Goal: Task Accomplishment & Management: Use online tool/utility

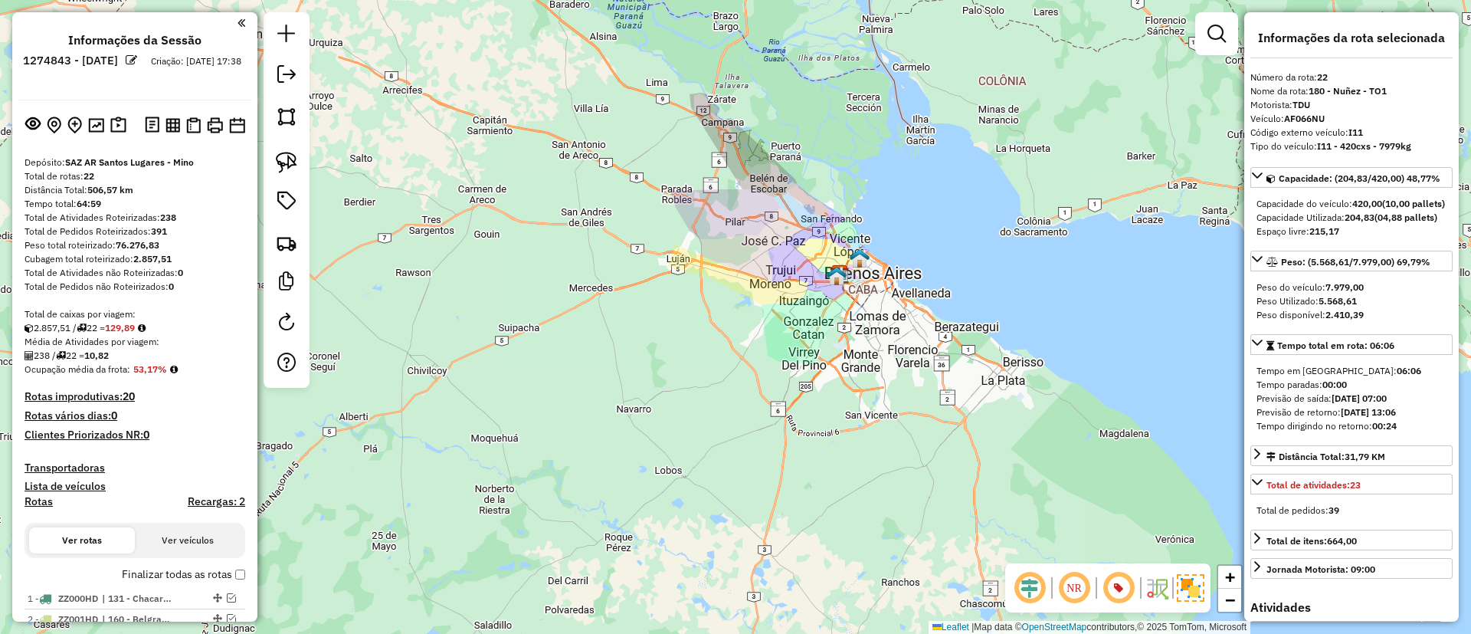
select select "**********"
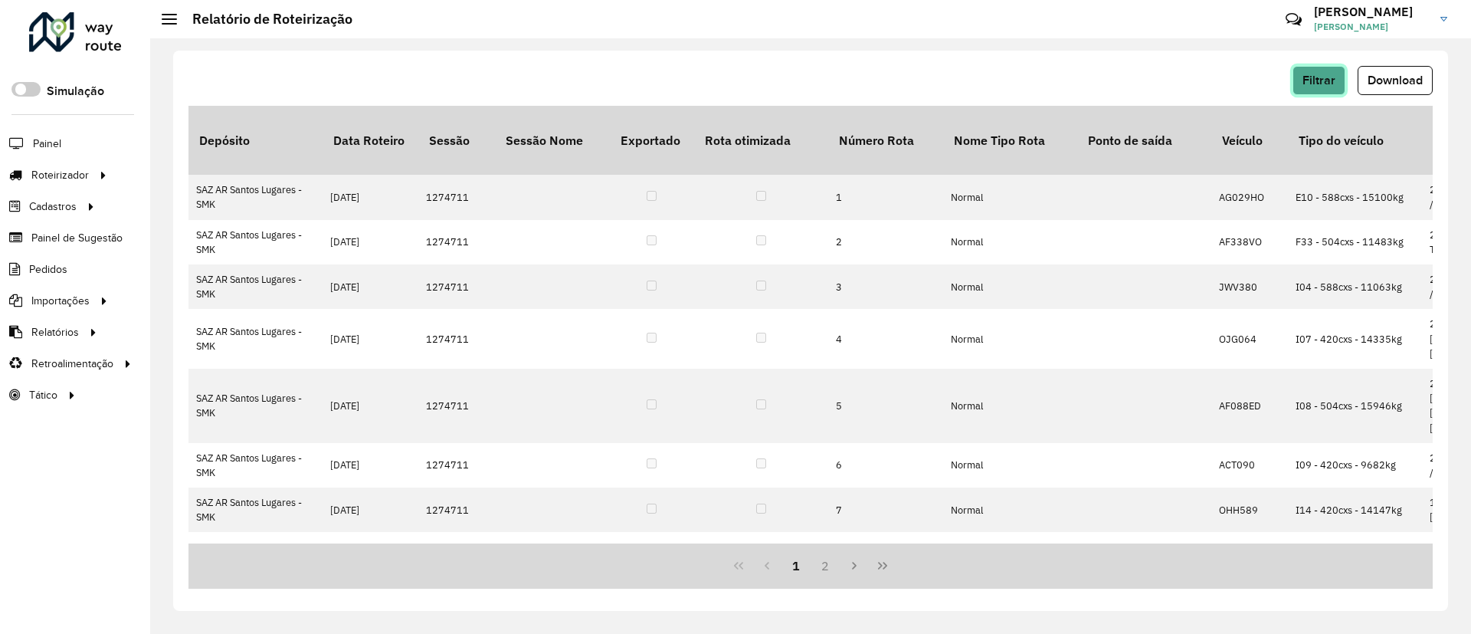
click at [1324, 82] on span "Filtrar" at bounding box center [1319, 80] width 33 height 13
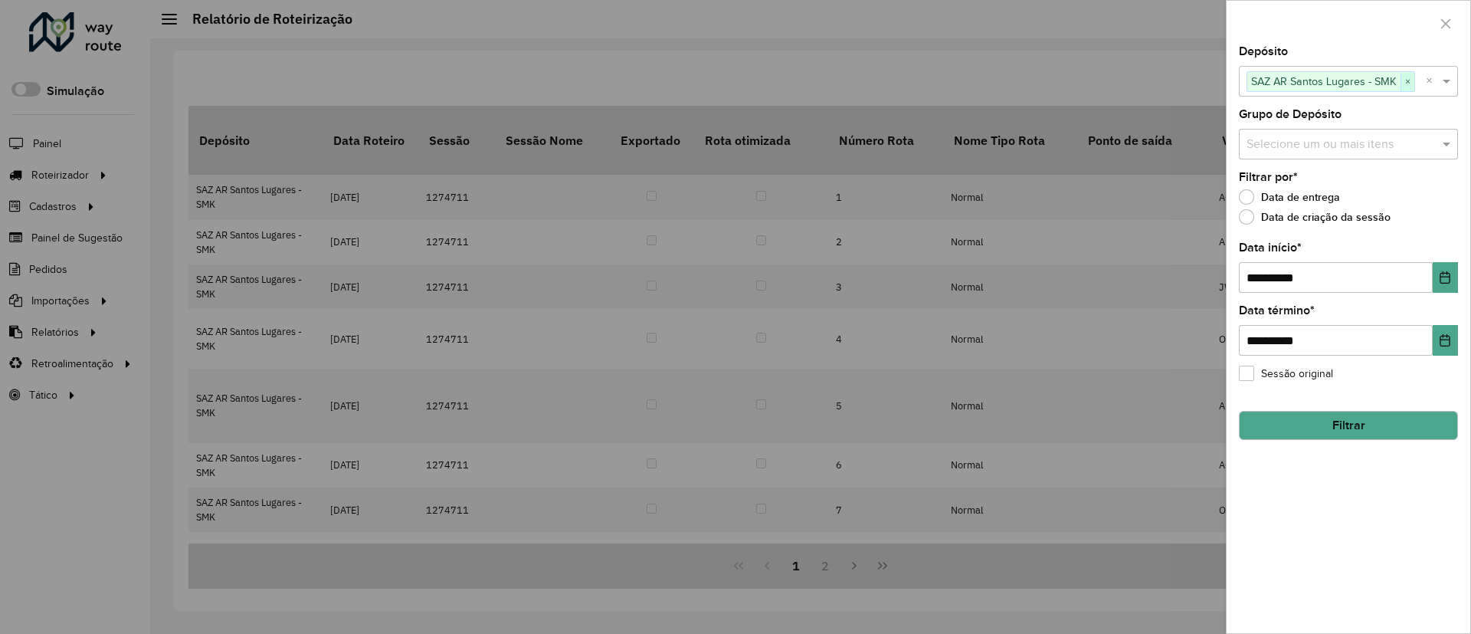
click at [1411, 77] on span "×" at bounding box center [1408, 82] width 14 height 18
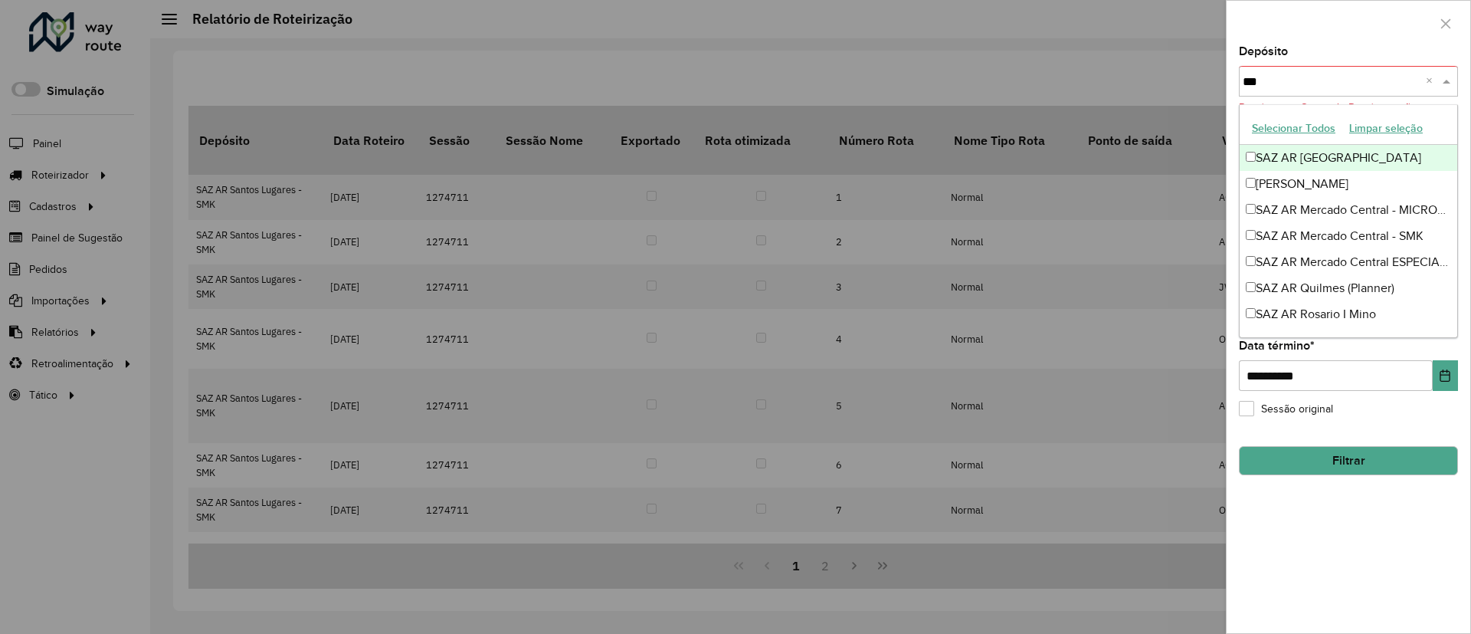
type input "****"
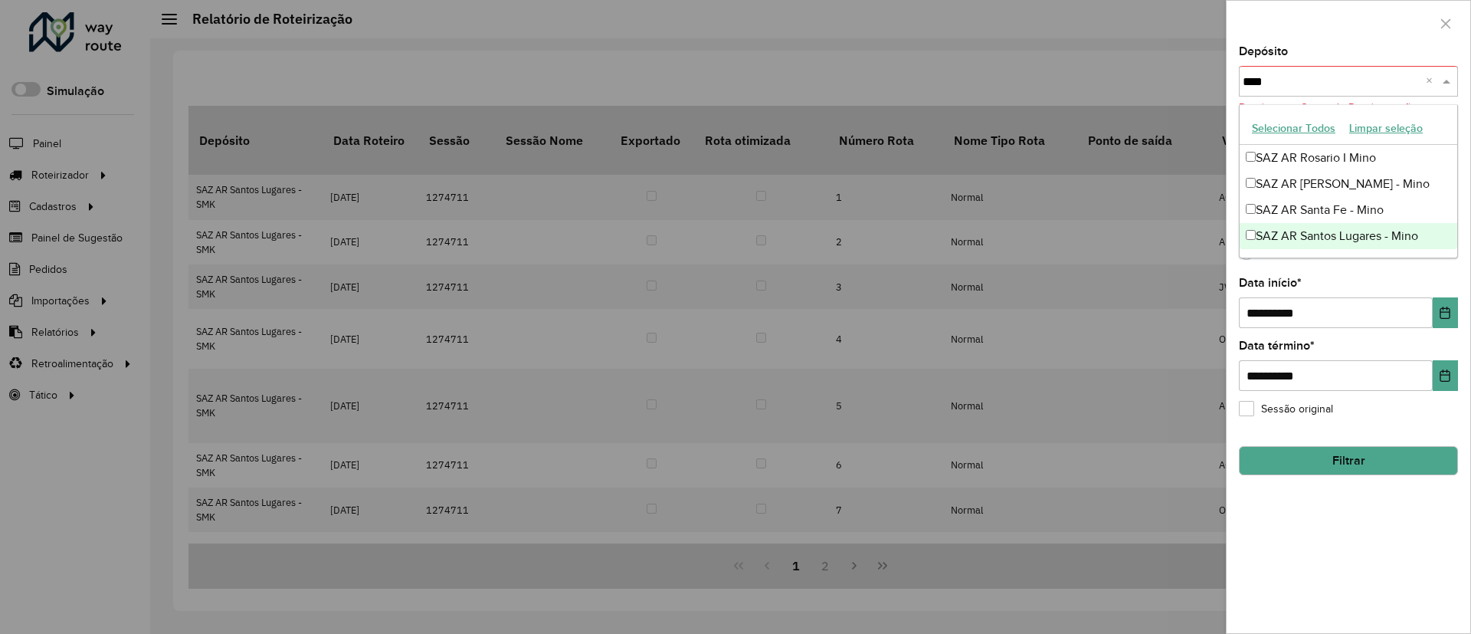
click at [1290, 231] on div "SAZ AR Santos Lugares - Mino" at bounding box center [1349, 236] width 218 height 26
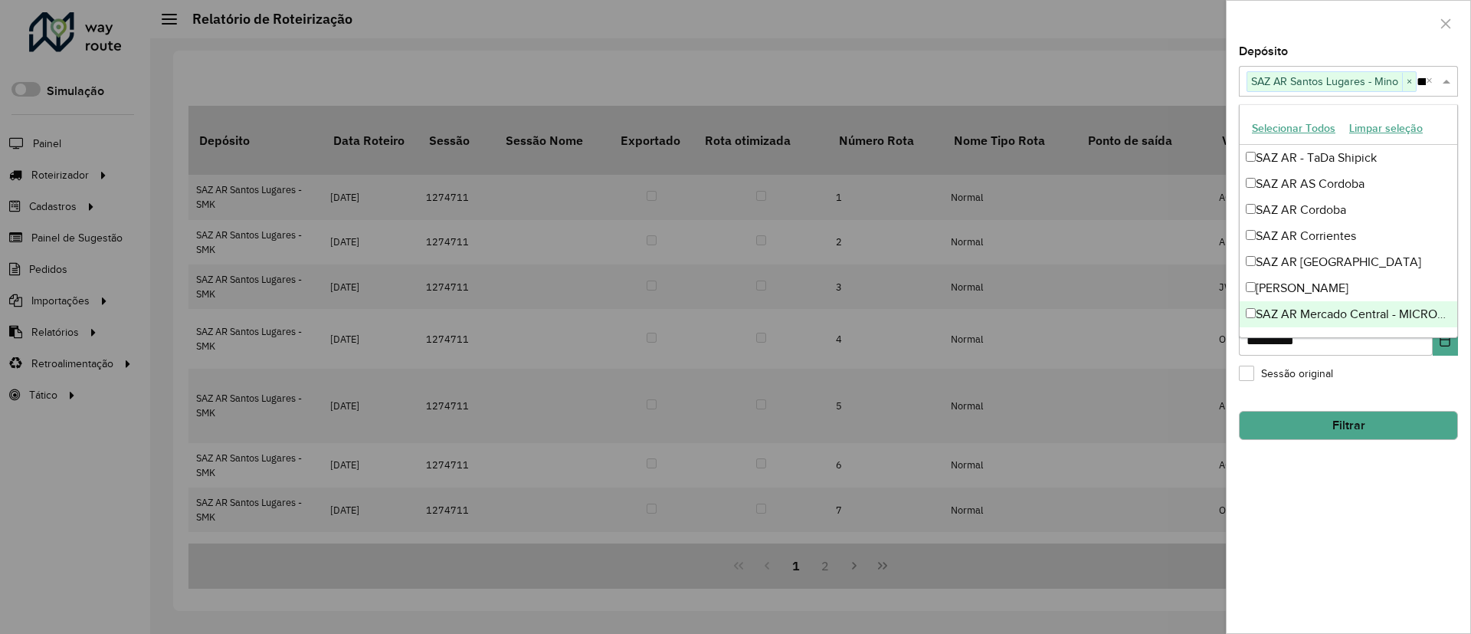
click at [1326, 424] on button "Filtrar" at bounding box center [1348, 425] width 219 height 29
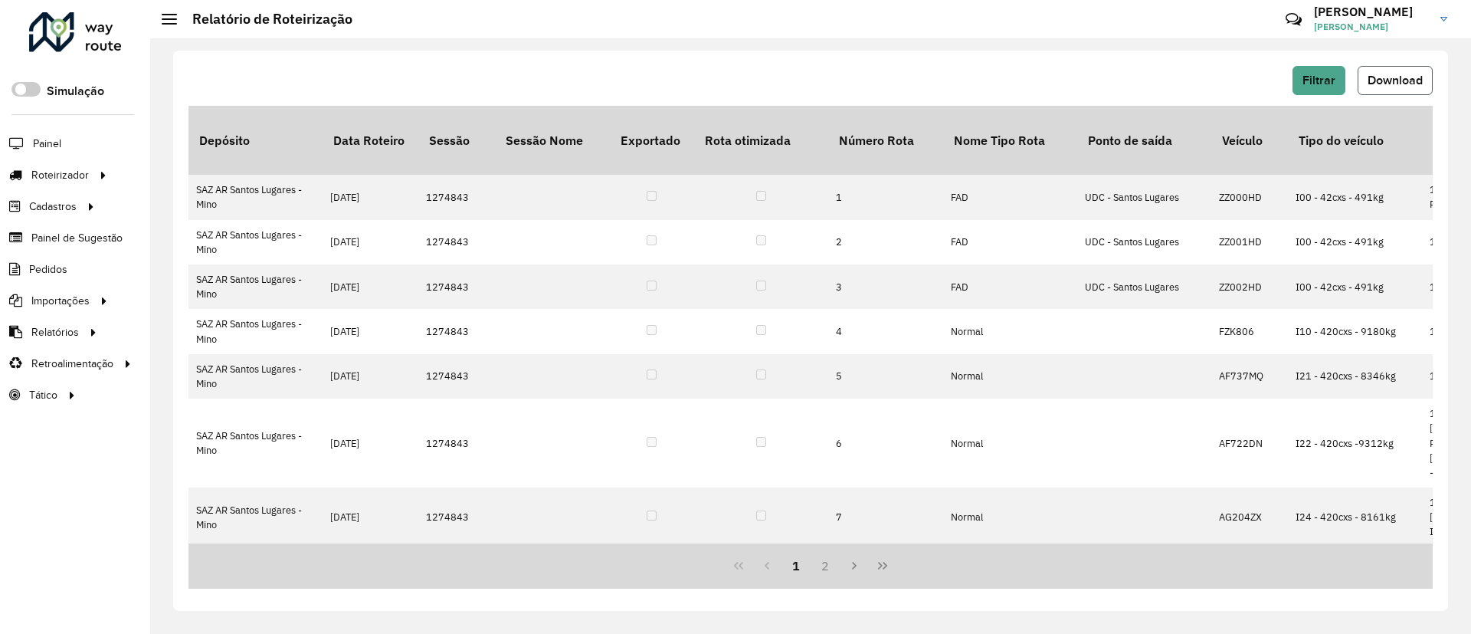
click at [1403, 69] on button "Download" at bounding box center [1395, 80] width 75 height 29
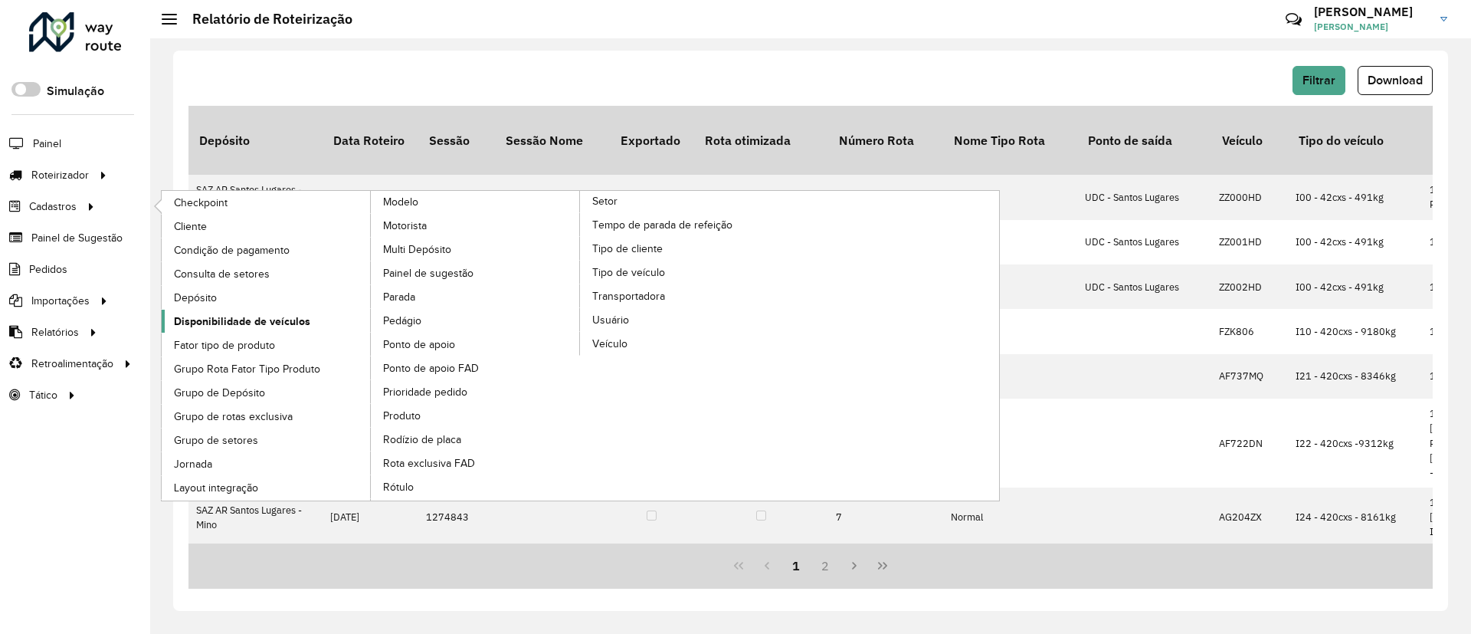
click at [296, 324] on span "Disponibilidade de veículos" at bounding box center [242, 321] width 136 height 16
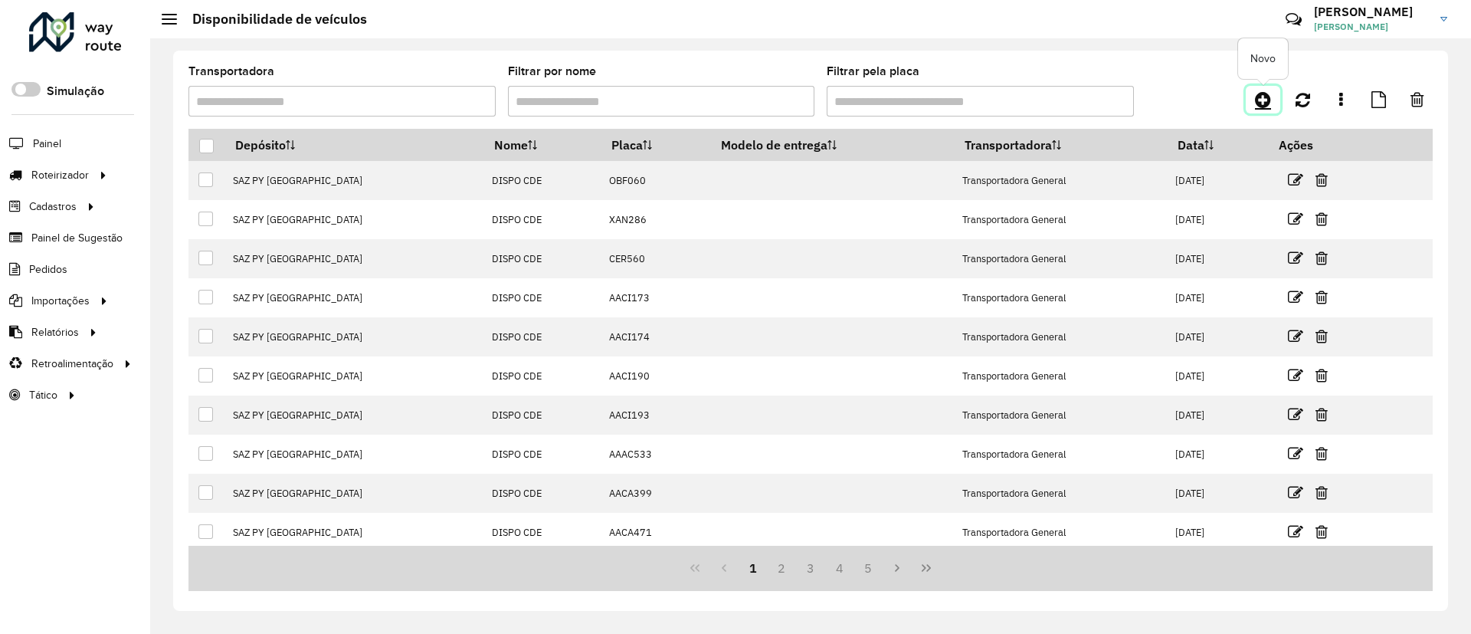
click at [1269, 104] on icon at bounding box center [1263, 99] width 16 height 18
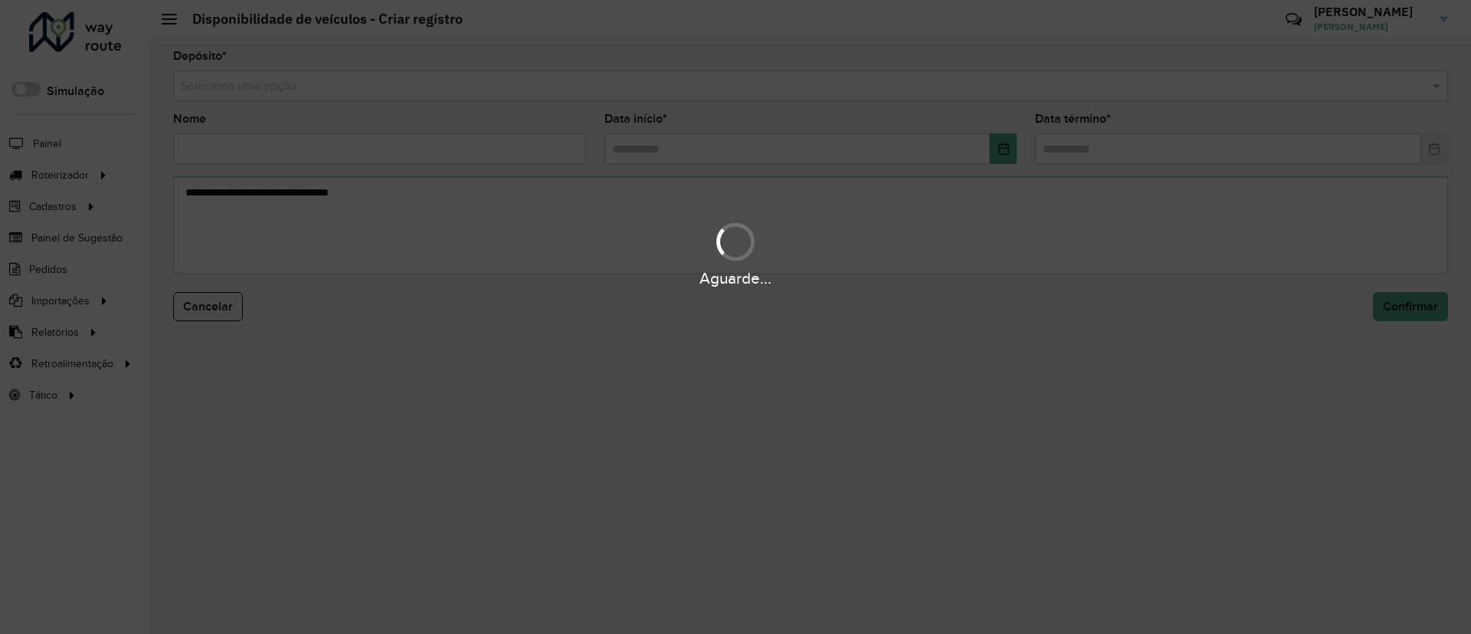
click at [631, 87] on input "text" at bounding box center [795, 86] width 1229 height 18
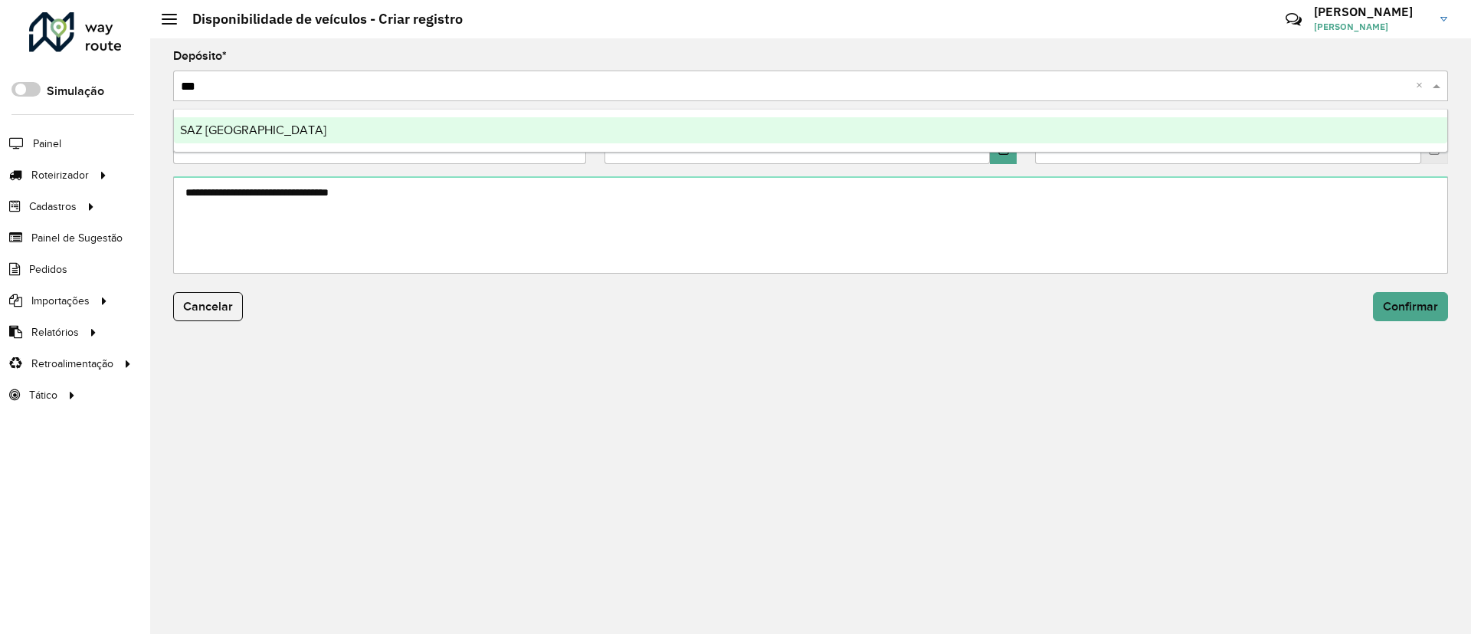
type input "****"
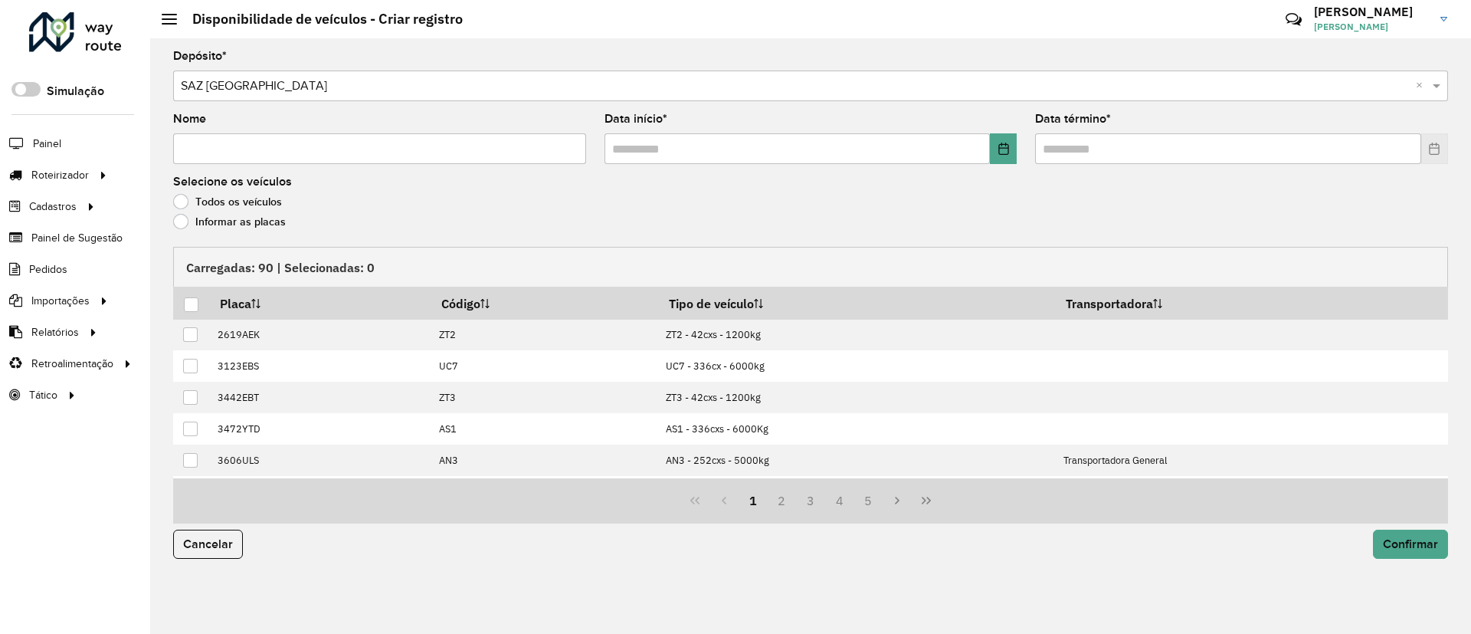
click at [456, 153] on input "Nome" at bounding box center [379, 148] width 413 height 31
type input "**********"
click at [1005, 152] on icon "Choose Date" at bounding box center [1004, 149] width 12 height 12
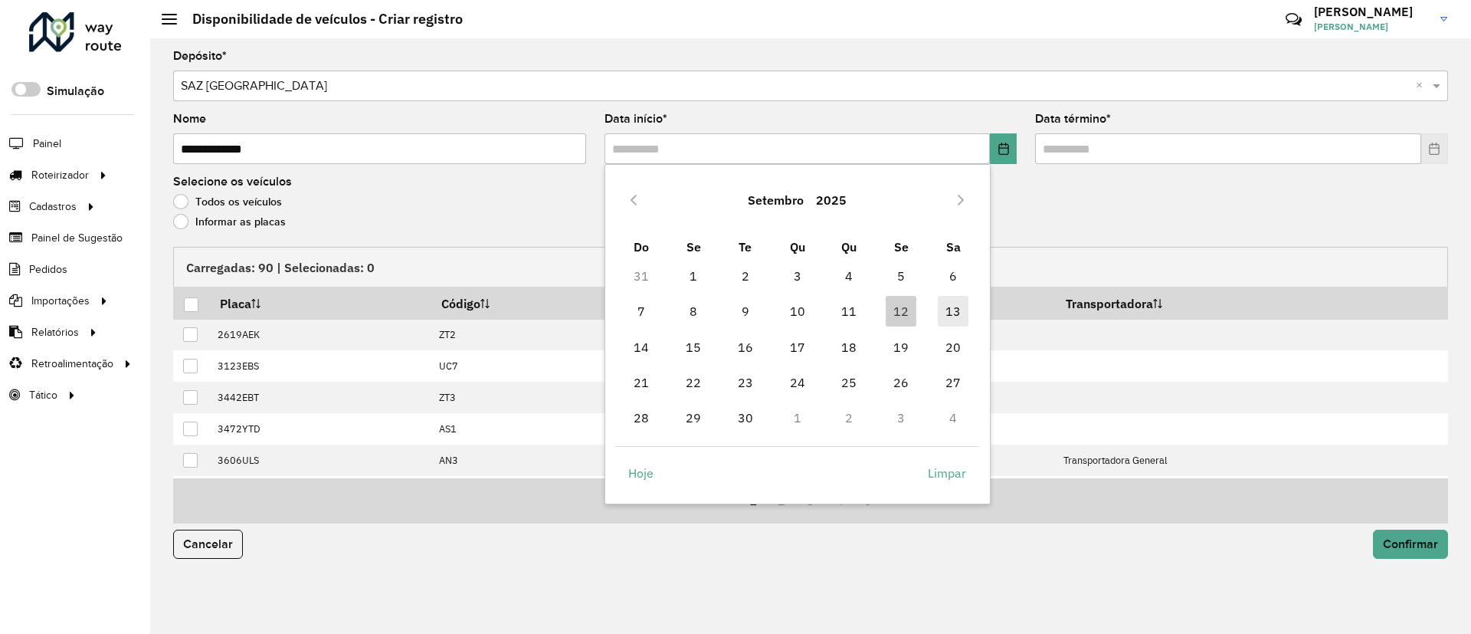
click at [958, 312] on span "13" at bounding box center [953, 311] width 31 height 31
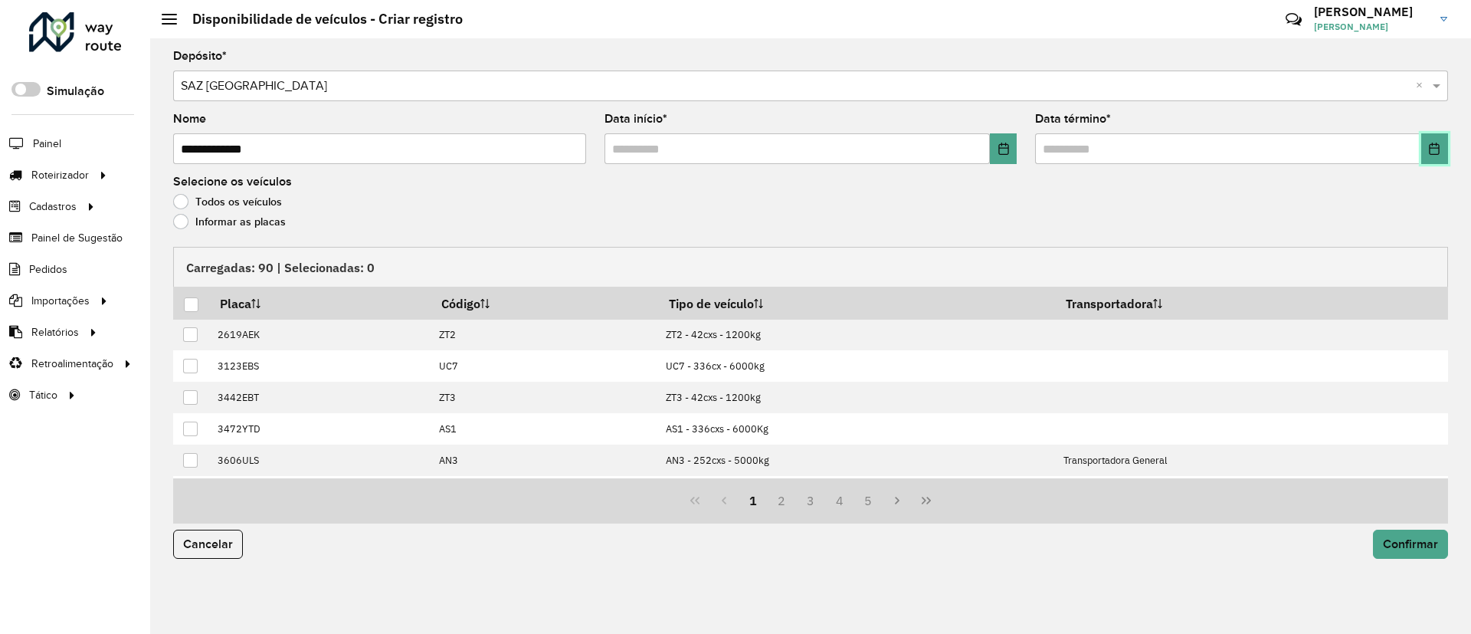
click at [1443, 148] on button "Choose Date" at bounding box center [1435, 148] width 27 height 31
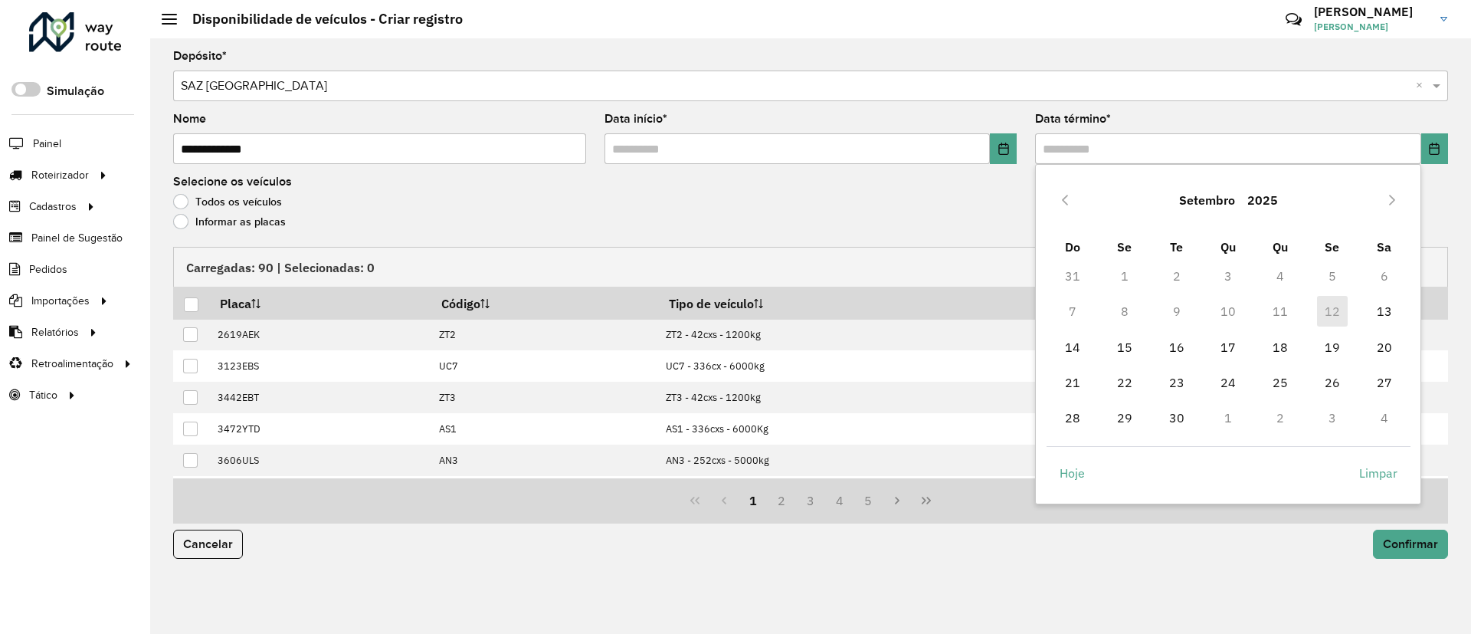
click at [1367, 310] on td "13" at bounding box center [1385, 311] width 52 height 35
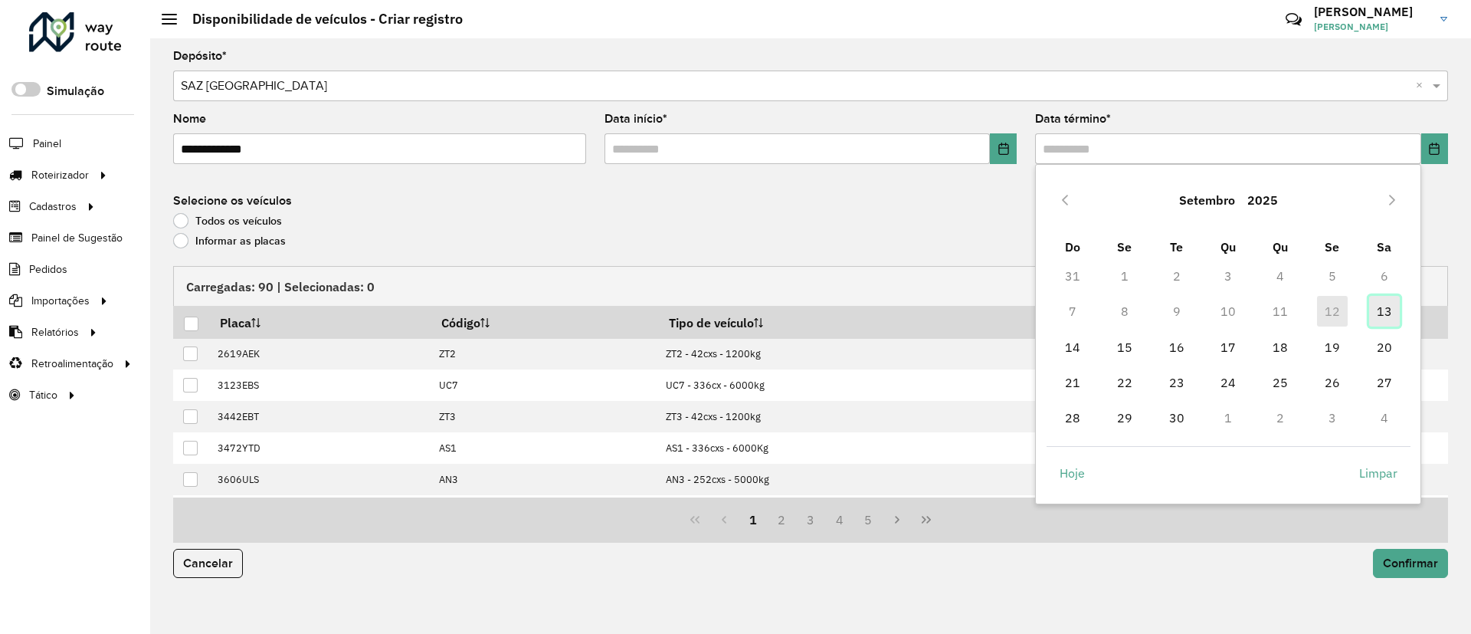
click at [1376, 315] on span "13" at bounding box center [1385, 311] width 31 height 31
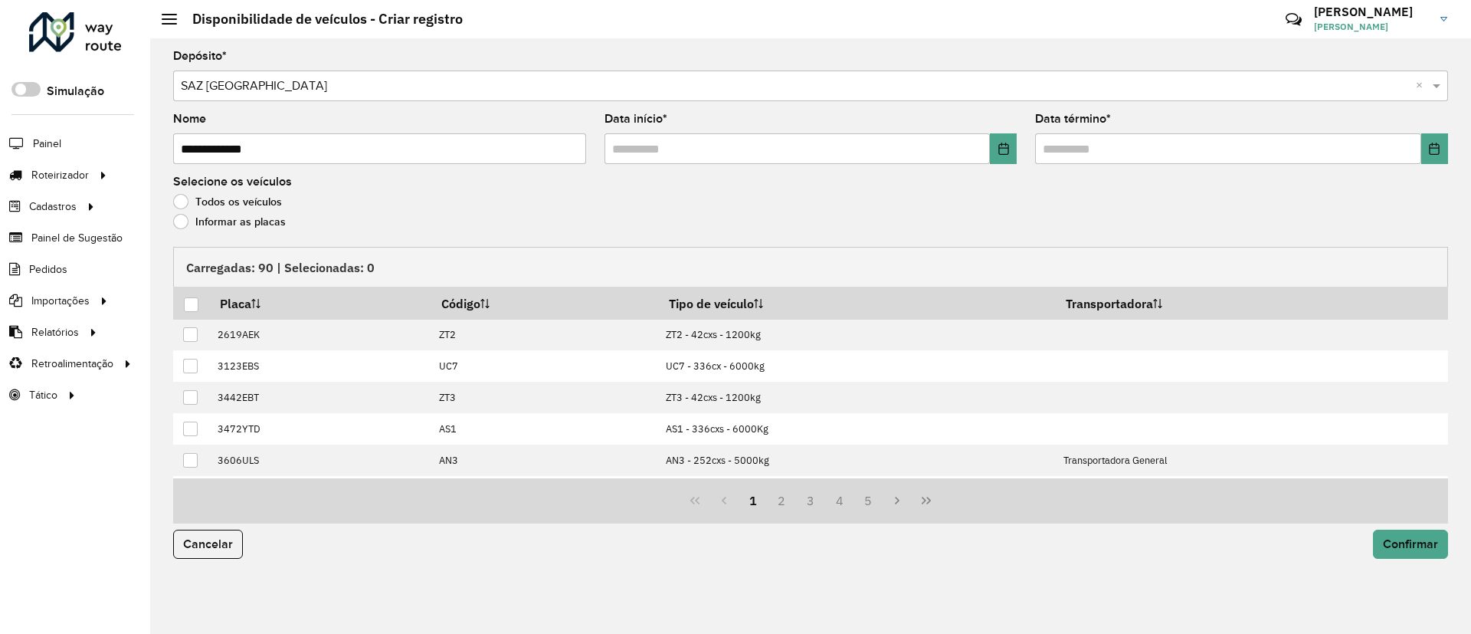
click at [216, 223] on label "Informar as placas" at bounding box center [229, 221] width 113 height 15
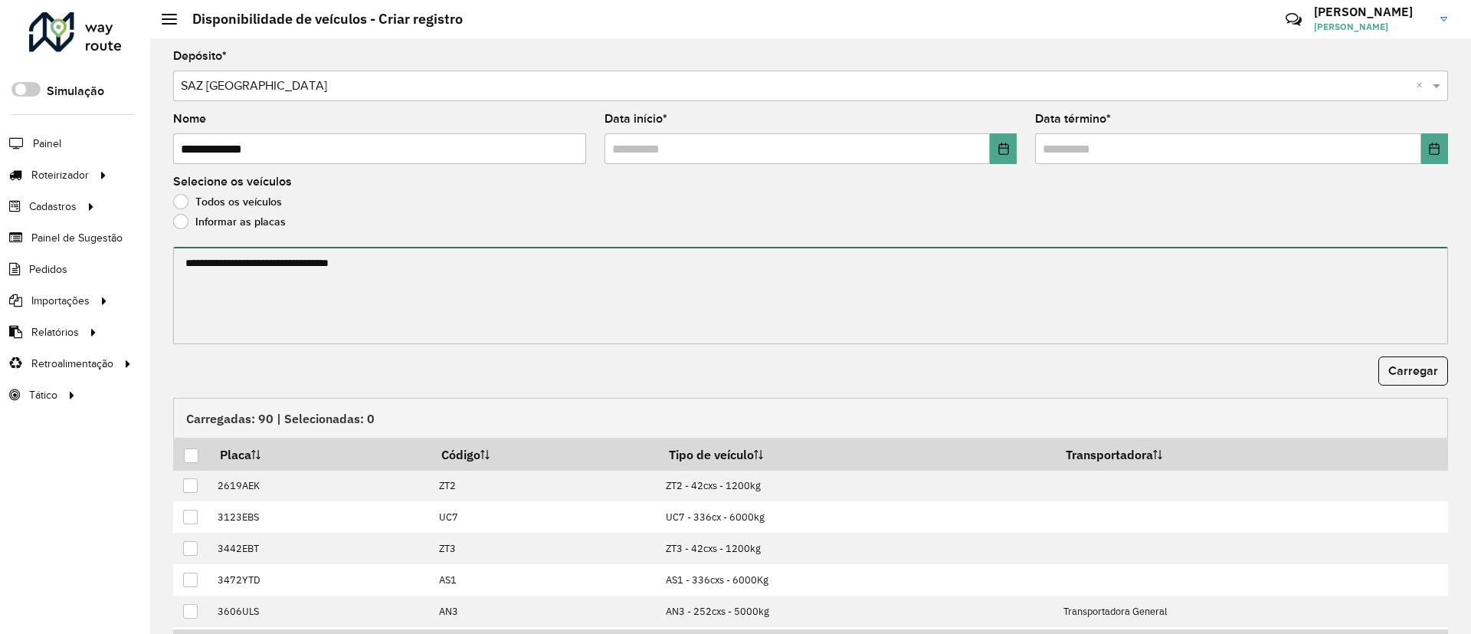
click at [218, 260] on textarea at bounding box center [810, 295] width 1275 height 97
paste textarea "******* ******* ******* ******* ******* ******* ******* ******* ******* *******…"
type textarea "******* ******* ******* ******* ******* ******* ******* ******* ******* *******…"
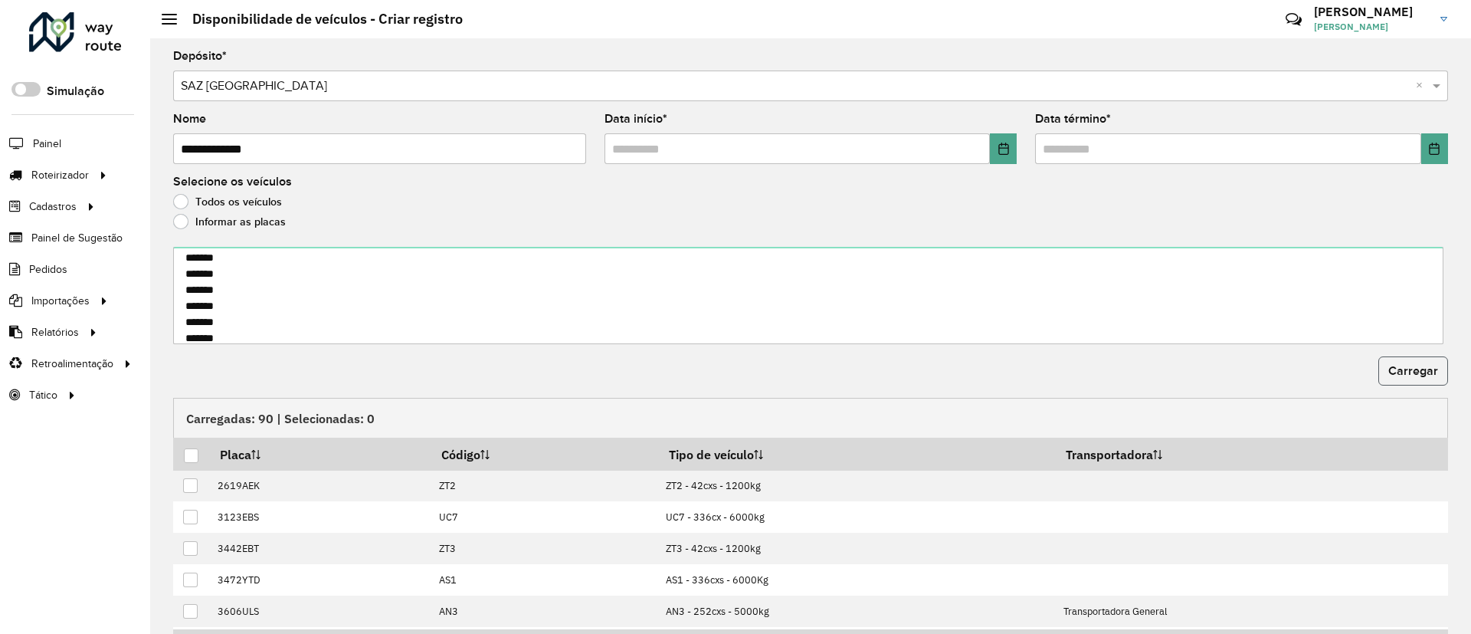
click at [1429, 376] on span "Carregar" at bounding box center [1414, 370] width 50 height 13
click at [188, 453] on div at bounding box center [191, 455] width 15 height 15
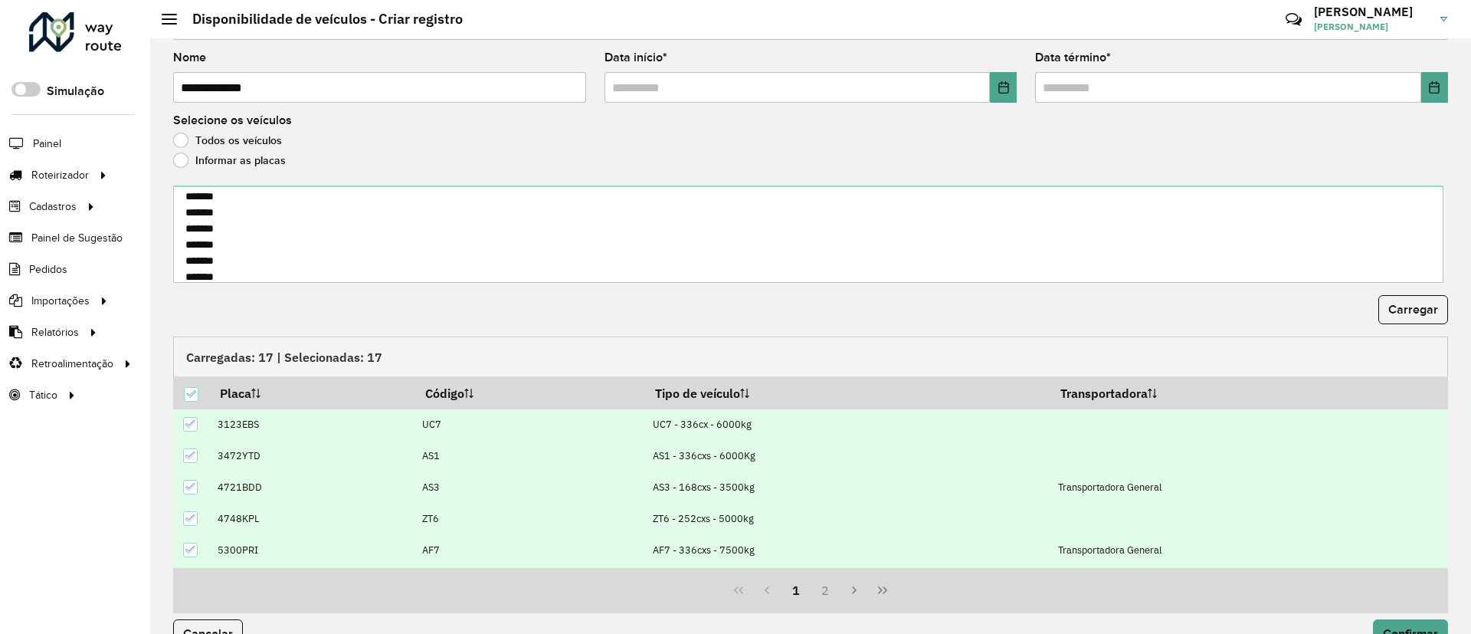
scroll to position [94, 0]
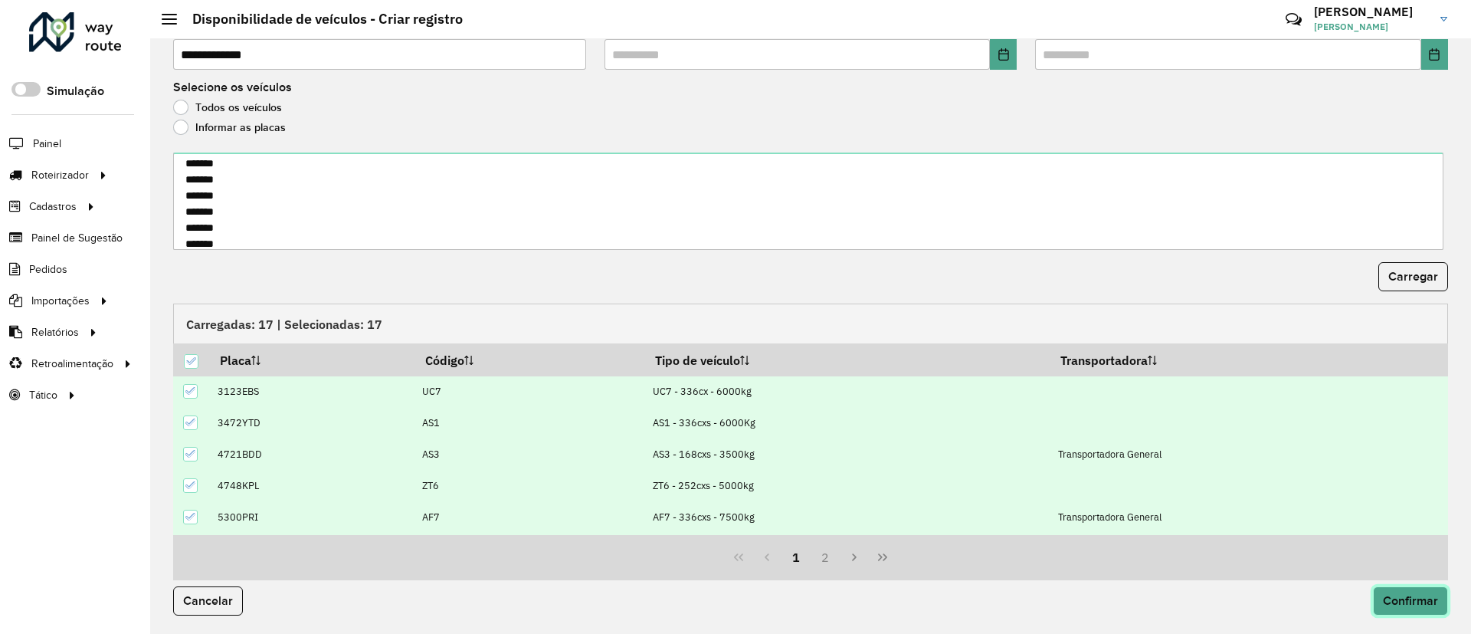
click at [1383, 599] on span "Confirmar" at bounding box center [1410, 600] width 55 height 13
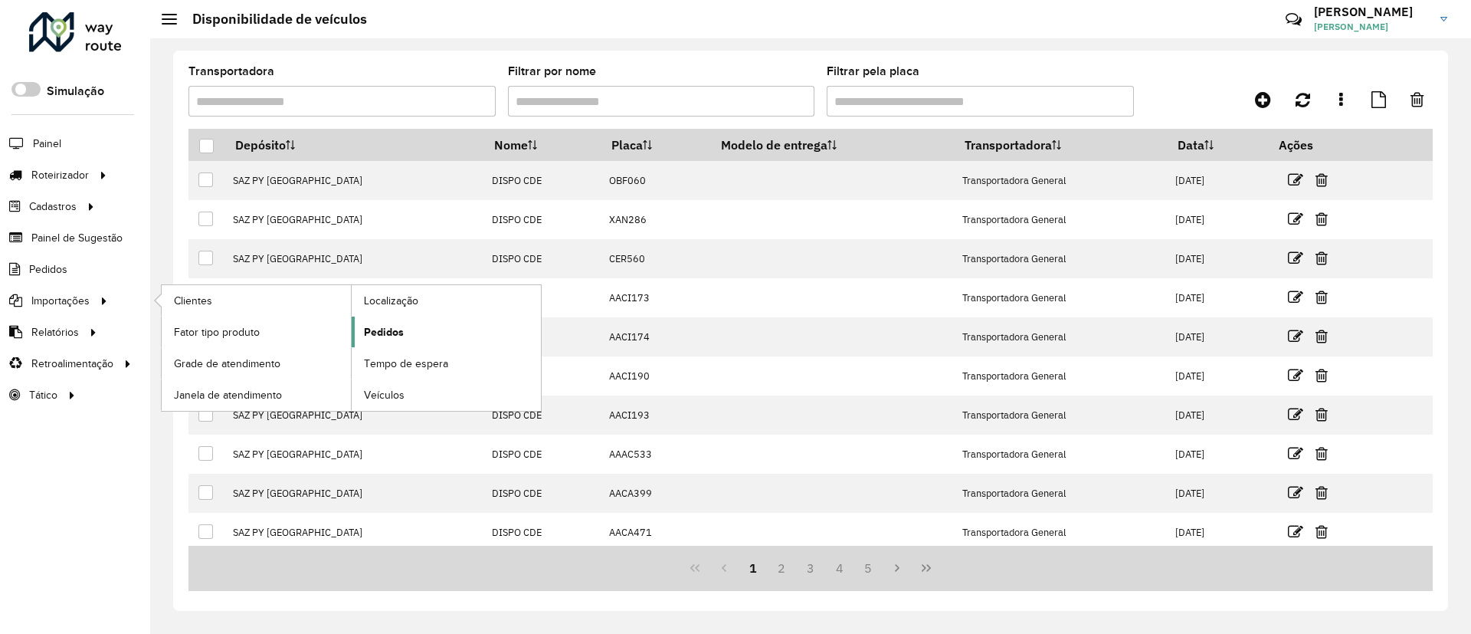
click at [433, 340] on link "Pedidos" at bounding box center [446, 332] width 189 height 31
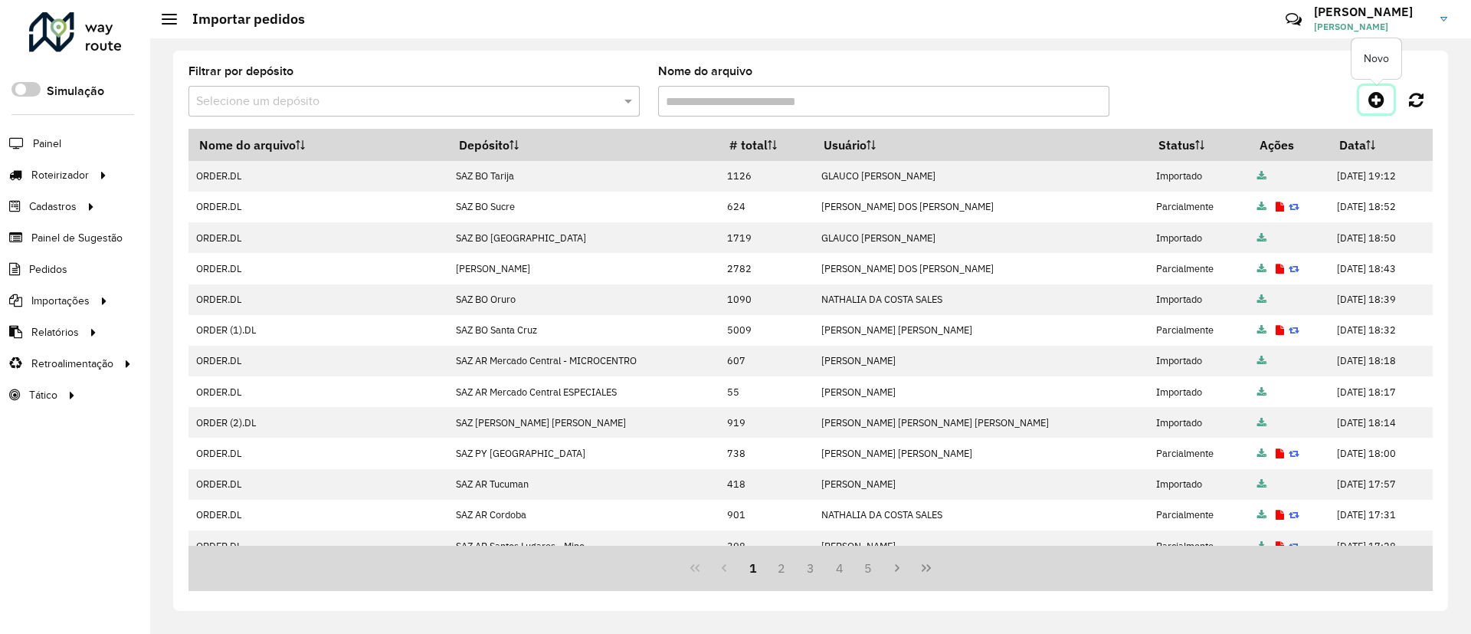
click at [1379, 97] on icon at bounding box center [1377, 99] width 16 height 18
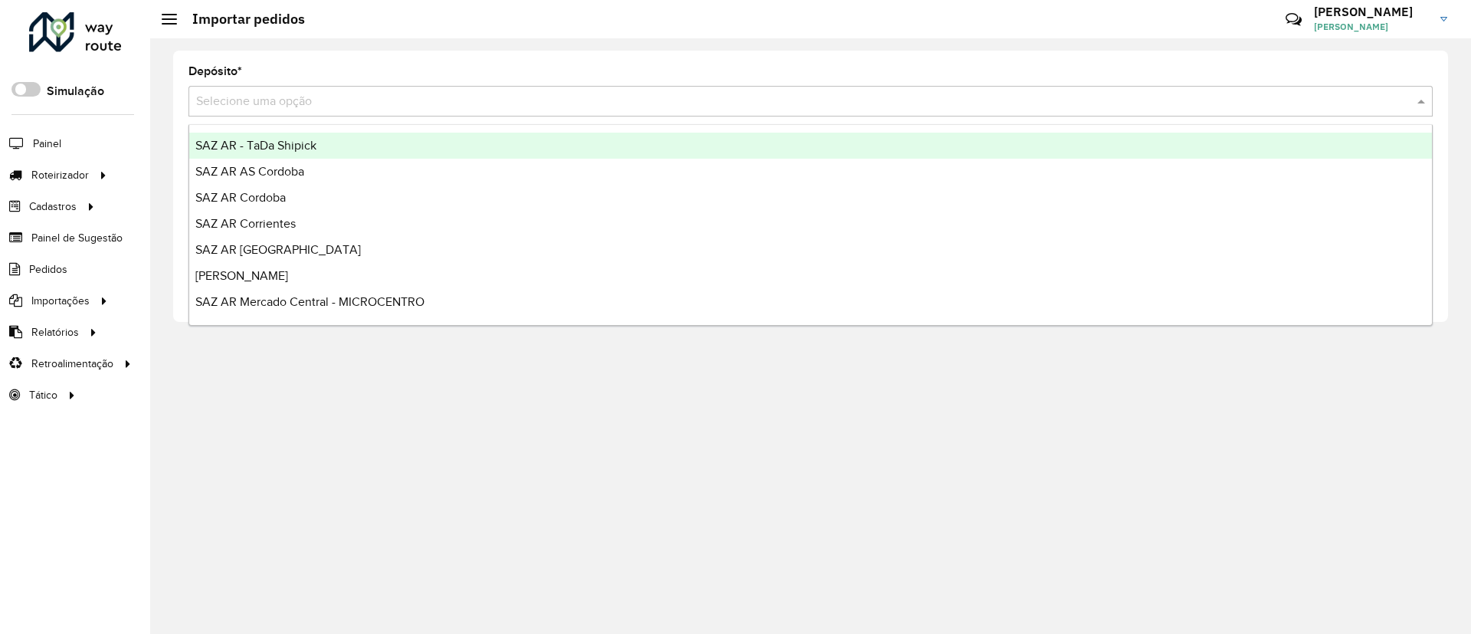
click at [356, 95] on input "text" at bounding box center [795, 102] width 1199 height 18
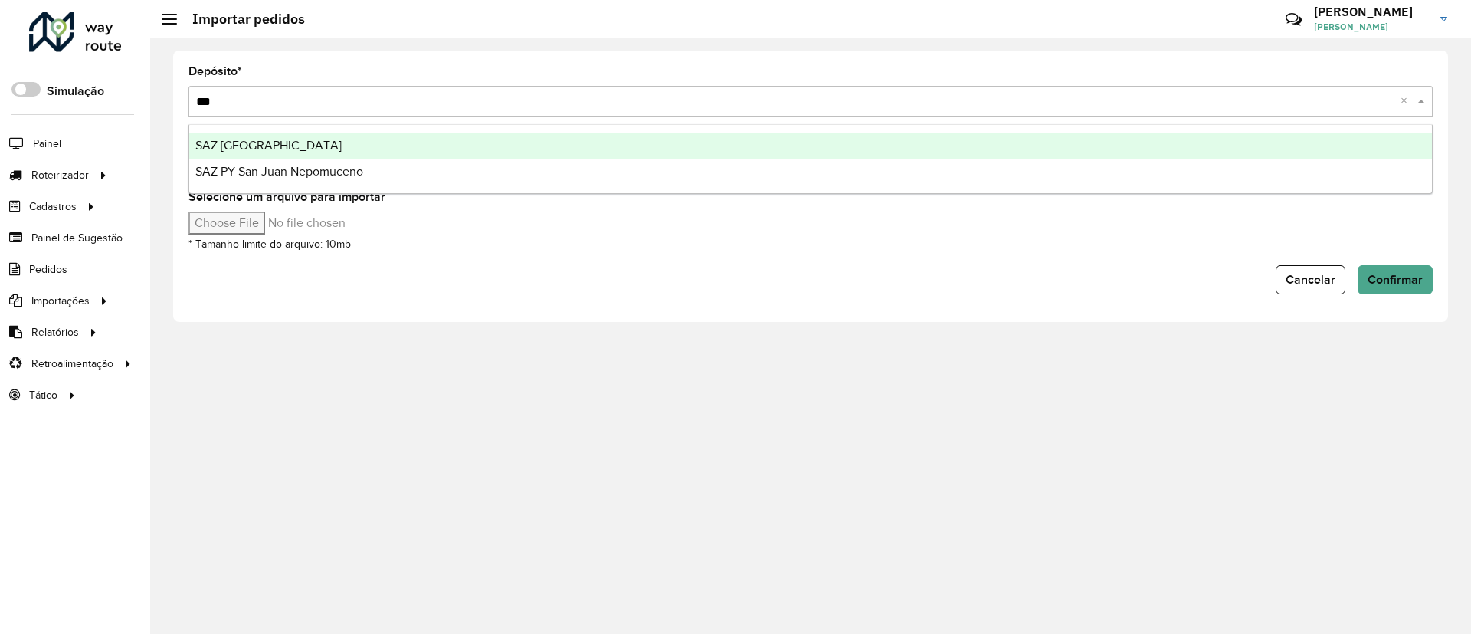
type input "****"
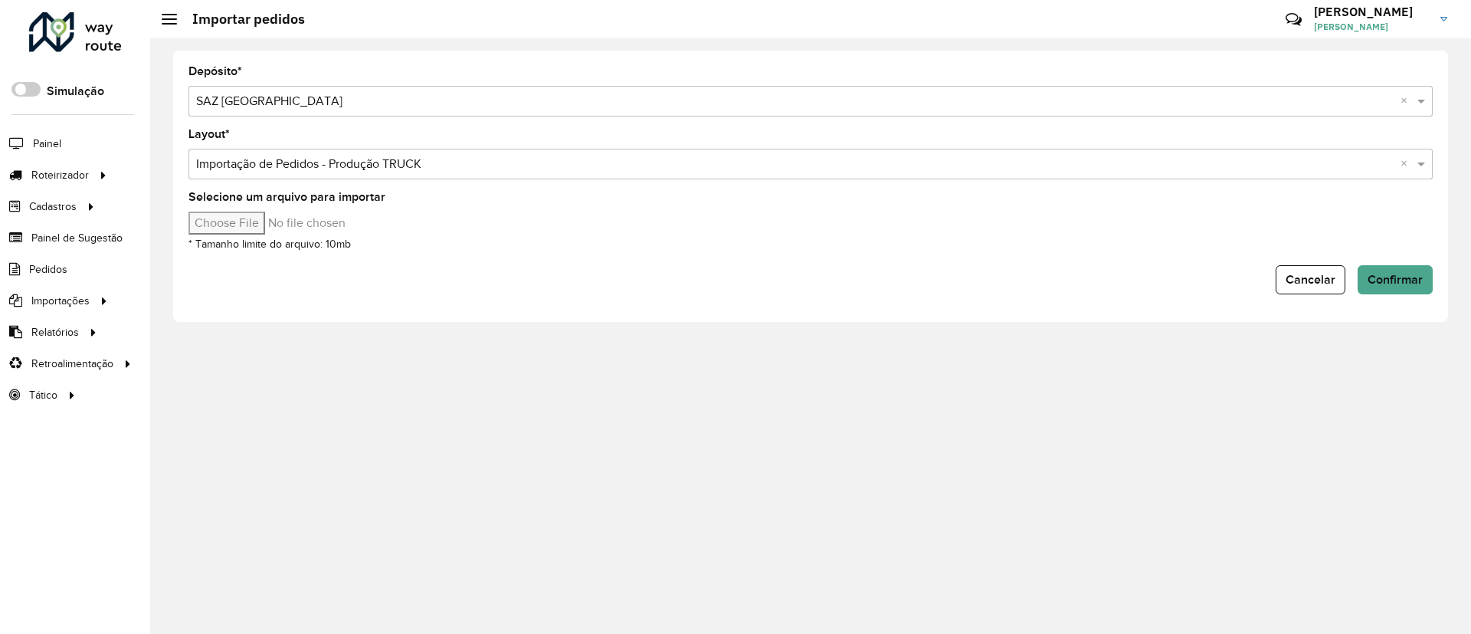
click at [277, 228] on input "Selecione um arquivo para importar" at bounding box center [319, 223] width 261 height 23
type input "**********"
click at [1391, 289] on button "Confirmar" at bounding box center [1395, 279] width 75 height 29
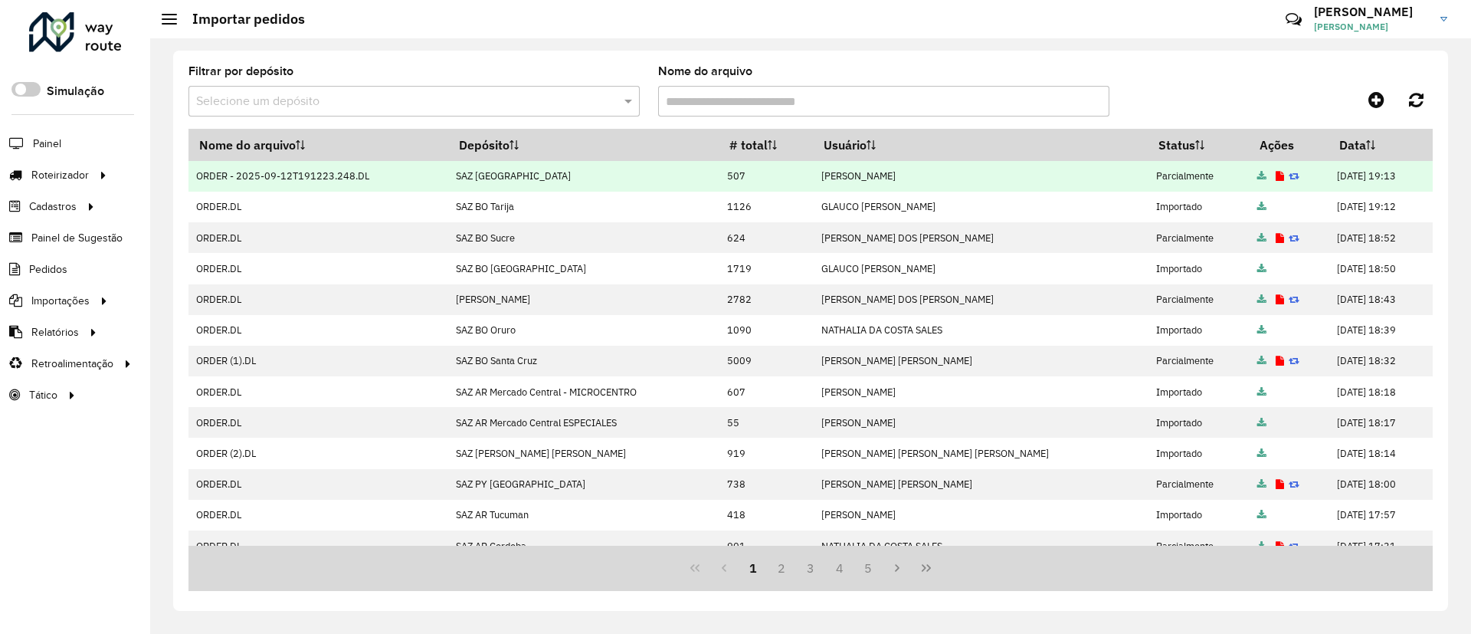
click at [1276, 176] on icon at bounding box center [1280, 177] width 8 height 10
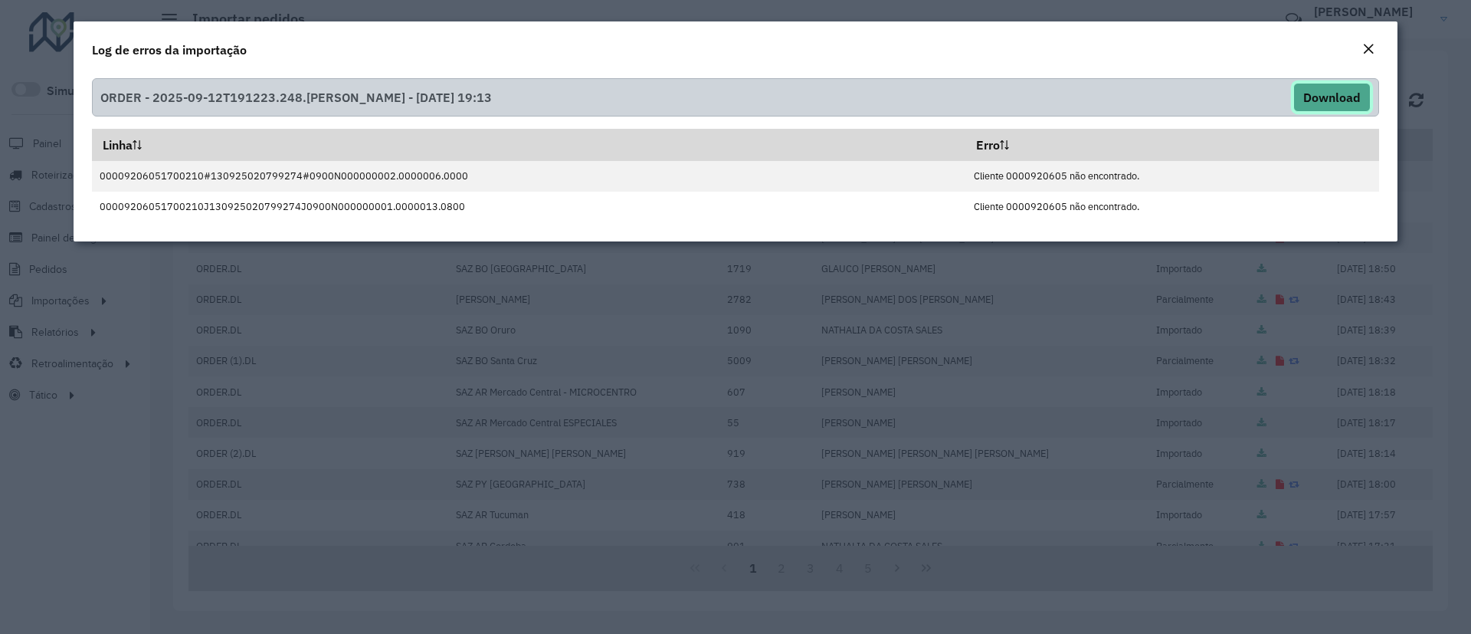
click at [1311, 93] on button "Download" at bounding box center [1332, 97] width 77 height 29
click at [1377, 47] on button "Close" at bounding box center [1368, 50] width 21 height 20
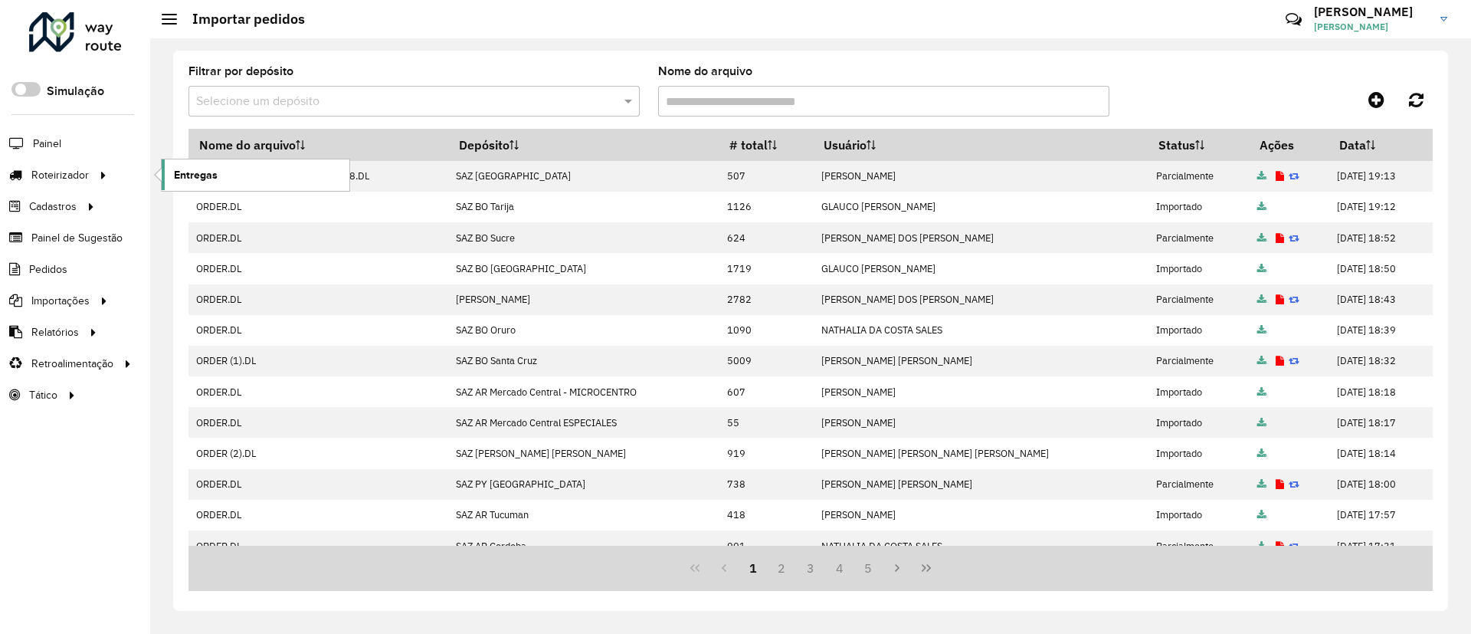
click at [197, 167] on span "Entregas" at bounding box center [196, 175] width 44 height 16
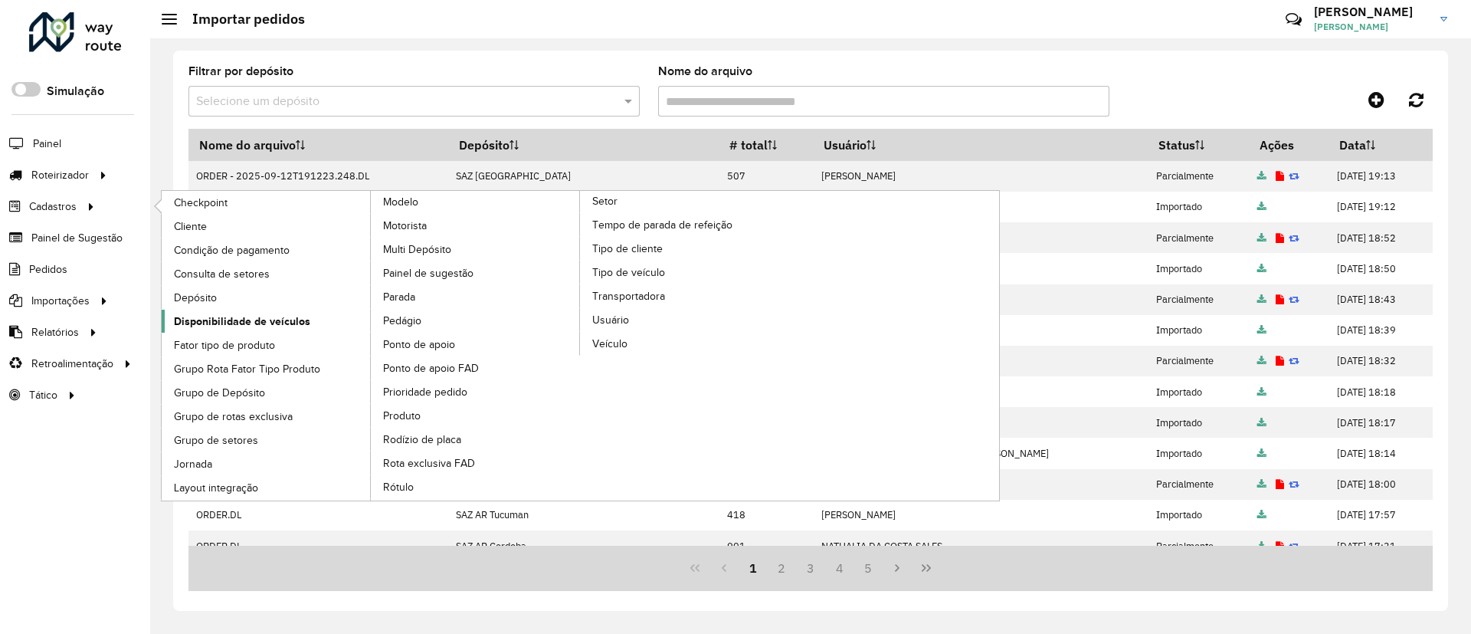
click at [288, 323] on span "Disponibilidade de veículos" at bounding box center [242, 321] width 136 height 16
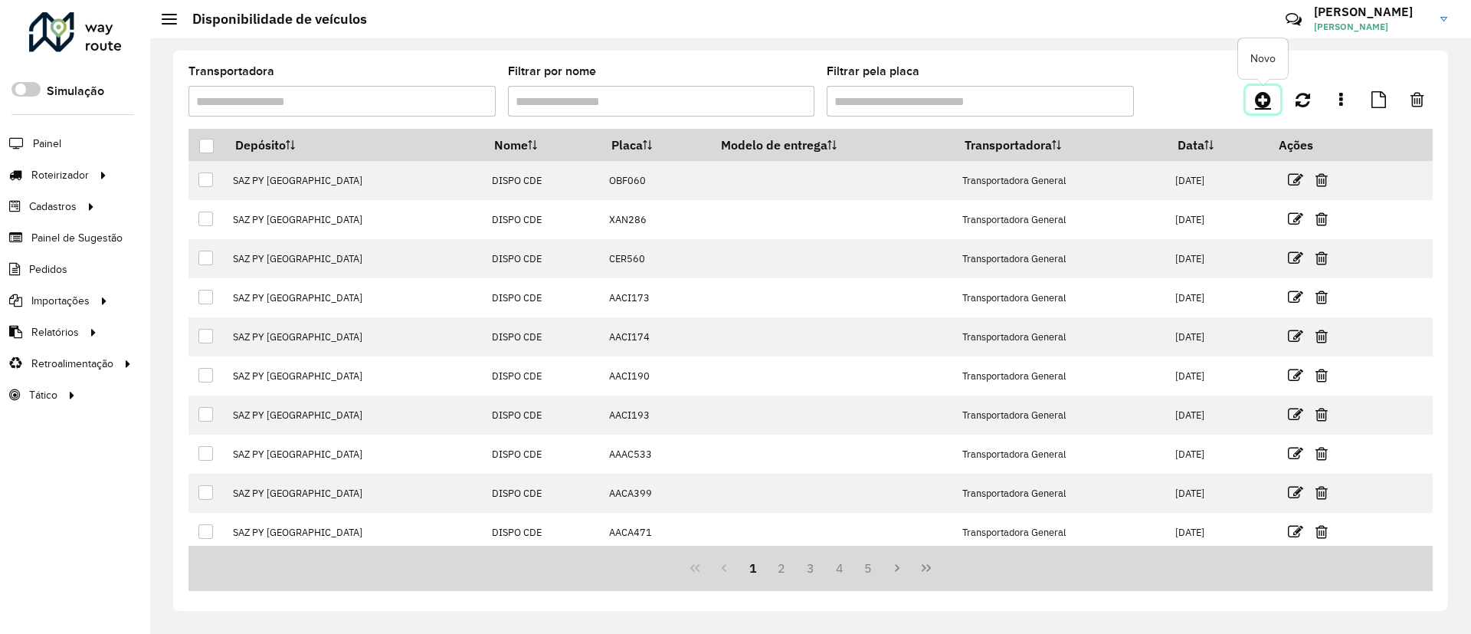
click at [1265, 110] on link at bounding box center [1263, 100] width 34 height 28
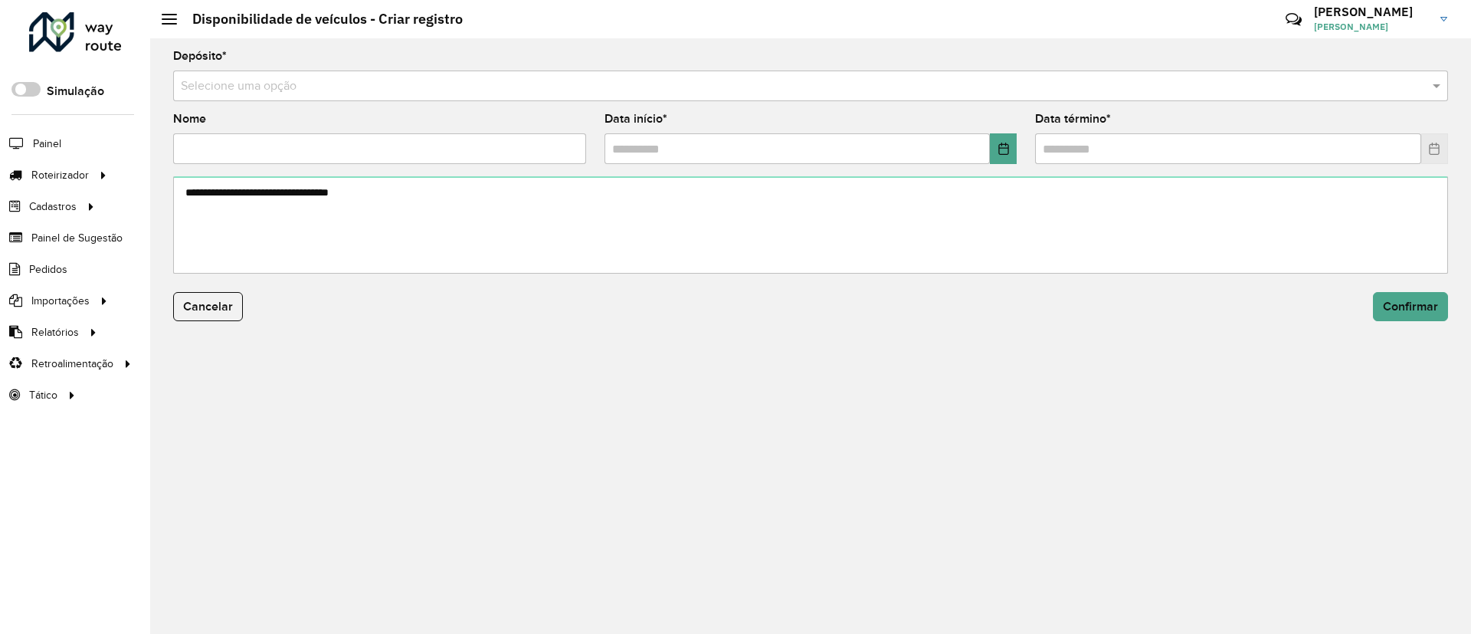
click at [497, 90] on input "text" at bounding box center [795, 86] width 1229 height 18
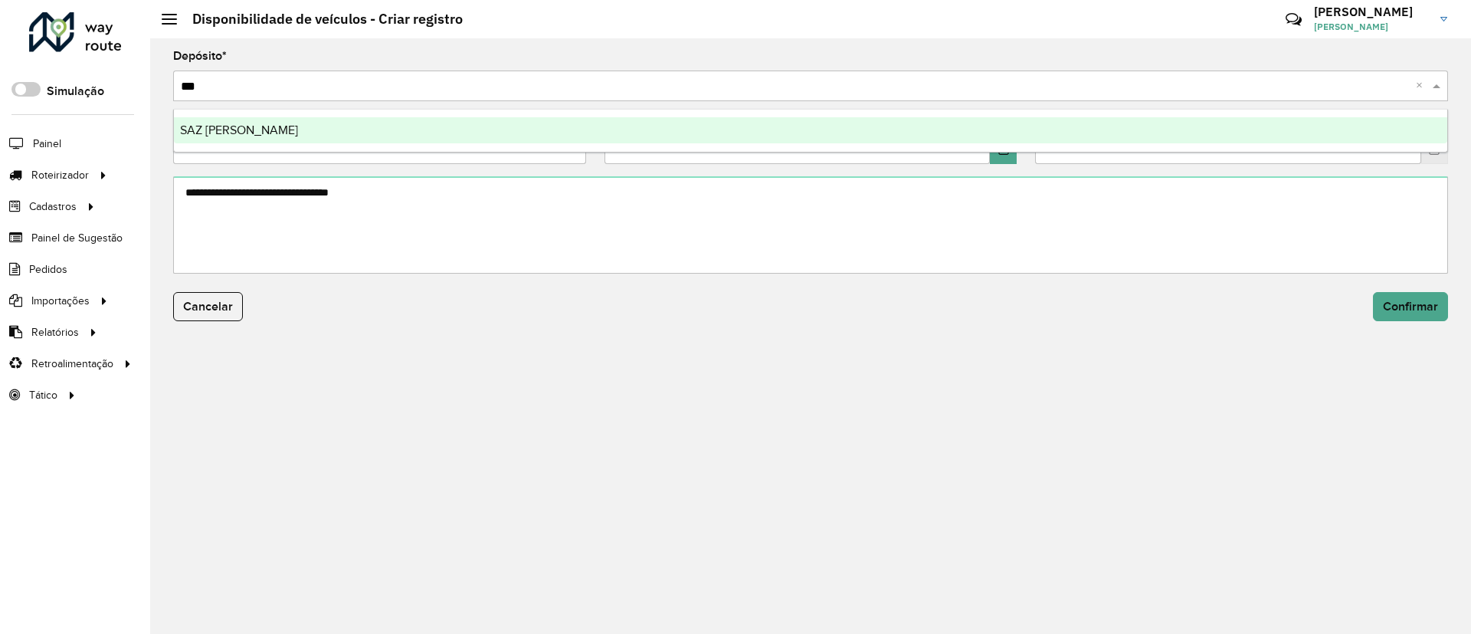
type input "****"
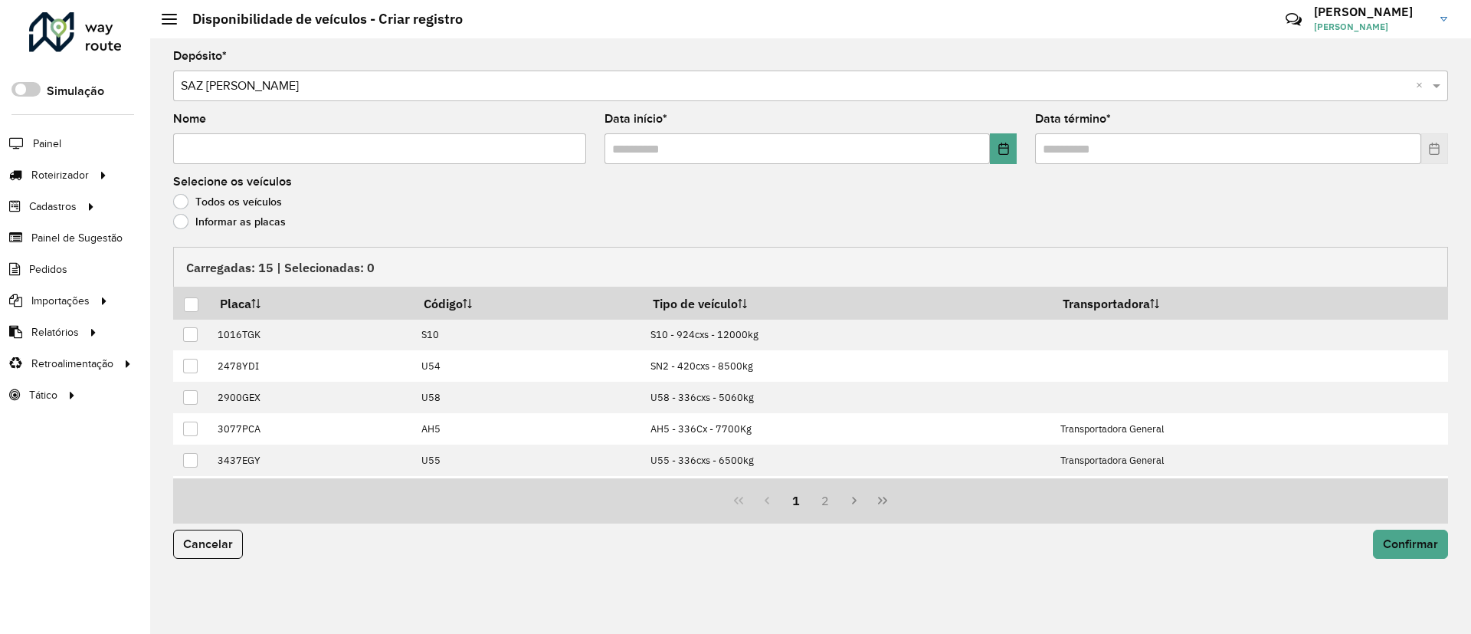
click at [488, 151] on input "Nome" at bounding box center [379, 148] width 413 height 31
type input "**********"
click at [1006, 140] on button "Choose Date" at bounding box center [1003, 148] width 27 height 31
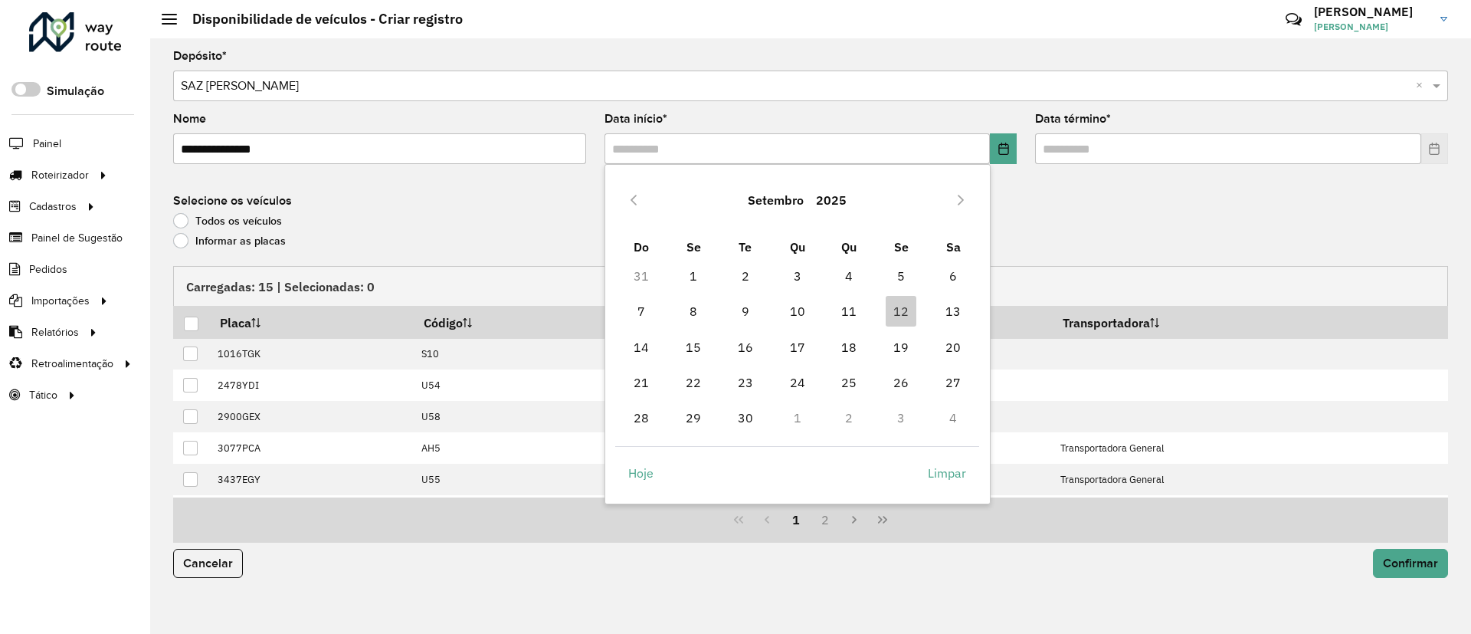
click at [954, 294] on td "13" at bounding box center [953, 311] width 52 height 35
click at [970, 310] on td "13" at bounding box center [953, 311] width 52 height 35
click at [957, 308] on span "13" at bounding box center [953, 311] width 31 height 31
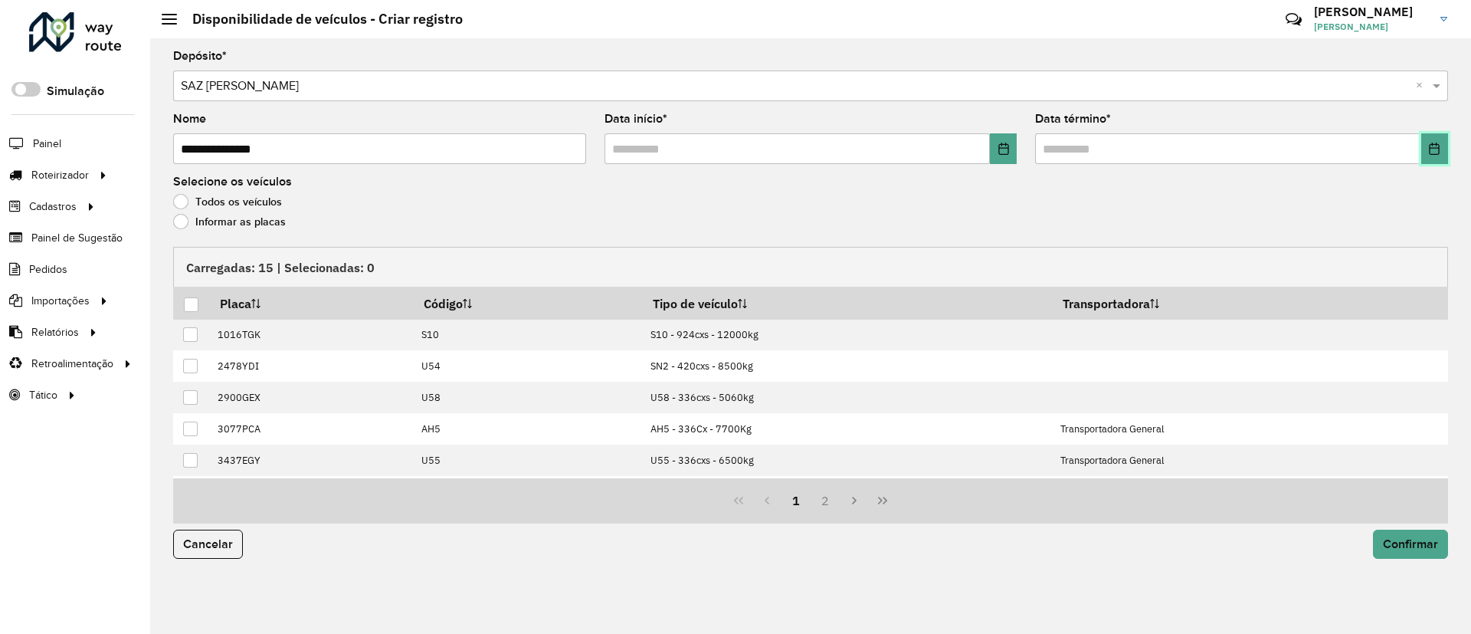
click at [1437, 137] on button "Choose Date" at bounding box center [1435, 148] width 27 height 31
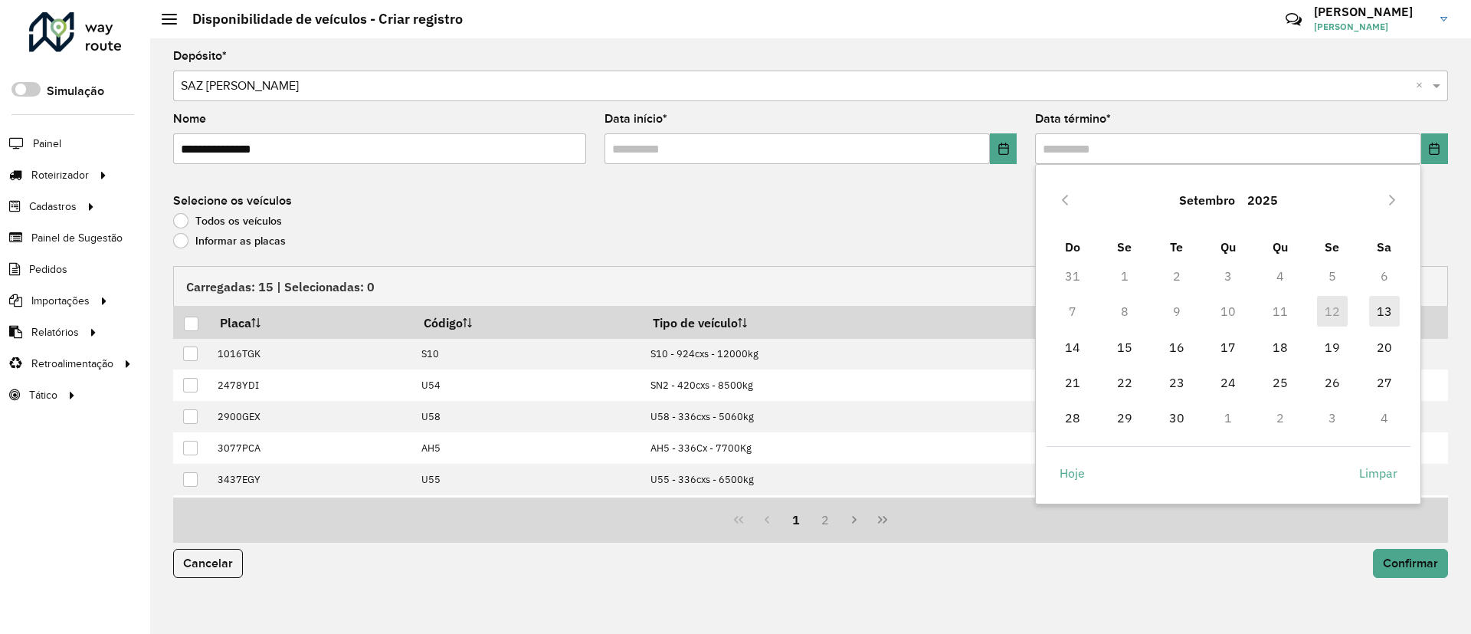
click at [1368, 300] on td "13" at bounding box center [1385, 311] width 52 height 35
click at [1374, 310] on span "13" at bounding box center [1385, 311] width 31 height 31
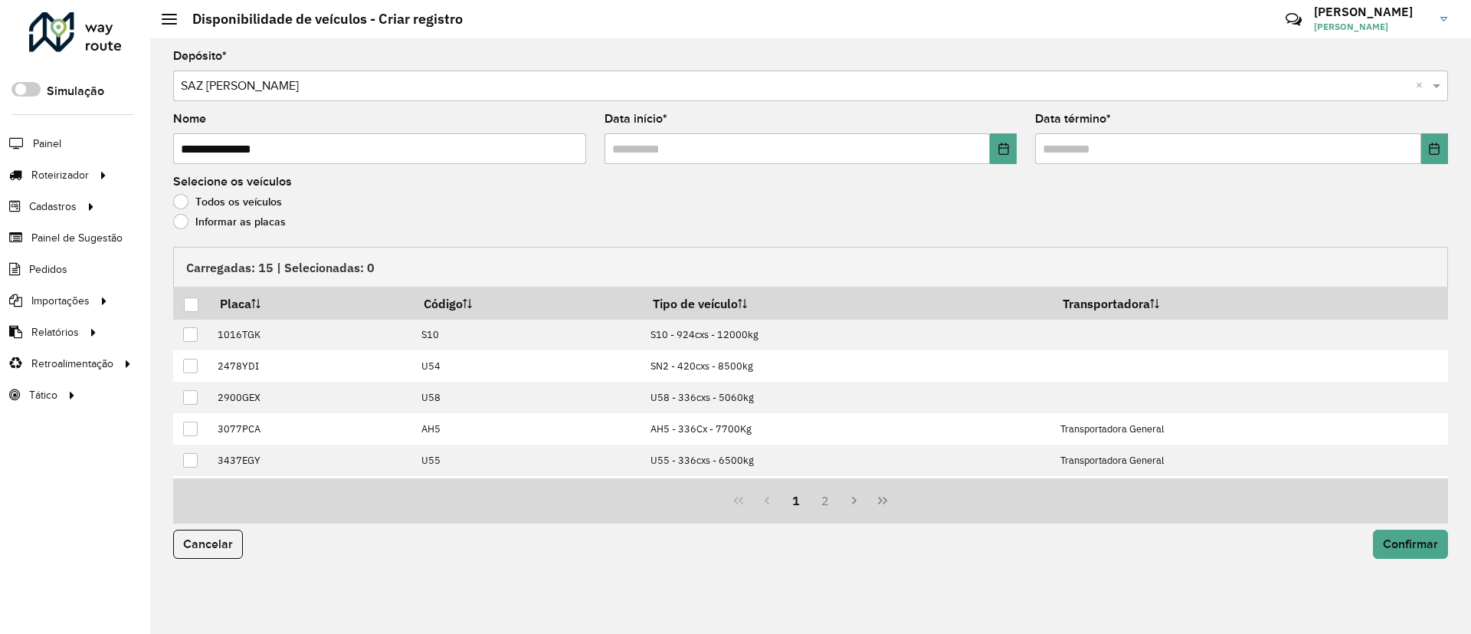
click at [247, 226] on label "Informar as placas" at bounding box center [229, 221] width 113 height 15
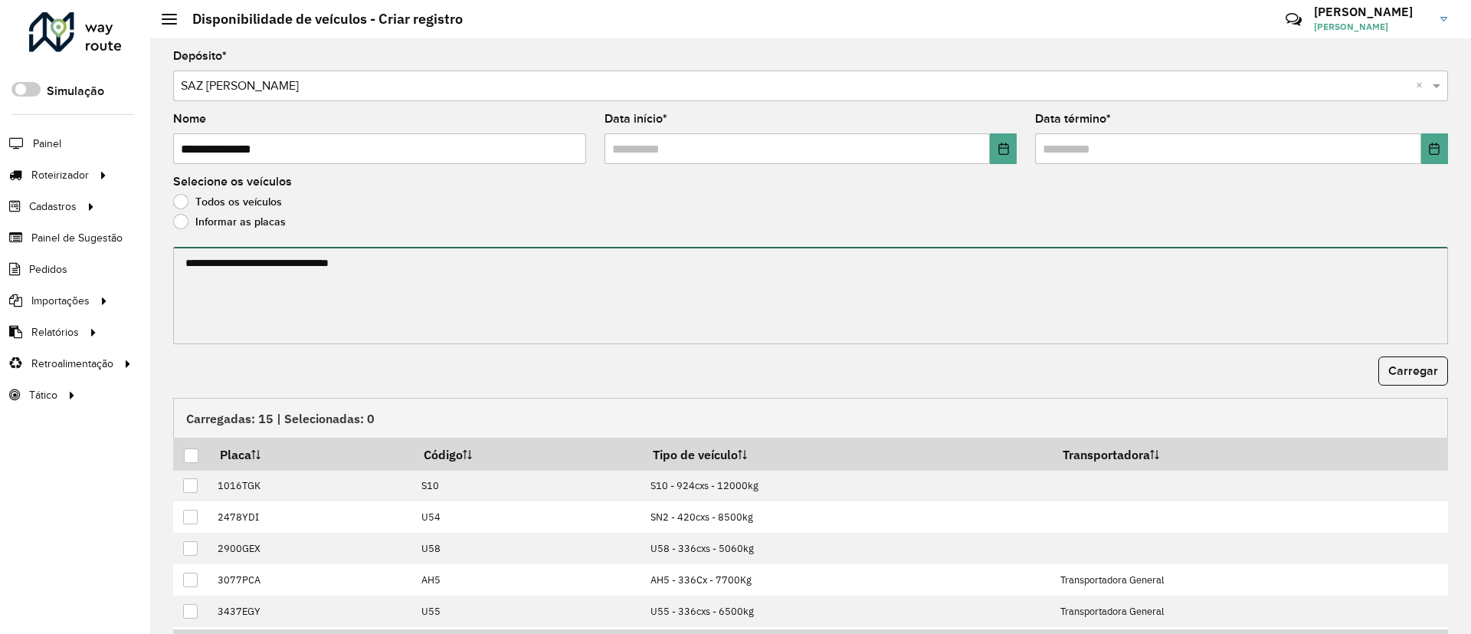
click at [244, 270] on textarea at bounding box center [810, 295] width 1275 height 97
paste textarea "******* ******* ******* ******* ******* ******* ******* *******"
type textarea "******* ******* ******* ******* ******* ******* ******* *******"
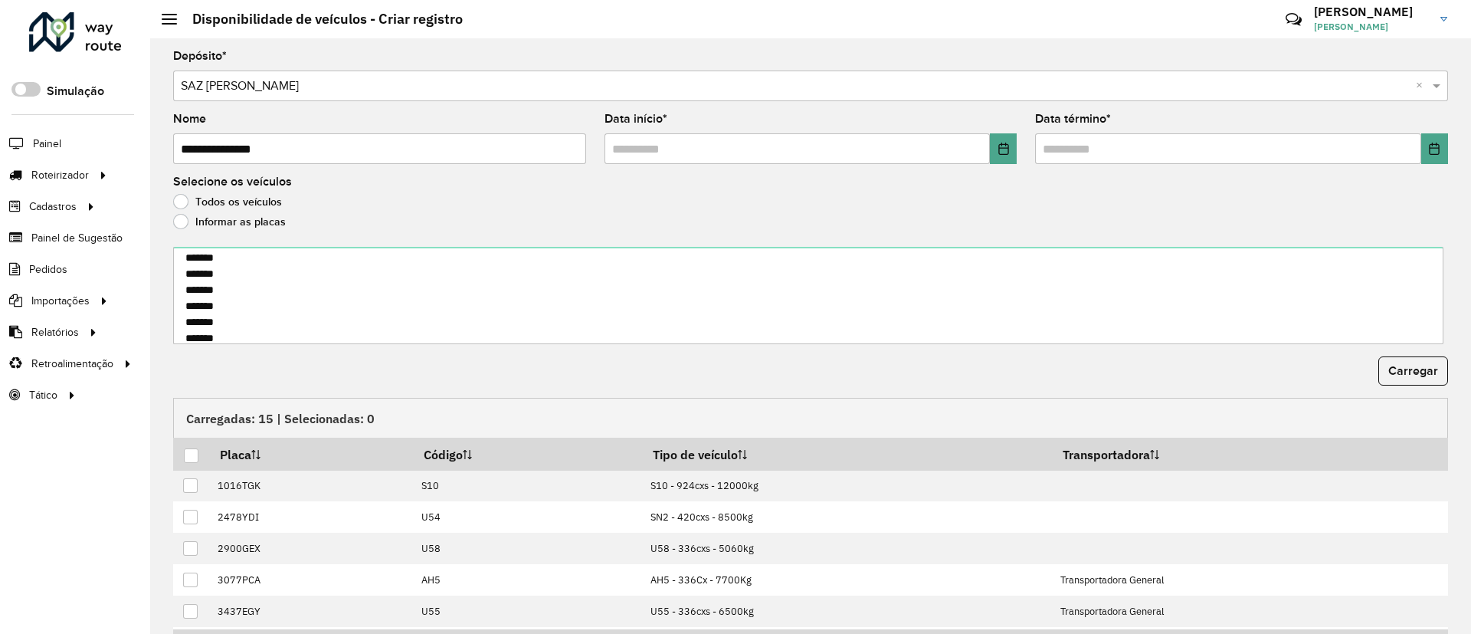
click at [1385, 365] on button "Carregar" at bounding box center [1414, 370] width 70 height 29
click at [189, 457] on div at bounding box center [191, 455] width 15 height 15
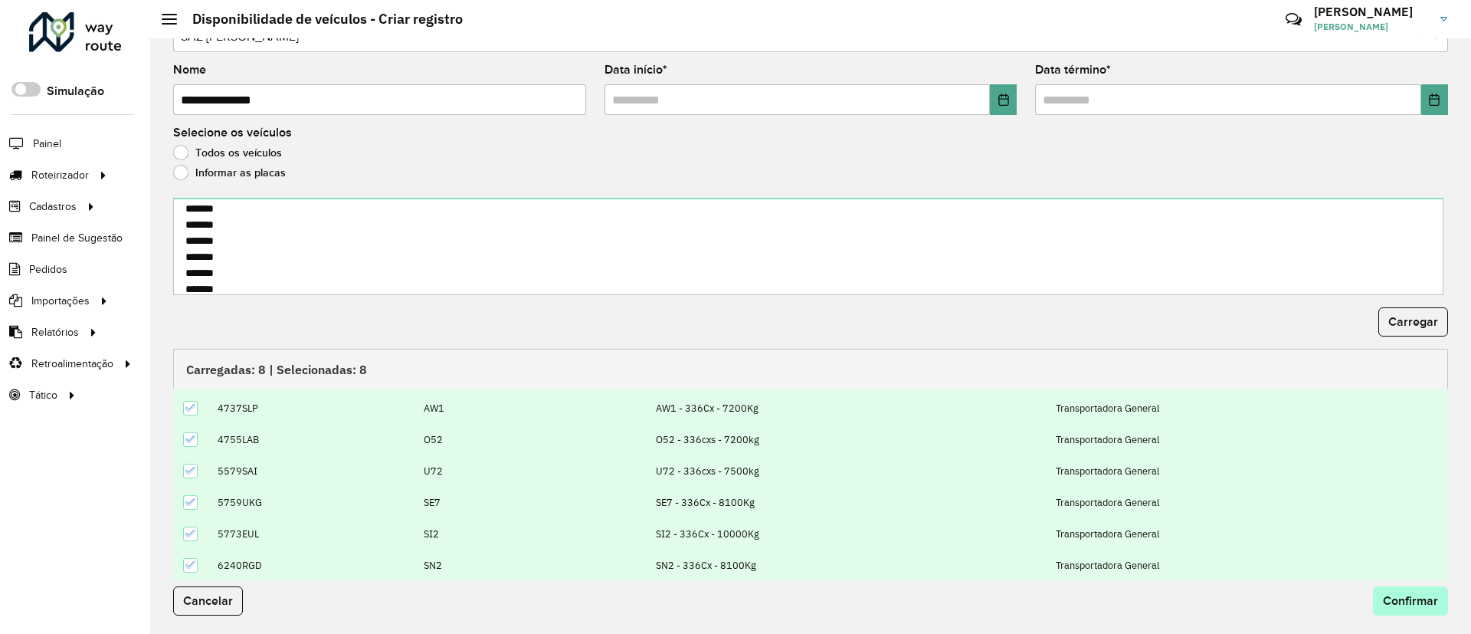
scroll to position [92, 0]
click at [1419, 592] on button "Confirmar" at bounding box center [1410, 600] width 75 height 29
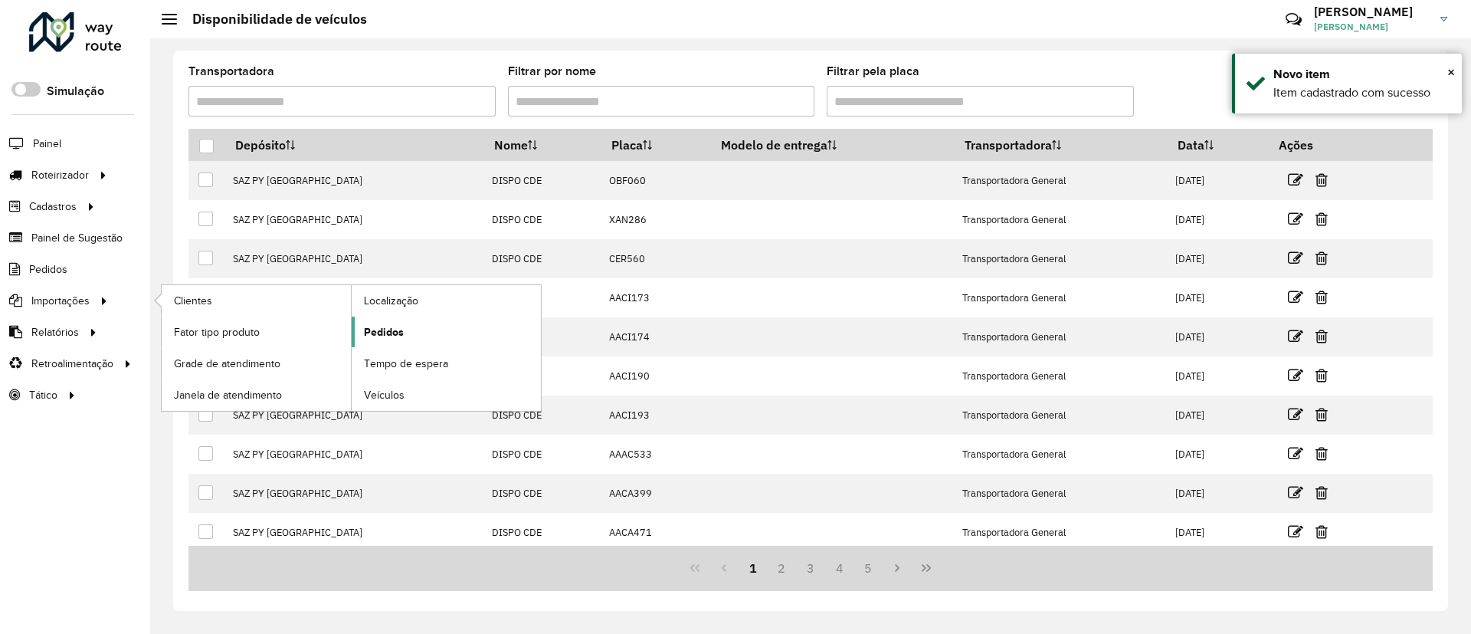
click at [388, 322] on link "Pedidos" at bounding box center [446, 332] width 189 height 31
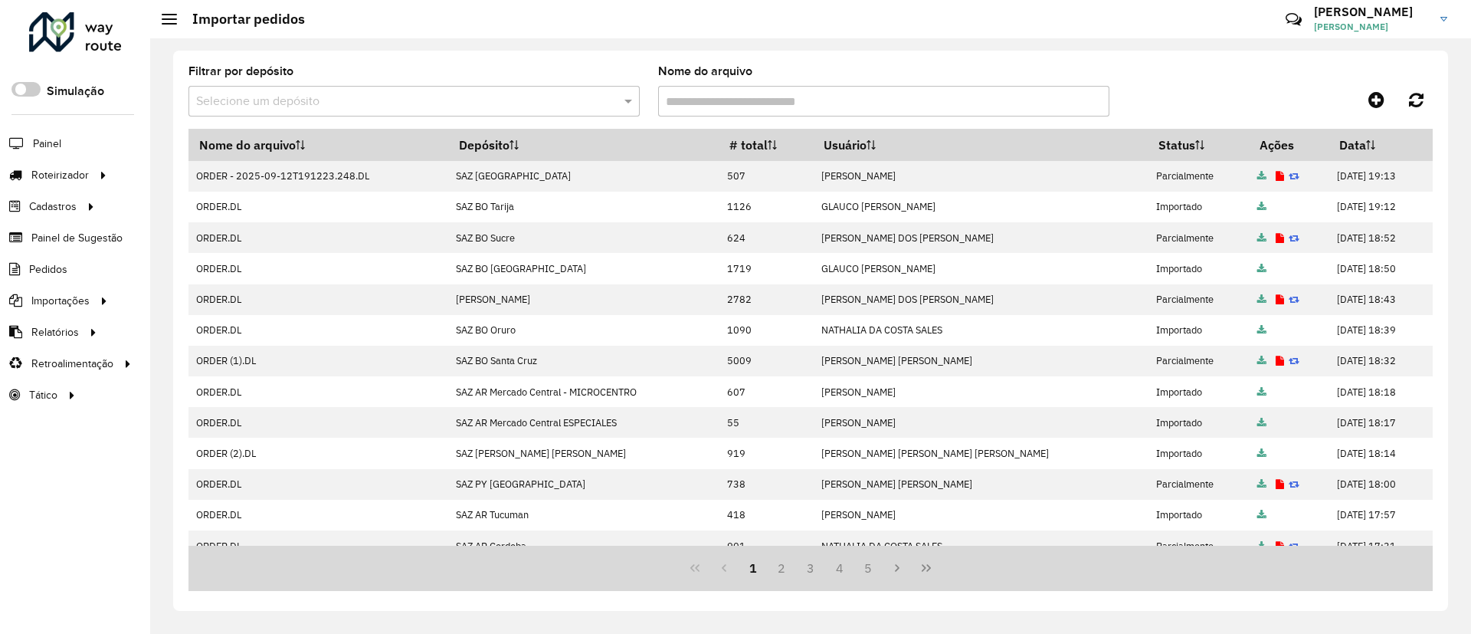
click at [1381, 101] on hb-app "Aguarde... Pop-up bloqueado! Seu navegador bloqueou automáticamente a abertura …" at bounding box center [735, 317] width 1471 height 634
click at [1381, 101] on icon at bounding box center [1377, 99] width 16 height 18
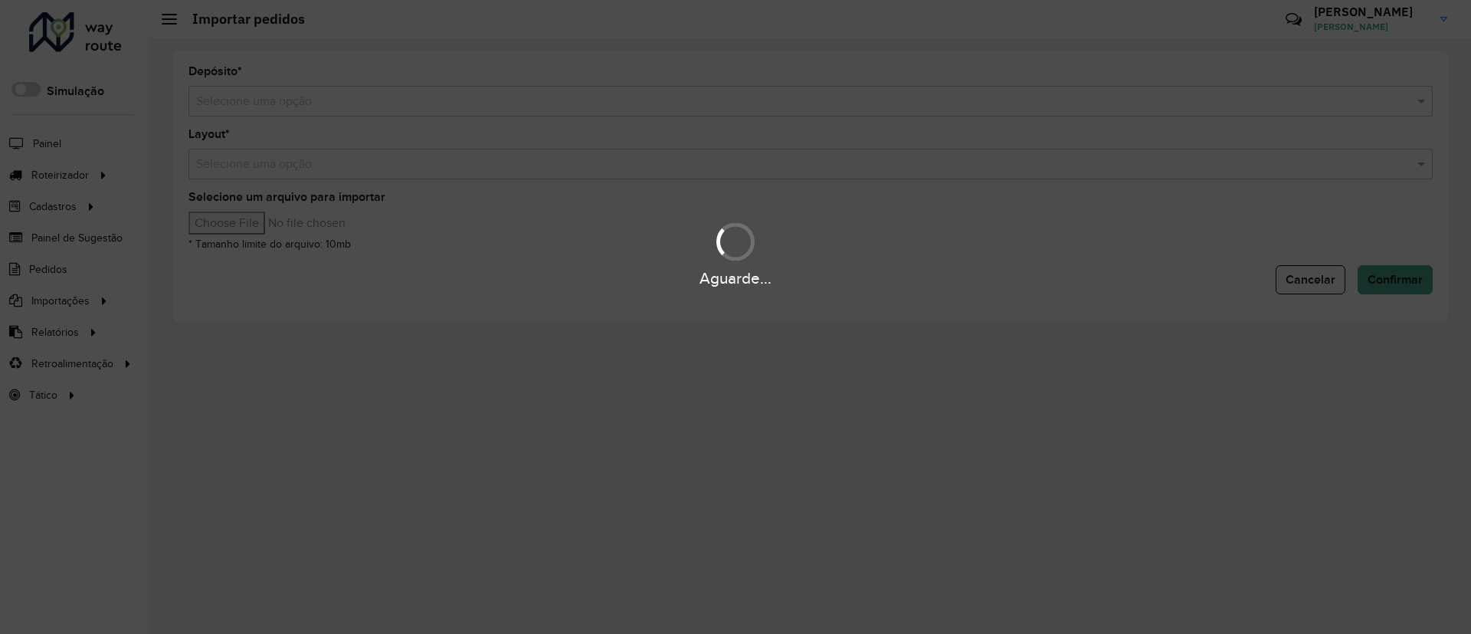
click at [674, 104] on hb-app "Aguarde... Pop-up bloqueado! Seu navegador bloqueou automáticamente a abertura …" at bounding box center [735, 317] width 1471 height 634
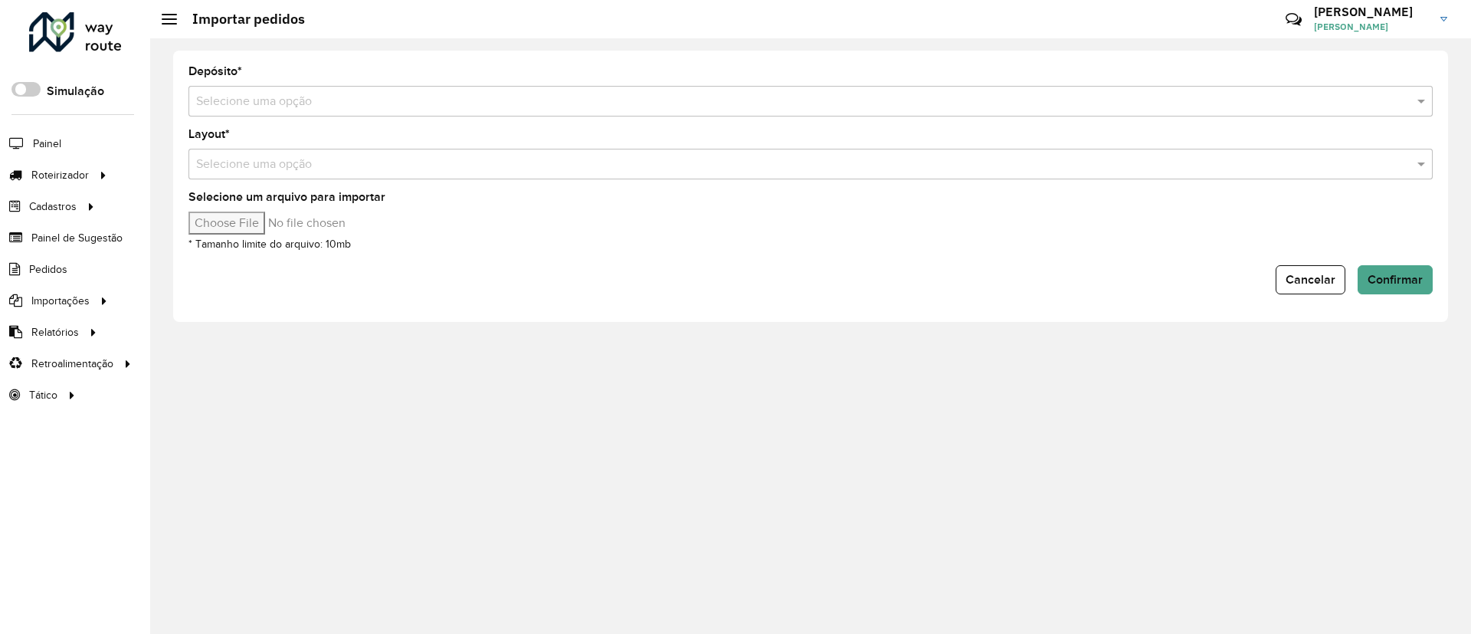
click at [674, 104] on input "text" at bounding box center [795, 102] width 1199 height 18
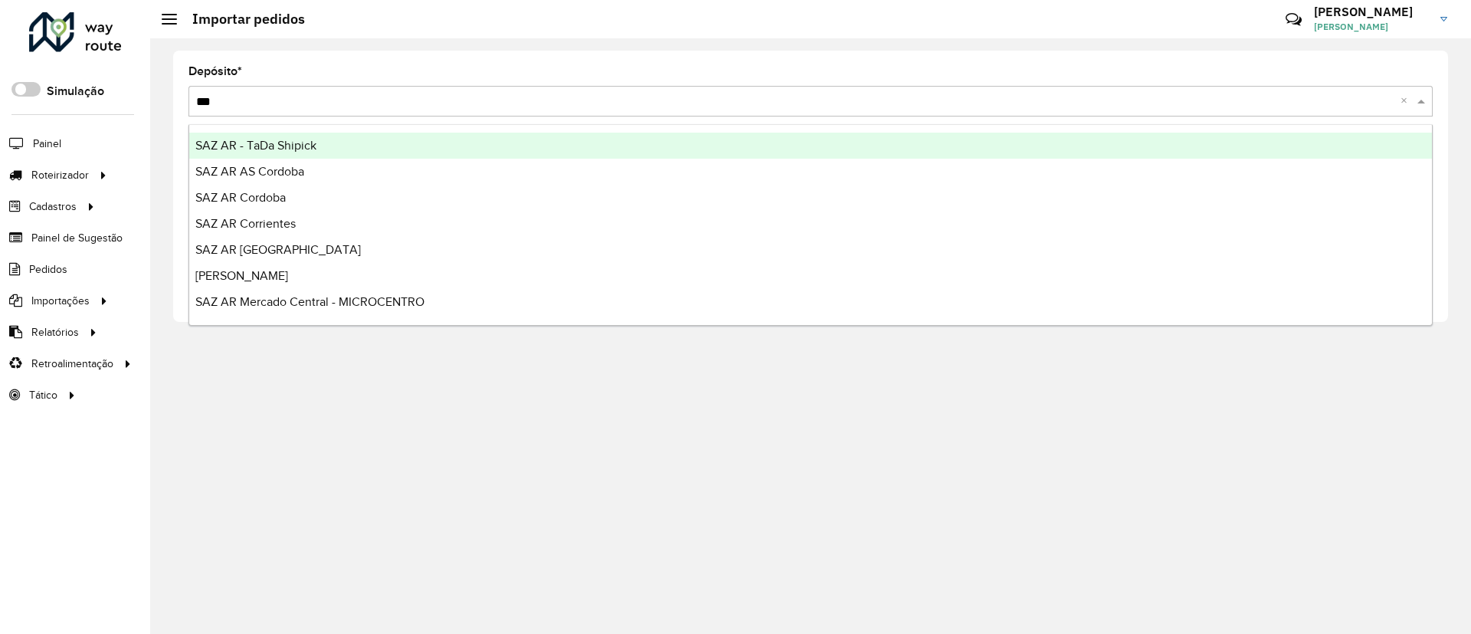
type input "****"
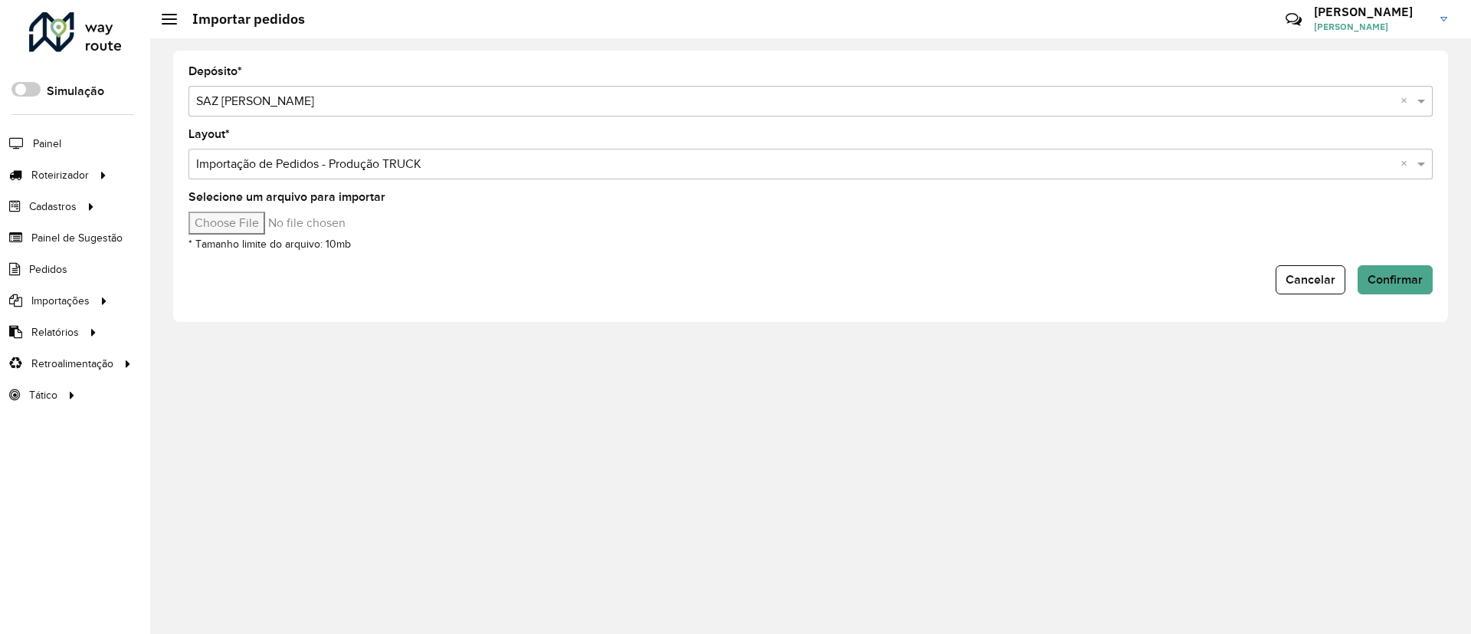
click at [225, 228] on input "Selecione um arquivo para importar" at bounding box center [319, 223] width 261 height 23
type input "**********"
click at [1402, 284] on span "Confirmar" at bounding box center [1395, 279] width 55 height 13
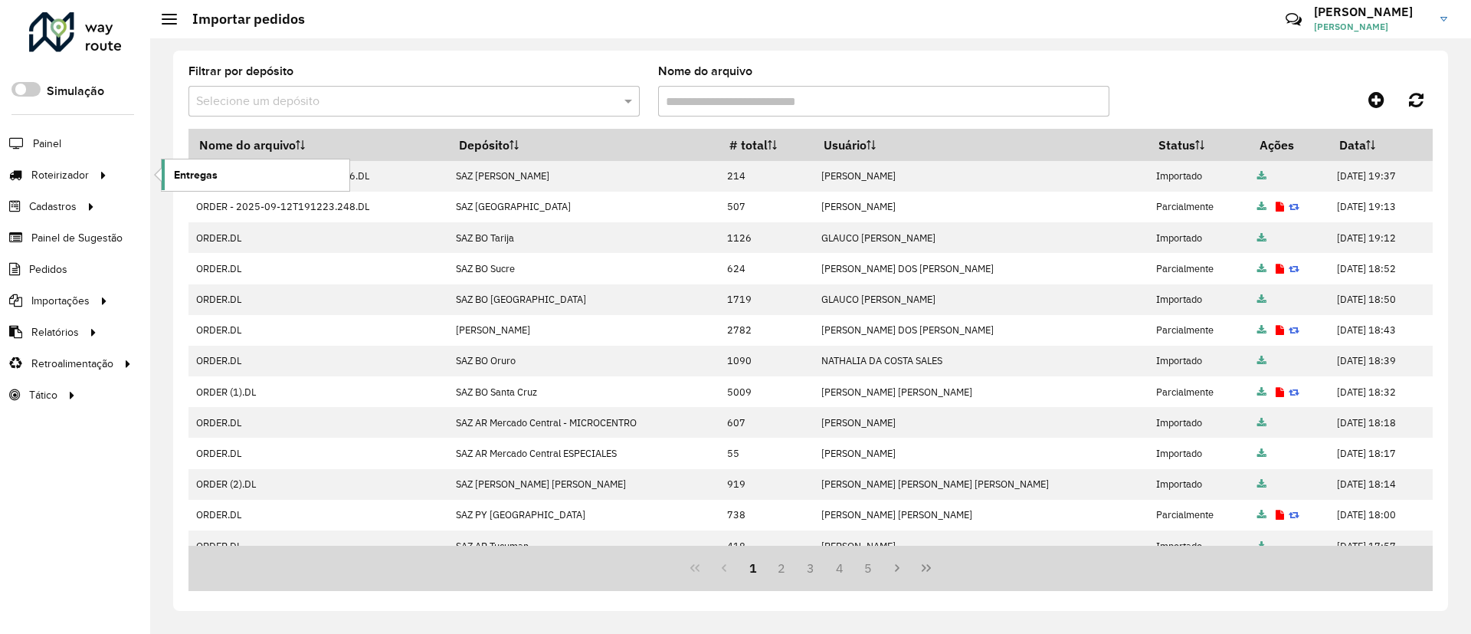
click at [195, 183] on link "Entregas" at bounding box center [256, 174] width 188 height 31
click at [1370, 97] on icon at bounding box center [1377, 99] width 16 height 18
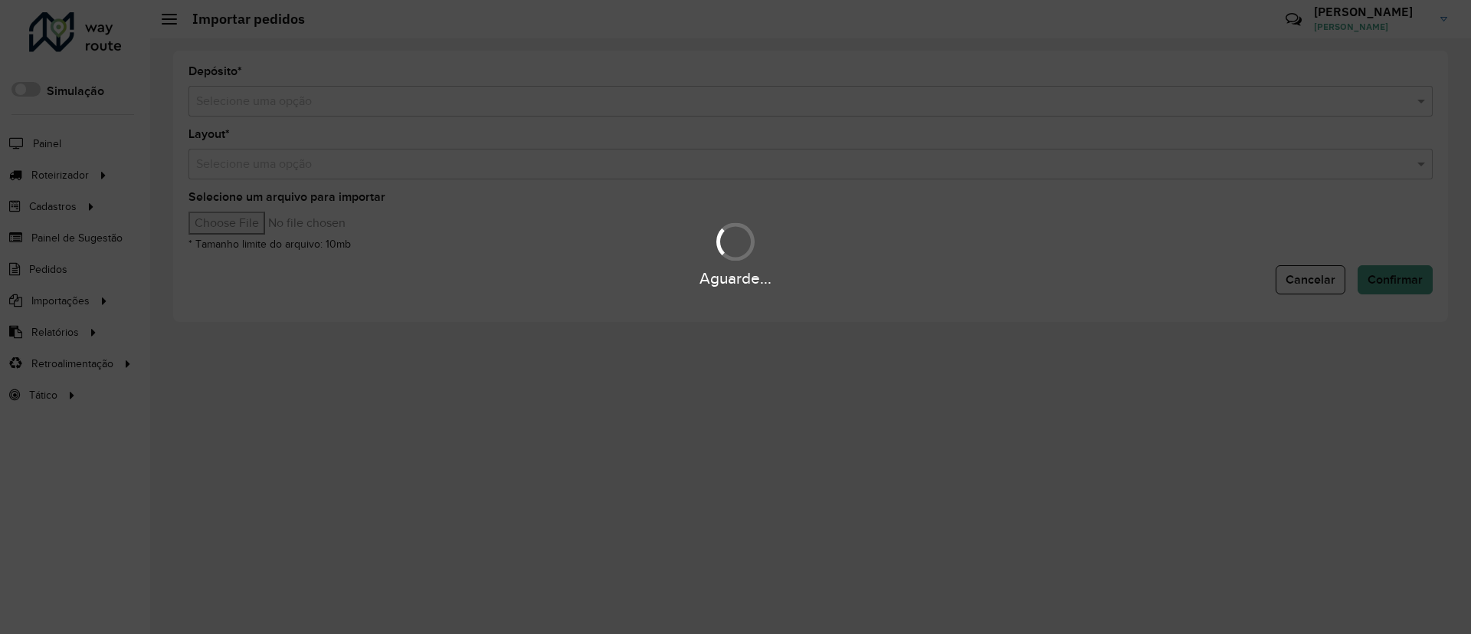
click at [683, 98] on div "Aguarde..." at bounding box center [735, 317] width 1471 height 634
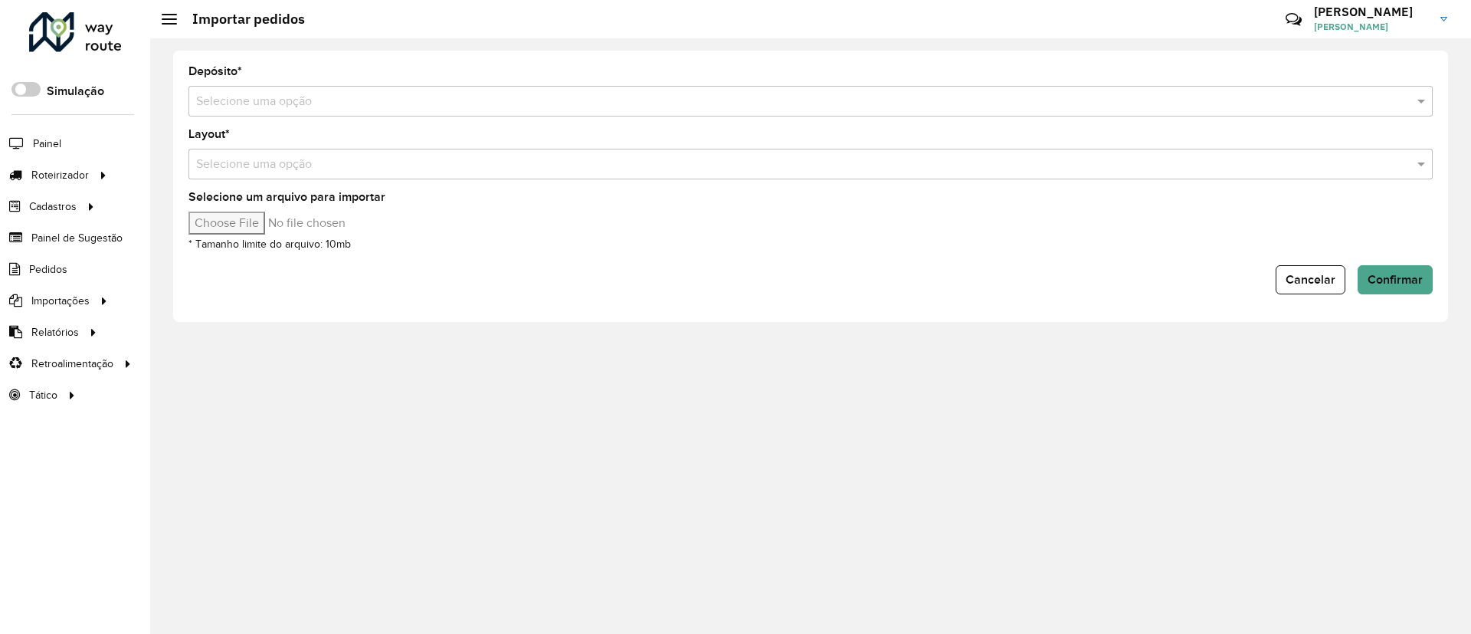
click at [681, 98] on input "text" at bounding box center [795, 102] width 1199 height 18
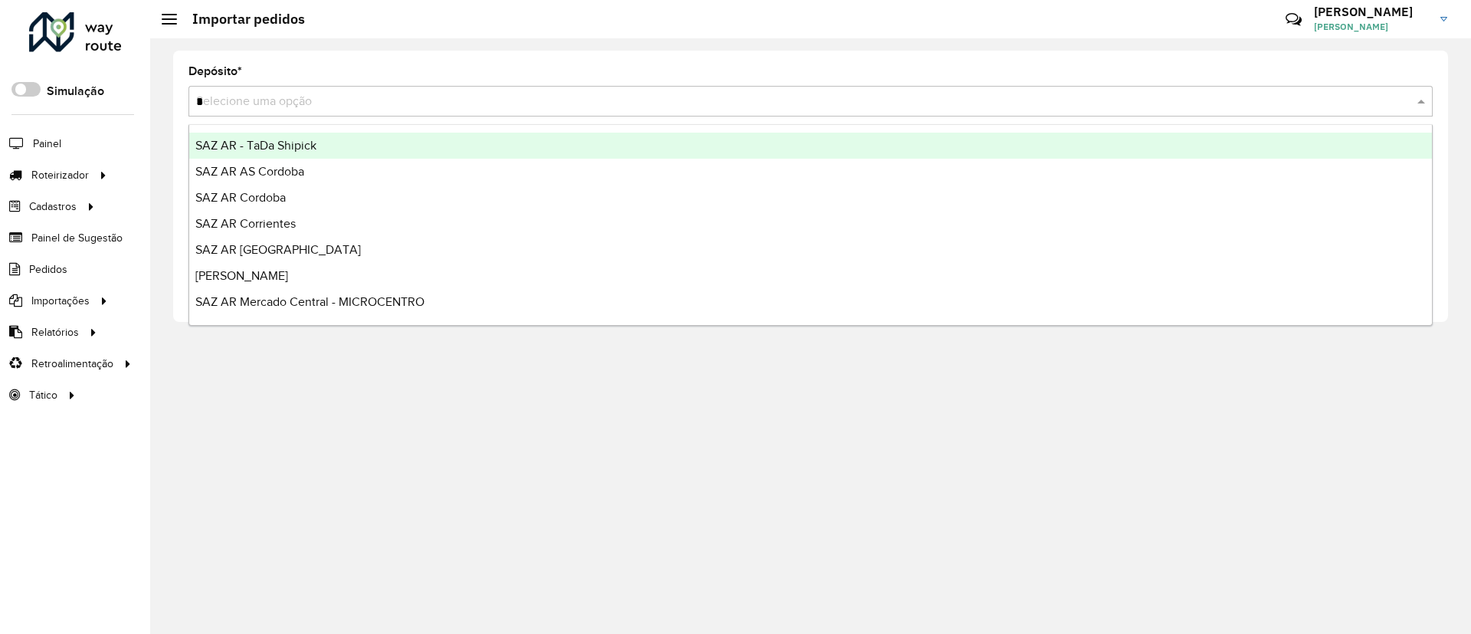
type input "**"
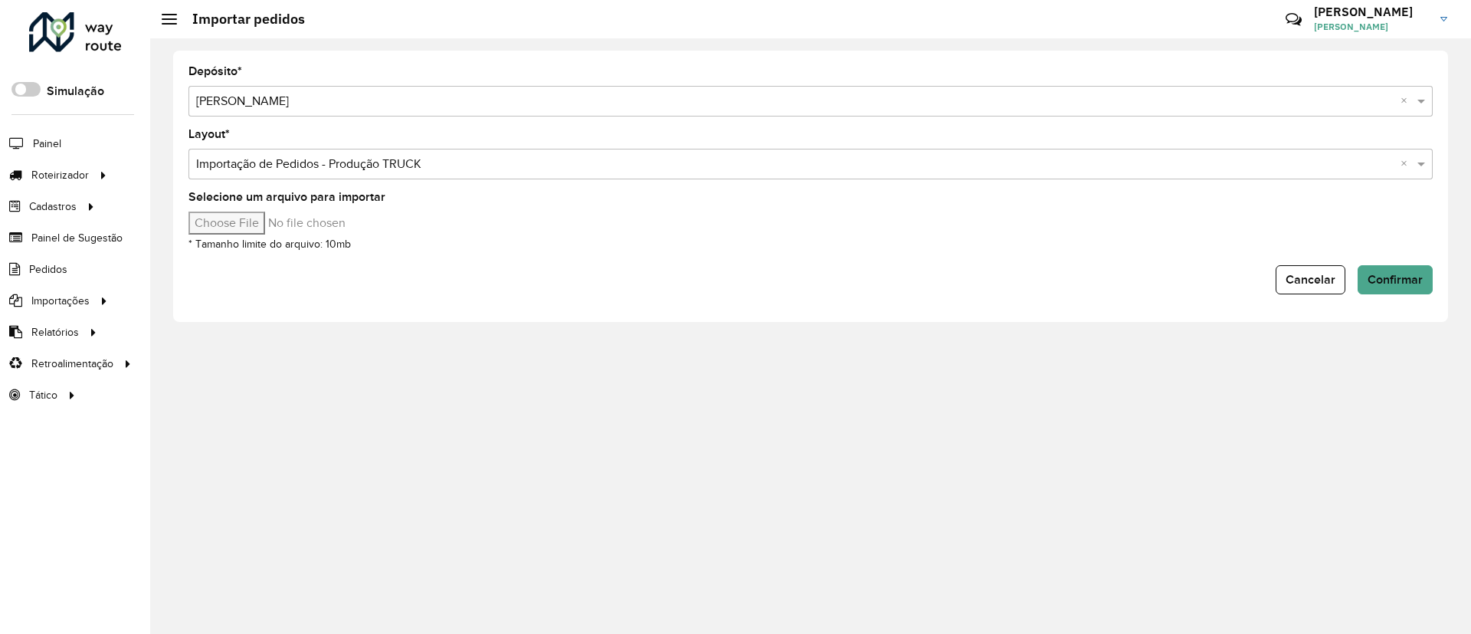
click at [251, 224] on input "Selecione um arquivo para importar" at bounding box center [319, 223] width 261 height 23
type input "**********"
click at [1411, 277] on span "Confirmar" at bounding box center [1395, 279] width 55 height 13
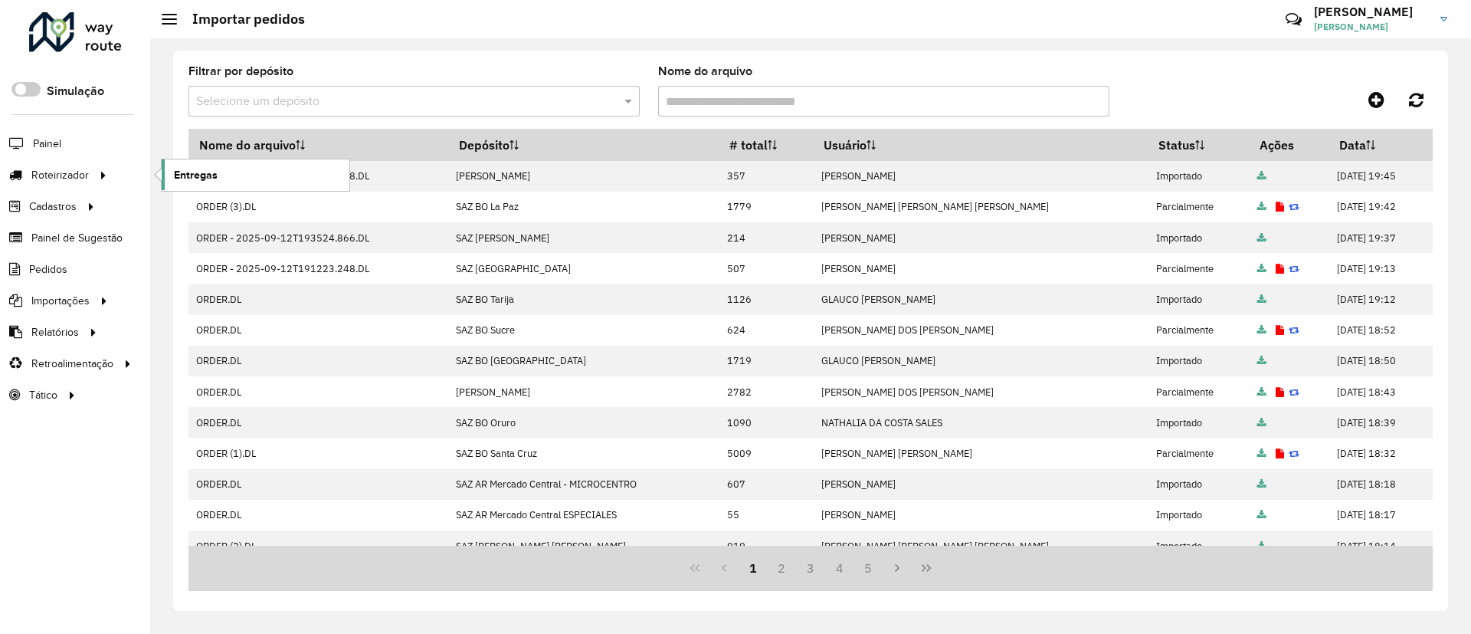
click at [186, 171] on span "Entregas" at bounding box center [196, 175] width 44 height 16
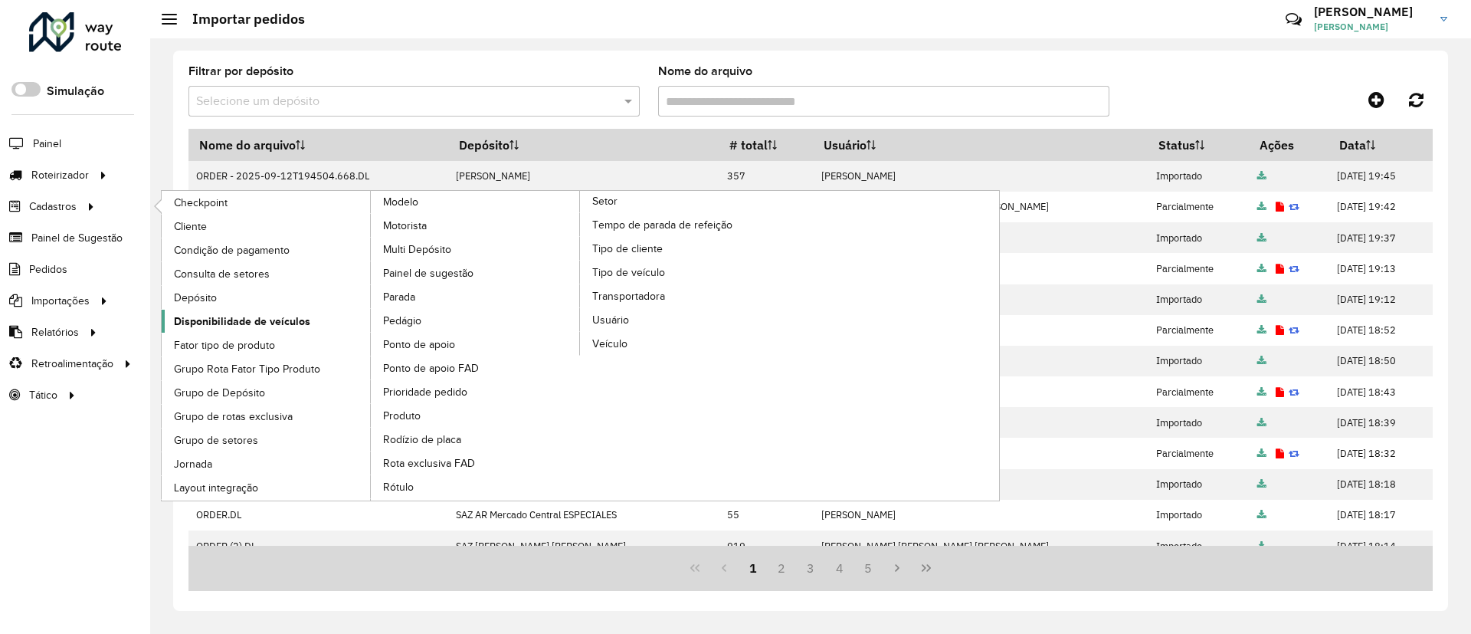
click at [260, 330] on link "Disponibilidade de veículos" at bounding box center [267, 321] width 210 height 23
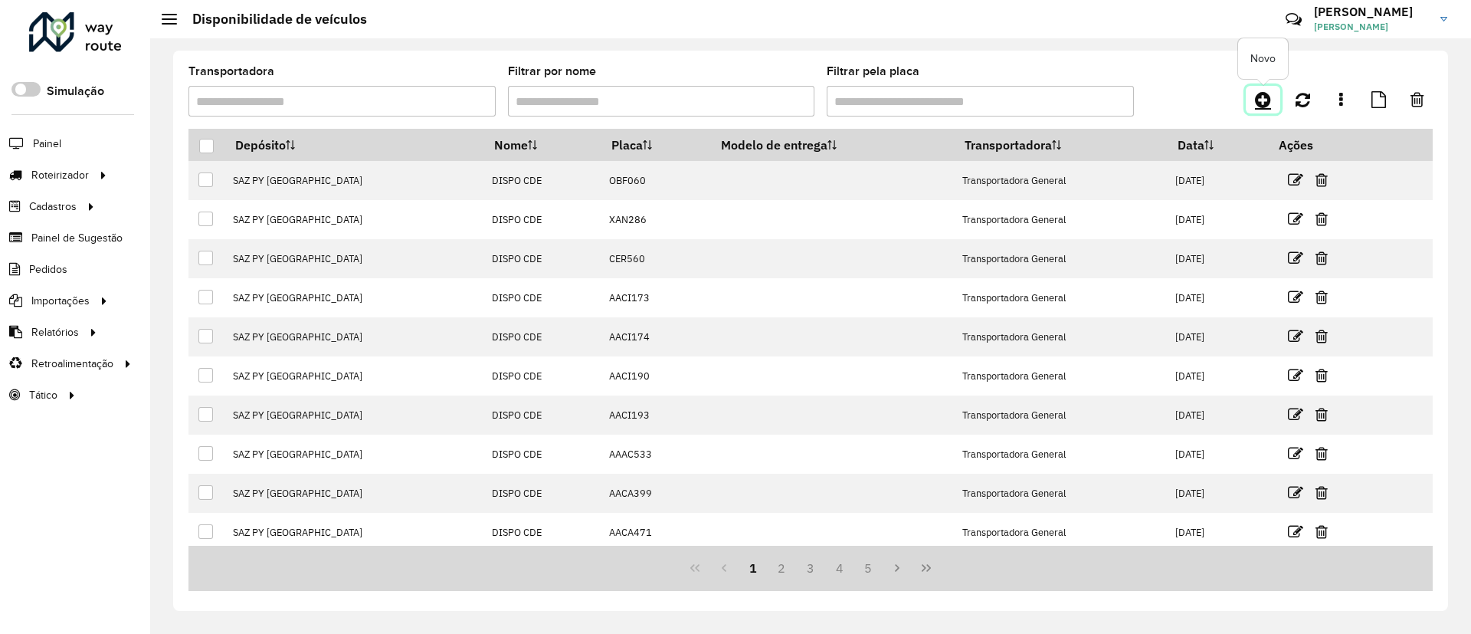
click at [1250, 98] on link at bounding box center [1263, 100] width 34 height 28
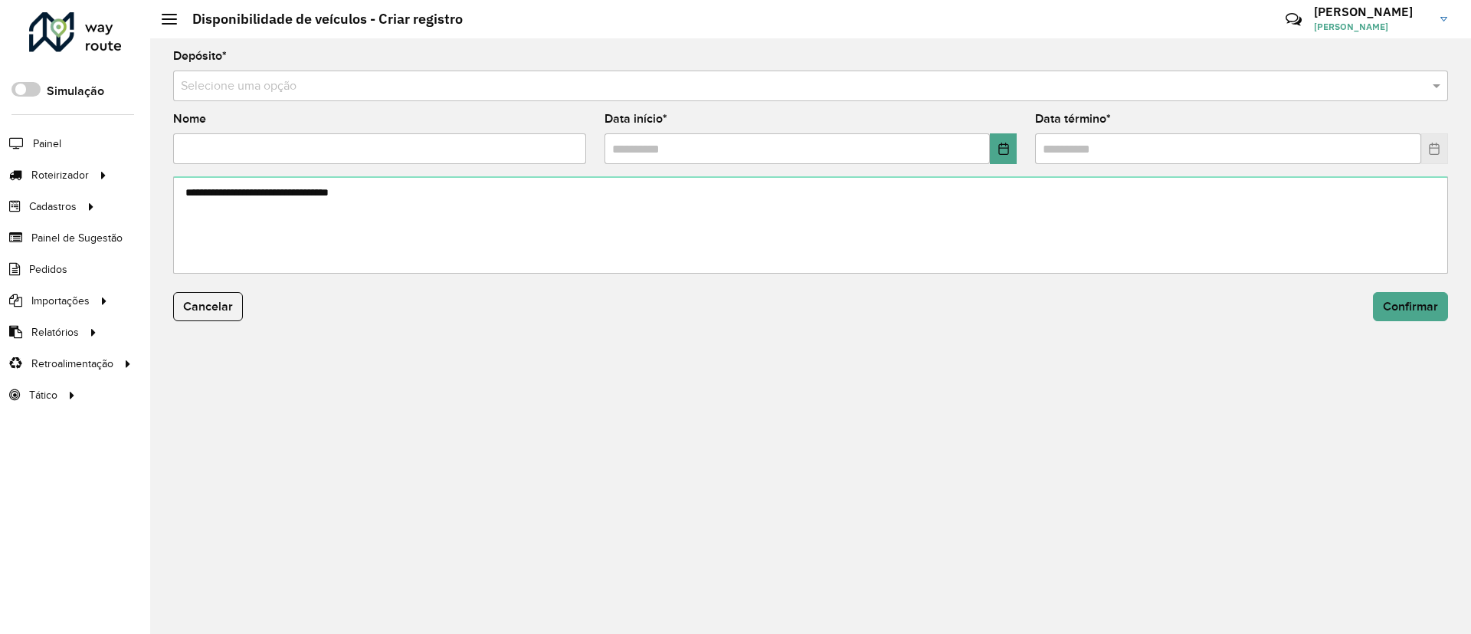
click at [641, 83] on input "text" at bounding box center [795, 86] width 1229 height 18
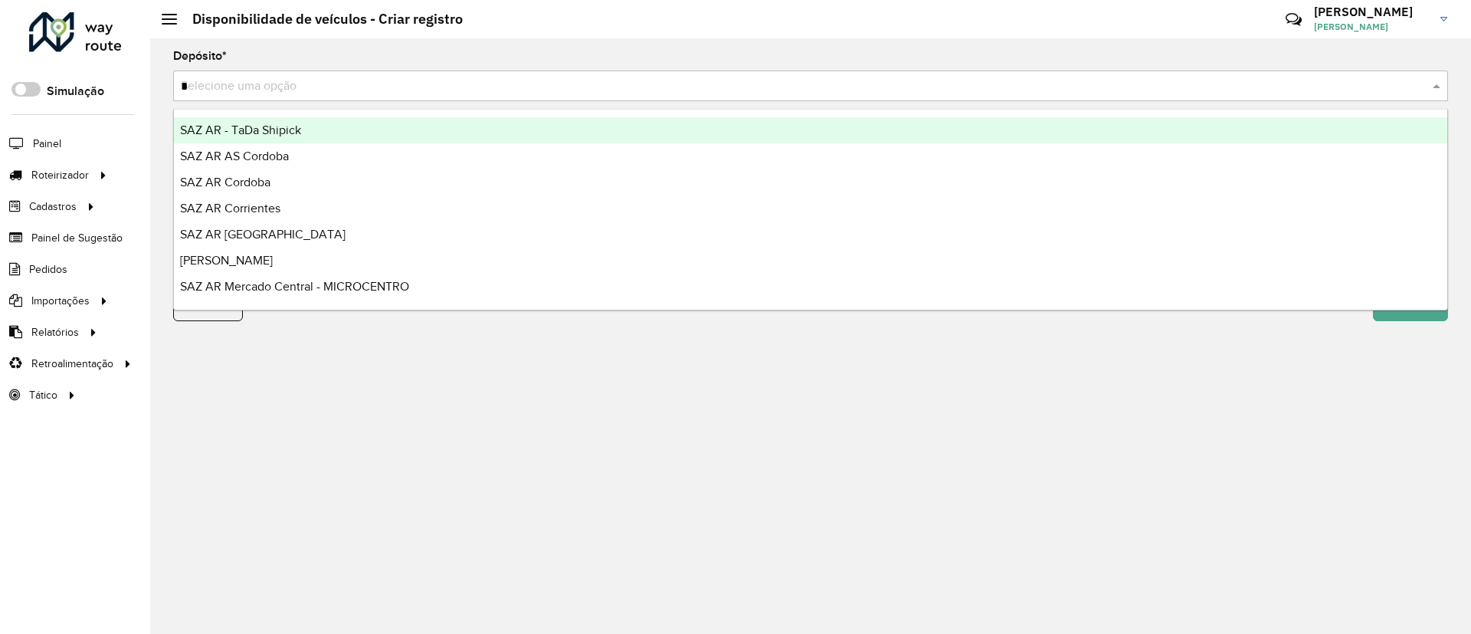
type input "**"
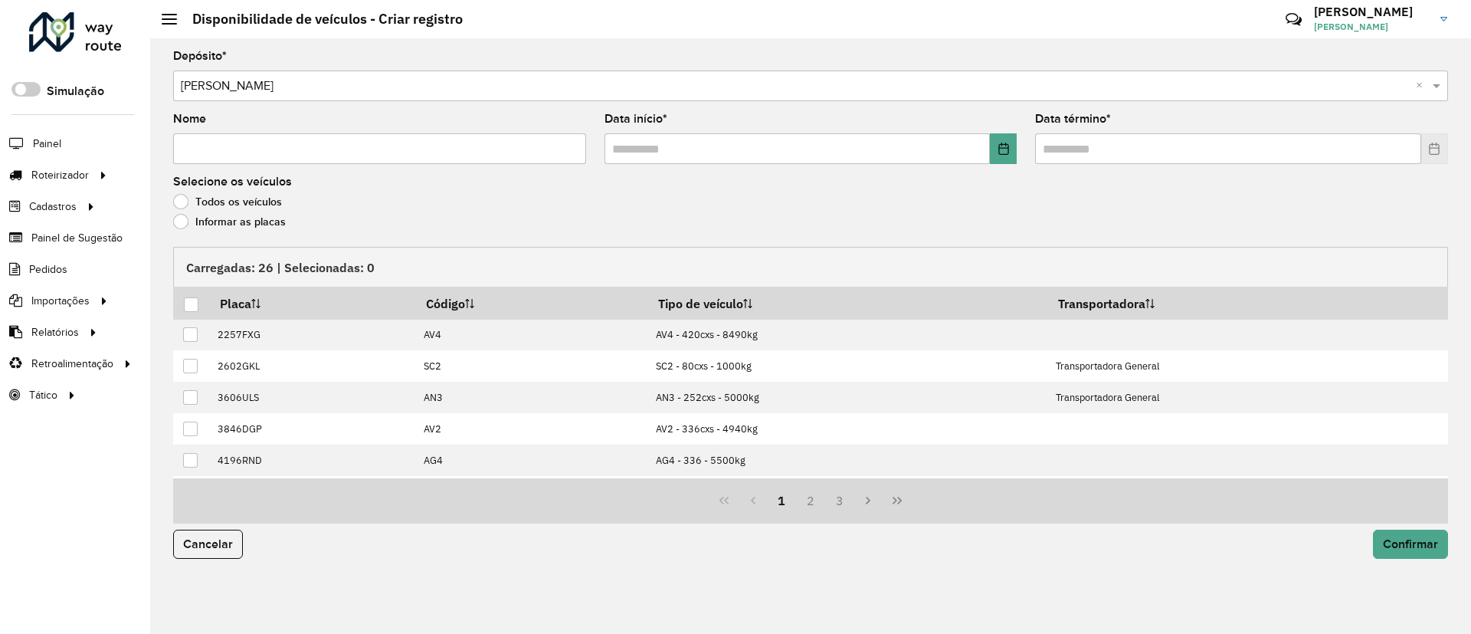
click at [445, 151] on input "Nome" at bounding box center [379, 148] width 413 height 31
type input "**********"
click at [1010, 153] on button "Choose Date" at bounding box center [1003, 148] width 27 height 31
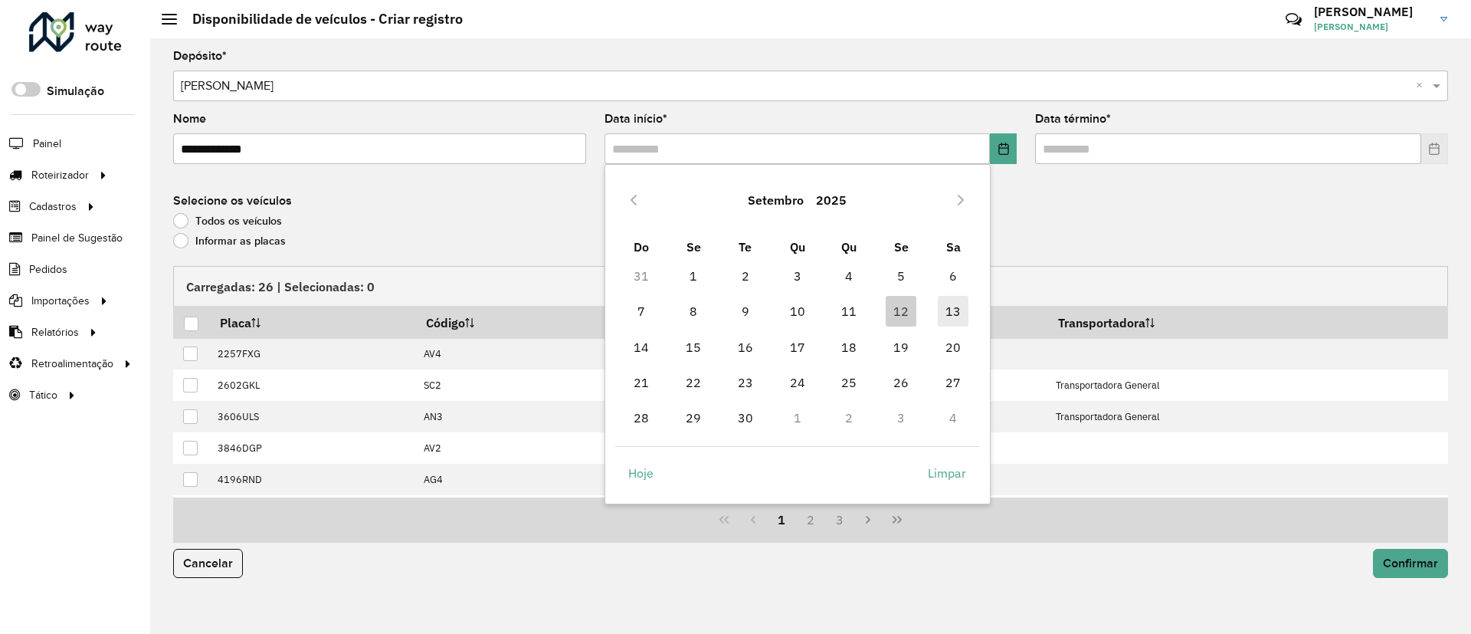
click at [956, 323] on span "13" at bounding box center [953, 311] width 31 height 31
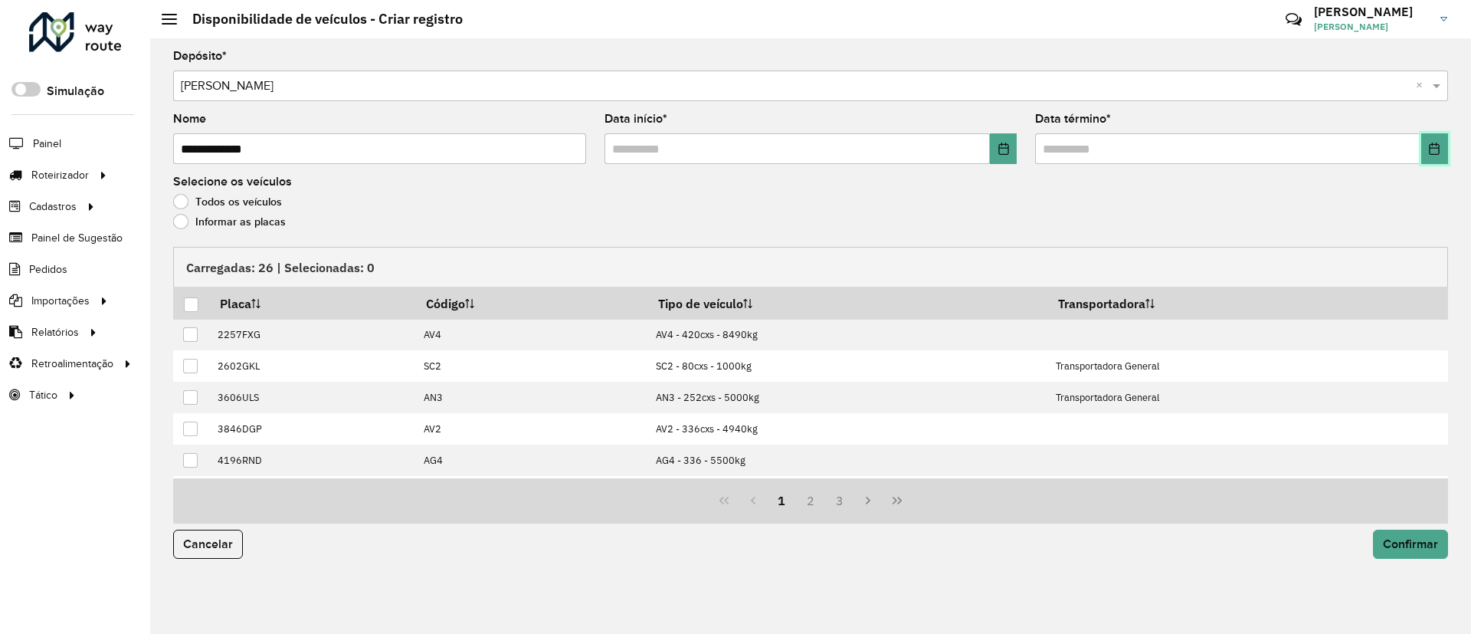
click at [1437, 153] on icon "Choose Date" at bounding box center [1435, 149] width 12 height 12
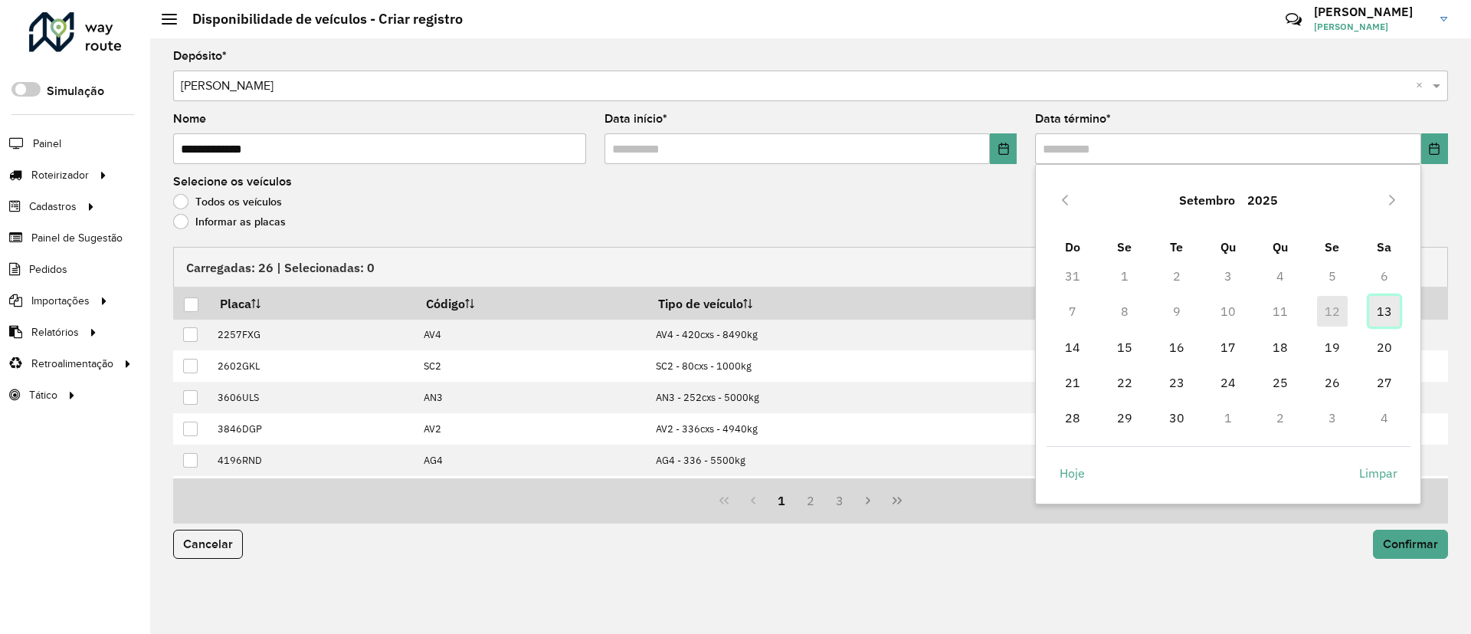
click at [1396, 304] on span "13" at bounding box center [1385, 311] width 31 height 31
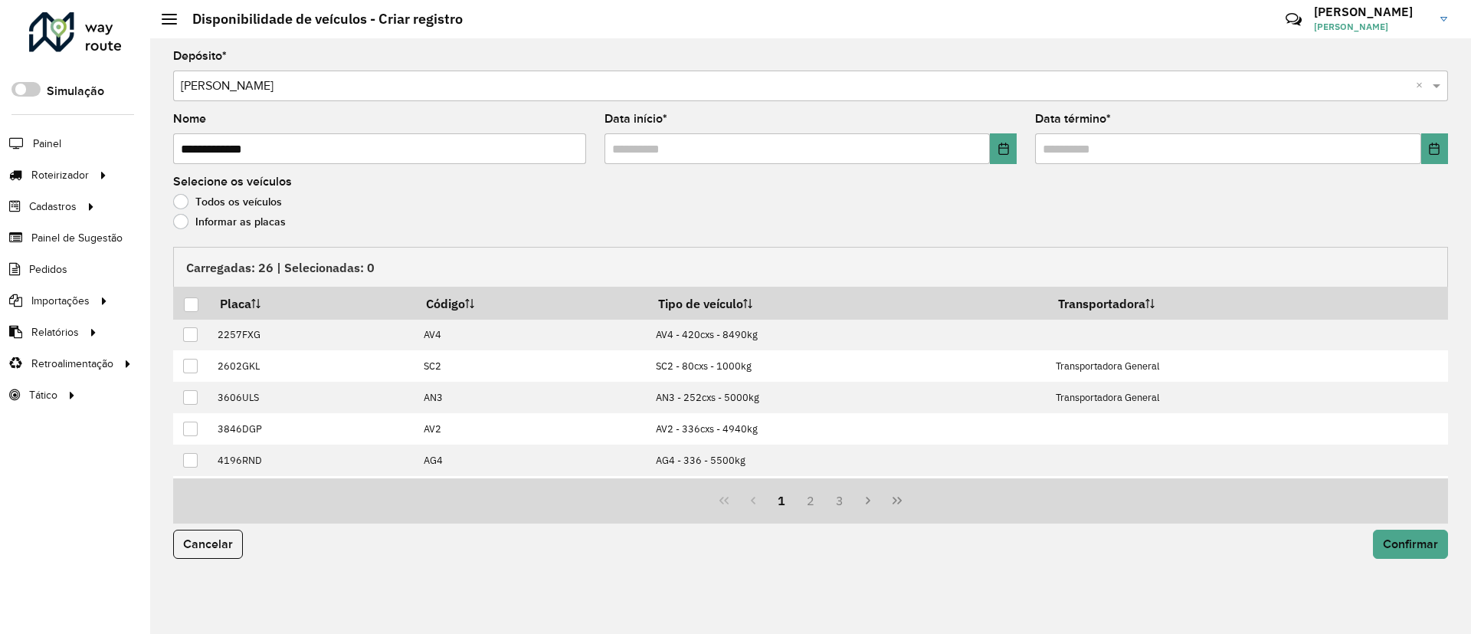
click at [251, 215] on label "Informar as placas" at bounding box center [229, 221] width 113 height 15
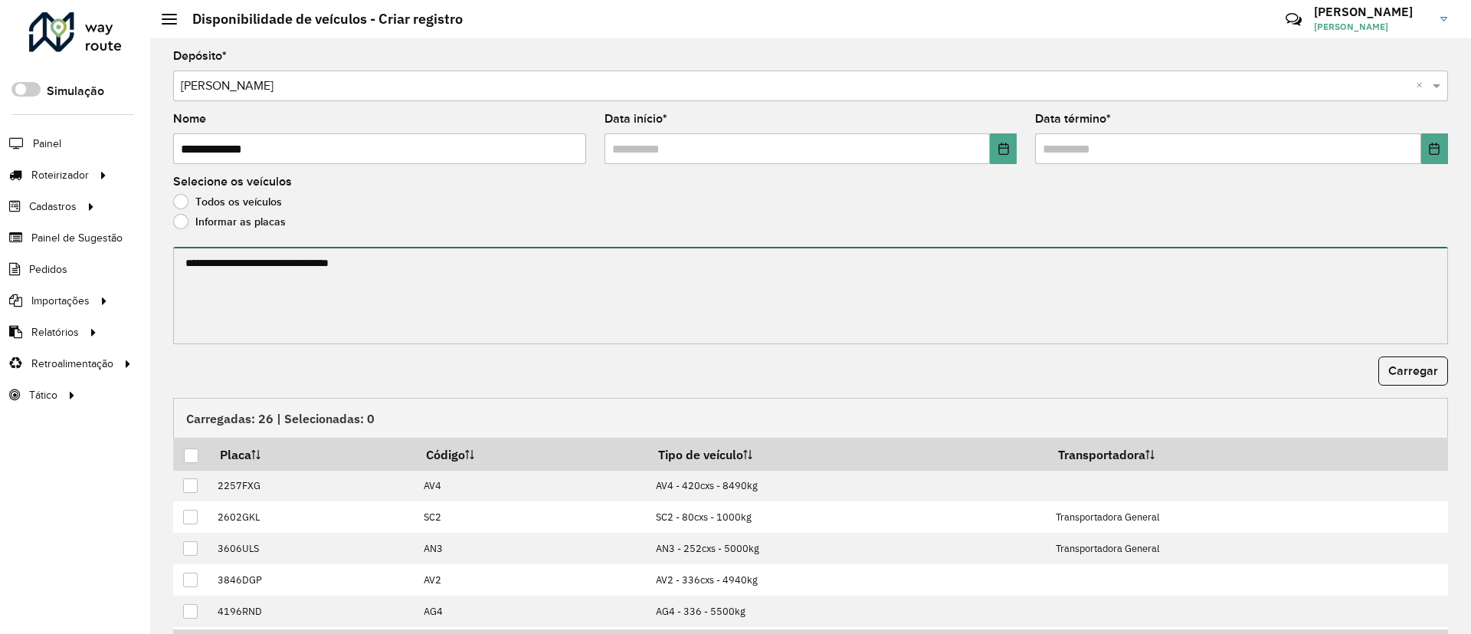
click at [258, 280] on textarea at bounding box center [810, 295] width 1275 height 97
paste textarea "******* ******* ******* ******* ******* ******* *******"
type textarea "******* ******* ******* ******* ******* ******* *******"
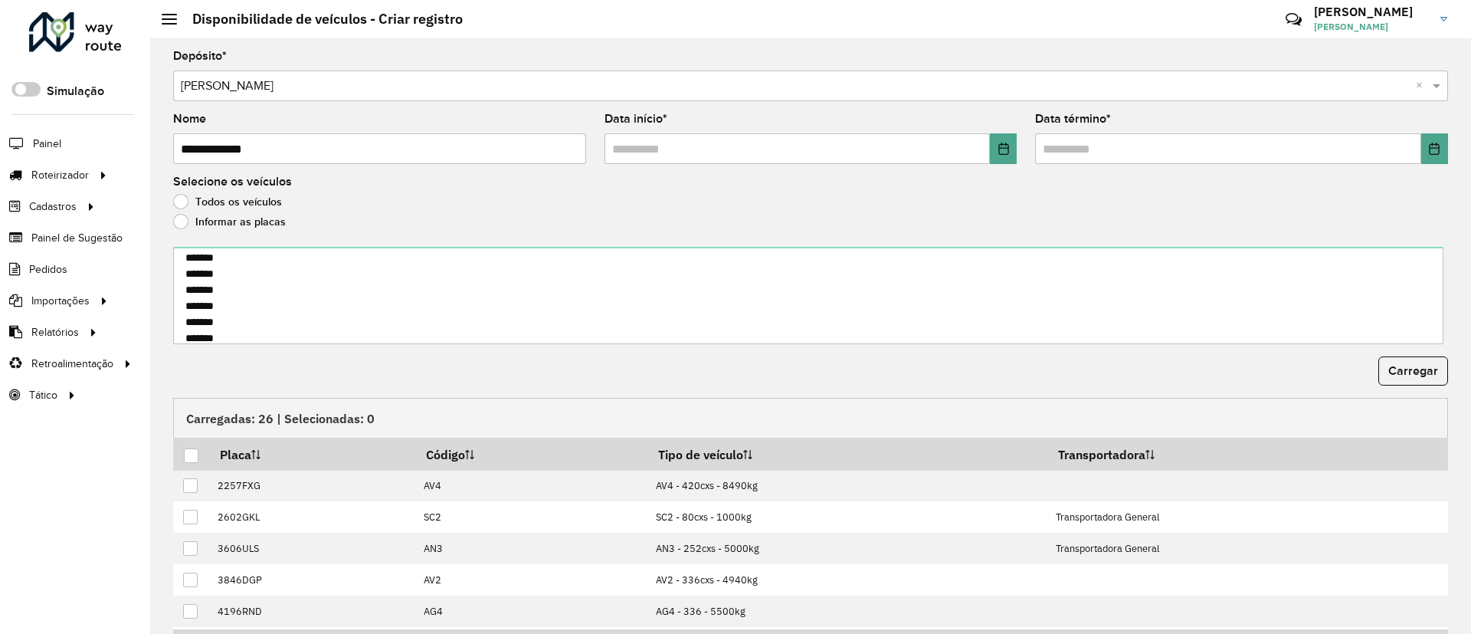
drag, startPoint x: 1422, startPoint y: 365, endPoint x: 789, endPoint y: 376, distance: 633.1
click at [1421, 365] on span "Carregar" at bounding box center [1414, 370] width 50 height 13
click at [193, 452] on div at bounding box center [191, 455] width 15 height 15
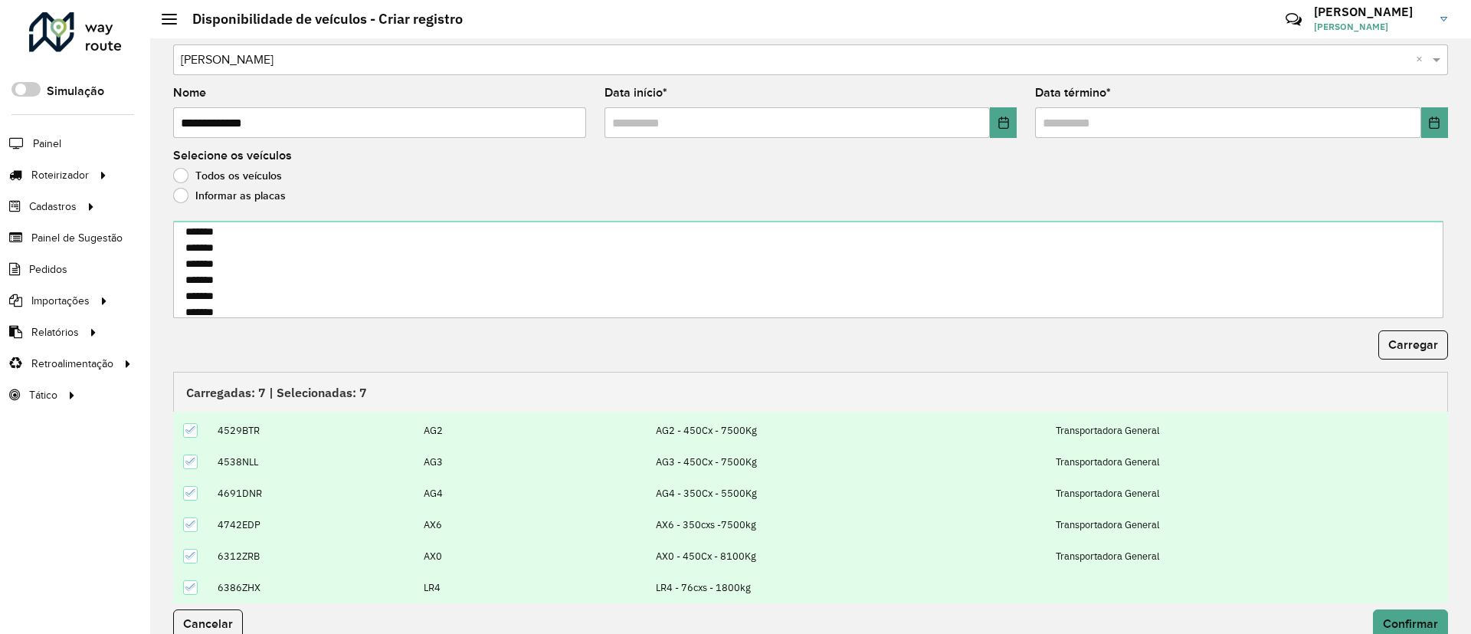
scroll to position [49, 0]
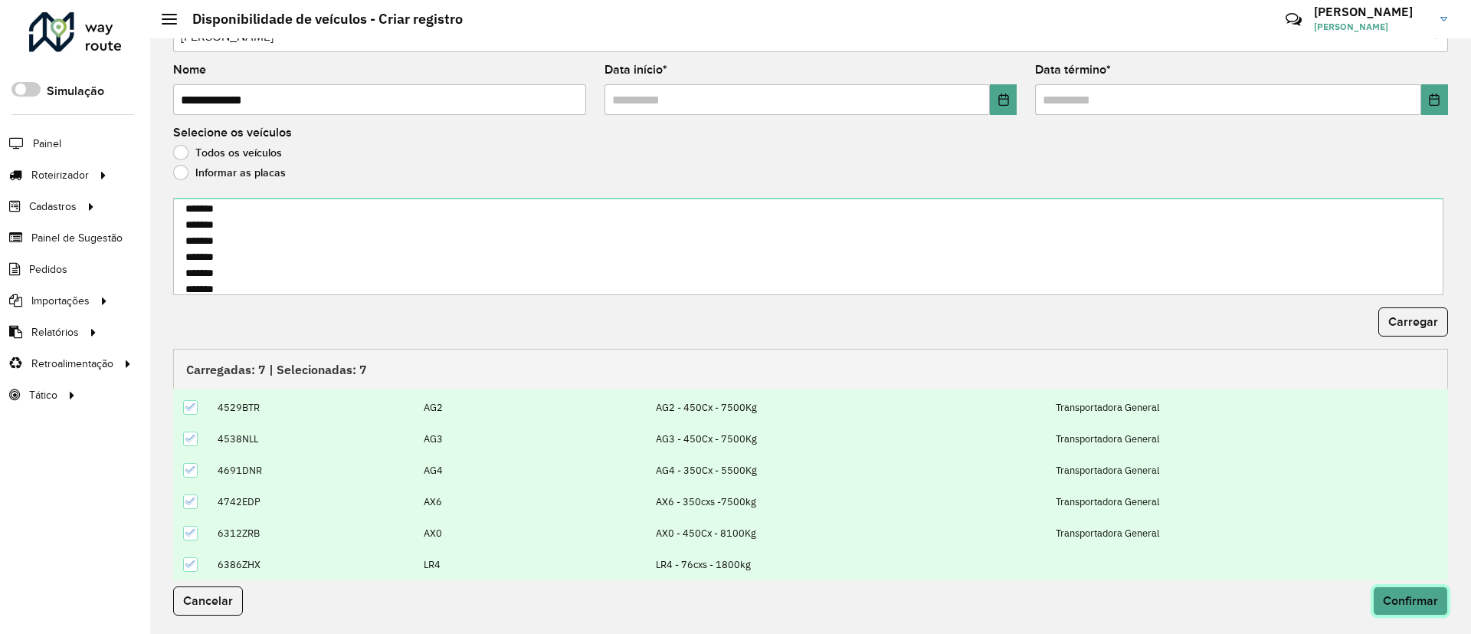
click at [1410, 591] on button "Confirmar" at bounding box center [1410, 600] width 75 height 29
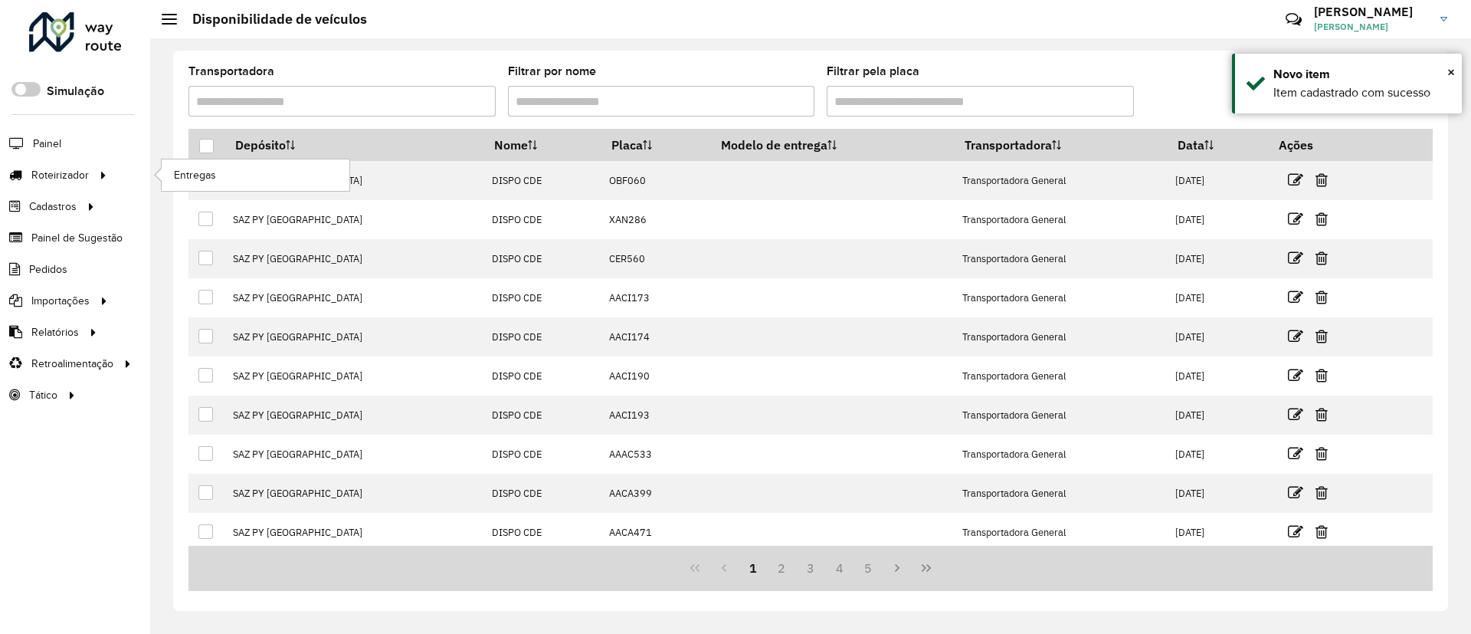
click at [204, 190] on li "Entregas" at bounding box center [255, 174] width 189 height 31
click at [212, 184] on link "Entregas" at bounding box center [256, 174] width 188 height 31
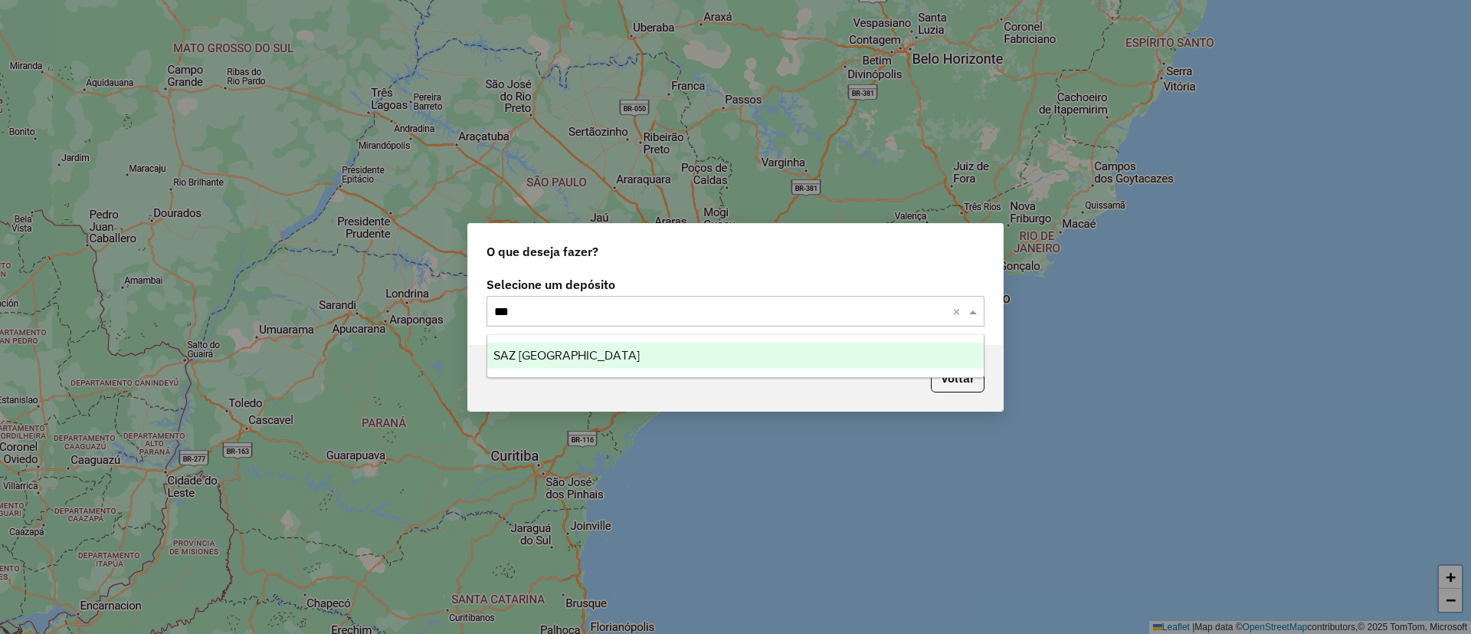
type input "****"
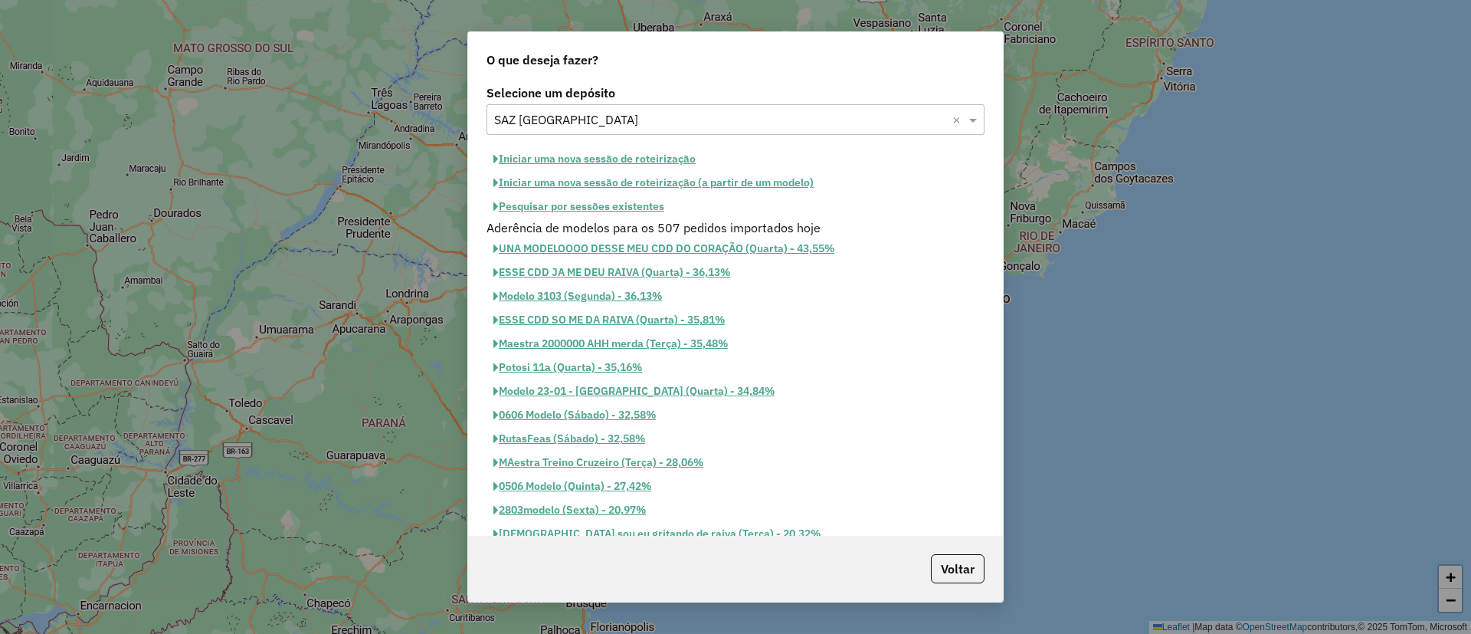
click at [607, 169] on button "Iniciar uma nova sessão de roteirização" at bounding box center [595, 159] width 216 height 24
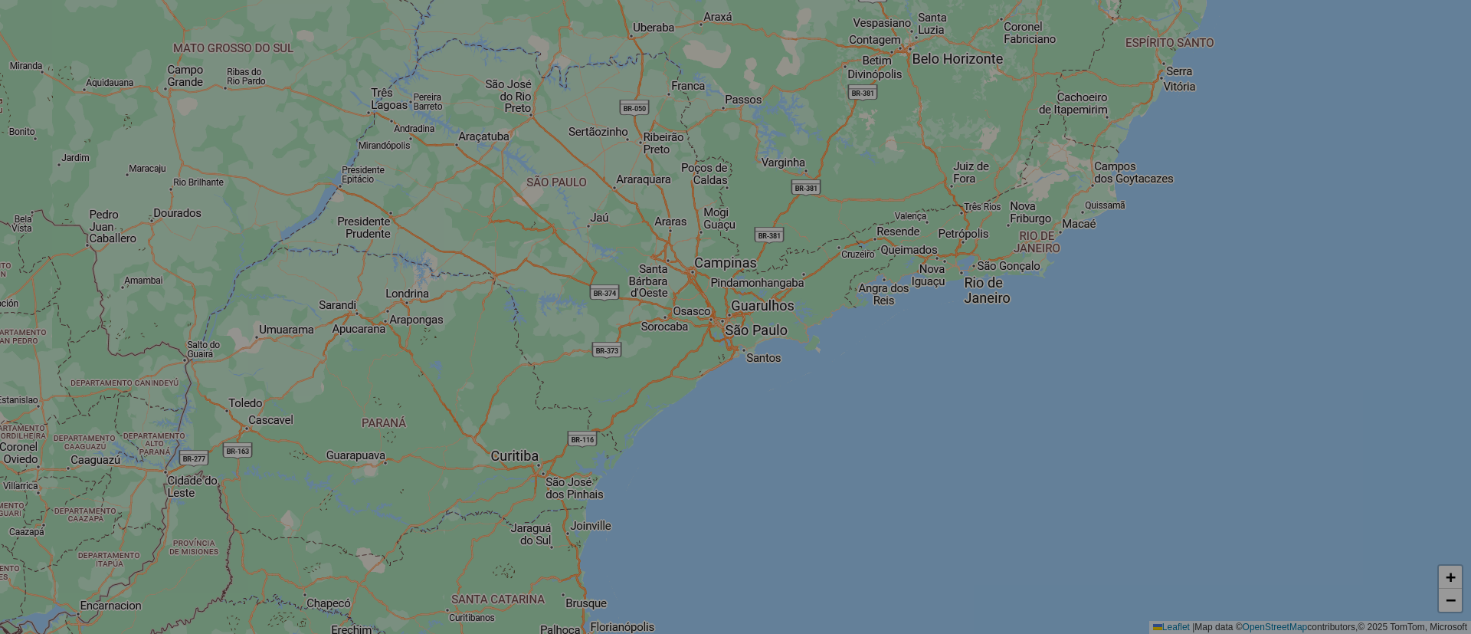
select select "*"
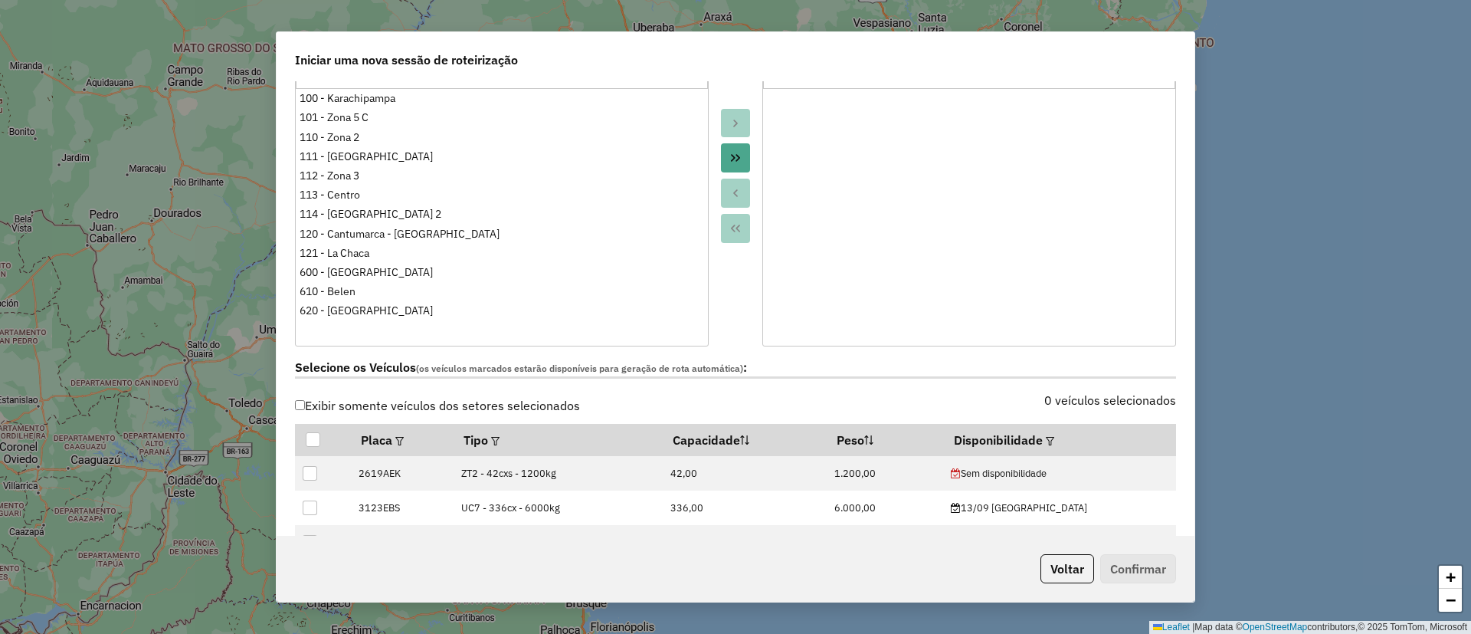
scroll to position [230, 0]
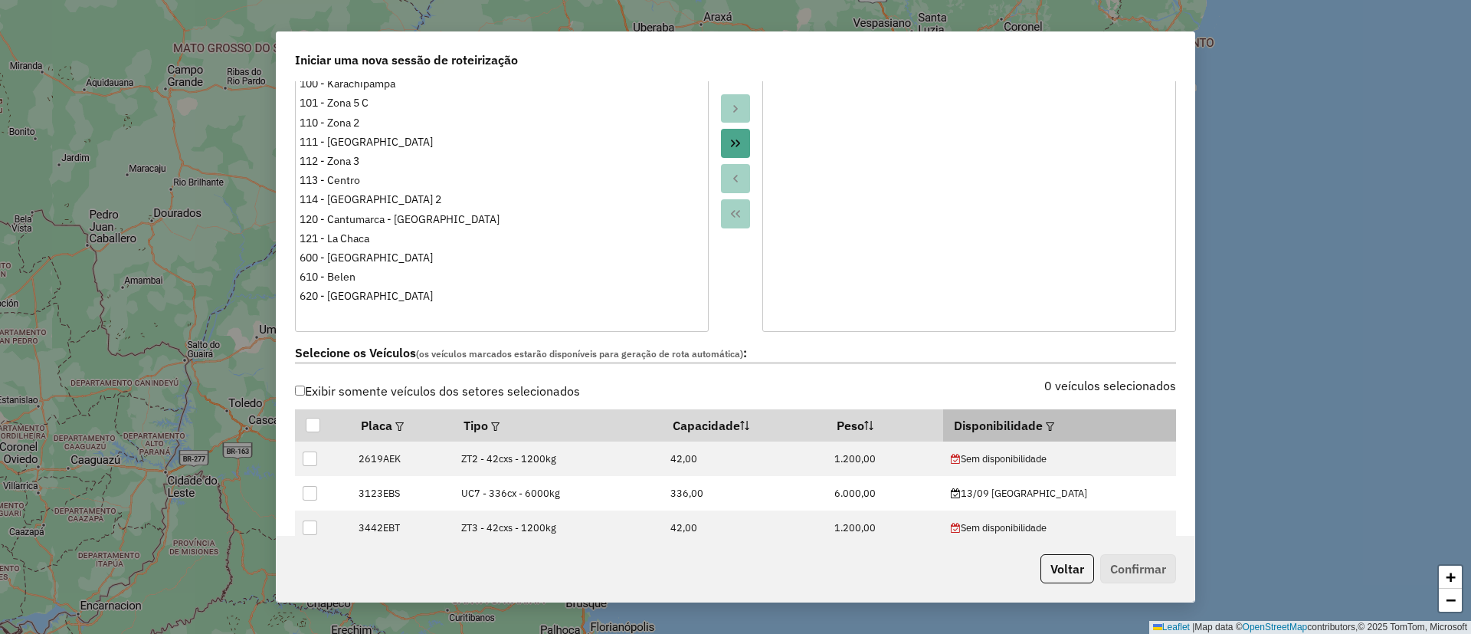
click at [1055, 426] on em at bounding box center [1050, 426] width 8 height 8
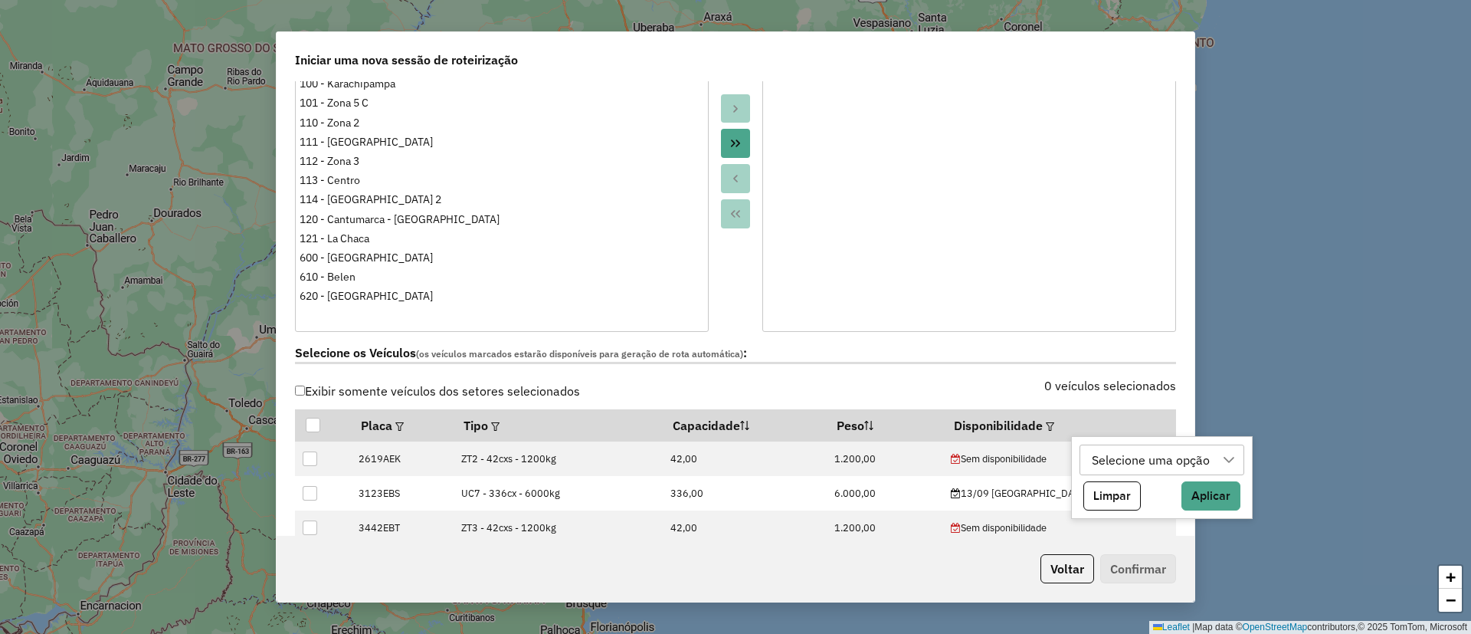
click at [1099, 456] on div "Selecione uma opção" at bounding box center [1151, 459] width 129 height 29
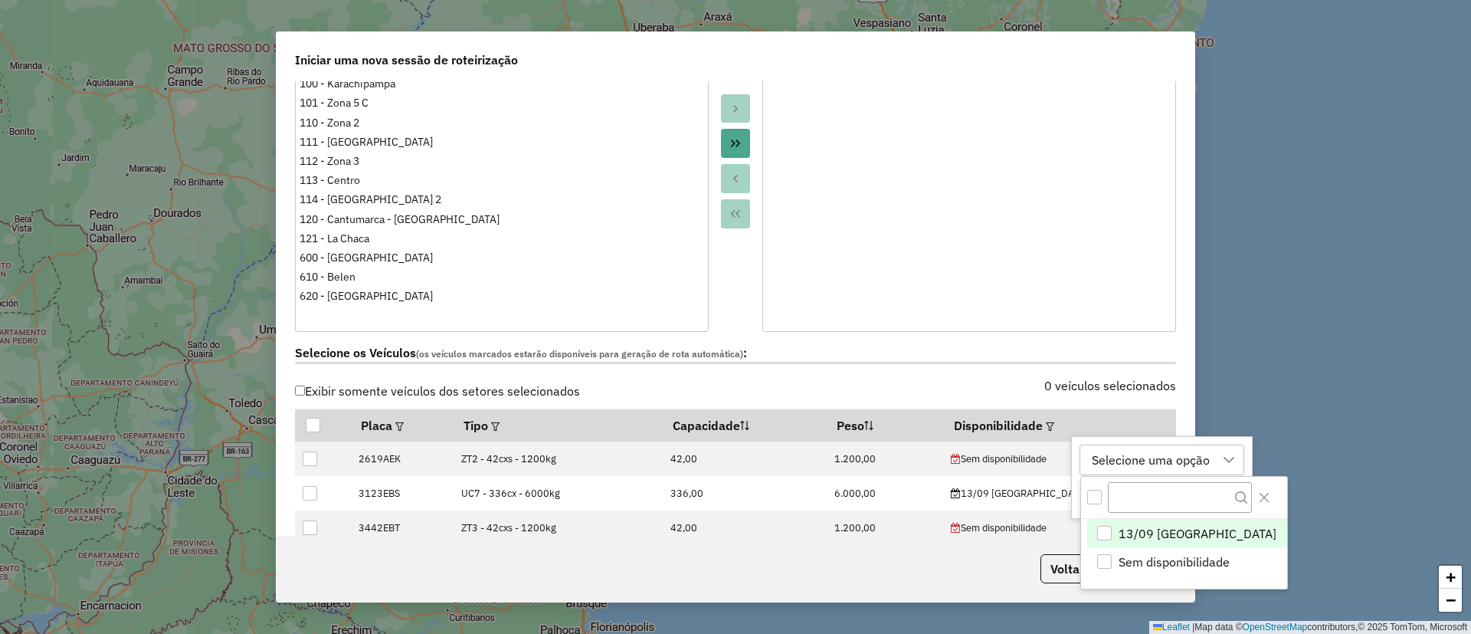
drag, startPoint x: 1141, startPoint y: 523, endPoint x: 1164, endPoint y: 519, distance: 23.3
click at [1140, 524] on span "13/09 [GEOGRAPHIC_DATA]" at bounding box center [1198, 533] width 158 height 18
click at [1252, 504] on button "Close" at bounding box center [1264, 497] width 25 height 25
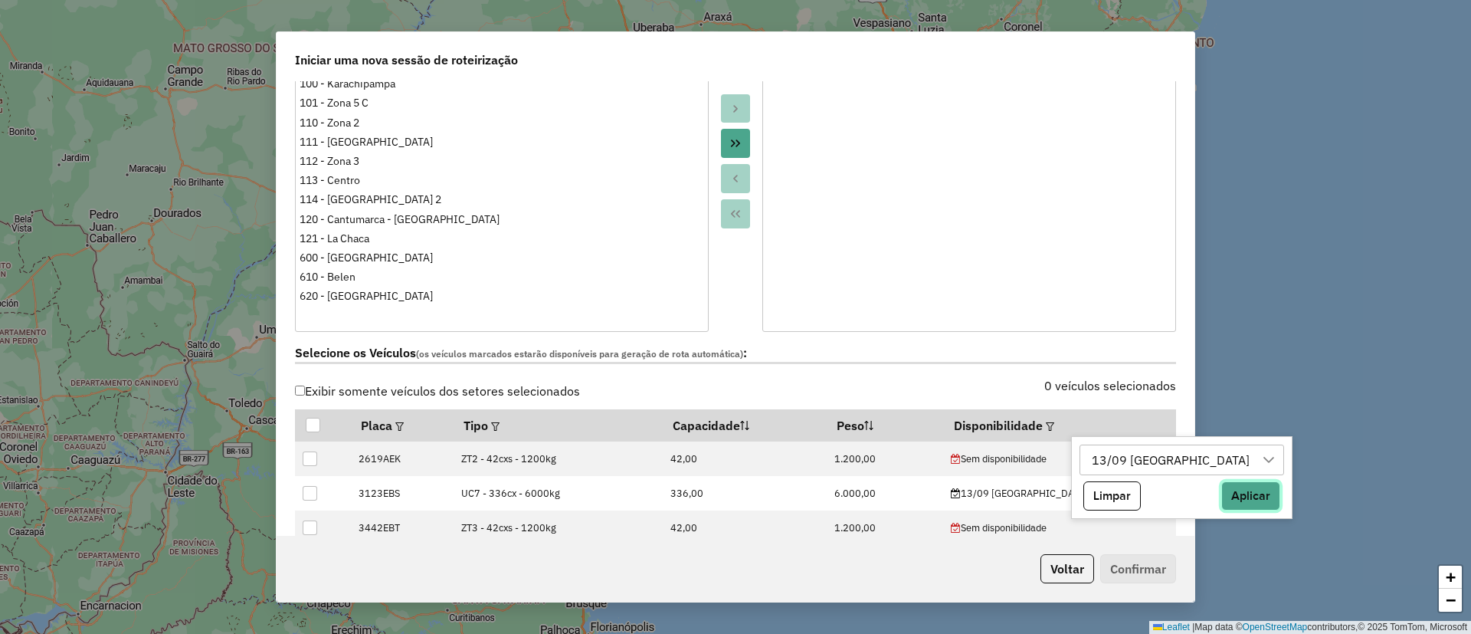
click at [1222, 503] on button "Aplicar" at bounding box center [1251, 495] width 59 height 29
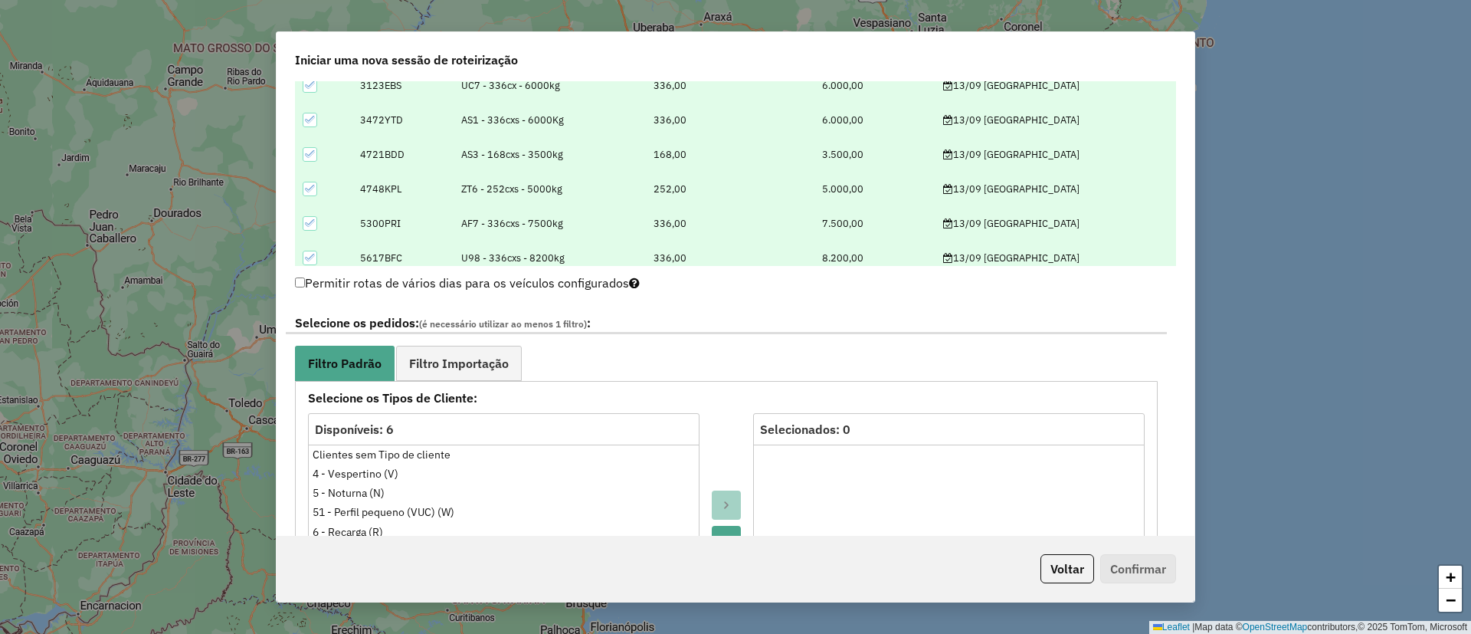
scroll to position [690, 0]
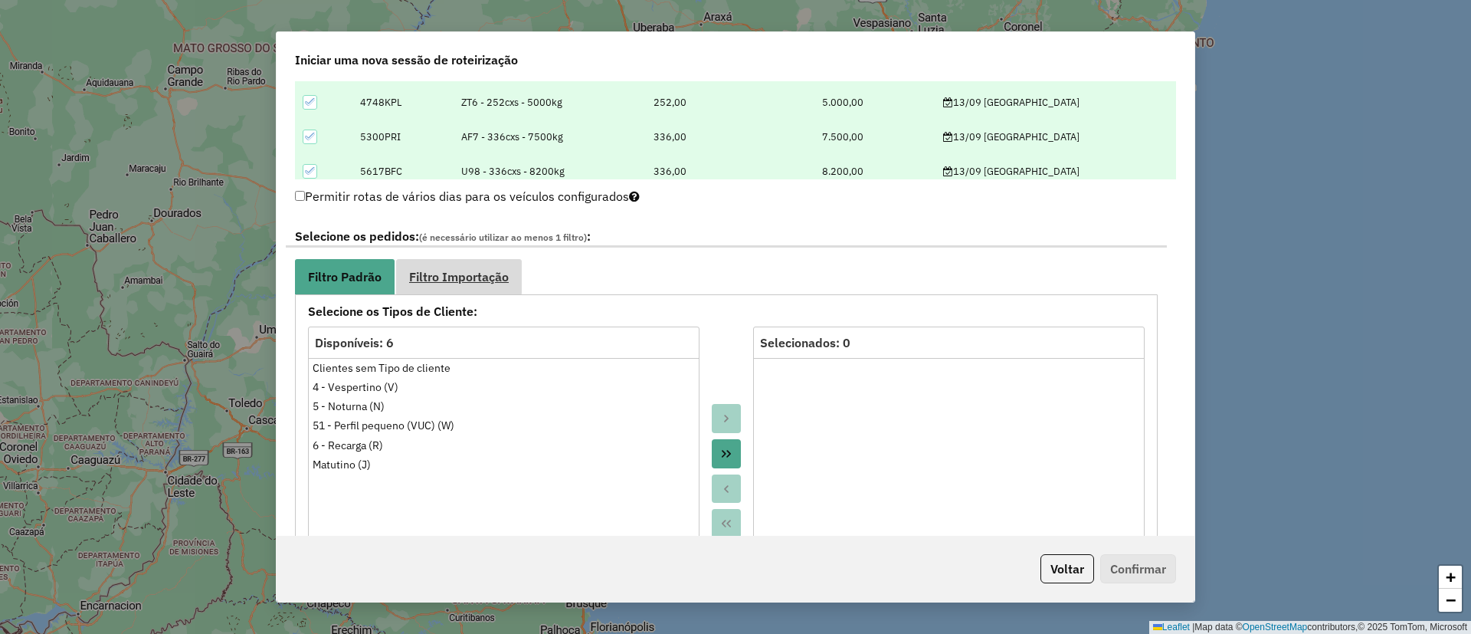
click at [505, 277] on span "Filtro Importação" at bounding box center [459, 277] width 100 height 12
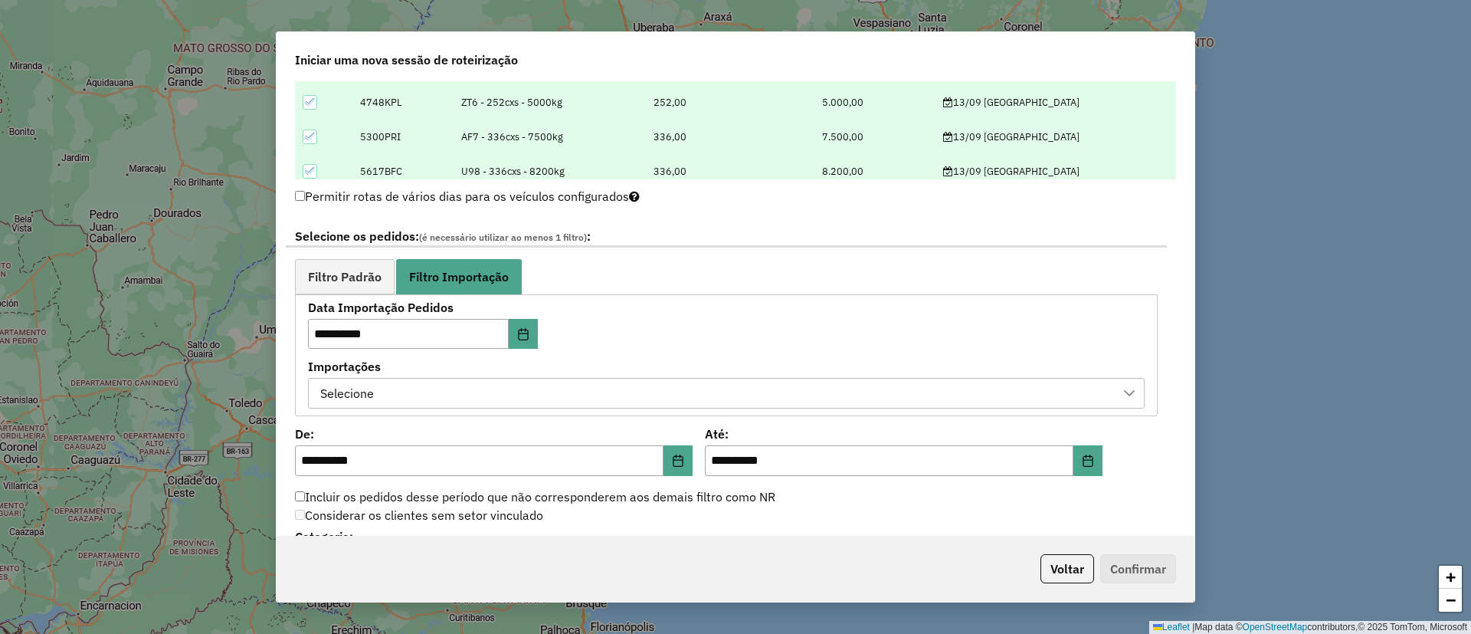
click at [429, 395] on div "Selecione" at bounding box center [715, 393] width 800 height 29
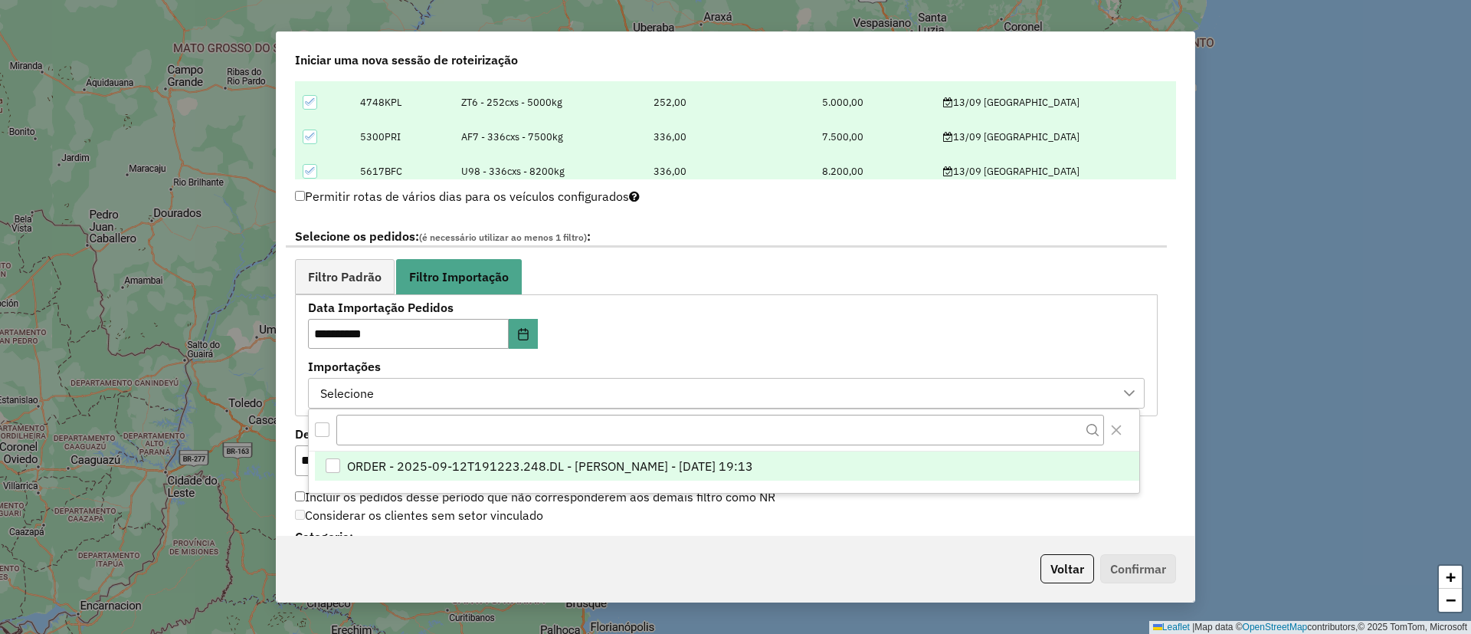
click at [499, 464] on span "ORDER - 2025-09-12T191223.248.DL - BARBARA PAULOSSI BERTO - 12/09/2025 19:13" at bounding box center [550, 466] width 406 height 18
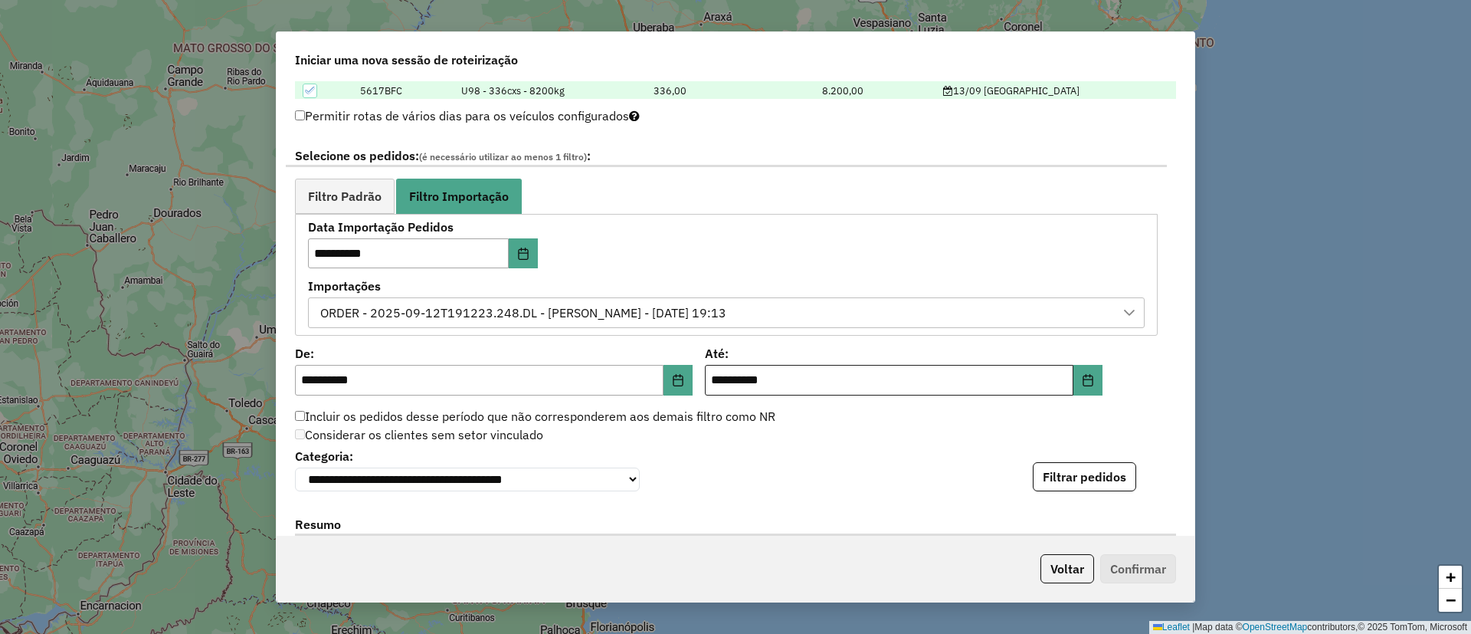
scroll to position [805, 0]
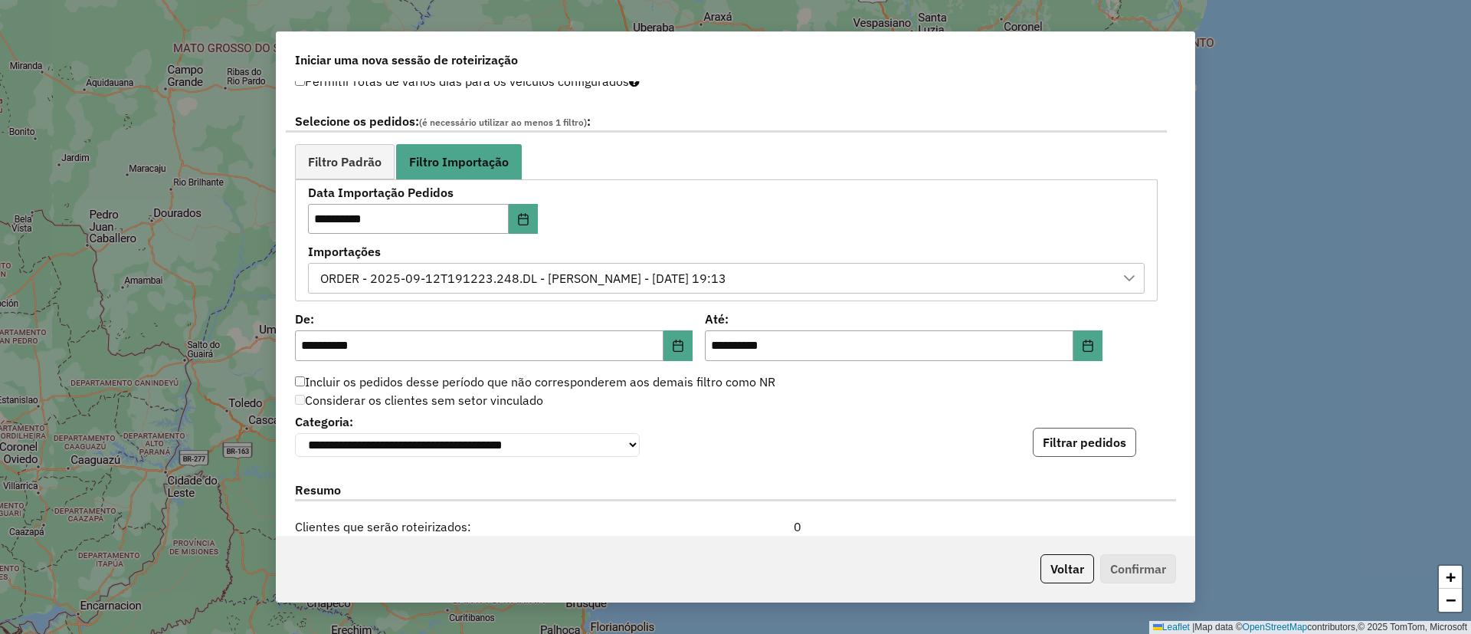
click at [1075, 445] on button "Filtrar pedidos" at bounding box center [1084, 442] width 103 height 29
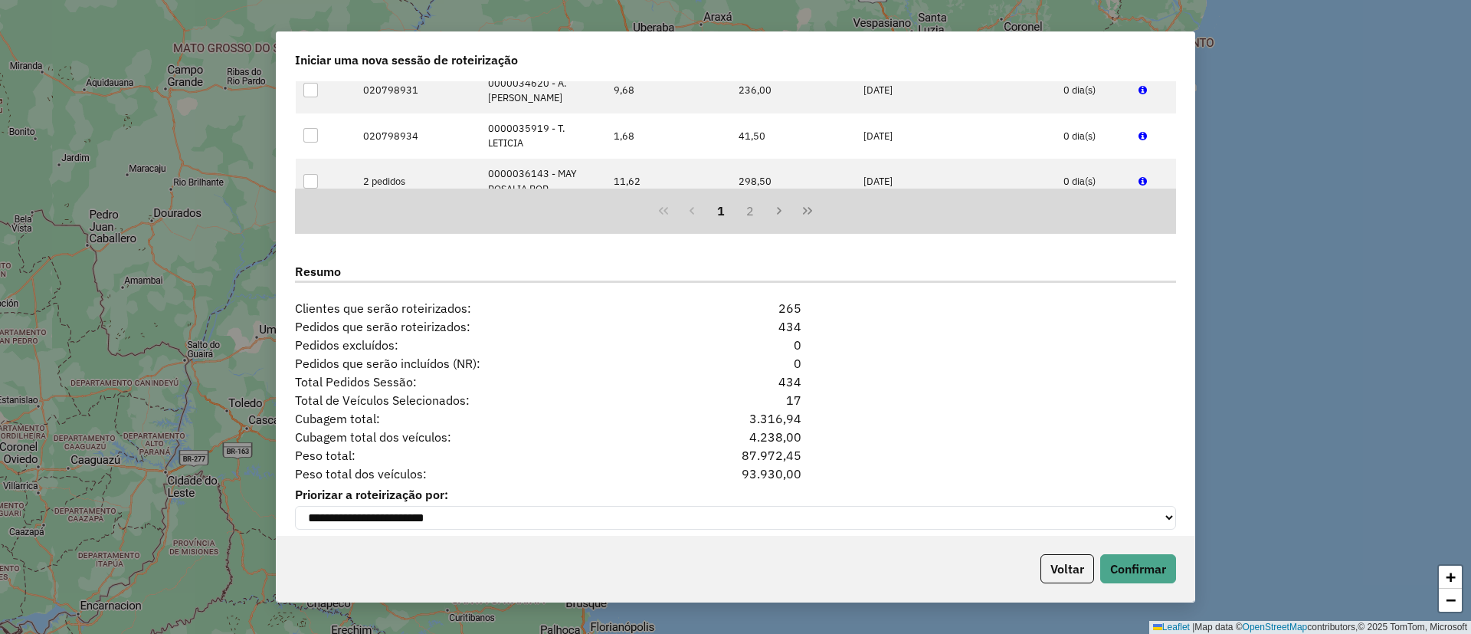
scroll to position [1393, 0]
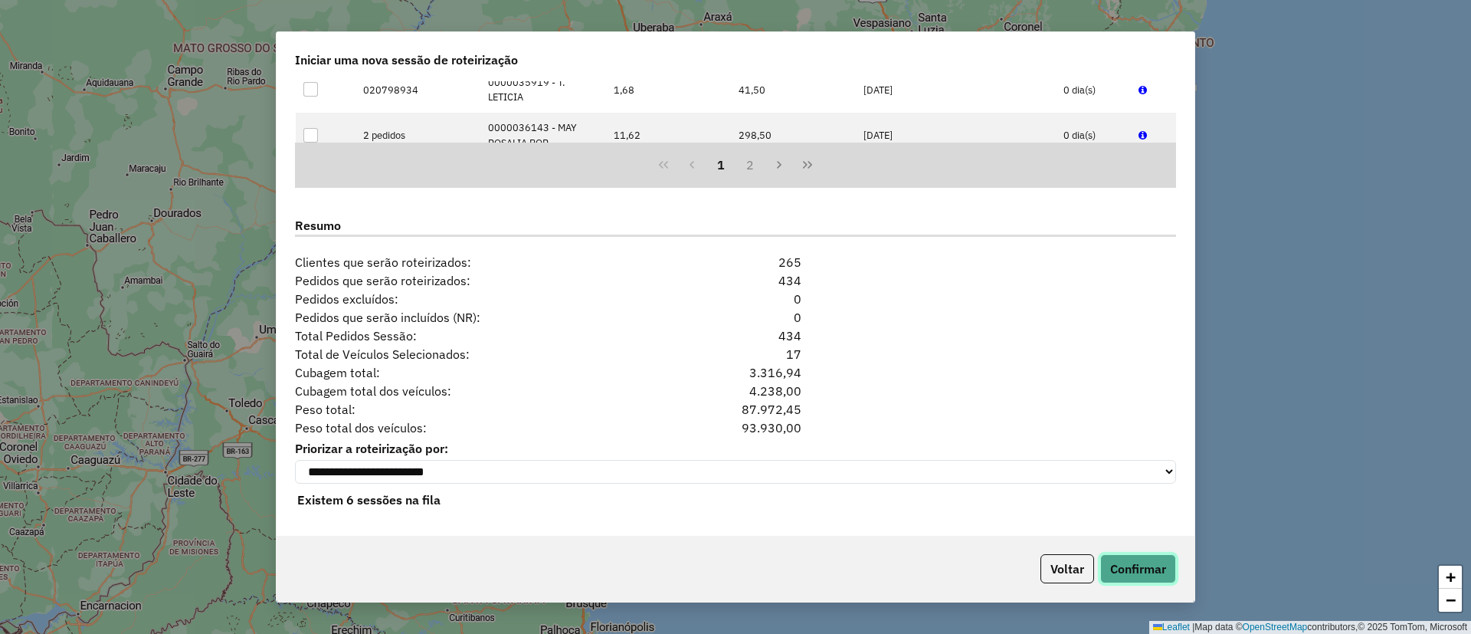
click at [1141, 559] on button "Confirmar" at bounding box center [1139, 568] width 76 height 29
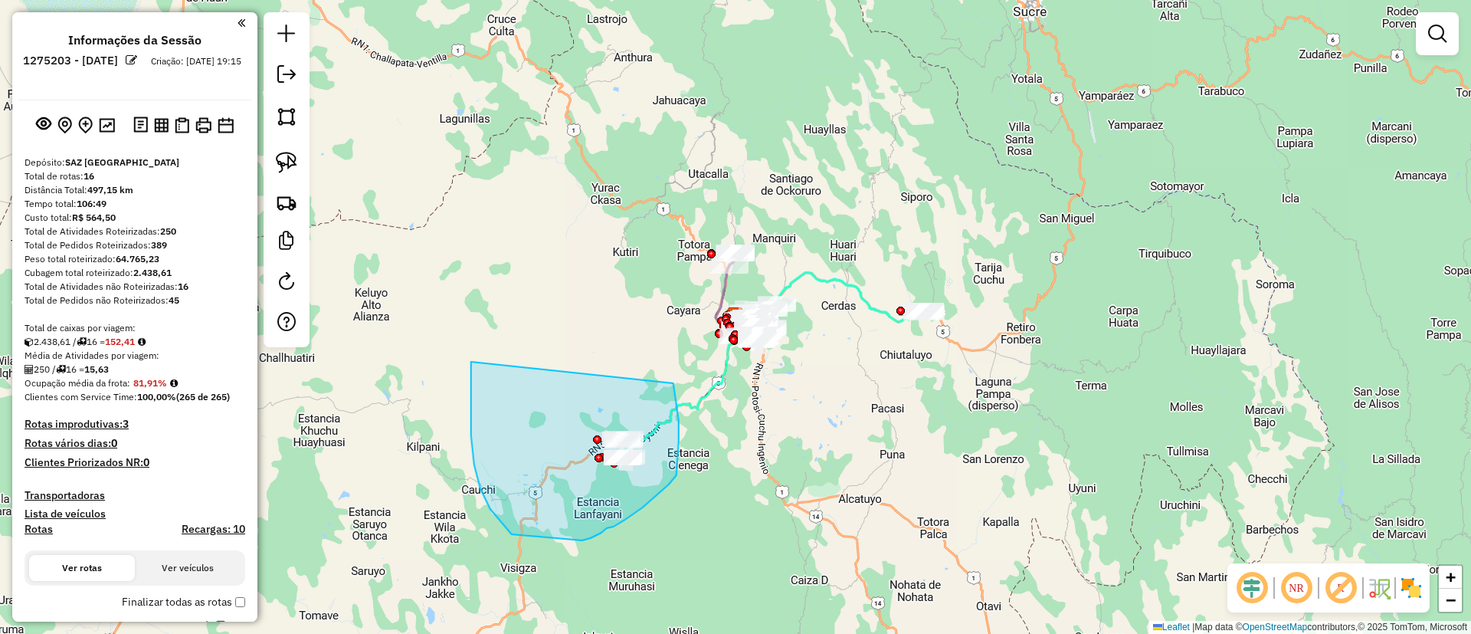
drag, startPoint x: 471, startPoint y: 383, endPoint x: 674, endPoint y: 383, distance: 202.3
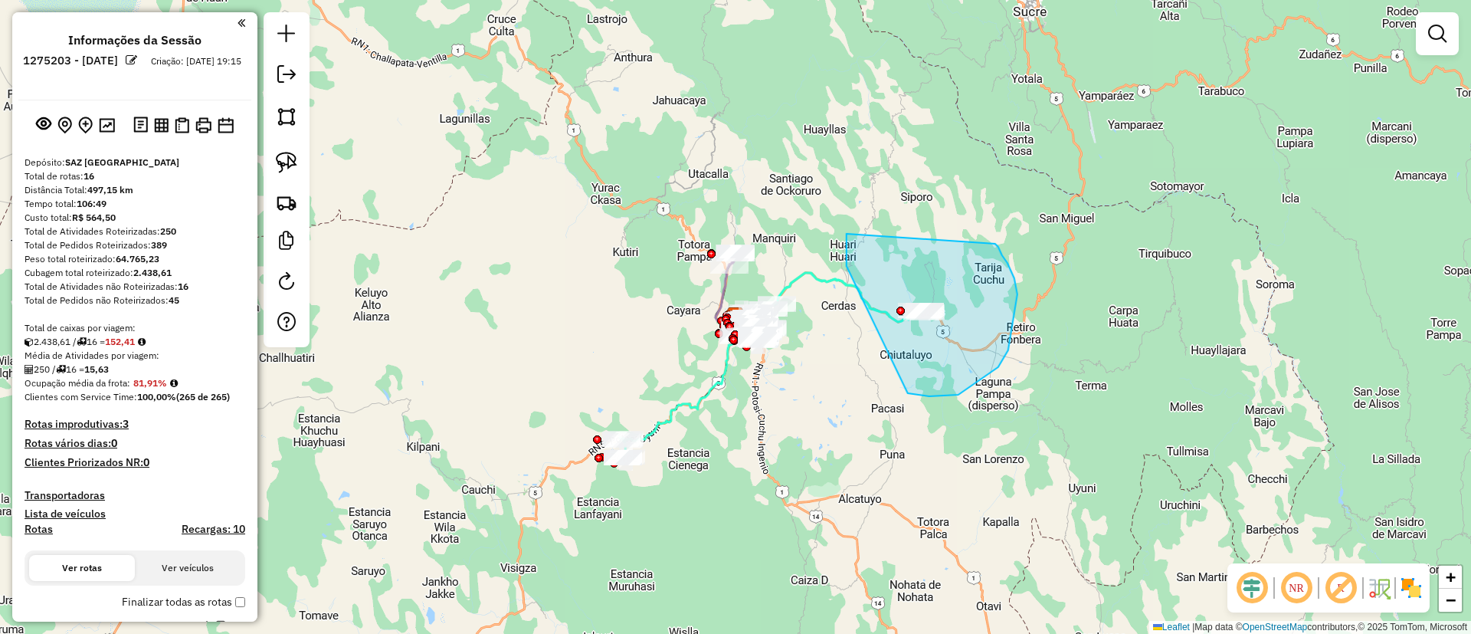
drag, startPoint x: 847, startPoint y: 266, endPoint x: 996, endPoint y: 244, distance: 150.3
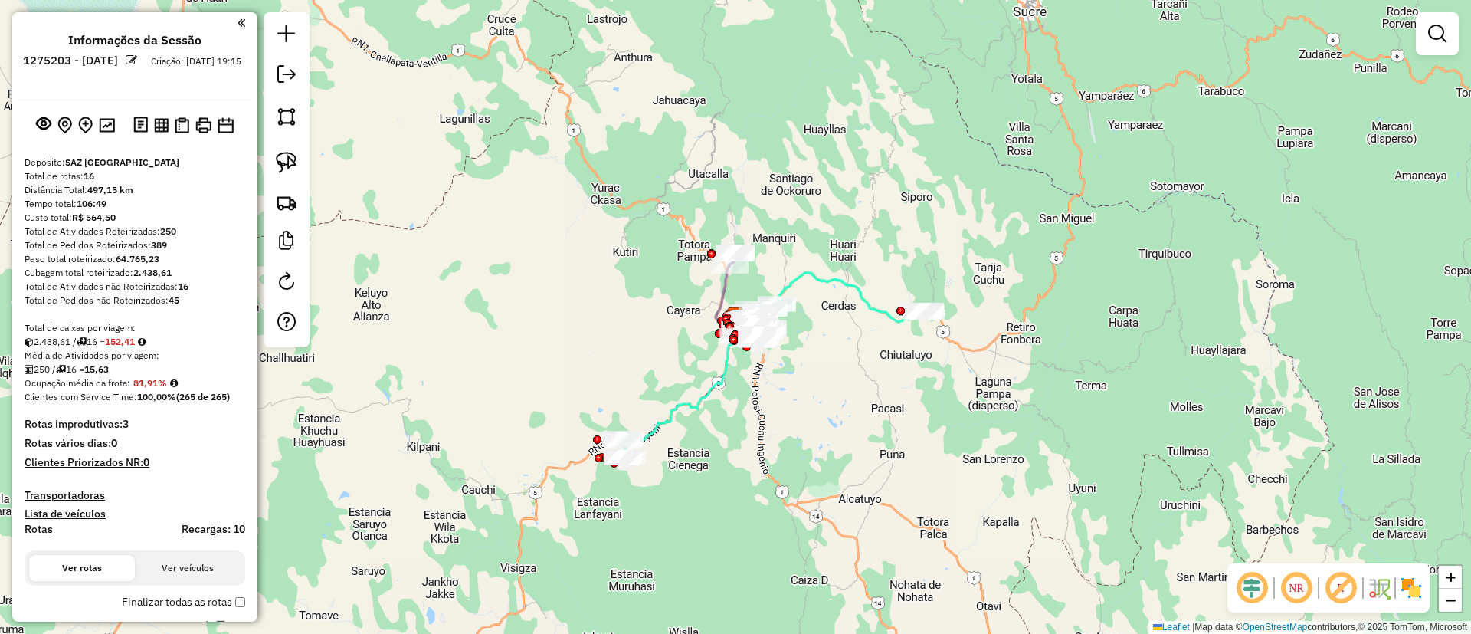
select select "**********"
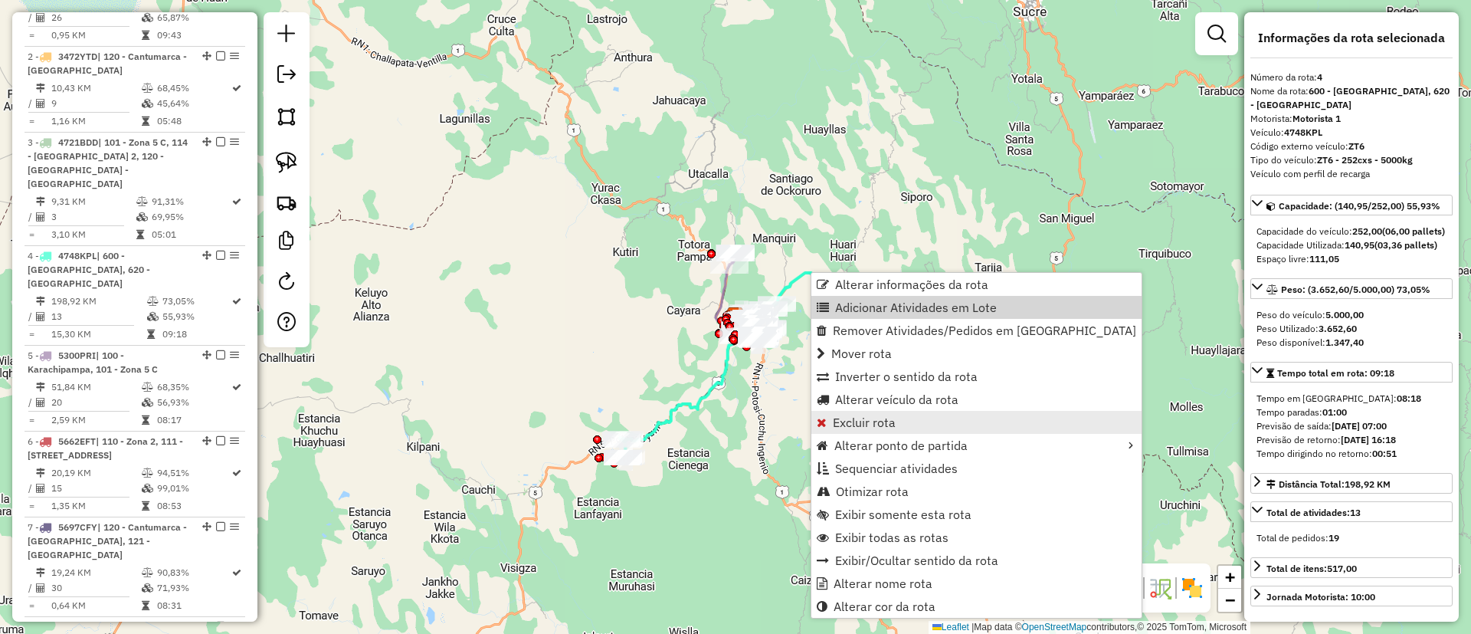
scroll to position [875, 0]
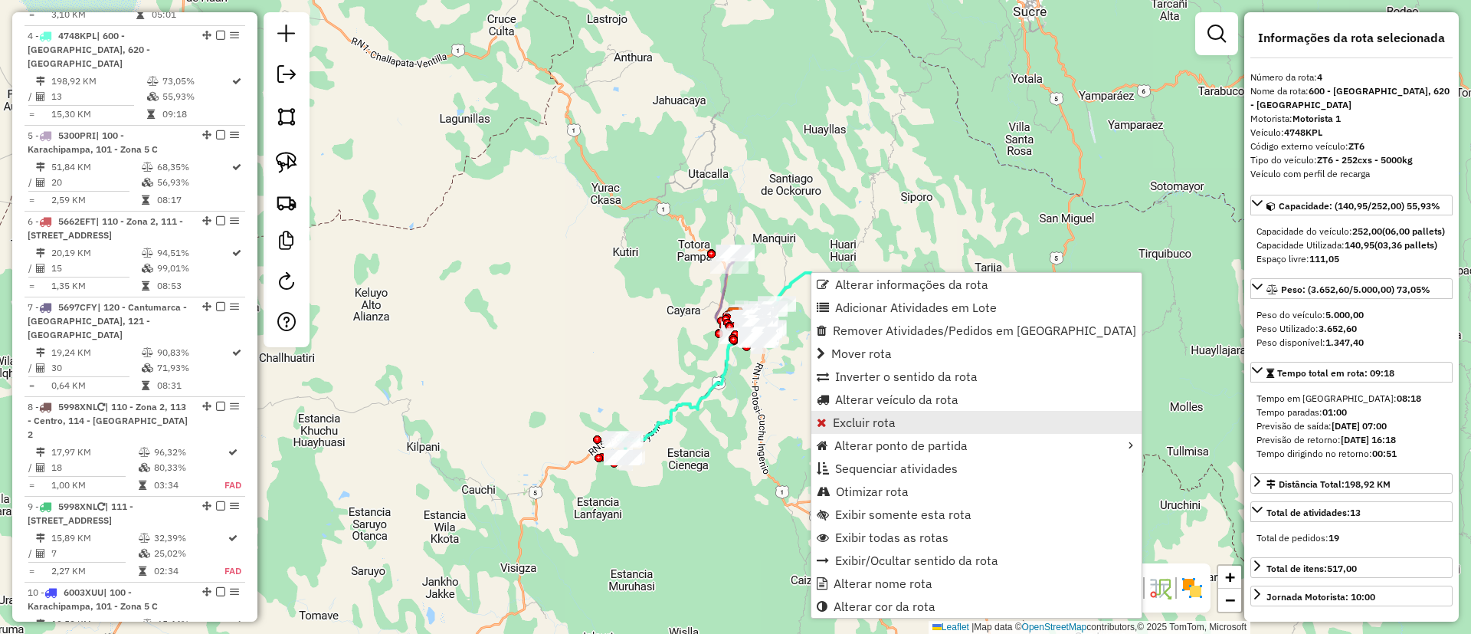
click at [845, 424] on span "Excluir rota" at bounding box center [864, 422] width 63 height 12
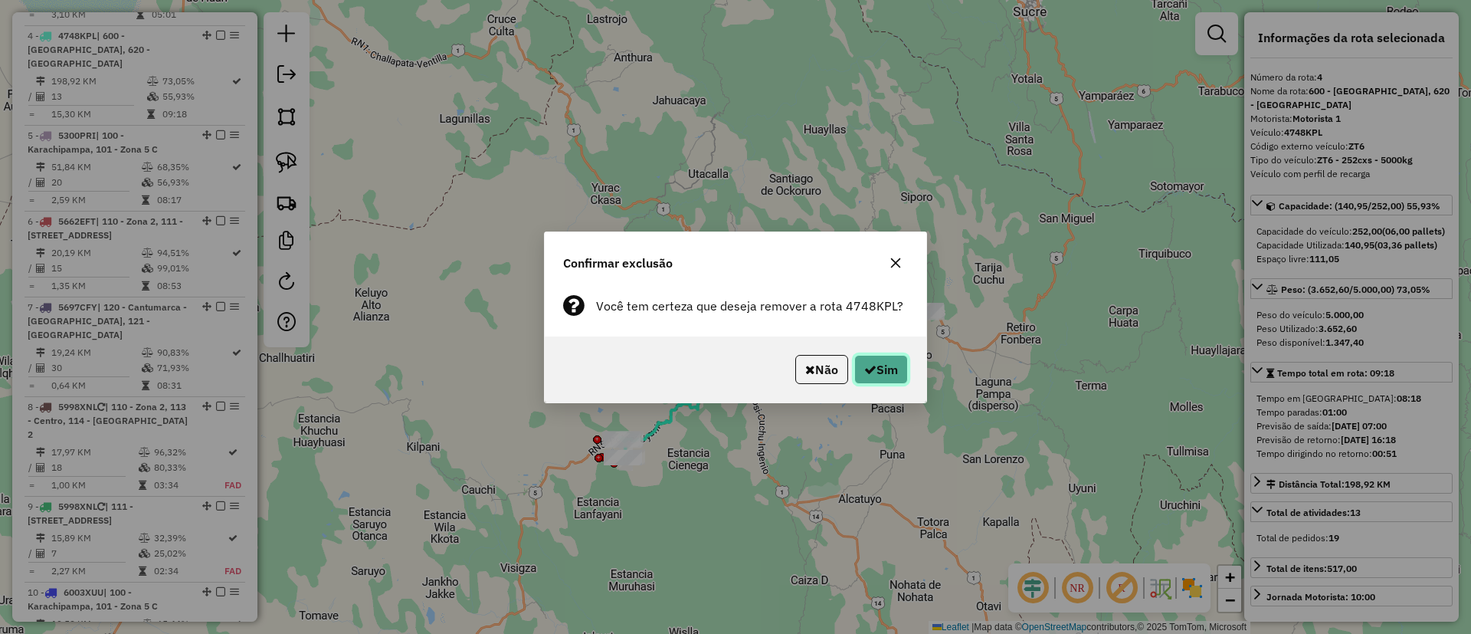
click at [869, 367] on icon "button" at bounding box center [870, 369] width 12 height 12
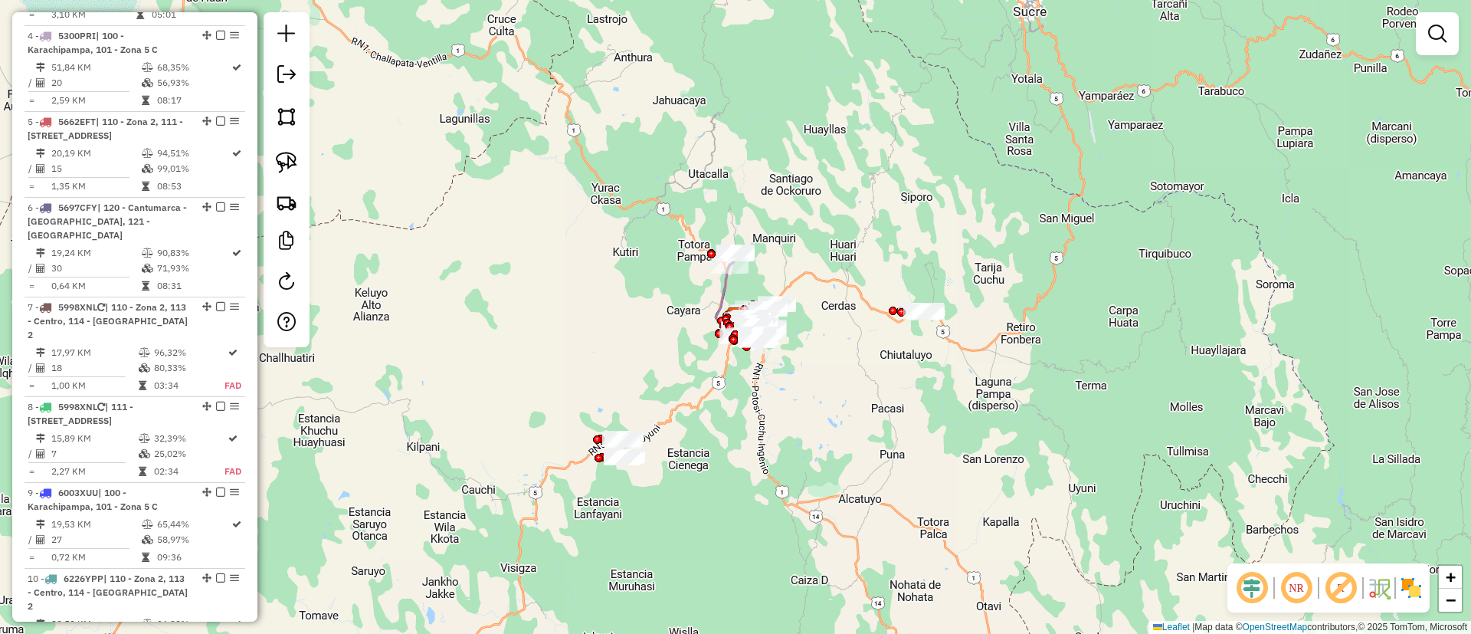
scroll to position [789, 0]
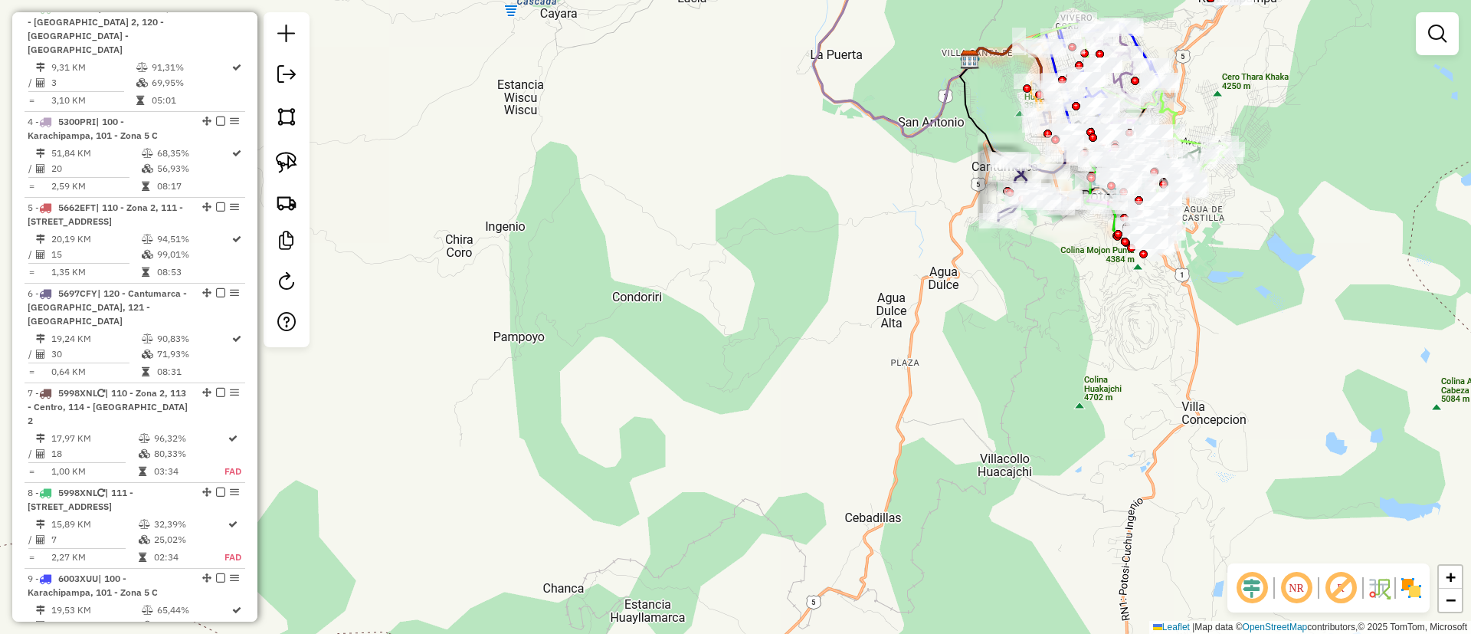
drag, startPoint x: 1107, startPoint y: 364, endPoint x: 790, endPoint y: 436, distance: 325.4
click at [794, 436] on div "Janela de atendimento Grade de atendimento Capacidade Transportadoras Veículos …" at bounding box center [735, 317] width 1471 height 634
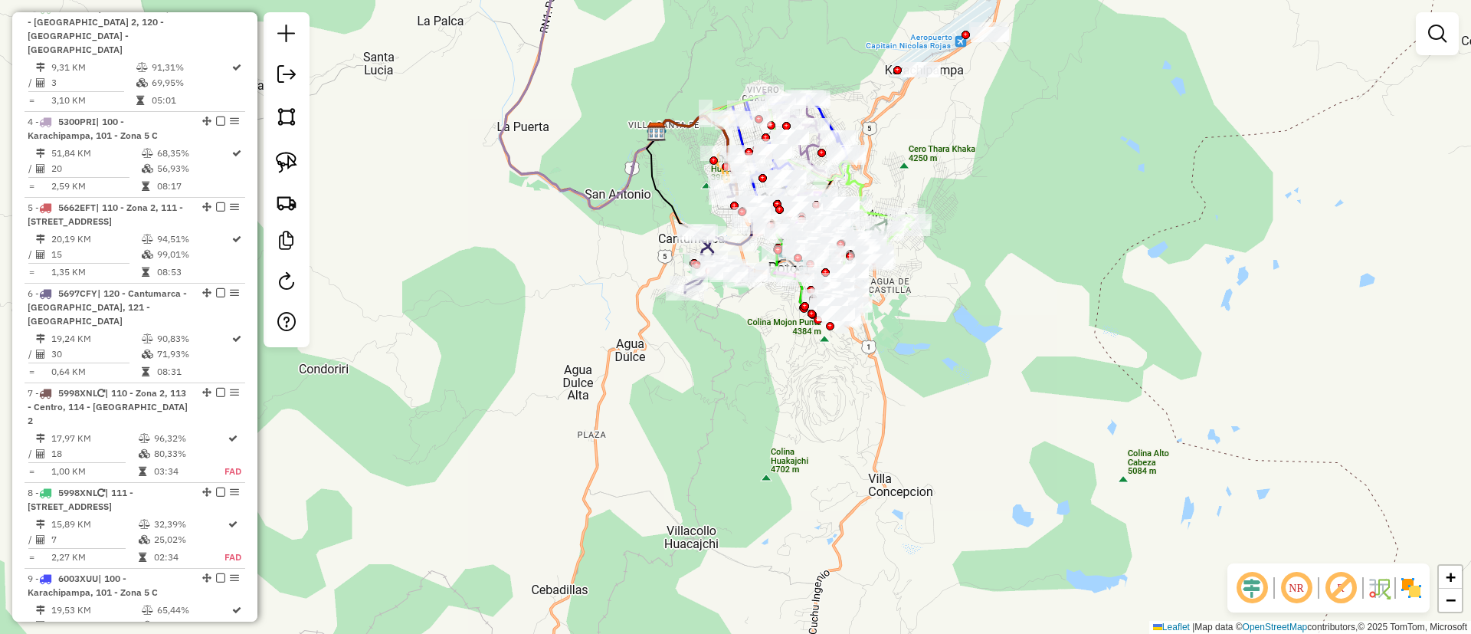
click at [1409, 589] on img at bounding box center [1411, 588] width 25 height 25
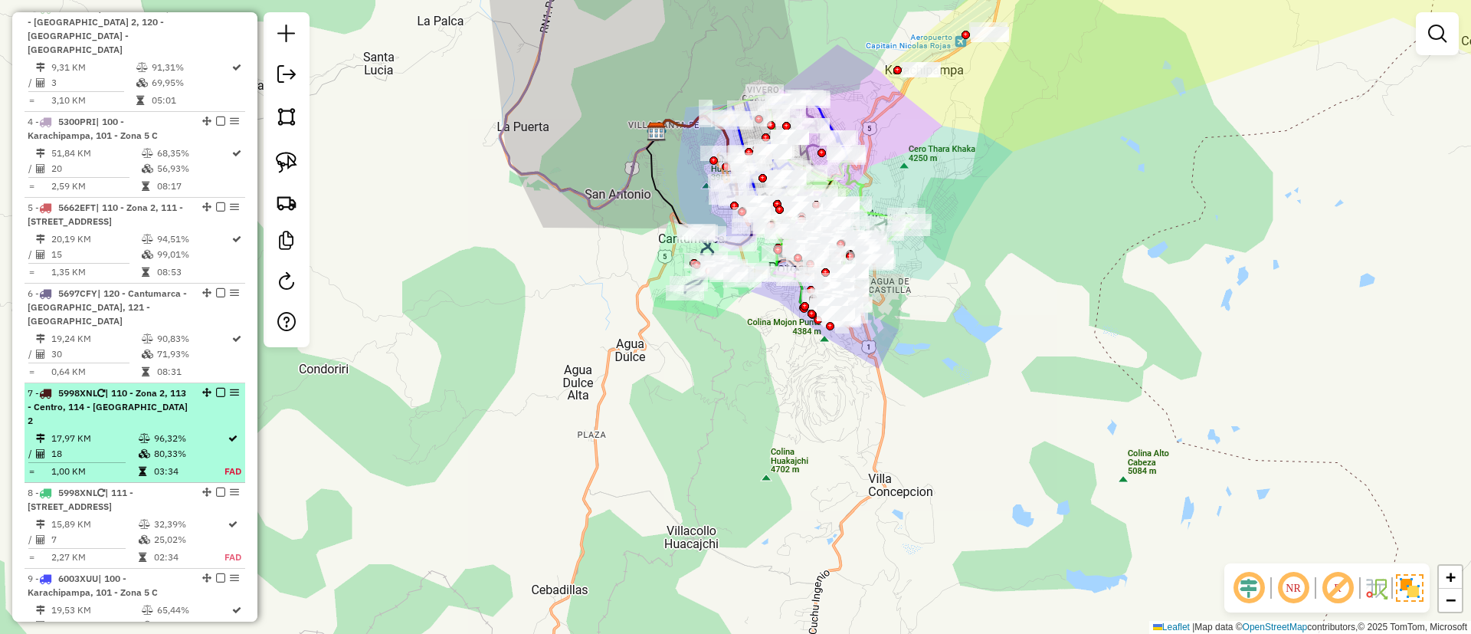
click at [216, 388] on em at bounding box center [220, 392] width 9 height 9
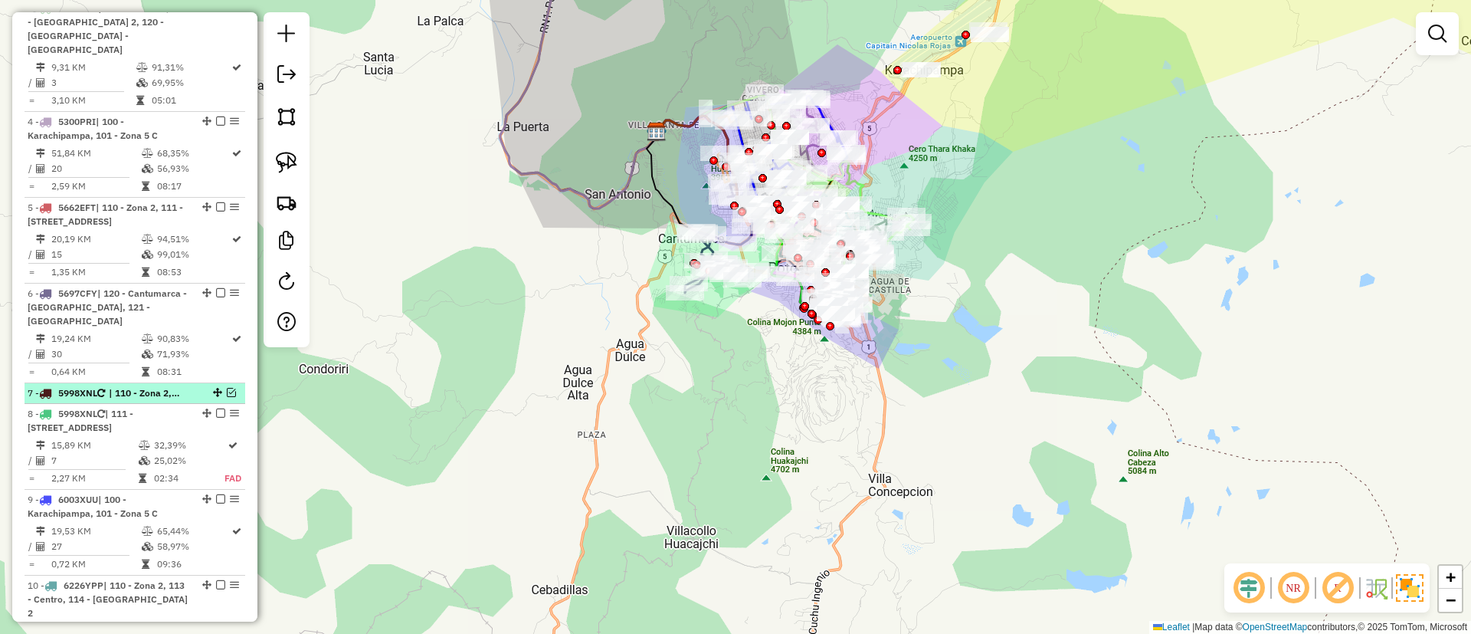
click at [228, 388] on em at bounding box center [231, 392] width 9 height 9
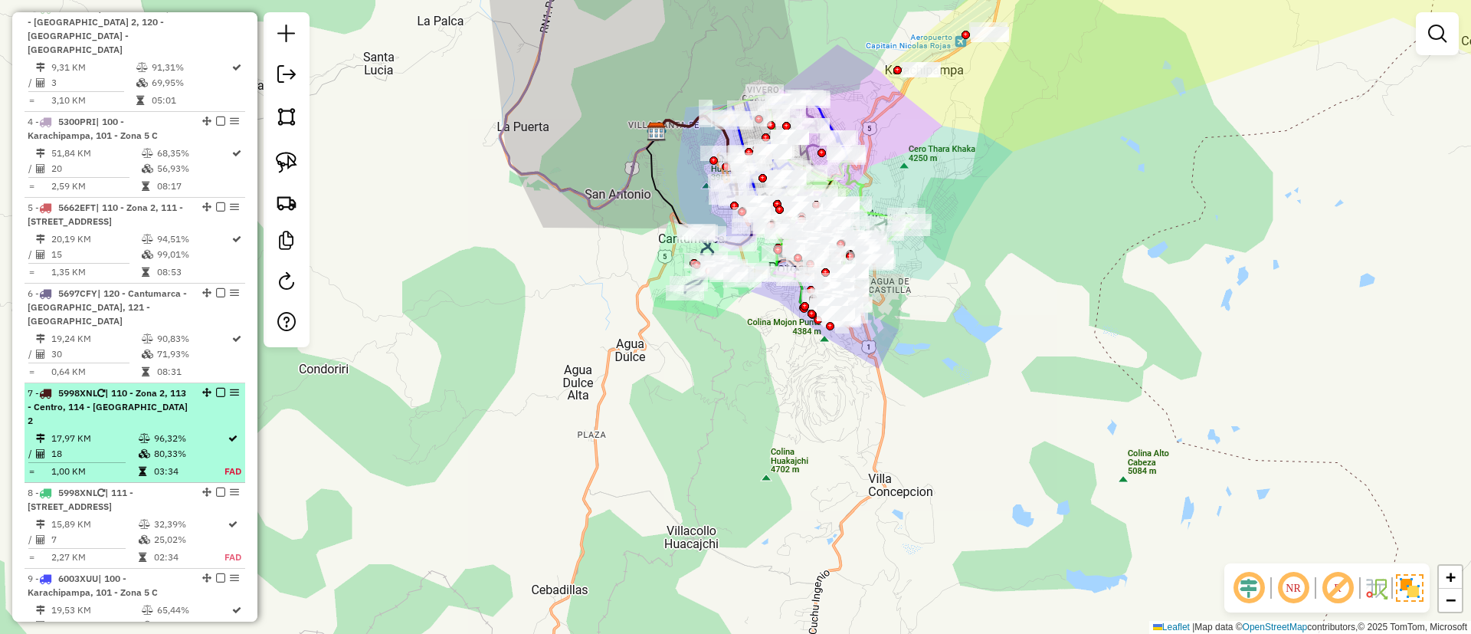
click at [217, 388] on em at bounding box center [220, 392] width 9 height 9
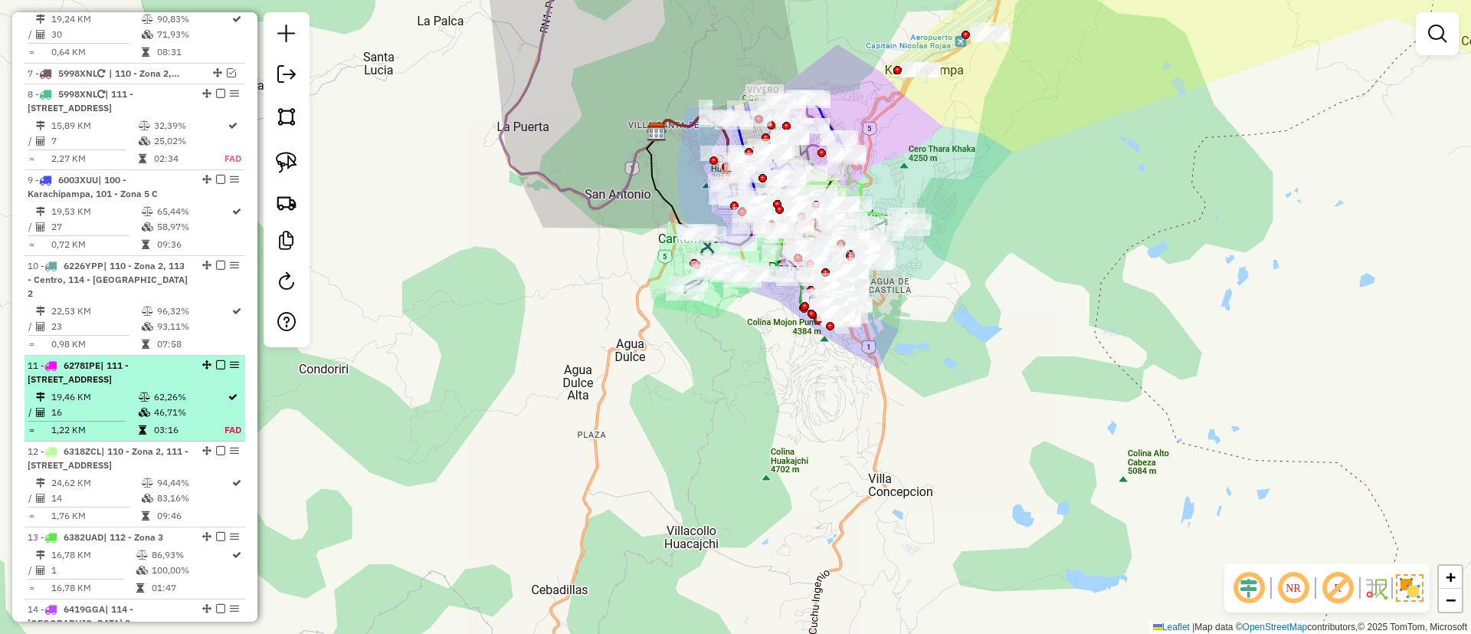
scroll to position [1134, 0]
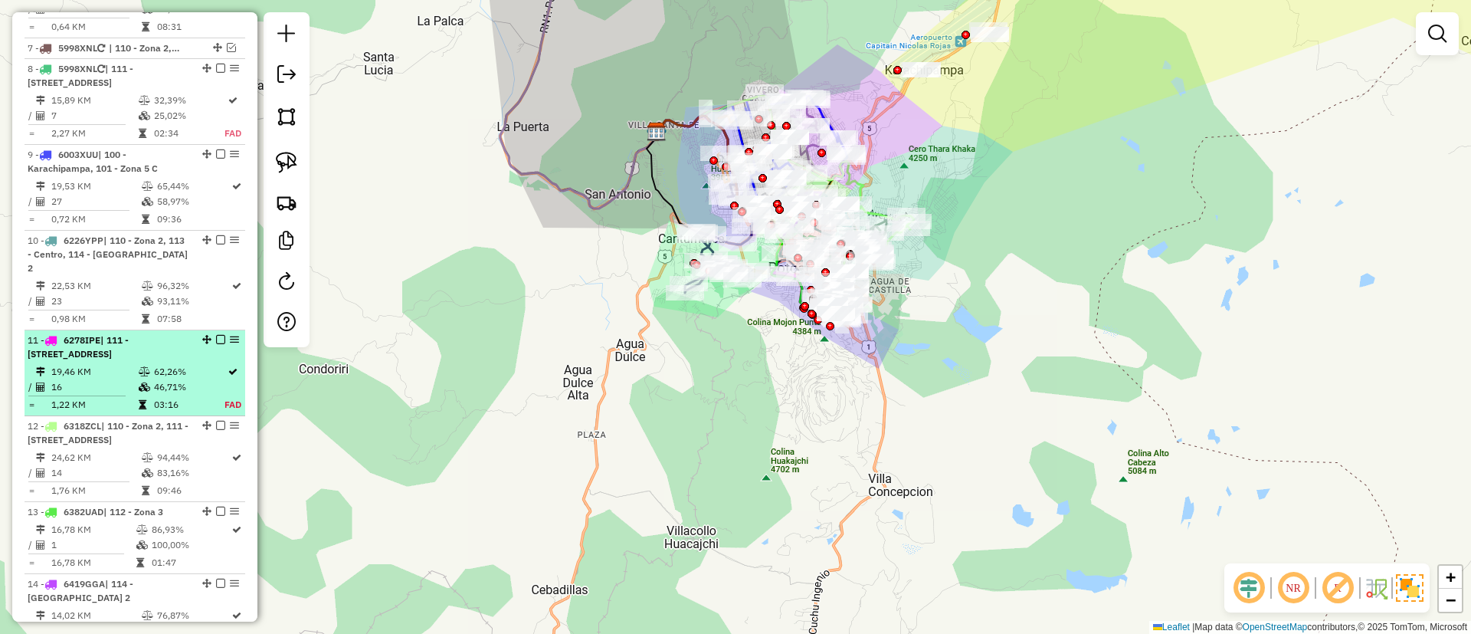
click at [210, 333] on div "11 - 6278IPE | 111 - Calle Angosta, 112 - Zona 3" at bounding box center [135, 347] width 215 height 28
select select "**********"
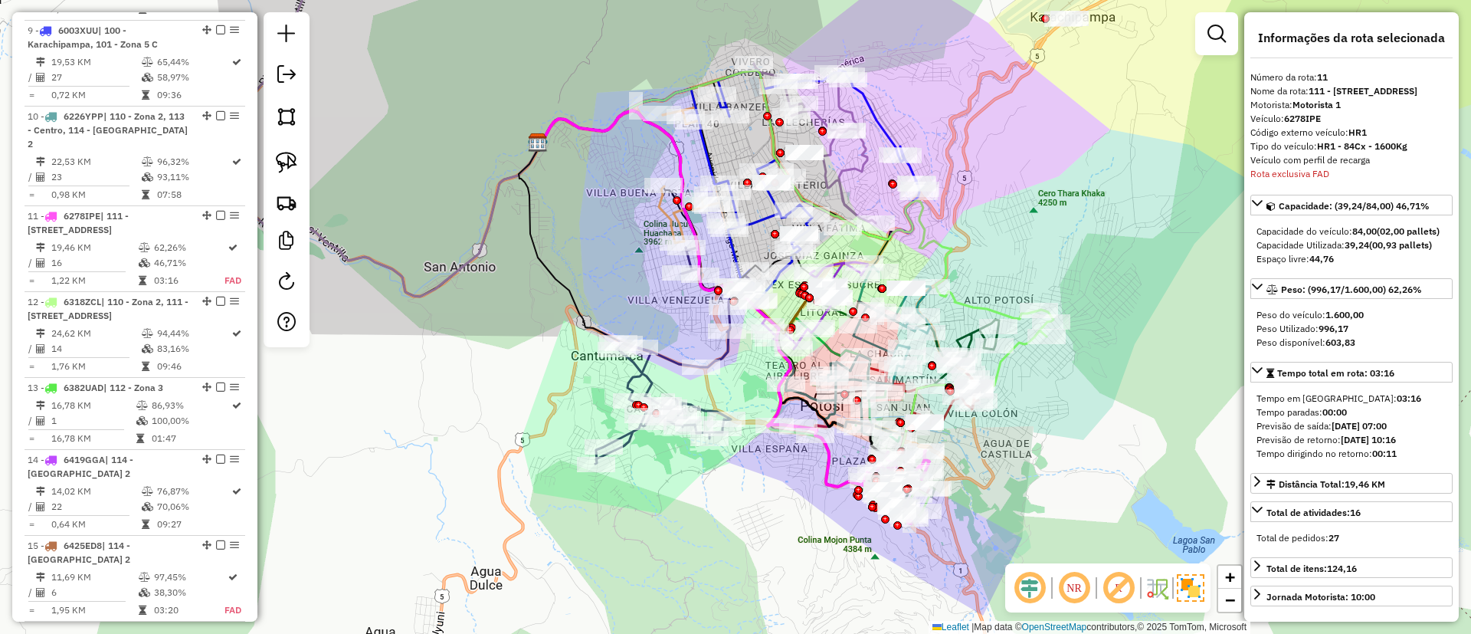
scroll to position [1411, 0]
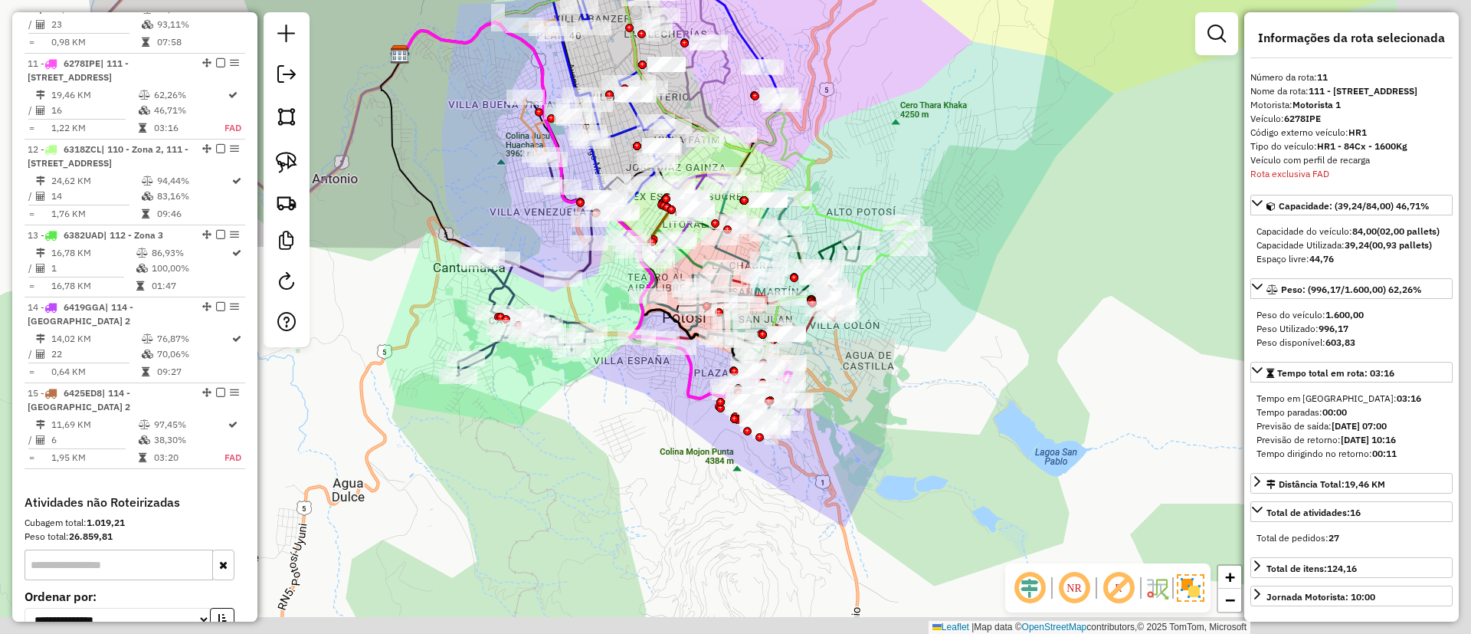
drag, startPoint x: 791, startPoint y: 474, endPoint x: 648, endPoint y: 362, distance: 181.2
click at [657, 392] on div "Janela de atendimento Grade de atendimento Capacidade Transportadoras Veículos …" at bounding box center [735, 317] width 1471 height 634
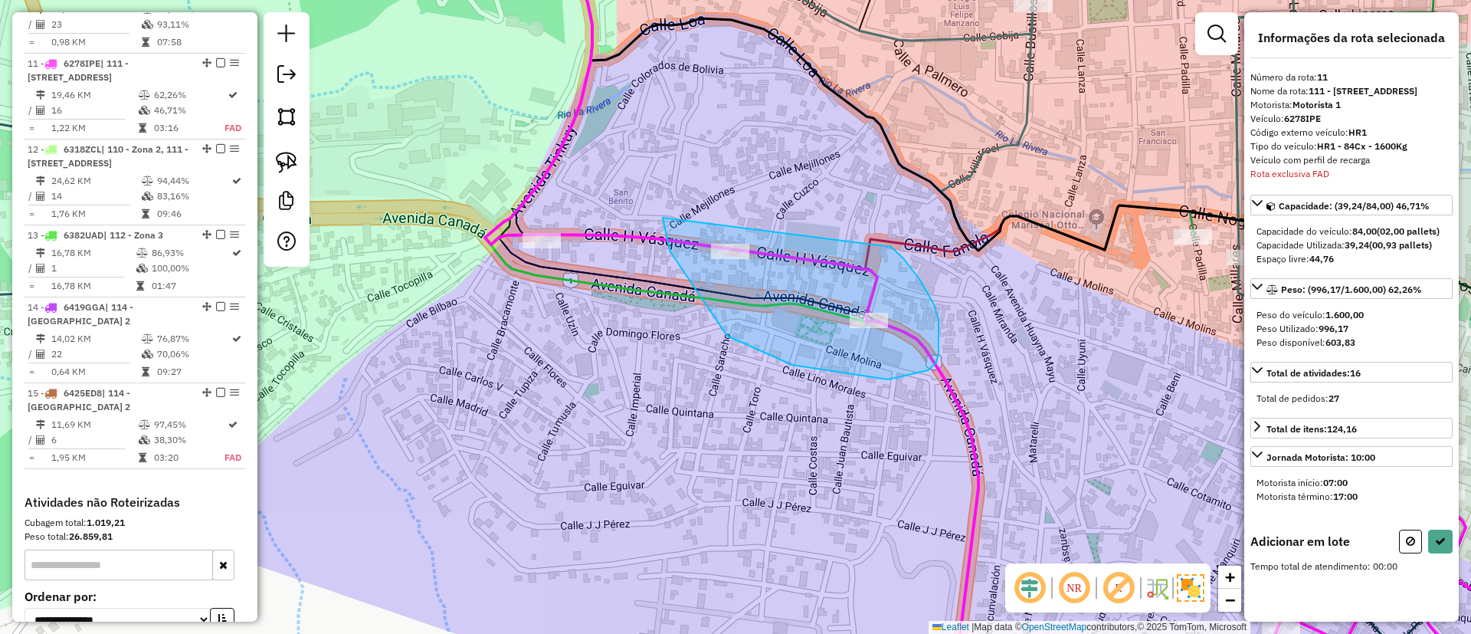
drag, startPoint x: 670, startPoint y: 251, endPoint x: 890, endPoint y: 246, distance: 220.0
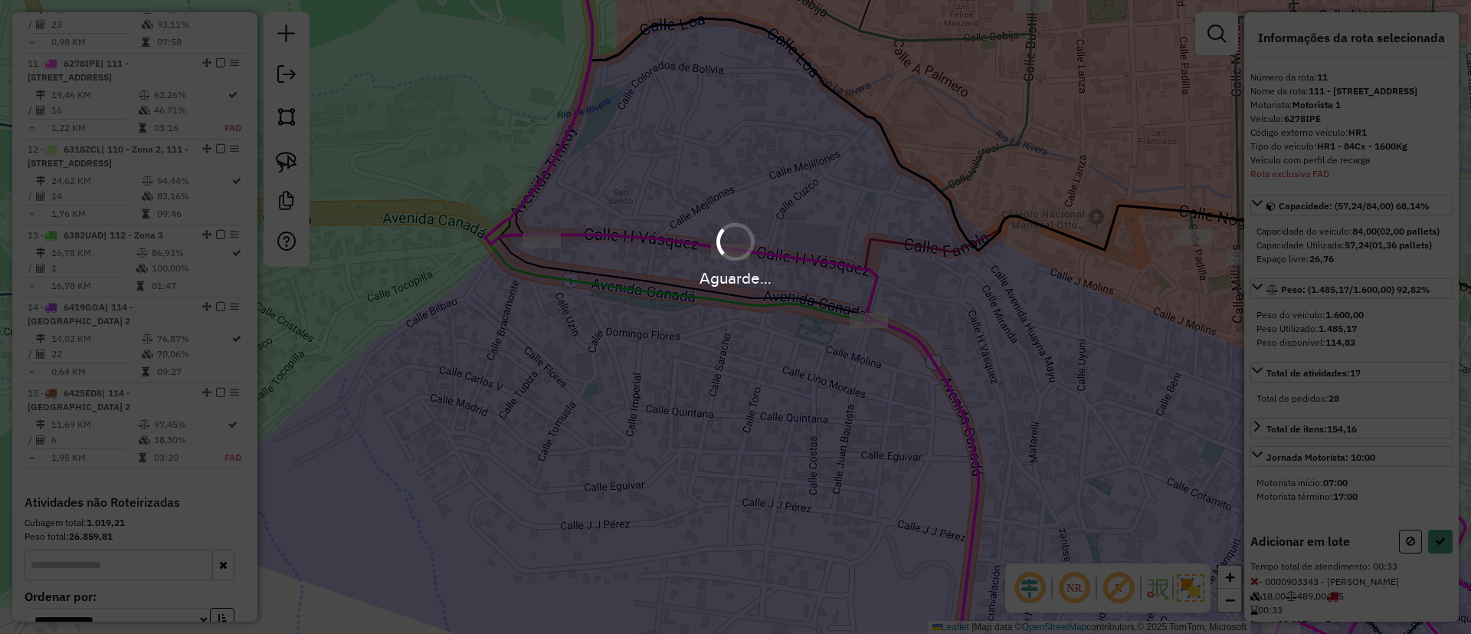
select select "**********"
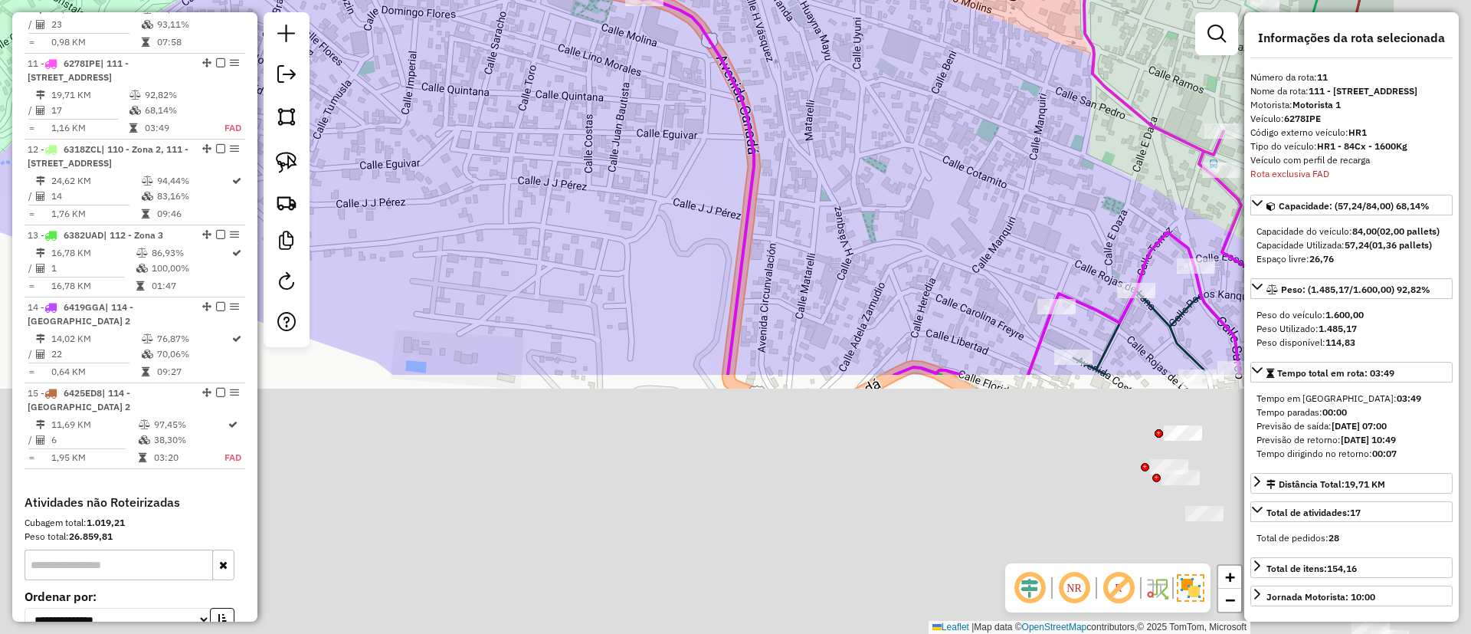
drag, startPoint x: 894, startPoint y: 524, endPoint x: 602, endPoint y: 156, distance: 469.8
click at [638, 177] on div "Janela de atendimento Grade de atendimento Capacidade Transportadoras Veículos …" at bounding box center [735, 317] width 1471 height 634
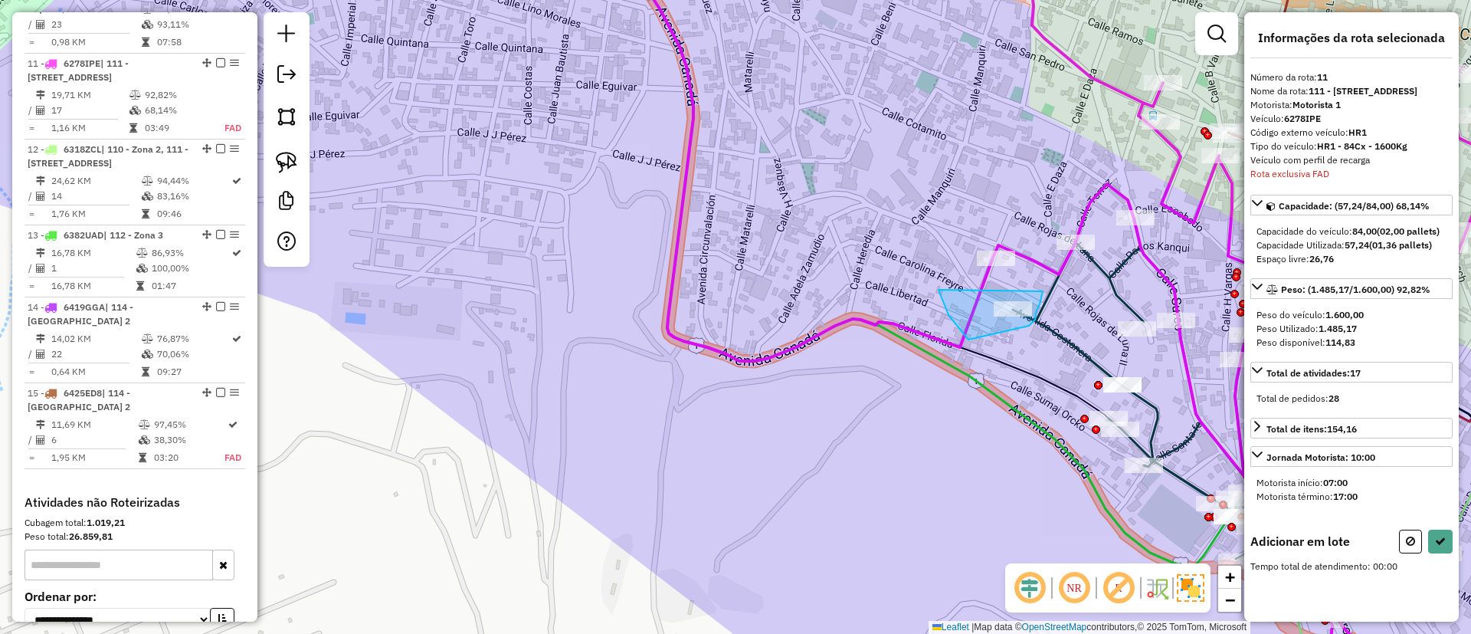
drag, startPoint x: 944, startPoint y: 305, endPoint x: 1033, endPoint y: 274, distance: 94.3
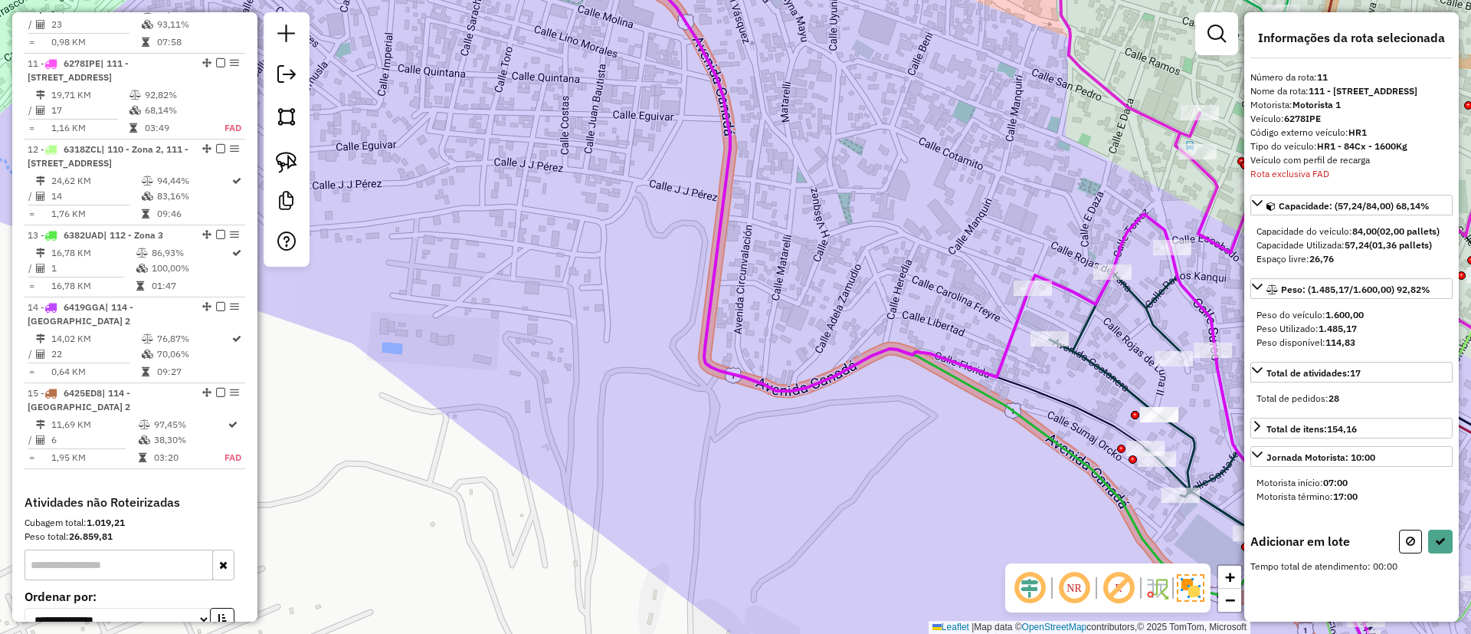
drag, startPoint x: 1085, startPoint y: 319, endPoint x: 1045, endPoint y: 312, distance: 41.2
click at [1109, 344] on div "Janela de atendimento Grade de atendimento Capacidade Transportadoras Veículos …" at bounding box center [735, 317] width 1471 height 634
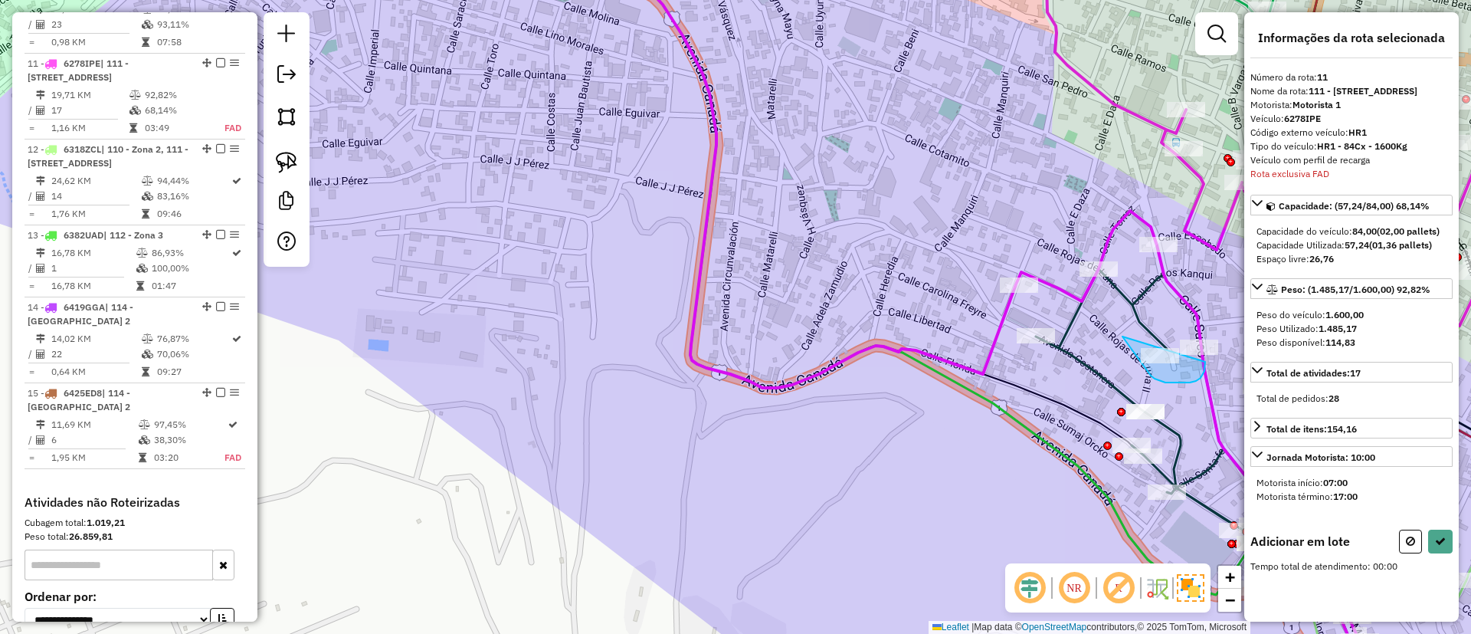
click at [1202, 340] on div "Janela de atendimento Grade de atendimento Capacidade Transportadoras Veículos …" at bounding box center [735, 317] width 1471 height 634
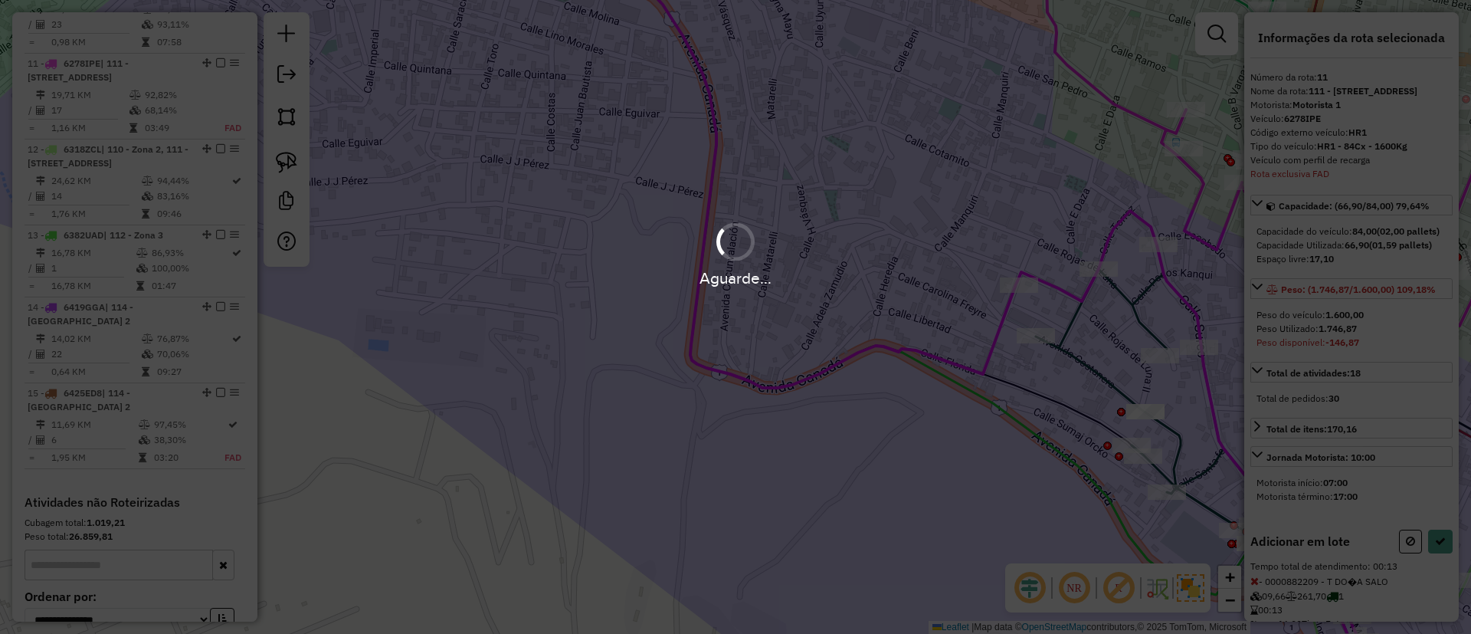
select select "**********"
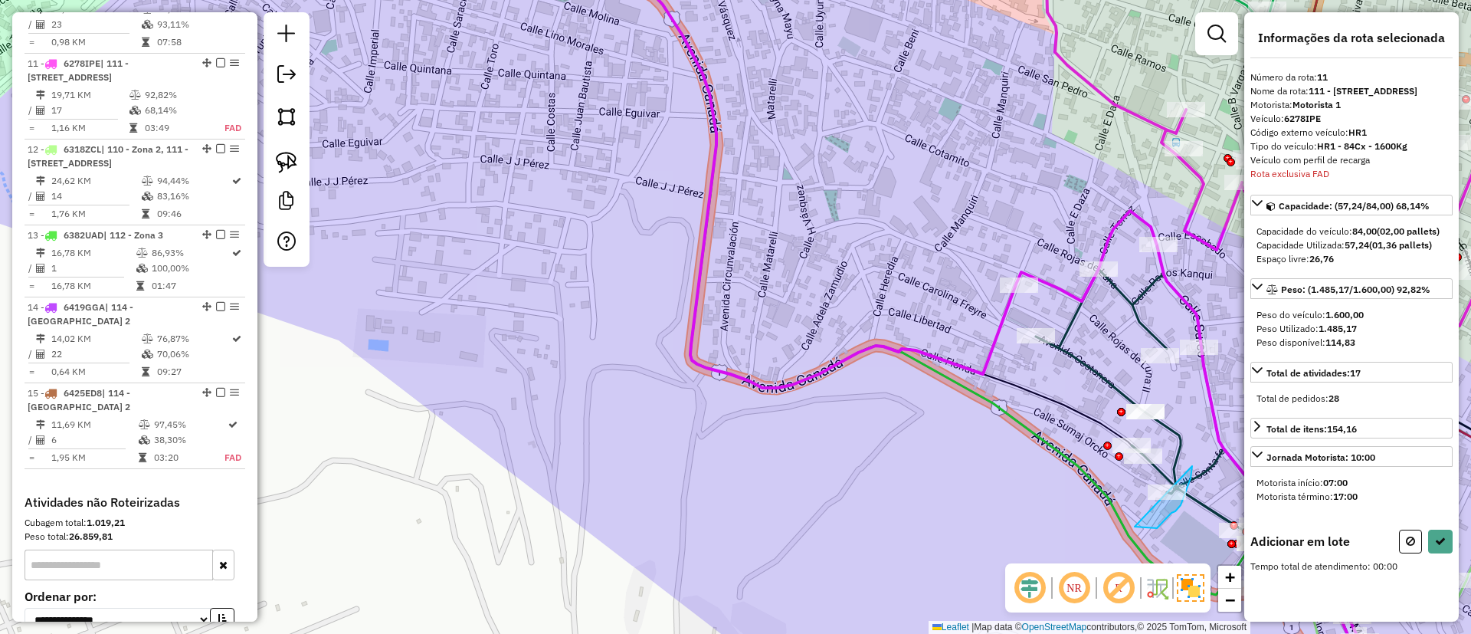
drag, startPoint x: 1172, startPoint y: 513, endPoint x: 1192, endPoint y: 466, distance: 51.1
drag, startPoint x: 1202, startPoint y: 491, endPoint x: 1183, endPoint y: 447, distance: 48.7
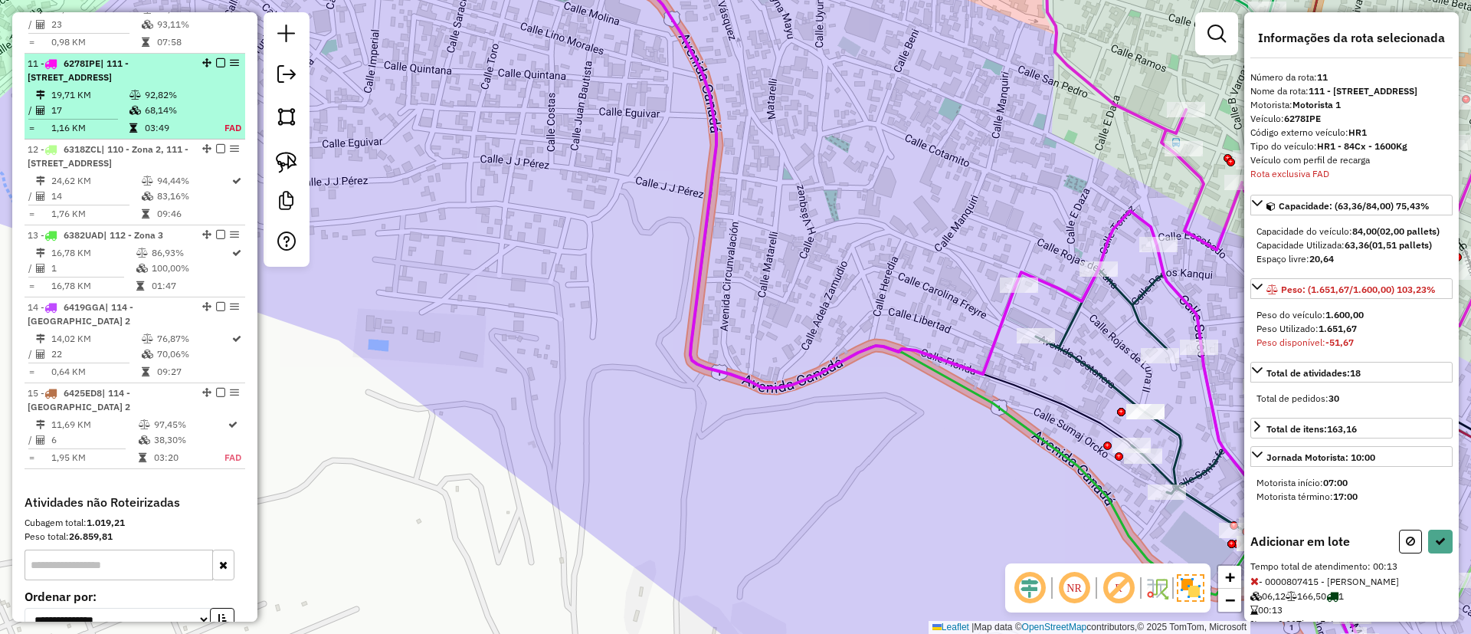
select select "**********"
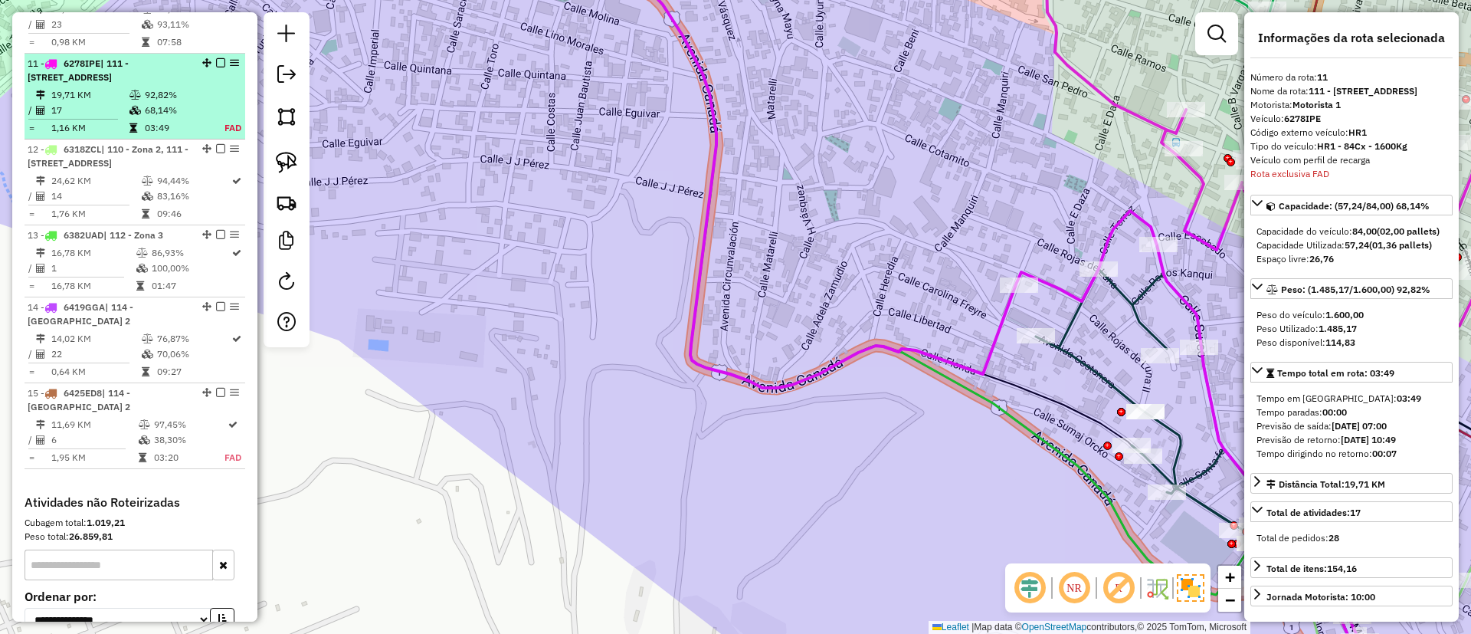
click at [217, 58] on em at bounding box center [220, 62] width 9 height 9
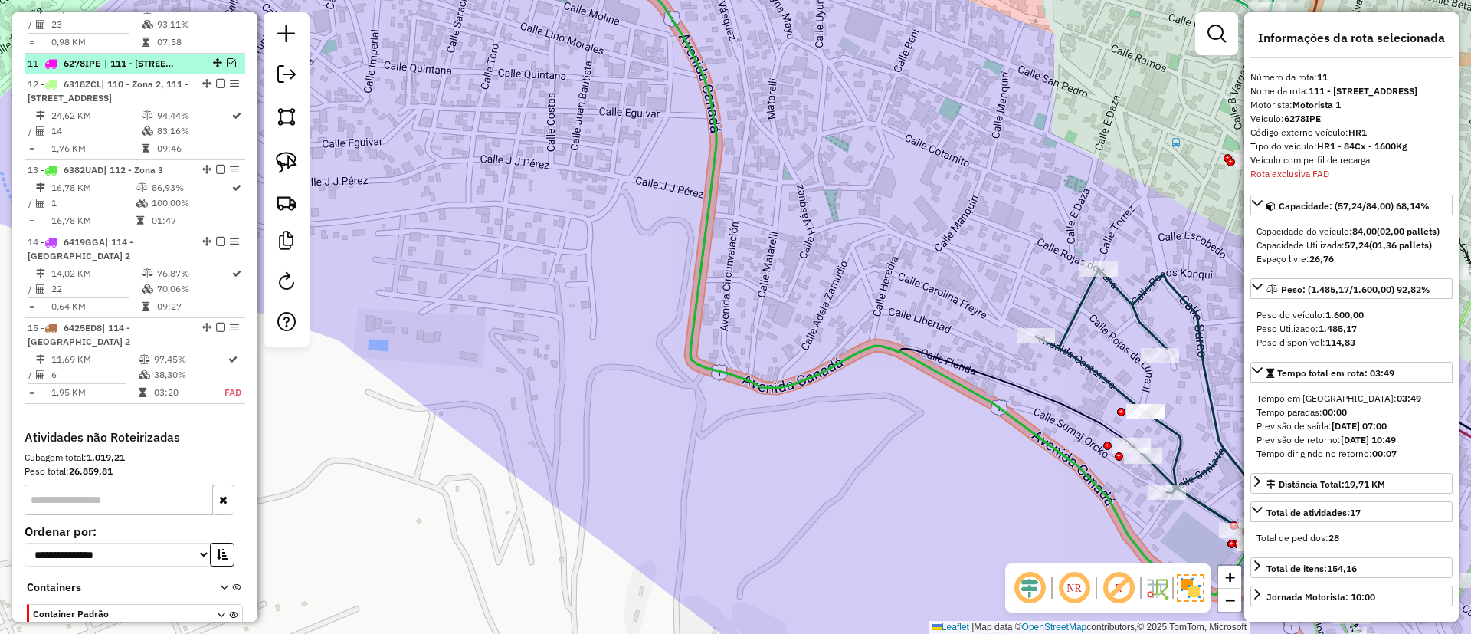
scroll to position [1346, 0]
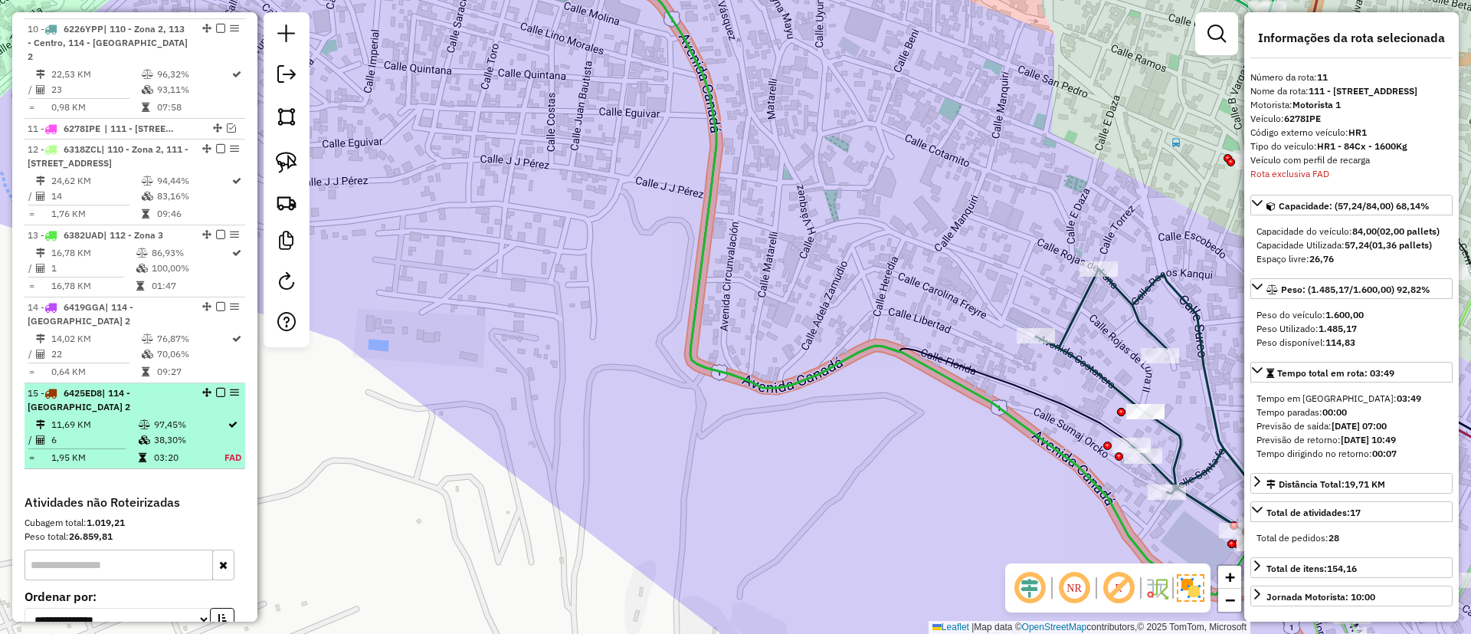
click at [208, 386] on div "15 - 6425ED8 | 114 - Casco Viejo 2" at bounding box center [135, 400] width 215 height 28
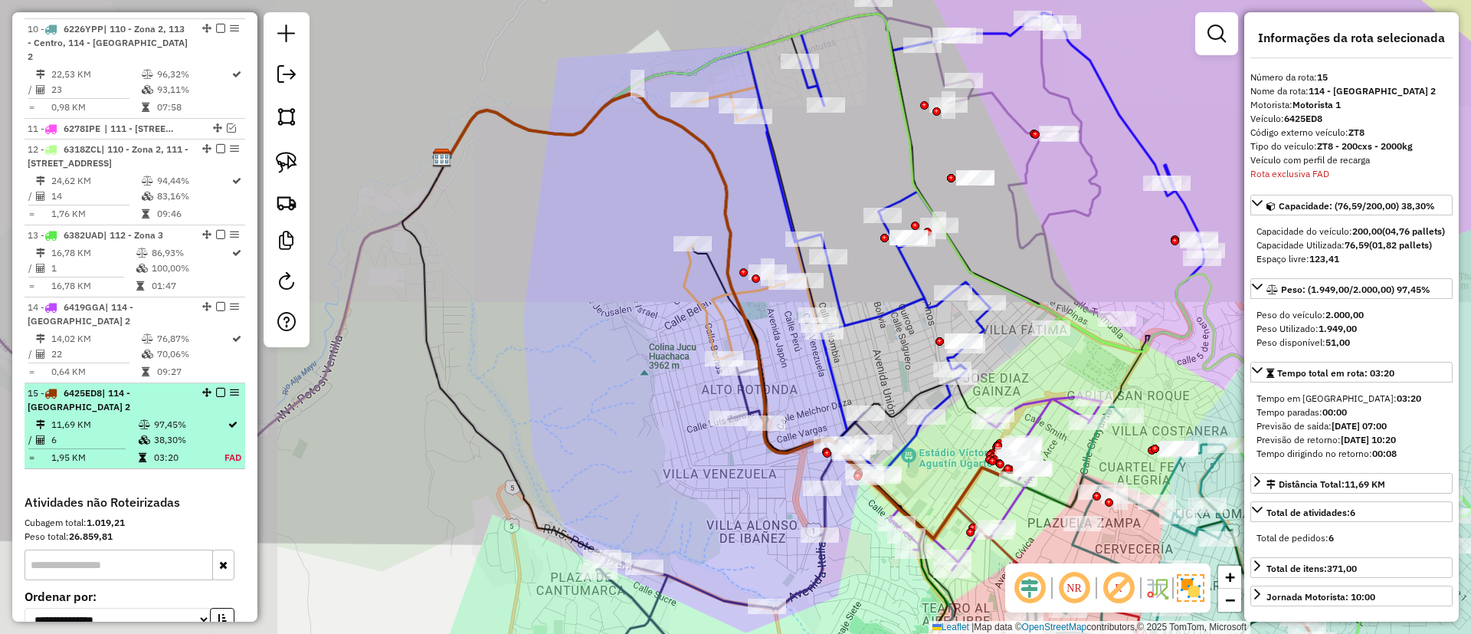
scroll to position [1509, 0]
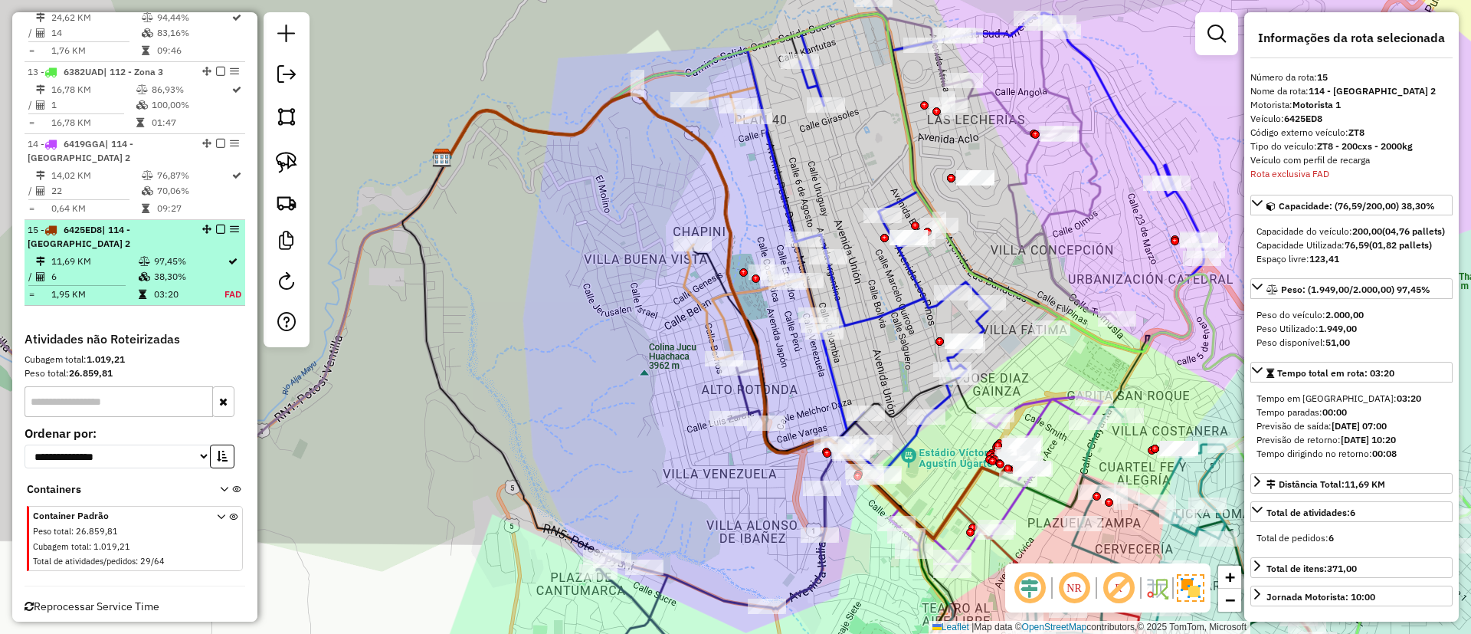
click at [216, 225] on em at bounding box center [220, 229] width 9 height 9
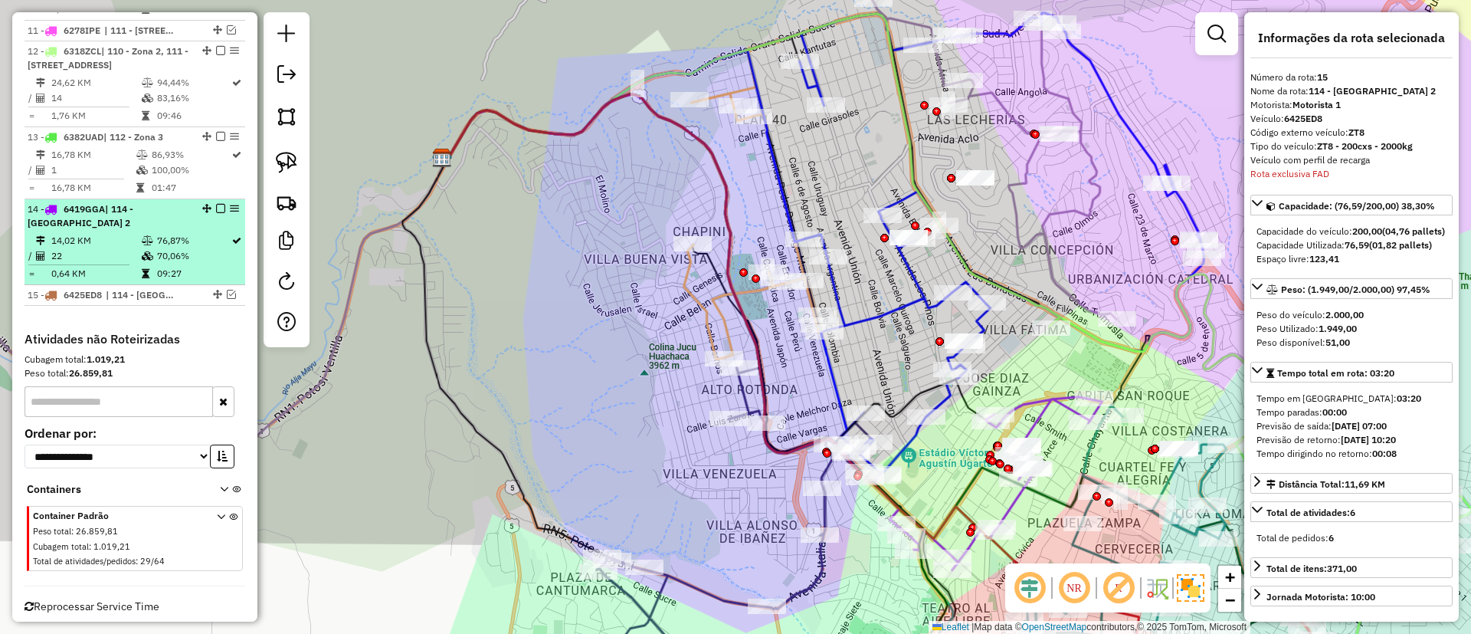
scroll to position [984, 0]
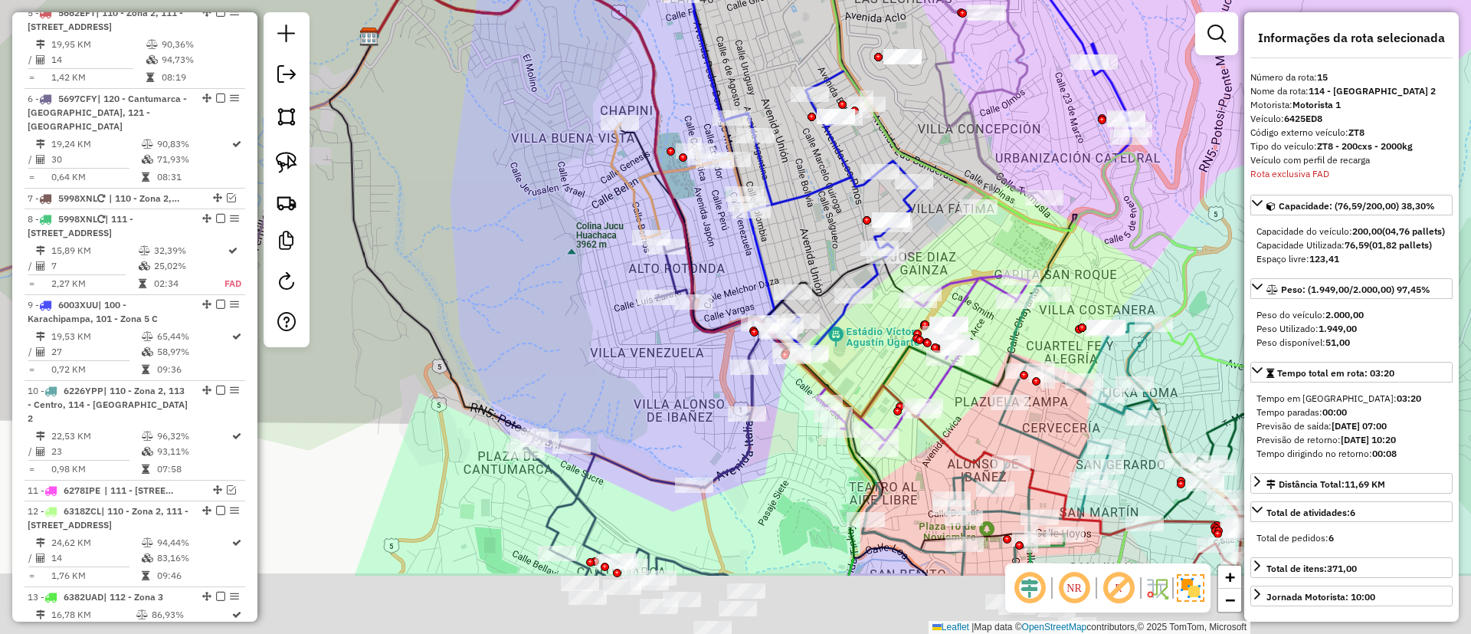
drag, startPoint x: 422, startPoint y: 228, endPoint x: 266, endPoint y: 79, distance: 215.8
click at [279, 90] on hb-router-mapa "Informações da Sessão 1275203 - 13/09/2025 Criação: 12/09/2025 19:15 Depósito: …" at bounding box center [735, 317] width 1471 height 634
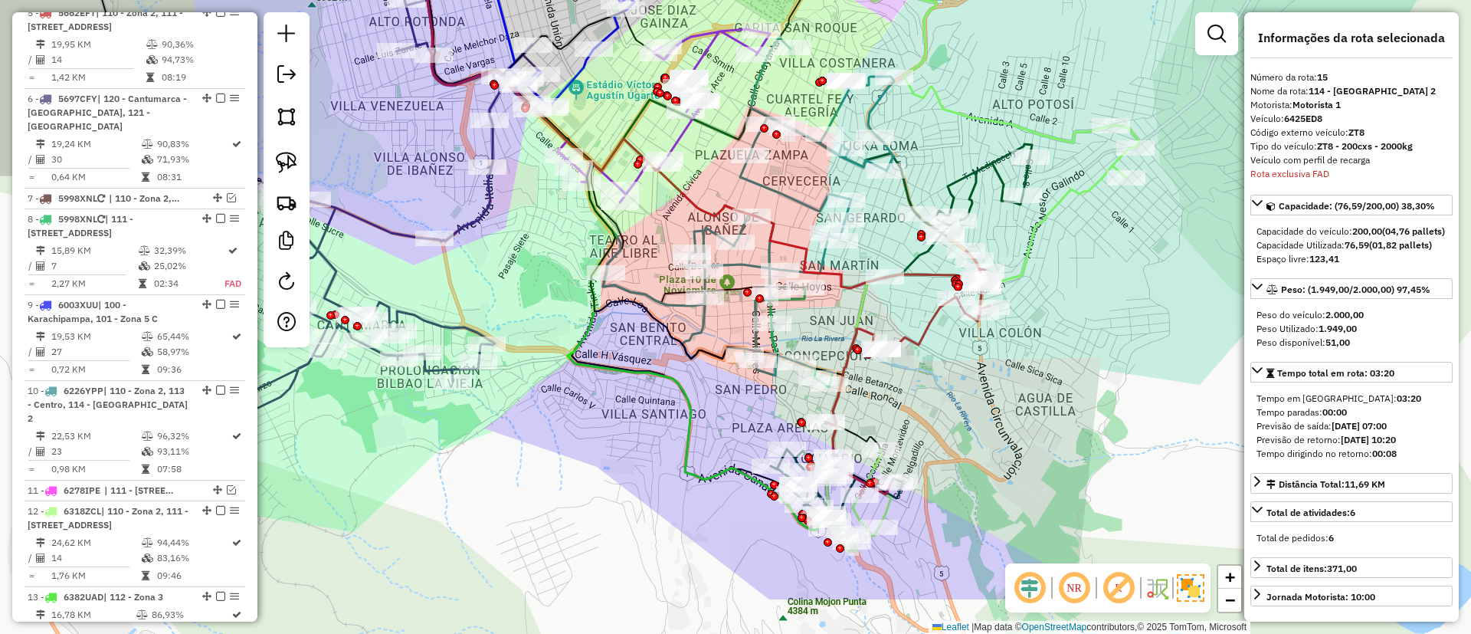
drag, startPoint x: 653, startPoint y: 326, endPoint x: 540, endPoint y: 251, distance: 136.0
click at [520, 219] on icon at bounding box center [642, 166] width 499 height 654
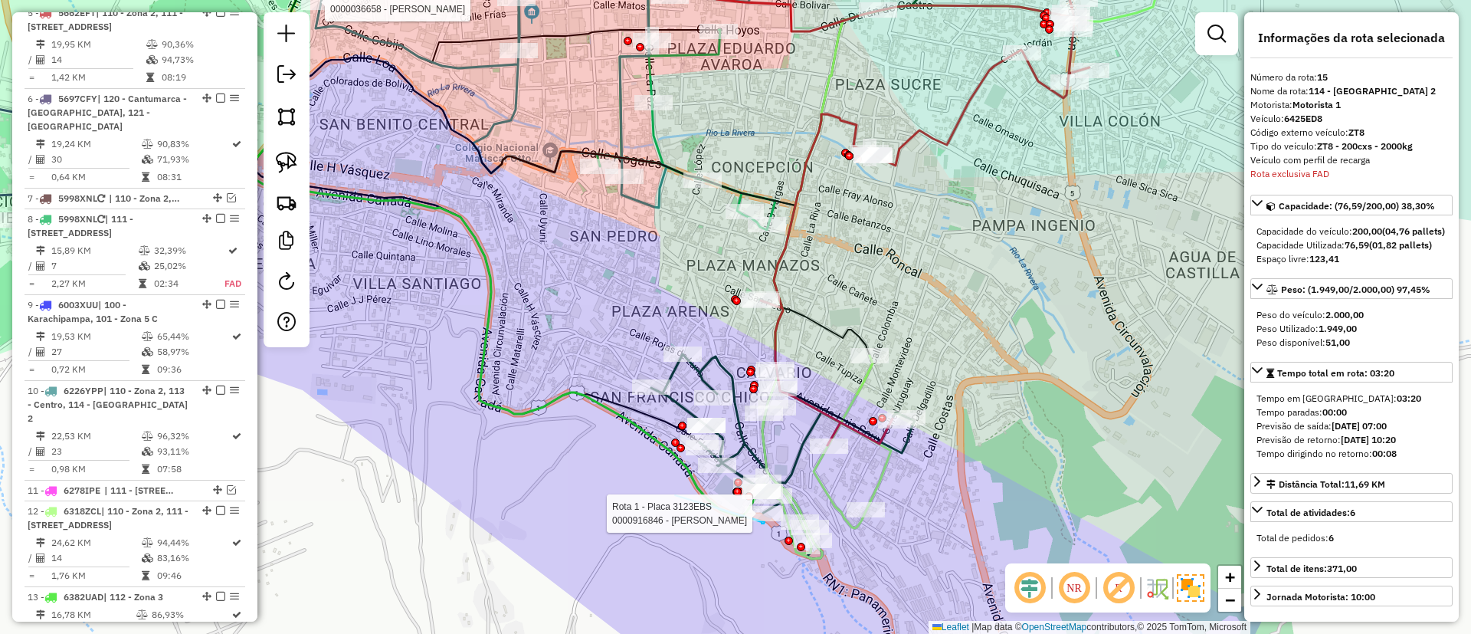
drag, startPoint x: 675, startPoint y: 496, endPoint x: 765, endPoint y: 522, distance: 93.4
click at [765, 522] on div "Rota 10 - Placa 6226YPP 0000036658 - LICO GAUCHITA Rota 1 - Placa 3123EBS 00009…" at bounding box center [735, 317] width 1471 height 634
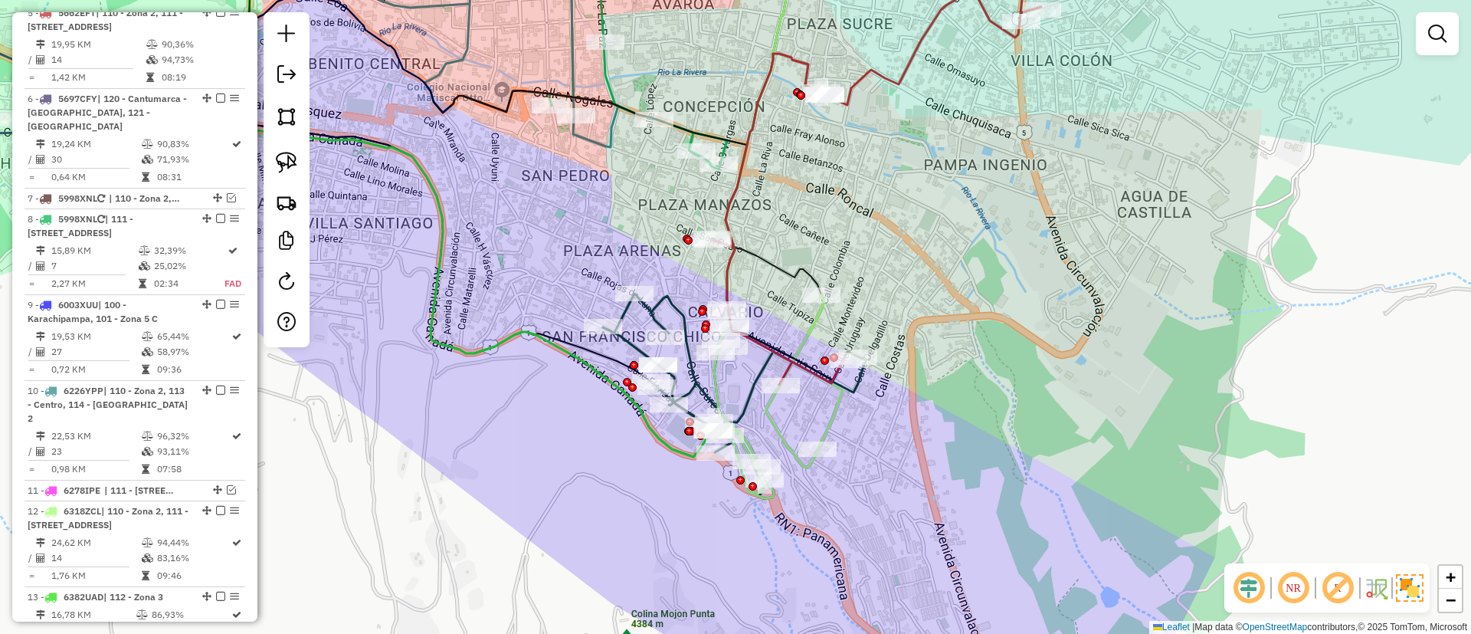
drag, startPoint x: 699, startPoint y: 501, endPoint x: 672, endPoint y: 475, distance: 37.4
click at [672, 475] on div "Janela de atendimento Grade de atendimento Capacidade Transportadoras Veículos …" at bounding box center [735, 317] width 1471 height 634
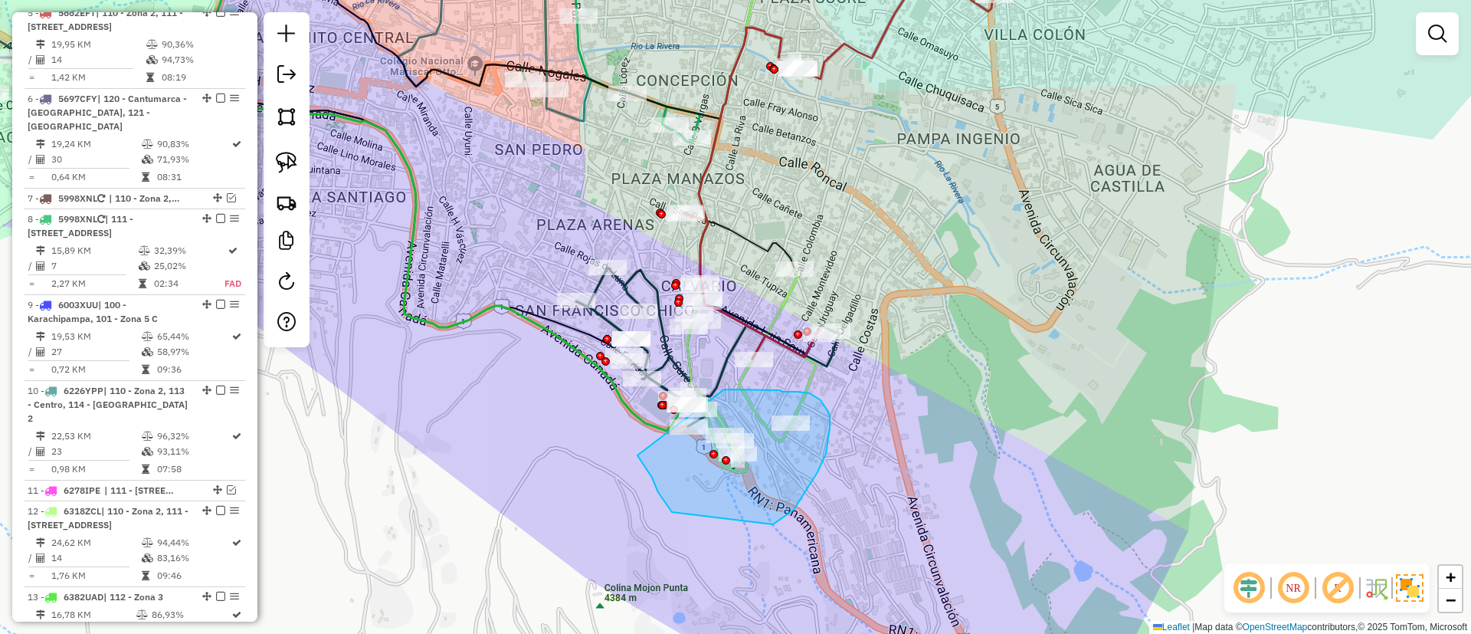
drag, startPoint x: 647, startPoint y: 469, endPoint x: 724, endPoint y: 389, distance: 111.1
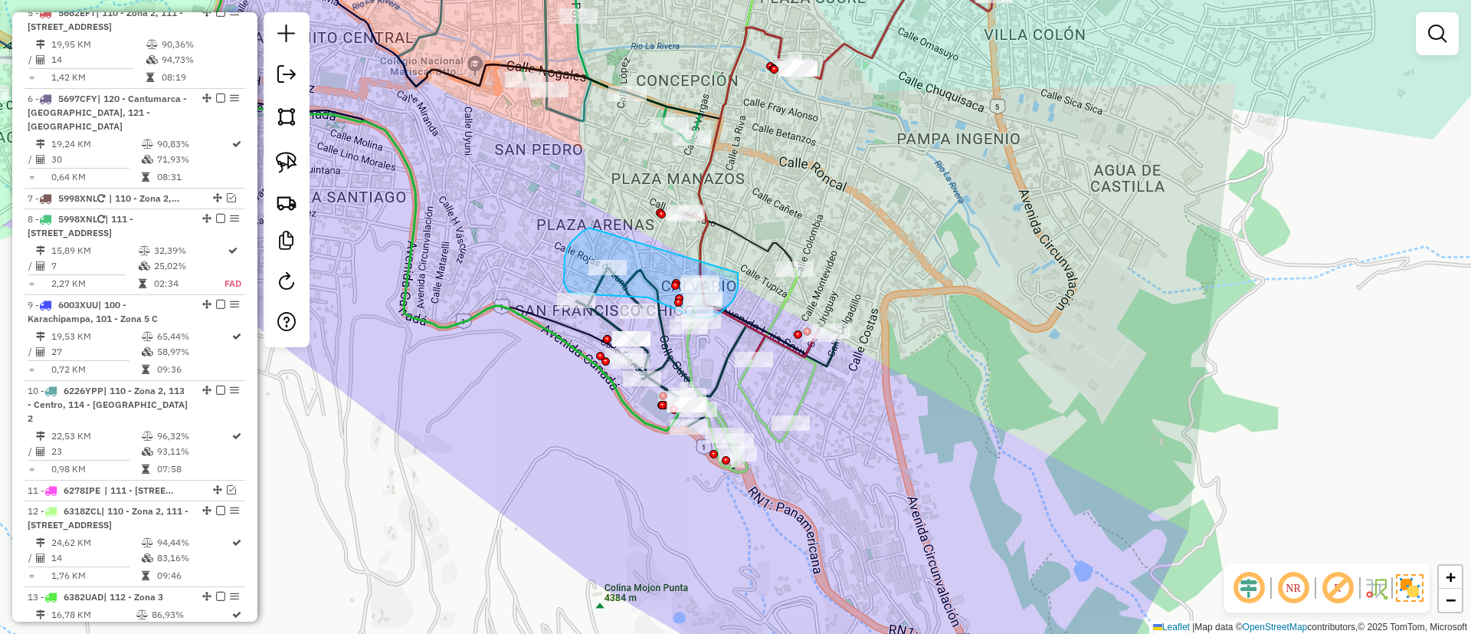
drag, startPoint x: 589, startPoint y: 228, endPoint x: 736, endPoint y: 267, distance: 151.7
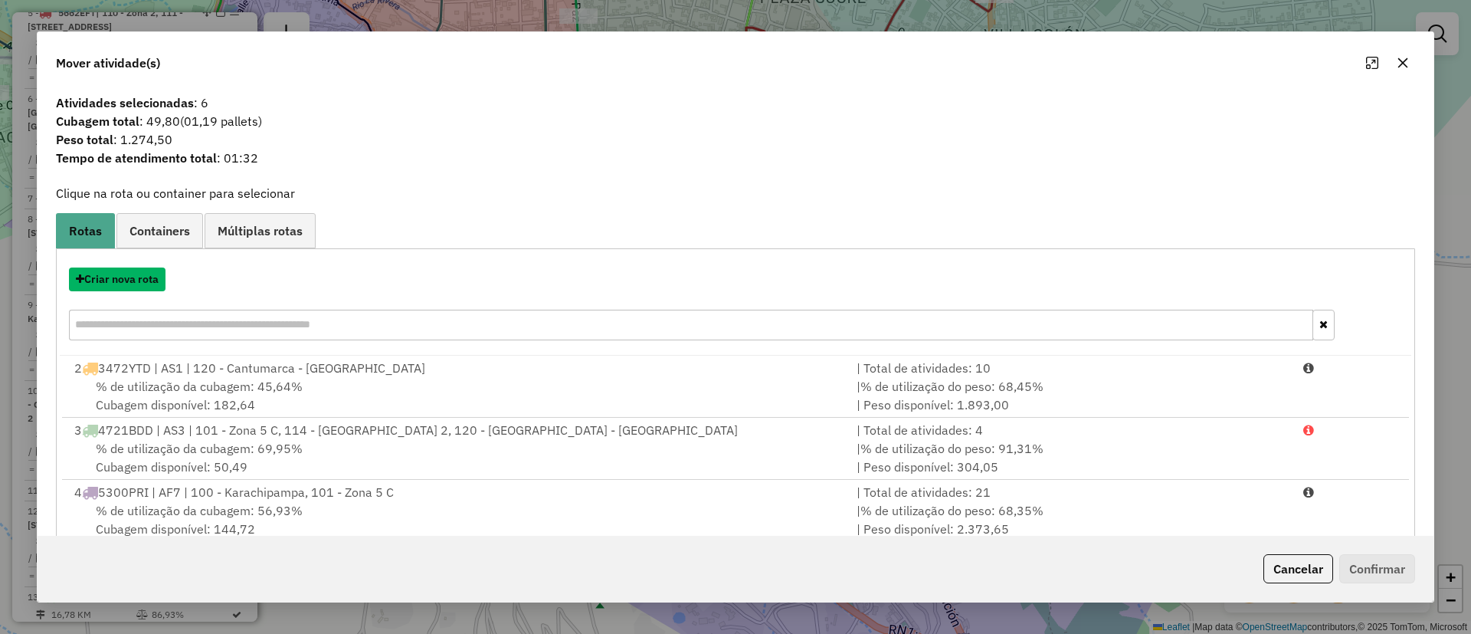
click at [118, 281] on button "Criar nova rota" at bounding box center [117, 279] width 97 height 24
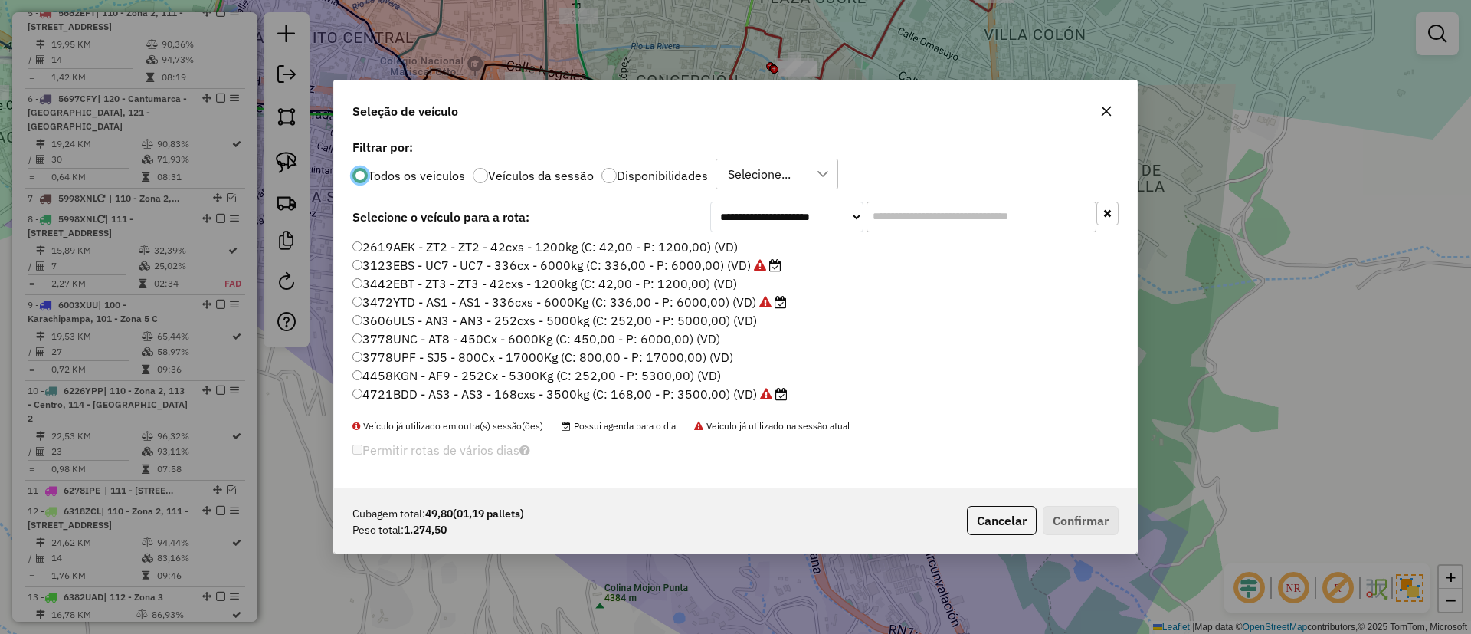
scroll to position [8, 5]
click at [919, 218] on input "text" at bounding box center [982, 217] width 230 height 31
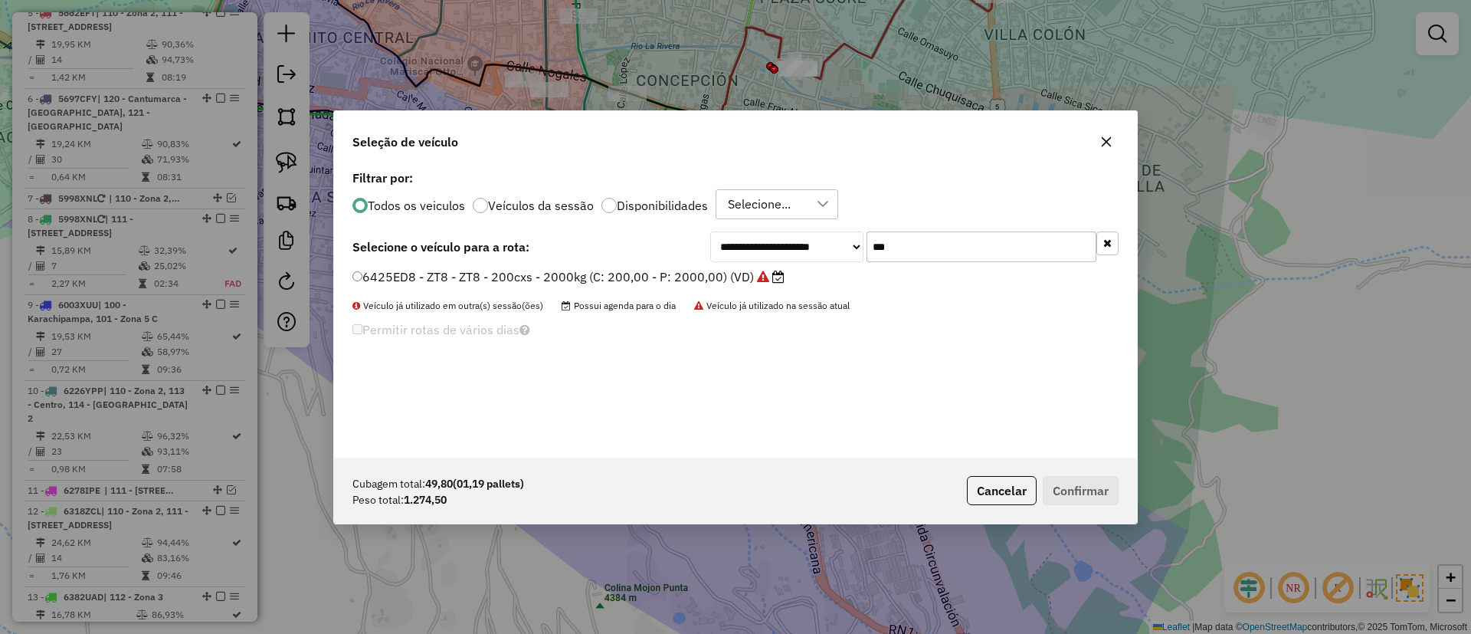
type input "***"
click at [729, 279] on label "6425ED8 - ZT8 - ZT8 - 200cxs - 2000kg (C: 200,00 - P: 2000,00) (VD)" at bounding box center [569, 276] width 432 height 18
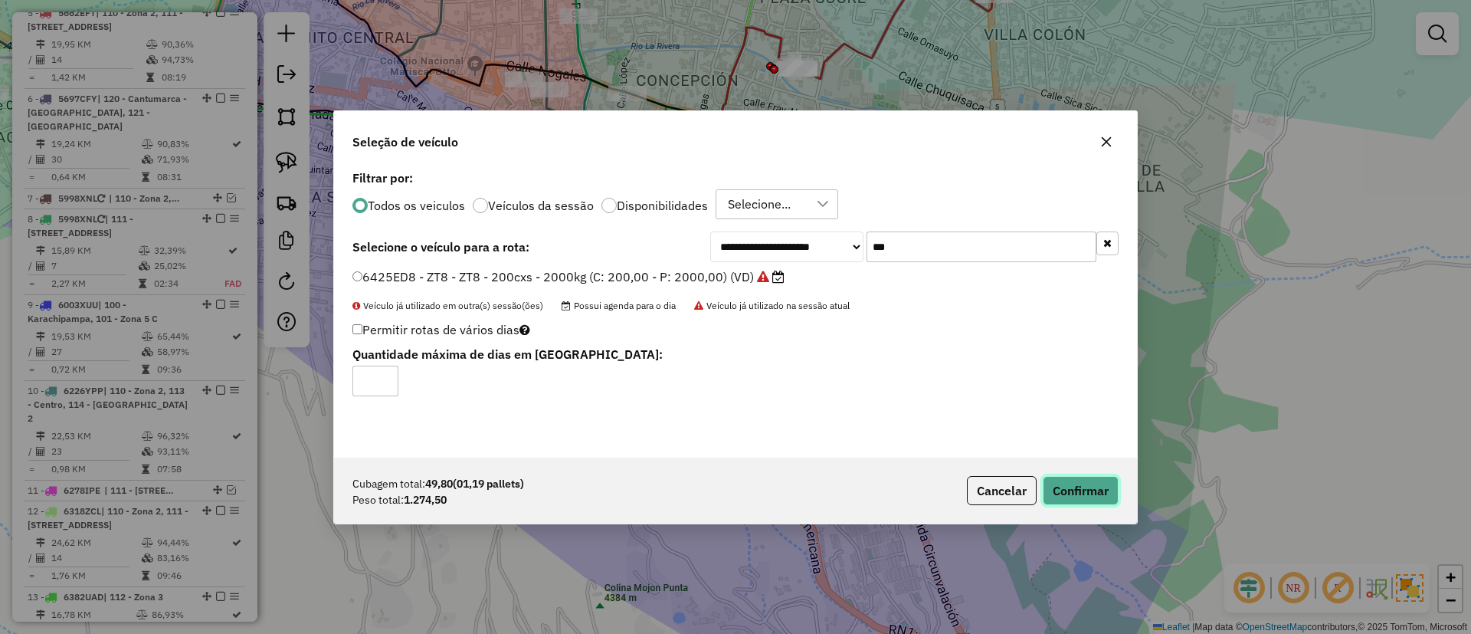
click at [1082, 484] on button "Confirmar" at bounding box center [1081, 490] width 76 height 29
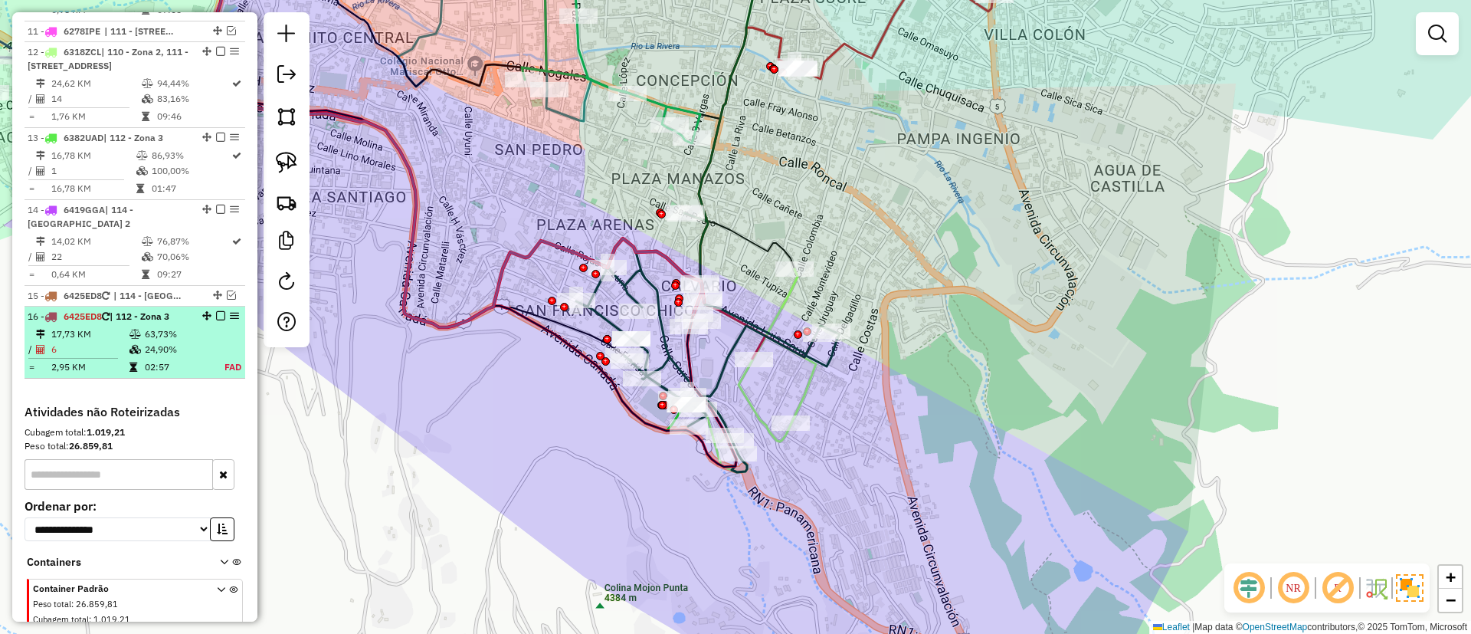
scroll to position [1516, 0]
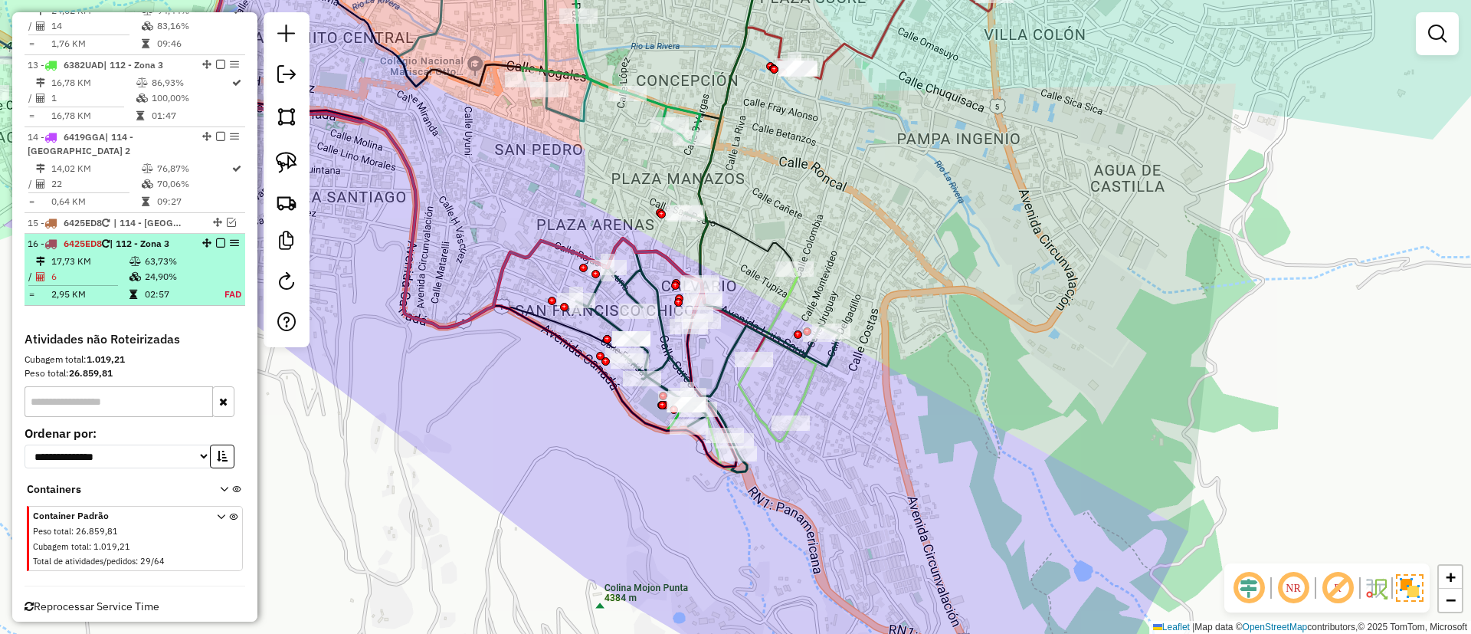
click at [185, 254] on td "63,73%" at bounding box center [176, 261] width 64 height 15
select select "**********"
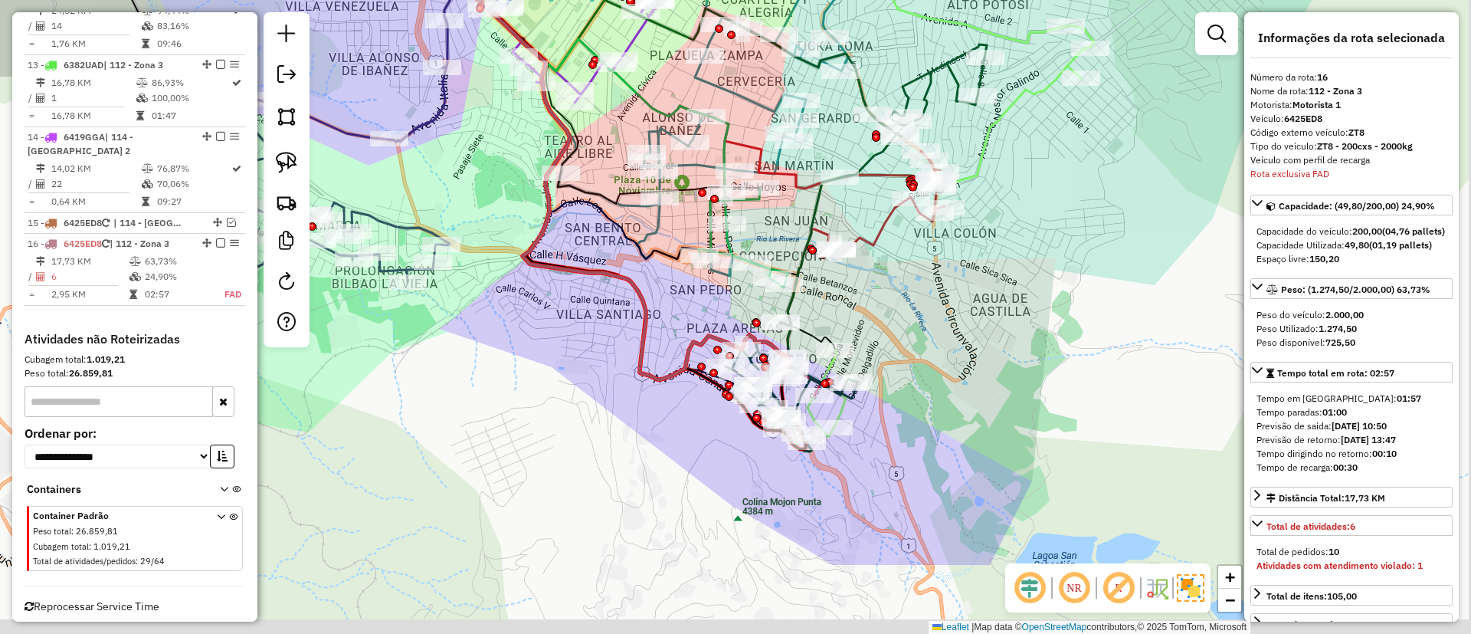
drag, startPoint x: 851, startPoint y: 438, endPoint x: 681, endPoint y: 306, distance: 216.3
click at [681, 306] on div "Janela de atendimento Grade de atendimento Capacidade Transportadoras Veículos …" at bounding box center [735, 317] width 1471 height 634
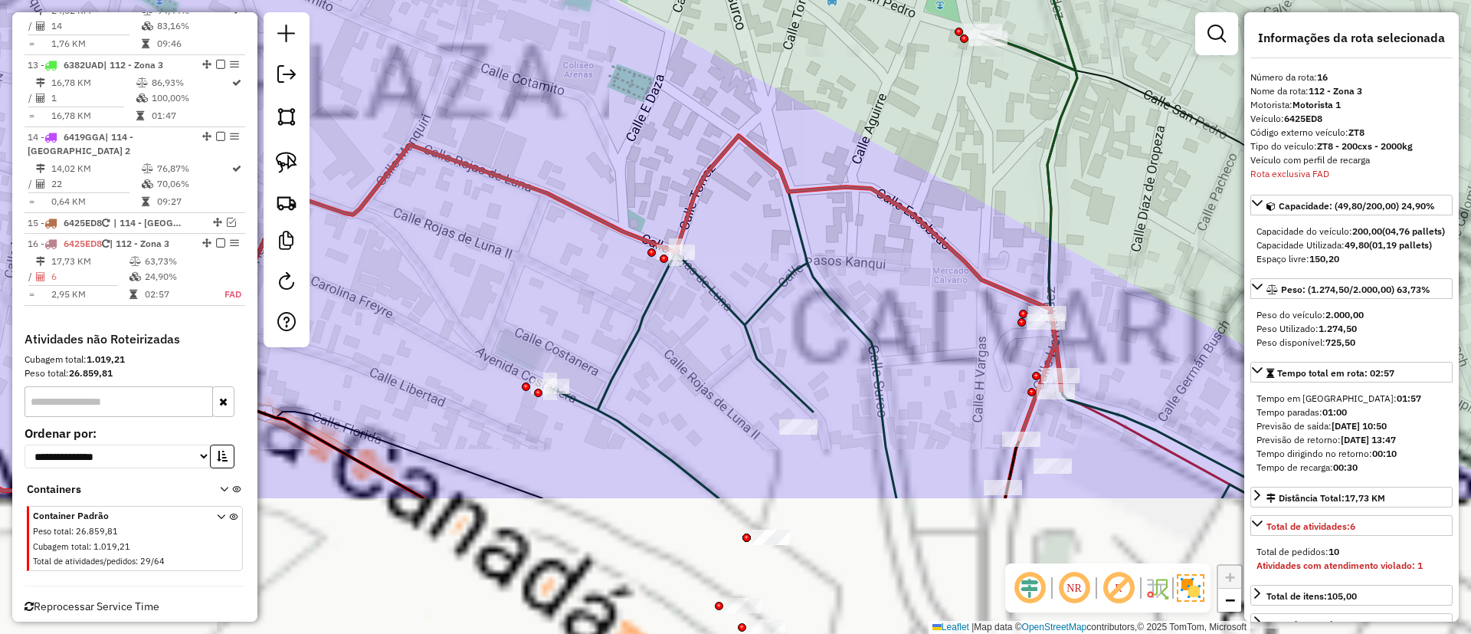
drag, startPoint x: 681, startPoint y: 376, endPoint x: 599, endPoint y: 238, distance: 160.1
click at [625, 241] on icon at bounding box center [1046, 118] width 992 height 760
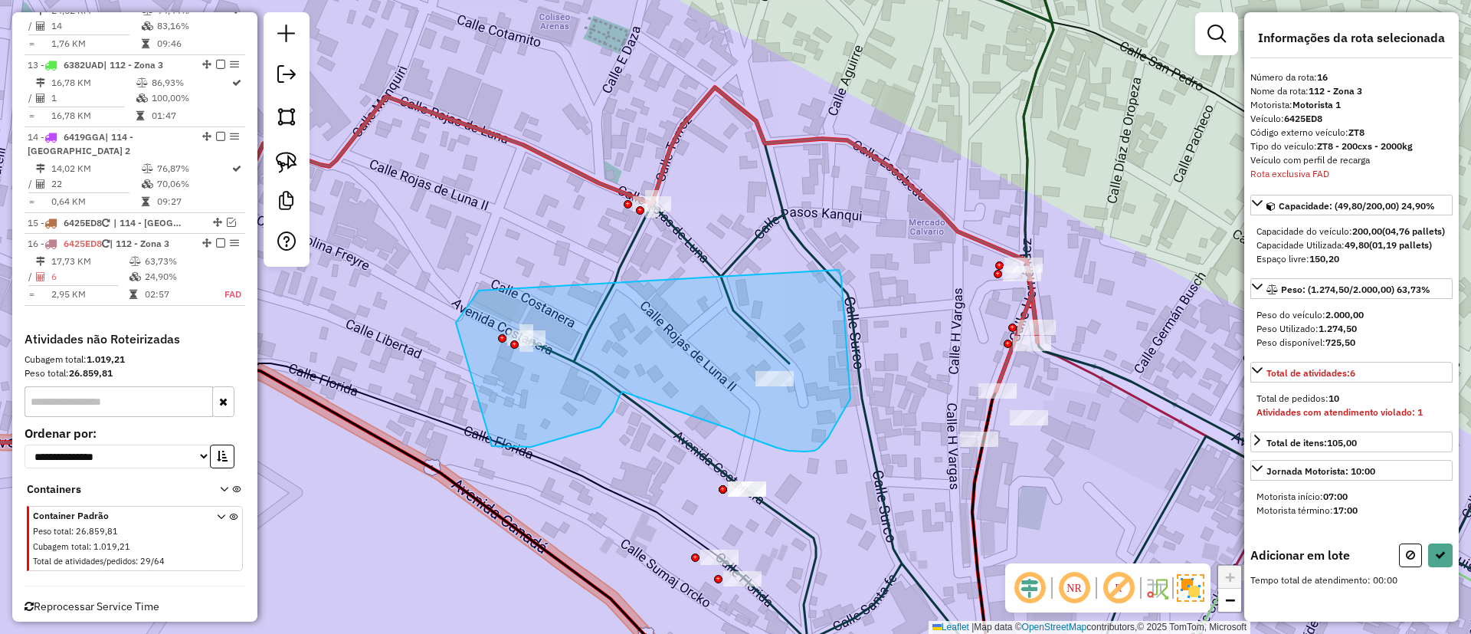
drag, startPoint x: 456, startPoint y: 323, endPoint x: 837, endPoint y: 263, distance: 385.6
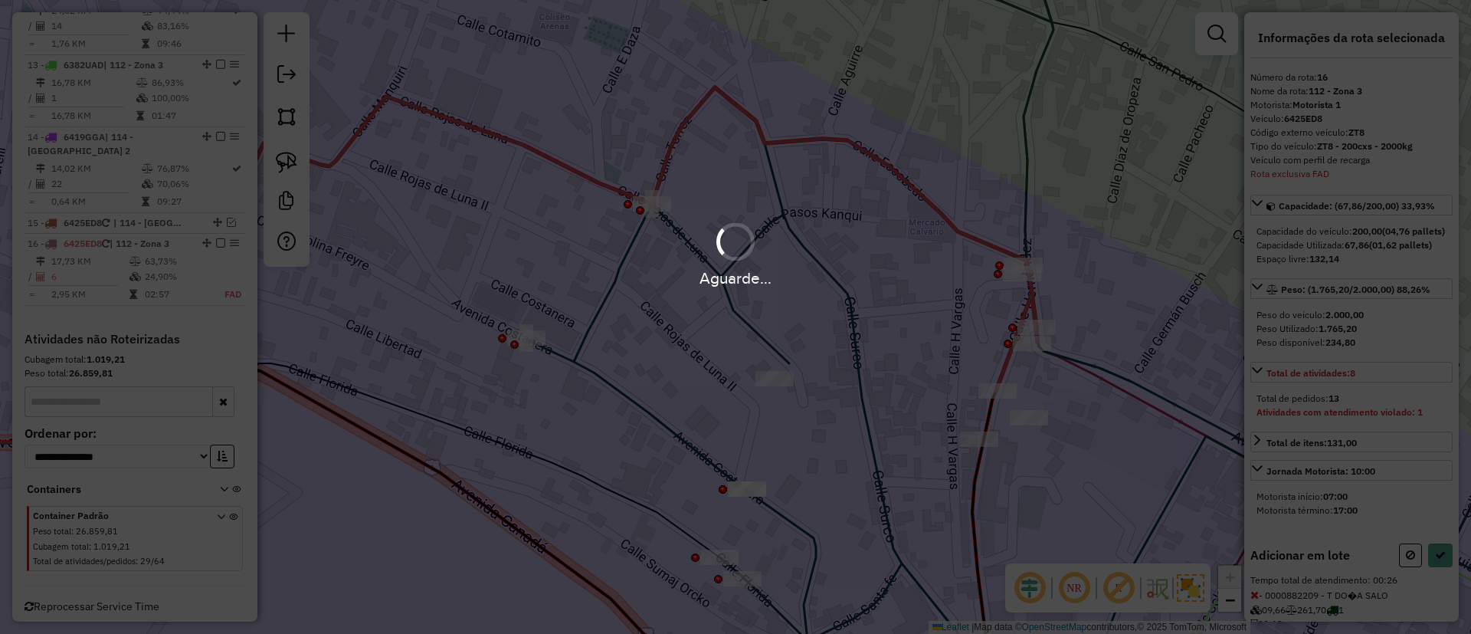
select select "**********"
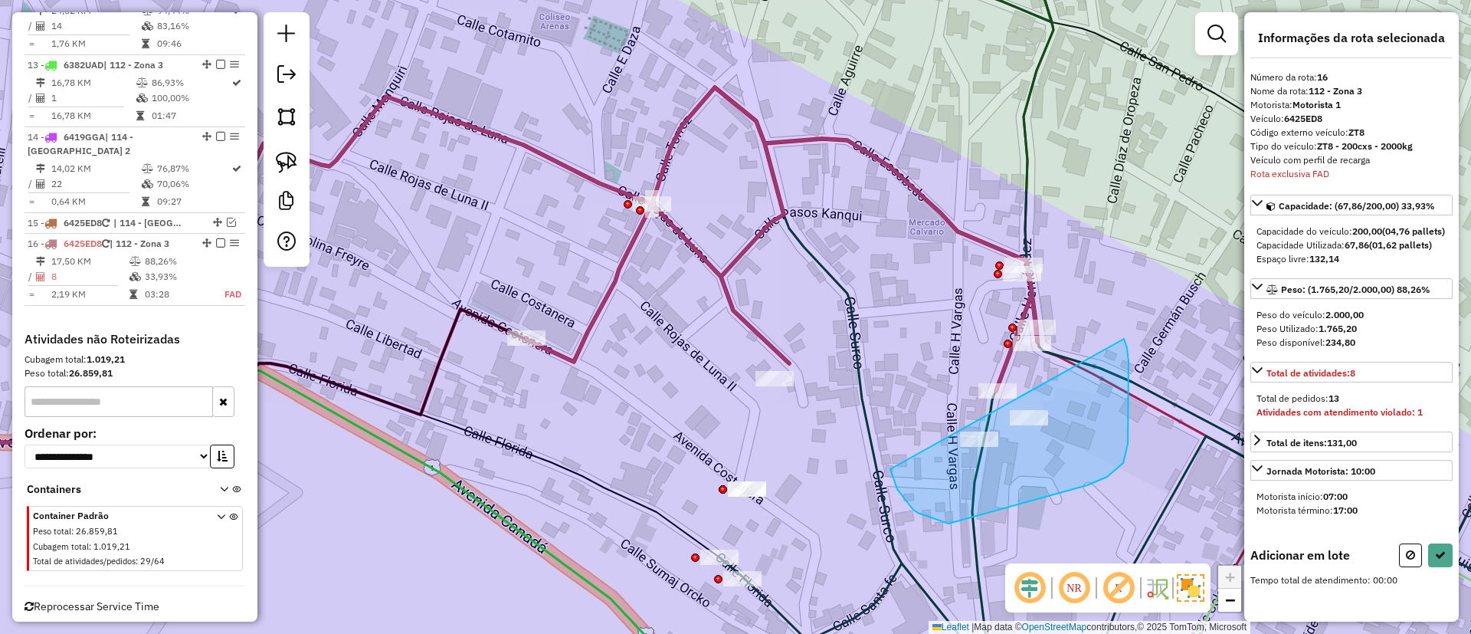
drag, startPoint x: 914, startPoint y: 510, endPoint x: 1107, endPoint y: 311, distance: 276.9
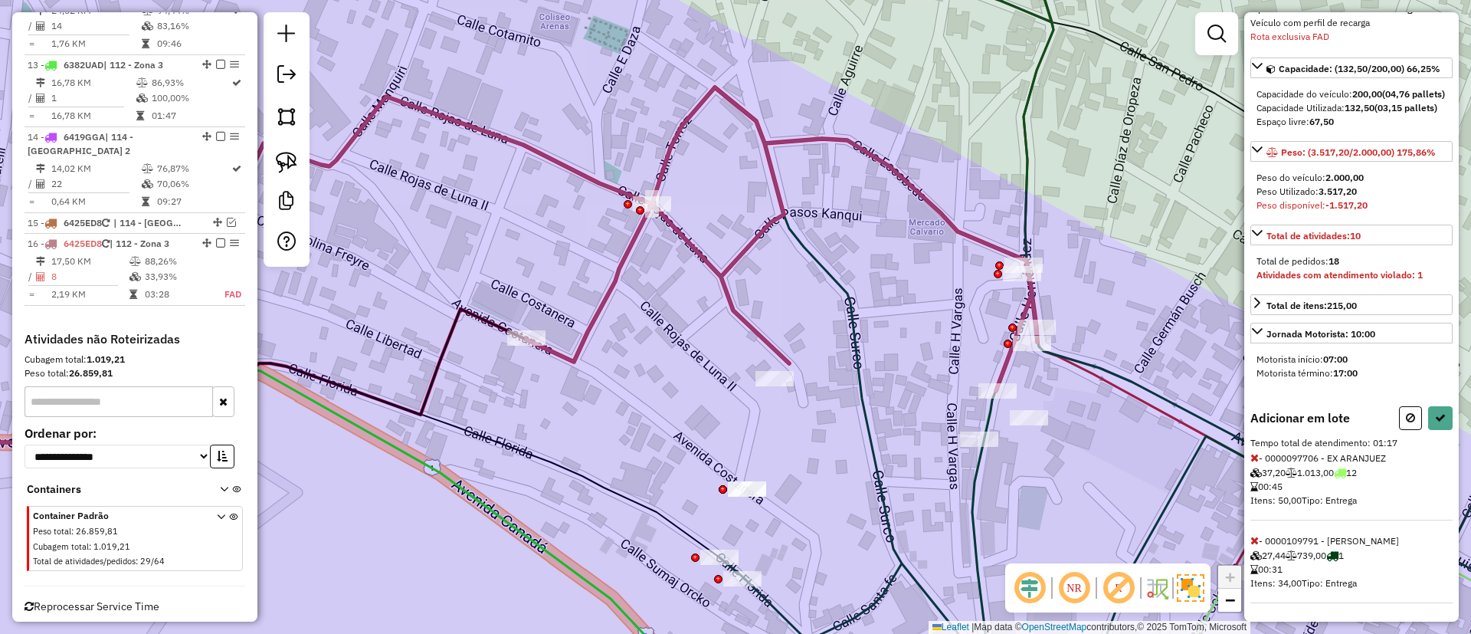
scroll to position [165, 0]
select select "**********"
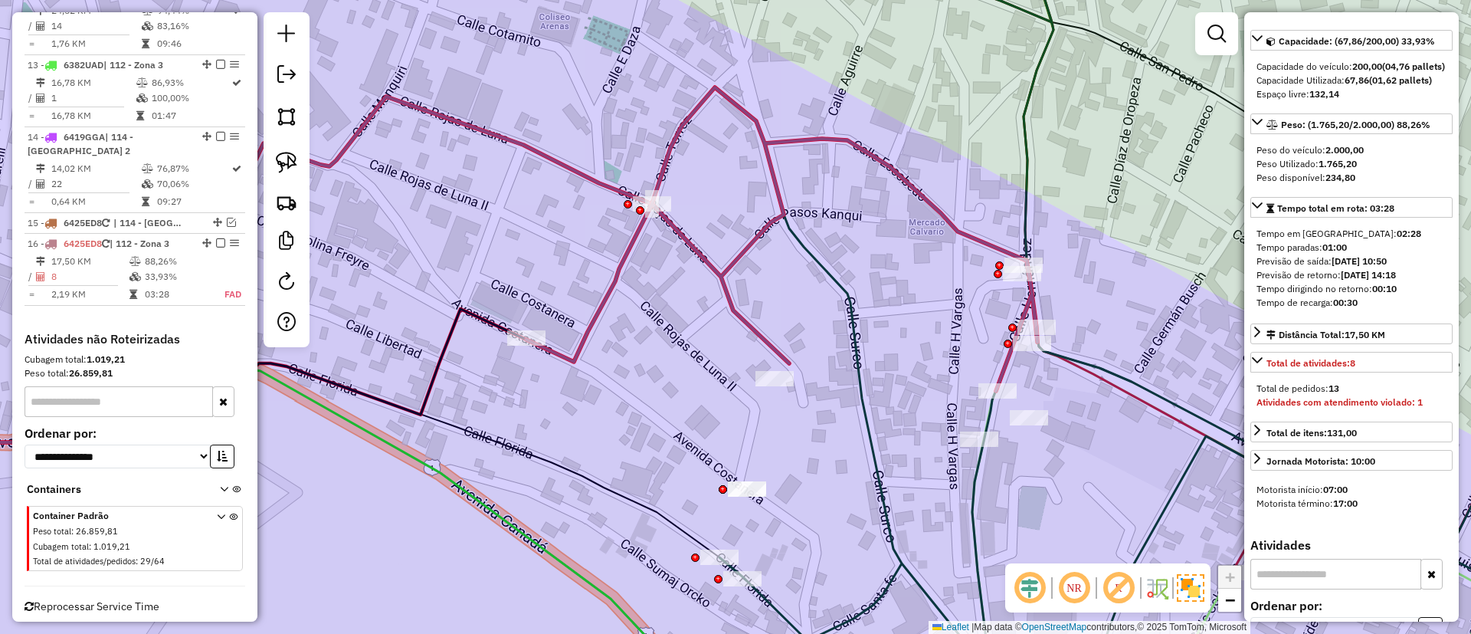
scroll to position [0, 0]
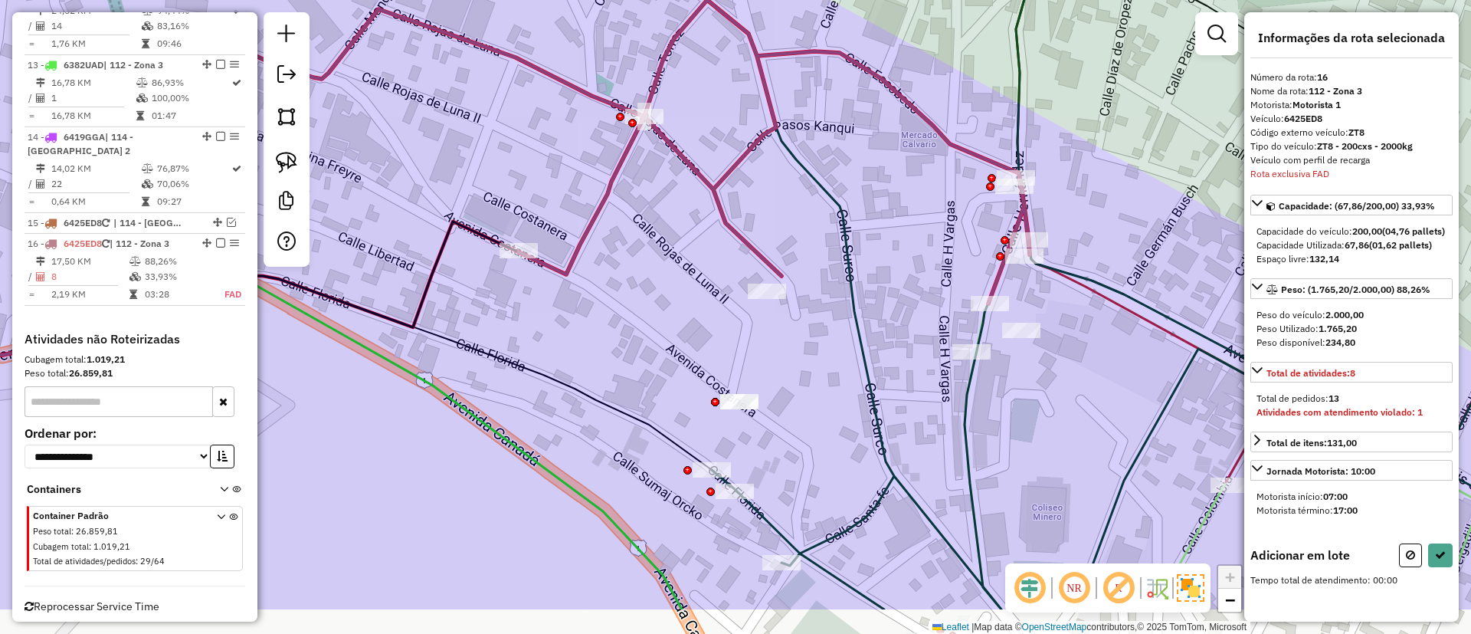
drag, startPoint x: 654, startPoint y: 600, endPoint x: 646, endPoint y: 513, distance: 87.7
click at [646, 513] on div "Janela de atendimento Grade de atendimento Capacidade Transportadoras Veículos …" at bounding box center [735, 317] width 1471 height 634
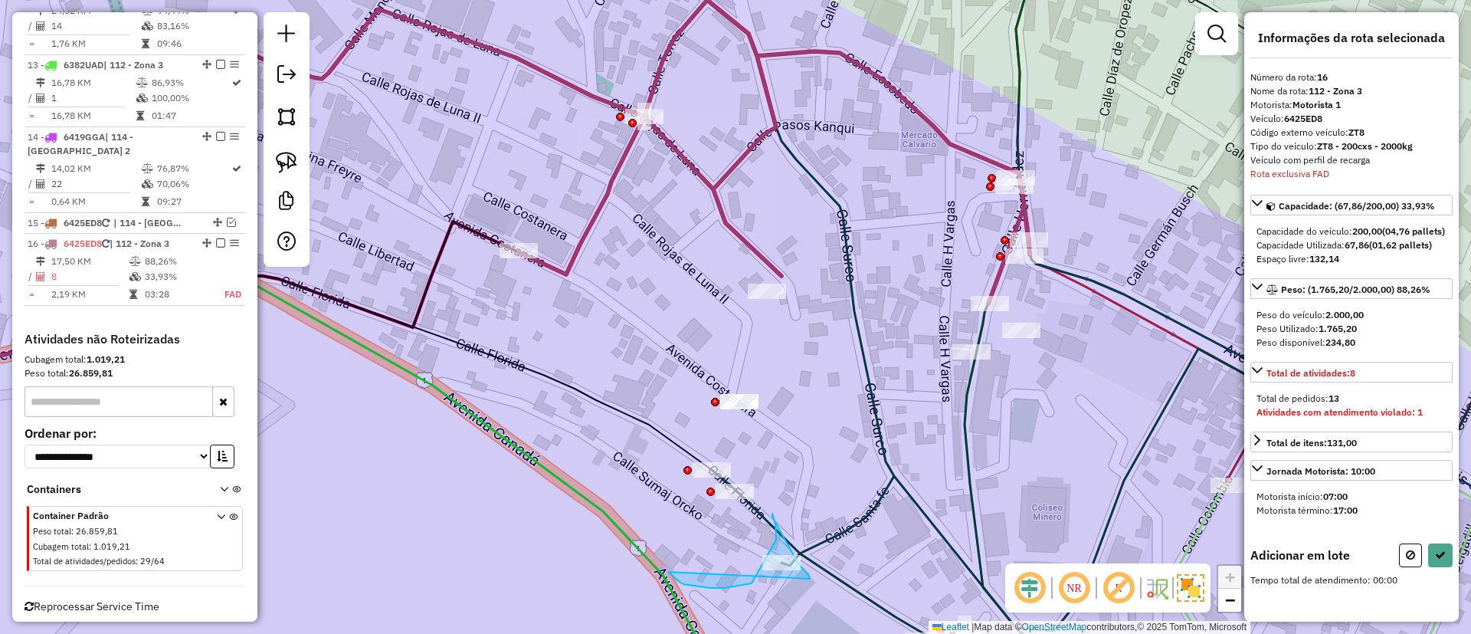
drag, startPoint x: 698, startPoint y: 586, endPoint x: 810, endPoint y: 579, distance: 112.1
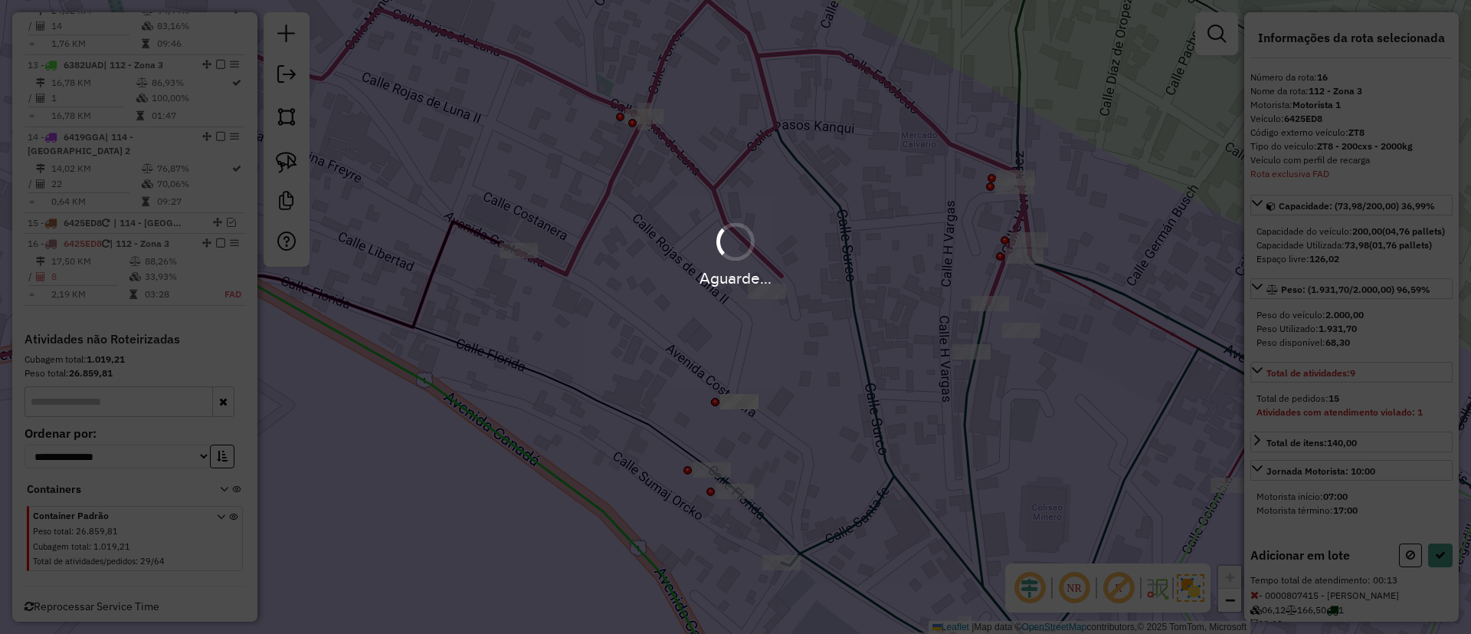
select select "**********"
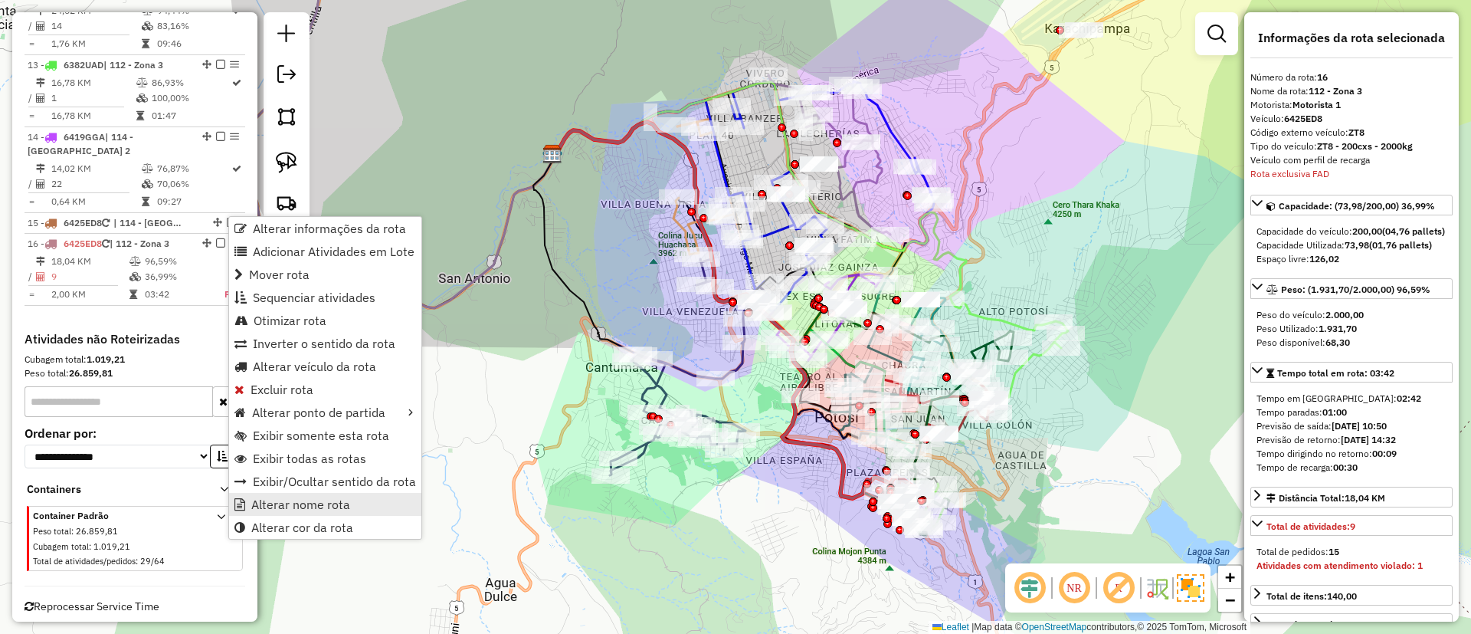
click at [301, 510] on span "Alterar nome rota" at bounding box center [300, 504] width 99 height 12
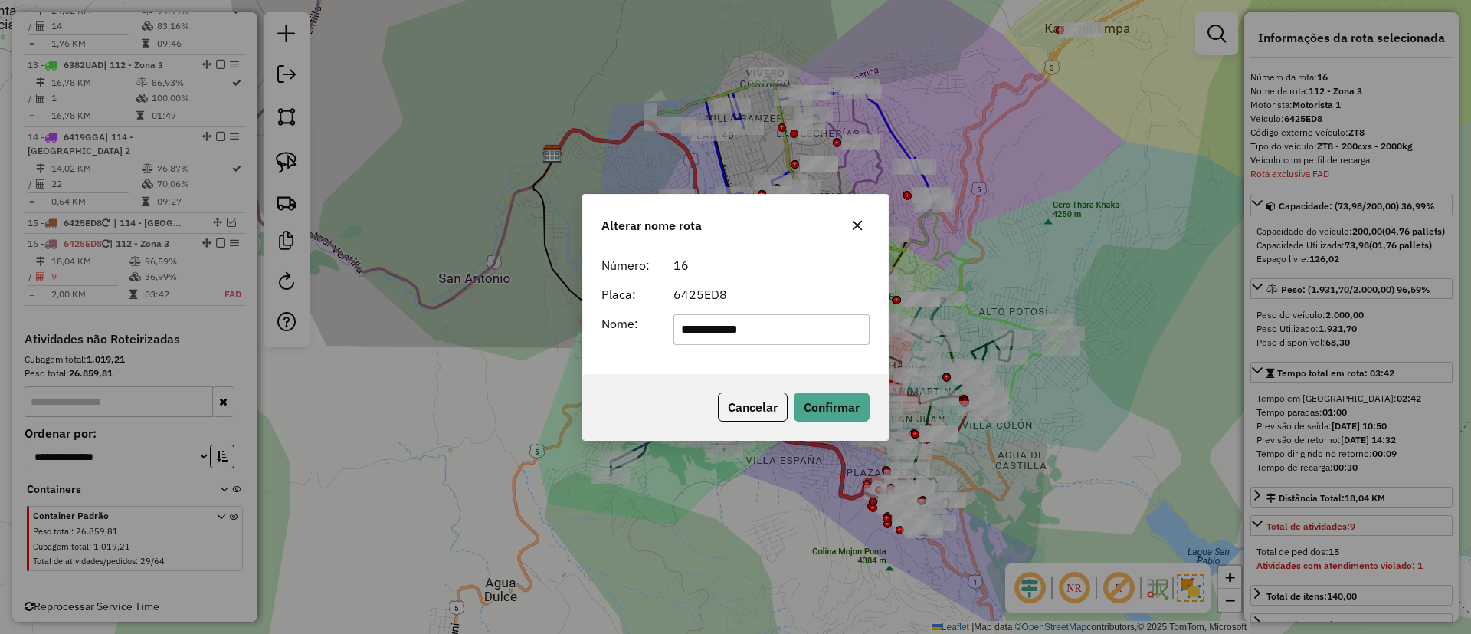
click at [735, 332] on input "**********" at bounding box center [772, 329] width 197 height 31
type input "*******"
click at [841, 404] on button "Confirmar" at bounding box center [832, 406] width 76 height 29
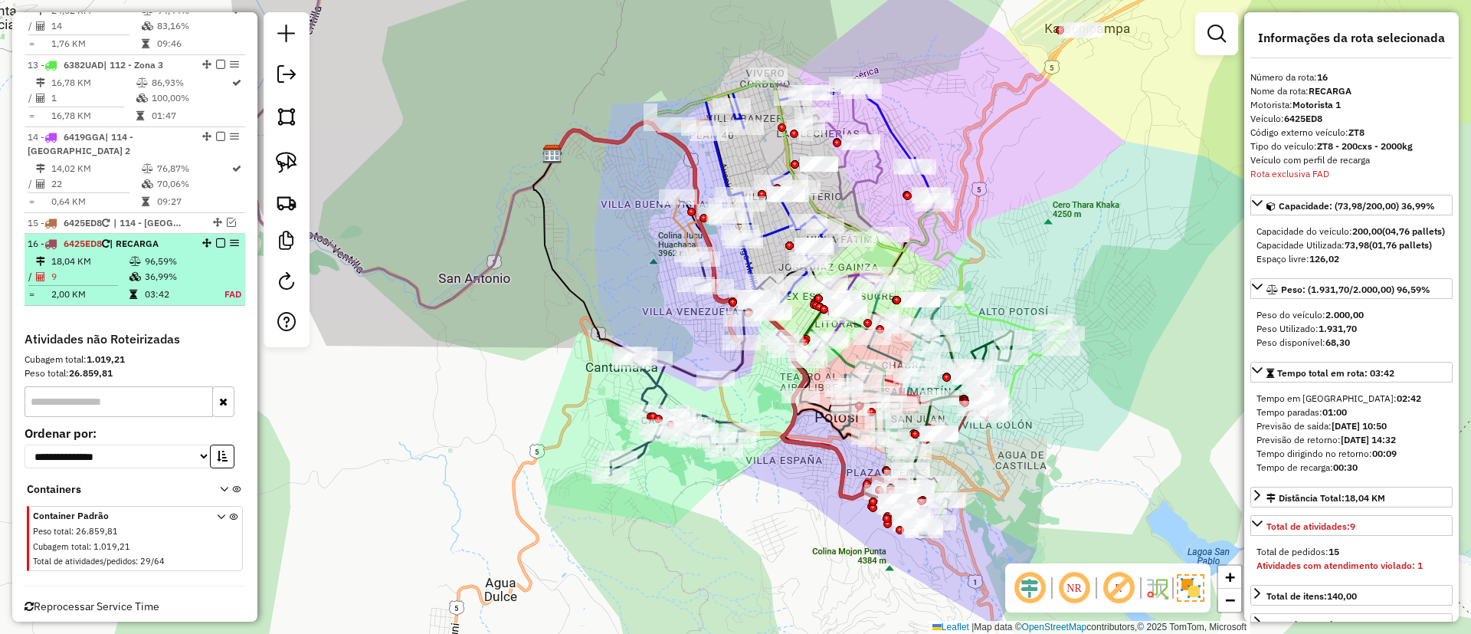
click at [218, 238] on em at bounding box center [220, 242] width 9 height 9
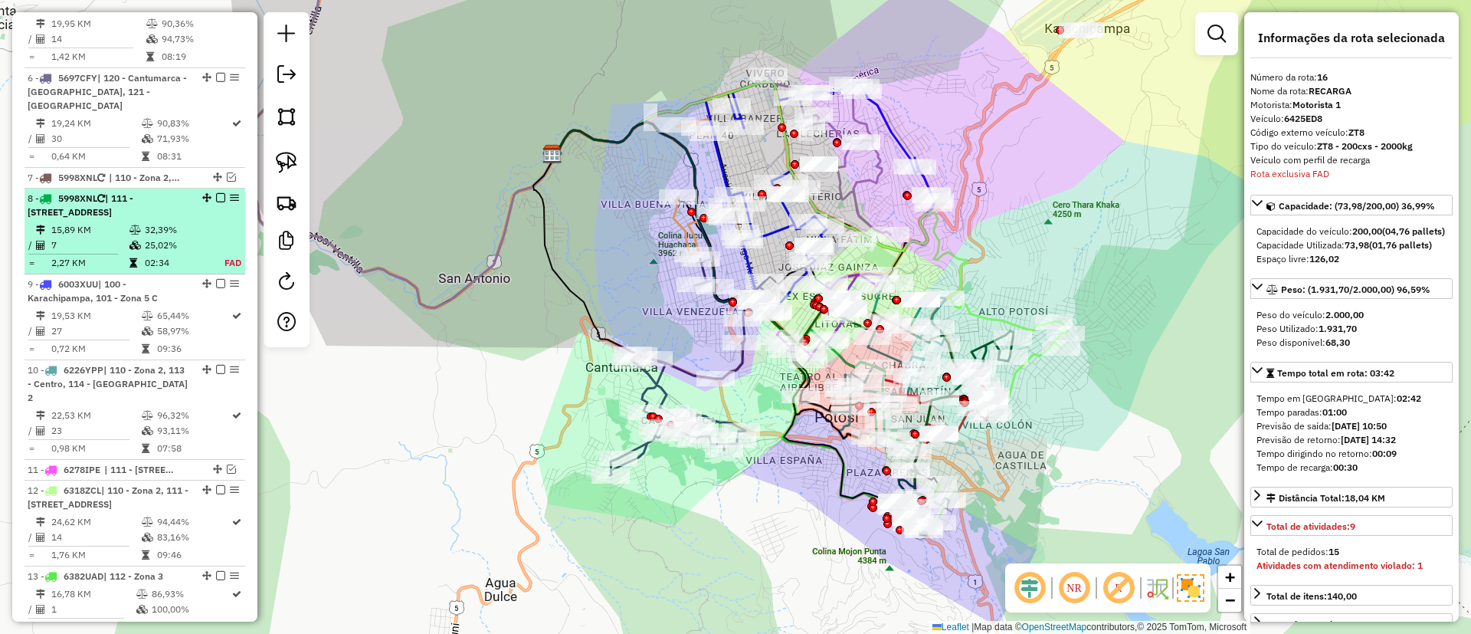
click at [196, 194] on li "8 - 5998XNL | 111 - Calle Angosta, 113 - Centro 15,89 KM 32,39% / 7 25,02% = 2,…" at bounding box center [135, 232] width 221 height 86
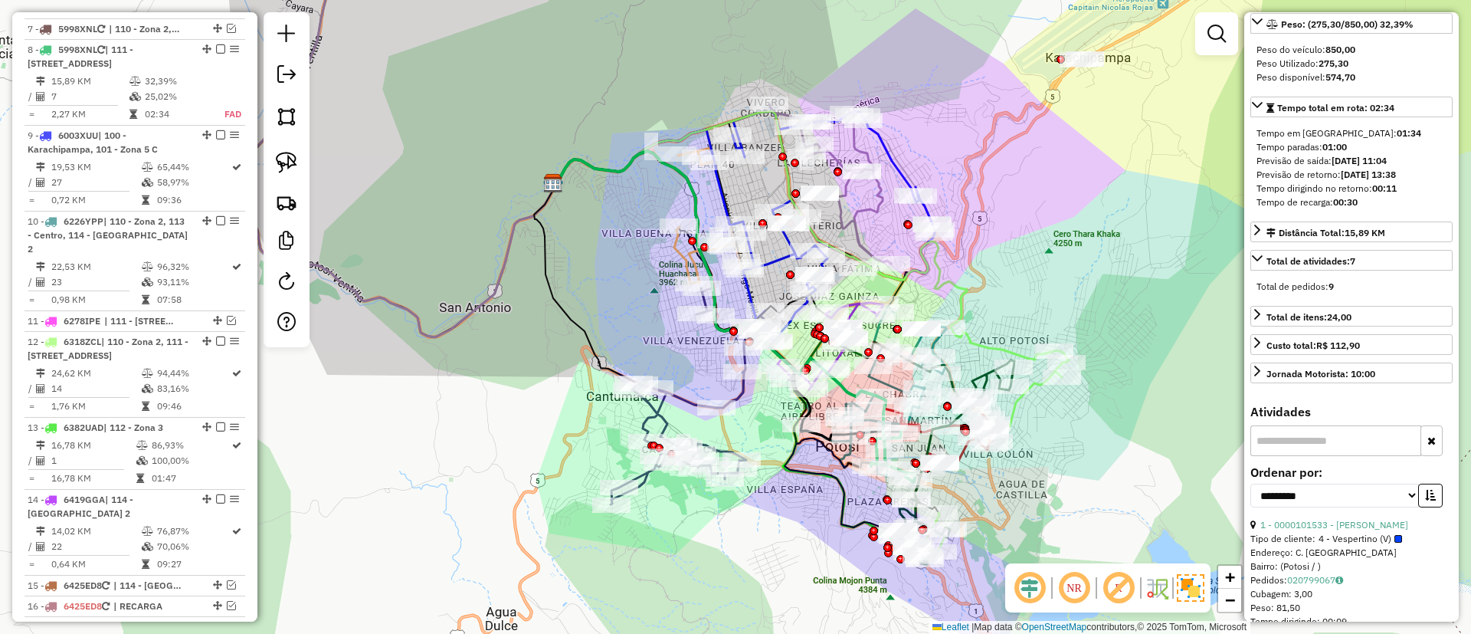
scroll to position [345, 0]
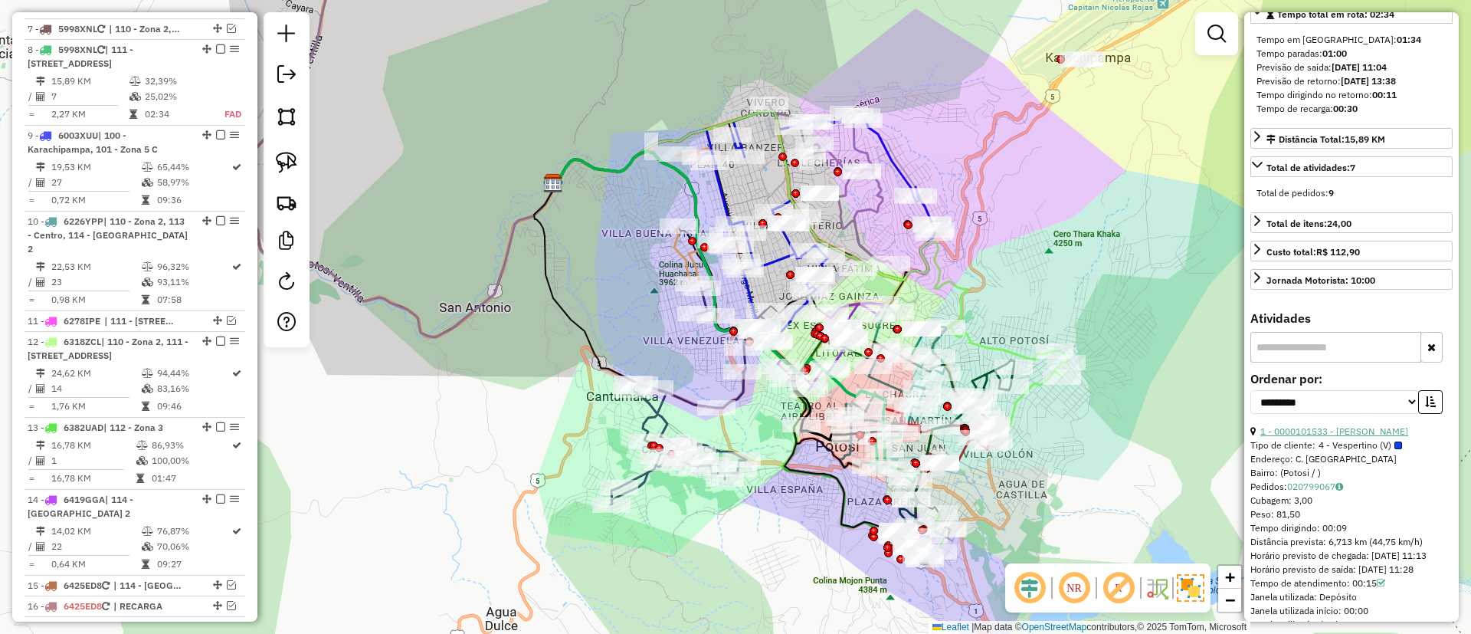
click at [1311, 437] on link "1 - 0000101533 - FILOMENA QUISPE" at bounding box center [1335, 430] width 148 height 11
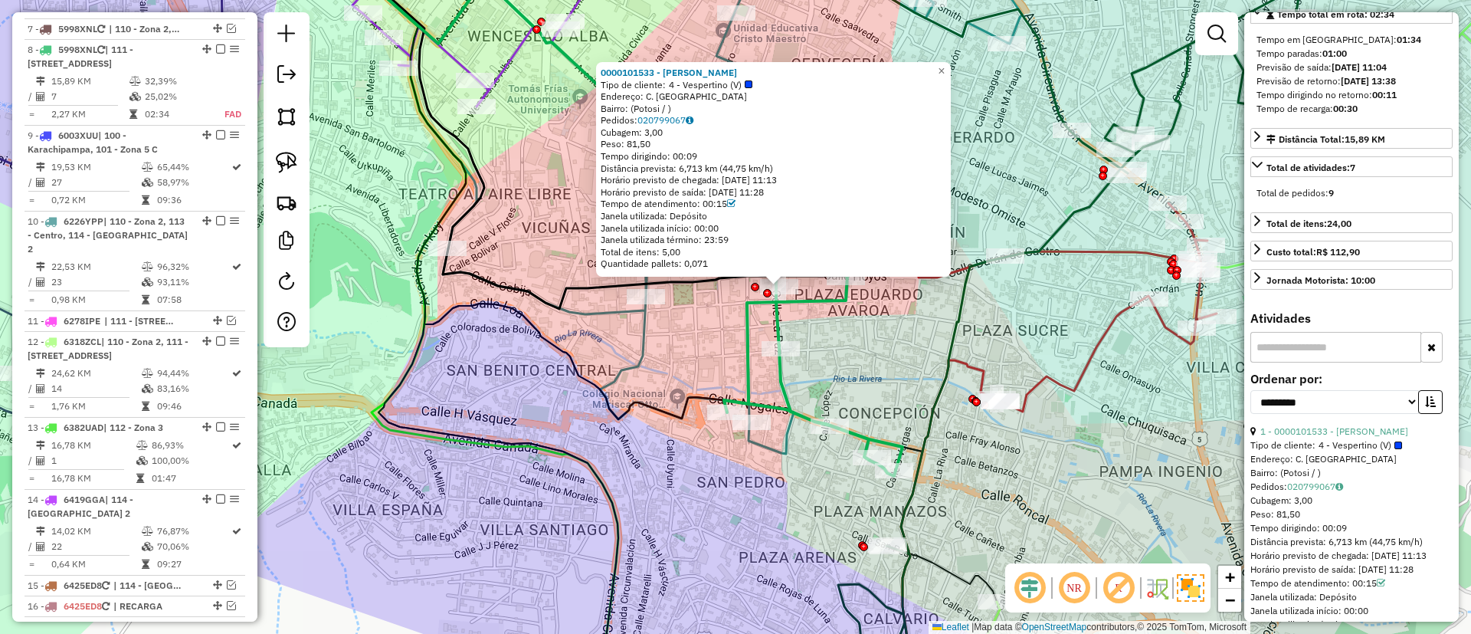
drag, startPoint x: 792, startPoint y: 471, endPoint x: 758, endPoint y: 517, distance: 57.0
click at [758, 517] on div "0000101533 - FILOMENA QUISPE Tipo de cliente: 4 - Vespertino (V) Endereço: C. L…" at bounding box center [735, 317] width 1471 height 634
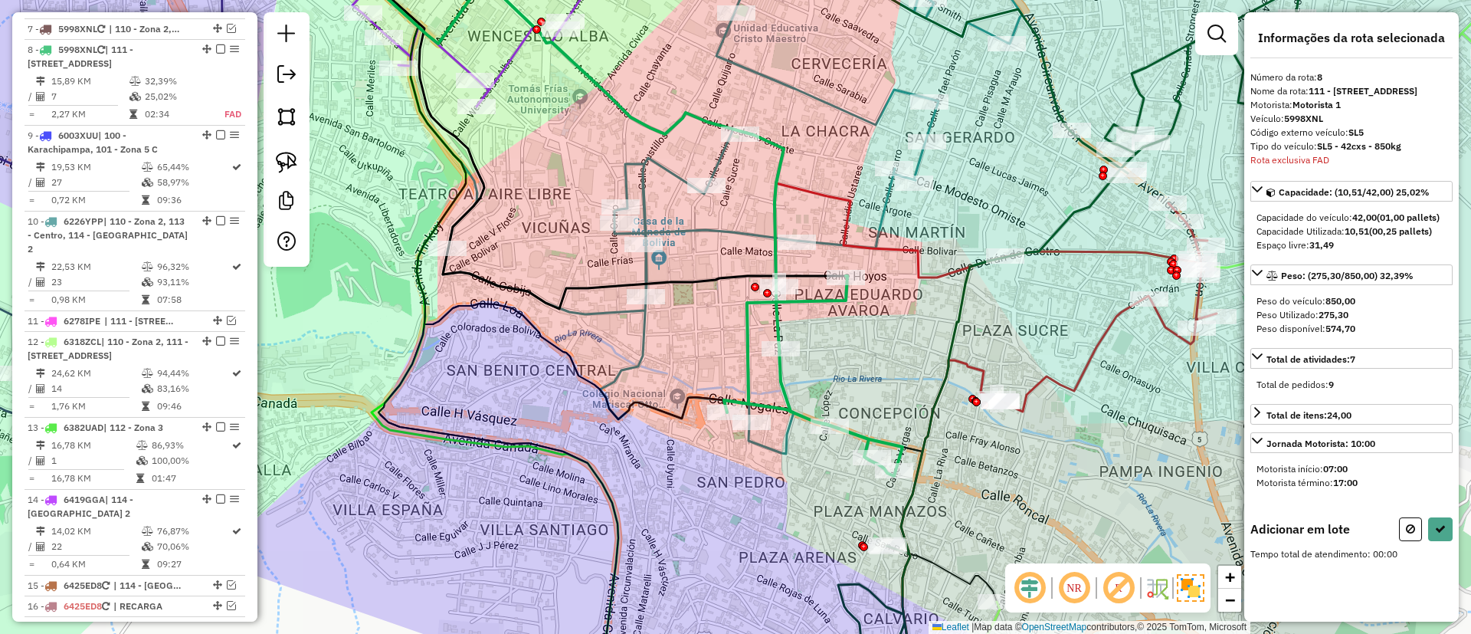
scroll to position [0, 0]
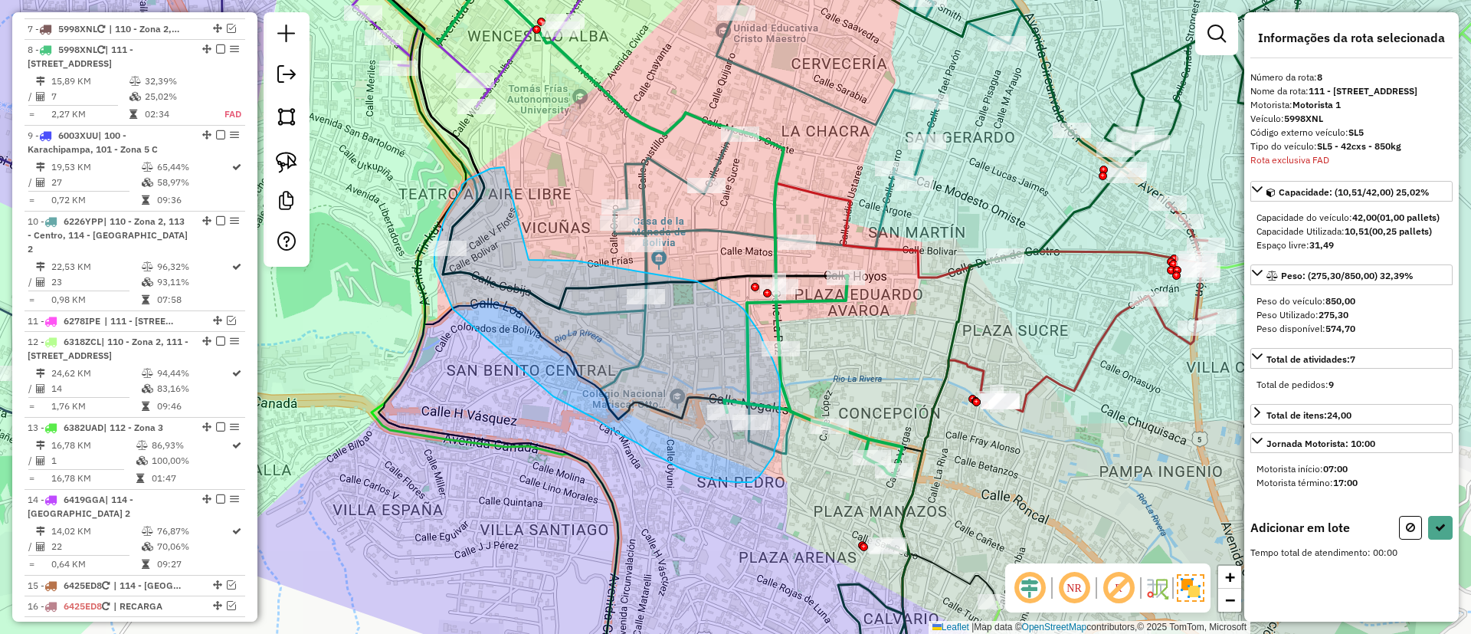
drag, startPoint x: 461, startPoint y: 190, endPoint x: 520, endPoint y: 260, distance: 90.9
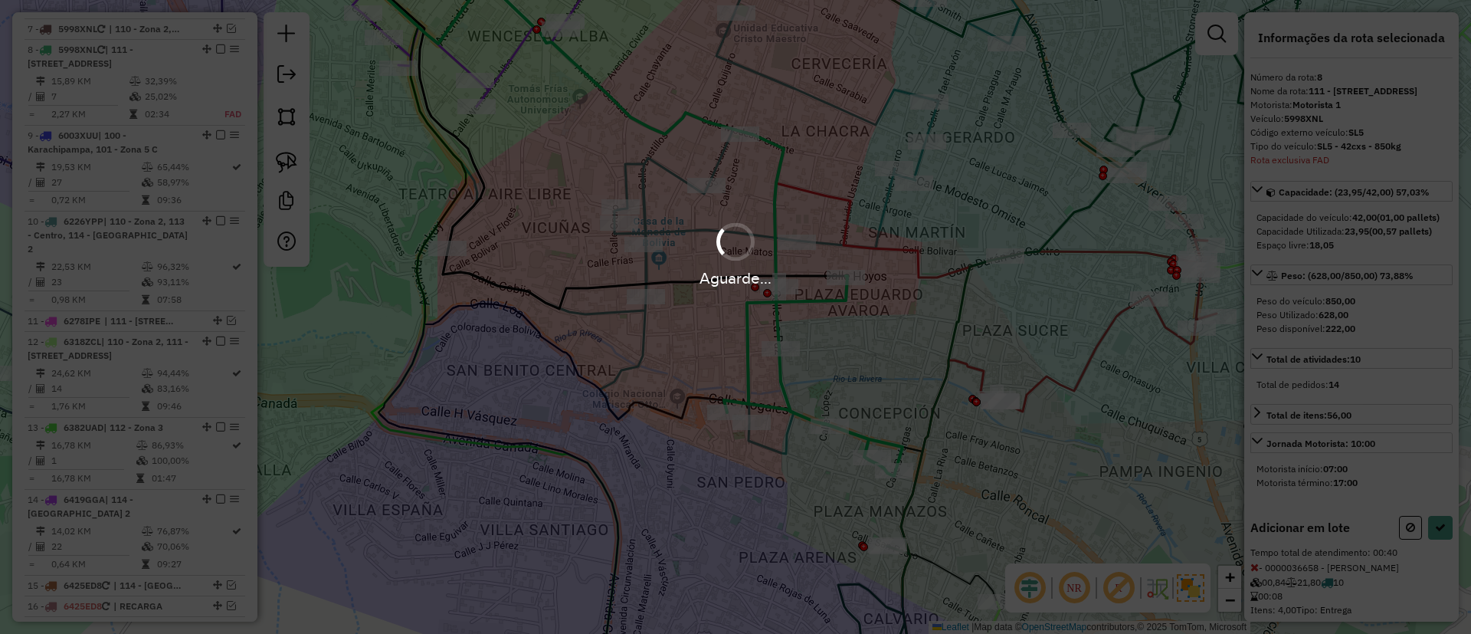
select select "**********"
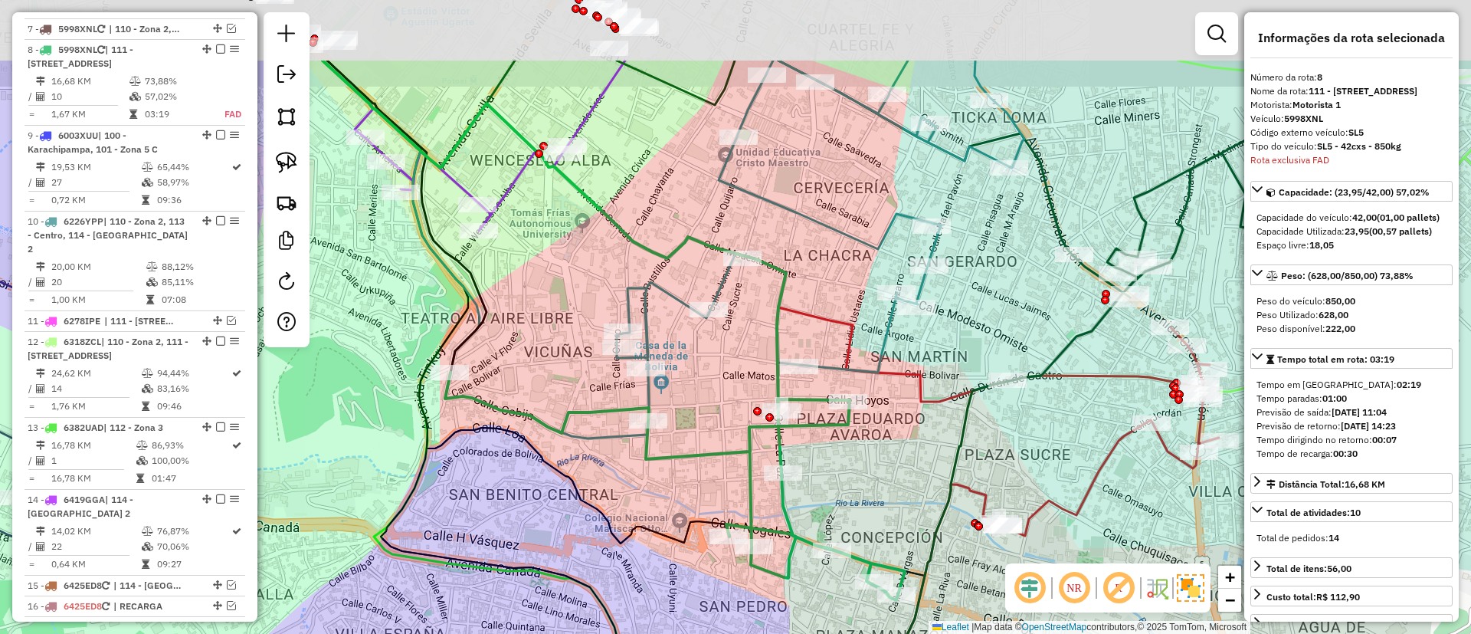
drag, startPoint x: 554, startPoint y: 136, endPoint x: 556, endPoint y: 260, distance: 124.2
click at [556, 260] on div "Janela de atendimento Grade de atendimento Capacidade Transportadoras Veículos …" at bounding box center [735, 317] width 1471 height 634
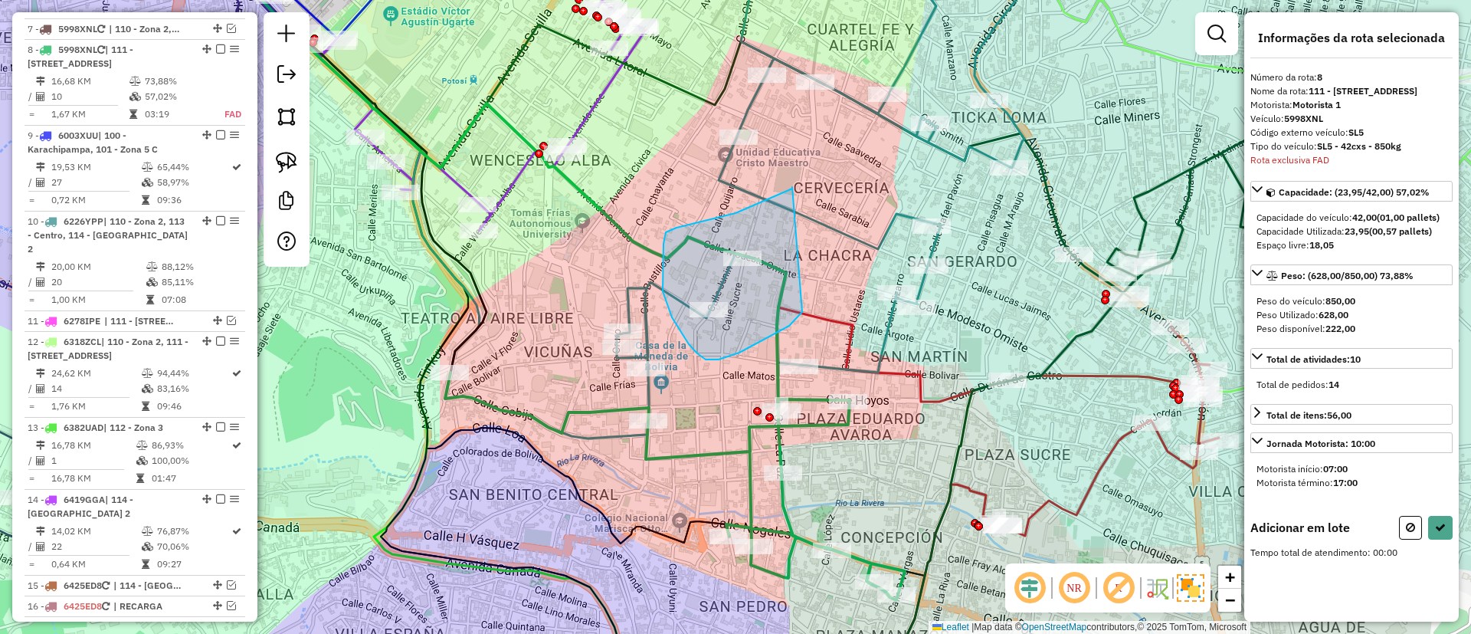
drag, startPoint x: 792, startPoint y: 187, endPoint x: 805, endPoint y: 280, distance: 93.5
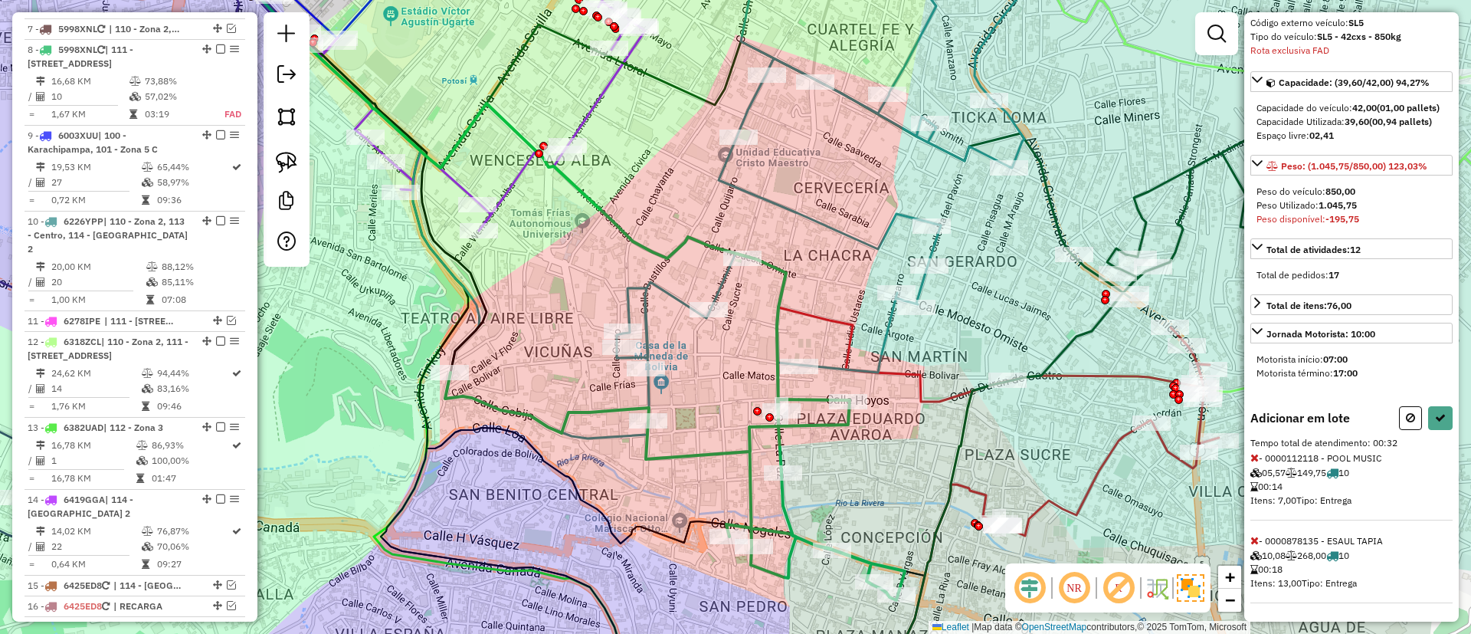
scroll to position [137, 0]
click at [1251, 540] on icon at bounding box center [1255, 540] width 8 height 11
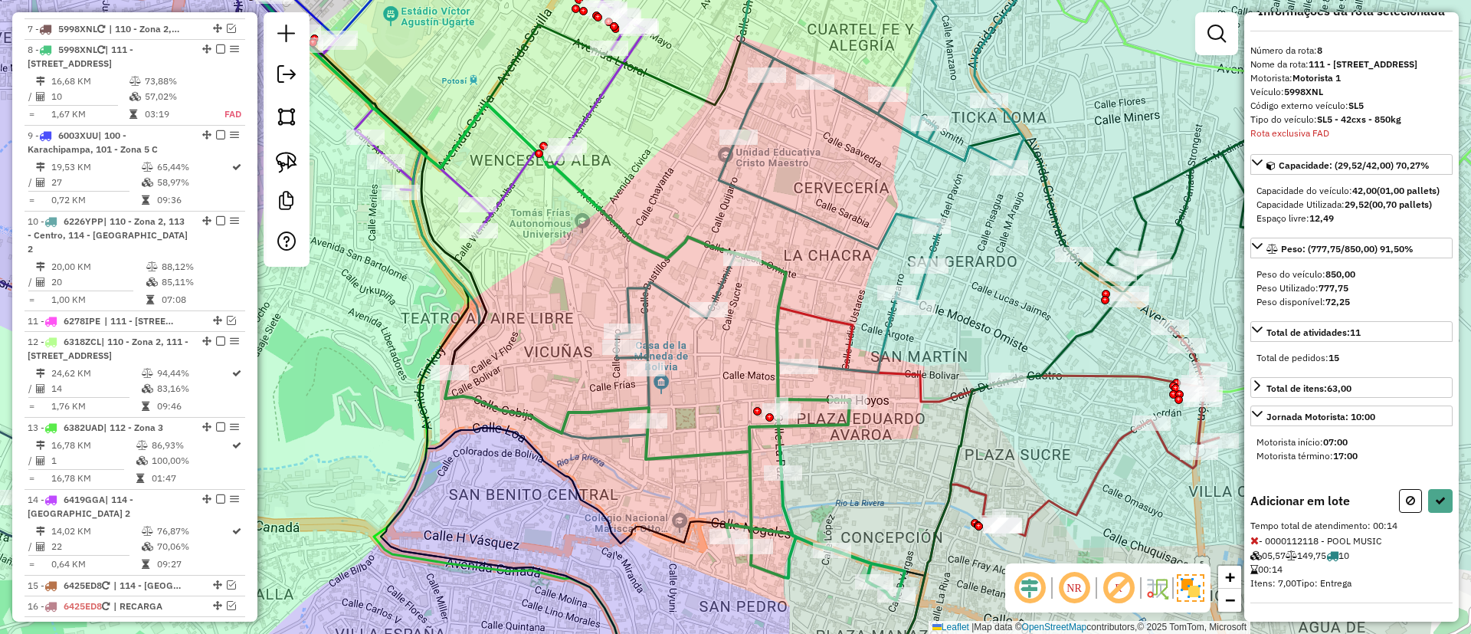
select select "**********"
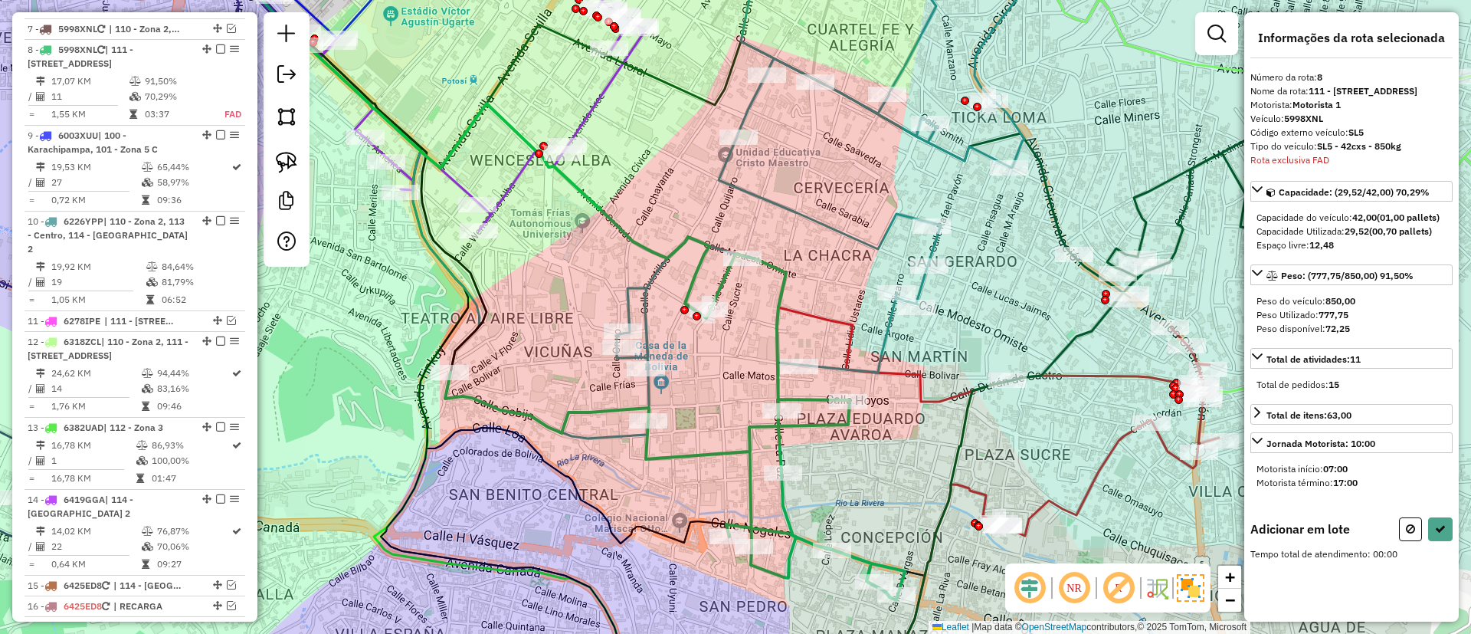
scroll to position [0, 0]
drag, startPoint x: 558, startPoint y: 335, endPoint x: 643, endPoint y: 346, distance: 85.7
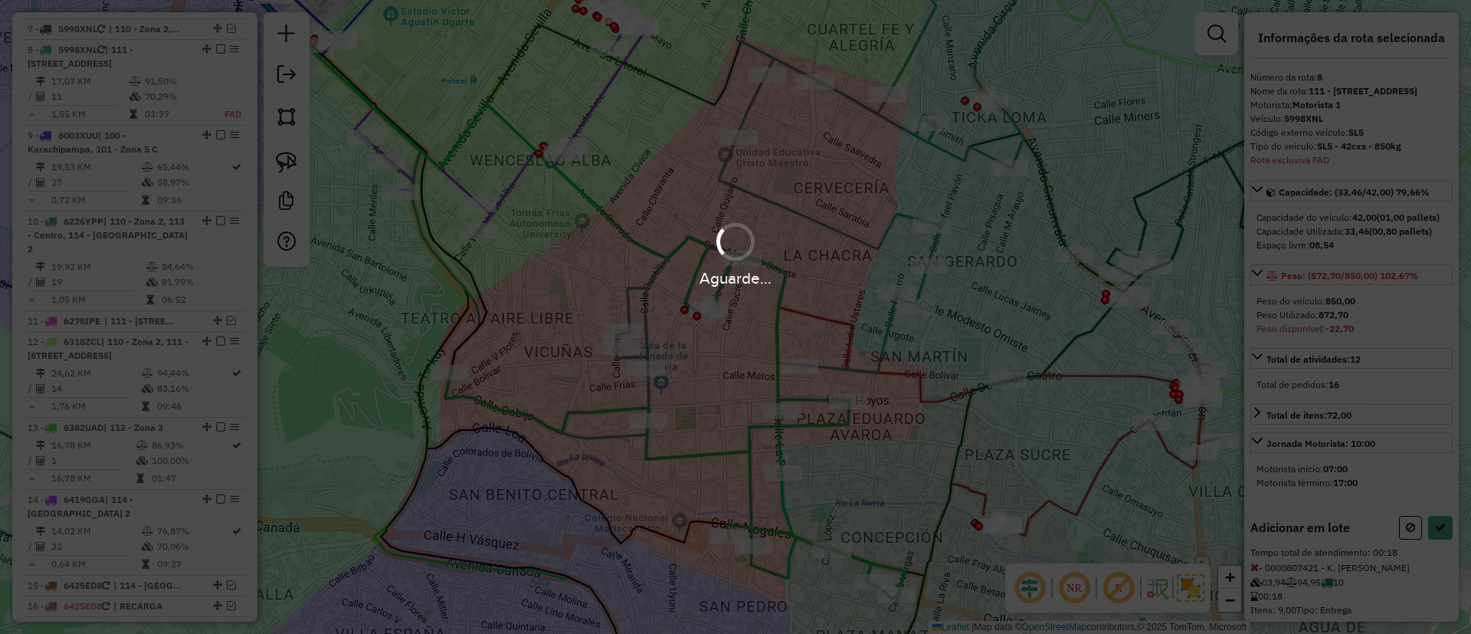
select select "**********"
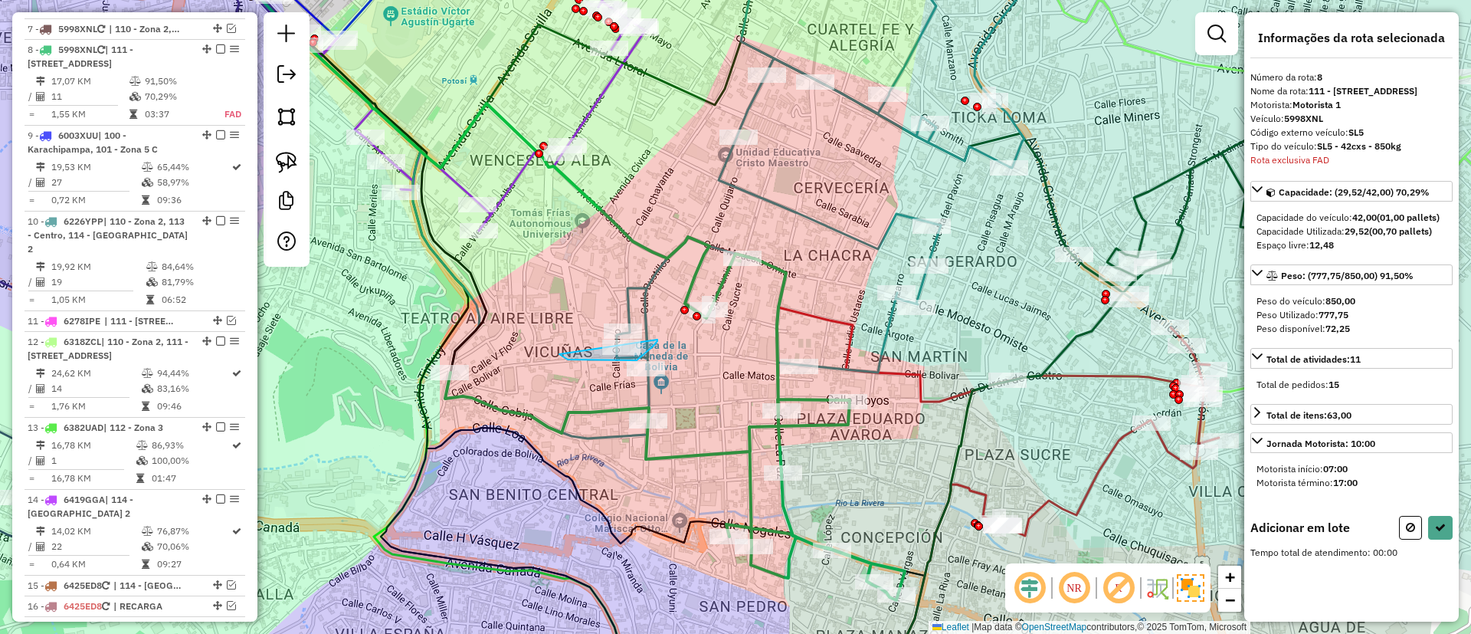
drag, startPoint x: 559, startPoint y: 354, endPoint x: 659, endPoint y: 323, distance: 104.5
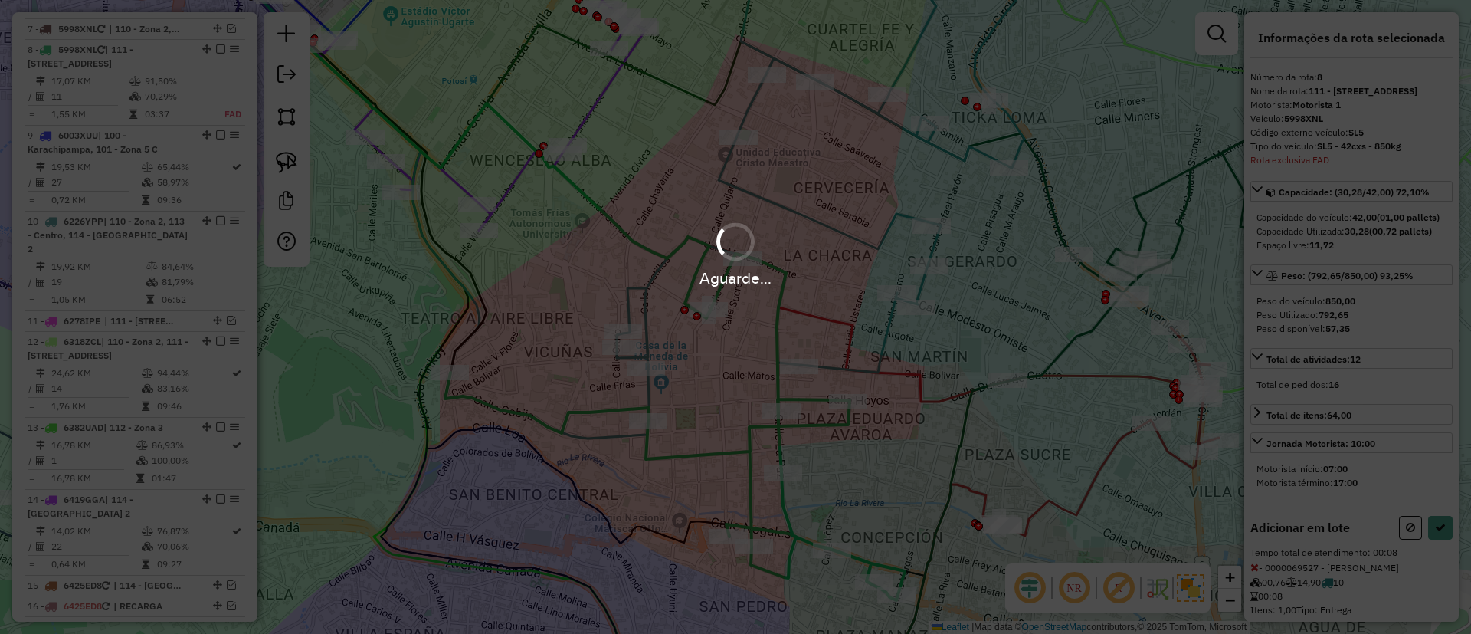
select select "**********"
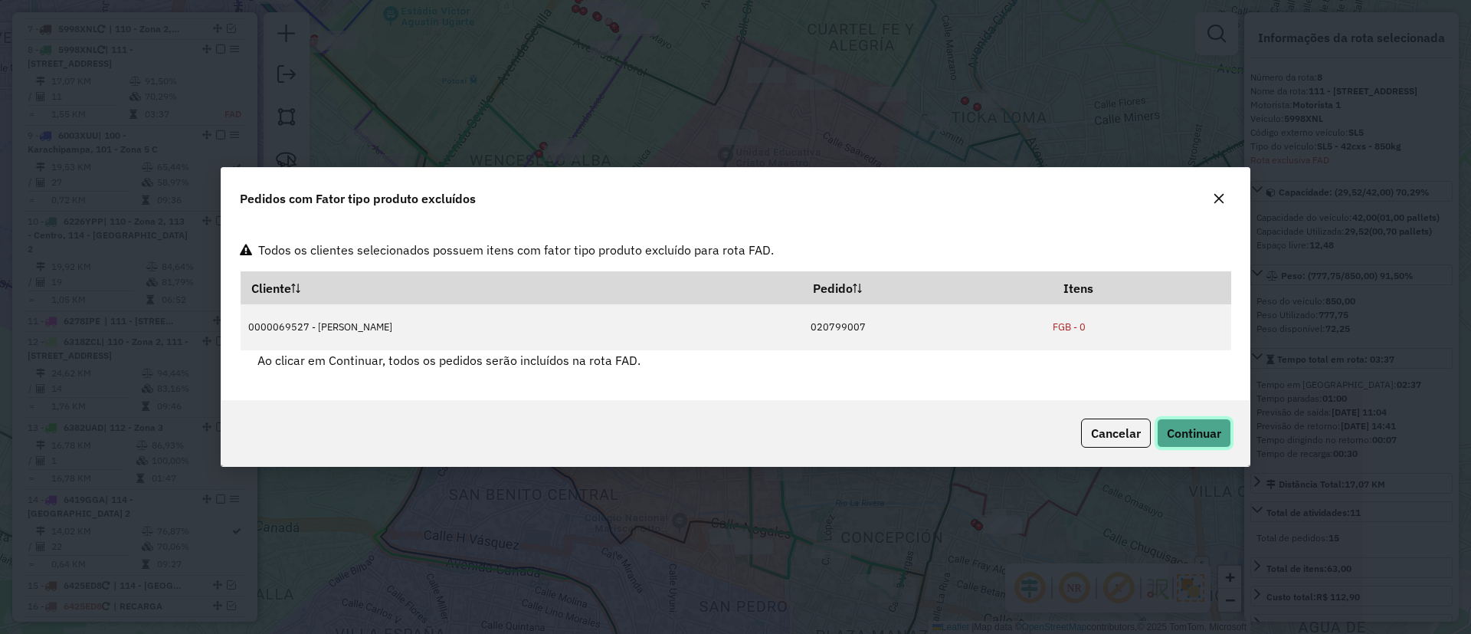
click at [1176, 425] on button "Continuar" at bounding box center [1194, 432] width 74 height 29
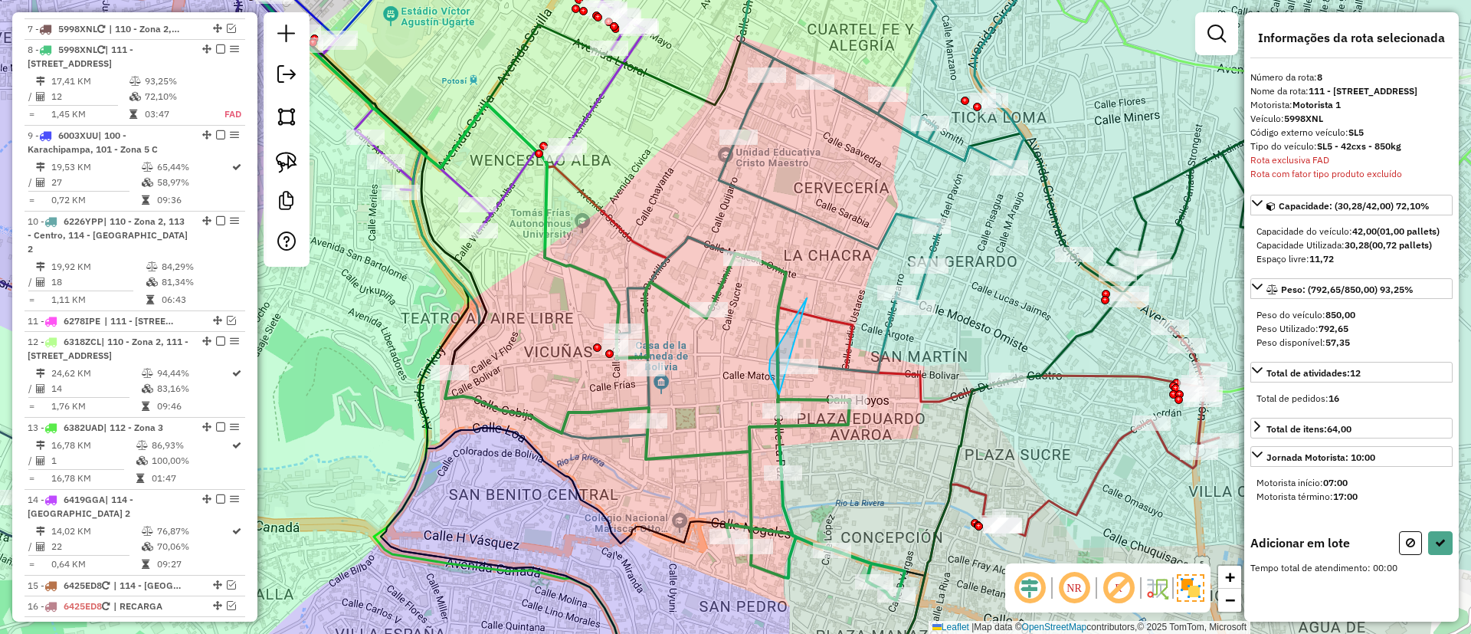
drag, startPoint x: 807, startPoint y: 298, endPoint x: 861, endPoint y: 362, distance: 84.3
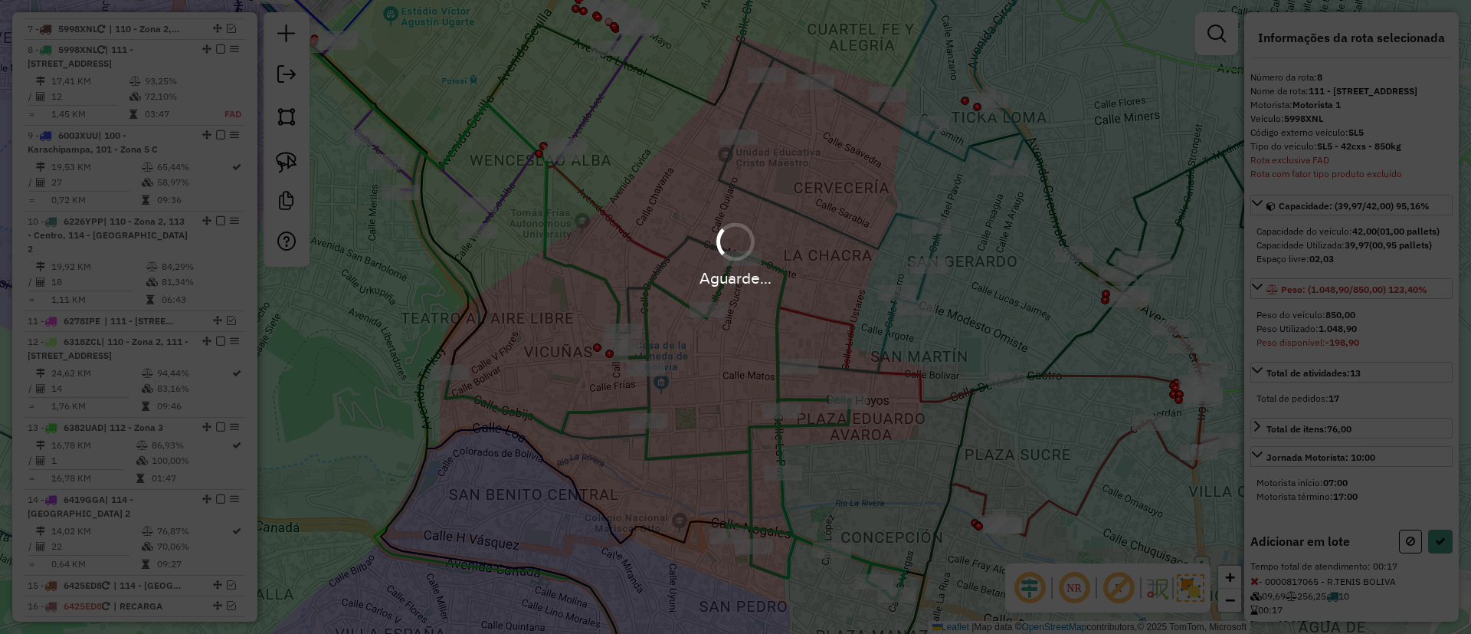
select select "**********"
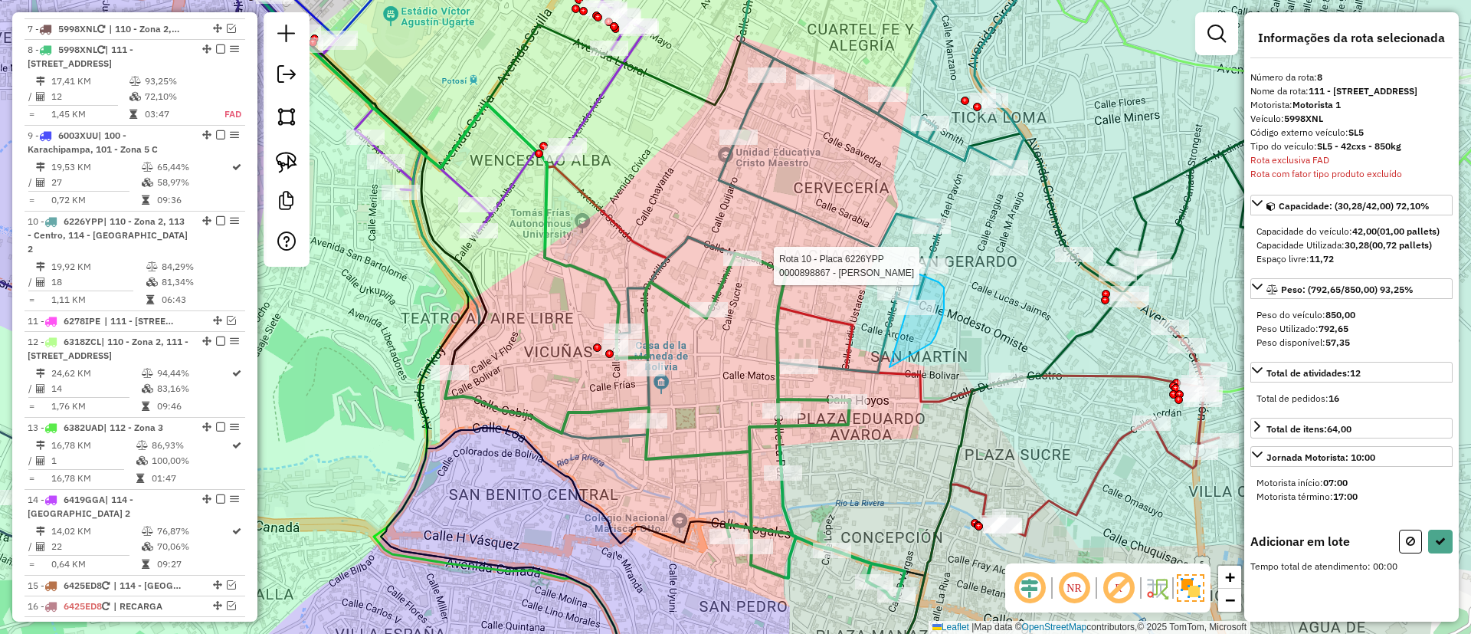
drag, startPoint x: 891, startPoint y: 367, endPoint x: 918, endPoint y: 274, distance: 97.5
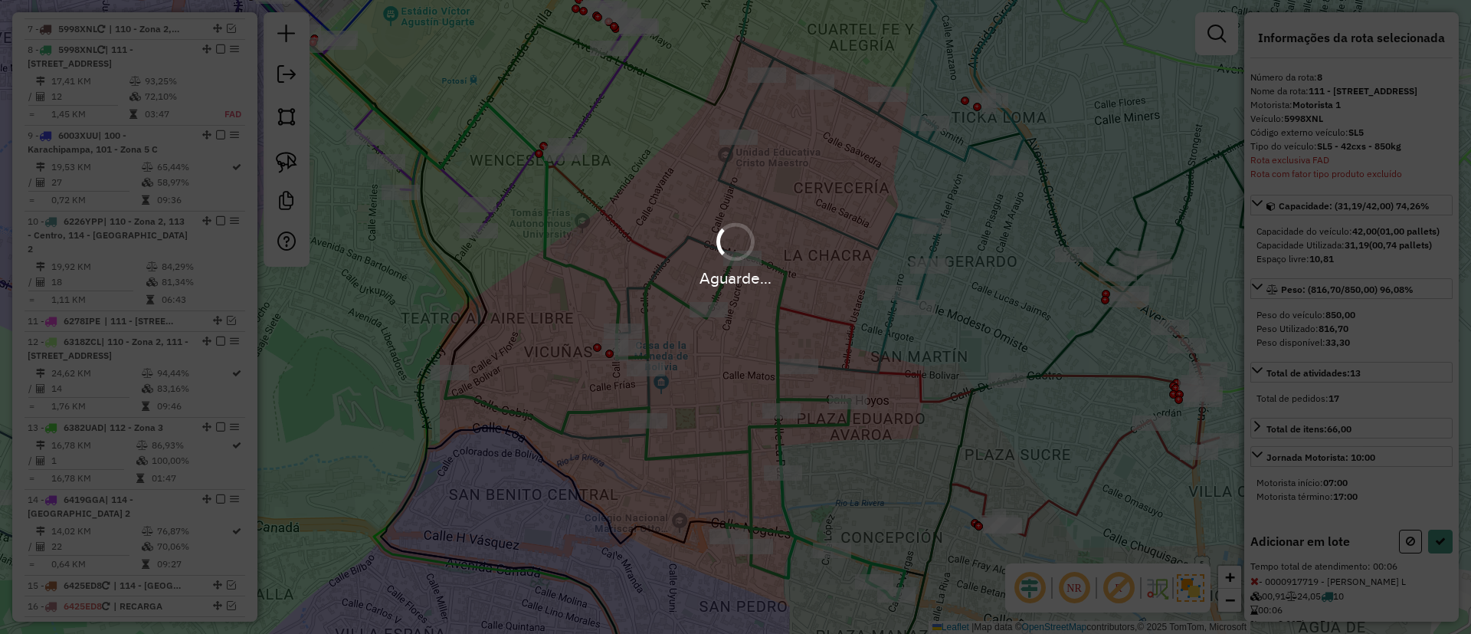
select select "**********"
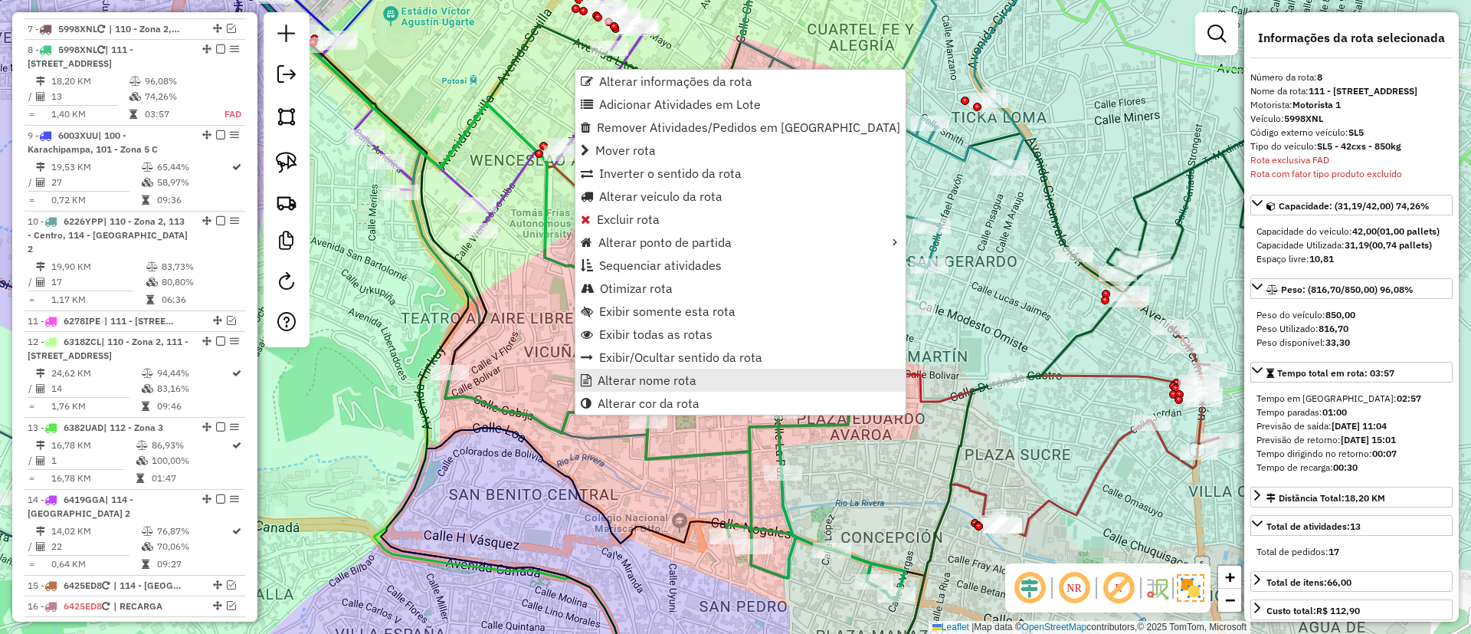
click at [663, 380] on span "Alterar nome rota" at bounding box center [647, 380] width 99 height 12
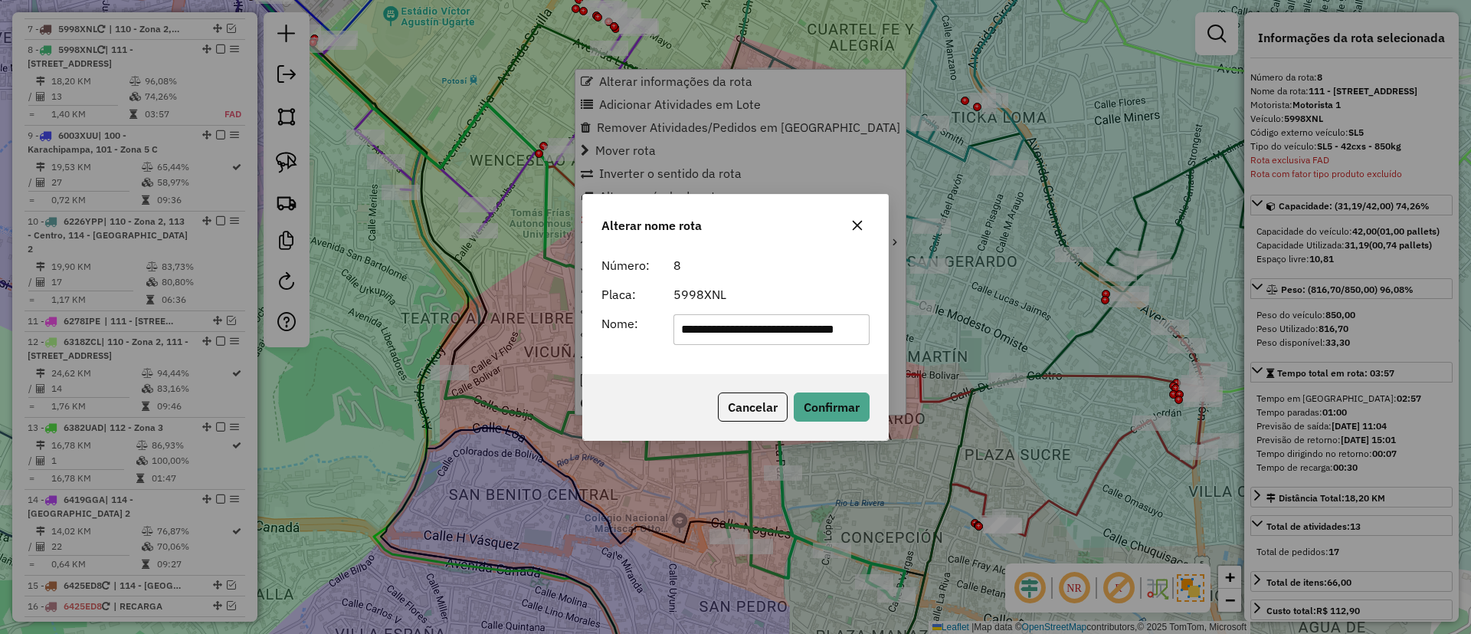
scroll to position [0, 2]
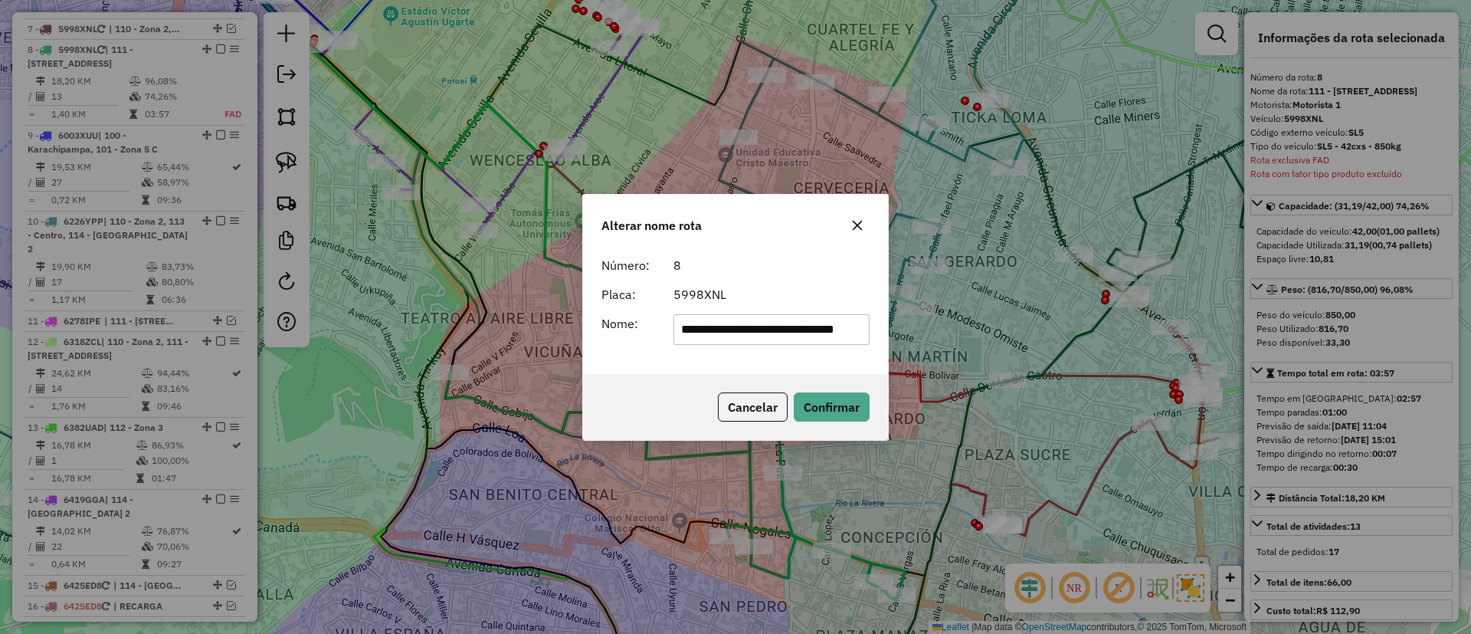
click at [698, 341] on input "**********" at bounding box center [772, 329] width 197 height 31
click at [707, 341] on input "**********" at bounding box center [772, 329] width 197 height 31
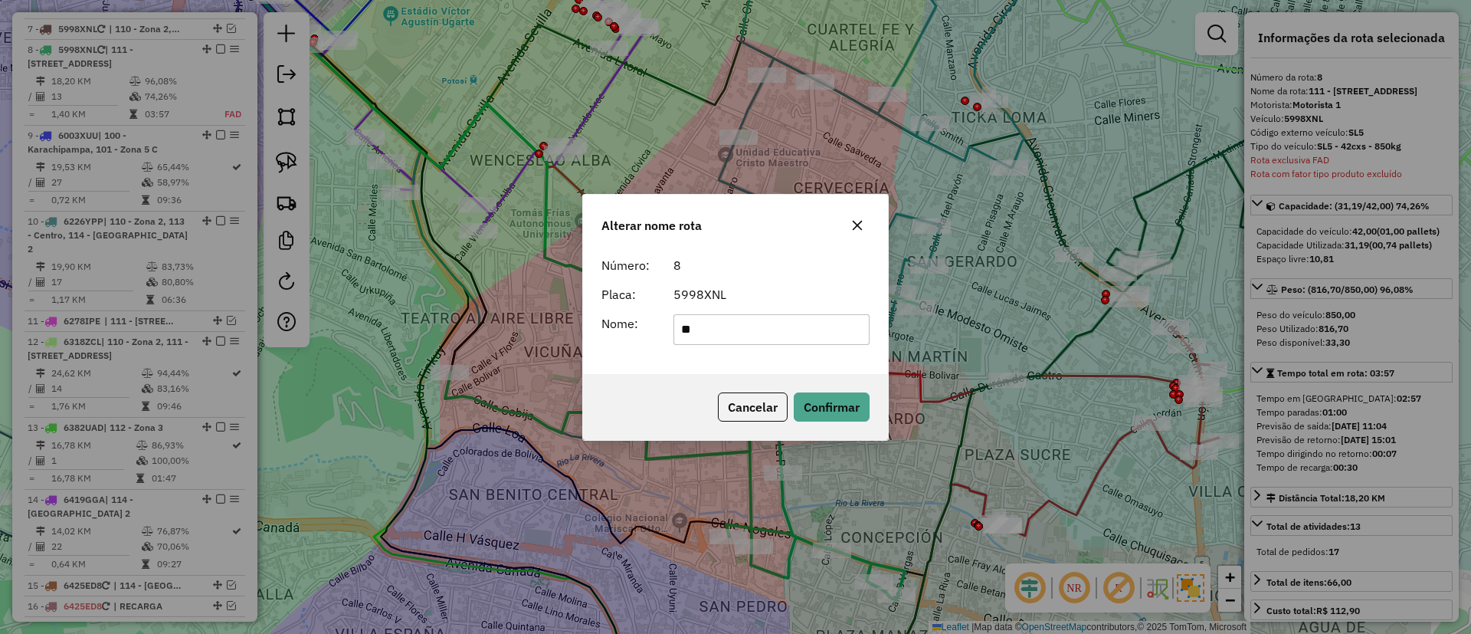
type input "*******"
click at [814, 395] on button "Confirmar" at bounding box center [832, 406] width 76 height 29
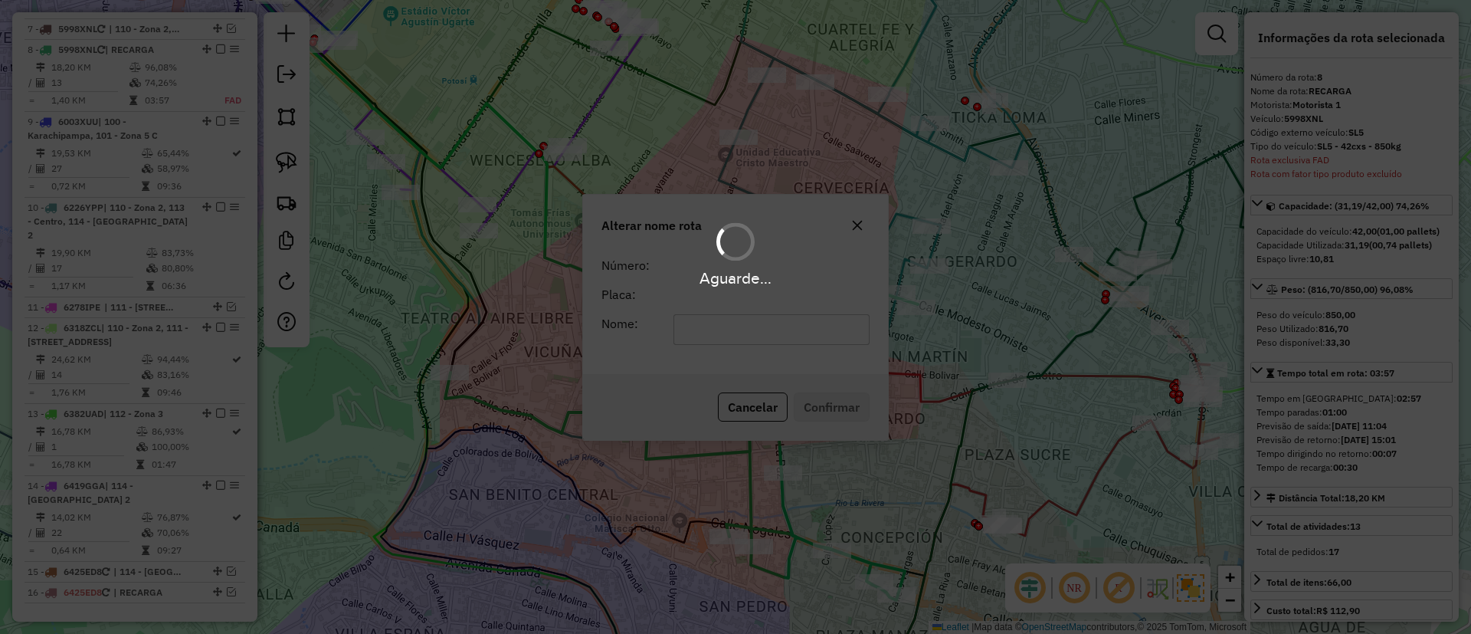
scroll to position [1140, 0]
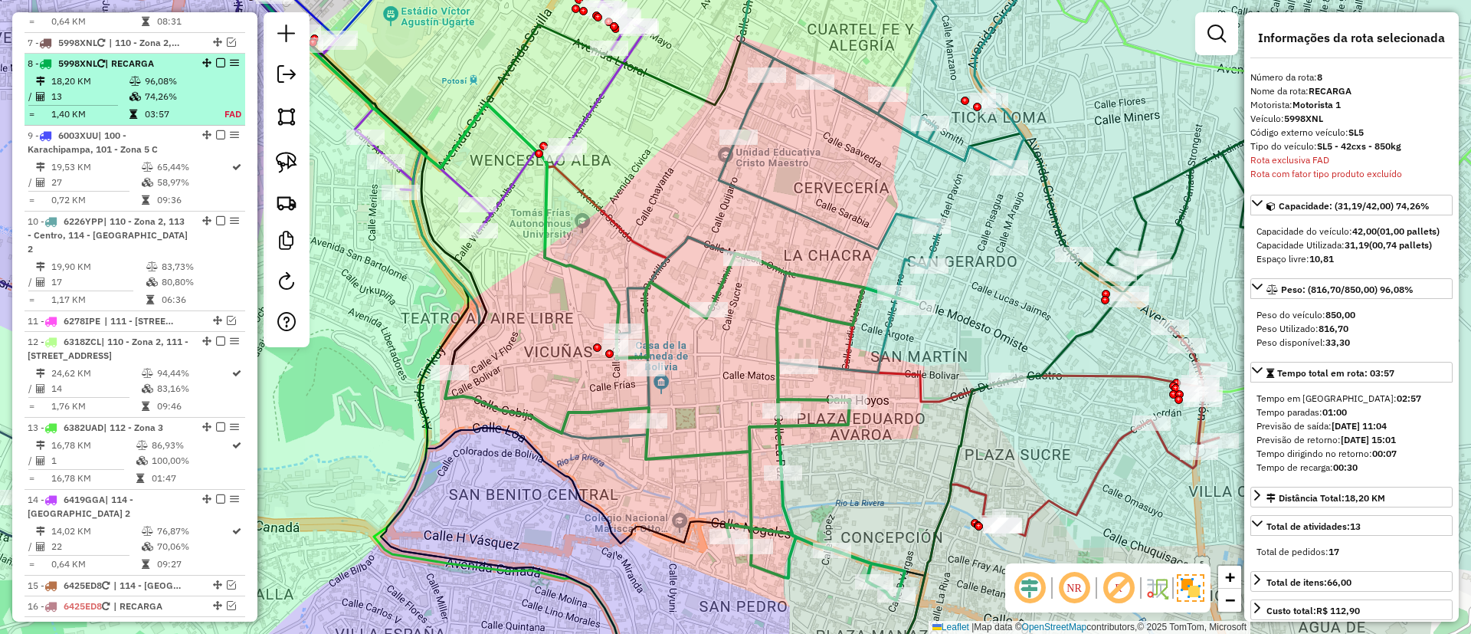
click at [216, 58] on em at bounding box center [220, 62] width 9 height 9
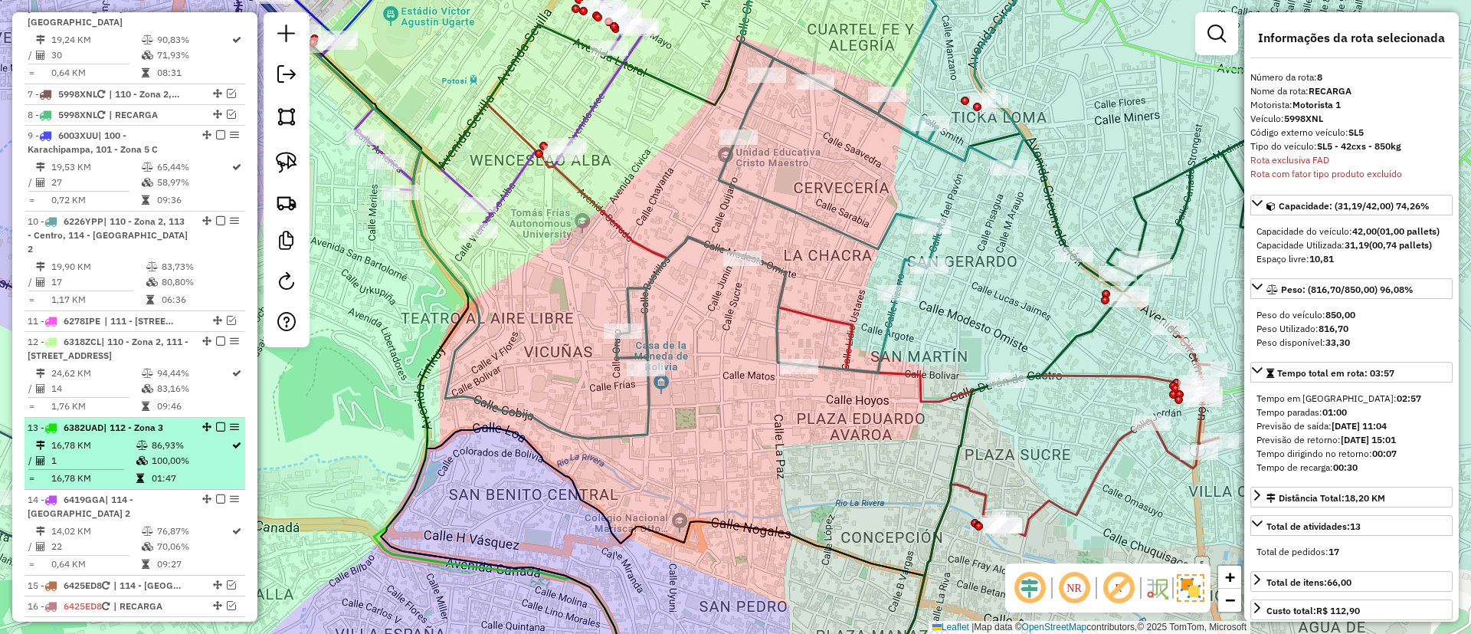
click at [177, 438] on td "86,93%" at bounding box center [191, 445] width 80 height 15
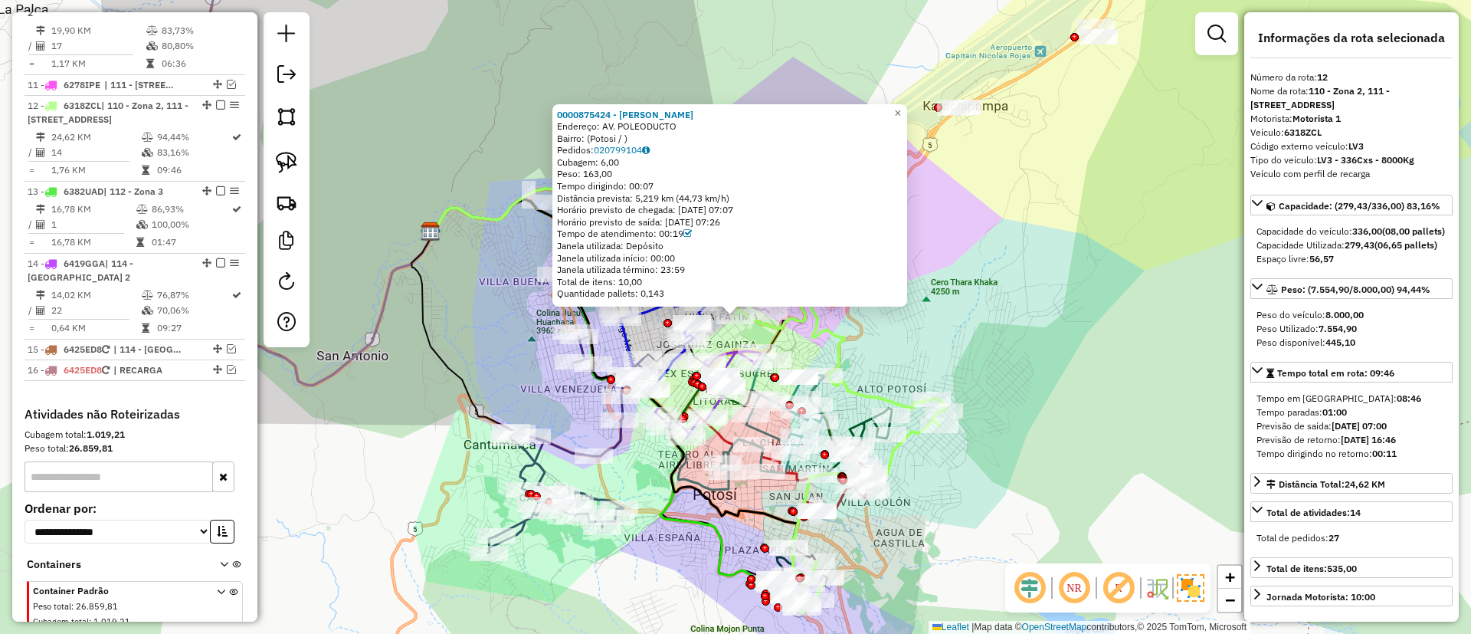
scroll to position [1366, 0]
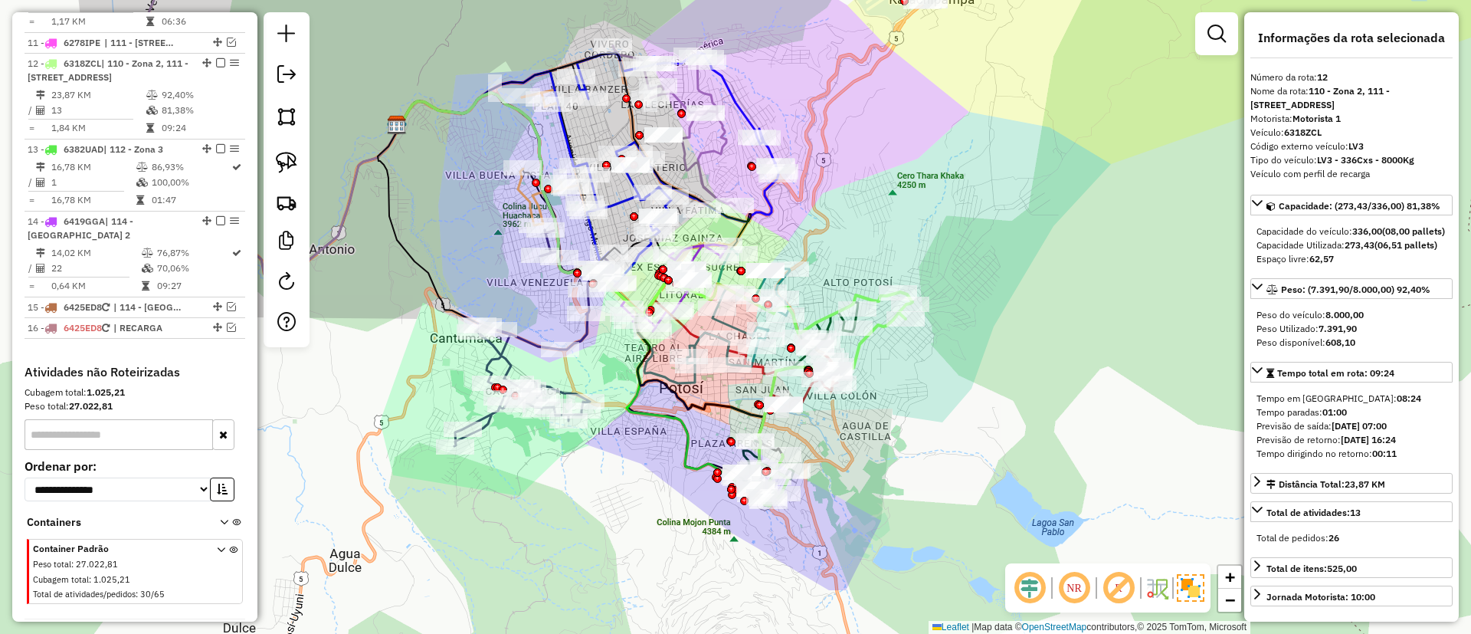
drag, startPoint x: 716, startPoint y: 562, endPoint x: 671, endPoint y: 402, distance: 166.4
click at [671, 407] on icon at bounding box center [578, 294] width 356 height 402
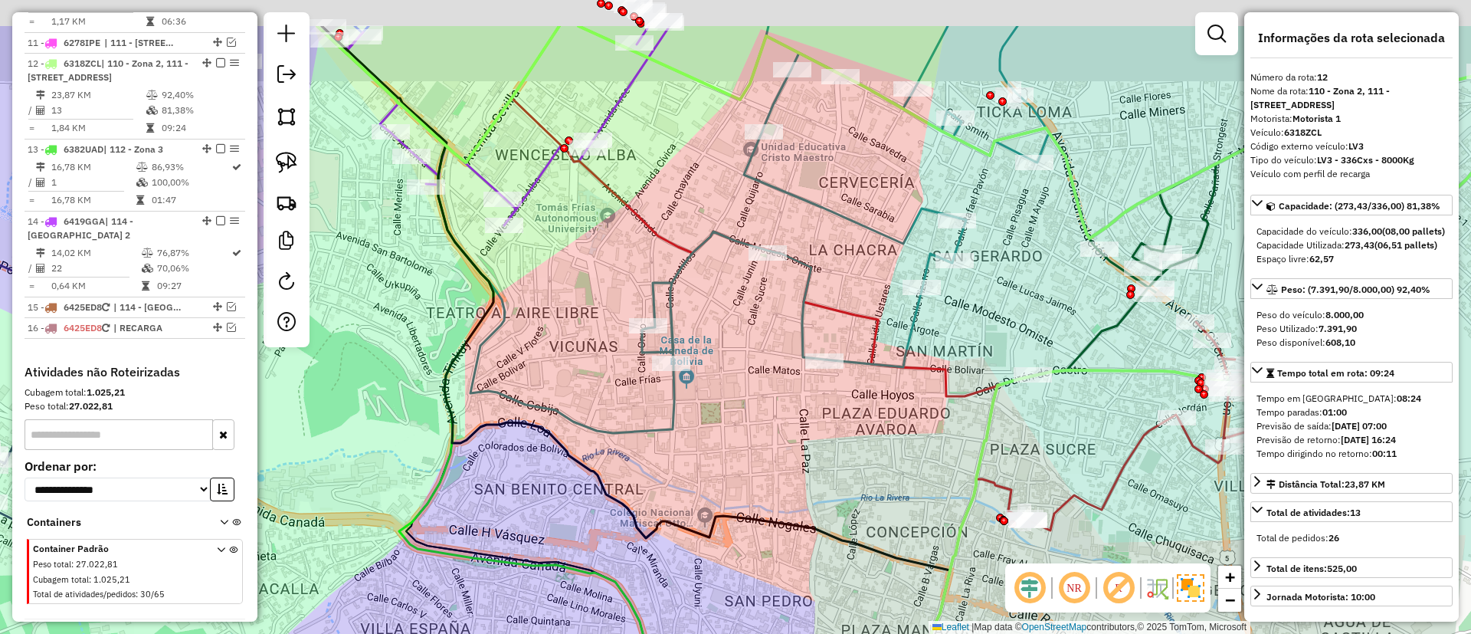
click at [720, 414] on div "Janela de atendimento Grade de atendimento Capacidade Transportadoras Veículos …" at bounding box center [735, 317] width 1471 height 634
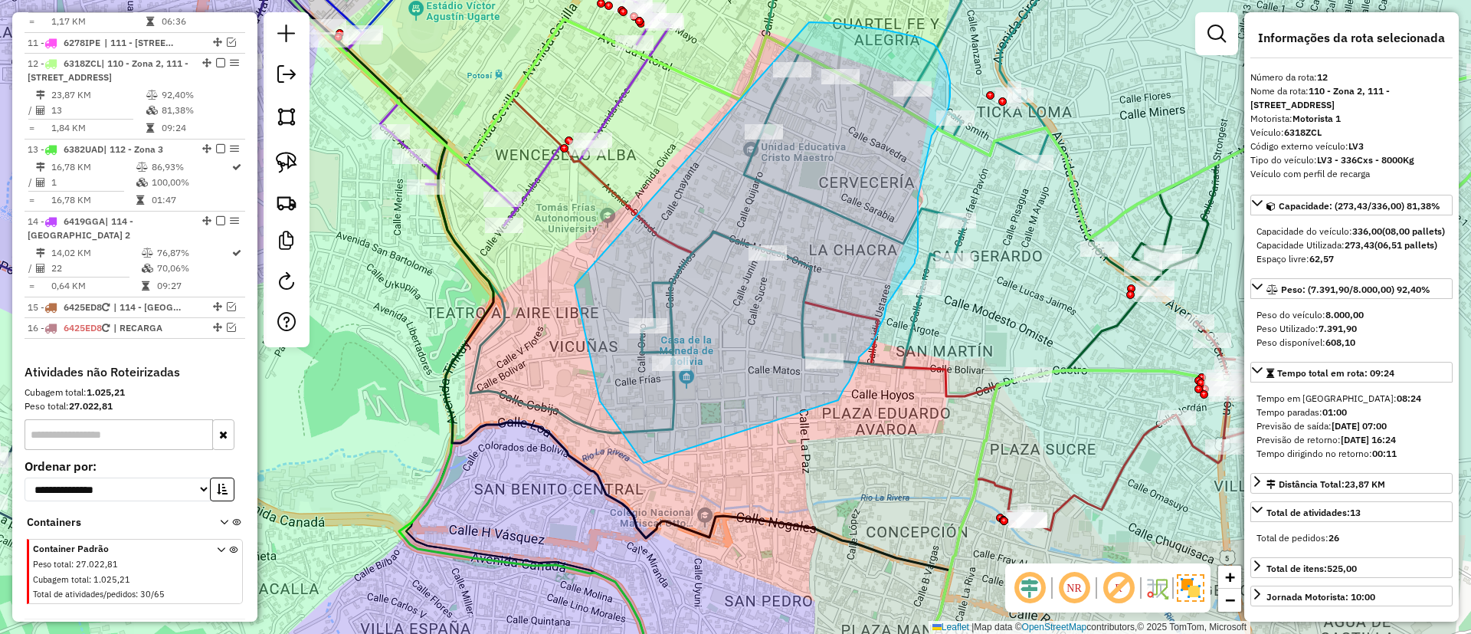
drag, startPoint x: 600, startPoint y: 401, endPoint x: 784, endPoint y: 21, distance: 421.6
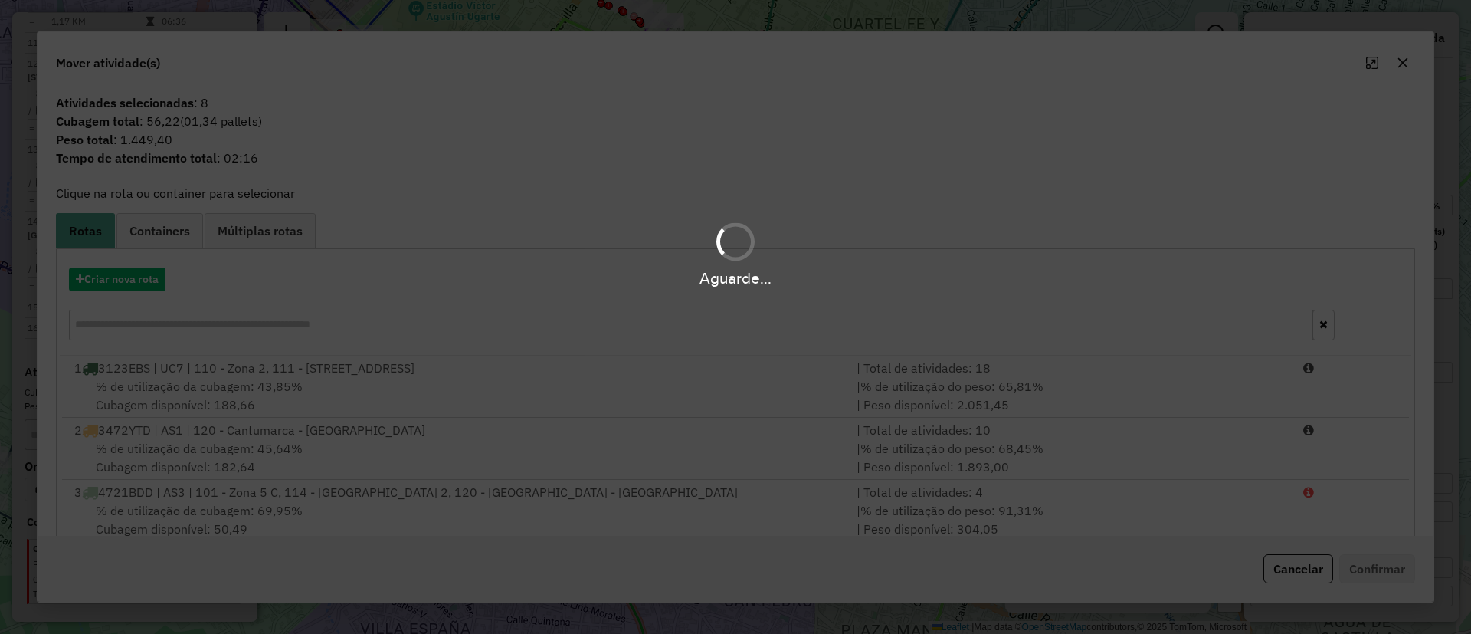
click at [143, 279] on div "Aguarde..." at bounding box center [735, 278] width 1471 height 24
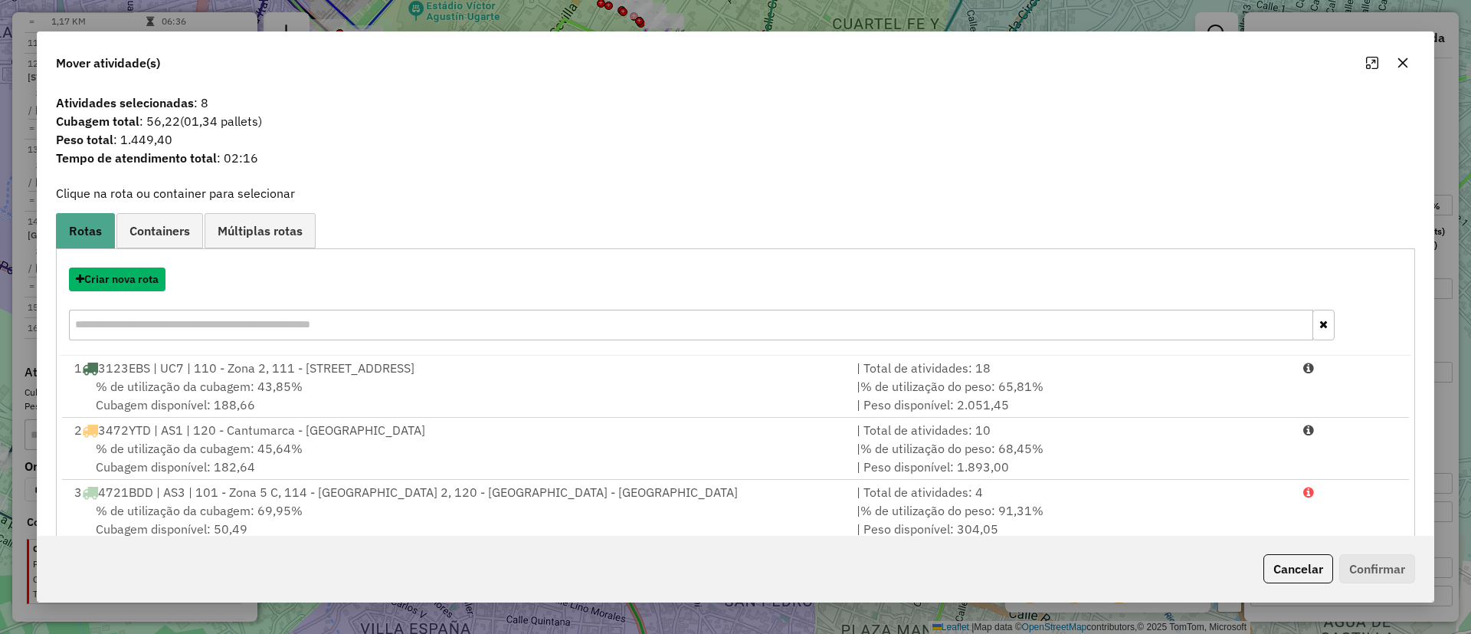
click at [143, 279] on button "Criar nova rota" at bounding box center [117, 279] width 97 height 24
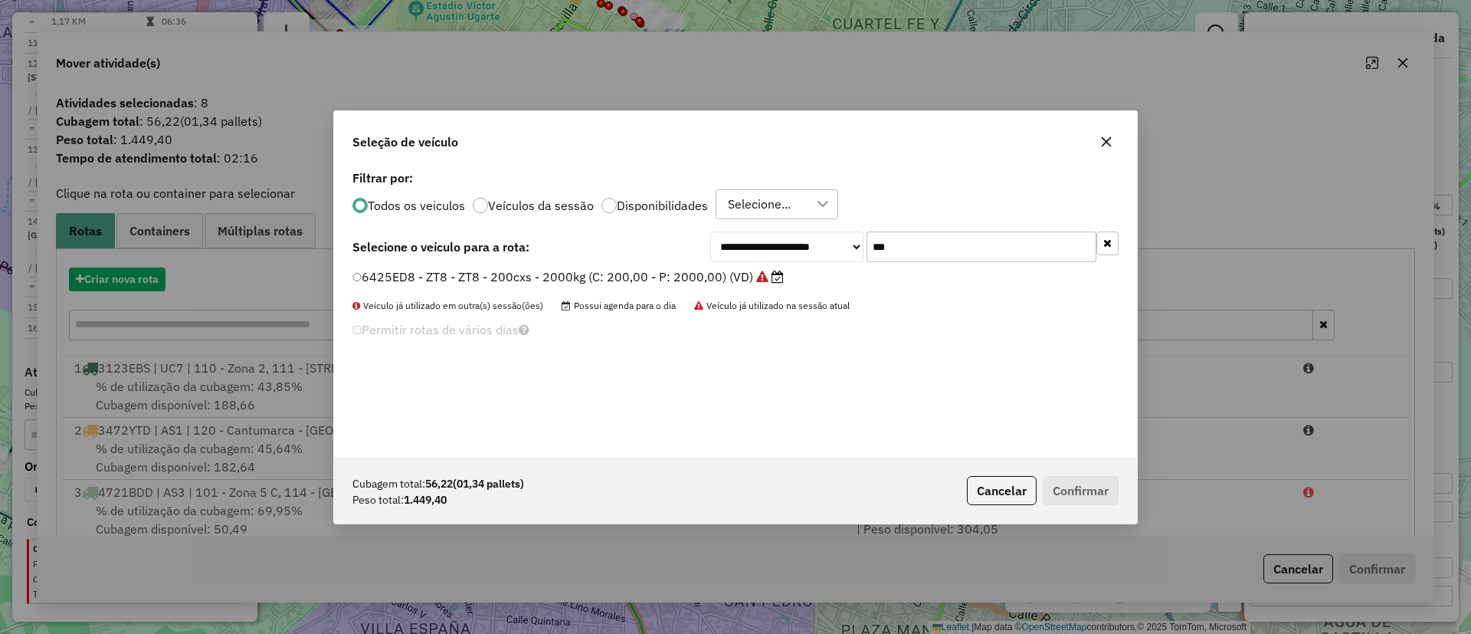
scroll to position [8, 5]
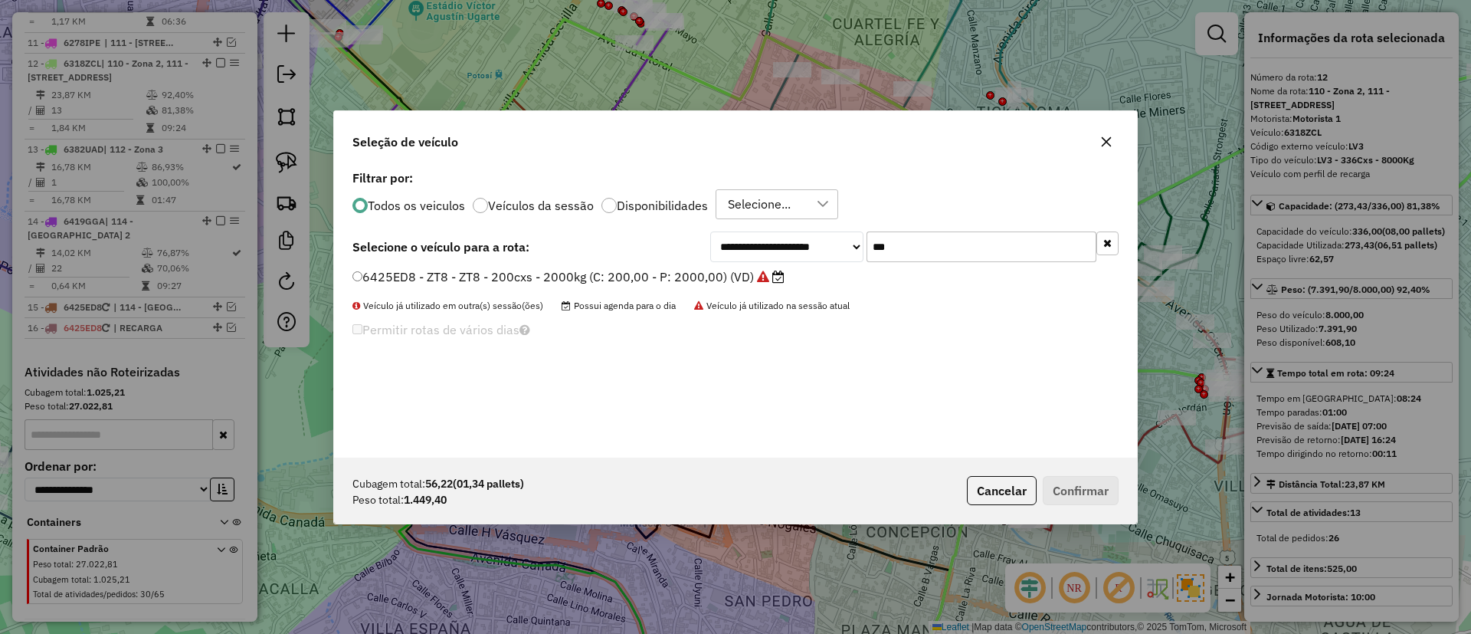
click at [852, 245] on div "**********" at bounding box center [914, 246] width 408 height 31
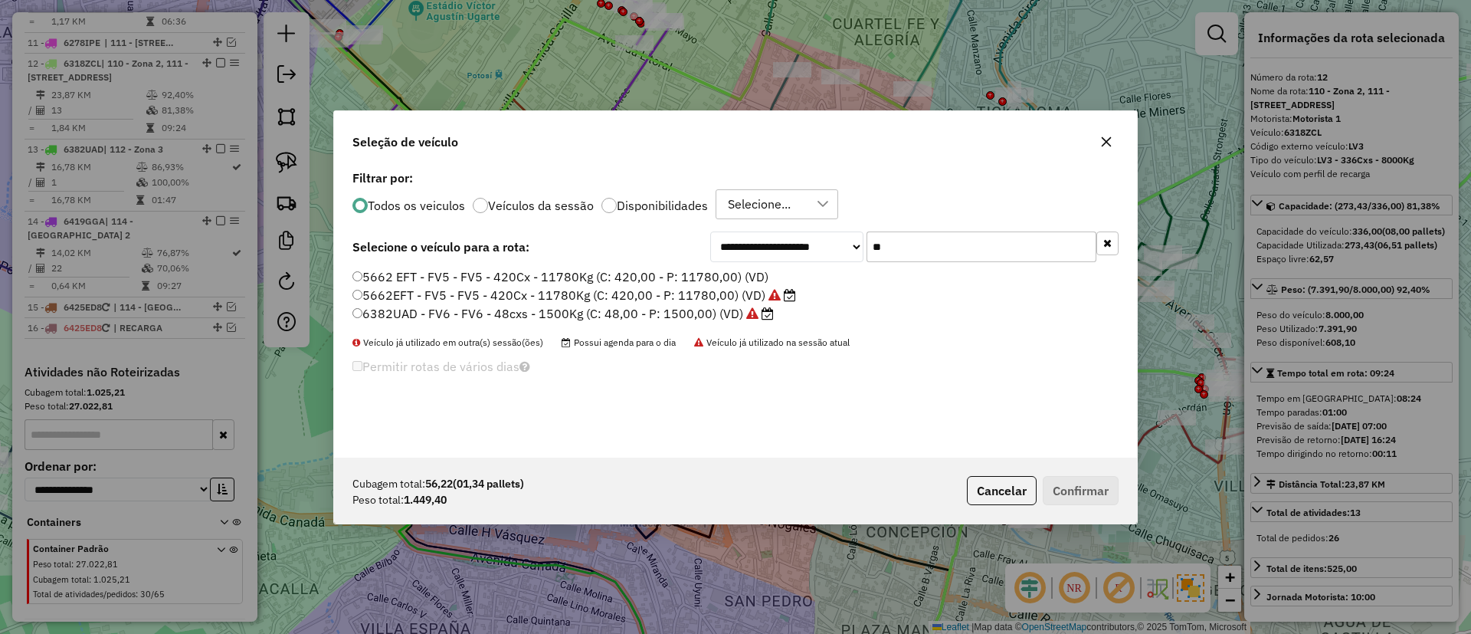
type input "**"
click at [720, 310] on label "6382UAD - FV6 - FV6 - 48cxs - 1500Kg (C: 48,00 - P: 1500,00) (VD)" at bounding box center [564, 313] width 422 height 18
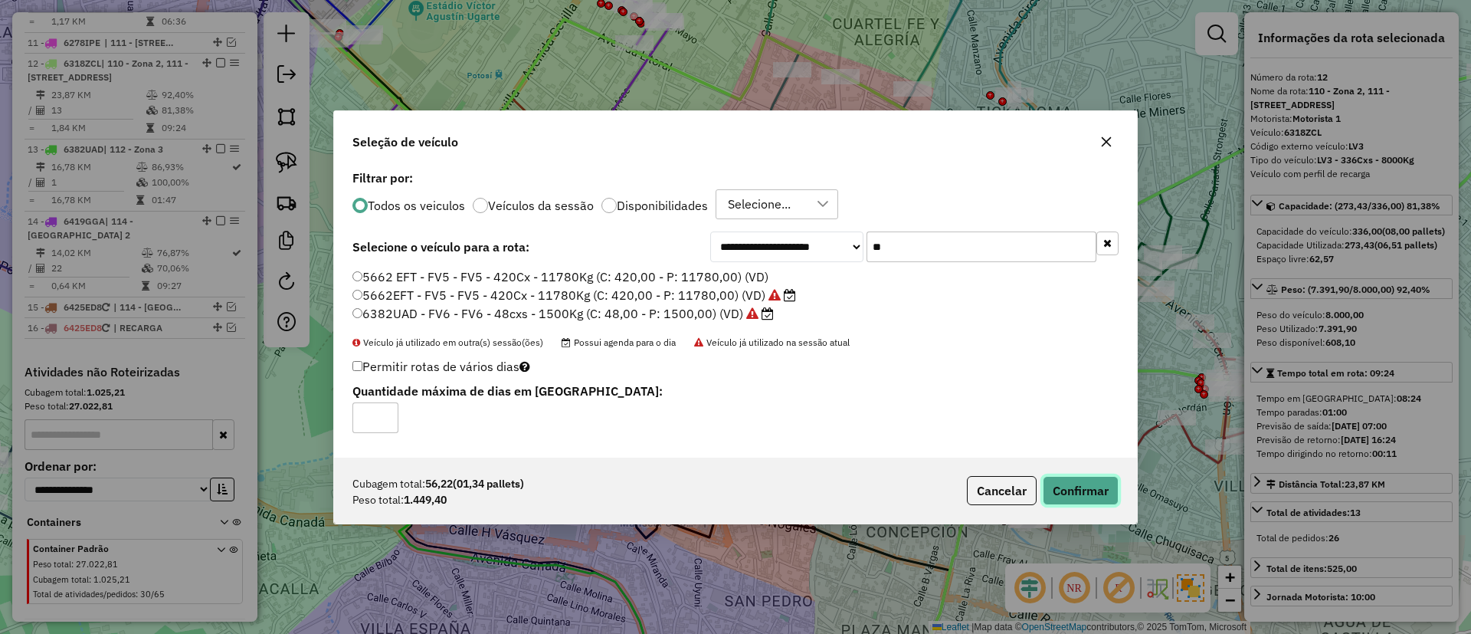
click at [1060, 480] on button "Confirmar" at bounding box center [1081, 490] width 76 height 29
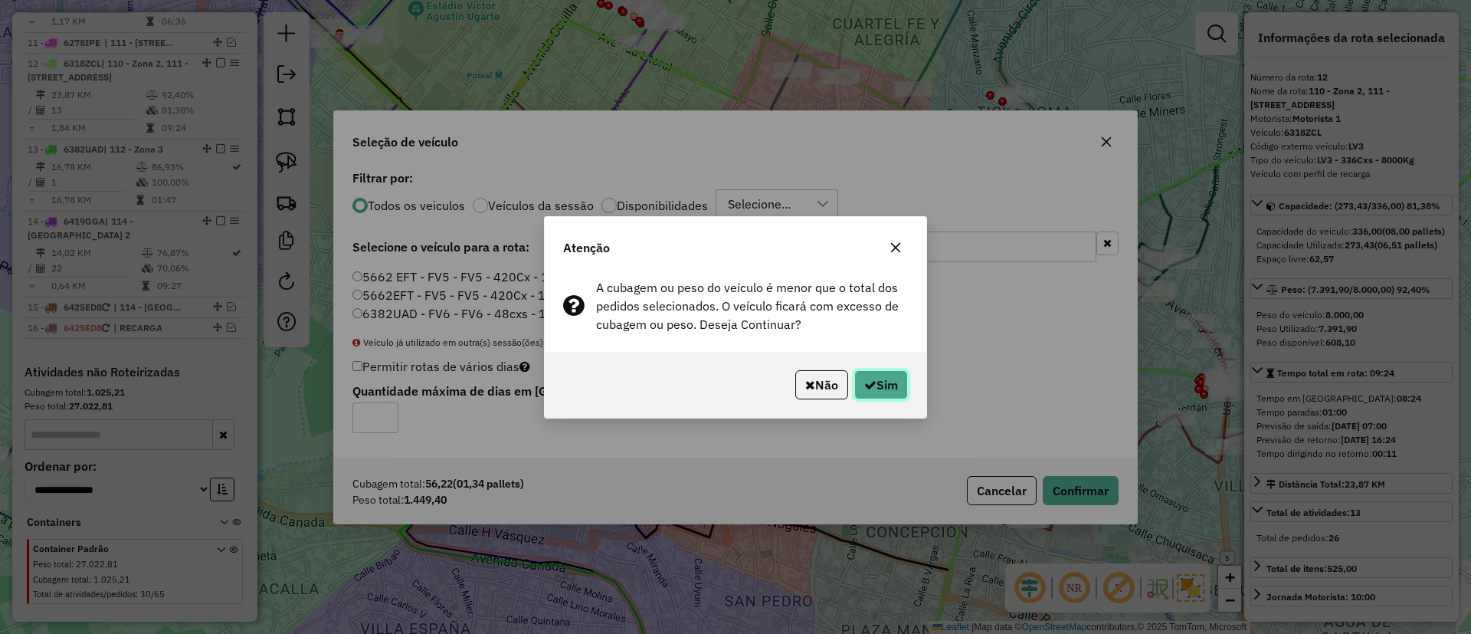
click at [892, 381] on button "Sim" at bounding box center [882, 384] width 54 height 29
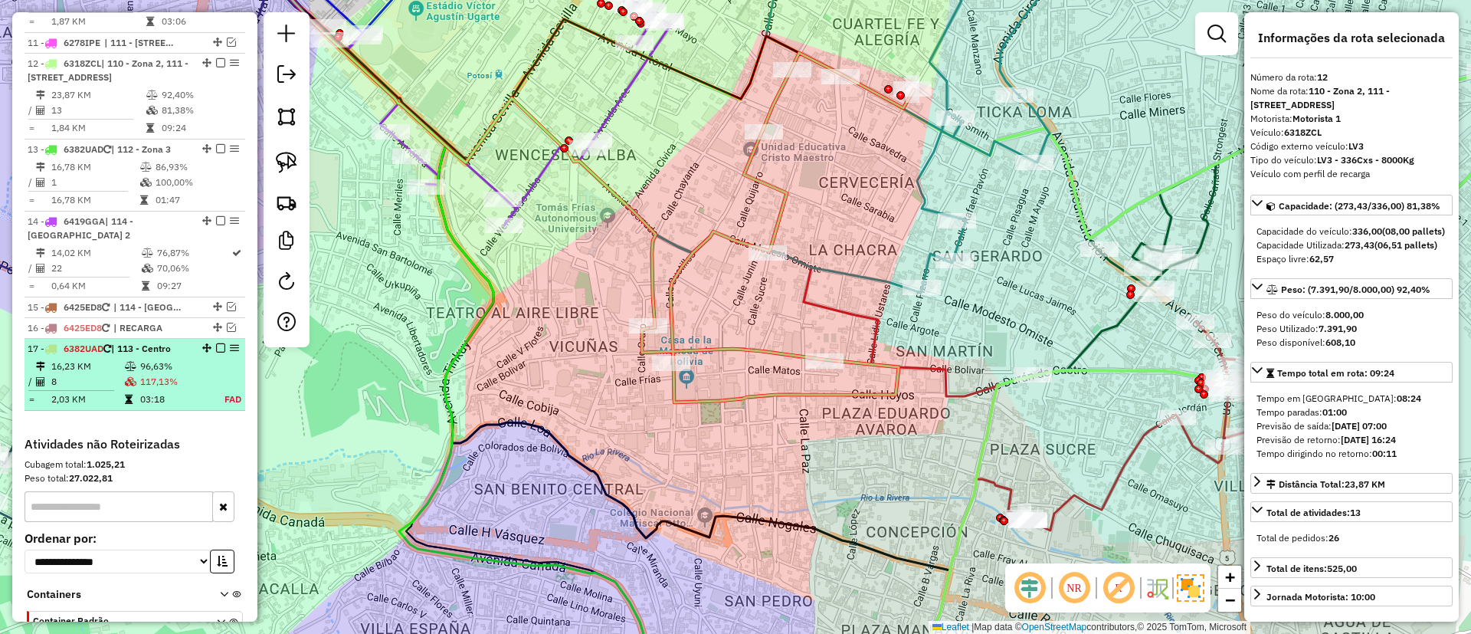
click at [169, 374] on td "117,13%" at bounding box center [174, 381] width 70 height 15
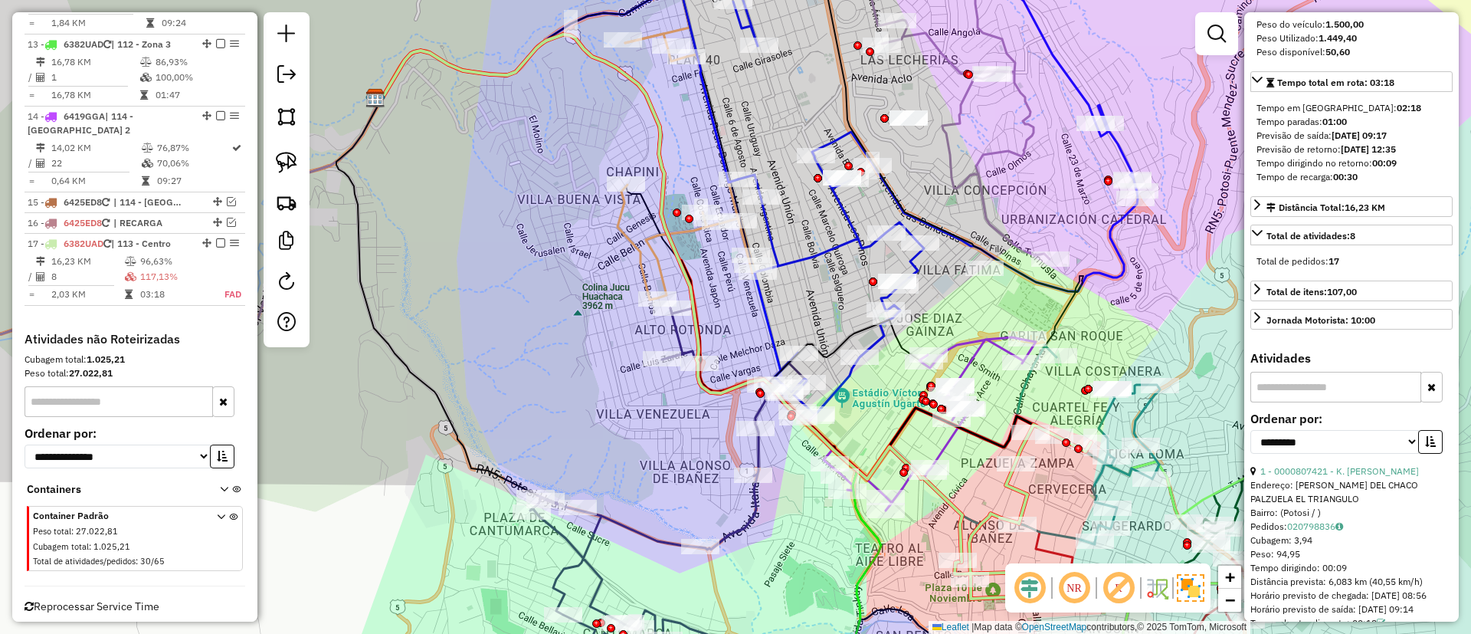
scroll to position [345, 0]
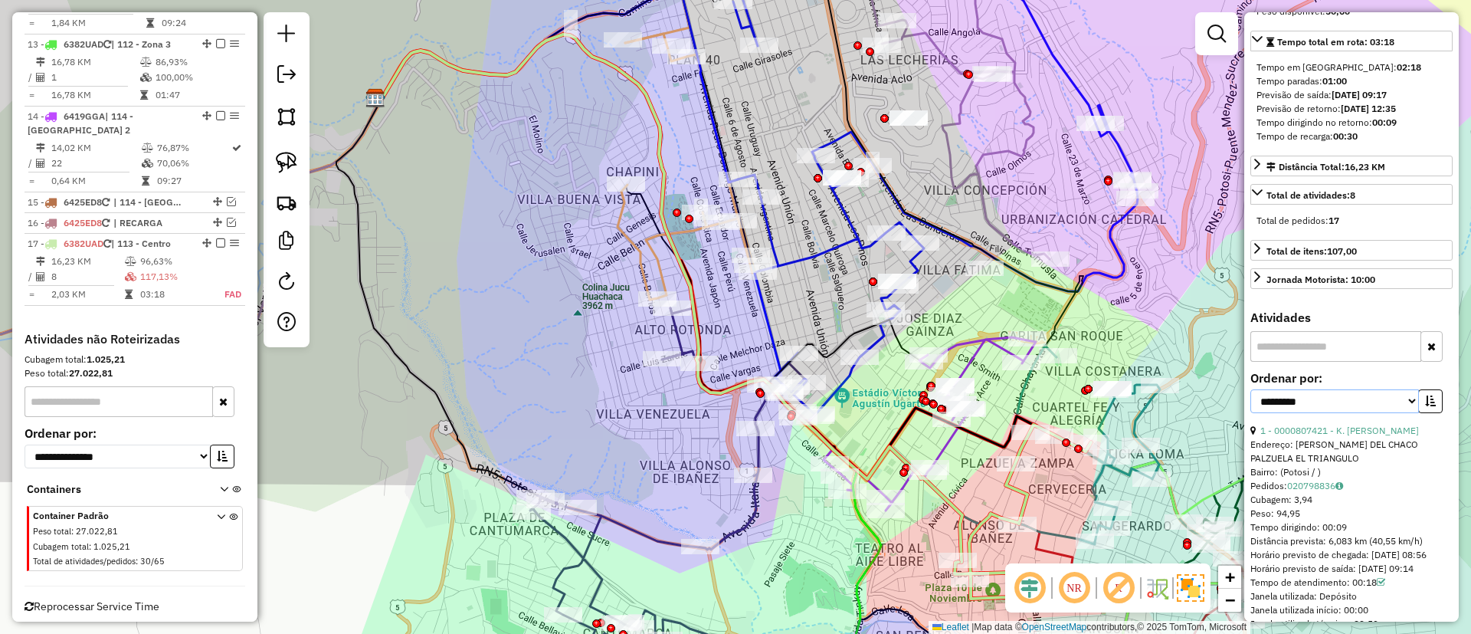
click at [1370, 411] on select "**********" at bounding box center [1335, 401] width 169 height 24
select select "**********"
click at [1251, 403] on select "**********" at bounding box center [1335, 401] width 169 height 24
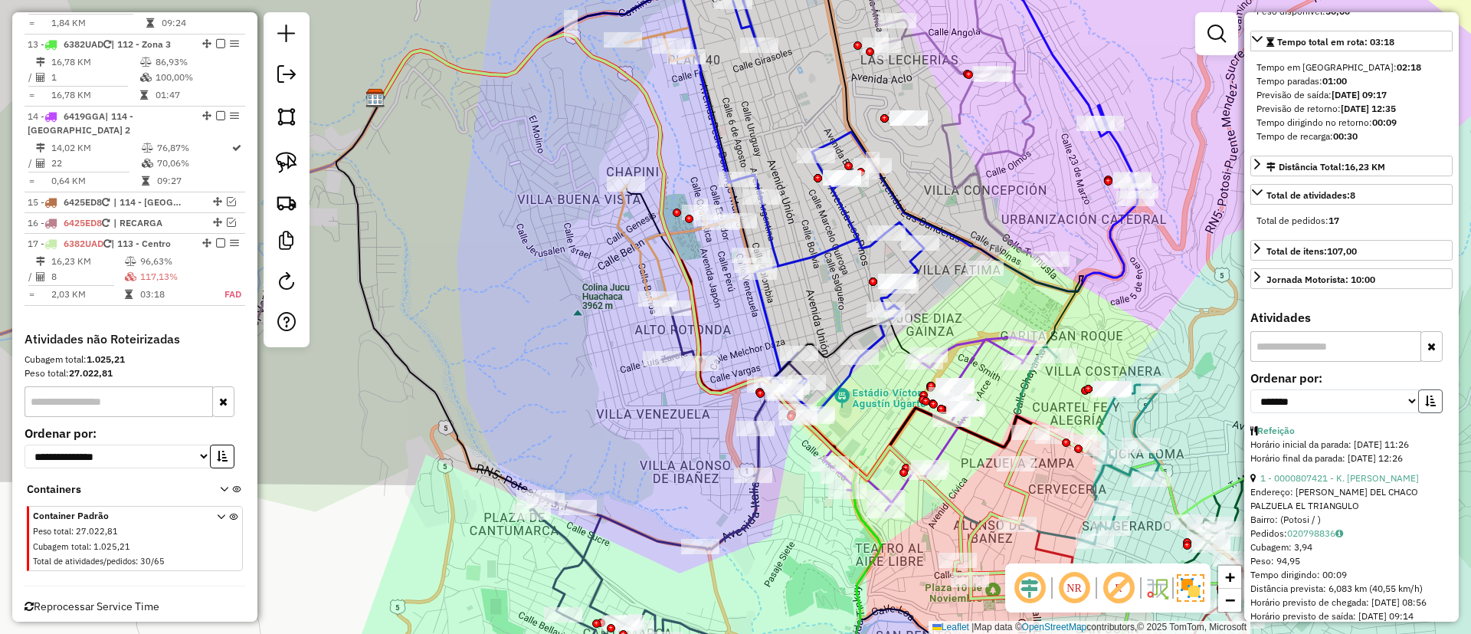
click at [1419, 413] on button "button" at bounding box center [1431, 401] width 25 height 24
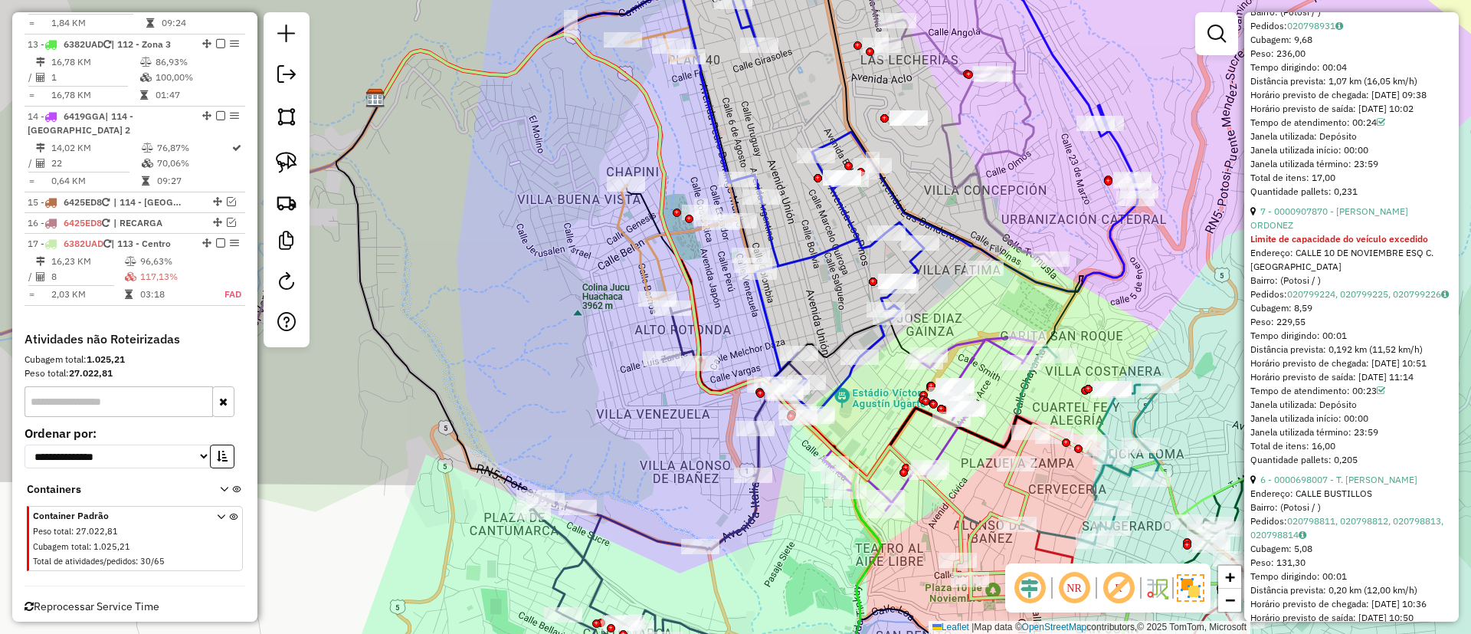
scroll to position [1265, 0]
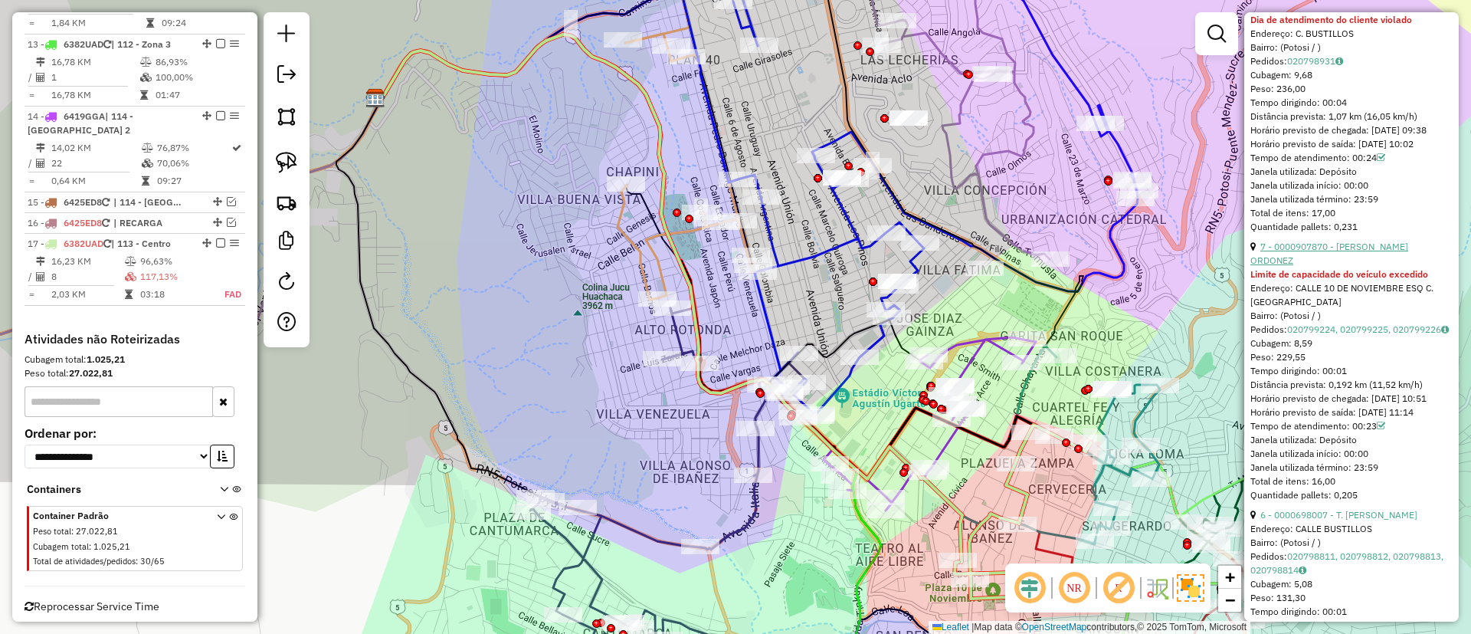
click at [1301, 266] on link "7 - 0000907870 - MADELEY ORDONEZ" at bounding box center [1330, 253] width 158 height 25
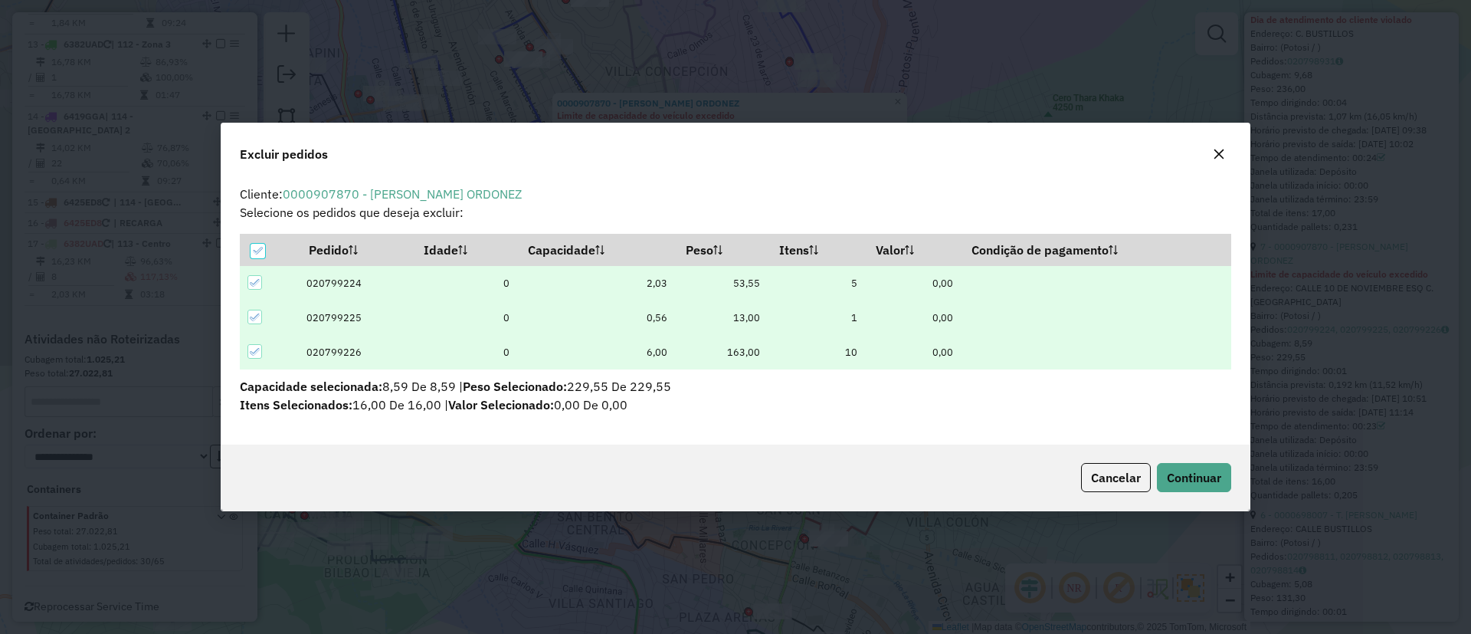
scroll to position [0, 0]
click at [1185, 475] on span "Continuar" at bounding box center [1194, 477] width 54 height 15
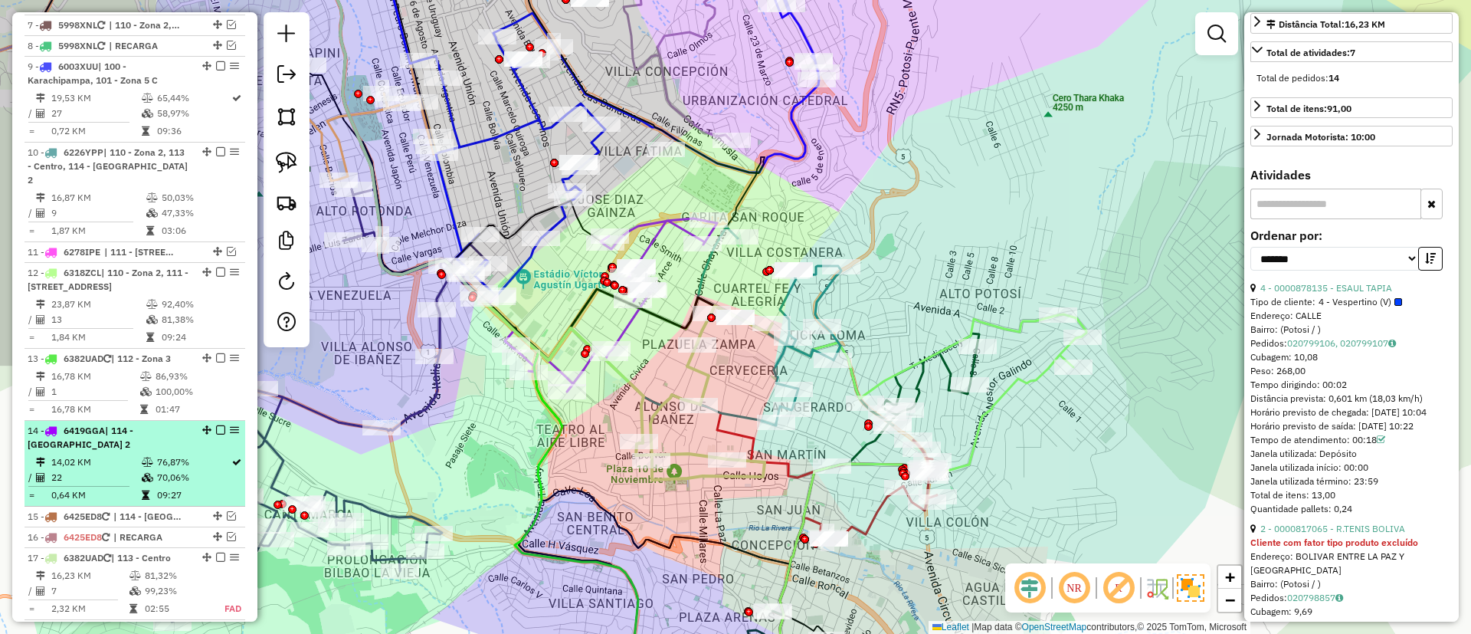
scroll to position [1127, 0]
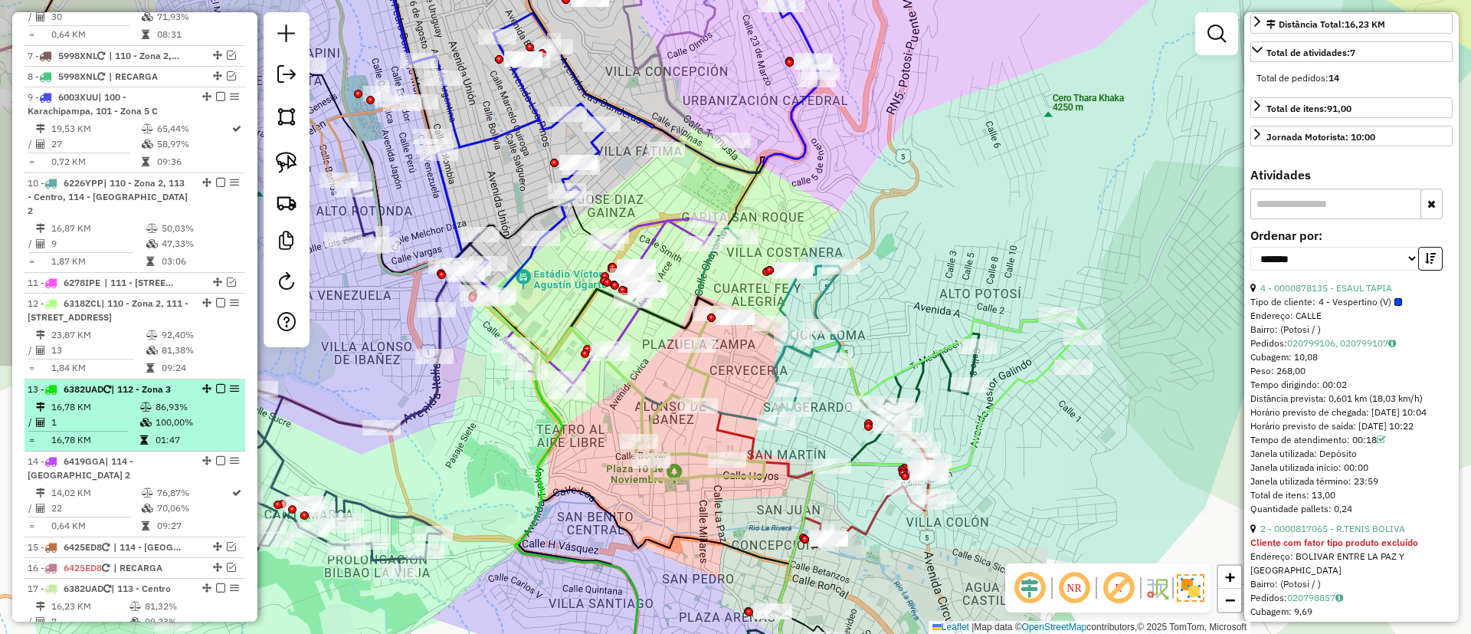
click at [124, 399] on td "16,78 KM" at bounding box center [95, 406] width 89 height 15
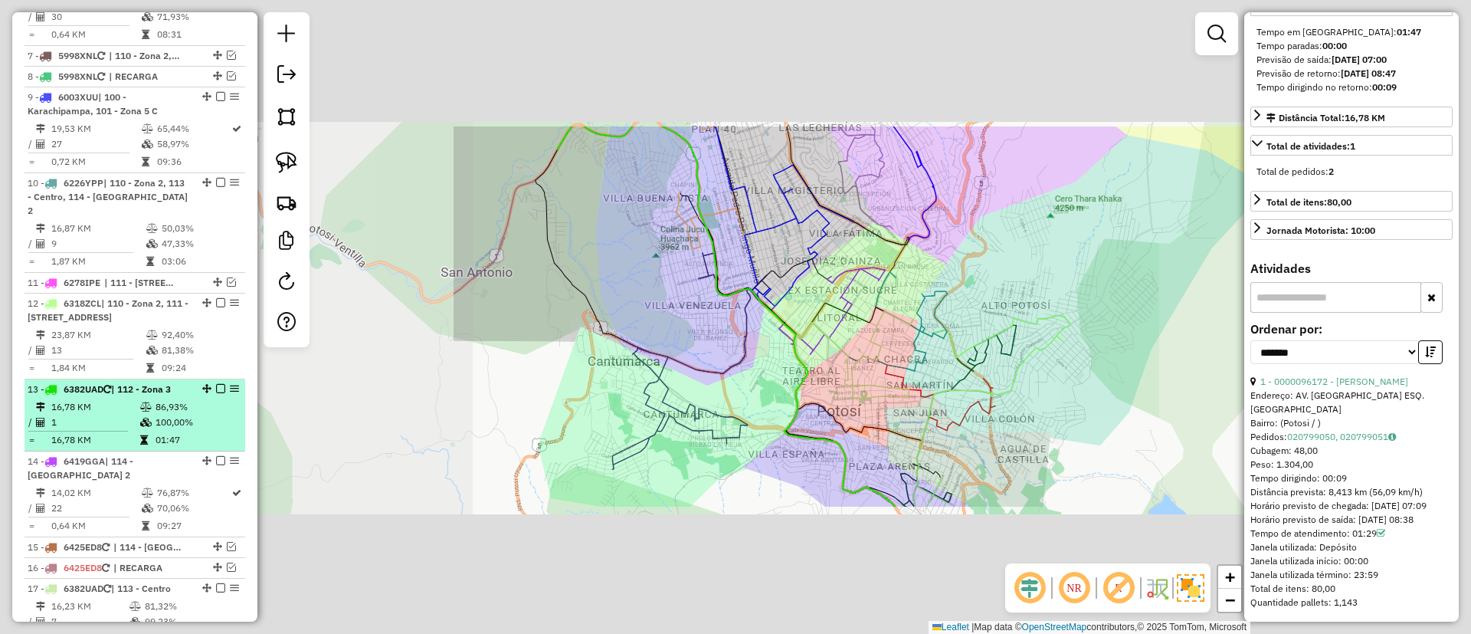
scroll to position [380, 0]
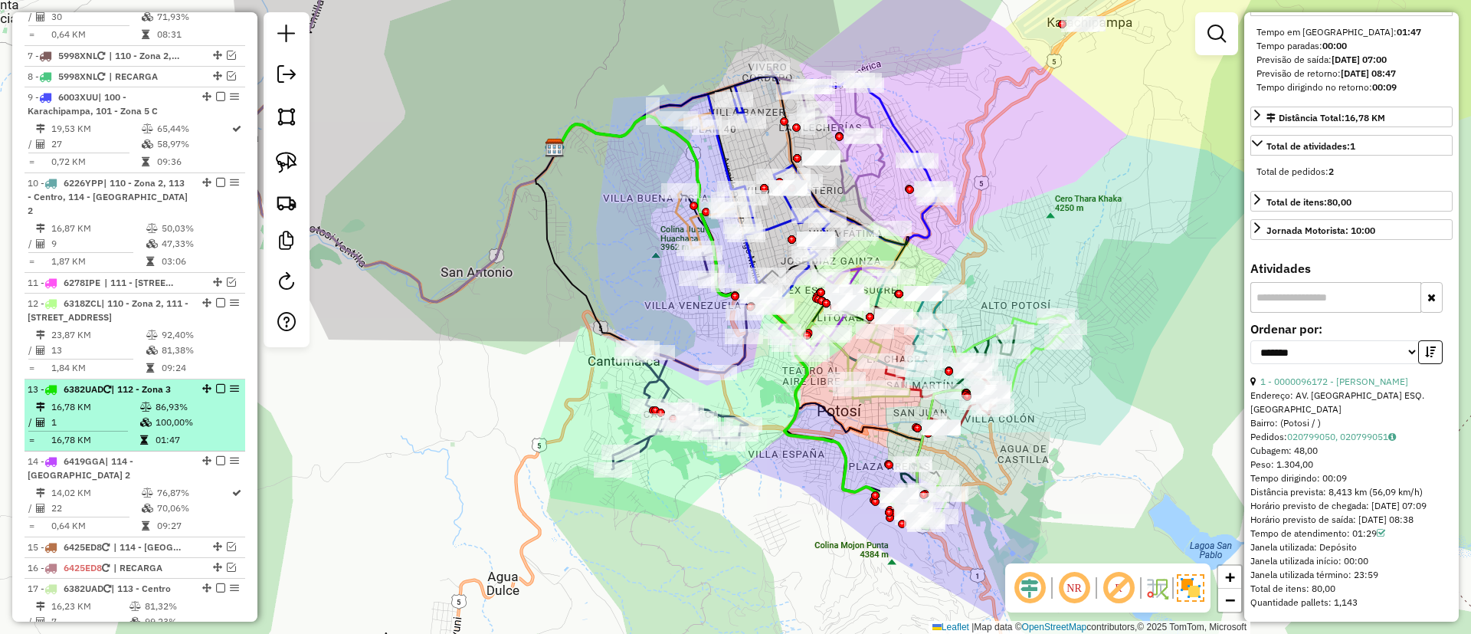
click at [120, 399] on td "16,78 KM" at bounding box center [95, 406] width 89 height 15
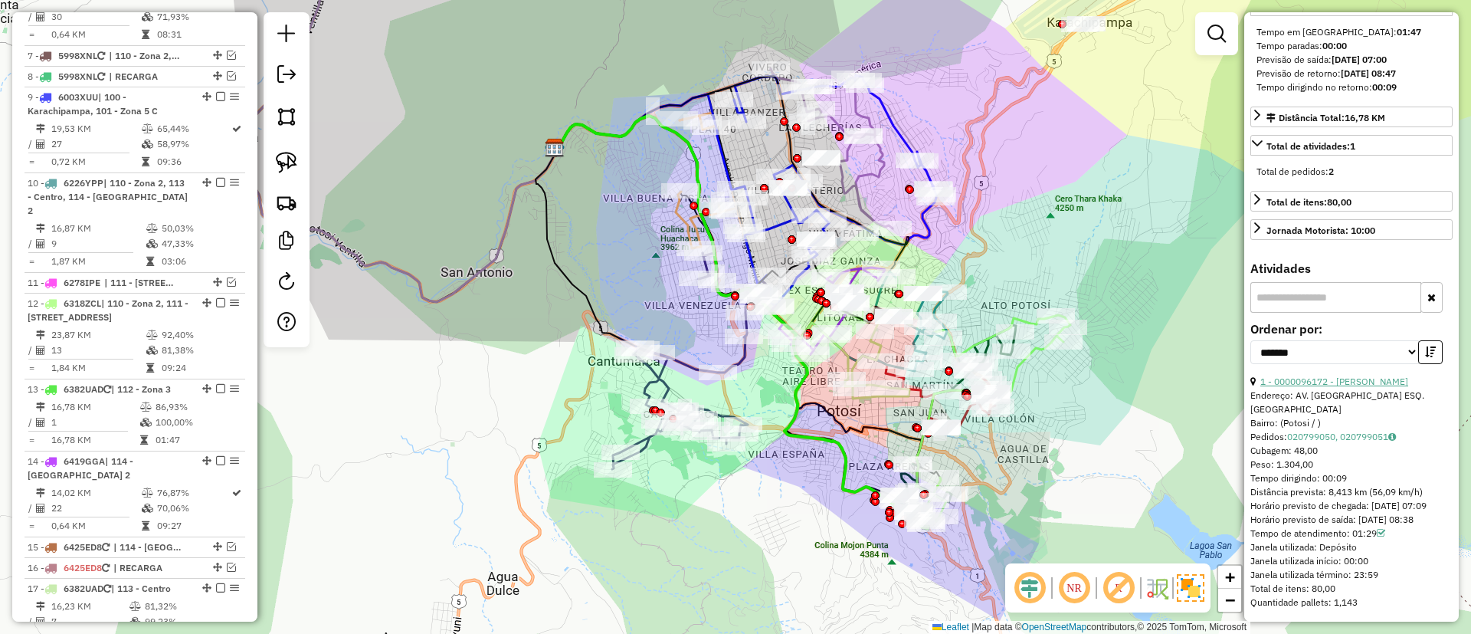
click at [1331, 376] on link "1 - 0000096172 - JORGE LUIS VAQU" at bounding box center [1335, 381] width 148 height 11
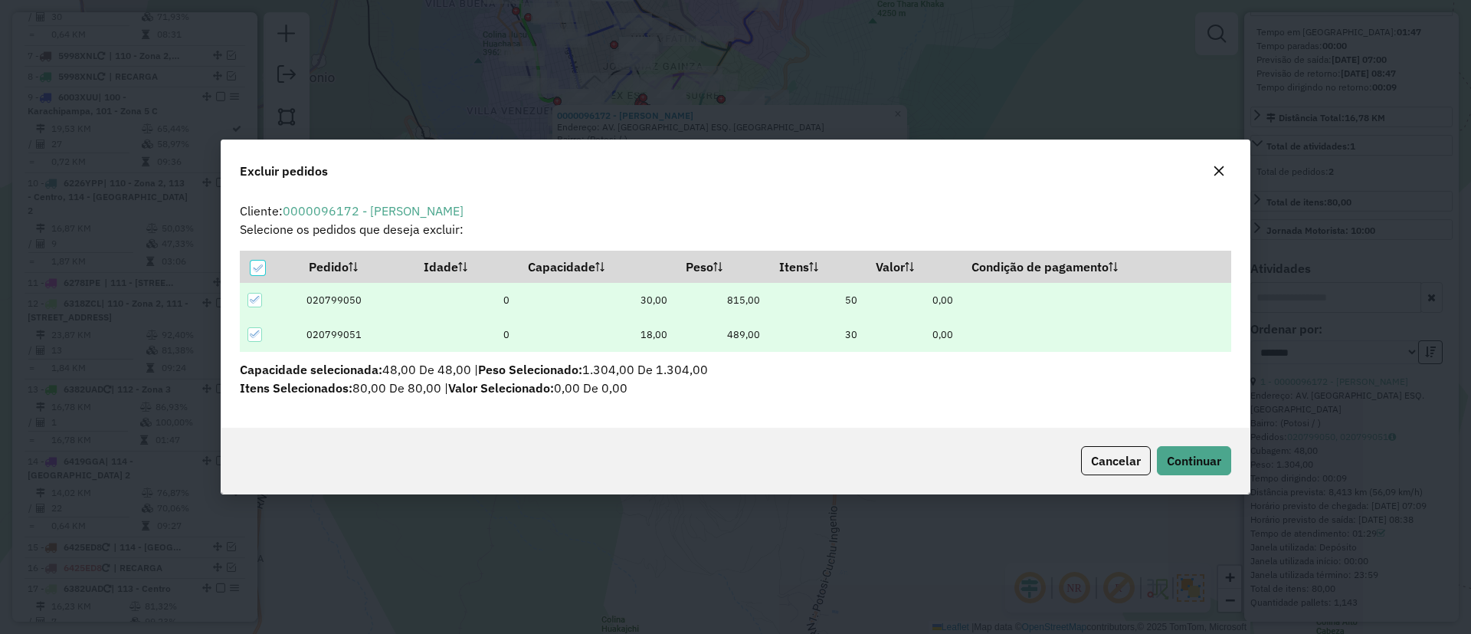
scroll to position [0, 0]
click at [1184, 451] on button "Continuar" at bounding box center [1194, 460] width 74 height 29
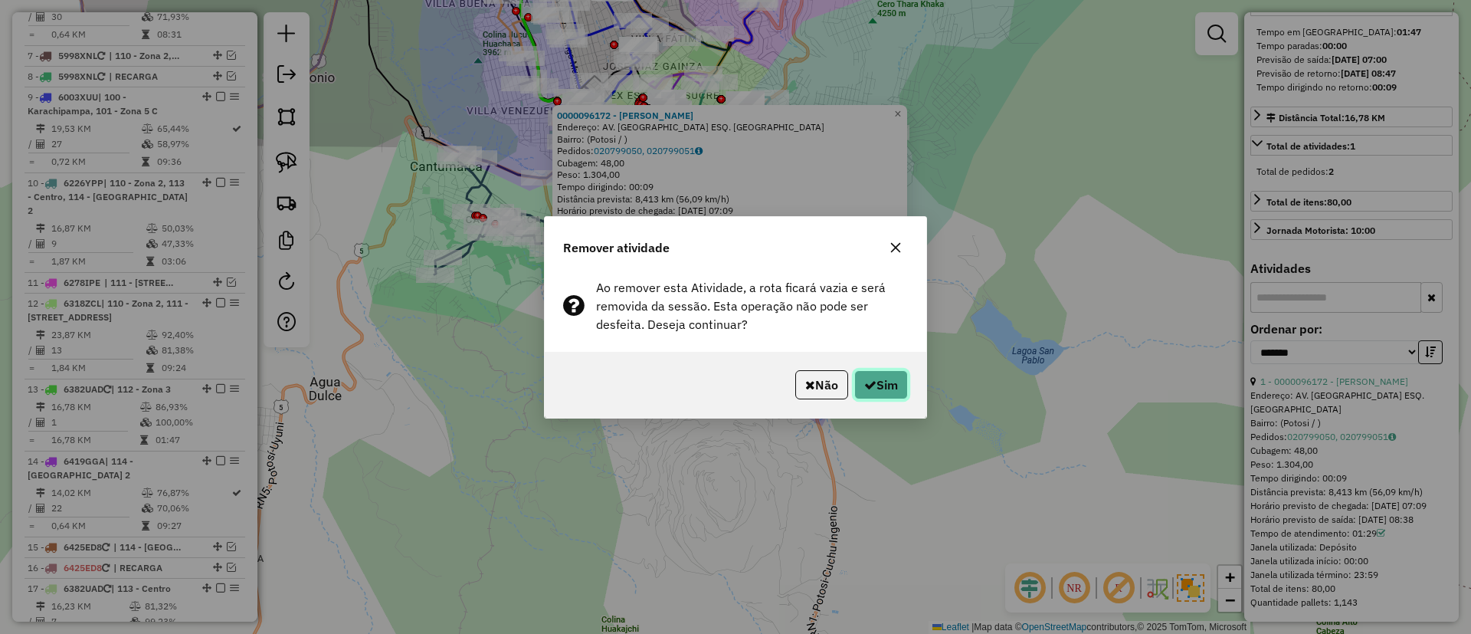
click at [891, 372] on button "Sim" at bounding box center [882, 384] width 54 height 29
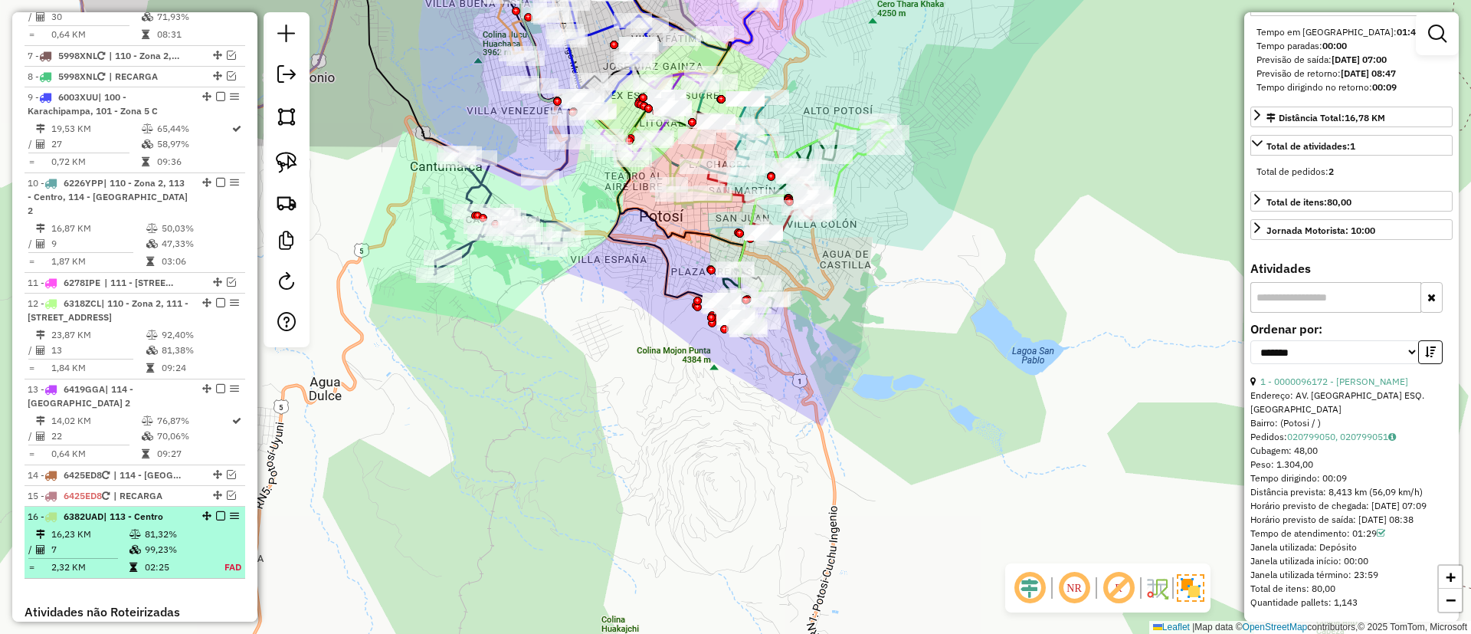
click at [217, 511] on em at bounding box center [220, 515] width 9 height 9
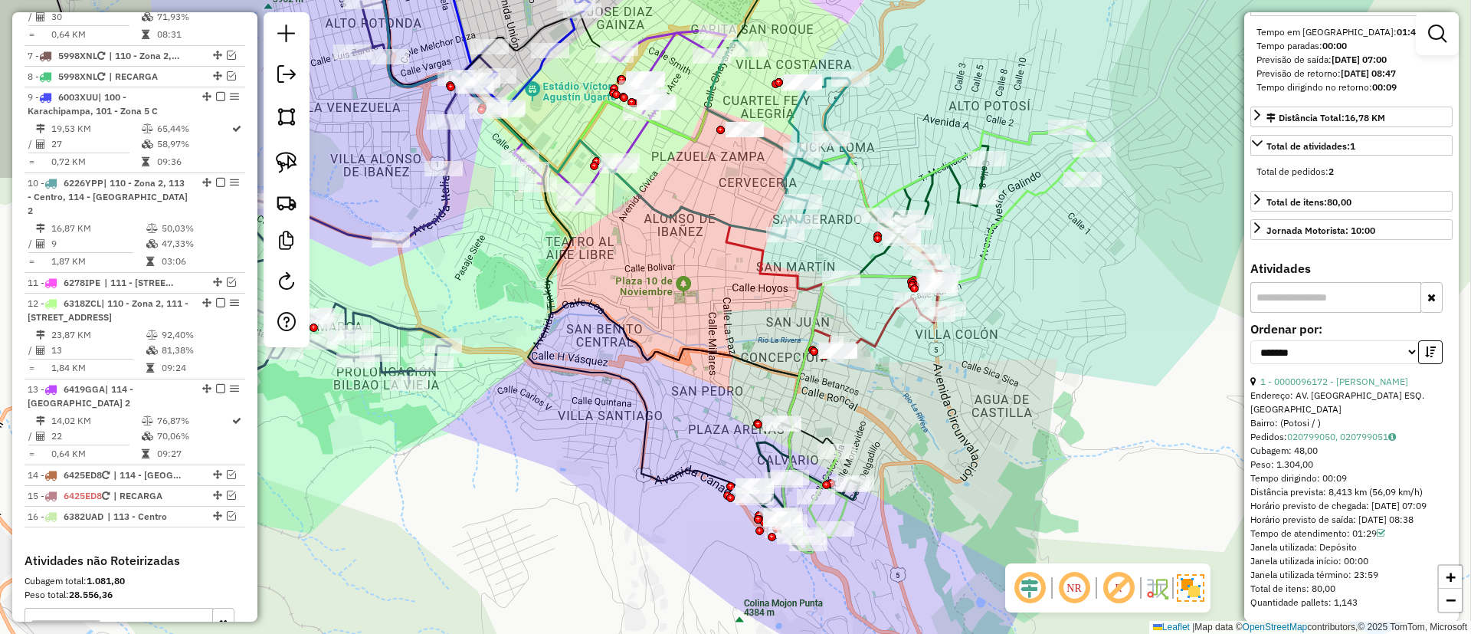
drag, startPoint x: 736, startPoint y: 166, endPoint x: 828, endPoint y: 187, distance: 95.0
click at [721, 224] on icon at bounding box center [583, 115] width 403 height 244
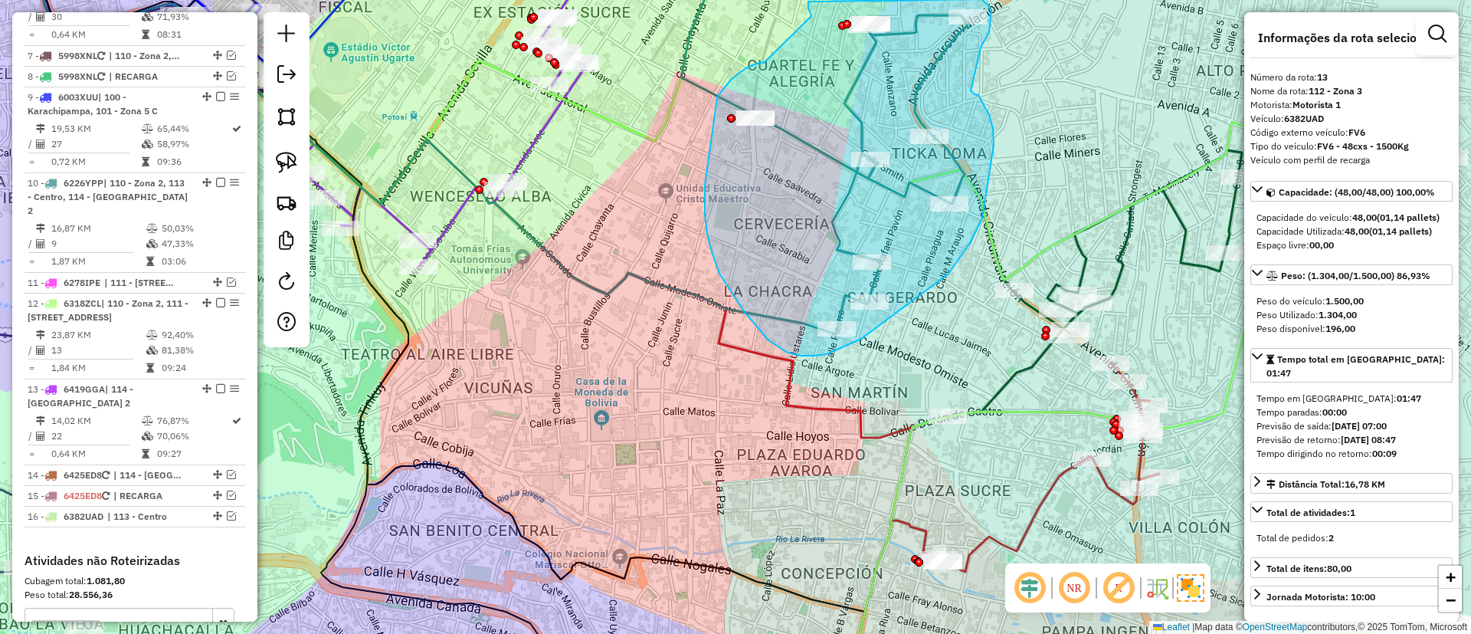
drag, startPoint x: 764, startPoint y: 63, endPoint x: 812, endPoint y: 16, distance: 66.7
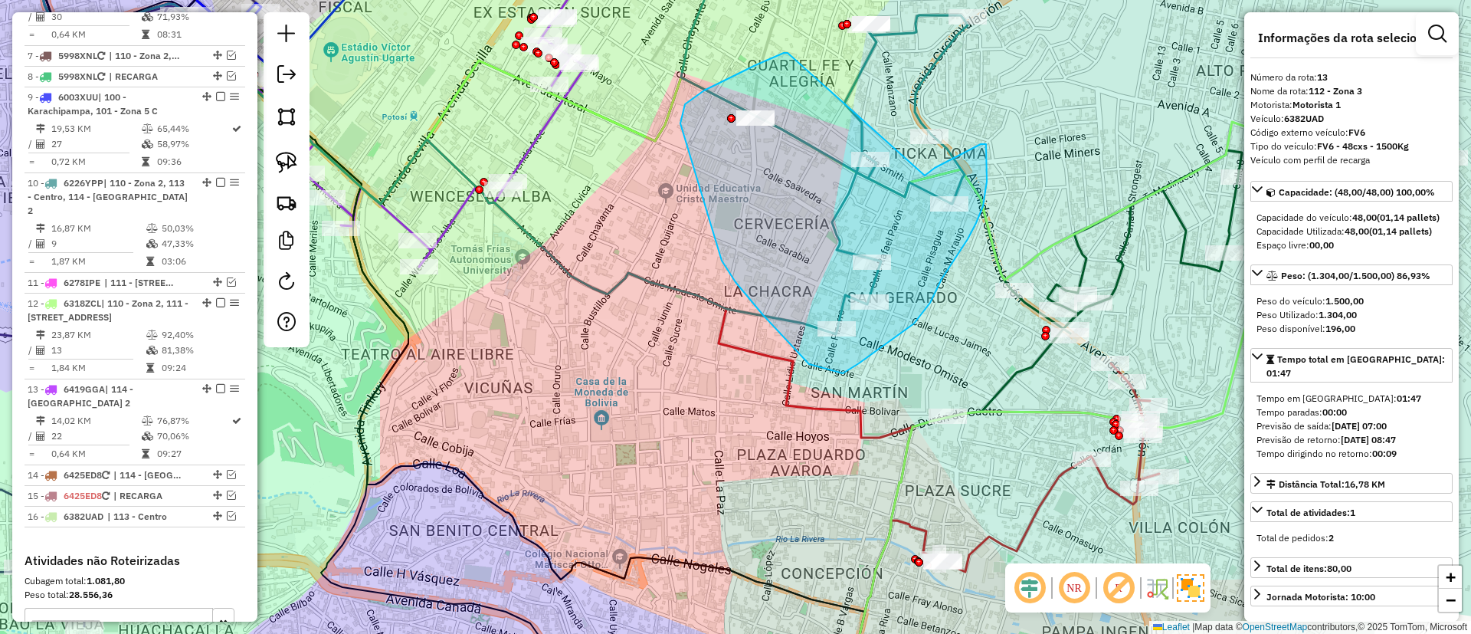
drag, startPoint x: 788, startPoint y: 53, endPoint x: 924, endPoint y: 176, distance: 183.9
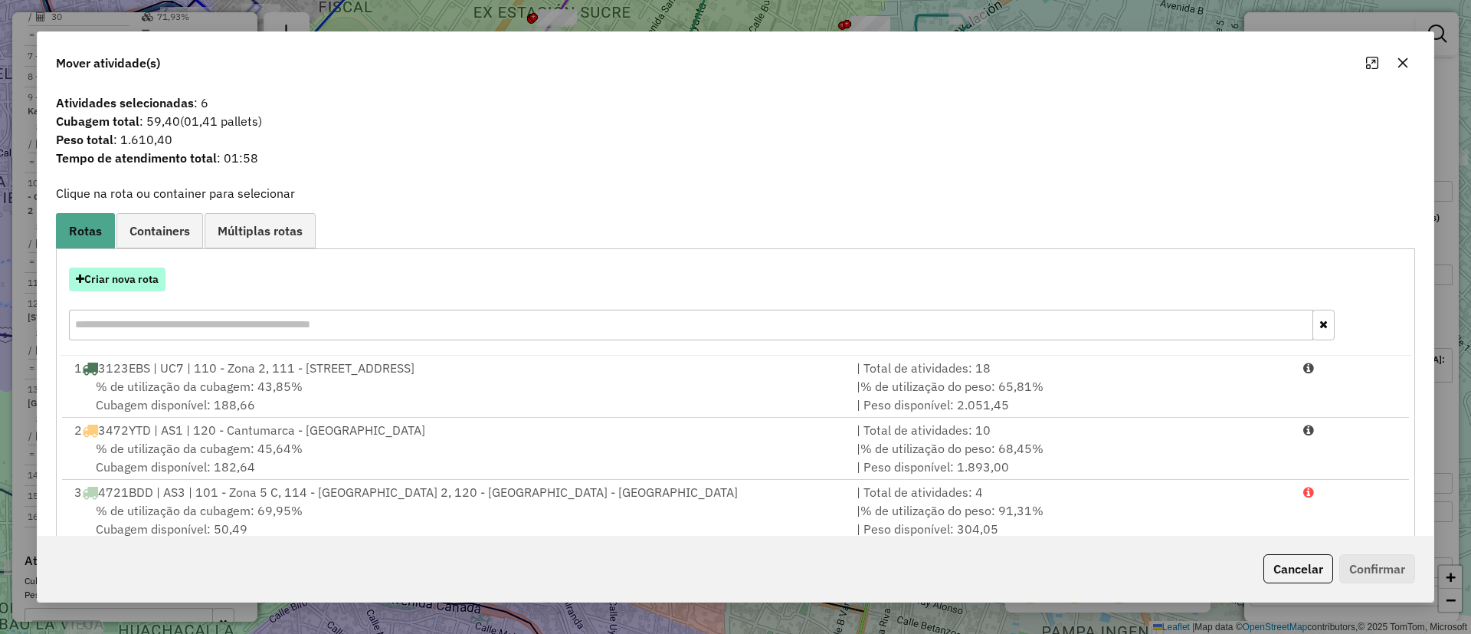
click at [119, 275] on button "Criar nova rota" at bounding box center [117, 279] width 97 height 24
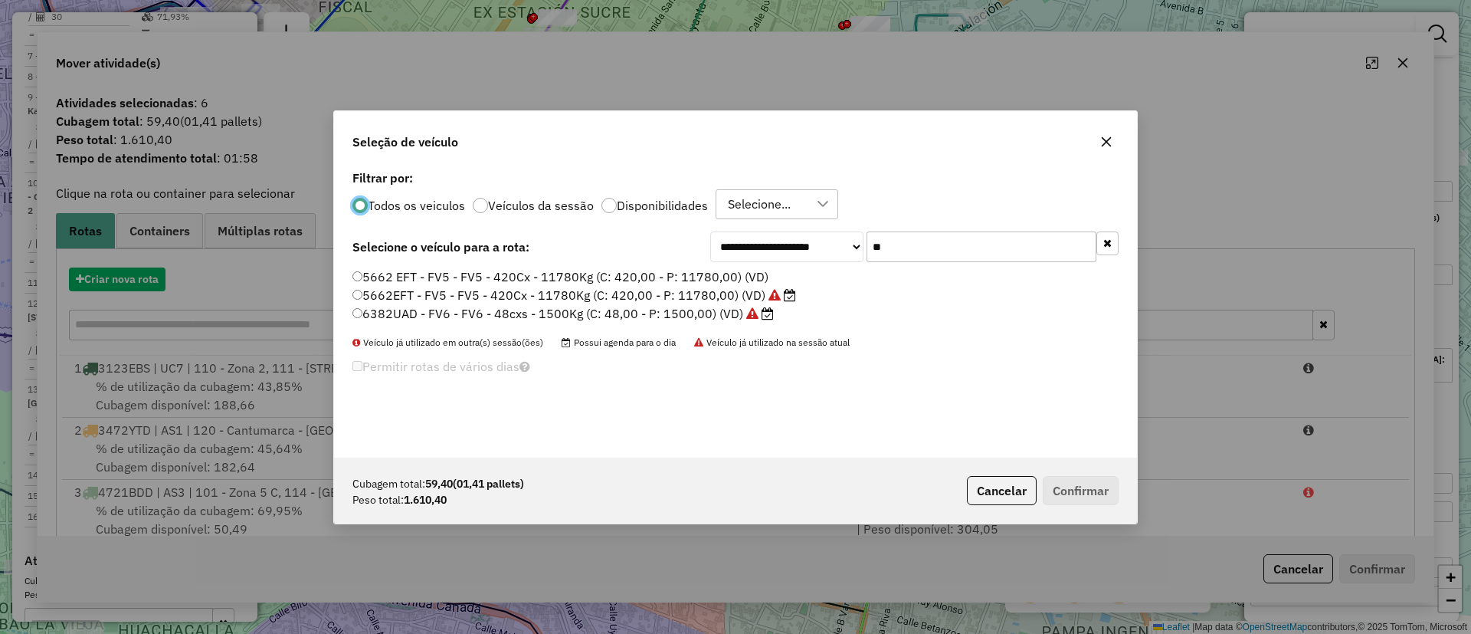
scroll to position [8, 5]
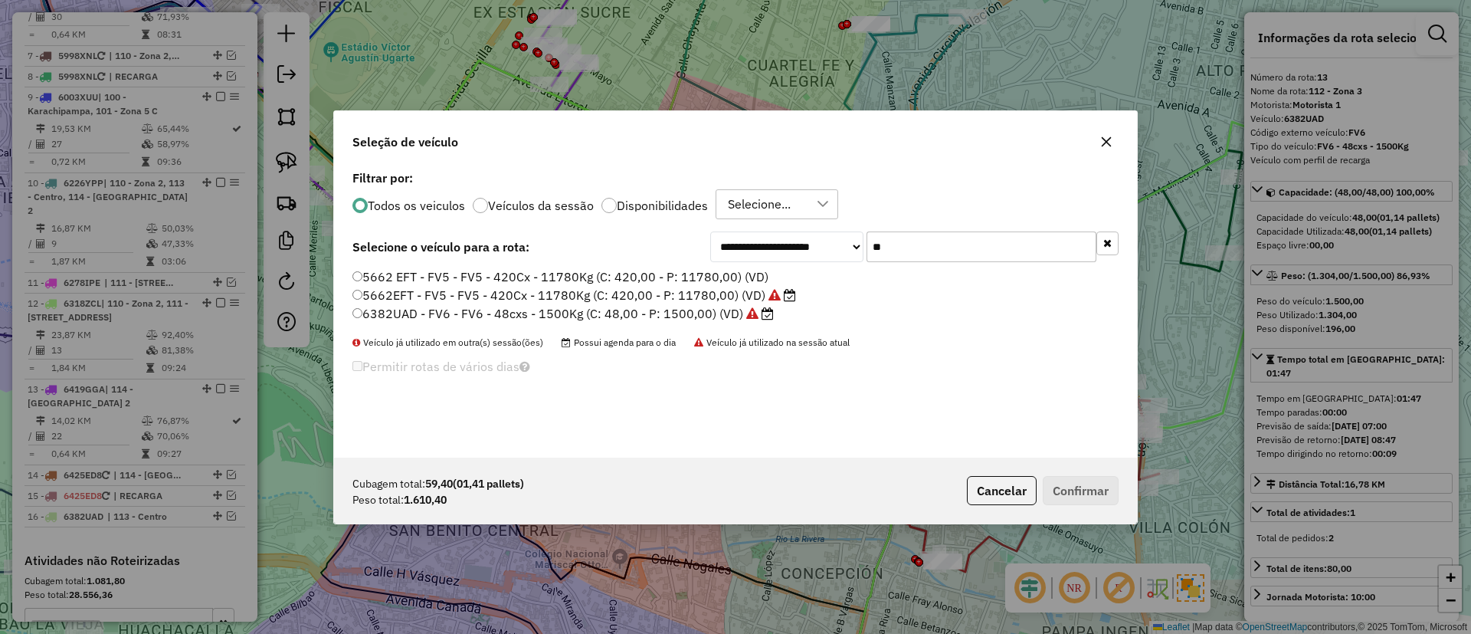
drag, startPoint x: 908, startPoint y: 254, endPoint x: 839, endPoint y: 254, distance: 69.0
click at [901, 253] on input "**" at bounding box center [982, 246] width 230 height 31
click at [691, 313] on label "6382UAD - FV6 - FV6 - 48cxs - 1500Kg (C: 48,00 - P: 1500,00) (VD)" at bounding box center [564, 313] width 422 height 18
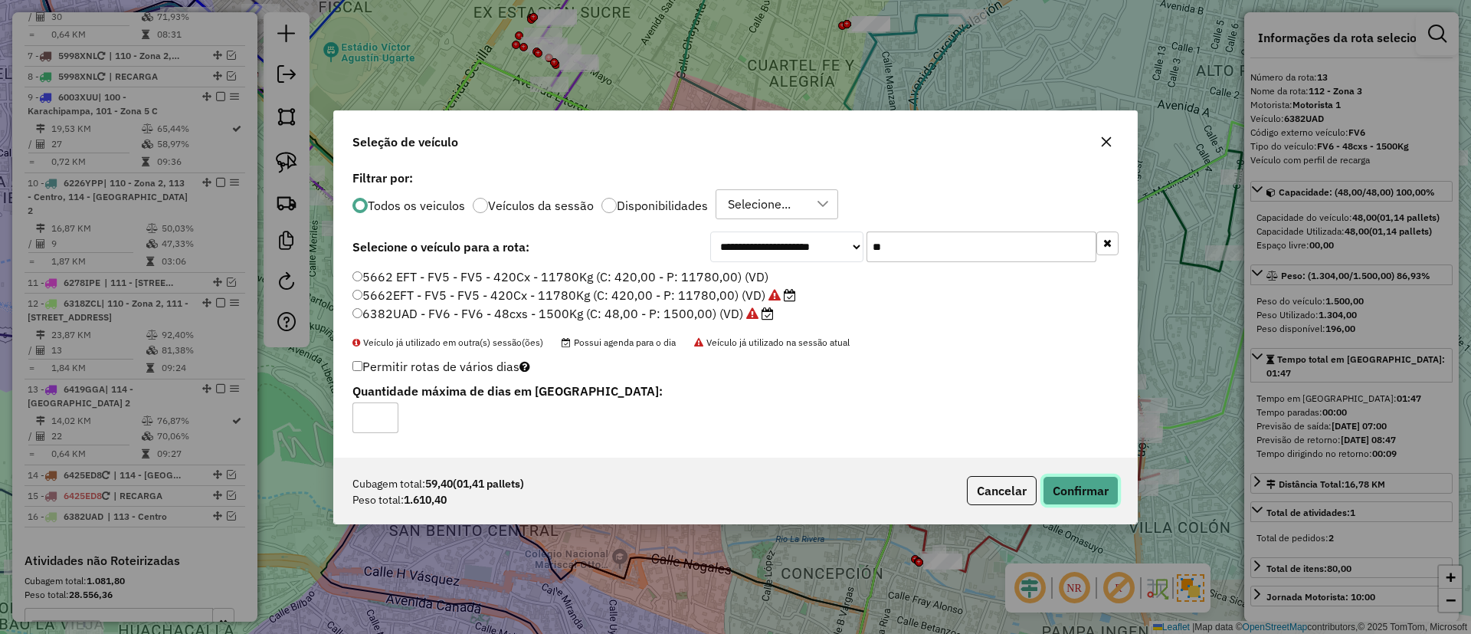
click at [1104, 496] on button "Confirmar" at bounding box center [1081, 490] width 76 height 29
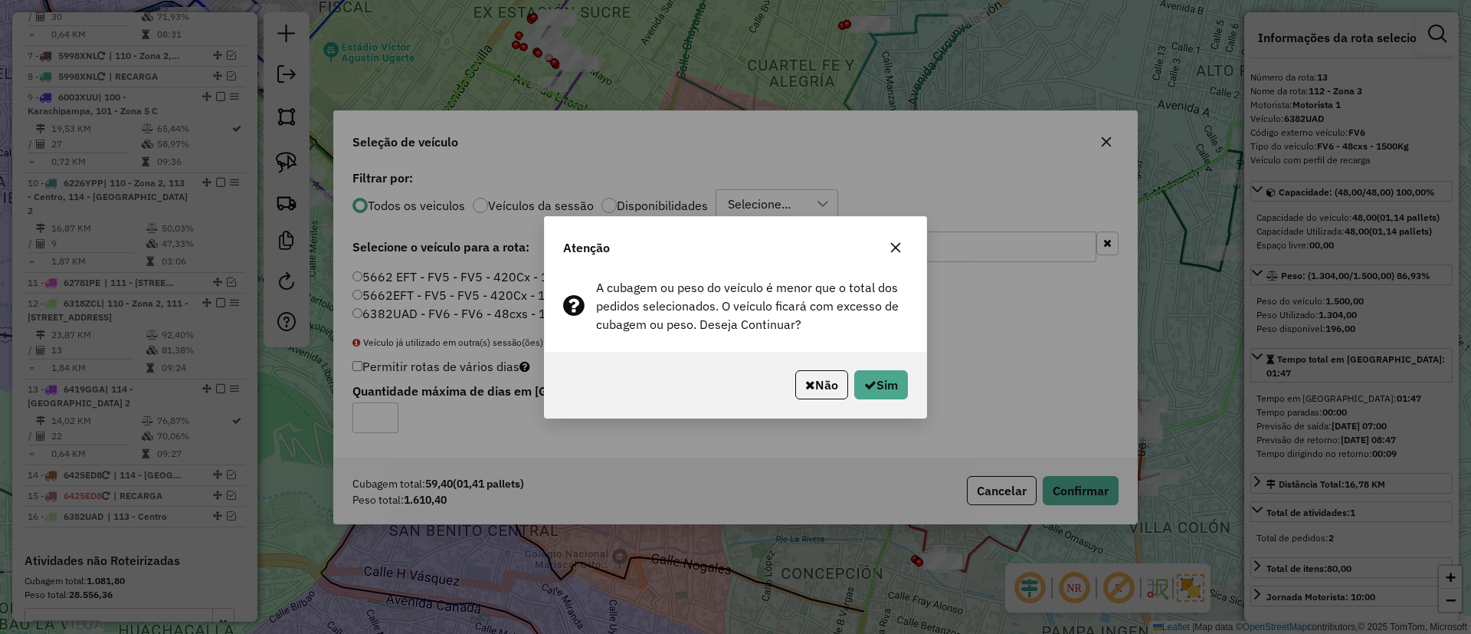
click at [871, 405] on div "Não Sim" at bounding box center [736, 385] width 382 height 66
click at [876, 370] on button "Sim" at bounding box center [882, 384] width 54 height 29
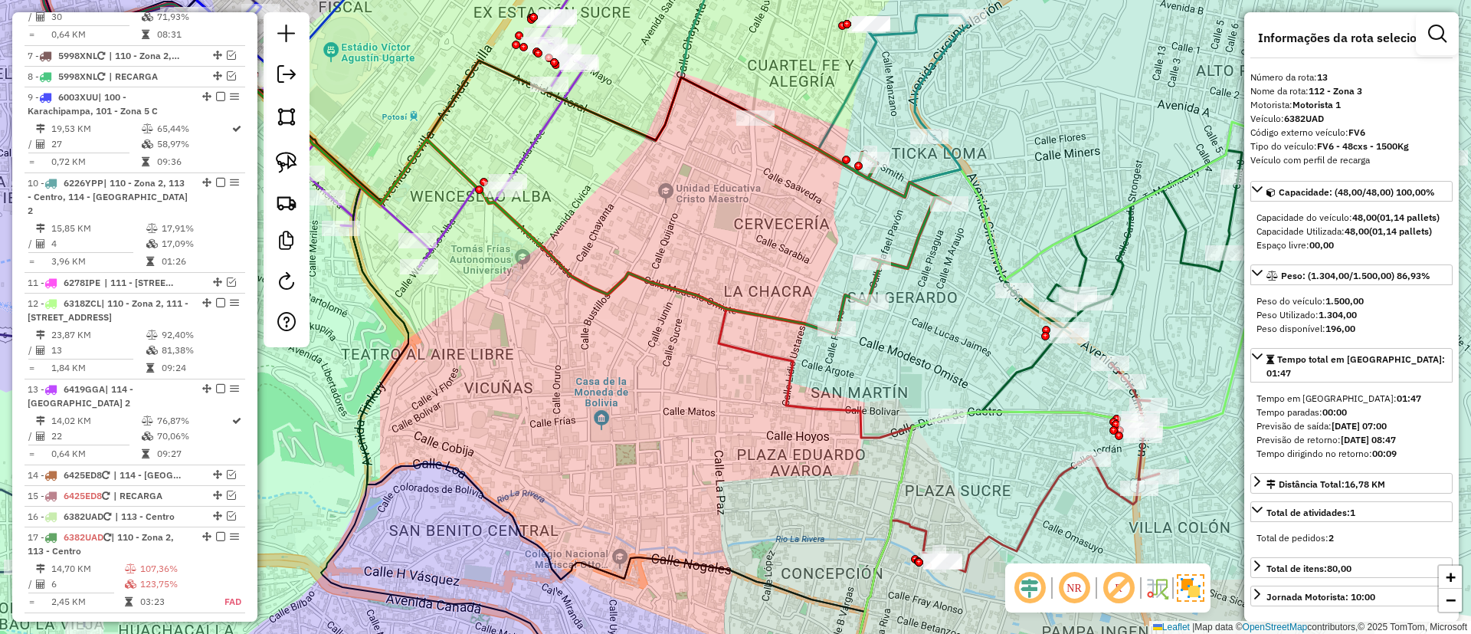
click at [903, 261] on icon at bounding box center [853, 222] width 194 height 213
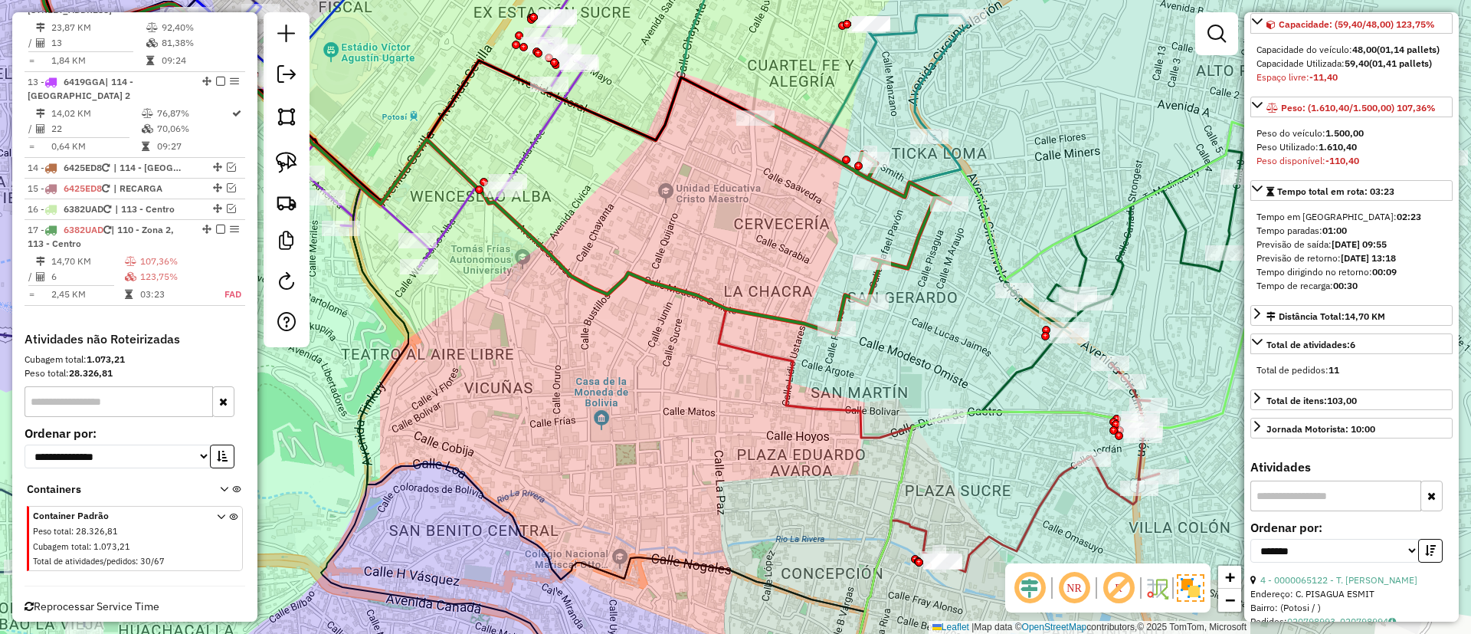
scroll to position [230, 0]
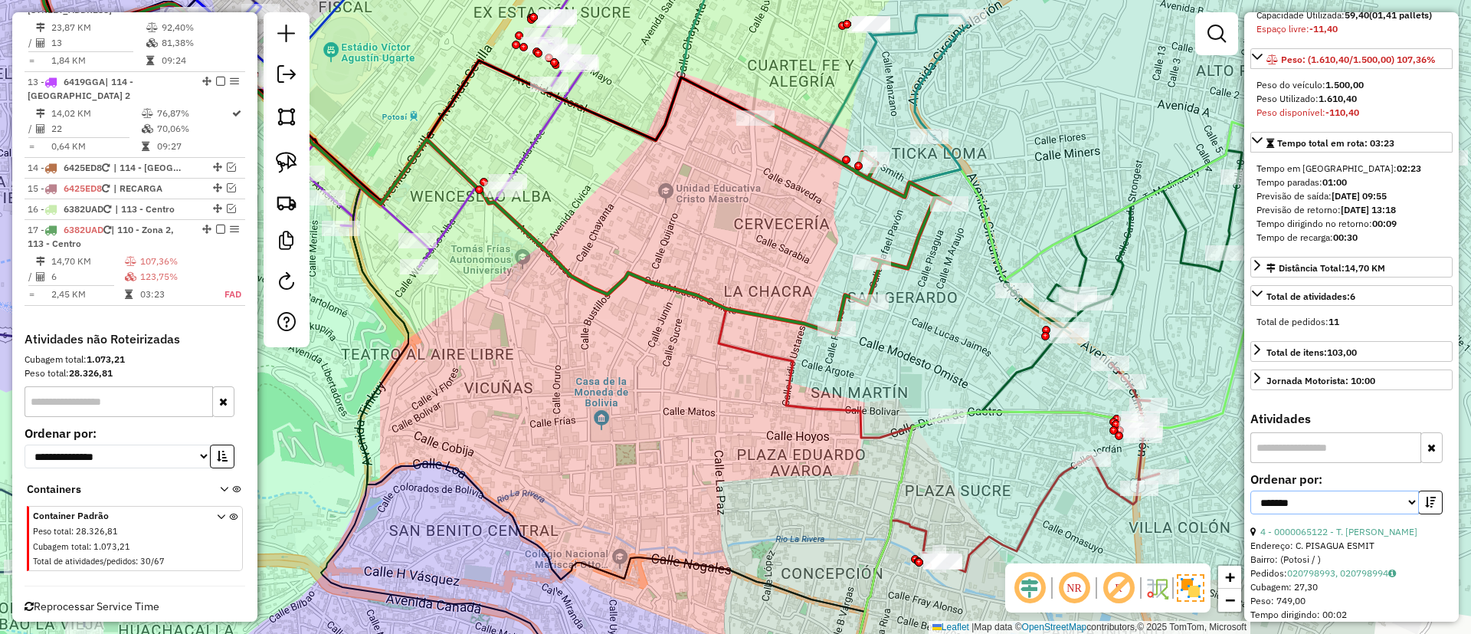
click at [1318, 514] on select "**********" at bounding box center [1335, 502] width 169 height 24
click at [1429, 507] on icon "button" at bounding box center [1430, 502] width 11 height 11
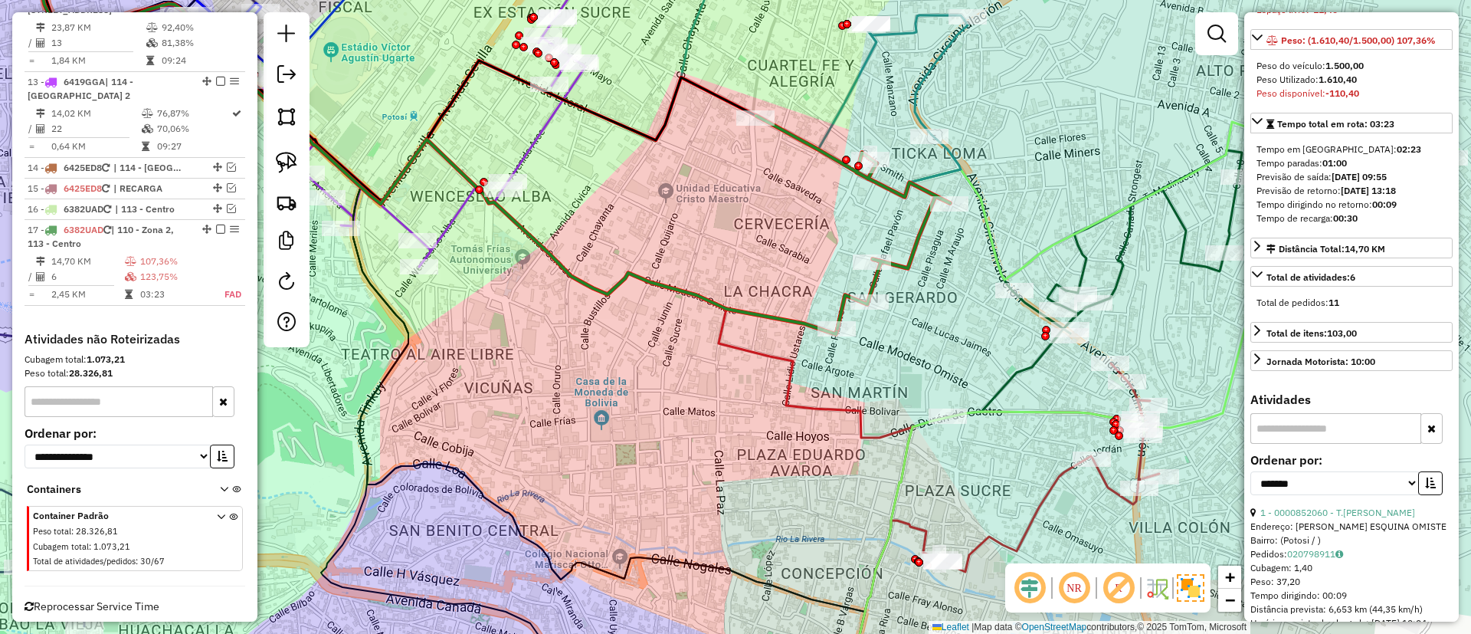
scroll to position [345, 0]
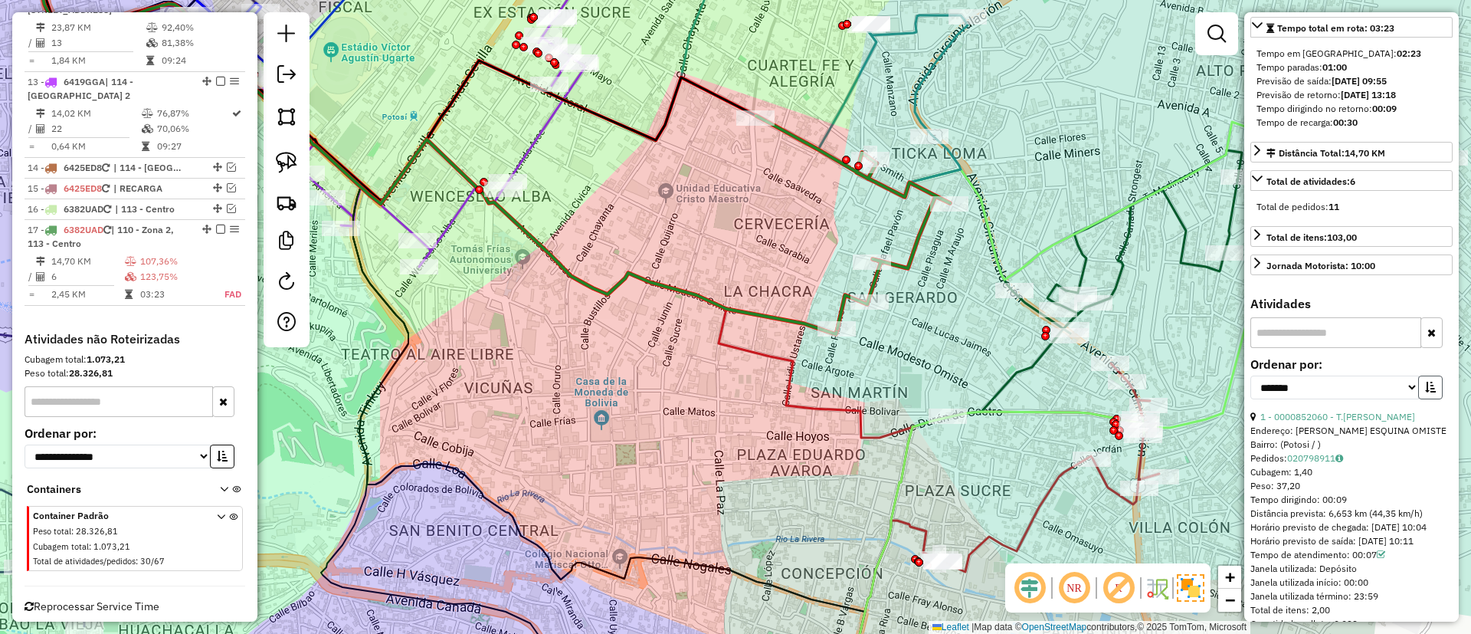
click at [1428, 392] on icon "button" at bounding box center [1430, 387] width 11 height 11
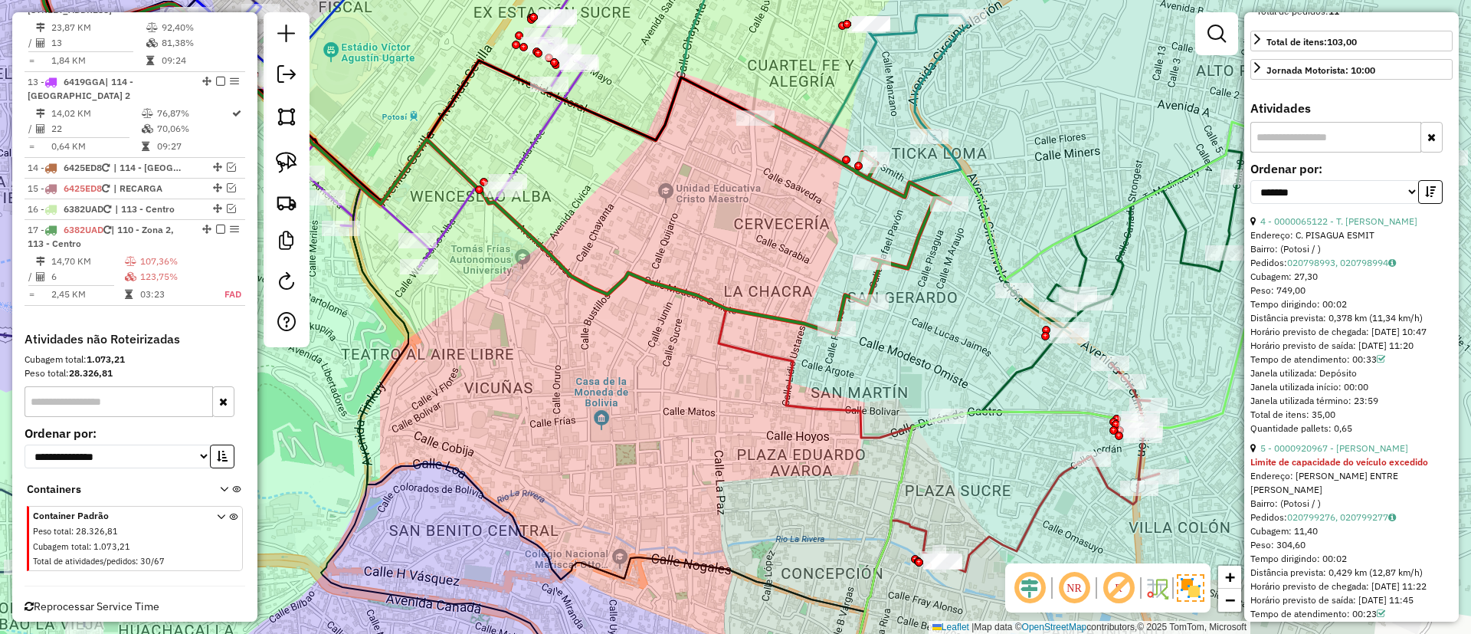
scroll to position [575, 0]
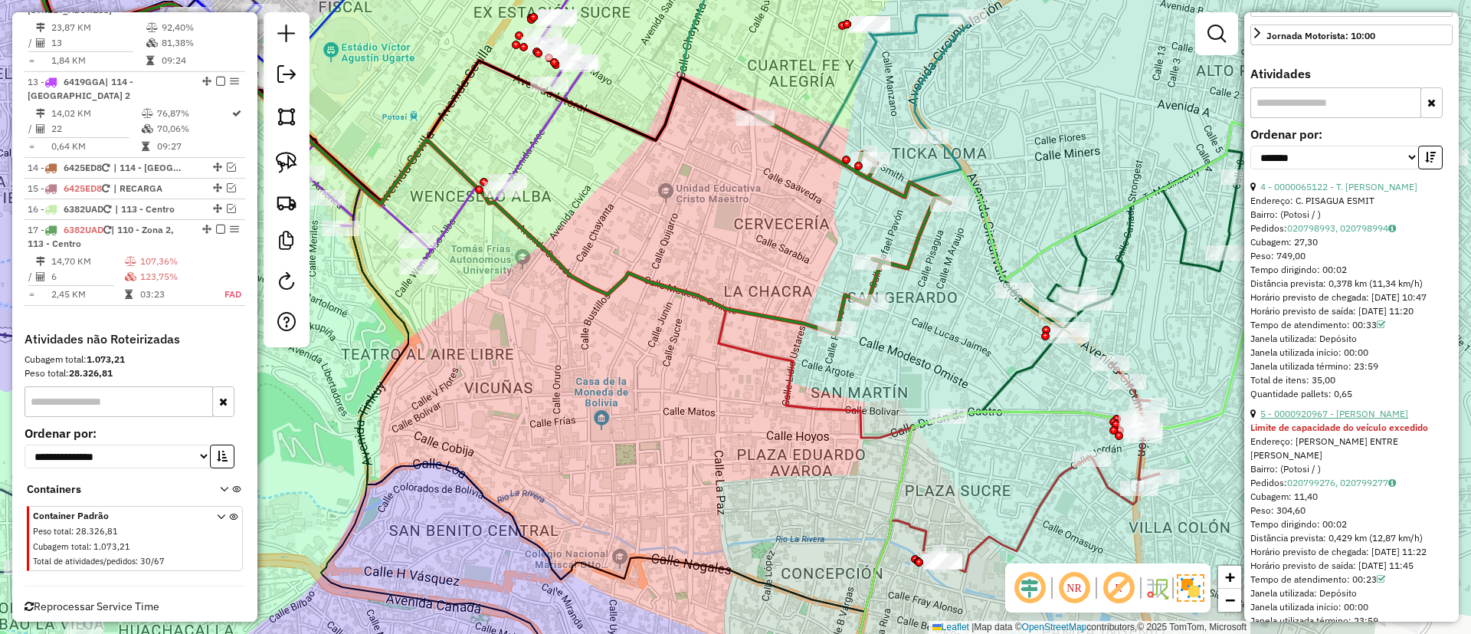
click at [1330, 419] on link "5 - 0000920967 - BRENDA ELIZABET" at bounding box center [1335, 413] width 148 height 11
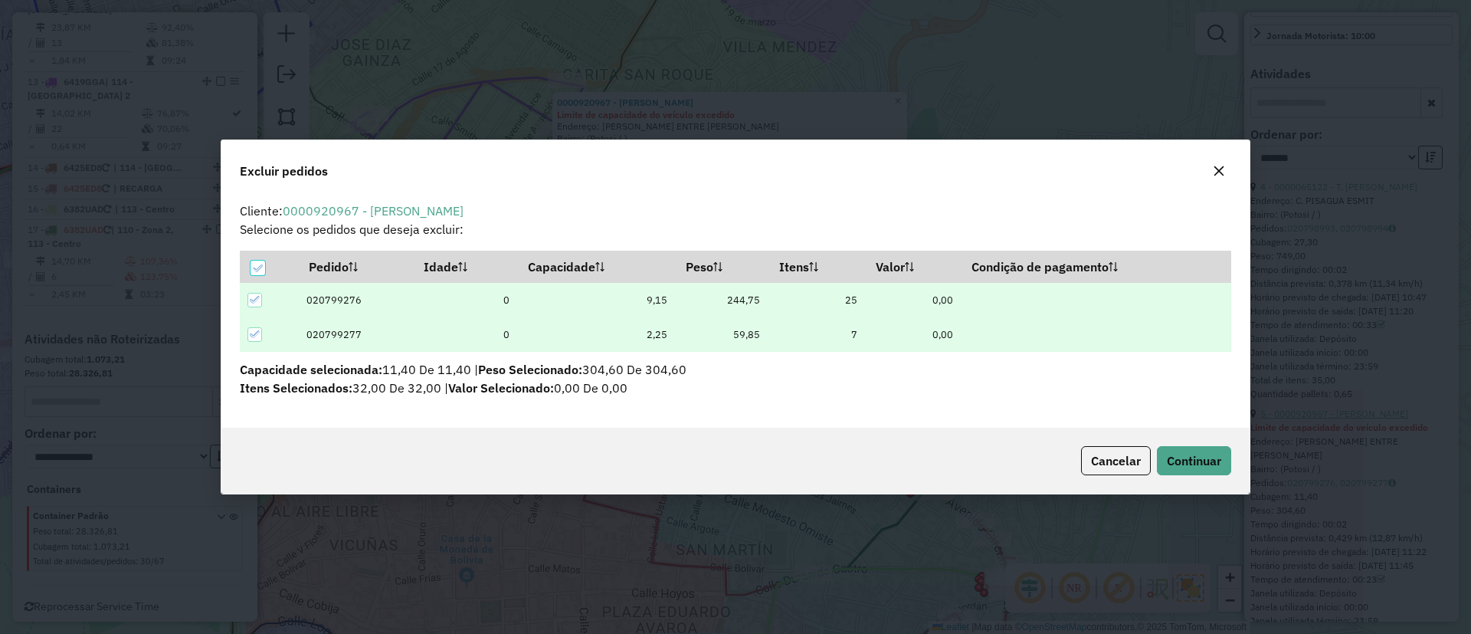
scroll to position [0, 0]
click at [1169, 457] on span "Continuar" at bounding box center [1194, 460] width 54 height 15
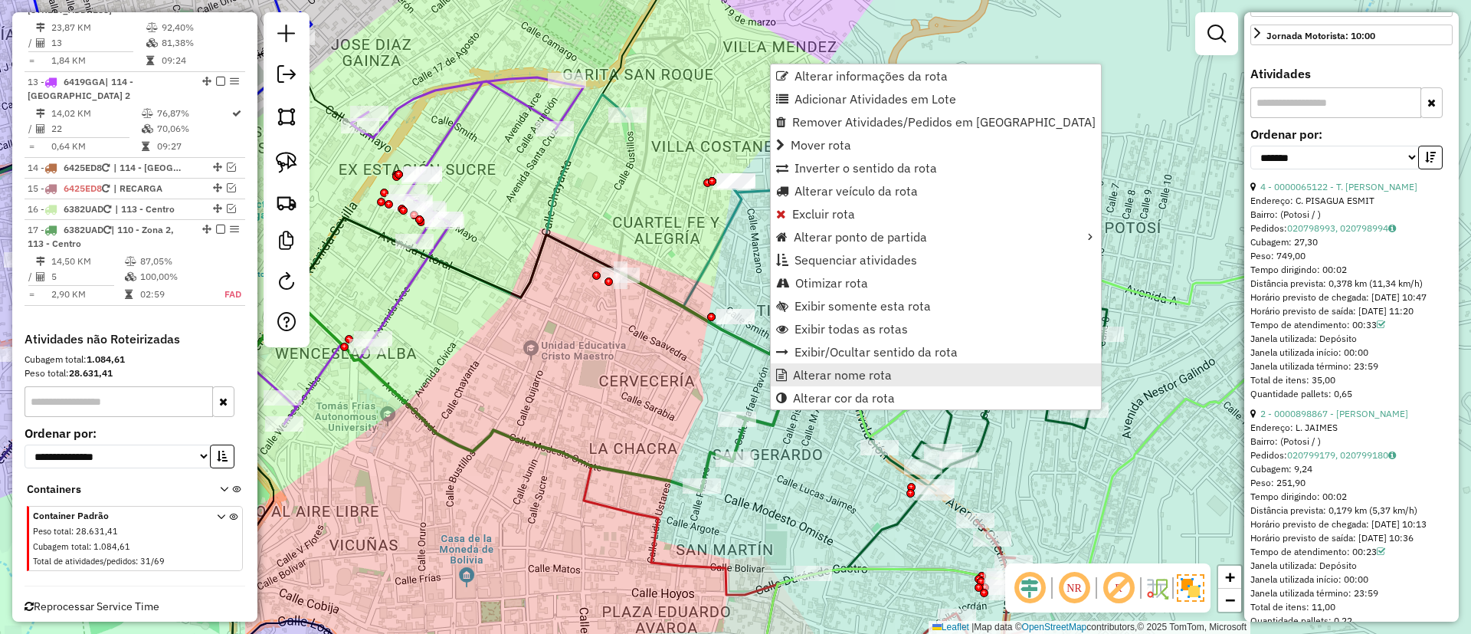
click at [825, 381] on span "Alterar nome rota" at bounding box center [842, 375] width 99 height 12
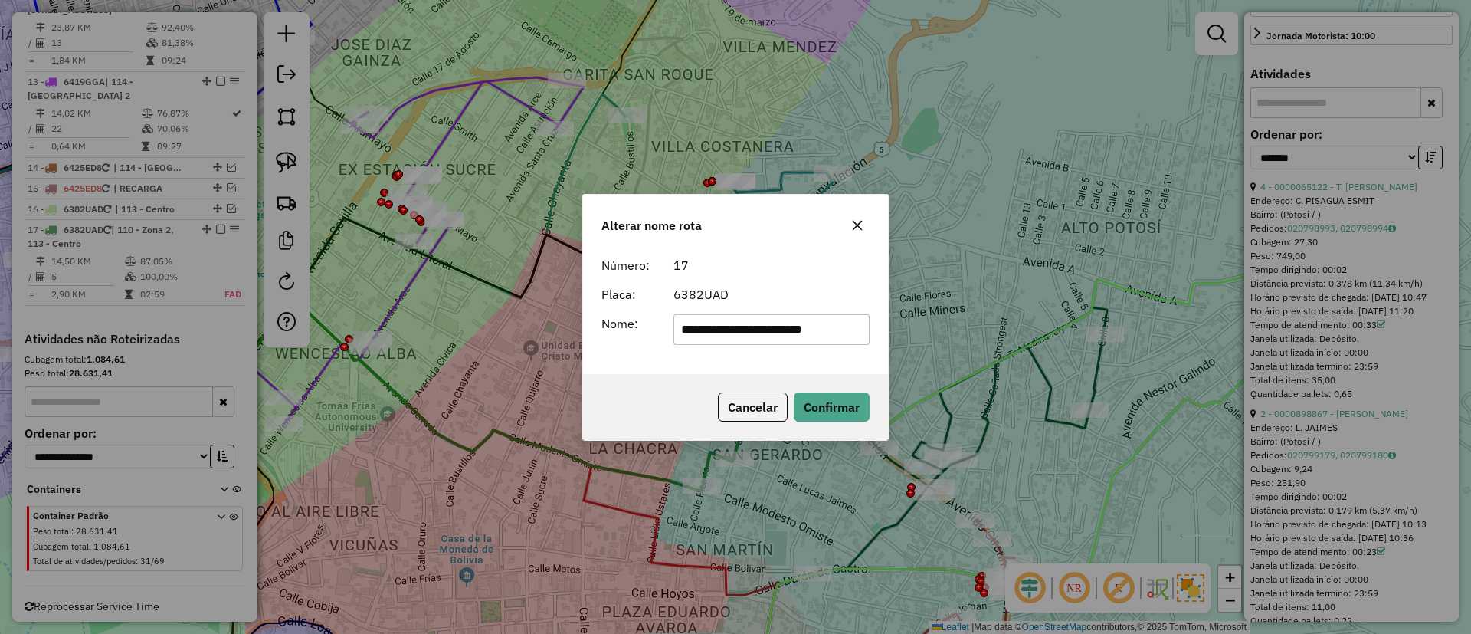
click at [823, 340] on input "**********" at bounding box center [772, 329] width 197 height 31
type input "*******"
click at [843, 412] on button "Confirmar" at bounding box center [832, 406] width 76 height 29
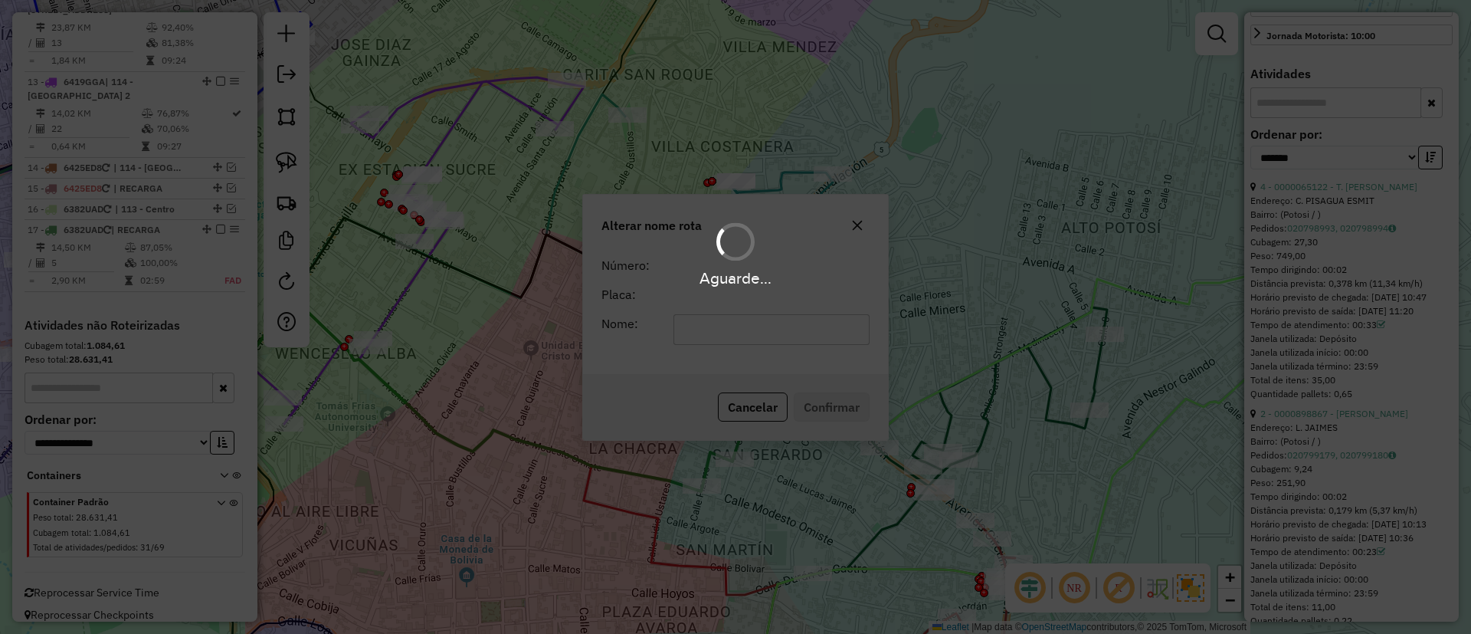
scroll to position [1420, 0]
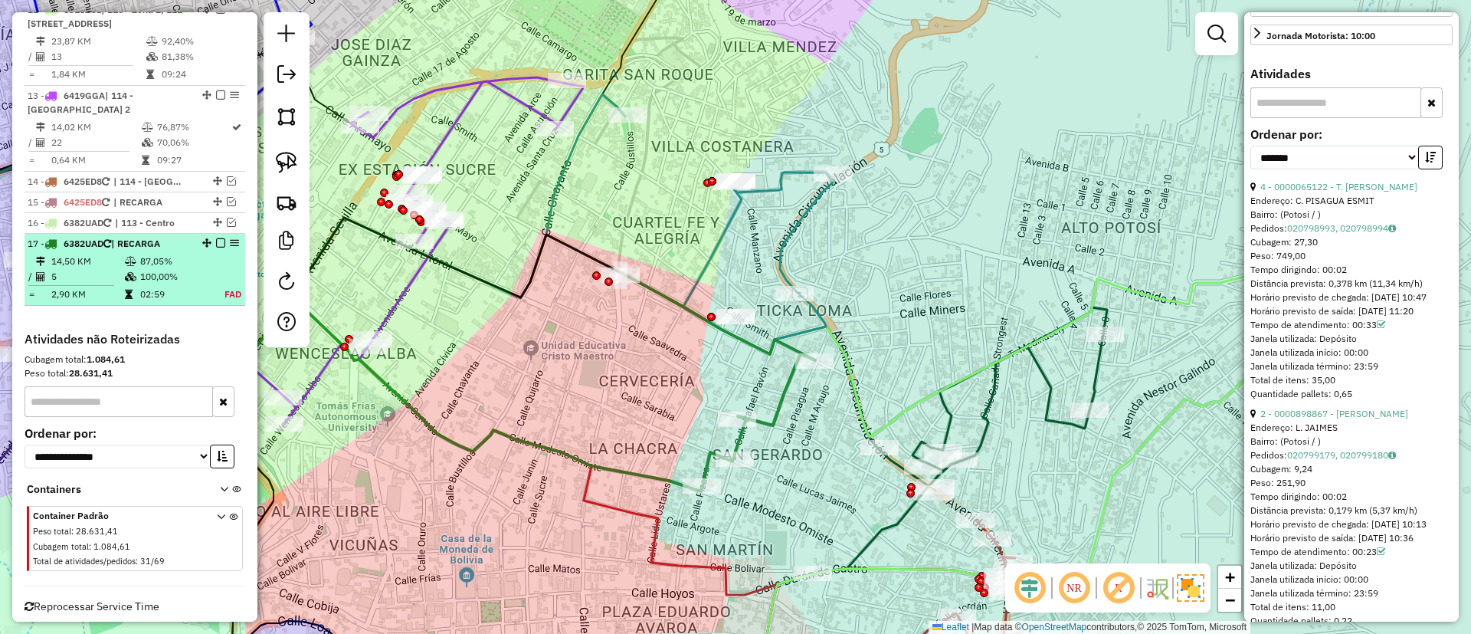
click at [216, 238] on em at bounding box center [220, 242] width 9 height 9
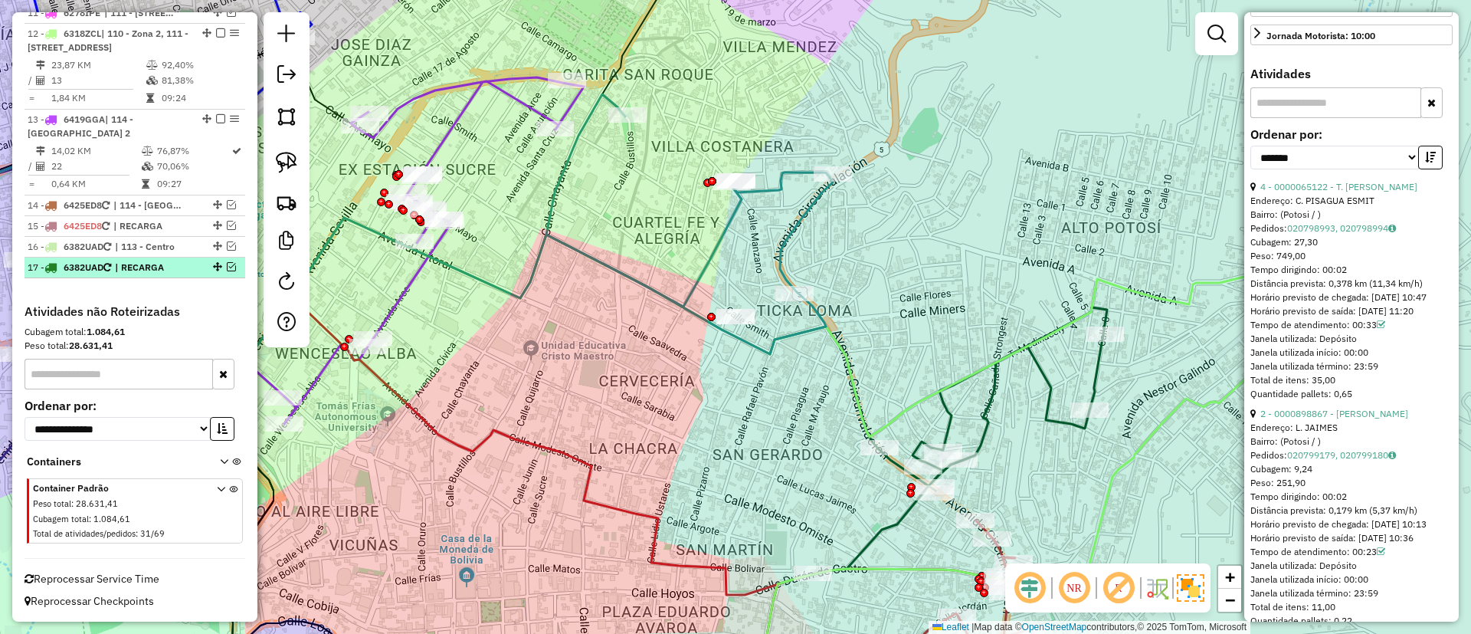
scroll to position [1369, 0]
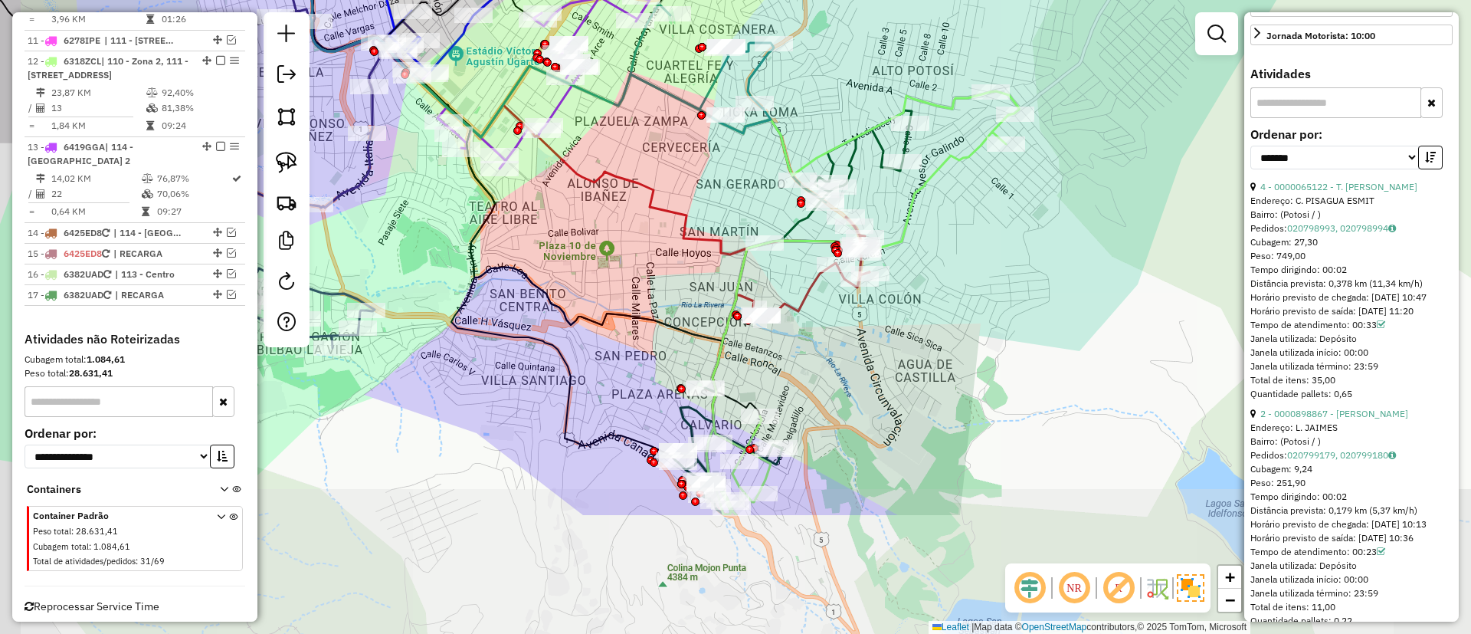
drag, startPoint x: 579, startPoint y: 385, endPoint x: 671, endPoint y: 191, distance: 214.6
click at [659, 198] on icon at bounding box center [380, 5] width 770 height 500
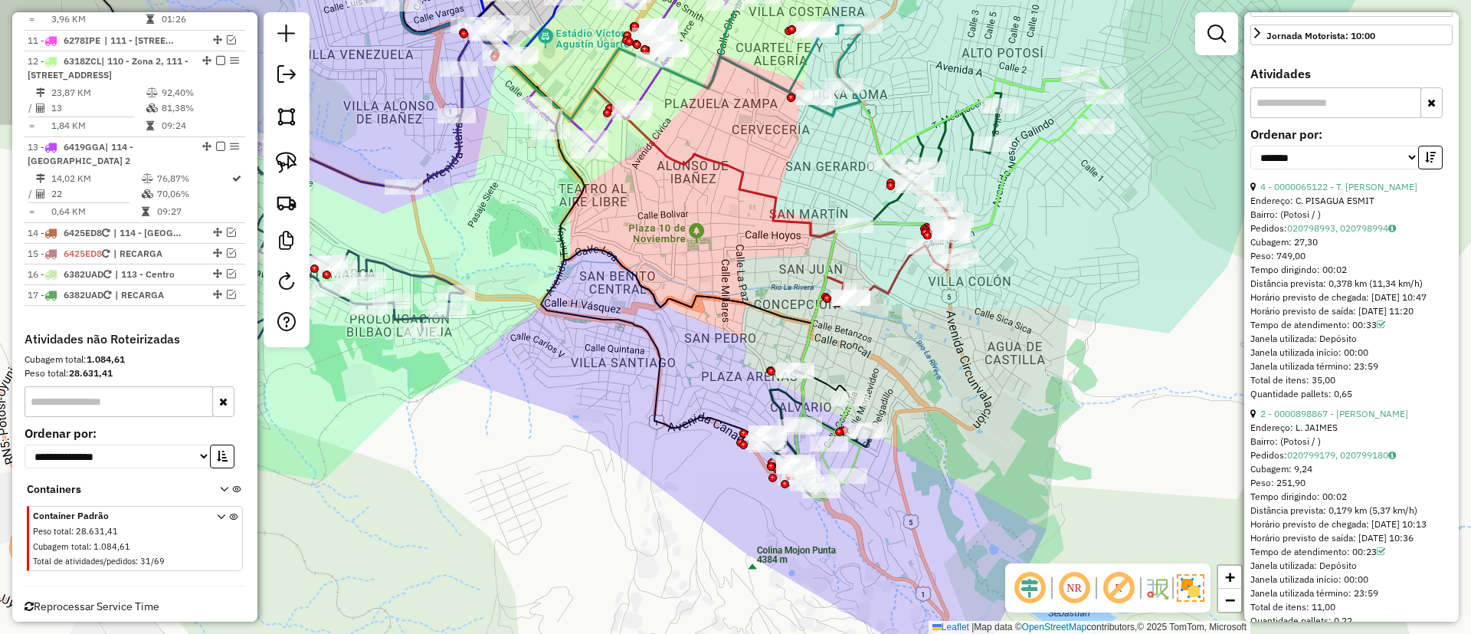
drag, startPoint x: 597, startPoint y: 297, endPoint x: 663, endPoint y: 284, distance: 67.0
click at [663, 284] on div "Janela de atendimento Grade de atendimento Capacidade Transportadoras Veículos …" at bounding box center [735, 317] width 1471 height 634
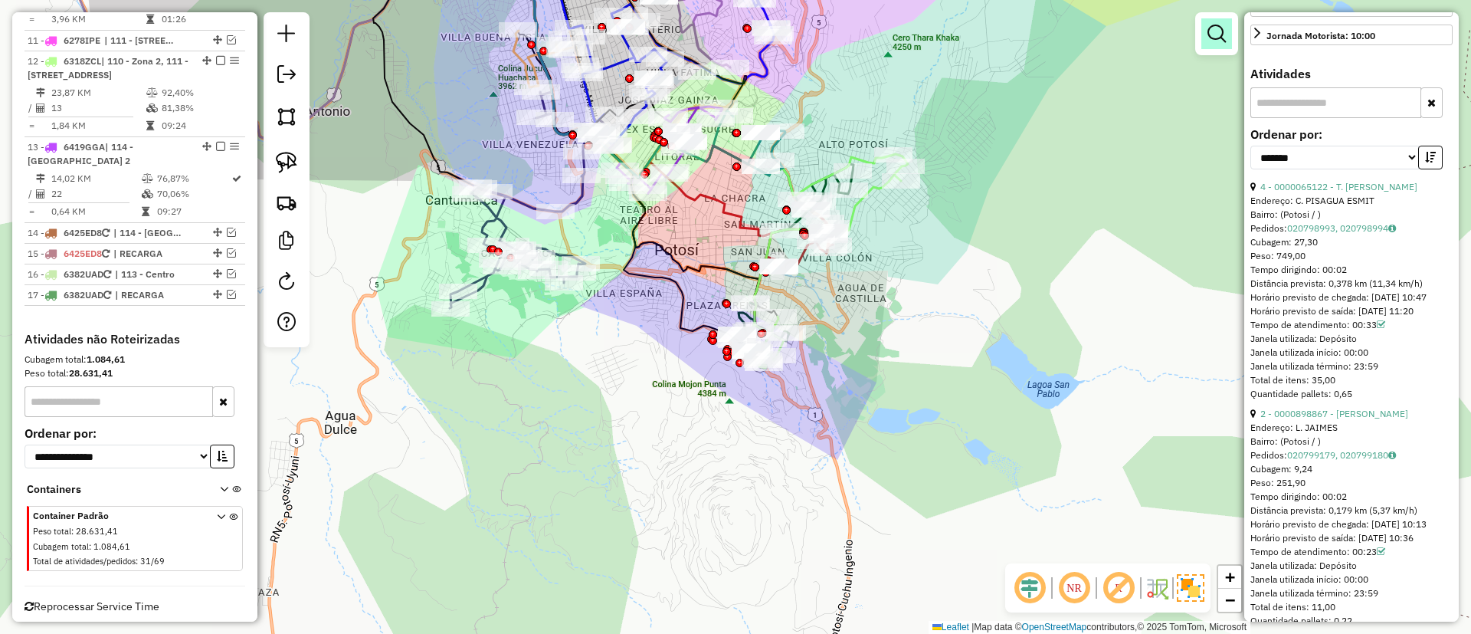
click at [1222, 35] on em at bounding box center [1217, 34] width 18 height 18
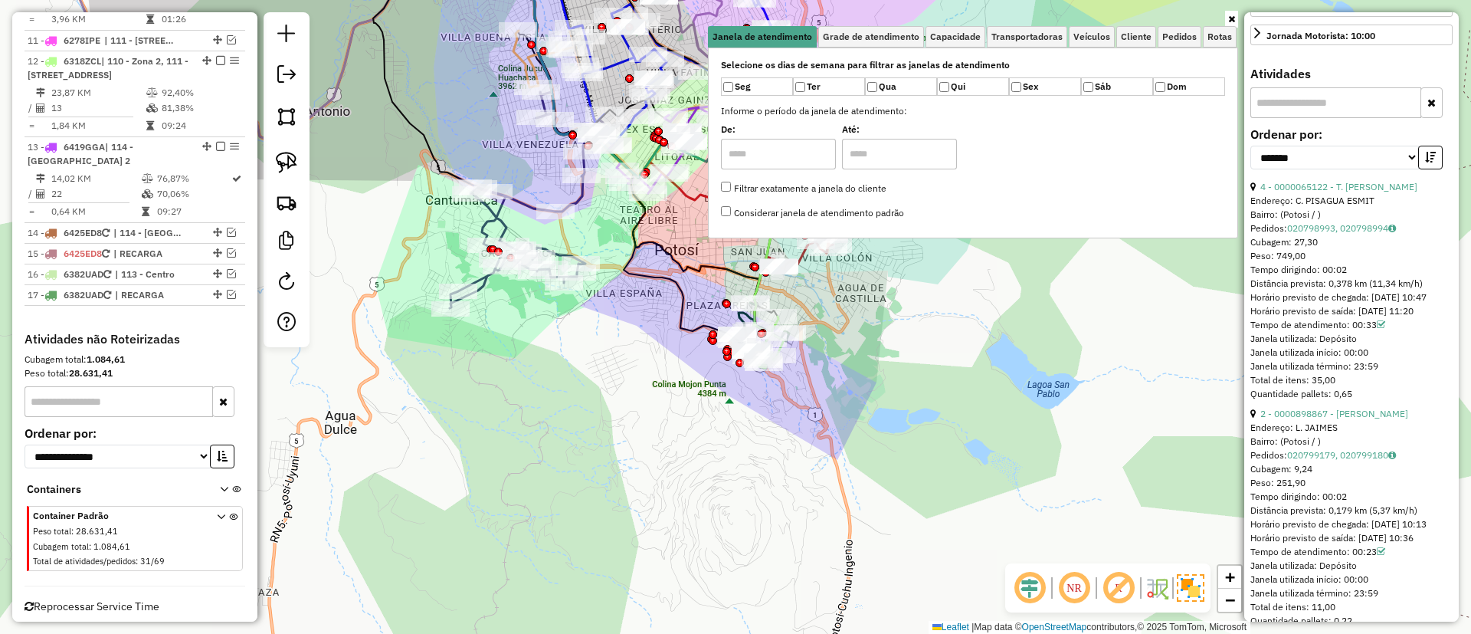
click at [1040, 303] on div "Janela de atendimento Grade de atendimento Capacidade Transportadoras Veículos …" at bounding box center [735, 317] width 1471 height 634
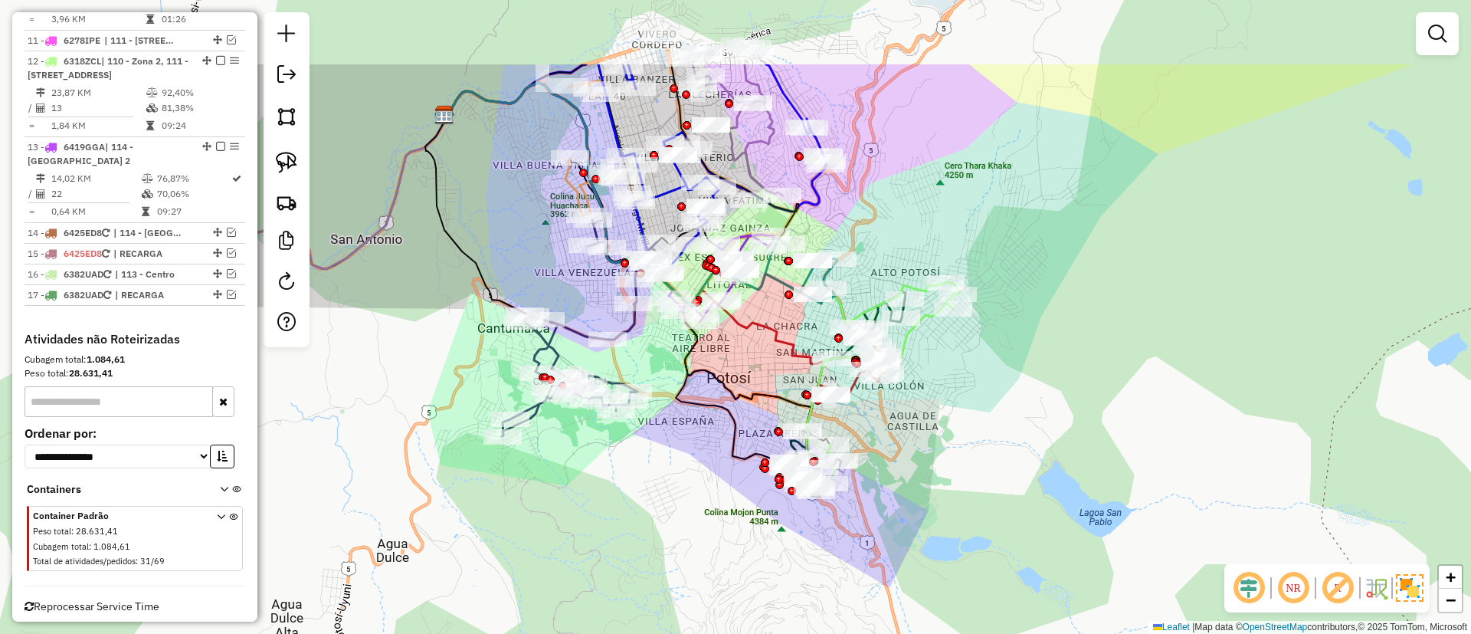
drag, startPoint x: 616, startPoint y: 231, endPoint x: 664, endPoint y: 357, distance: 134.4
click at [664, 357] on div "Janela de atendimento Grade de atendimento Capacidade Transportadoras Veículos …" at bounding box center [735, 317] width 1471 height 634
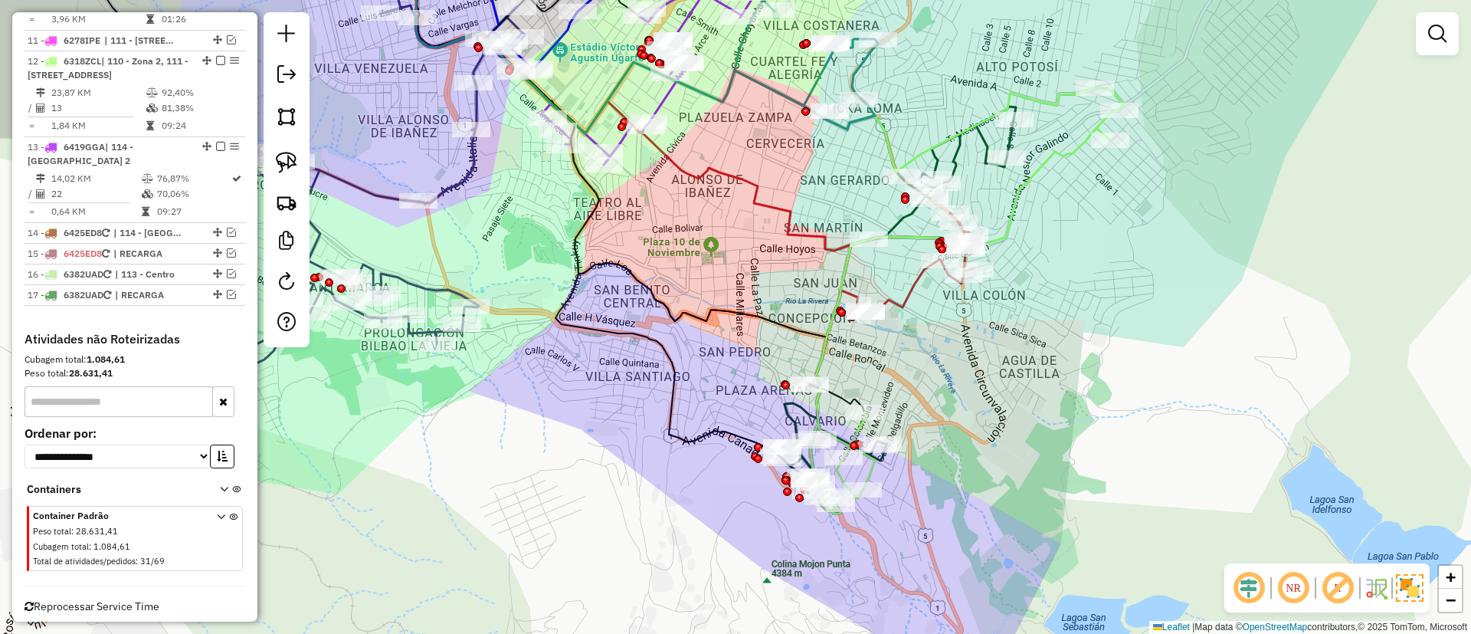
drag, startPoint x: 745, startPoint y: 403, endPoint x: 707, endPoint y: 281, distance: 127.5
click at [699, 271] on div "Janela de atendimento Grade de atendimento Capacidade Transportadoras Veículos …" at bounding box center [735, 317] width 1471 height 634
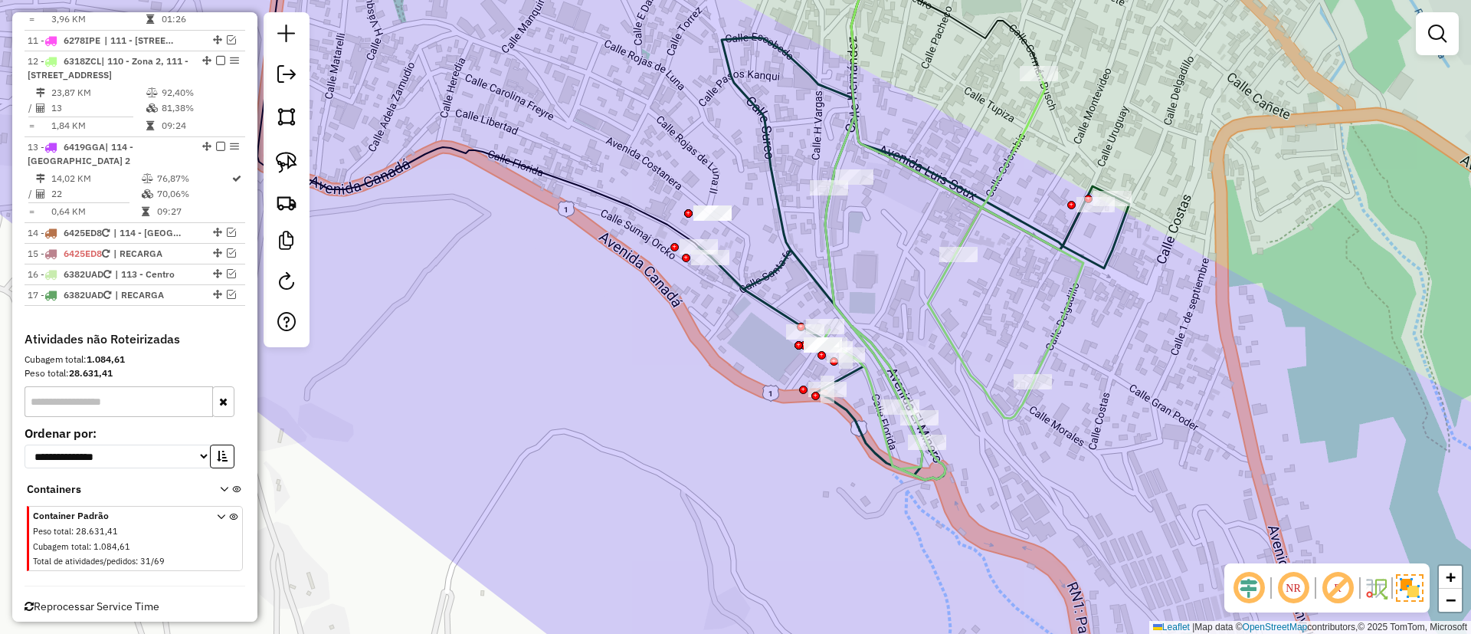
click at [780, 313] on icon at bounding box center [914, 207] width 431 height 543
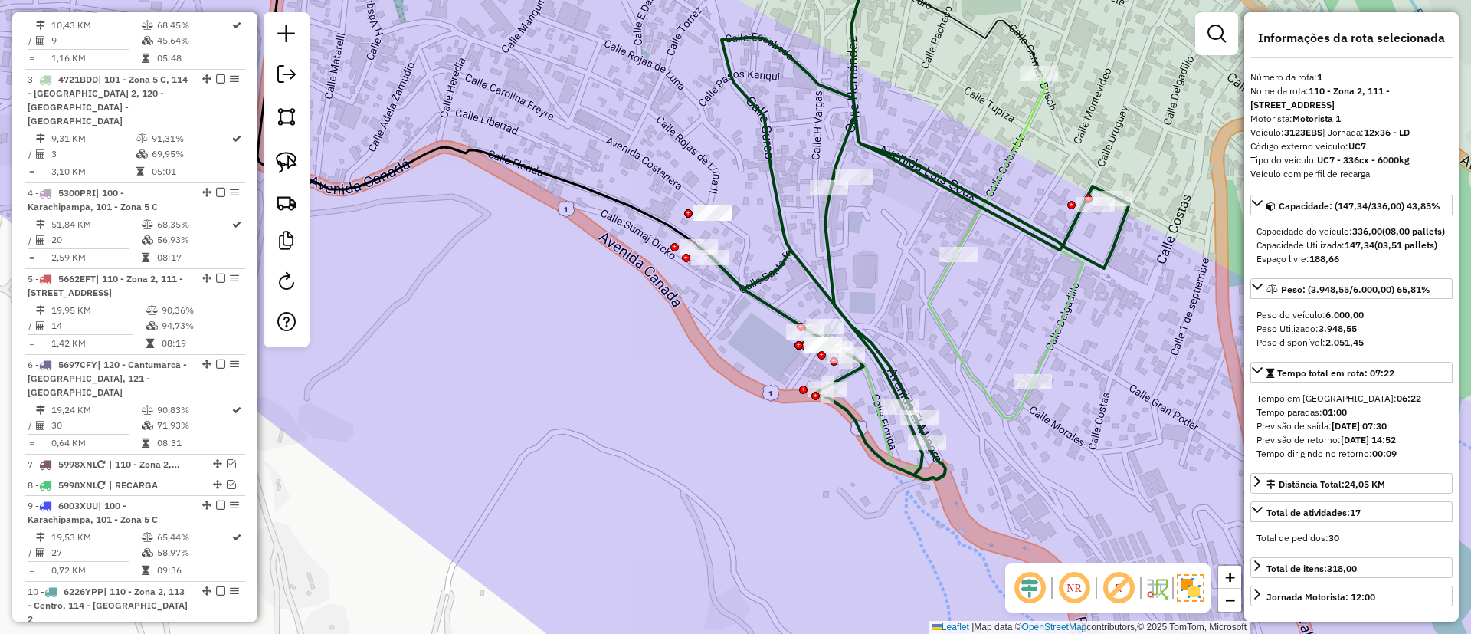
scroll to position [604, 0]
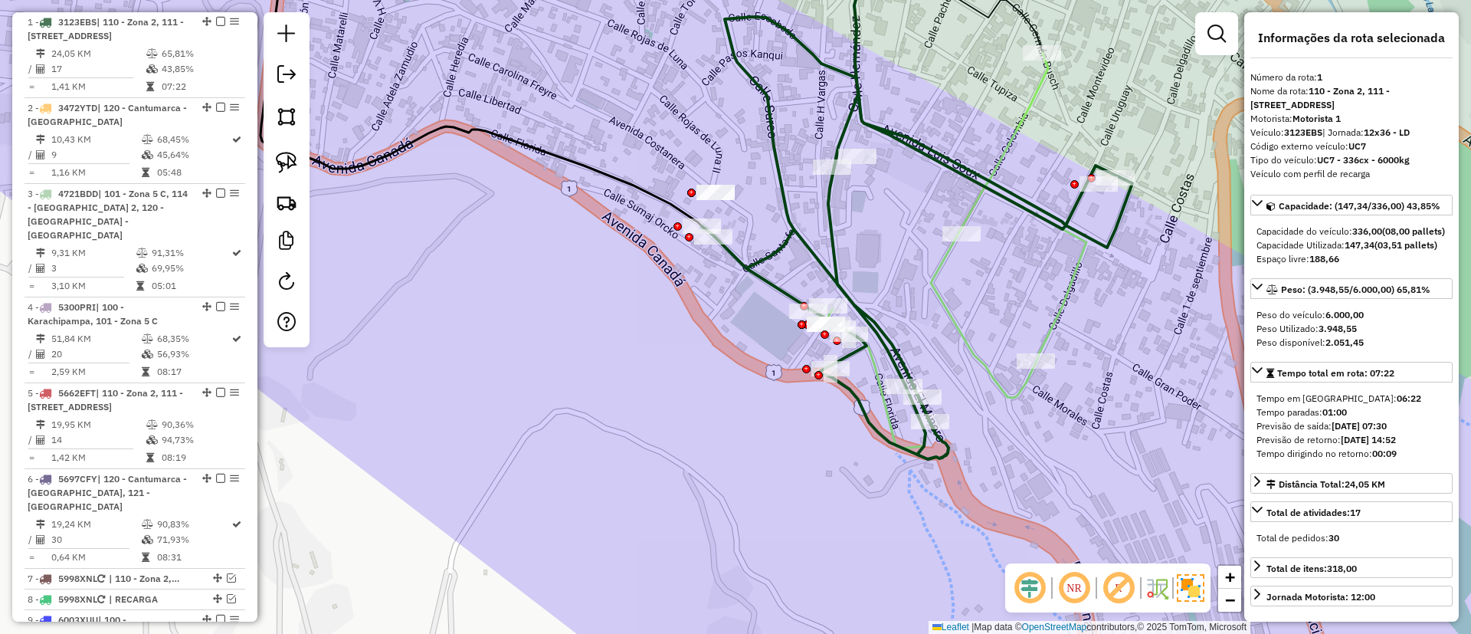
click at [746, 346] on div "Janela de atendimento Grade de atendimento Capacidade Transportadoras Veículos …" at bounding box center [735, 317] width 1471 height 634
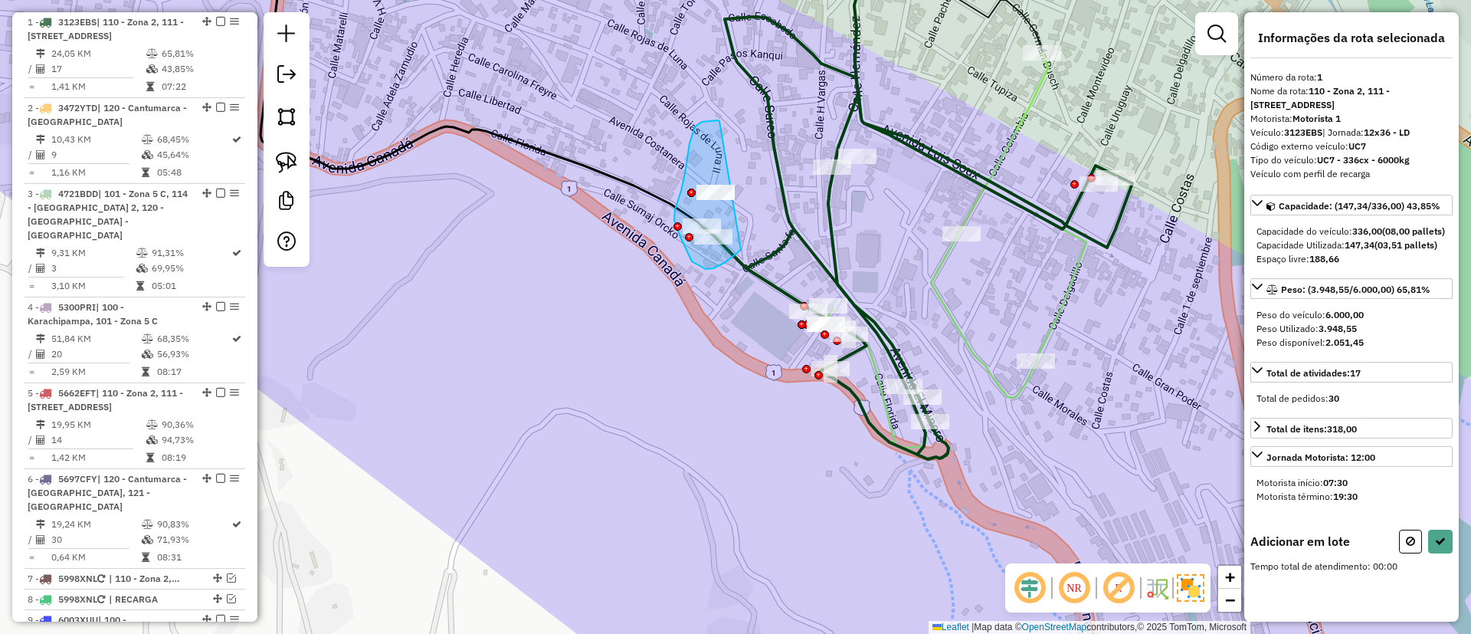
drag, startPoint x: 681, startPoint y: 191, endPoint x: 773, endPoint y: 191, distance: 92.0
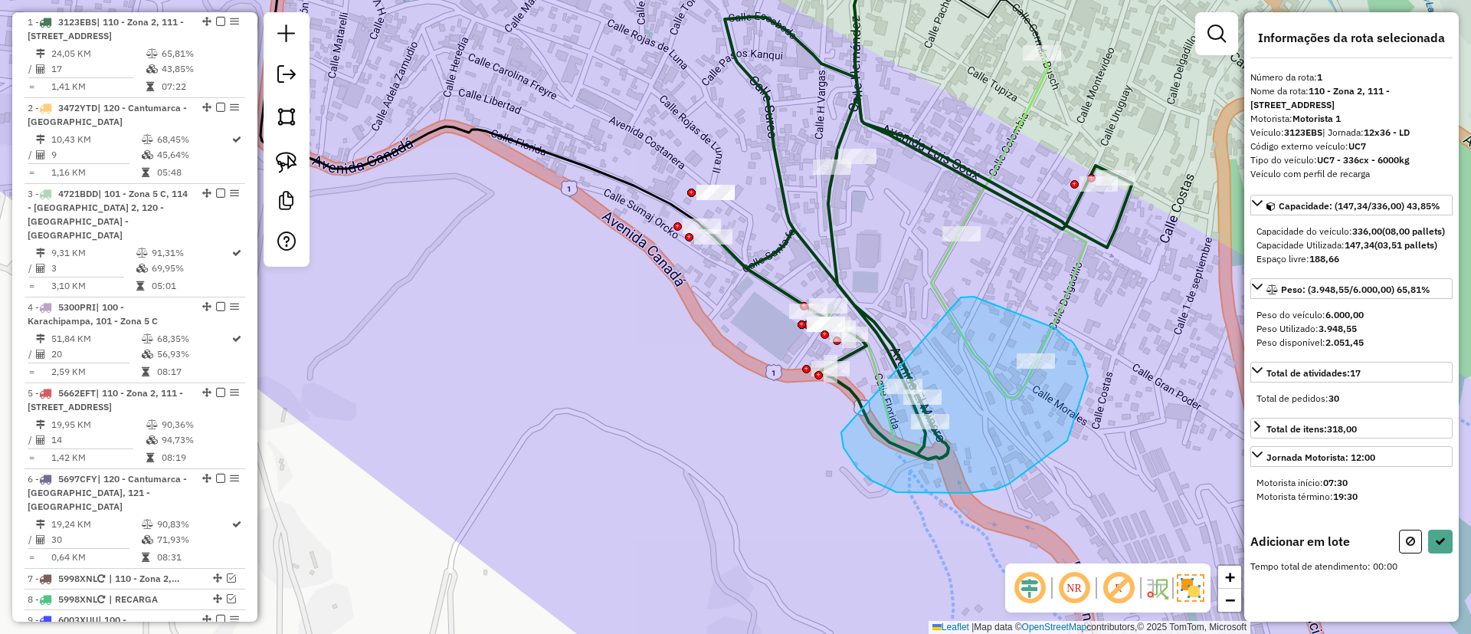
drag, startPoint x: 844, startPoint y: 448, endPoint x: 961, endPoint y: 297, distance: 190.6
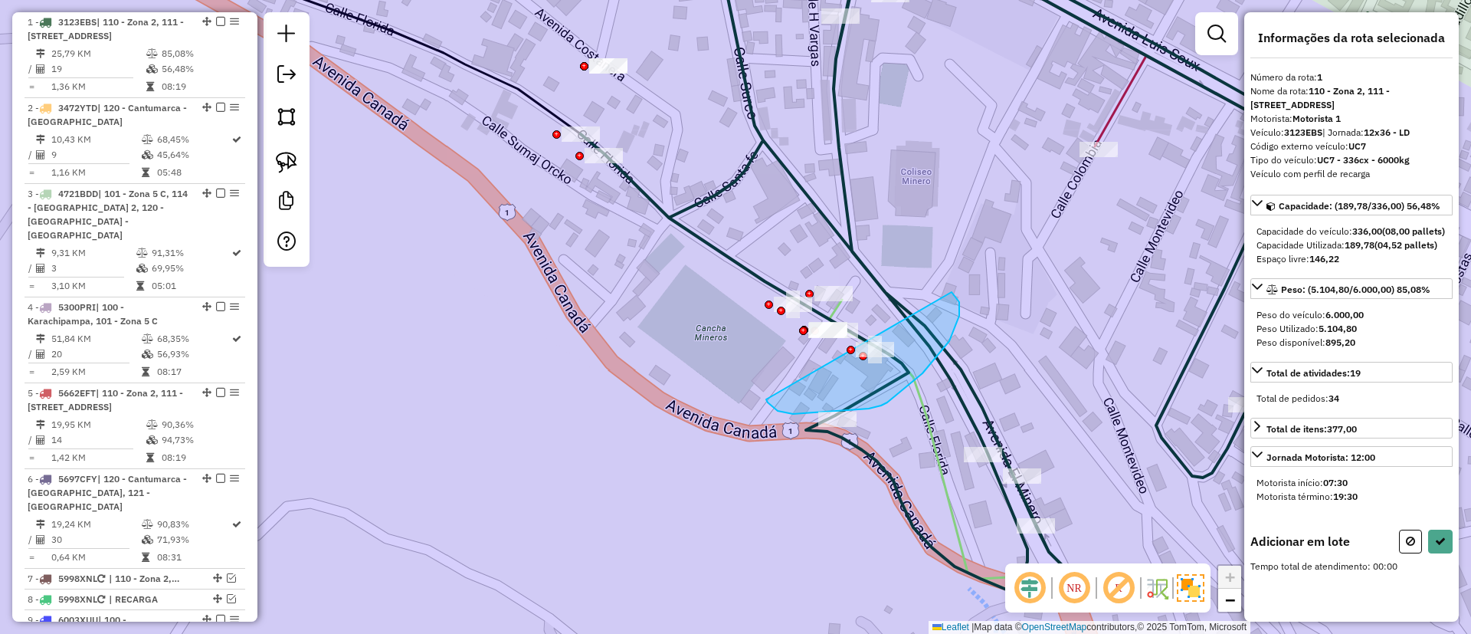
drag, startPoint x: 793, startPoint y: 414, endPoint x: 946, endPoint y: 288, distance: 197.6
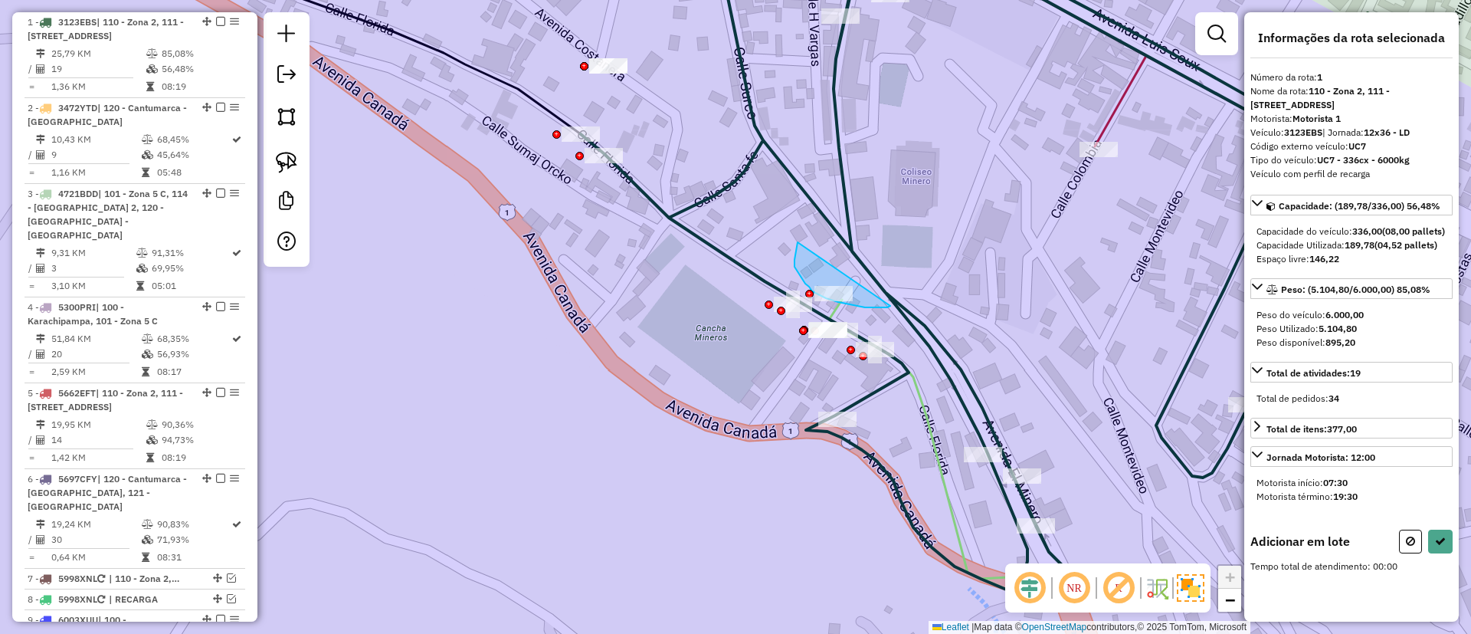
drag, startPoint x: 796, startPoint y: 271, endPoint x: 907, endPoint y: 252, distance: 112.6
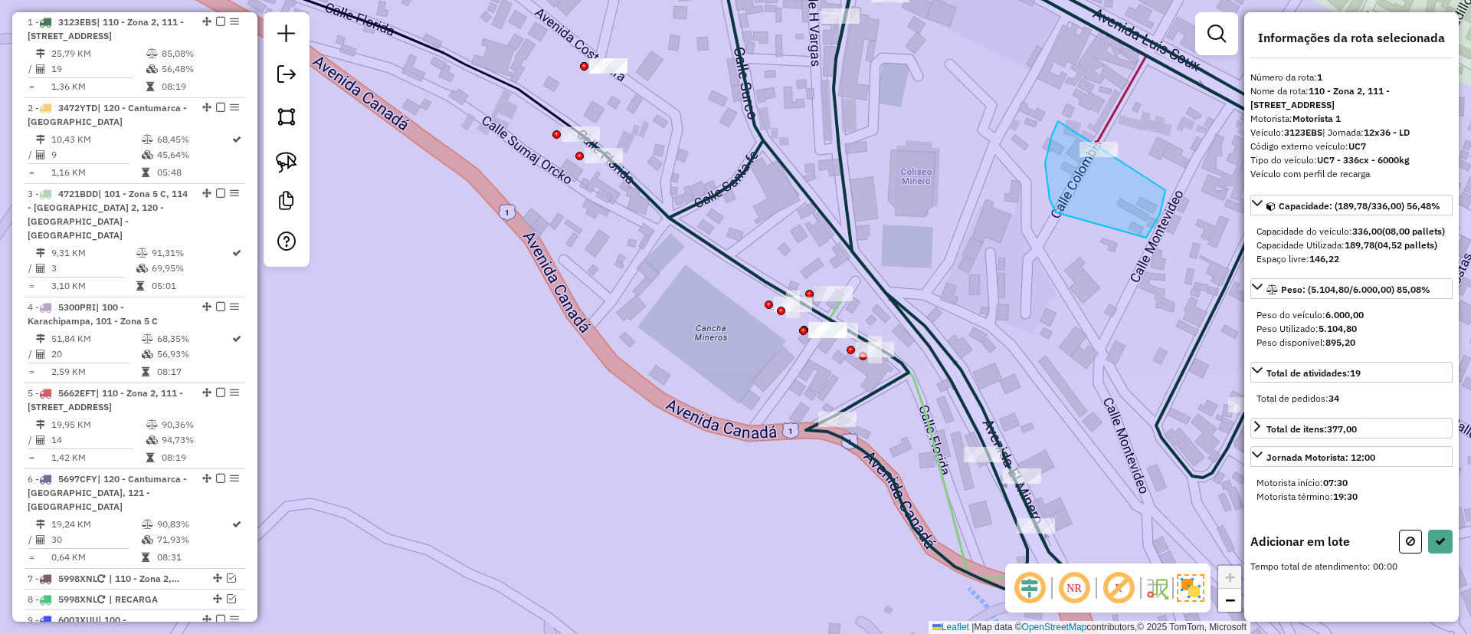
drag, startPoint x: 1050, startPoint y: 199, endPoint x: 1141, endPoint y: 116, distance: 123.2
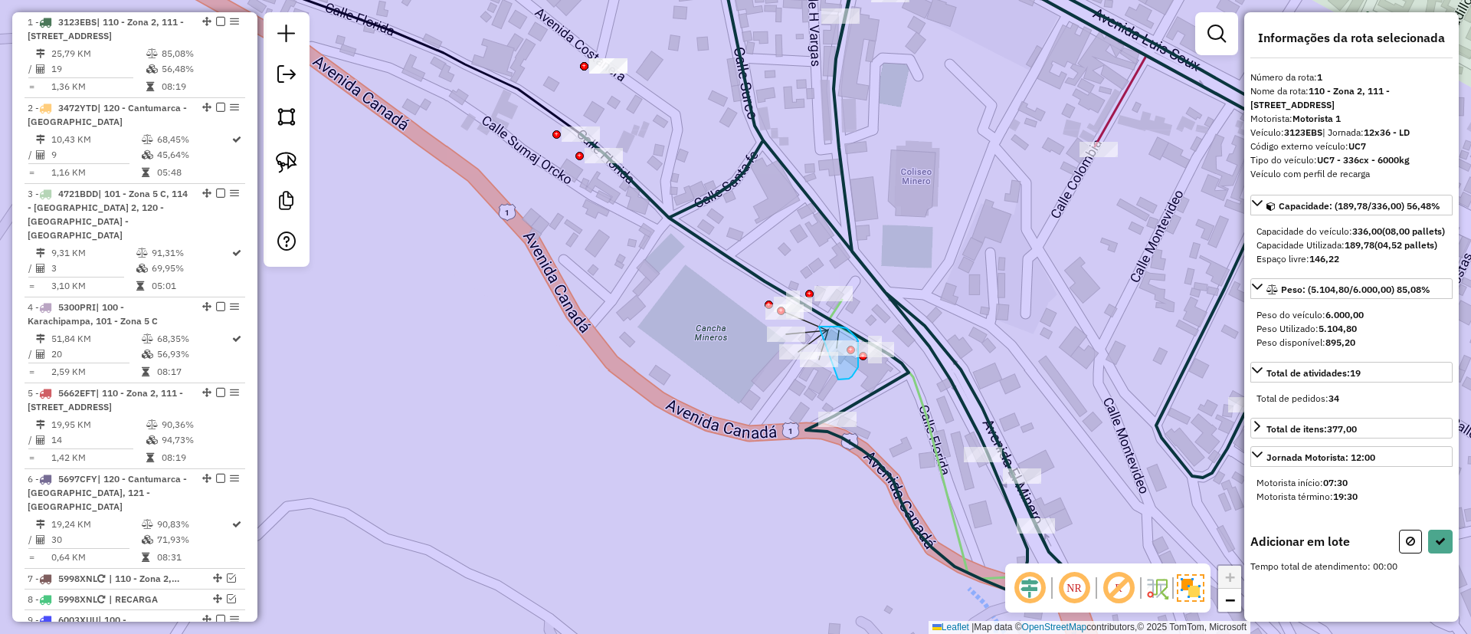
drag, startPoint x: 819, startPoint y: 326, endPoint x: 836, endPoint y: 379, distance: 55.5
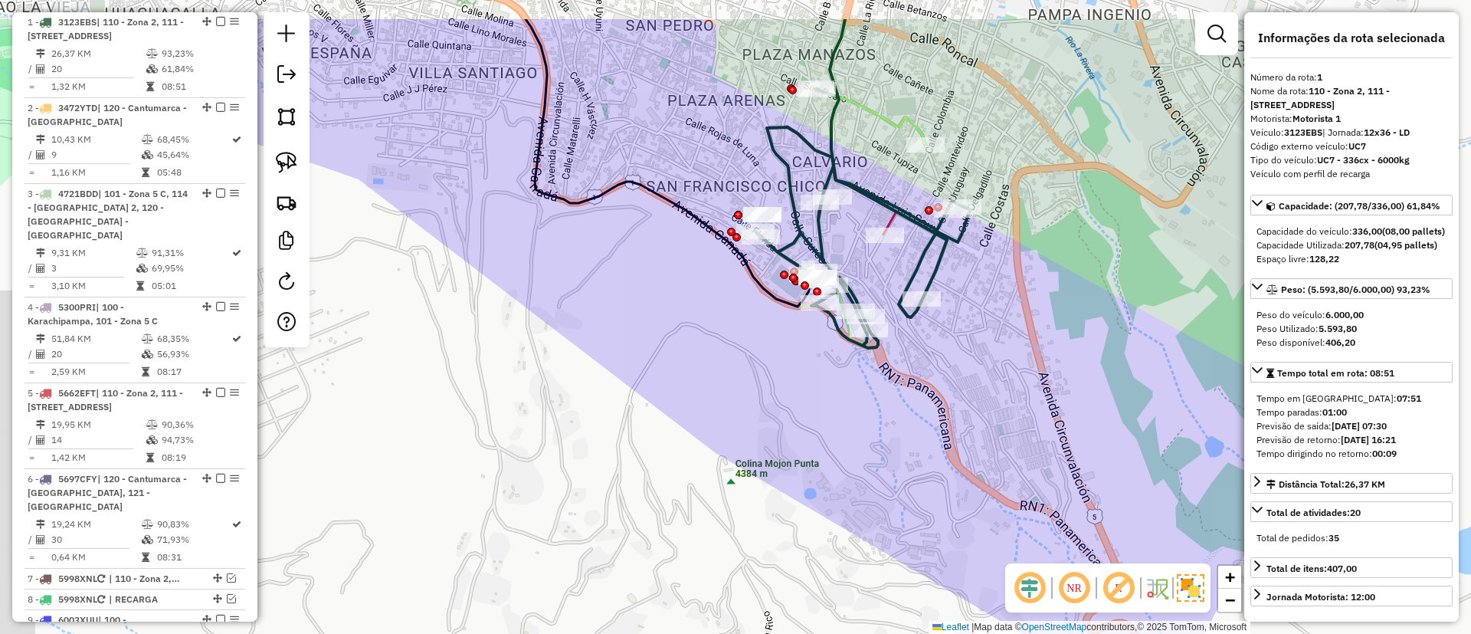
click at [838, 233] on div "Janela de atendimento Grade de atendimento Capacidade Transportadoras Veículos …" at bounding box center [735, 317] width 1471 height 634
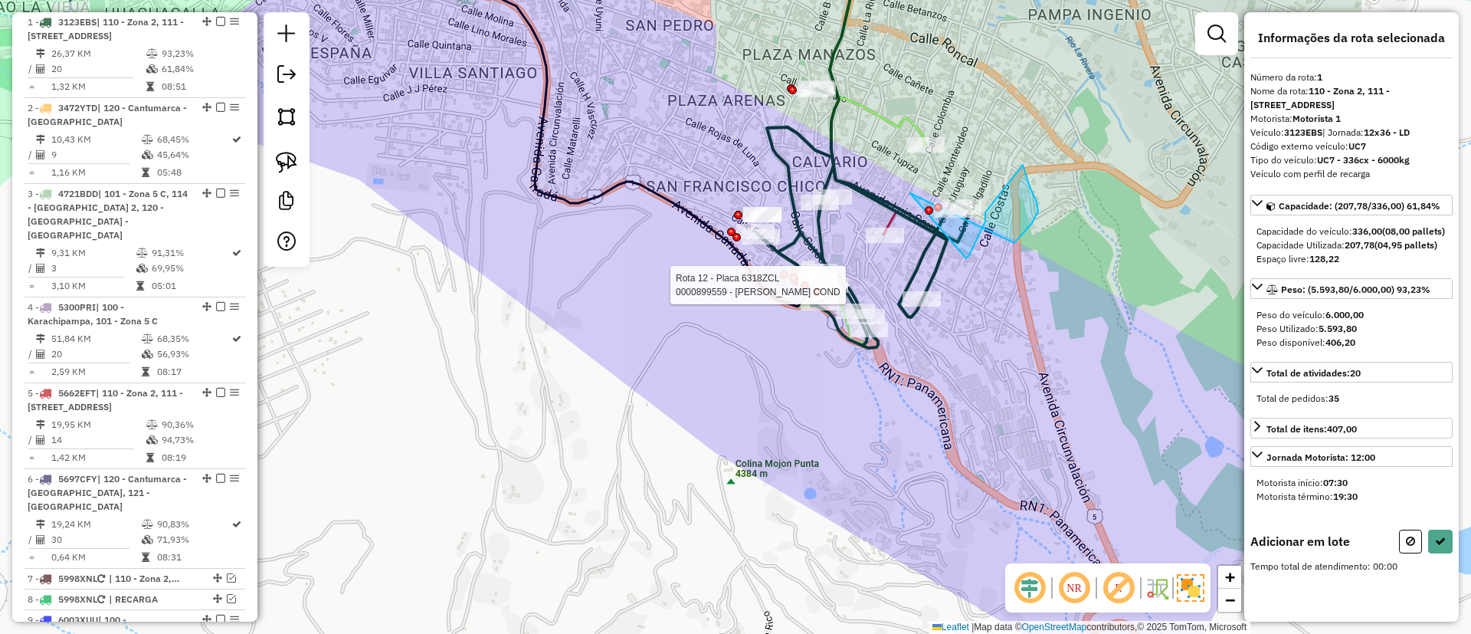
drag, startPoint x: 910, startPoint y: 193, endPoint x: 966, endPoint y: 258, distance: 85.9
drag, startPoint x: 907, startPoint y: 187, endPoint x: 1002, endPoint y: 198, distance: 95.6
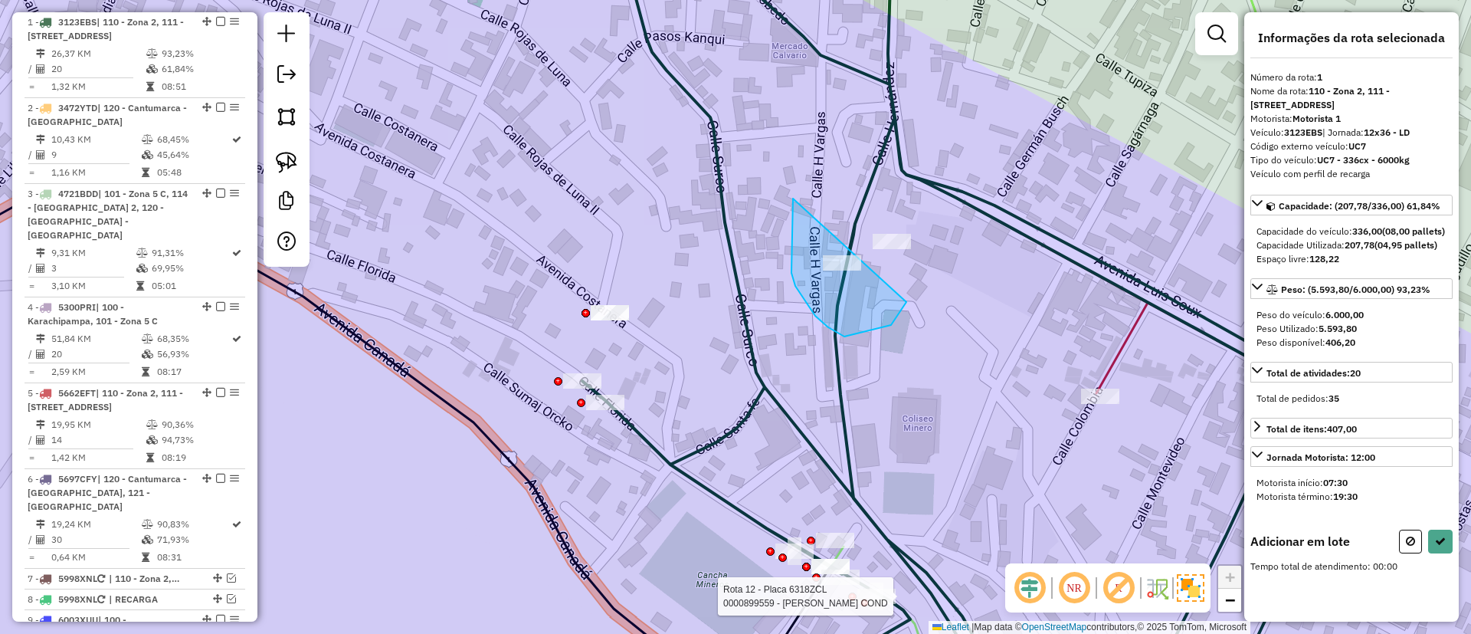
drag, startPoint x: 792, startPoint y: 273, endPoint x: 907, endPoint y: 297, distance: 117.4
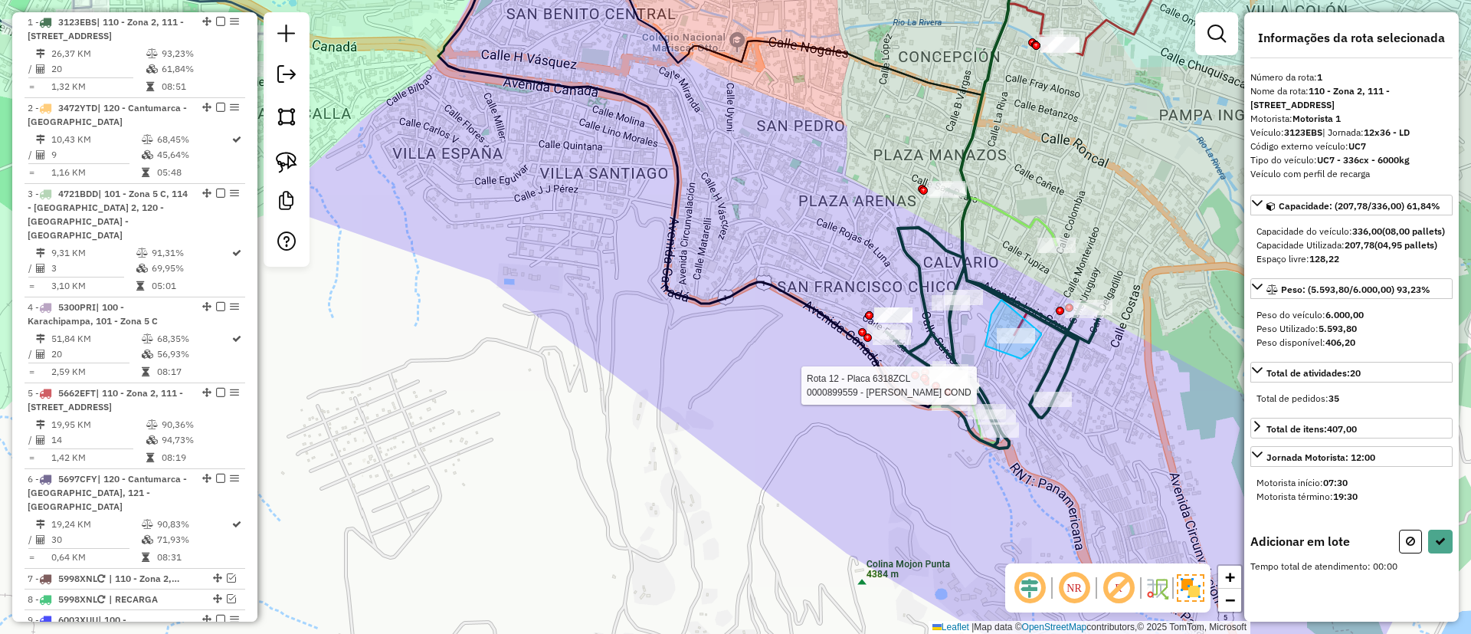
drag, startPoint x: 986, startPoint y: 346, endPoint x: 1042, endPoint y: 333, distance: 57.3
drag, startPoint x: 996, startPoint y: 251, endPoint x: 1090, endPoint y: 185, distance: 114.4
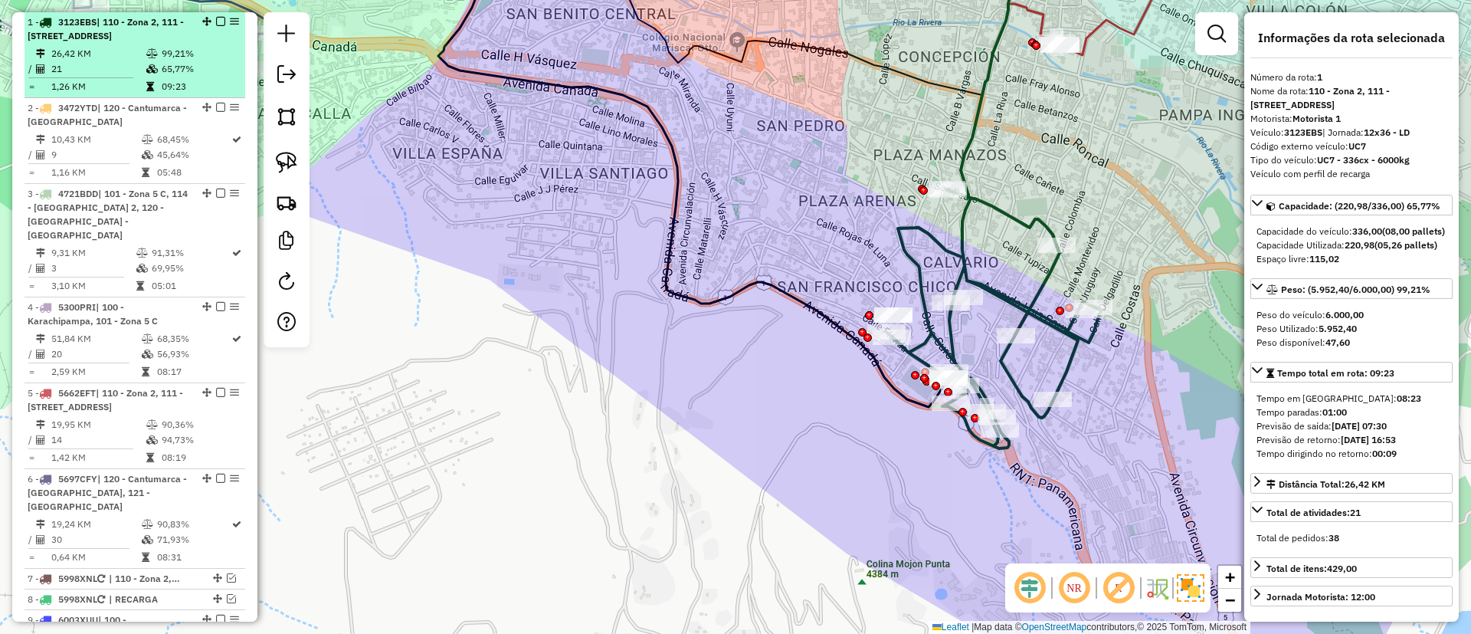
click at [216, 25] on em at bounding box center [220, 21] width 9 height 9
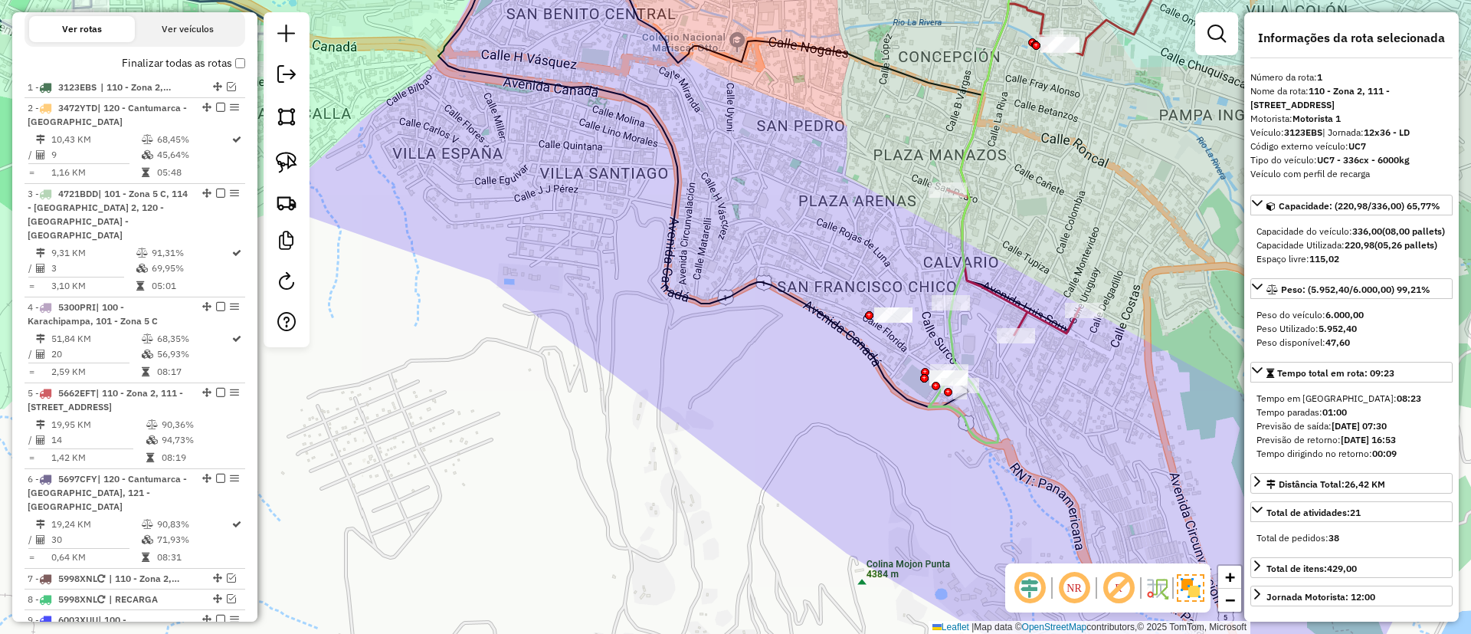
click at [950, 328] on icon at bounding box center [976, 189] width 95 height 507
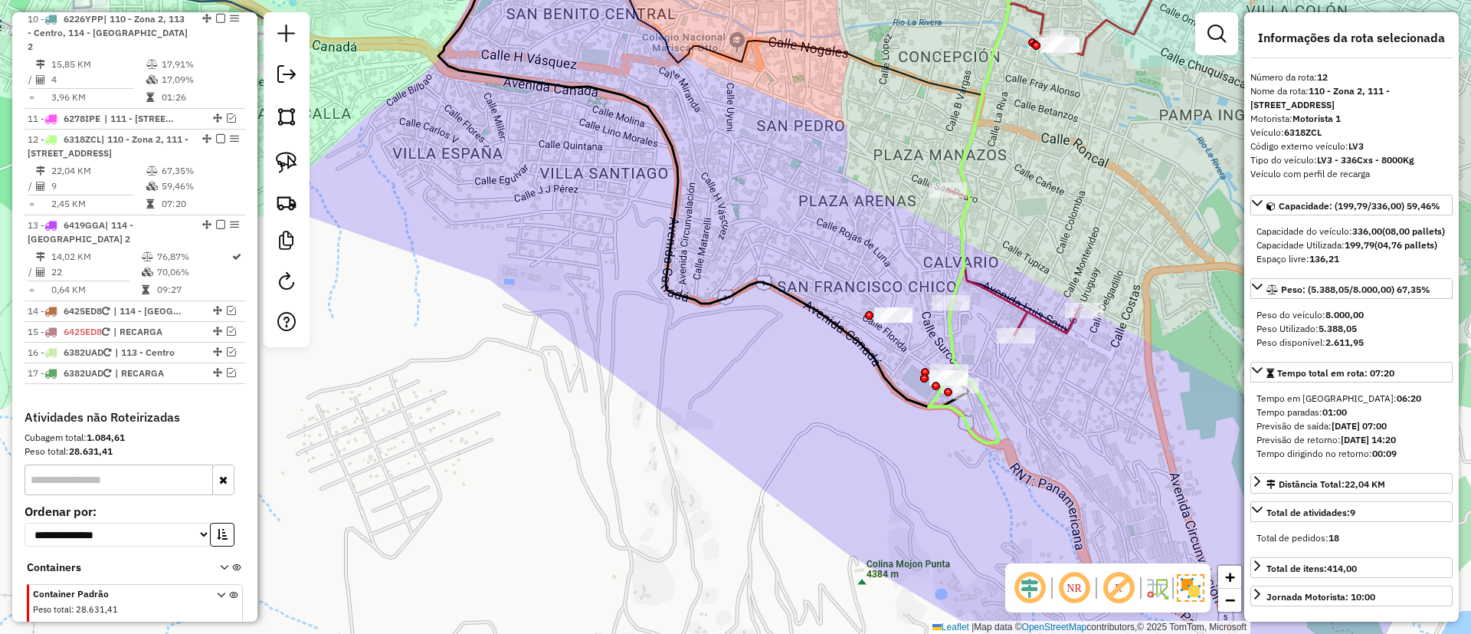
scroll to position [1301, 0]
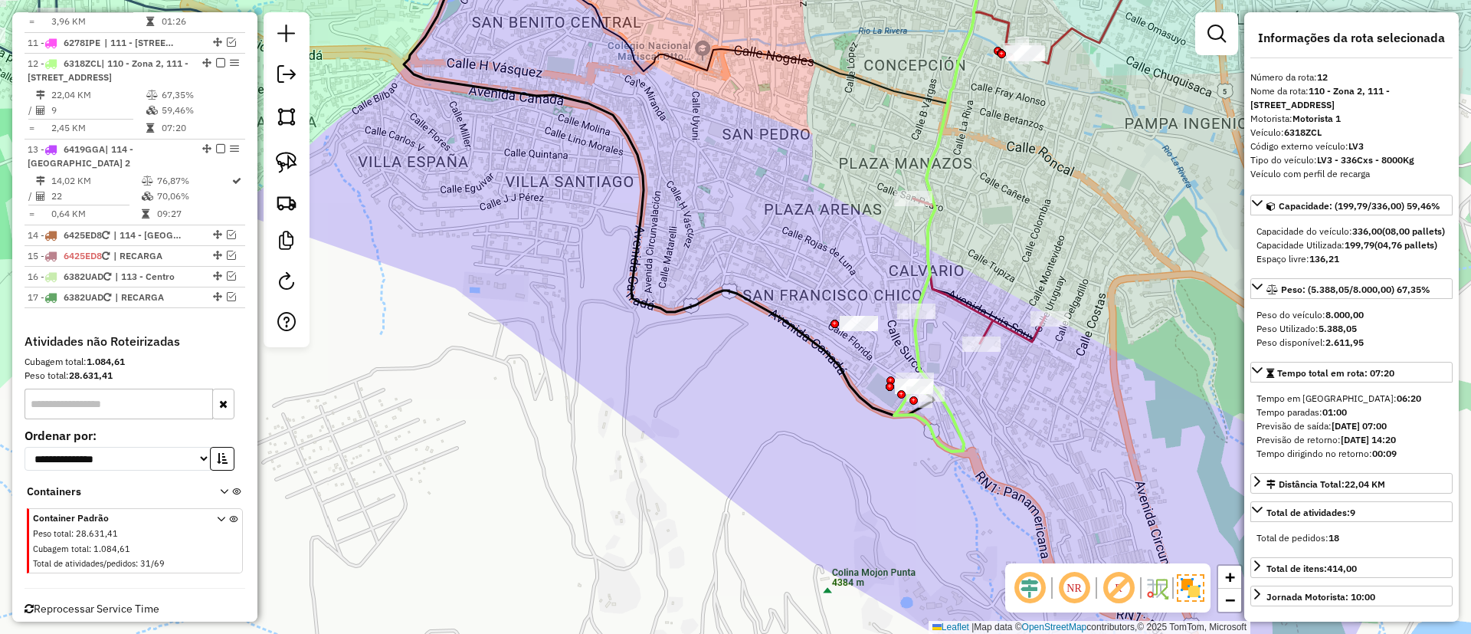
drag, startPoint x: 784, startPoint y: 245, endPoint x: 710, endPoint y: 193, distance: 90.2
click at [715, 199] on div "Janela de atendimento Grade de atendimento Capacidade Transportadoras Veículos …" at bounding box center [735, 317] width 1471 height 634
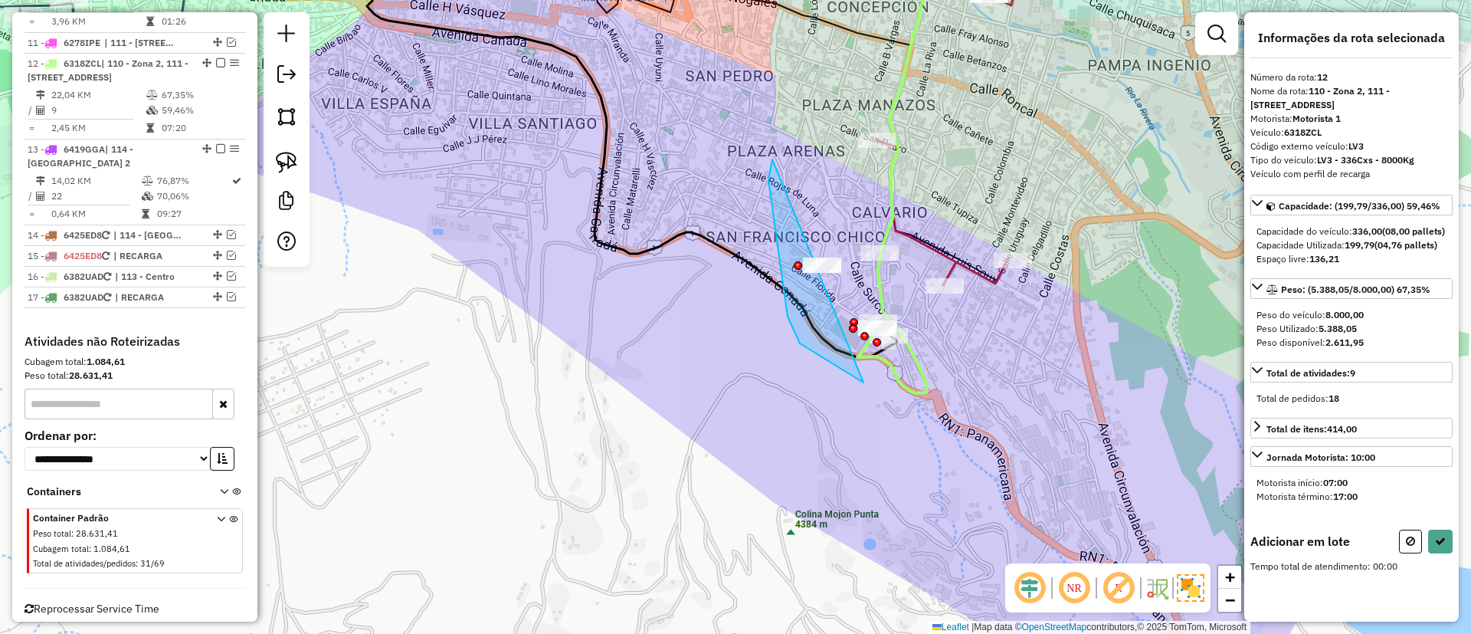
drag, startPoint x: 800, startPoint y: 343, endPoint x: 952, endPoint y: 334, distance: 152.0
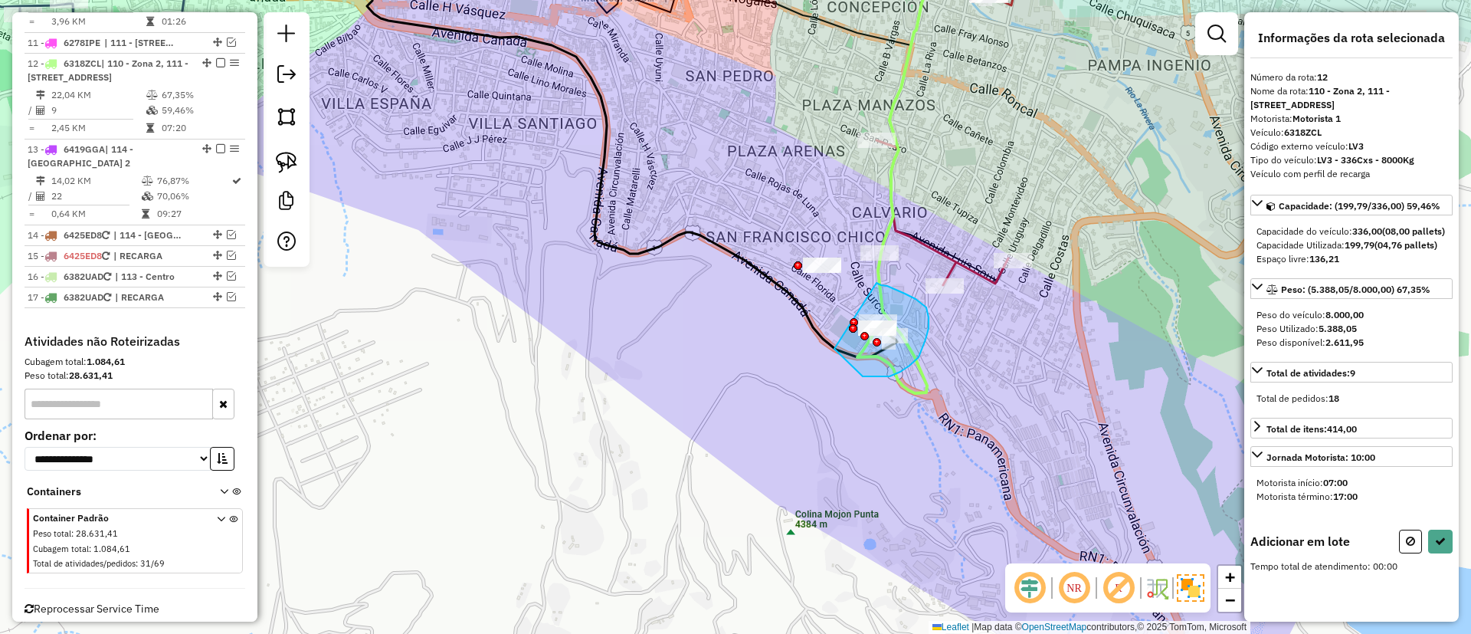
drag, startPoint x: 929, startPoint y: 328, endPoint x: 877, endPoint y: 283, distance: 69.0
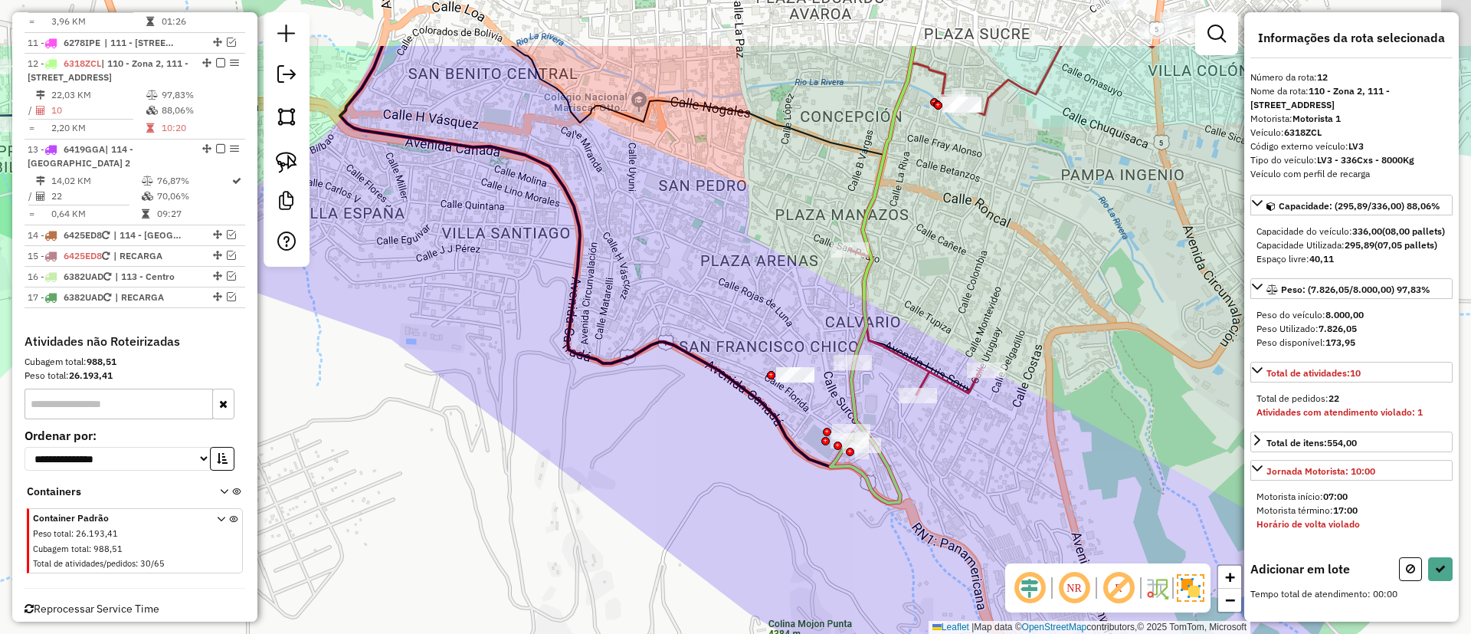
drag, startPoint x: 904, startPoint y: 335, endPoint x: 940, endPoint y: 299, distance: 51.5
click at [950, 319] on div "Janela de atendimento Grade de atendimento Capacidade Transportadoras Veículos …" at bounding box center [735, 317] width 1471 height 634
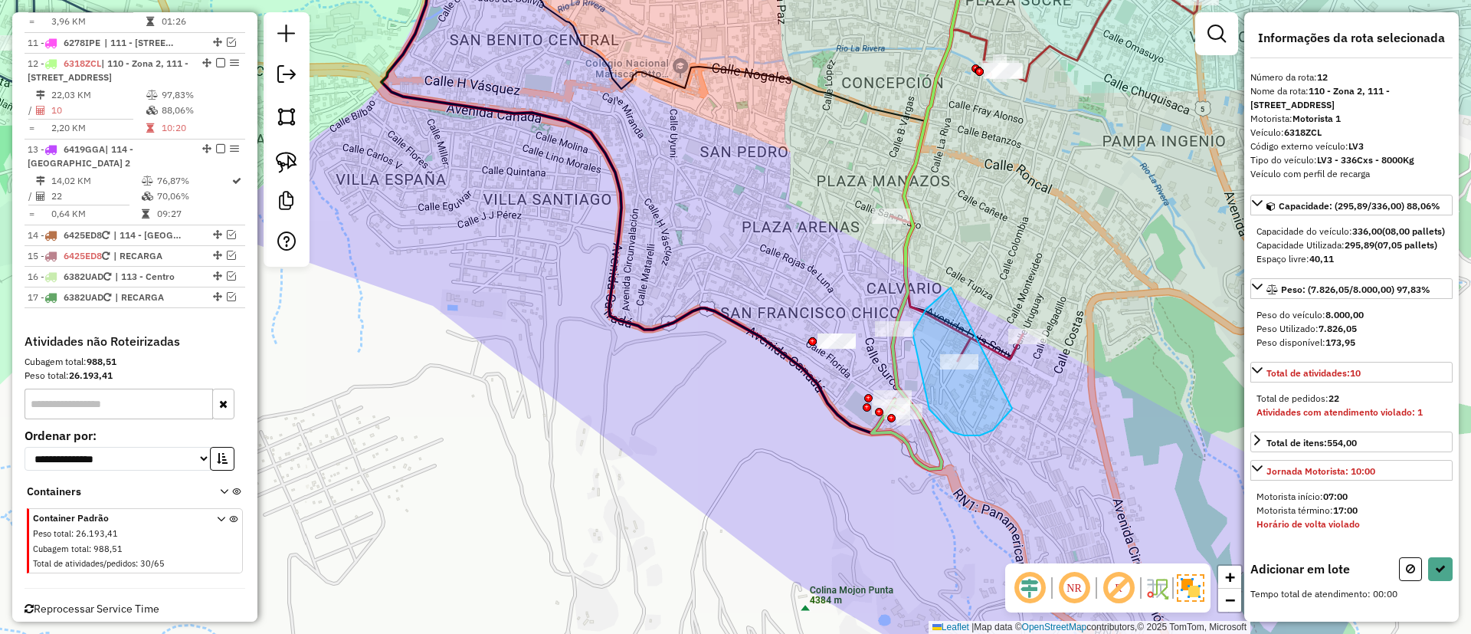
drag, startPoint x: 927, startPoint y: 309, endPoint x: 1010, endPoint y: 395, distance: 119.8
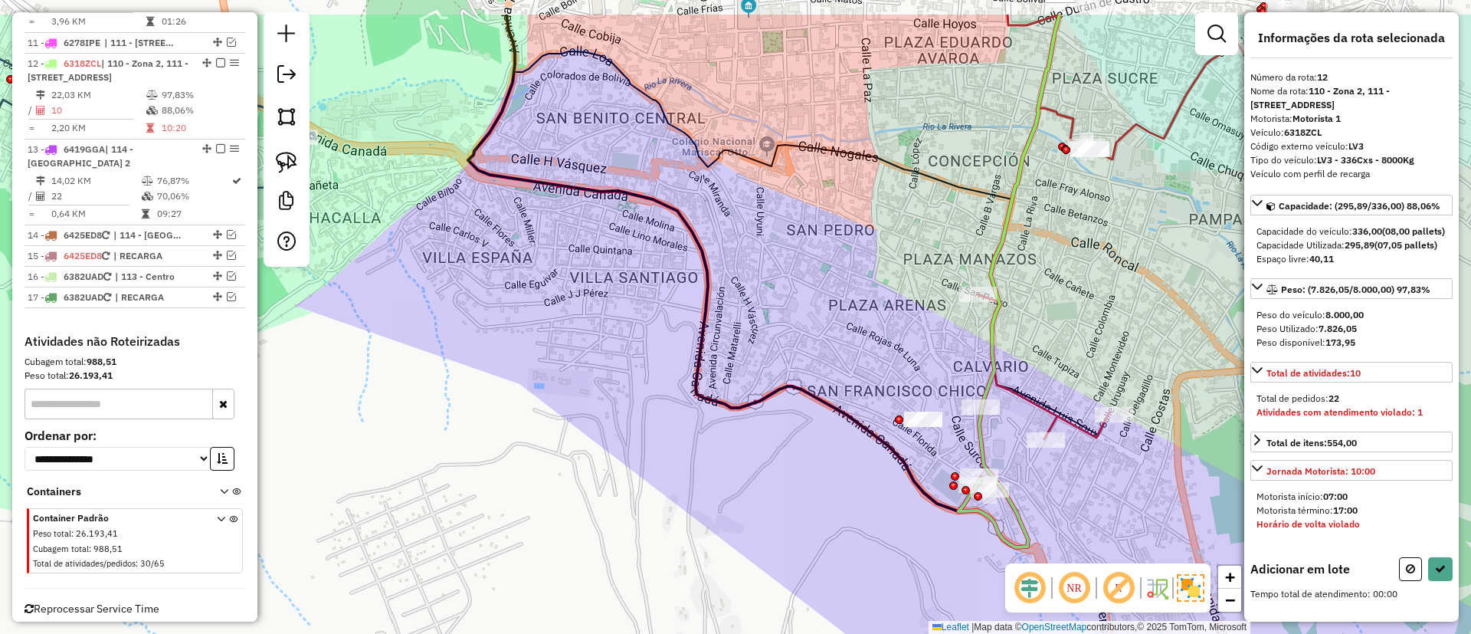
drag, startPoint x: 992, startPoint y: 331, endPoint x: 992, endPoint y: 317, distance: 14.6
click at [998, 323] on div "Janela de atendimento Grade de atendimento Capacidade Transportadoras Veículos …" at bounding box center [735, 317] width 1471 height 634
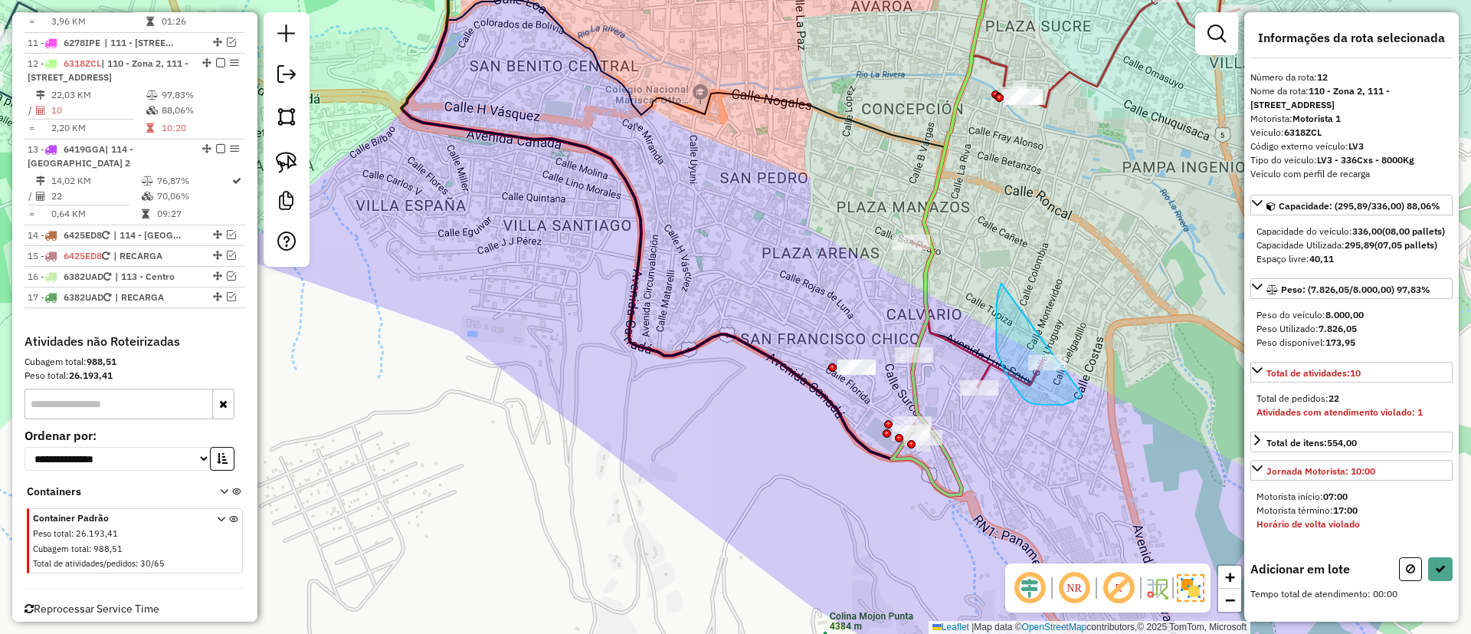
drag, startPoint x: 1032, startPoint y: 403, endPoint x: 1089, endPoint y: 364, distance: 69.5
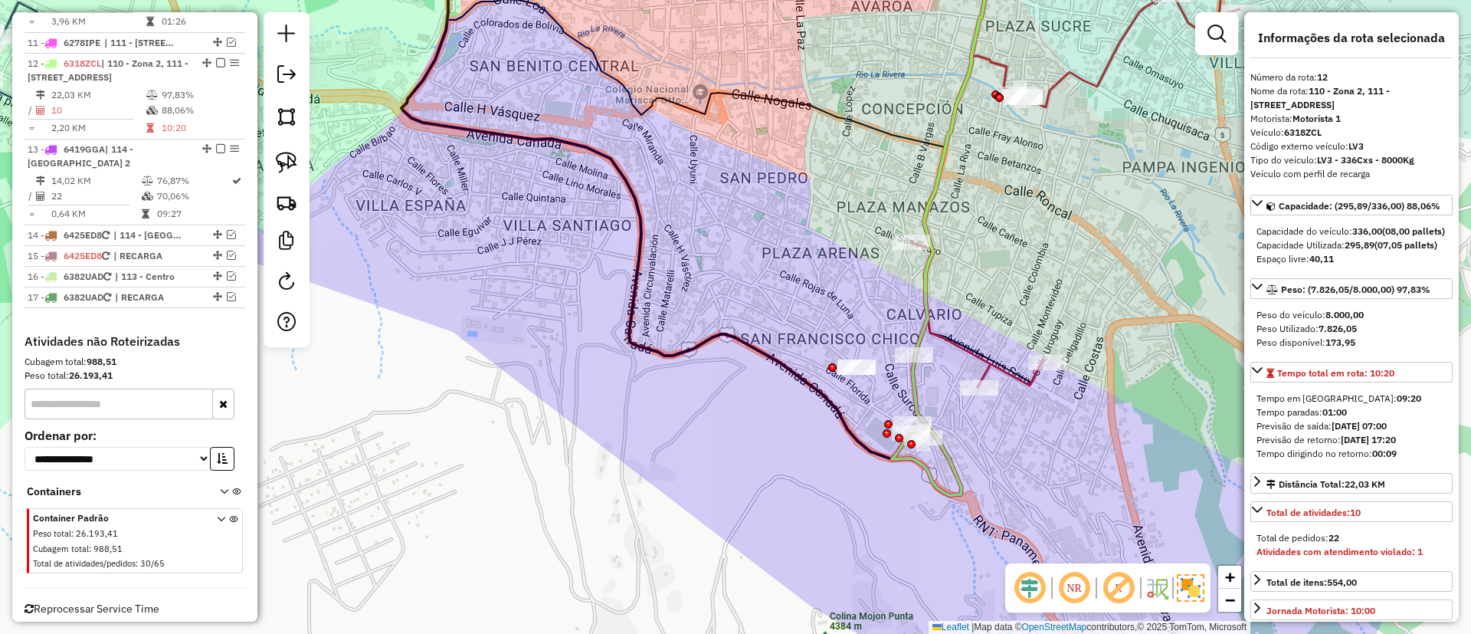
click at [133, 602] on span "Reprocessar Service Time" at bounding box center [92, 609] width 135 height 14
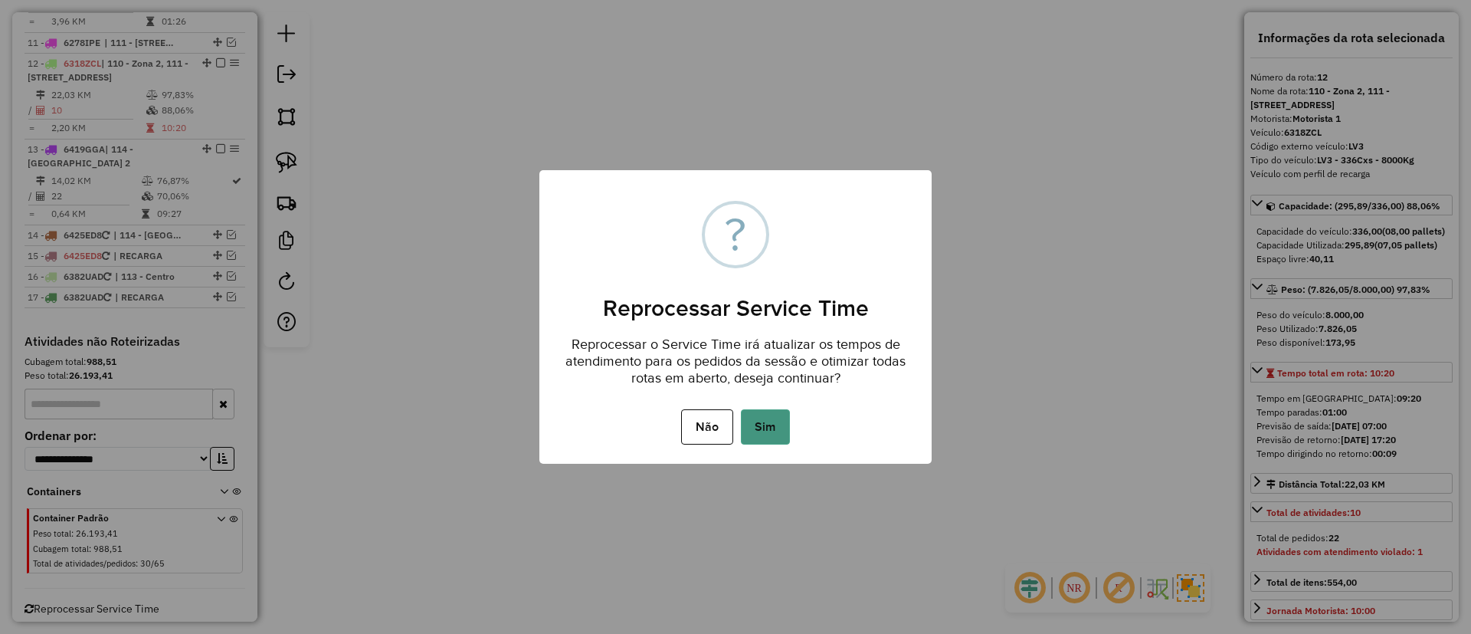
click at [763, 420] on button "Sim" at bounding box center [765, 426] width 49 height 35
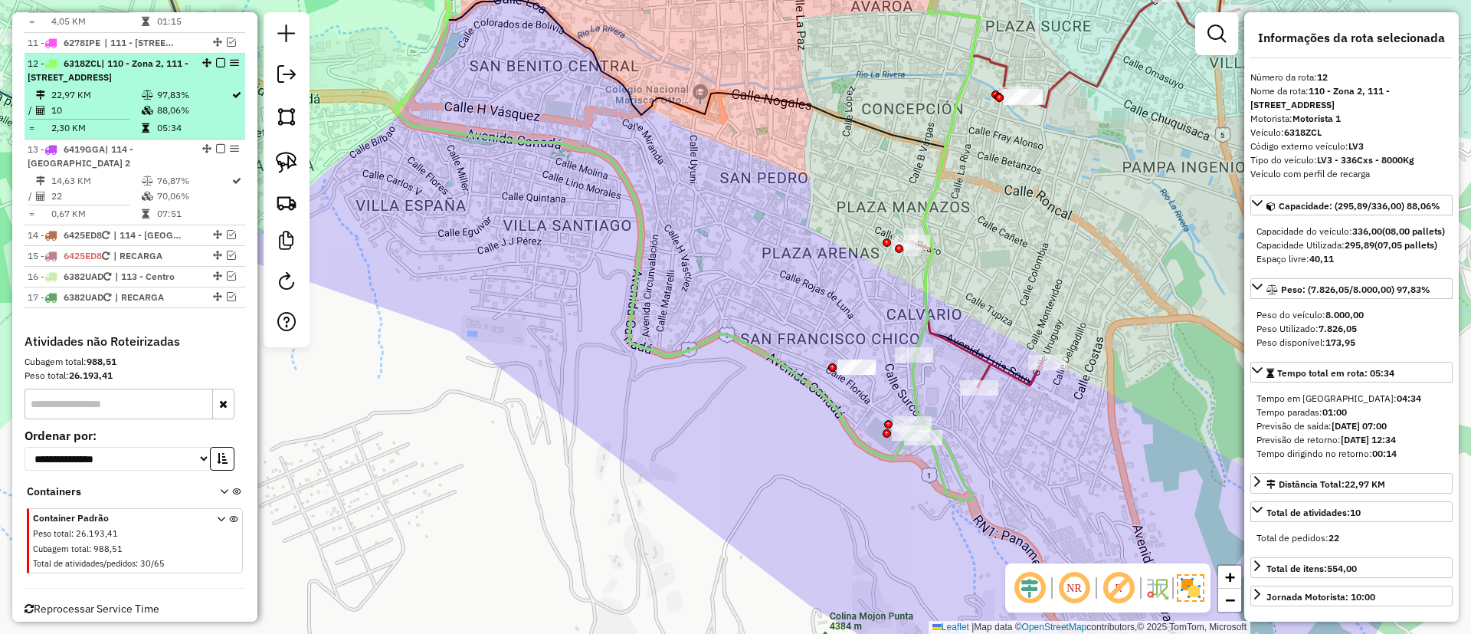
click at [216, 58] on em at bounding box center [220, 62] width 9 height 9
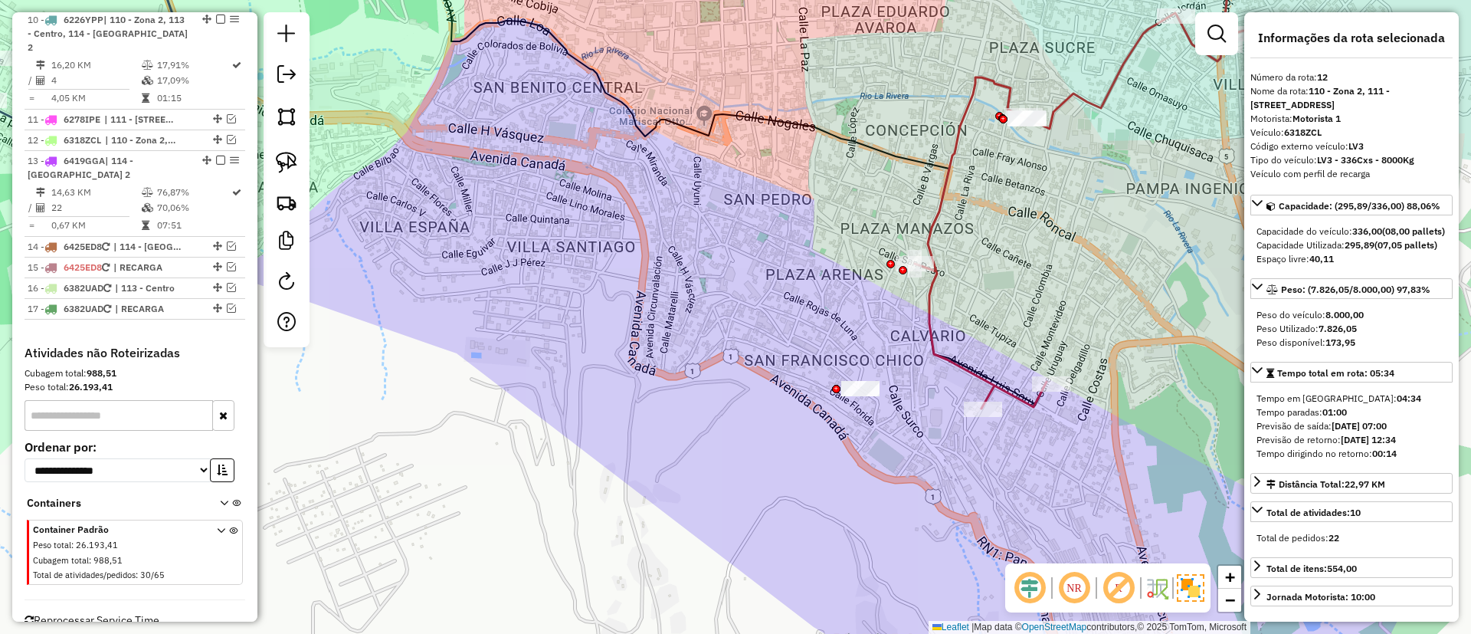
drag, startPoint x: 523, startPoint y: 435, endPoint x: 459, endPoint y: 512, distance: 100.1
click at [459, 512] on div "Janela de atendimento Grade de atendimento Capacidade Transportadoras Veículos …" at bounding box center [735, 317] width 1471 height 634
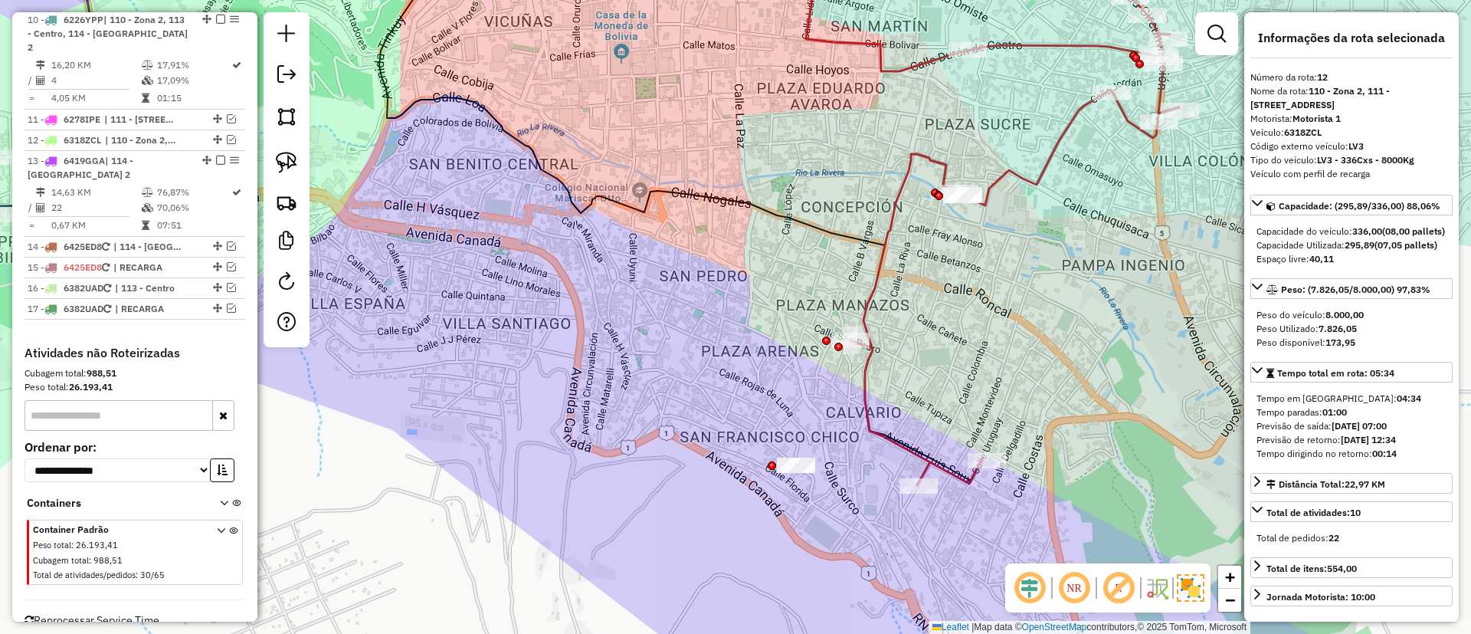
click at [860, 402] on icon at bounding box center [1015, 241] width 329 height 488
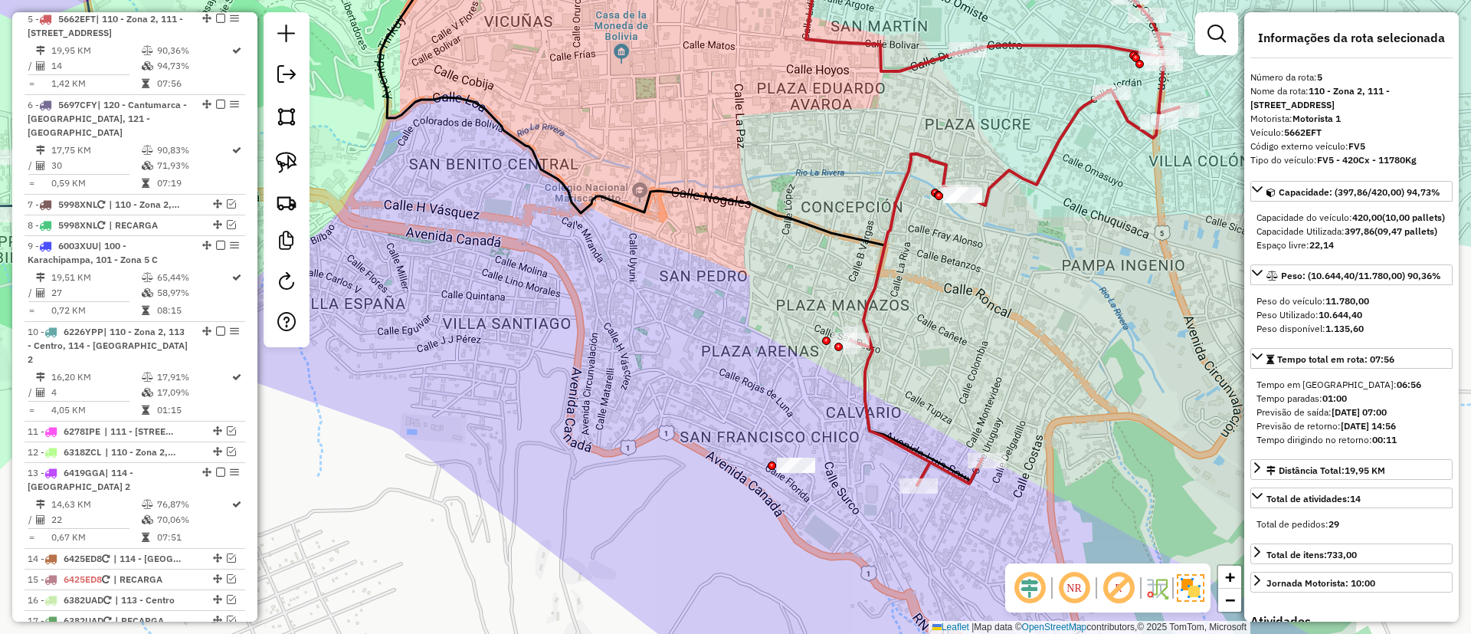
scroll to position [896, 0]
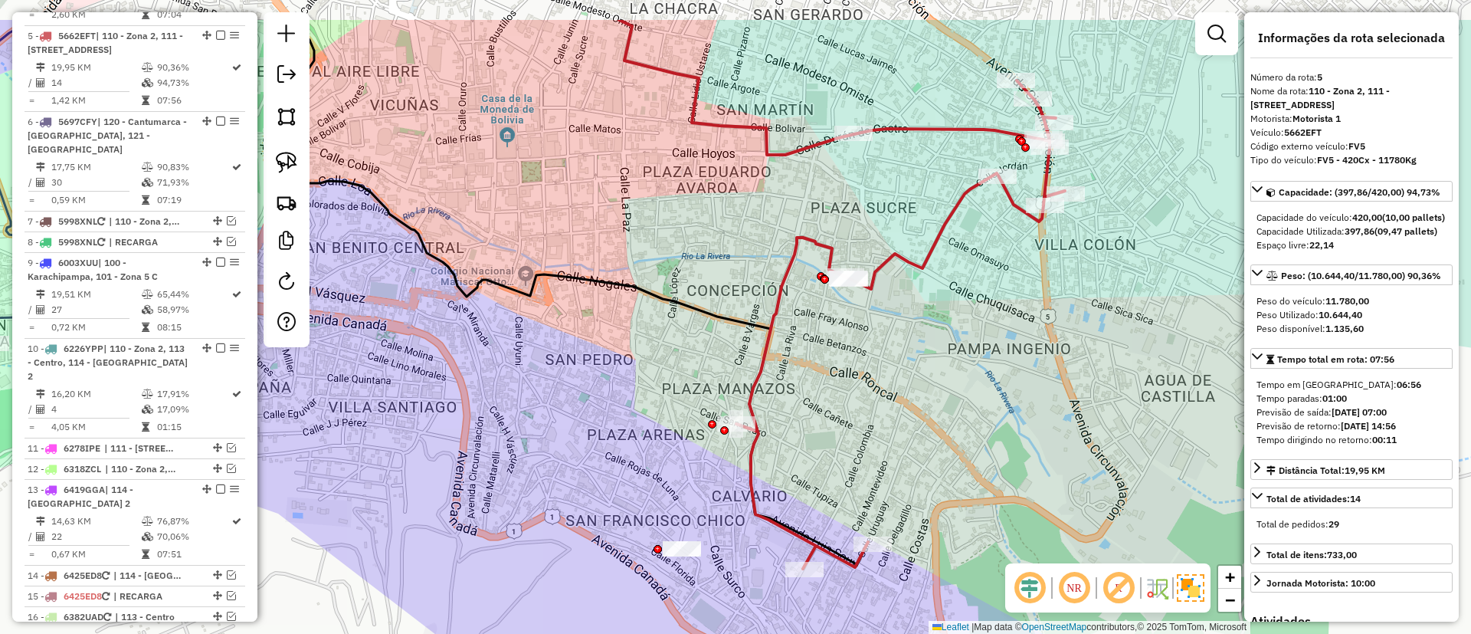
drag, startPoint x: 809, startPoint y: 412, endPoint x: 728, endPoint y: 478, distance: 104.0
click at [728, 478] on div "Janela de atendimento Grade de atendimento Capacidade Transportadoras Veículos …" at bounding box center [735, 317] width 1471 height 634
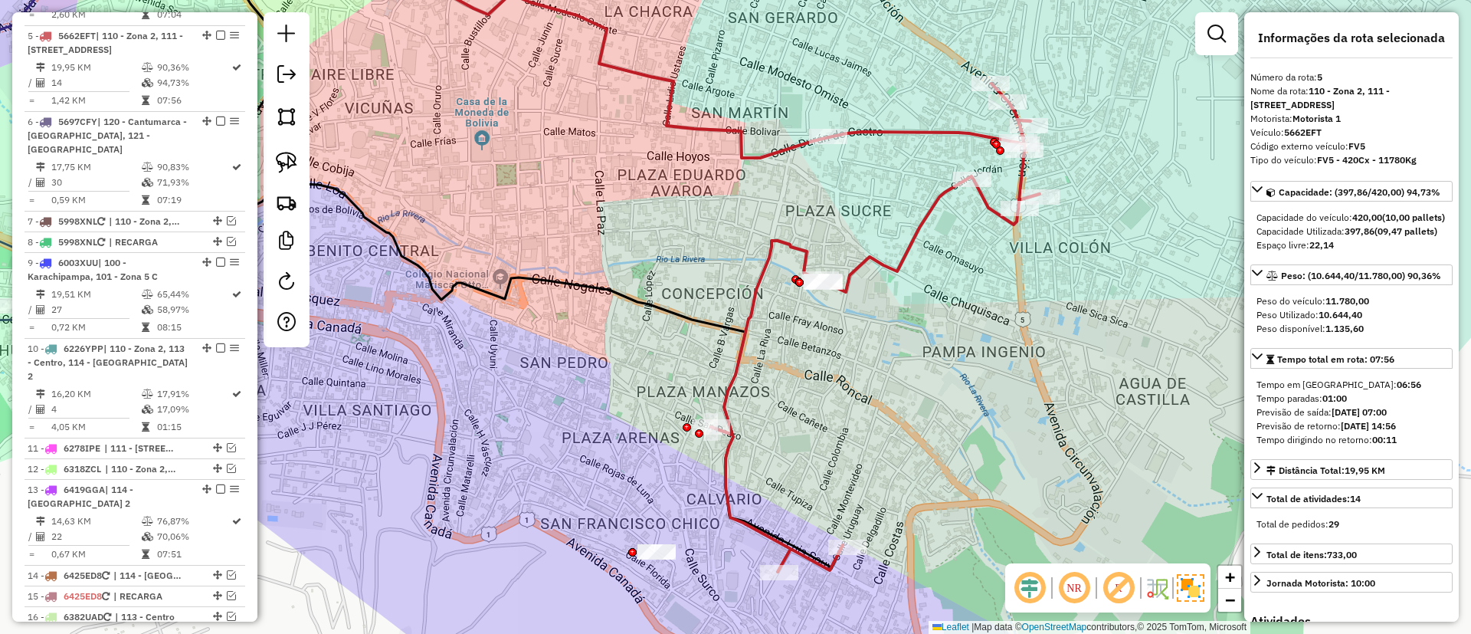
drag, startPoint x: 920, startPoint y: 416, endPoint x: 895, endPoint y: 419, distance: 25.5
click at [895, 419] on div "Janela de atendimento Grade de atendimento Capacidade Transportadoras Veículos …" at bounding box center [735, 317] width 1471 height 634
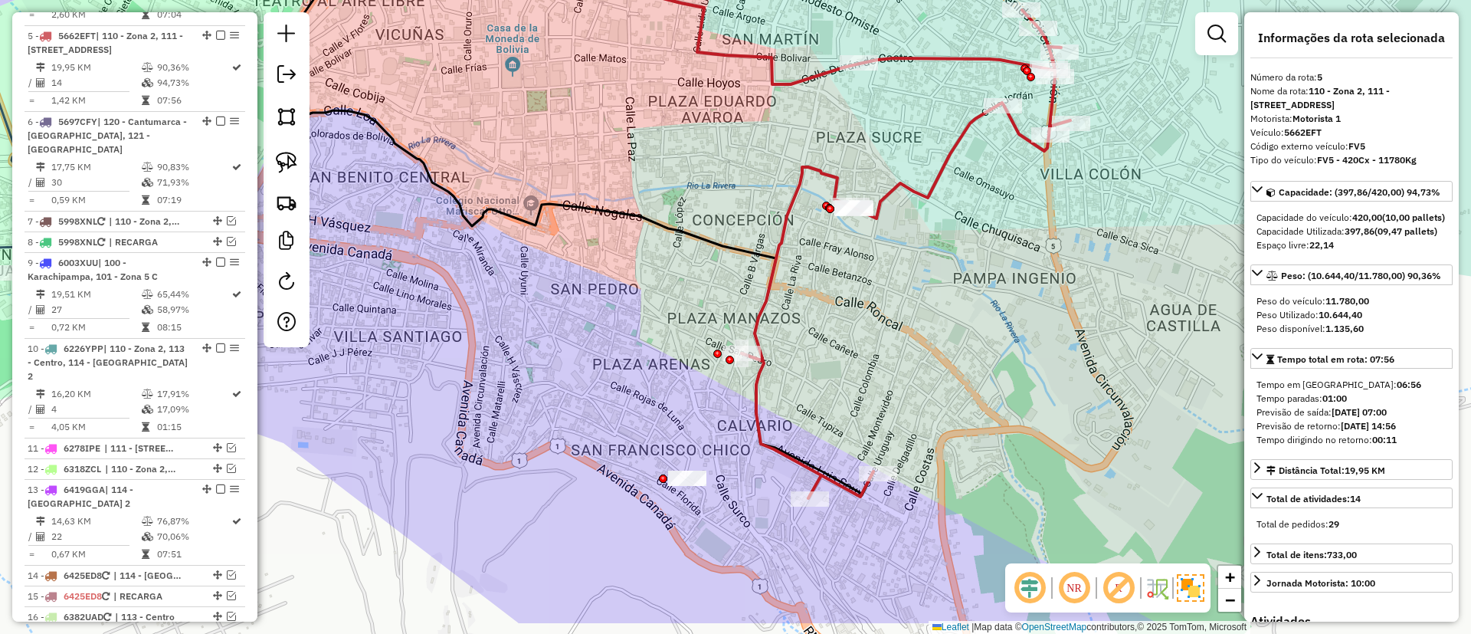
drag, startPoint x: 562, startPoint y: 568, endPoint x: 671, endPoint y: 395, distance: 205.0
click at [678, 412] on div "Janela de atendimento Grade de atendimento Capacidade Transportadoras Veículos …" at bounding box center [735, 317] width 1471 height 634
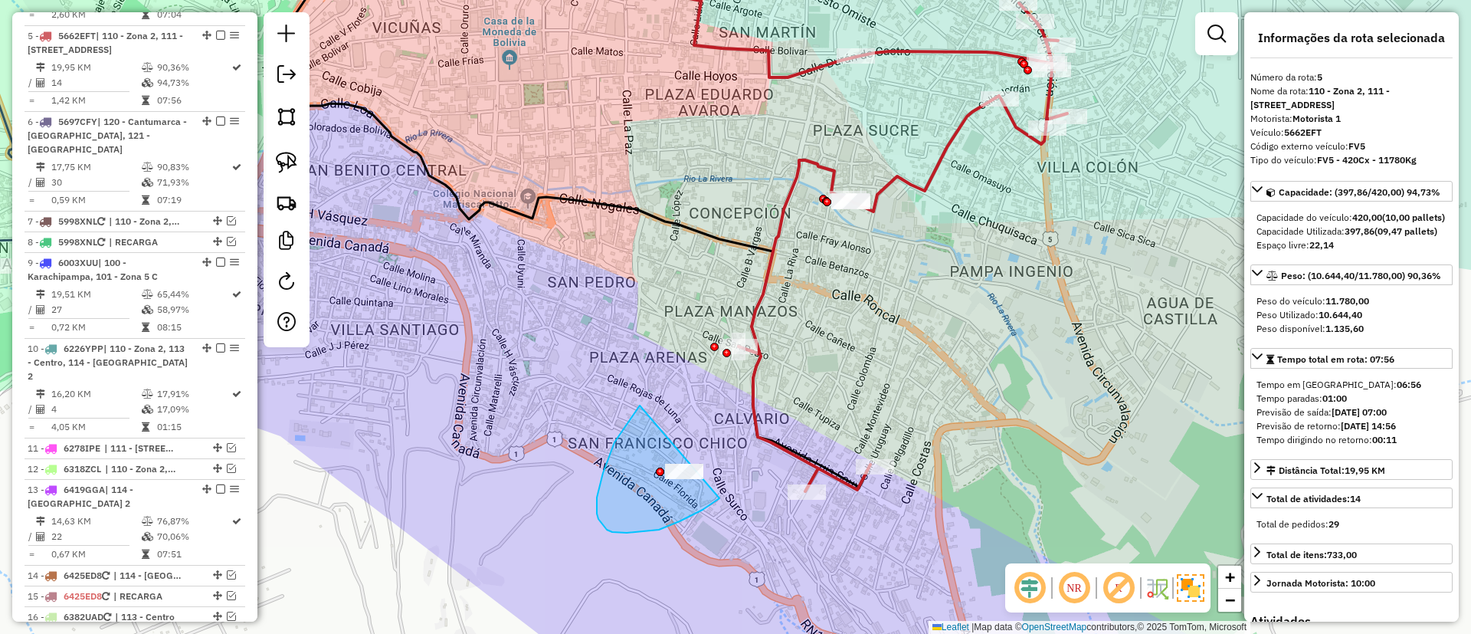
drag, startPoint x: 597, startPoint y: 513, endPoint x: 749, endPoint y: 437, distance: 170.0
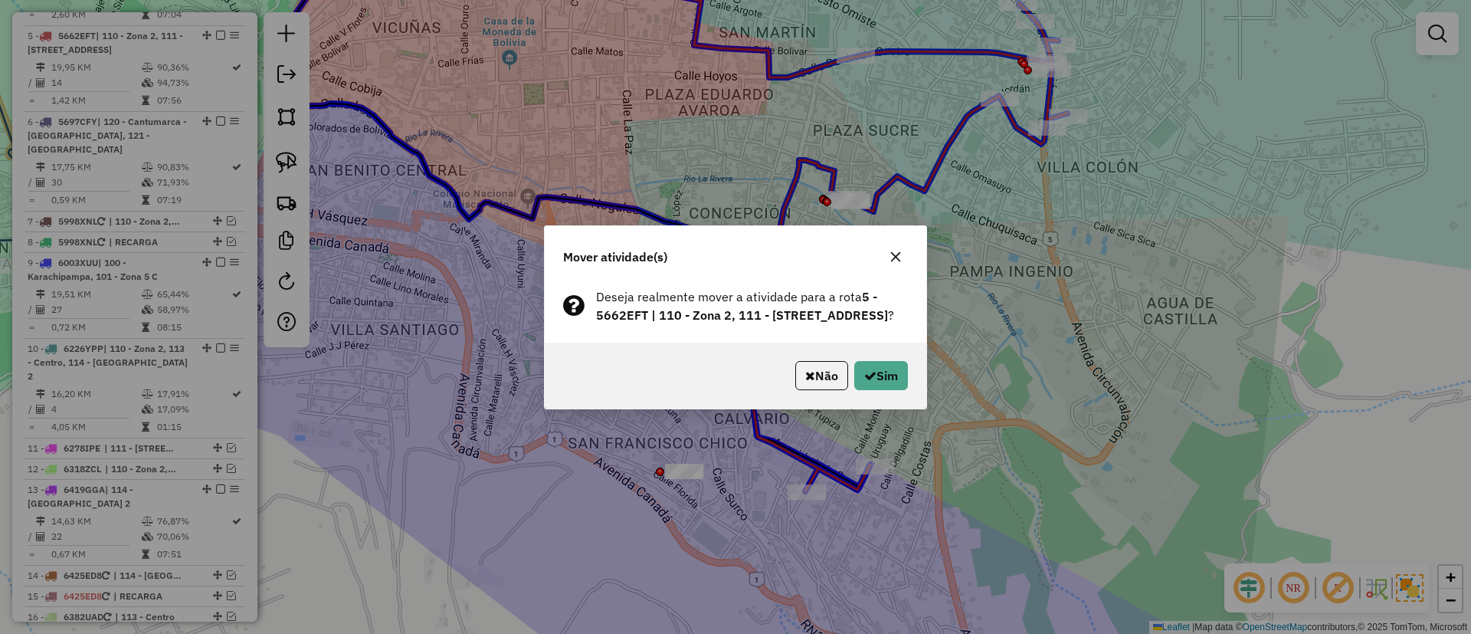
click at [901, 251] on icon "button" at bounding box center [896, 257] width 12 height 12
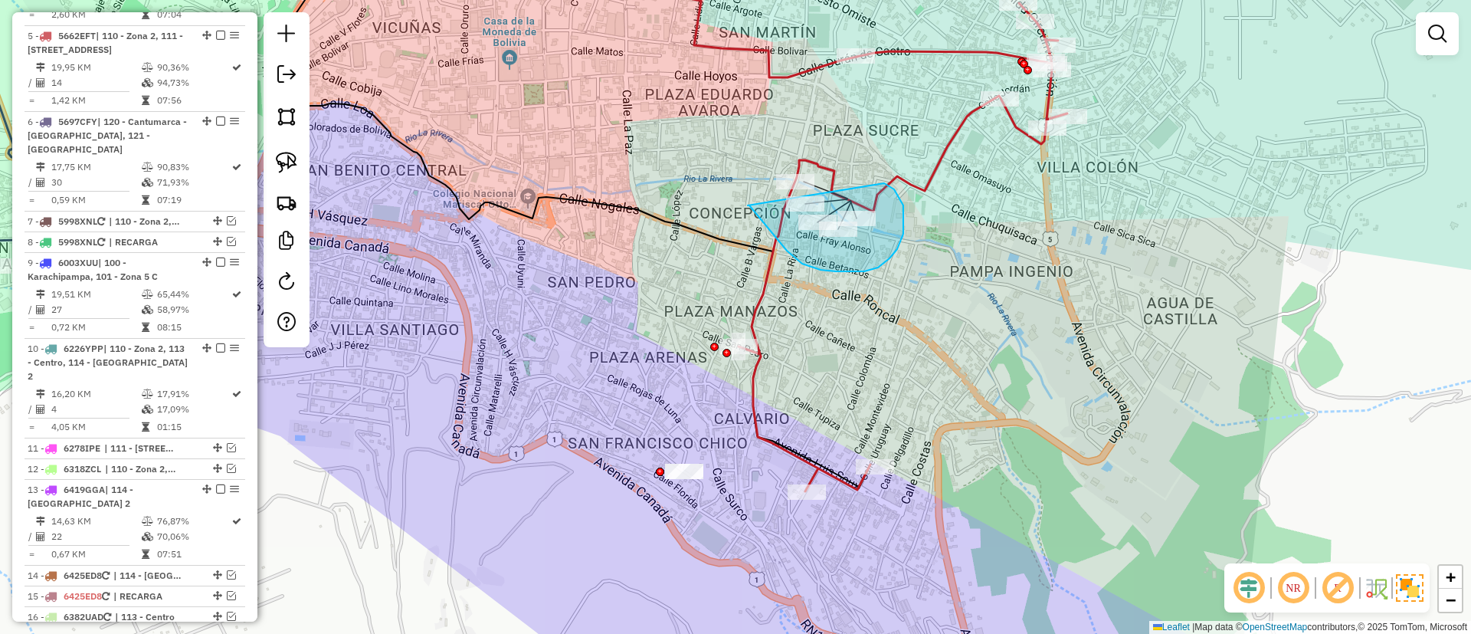
drag, startPoint x: 750, startPoint y: 205, endPoint x: 884, endPoint y: 183, distance: 136.7
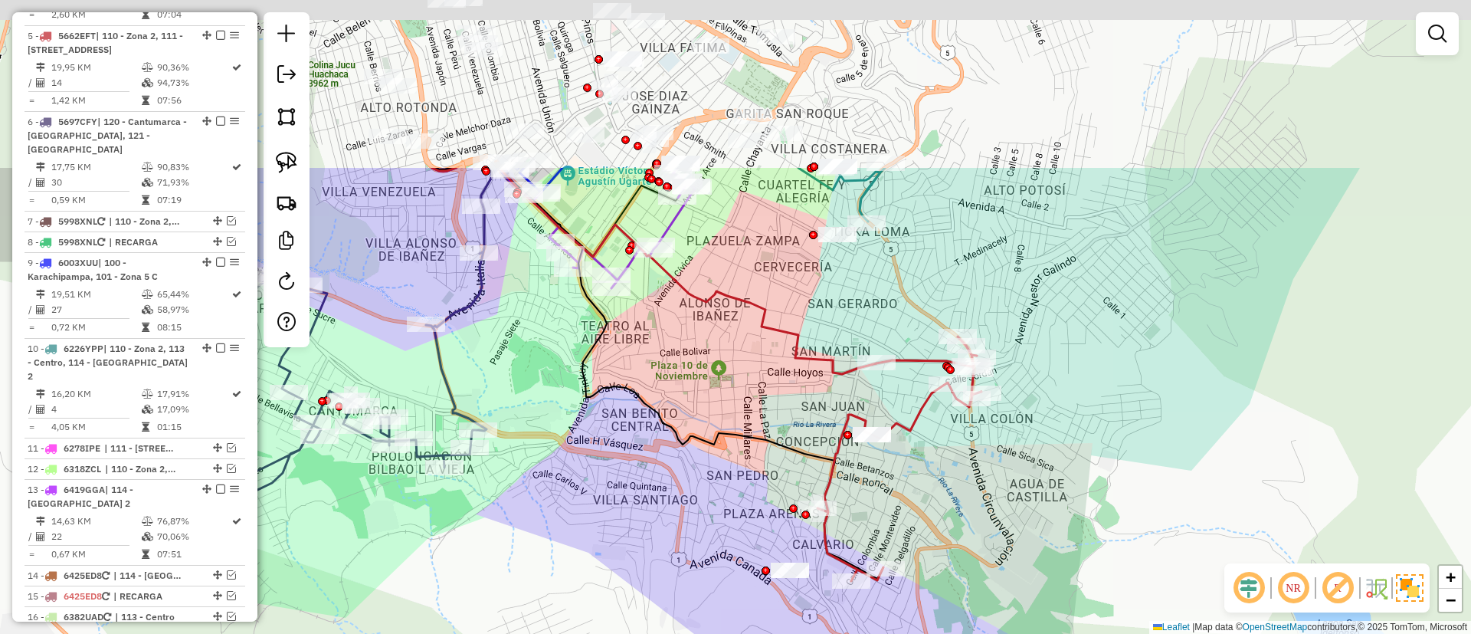
drag, startPoint x: 836, startPoint y: 110, endPoint x: 838, endPoint y: 341, distance: 231.5
click at [838, 341] on div "Janela de atendimento Grade de atendimento Capacidade Transportadoras Veículos …" at bounding box center [735, 317] width 1471 height 634
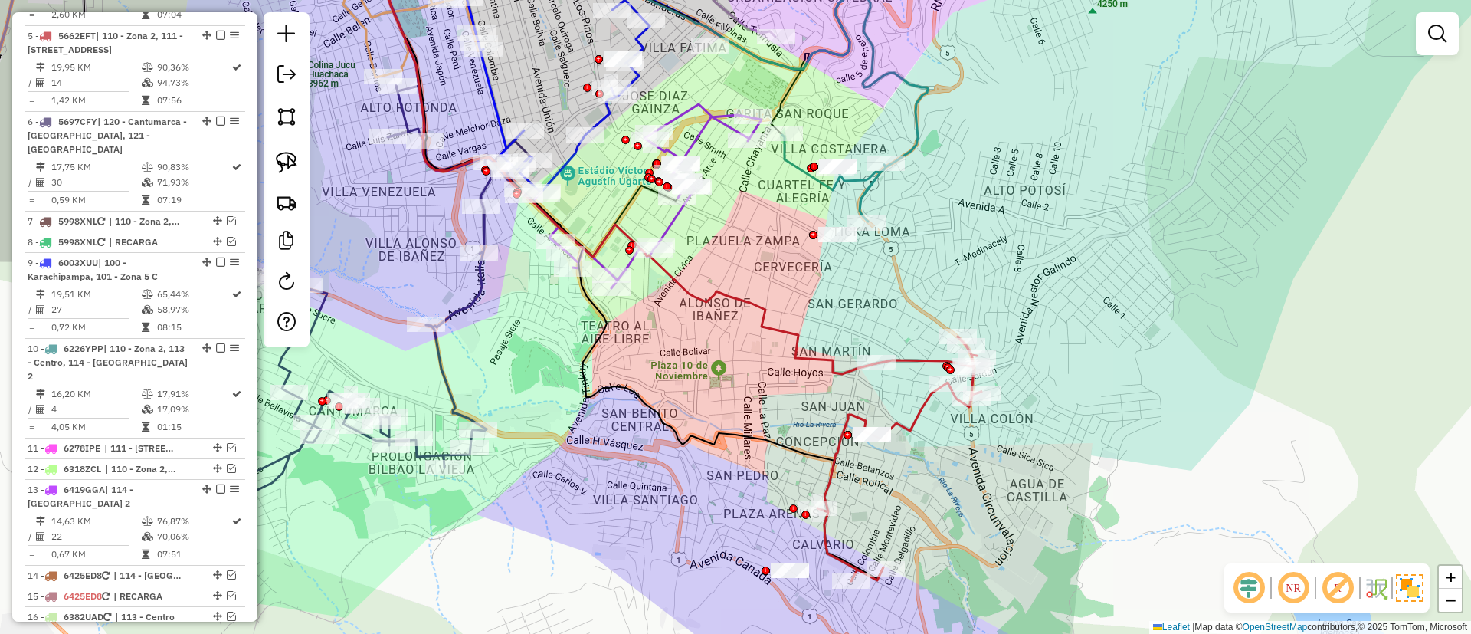
click at [803, 351] on icon at bounding box center [630, 155] width 491 height 438
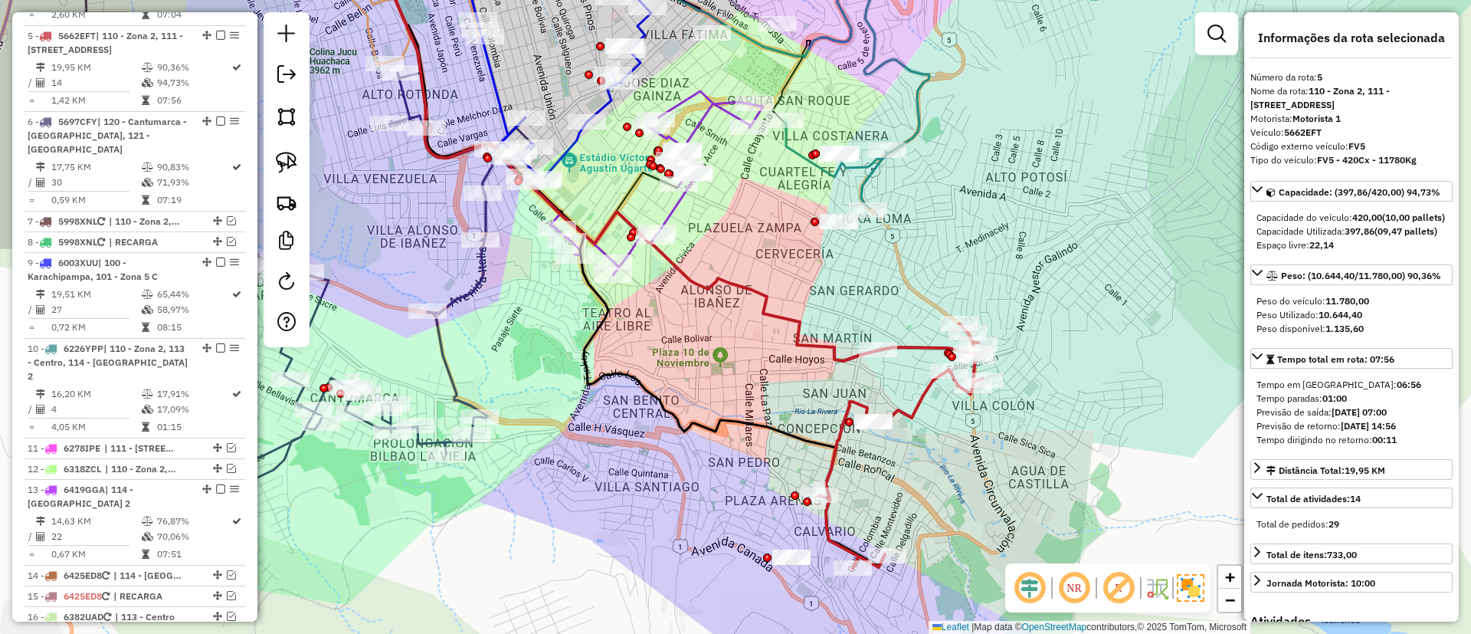
drag, startPoint x: 746, startPoint y: 523, endPoint x: 736, endPoint y: 461, distance: 63.5
click at [736, 461] on div "Janela de atendimento Grade de atendimento Capacidade Transportadoras Veículos …" at bounding box center [735, 317] width 1471 height 634
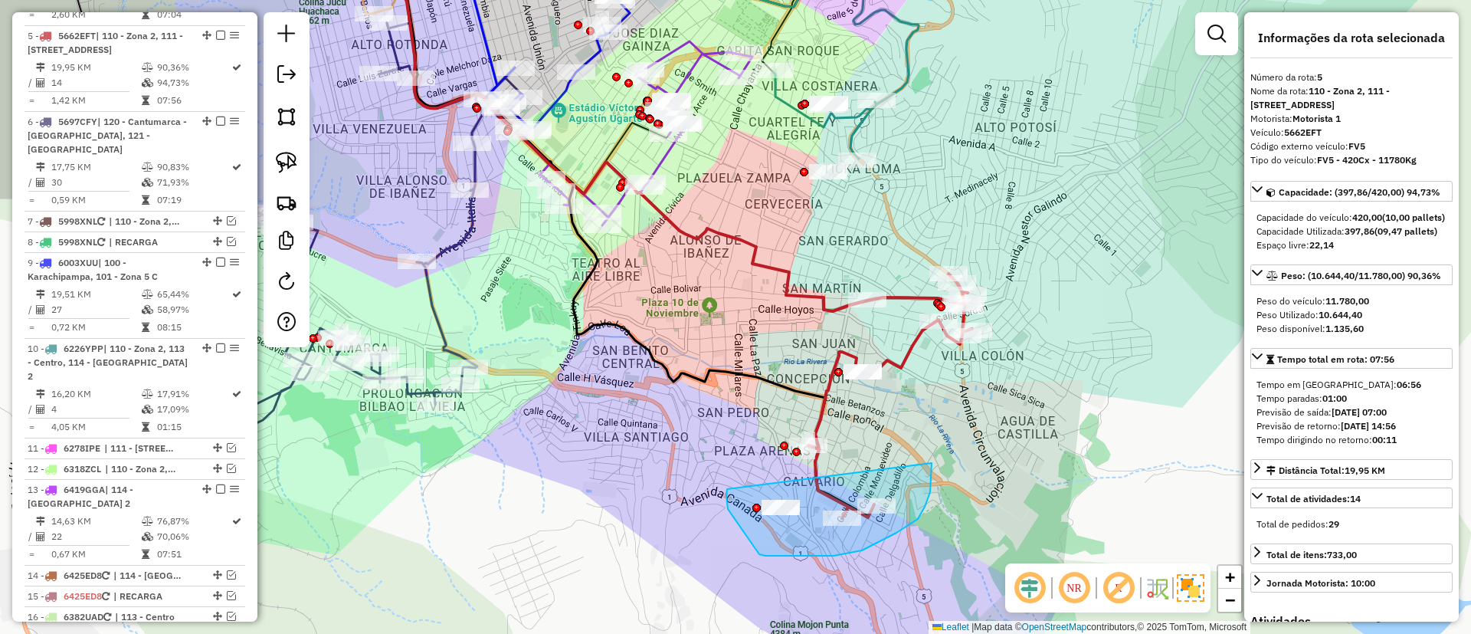
drag, startPoint x: 727, startPoint y: 496, endPoint x: 932, endPoint y: 463, distance: 208.0
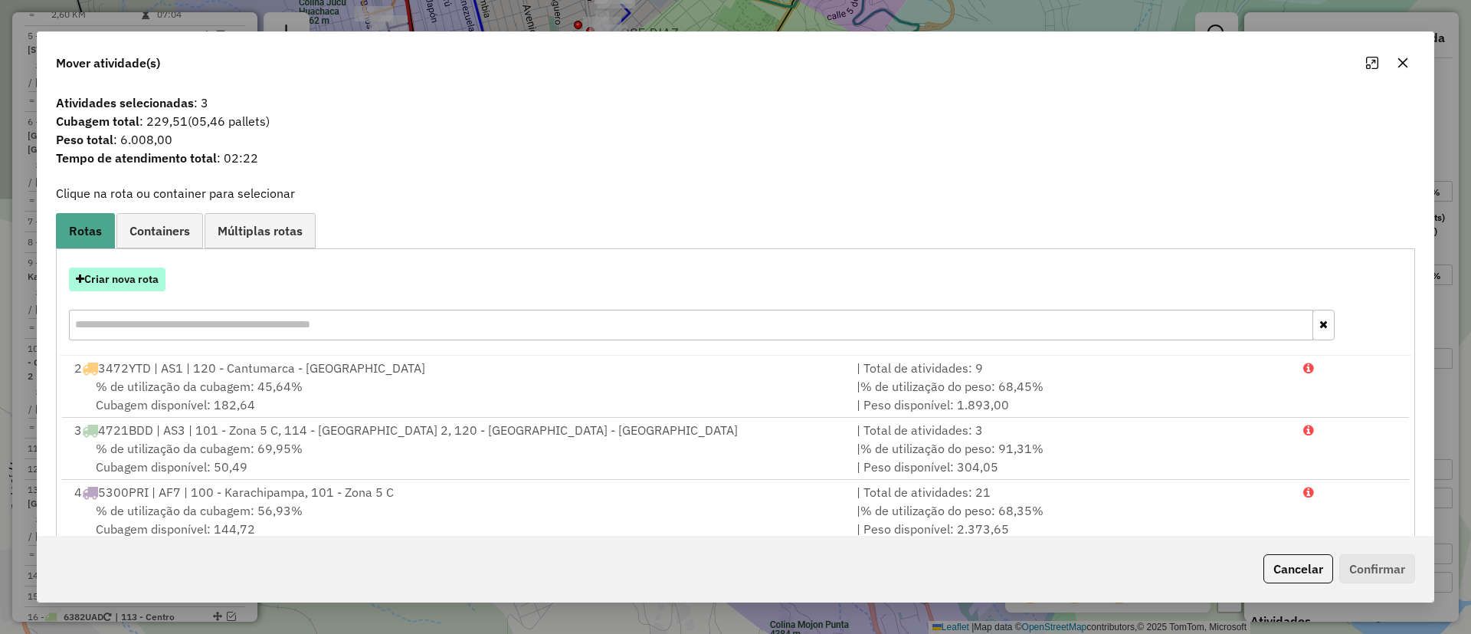
click at [118, 277] on button "Criar nova rota" at bounding box center [117, 279] width 97 height 24
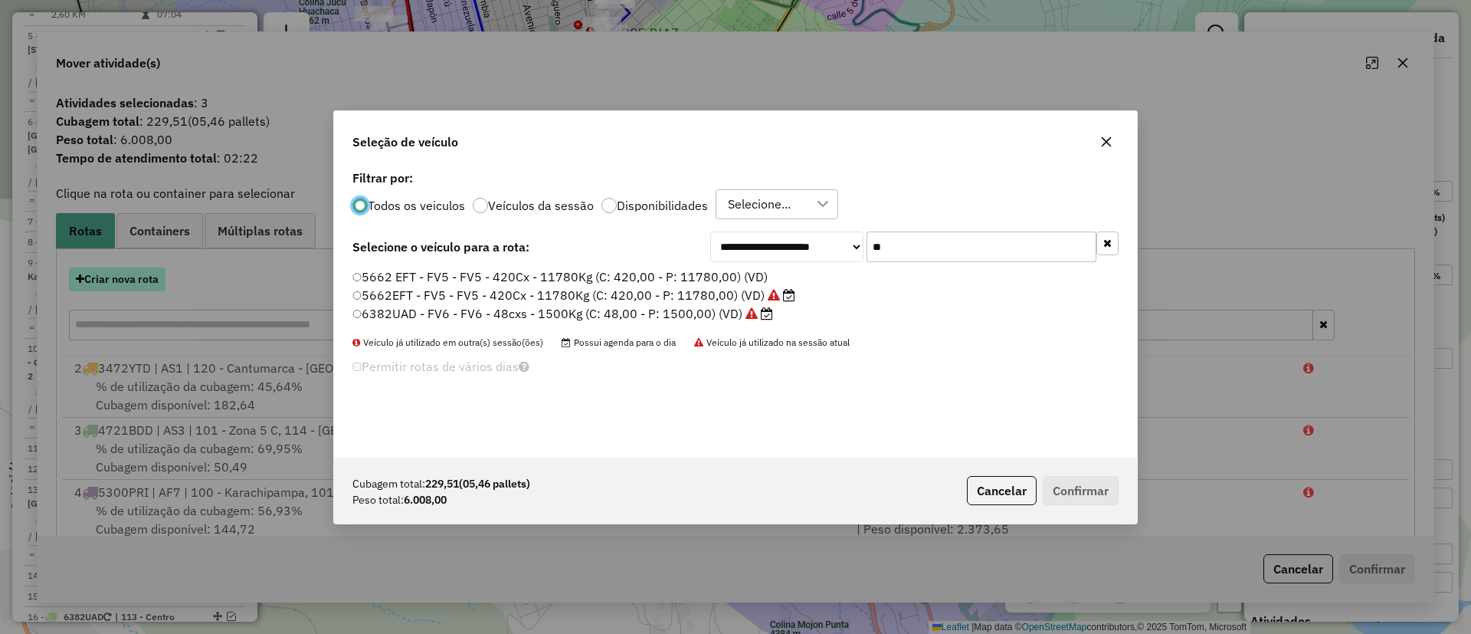
scroll to position [8, 5]
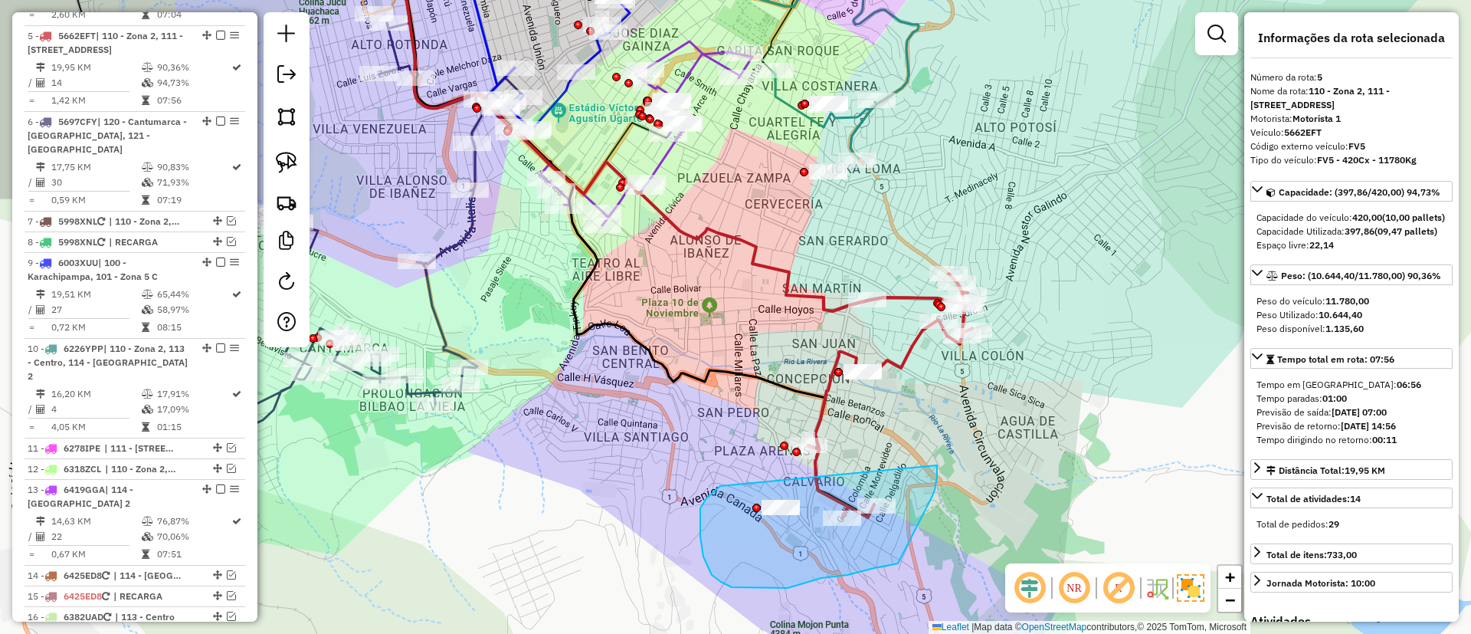
drag, startPoint x: 700, startPoint y: 508, endPoint x: 935, endPoint y: 441, distance: 243.8
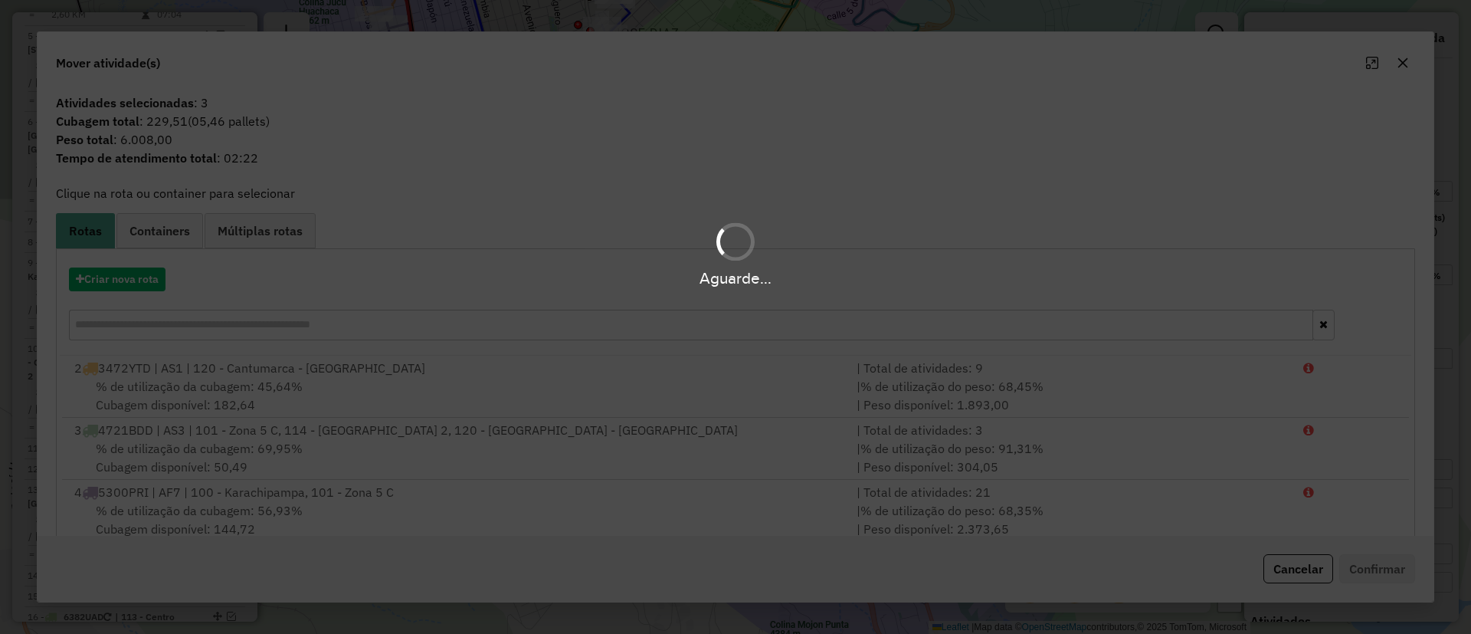
click at [131, 278] on hb-app "Aguarde... Pop-up bloqueado! Seu navegador bloqueou automáticamente a abertura …" at bounding box center [735, 317] width 1471 height 634
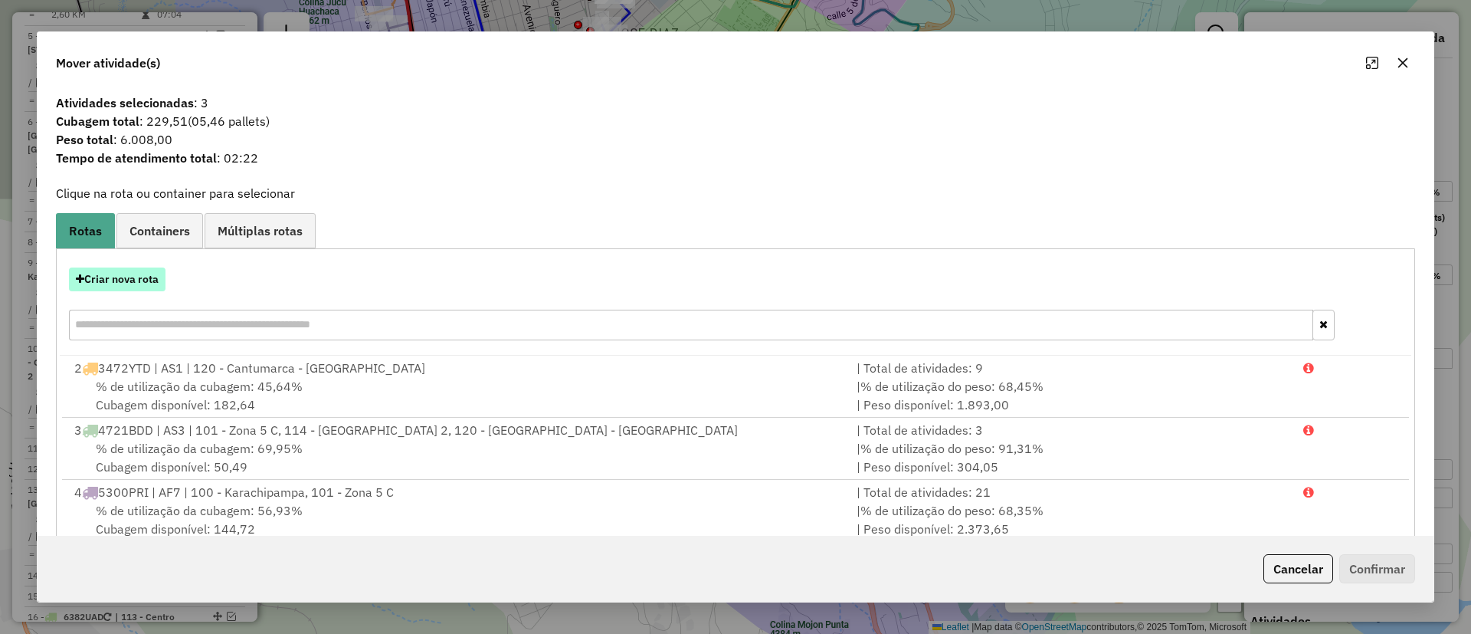
click at [120, 276] on button "Criar nova rota" at bounding box center [117, 279] width 97 height 24
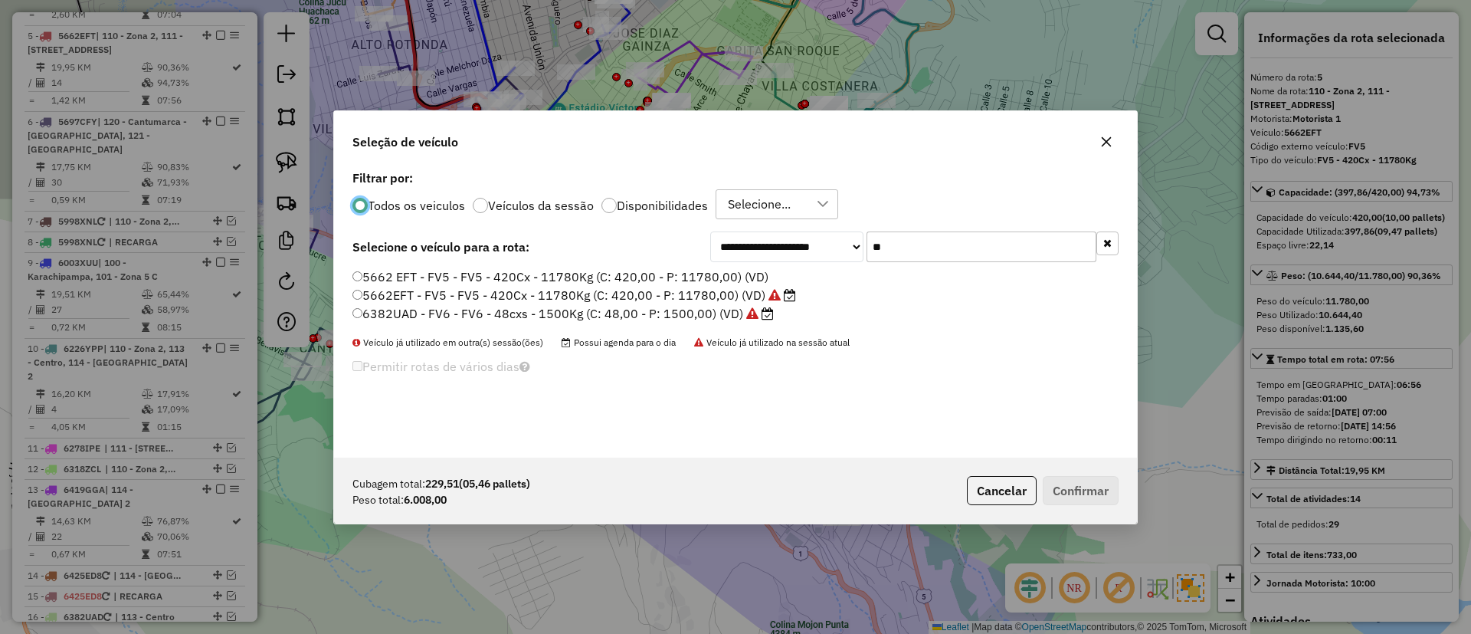
click at [517, 205] on label "Veículos da sessão" at bounding box center [541, 205] width 106 height 12
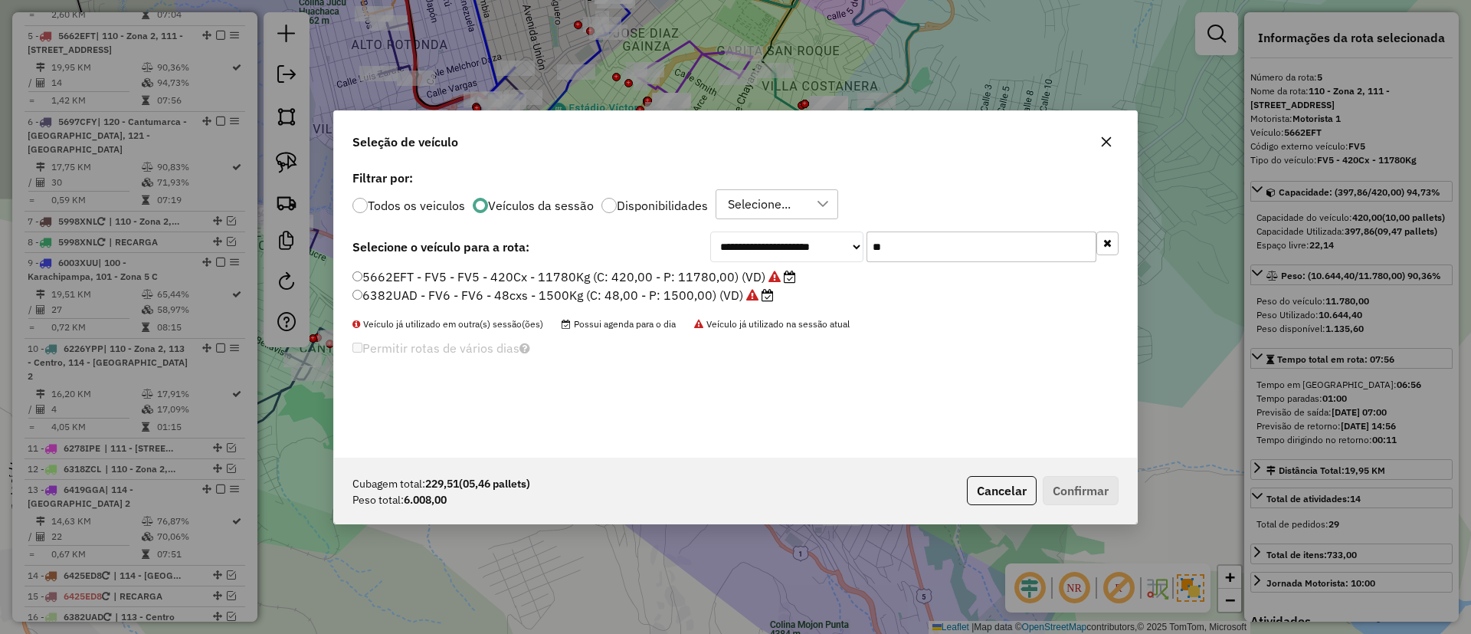
click at [1121, 250] on div "**********" at bounding box center [735, 311] width 803 height 291
click at [1110, 246] on icon "button" at bounding box center [1108, 243] width 8 height 11
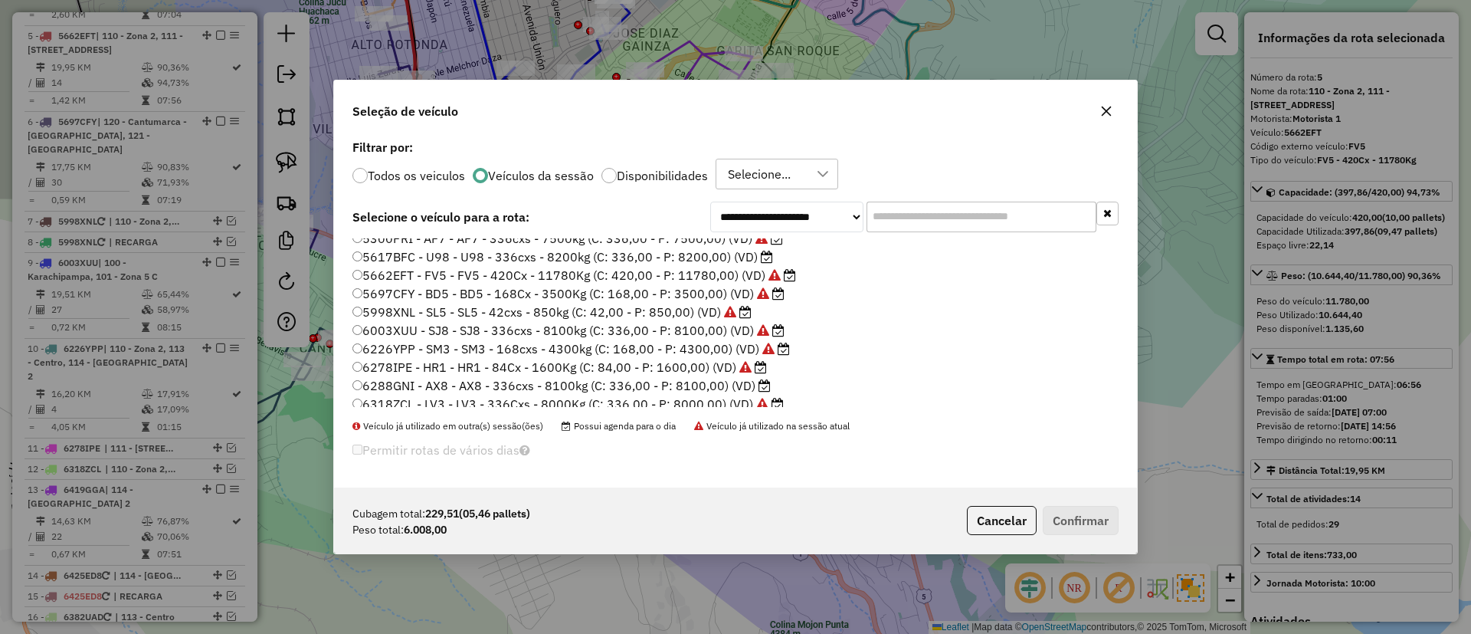
scroll to position [29, 0]
click at [758, 307] on label "5617BFC - U98 - U98 - 336cxs - 8200kg (C: 336,00 - P: 8200,00) (VD)" at bounding box center [563, 309] width 421 height 18
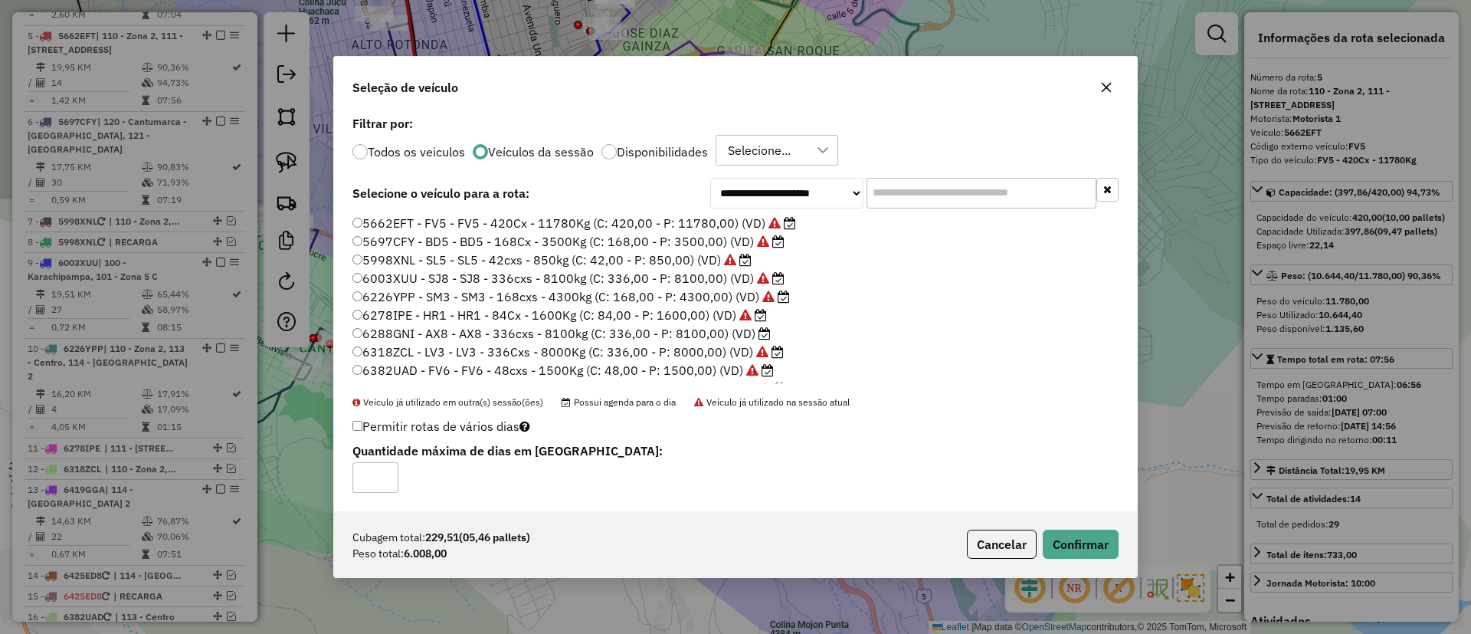
scroll to position [144, 0]
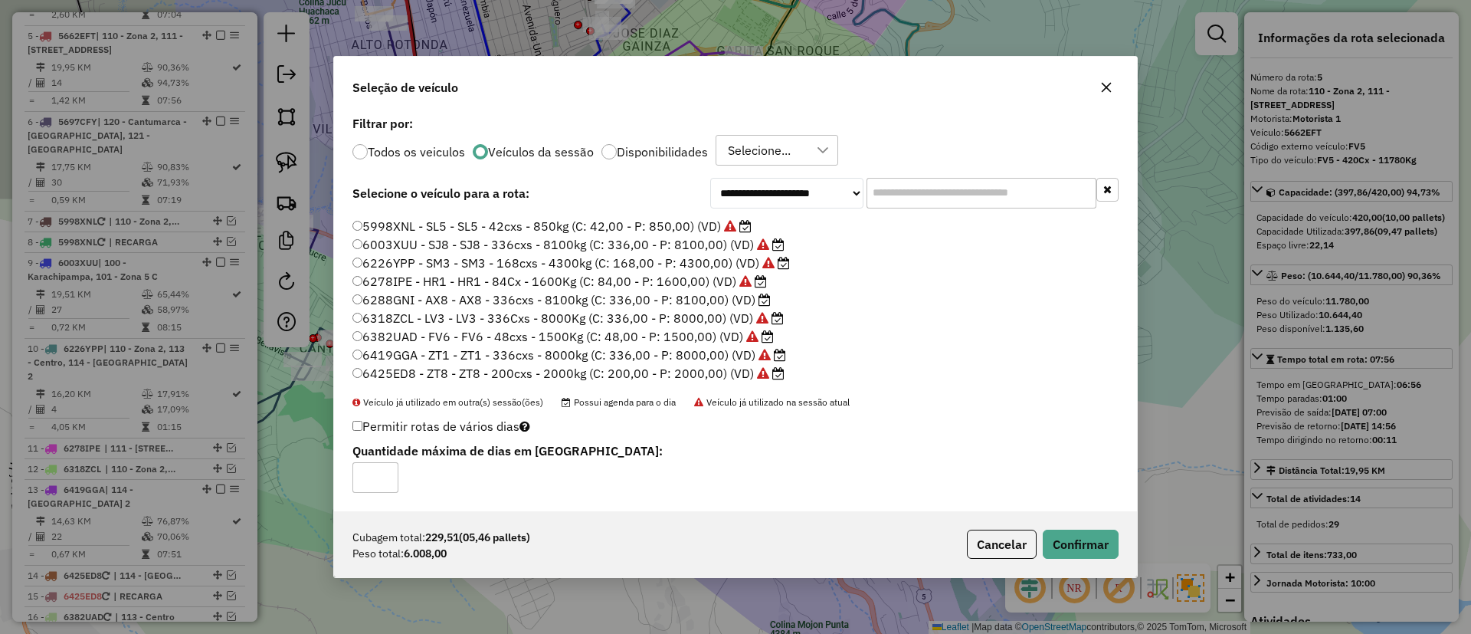
click at [761, 300] on icon at bounding box center [765, 300] width 12 height 12
click at [1071, 545] on button "Confirmar" at bounding box center [1081, 544] width 76 height 29
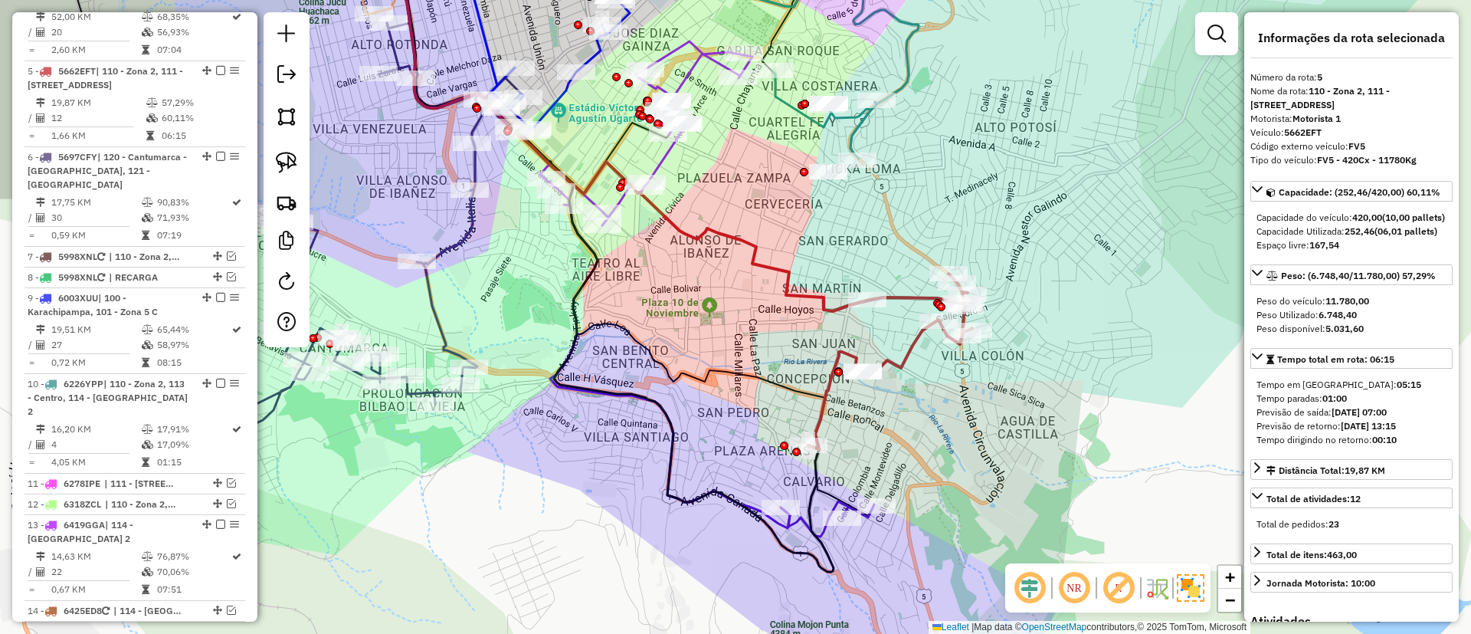
scroll to position [896, 0]
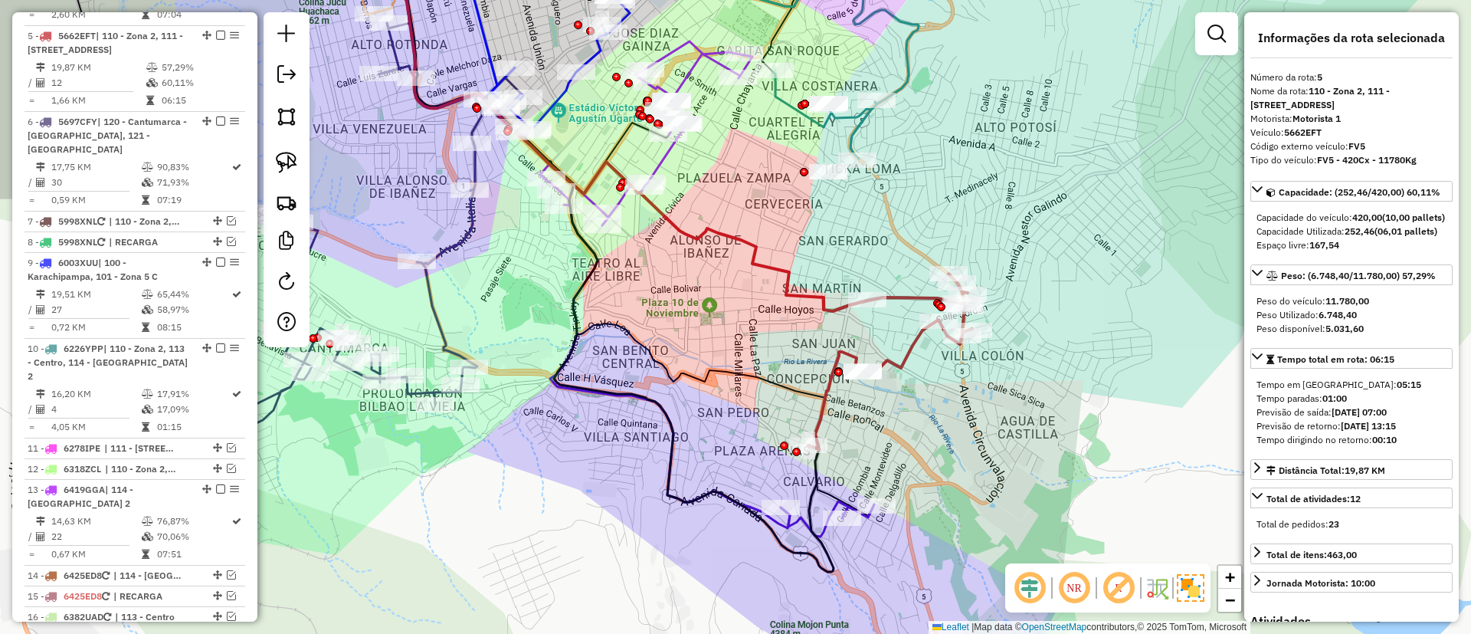
click at [792, 525] on icon at bounding box center [827, 518] width 93 height 35
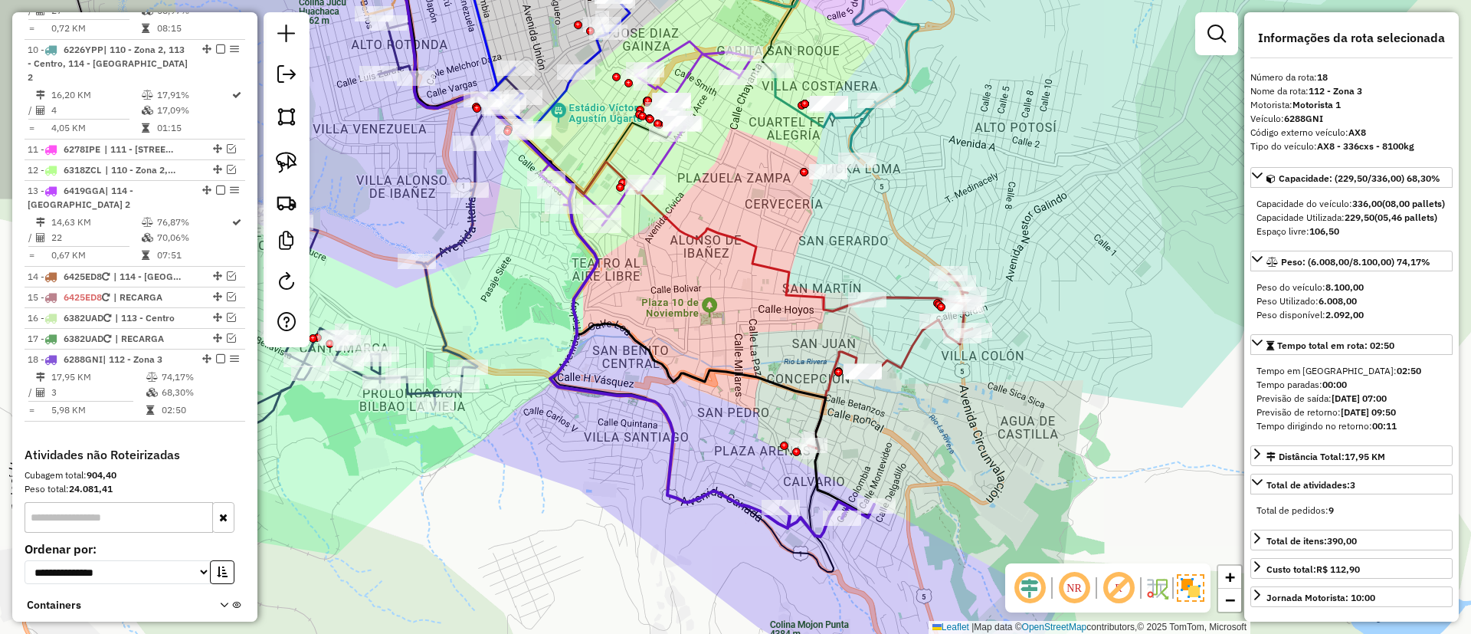
scroll to position [1297, 0]
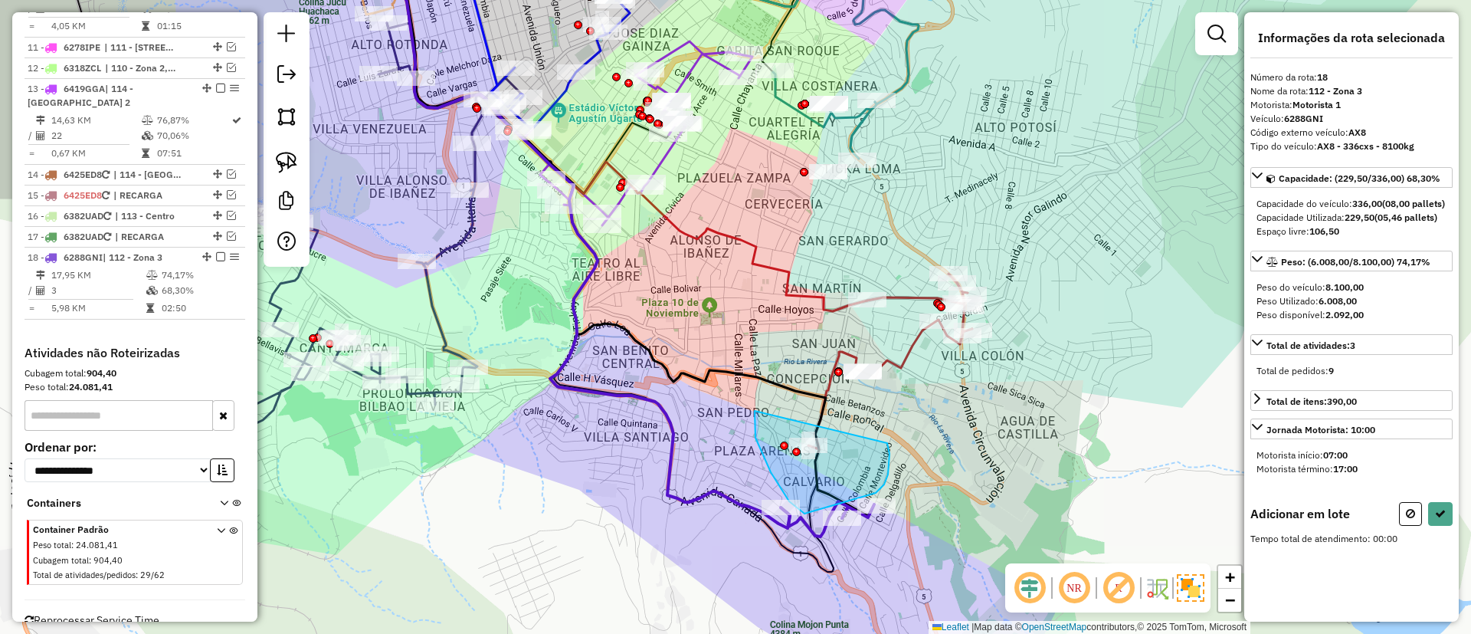
drag, startPoint x: 758, startPoint y: 445, endPoint x: 884, endPoint y: 435, distance: 126.0
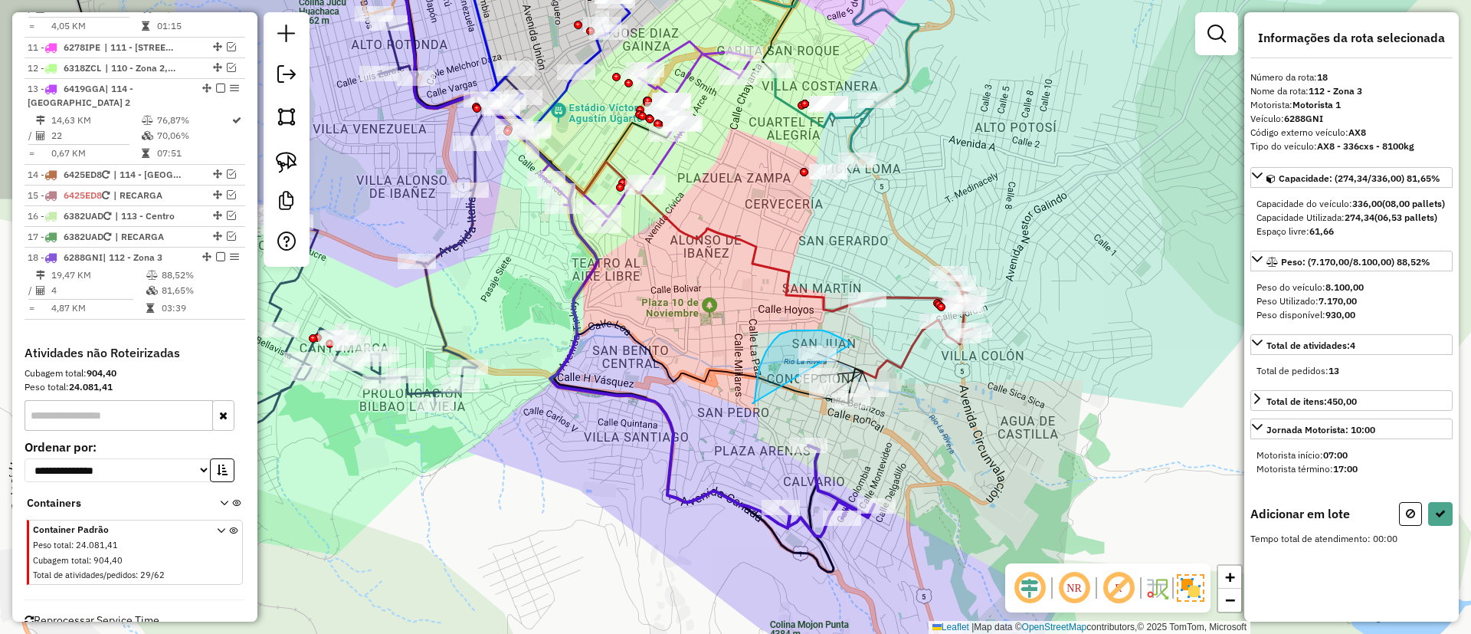
drag, startPoint x: 757, startPoint y: 380, endPoint x: 853, endPoint y: 346, distance: 101.6
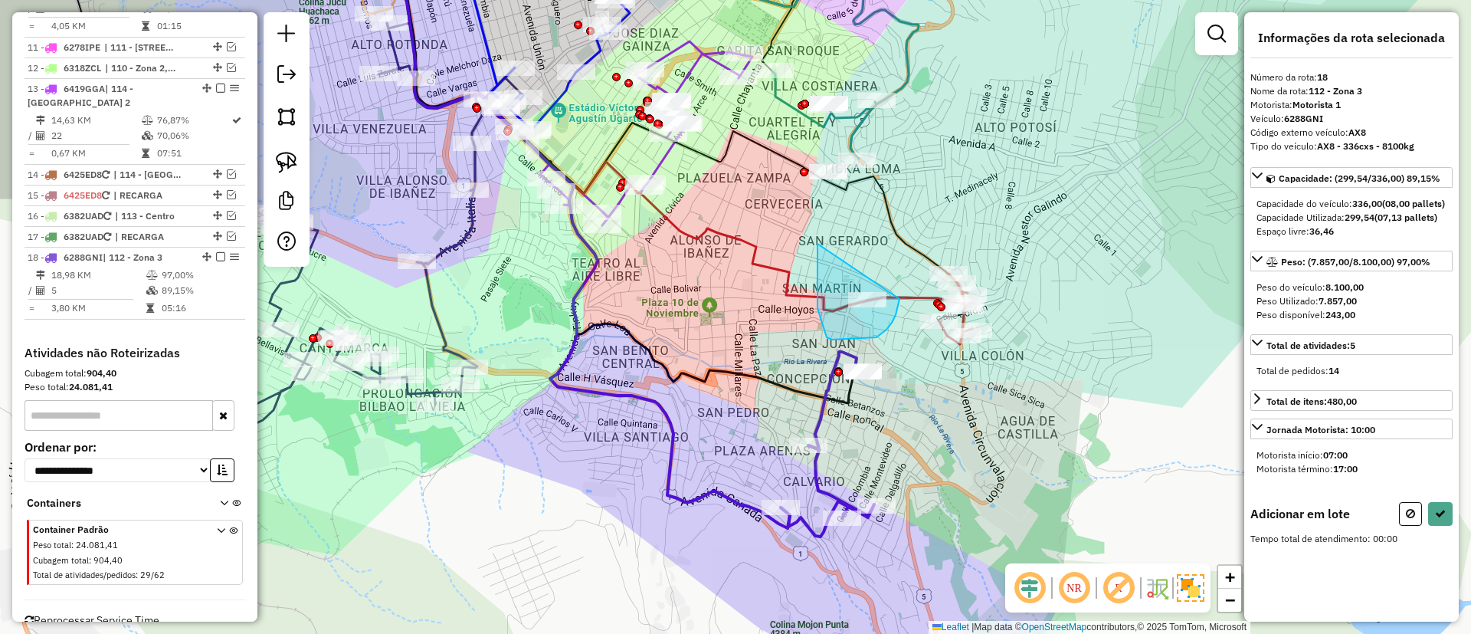
drag, startPoint x: 818, startPoint y: 261, endPoint x: 899, endPoint y: 287, distance: 85.3
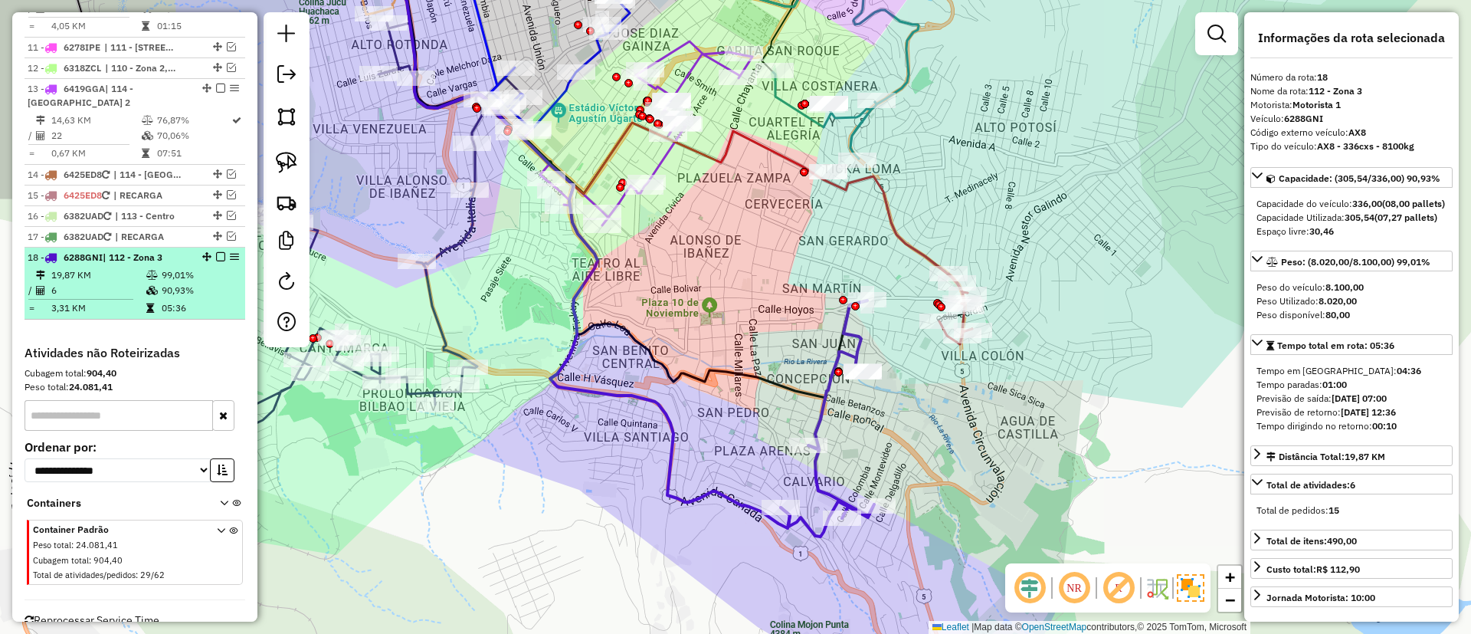
click at [218, 252] on em at bounding box center [220, 256] width 9 height 9
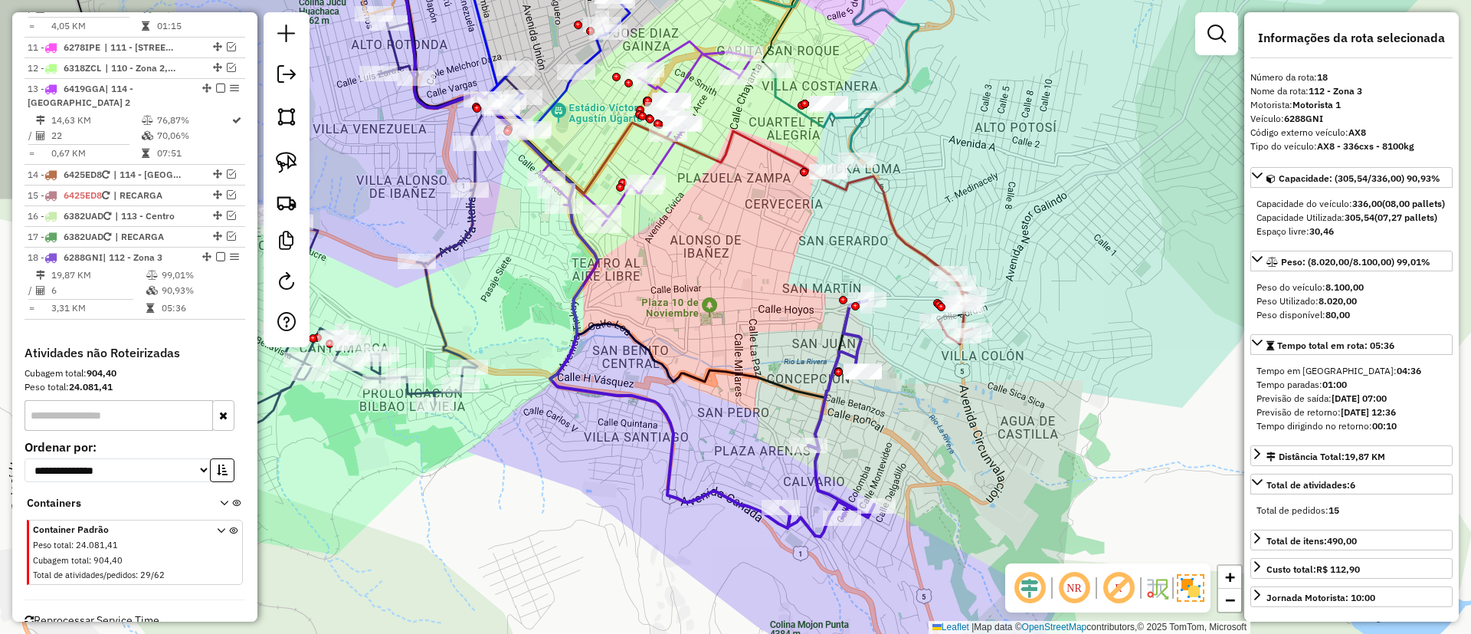
scroll to position [1245, 0]
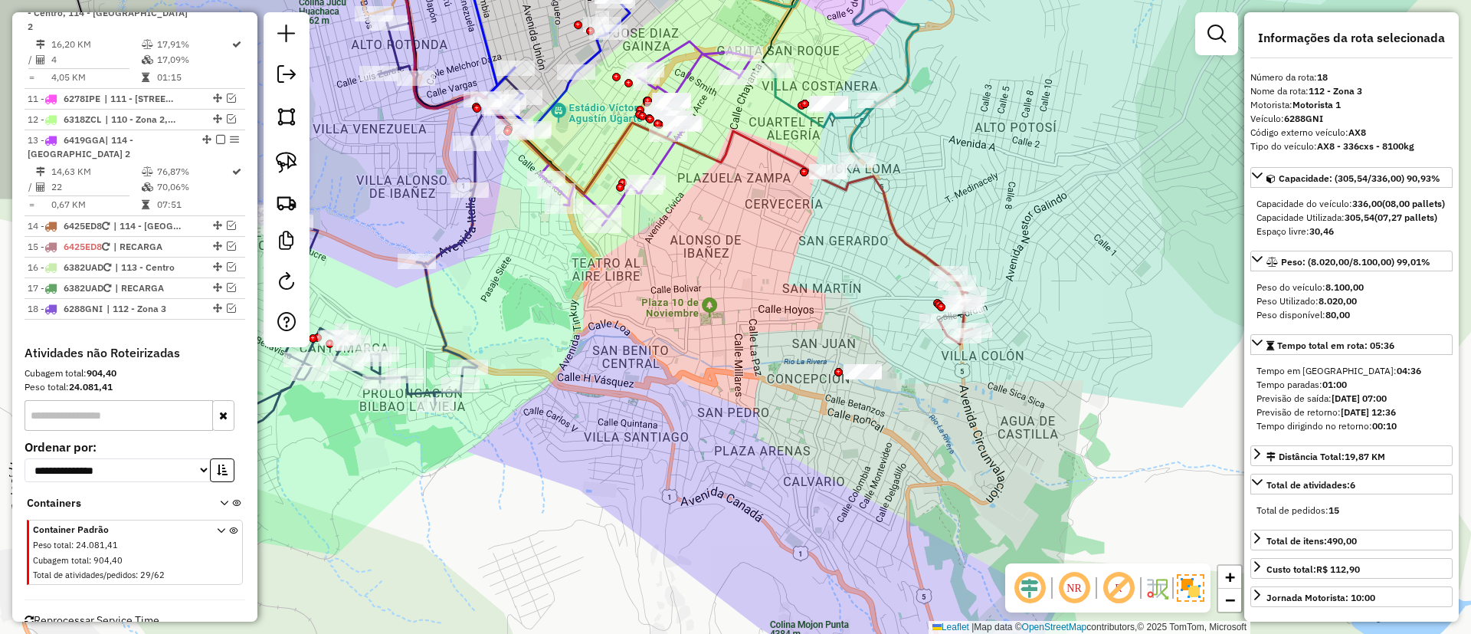
click at [902, 221] on div "Janela de atendimento Grade de atendimento Capacidade Transportadoras Veículos …" at bounding box center [735, 317] width 1471 height 634
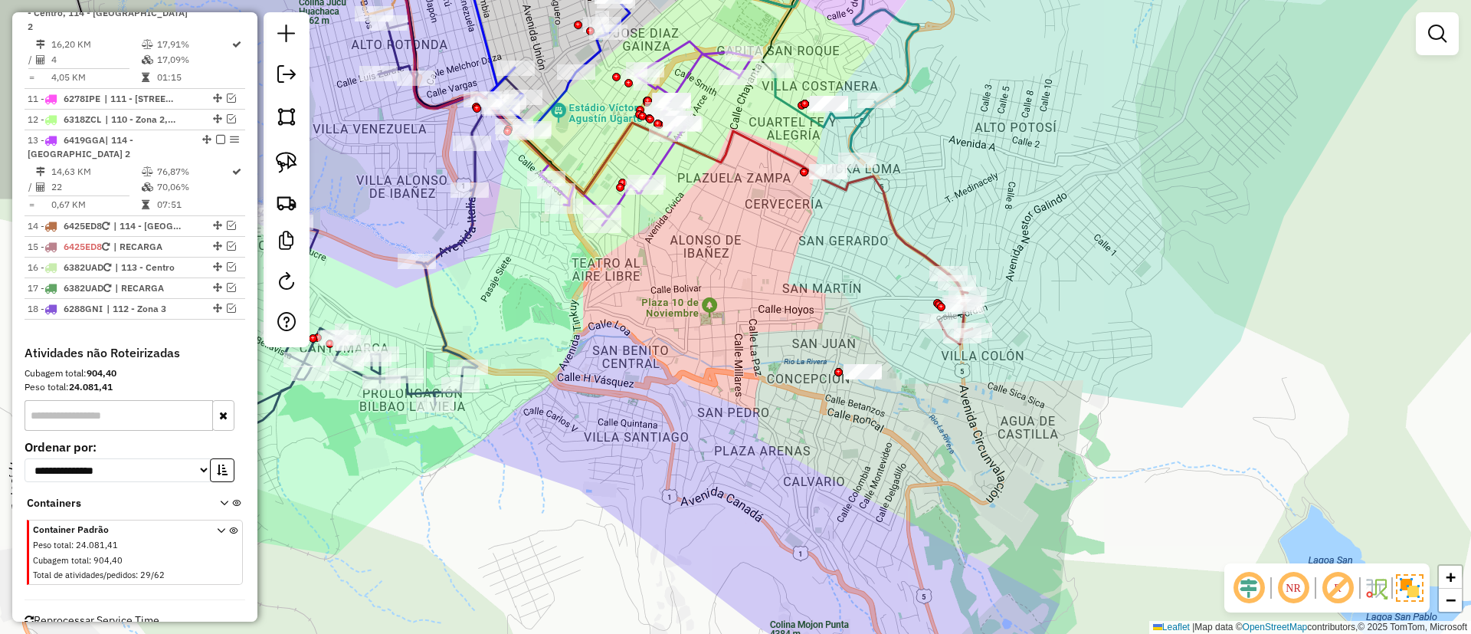
click at [879, 245] on div "Janela de atendimento Grade de atendimento Capacidade Transportadoras Veículos …" at bounding box center [735, 317] width 1471 height 634
click at [891, 235] on icon at bounding box center [672, 120] width 586 height 368
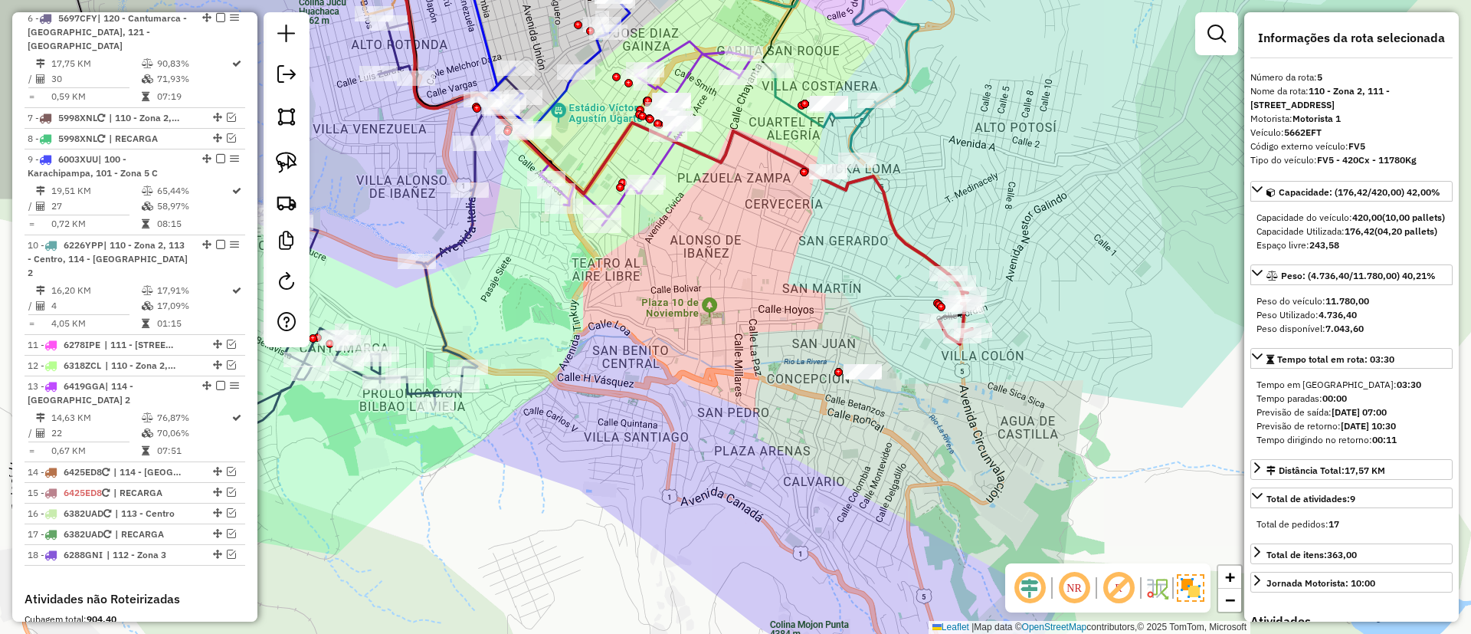
scroll to position [896, 0]
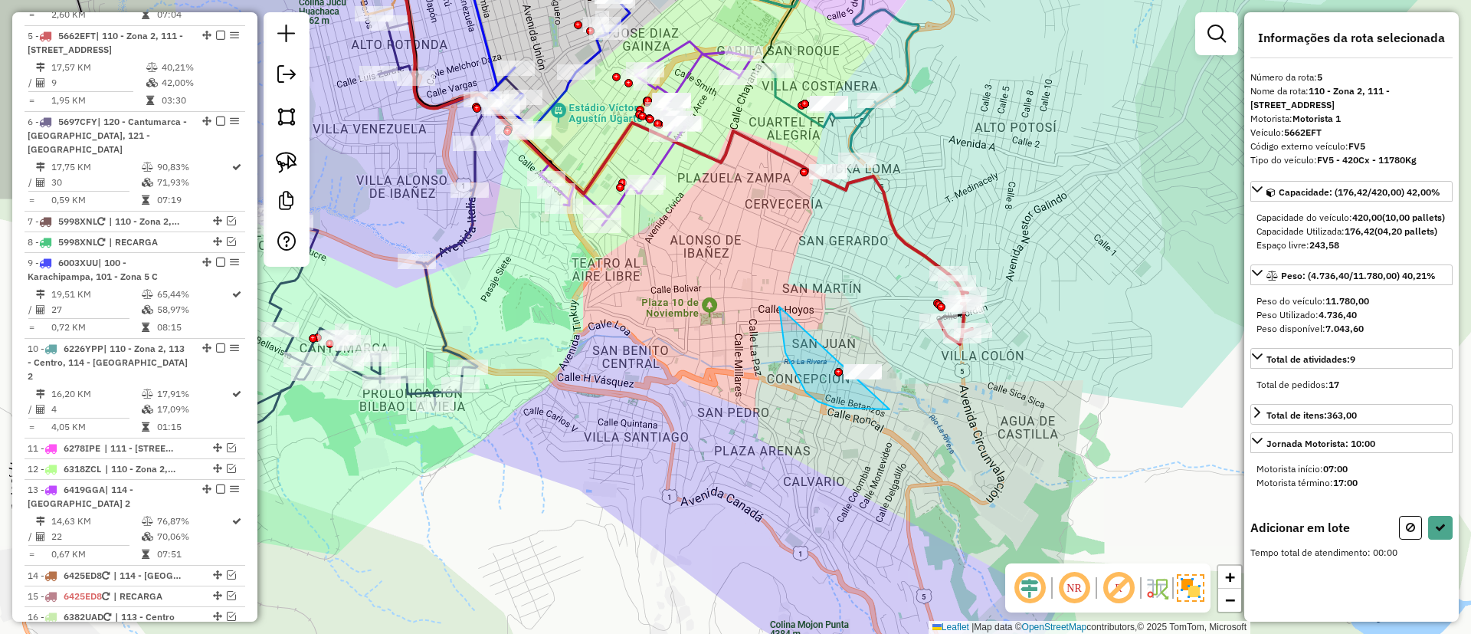
click at [922, 319] on div "Janela de atendimento Grade de atendimento Capacidade Transportadoras Veículos …" at bounding box center [735, 317] width 1471 height 634
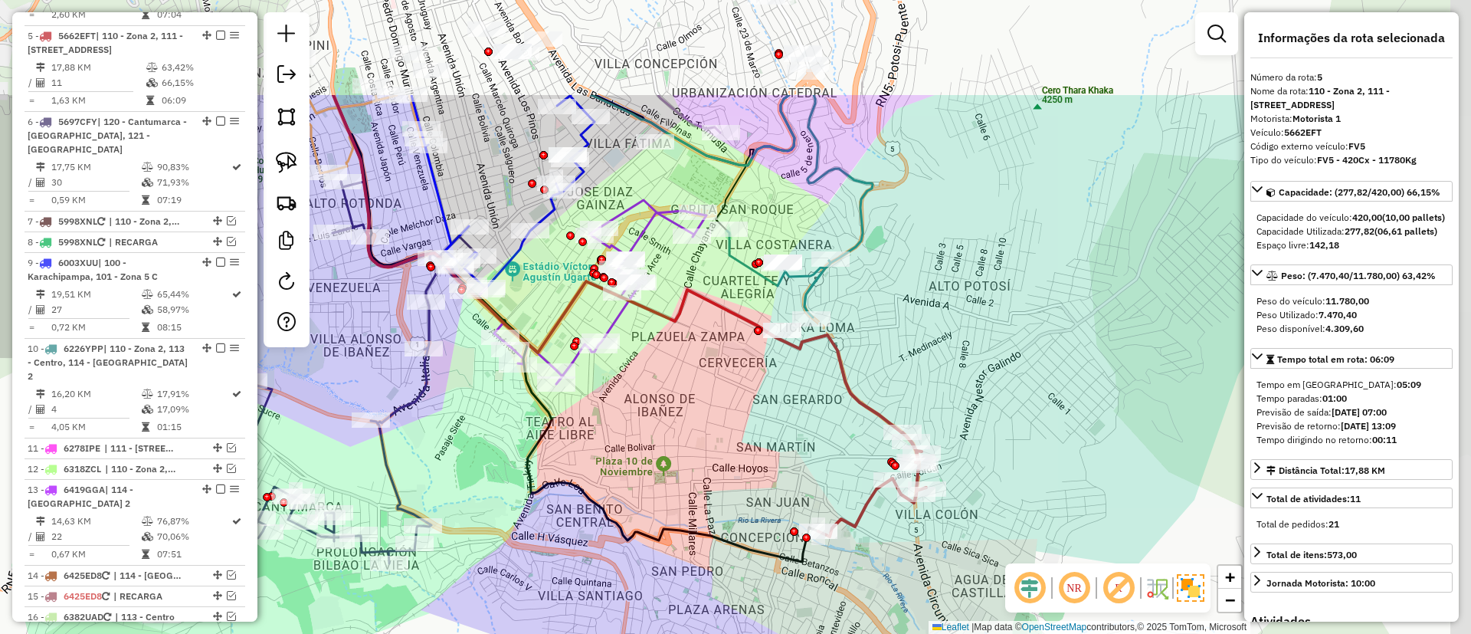
drag, startPoint x: 956, startPoint y: 151, endPoint x: 904, endPoint y: 318, distance: 175.2
click at [907, 316] on div "Janela de atendimento Grade de atendimento Capacidade Transportadoras Veículos …" at bounding box center [735, 317] width 1471 height 634
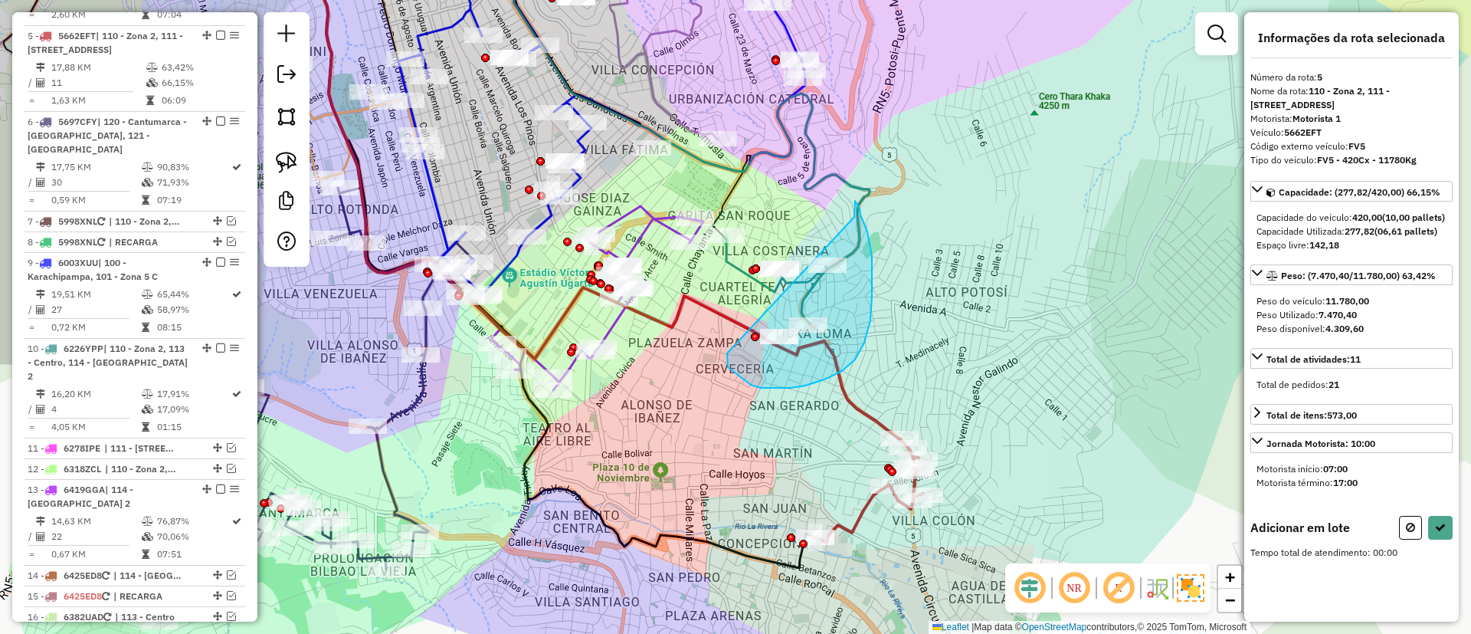
drag, startPoint x: 727, startPoint y: 358, endPoint x: 854, endPoint y: 217, distance: 189.4
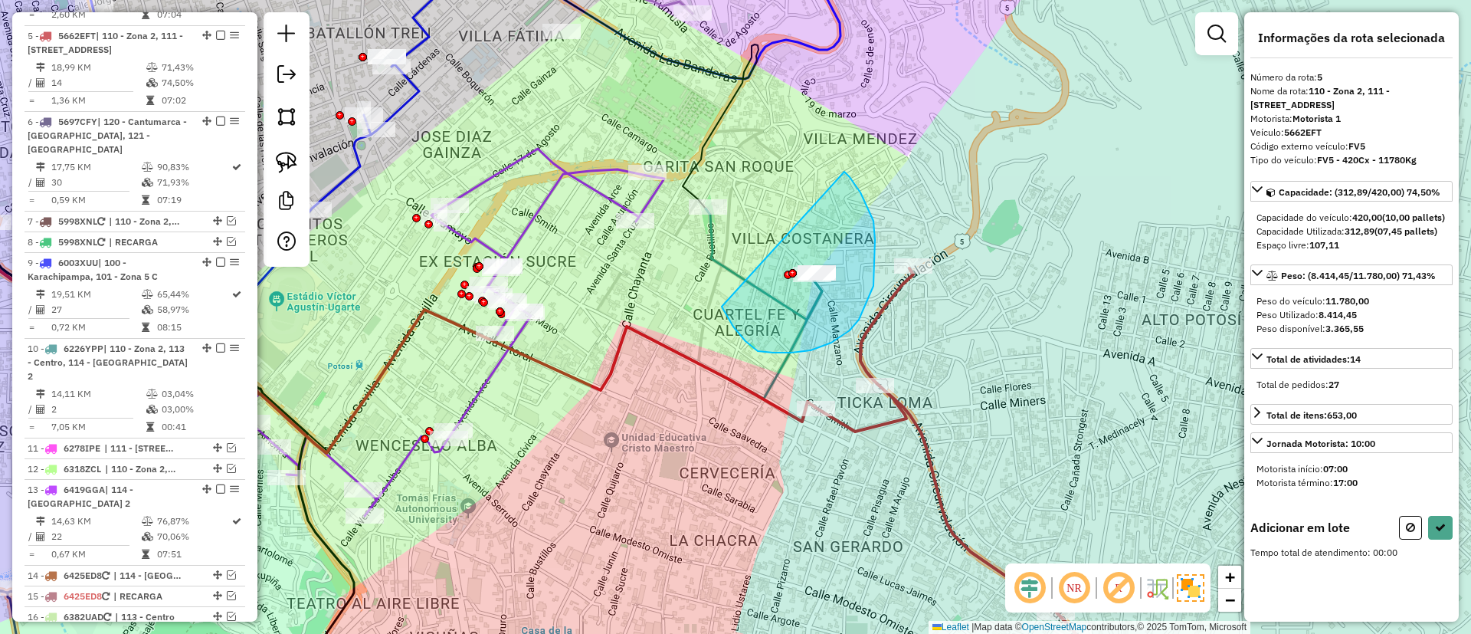
drag, startPoint x: 758, startPoint y: 351, endPoint x: 845, endPoint y: 172, distance: 199.1
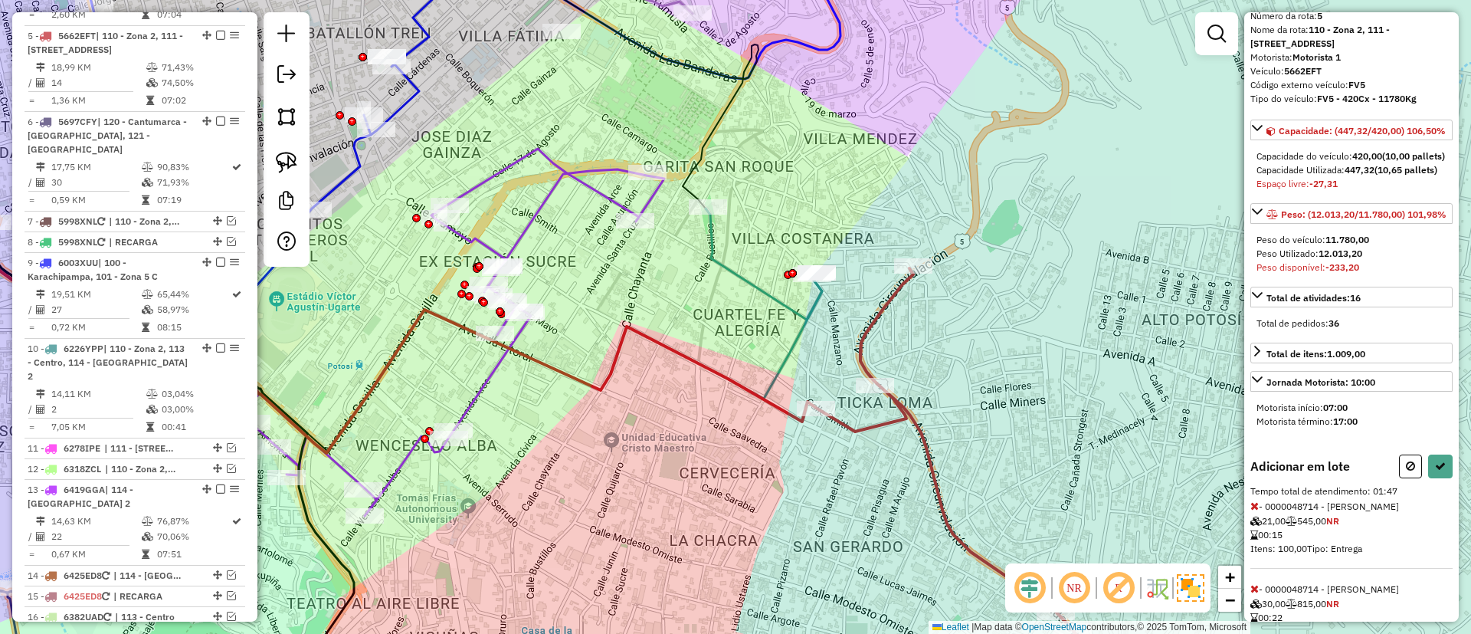
scroll to position [54, 0]
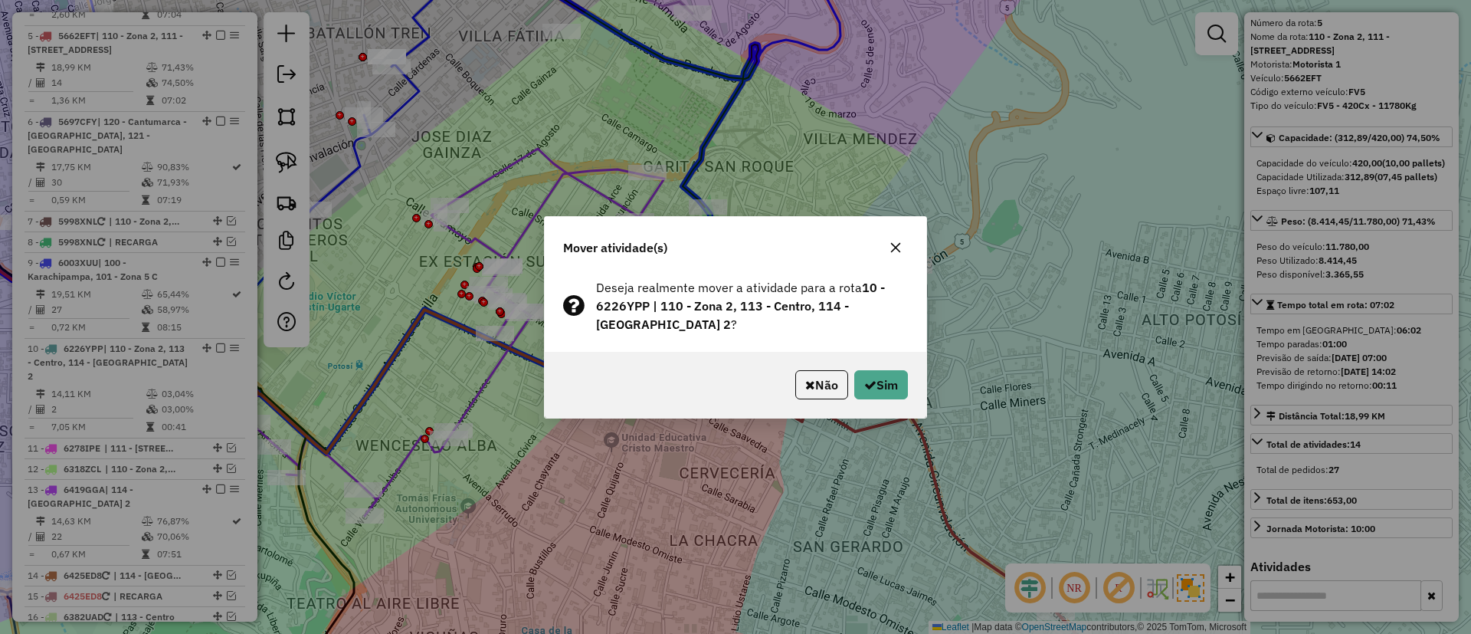
click at [900, 247] on icon "button" at bounding box center [896, 247] width 12 height 12
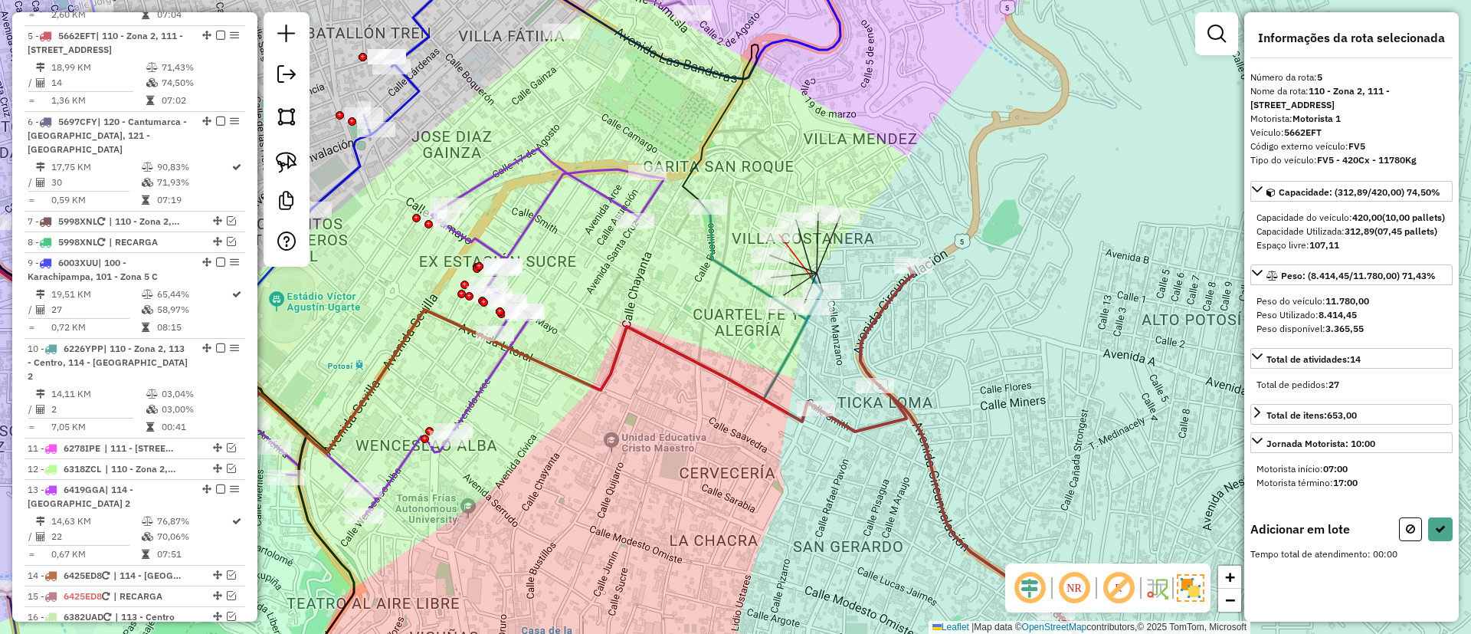
scroll to position [0, 0]
drag, startPoint x: 681, startPoint y: 289, endPoint x: 683, endPoint y: 134, distance: 154.8
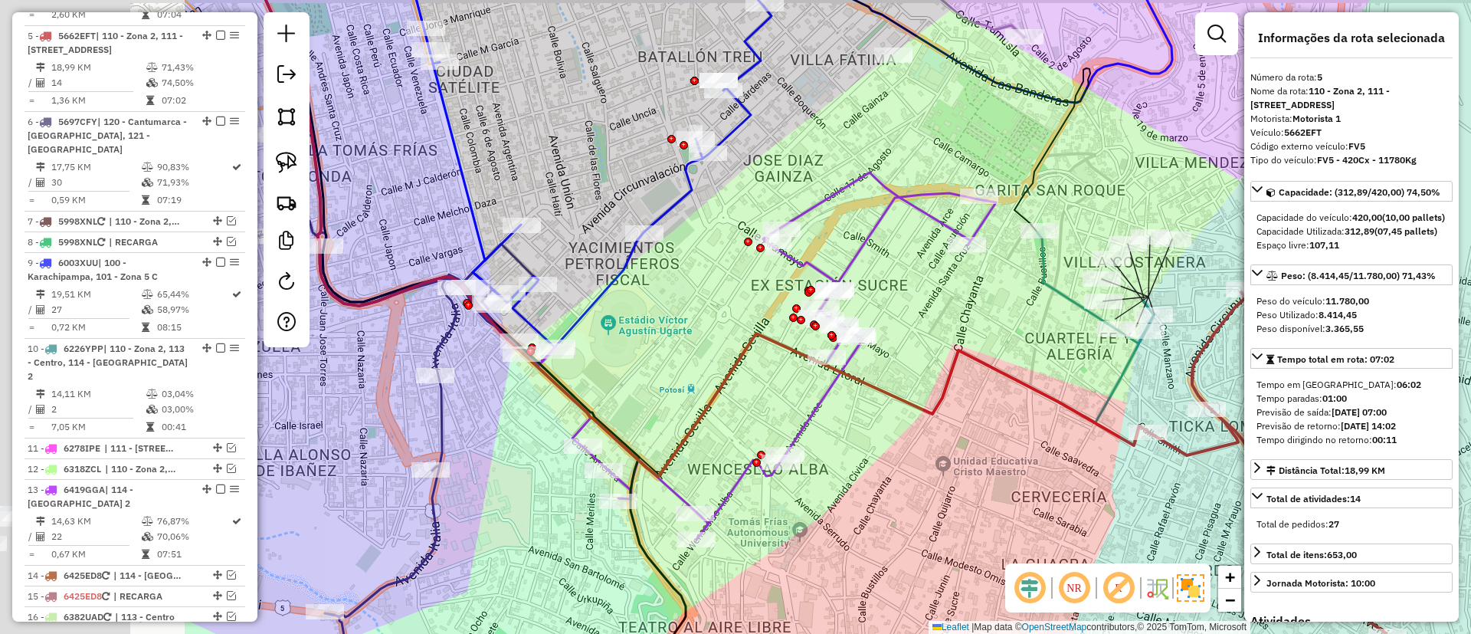
drag, startPoint x: 678, startPoint y: 312, endPoint x: 867, endPoint y: 297, distance: 189.2
click at [941, 335] on div "Janela de atendimento Grade de atendimento Capacidade Transportadoras Veículos …" at bounding box center [735, 317] width 1471 height 634
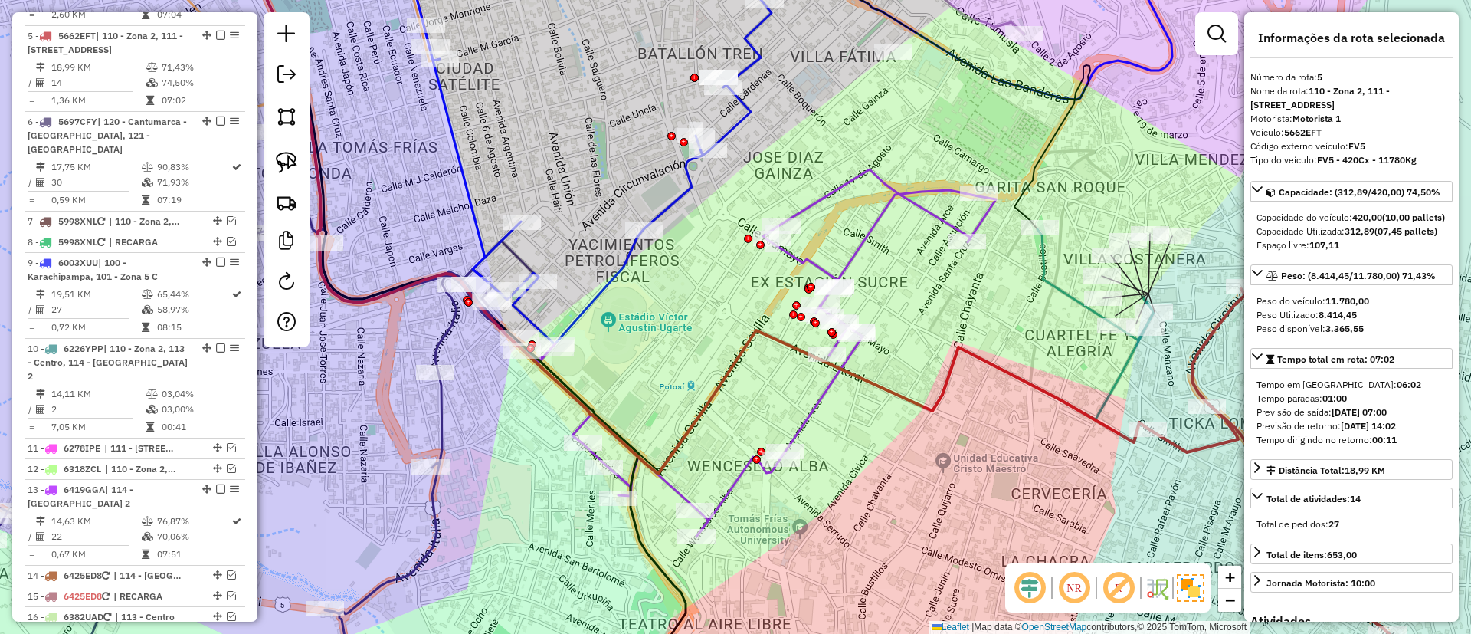
click at [878, 239] on div "Janela de atendimento Grade de atendimento Capacidade Transportadoras Veículos …" at bounding box center [735, 317] width 1471 height 634
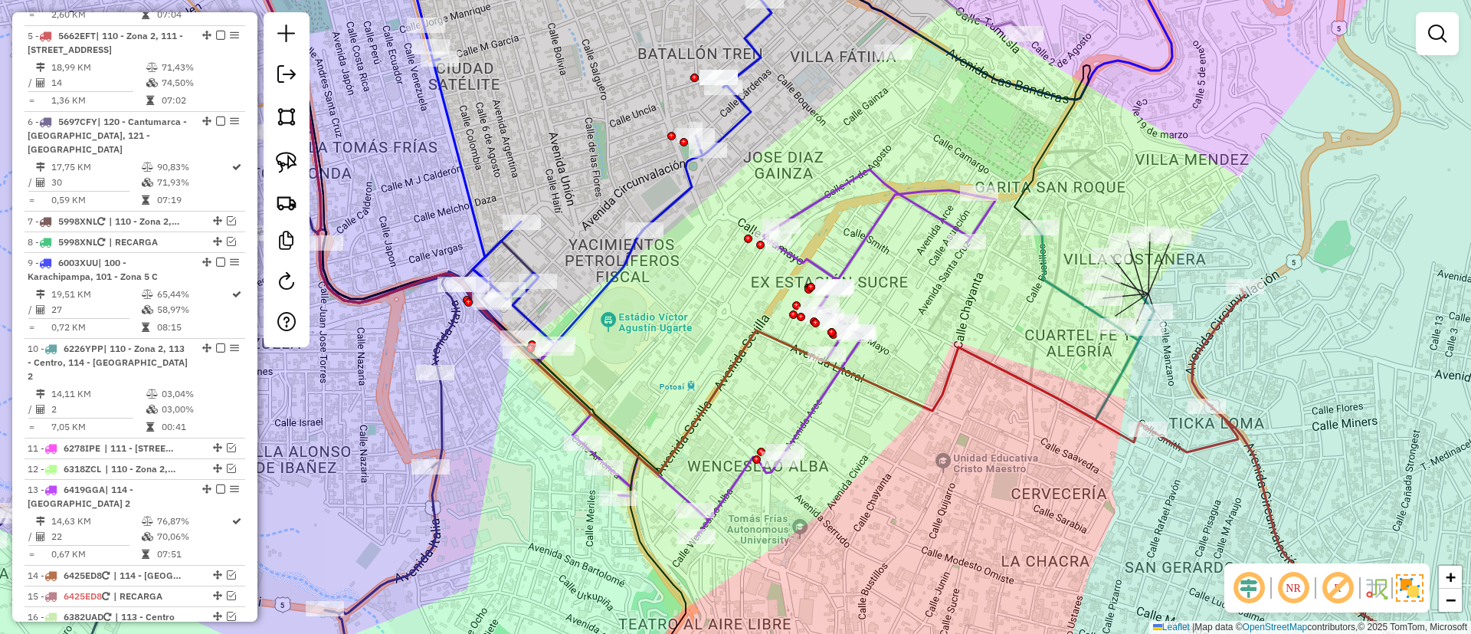
click at [878, 231] on icon at bounding box center [766, 352] width 460 height 367
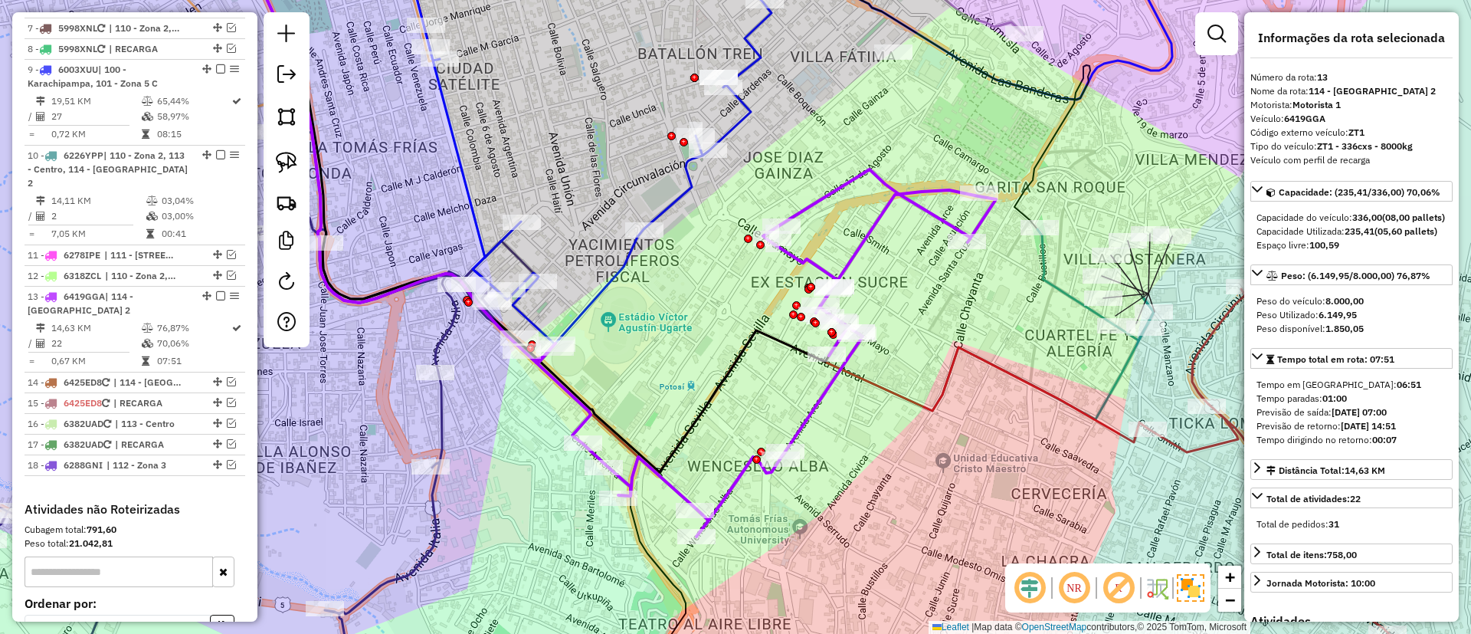
scroll to position [1245, 0]
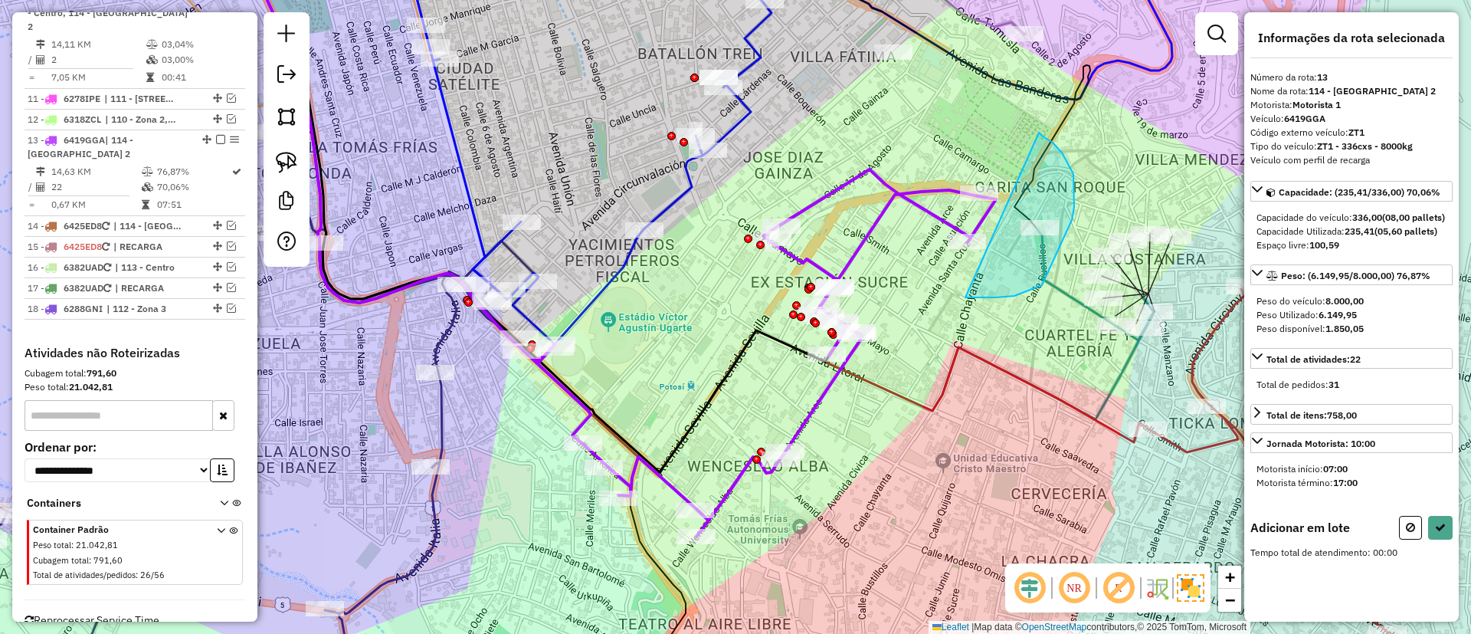
drag, startPoint x: 1042, startPoint y: 285, endPoint x: 1038, endPoint y: 133, distance: 152.6
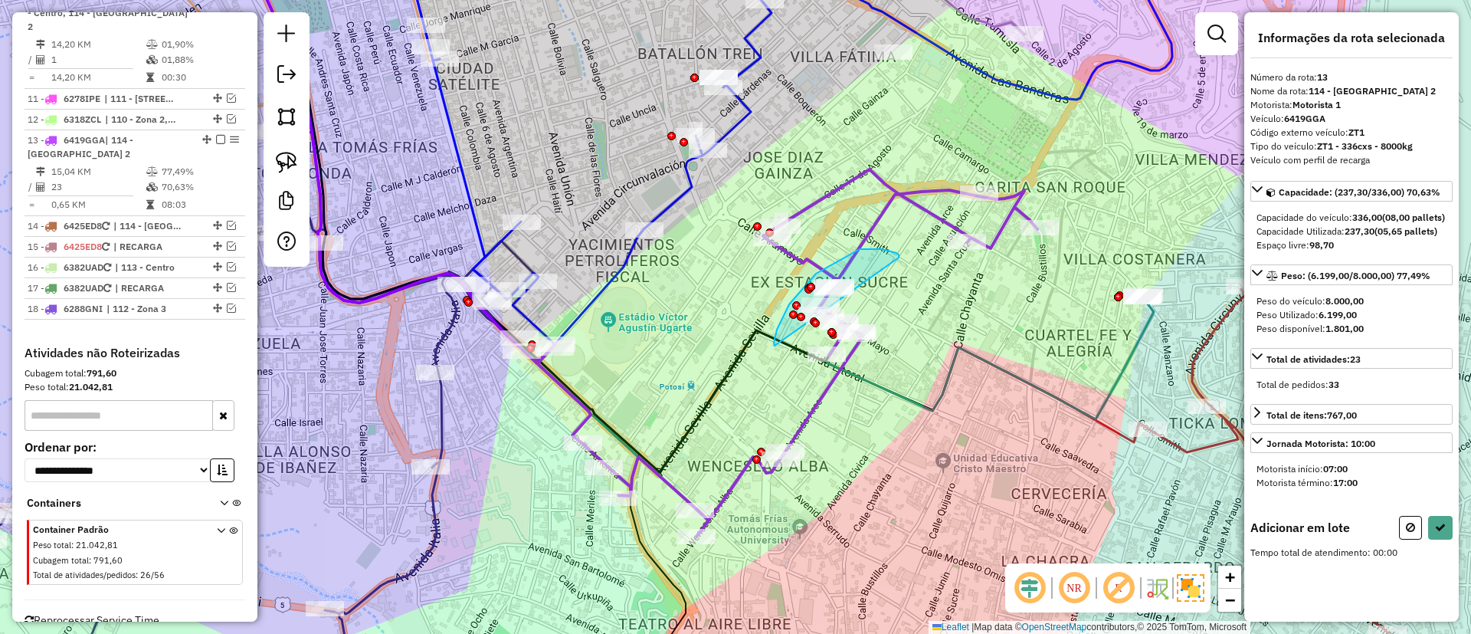
drag, startPoint x: 774, startPoint y: 343, endPoint x: 899, endPoint y: 258, distance: 151.1
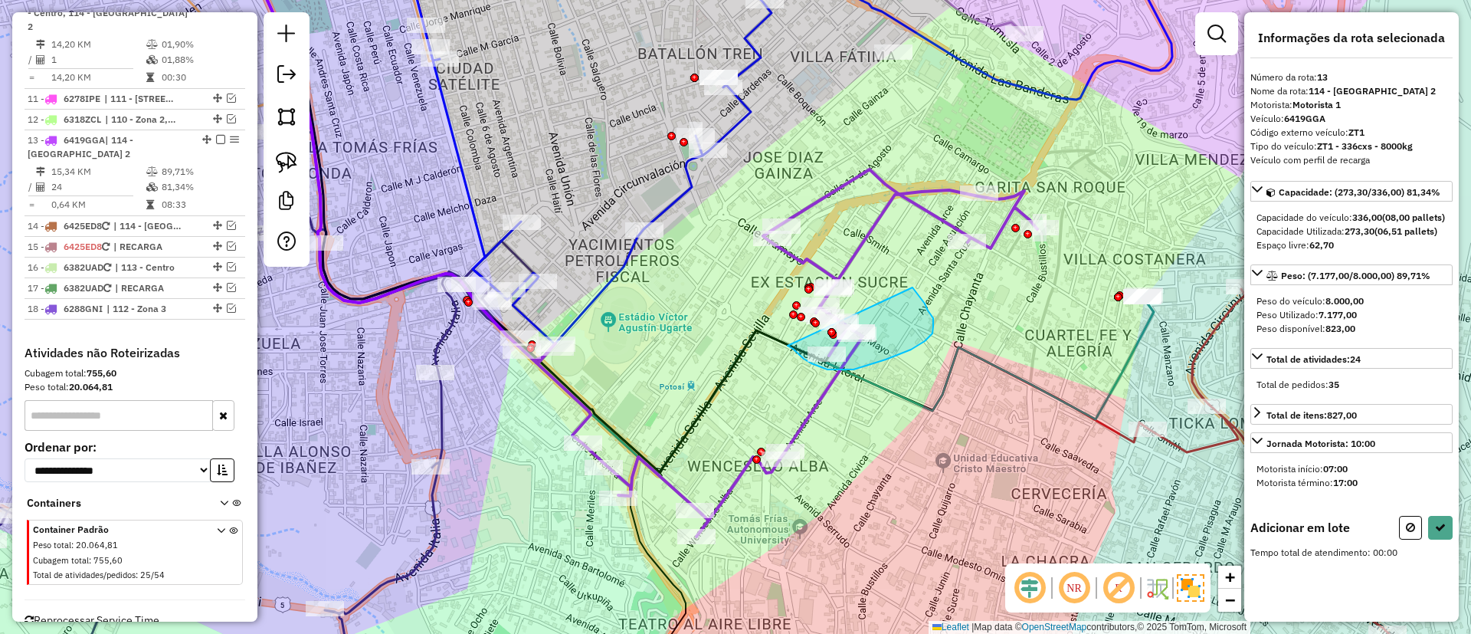
drag, startPoint x: 793, startPoint y: 349, endPoint x: 886, endPoint y: 265, distance: 124.8
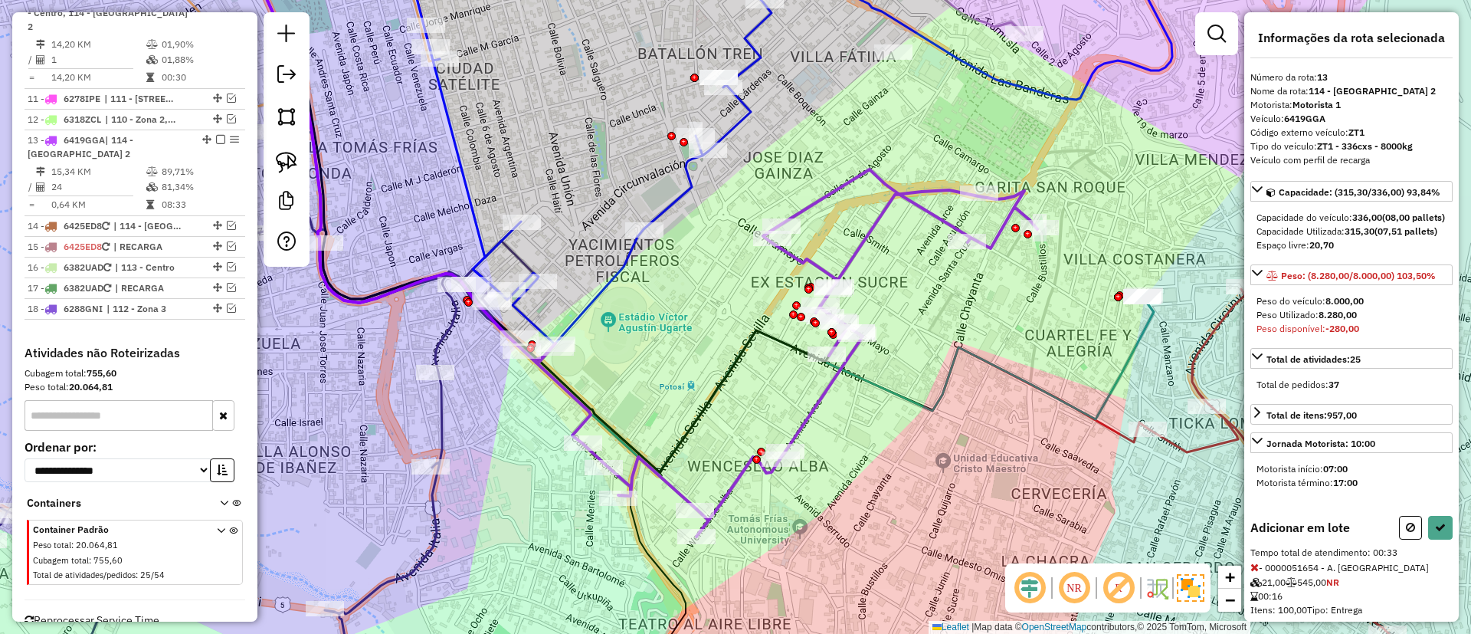
scroll to position [137, 0]
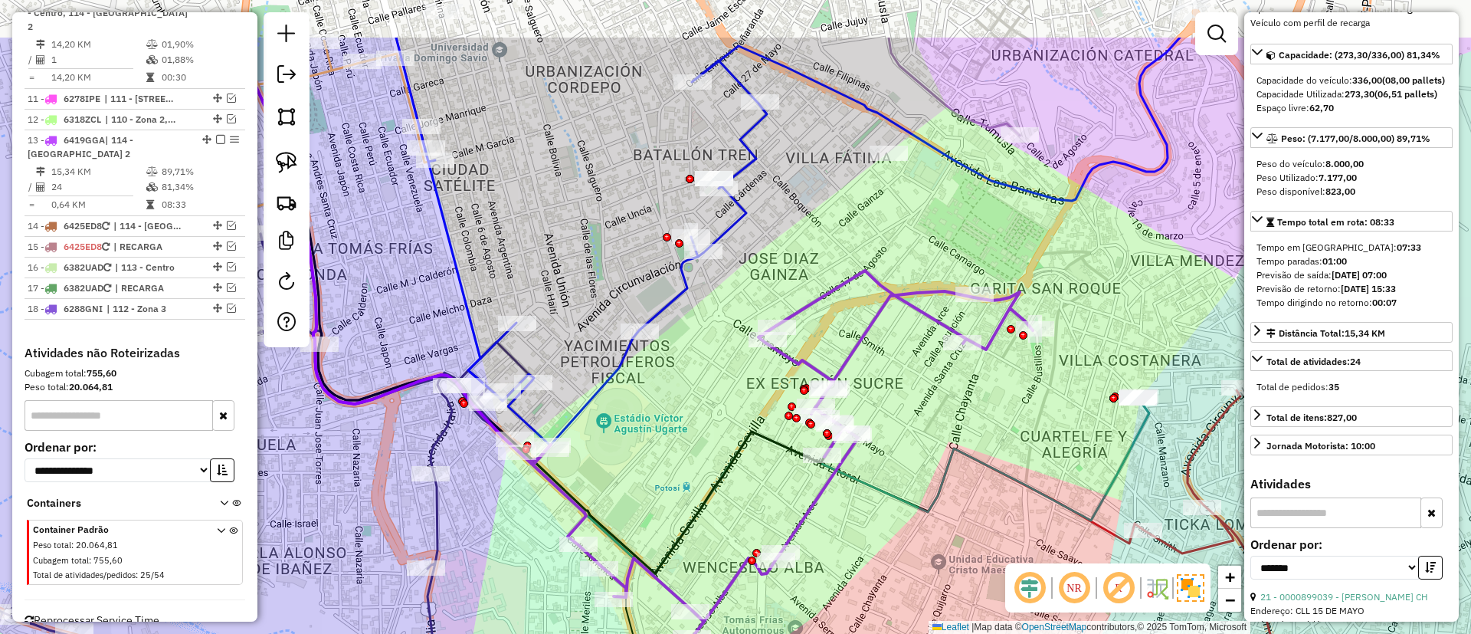
drag, startPoint x: 915, startPoint y: 193, endPoint x: 910, endPoint y: 294, distance: 101.3
click at [910, 294] on icon at bounding box center [782, 454] width 501 height 367
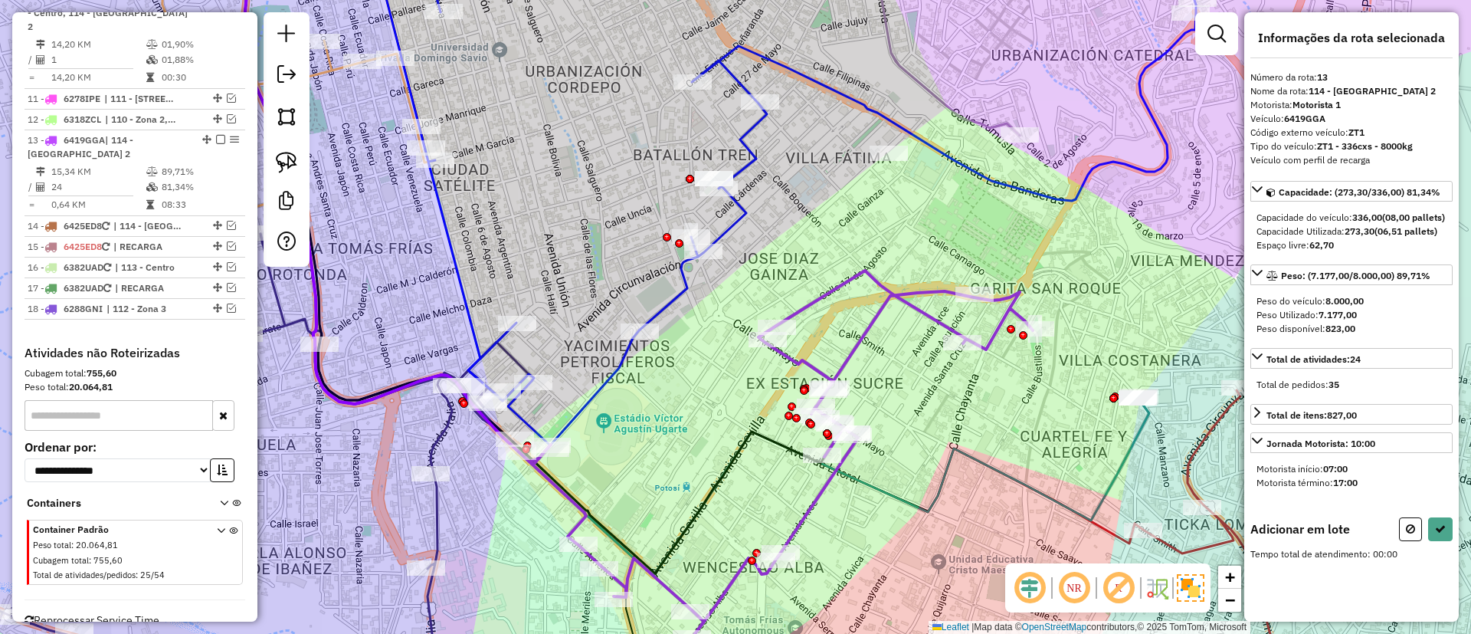
scroll to position [0, 0]
drag, startPoint x: 921, startPoint y: 160, endPoint x: 915, endPoint y: 82, distance: 78.4
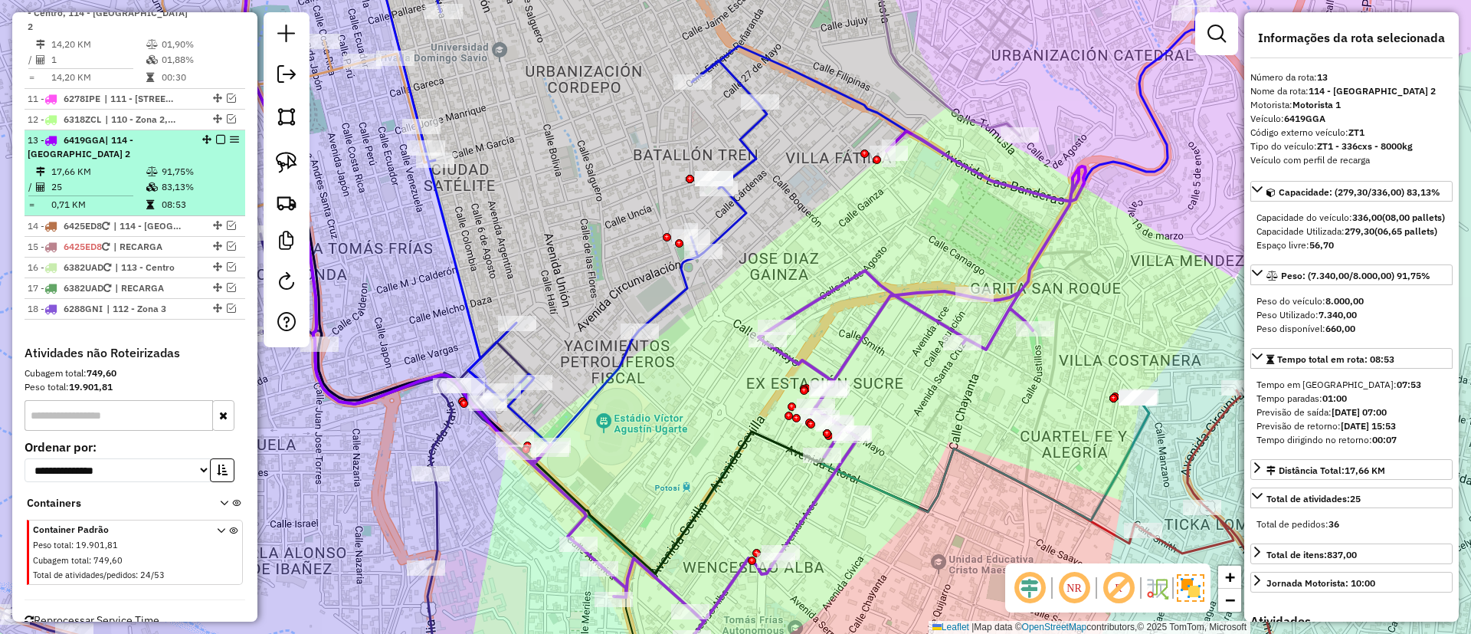
click at [218, 135] on em at bounding box center [220, 139] width 9 height 9
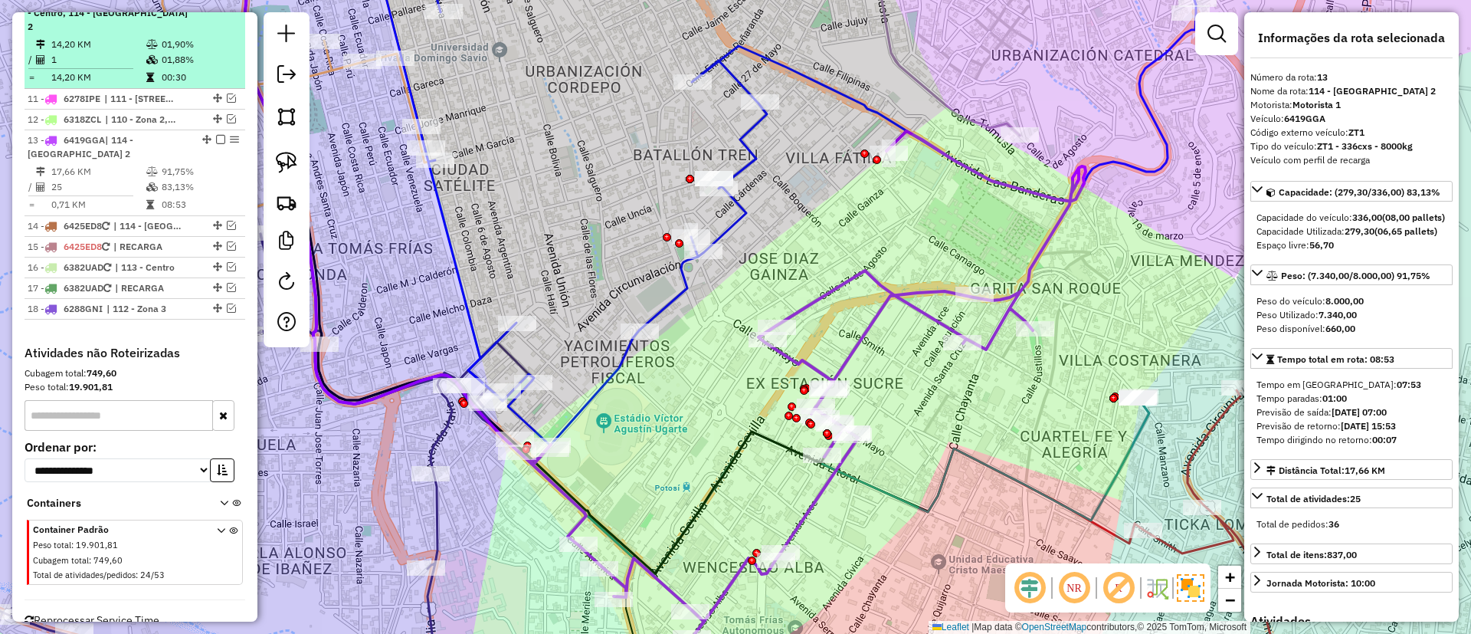
scroll to position [1180, 0]
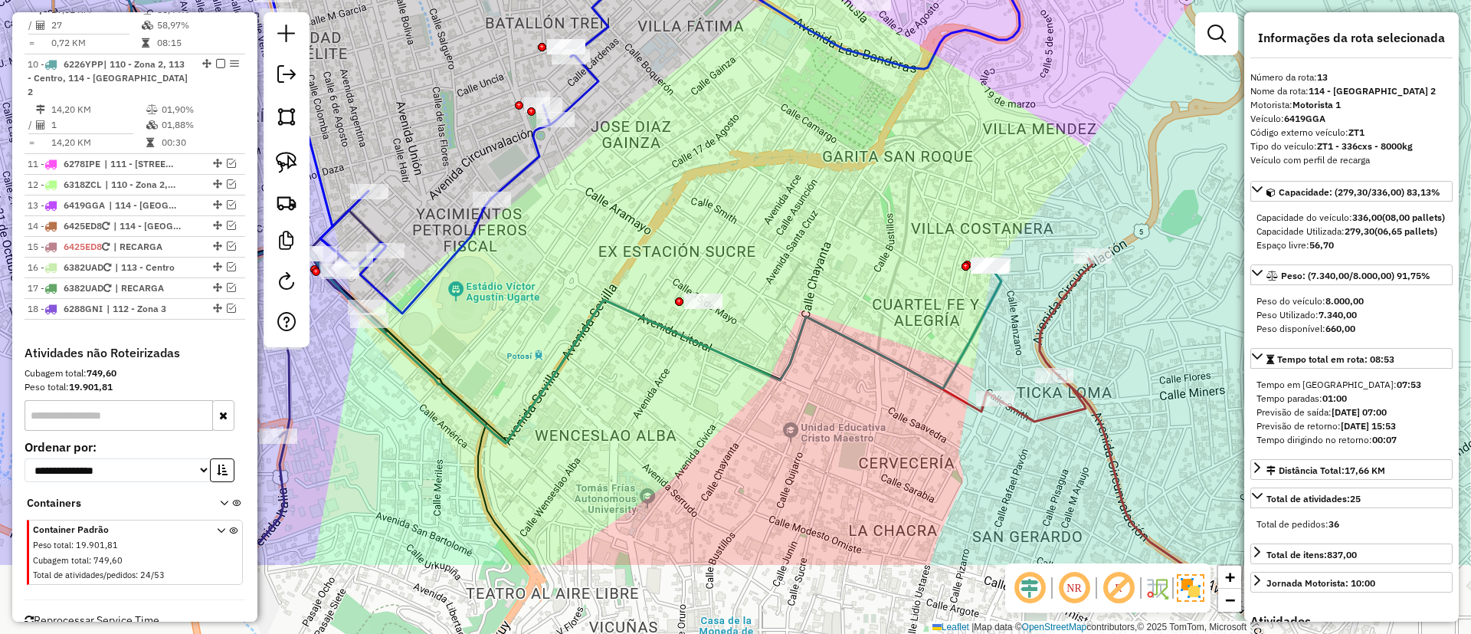
drag, startPoint x: 930, startPoint y: 372, endPoint x: 782, endPoint y: 239, distance: 198.6
click at [782, 239] on div "Janela de atendimento Grade de atendimento Capacidade Transportadoras Veículos …" at bounding box center [735, 317] width 1471 height 634
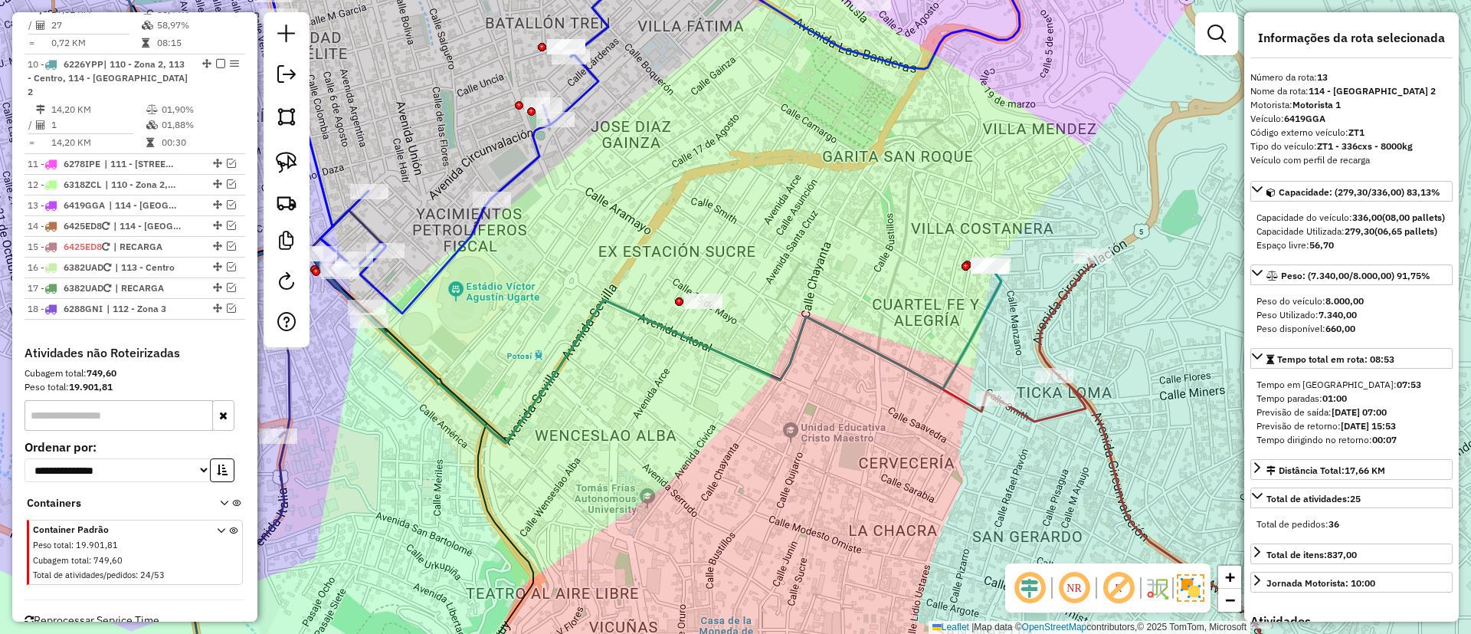
click at [1038, 342] on icon at bounding box center [1136, 477] width 280 height 438
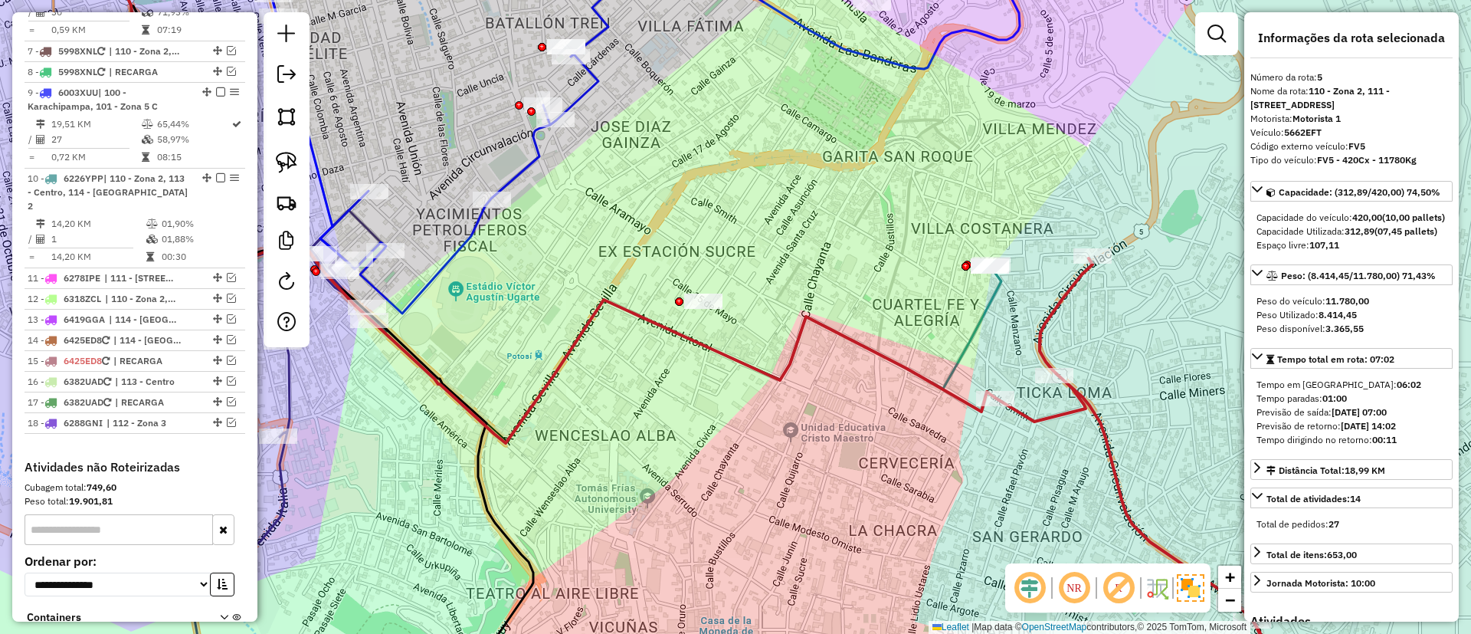
scroll to position [896, 0]
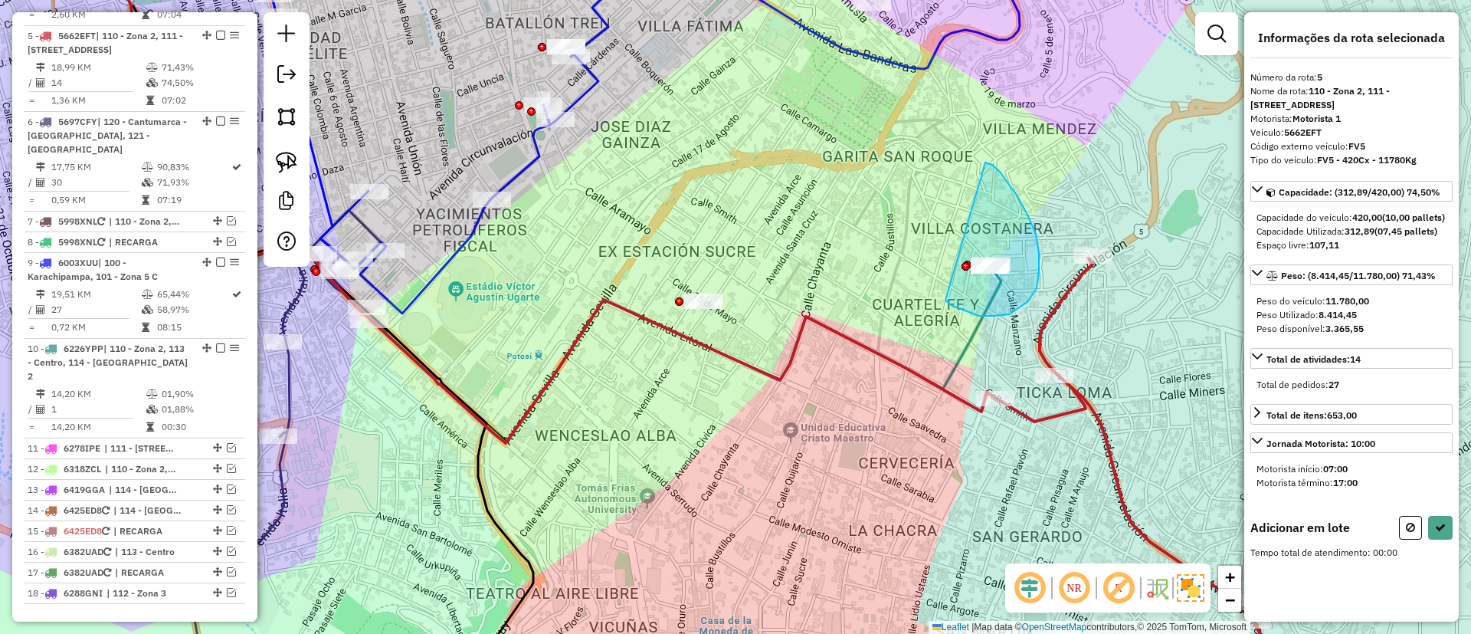
drag, startPoint x: 1028, startPoint y: 302, endPoint x: 983, endPoint y: 162, distance: 147.1
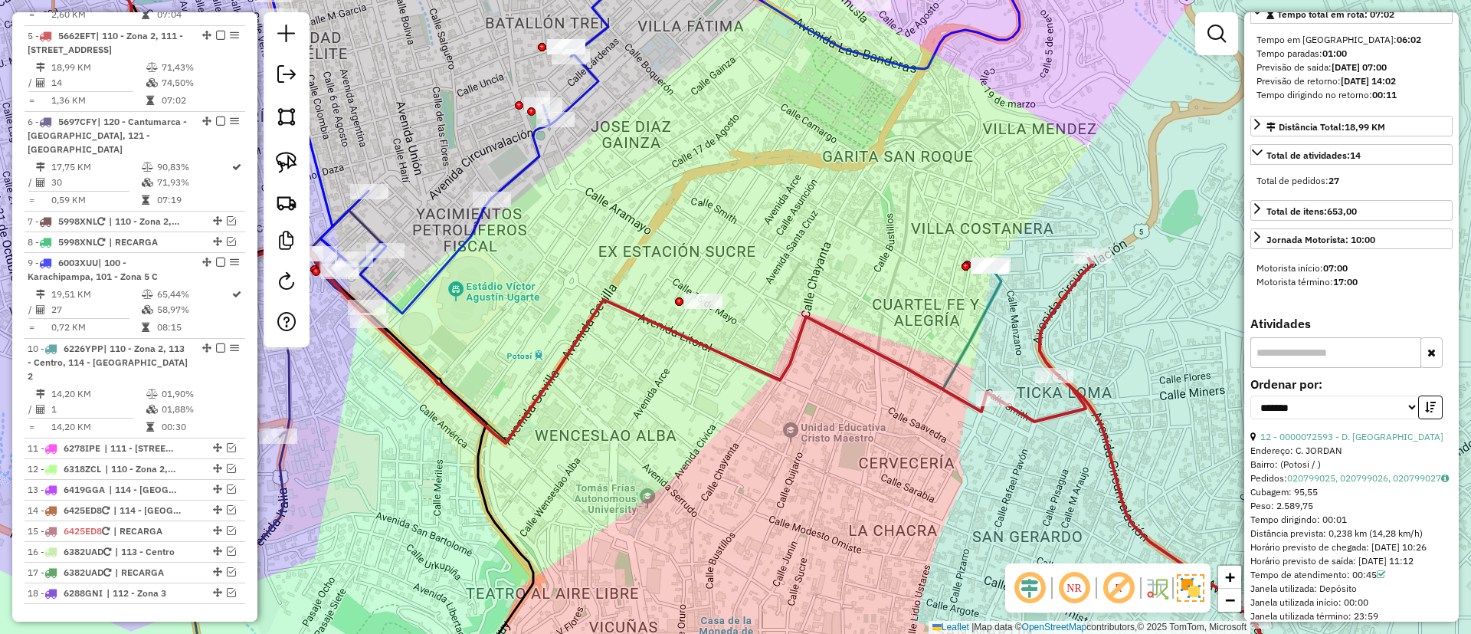
scroll to position [317, 0]
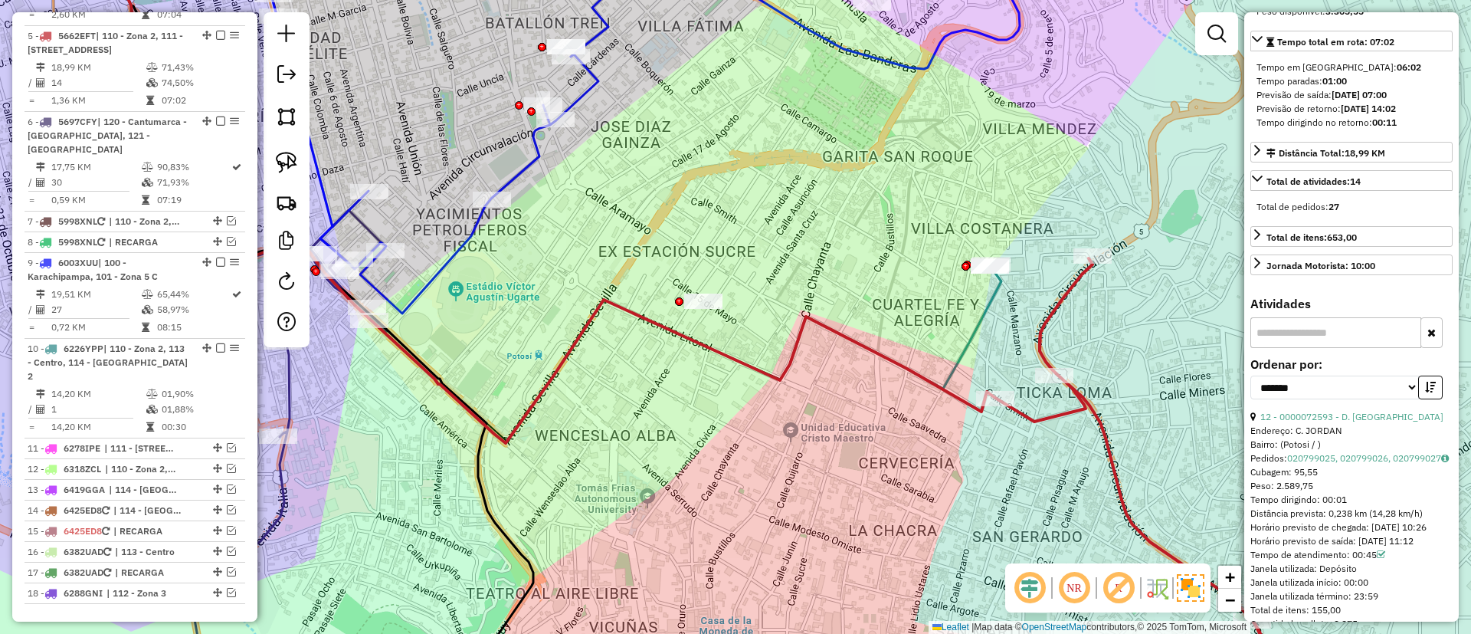
drag, startPoint x: 1045, startPoint y: 317, endPoint x: 1074, endPoint y: 317, distance: 28.4
click at [1045, 317] on icon at bounding box center [1136, 477] width 280 height 438
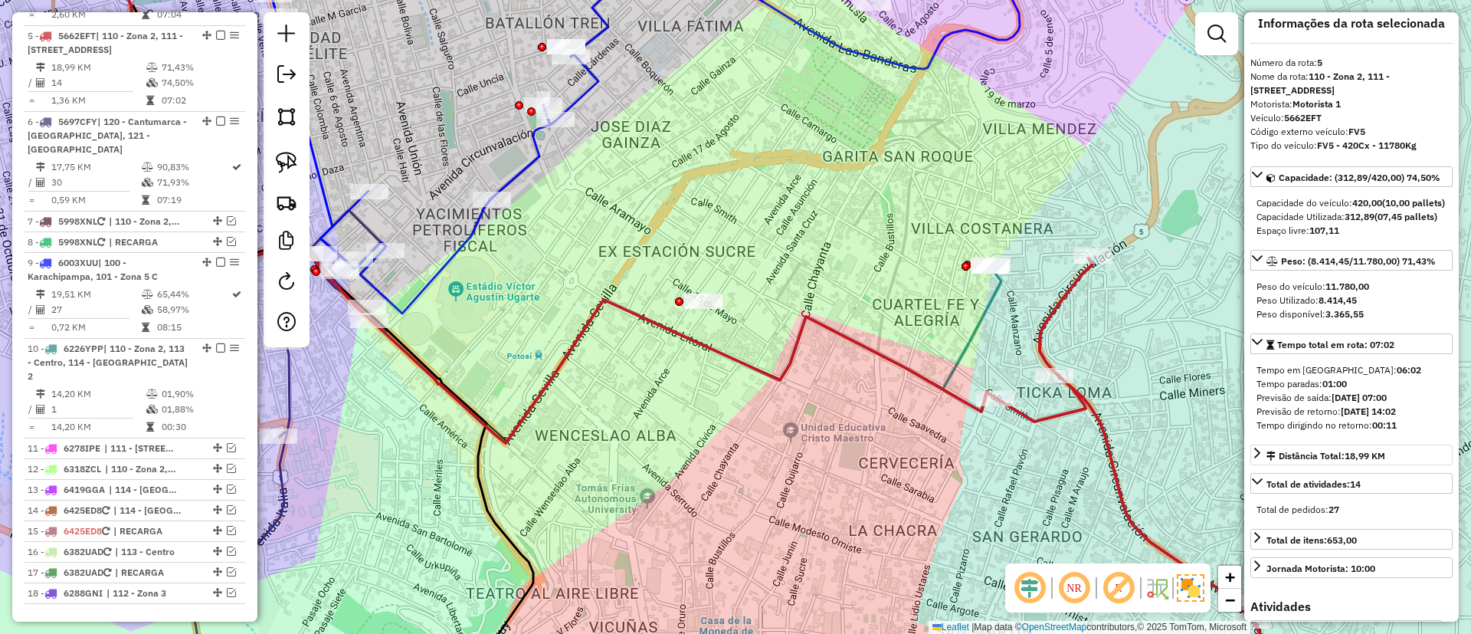
scroll to position [0, 0]
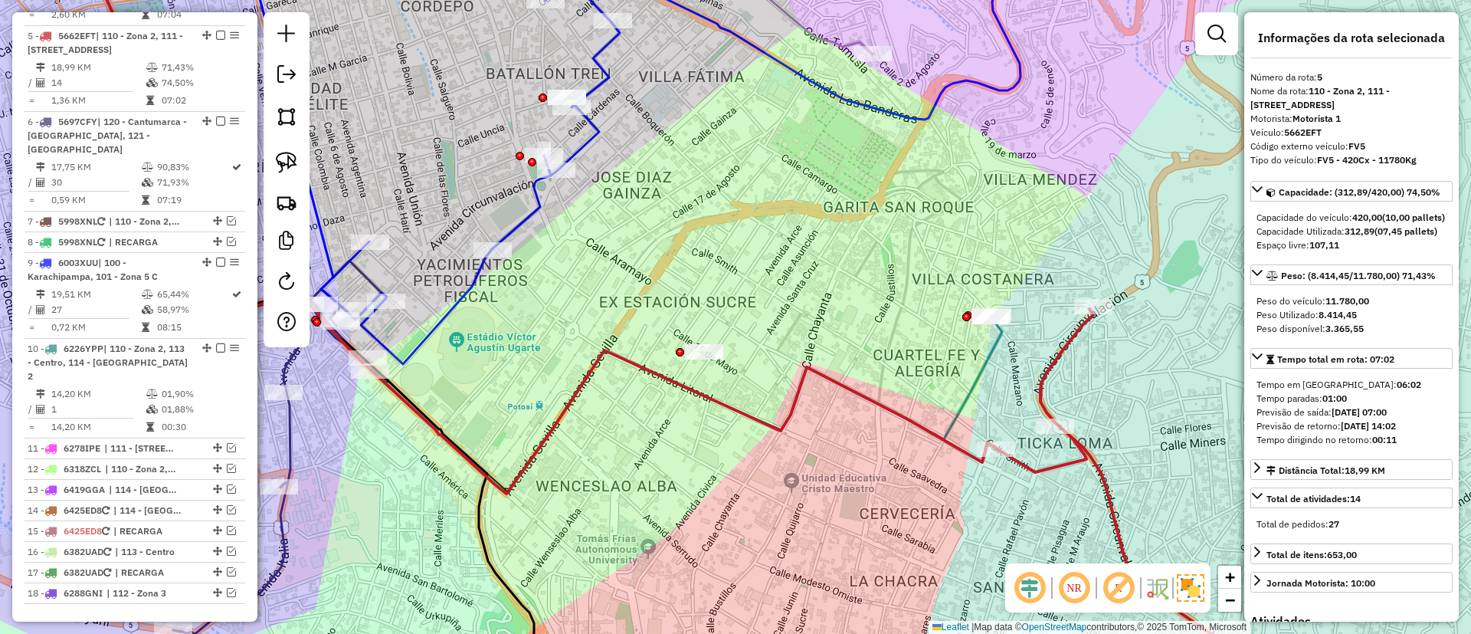
drag, startPoint x: 809, startPoint y: 248, endPoint x: 810, endPoint y: 299, distance: 50.6
click at [810, 299] on div "Janela de atendimento Grade de atendimento Capacidade Transportadoras Veículos …" at bounding box center [735, 317] width 1471 height 634
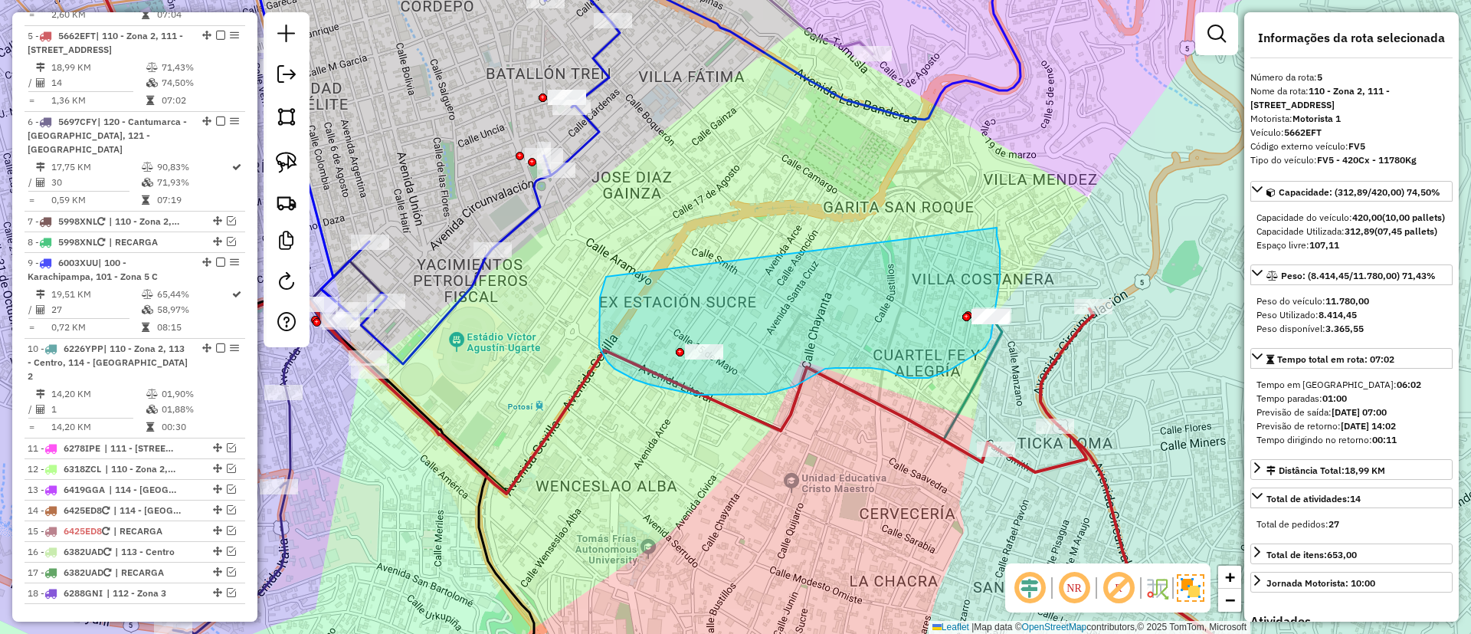
drag, startPoint x: 600, startPoint y: 297, endPoint x: 997, endPoint y: 228, distance: 403.1
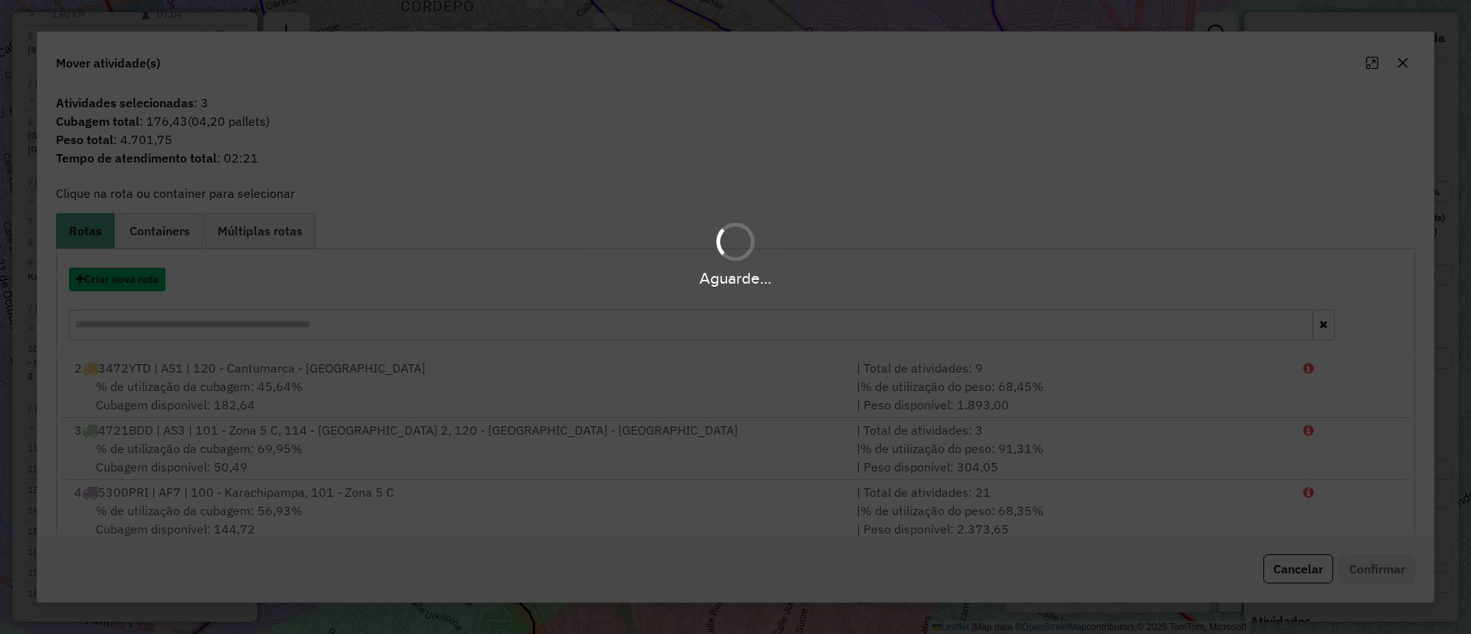
click at [126, 286] on button "Criar nova rota" at bounding box center [117, 279] width 97 height 24
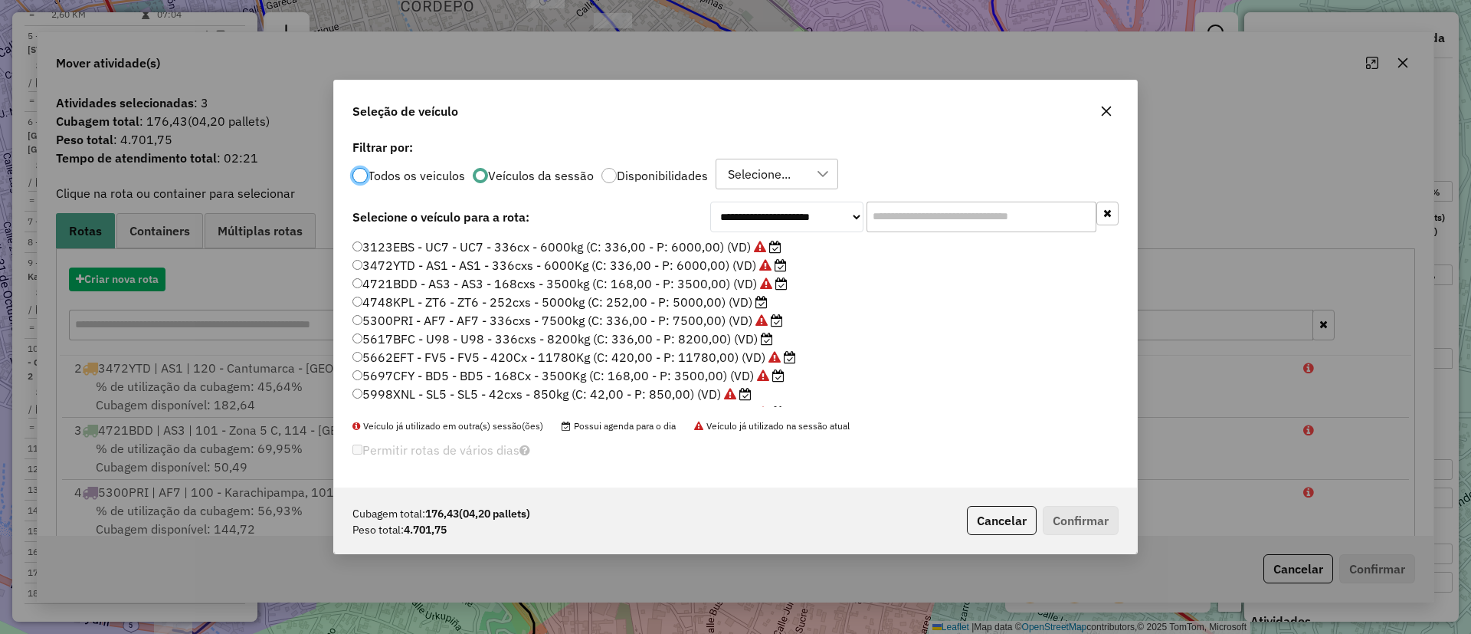
scroll to position [8, 5]
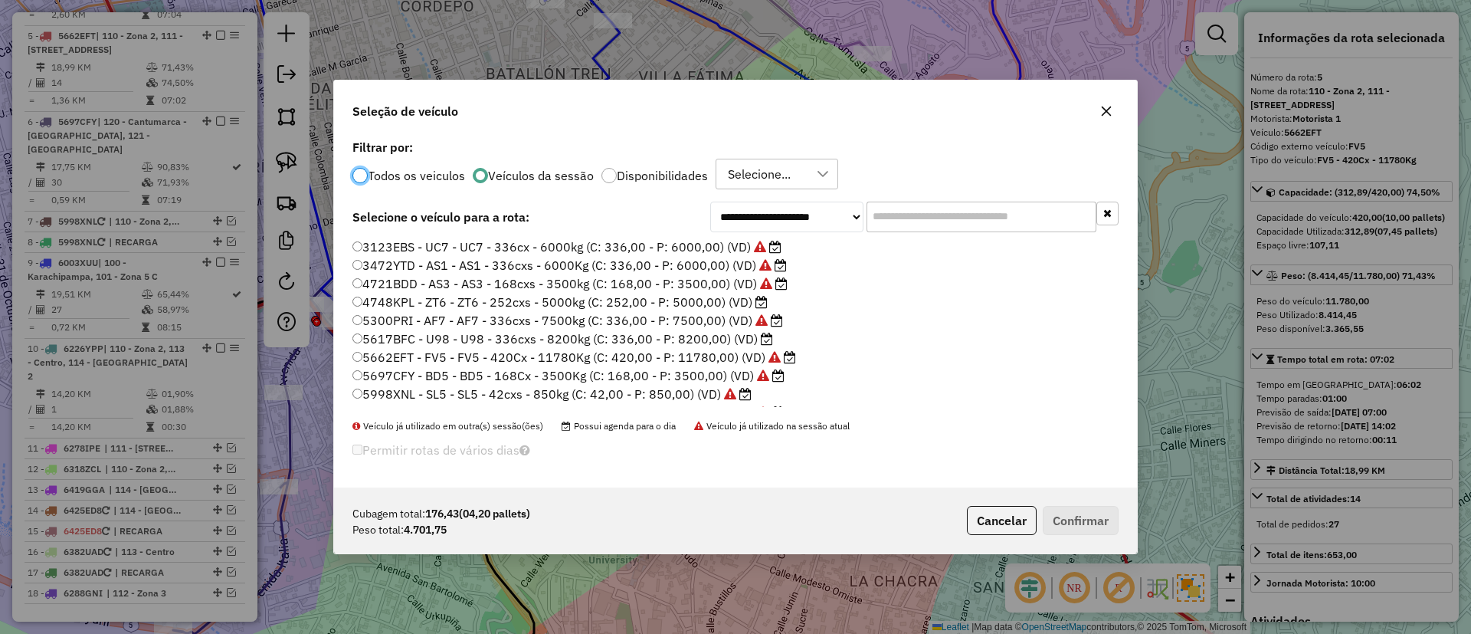
click at [745, 304] on label "4748KPL - ZT6 - ZT6 - 252cxs - 5000kg (C: 252,00 - P: 5000,00) (VD)" at bounding box center [560, 302] width 415 height 18
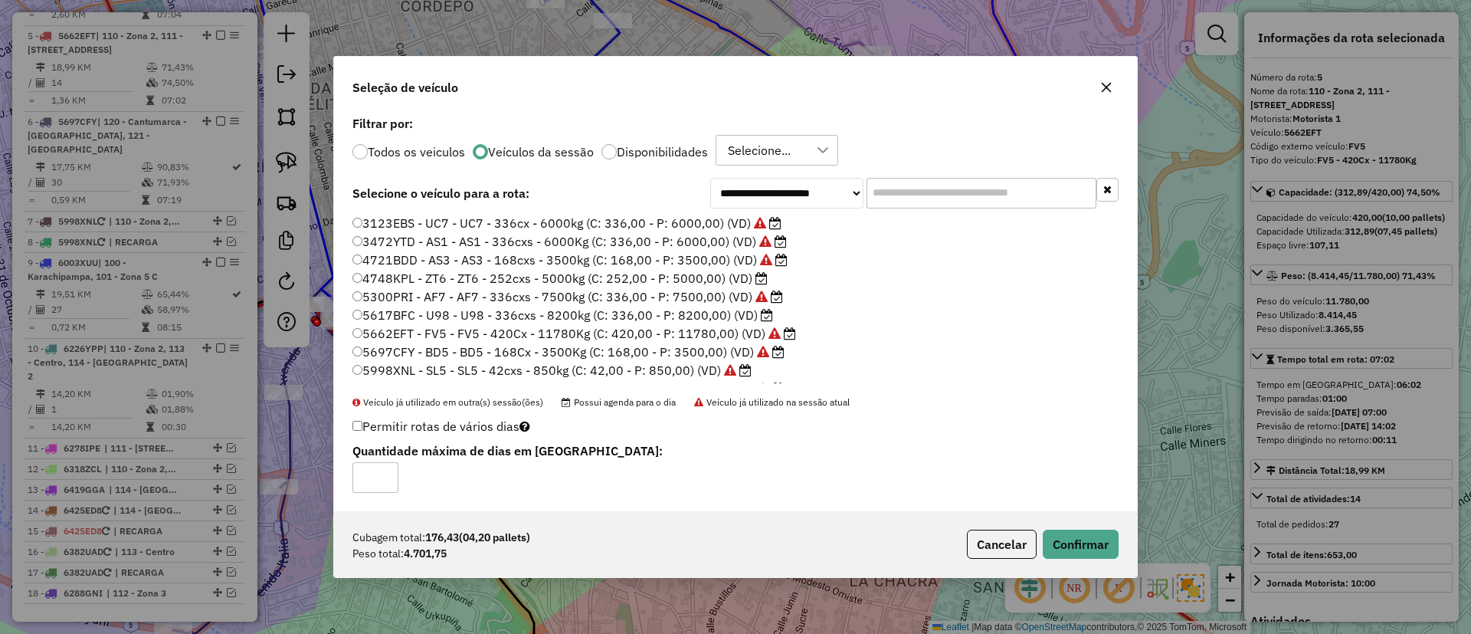
click at [1088, 523] on div "Cubagem total: 176,43 (04,20 pallets) Peso total: 4.701,75 Cancelar Confirmar" at bounding box center [735, 544] width 803 height 66
click at [1081, 533] on button "Confirmar" at bounding box center [1081, 544] width 76 height 29
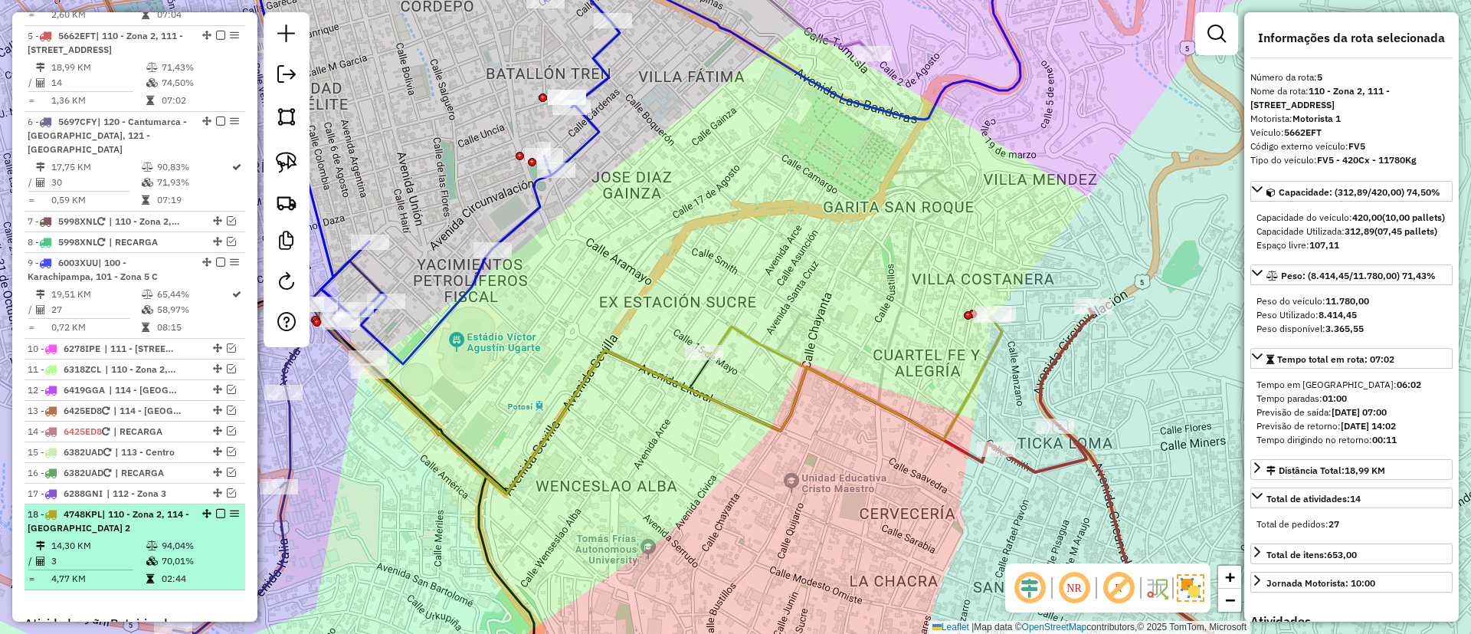
click at [216, 509] on em at bounding box center [220, 513] width 9 height 9
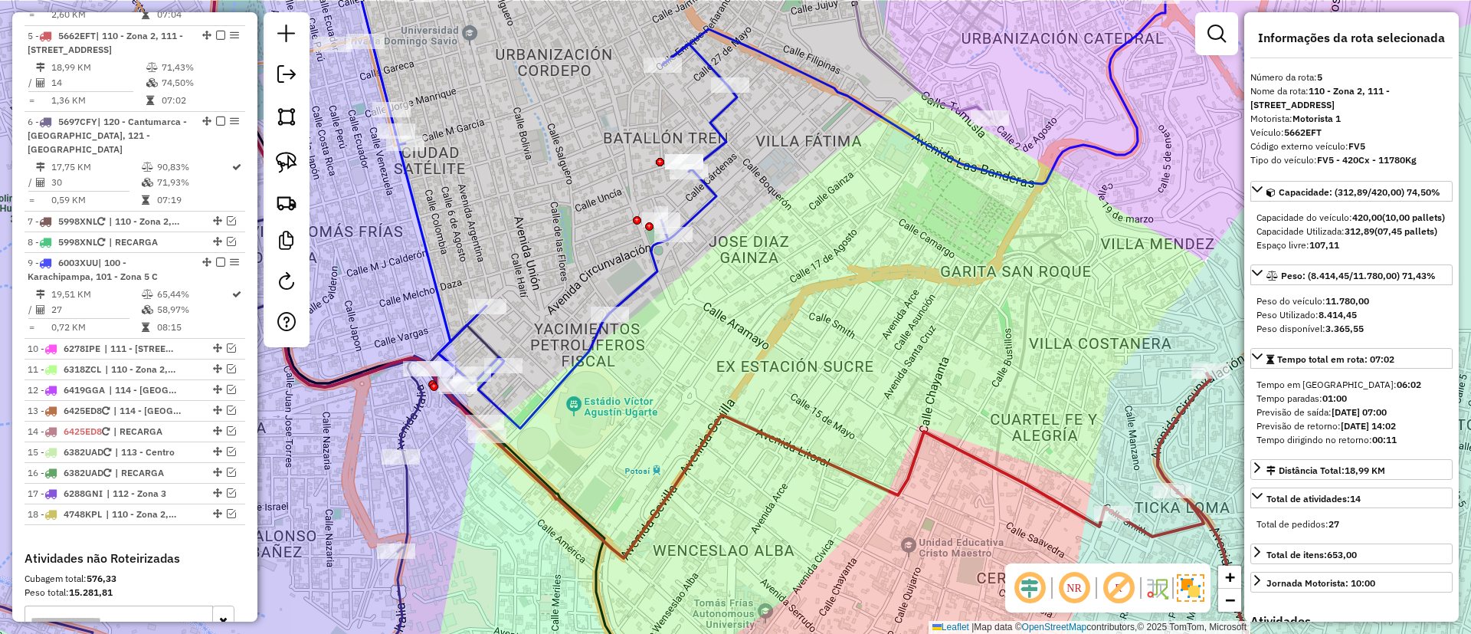
drag, startPoint x: 625, startPoint y: 371, endPoint x: 743, endPoint y: 435, distance: 133.8
click at [743, 435] on div "Janela de atendimento Grade de atendimento Capacidade Transportadoras Veículos …" at bounding box center [735, 317] width 1471 height 634
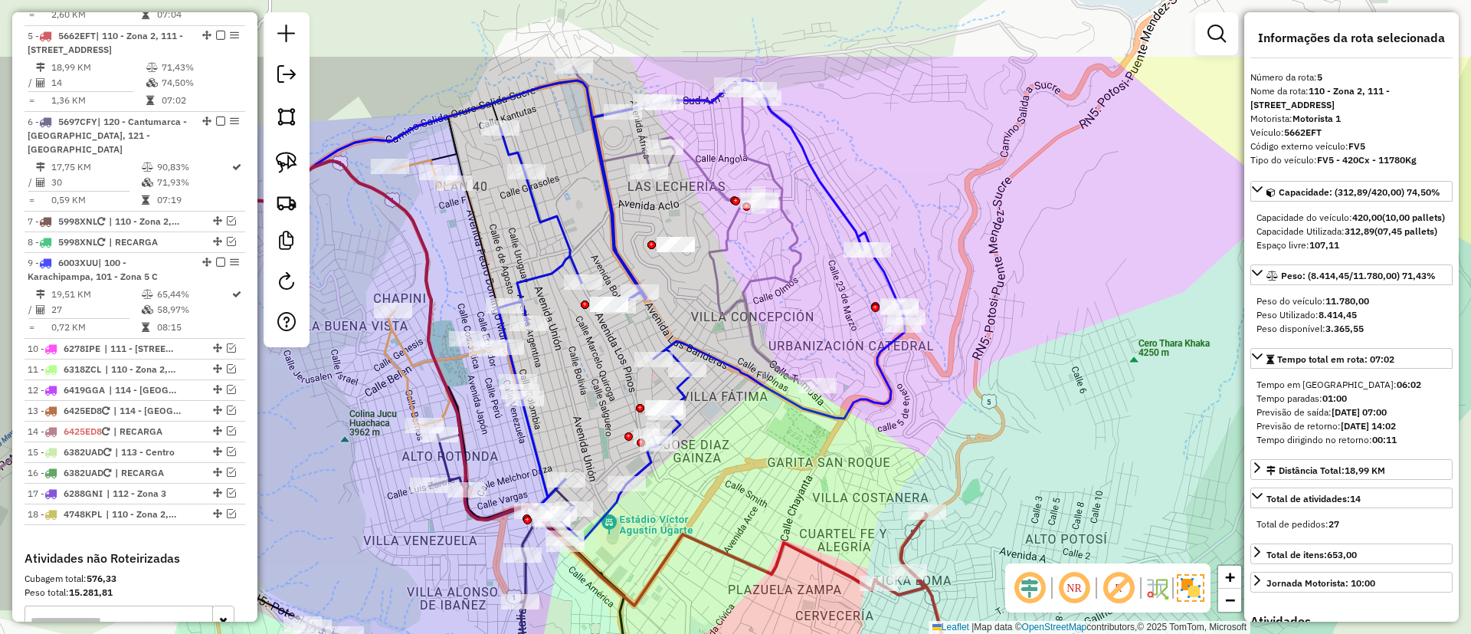
drag, startPoint x: 770, startPoint y: 370, endPoint x: 720, endPoint y: 351, distance: 54.1
click at [690, 530] on div "Janela de atendimento Grade de atendimento Capacidade Transportadoras Veículos …" at bounding box center [735, 317] width 1471 height 634
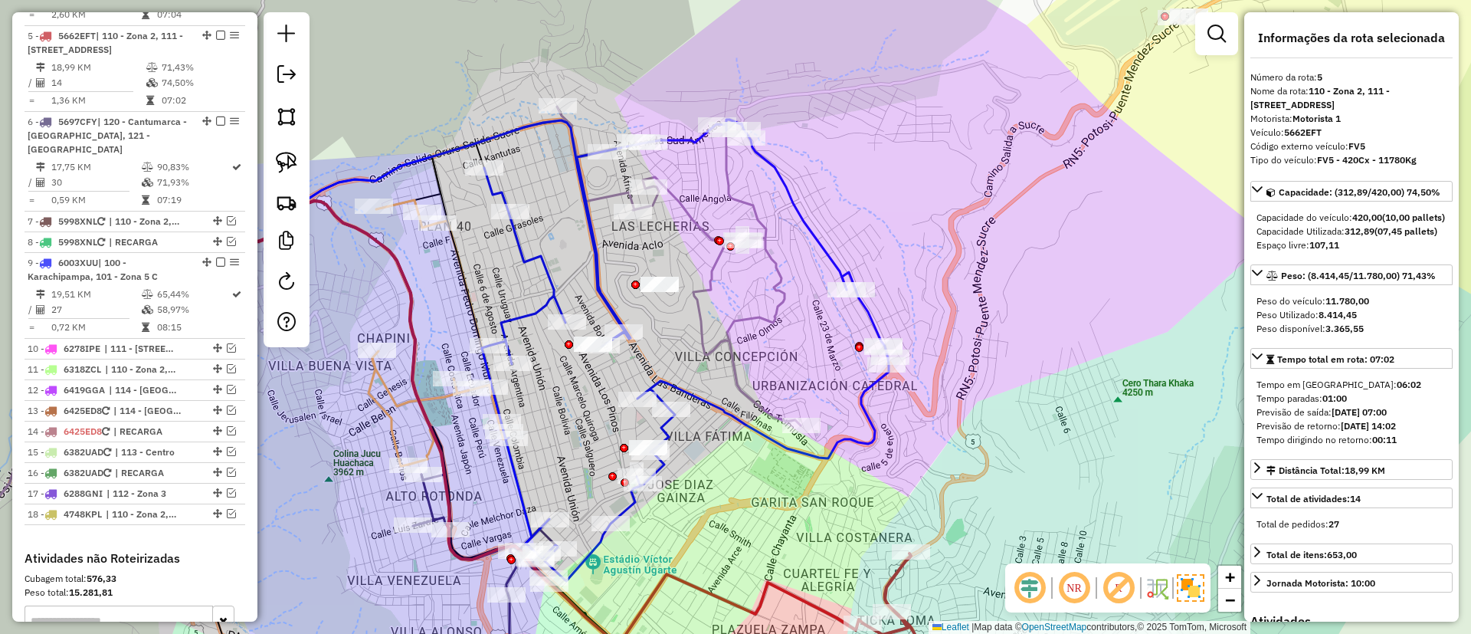
click at [778, 176] on icon at bounding box center [685, 350] width 407 height 461
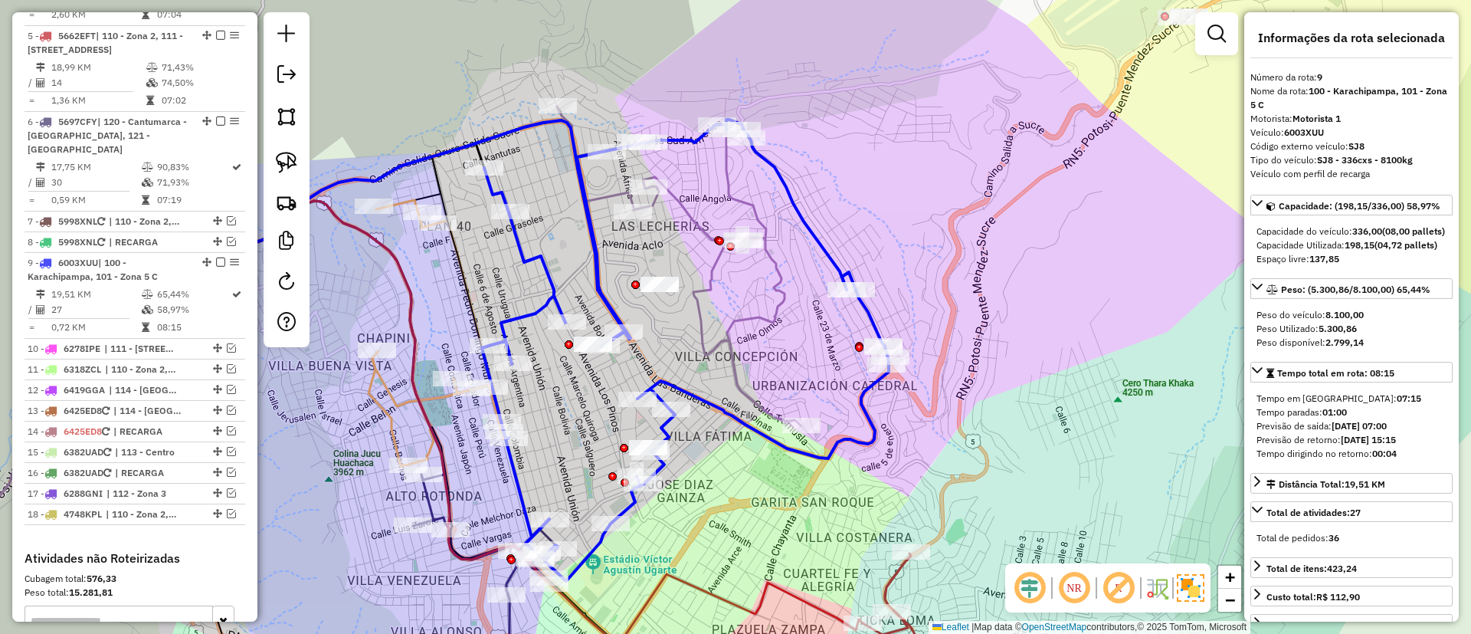
scroll to position [1109, 0]
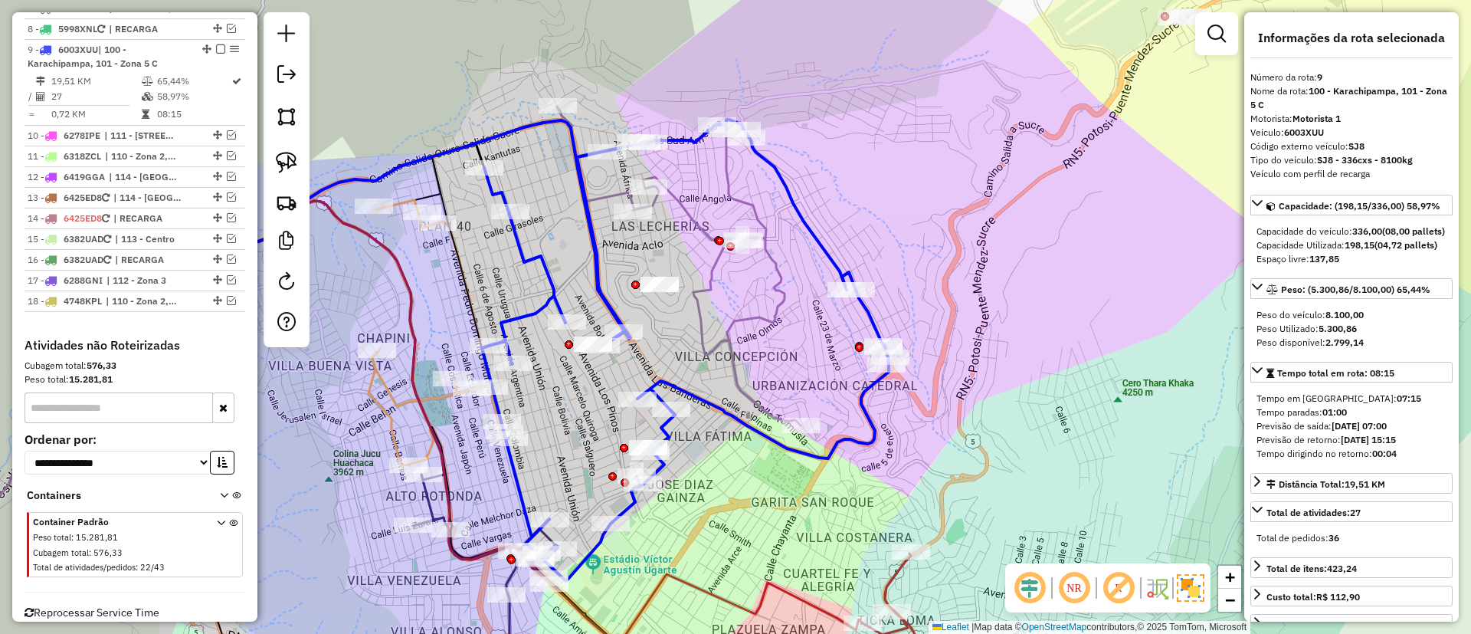
click at [726, 194] on icon at bounding box center [327, 340] width 948 height 466
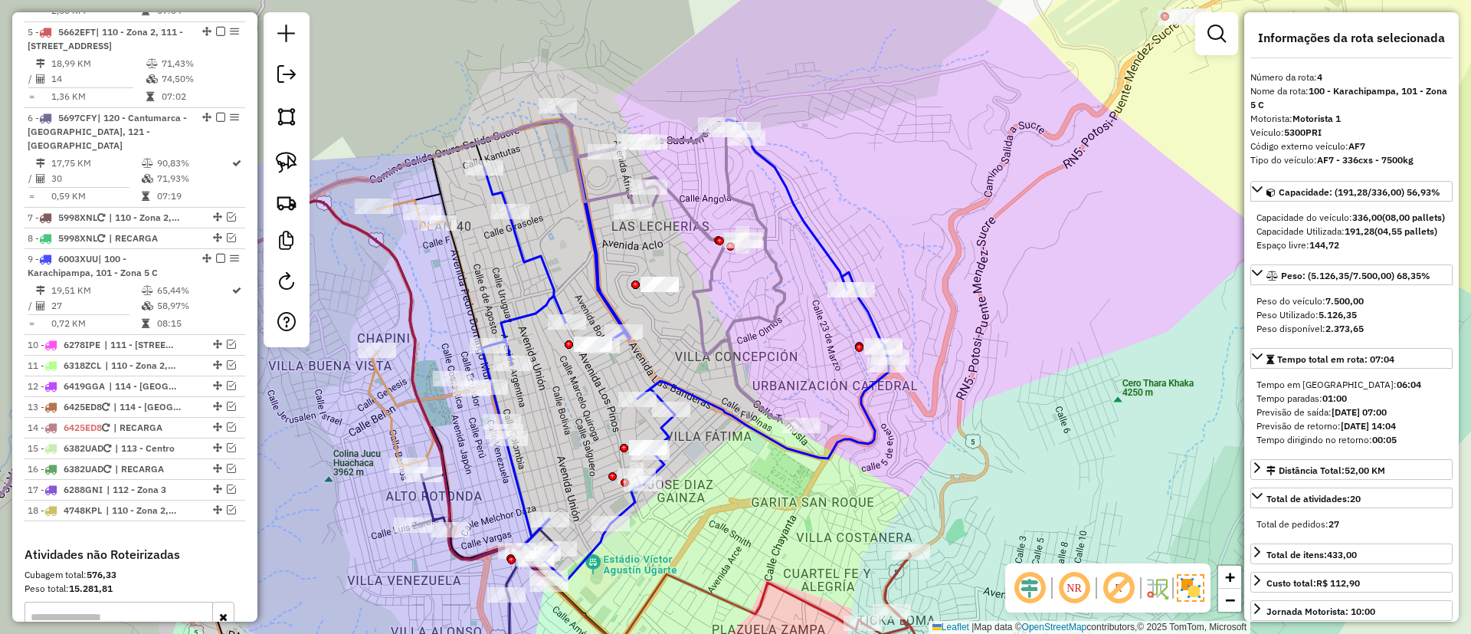
scroll to position [810, 0]
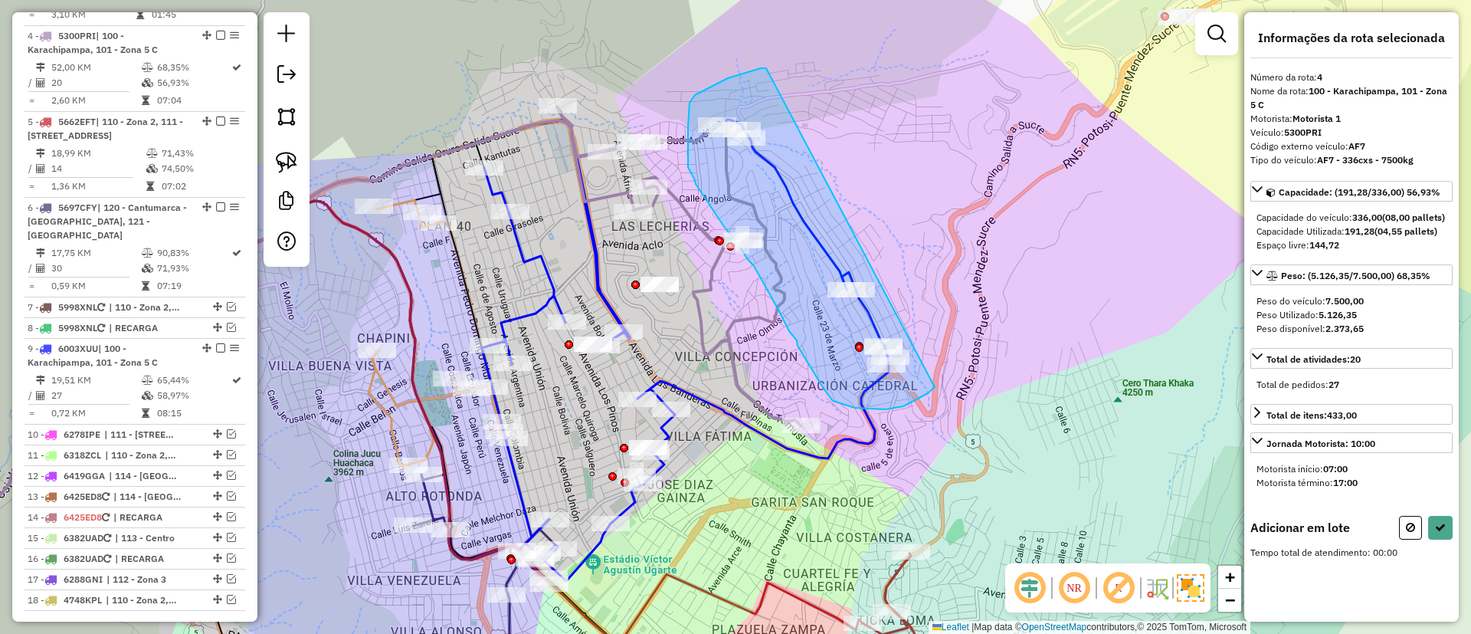
drag, startPoint x: 766, startPoint y: 68, endPoint x: 969, endPoint y: 288, distance: 298.9
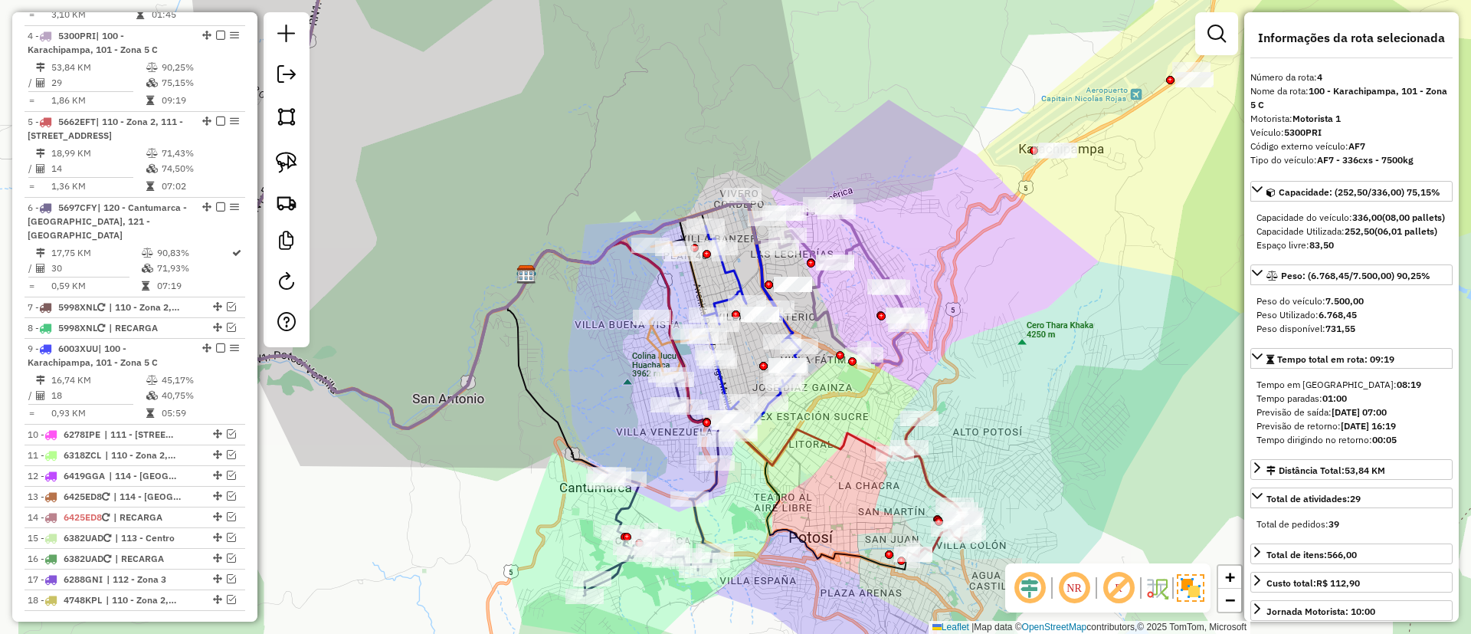
drag, startPoint x: 620, startPoint y: 144, endPoint x: 650, endPoint y: 171, distance: 40.2
click at [650, 171] on div "Janela de atendimento Grade de atendimento Capacidade Transportadoras Veículos …" at bounding box center [735, 317] width 1471 height 634
click at [720, 267] on icon at bounding box center [752, 323] width 97 height 218
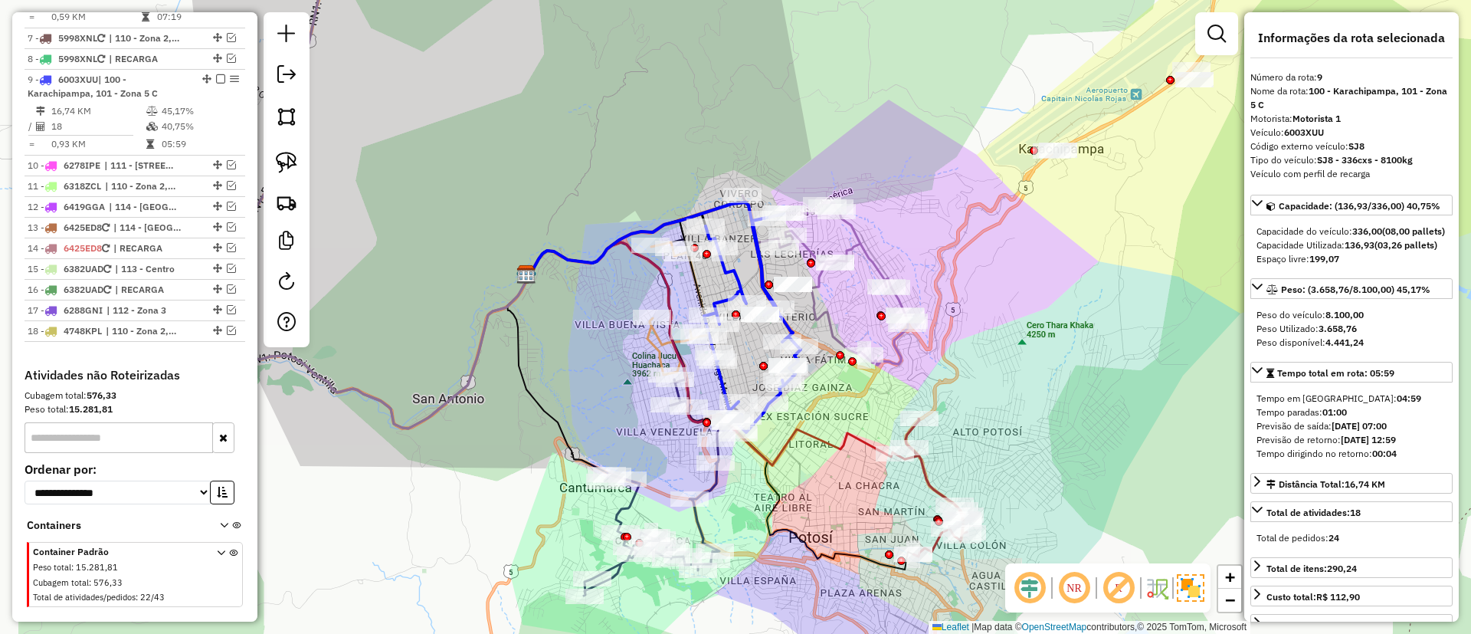
scroll to position [1109, 0]
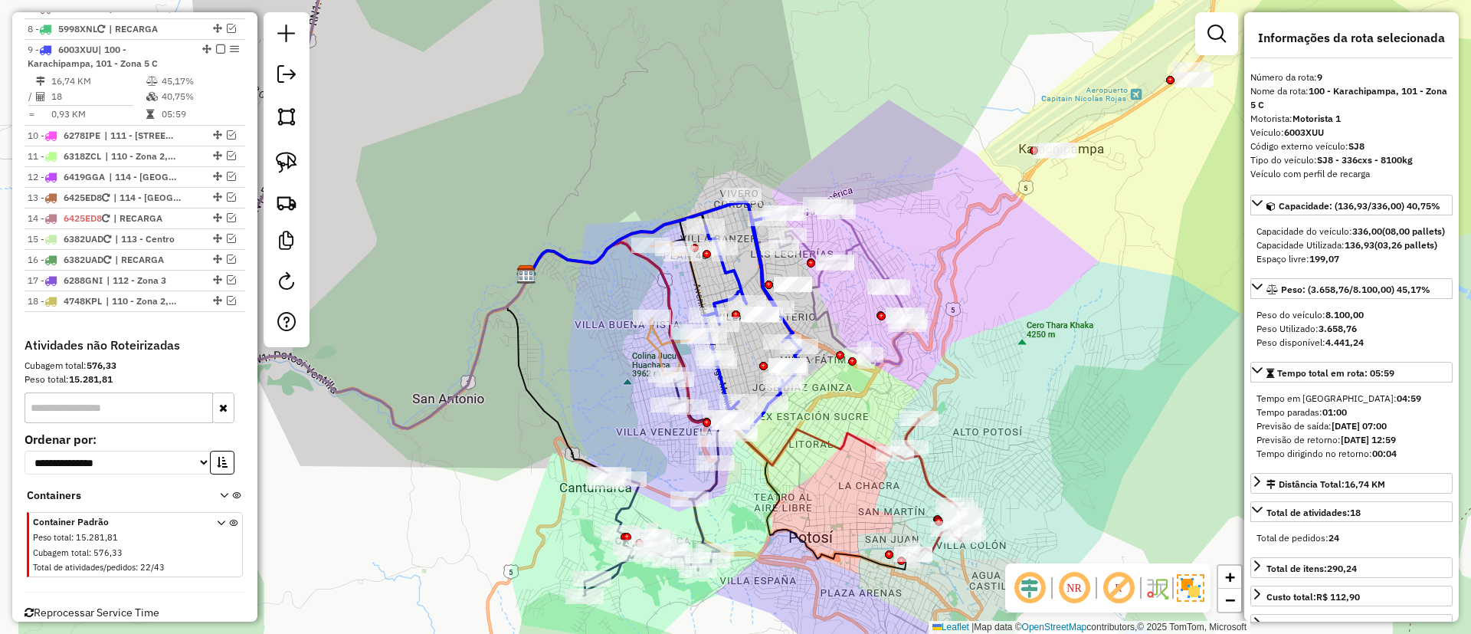
click at [776, 276] on div "Janela de atendimento Grade de atendimento Capacidade Transportadoras Veículos …" at bounding box center [735, 317] width 1471 height 634
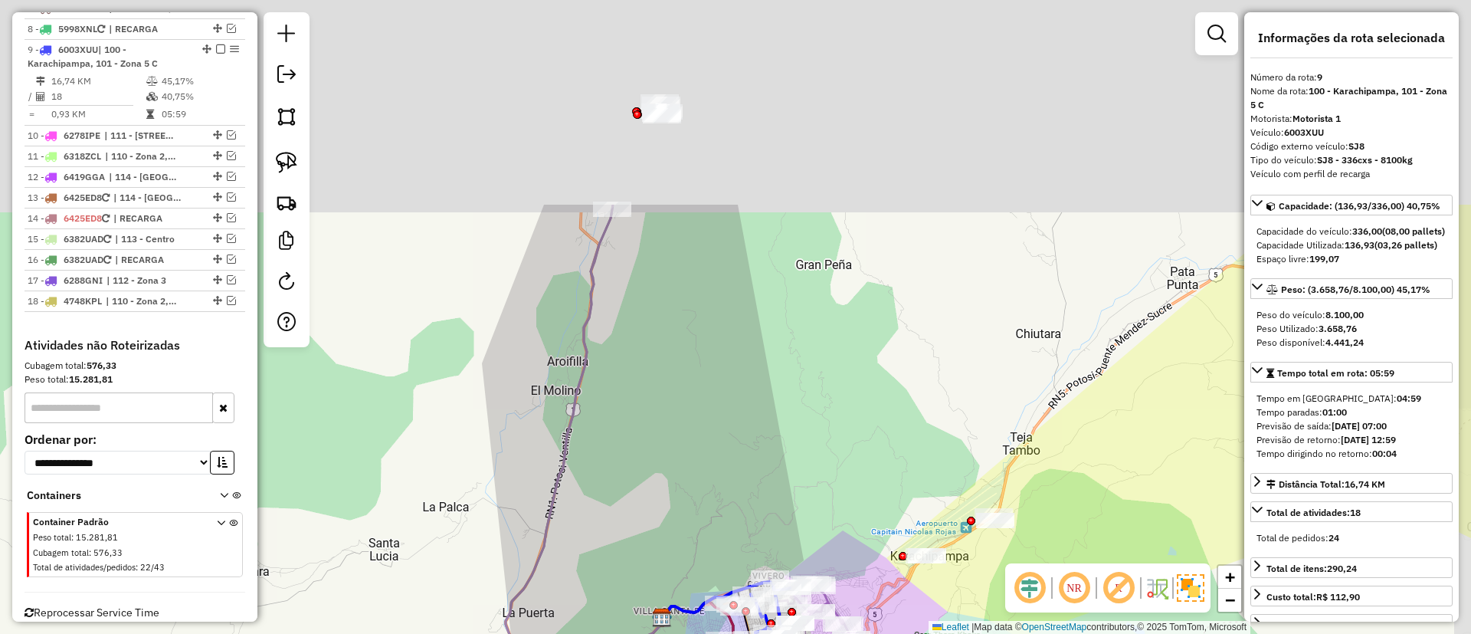
drag, startPoint x: 782, startPoint y: 177, endPoint x: 654, endPoint y: 508, distance: 355.0
click at [654, 508] on div "Janela de atendimento Grade de atendimento Capacidade Transportadoras Veículos …" at bounding box center [735, 317] width 1471 height 634
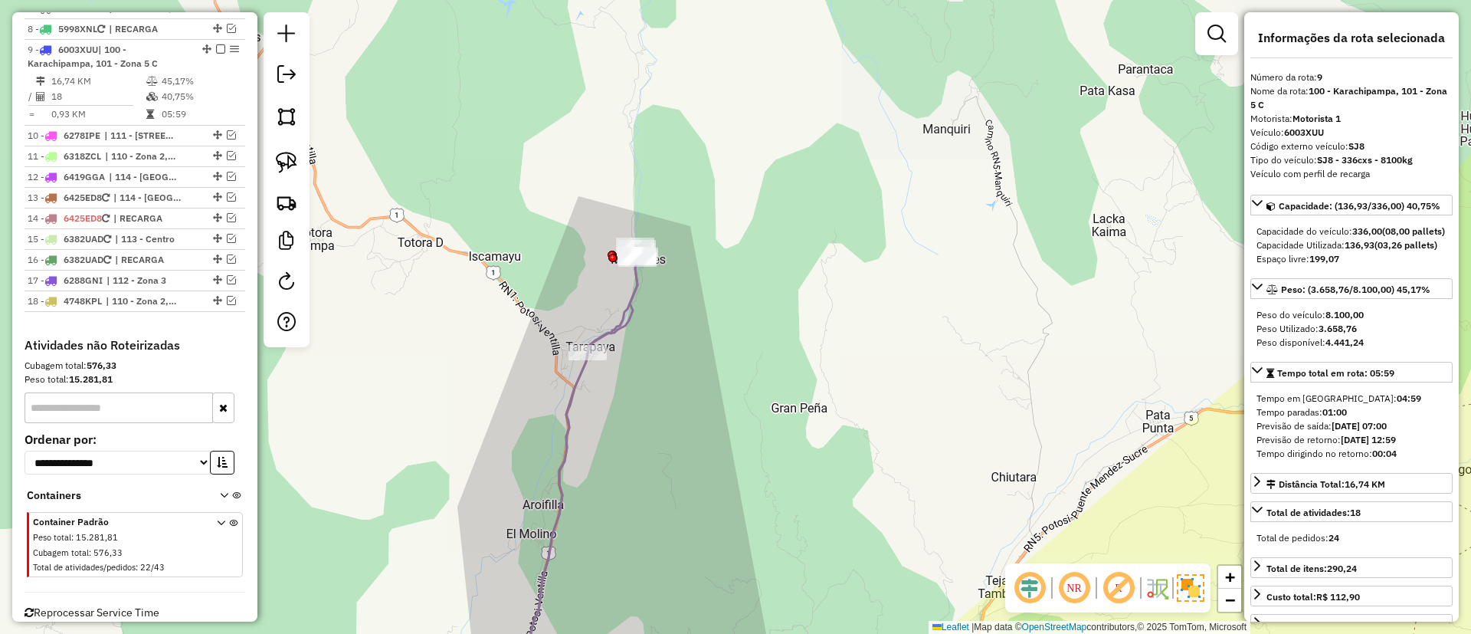
click at [670, 376] on div "Janela de atendimento Grade de atendimento Capacidade Transportadoras Veículos …" at bounding box center [735, 317] width 1471 height 634
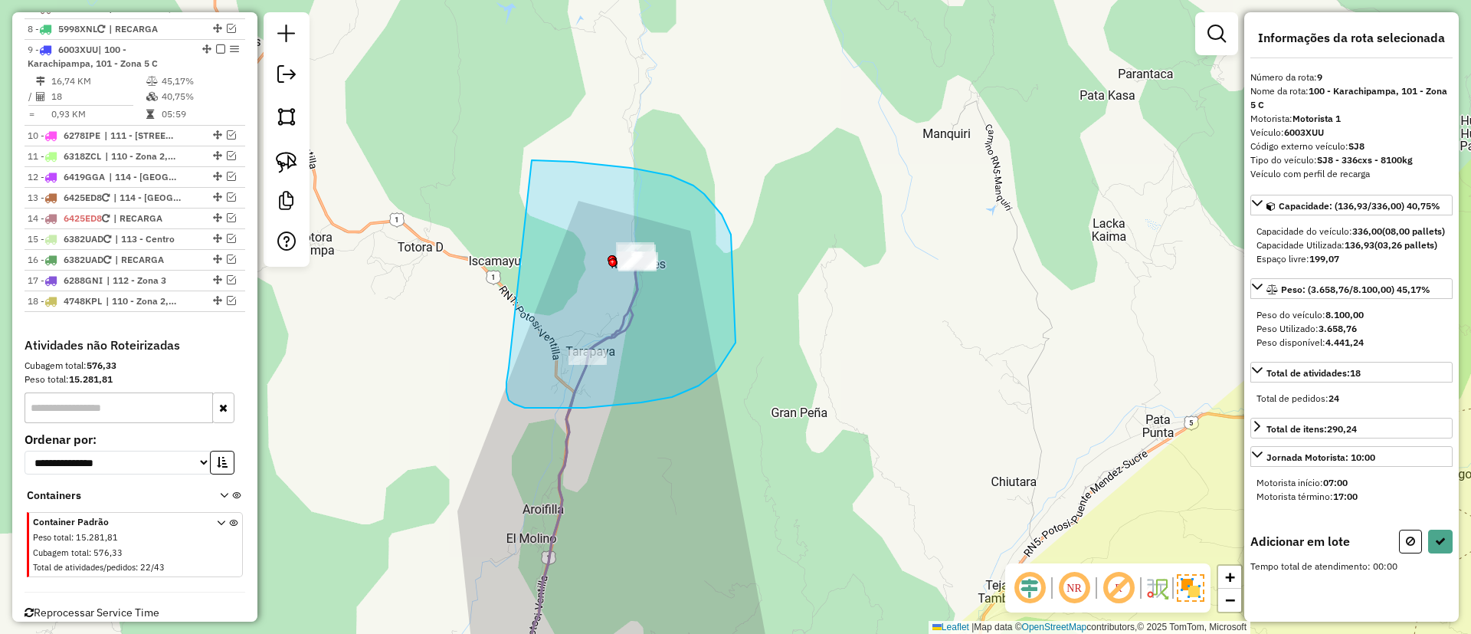
drag, startPoint x: 514, startPoint y: 404, endPoint x: 527, endPoint y: 157, distance: 247.1
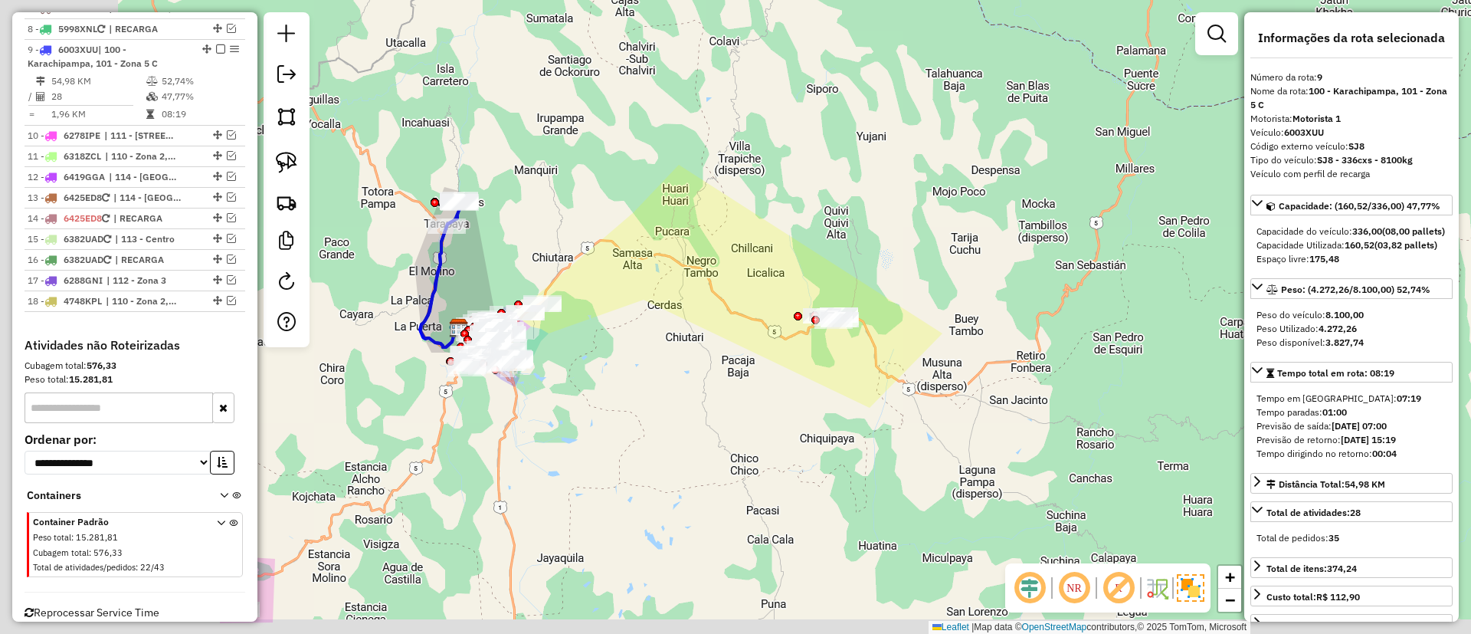
drag, startPoint x: 720, startPoint y: 321, endPoint x: 684, endPoint y: 295, distance: 43.8
click at [804, 297] on div "Janela de atendimento Grade de atendimento Capacidade Transportadoras Veículos …" at bounding box center [735, 317] width 1471 height 634
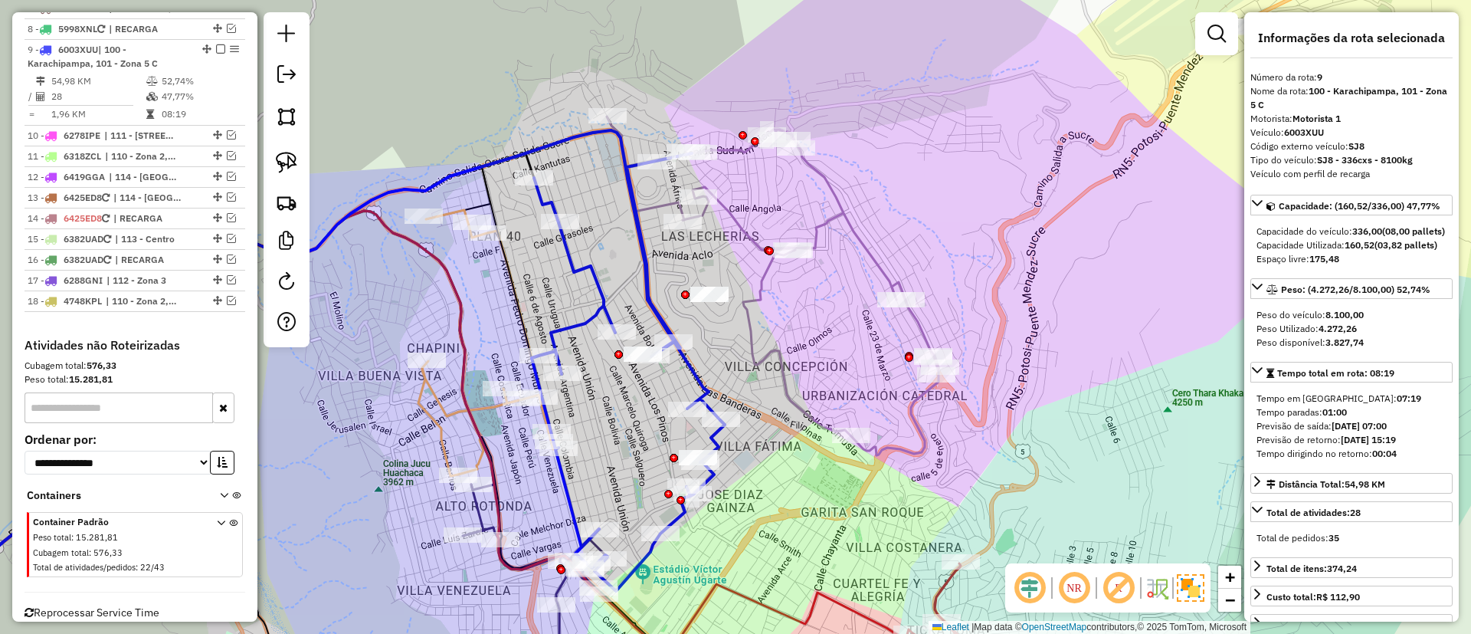
click at [760, 286] on icon at bounding box center [773, 285] width 332 height 339
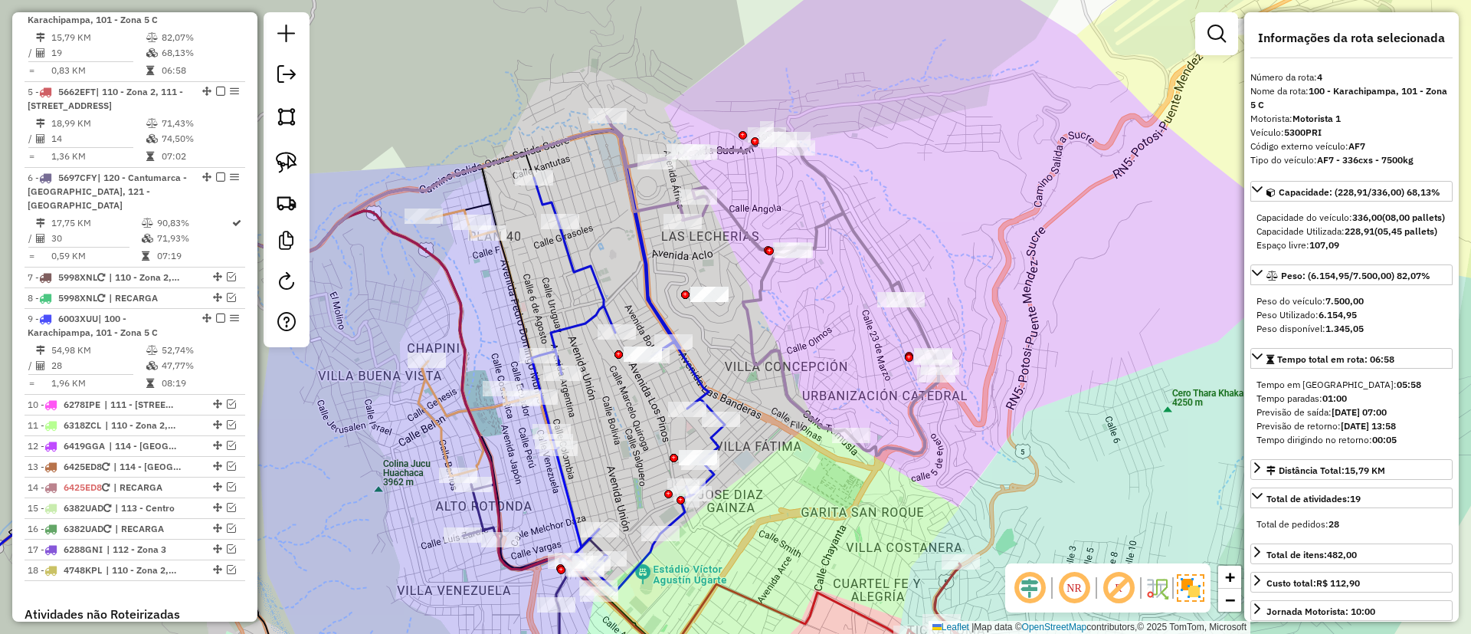
scroll to position [810, 0]
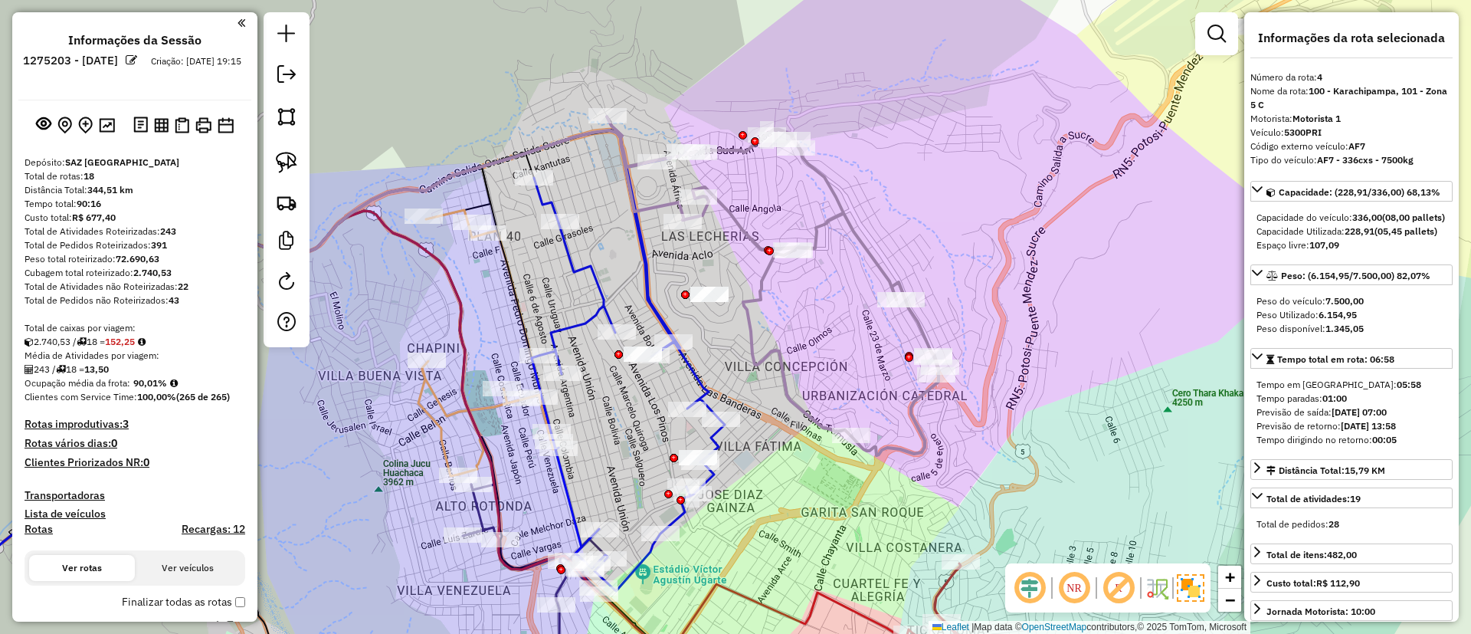
scroll to position [810, 0]
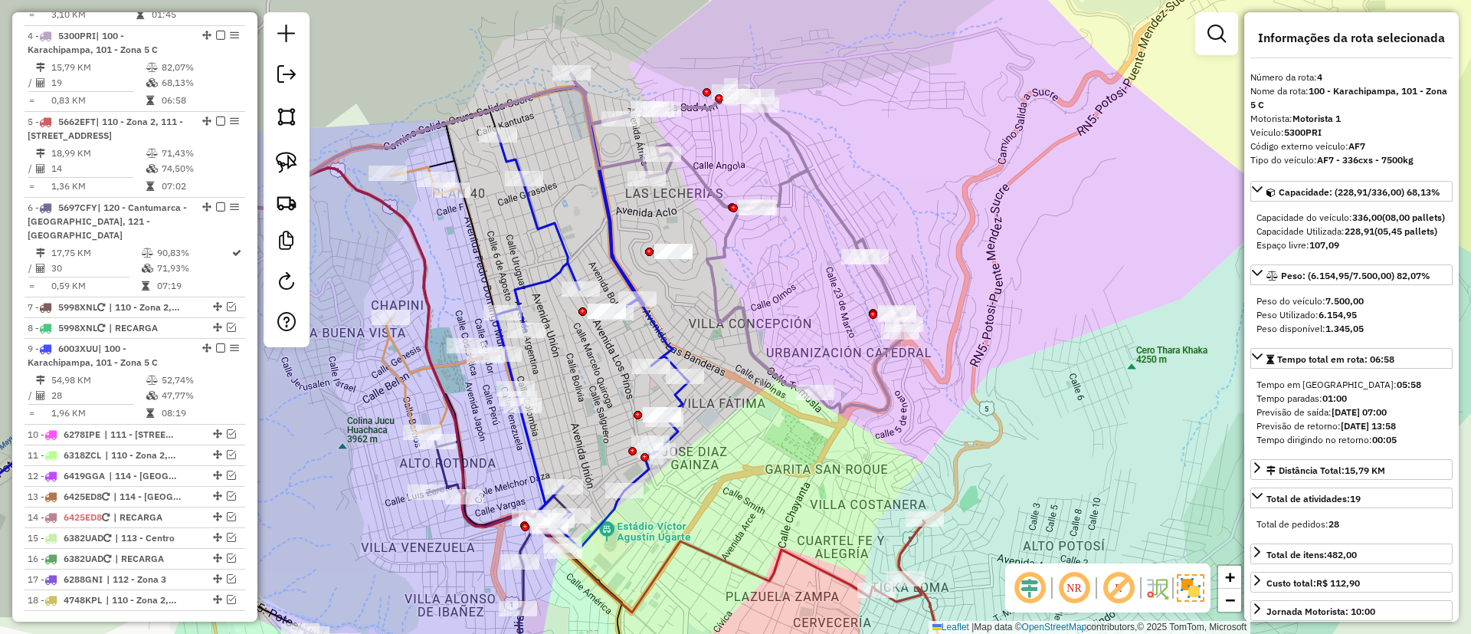
drag, startPoint x: 0, startPoint y: 0, endPoint x: 724, endPoint y: 243, distance: 763.9
click at [724, 243] on icon at bounding box center [737, 243] width 332 height 339
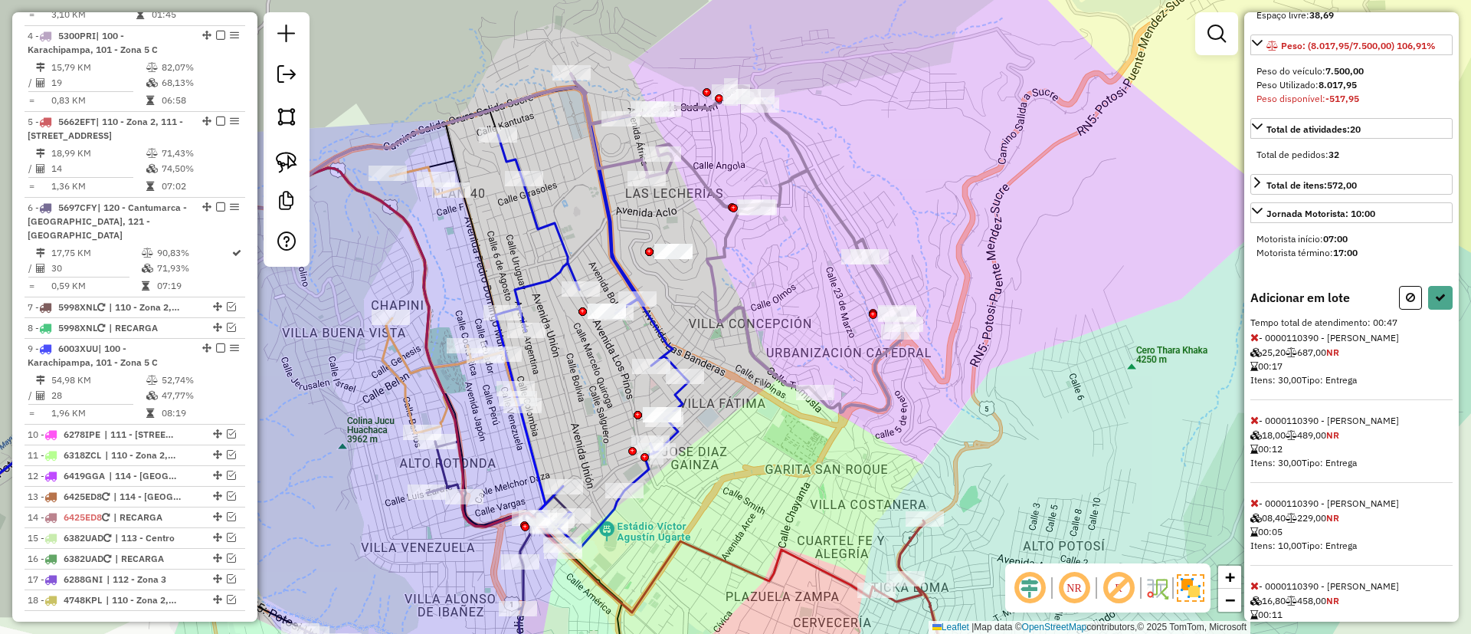
scroll to position [303, 0]
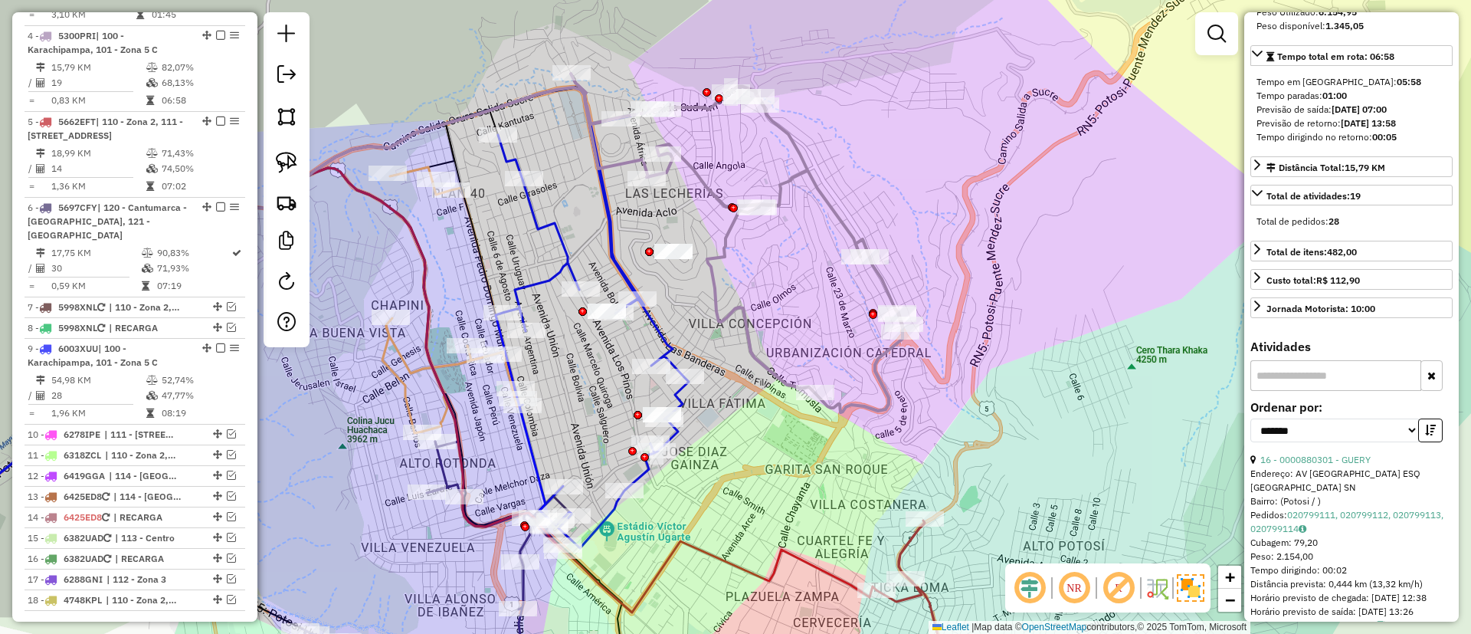
click at [561, 254] on icon at bounding box center [271, 317] width 836 height 461
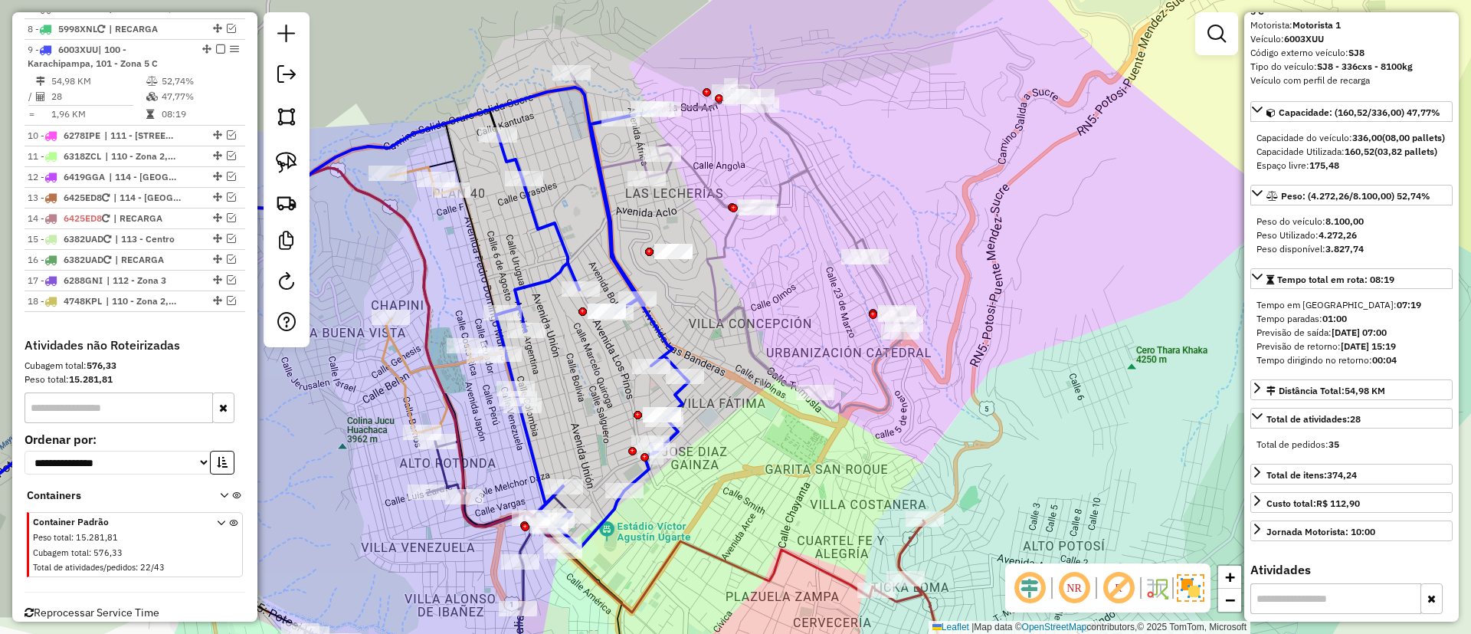
scroll to position [0, 0]
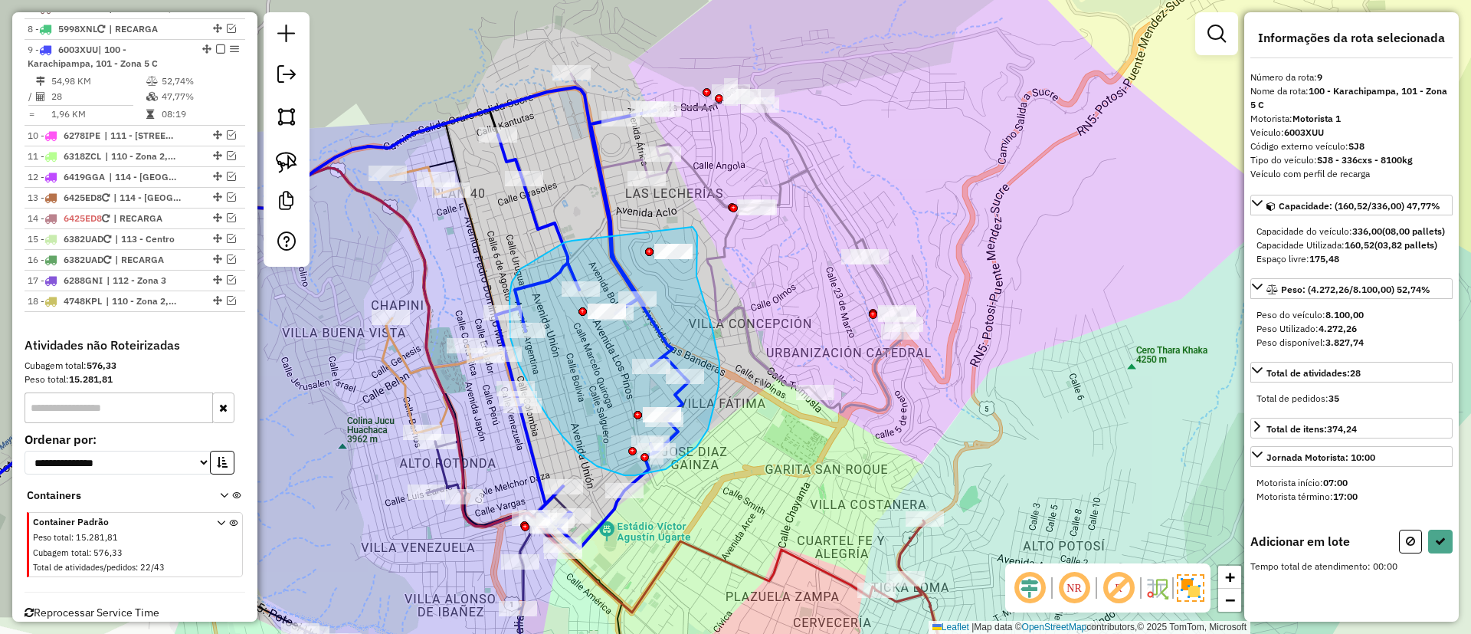
drag, startPoint x: 565, startPoint y: 242, endPoint x: 691, endPoint y: 225, distance: 127.7
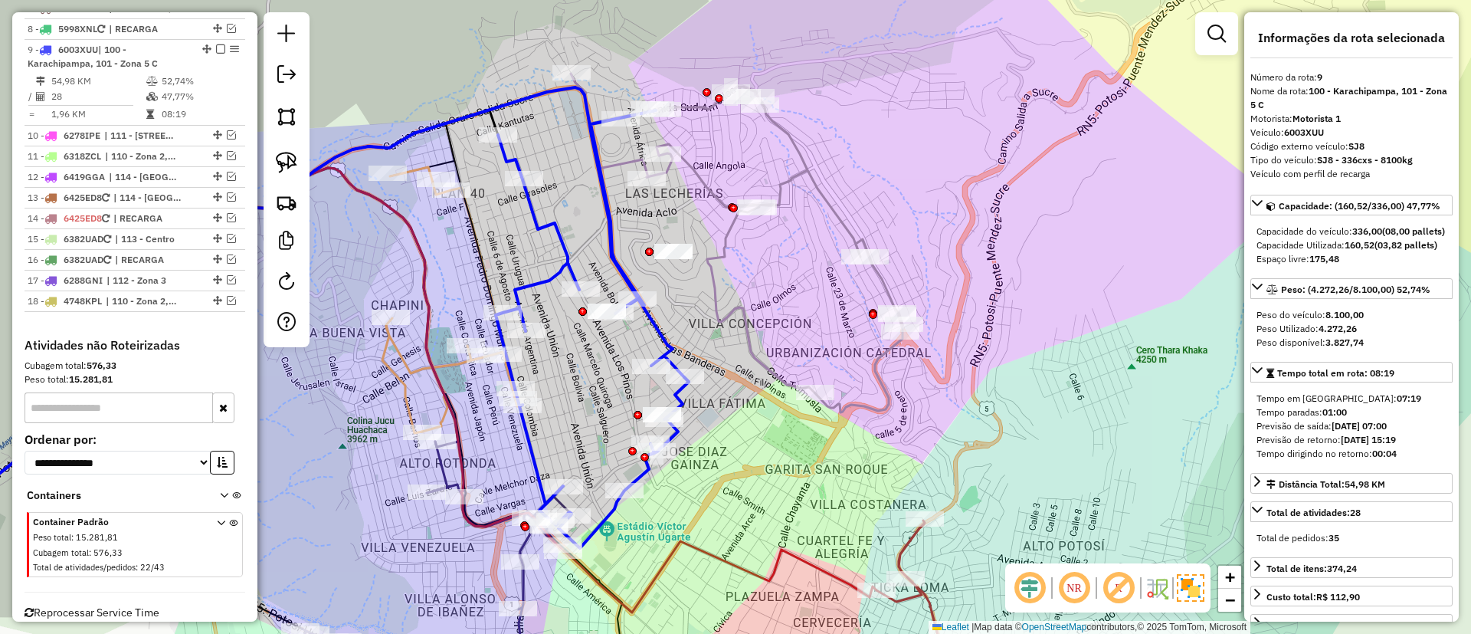
click at [645, 216] on div "Janela de atendimento Grade de atendimento Capacidade Transportadoras Veículos …" at bounding box center [735, 317] width 1471 height 634
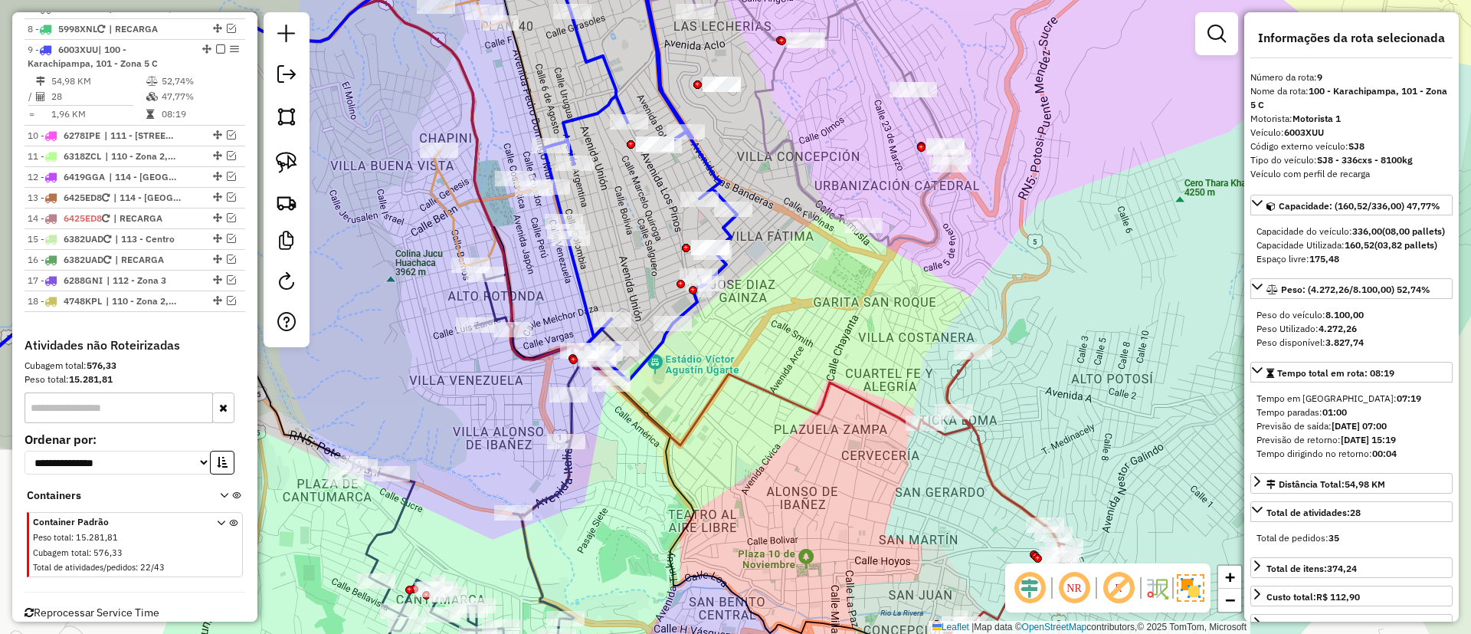
click at [396, 523] on icon at bounding box center [461, 485] width 317 height 422
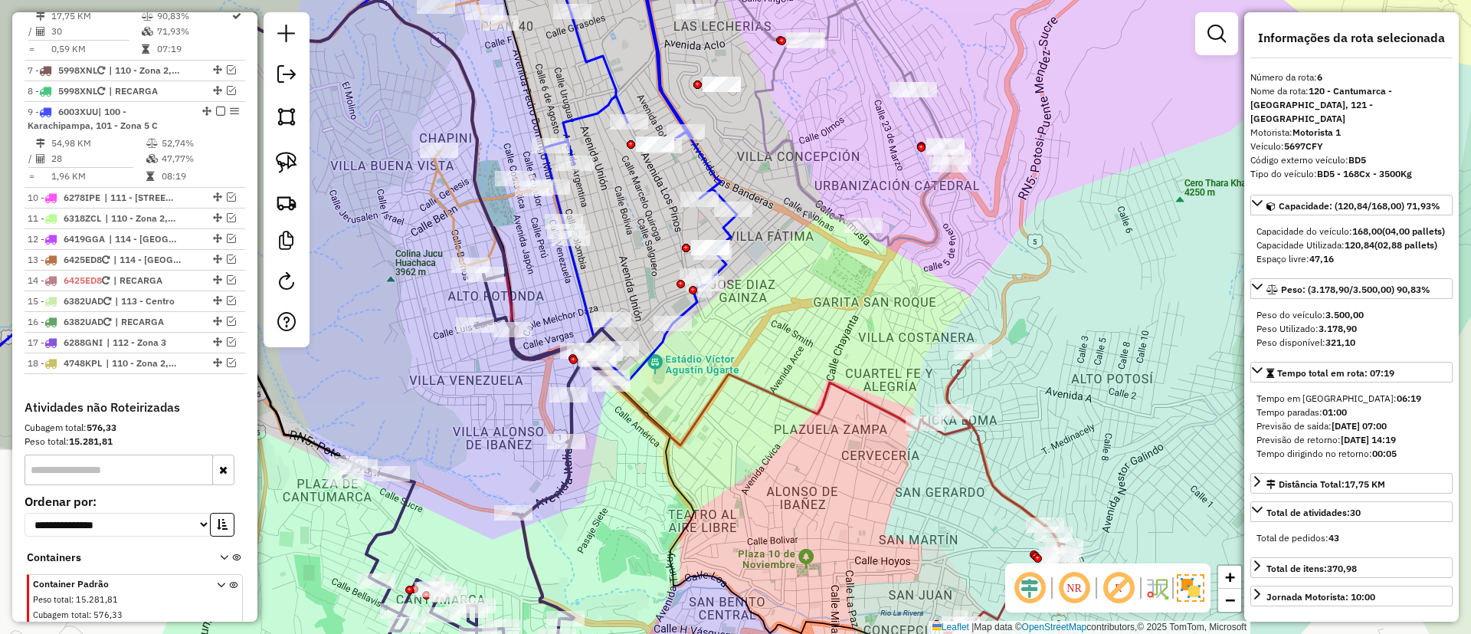
scroll to position [982, 0]
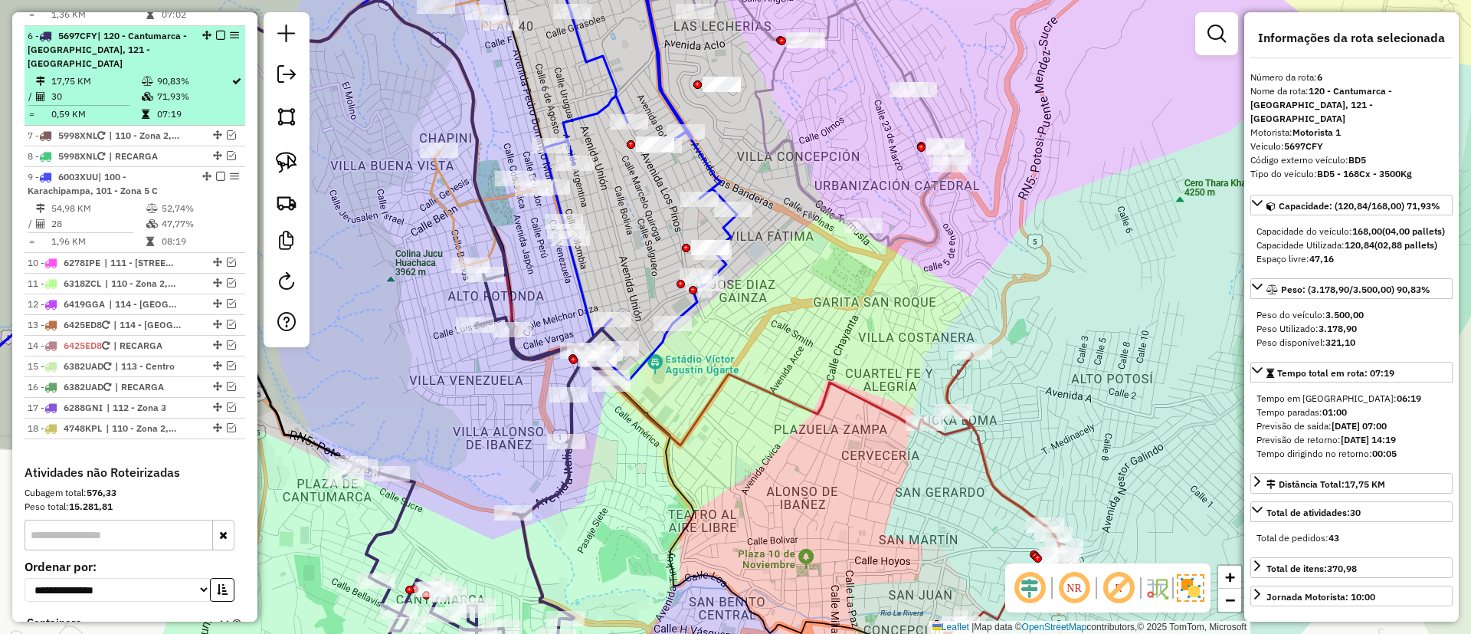
click at [216, 31] on em at bounding box center [220, 35] width 9 height 9
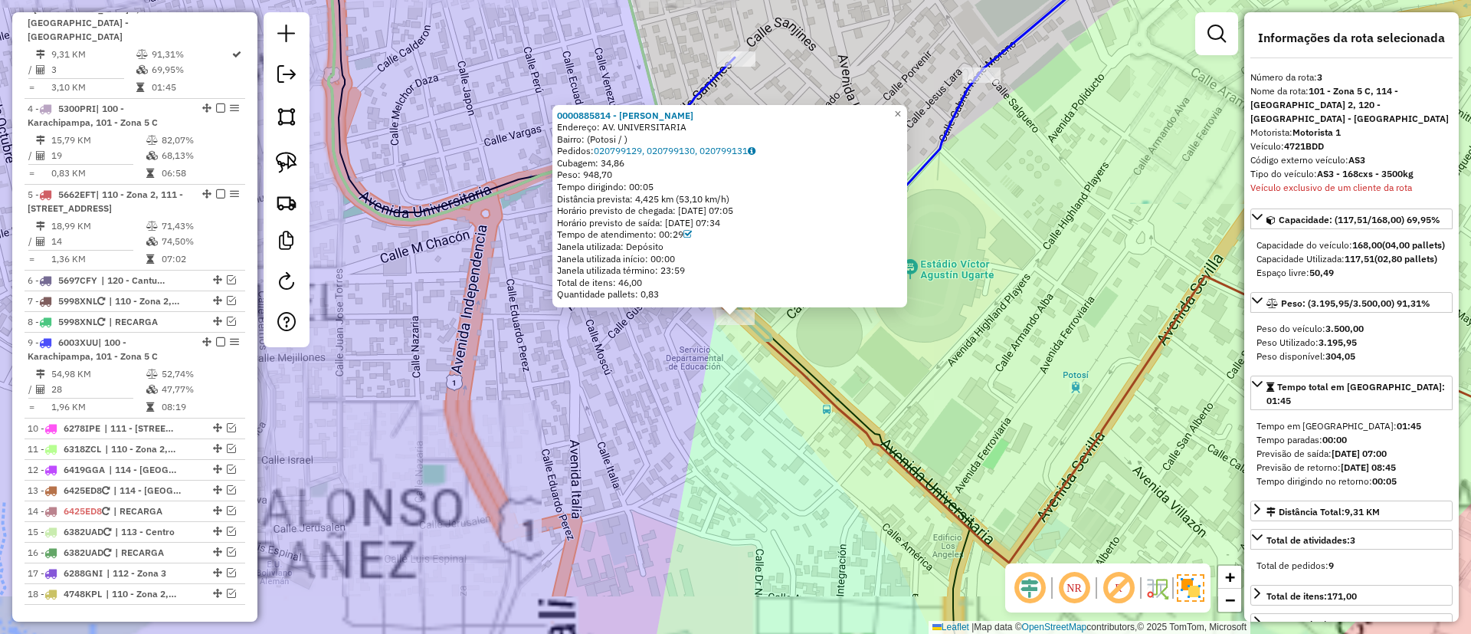
scroll to position [710, 0]
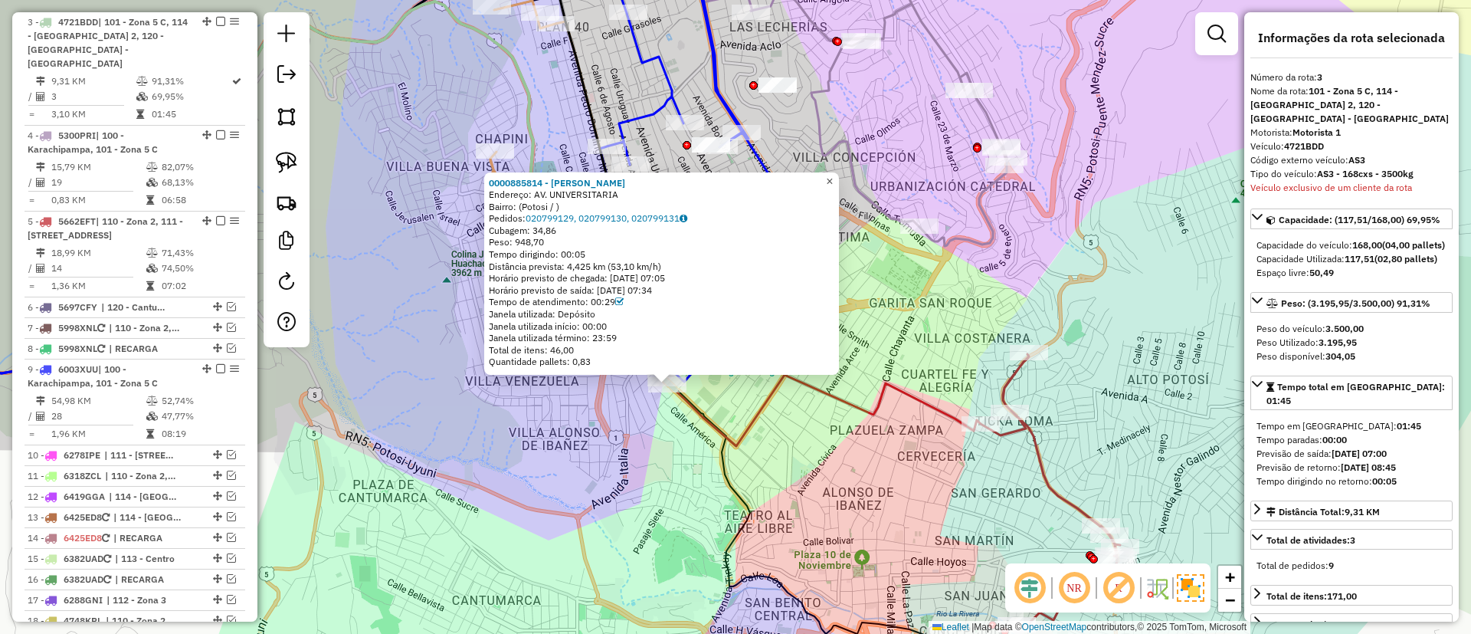
click at [835, 176] on link "×" at bounding box center [830, 181] width 18 height 18
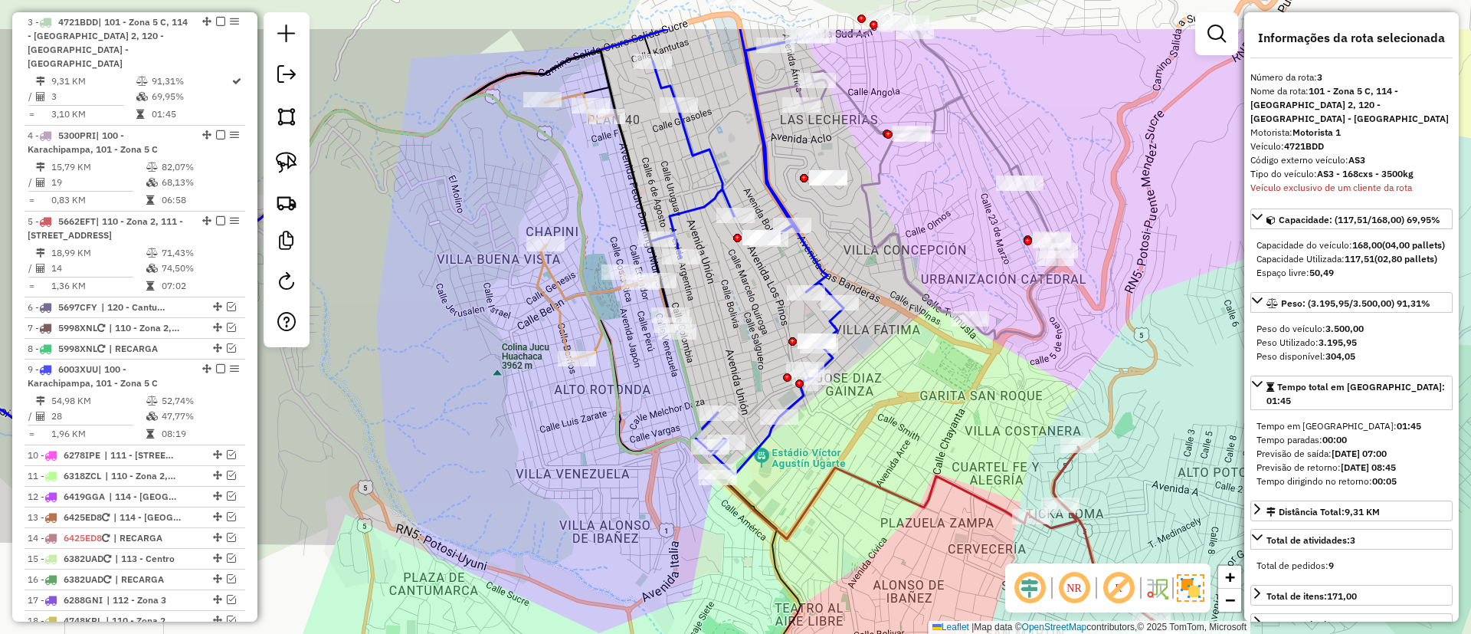
drag, startPoint x: 453, startPoint y: 234, endPoint x: 477, endPoint y: 280, distance: 52.1
click at [477, 280] on div "Janela de atendimento Grade de atendimento Capacidade Transportadoras Veículos …" at bounding box center [735, 317] width 1471 height 634
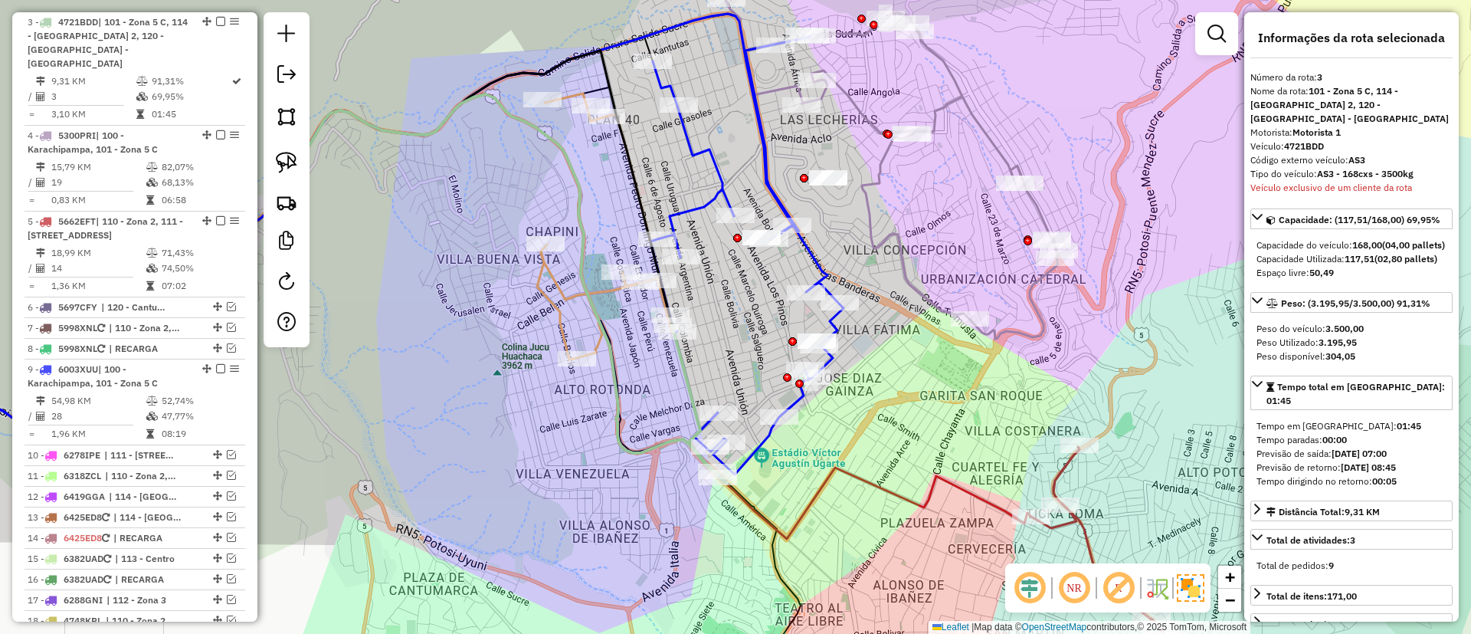
click at [546, 285] on icon at bounding box center [605, 226] width 137 height 266
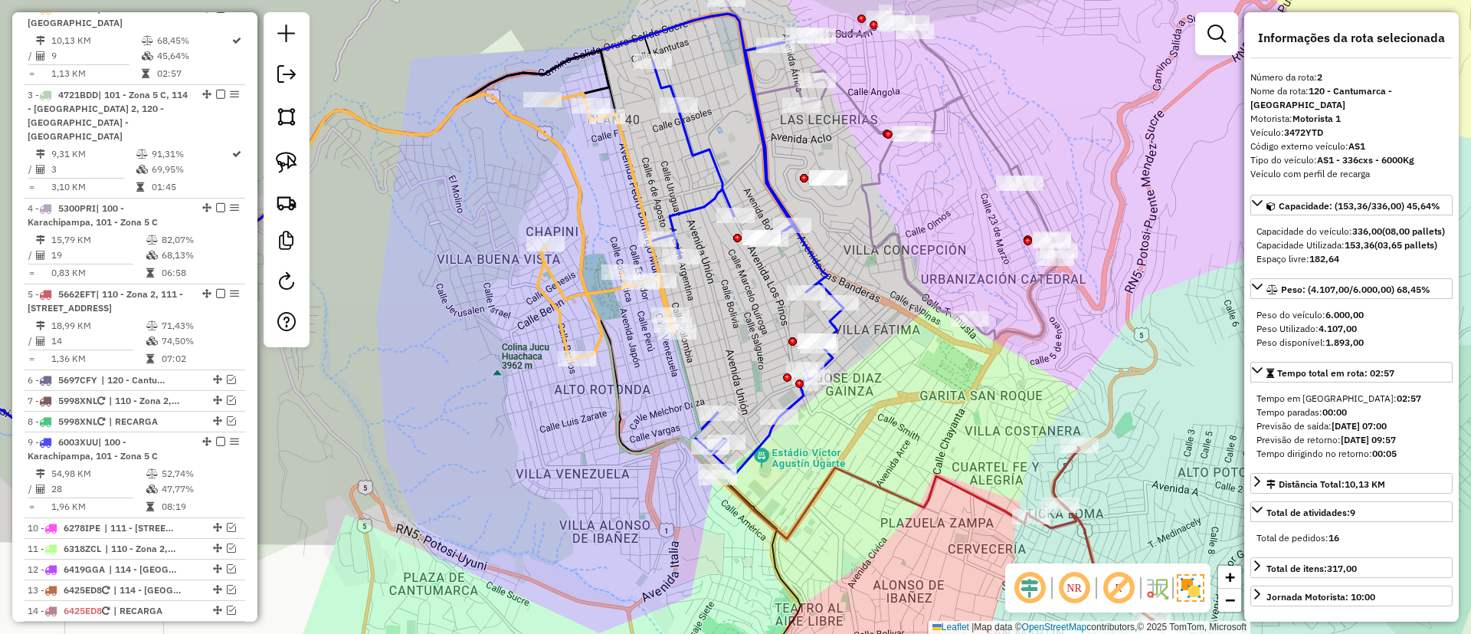
scroll to position [625, 0]
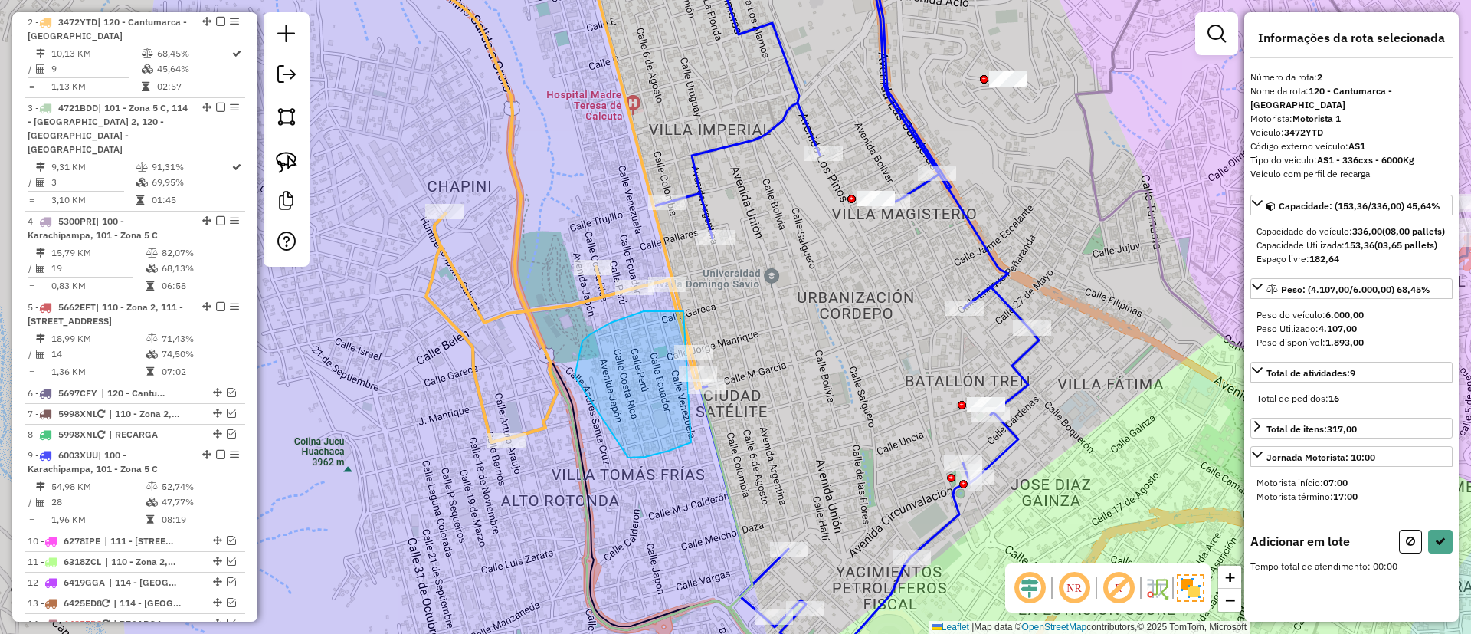
drag, startPoint x: 684, startPoint y: 311, endPoint x: 751, endPoint y: 340, distance: 73.2
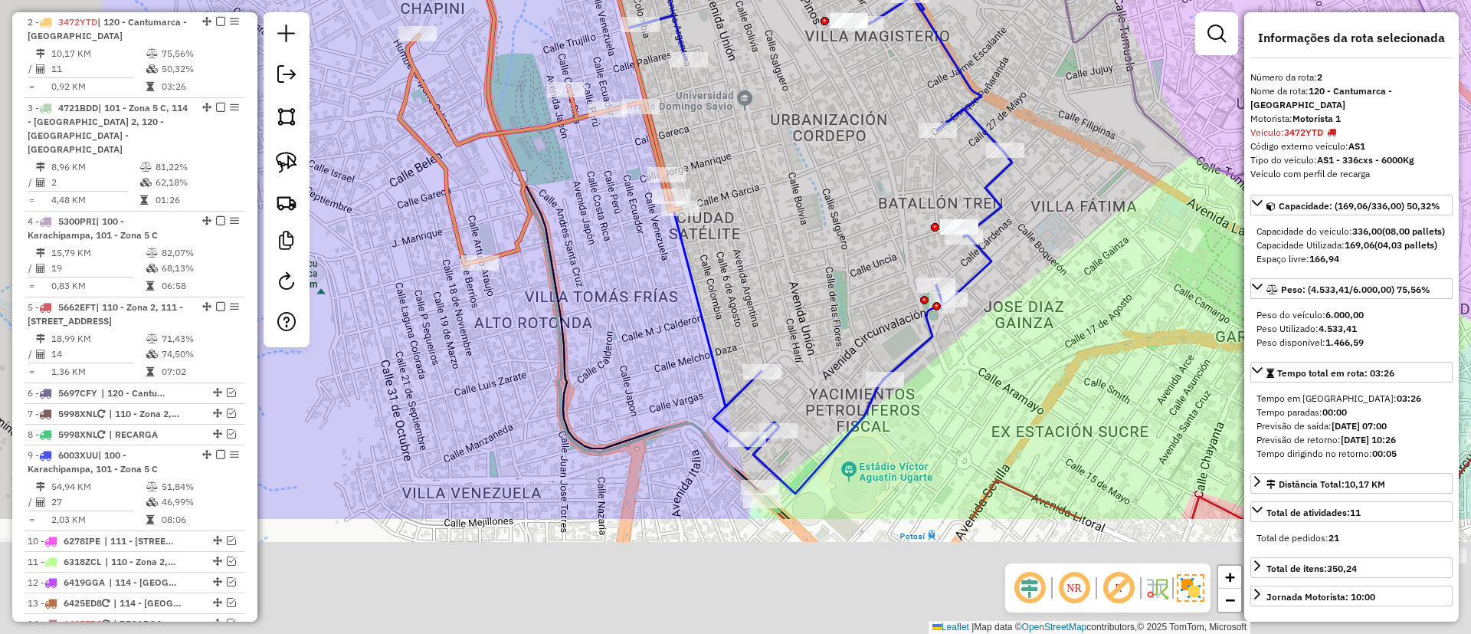
drag, startPoint x: 691, startPoint y: 546, endPoint x: 632, endPoint y: 221, distance: 330.1
click at [632, 221] on div "Janela de atendimento Grade de atendimento Capacidade Transportadoras Veículos …" at bounding box center [735, 317] width 1471 height 634
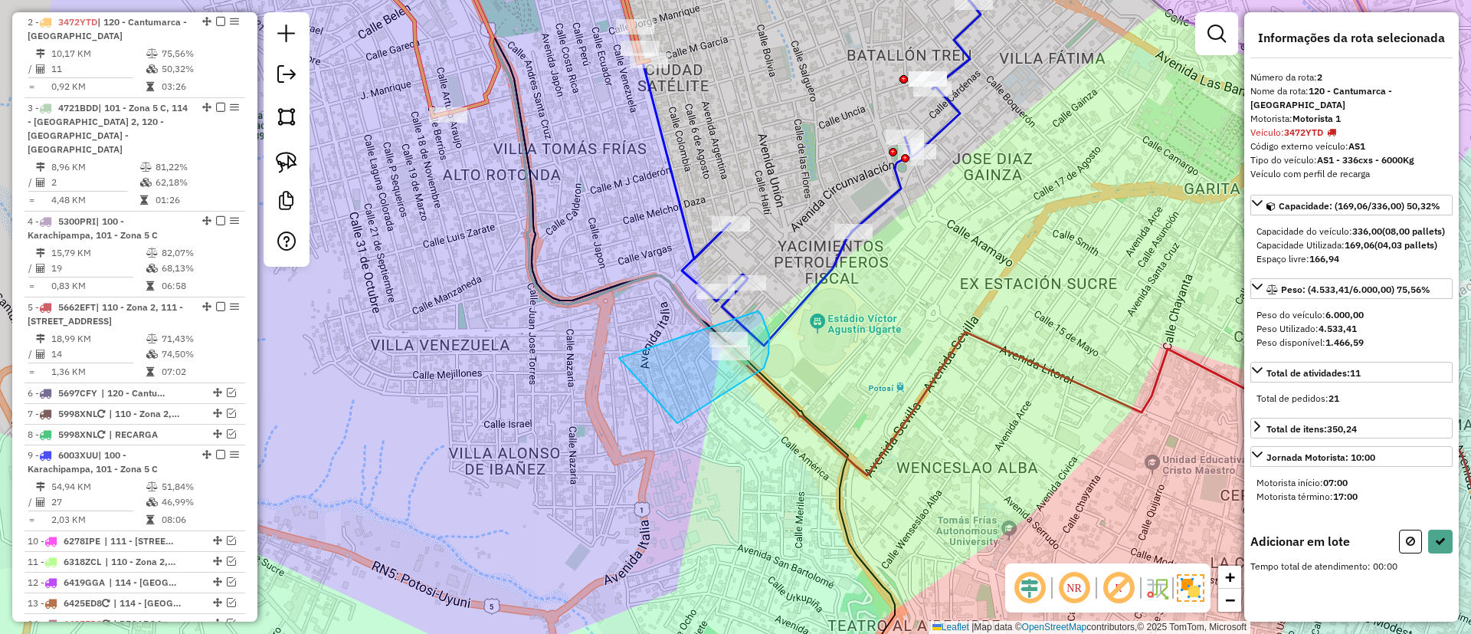
drag, startPoint x: 677, startPoint y: 423, endPoint x: 758, endPoint y: 311, distance: 137.8
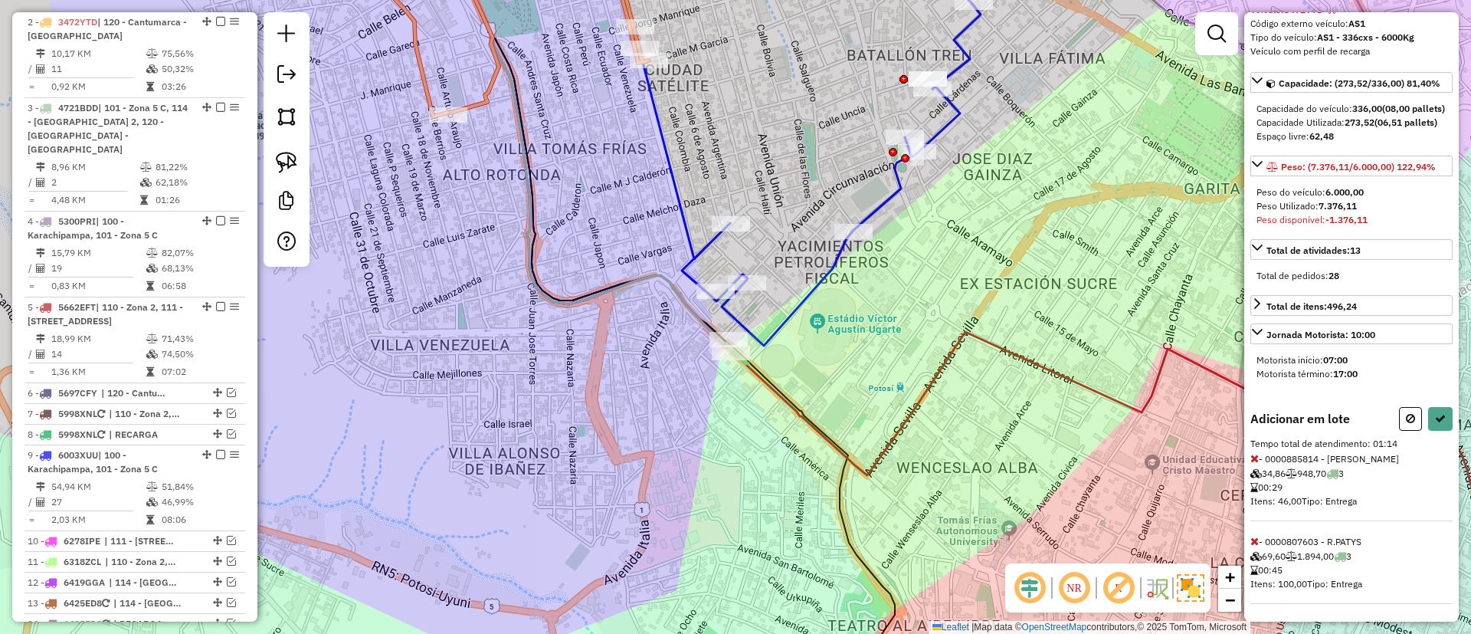
scroll to position [151, 0]
click at [1250, 541] on div "Informações da rota selecionada Número da rota: 2 Nome da rota: 120 - Cantumarc…" at bounding box center [1352, 316] width 215 height 609
click at [1252, 540] on icon at bounding box center [1255, 540] width 8 height 11
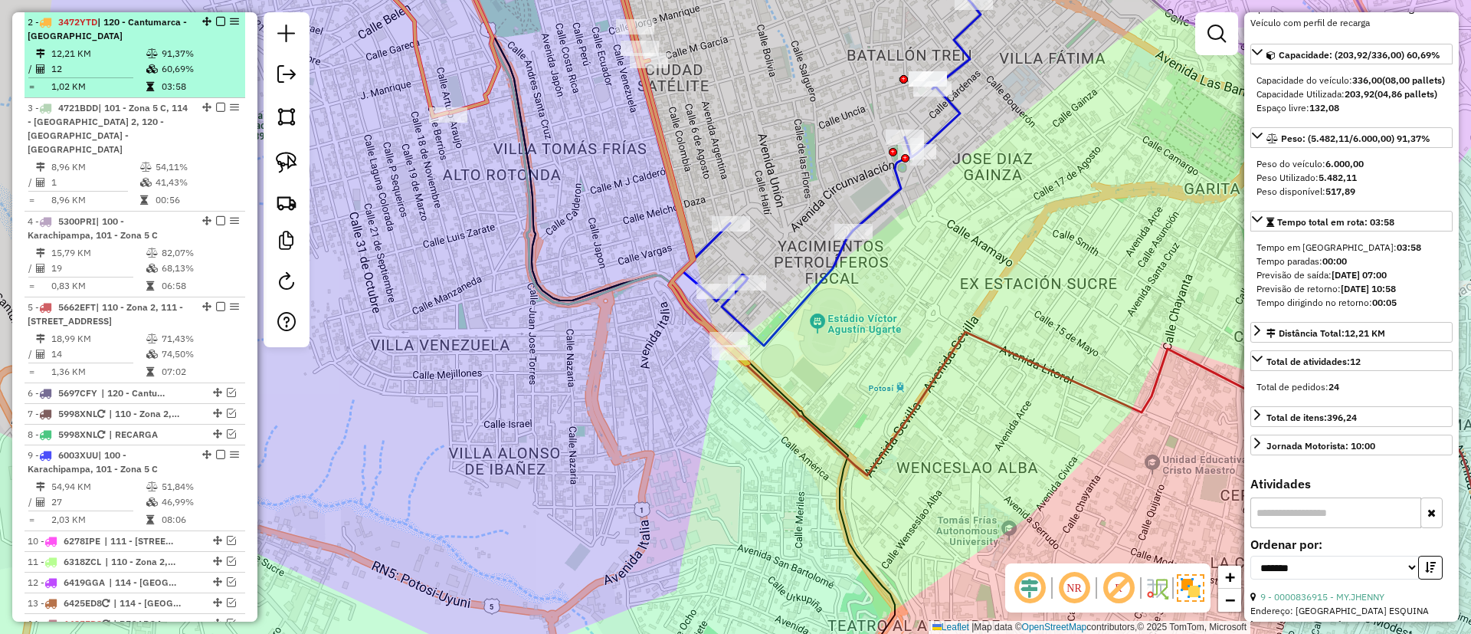
click at [218, 21] on em at bounding box center [220, 21] width 9 height 9
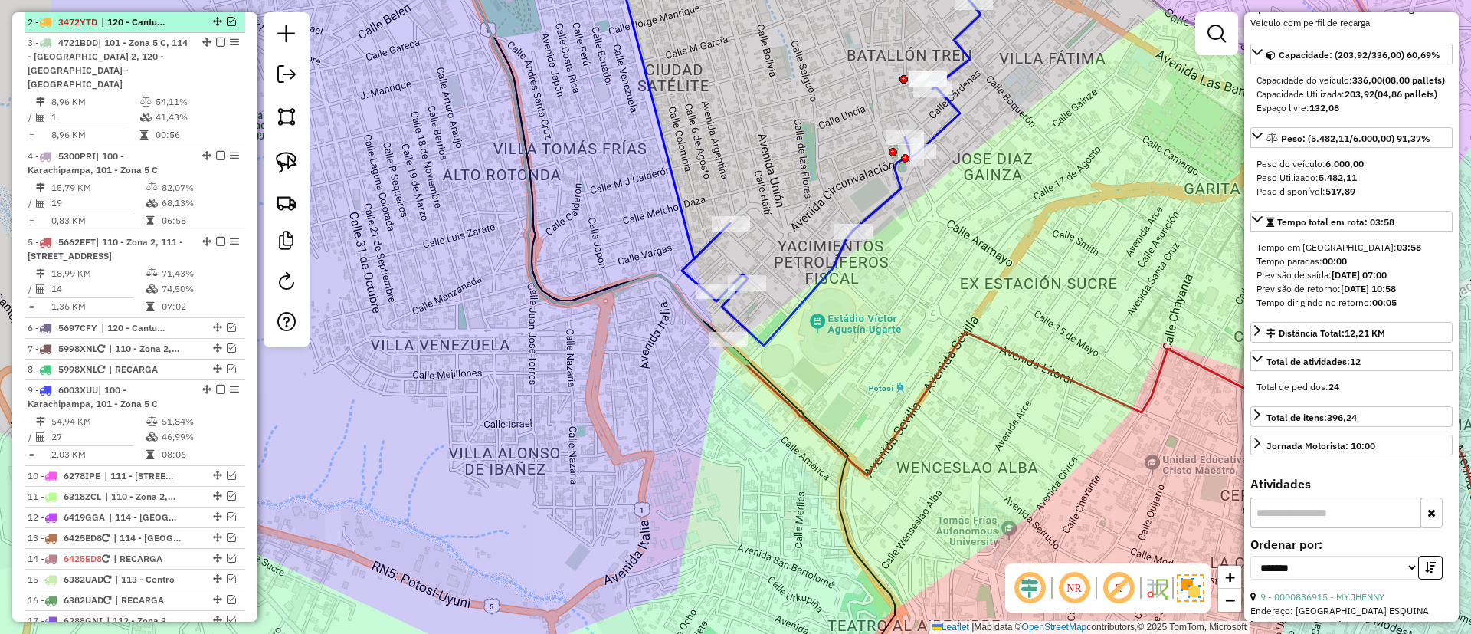
scroll to position [559, 0]
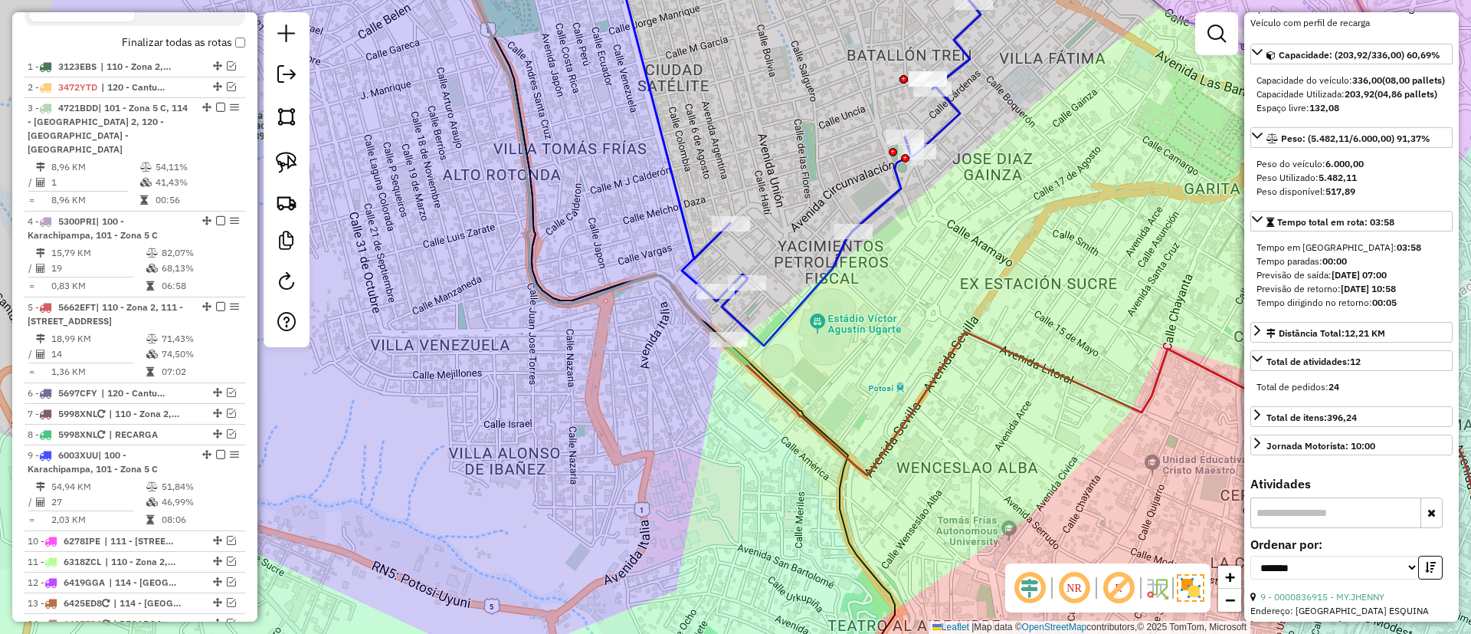
click at [810, 297] on icon at bounding box center [795, 140] width 371 height 409
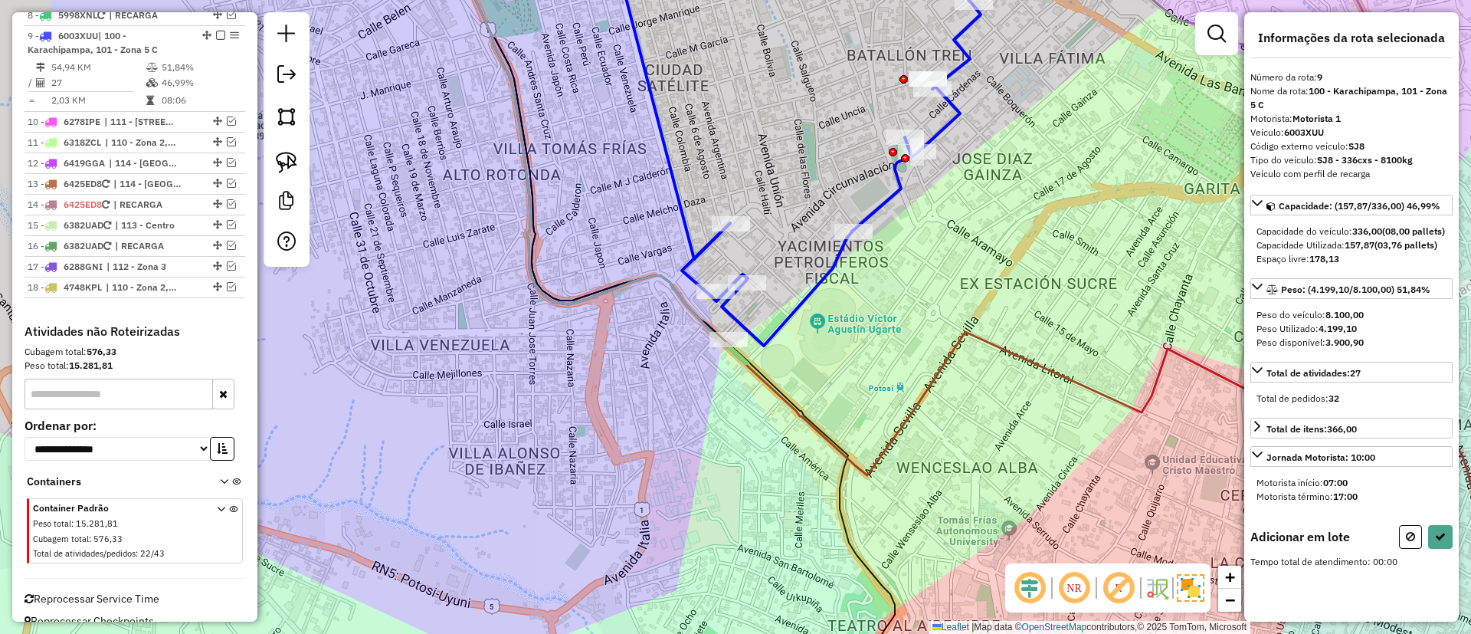
scroll to position [0, 0]
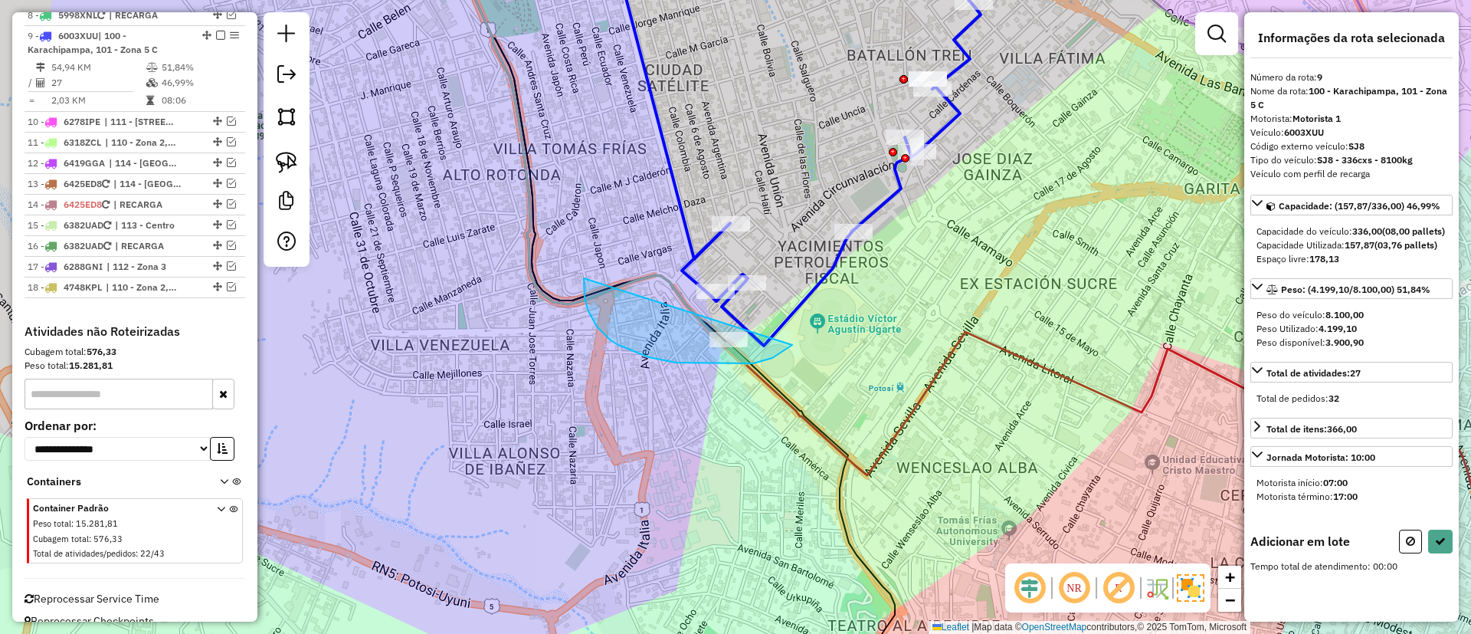
drag, startPoint x: 649, startPoint y: 357, endPoint x: 819, endPoint y: 261, distance: 195.6
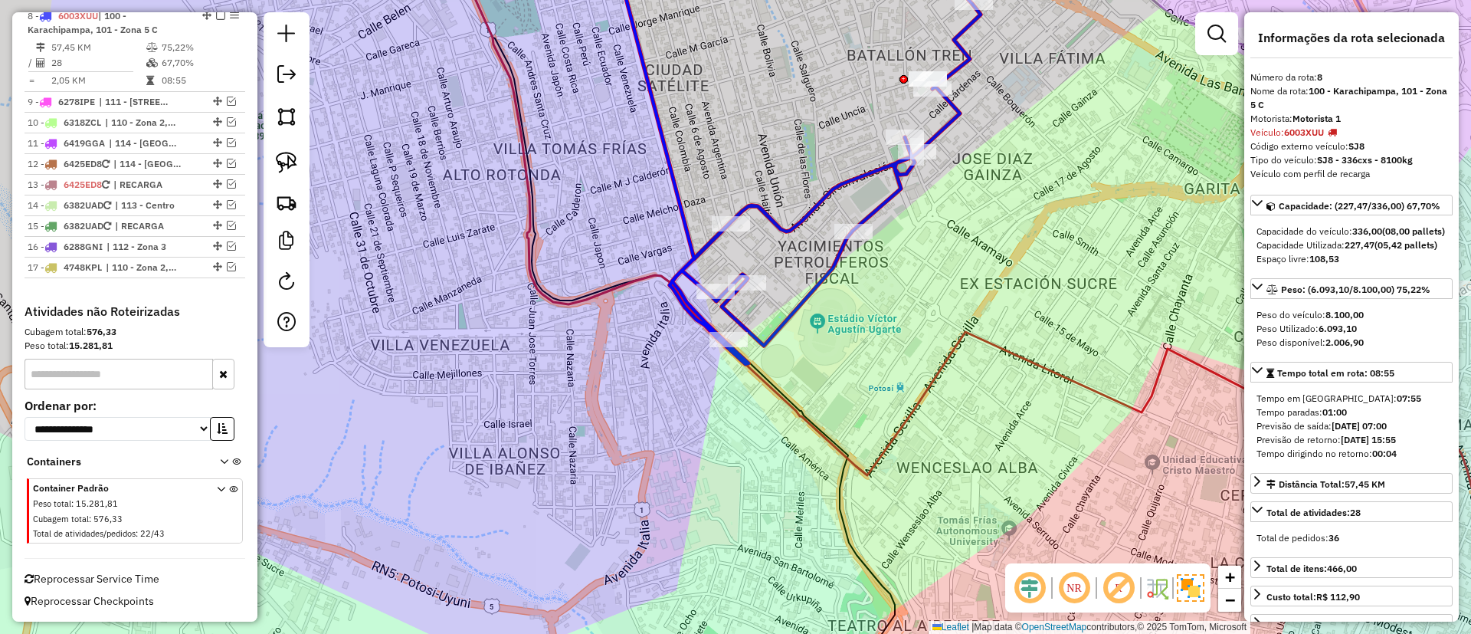
scroll to position [885, 0]
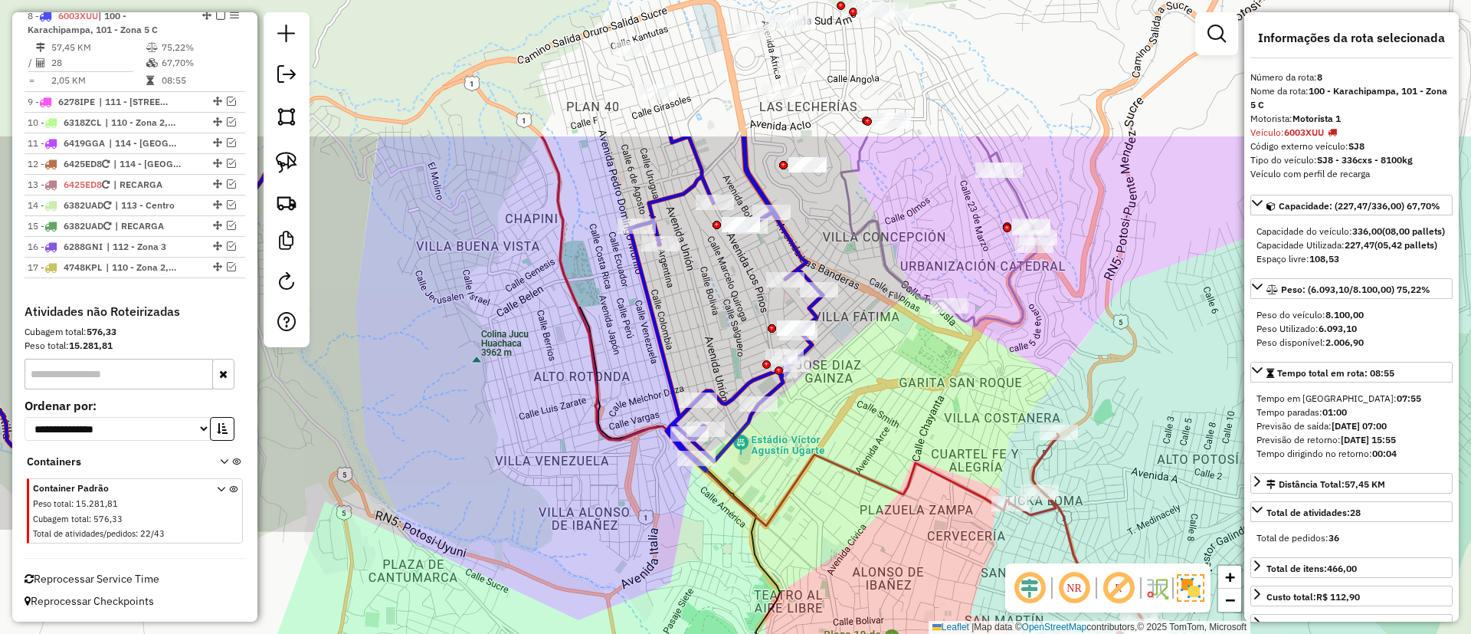
drag, startPoint x: 761, startPoint y: 140, endPoint x: 698, endPoint y: 340, distance: 209.7
click at [698, 340] on div "Janela de atendimento Grade de atendimento Capacidade Transportadoras Veículos …" at bounding box center [735, 317] width 1471 height 634
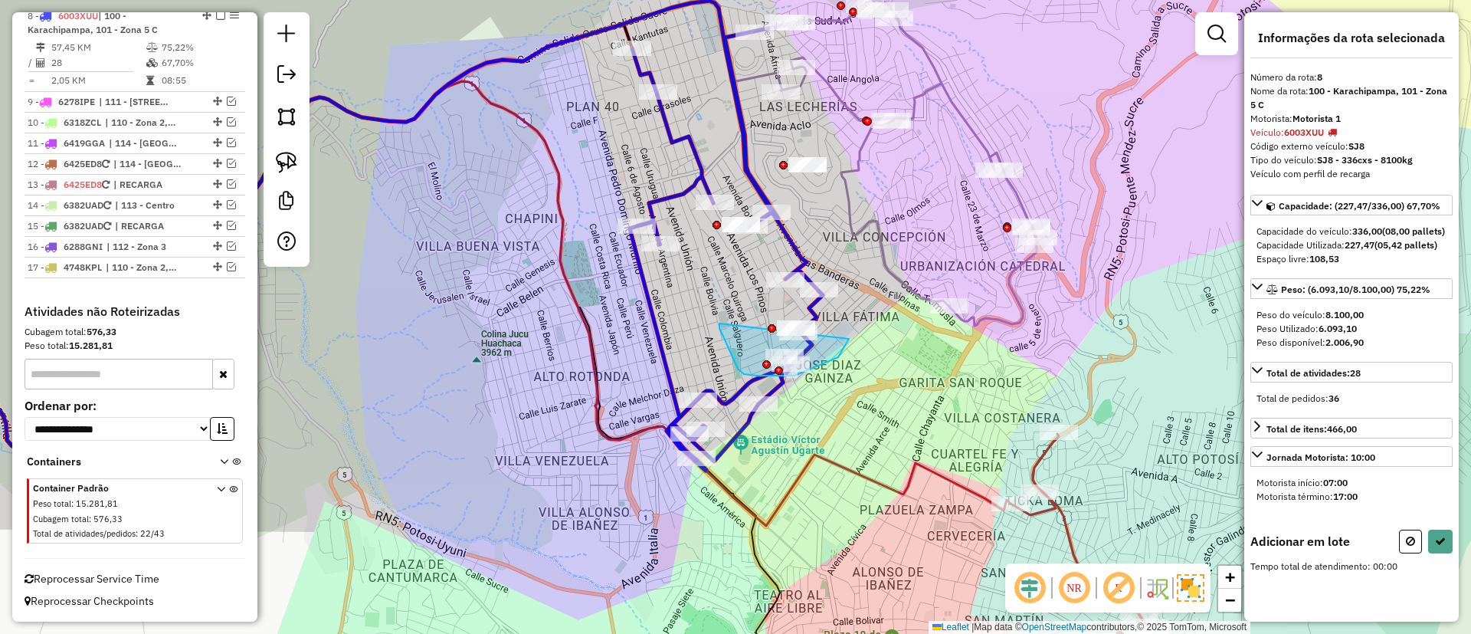
drag, startPoint x: 756, startPoint y: 376, endPoint x: 845, endPoint y: 270, distance: 138.2
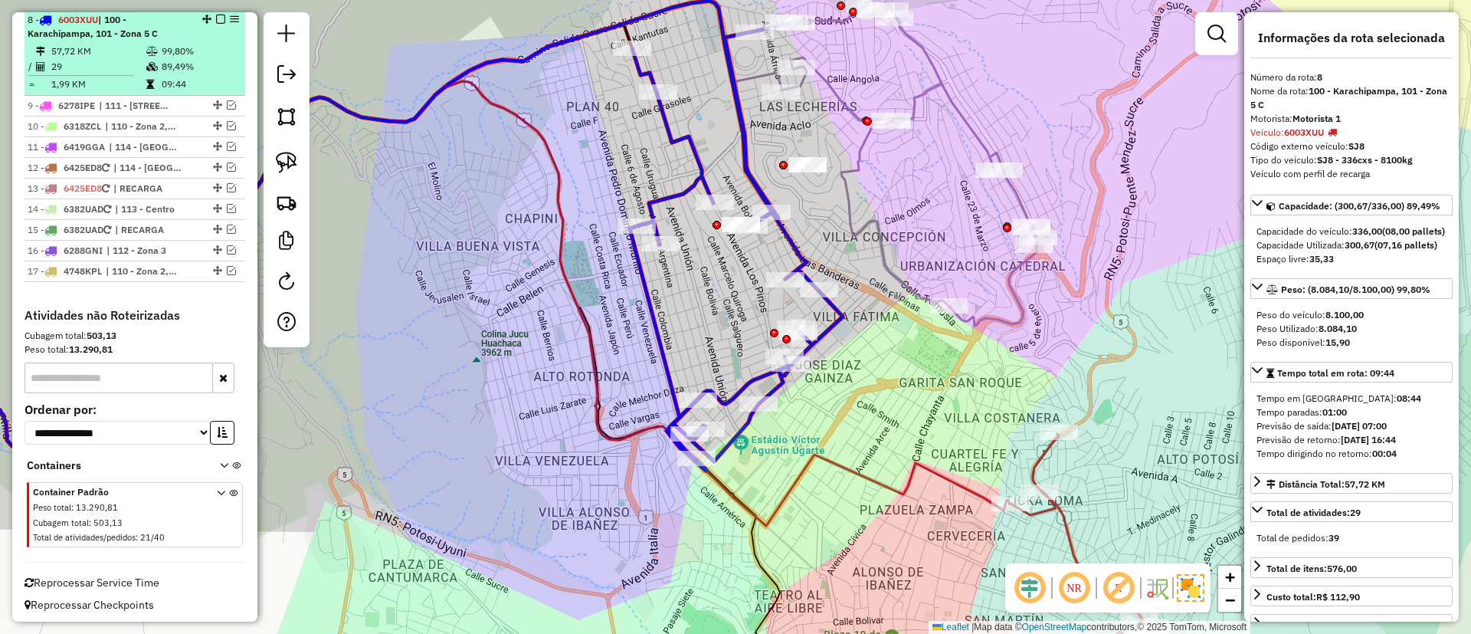
scroll to position [879, 0]
click at [216, 19] on em at bounding box center [220, 21] width 9 height 9
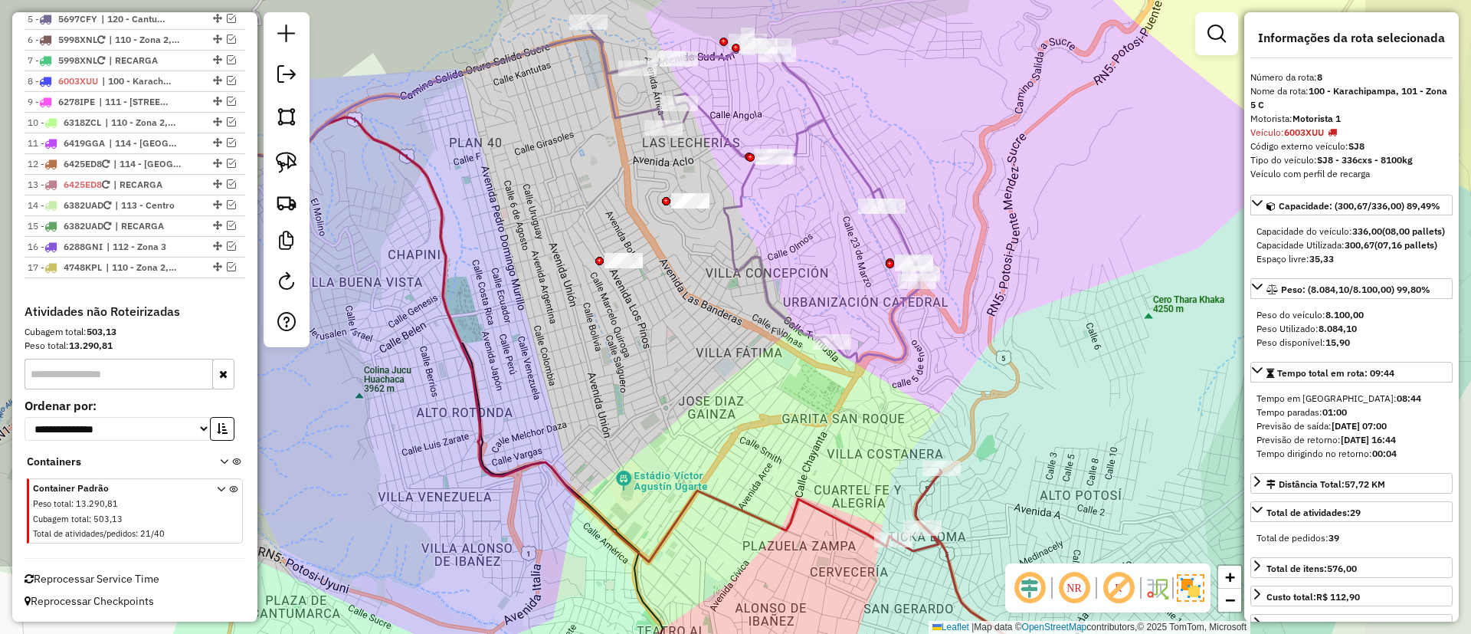
drag, startPoint x: 858, startPoint y: 267, endPoint x: 868, endPoint y: 407, distance: 140.6
click at [868, 407] on div "Janela de atendimento Grade de atendimento Capacidade Transportadoras Veículos …" at bounding box center [735, 317] width 1471 height 634
click at [741, 204] on icon at bounding box center [754, 192] width 332 height 339
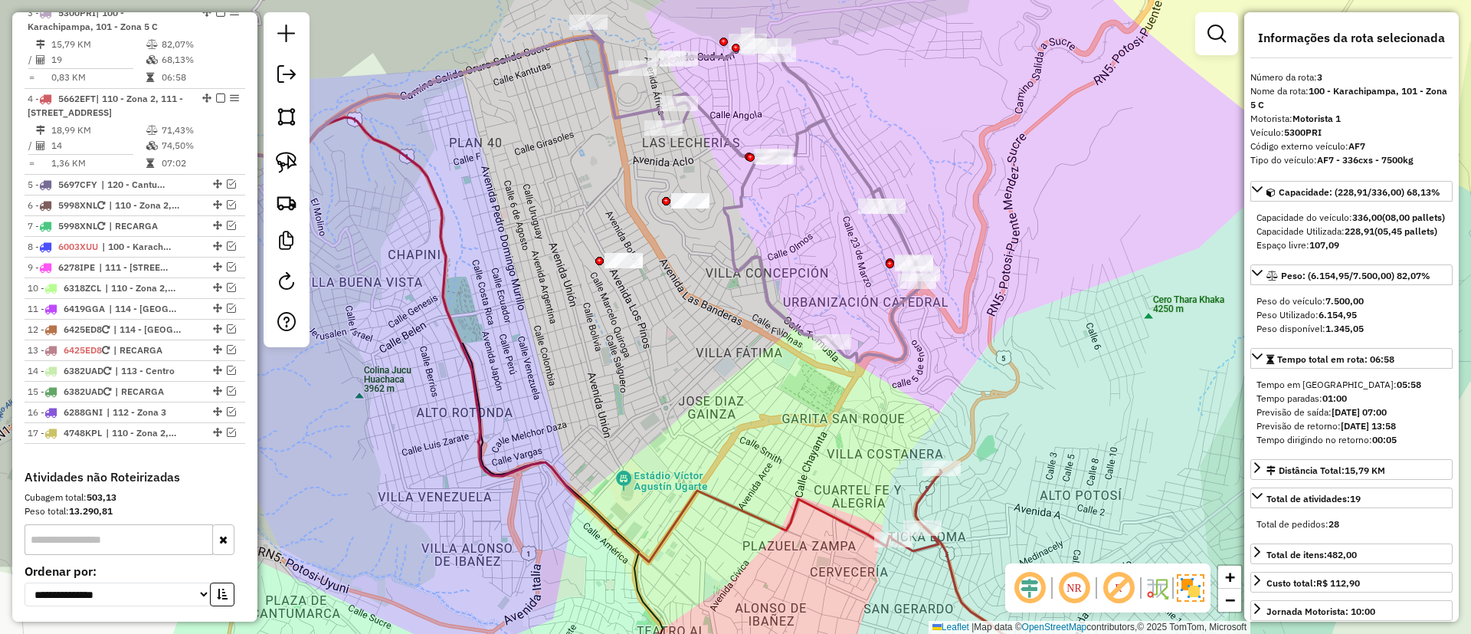
scroll to position [645, 0]
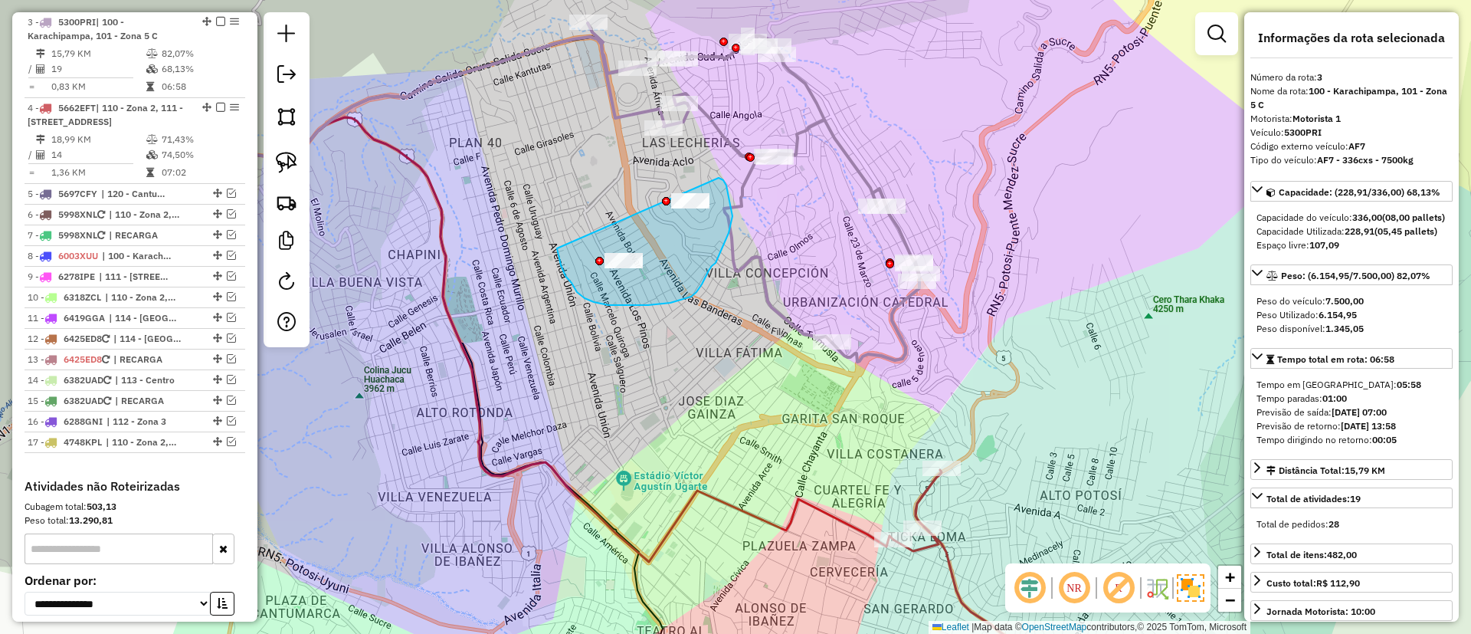
drag, startPoint x: 577, startPoint y: 292, endPoint x: 700, endPoint y: 164, distance: 177.8
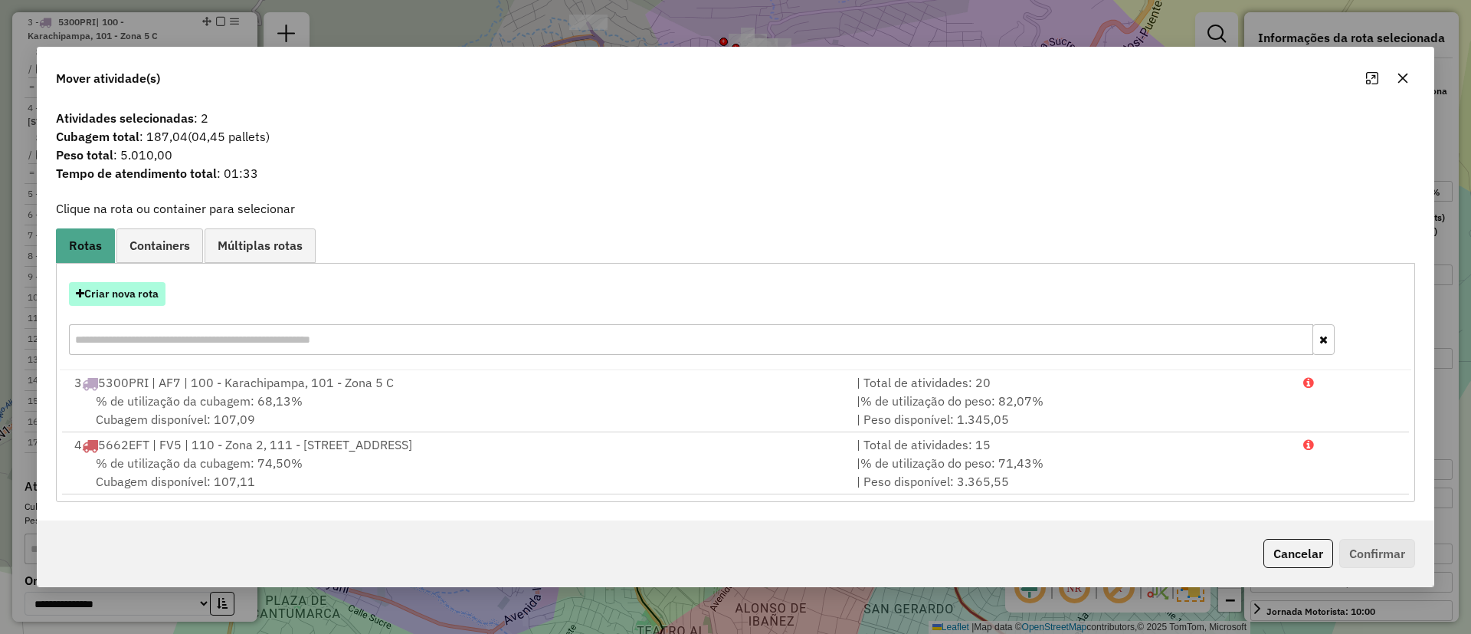
click at [143, 294] on button "Criar nova rota" at bounding box center [117, 294] width 97 height 24
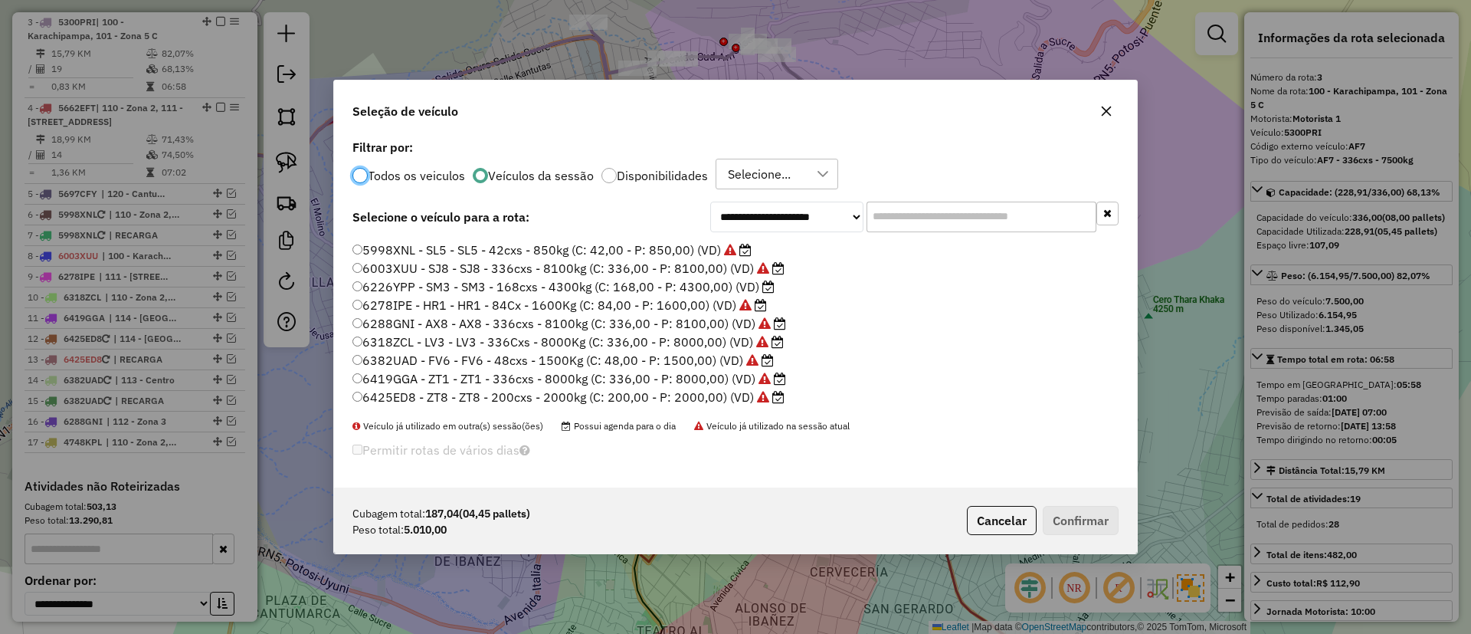
scroll to position [29, 0]
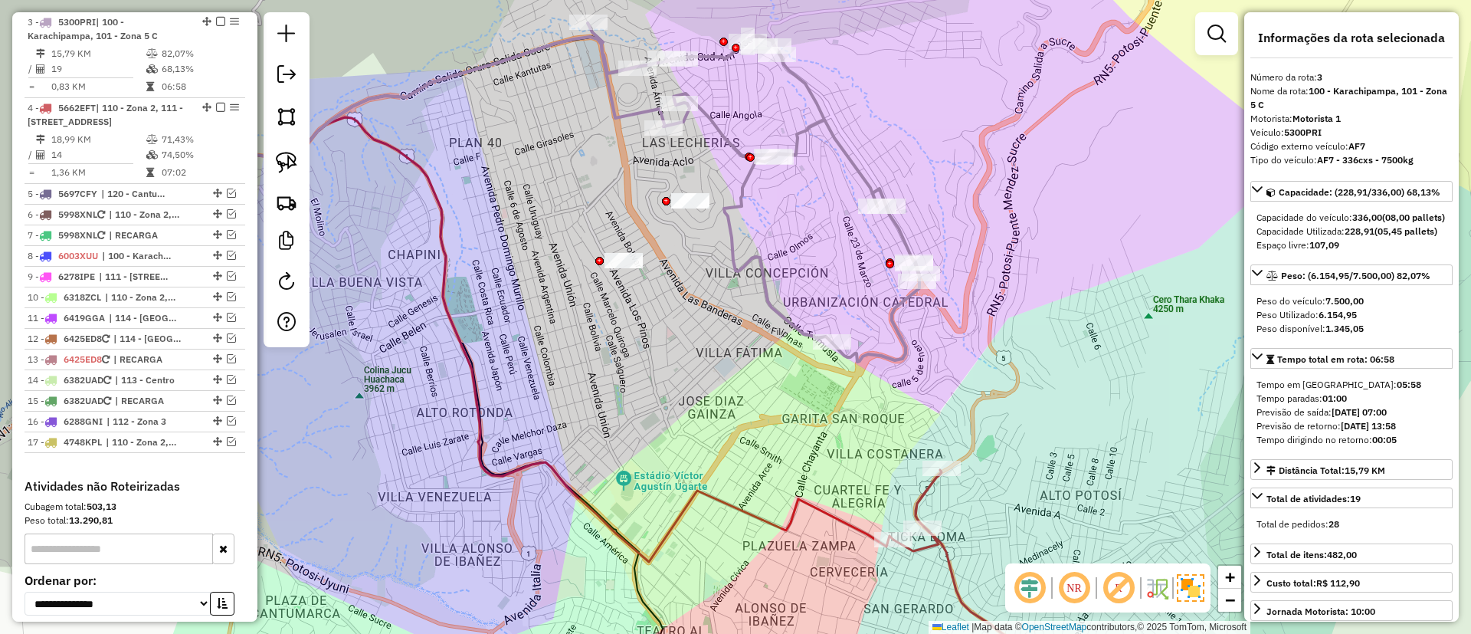
click at [887, 323] on icon at bounding box center [754, 192] width 332 height 339
click at [894, 324] on icon at bounding box center [754, 192] width 332 height 339
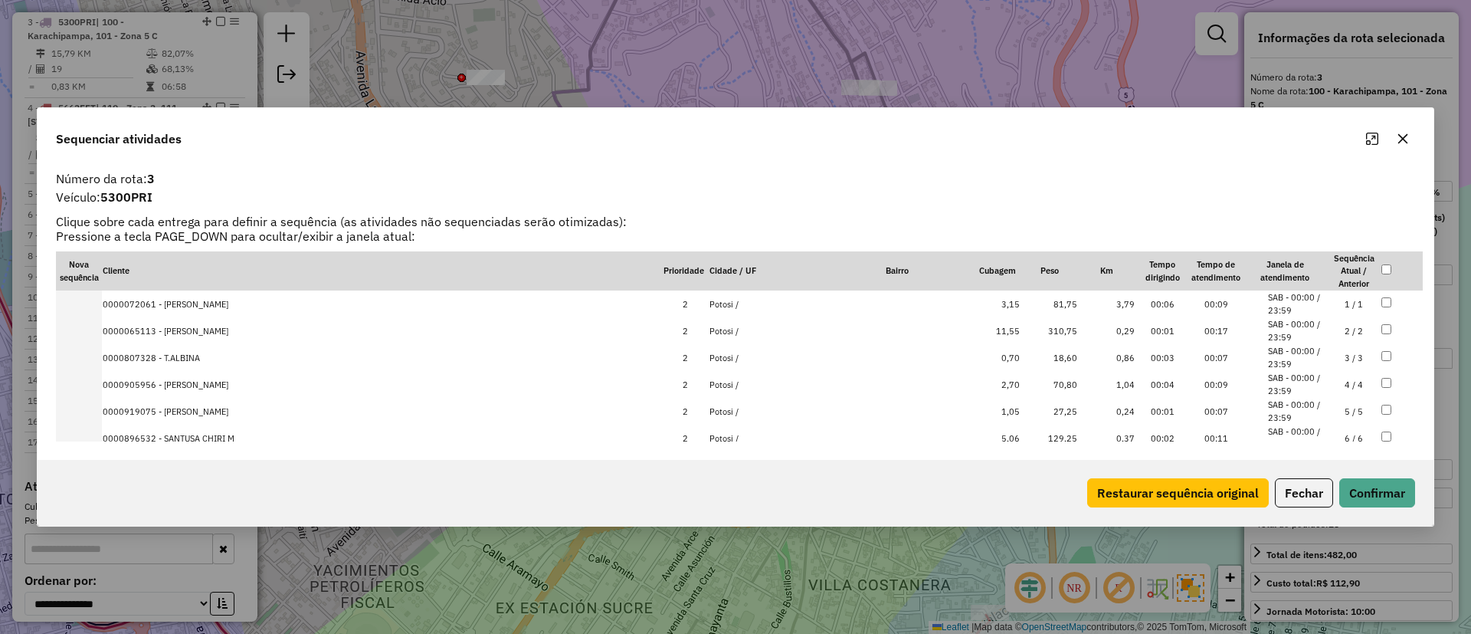
click at [1412, 136] on button "button" at bounding box center [1403, 138] width 25 height 25
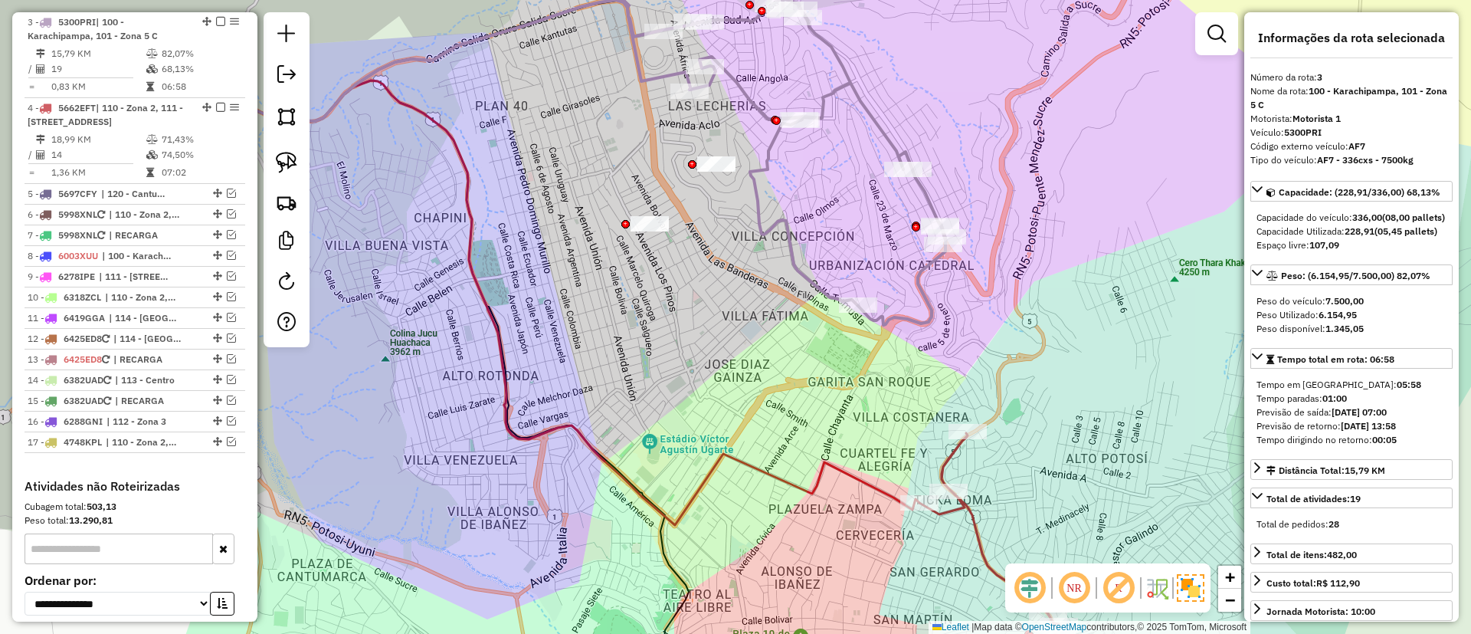
click at [756, 225] on icon at bounding box center [780, 155] width 332 height 339
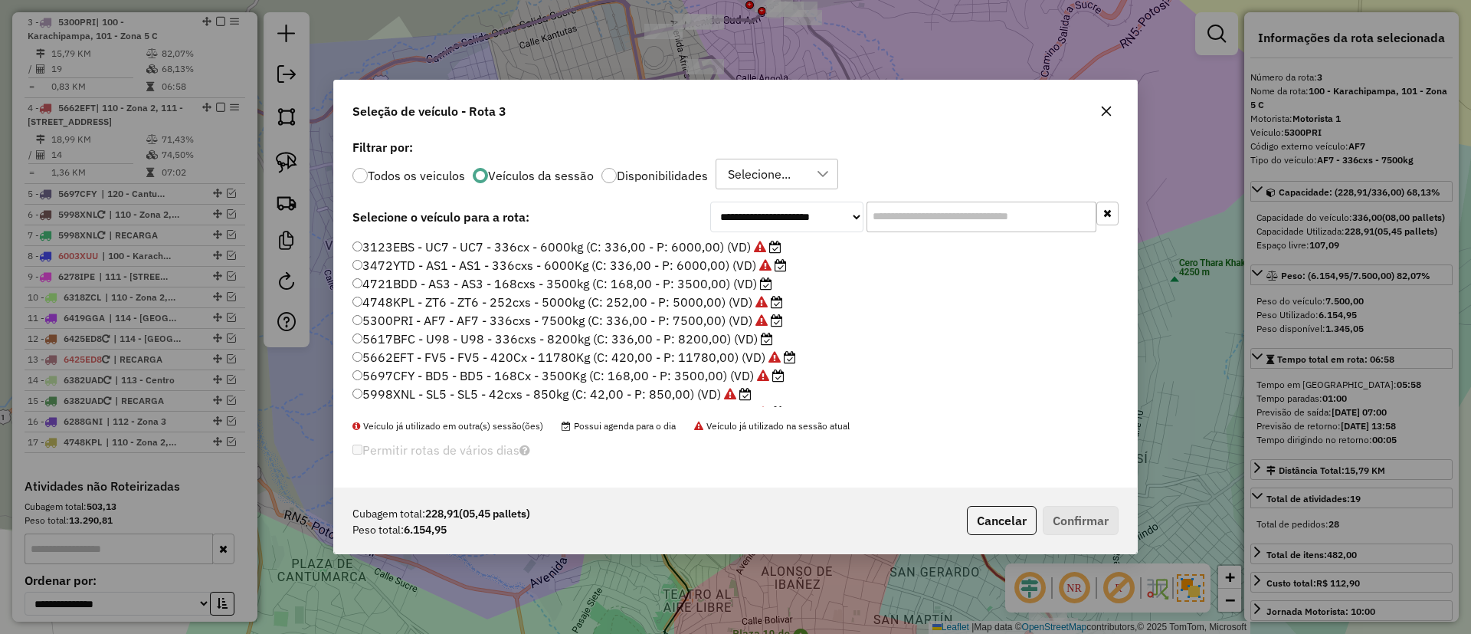
scroll to position [8, 5]
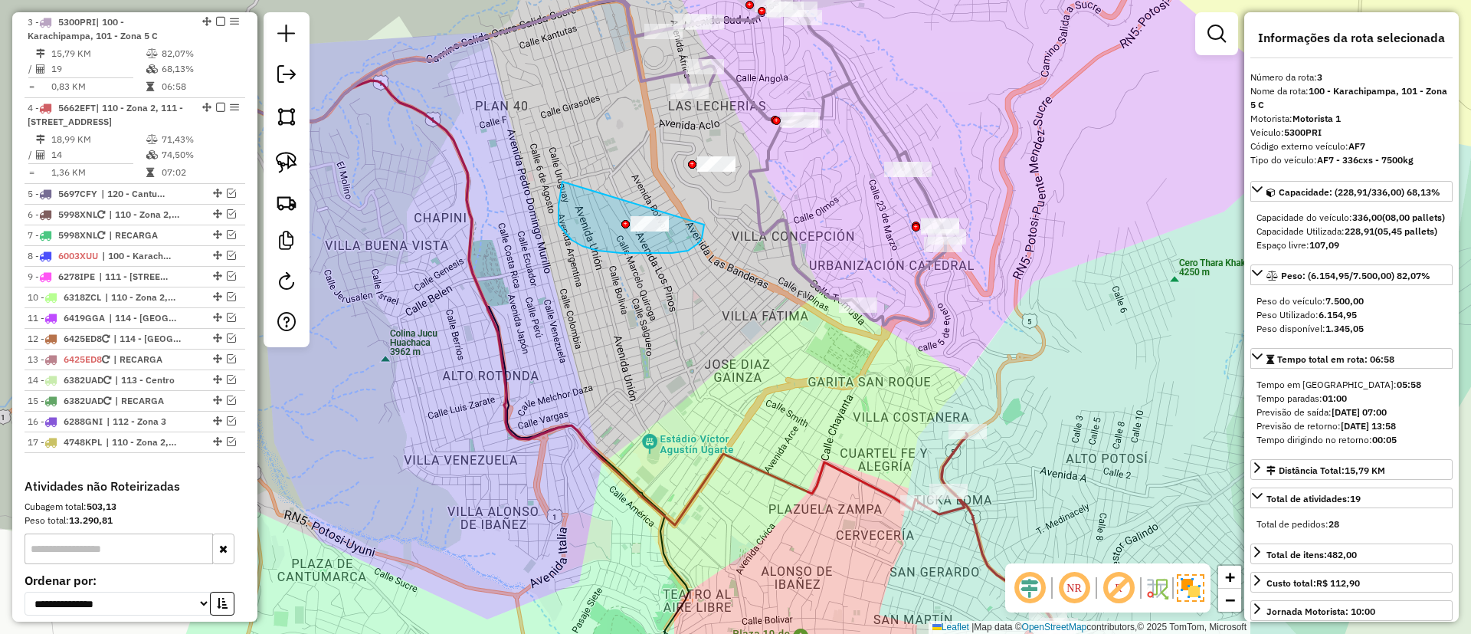
drag, startPoint x: 559, startPoint y: 205, endPoint x: 707, endPoint y: 209, distance: 148.0
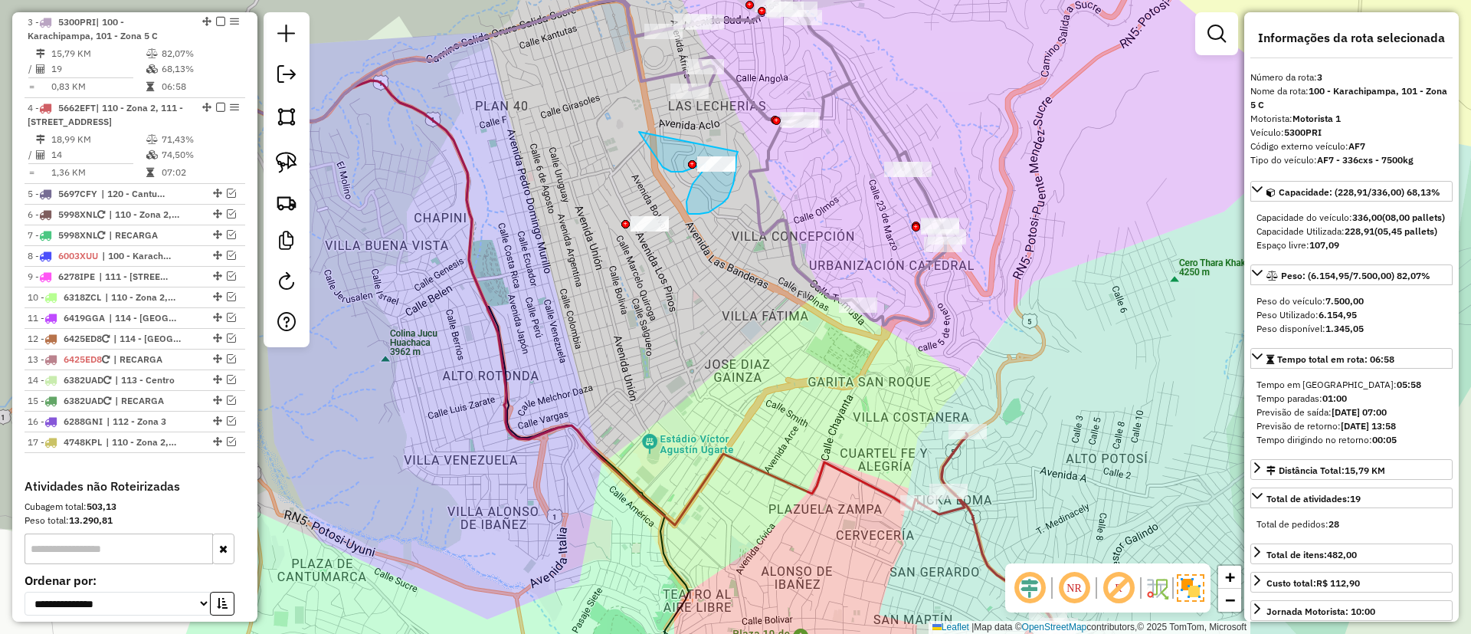
drag, startPoint x: 639, startPoint y: 132, endPoint x: 738, endPoint y: 152, distance: 100.9
click at [766, 217] on icon at bounding box center [780, 155] width 332 height 339
click at [764, 218] on icon at bounding box center [780, 155] width 332 height 339
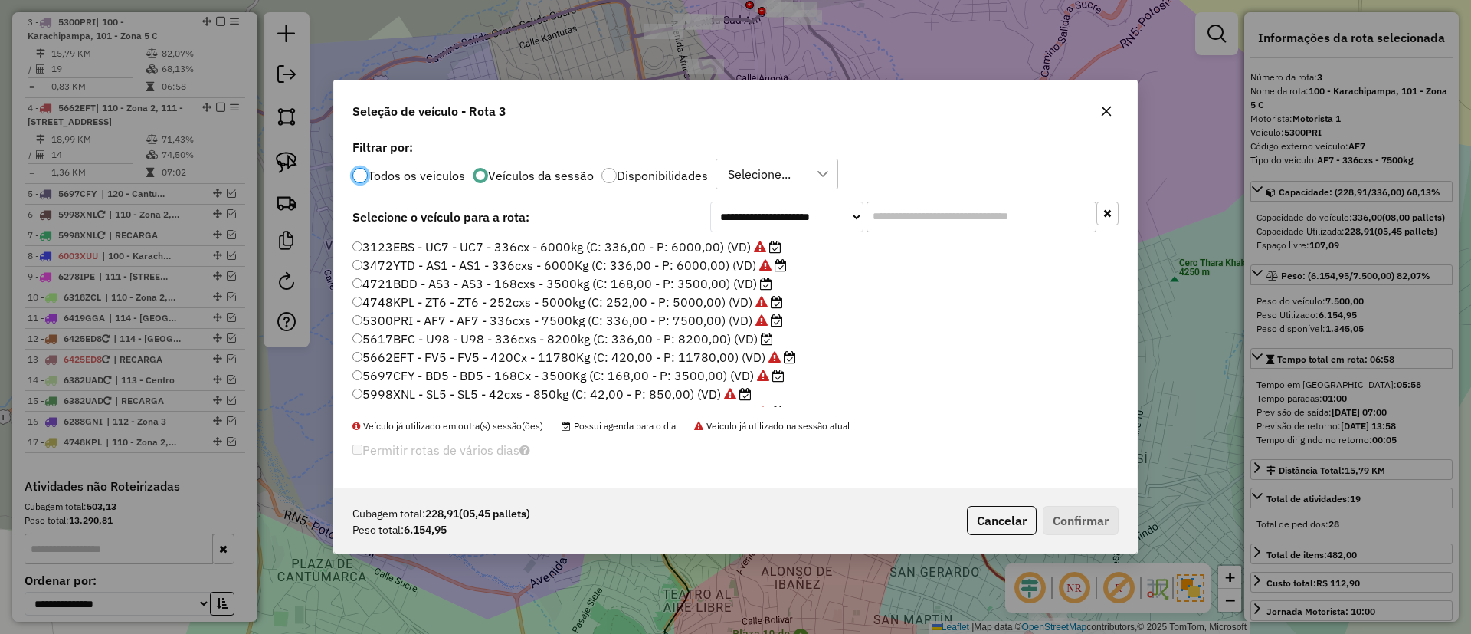
click at [761, 339] on icon at bounding box center [767, 339] width 12 height 12
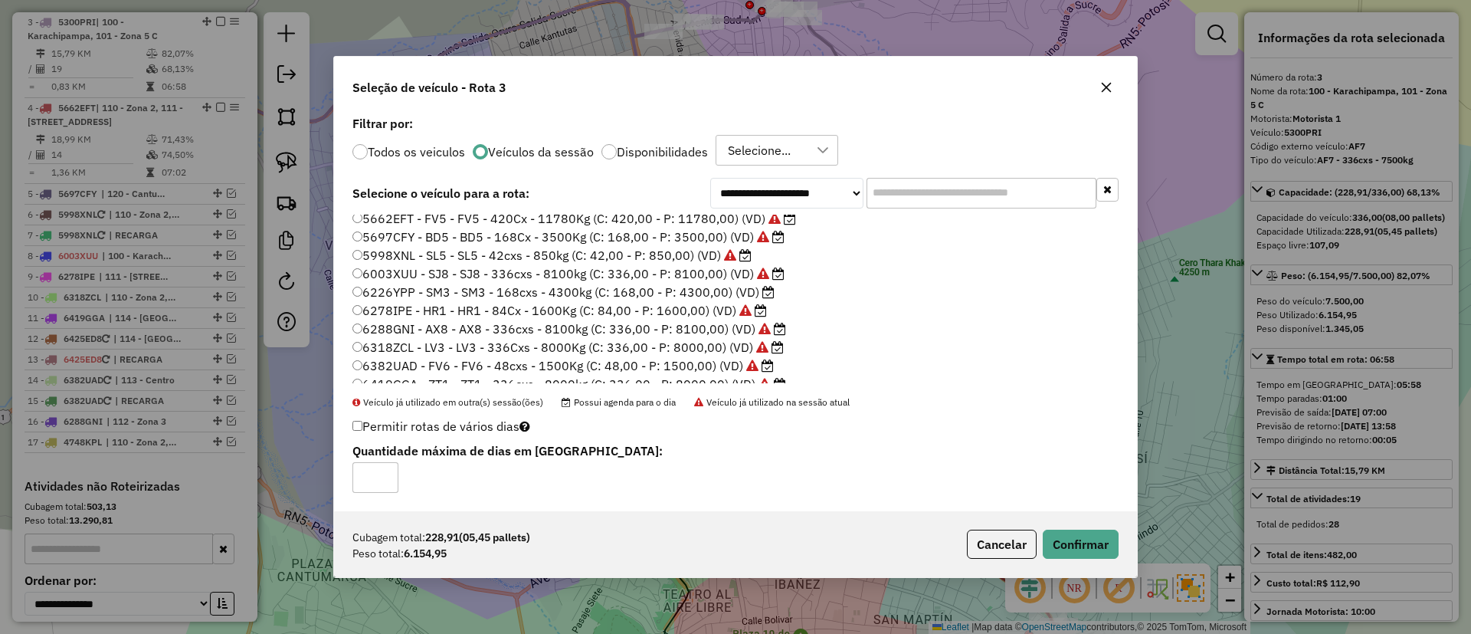
scroll to position [144, 0]
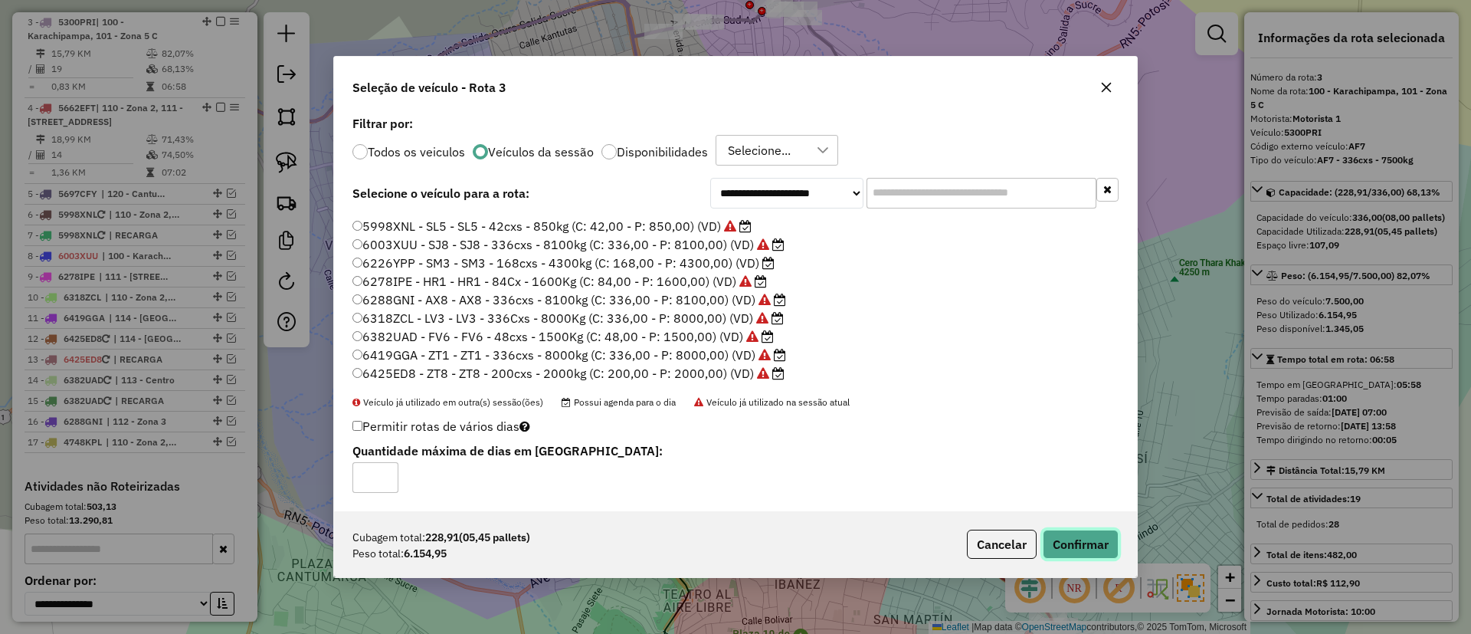
click at [1061, 533] on button "Confirmar" at bounding box center [1081, 544] width 76 height 29
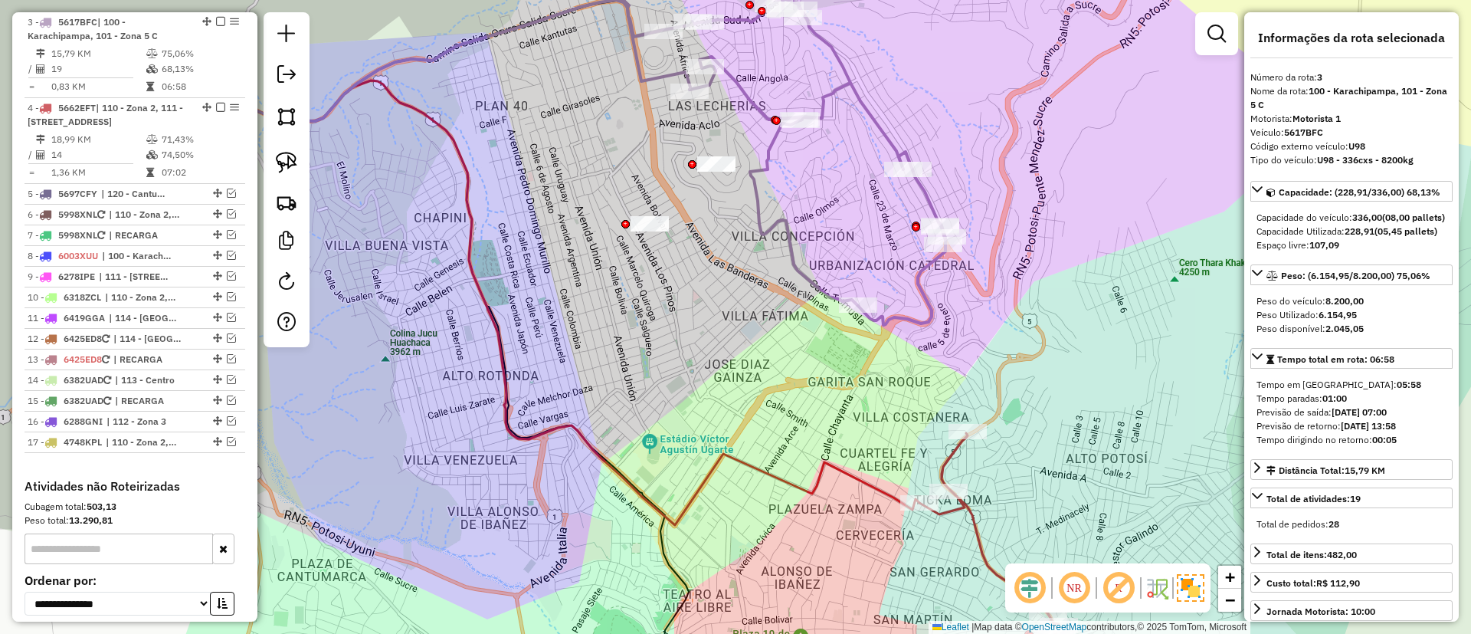
click at [779, 225] on icon at bounding box center [780, 155] width 332 height 339
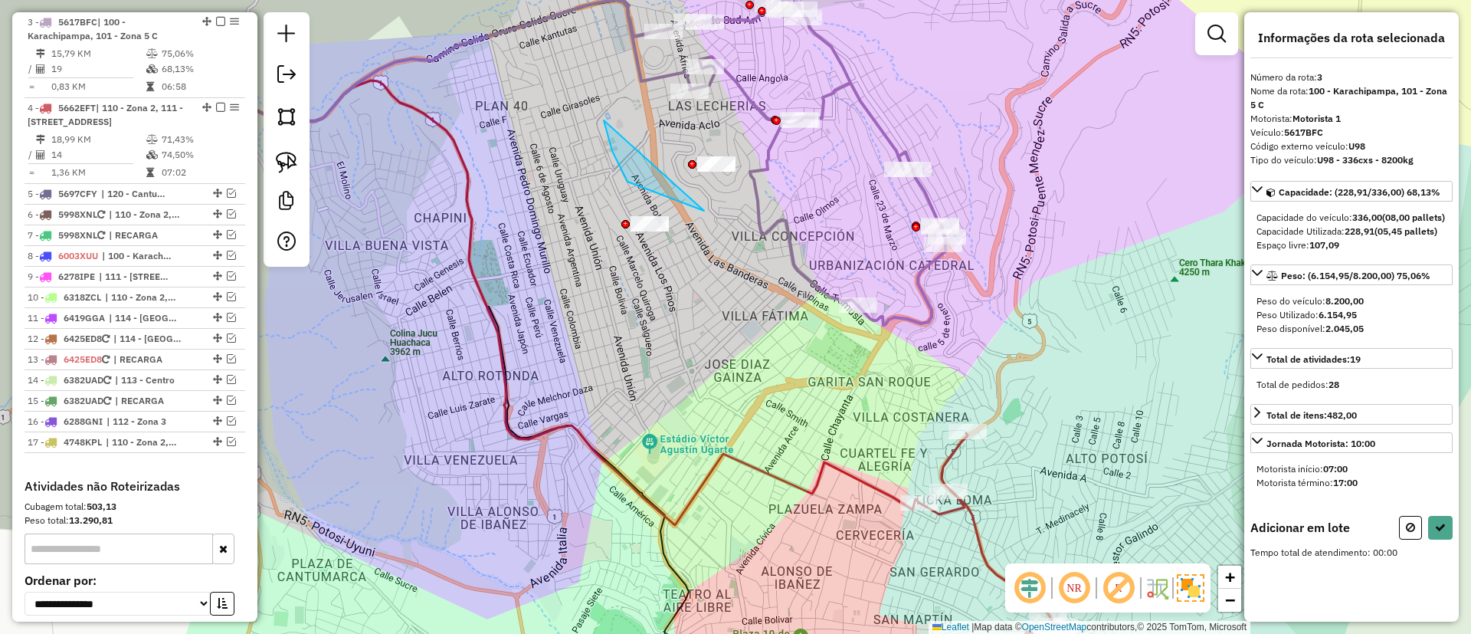
drag, startPoint x: 628, startPoint y: 182, endPoint x: 821, endPoint y: 116, distance: 203.8
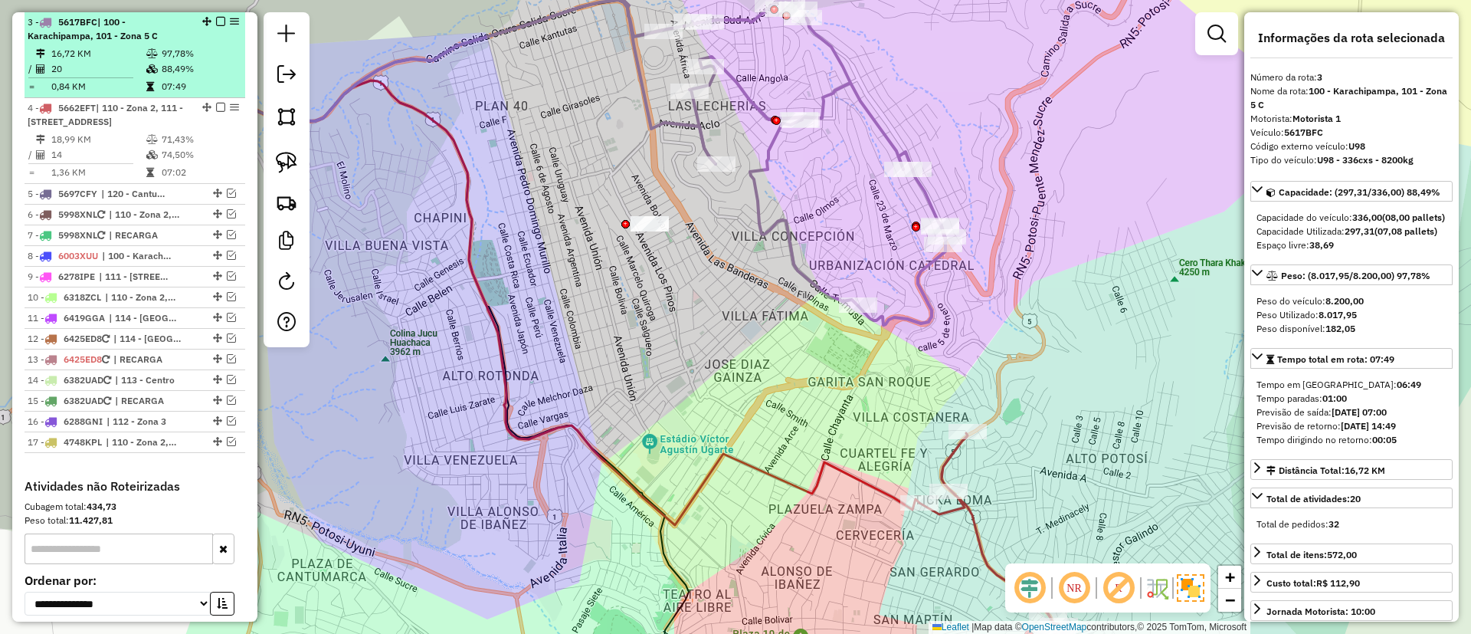
click at [218, 17] on em at bounding box center [220, 21] width 9 height 9
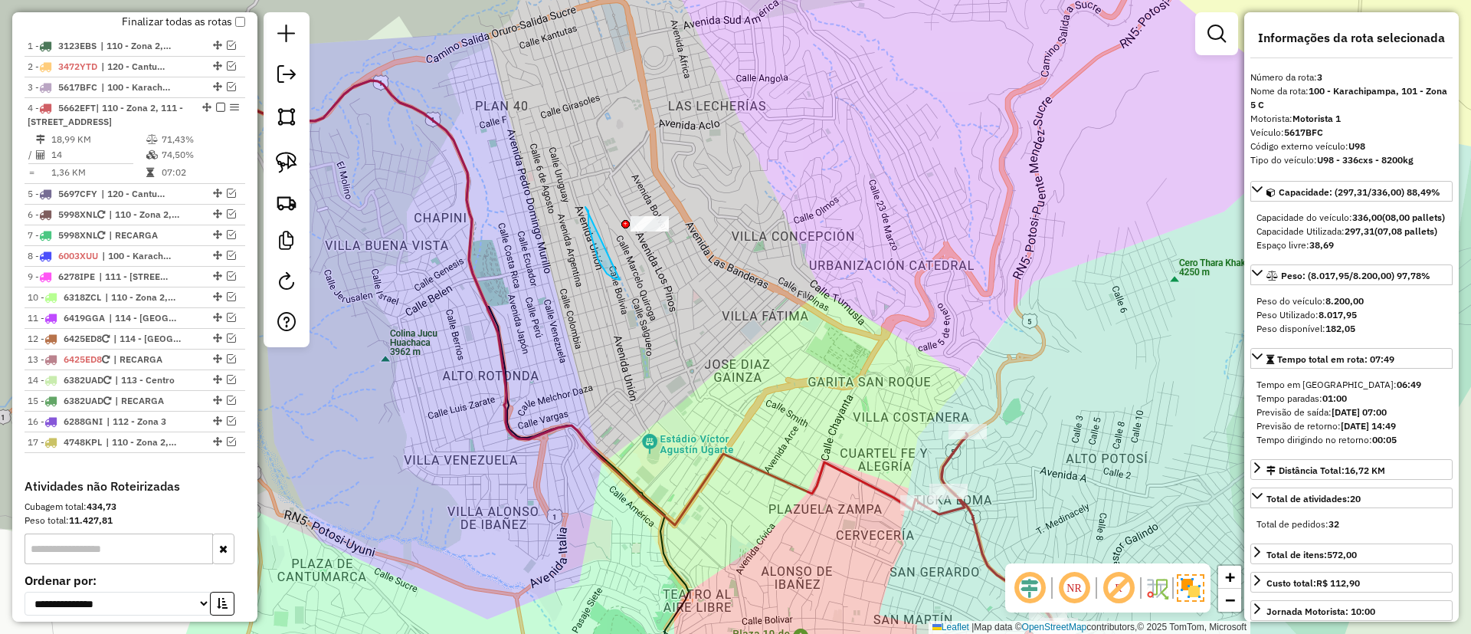
drag, startPoint x: 620, startPoint y: 280, endPoint x: 658, endPoint y: 173, distance: 113.2
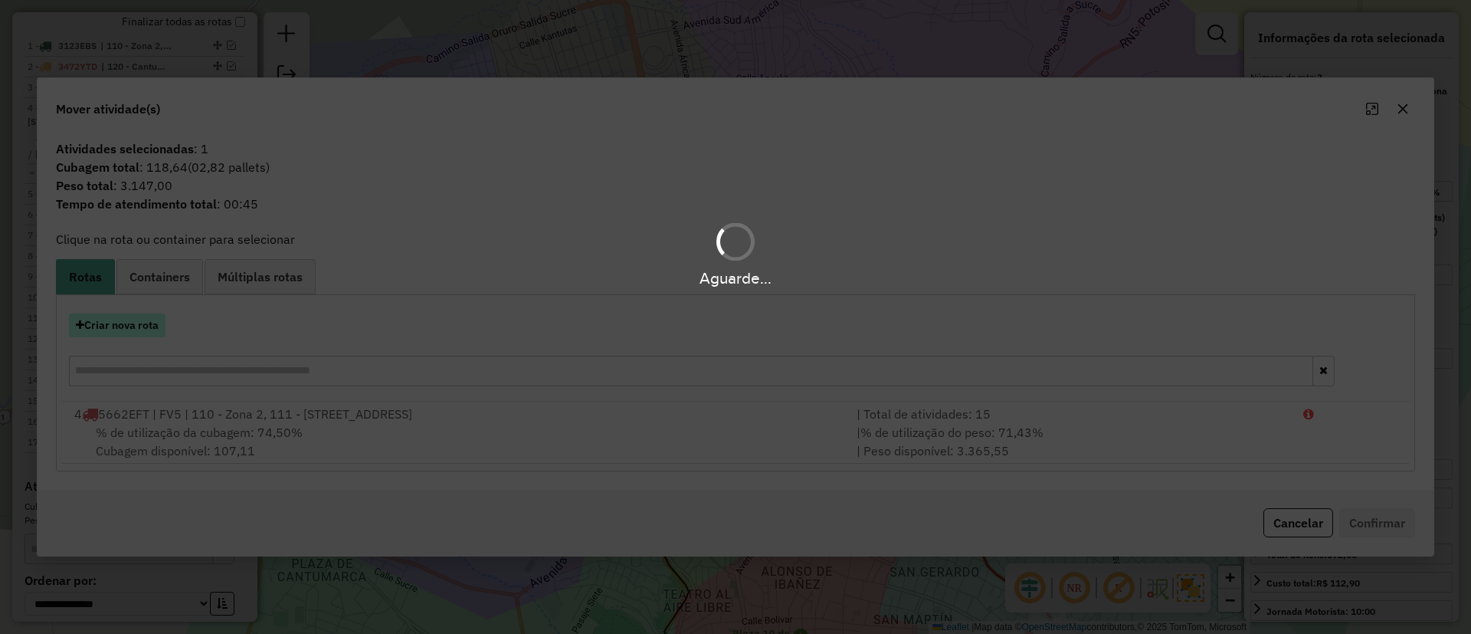
click at [134, 317] on button "Criar nova rota" at bounding box center [117, 325] width 97 height 24
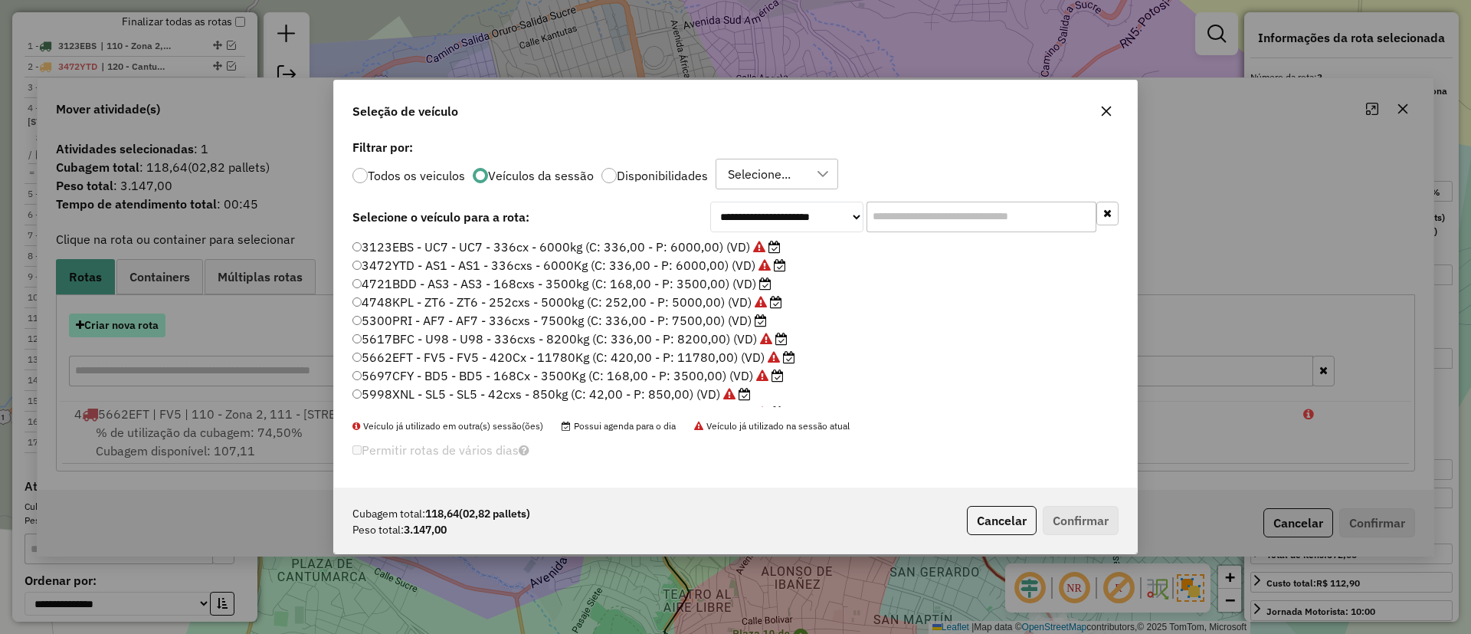
scroll to position [8, 5]
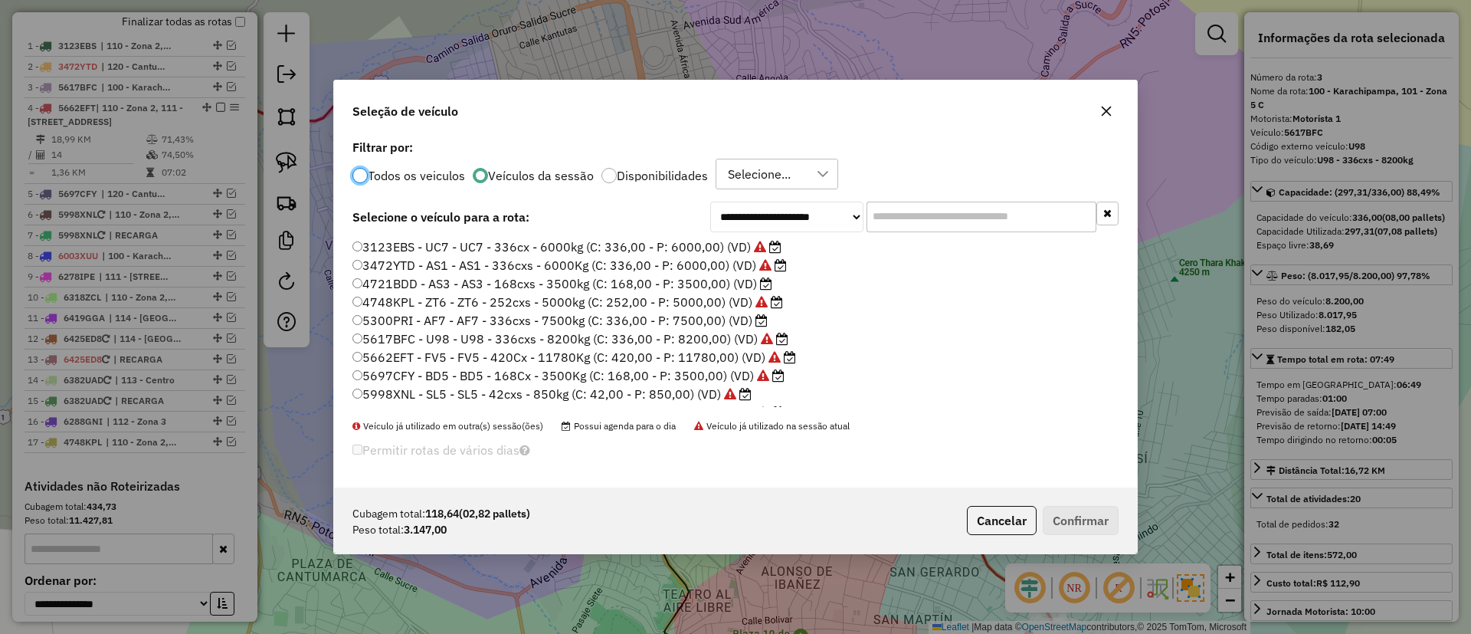
click at [687, 285] on label "4721BDD - AS3 - AS3 - 168cxs - 3500kg (C: 168,00 - P: 3500,00) (VD)" at bounding box center [563, 283] width 420 height 18
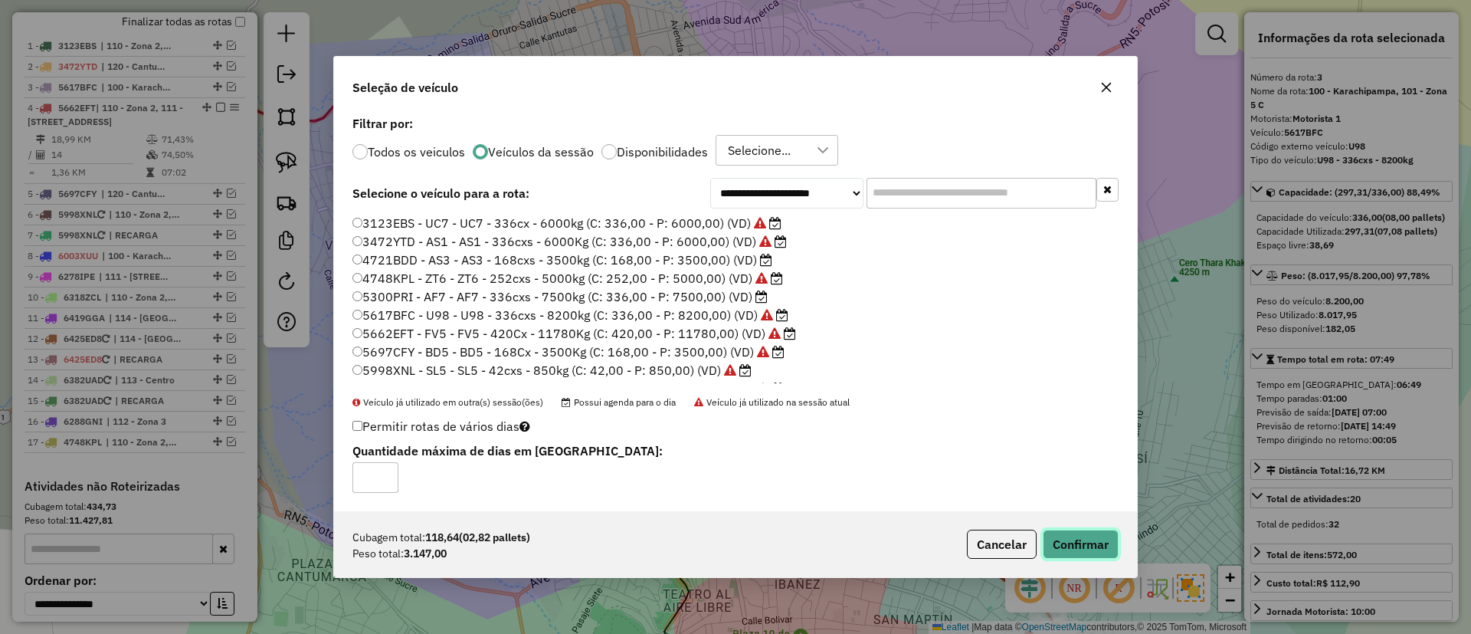
click at [1100, 538] on button "Confirmar" at bounding box center [1081, 544] width 76 height 29
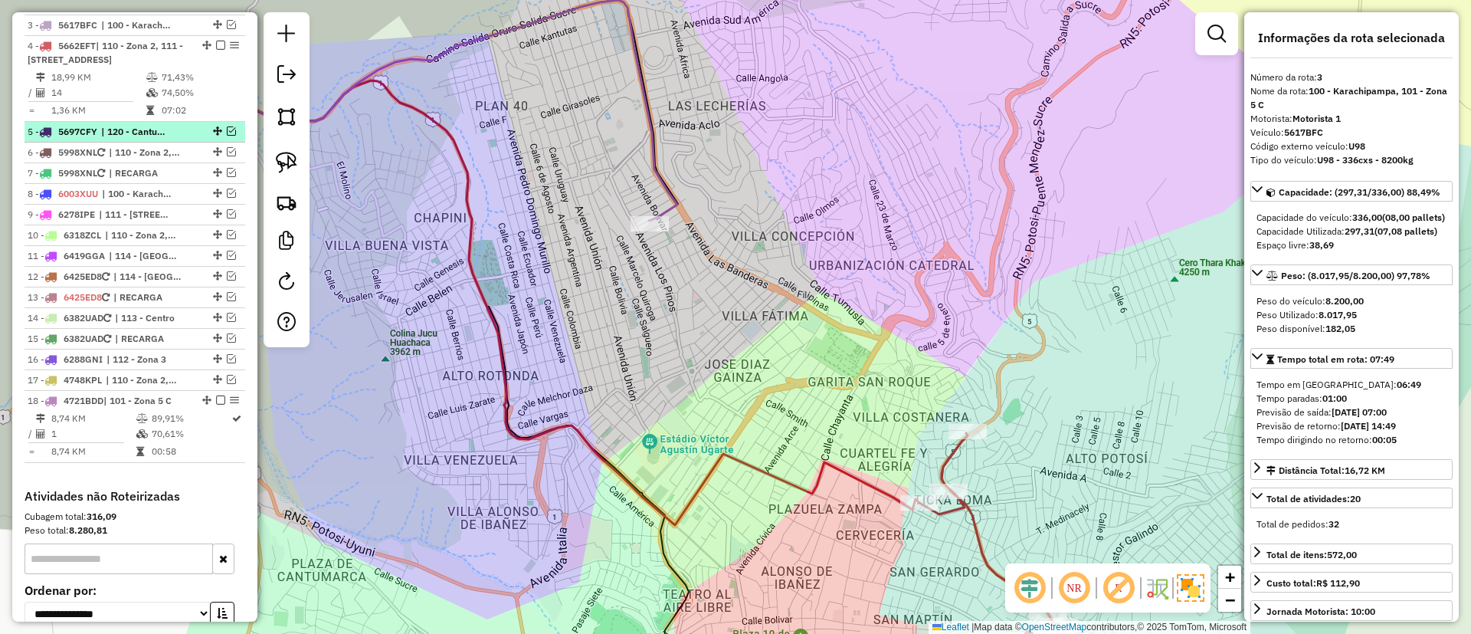
scroll to position [645, 0]
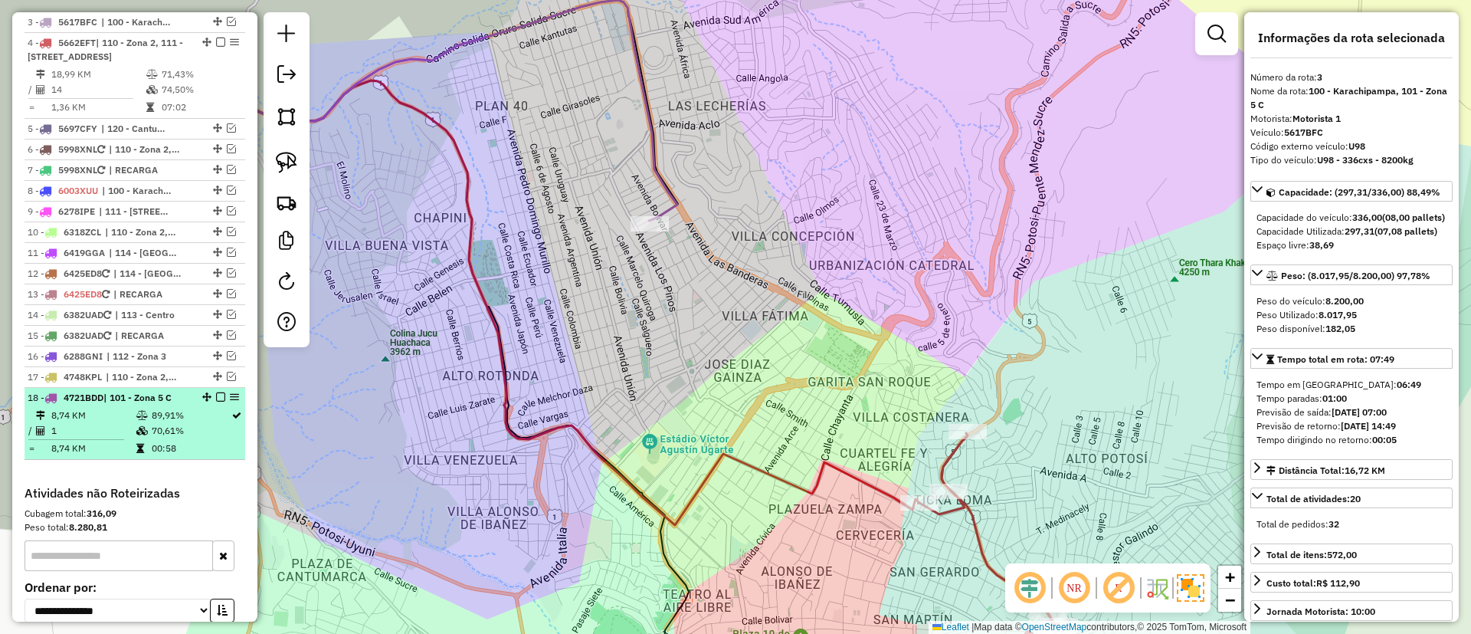
click at [216, 398] on em at bounding box center [220, 396] width 9 height 9
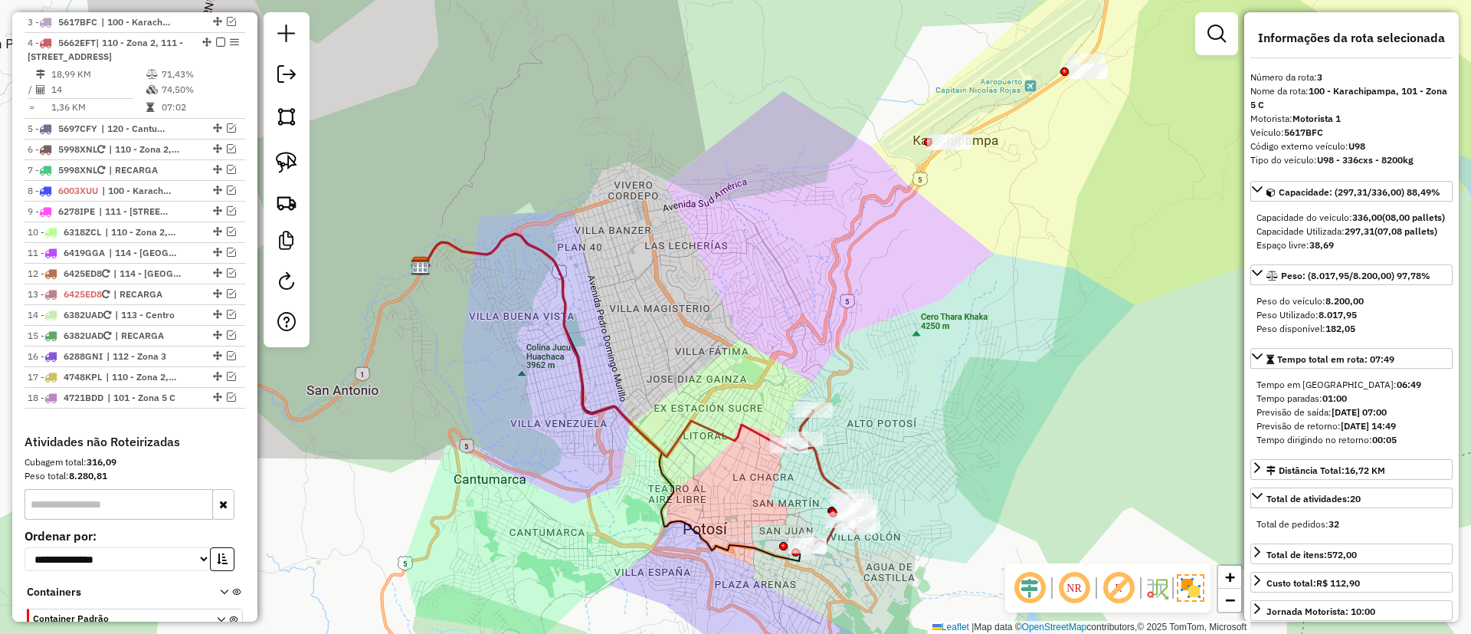
click at [814, 467] on icon at bounding box center [825, 479] width 72 height 138
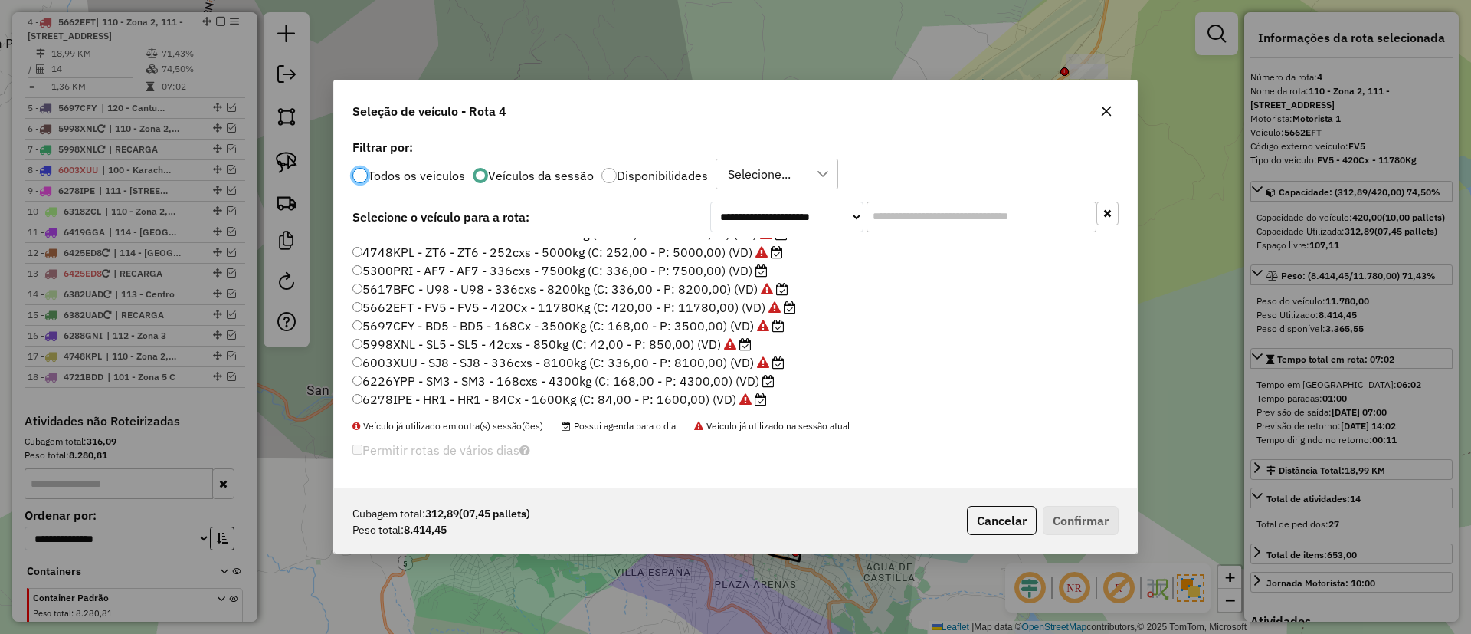
scroll to position [0, 0]
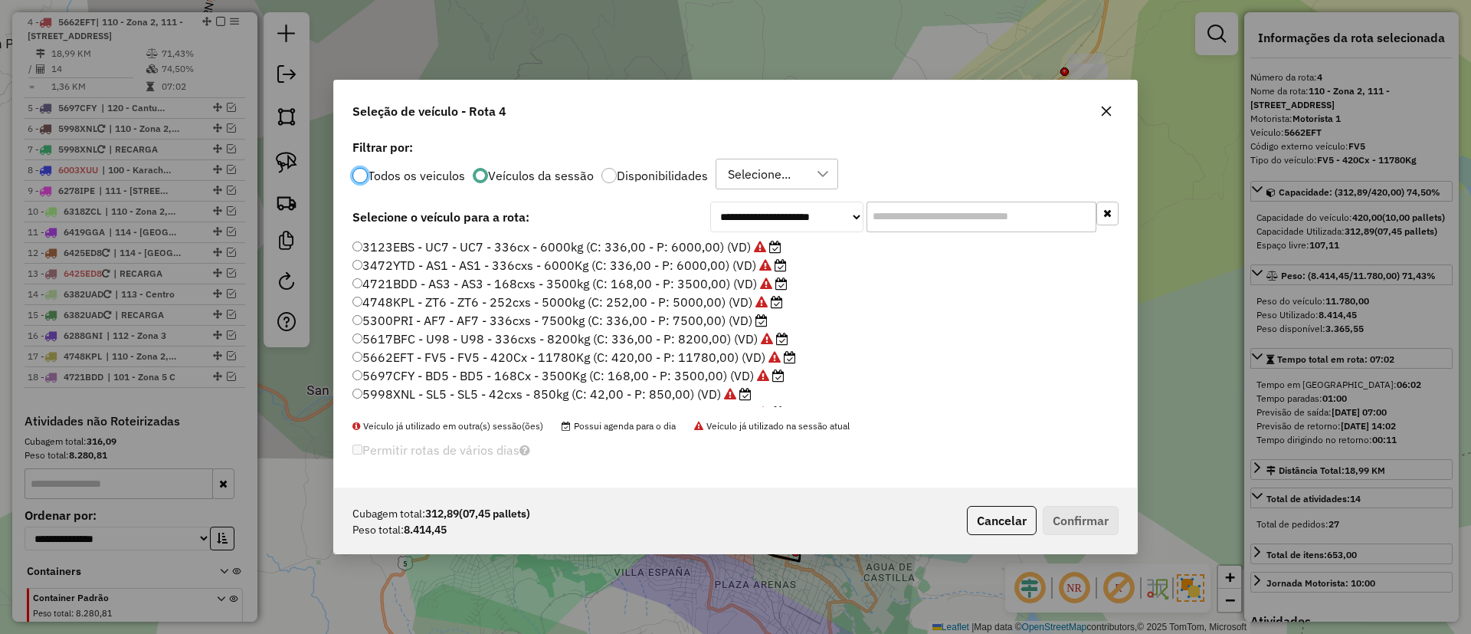
click at [1107, 107] on icon "button" at bounding box center [1107, 111] width 12 height 12
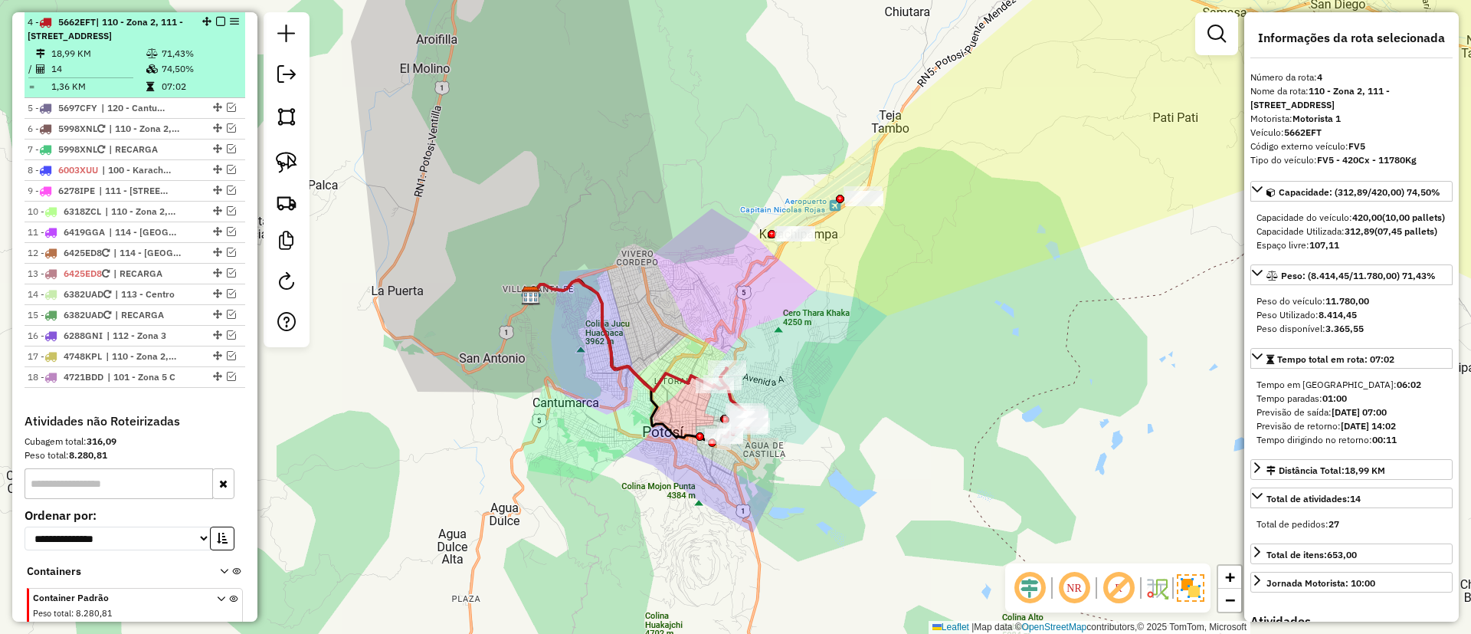
click at [218, 20] on em at bounding box center [220, 21] width 9 height 9
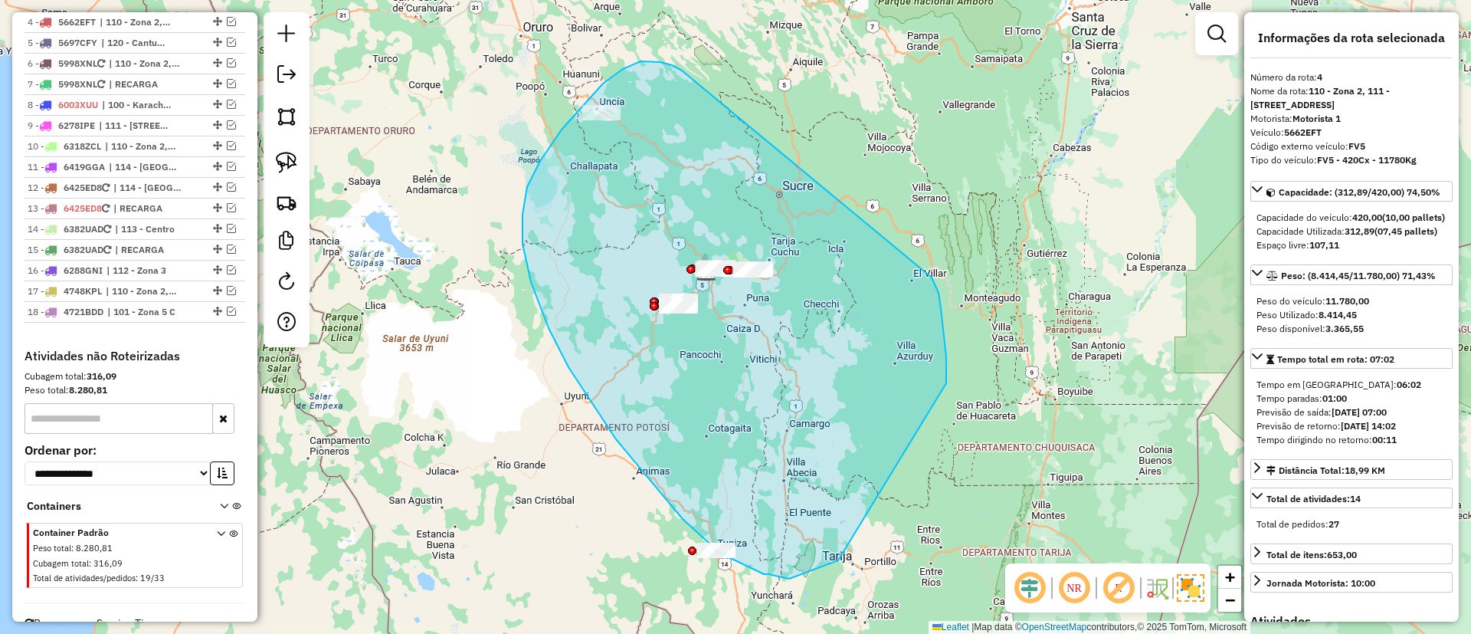
drag, startPoint x: 527, startPoint y: 187, endPoint x: 932, endPoint y: 277, distance: 414.6
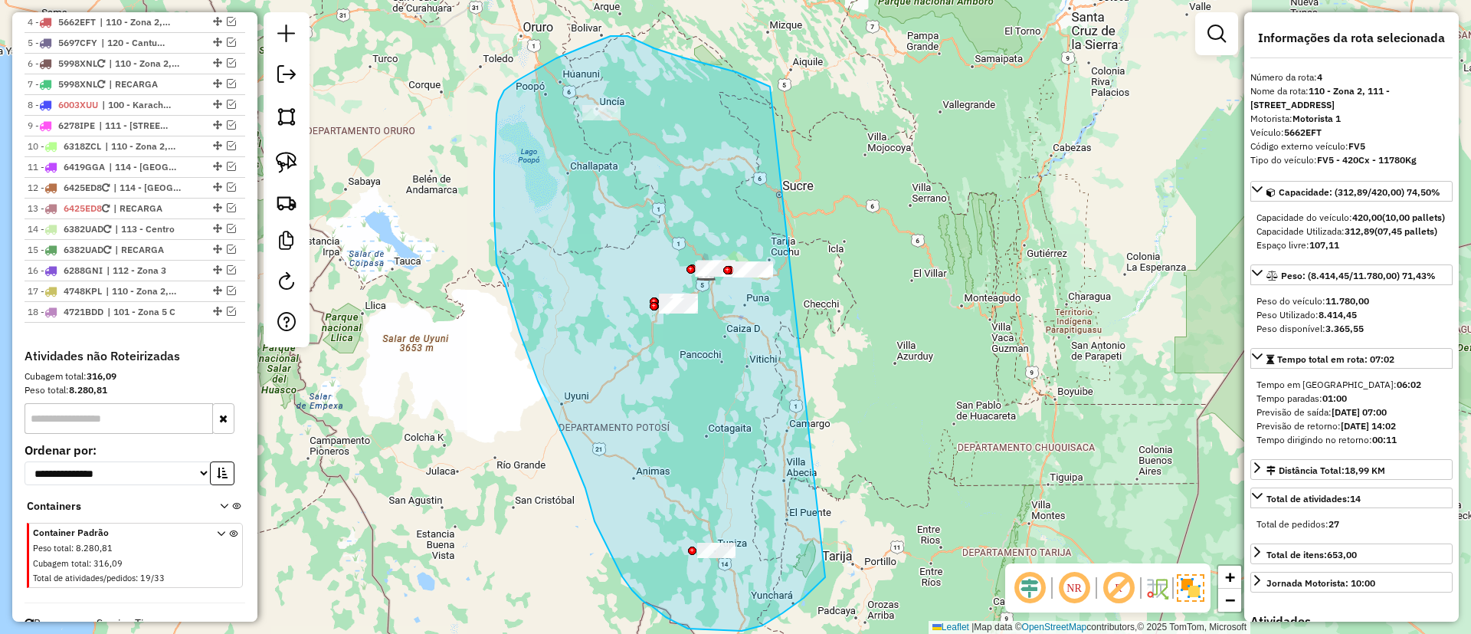
drag, startPoint x: 770, startPoint y: 87, endPoint x: 921, endPoint y: 346, distance: 299.8
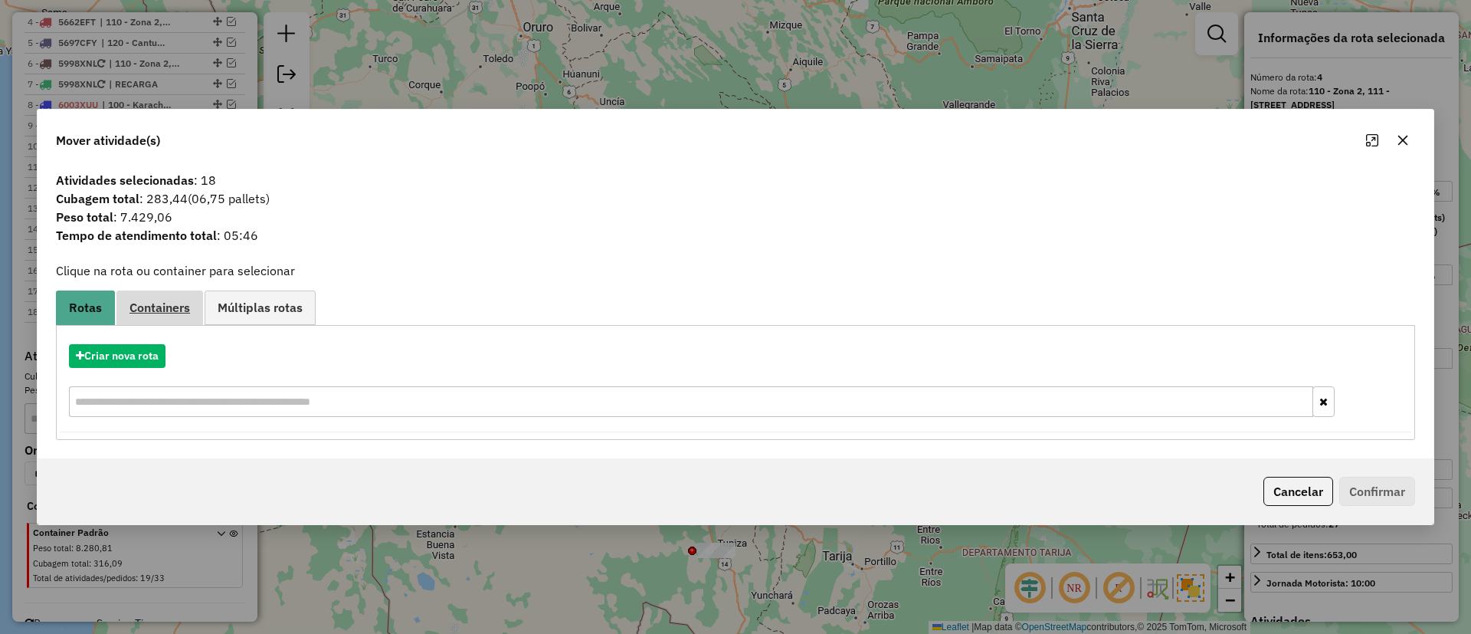
click at [154, 307] on span "Containers" at bounding box center [160, 307] width 61 height 12
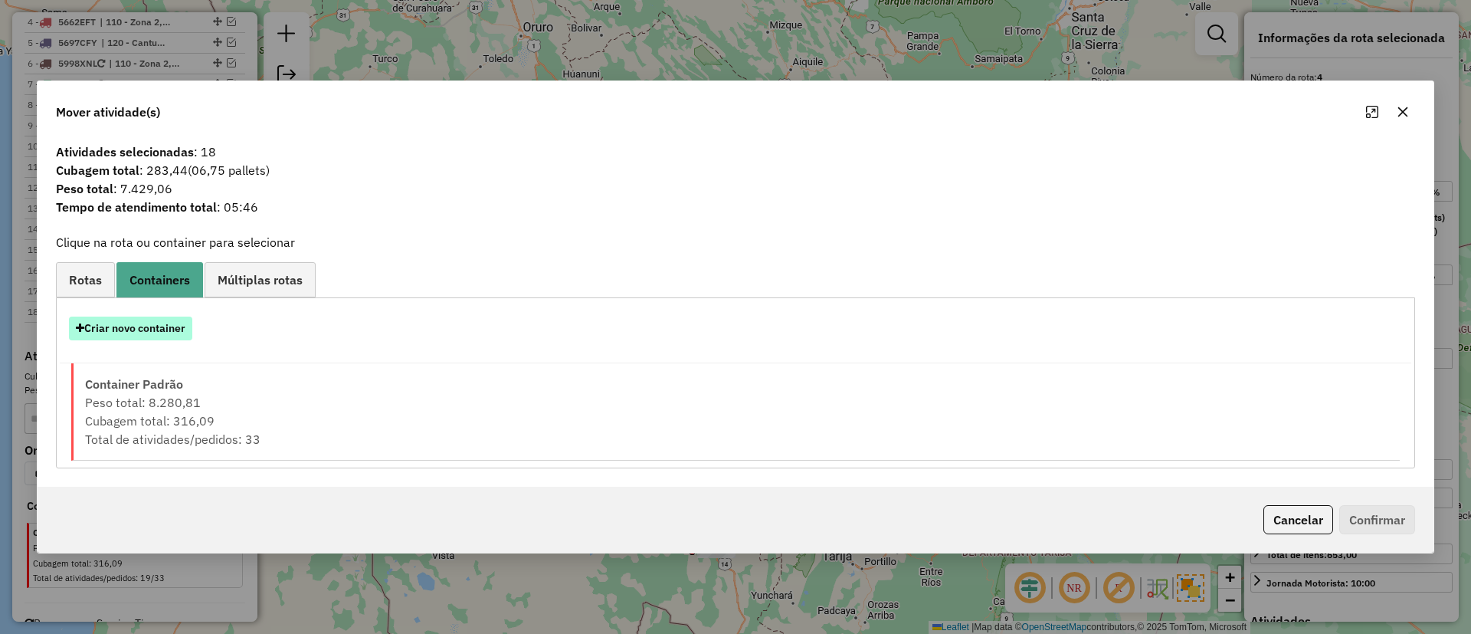
click at [156, 327] on button "Criar novo container" at bounding box center [130, 329] width 123 height 24
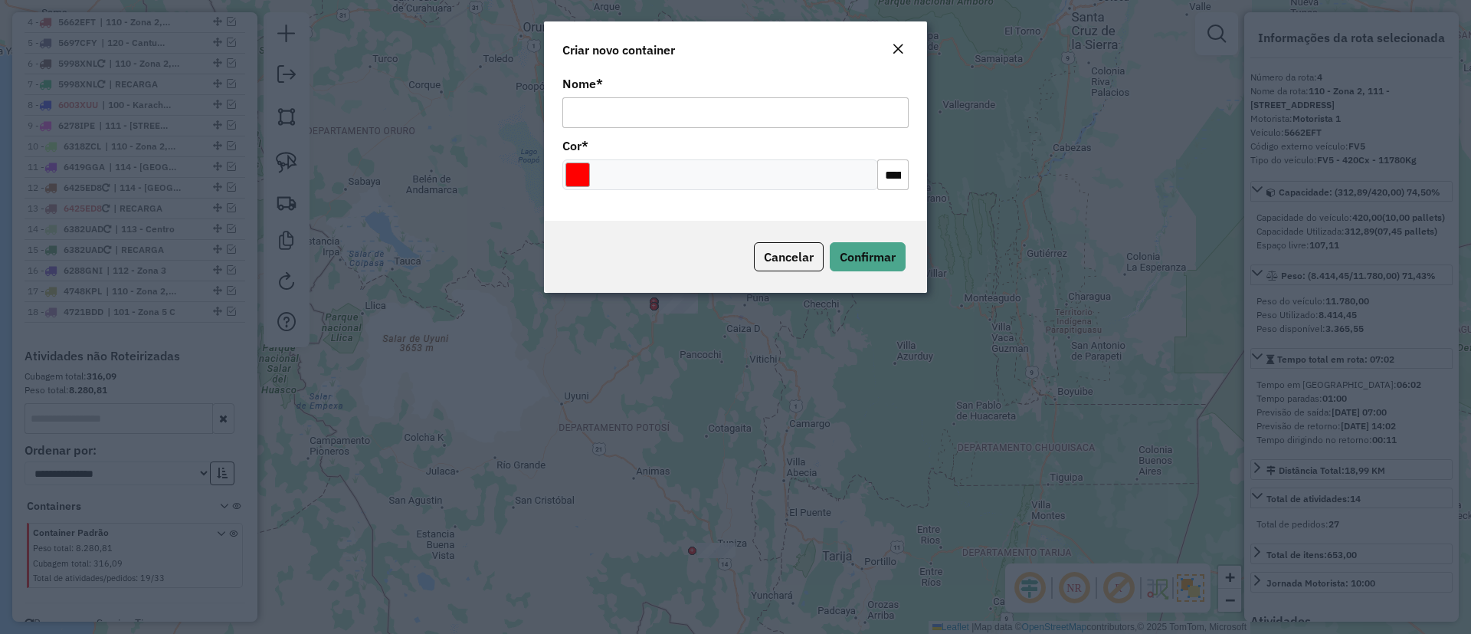
click at [661, 116] on input "Nome *" at bounding box center [736, 112] width 346 height 31
type input "******"
click at [845, 263] on span "Confirmar" at bounding box center [868, 256] width 56 height 15
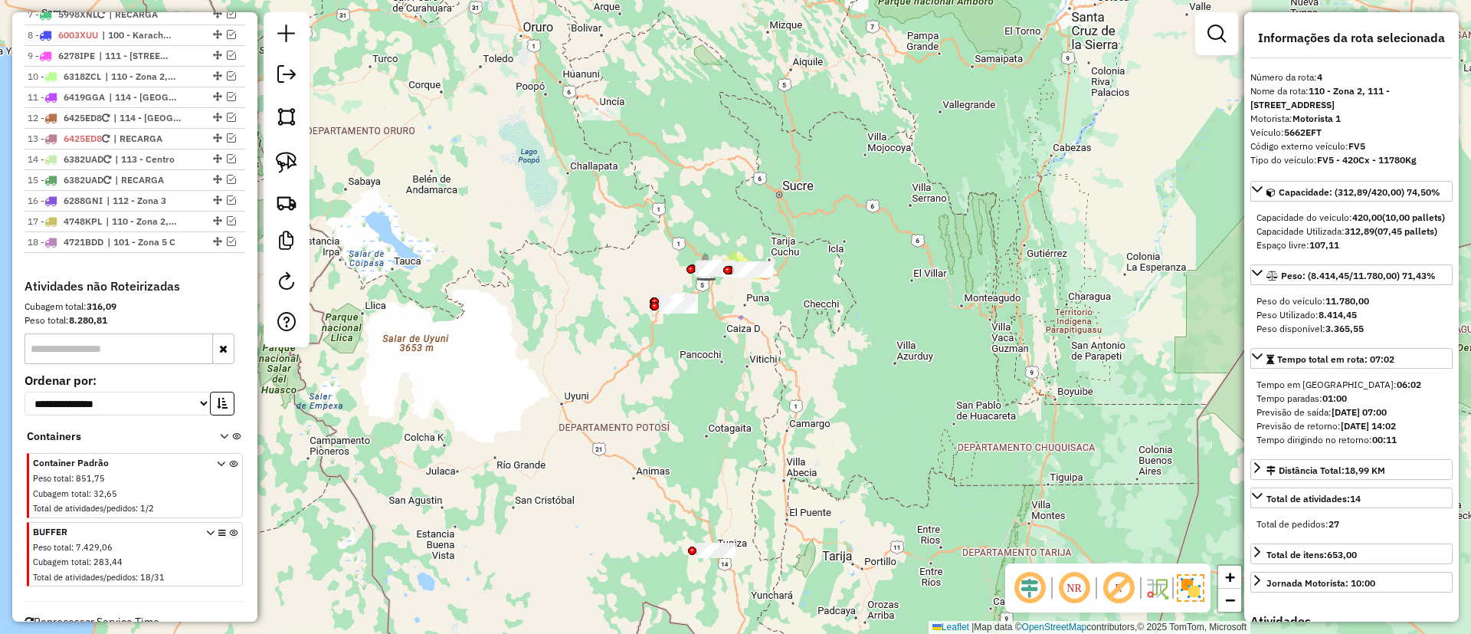
scroll to position [779, 0]
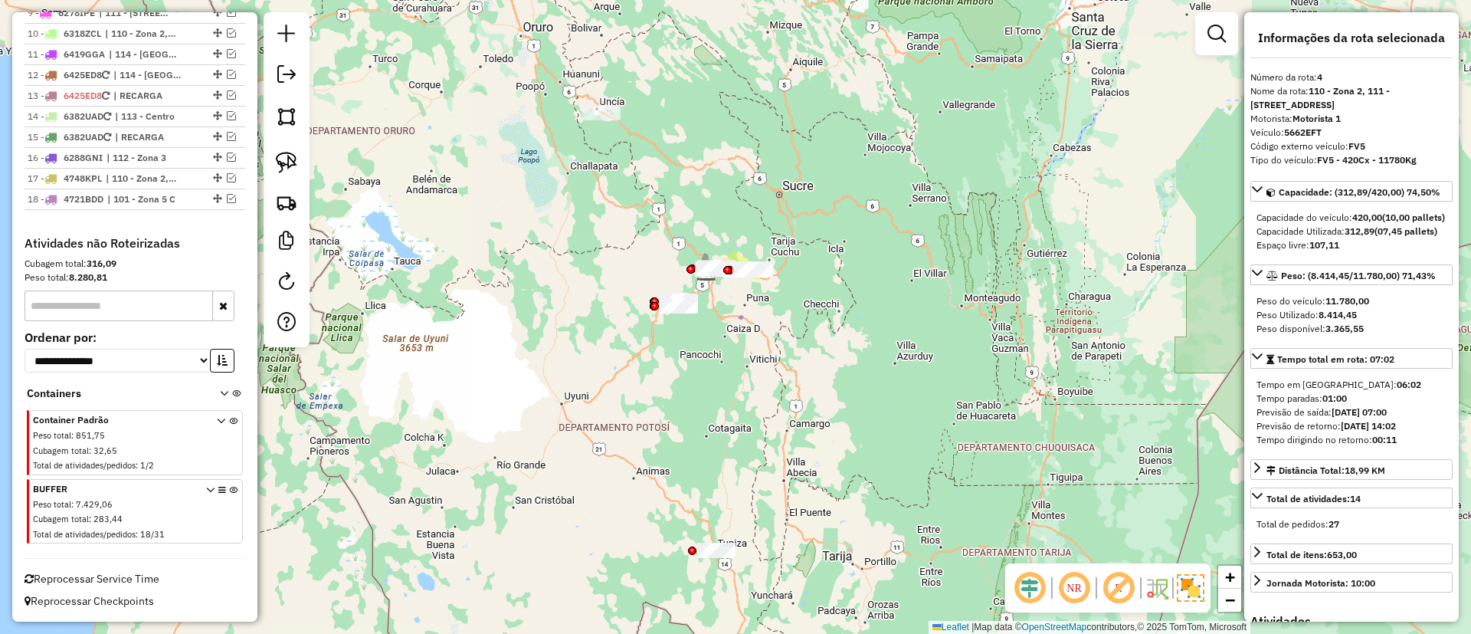
click at [229, 493] on icon at bounding box center [233, 514] width 8 height 57
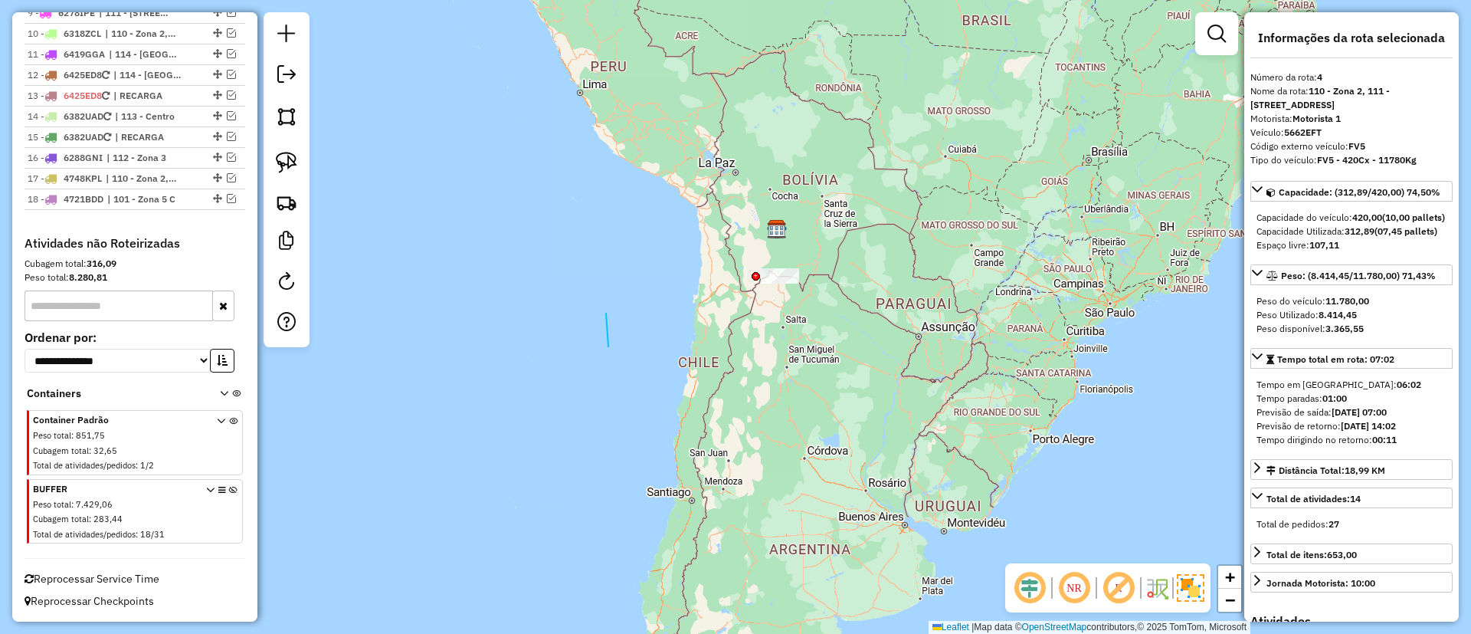
drag, startPoint x: 609, startPoint y: 346, endPoint x: 846, endPoint y: 43, distance: 385.4
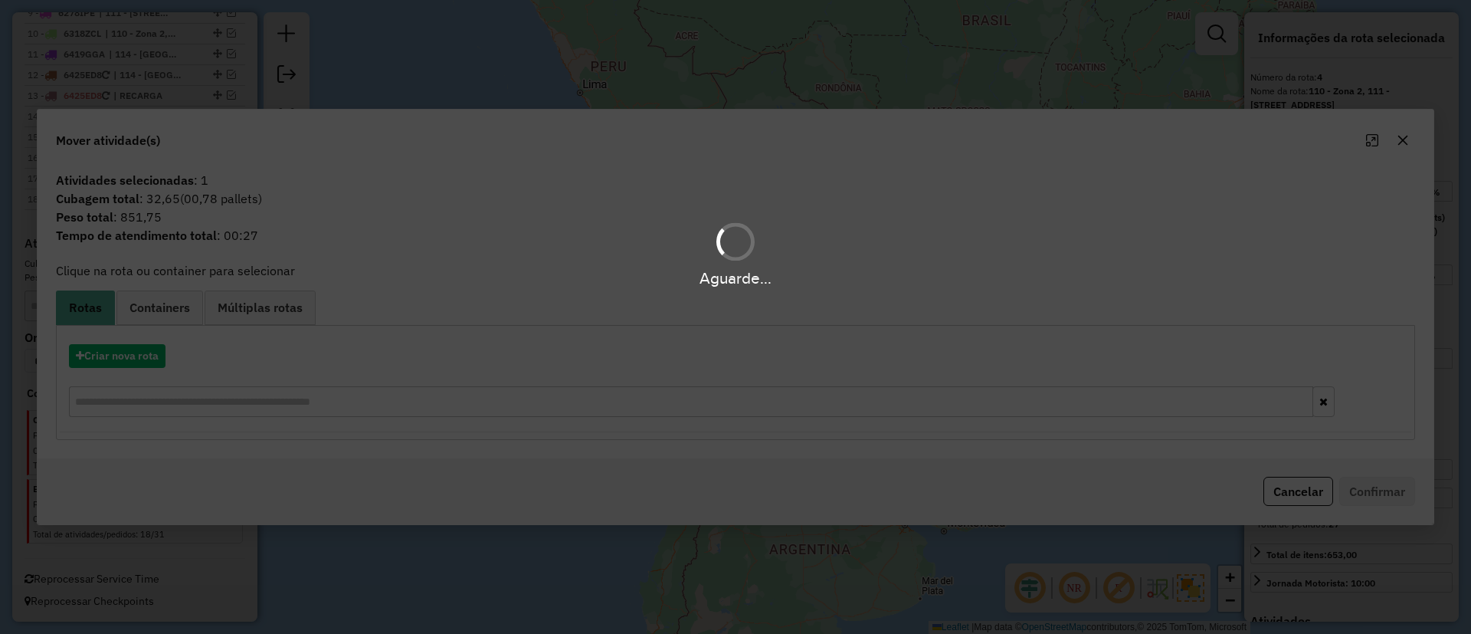
click at [162, 307] on hb-app "Aguarde... Pop-up bloqueado! Seu navegador bloqueou automáticamente a abertura …" at bounding box center [735, 317] width 1471 height 634
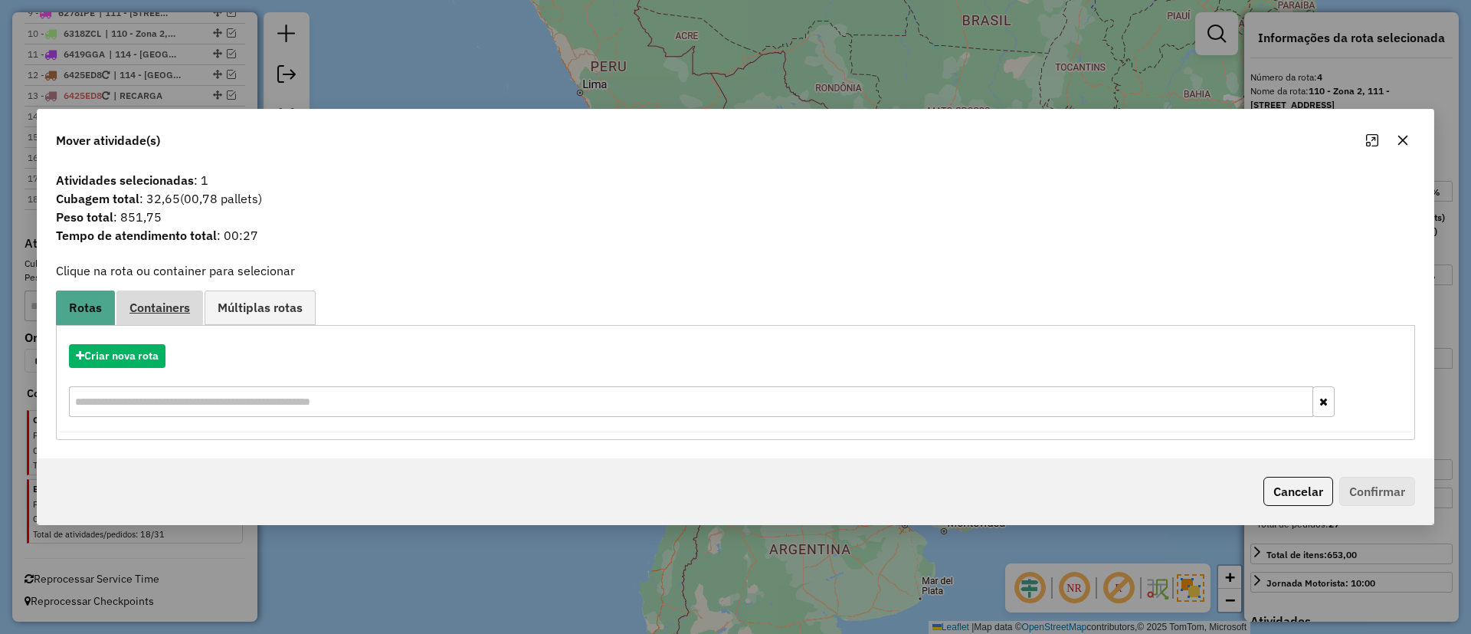
click at [163, 307] on span "Containers" at bounding box center [160, 307] width 61 height 12
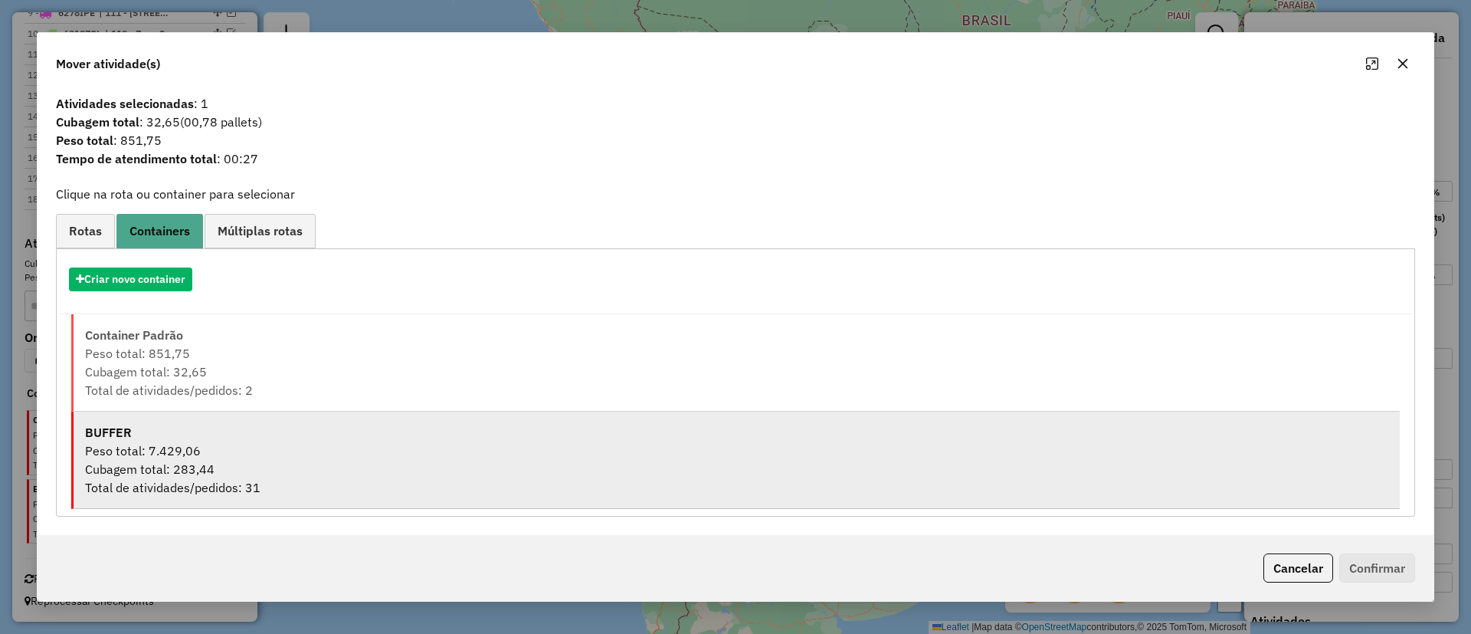
click at [185, 439] on div "BUFFER" at bounding box center [737, 432] width 1304 height 18
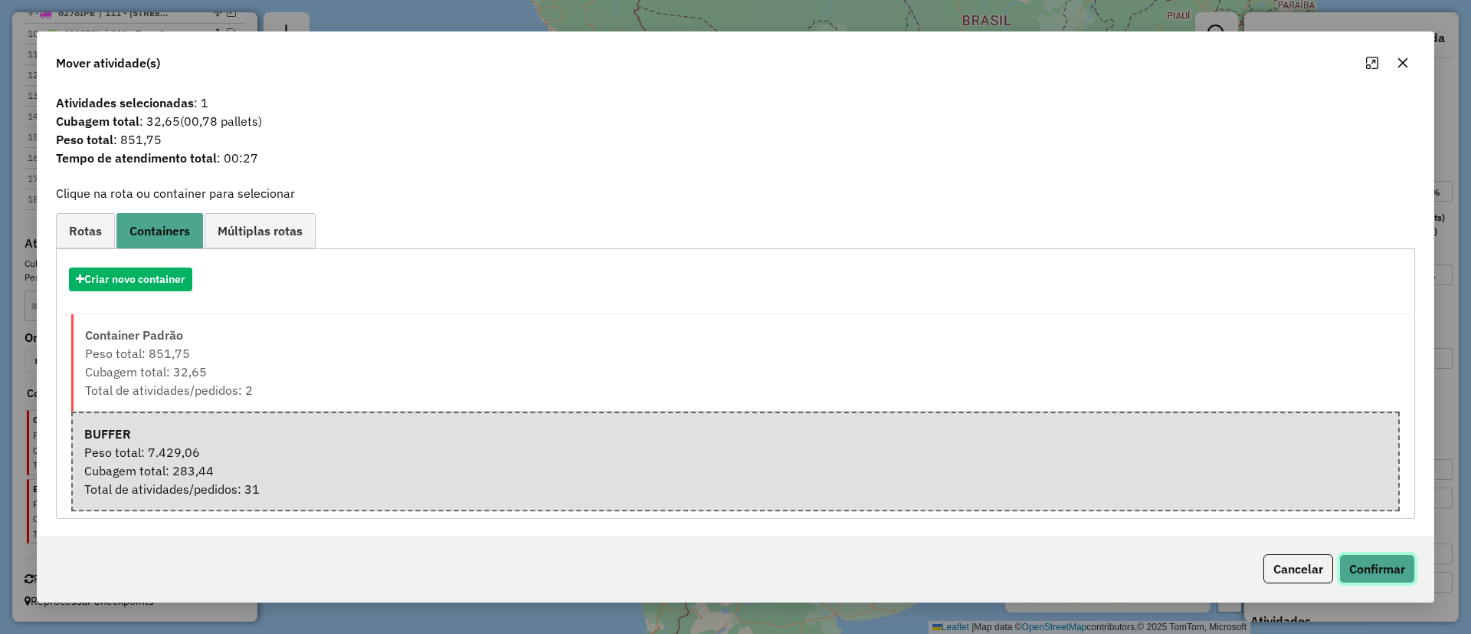
click at [1375, 579] on button "Confirmar" at bounding box center [1378, 568] width 76 height 29
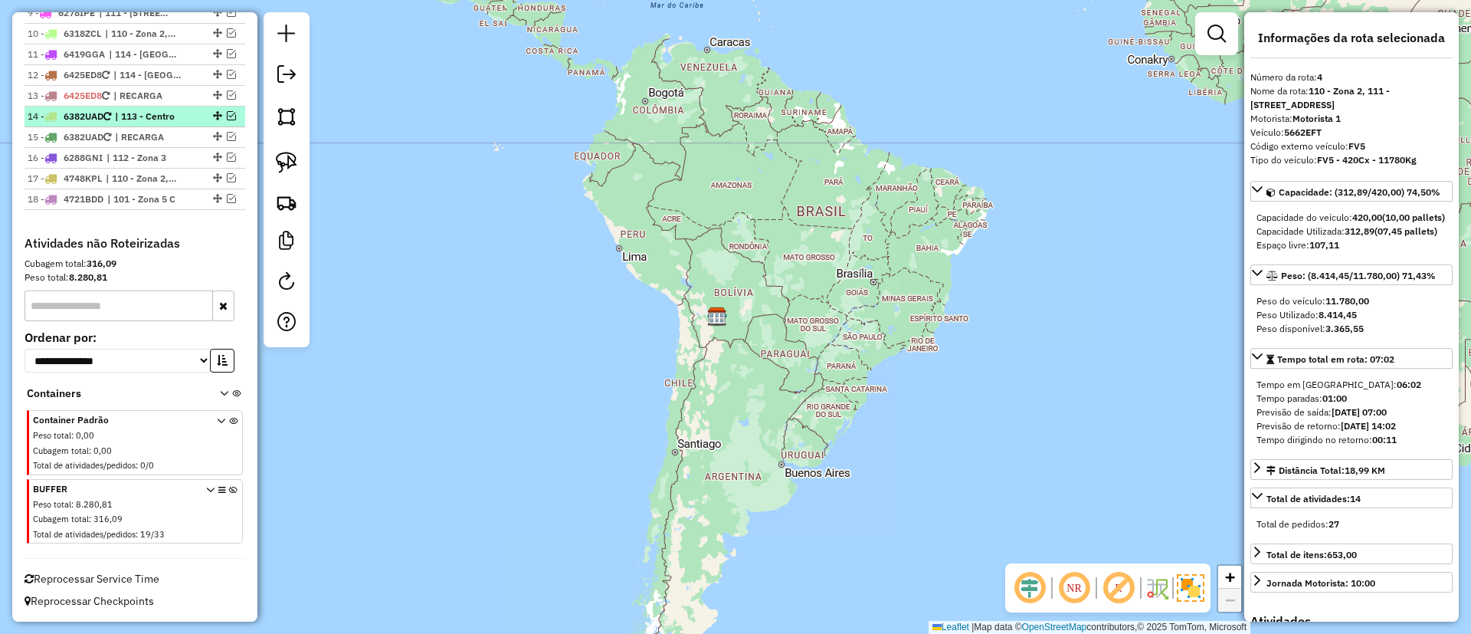
scroll to position [319, 0]
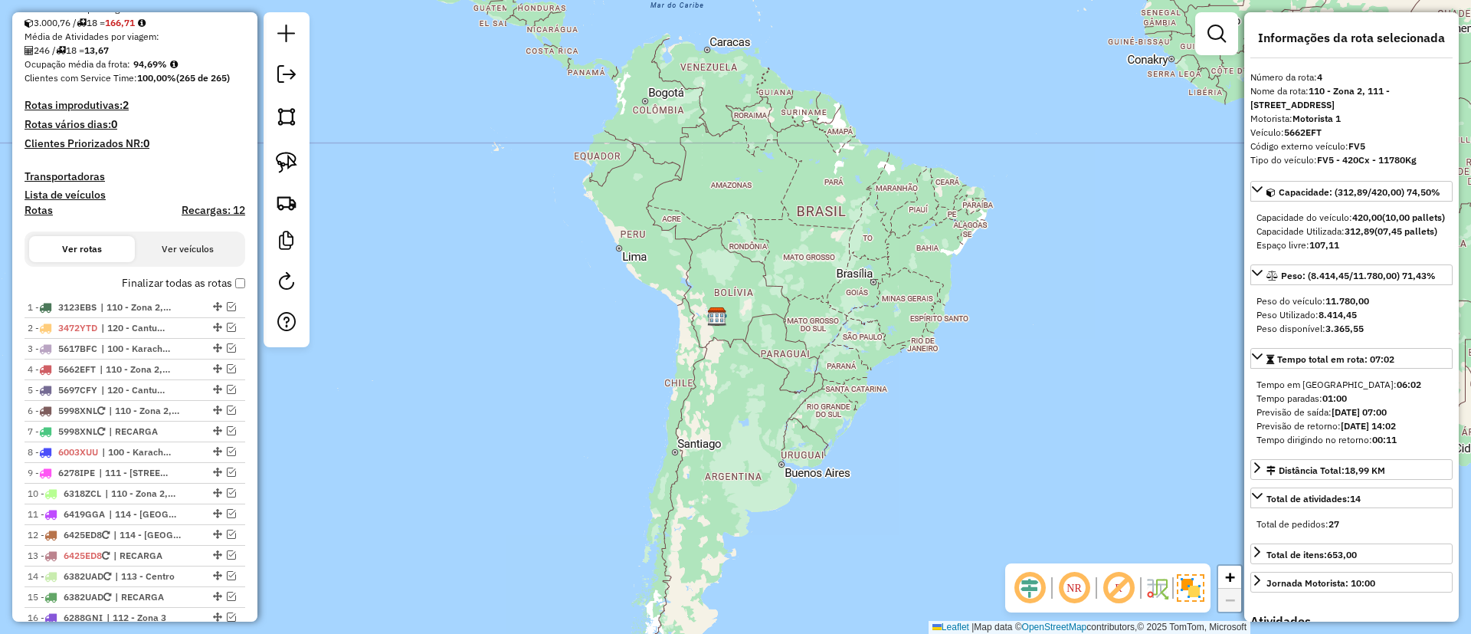
click at [189, 212] on h4 "Recargas: 12" at bounding box center [214, 210] width 64 height 13
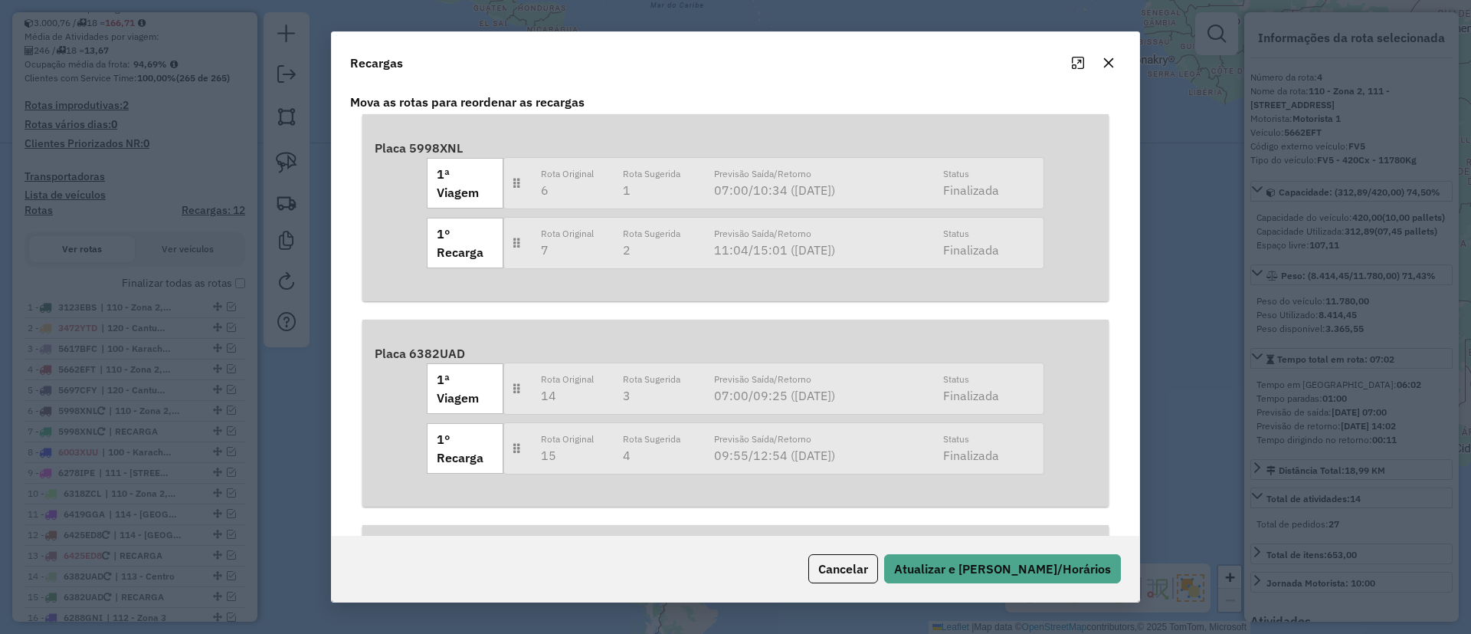
scroll to position [0, 0]
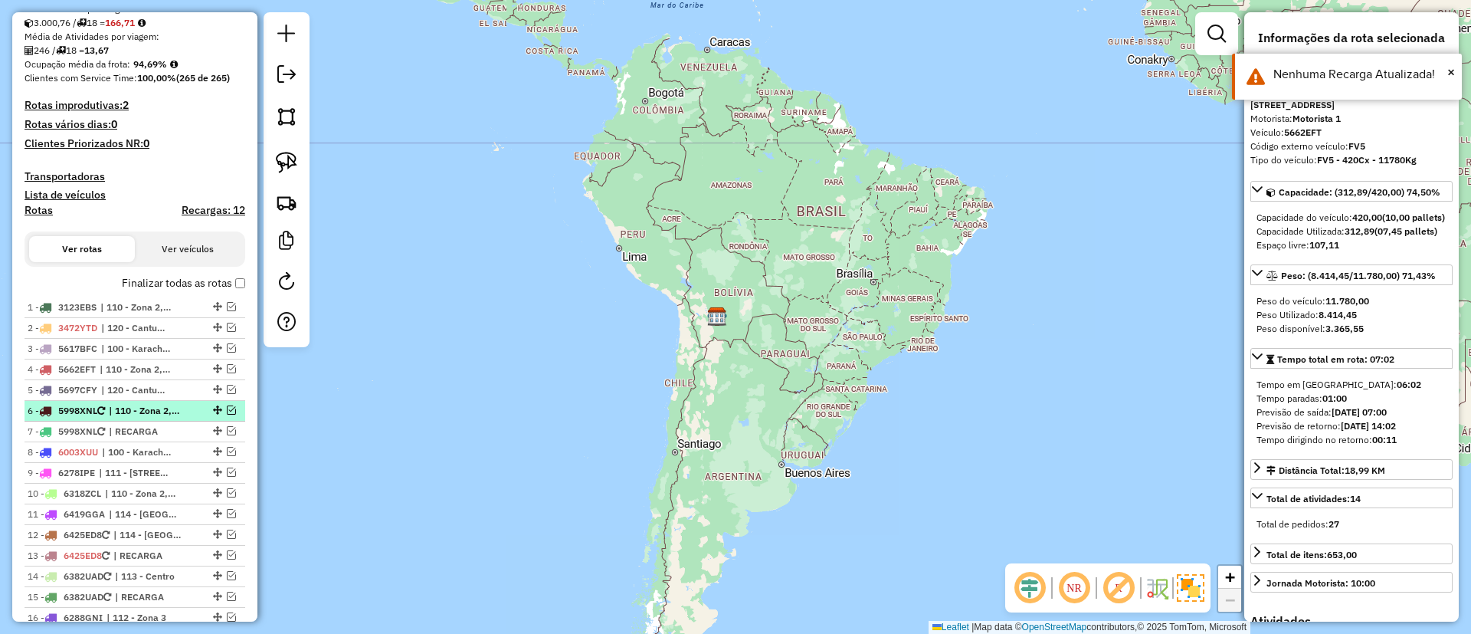
click at [185, 415] on div "6 - 5998XNL | 110 - Zona 2, 113 - Centro, 114 - Casco Viejo 2" at bounding box center [109, 411] width 162 height 14
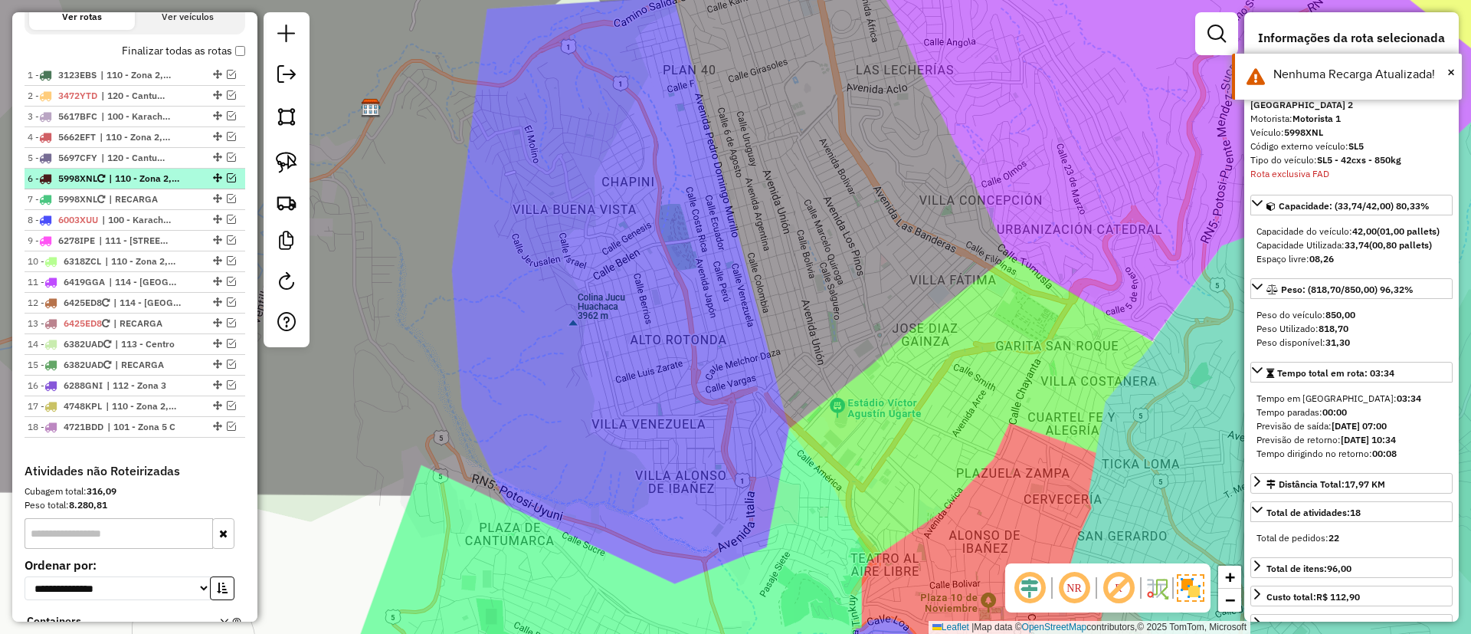
scroll to position [707, 0]
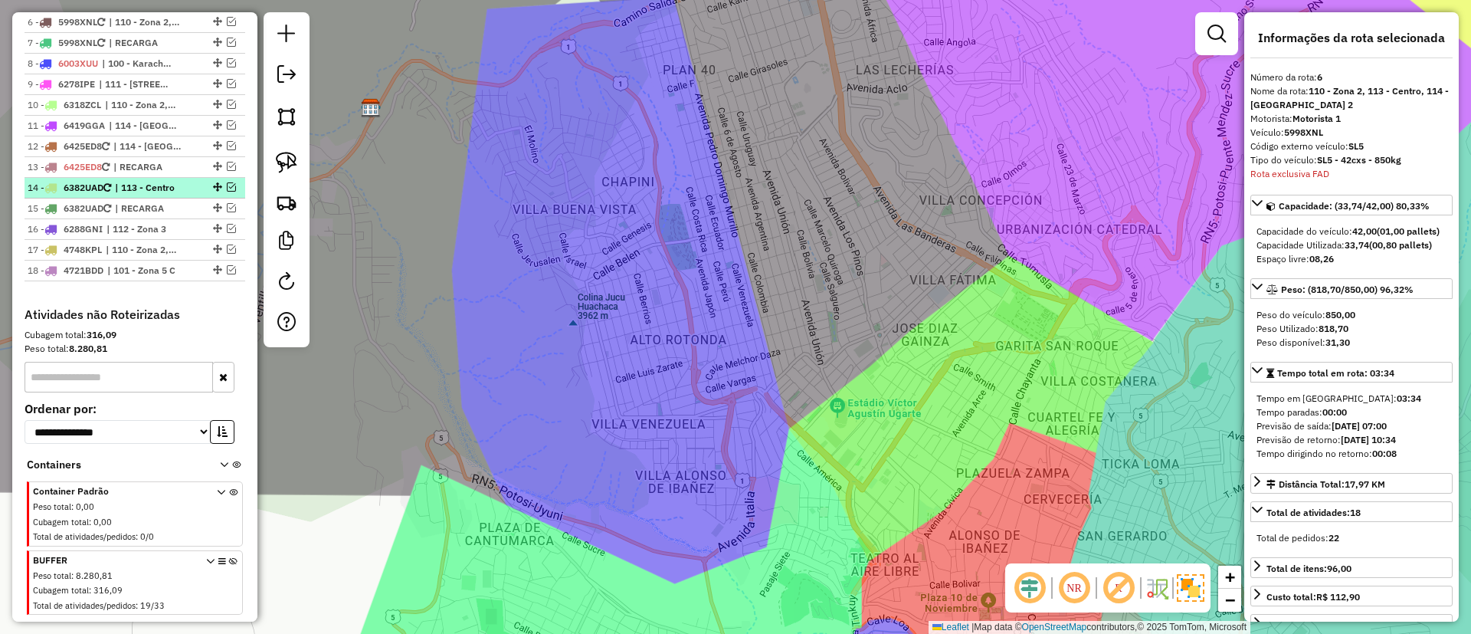
click at [143, 195] on li "14 - 6382UAD | 113 - Centro" at bounding box center [135, 188] width 221 height 21
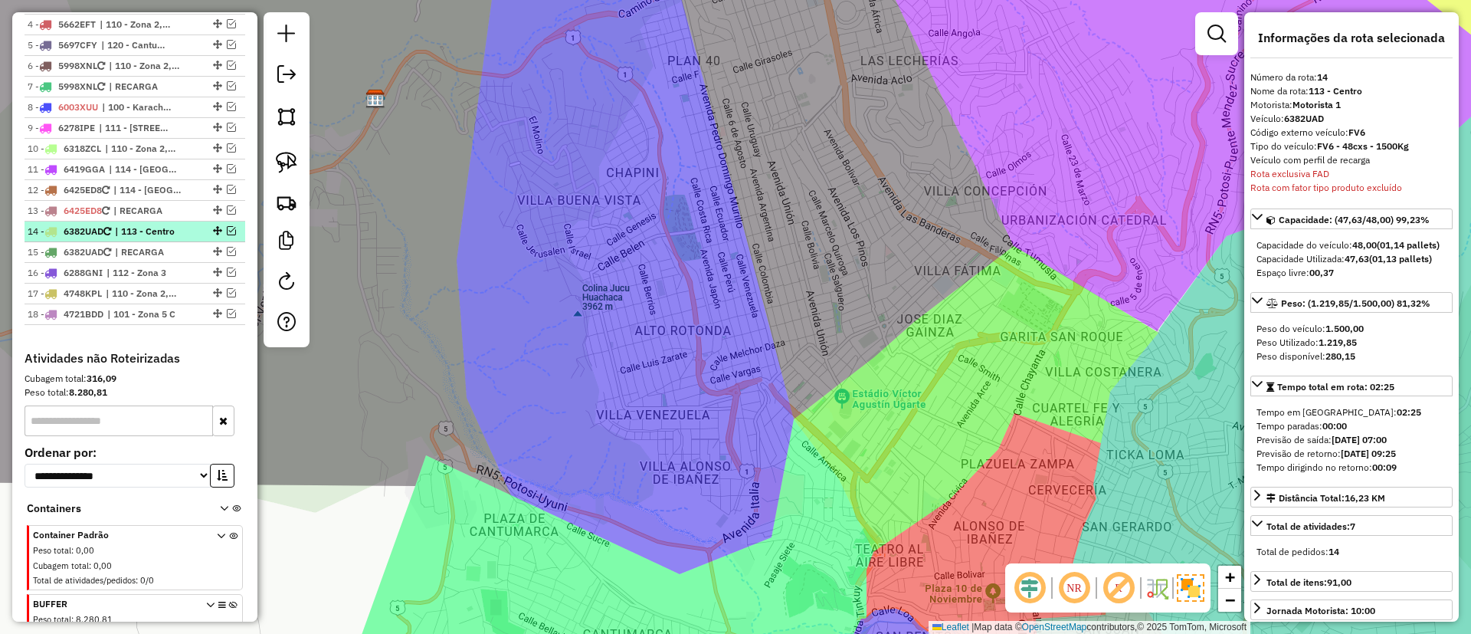
scroll to position [549, 0]
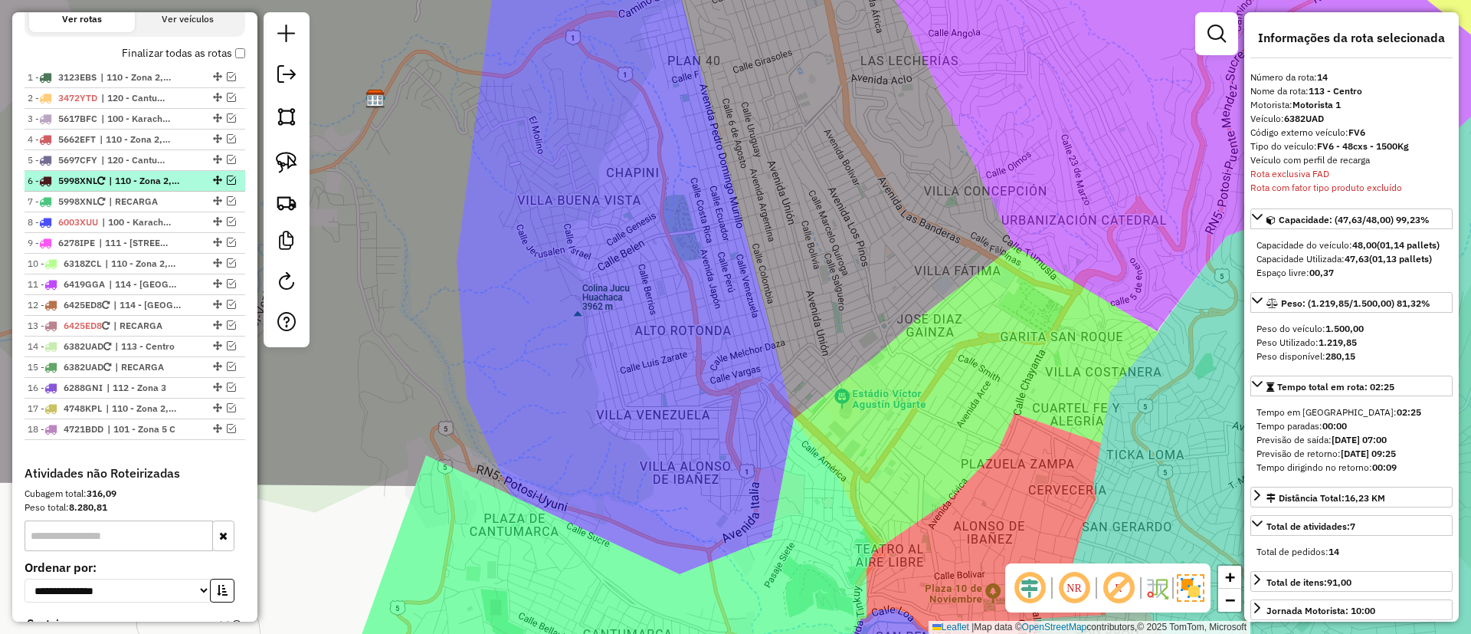
click at [148, 188] on li "6 - 5998XNL | 110 - Zona 2, 113 - Centro, 114 - Casco Viejo 2" at bounding box center [135, 181] width 221 height 21
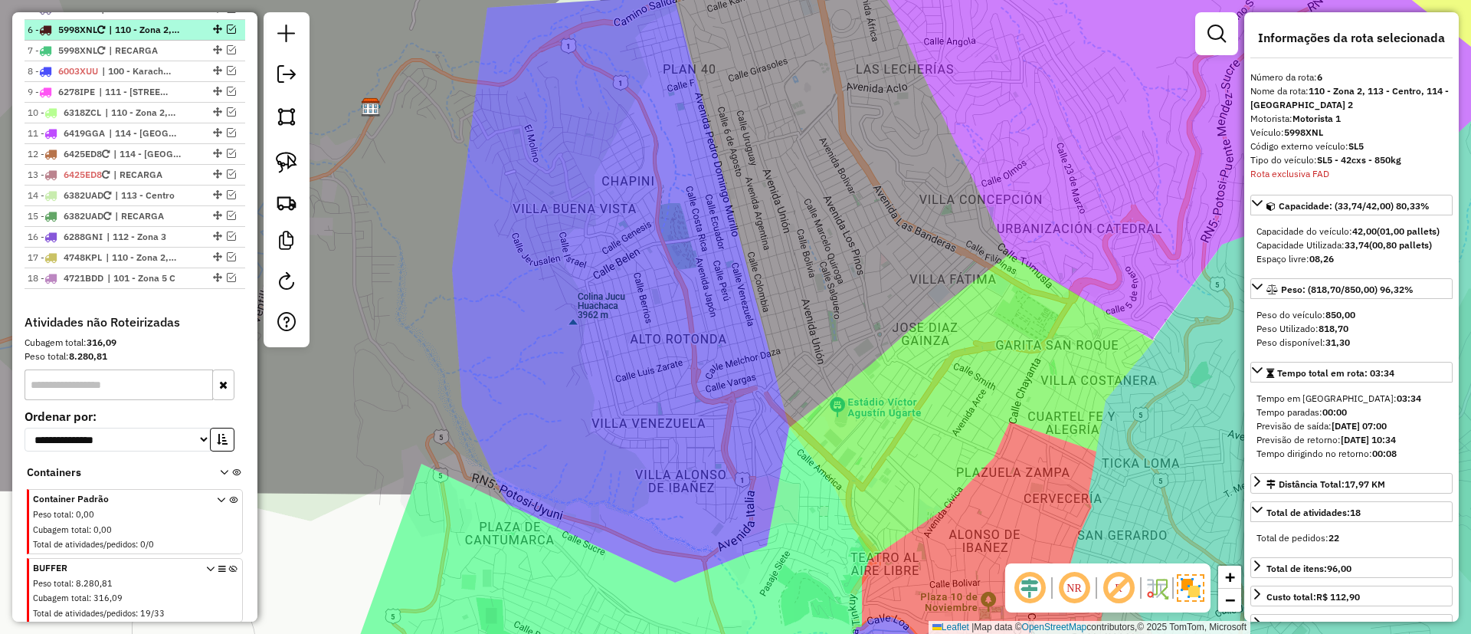
scroll to position [707, 0]
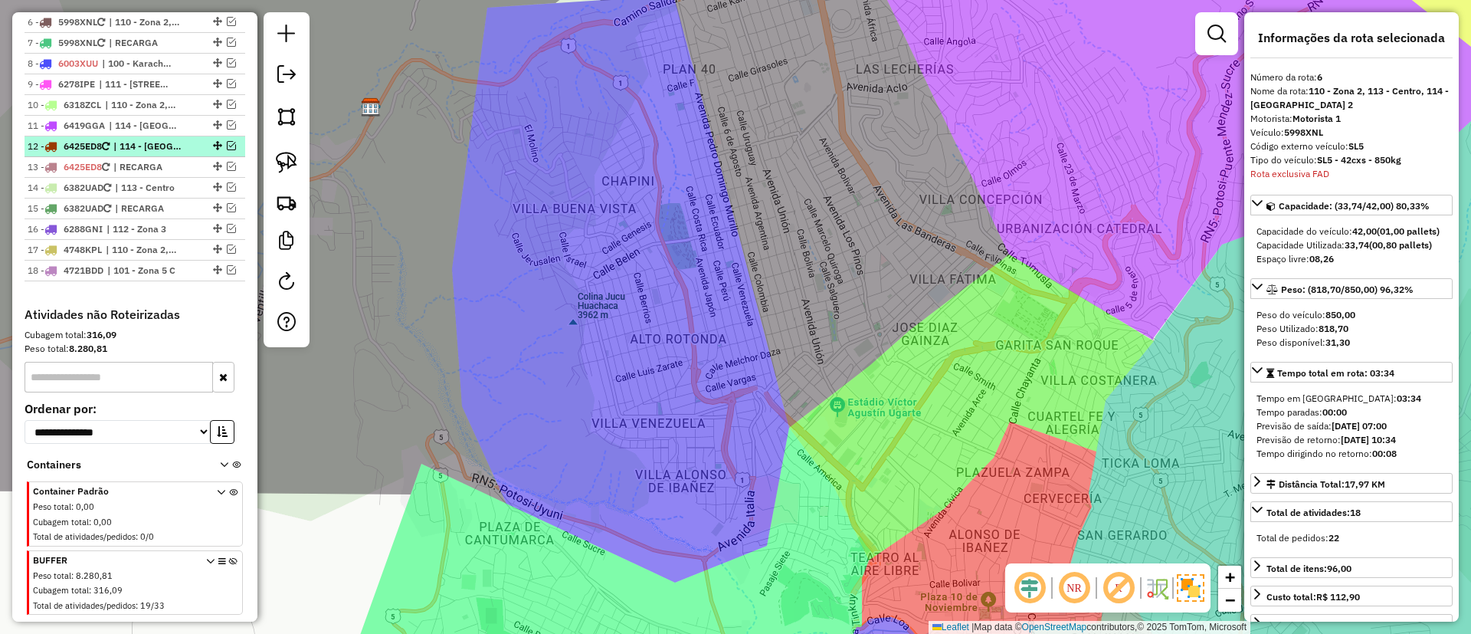
click at [157, 142] on span "| 114 - Casco Viejo 2" at bounding box center [148, 146] width 71 height 14
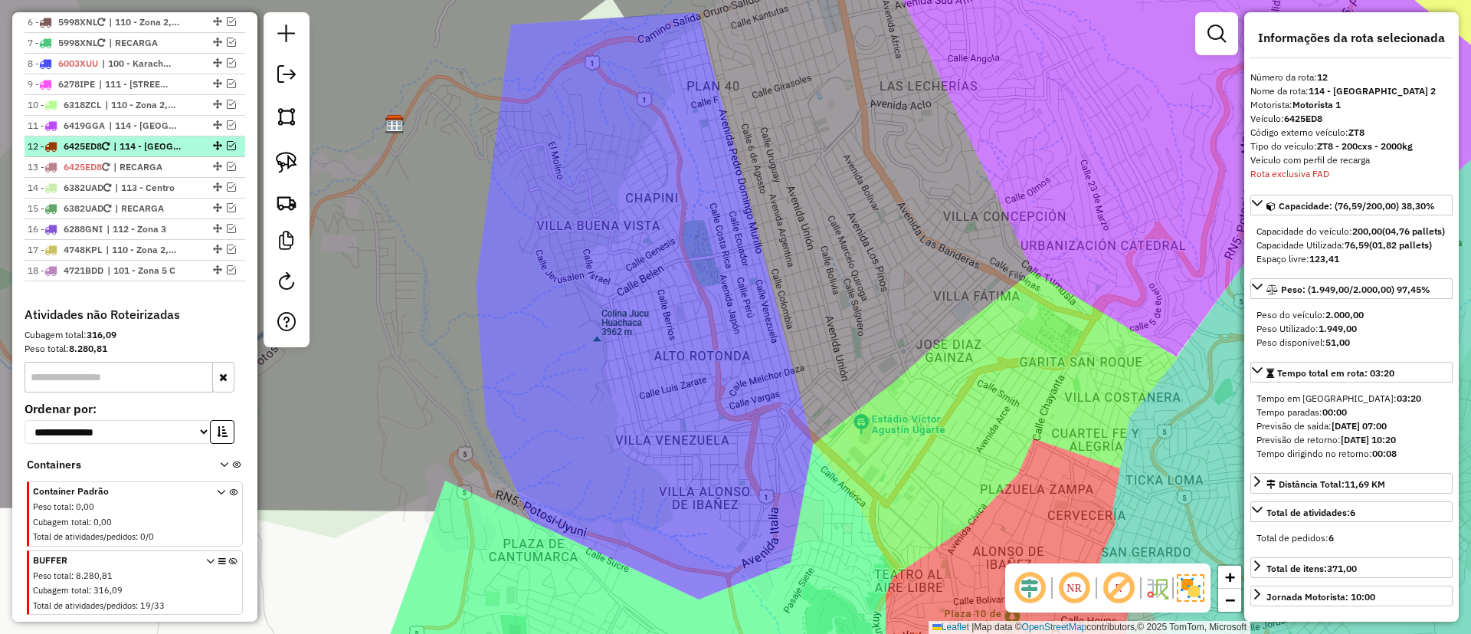
scroll to position [779, 0]
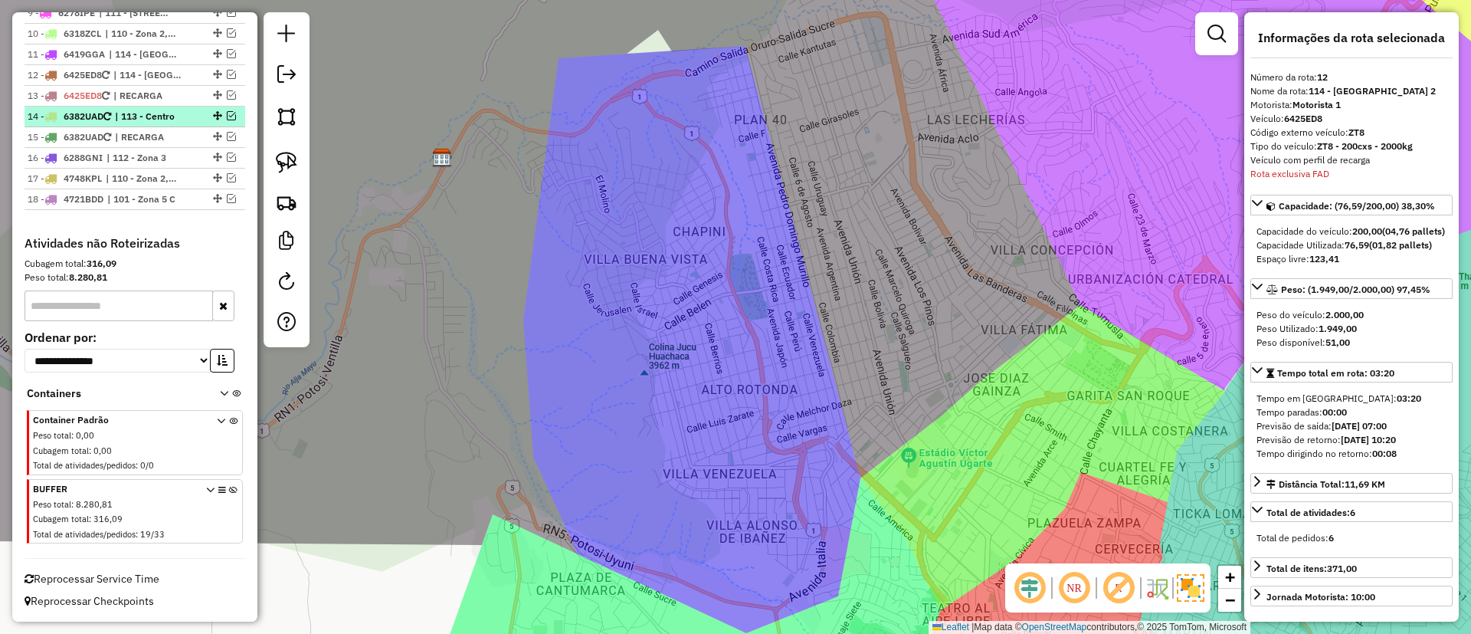
click at [165, 117] on span "| 113 - Centro" at bounding box center [150, 117] width 71 height 14
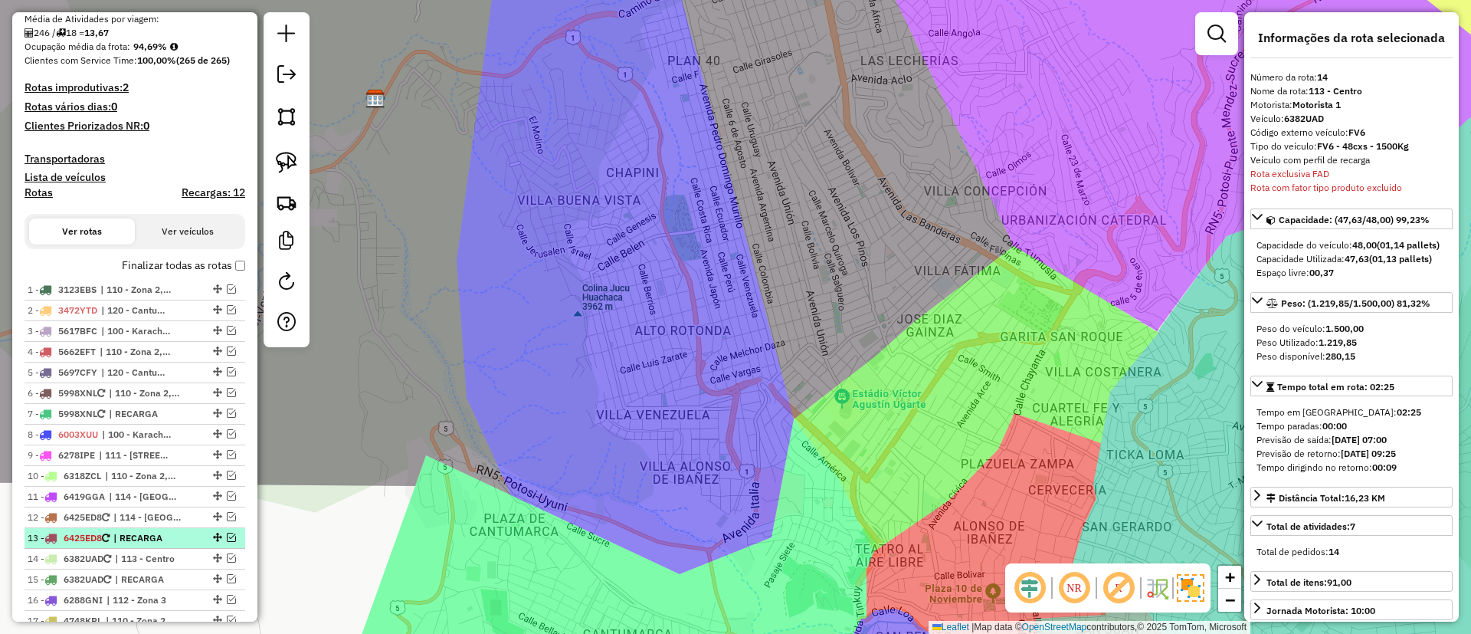
scroll to position [319, 0]
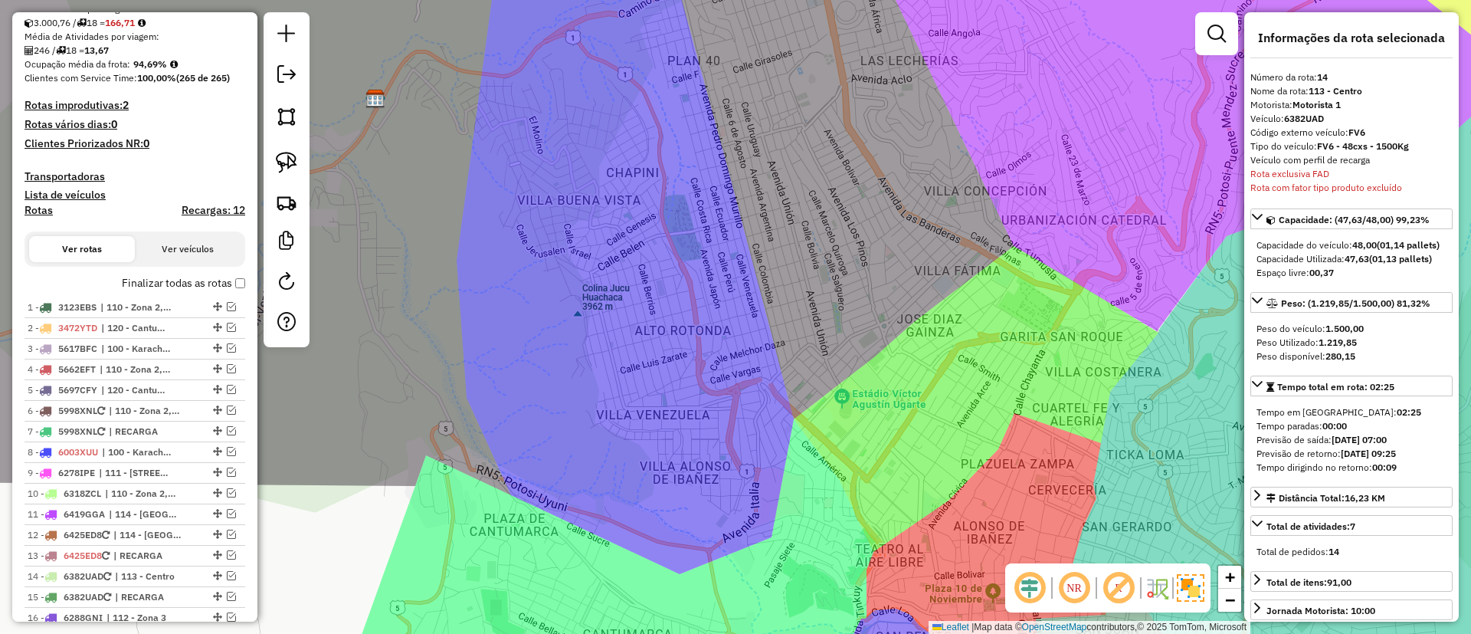
click at [130, 276] on label "Finalizar todas as rotas" at bounding box center [183, 283] width 123 height 16
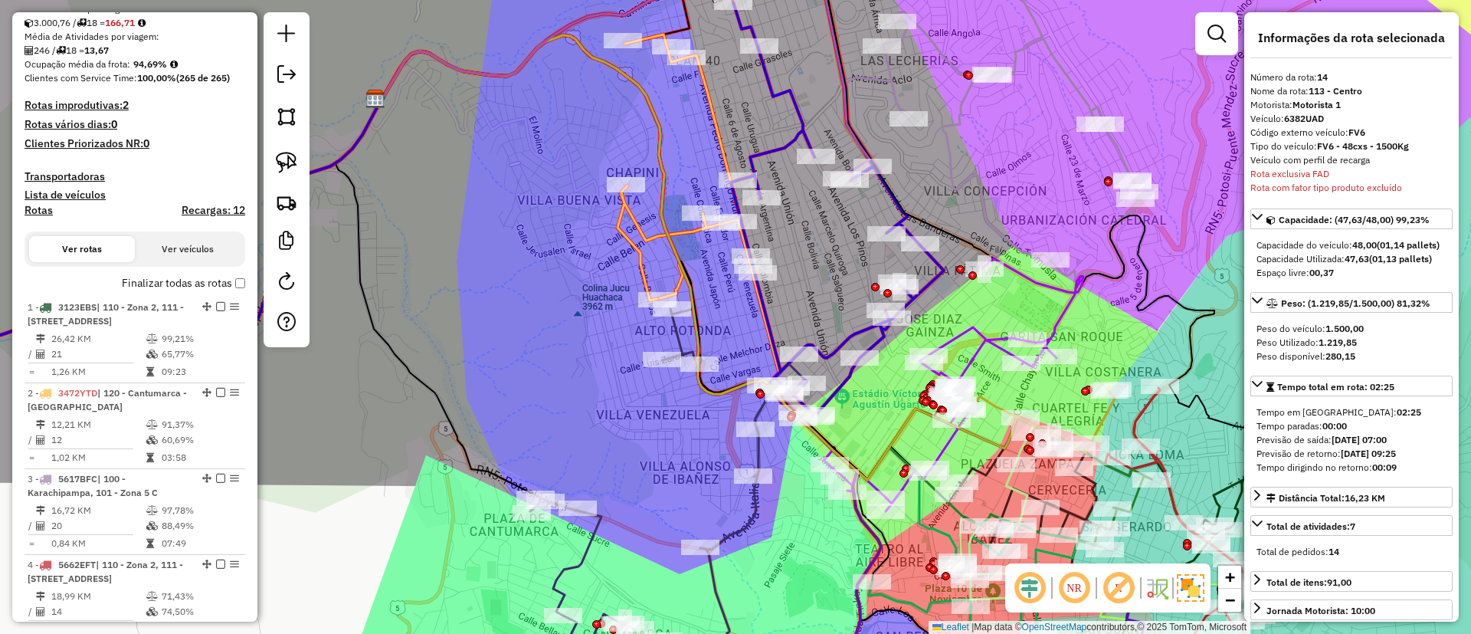
click at [27, 208] on h4 "Rotas" at bounding box center [39, 210] width 28 height 13
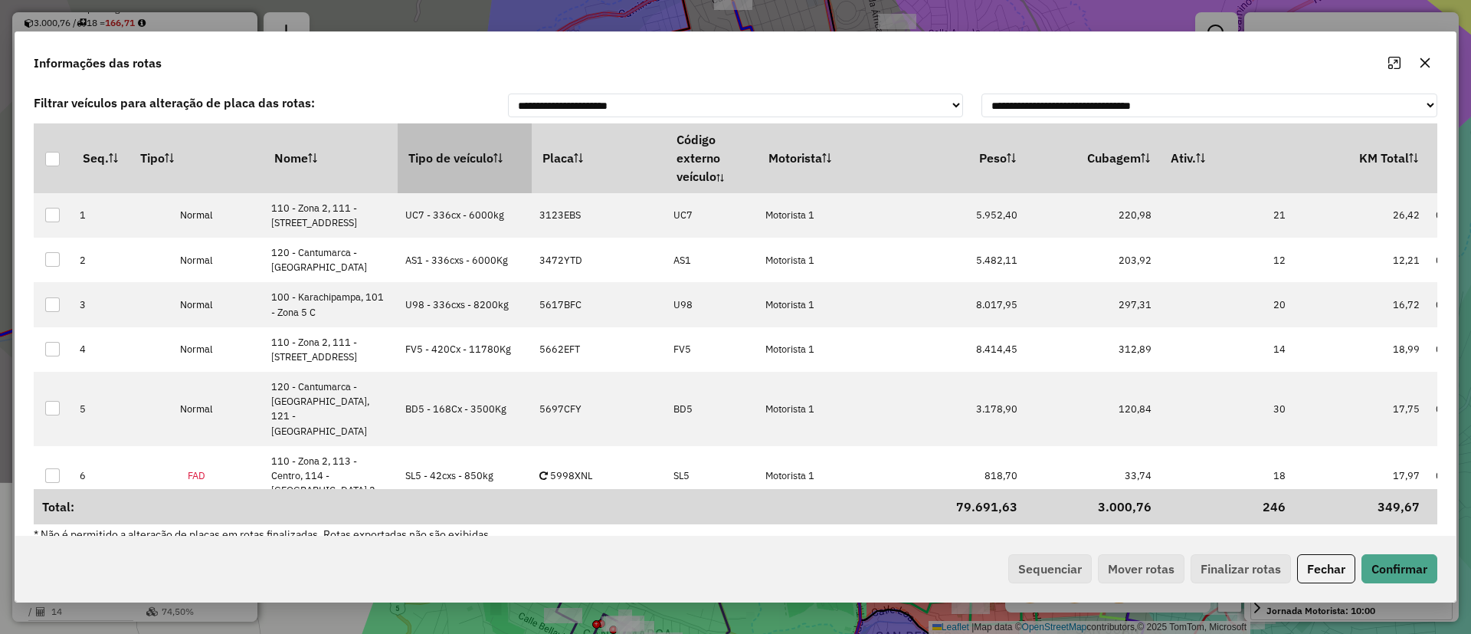
click at [425, 148] on th "Tipo de veículo" at bounding box center [465, 157] width 134 height 69
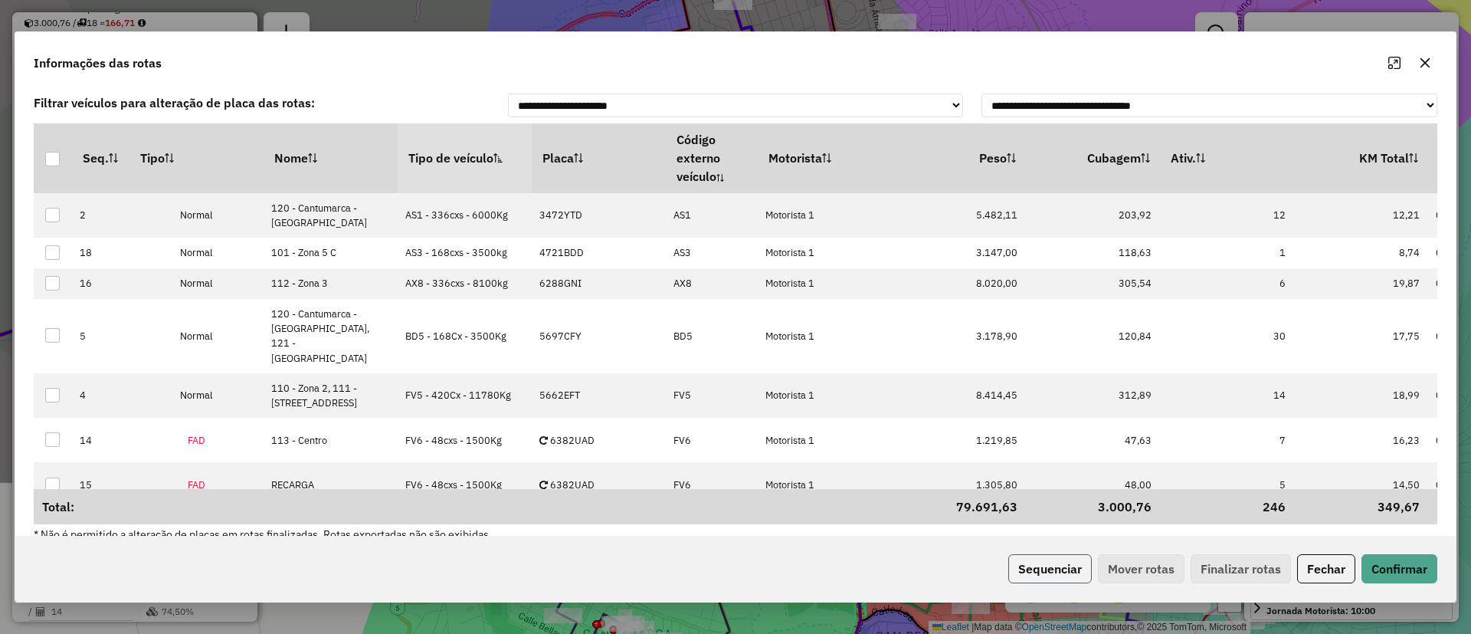
click at [1042, 577] on button "Sequenciar" at bounding box center [1051, 568] width 84 height 29
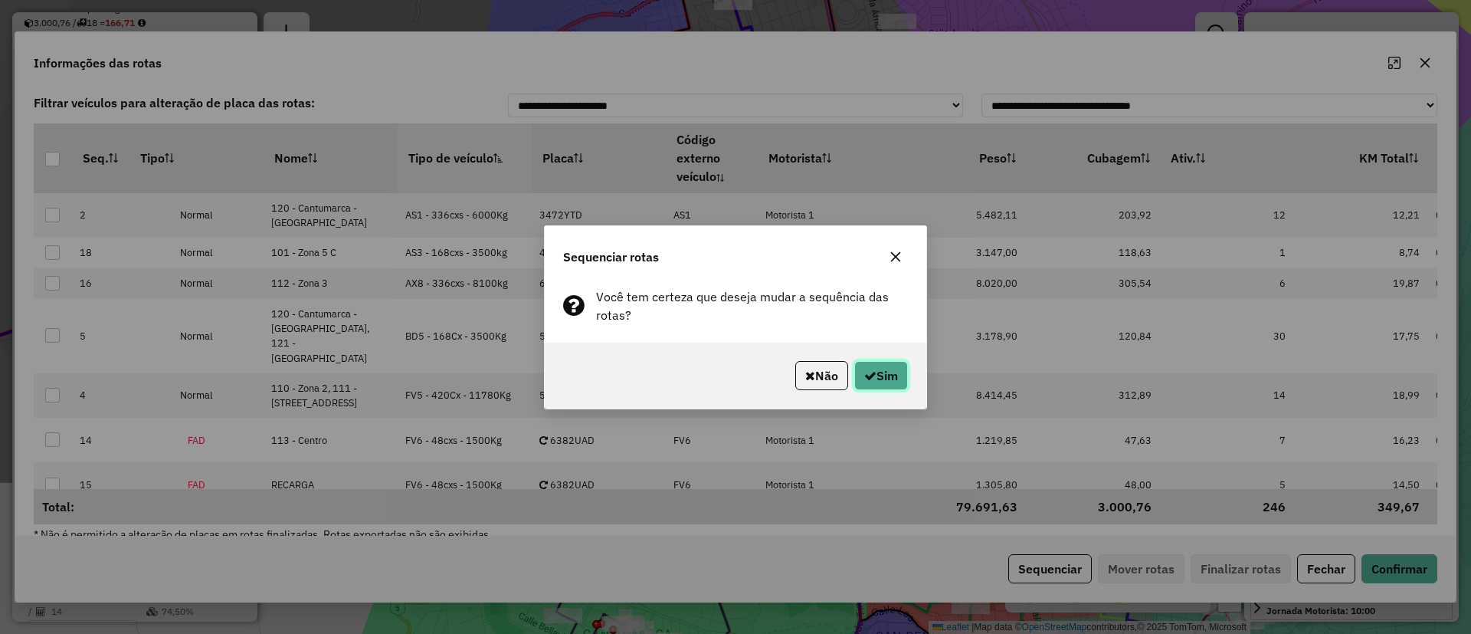
click at [881, 369] on button "Sim" at bounding box center [882, 375] width 54 height 29
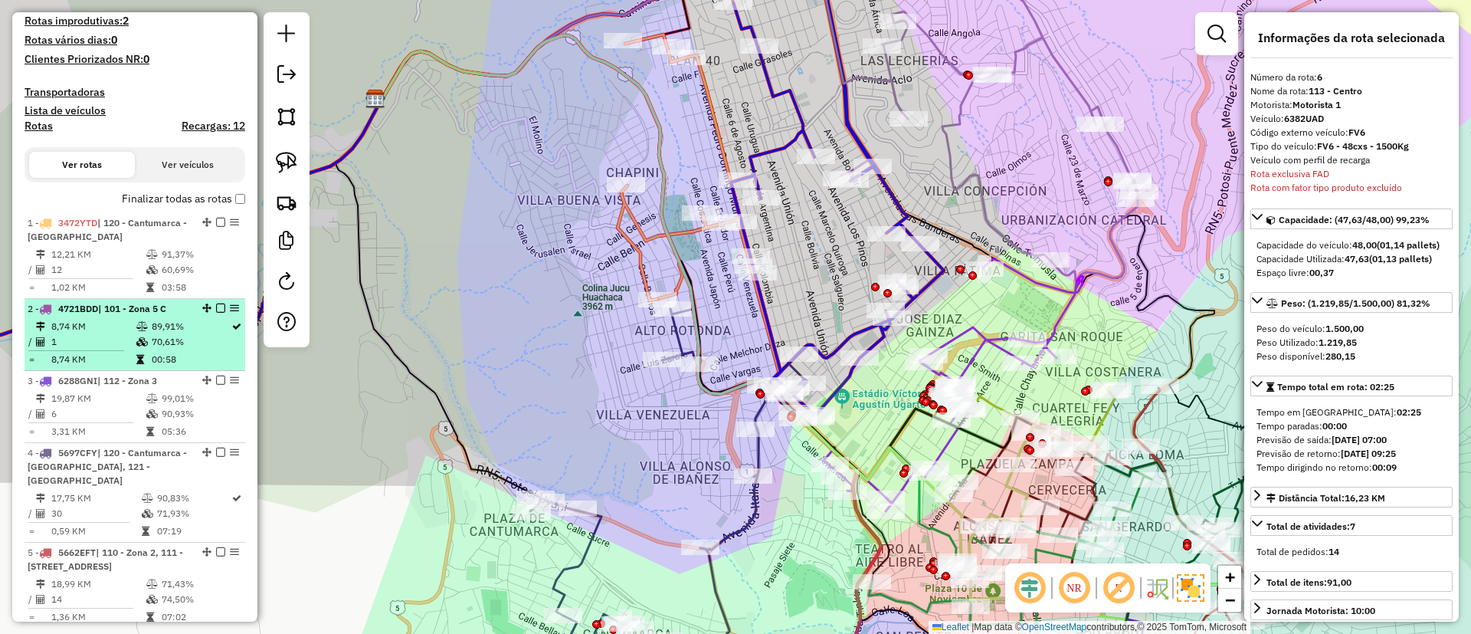
scroll to position [402, 0]
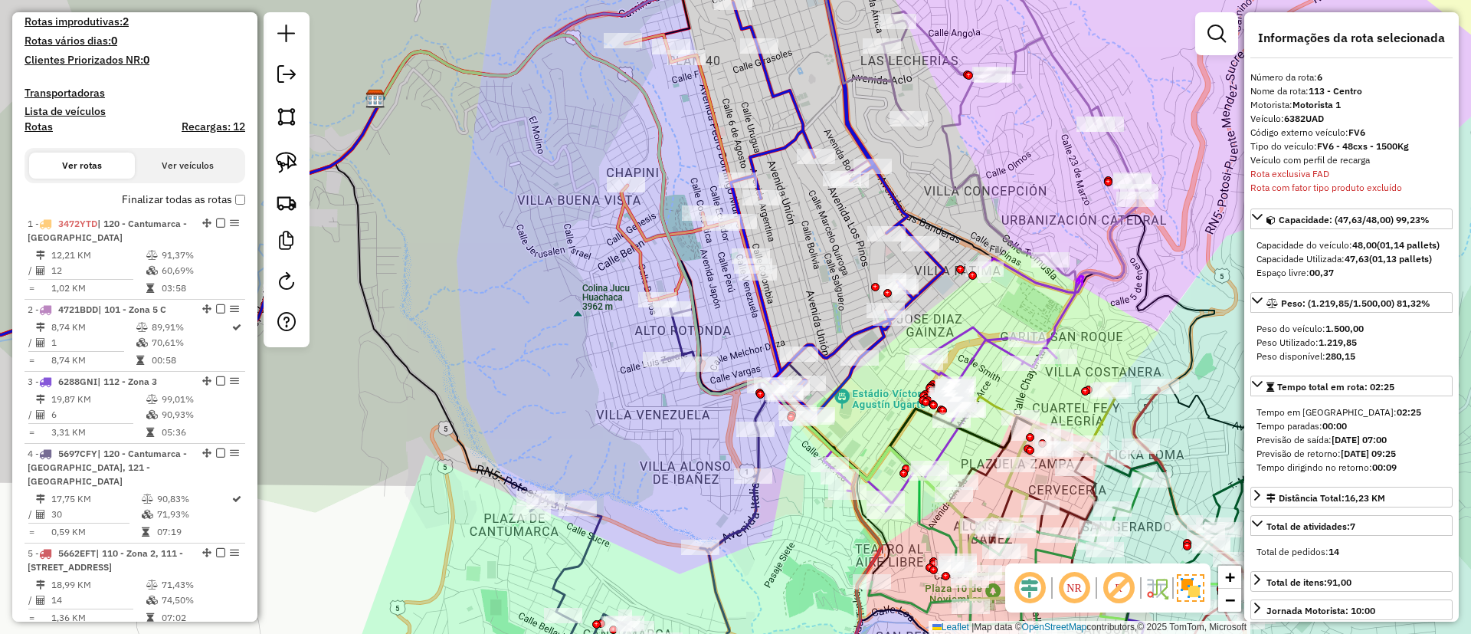
click at [195, 194] on label "Finalizar todas as rotas" at bounding box center [183, 200] width 123 height 16
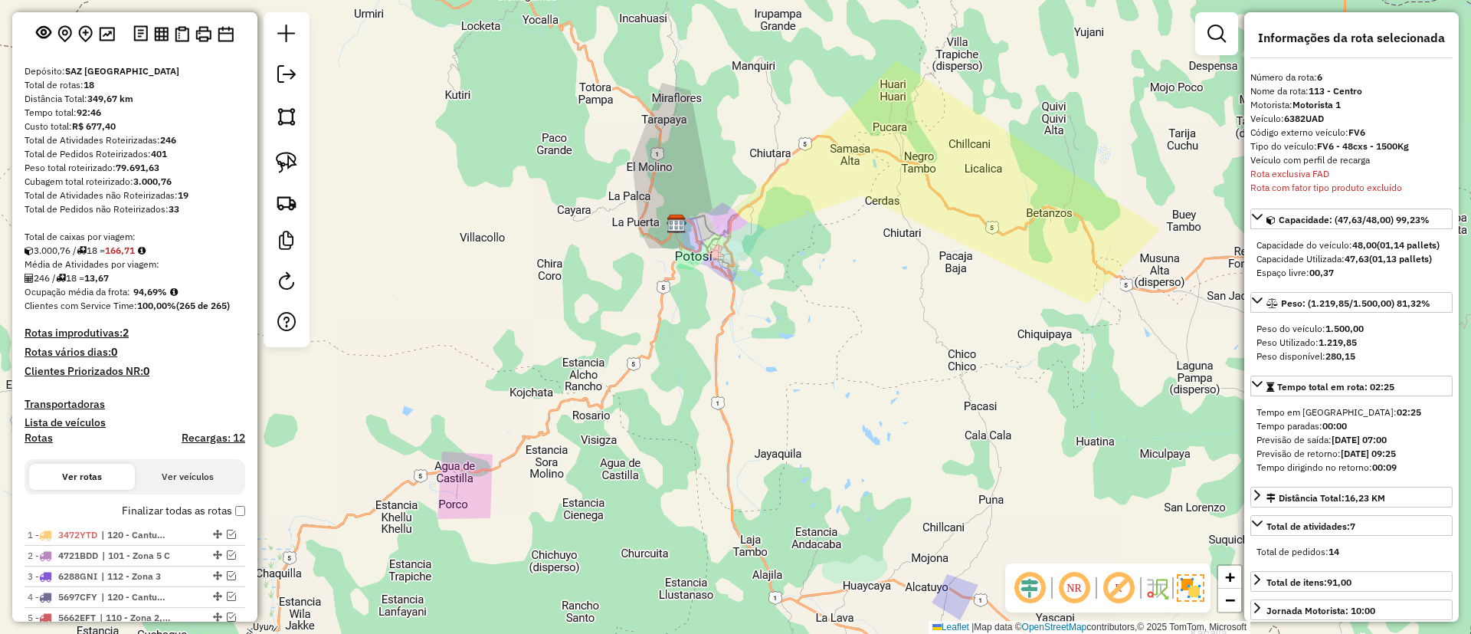
scroll to position [57, 0]
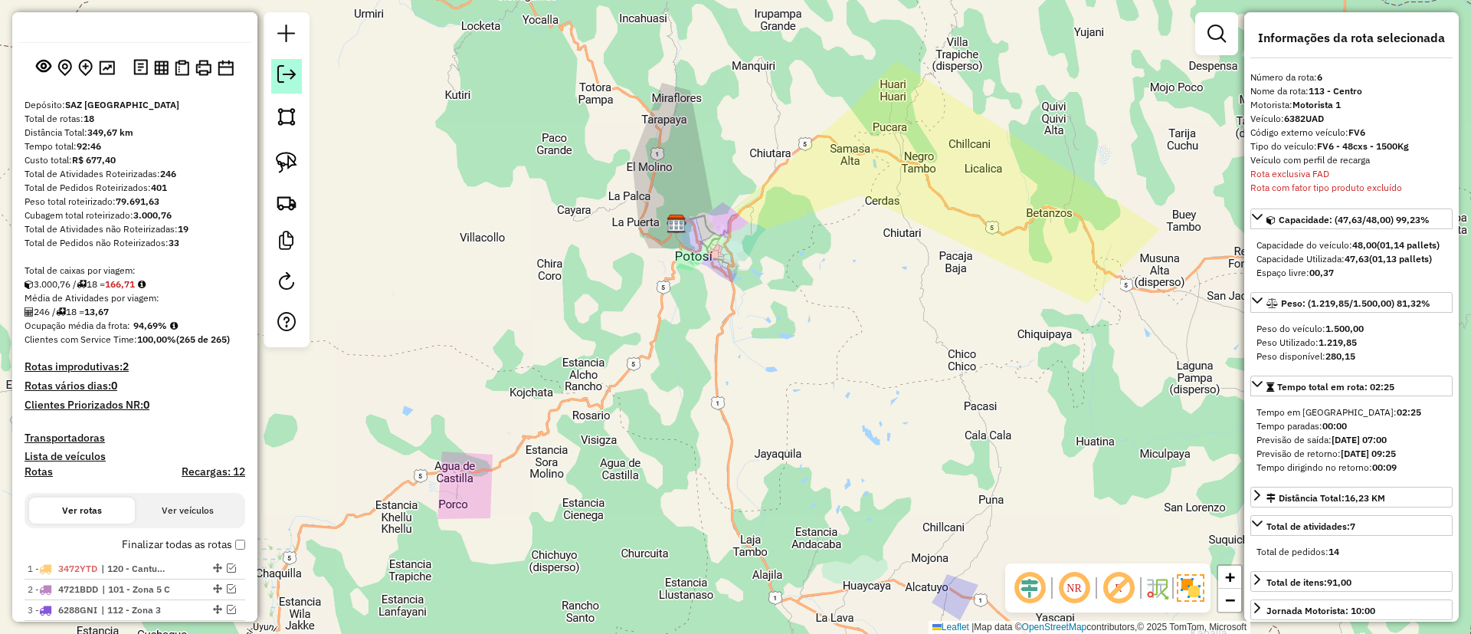
click at [290, 71] on em at bounding box center [286, 74] width 18 height 18
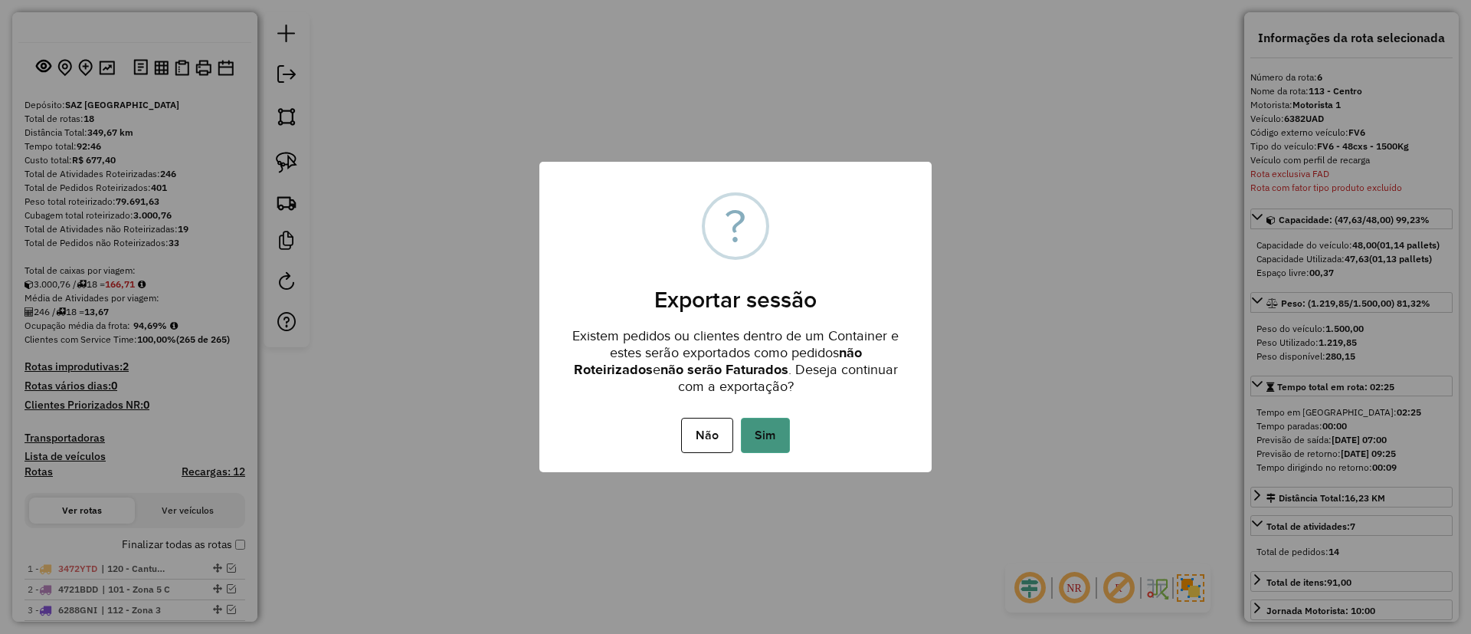
click at [753, 433] on button "Sim" at bounding box center [765, 435] width 49 height 35
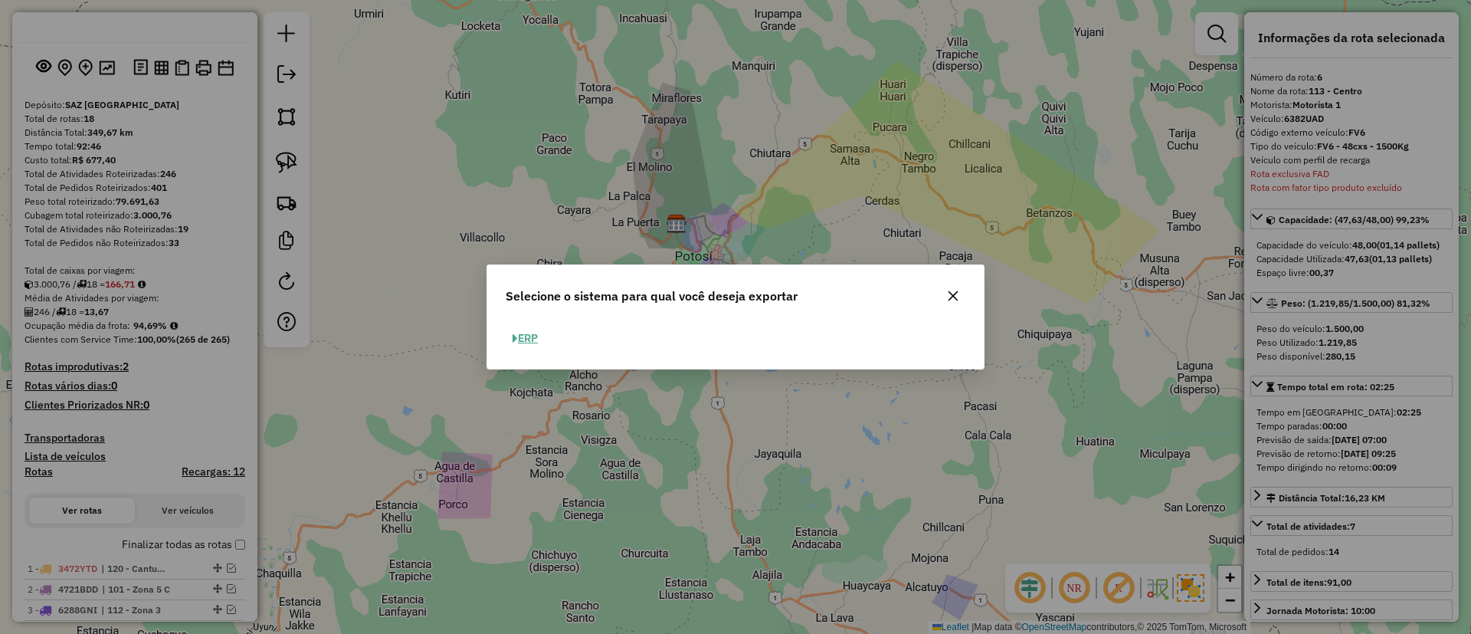
click at [533, 346] on button "ERP" at bounding box center [525, 338] width 39 height 24
select select "**"
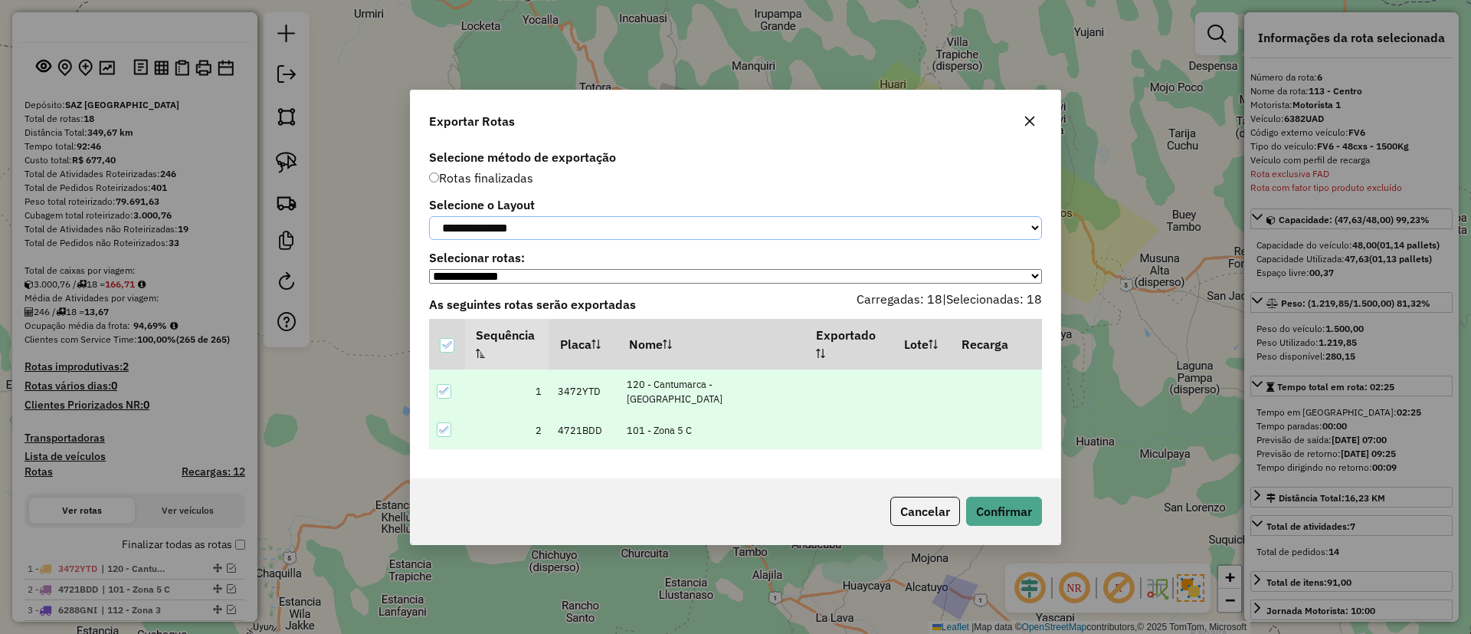
drag, startPoint x: 569, startPoint y: 224, endPoint x: 569, endPoint y: 233, distance: 9.2
click at [569, 224] on select "**********" at bounding box center [735, 228] width 613 height 24
select select "*********"
click at [429, 216] on select "**********" at bounding box center [735, 228] width 613 height 24
click at [1024, 520] on button "Confirmar" at bounding box center [1004, 511] width 76 height 29
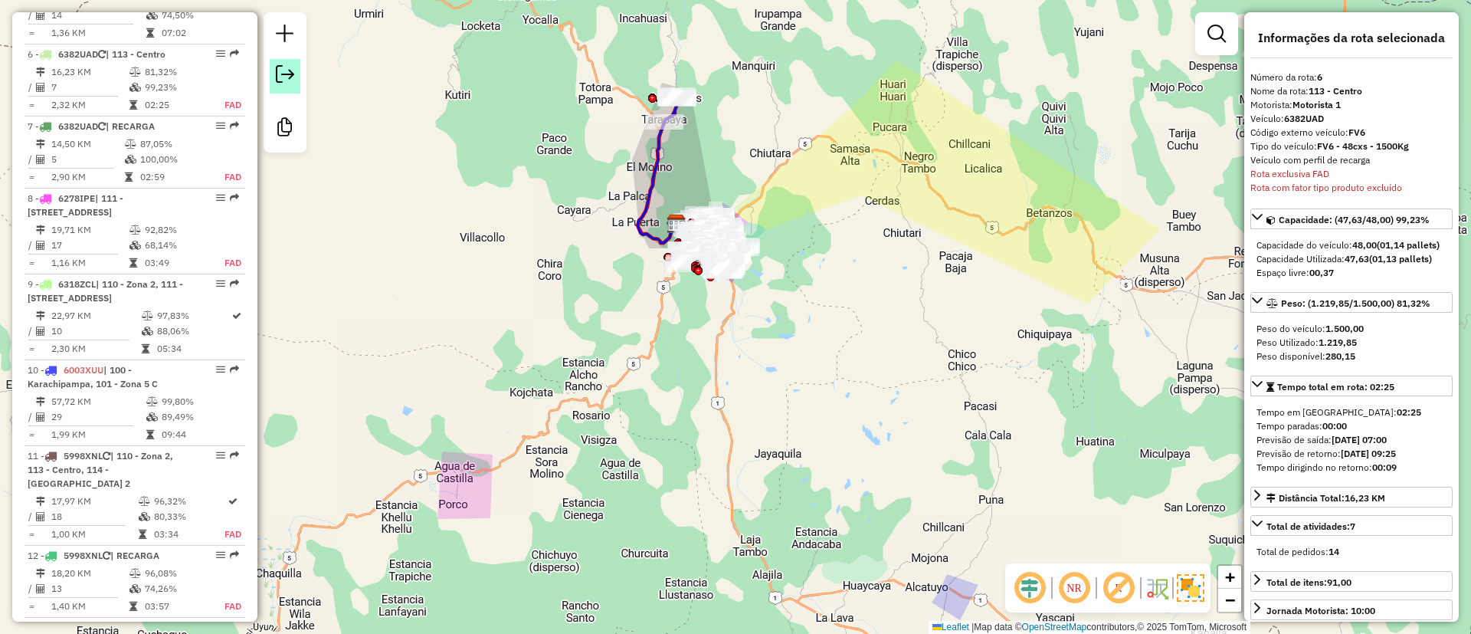
scroll to position [1016, 0]
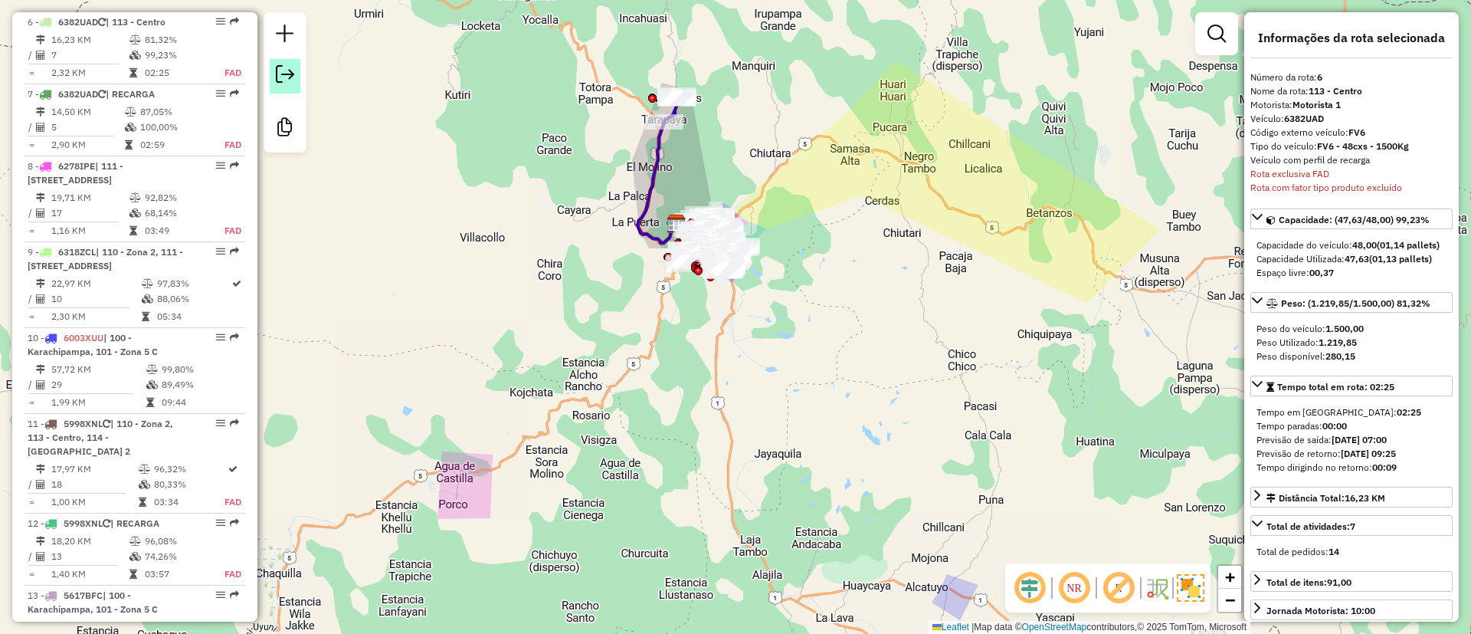
click at [288, 78] on em at bounding box center [285, 74] width 18 height 18
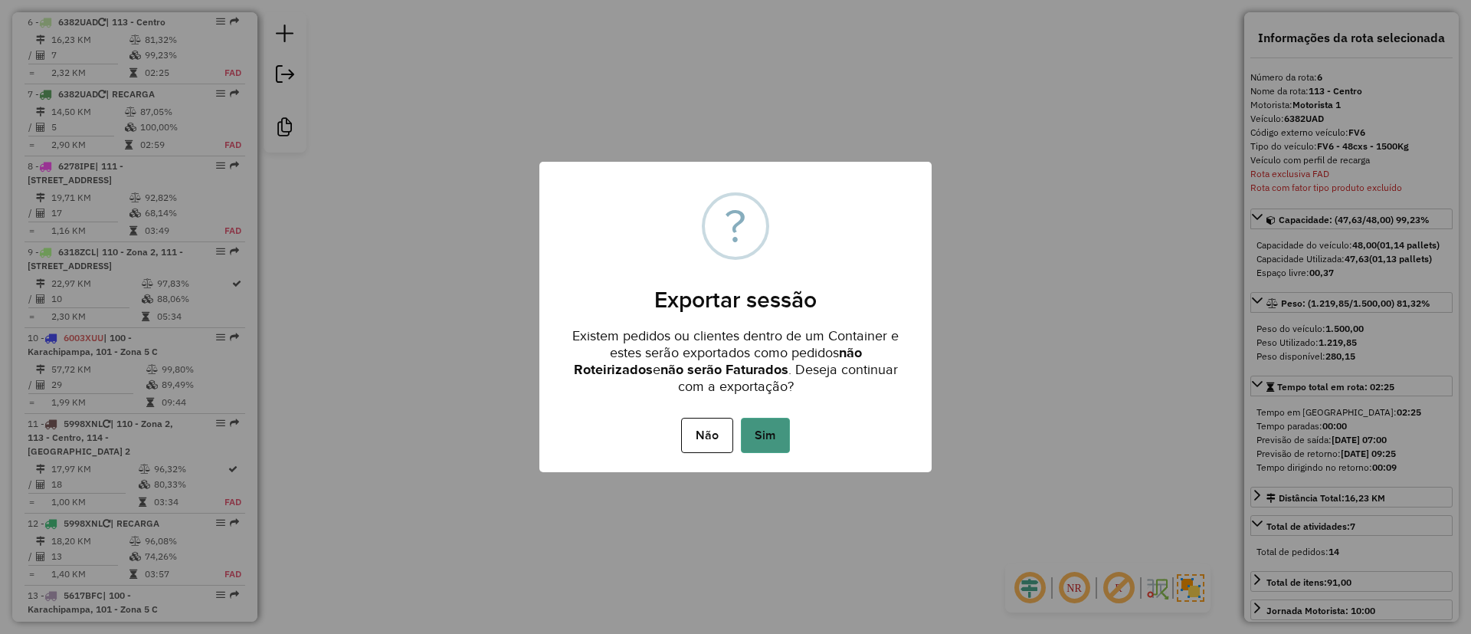
click at [759, 439] on button "Sim" at bounding box center [765, 435] width 49 height 35
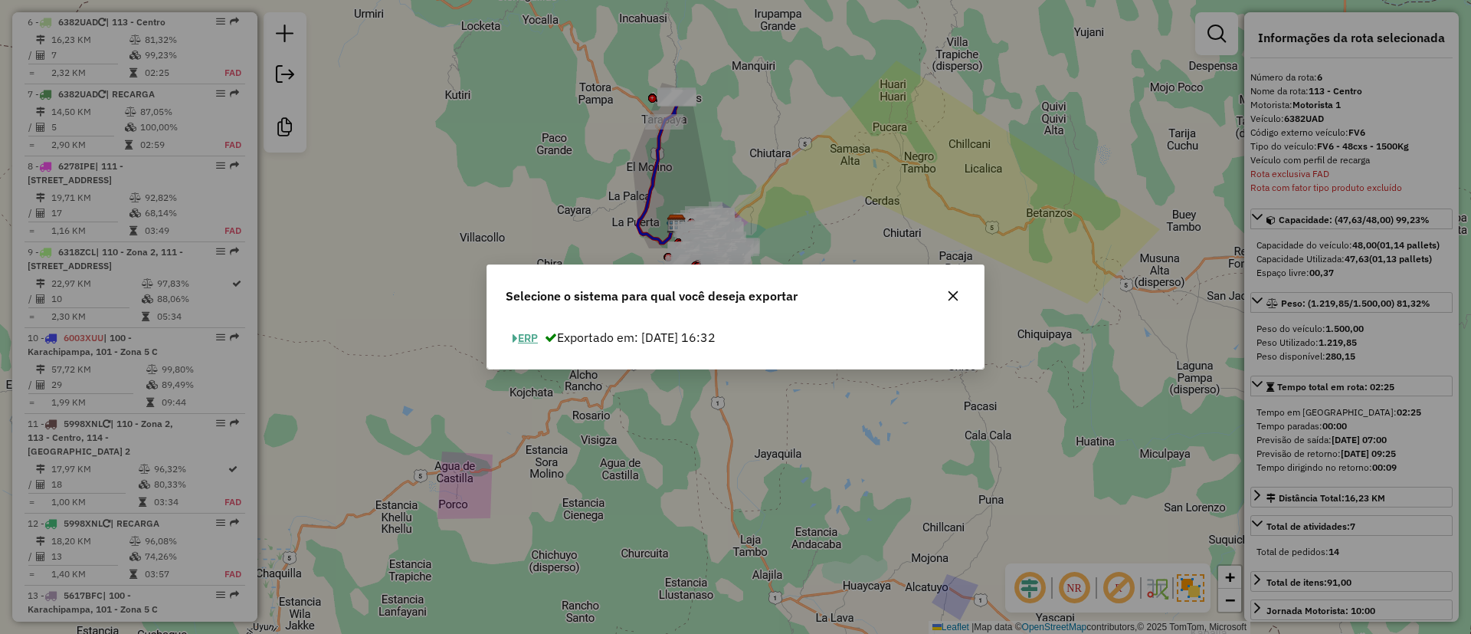
click at [536, 330] on button "ERP" at bounding box center [525, 338] width 39 height 24
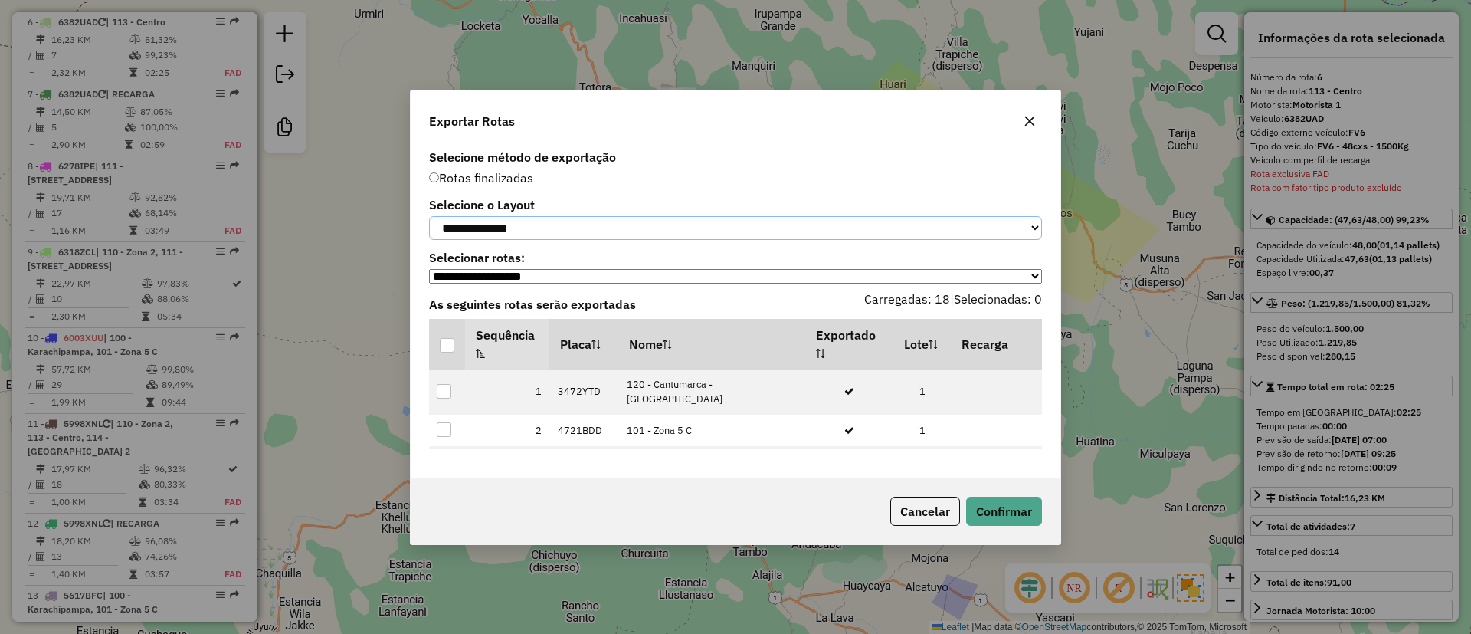
click at [578, 219] on select "**********" at bounding box center [735, 228] width 613 height 24
select select "*********"
click at [429, 216] on select "**********" at bounding box center [735, 228] width 613 height 24
click at [446, 353] on div at bounding box center [447, 345] width 15 height 15
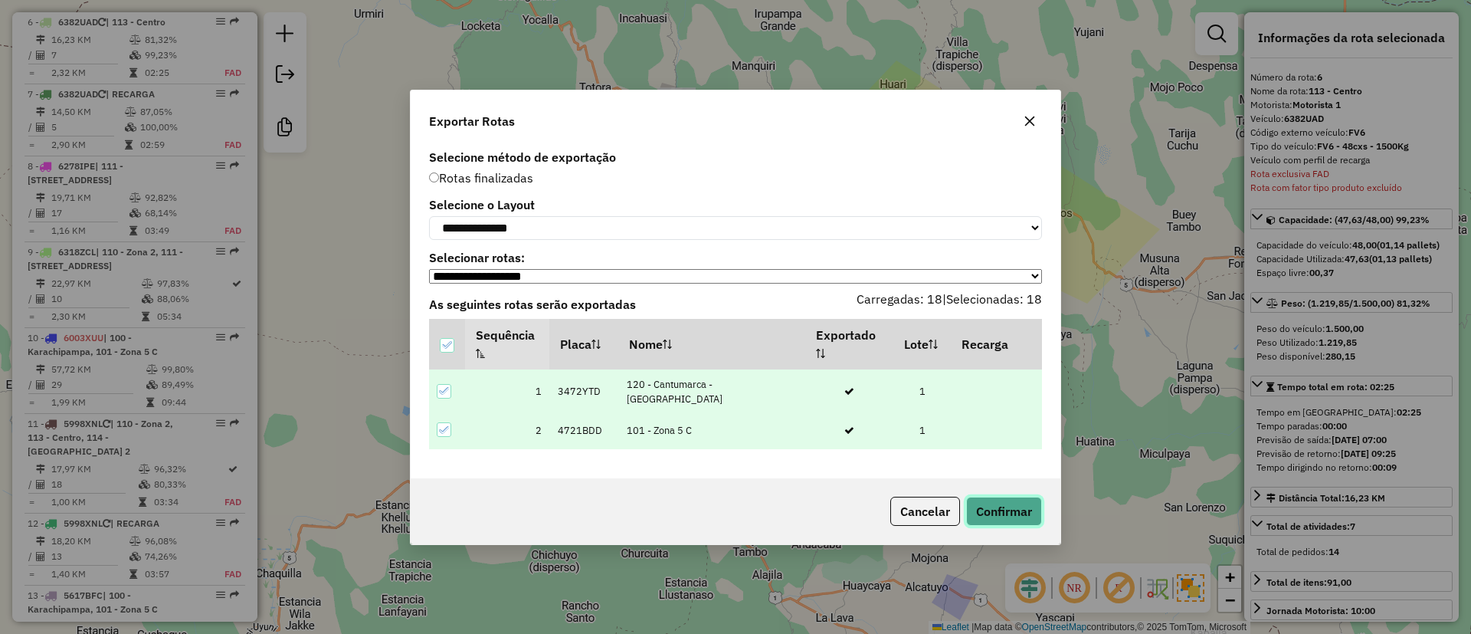
click at [992, 523] on button "Confirmar" at bounding box center [1004, 511] width 76 height 29
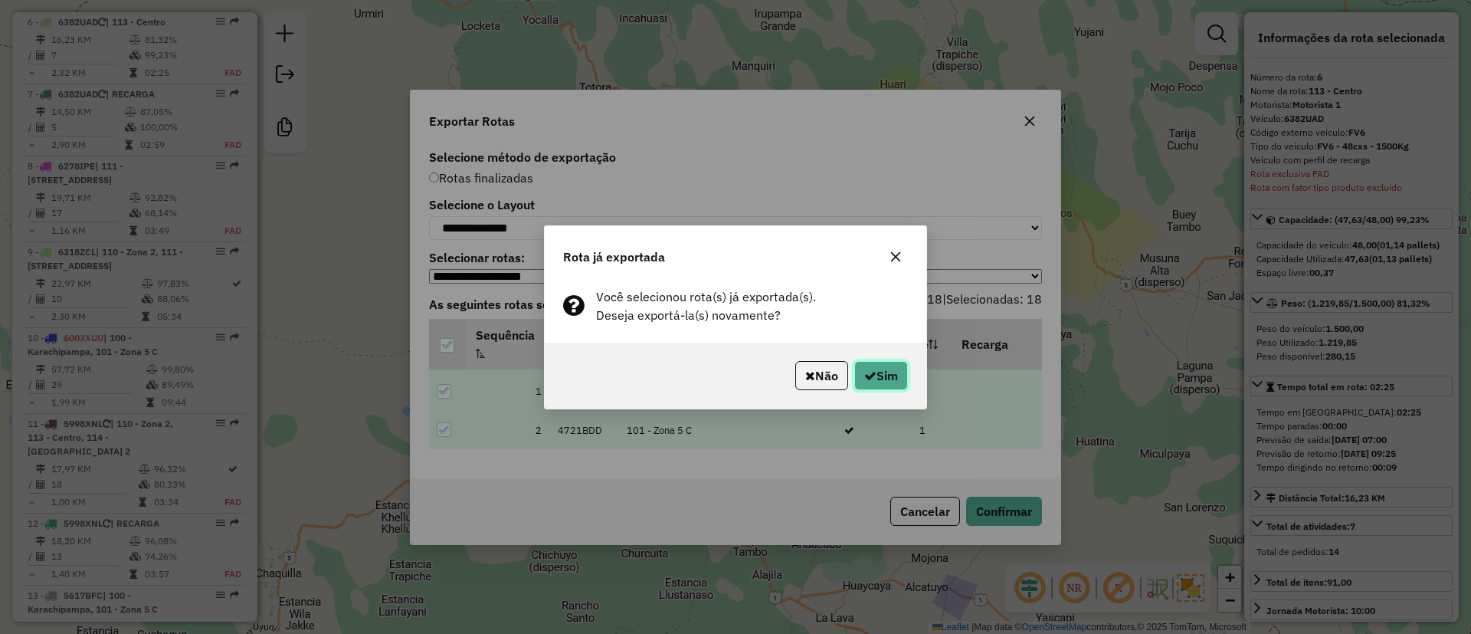
click at [891, 378] on button "Sim" at bounding box center [882, 375] width 54 height 29
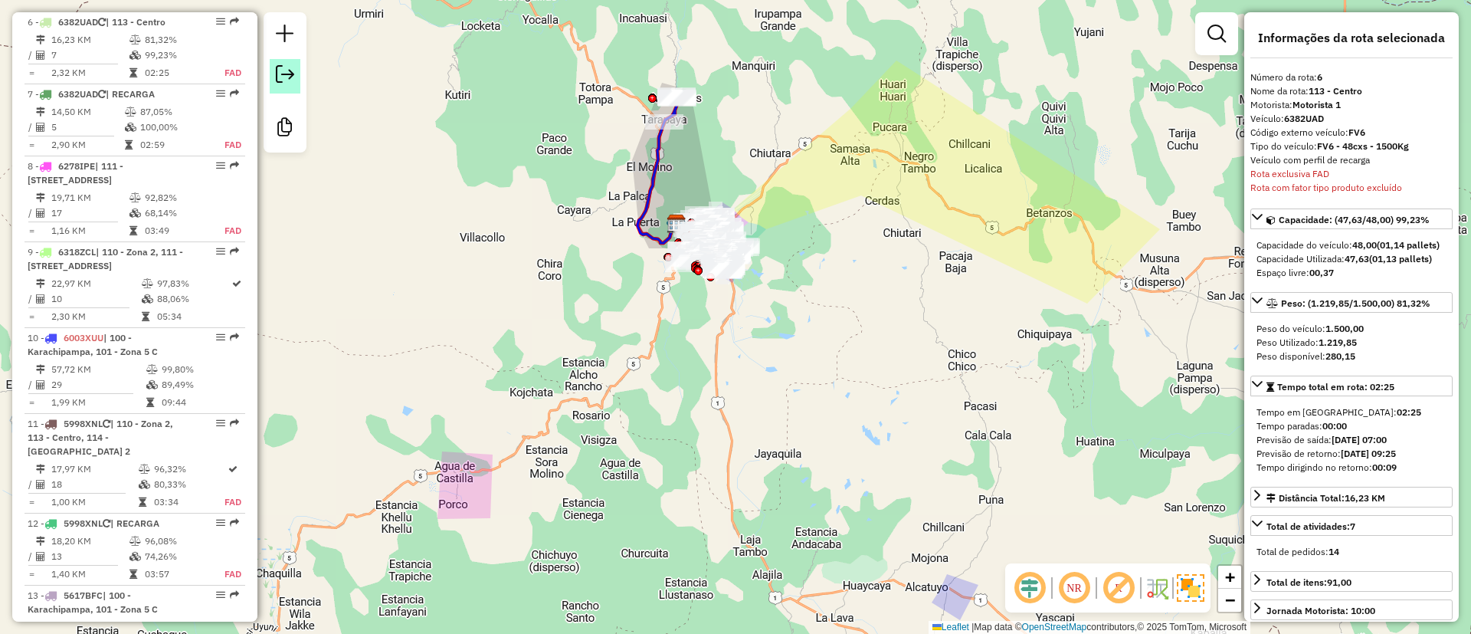
click at [297, 80] on link at bounding box center [285, 76] width 31 height 34
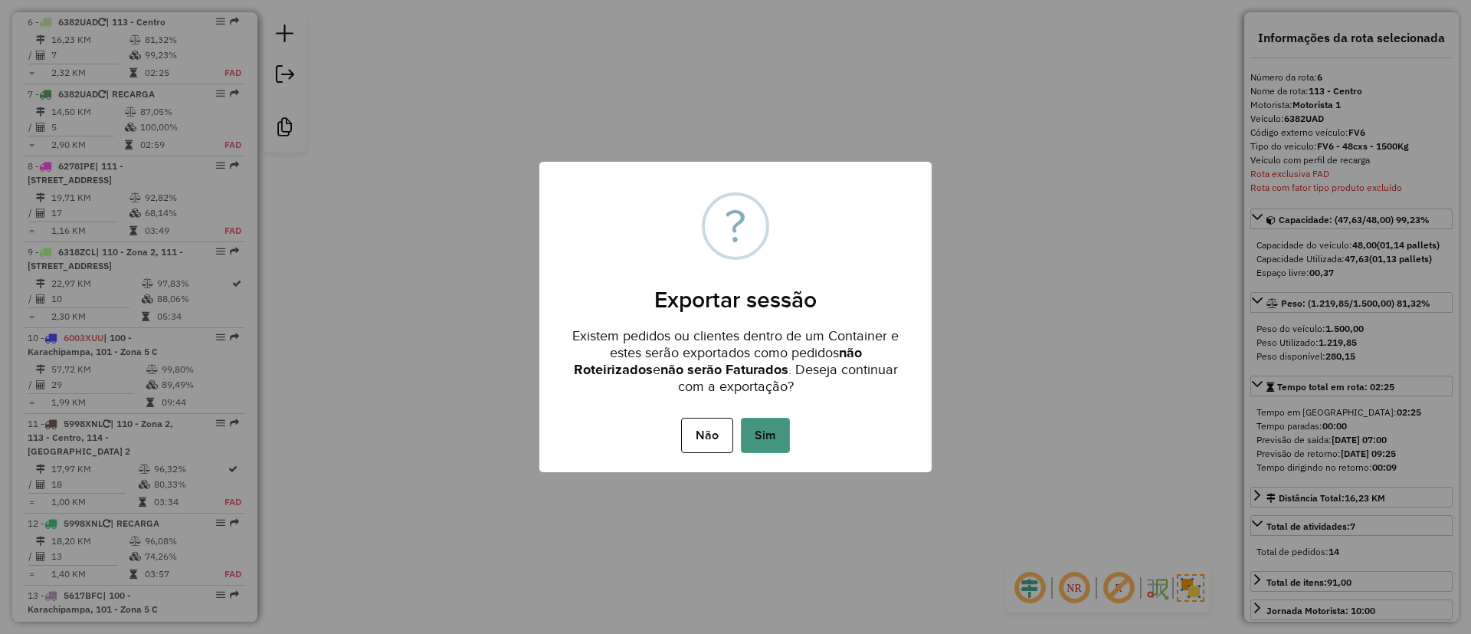
click at [769, 442] on button "Sim" at bounding box center [765, 435] width 49 height 35
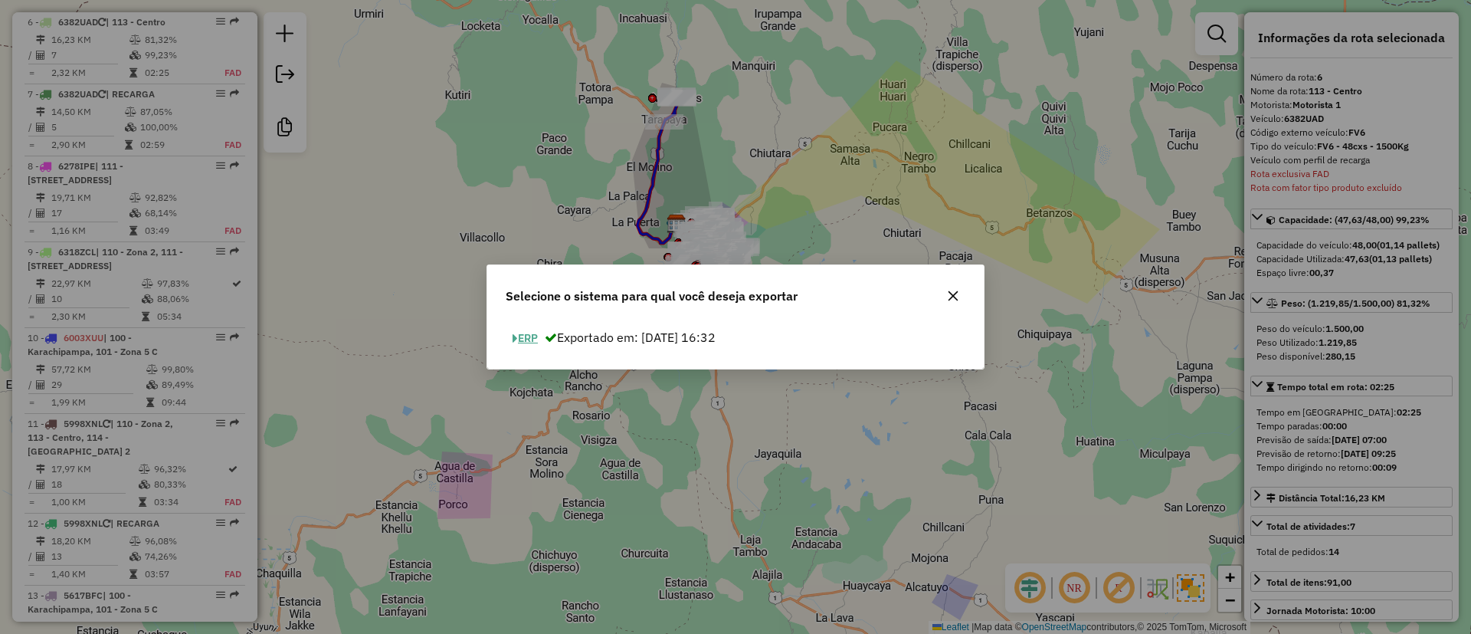
click at [516, 336] on span "button" at bounding box center [515, 338] width 5 height 11
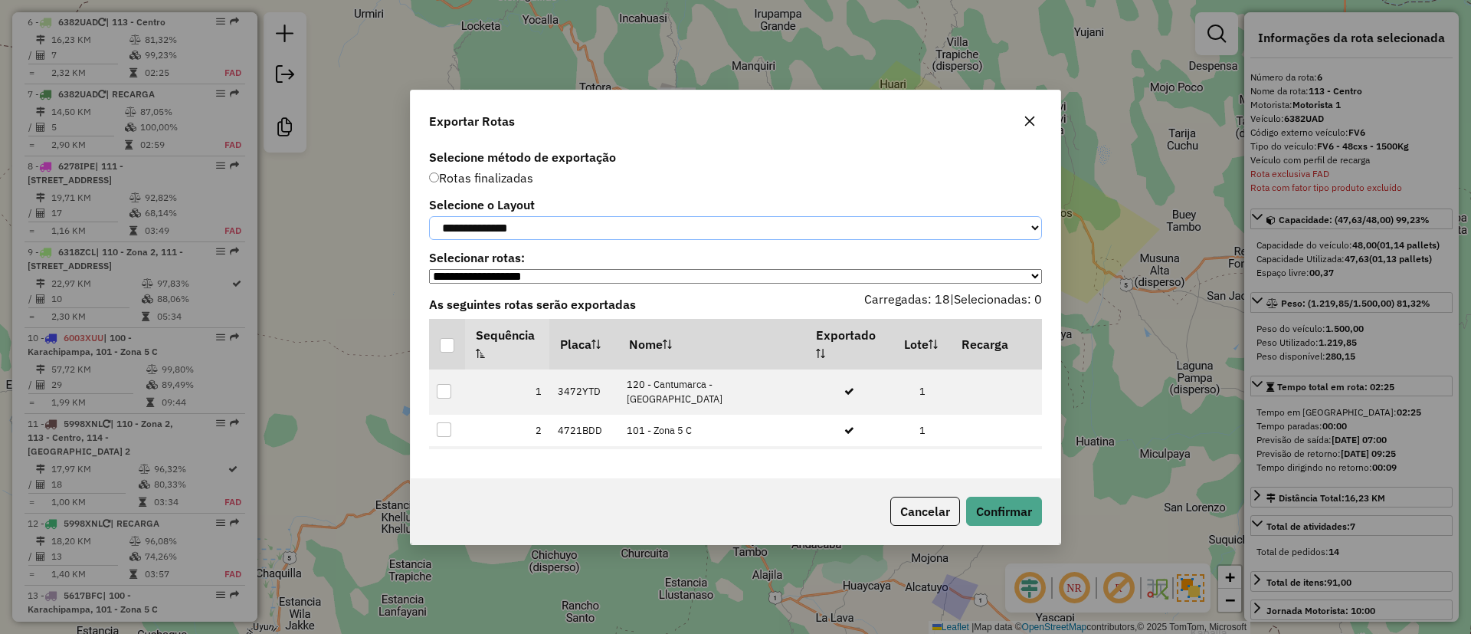
drag, startPoint x: 536, startPoint y: 226, endPoint x: 536, endPoint y: 235, distance: 8.4
click at [536, 226] on select "**********" at bounding box center [735, 228] width 613 height 24
select select "*********"
click at [429, 216] on select "**********" at bounding box center [735, 228] width 613 height 24
click at [455, 344] on th at bounding box center [447, 344] width 36 height 51
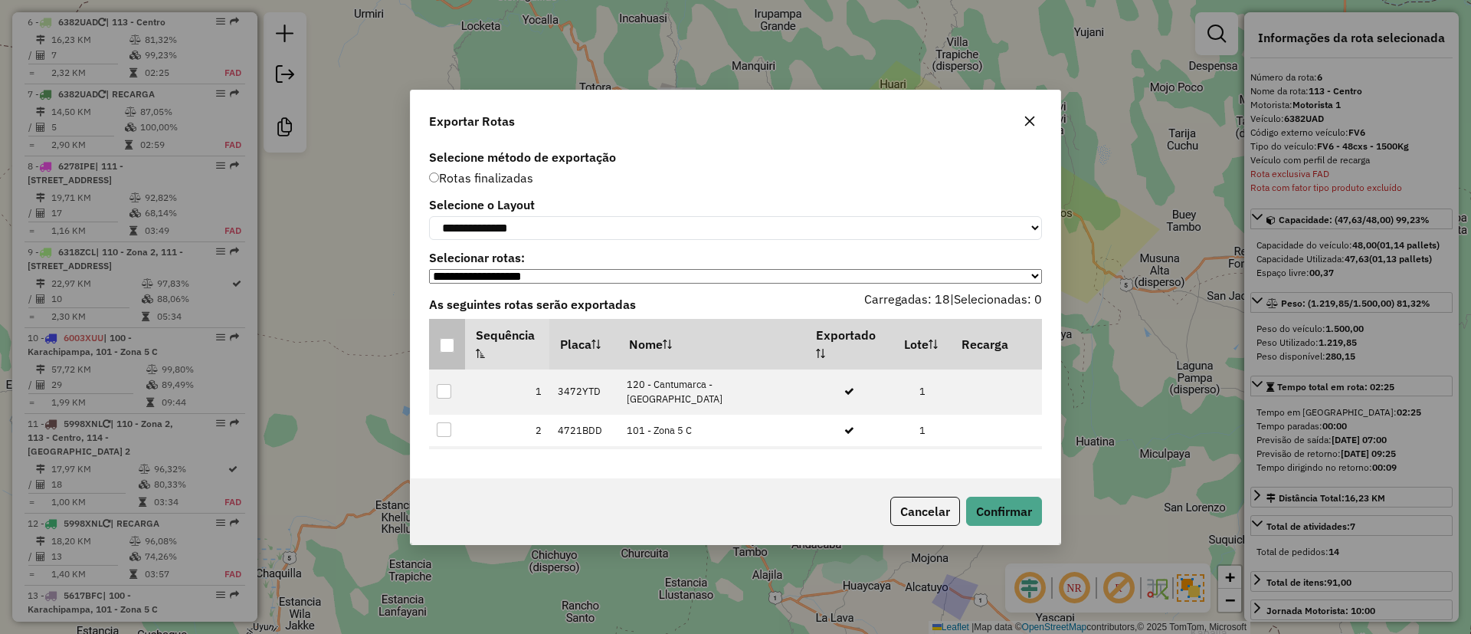
click at [445, 352] on div at bounding box center [447, 345] width 15 height 15
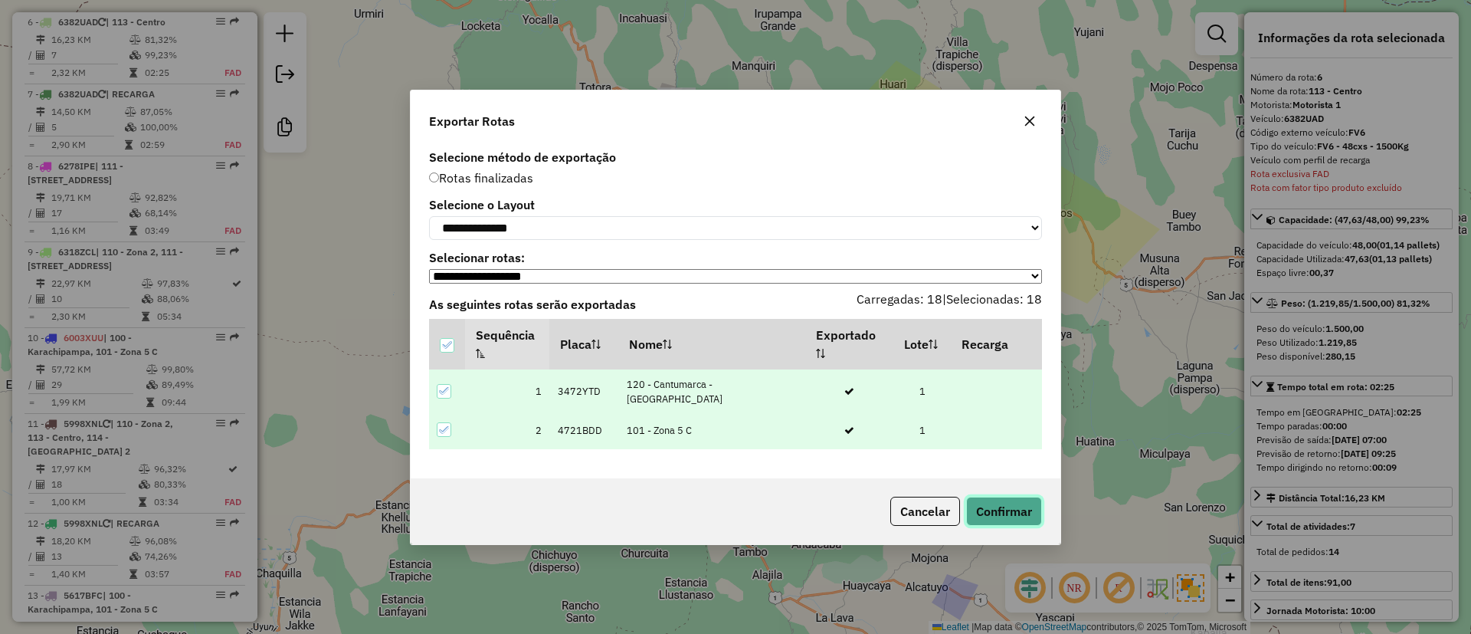
click at [981, 518] on button "Confirmar" at bounding box center [1004, 511] width 76 height 29
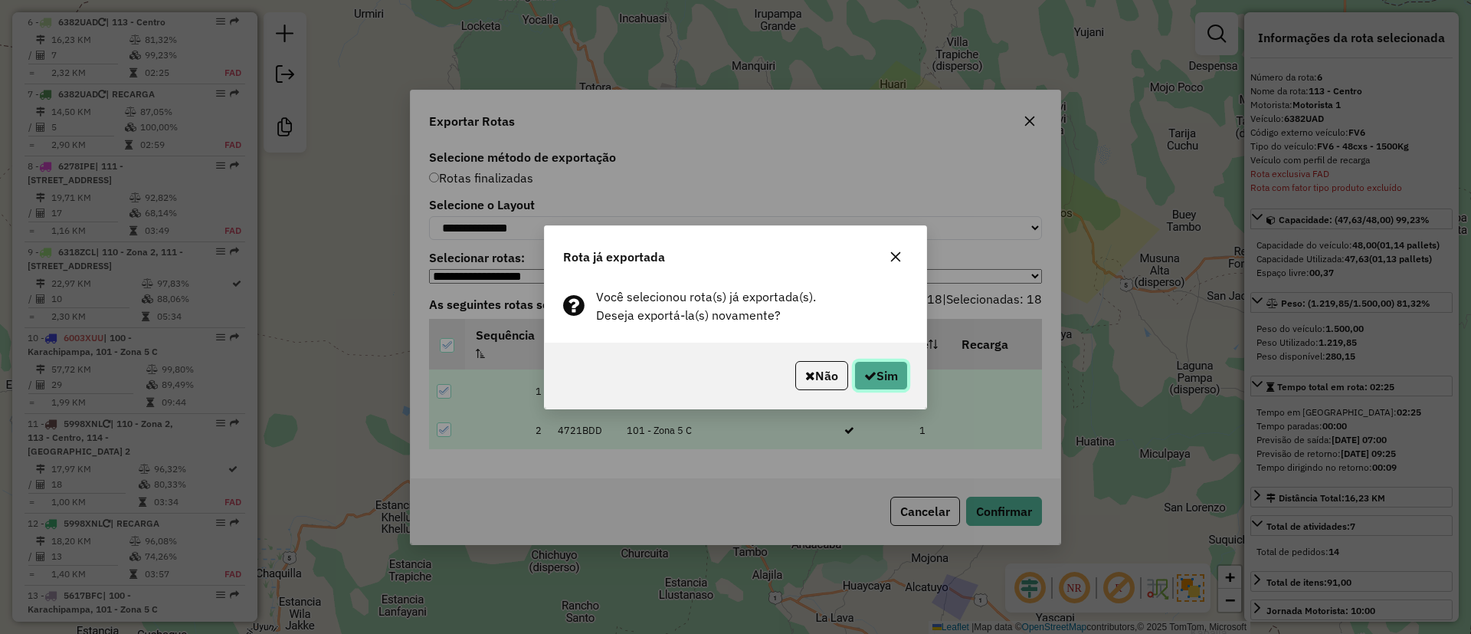
click at [878, 379] on button "Sim" at bounding box center [882, 375] width 54 height 29
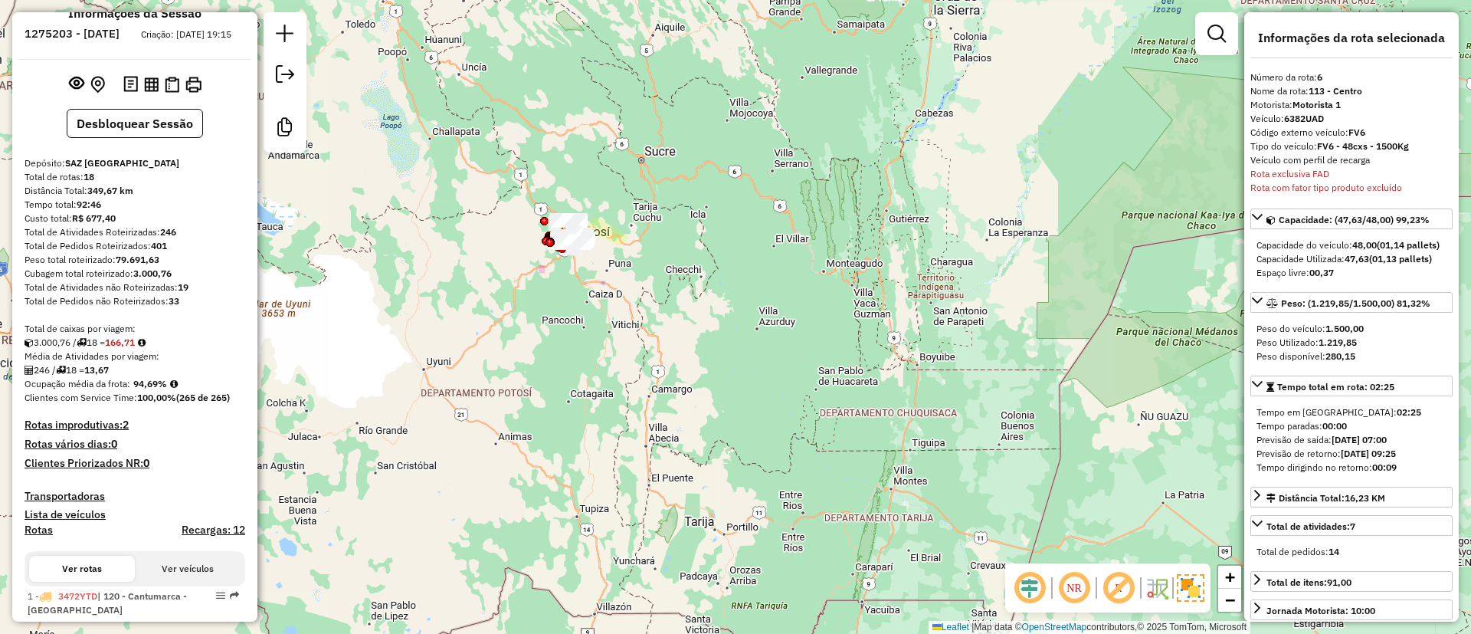
scroll to position [0, 0]
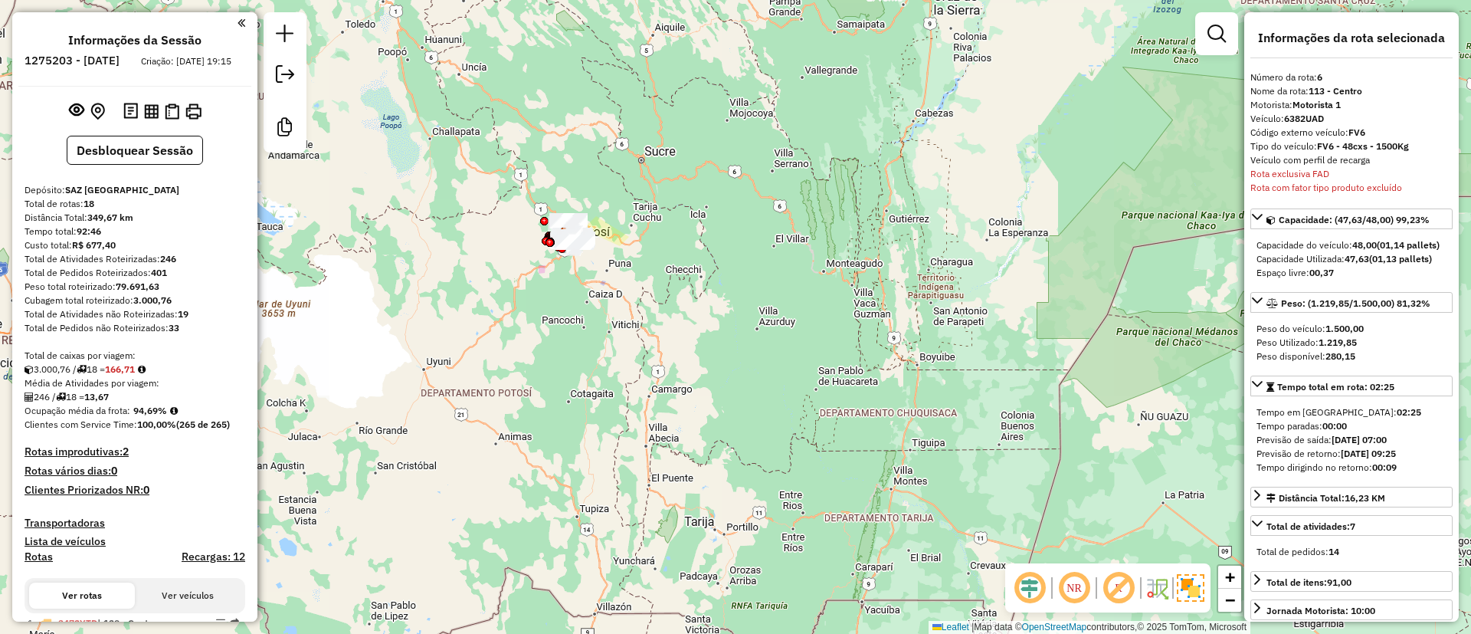
drag, startPoint x: 134, startPoint y: 421, endPoint x: 174, endPoint y: 421, distance: 39.9
click at [174, 418] on div "Ocupação média da frota: 94,69%" at bounding box center [135, 411] width 221 height 14
drag, startPoint x: 156, startPoint y: 267, endPoint x: 179, endPoint y: 272, distance: 23.4
click at [179, 266] on div "Total de Atividades Roteirizadas: 246" at bounding box center [135, 259] width 221 height 14
click at [195, 266] on div "Total de Atividades Roteirizadas: 246" at bounding box center [135, 259] width 221 height 14
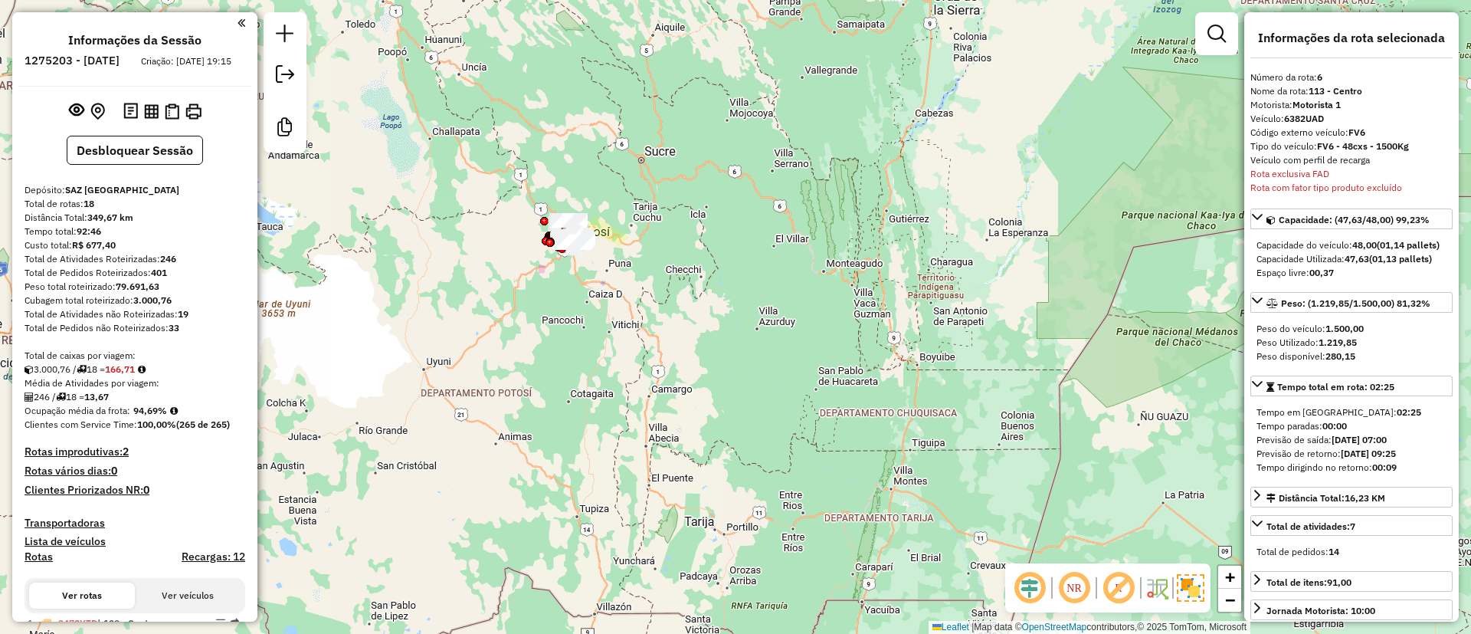
drag, startPoint x: 190, startPoint y: 271, endPoint x: 162, endPoint y: 273, distance: 27.6
click at [162, 266] on div "Total de Atividades Roteirizadas: 246" at bounding box center [135, 259] width 221 height 14
drag, startPoint x: 93, startPoint y: 407, endPoint x: 130, endPoint y: 407, distance: 36.0
click at [130, 404] on div "246 / 18 = 13,67" at bounding box center [135, 397] width 221 height 14
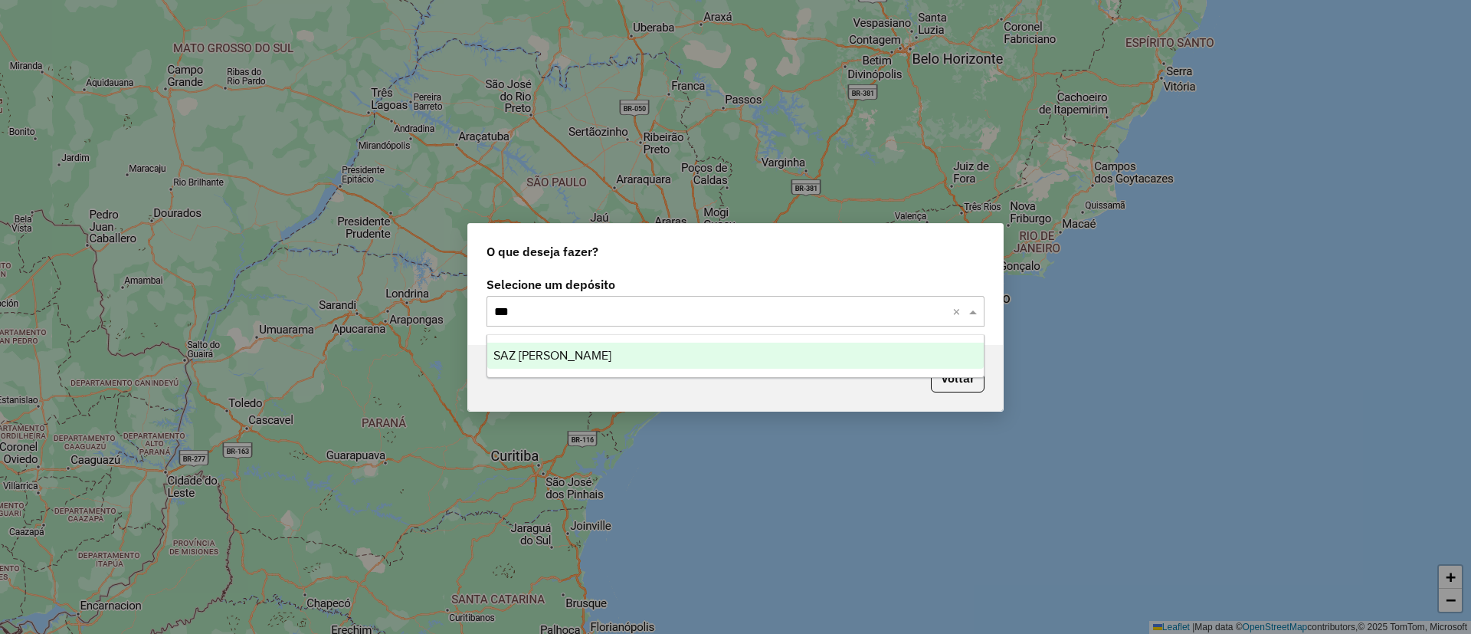
type input "****"
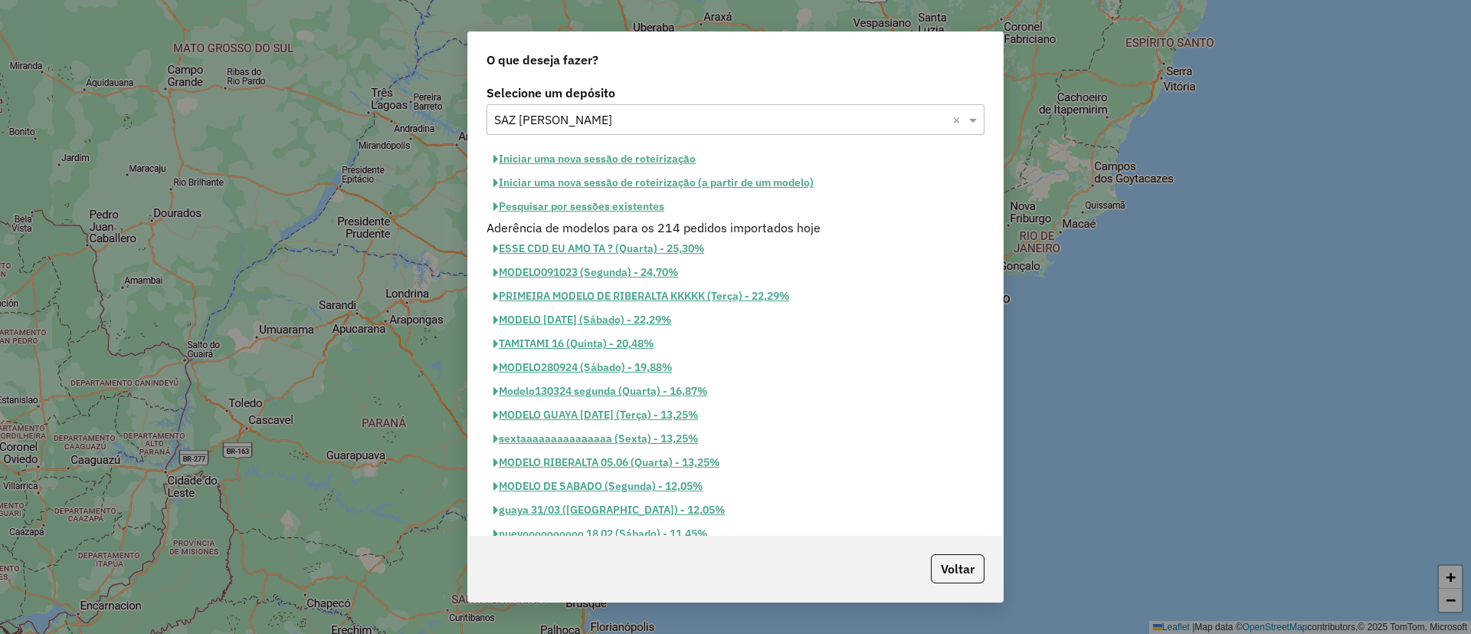
click at [624, 144] on div "Selecione um depósito Selecione um depósito × SAZ BO Riberalta × Iniciar uma no…" at bounding box center [735, 308] width 535 height 454
click at [596, 162] on button "Iniciar uma nova sessão de roteirização" at bounding box center [595, 159] width 216 height 24
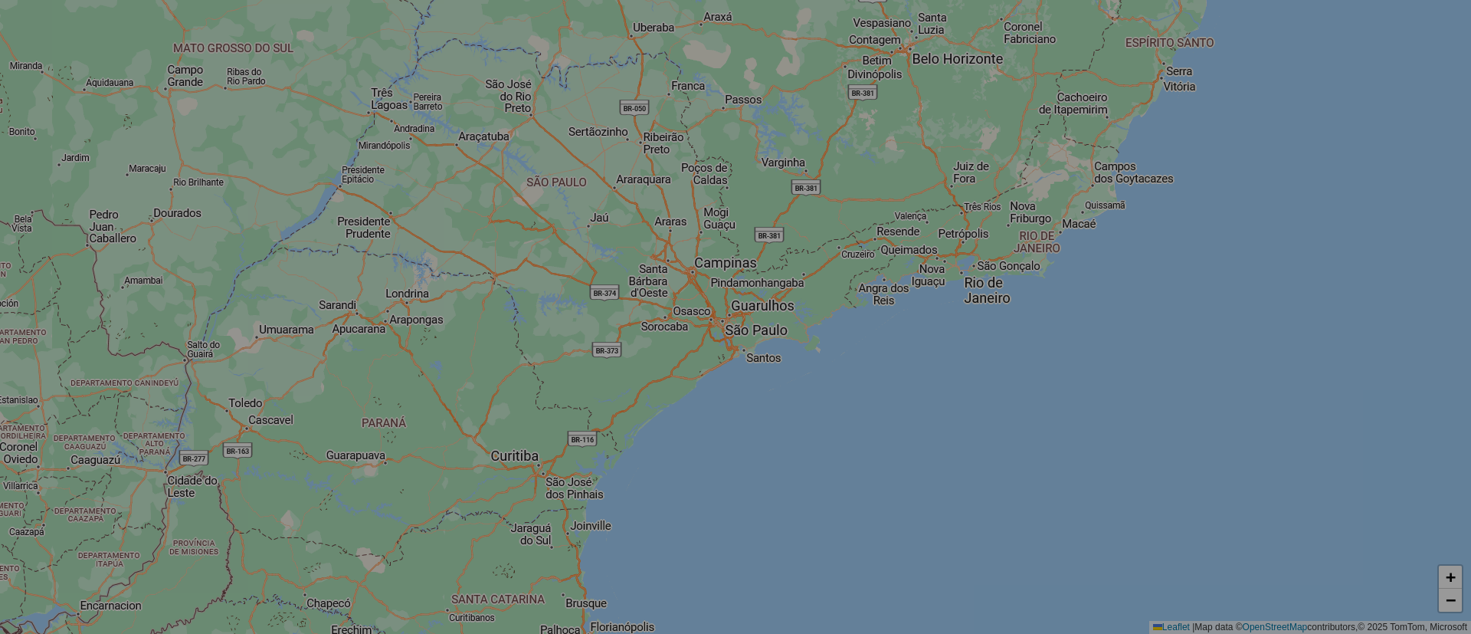
select select "*"
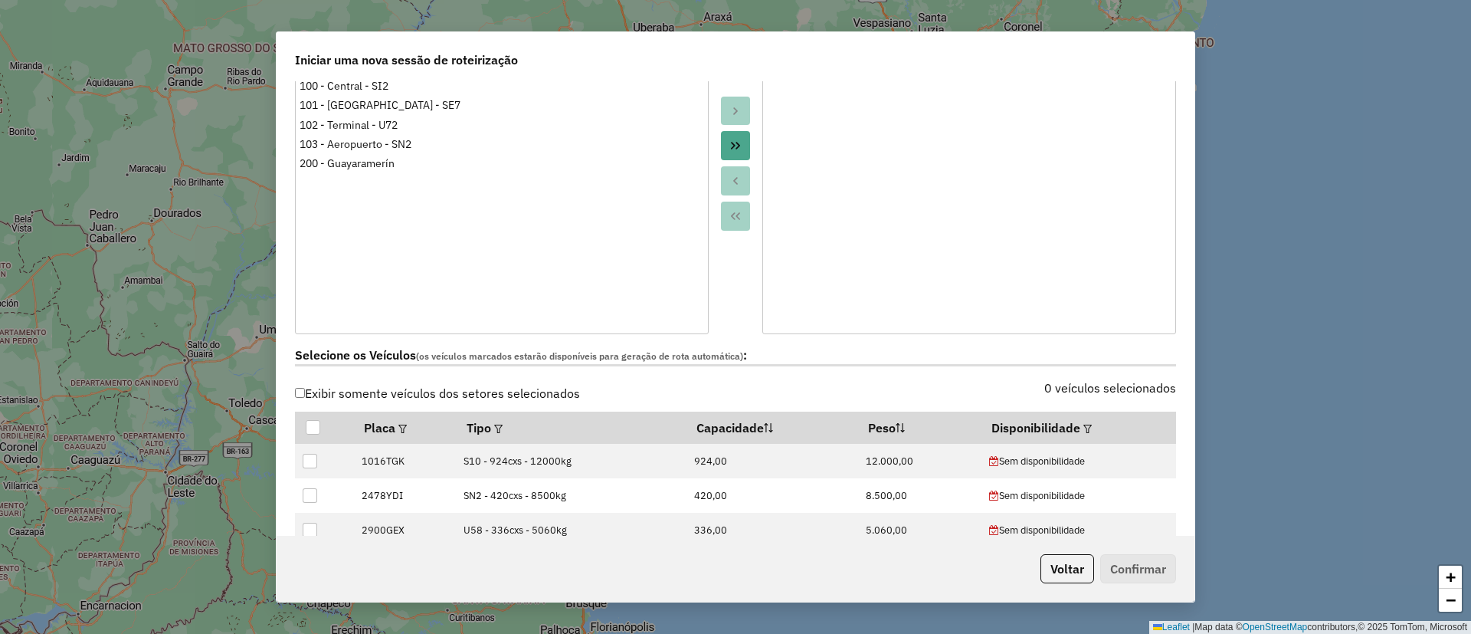
scroll to position [230, 0]
click at [1084, 423] on em at bounding box center [1088, 426] width 8 height 8
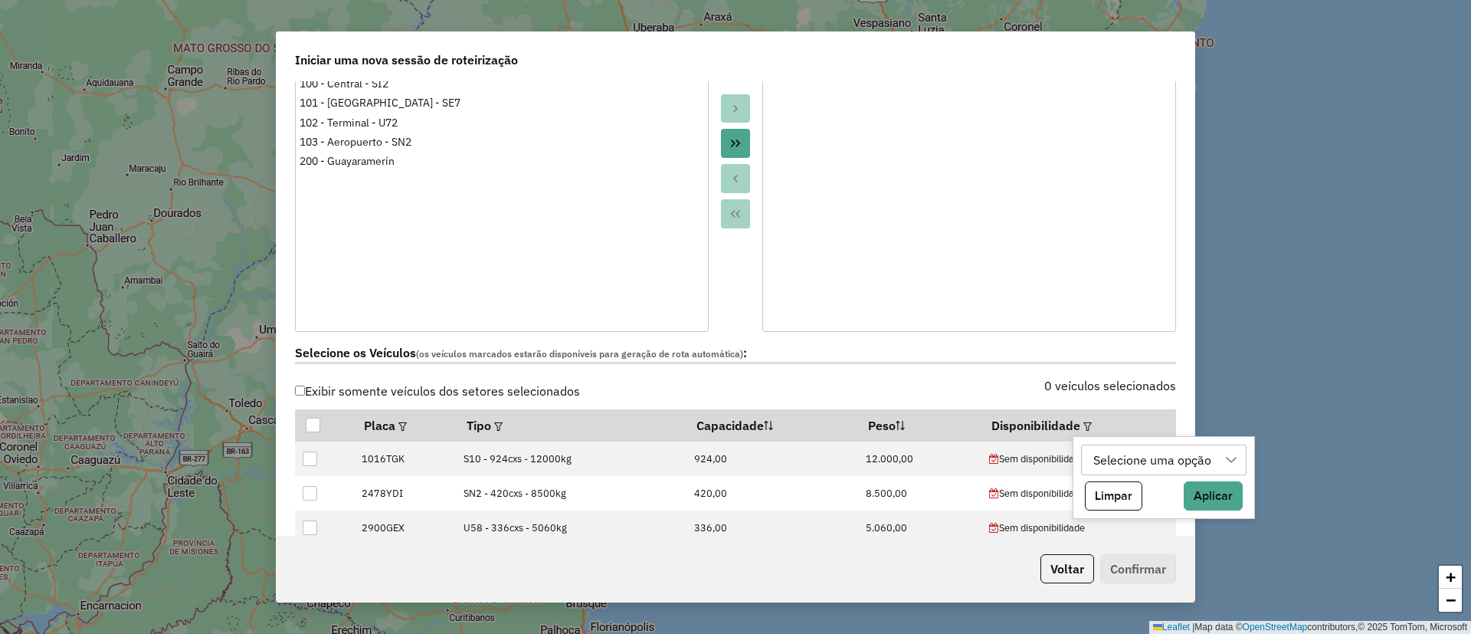
click at [1103, 452] on div "Selecione uma opção" at bounding box center [1152, 459] width 129 height 29
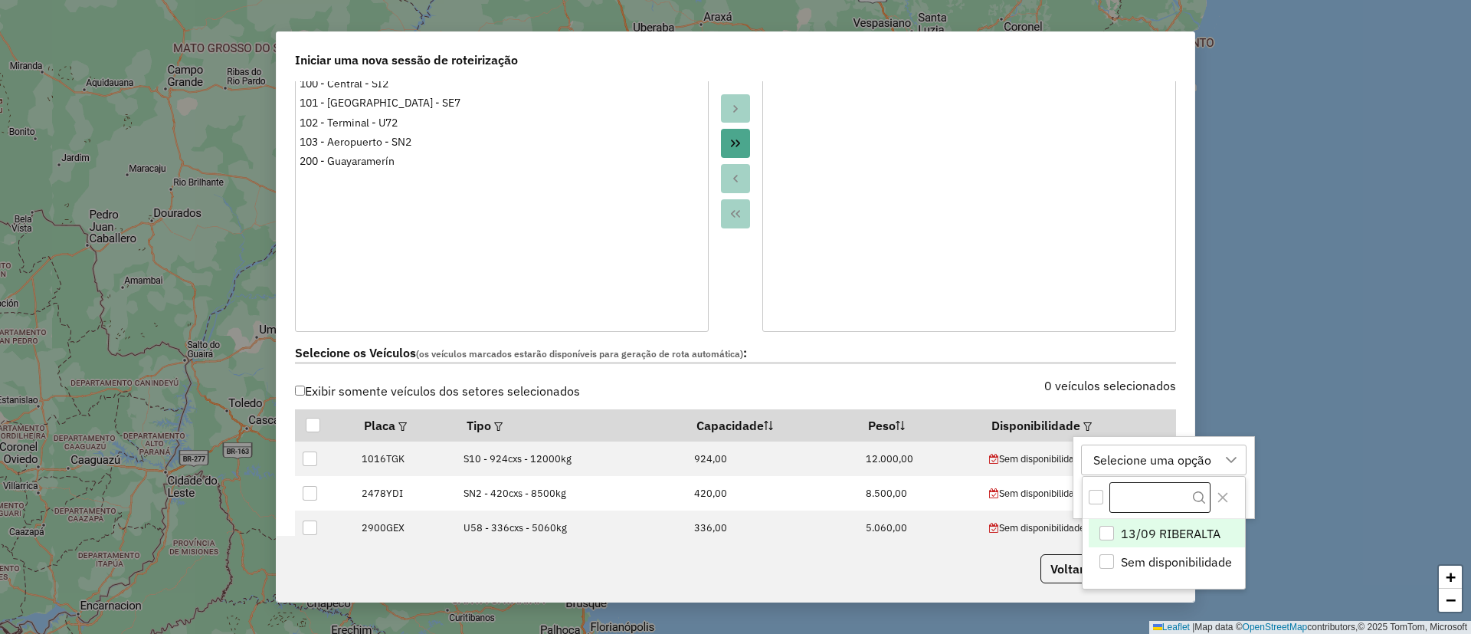
scroll to position [11, 70]
click at [1134, 526] on span "13/09 RIBERALTA" at bounding box center [1171, 533] width 100 height 18
click at [1232, 493] on button "Close" at bounding box center [1223, 497] width 25 height 25
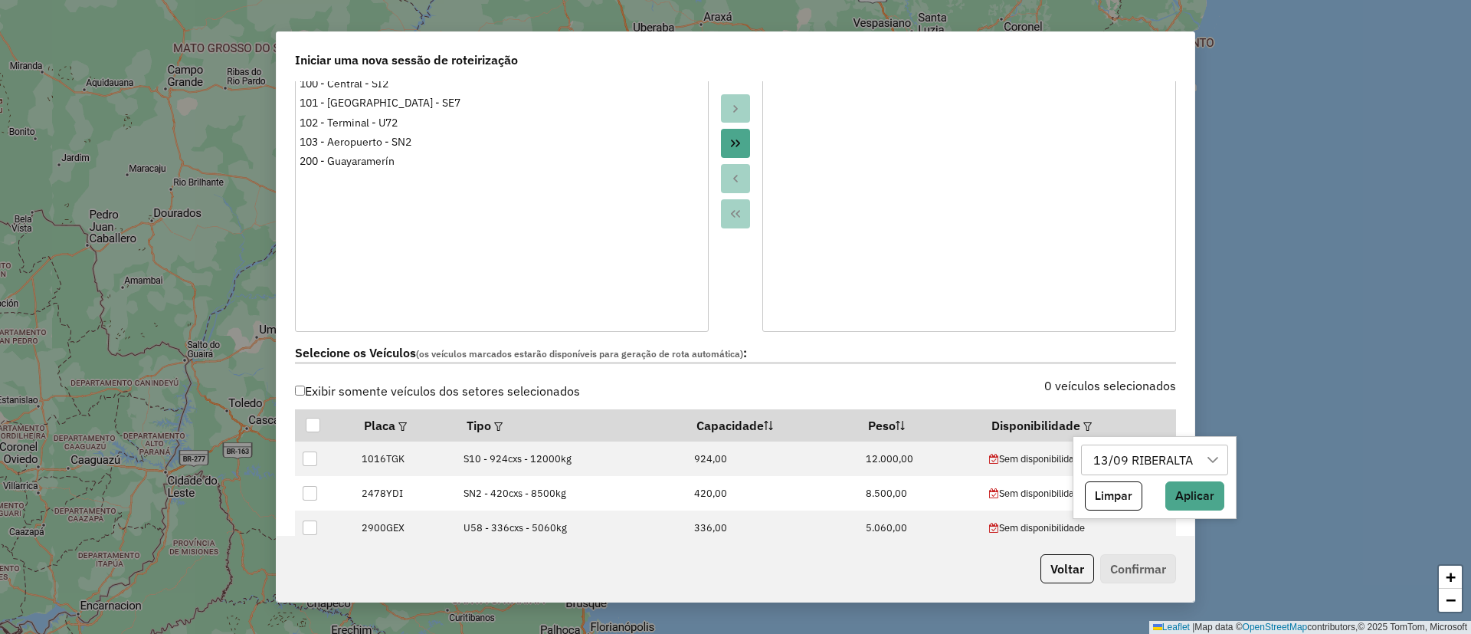
scroll to position [345, 0]
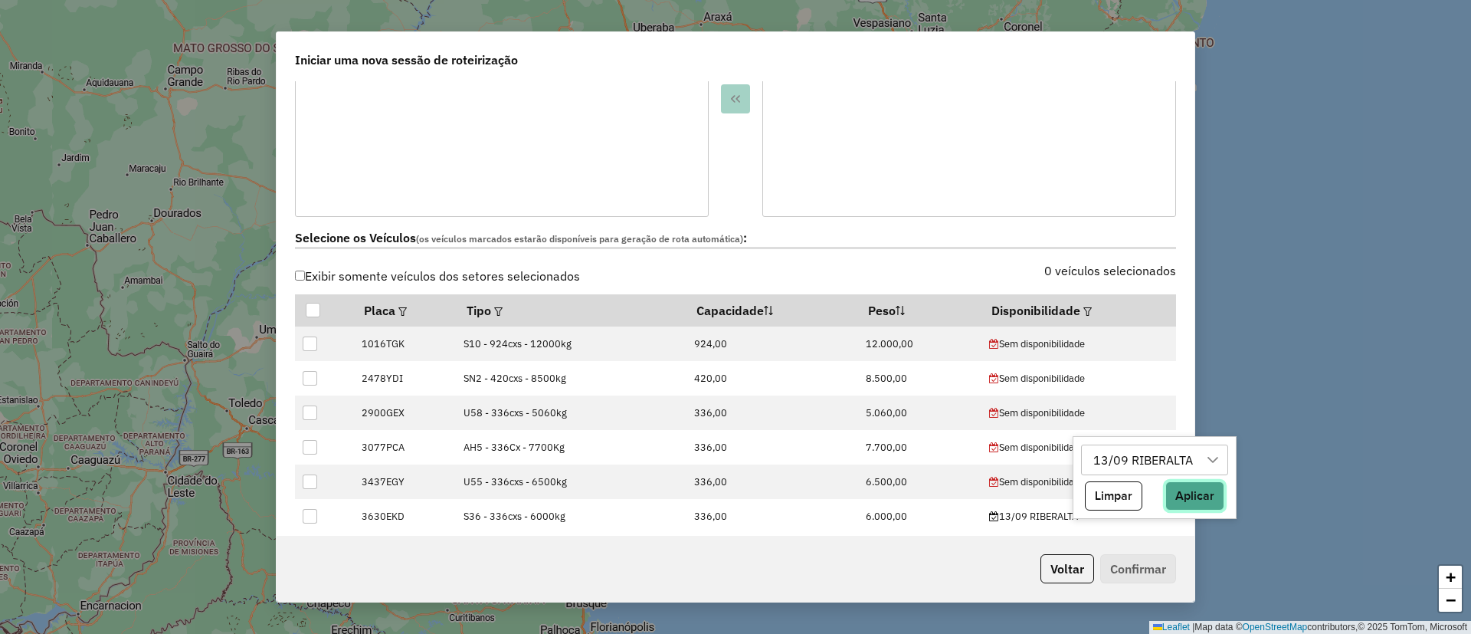
click at [1194, 500] on button "Aplicar" at bounding box center [1195, 495] width 59 height 29
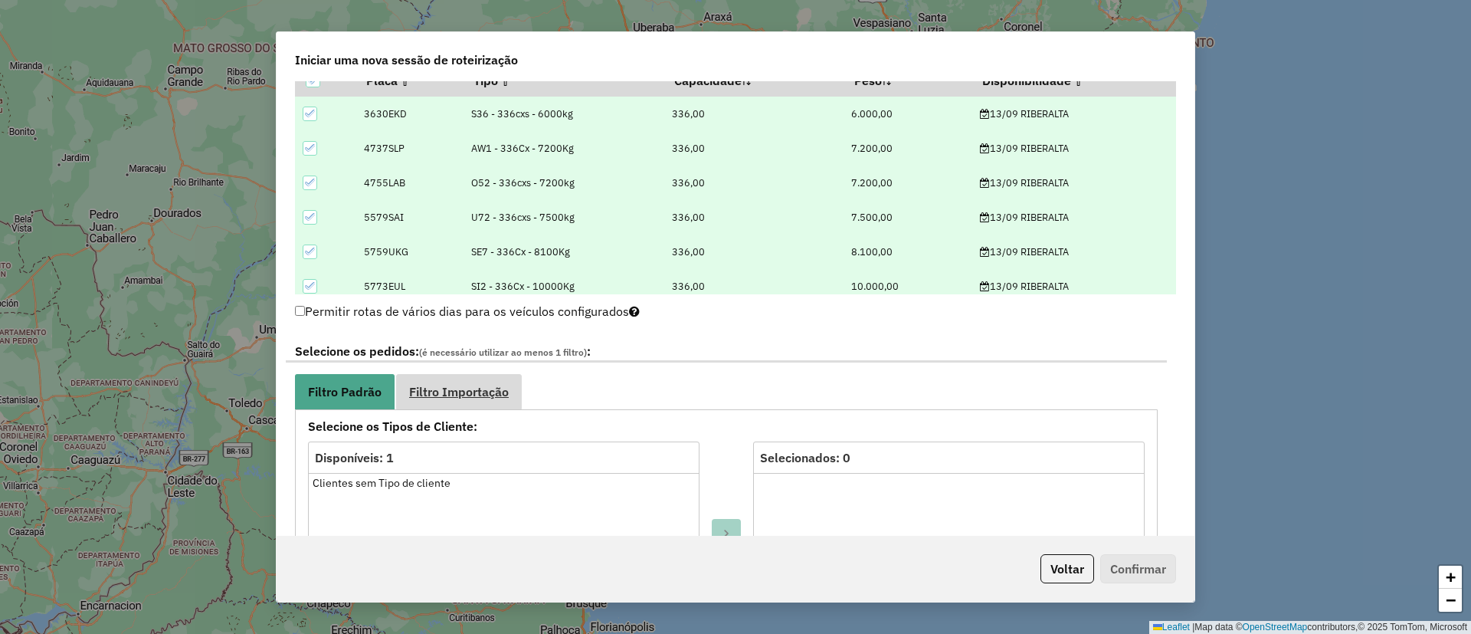
click at [459, 385] on span "Filtro Importação" at bounding box center [459, 391] width 100 height 12
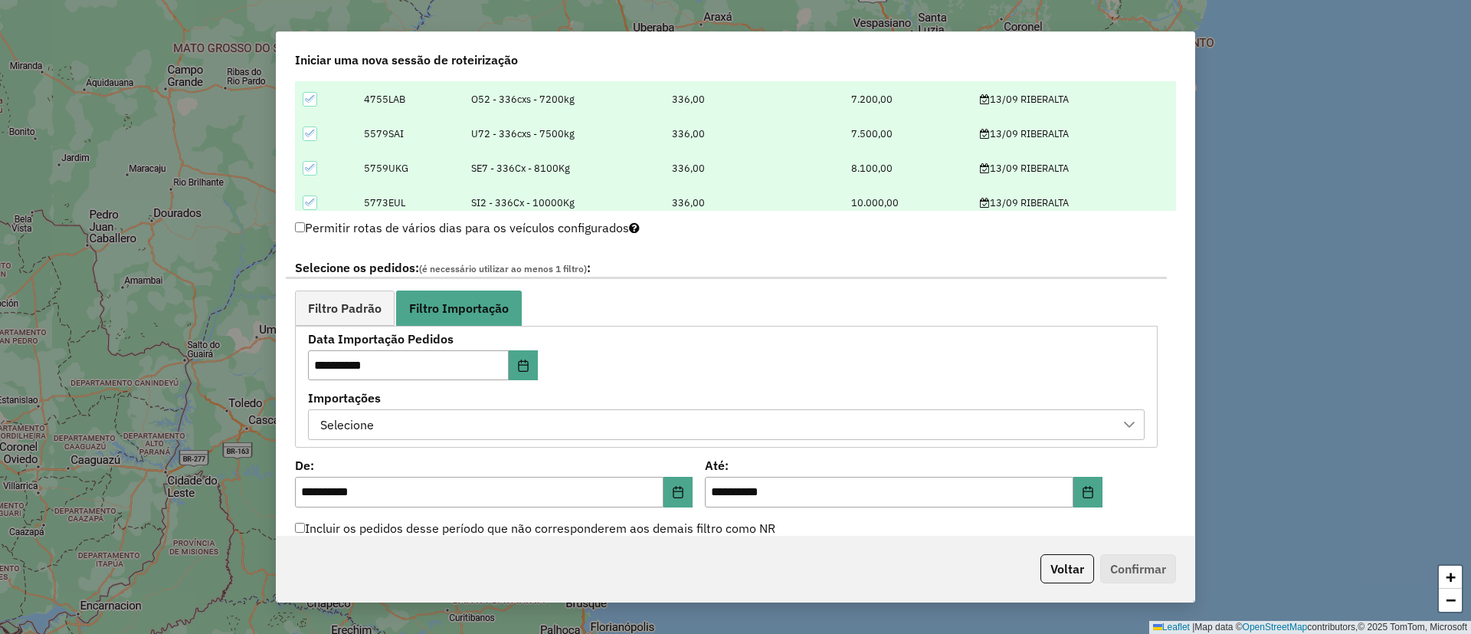
scroll to position [690, 0]
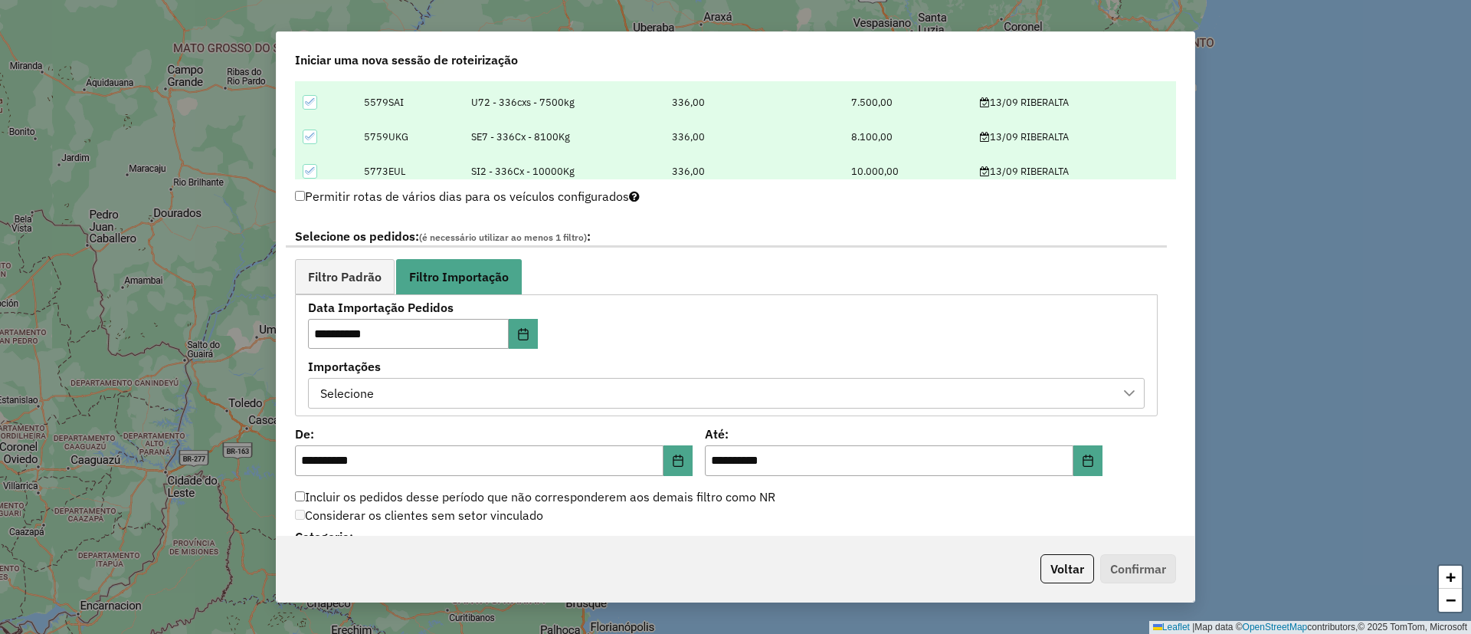
click at [480, 389] on div "Selecione" at bounding box center [715, 393] width 800 height 29
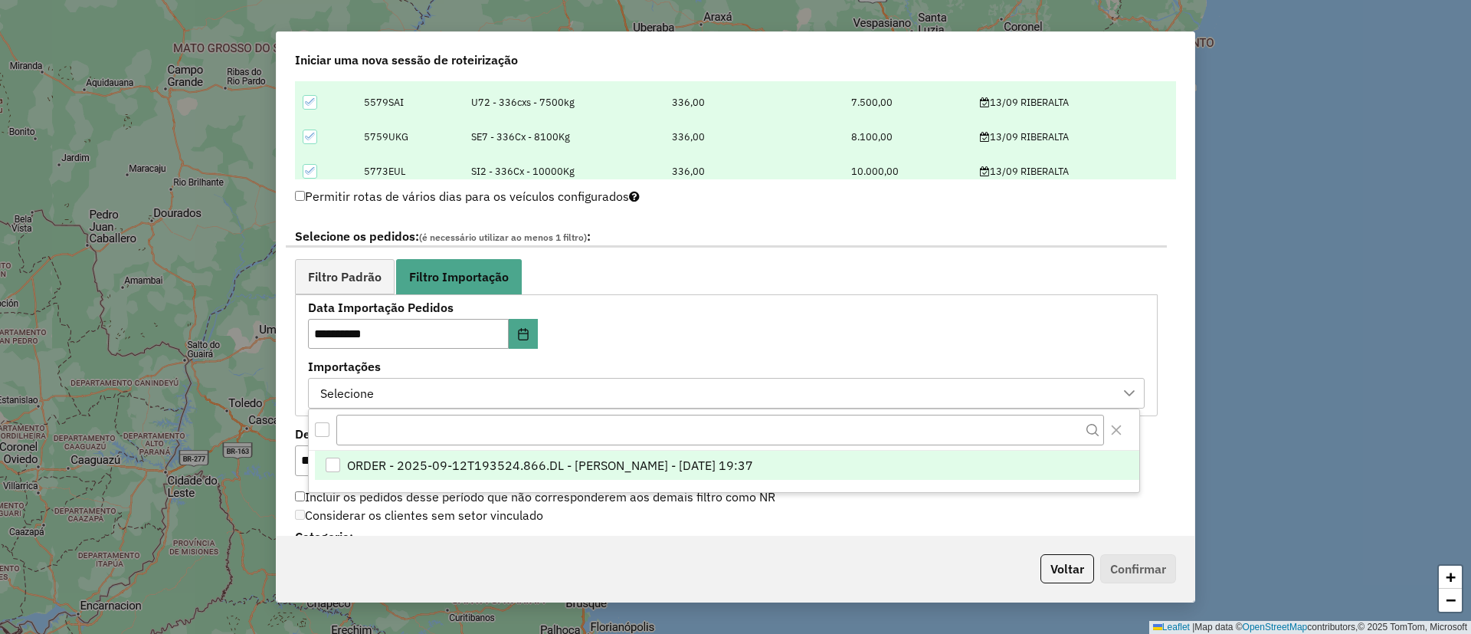
scroll to position [11, 70]
drag, startPoint x: 499, startPoint y: 464, endPoint x: 521, endPoint y: 456, distance: 23.5
click at [500, 464] on span "ORDER - 2025-09-12T193524.866.DL - [PERSON_NAME] - [DATE] 19:37" at bounding box center [550, 466] width 406 height 18
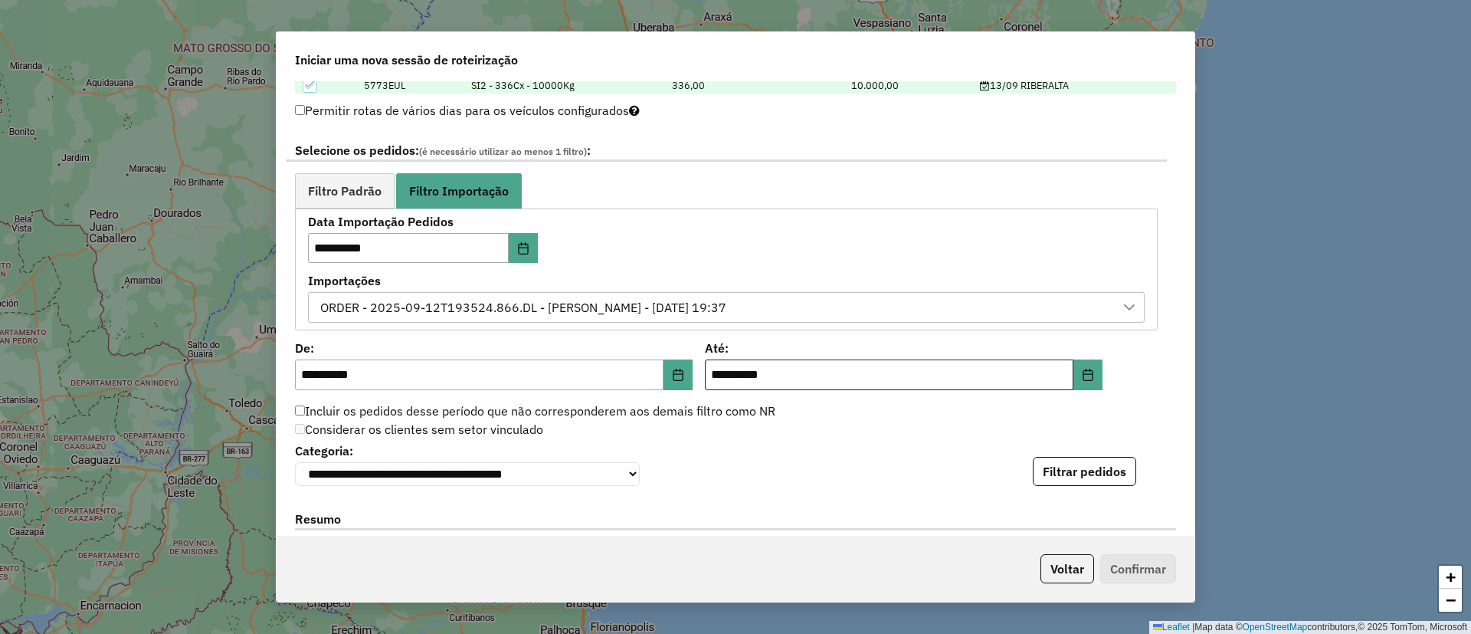
scroll to position [805, 0]
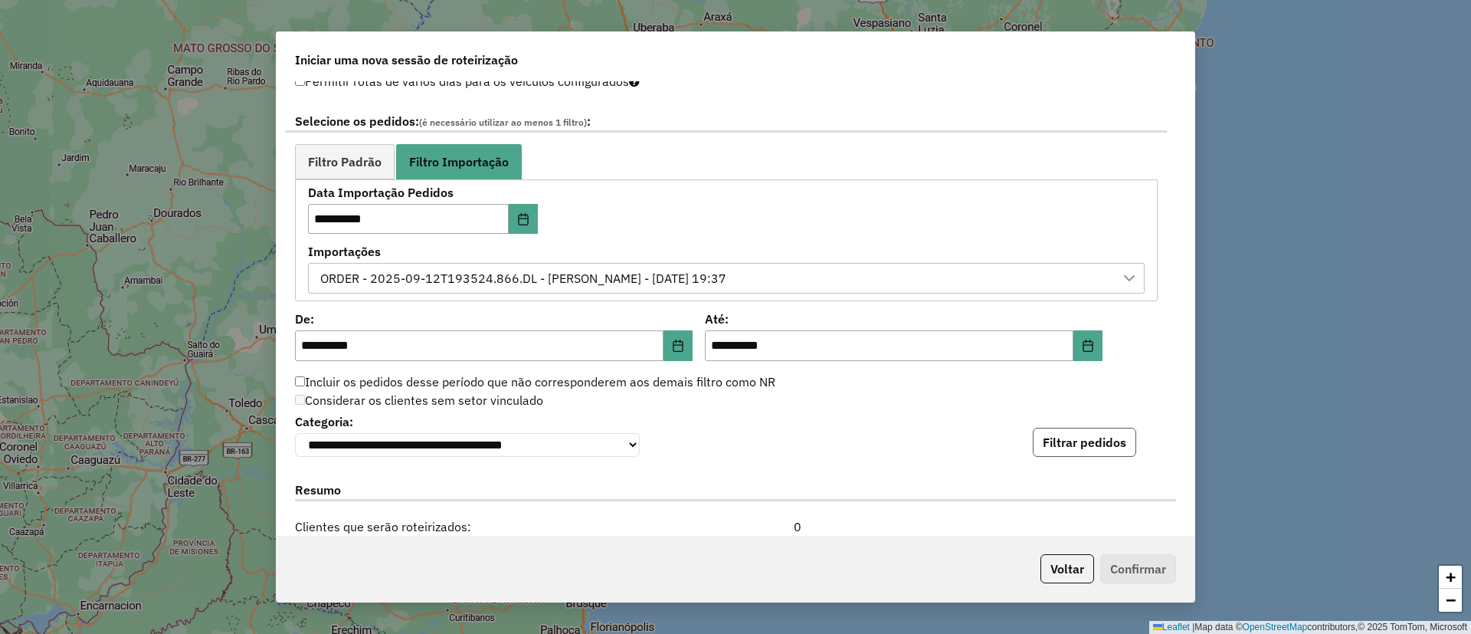
click at [1053, 451] on button "Filtrar pedidos" at bounding box center [1084, 442] width 103 height 29
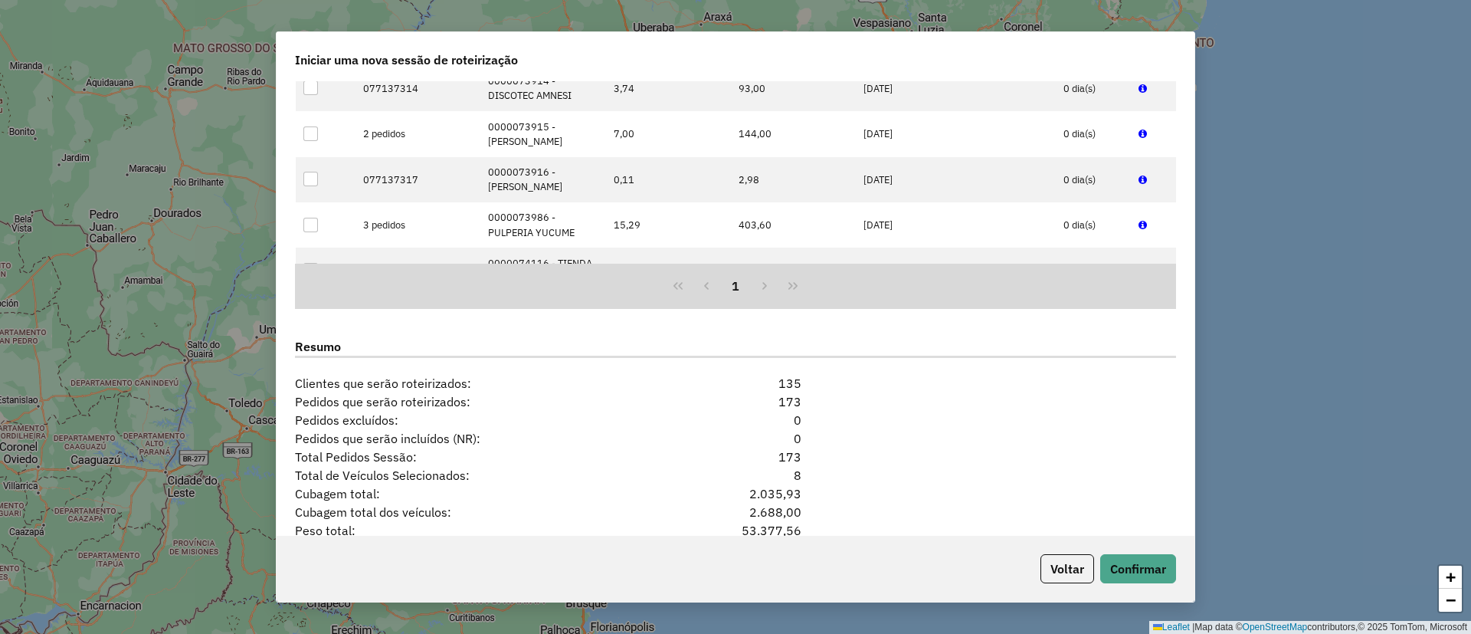
scroll to position [1393, 0]
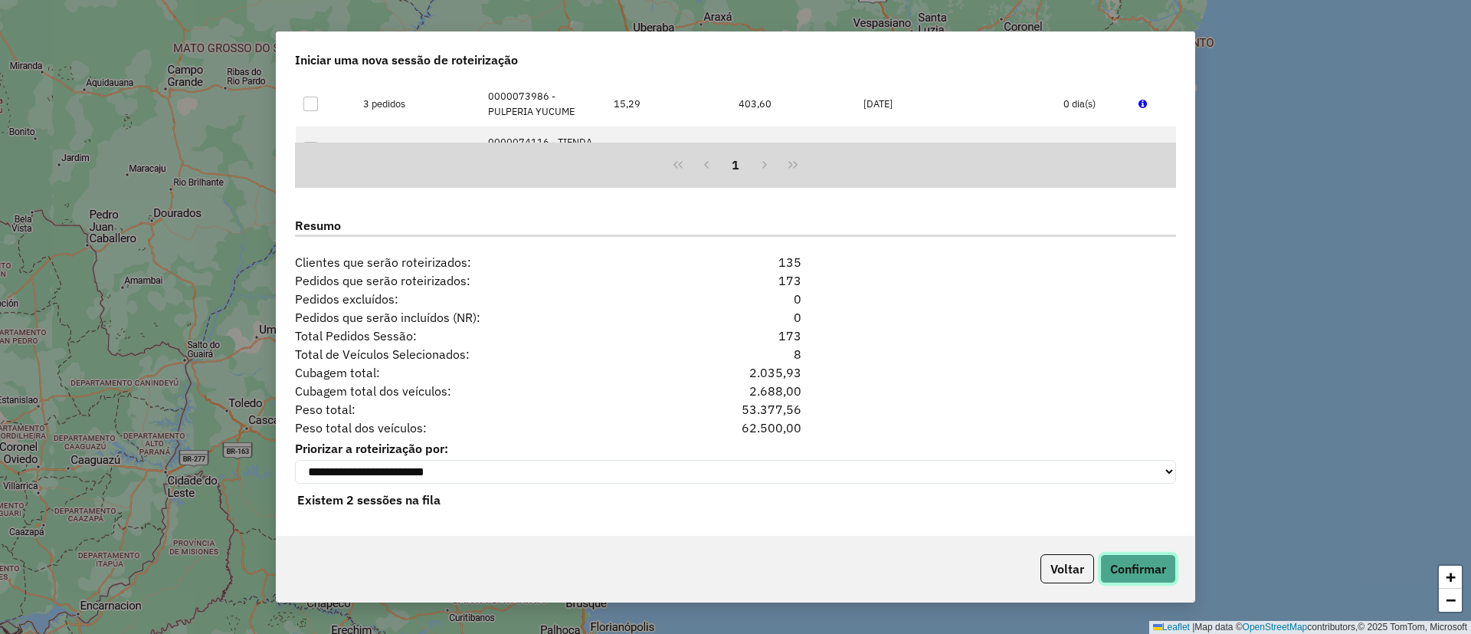
click at [1156, 567] on button "Confirmar" at bounding box center [1139, 568] width 76 height 29
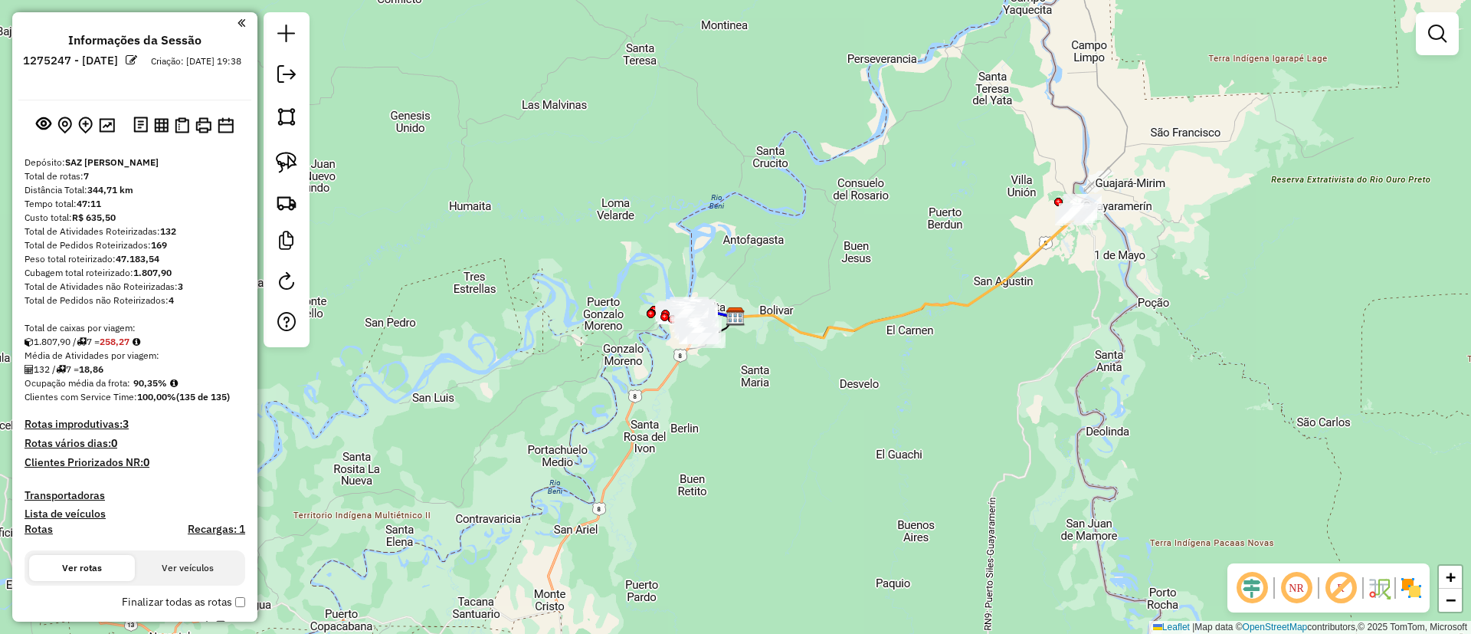
click at [996, 287] on icon at bounding box center [905, 278] width 339 height 120
select select "**********"
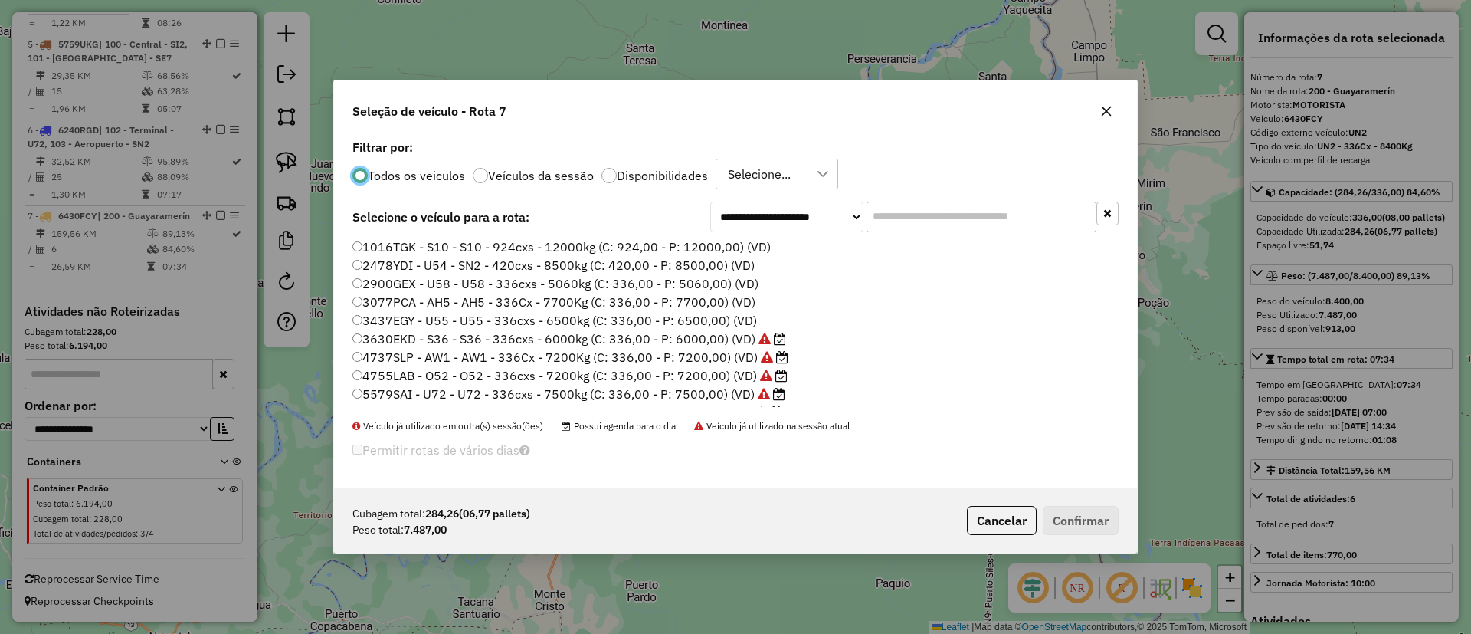
scroll to position [8, 5]
click at [963, 202] on input "text" at bounding box center [982, 217] width 230 height 31
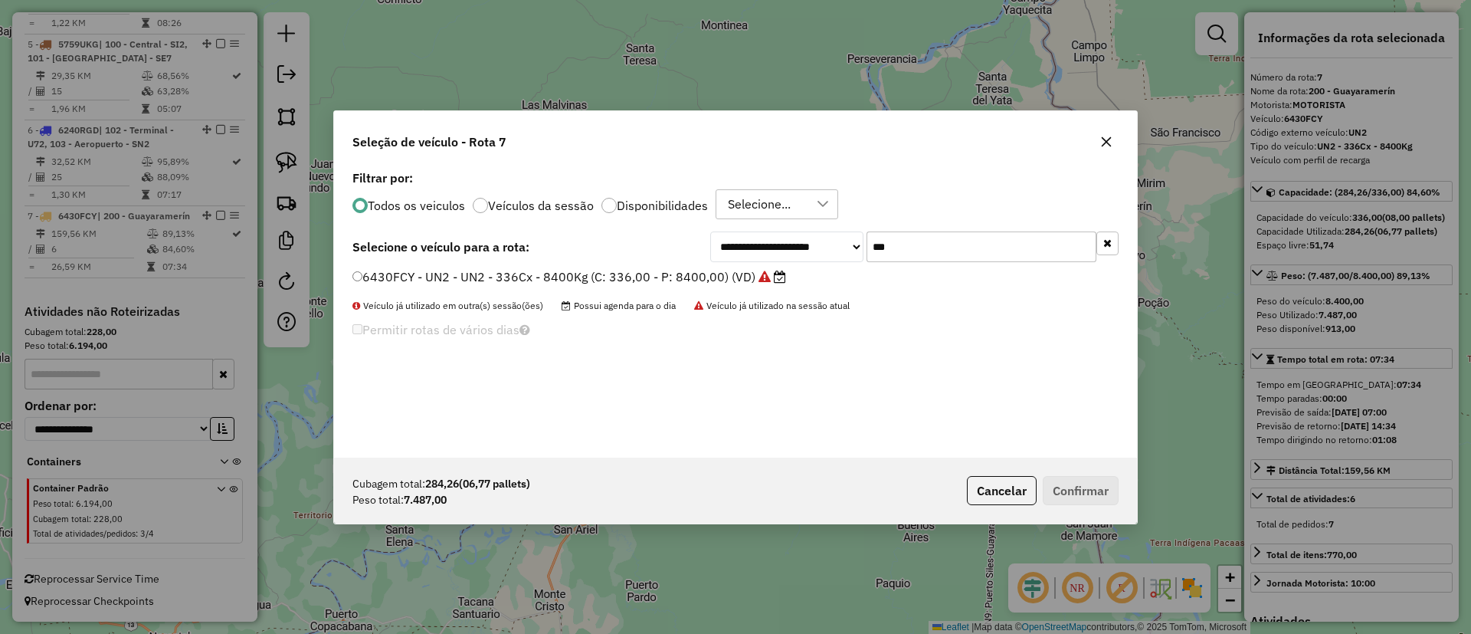
type input "***"
click at [712, 266] on div "**********" at bounding box center [735, 311] width 803 height 291
click at [718, 271] on label "6430FCY - UN2 - UN2 - 336Cx - 8400Kg (C: 336,00 - P: 8400,00) (VD)" at bounding box center [570, 276] width 434 height 18
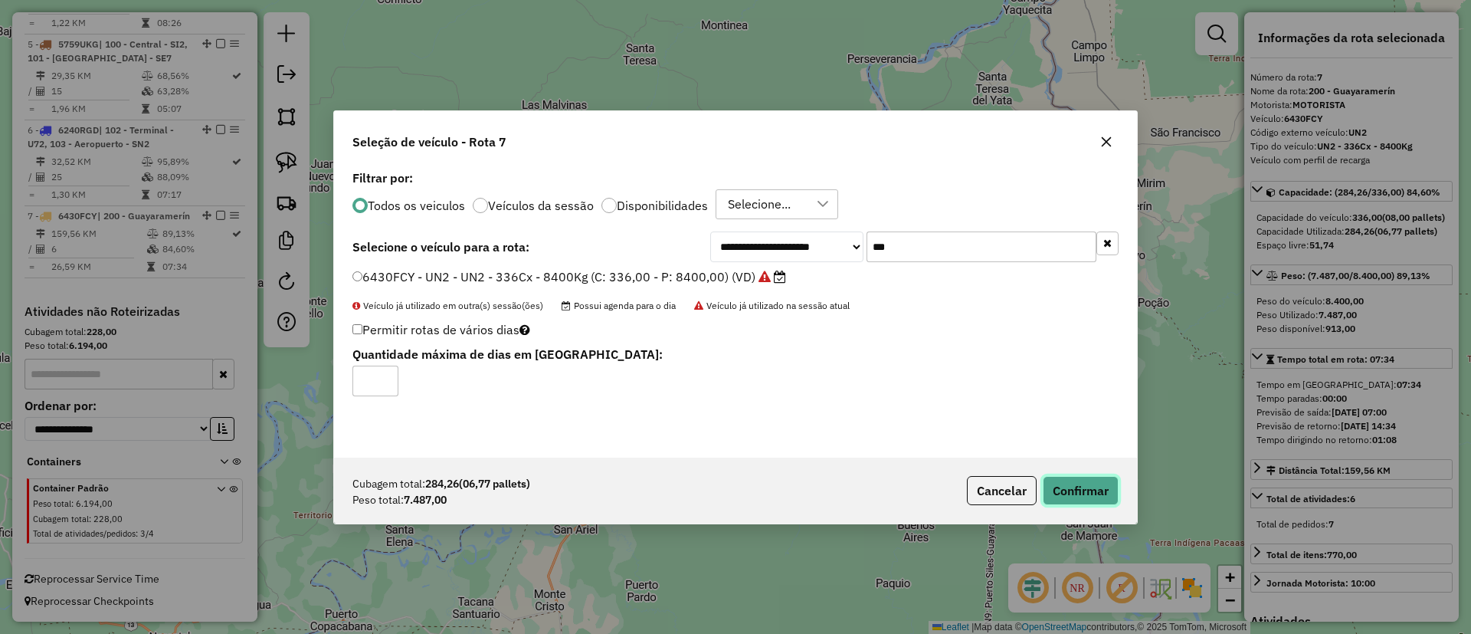
click at [1061, 484] on button "Confirmar" at bounding box center [1081, 490] width 76 height 29
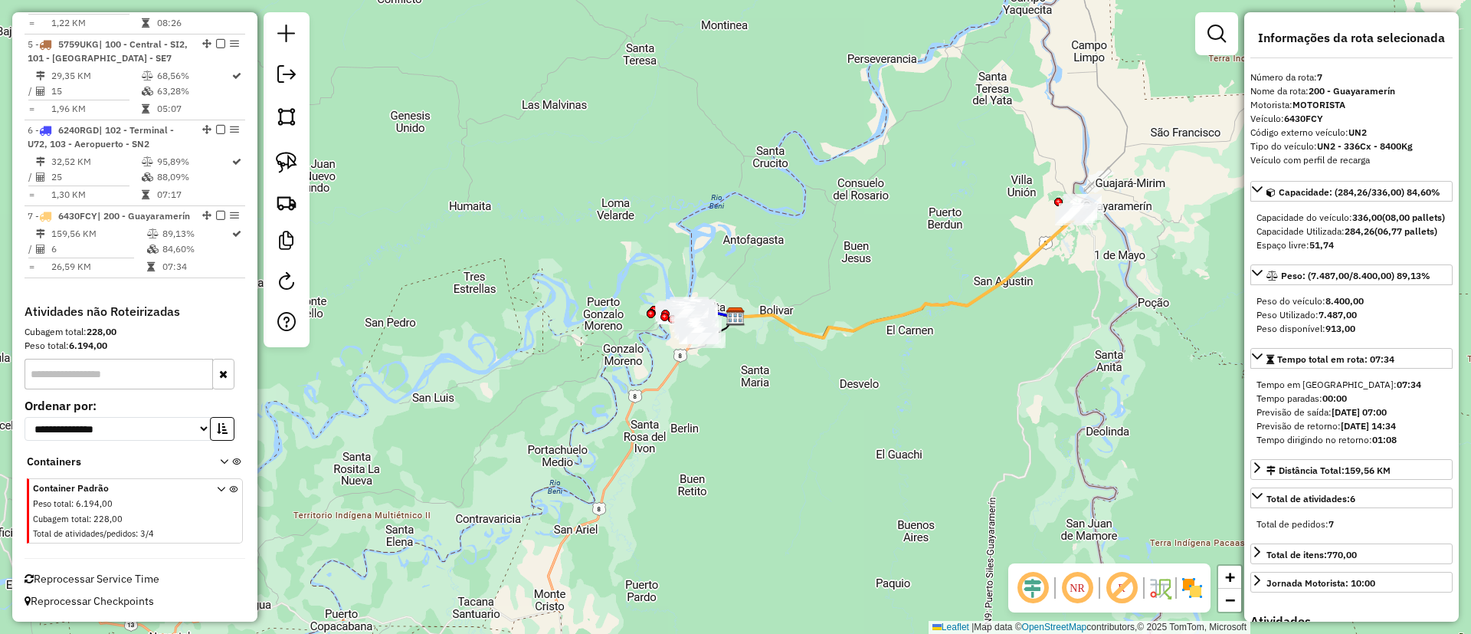
click at [989, 285] on icon at bounding box center [905, 278] width 339 height 120
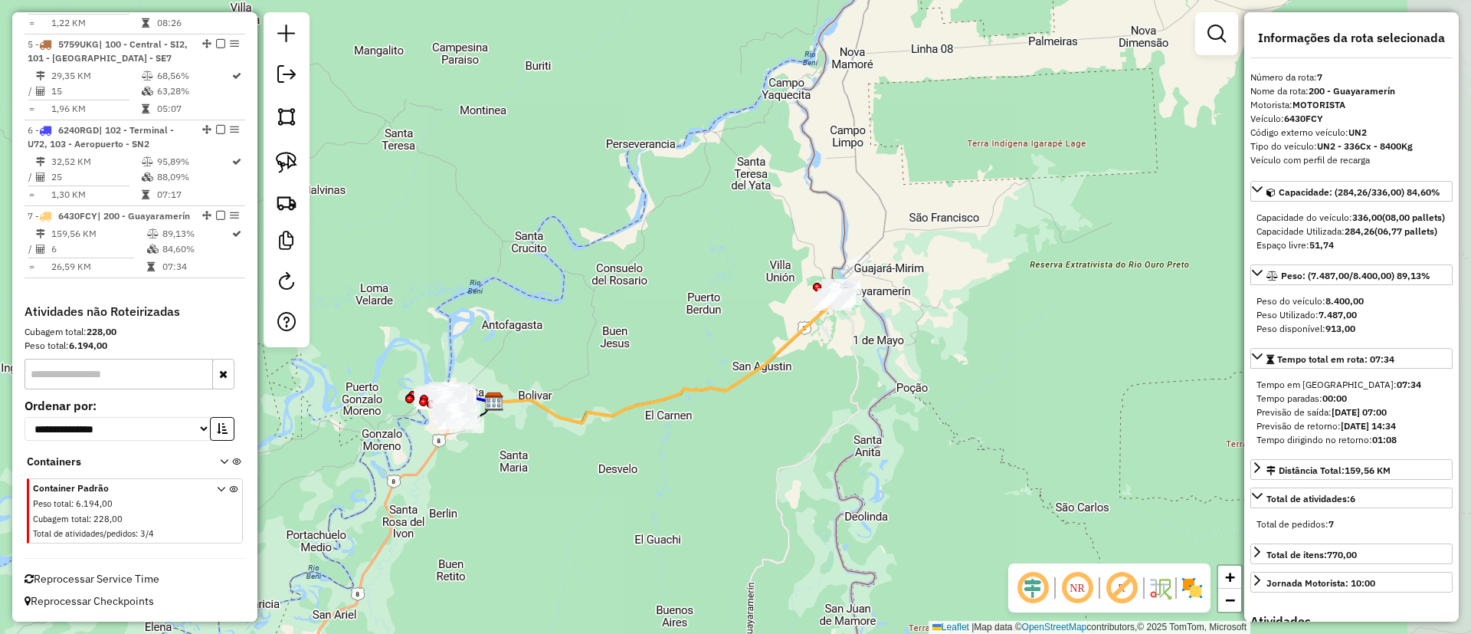
drag, startPoint x: 972, startPoint y: 229, endPoint x: 730, endPoint y: 314, distance: 256.0
click at [730, 314] on div "Janela de atendimento Grade de atendimento Capacidade Transportadoras Veículos …" at bounding box center [735, 317] width 1471 height 634
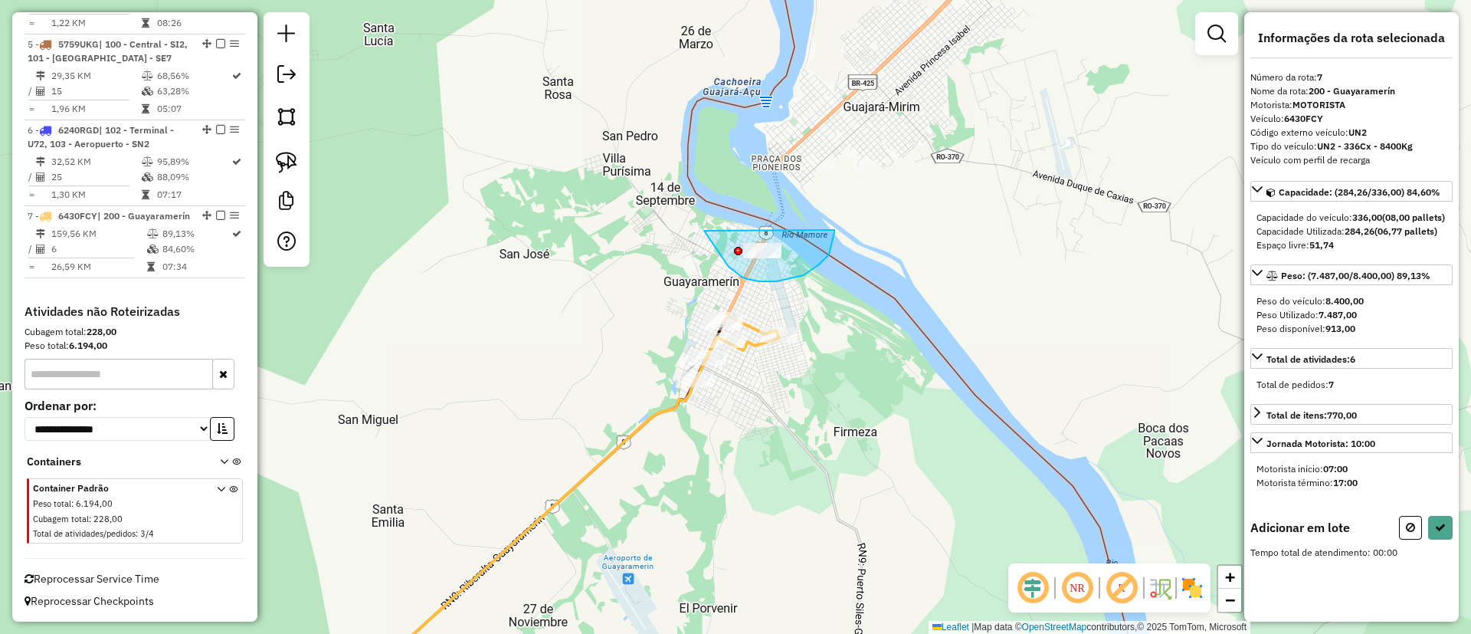
drag, startPoint x: 704, startPoint y: 231, endPoint x: 827, endPoint y: 224, distance: 122.8
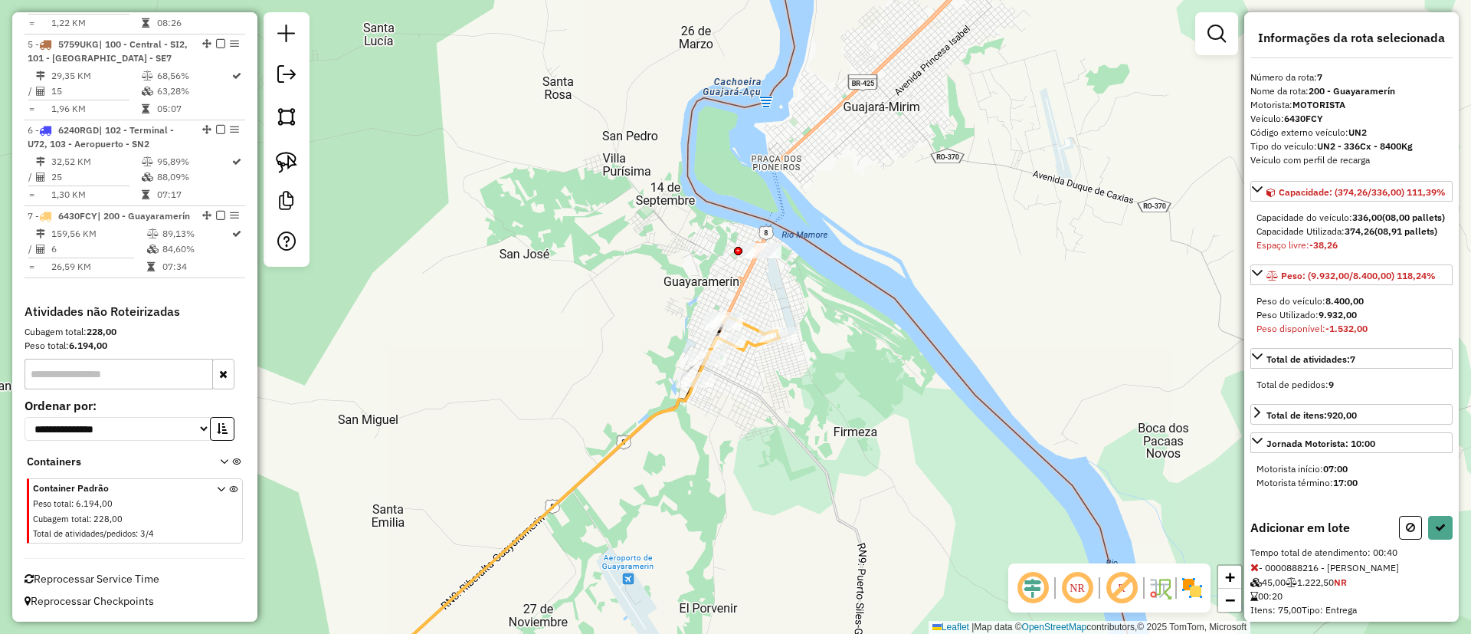
scroll to position [151, 0]
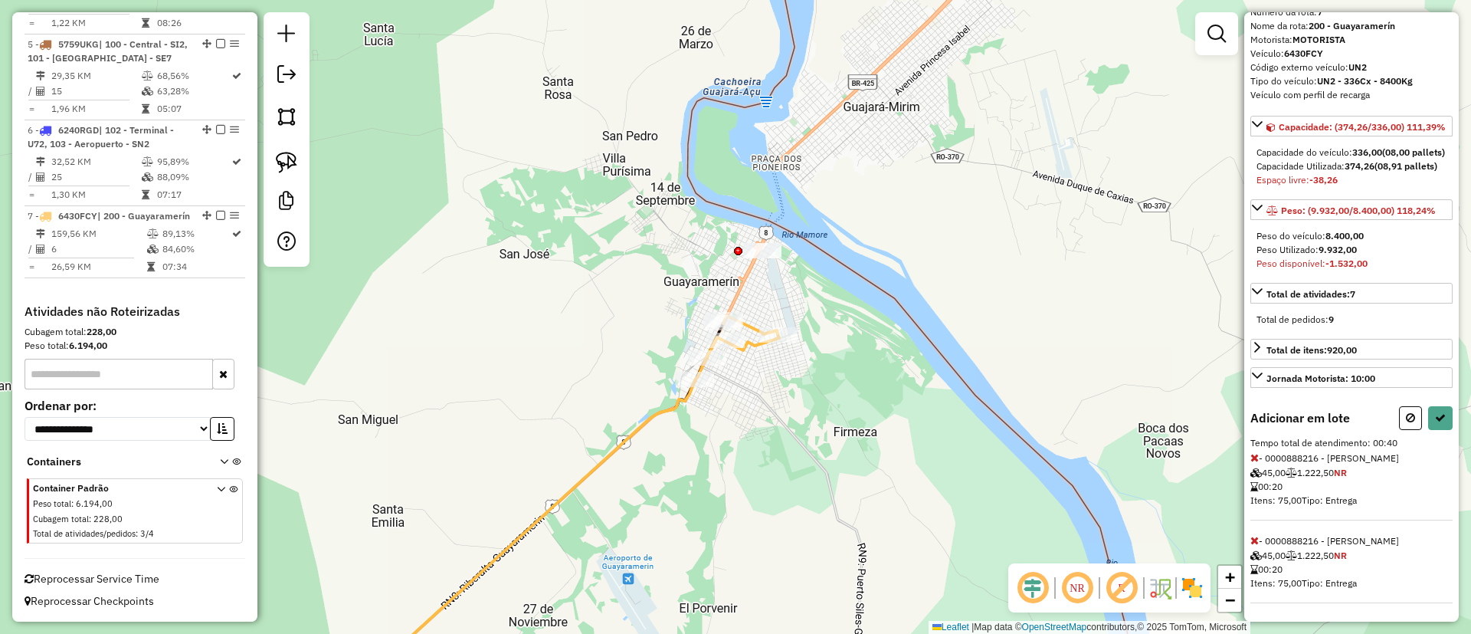
select select "**********"
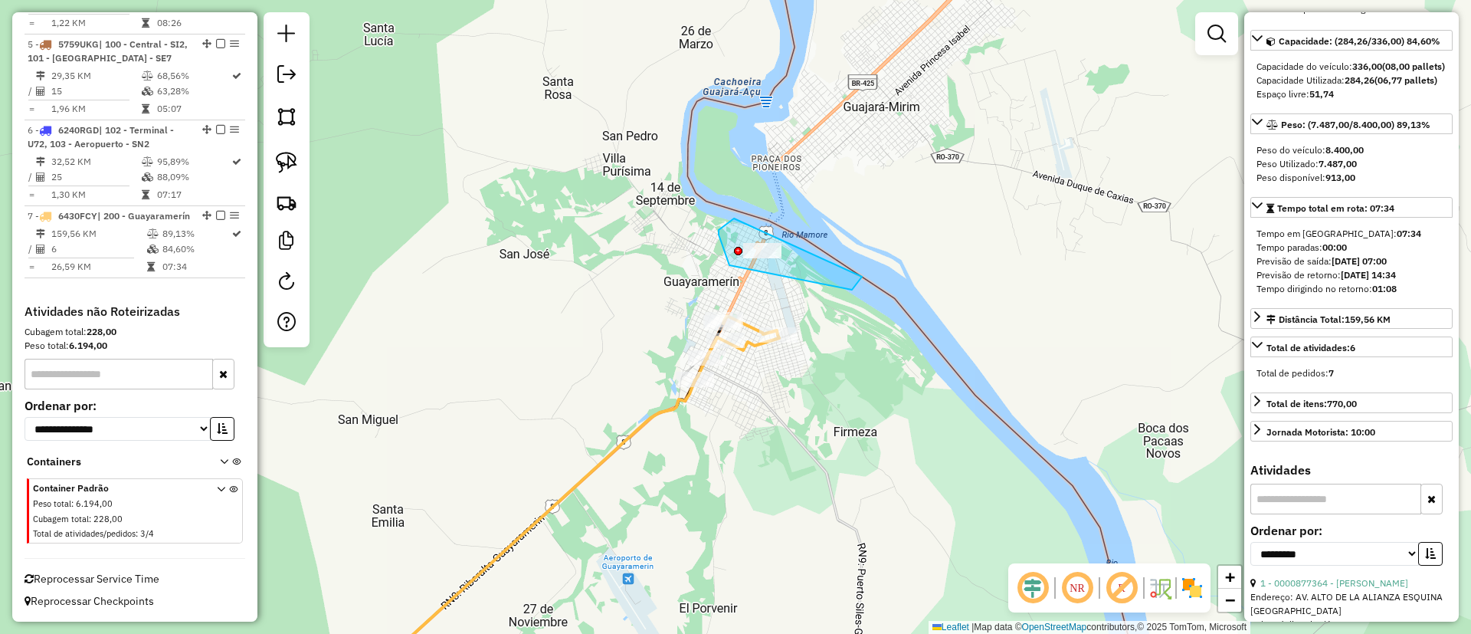
drag, startPoint x: 719, startPoint y: 235, endPoint x: 864, endPoint y: 208, distance: 147.9
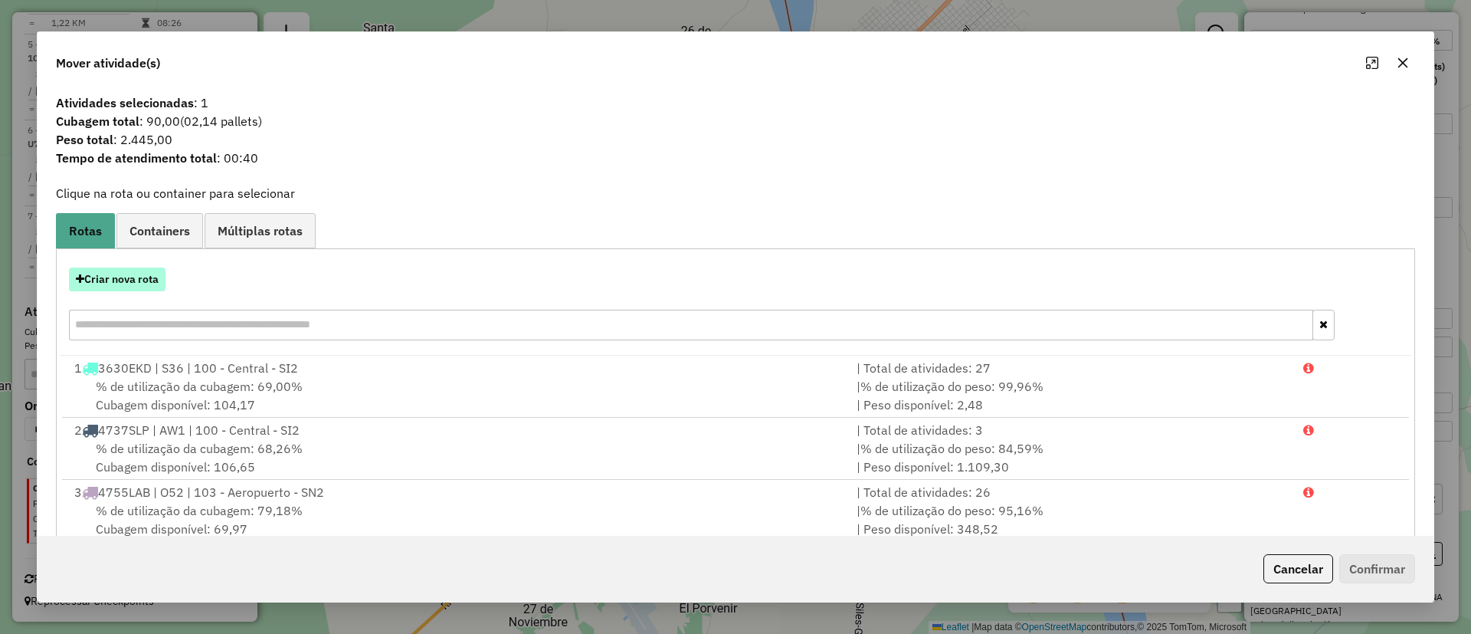
click at [107, 274] on button "Criar nova rota" at bounding box center [117, 279] width 97 height 24
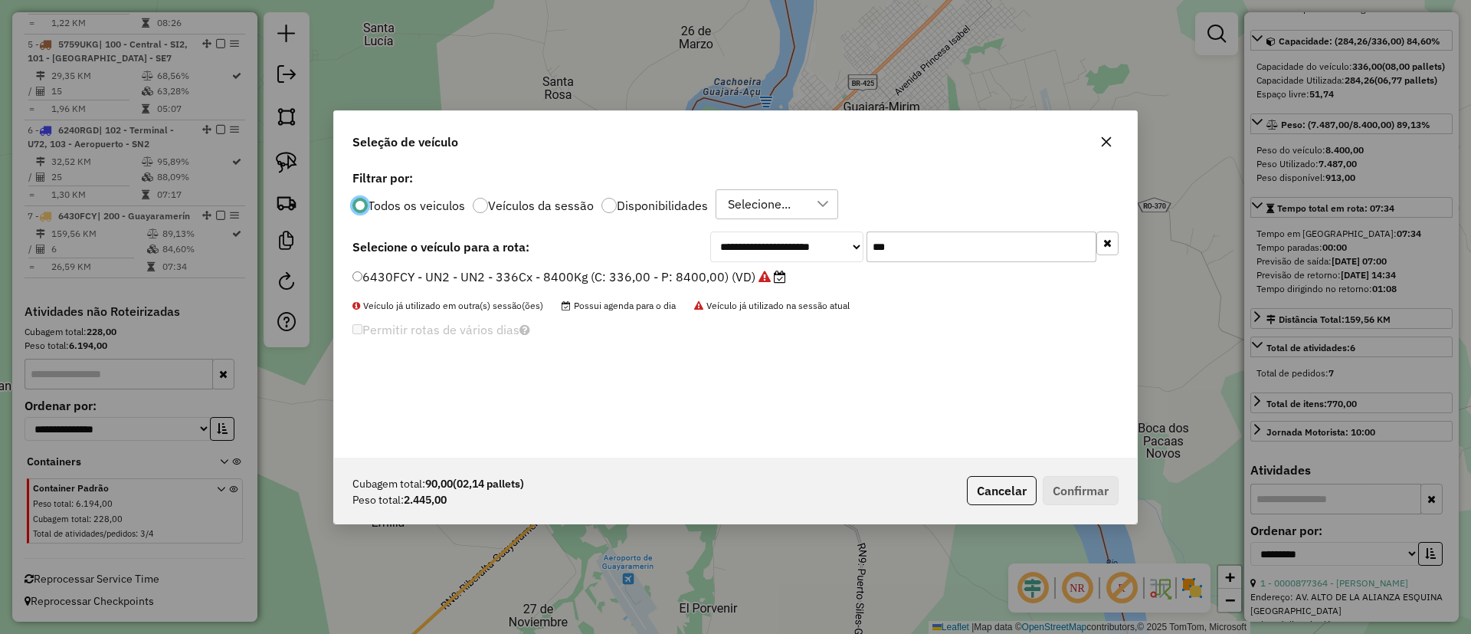
scroll to position [8, 5]
drag, startPoint x: 902, startPoint y: 248, endPoint x: 809, endPoint y: 234, distance: 94.6
click at [809, 234] on div "**********" at bounding box center [914, 246] width 408 height 31
type input "**"
drag, startPoint x: 698, startPoint y: 284, endPoint x: 752, endPoint y: 284, distance: 53.7
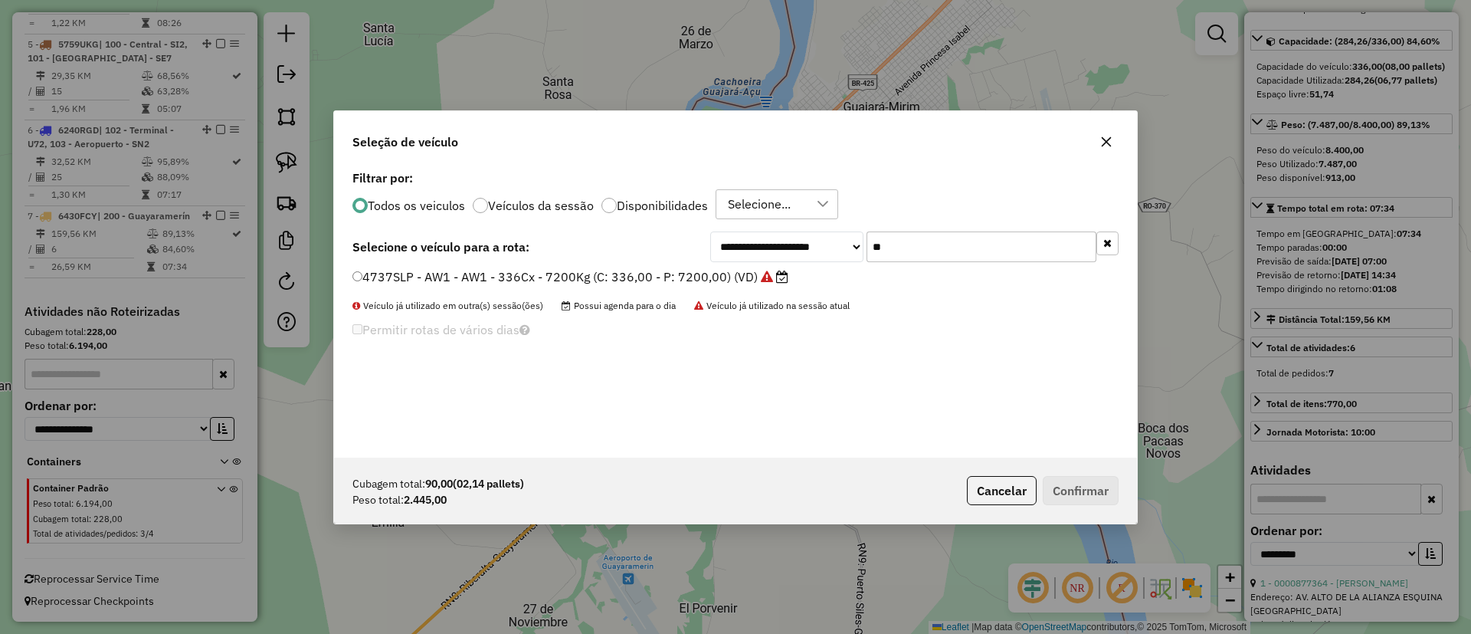
click at [698, 284] on label "4737SLP - AW1 - AW1 - 336Cx - 7200Kg (C: 336,00 - P: 7200,00) (VD)" at bounding box center [571, 276] width 436 height 18
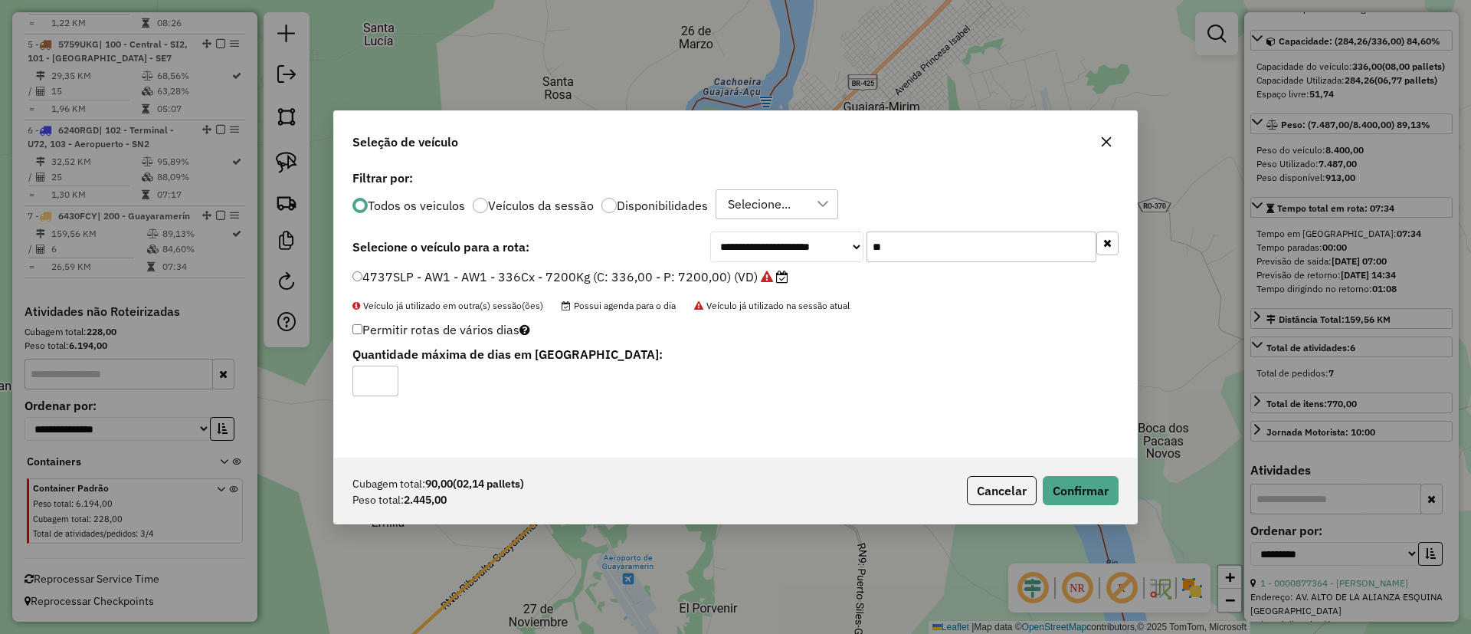
click at [1063, 458] on div "Cubagem total: 90,00 (02,14 pallets) Peso total: 2.445,00 Cancelar Confirmar" at bounding box center [735, 491] width 803 height 66
click at [1071, 474] on div "Cubagem total: 90,00 (02,14 pallets) Peso total: 2.445,00 Cancelar Confirmar" at bounding box center [735, 491] width 803 height 66
click at [1074, 476] on button "Confirmar" at bounding box center [1081, 490] width 76 height 29
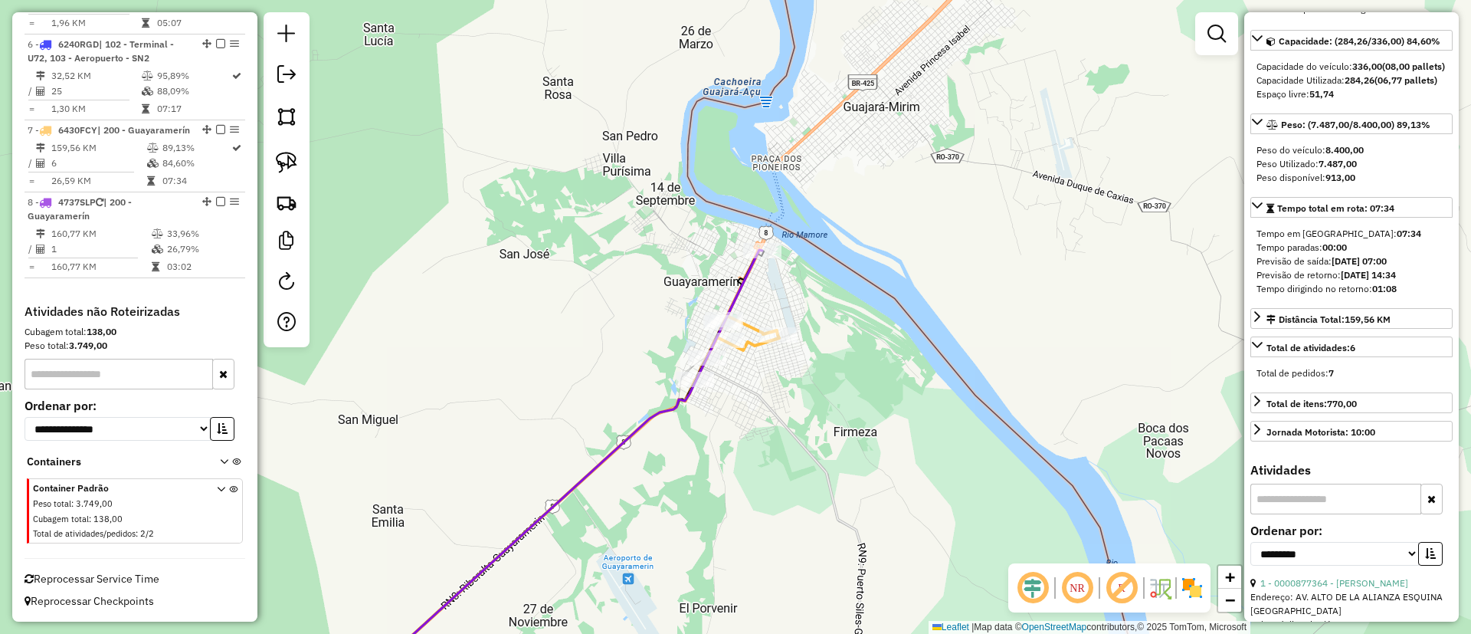
scroll to position [1025, 0]
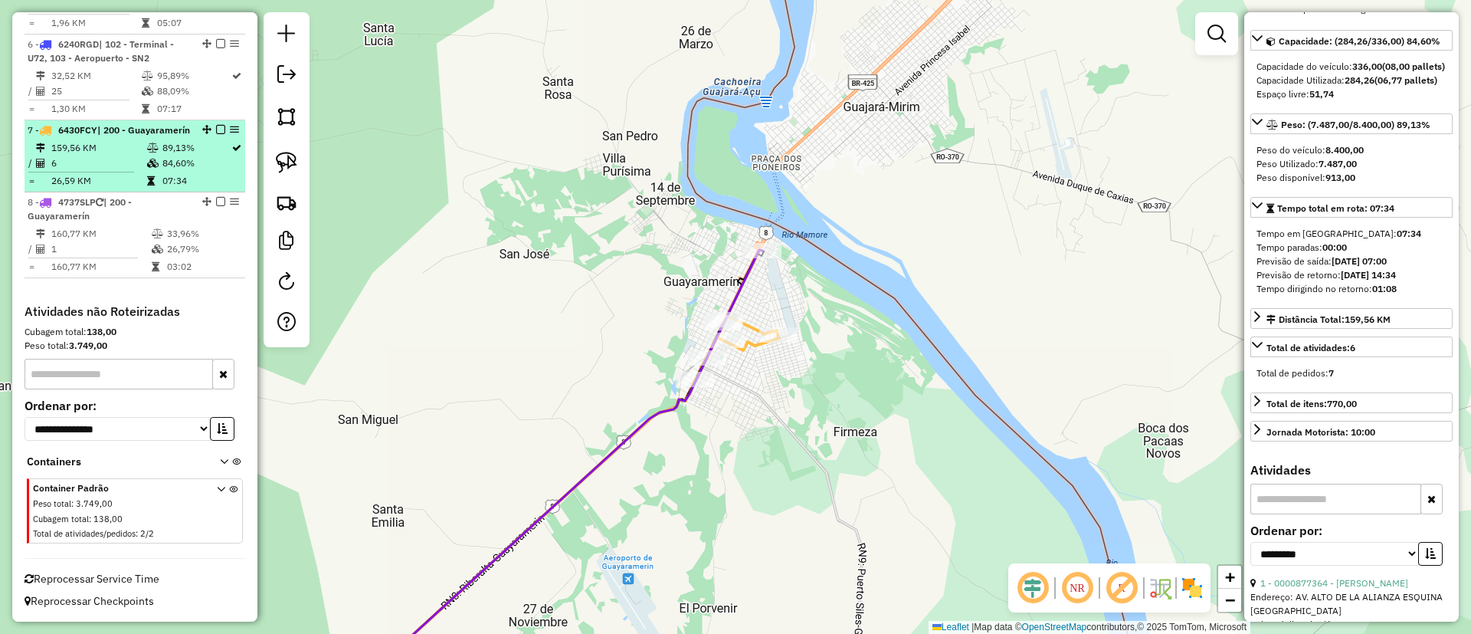
click at [216, 125] on em at bounding box center [220, 129] width 9 height 9
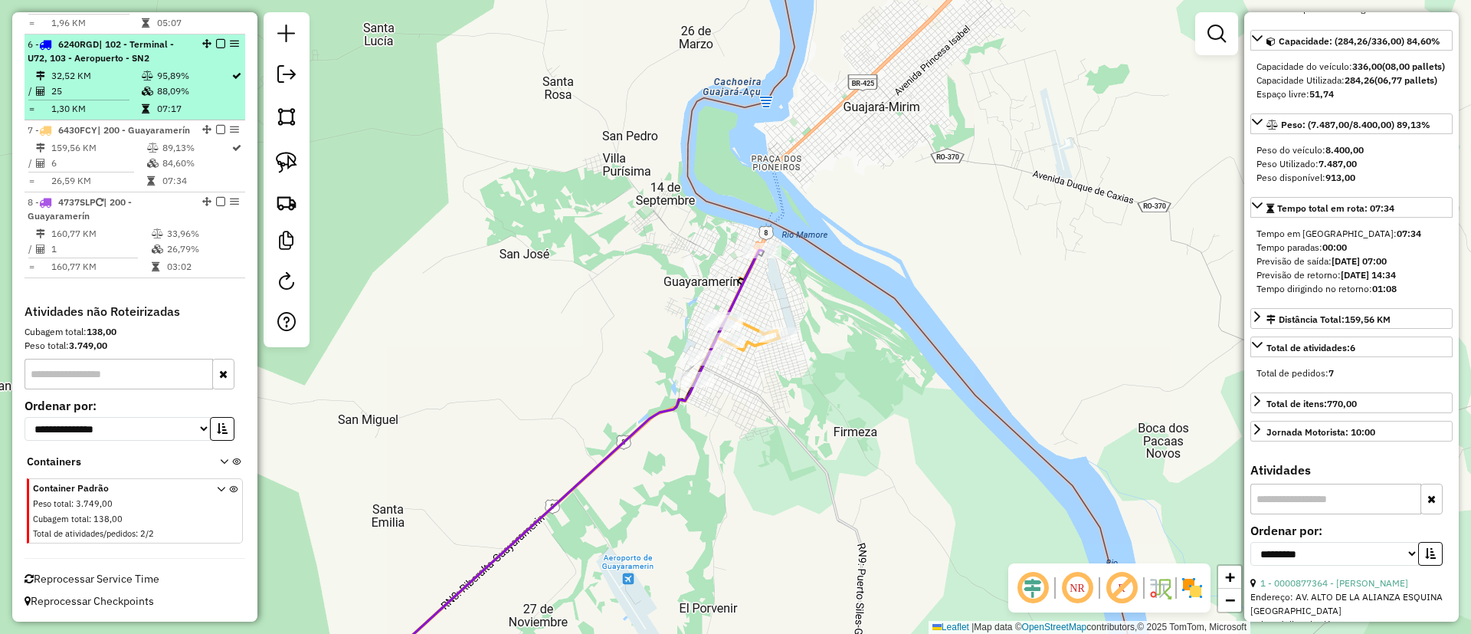
scroll to position [960, 0]
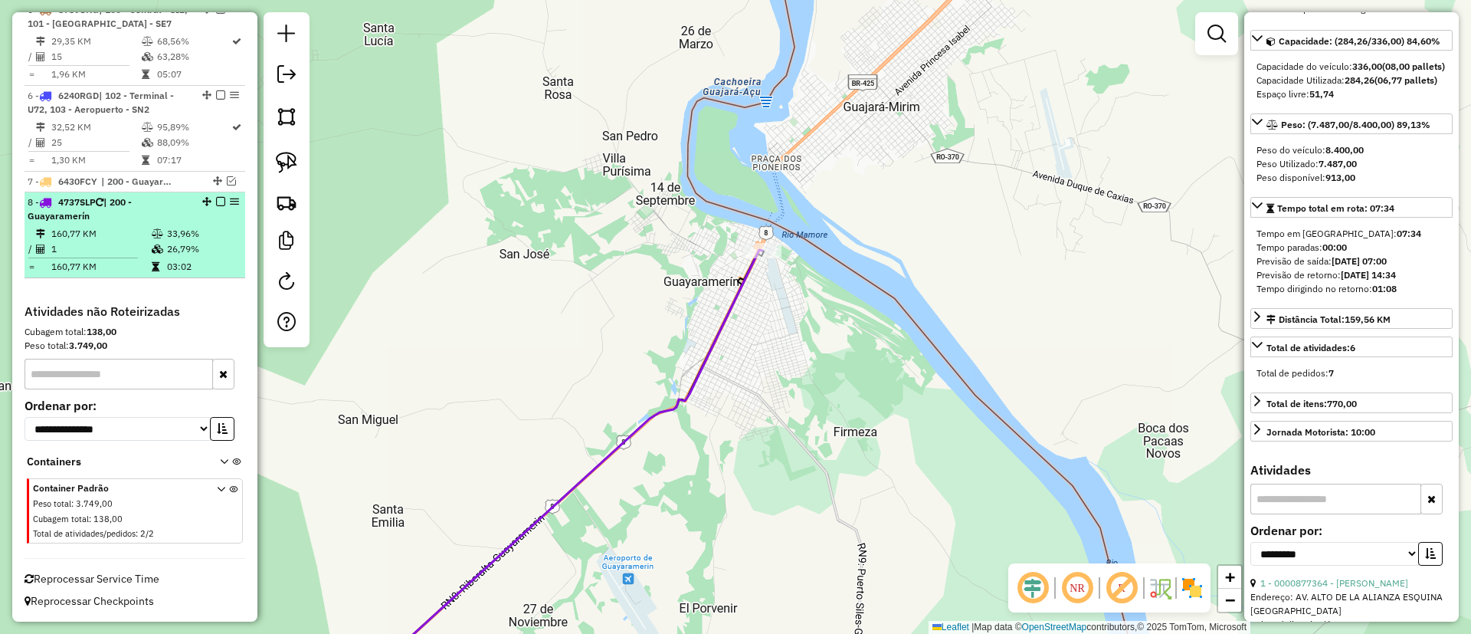
click at [220, 201] on div at bounding box center [216, 201] width 46 height 9
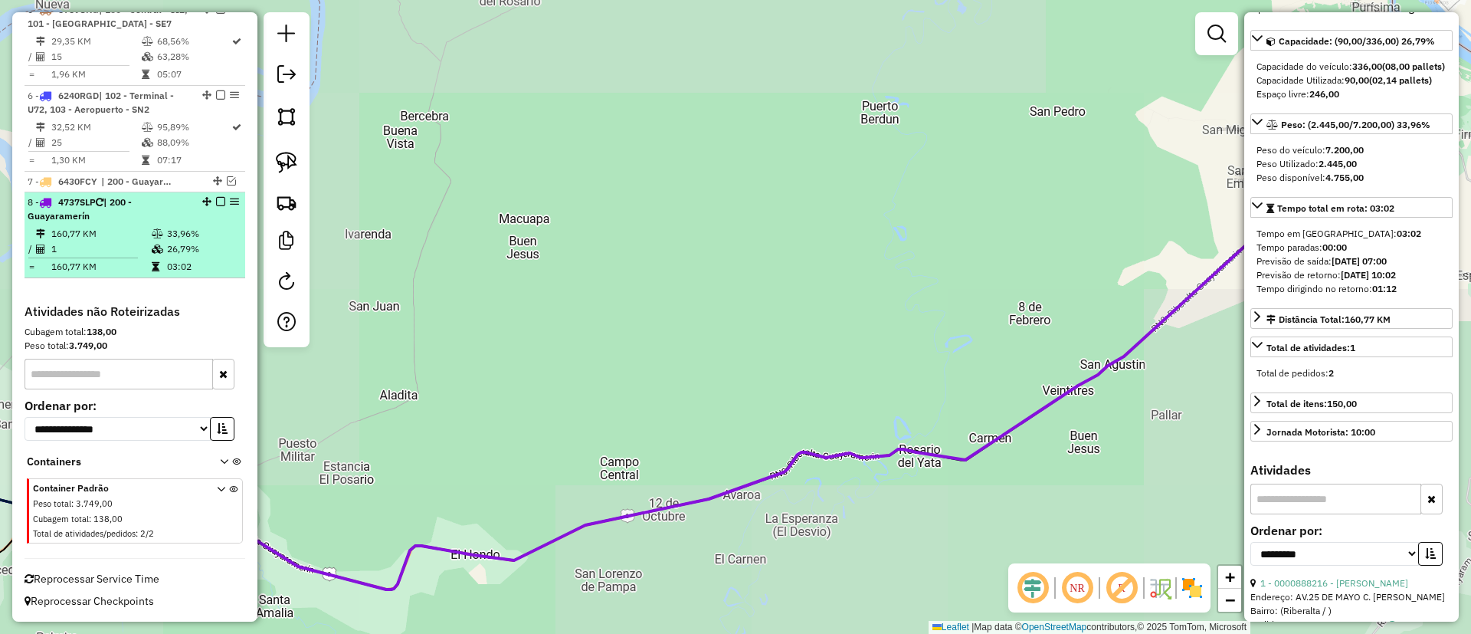
click at [210, 198] on div at bounding box center [216, 201] width 46 height 9
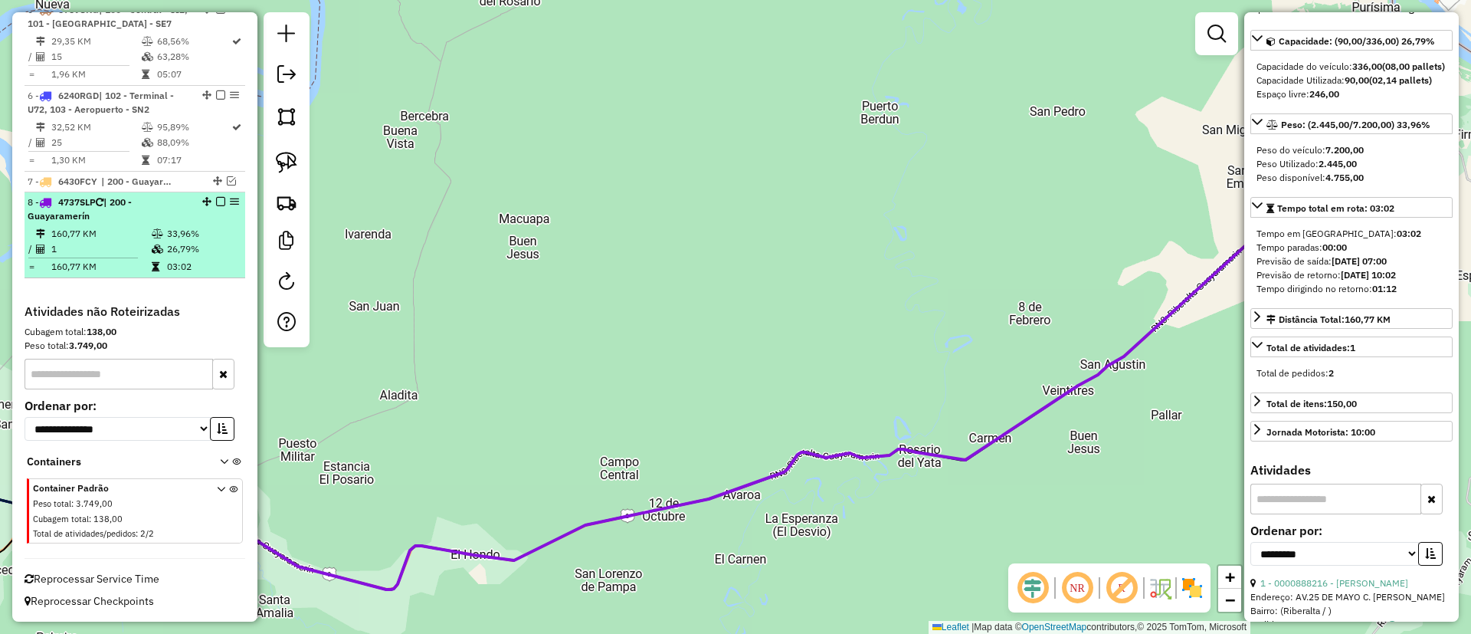
click at [216, 199] on em at bounding box center [220, 201] width 9 height 9
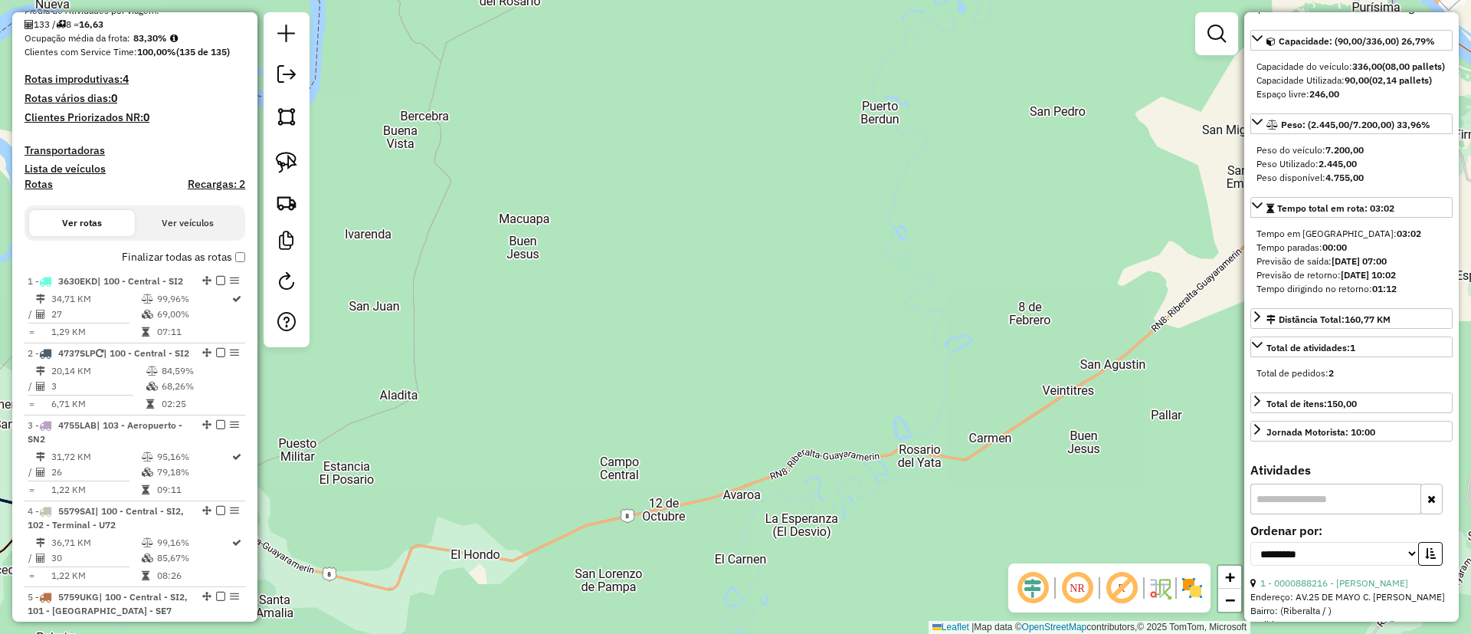
scroll to position [320, 0]
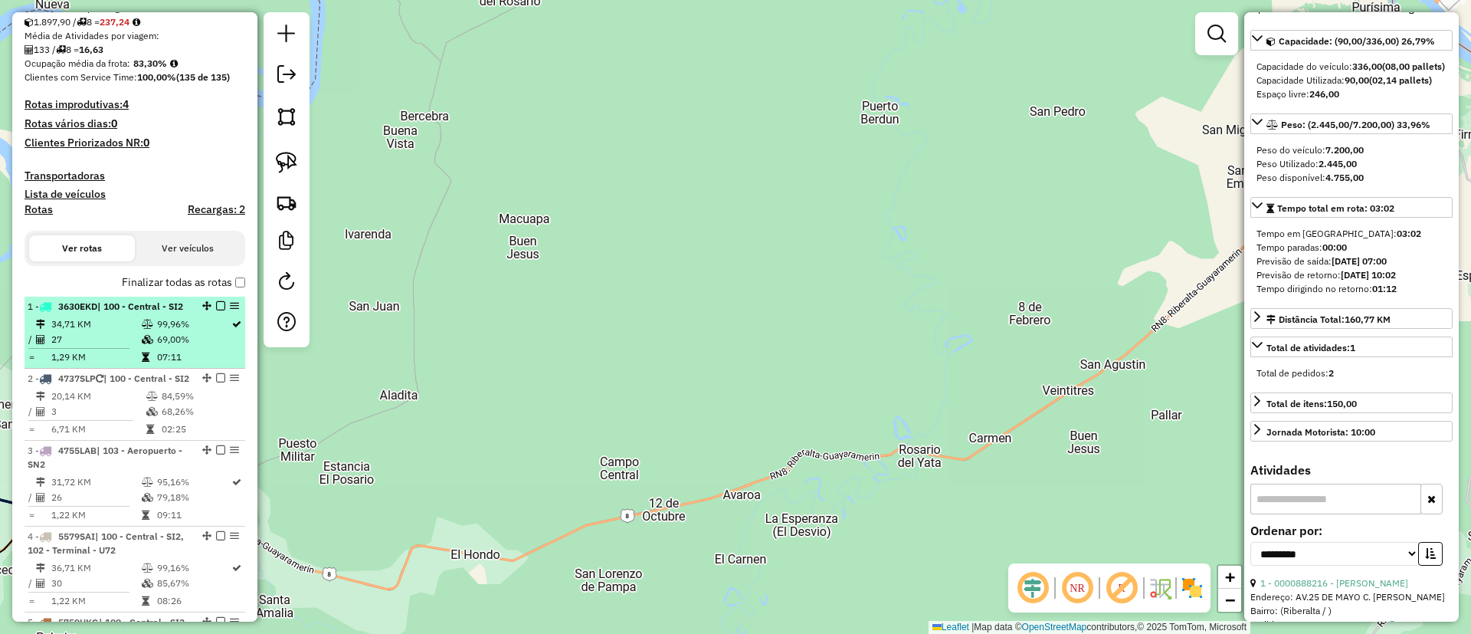
click at [146, 309] on span "| 100 - Central - SI2" at bounding box center [140, 305] width 86 height 11
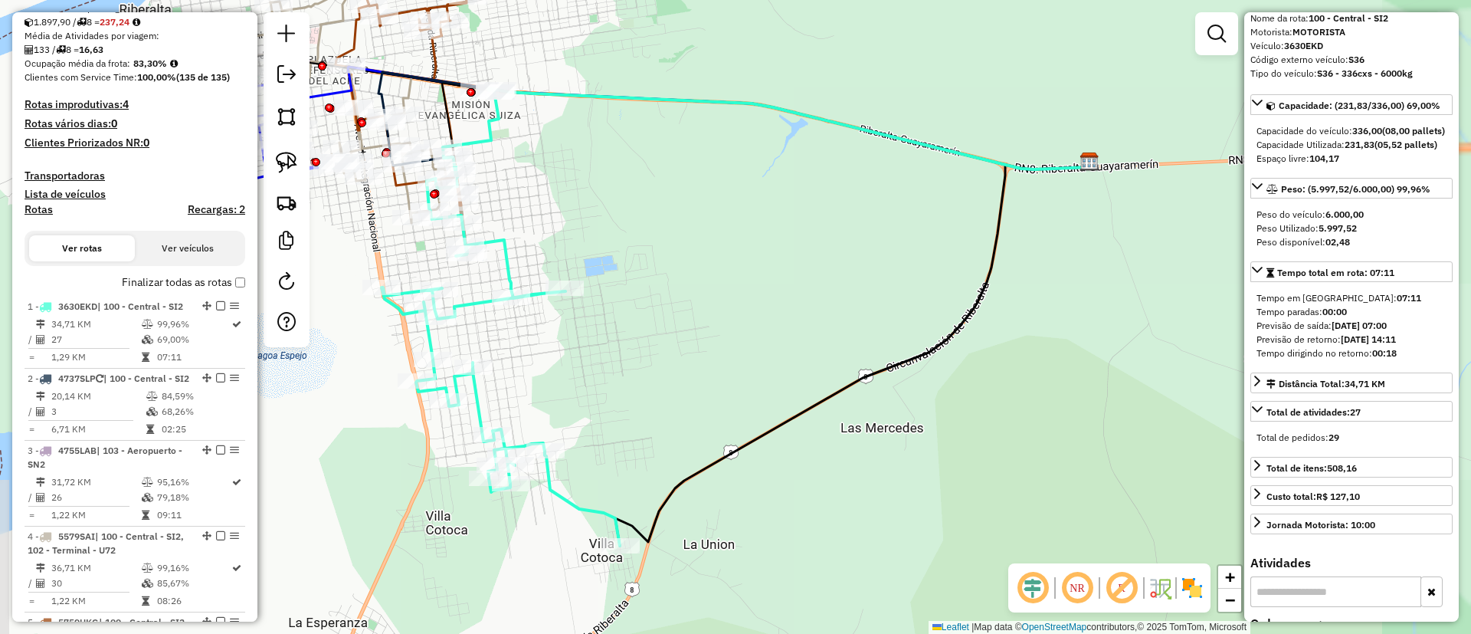
scroll to position [0, 0]
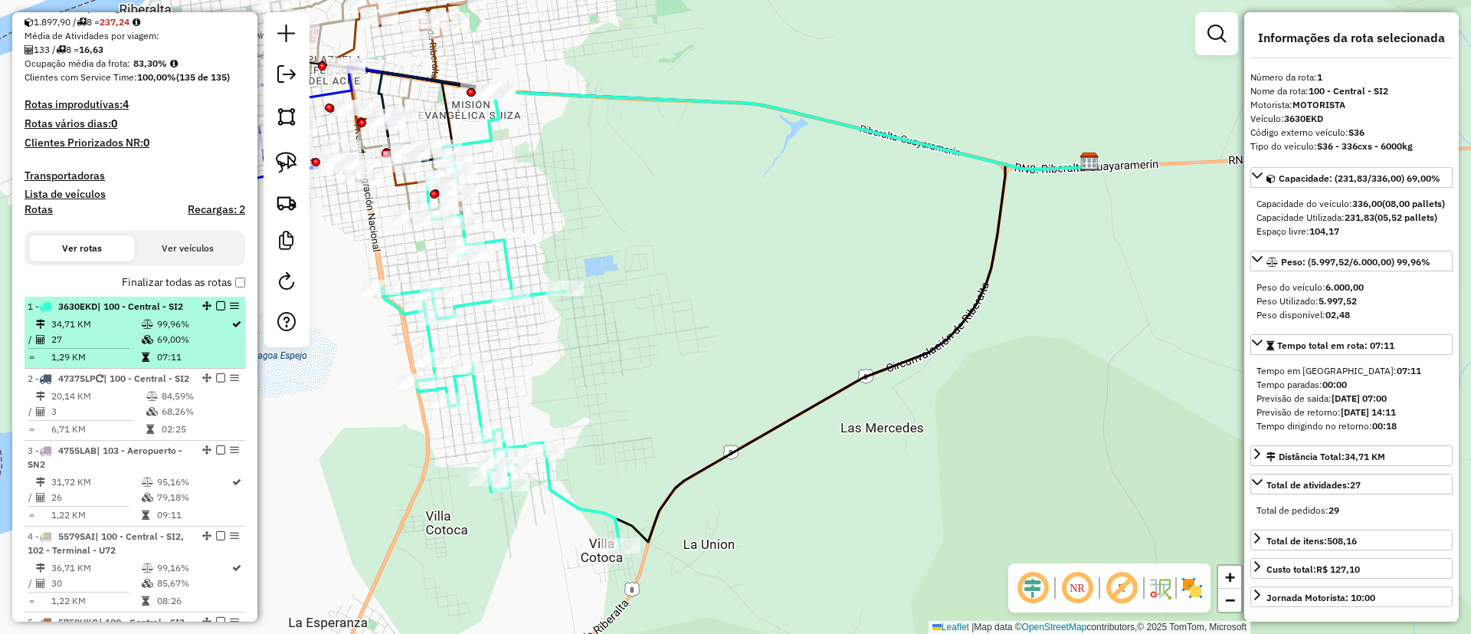
click at [216, 307] on em at bounding box center [220, 305] width 9 height 9
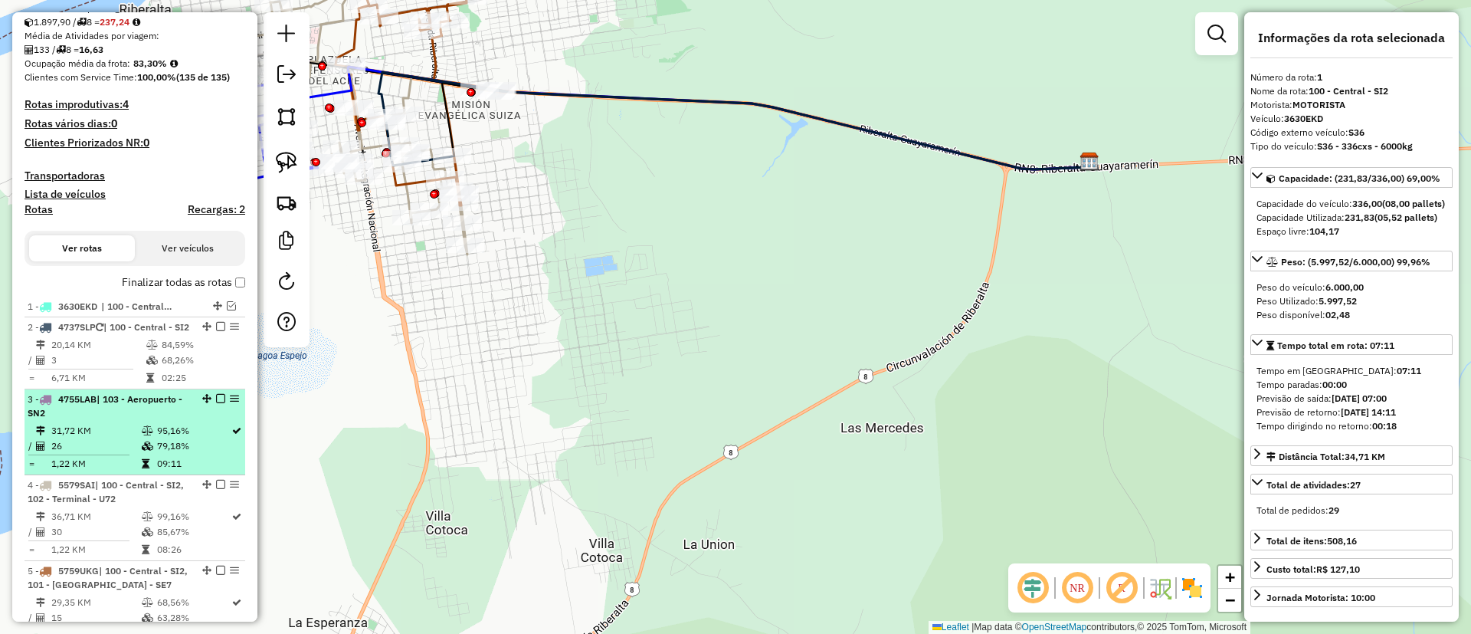
click at [202, 403] on em at bounding box center [206, 398] width 9 height 9
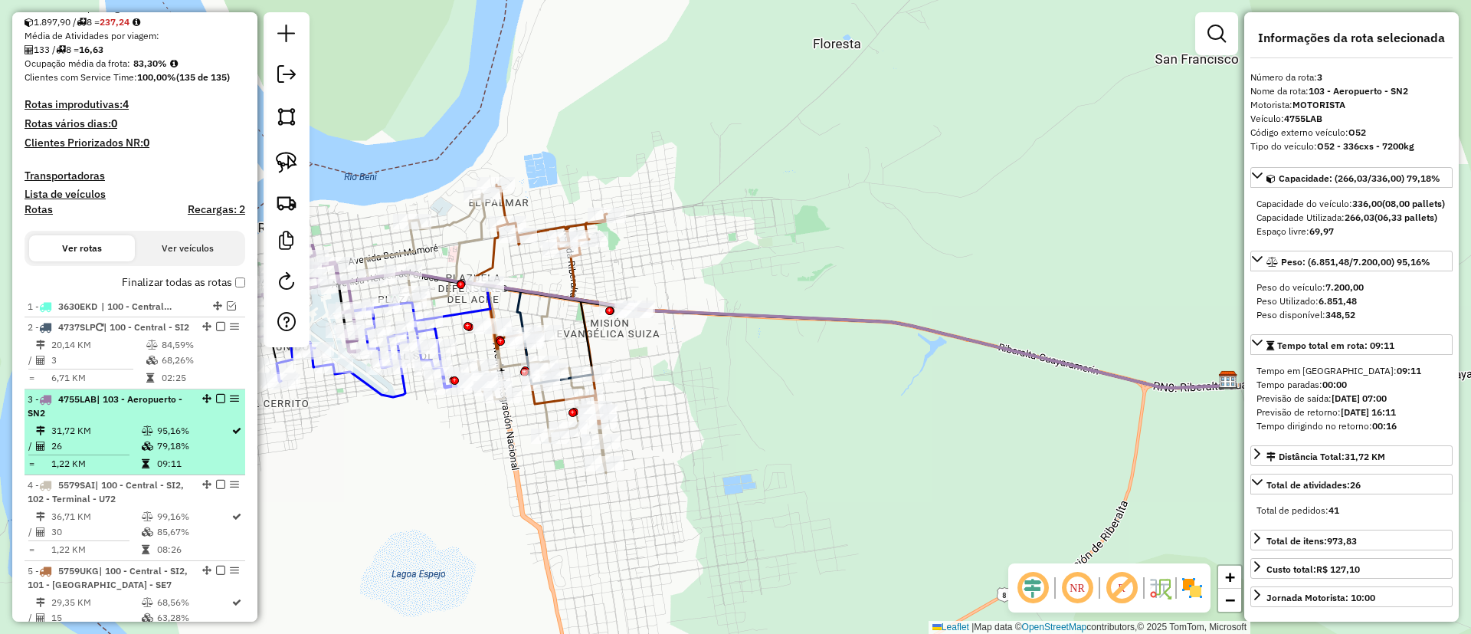
click at [216, 403] on em at bounding box center [220, 398] width 9 height 9
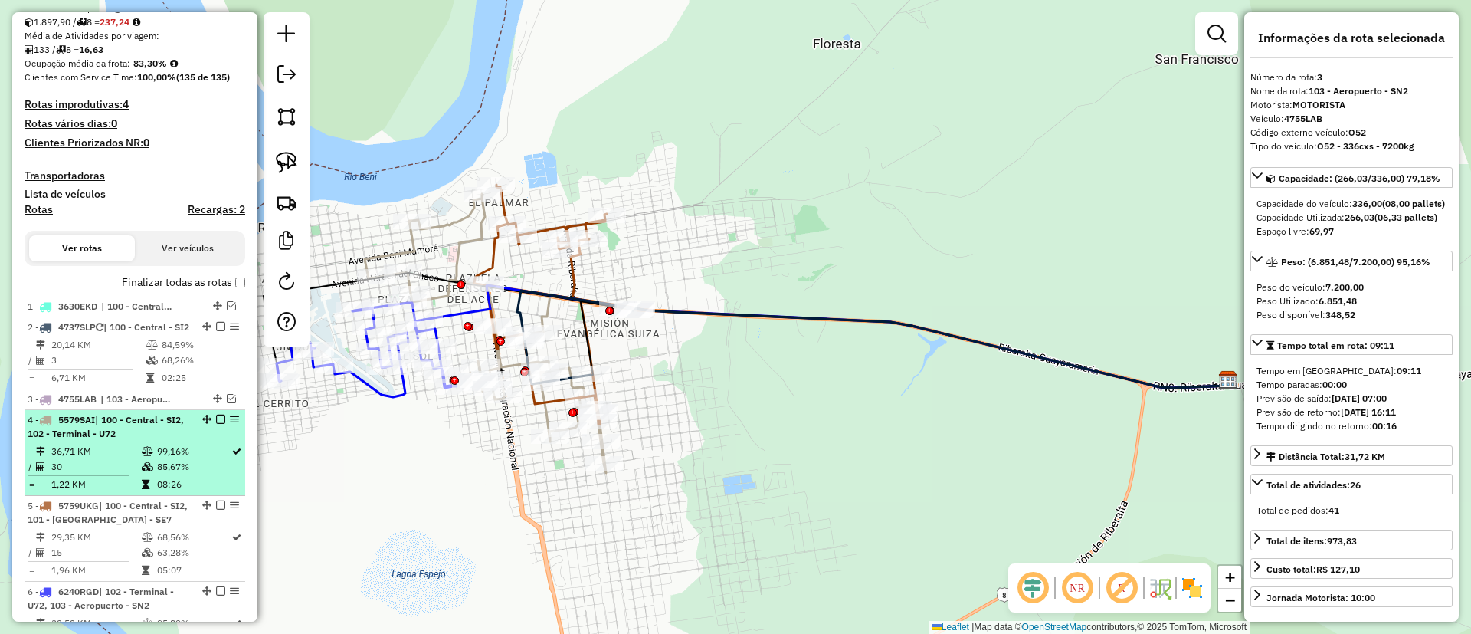
click at [210, 472] on td "85,67%" at bounding box center [193, 466] width 74 height 15
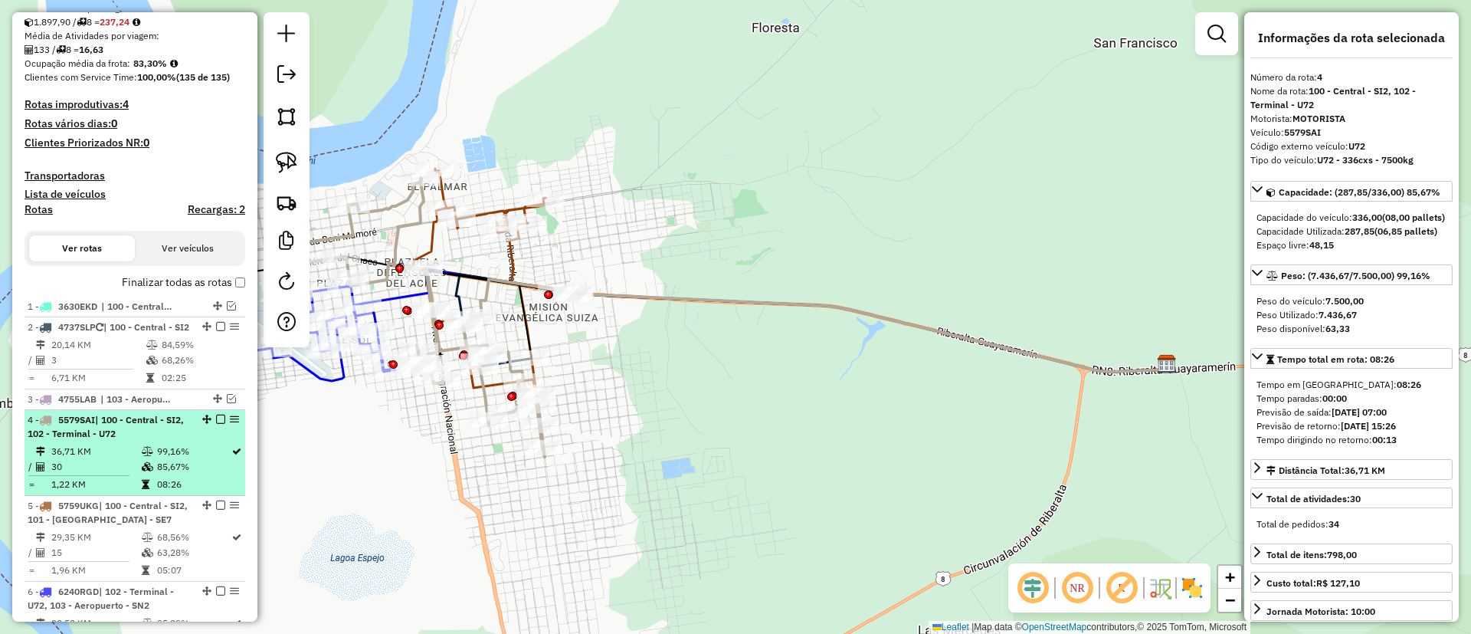
click at [217, 424] on em at bounding box center [220, 419] width 9 height 9
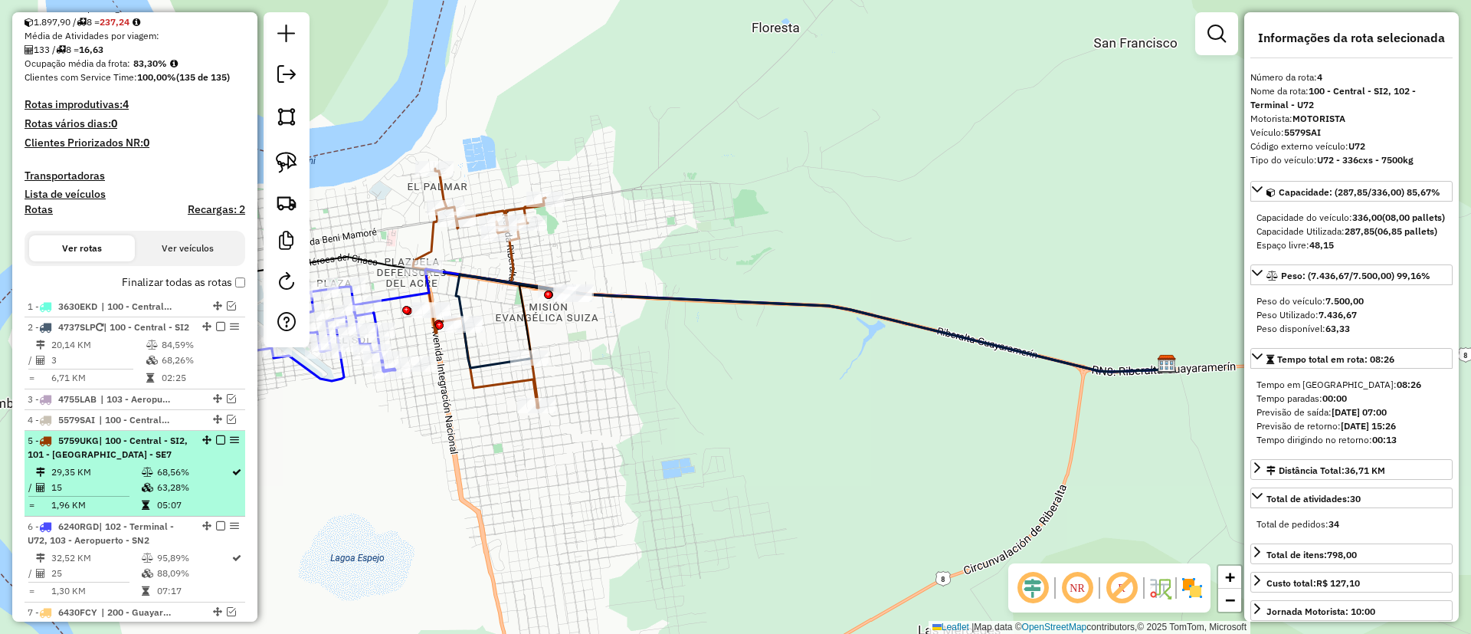
click at [209, 494] on td "63,28%" at bounding box center [193, 487] width 74 height 15
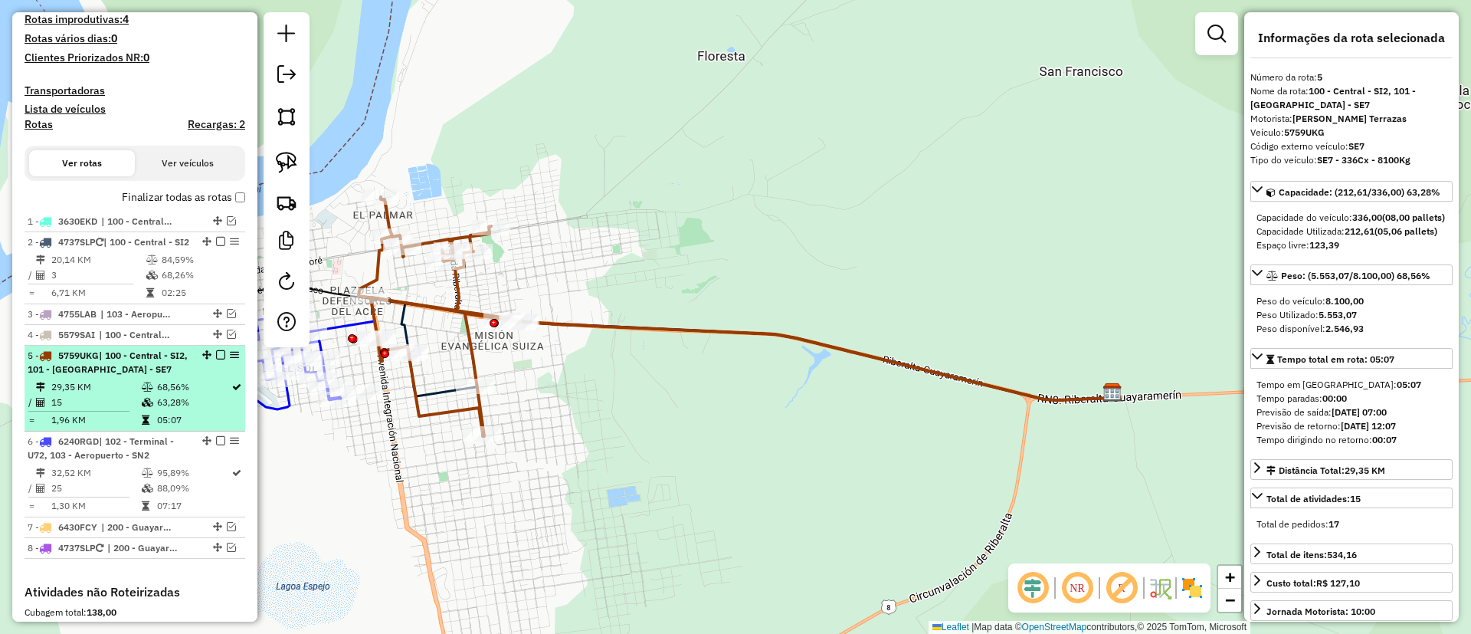
scroll to position [435, 0]
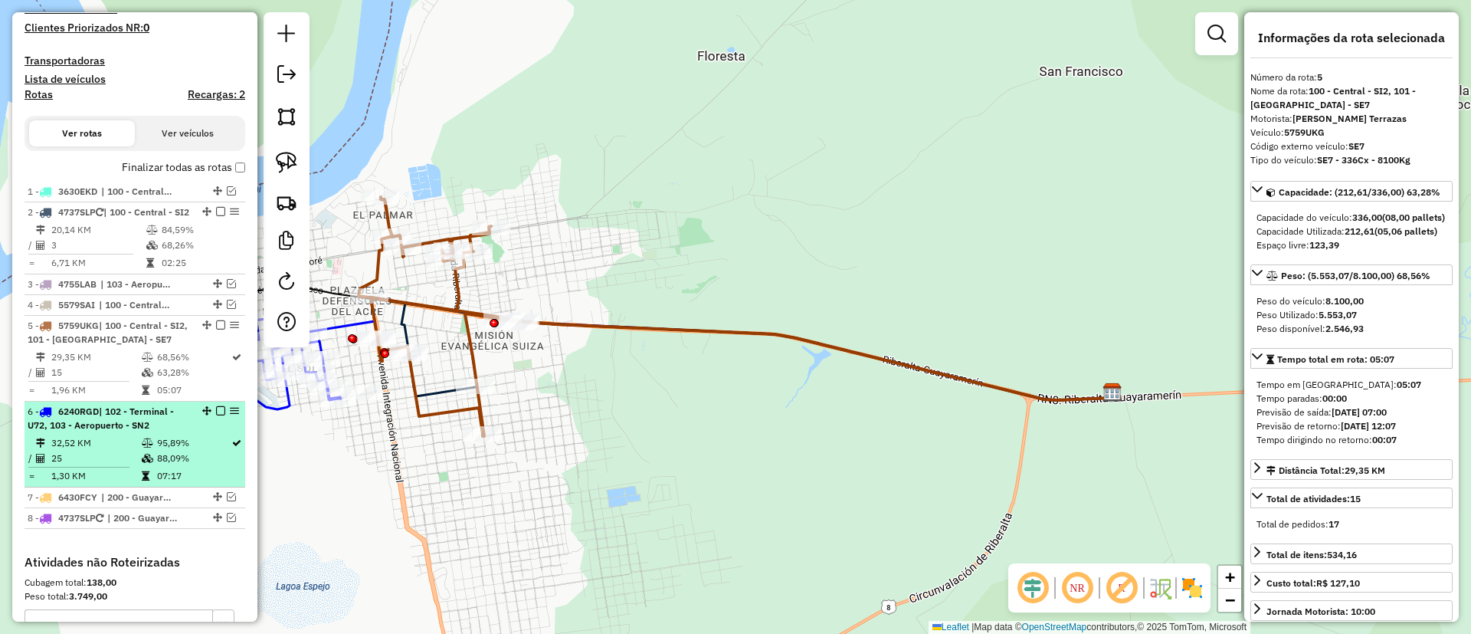
click at [205, 451] on td "95,89%" at bounding box center [193, 442] width 74 height 15
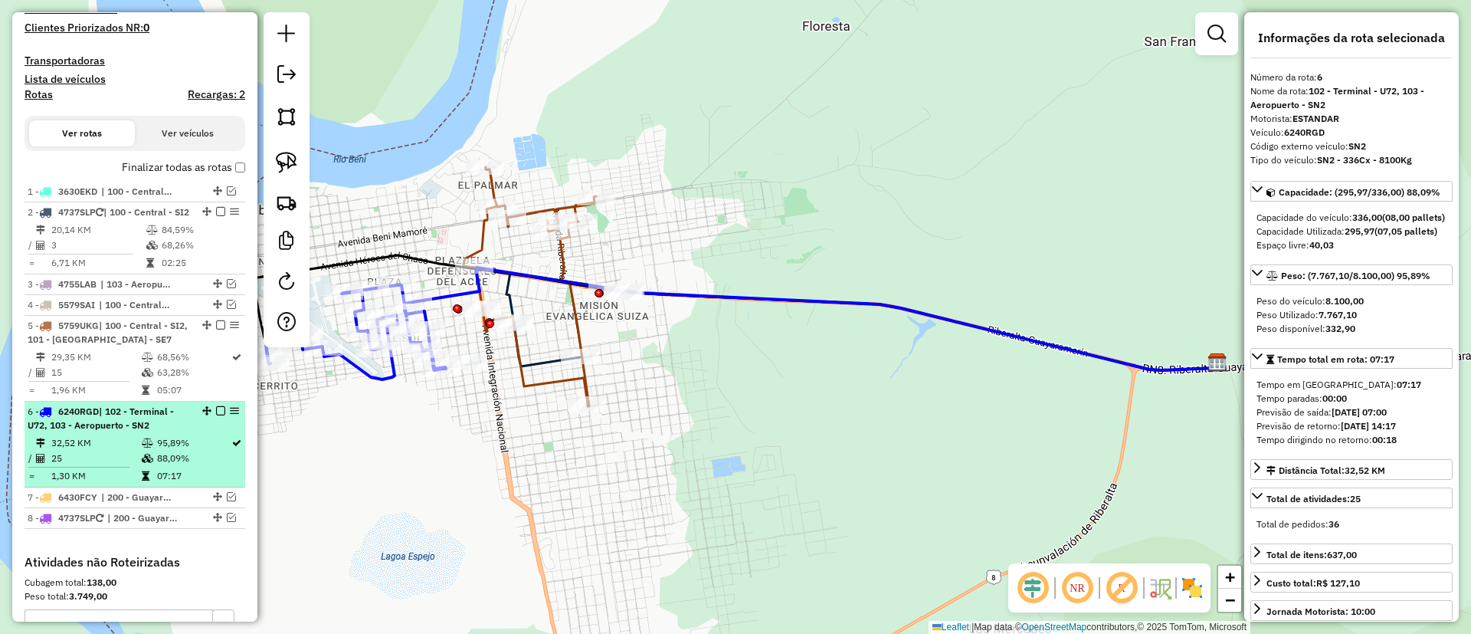
click at [216, 415] on em at bounding box center [220, 410] width 9 height 9
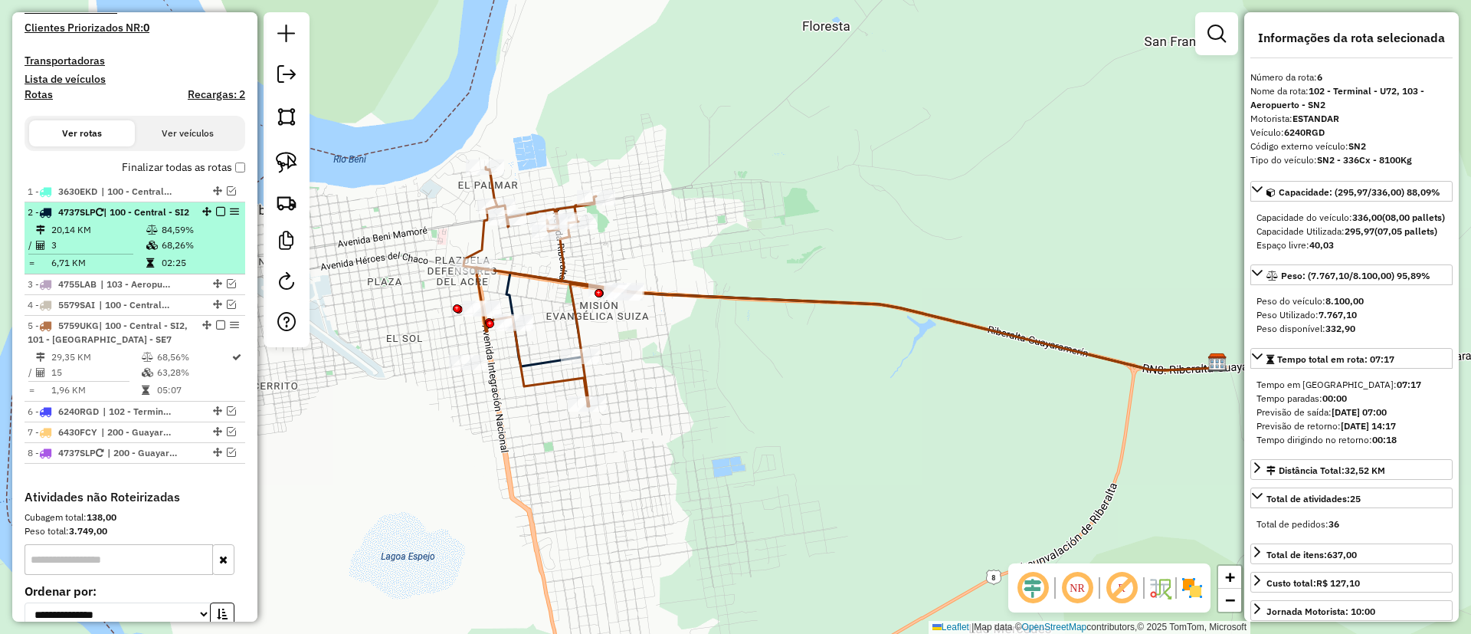
click at [212, 253] on td "68,26%" at bounding box center [199, 245] width 77 height 15
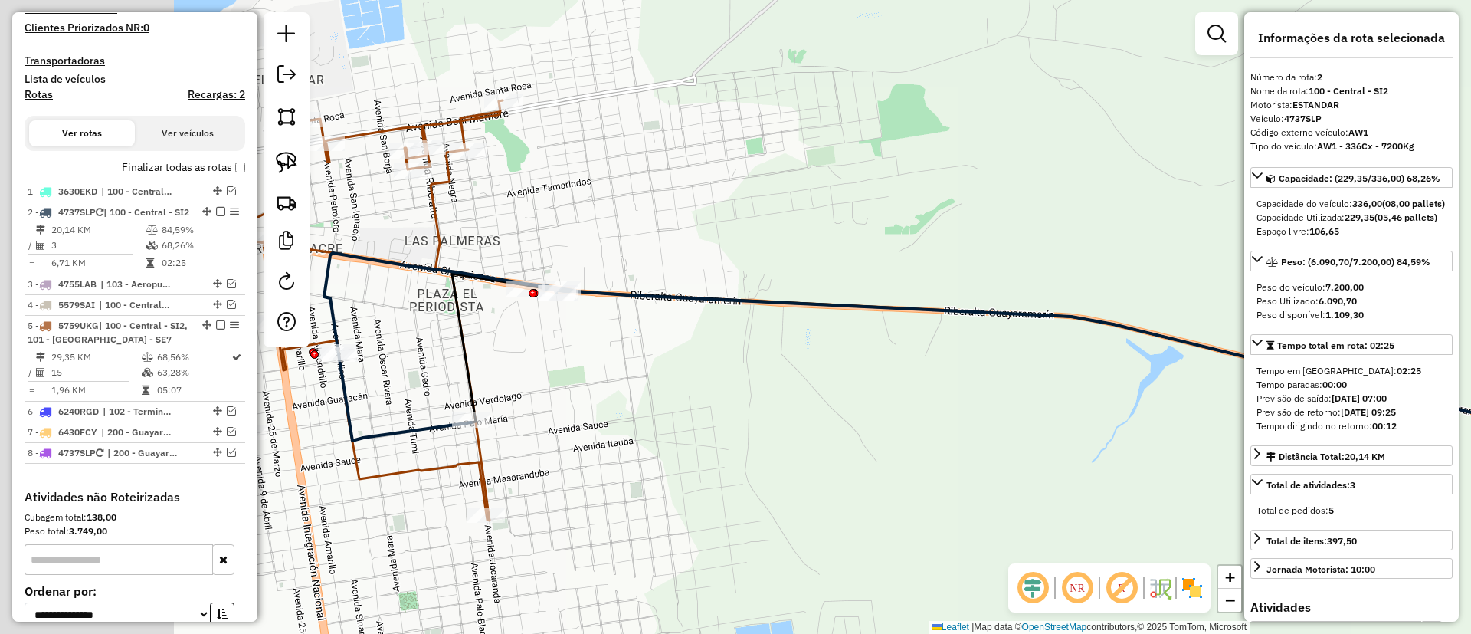
drag, startPoint x: 830, startPoint y: 358, endPoint x: 933, endPoint y: 364, distance: 103.6
click at [933, 364] on div "Janela de atendimento Grade de atendimento Capacidade Transportadoras Veículos …" at bounding box center [735, 317] width 1471 height 634
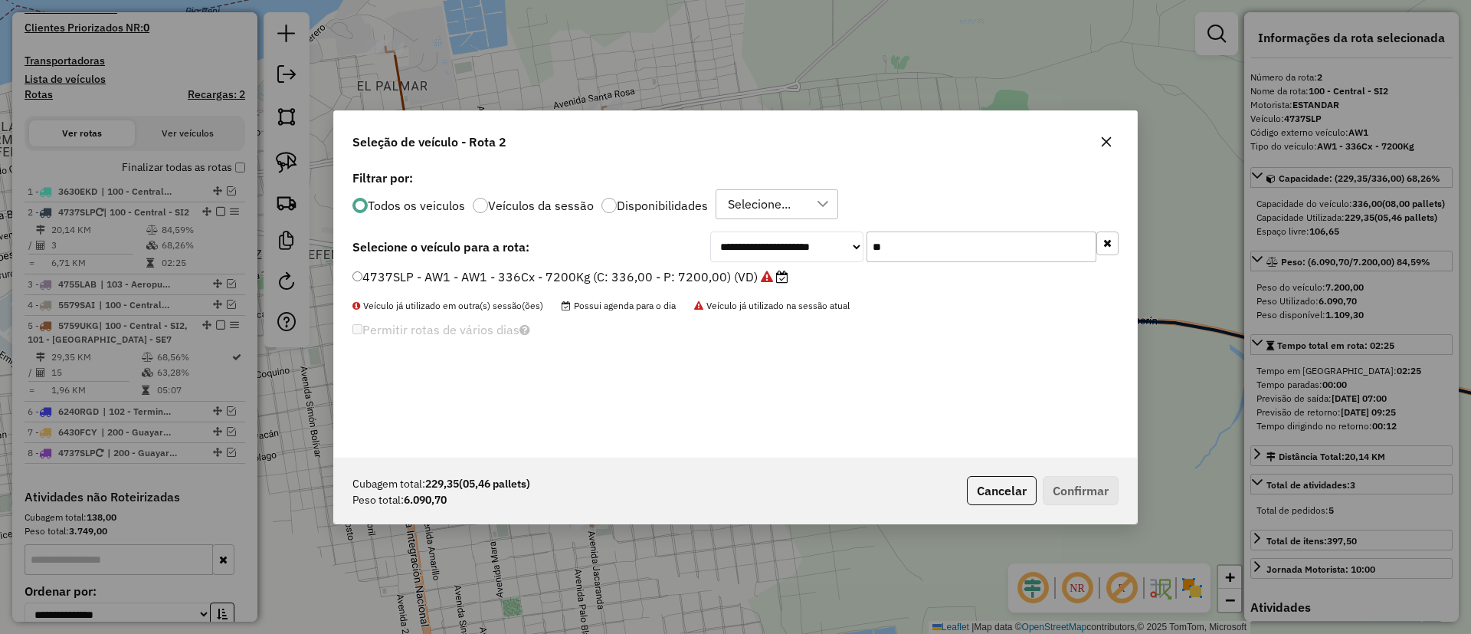
scroll to position [8, 5]
click at [535, 207] on label "Veículos da sessão" at bounding box center [541, 205] width 106 height 12
click at [1106, 238] on icon "button" at bounding box center [1108, 243] width 8 height 11
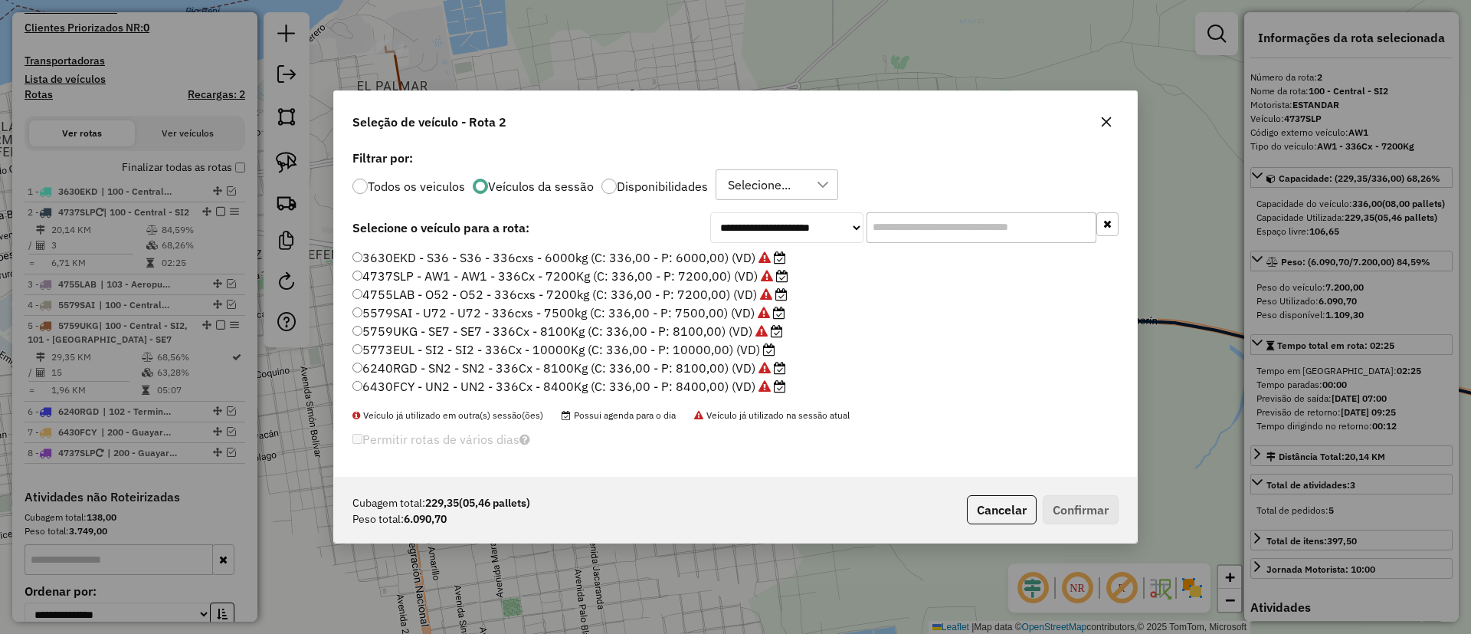
click at [740, 349] on label "5773EUL - SI2 - SI2 - 336Cx - 10000Kg (C: 336,00 - P: 10000,00) (VD)" at bounding box center [564, 349] width 423 height 18
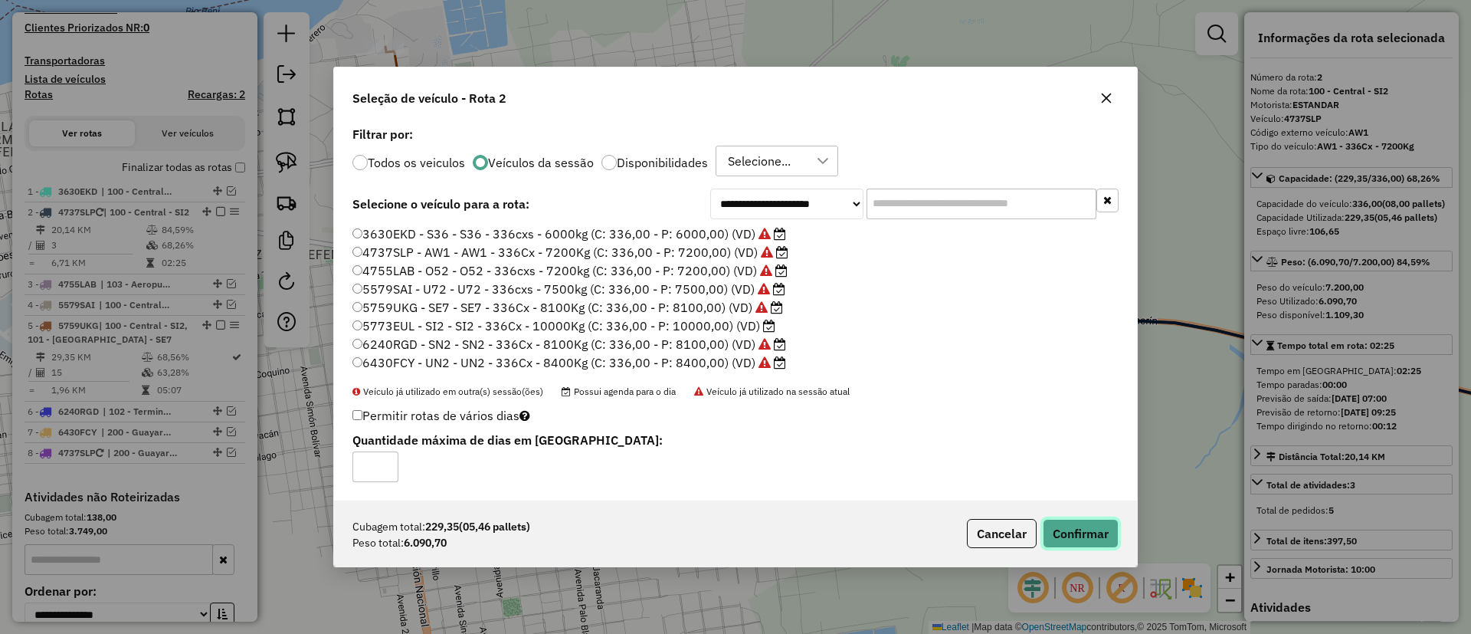
click at [1091, 527] on button "Confirmar" at bounding box center [1081, 533] width 76 height 29
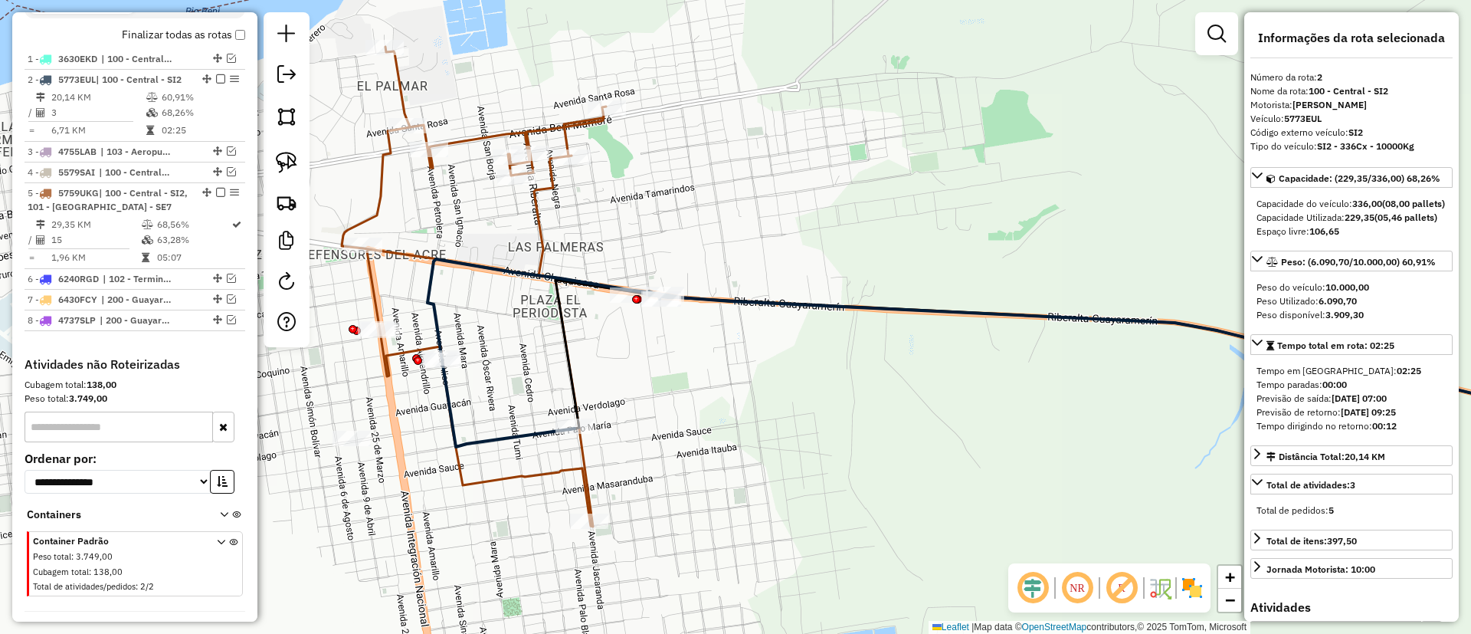
scroll to position [620, 0]
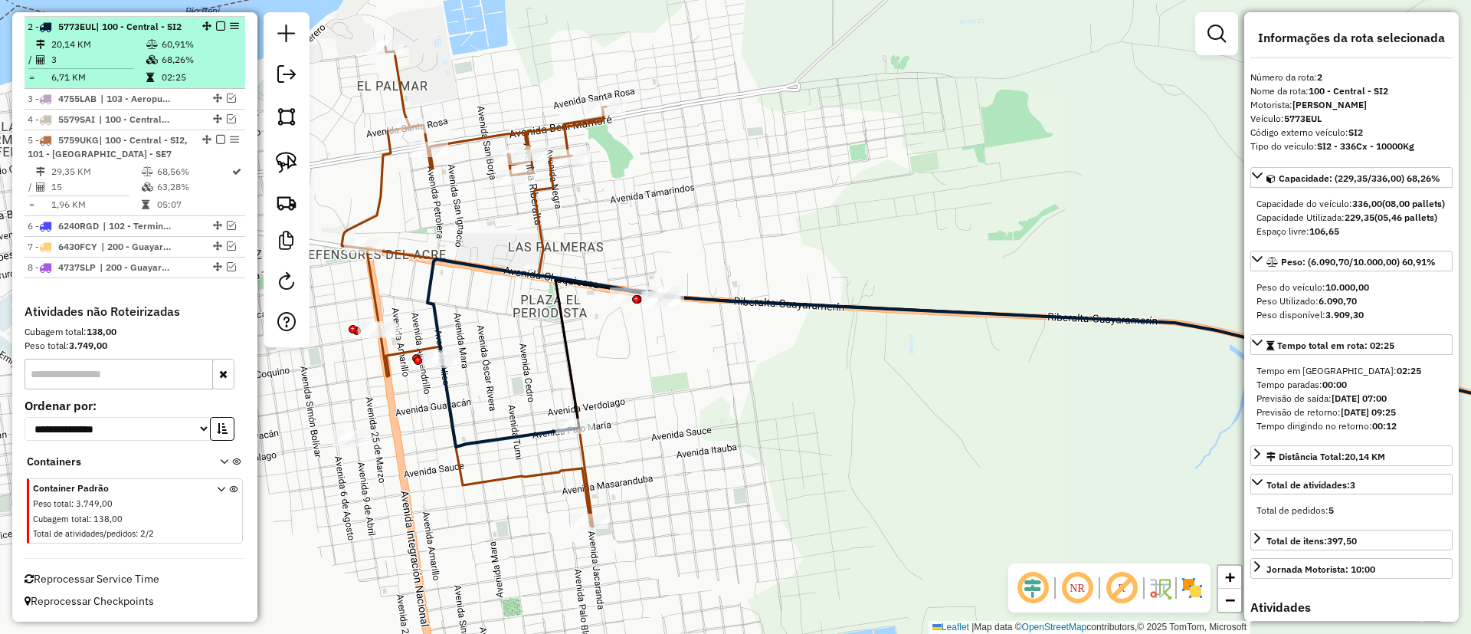
click at [180, 60] on td "68,26%" at bounding box center [199, 59] width 77 height 15
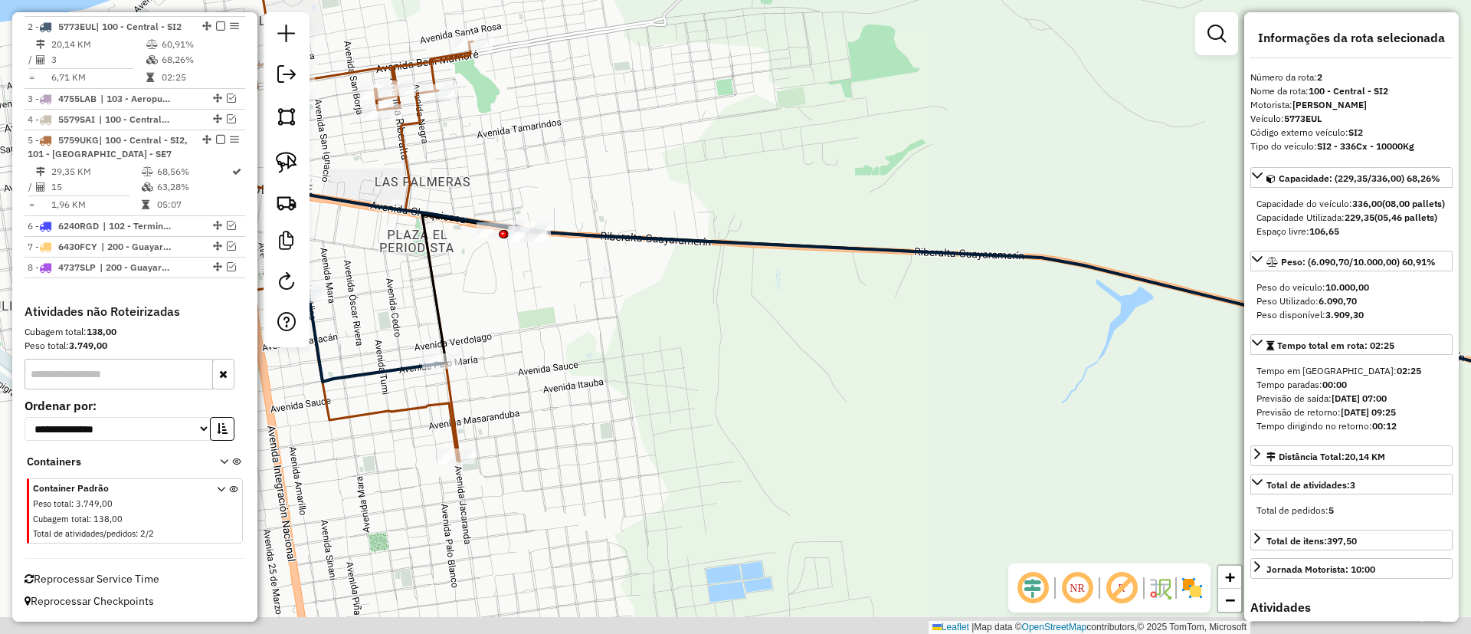
drag, startPoint x: 532, startPoint y: 376, endPoint x: 816, endPoint y: 385, distance: 284.5
click at [816, 385] on div "Janela de atendimento Grade de atendimento Capacidade Transportadoras Veículos …" at bounding box center [735, 317] width 1471 height 634
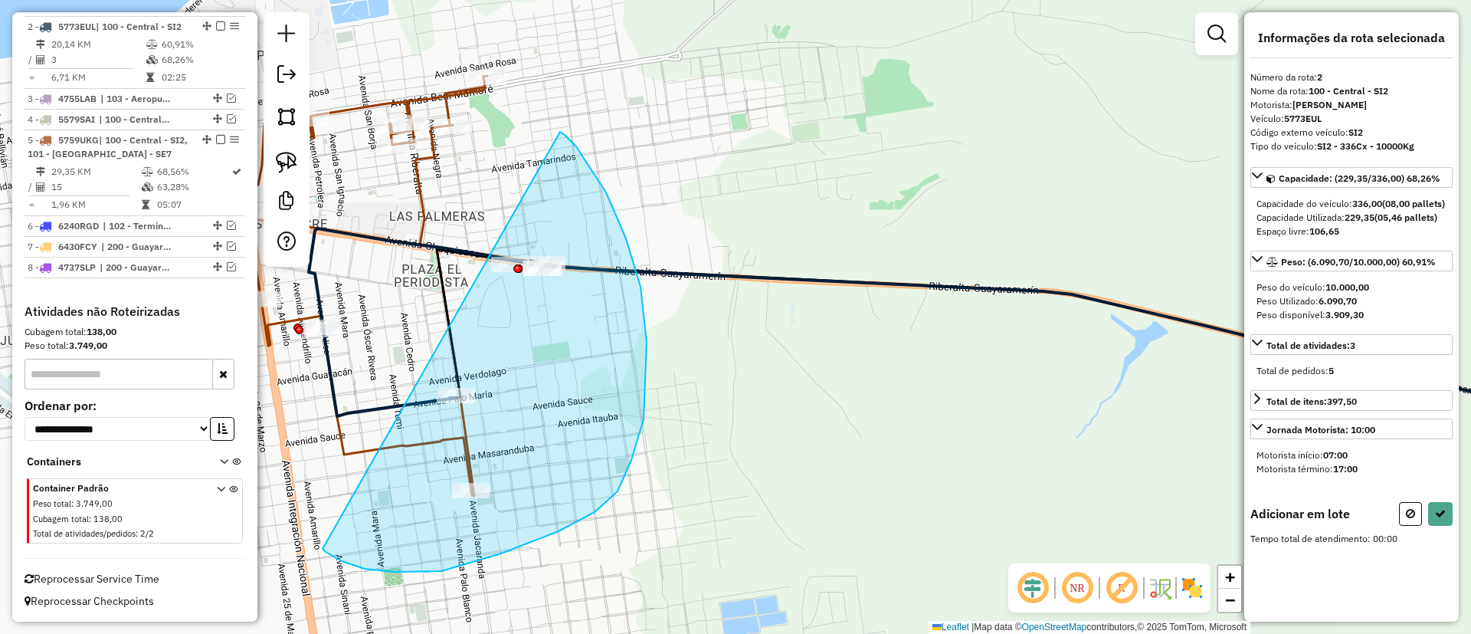
drag, startPoint x: 323, startPoint y: 549, endPoint x: 560, endPoint y: 132, distance: 480.5
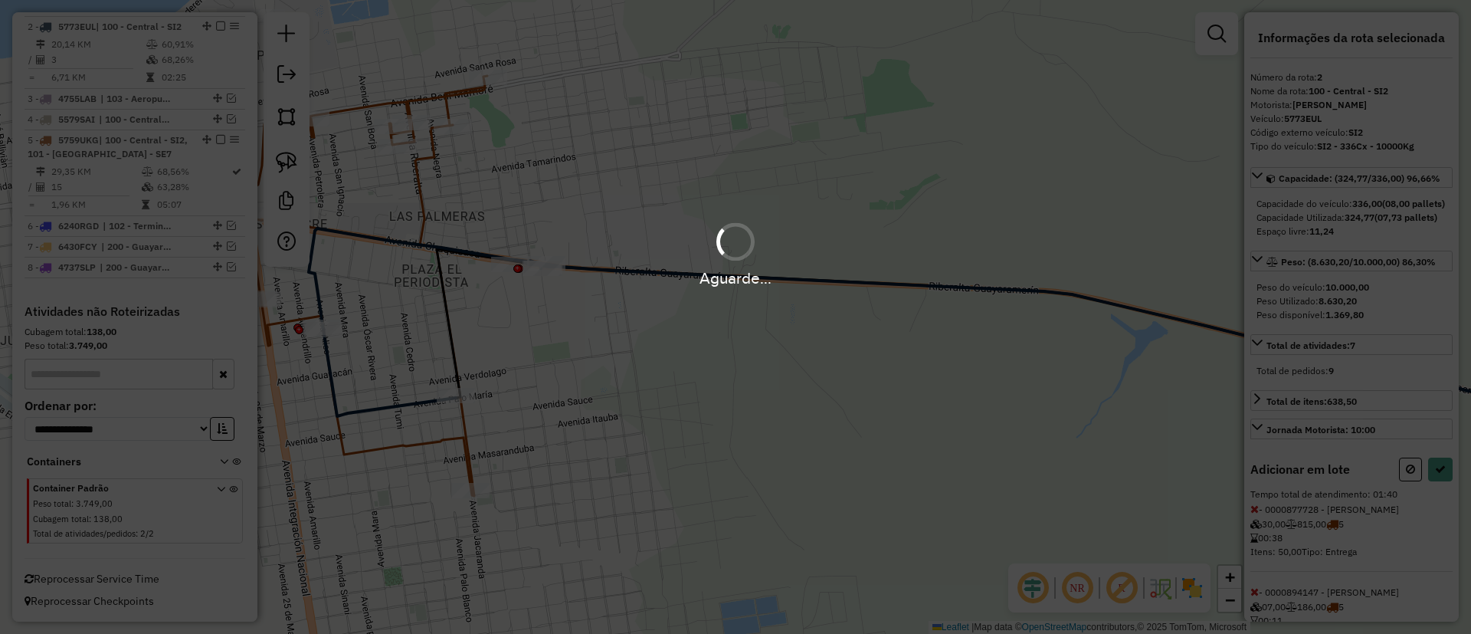
select select "**********"
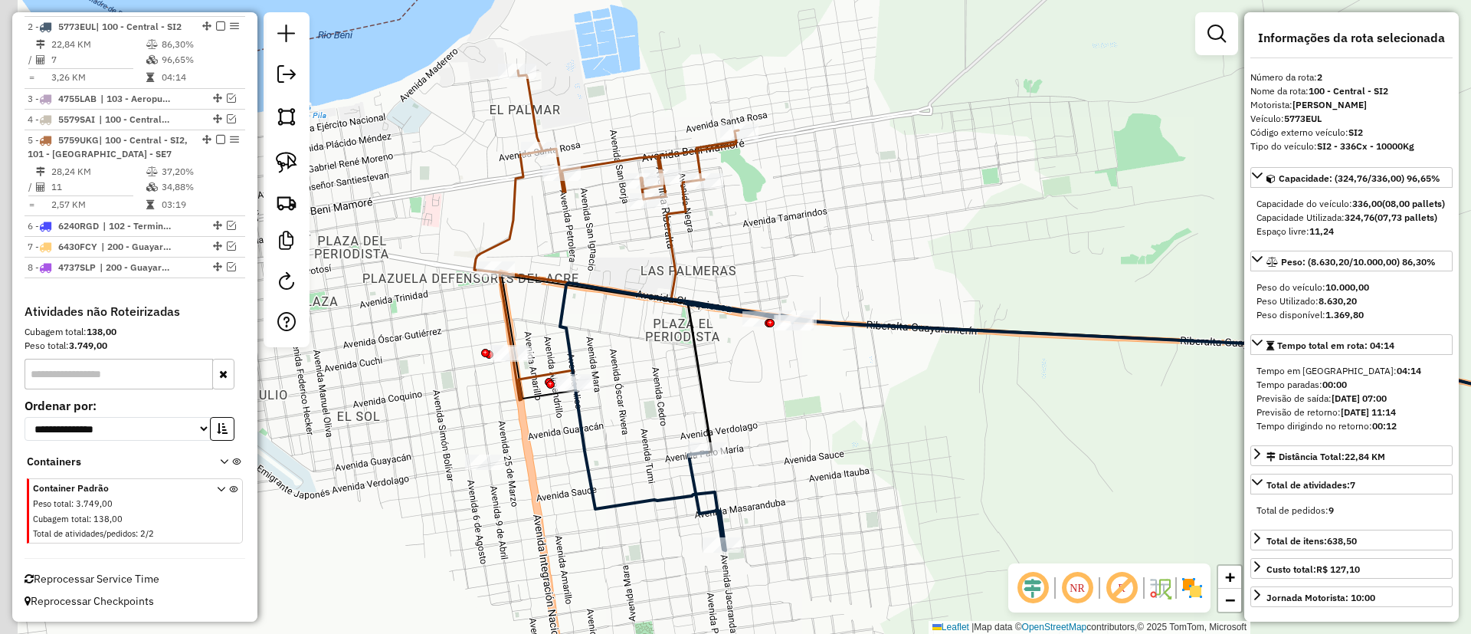
drag, startPoint x: 460, startPoint y: 312, endPoint x: 703, endPoint y: 363, distance: 248.3
click at [703, 363] on icon at bounding box center [1279, 390] width 1182 height 174
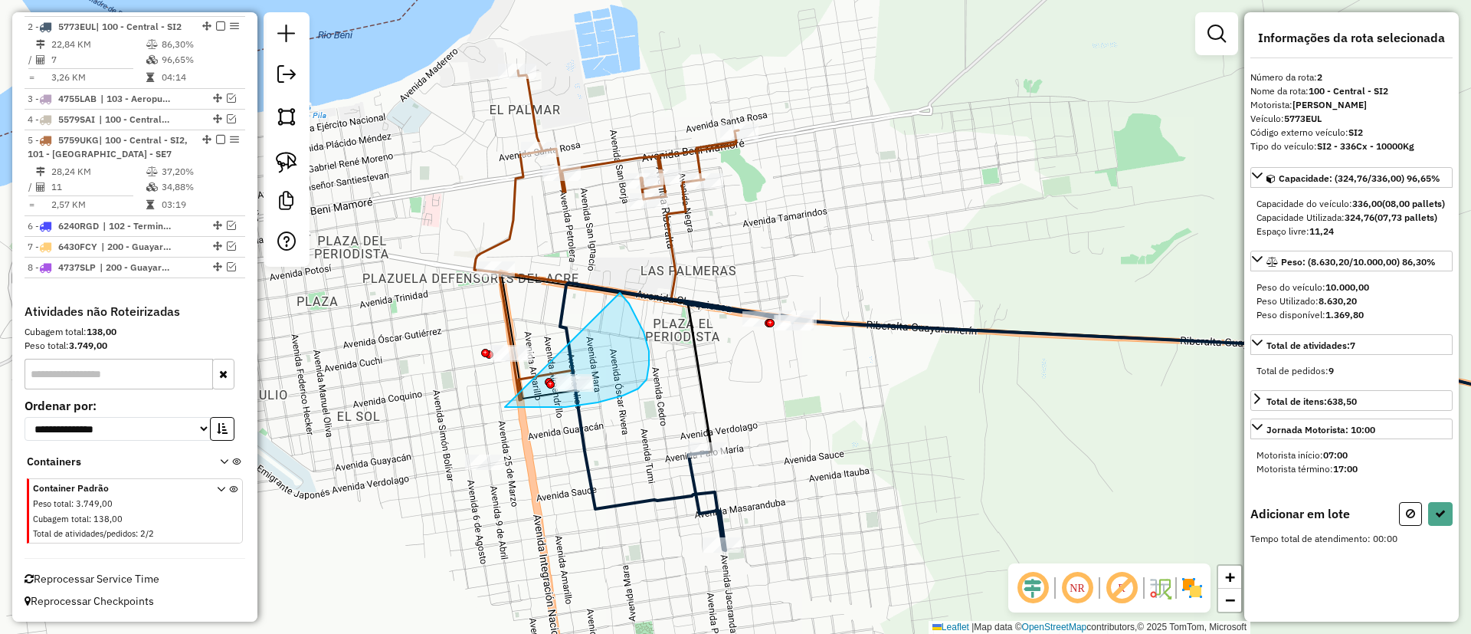
drag, startPoint x: 505, startPoint y: 407, endPoint x: 620, endPoint y: 293, distance: 162.0
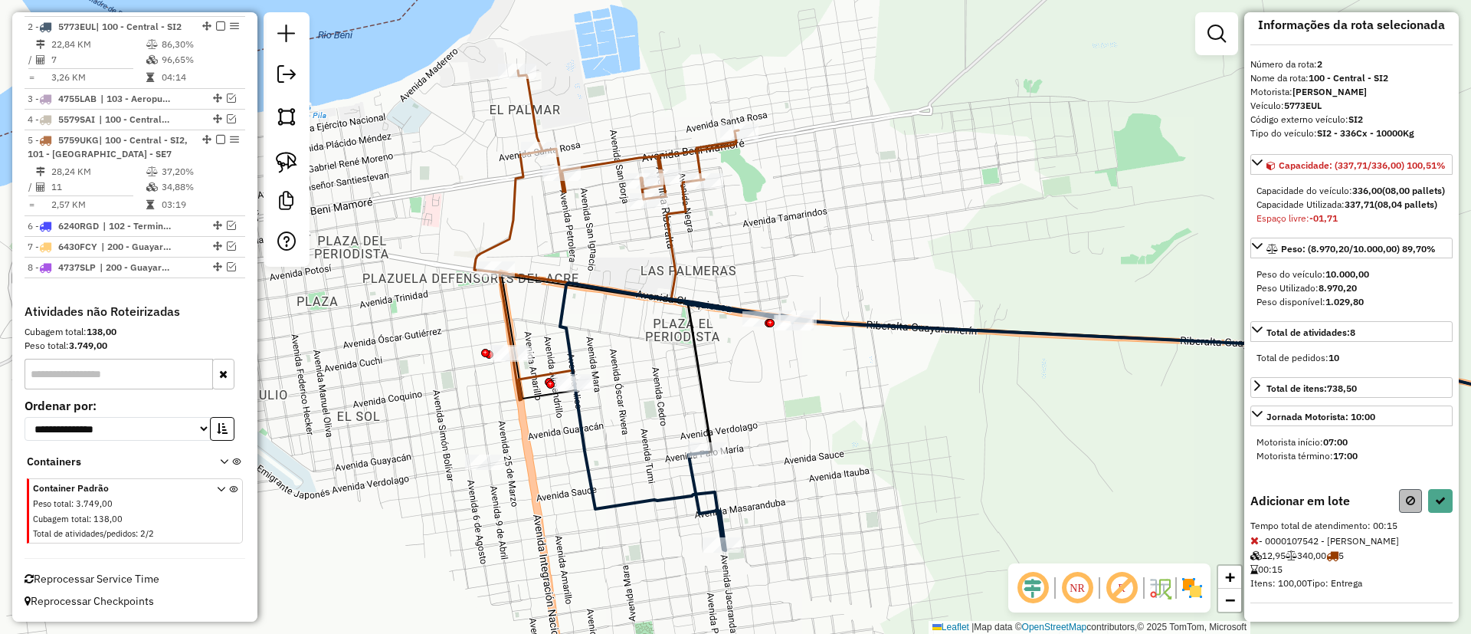
scroll to position [54, 0]
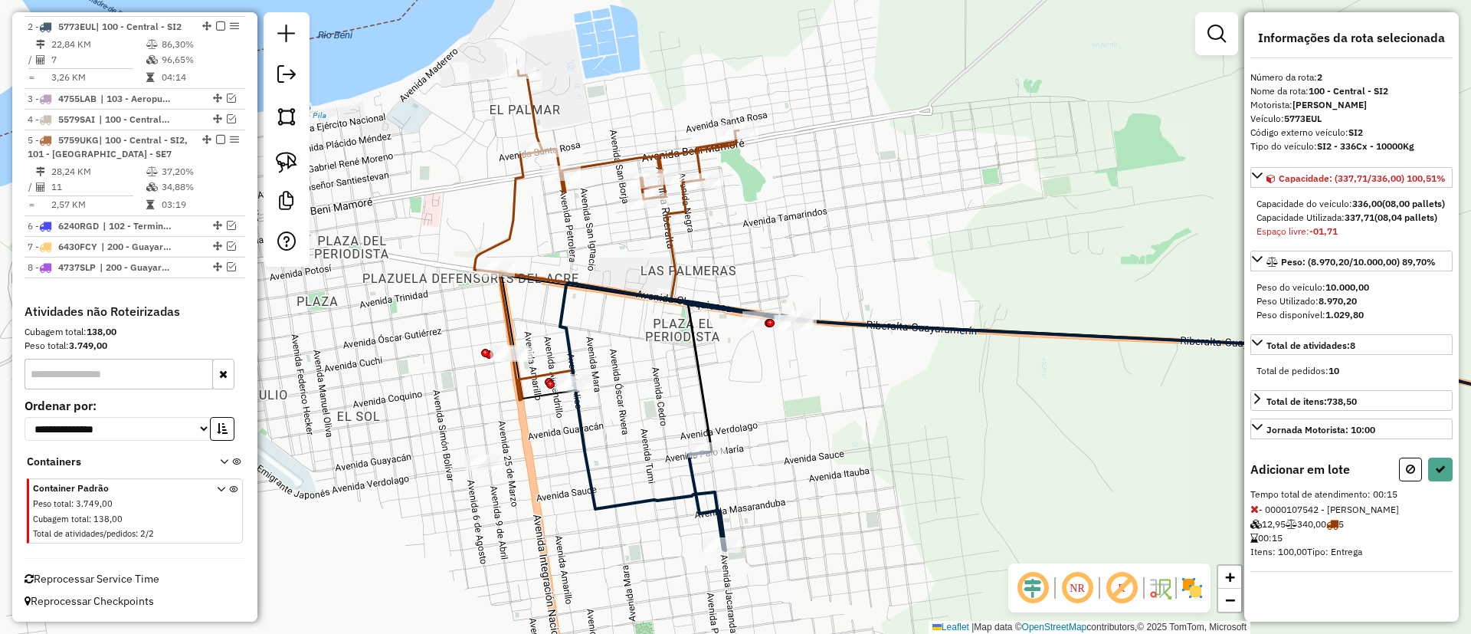
select select "**********"
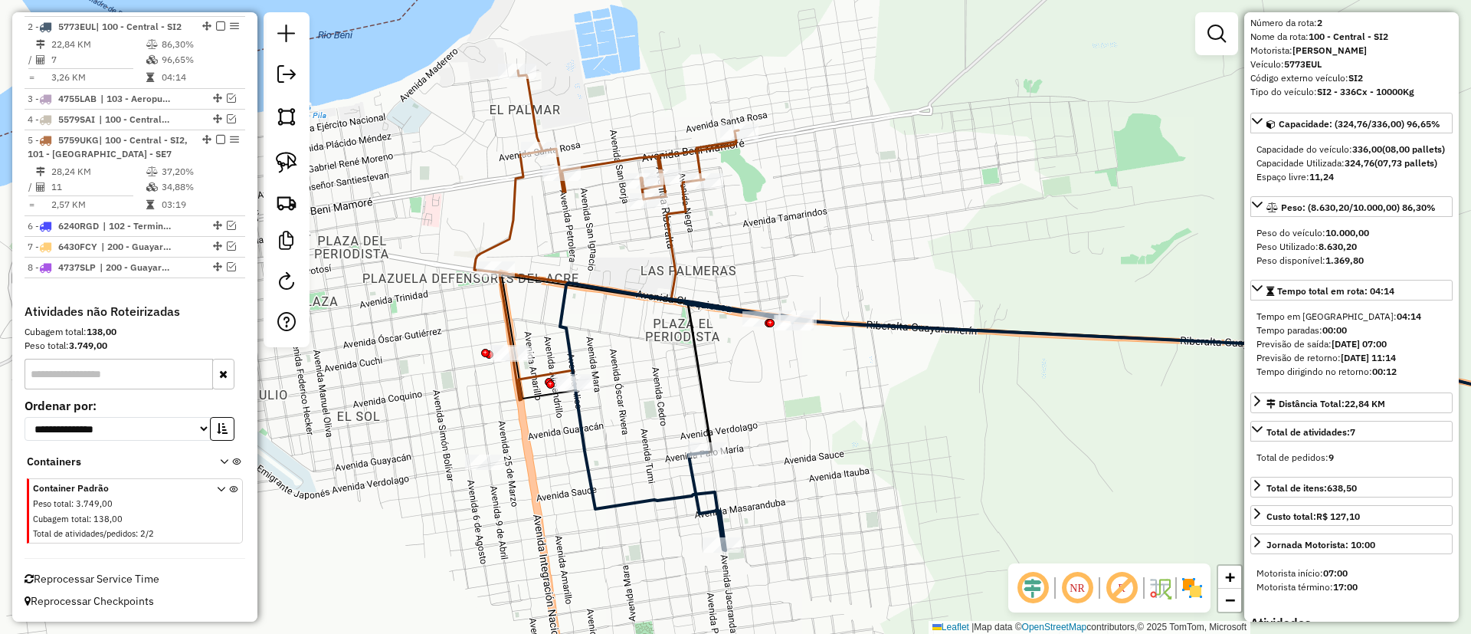
scroll to position [0, 0]
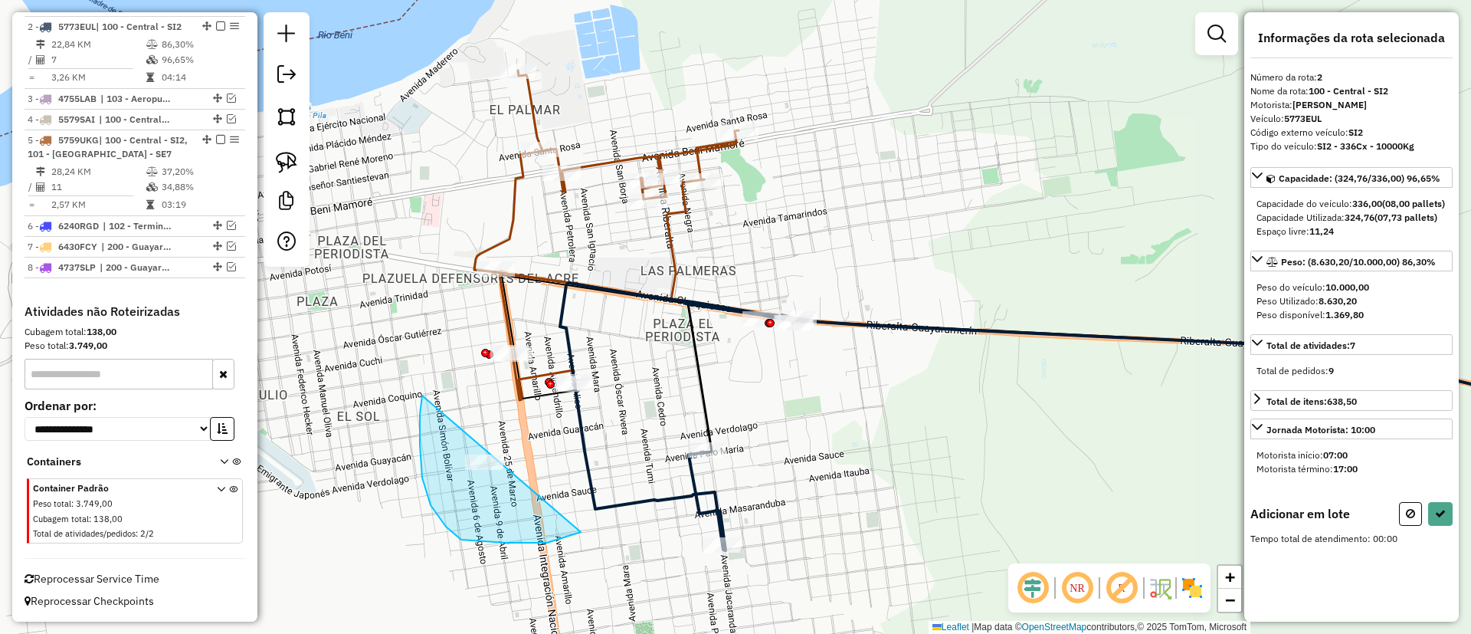
drag, startPoint x: 547, startPoint y: 543, endPoint x: 629, endPoint y: 481, distance: 102.8
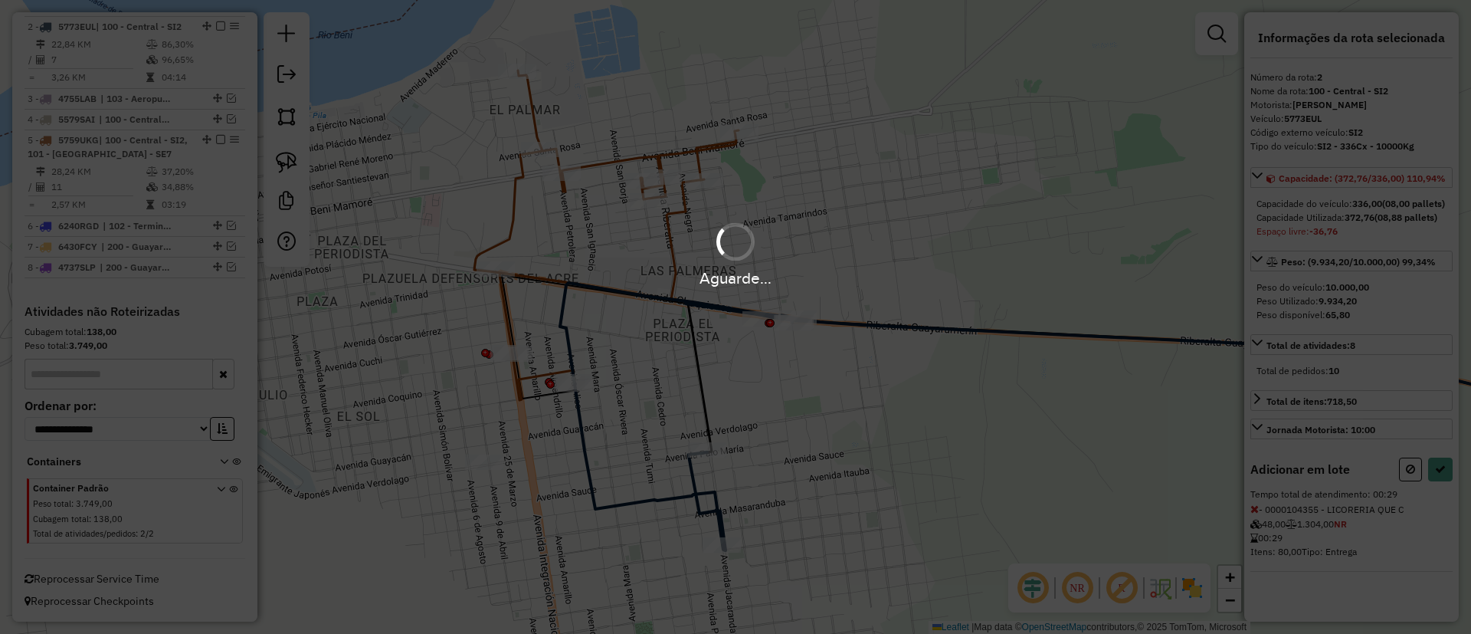
select select "**********"
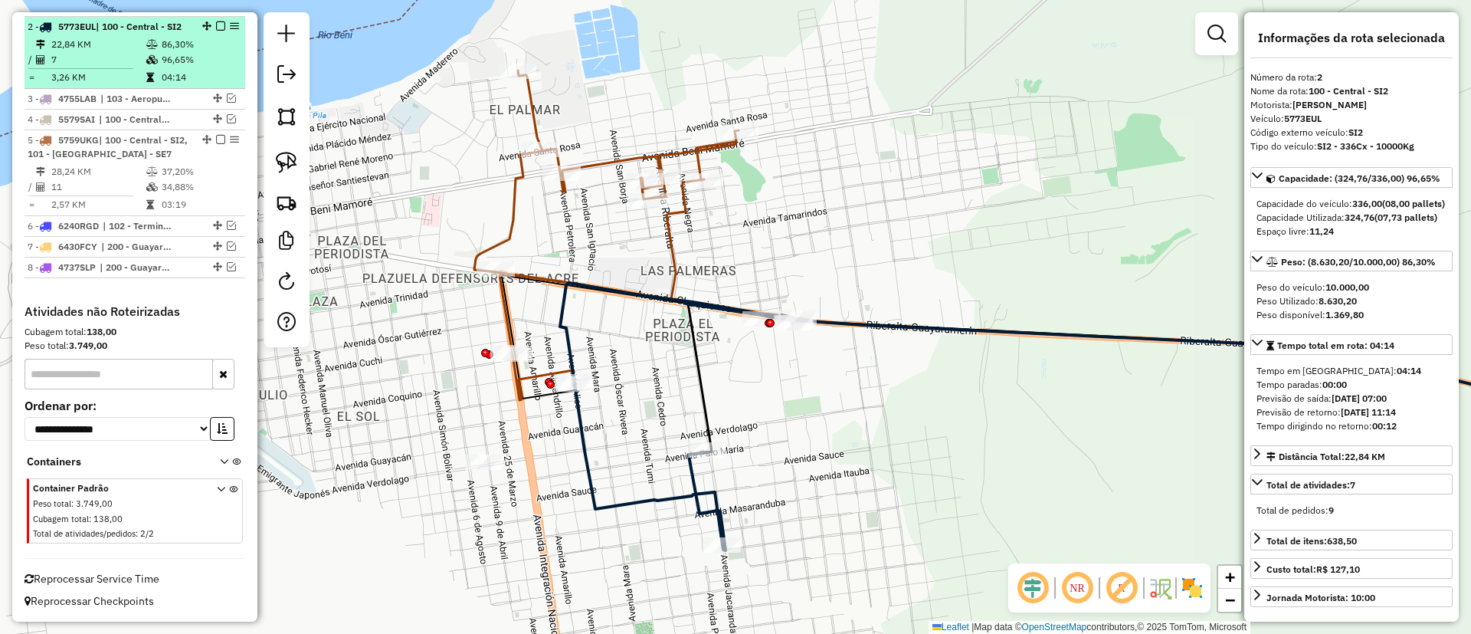
click at [217, 23] on em at bounding box center [220, 25] width 9 height 9
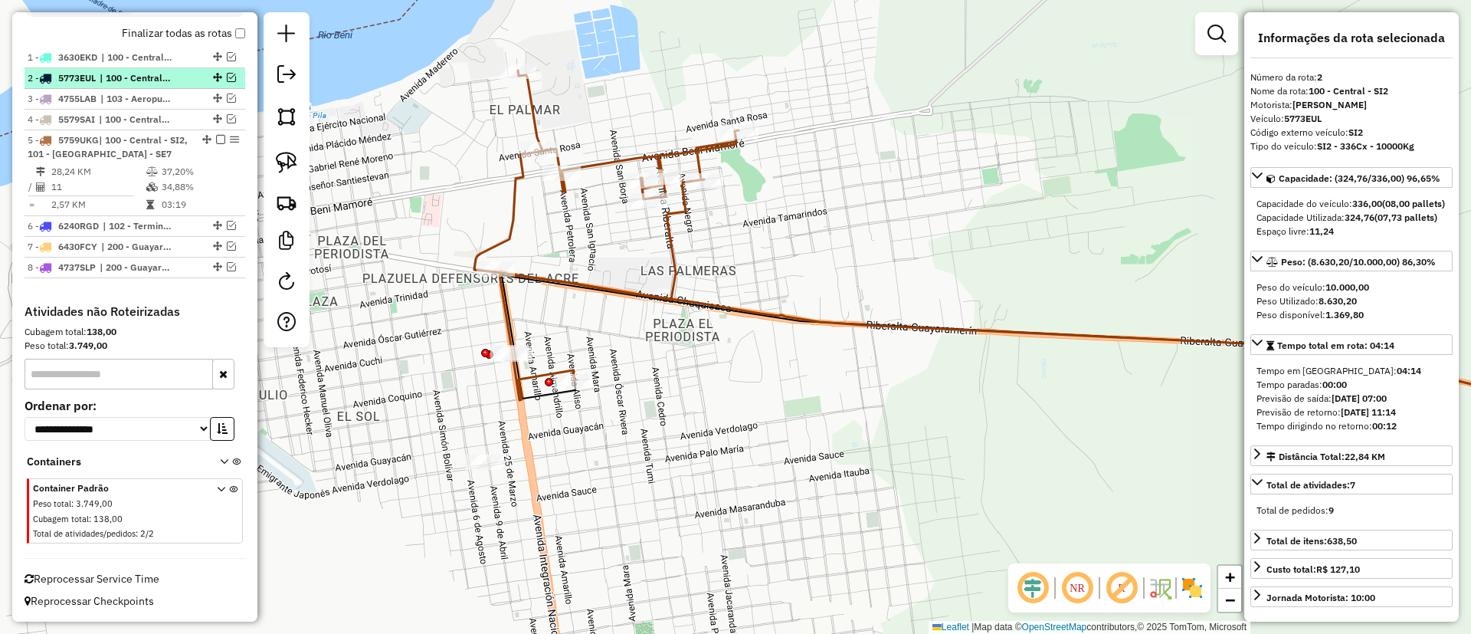
scroll to position [569, 0]
click at [673, 235] on icon at bounding box center [606, 236] width 264 height 330
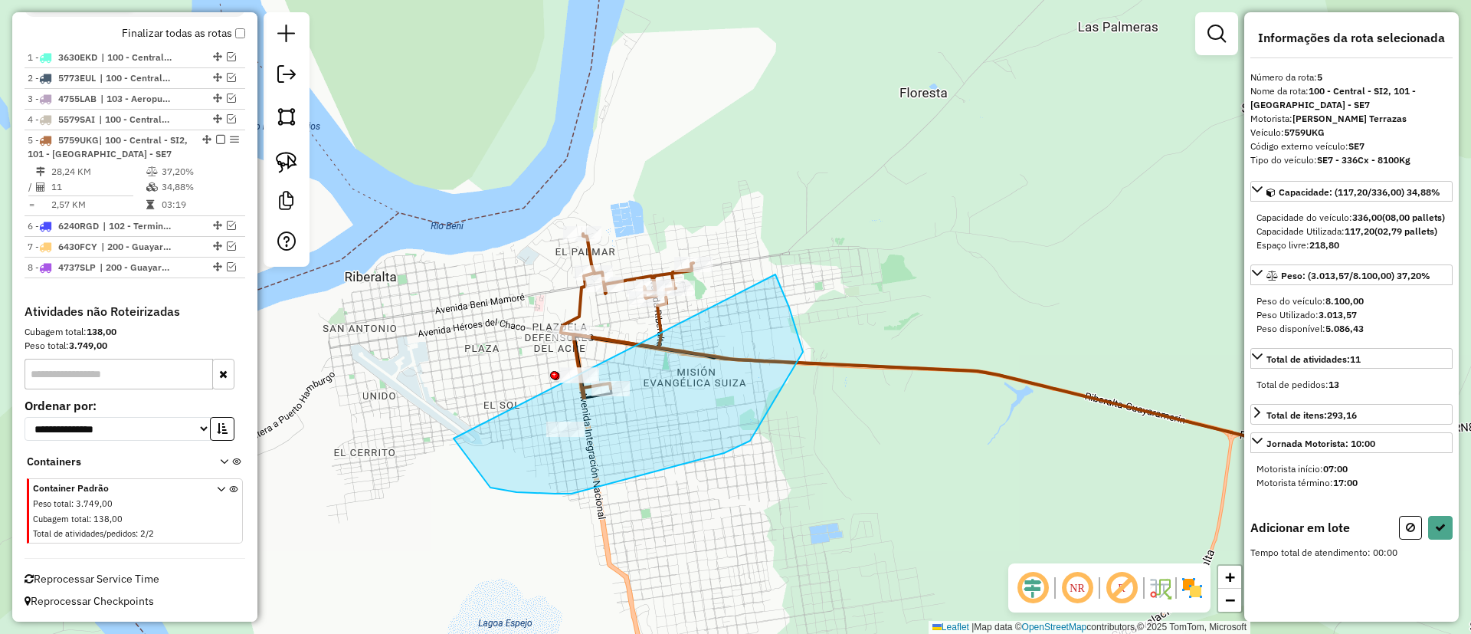
drag, startPoint x: 750, startPoint y: 441, endPoint x: 681, endPoint y: 179, distance: 271.0
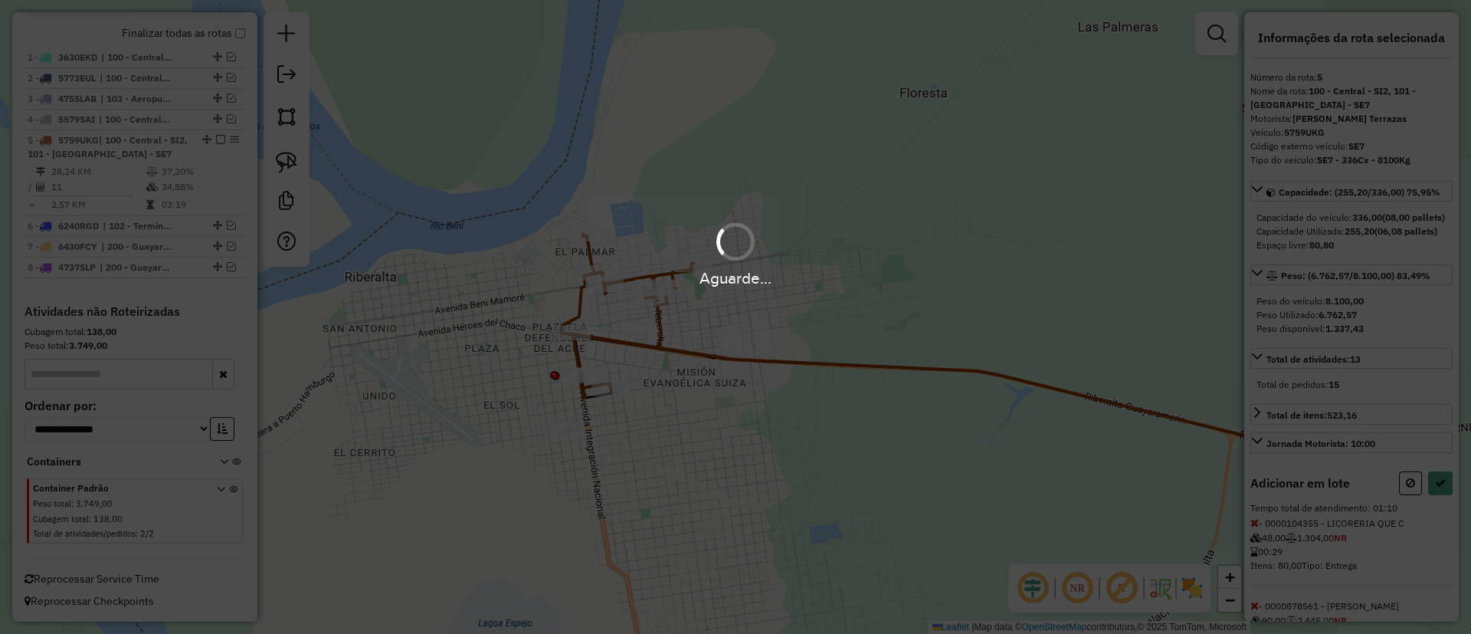
select select "**********"
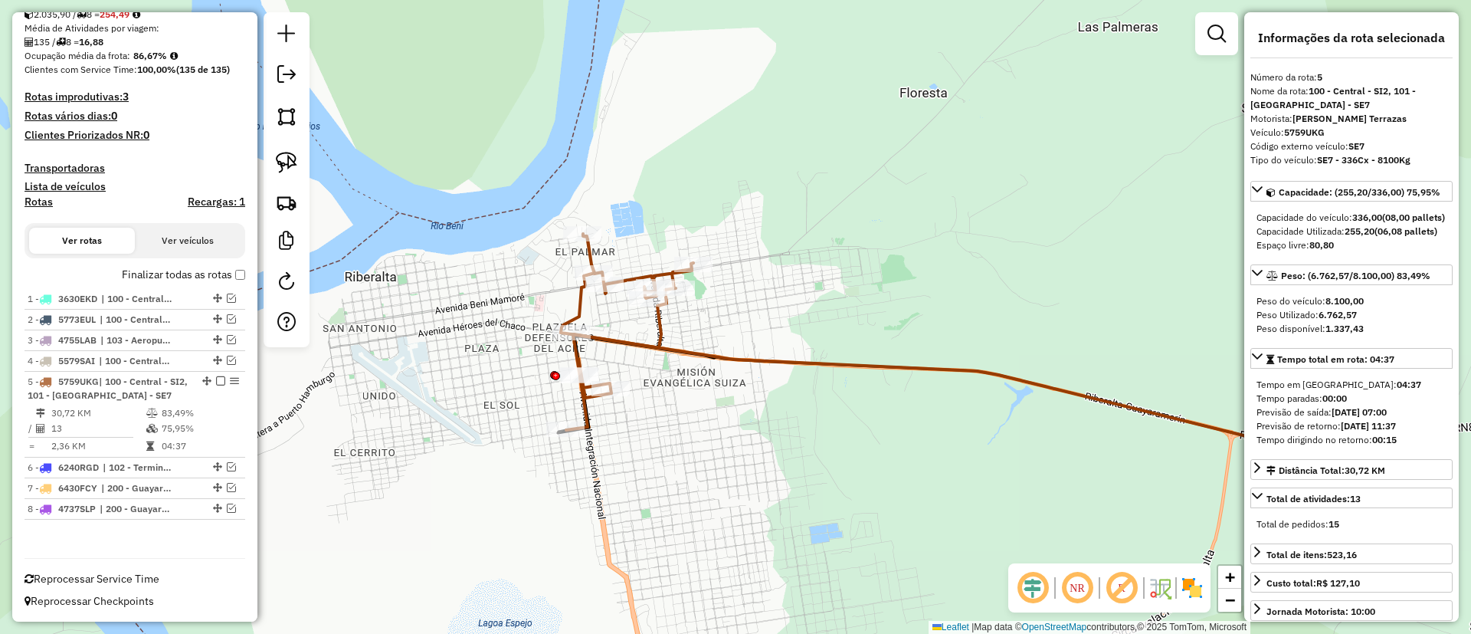
scroll to position [327, 0]
drag, startPoint x: 146, startPoint y: 274, endPoint x: 161, endPoint y: 259, distance: 21.7
click at [146, 275] on label "Finalizar todas as rotas" at bounding box center [183, 275] width 123 height 16
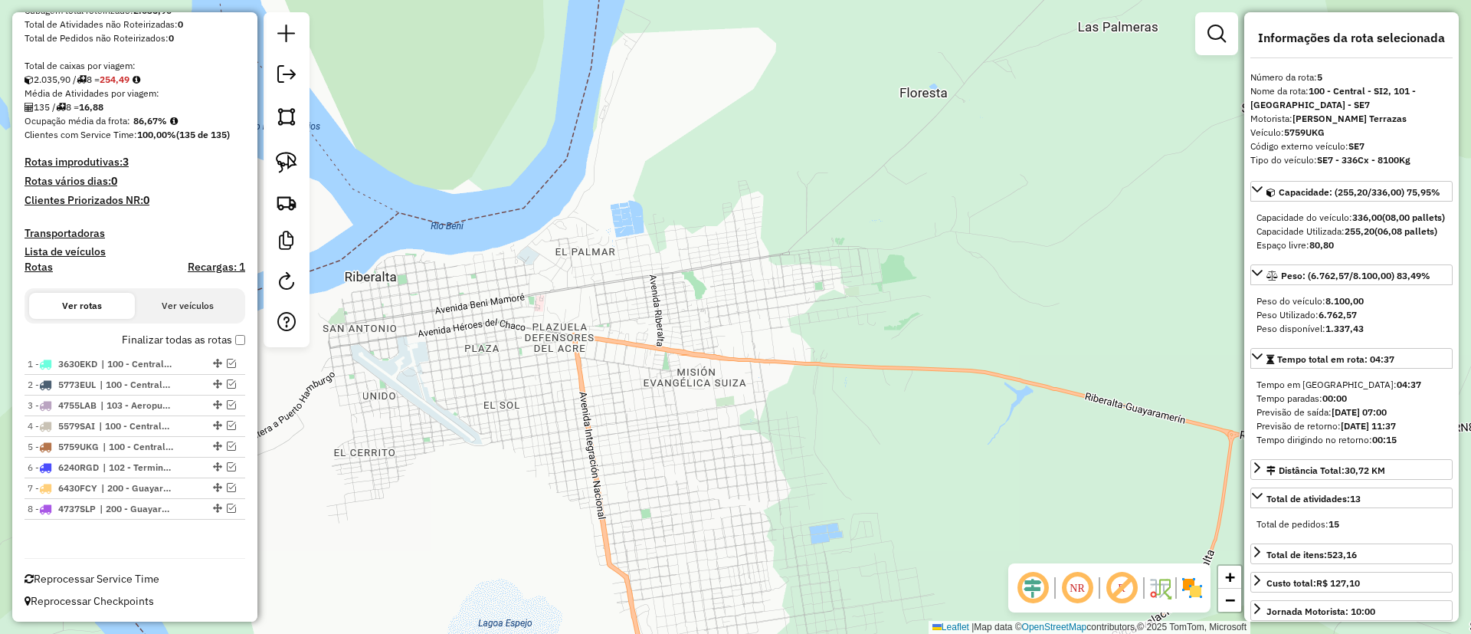
scroll to position [262, 0]
click at [200, 268] on h4 "Recargas: 1" at bounding box center [216, 267] width 57 height 13
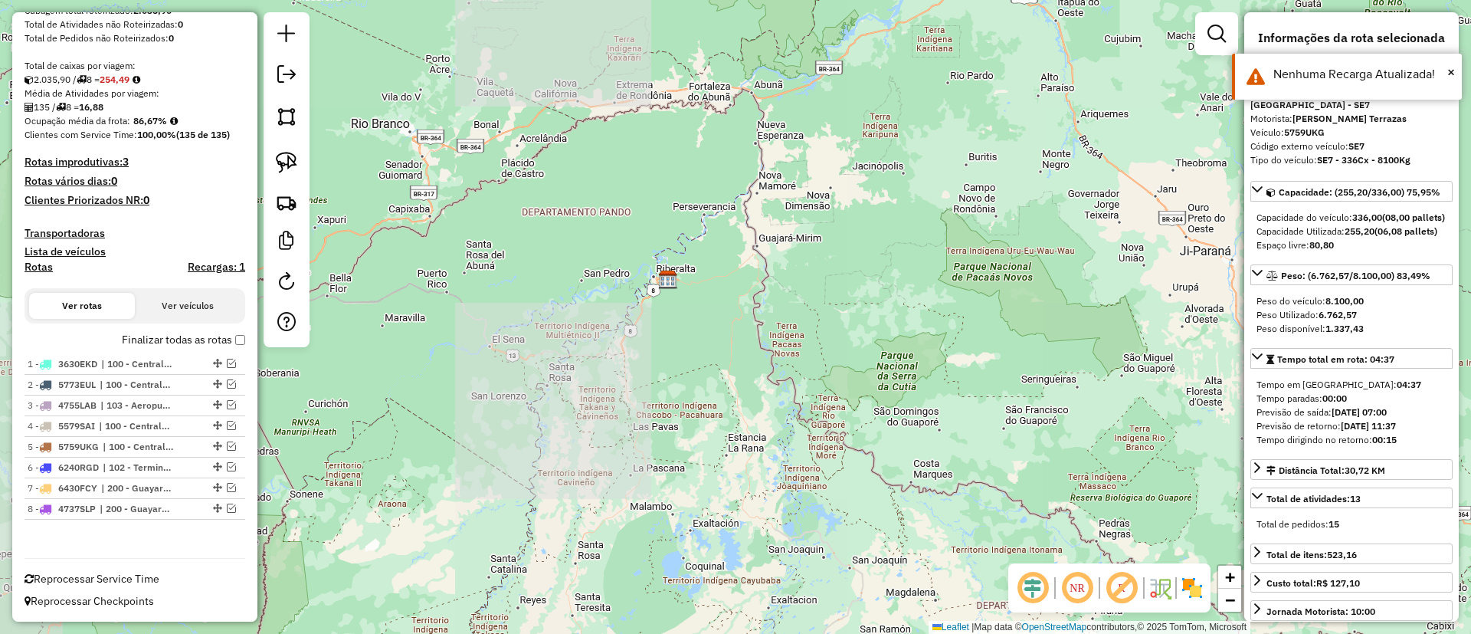
scroll to position [0, 0]
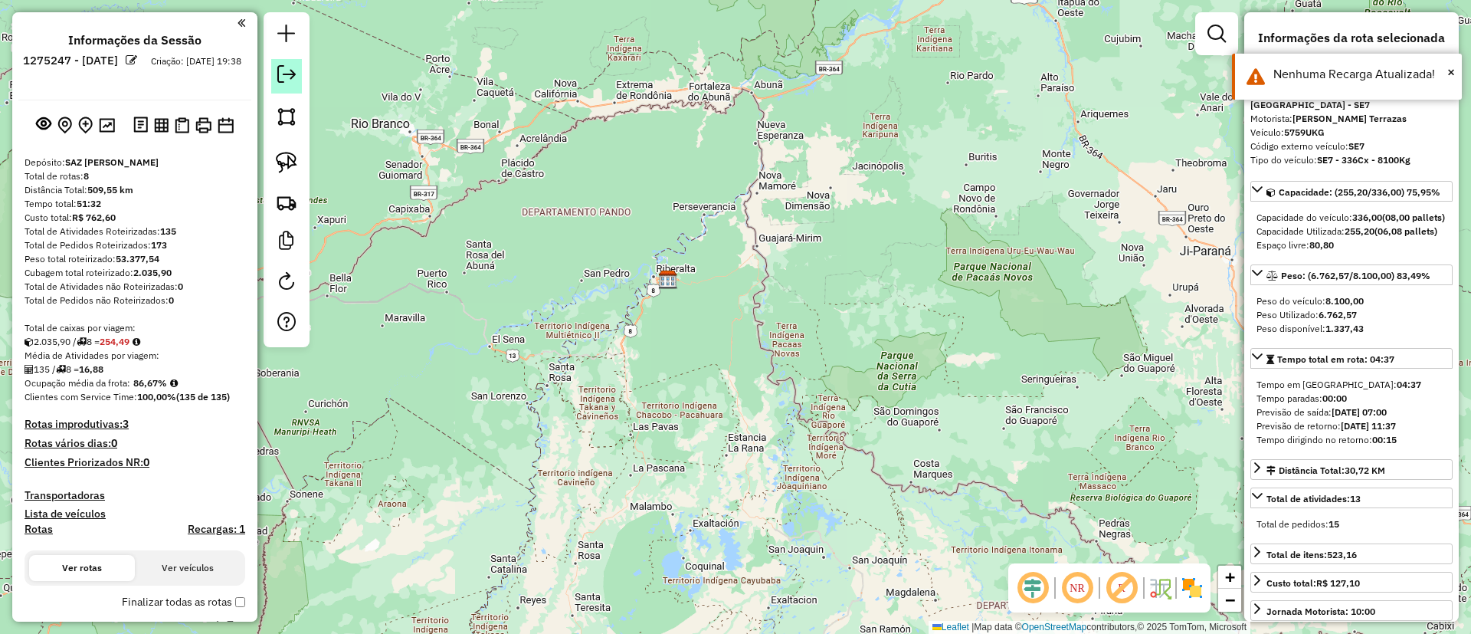
click at [282, 66] on em at bounding box center [286, 74] width 18 height 18
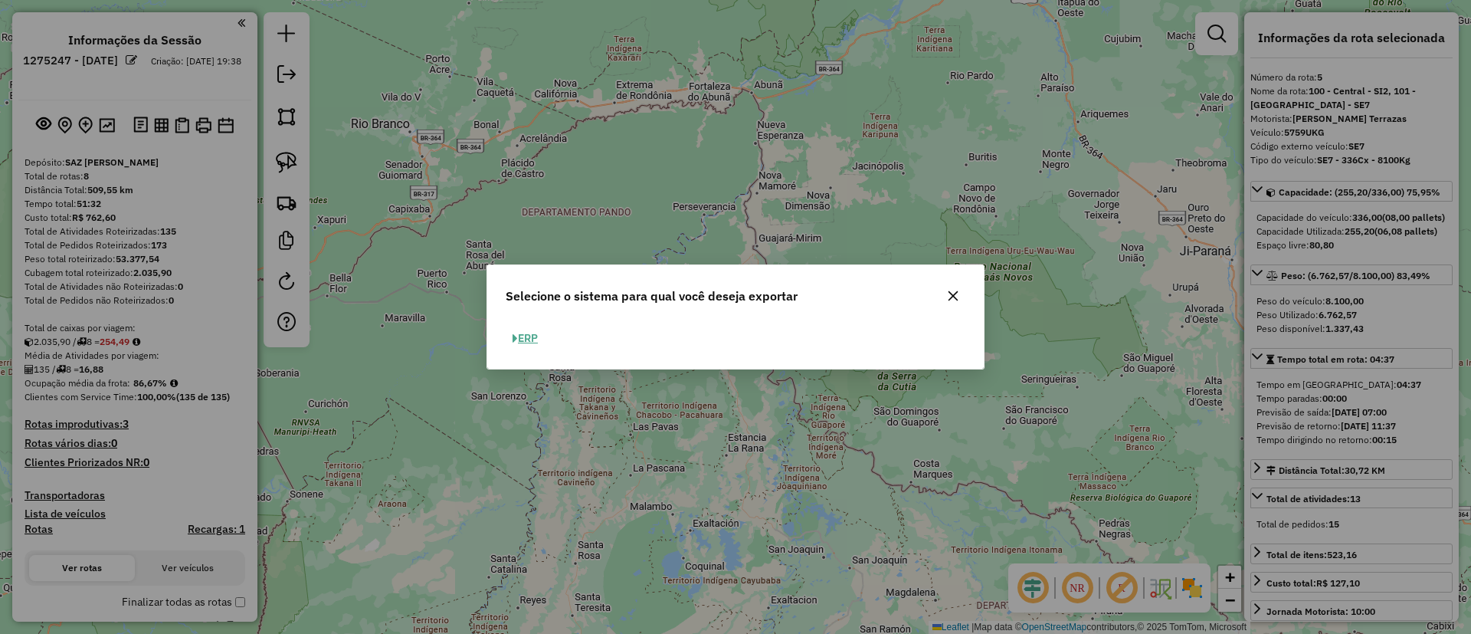
click at [526, 339] on button "ERP" at bounding box center [525, 338] width 39 height 24
select select "**"
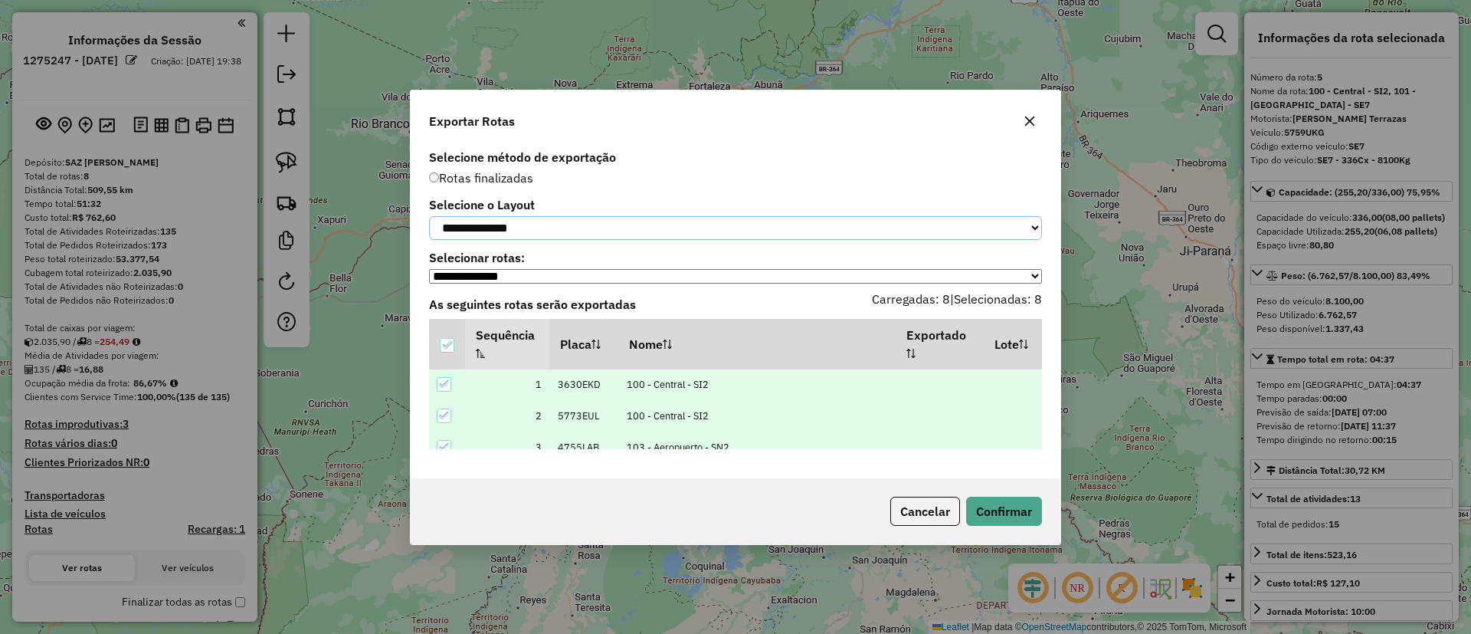
click at [573, 220] on select "**********" at bounding box center [735, 228] width 613 height 24
select select "*********"
click at [429, 216] on select "**********" at bounding box center [735, 228] width 613 height 24
click at [1011, 514] on button "Confirmar" at bounding box center [1004, 511] width 76 height 29
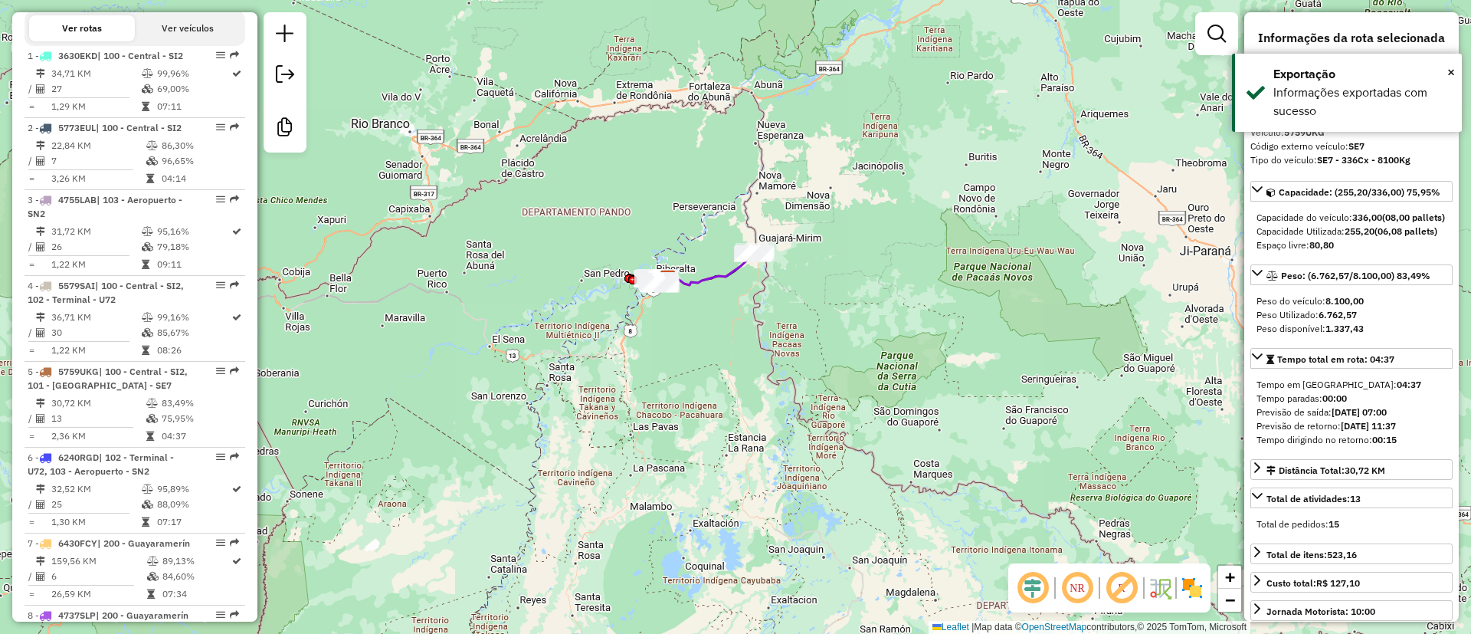
scroll to position [704, 0]
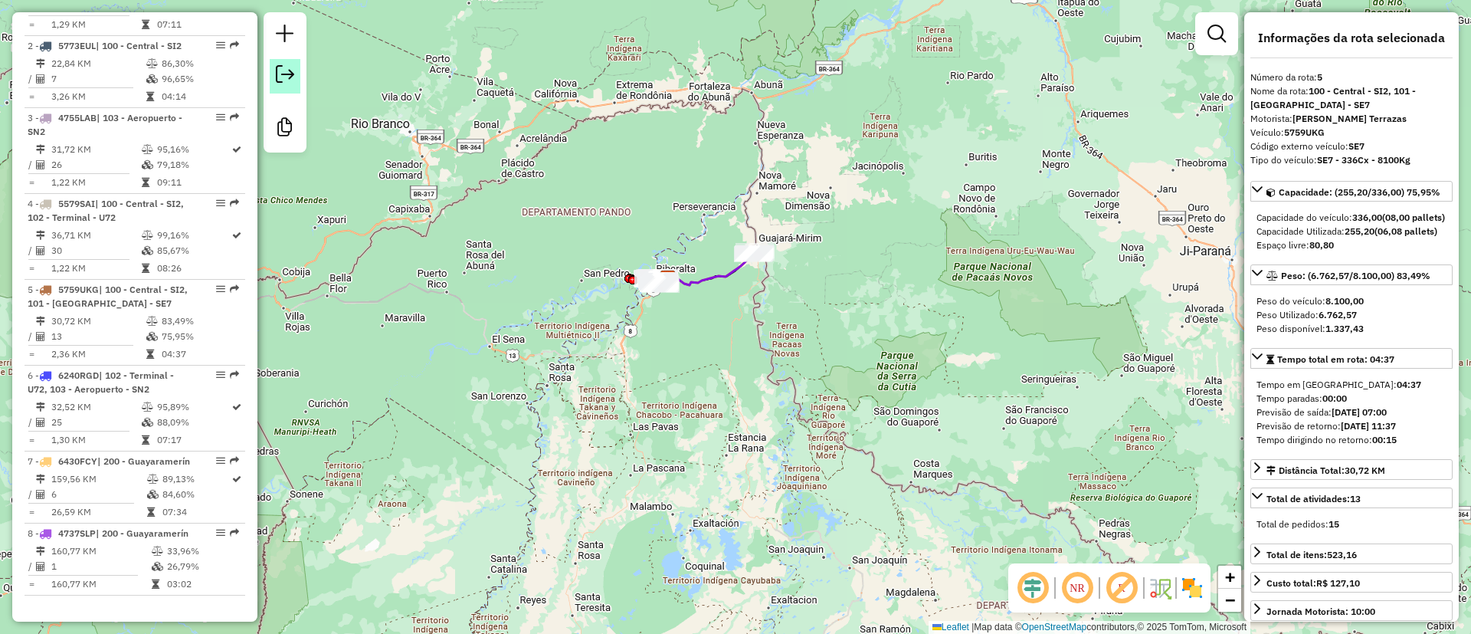
click at [277, 67] on em at bounding box center [285, 74] width 18 height 18
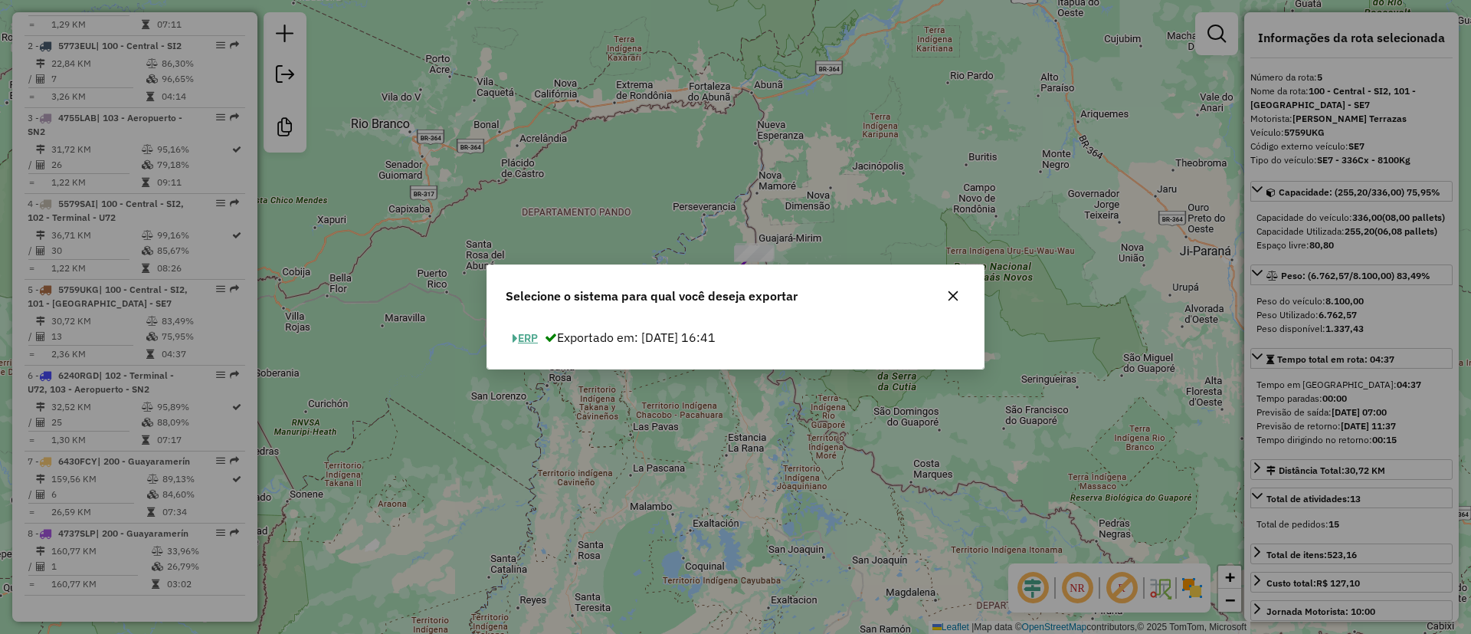
click at [539, 338] on button "ERP" at bounding box center [525, 338] width 39 height 24
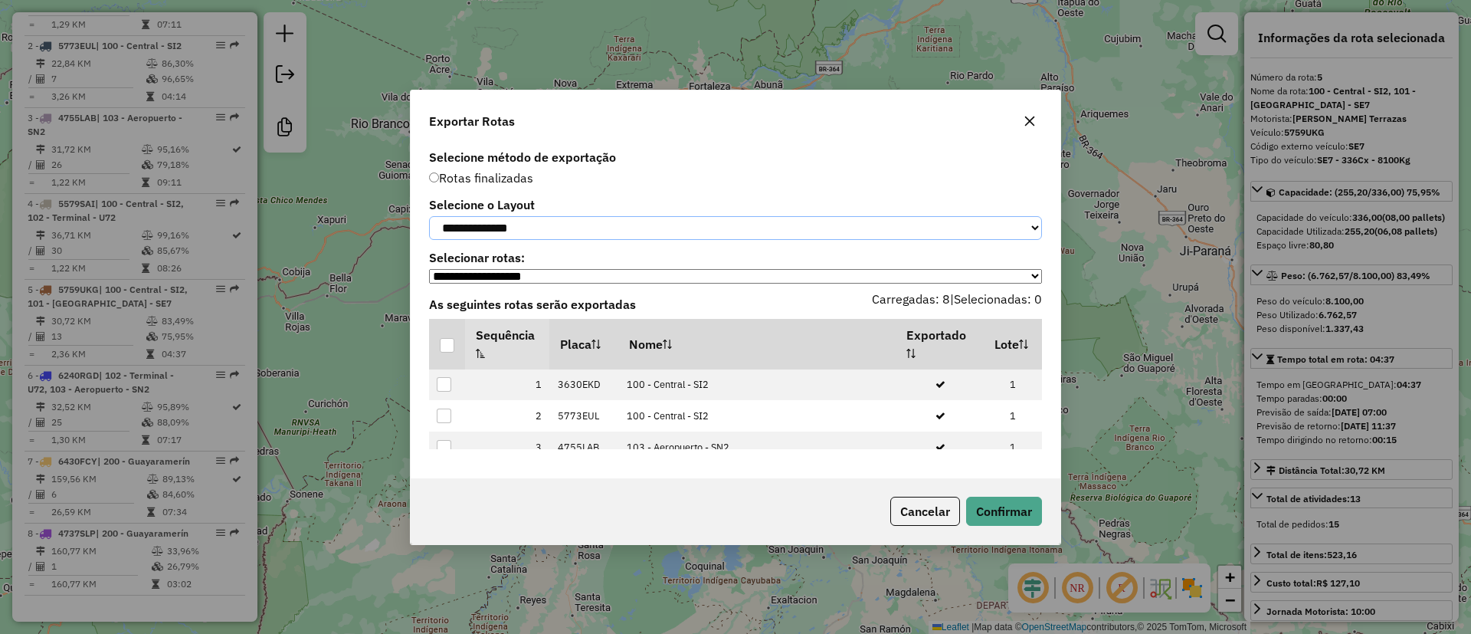
click at [504, 237] on select "**********" at bounding box center [735, 228] width 613 height 24
select select "*********"
click at [429, 216] on select "**********" at bounding box center [735, 228] width 613 height 24
click at [452, 345] on div at bounding box center [447, 345] width 15 height 15
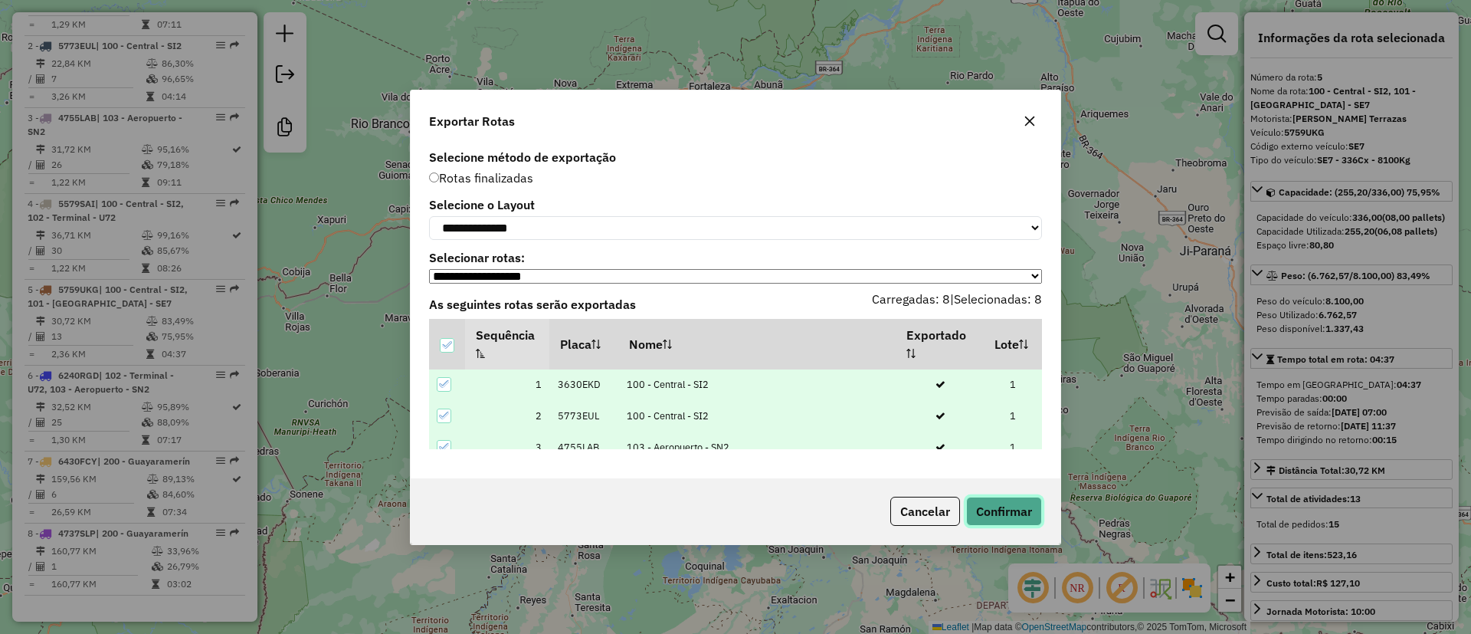
click at [1019, 523] on button "Confirmar" at bounding box center [1004, 511] width 76 height 29
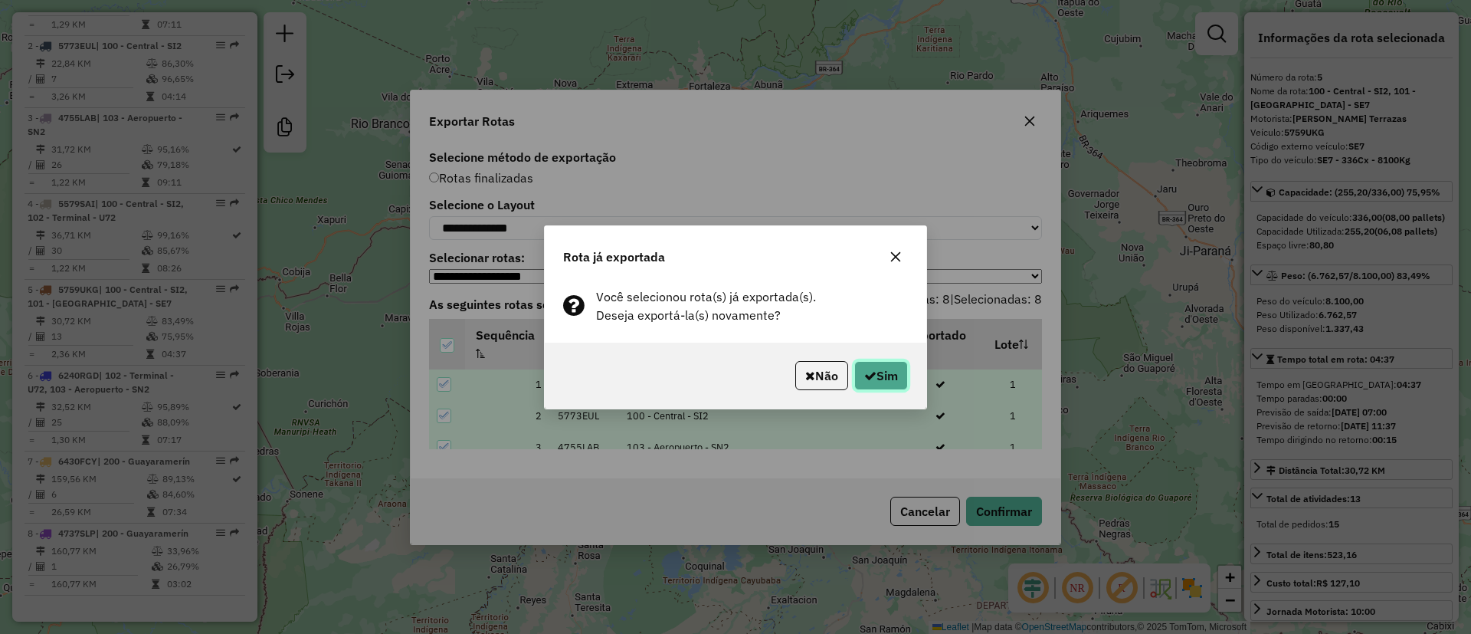
click at [901, 383] on button "Sim" at bounding box center [882, 375] width 54 height 29
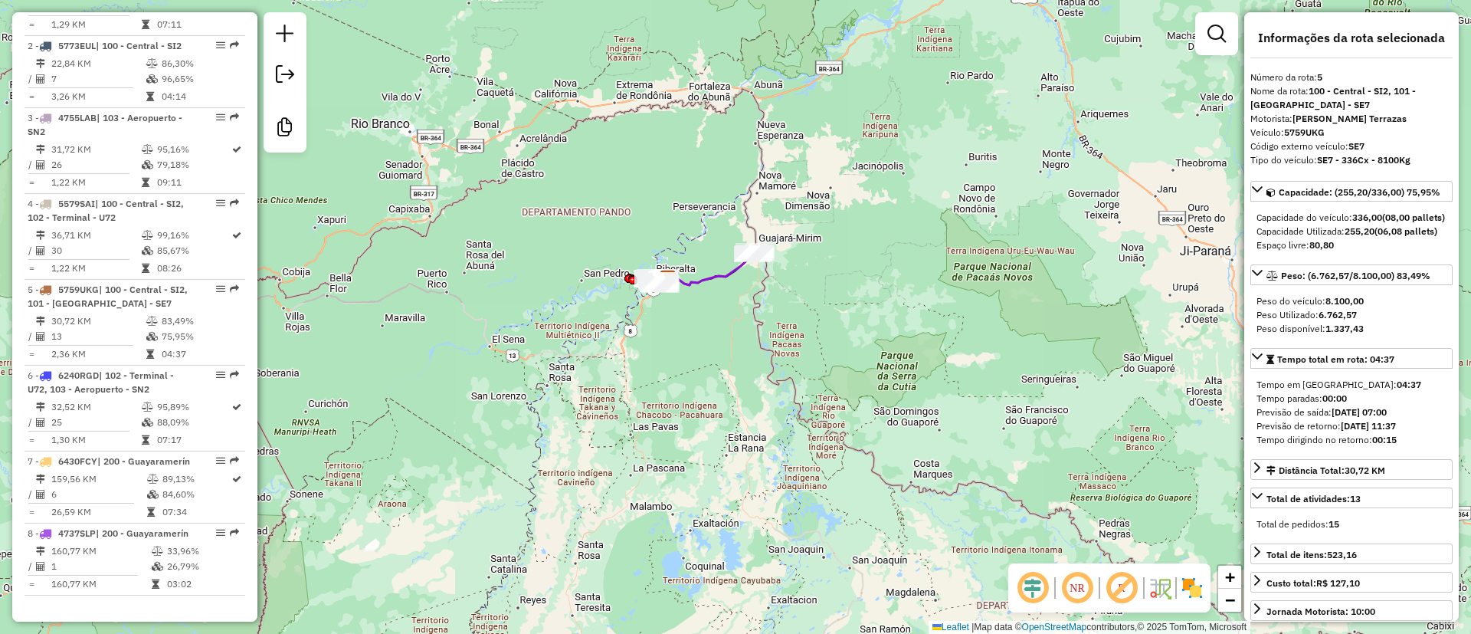
click at [303, 71] on div at bounding box center [285, 82] width 43 height 140
click at [297, 67] on link at bounding box center [285, 76] width 31 height 34
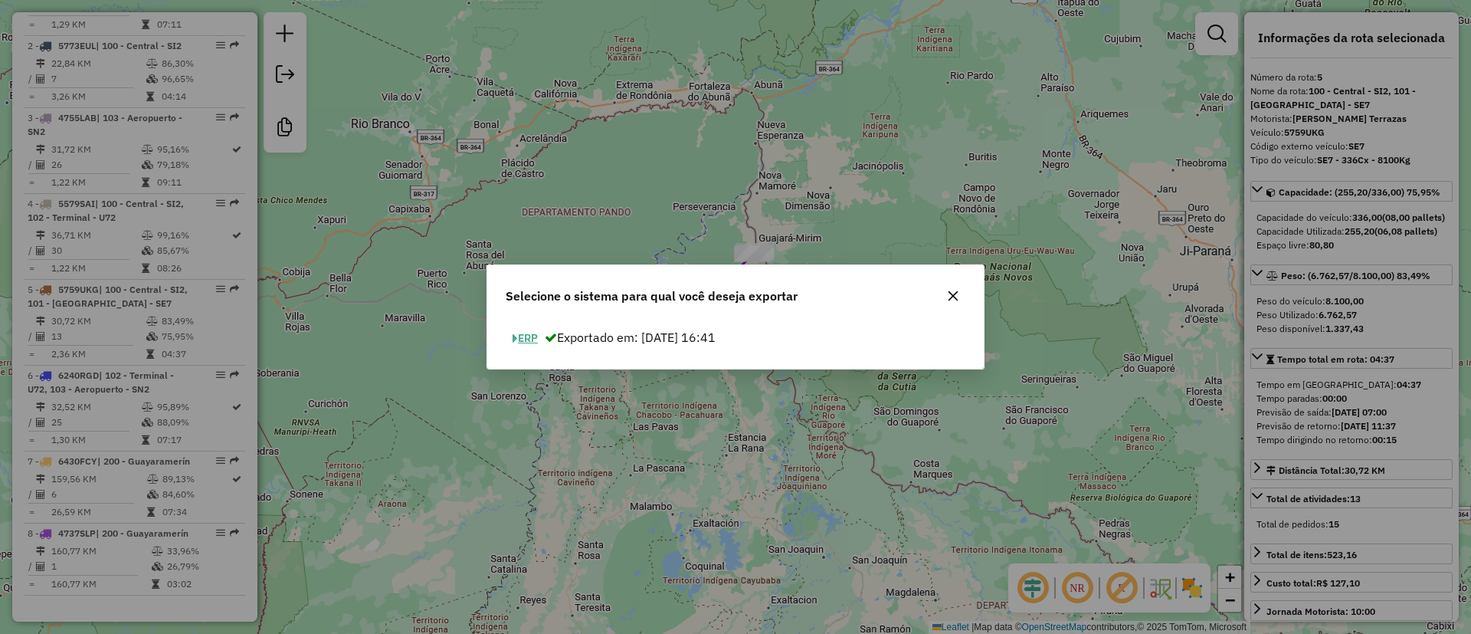
click at [524, 341] on button "ERP" at bounding box center [525, 338] width 39 height 24
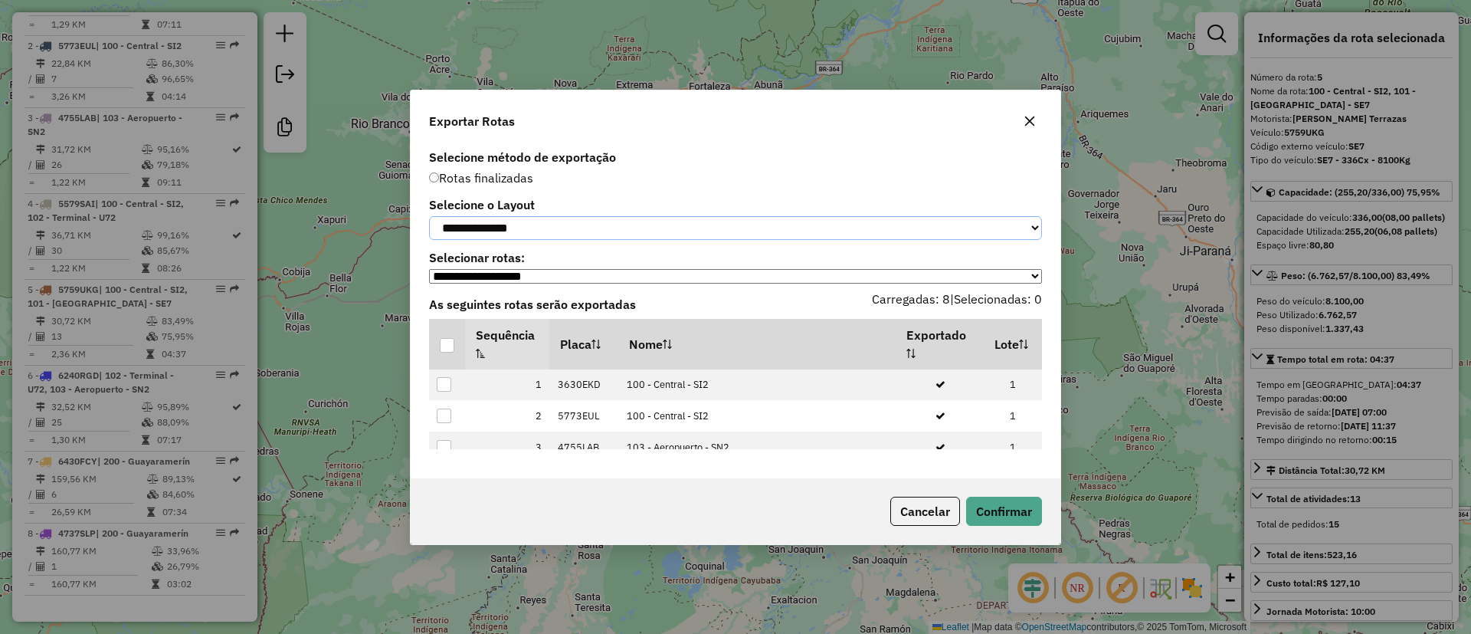
click at [543, 230] on select "**********" at bounding box center [735, 228] width 613 height 24
select select "*********"
click at [429, 216] on select "**********" at bounding box center [735, 228] width 613 height 24
click at [451, 344] on div at bounding box center [447, 345] width 15 height 15
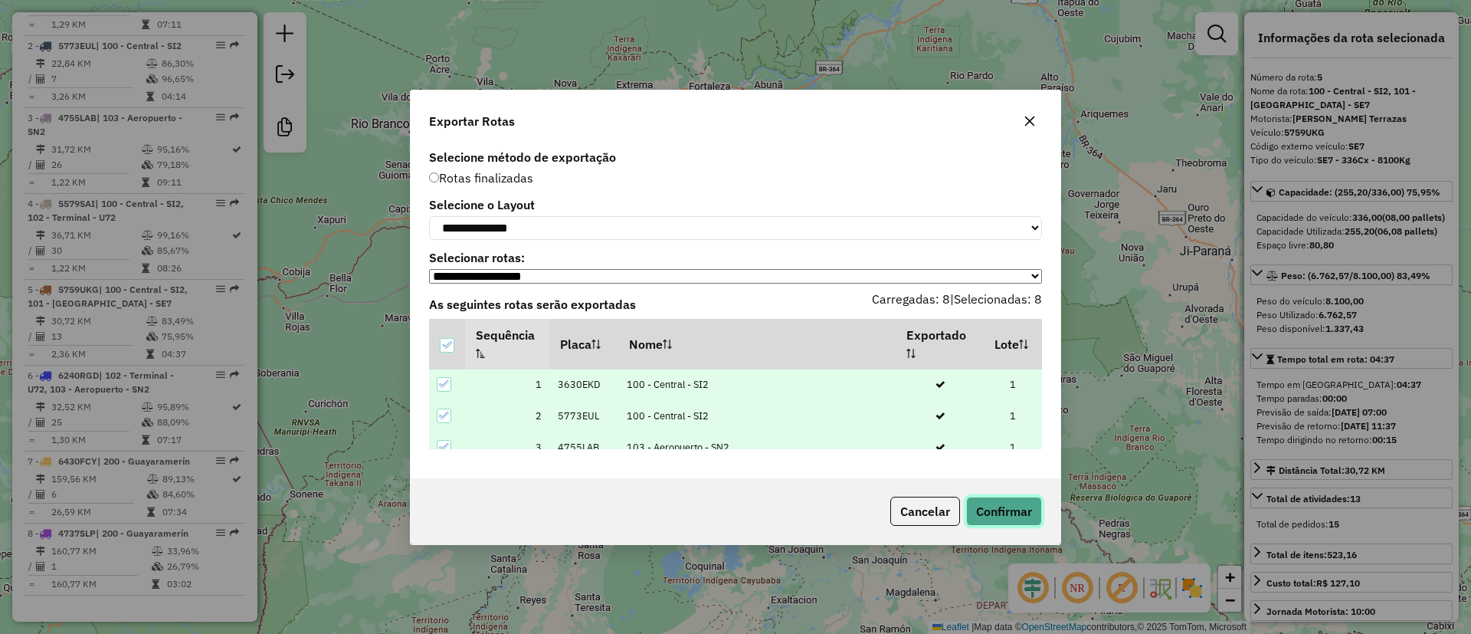
click at [986, 509] on button "Confirmar" at bounding box center [1004, 511] width 76 height 29
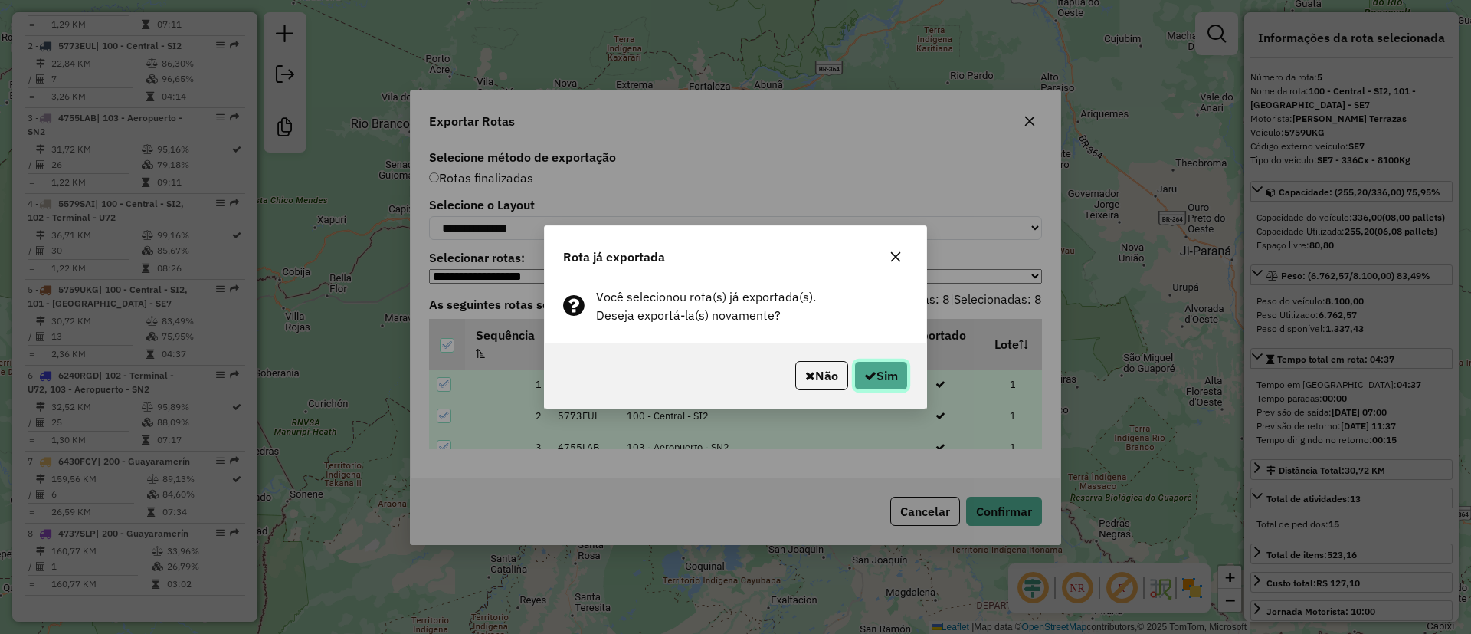
click at [866, 379] on icon "button" at bounding box center [870, 375] width 12 height 12
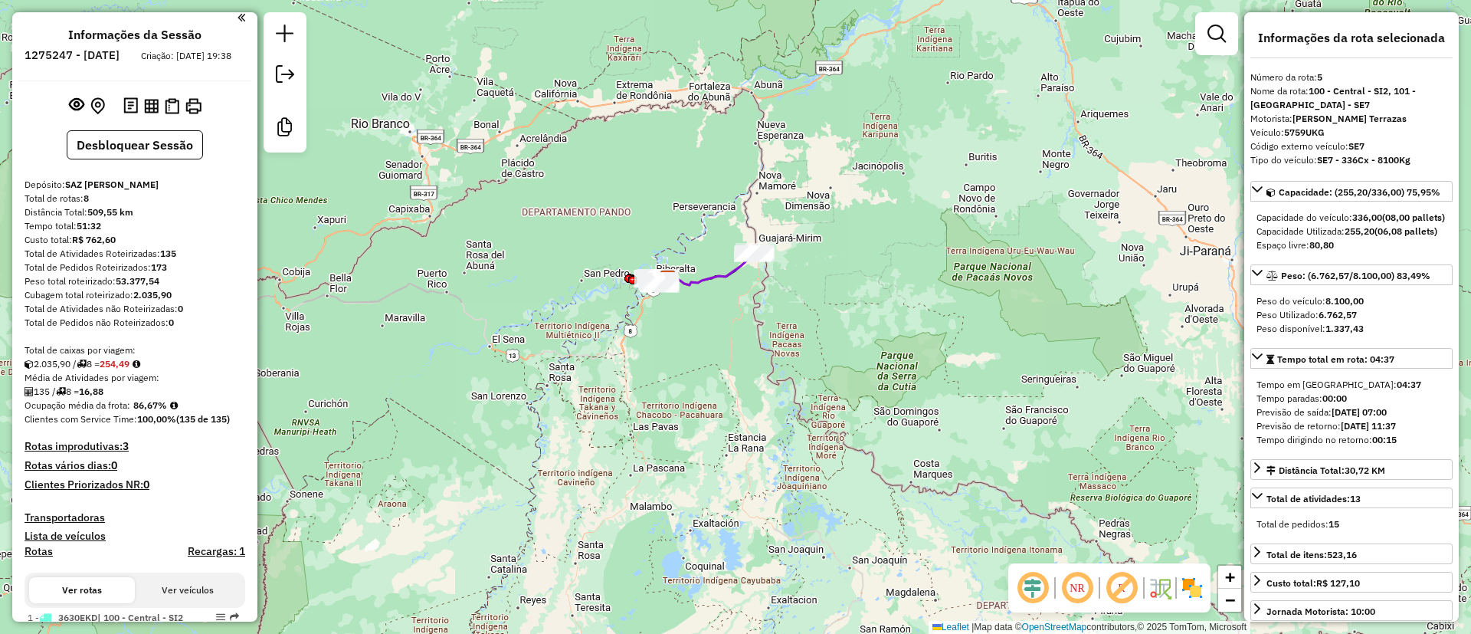
scroll to position [0, 0]
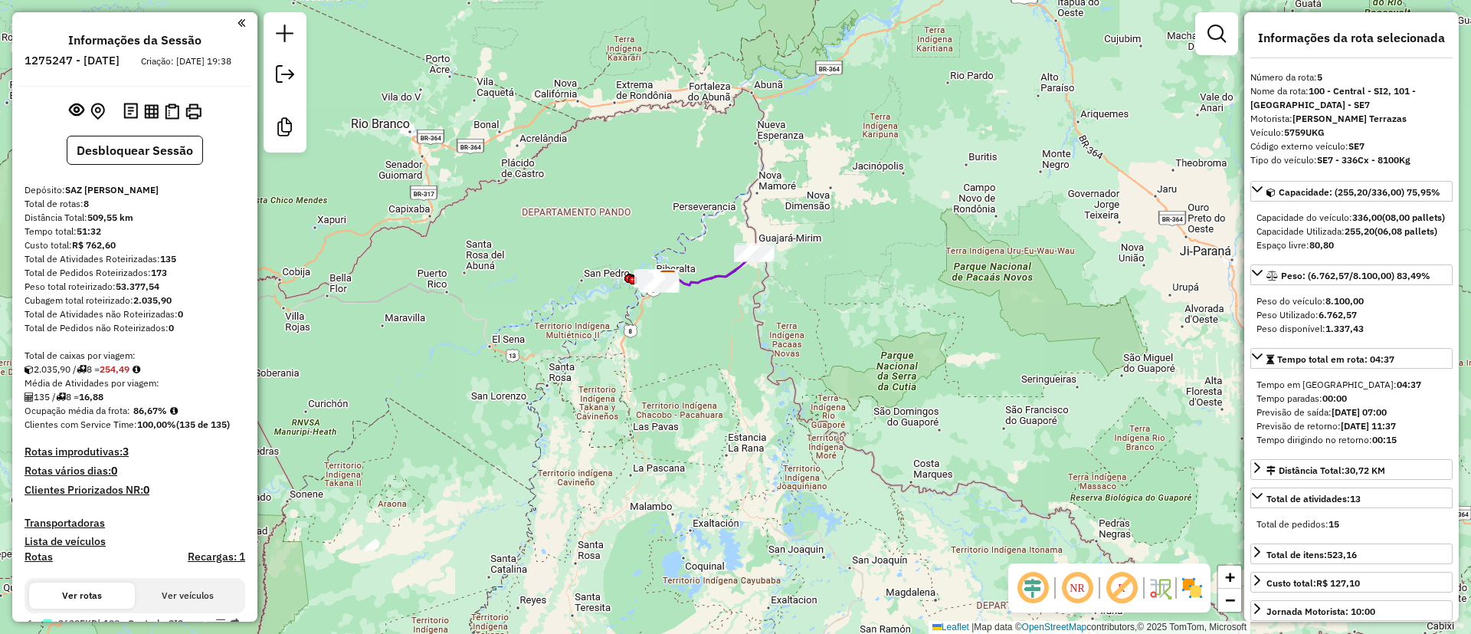
drag, startPoint x: 134, startPoint y: 423, endPoint x: 169, endPoint y: 423, distance: 35.3
click at [167, 416] on strong "86,67%" at bounding box center [150, 410] width 34 height 11
copy strong "86,67%"
drag, startPoint x: 157, startPoint y: 277, endPoint x: 191, endPoint y: 271, distance: 34.1
click at [187, 266] on div "Total de Atividades Roteirizadas: 135" at bounding box center [135, 259] width 221 height 14
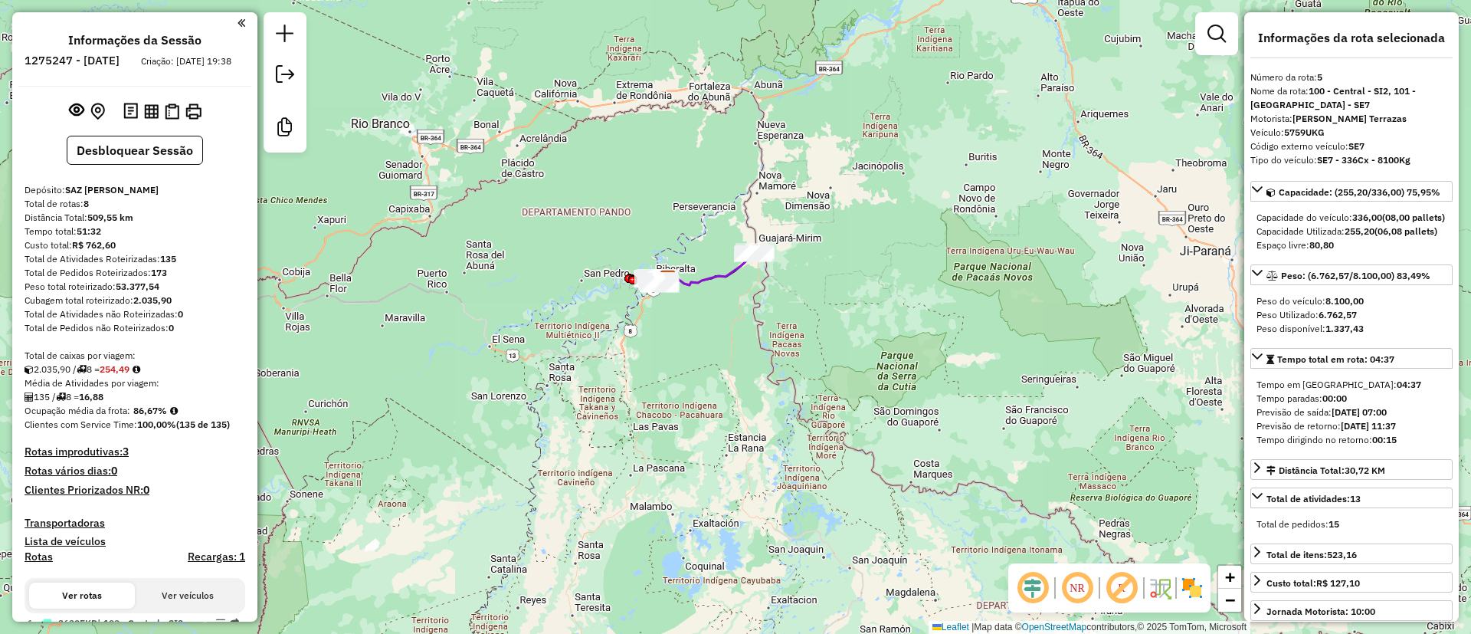
click at [206, 266] on div "Total de Atividades Roteirizadas: 135" at bounding box center [135, 259] width 221 height 14
drag, startPoint x: 180, startPoint y: 275, endPoint x: 159, endPoint y: 269, distance: 22.3
click at [159, 266] on div "Total de Atividades Roteirizadas: 135" at bounding box center [135, 259] width 221 height 14
copy div "135"
drag, startPoint x: 85, startPoint y: 413, endPoint x: 133, endPoint y: 404, distance: 49.2
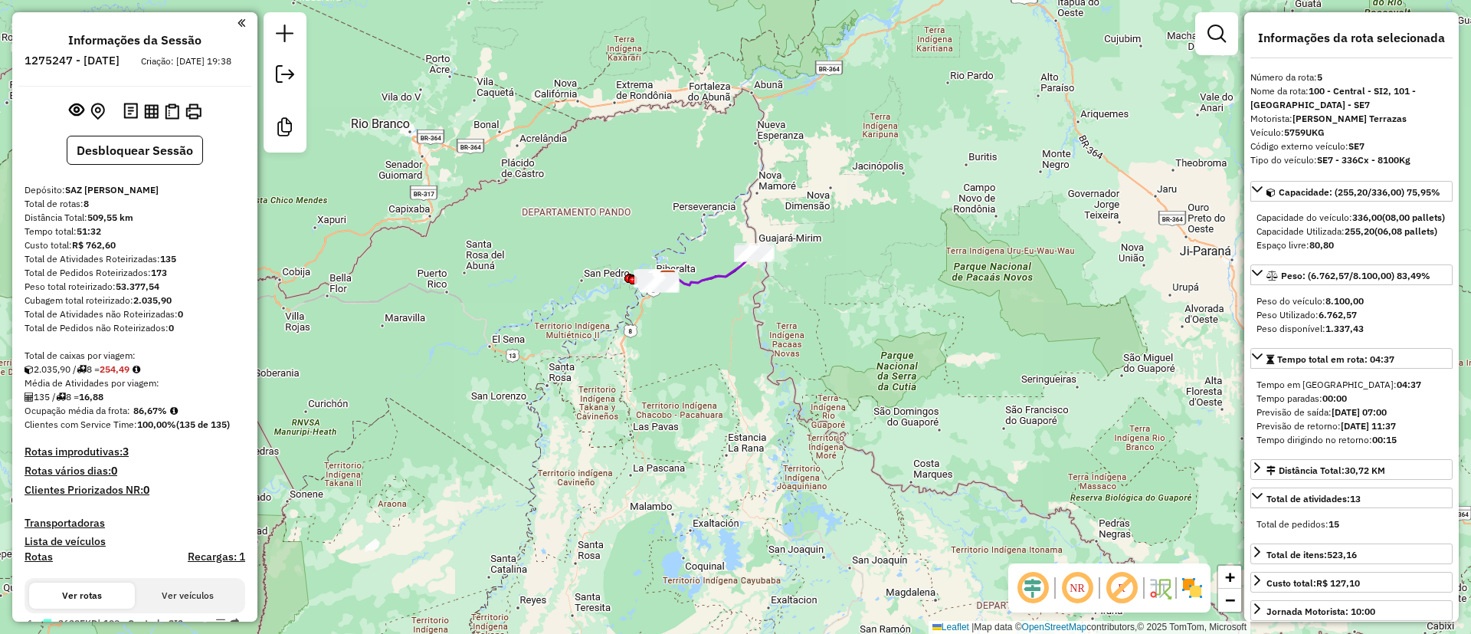
click at [133, 404] on div "135 / 8 = 16,88" at bounding box center [135, 397] width 221 height 14
click at [181, 404] on div "135 / 8 = 16,88" at bounding box center [135, 397] width 221 height 14
drag, startPoint x: 88, startPoint y: 409, endPoint x: 113, endPoint y: 408, distance: 25.3
click at [113, 404] on div "135 / 8 = 16,88" at bounding box center [135, 397] width 221 height 14
copy strong "16,88"
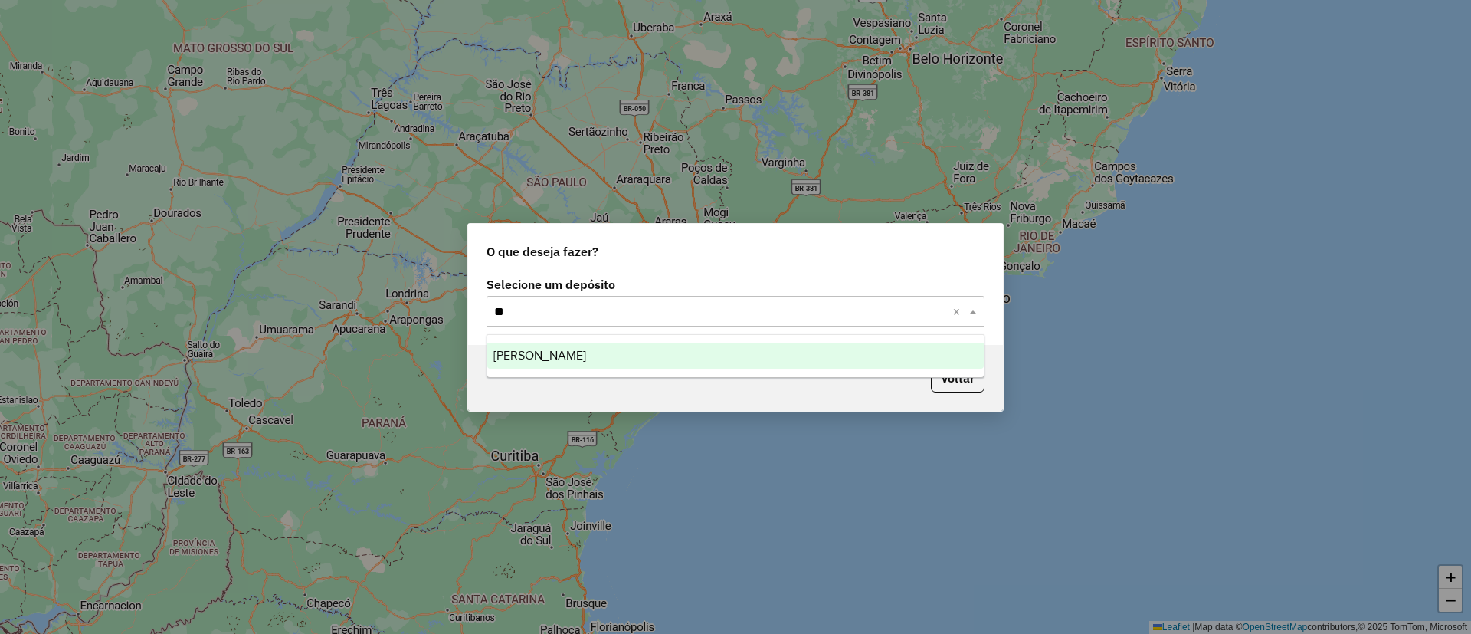
type input "***"
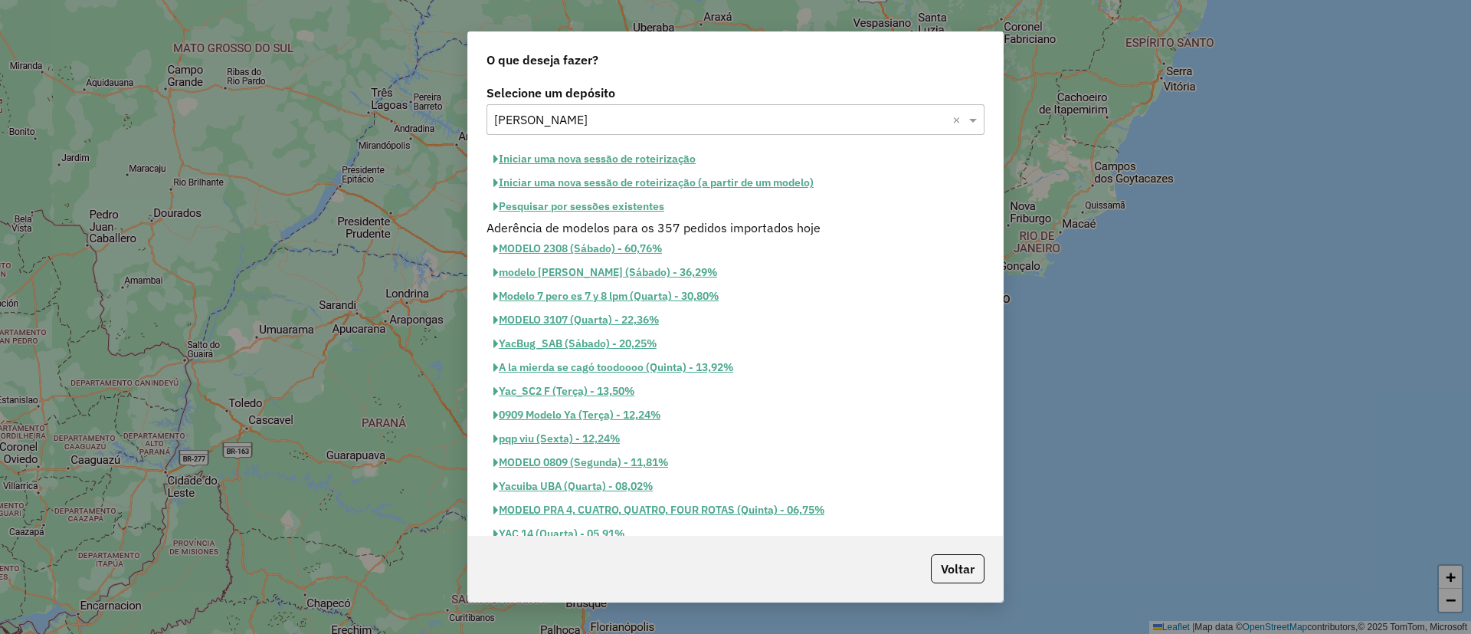
click at [648, 153] on button "Iniciar uma nova sessão de roteirização" at bounding box center [595, 159] width 216 height 24
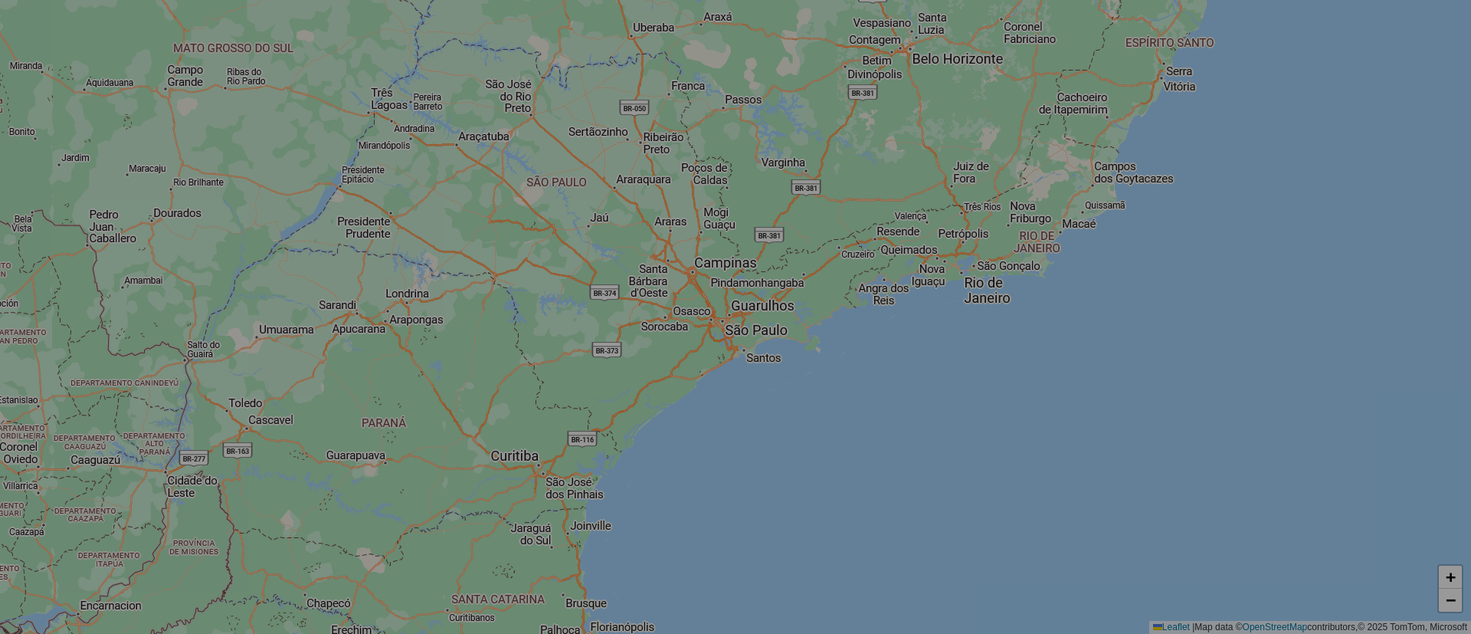
select select "*"
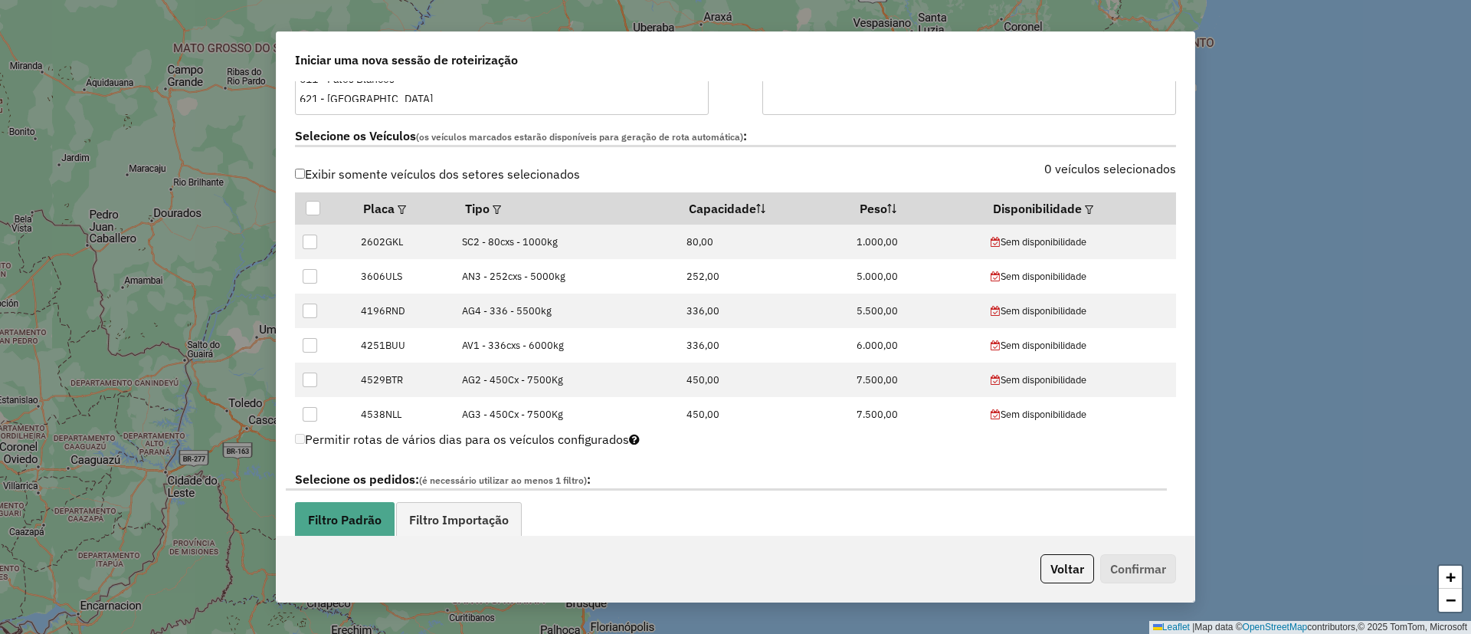
scroll to position [345, 0]
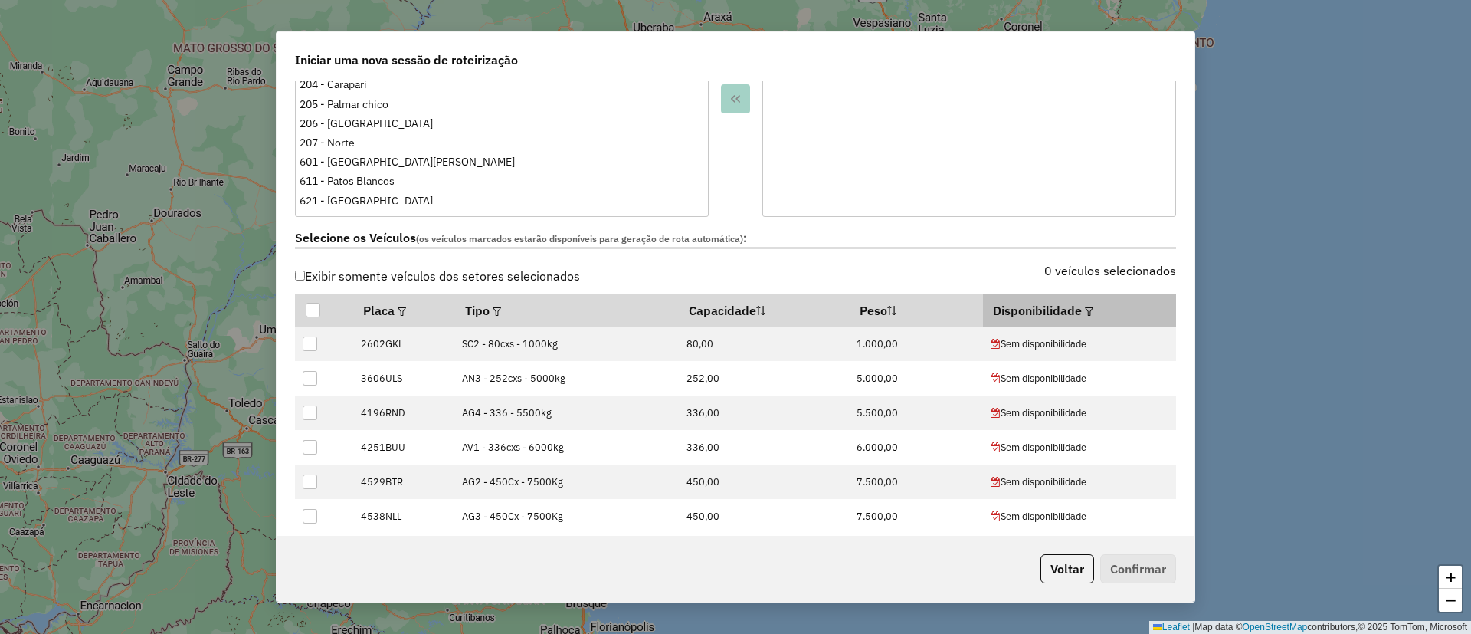
click at [1085, 313] on em at bounding box center [1089, 311] width 8 height 8
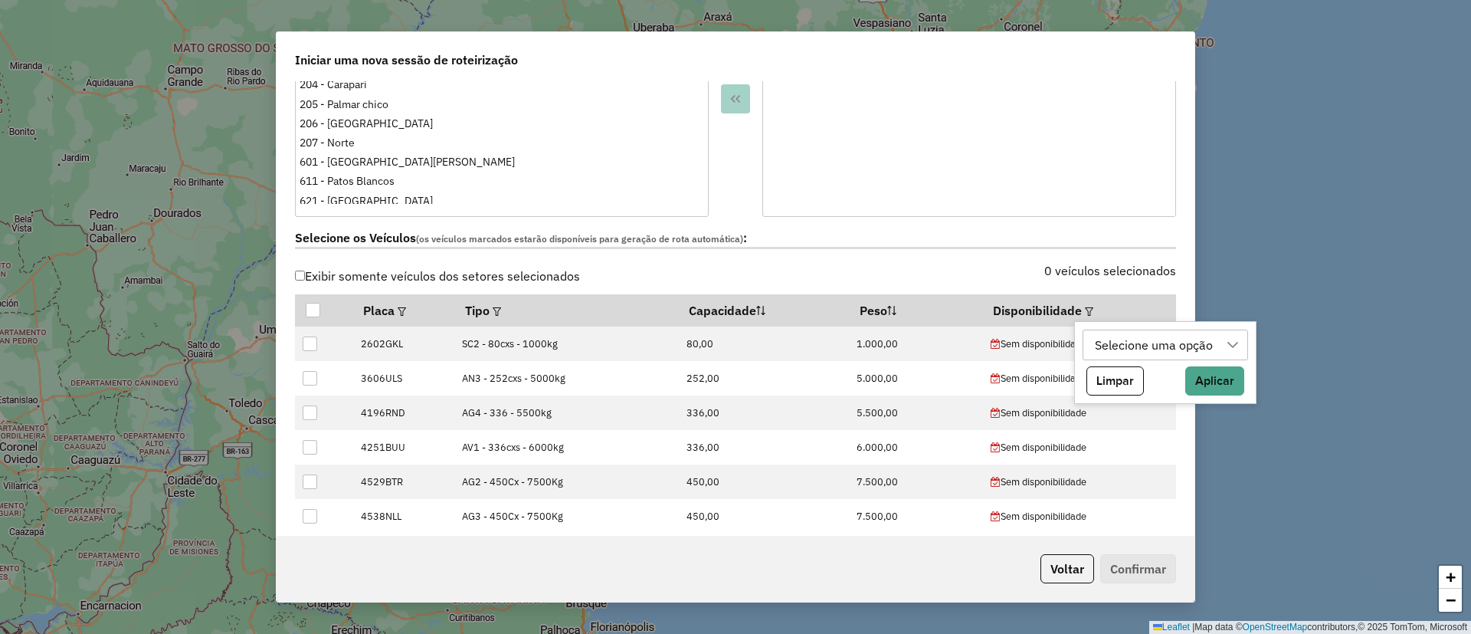
click at [1104, 340] on div "Selecione uma opção" at bounding box center [1154, 344] width 129 height 29
click at [1165, 412] on span "Sem disponibilidade" at bounding box center [1178, 418] width 111 height 18
click at [1226, 385] on icon "Close" at bounding box center [1225, 382] width 12 height 12
click at [1118, 375] on button "Limpar" at bounding box center [1115, 380] width 57 height 29
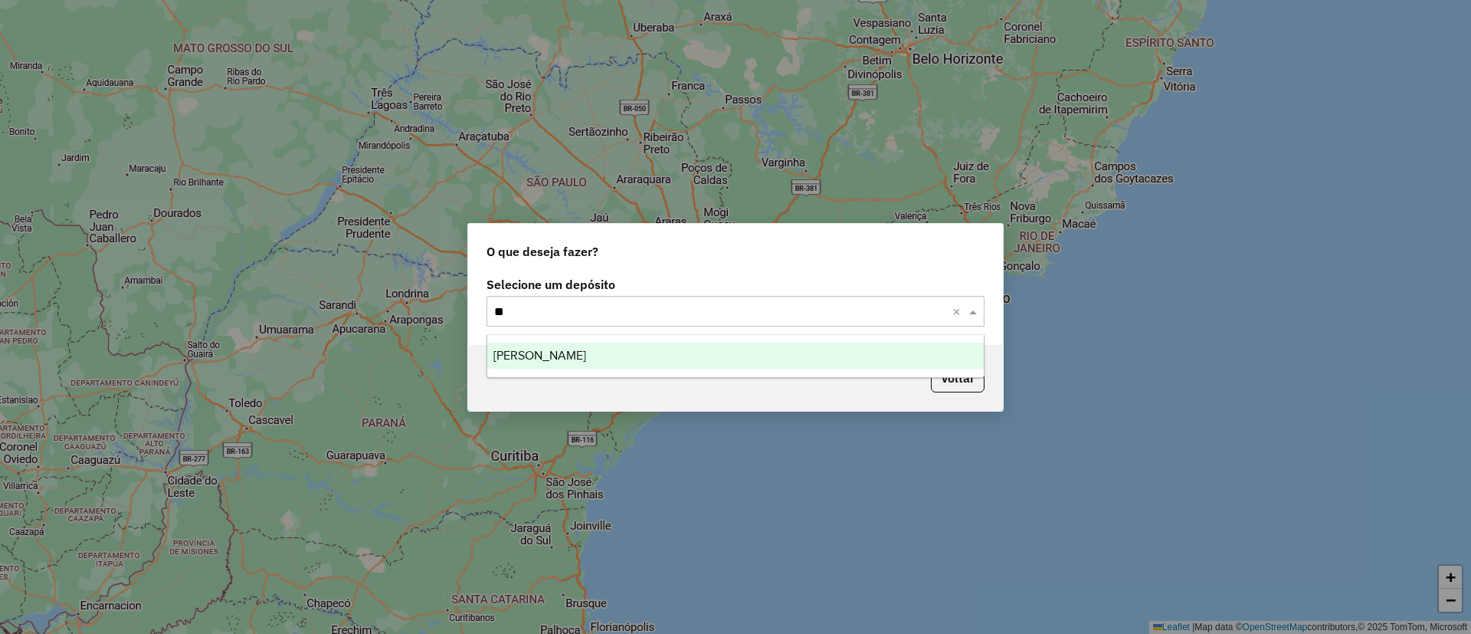
type input "***"
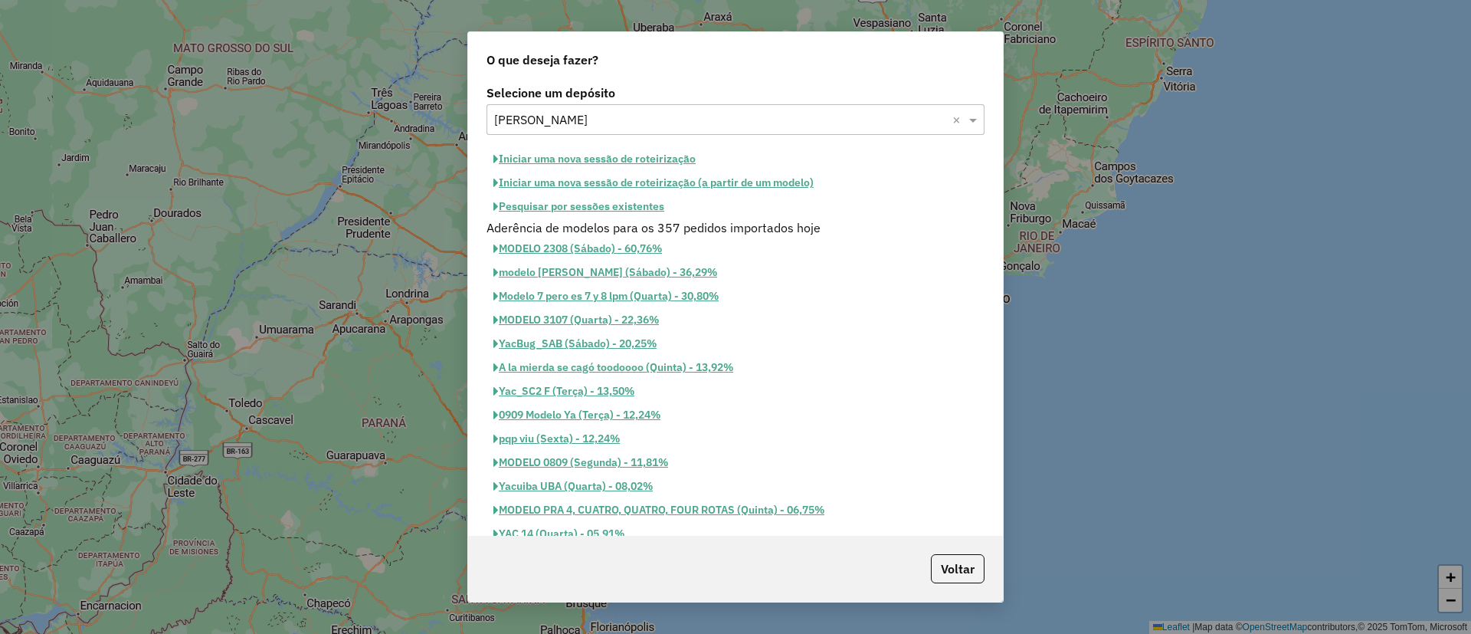
click at [602, 165] on button "Iniciar uma nova sessão de roteirização" at bounding box center [595, 159] width 216 height 24
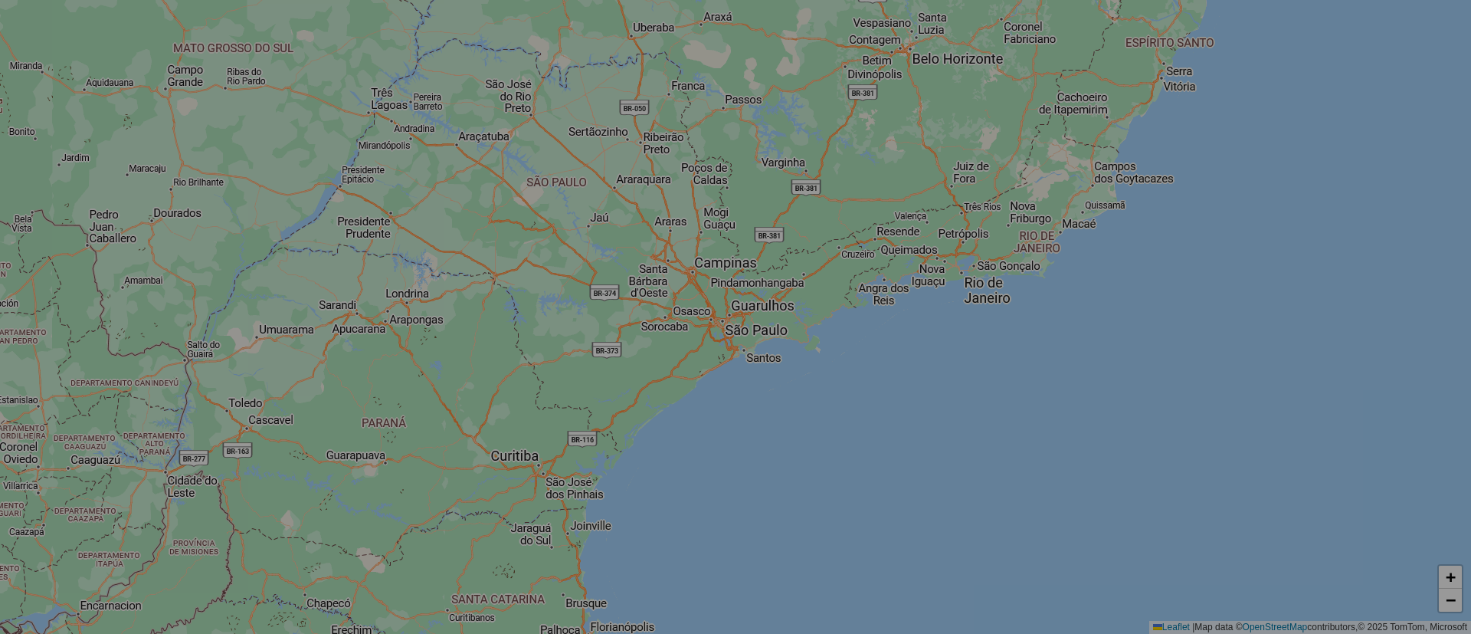
select select "*"
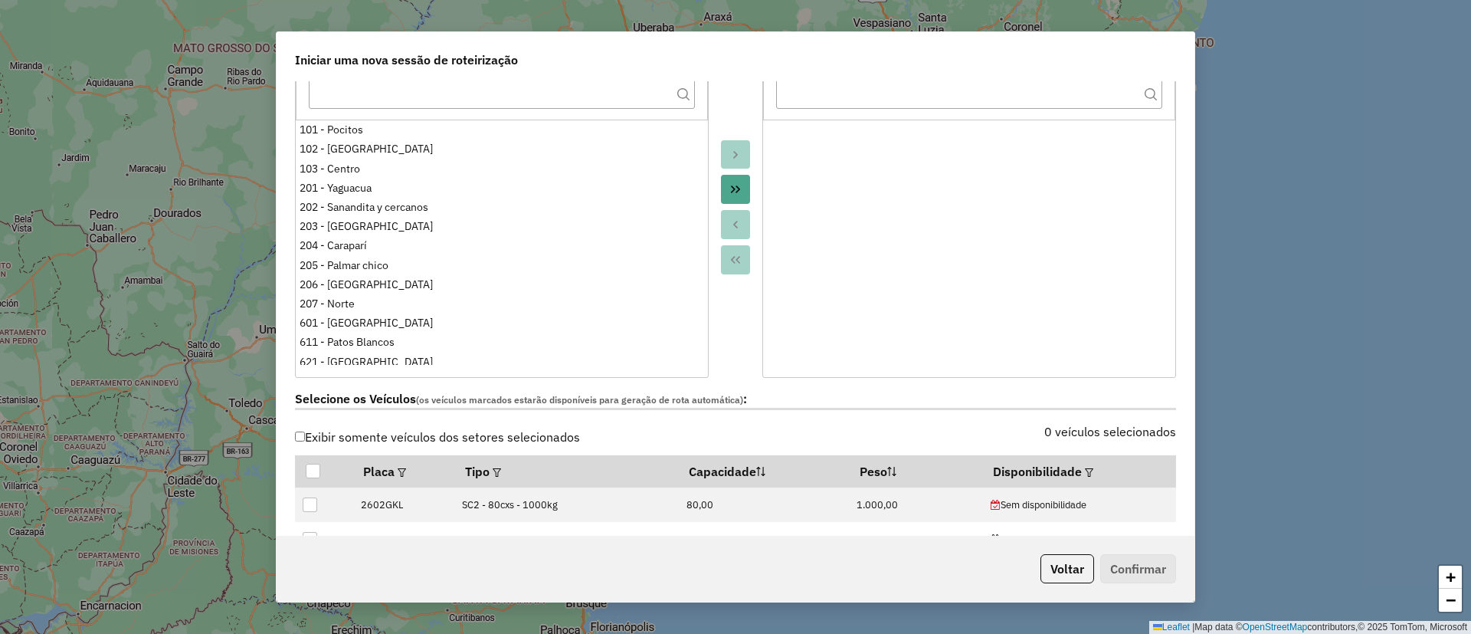
scroll to position [345, 0]
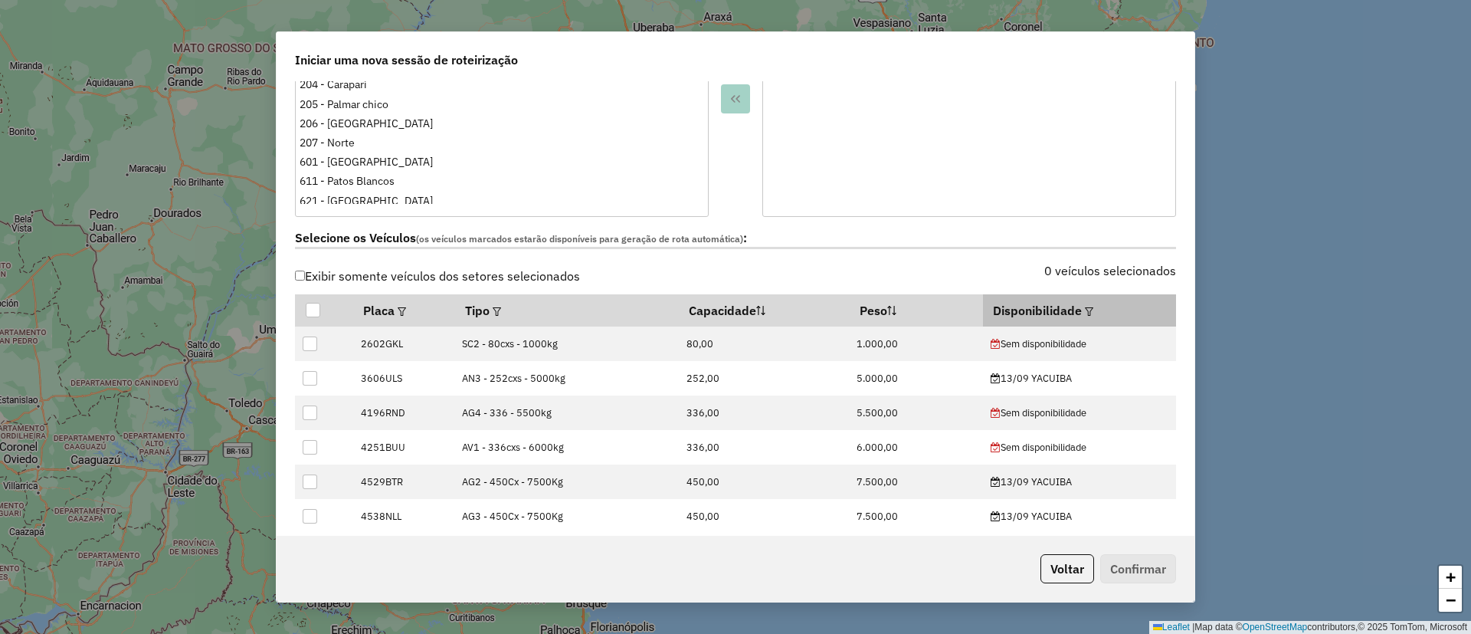
click at [1085, 310] on em at bounding box center [1089, 311] width 8 height 8
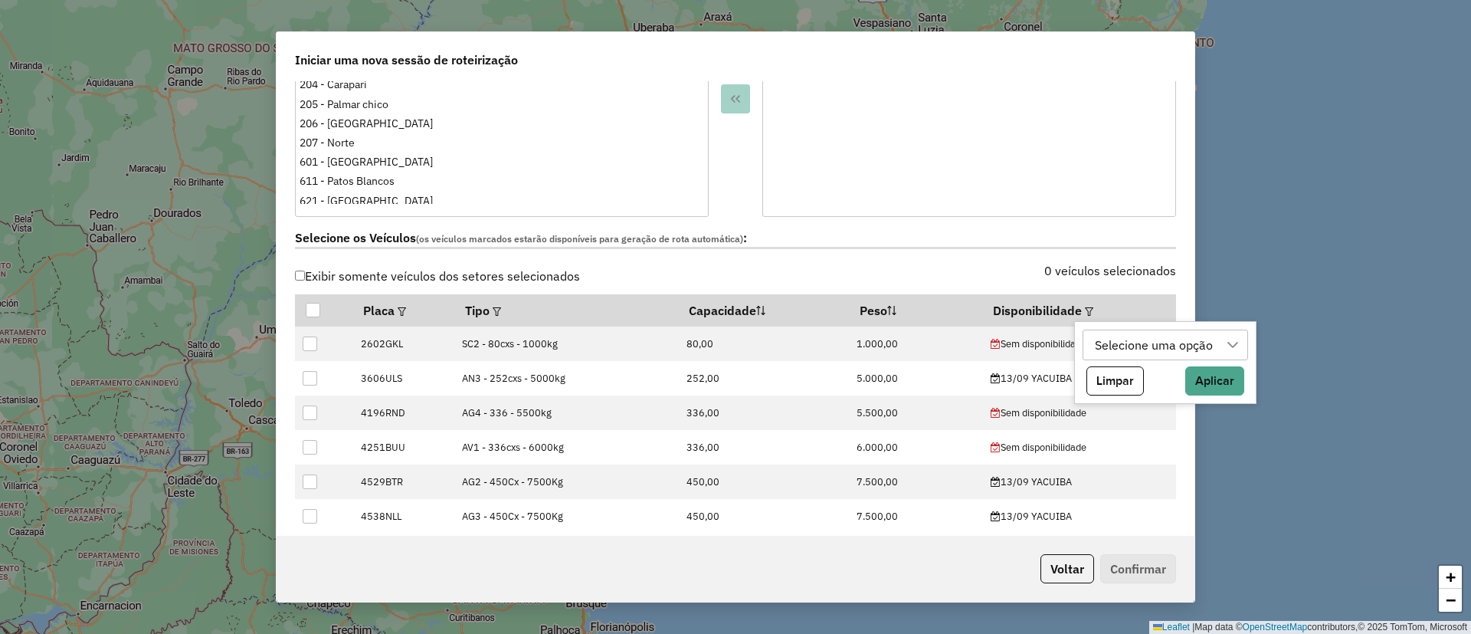
click at [1094, 339] on div "Selecione uma opção" at bounding box center [1154, 344] width 129 height 29
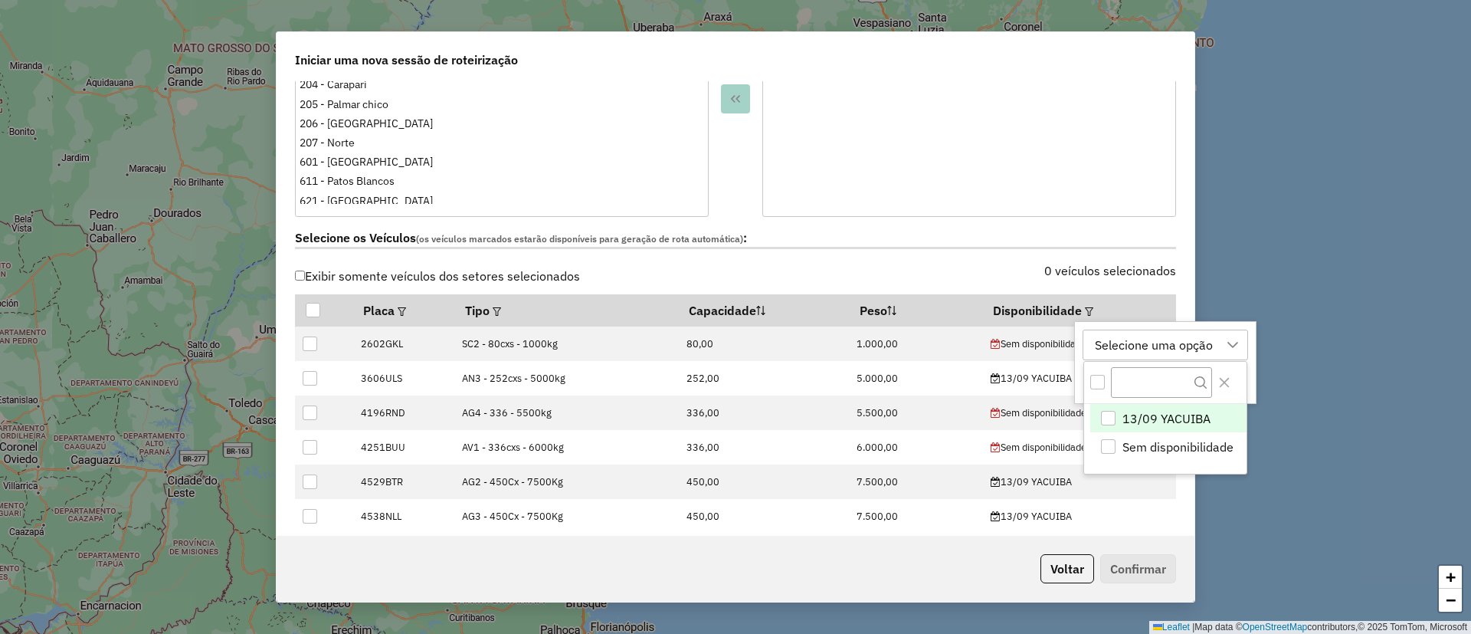
click at [1117, 406] on li "13/09 YACUIBA" at bounding box center [1169, 418] width 156 height 29
click at [1236, 383] on button "Close" at bounding box center [1224, 382] width 25 height 25
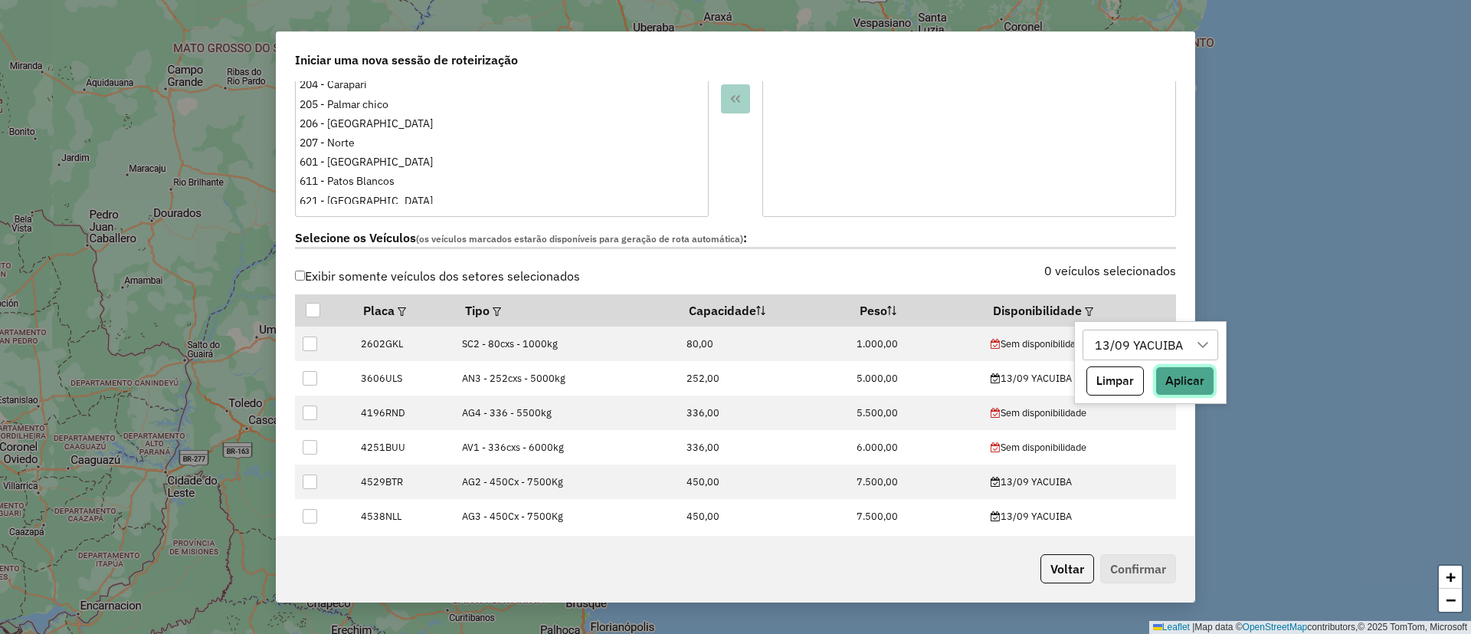
click at [1186, 368] on button "Aplicar" at bounding box center [1185, 380] width 59 height 29
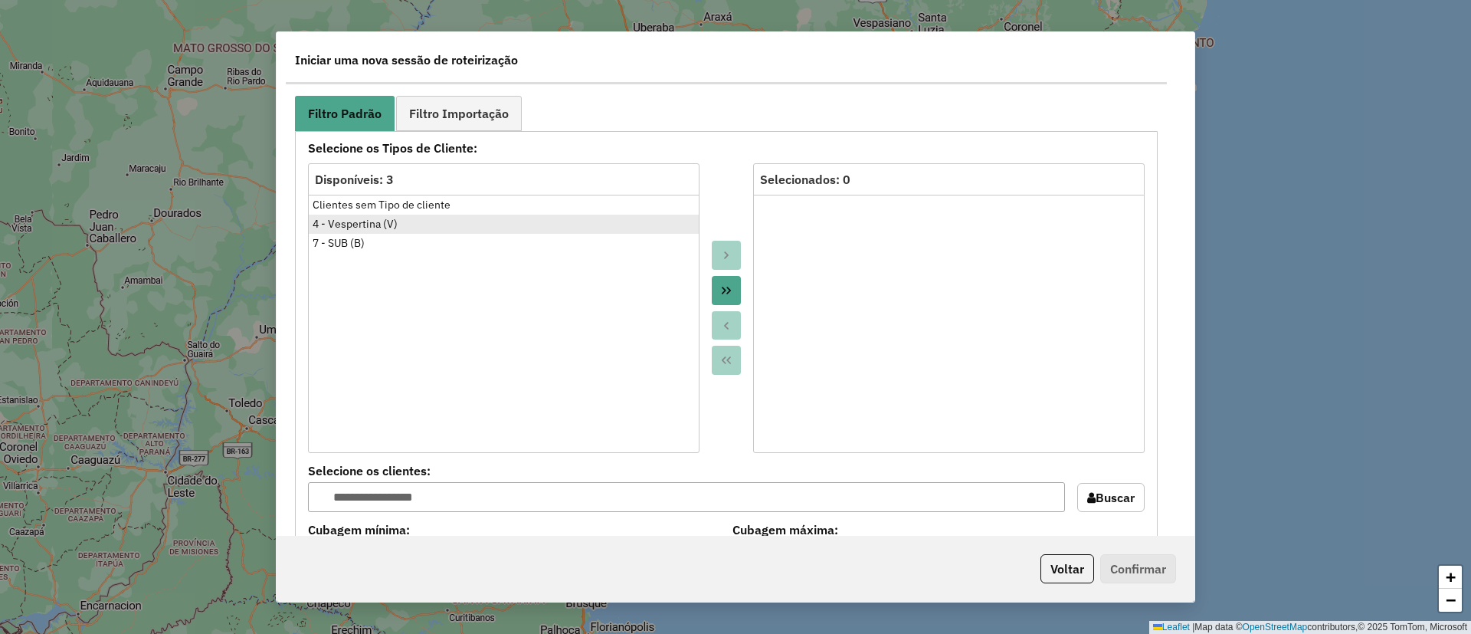
scroll to position [805, 0]
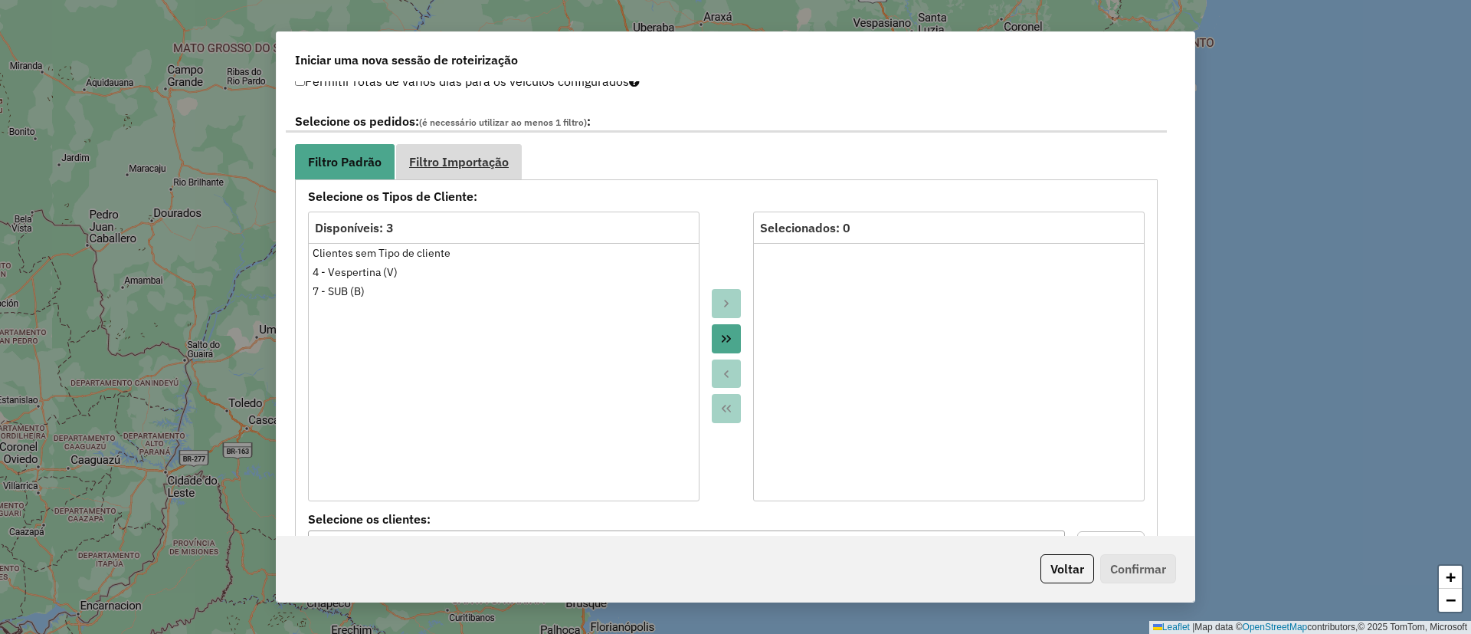
click at [477, 159] on span "Filtro Importação" at bounding box center [459, 162] width 100 height 12
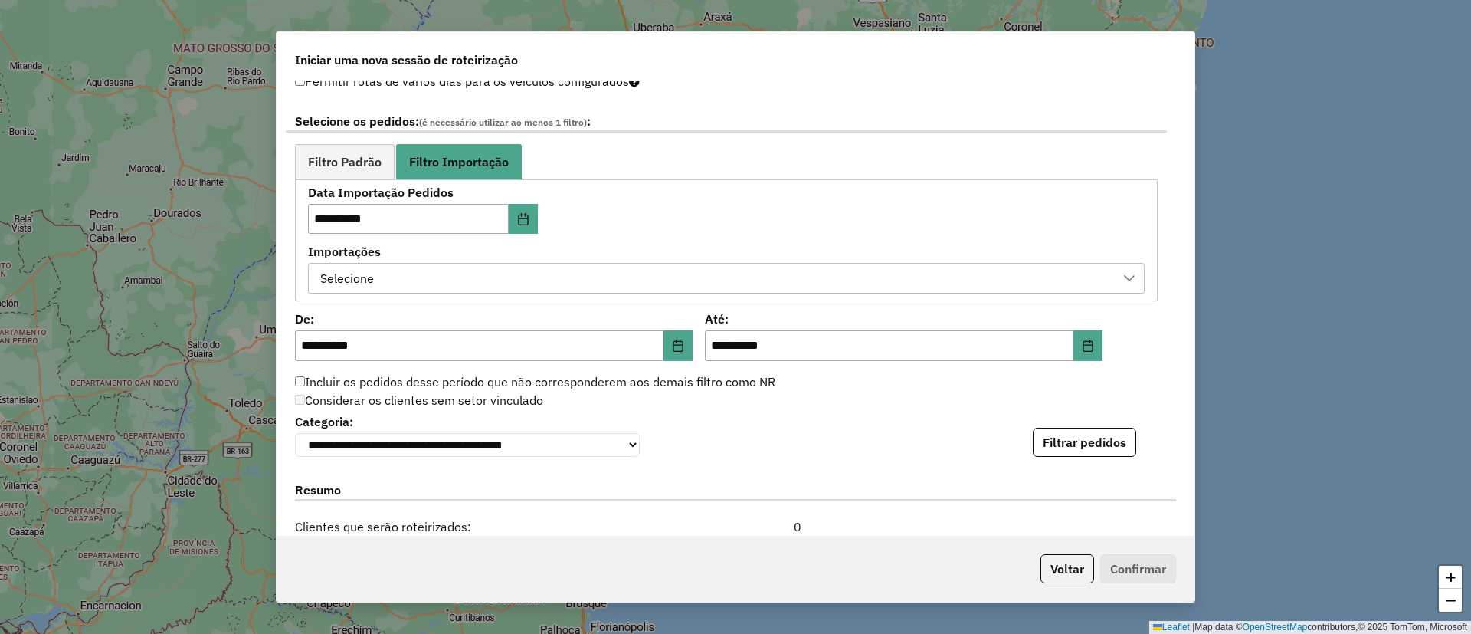
click at [508, 289] on div "Selecione" at bounding box center [715, 278] width 800 height 29
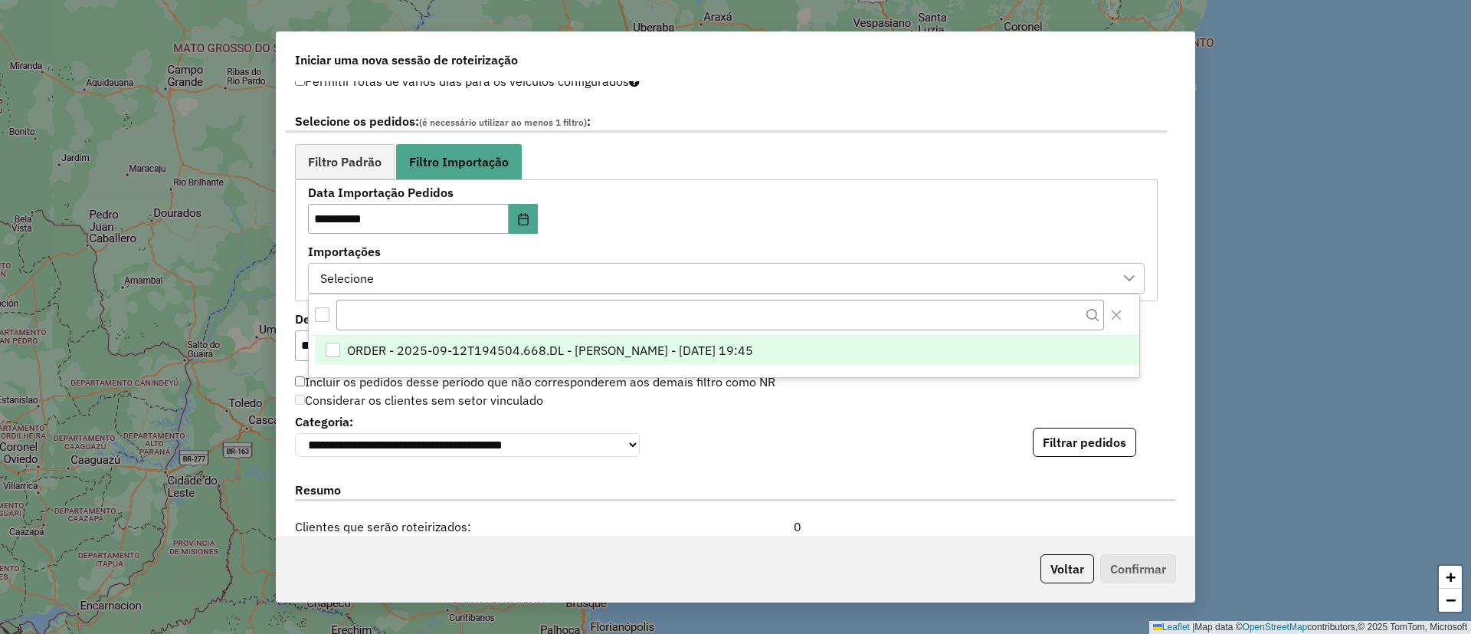
scroll to position [11, 70]
click at [525, 357] on span "ORDER - 2025-09-12T194504.668.DL - [PERSON_NAME] - [DATE] 19:45" at bounding box center [550, 351] width 406 height 18
click at [1076, 438] on button "Filtrar pedidos" at bounding box center [1084, 442] width 103 height 29
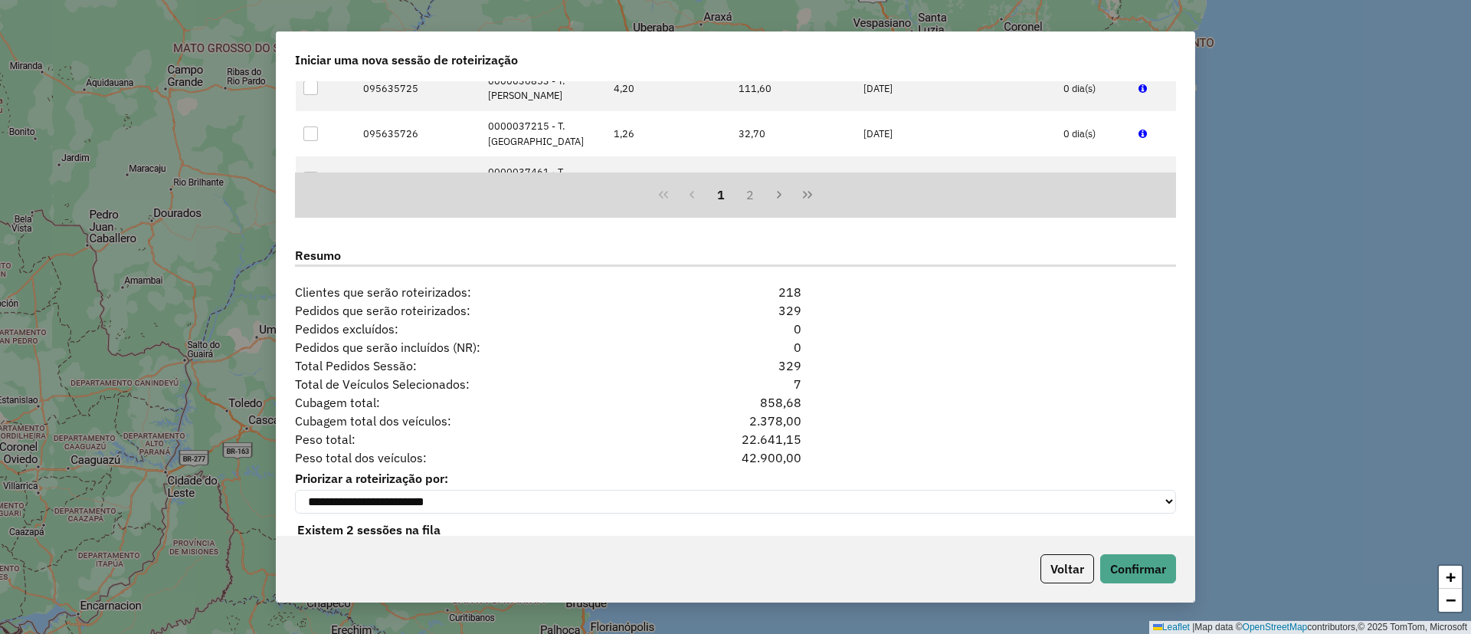
scroll to position [1393, 0]
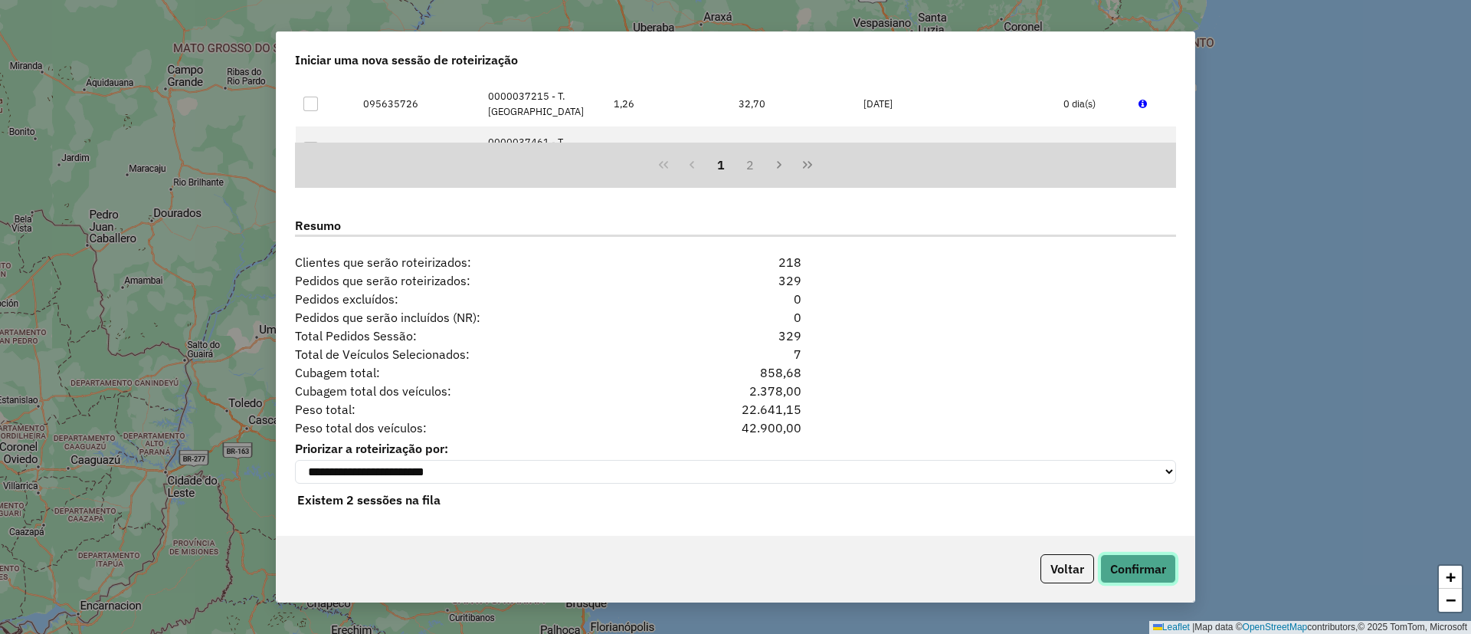
click at [1121, 563] on button "Confirmar" at bounding box center [1139, 568] width 76 height 29
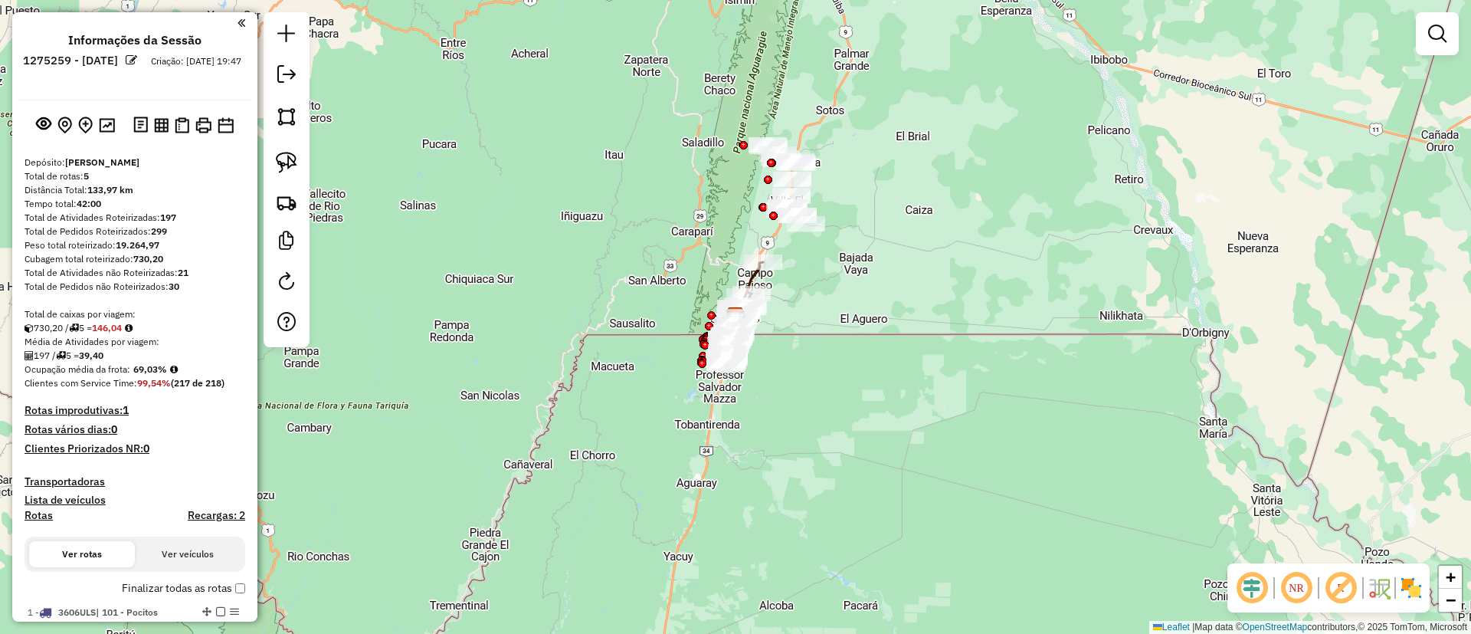
click at [1409, 586] on img at bounding box center [1411, 588] width 25 height 25
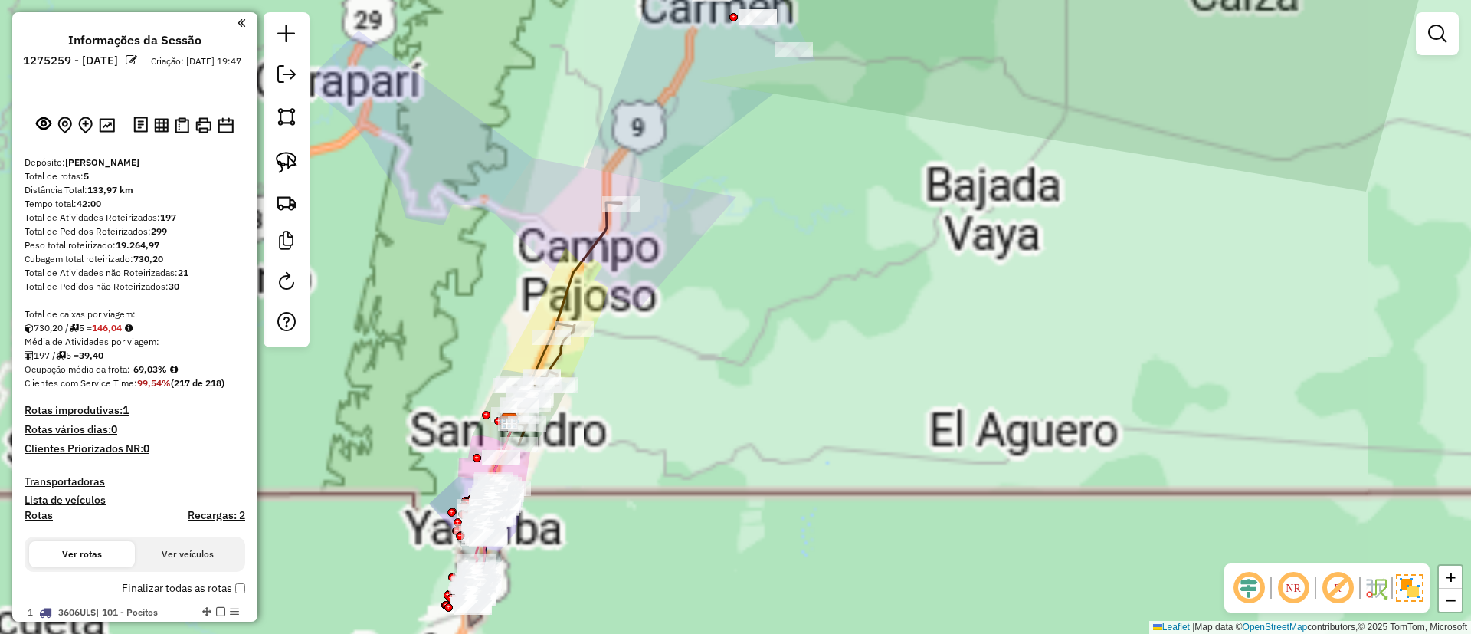
drag, startPoint x: 505, startPoint y: 326, endPoint x: 471, endPoint y: 199, distance: 131.6
click at [564, 147] on div "Janela de atendimento Grade de atendimento Capacidade Transportadoras Veículos …" at bounding box center [735, 317] width 1471 height 634
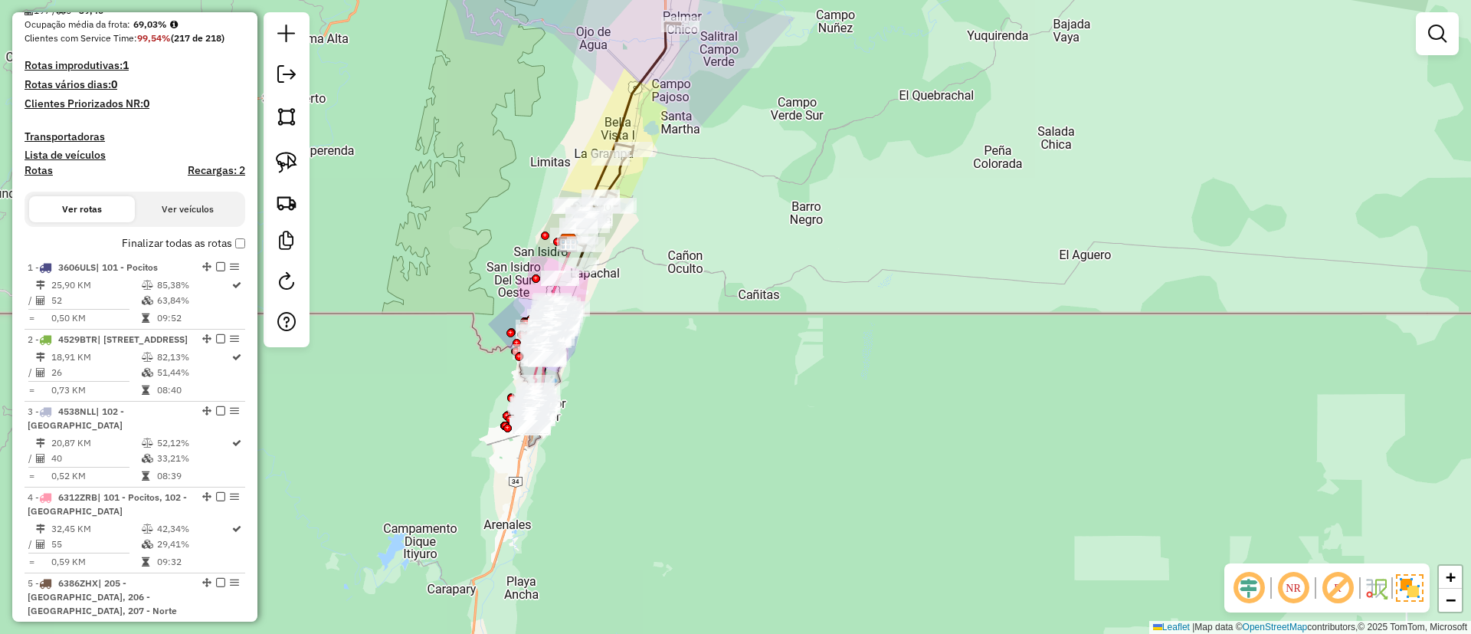
scroll to position [753, 0]
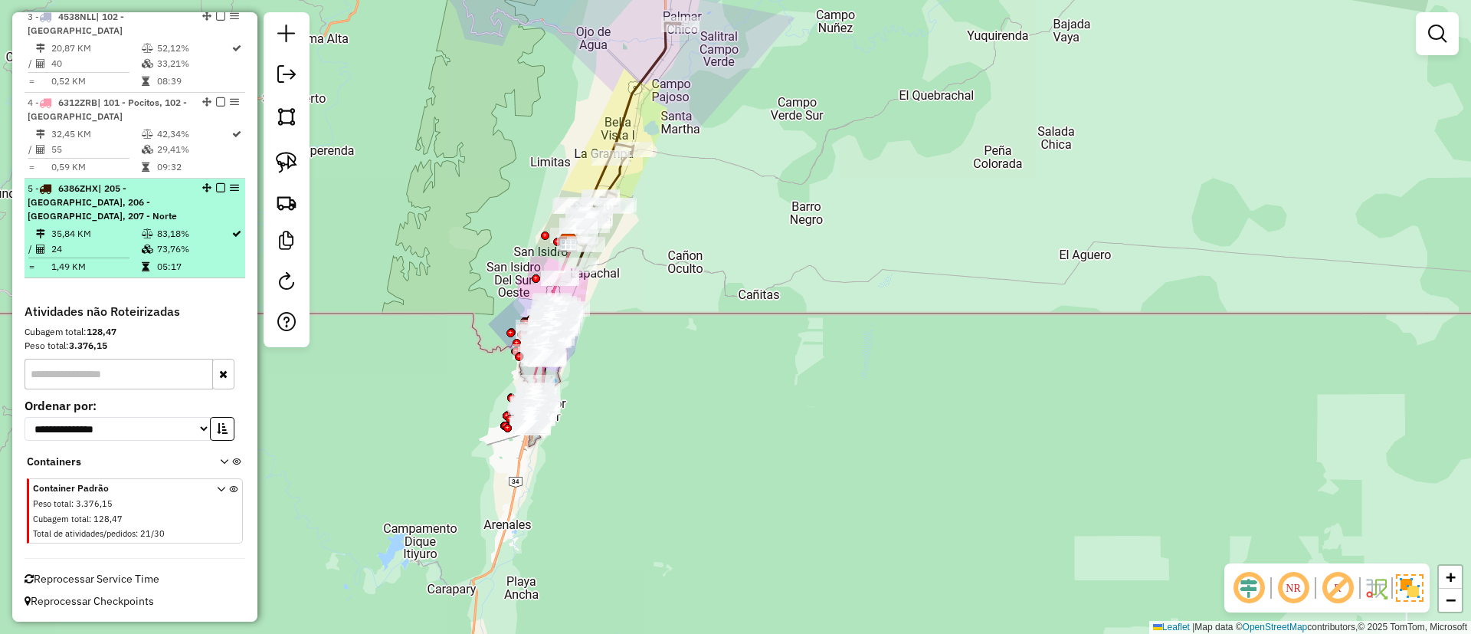
click at [202, 215] on div "5 - 6386ZHX | 205 - [GEOGRAPHIC_DATA], 206 - [GEOGRAPHIC_DATA], 207 - Norte" at bounding box center [135, 202] width 215 height 41
select select "**********"
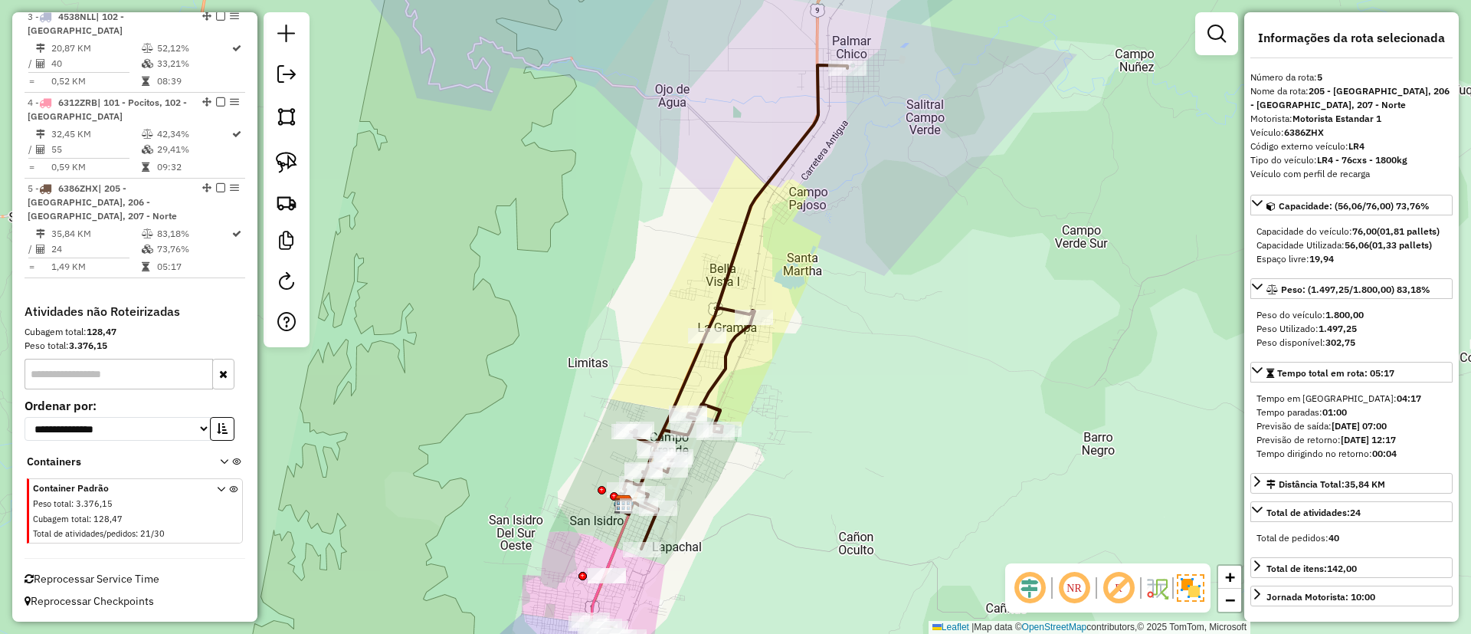
drag, startPoint x: 595, startPoint y: 399, endPoint x: 577, endPoint y: 100, distance: 298.7
click at [577, 103] on div "Janela de atendimento Grade de atendimento Capacidade Transportadoras Veículos …" at bounding box center [735, 317] width 1471 height 634
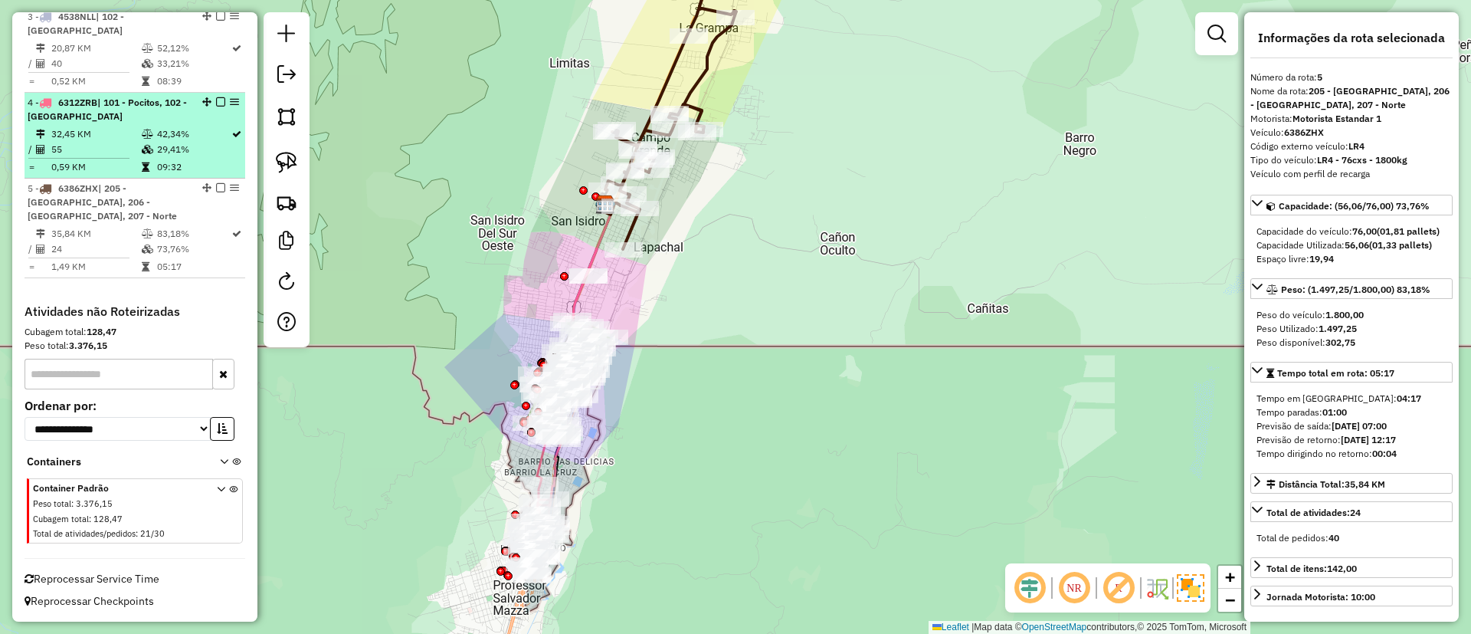
scroll to position [523, 0]
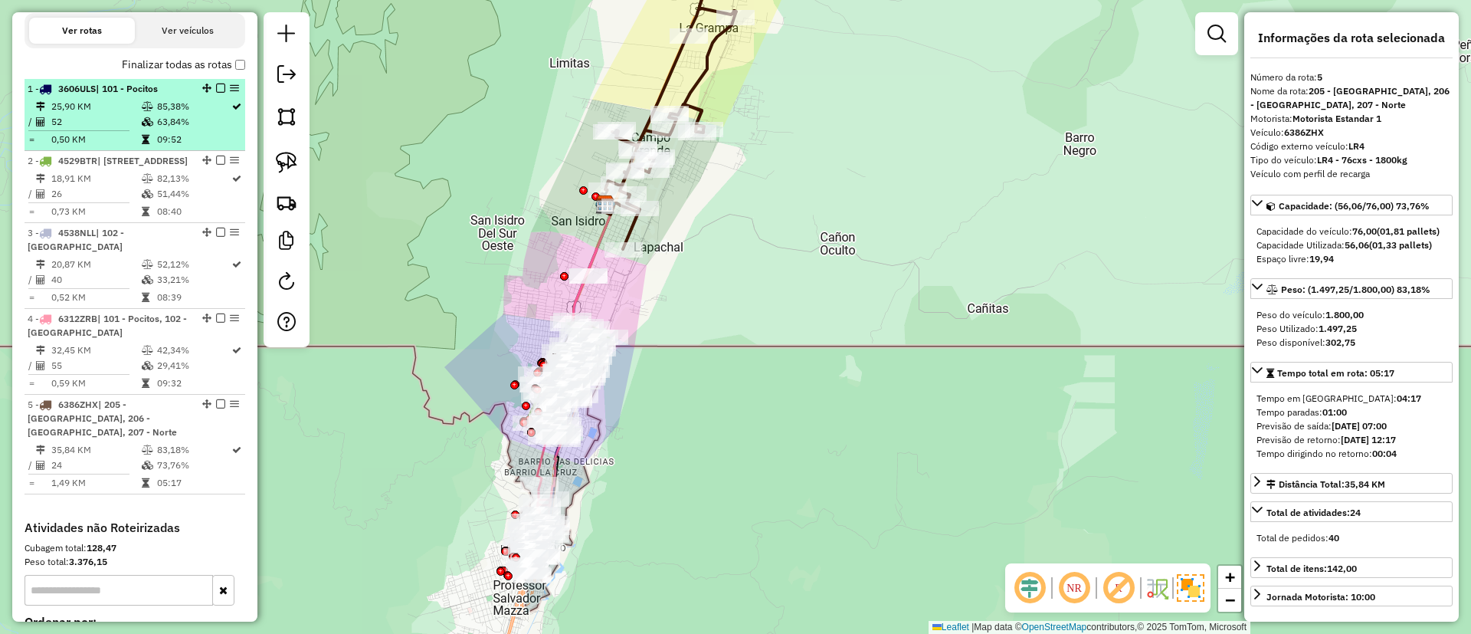
click at [156, 122] on td "63,84%" at bounding box center [193, 121] width 74 height 15
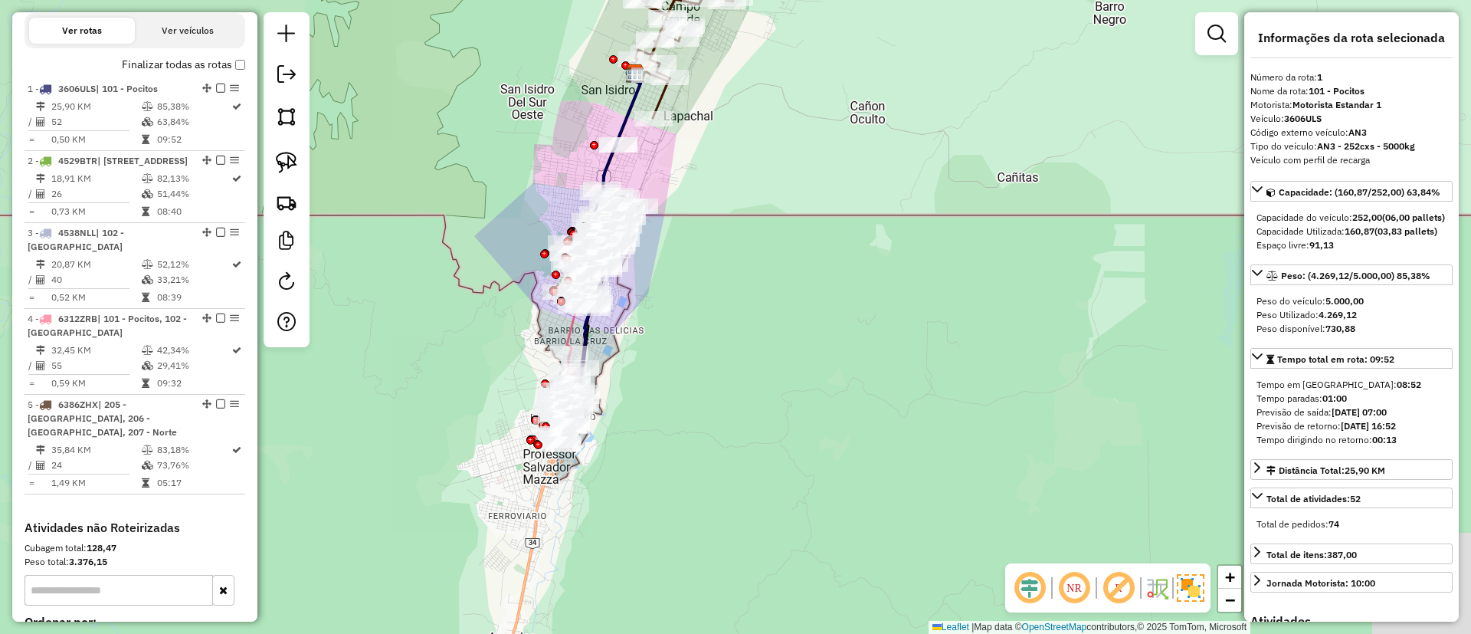
drag, startPoint x: 553, startPoint y: 385, endPoint x: 412, endPoint y: 327, distance: 151.9
click at [412, 327] on div "Janela de atendimento Grade de atendimento Capacidade Transportadoras Veículos …" at bounding box center [735, 317] width 1471 height 634
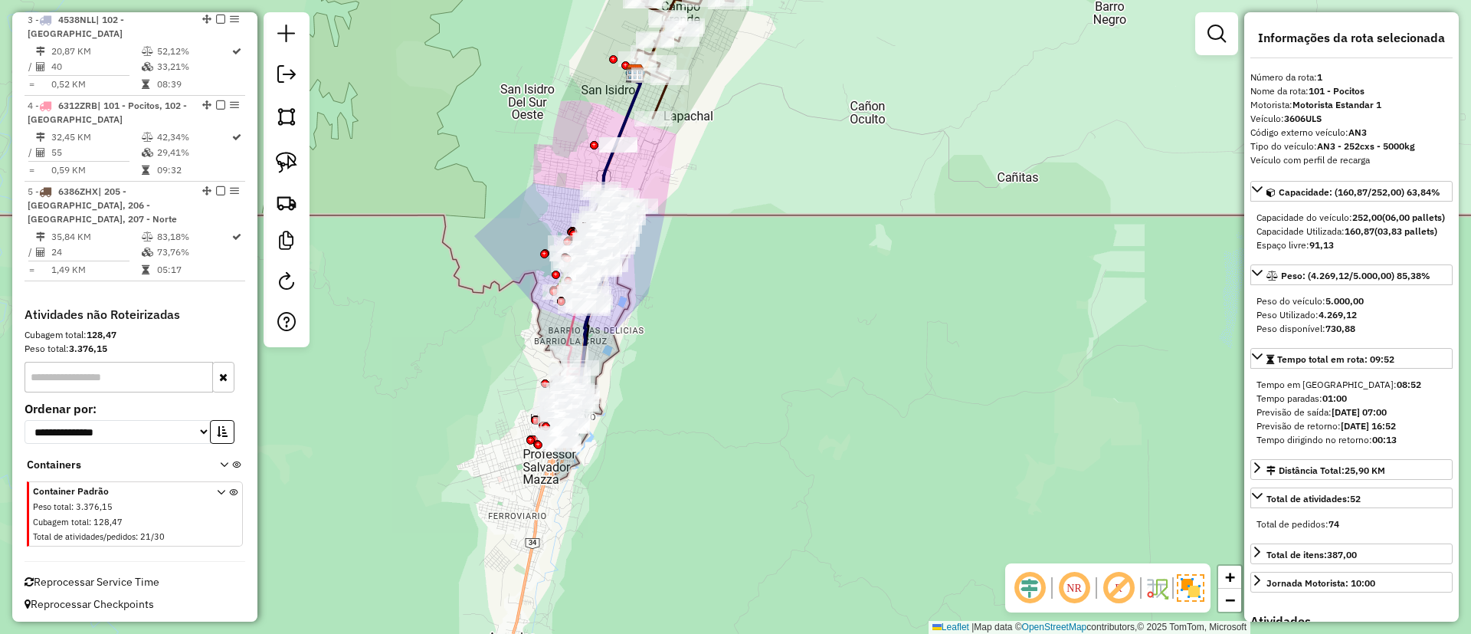
scroll to position [753, 0]
click at [116, 579] on span "Reprocessar Service Time" at bounding box center [92, 579] width 135 height 14
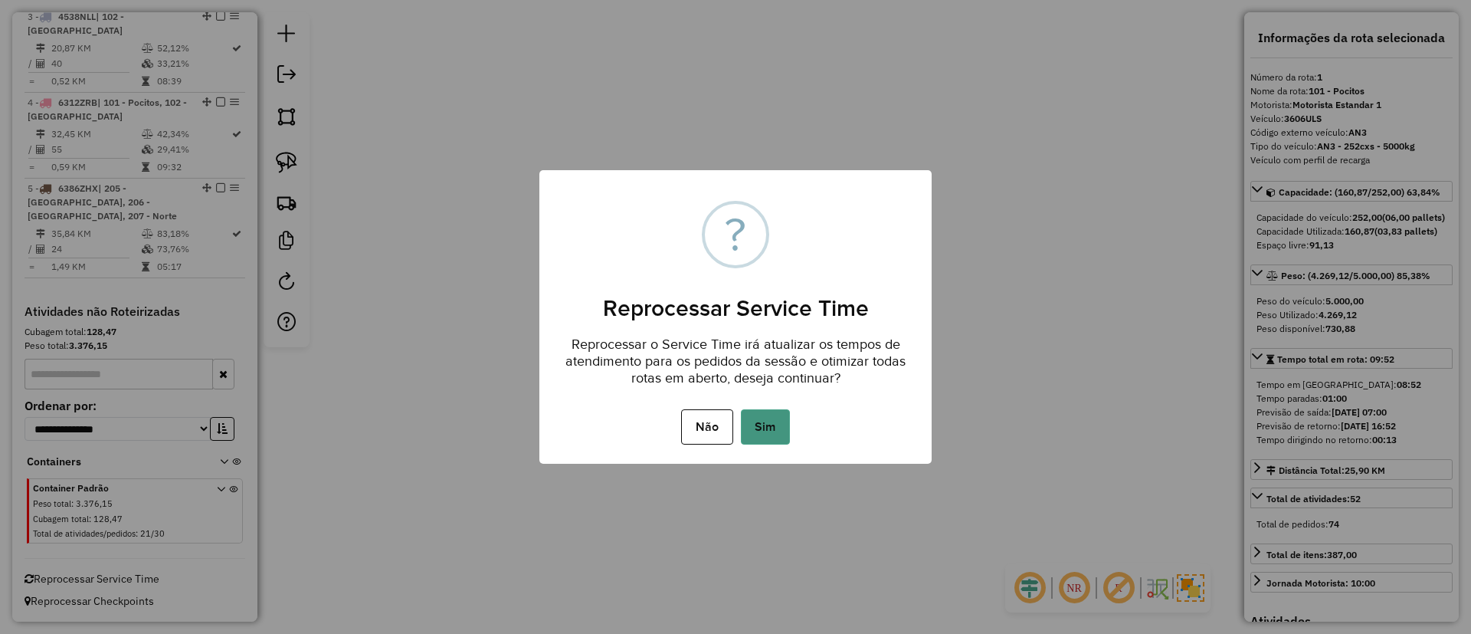
click at [771, 427] on button "Sim" at bounding box center [765, 426] width 49 height 35
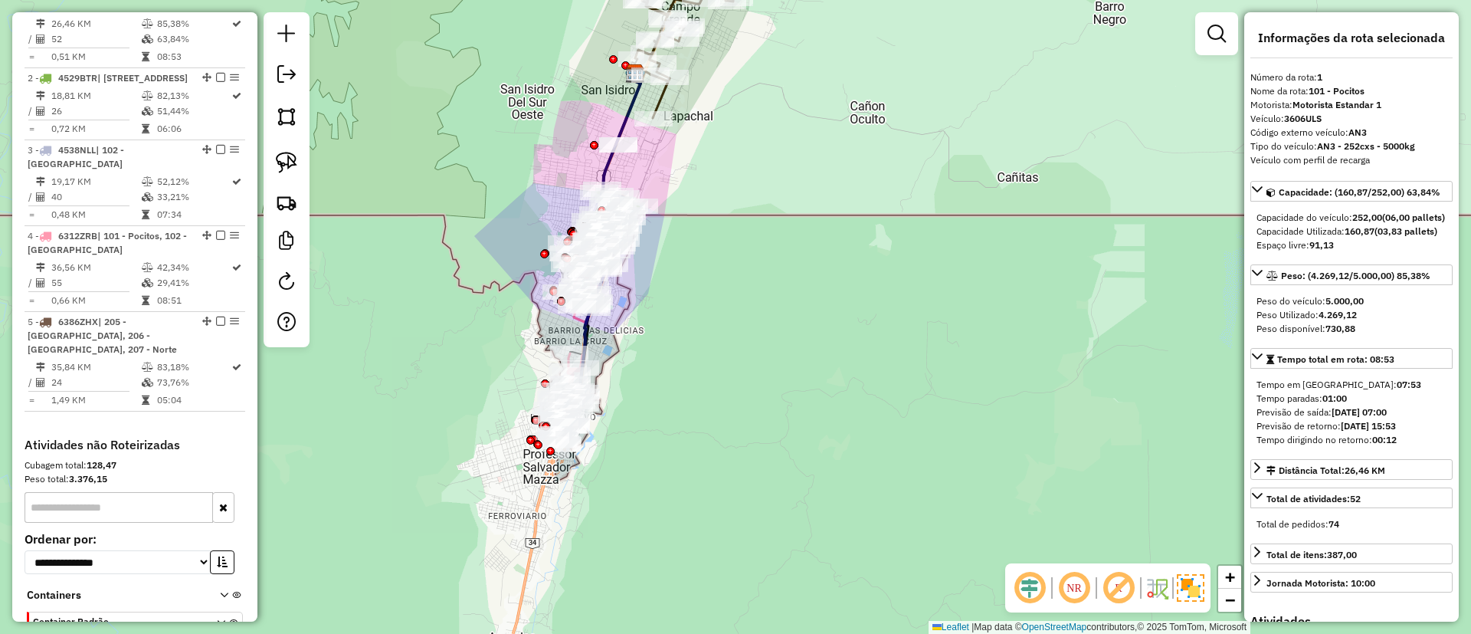
scroll to position [590, 0]
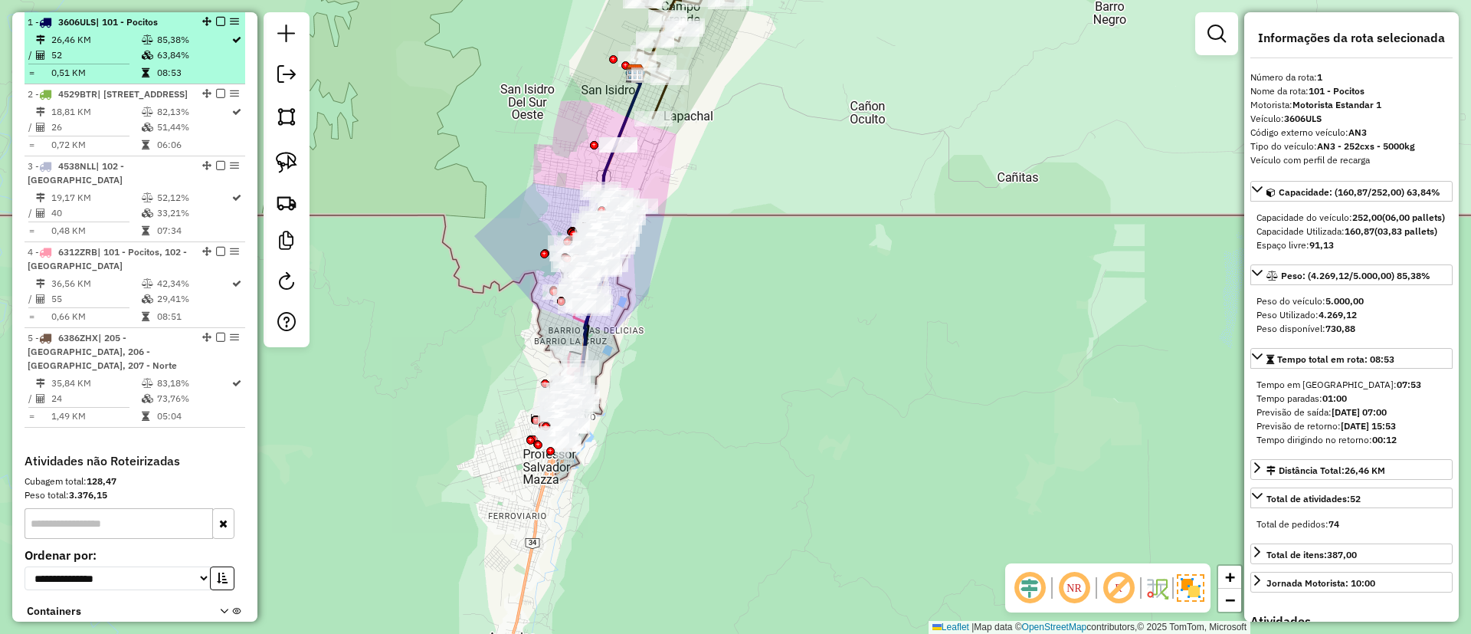
click at [60, 41] on td "26,46 KM" at bounding box center [96, 39] width 90 height 15
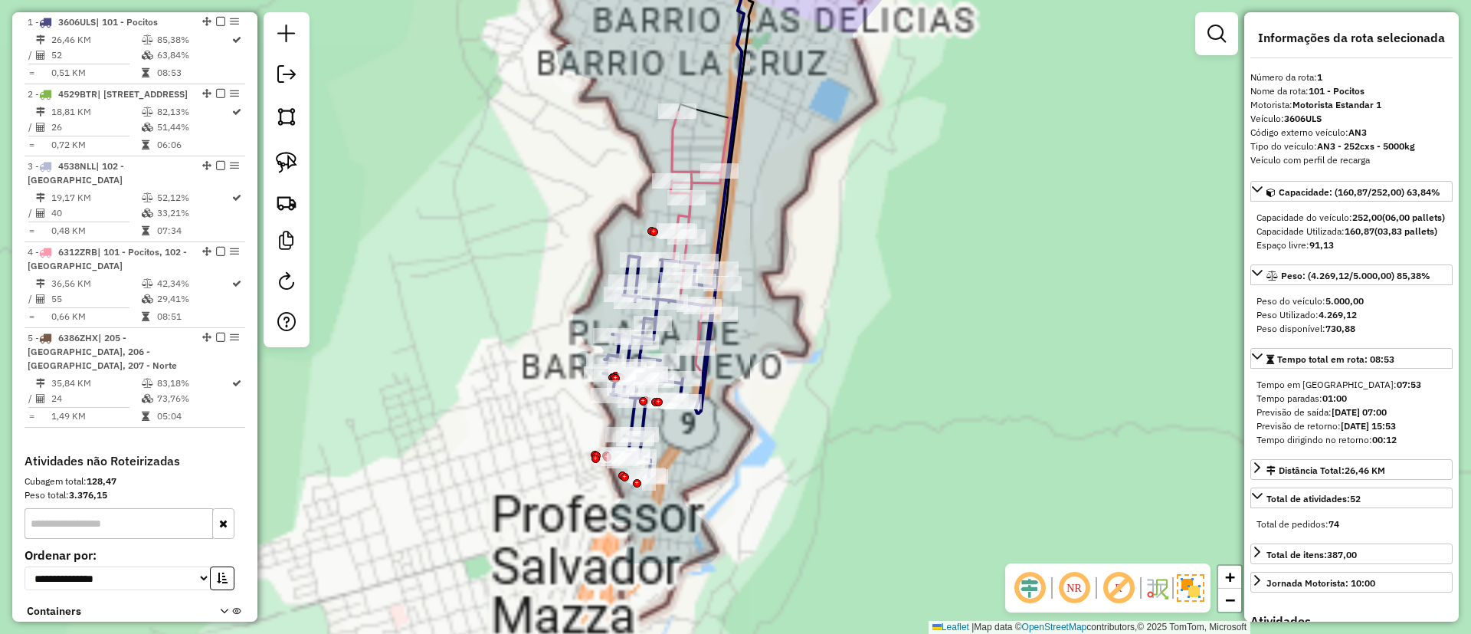
drag, startPoint x: 591, startPoint y: 363, endPoint x: 552, endPoint y: 353, distance: 40.3
click at [552, 353] on div "Janela de atendimento Grade de atendimento Capacidade Transportadoras Veículos …" at bounding box center [735, 317] width 1471 height 634
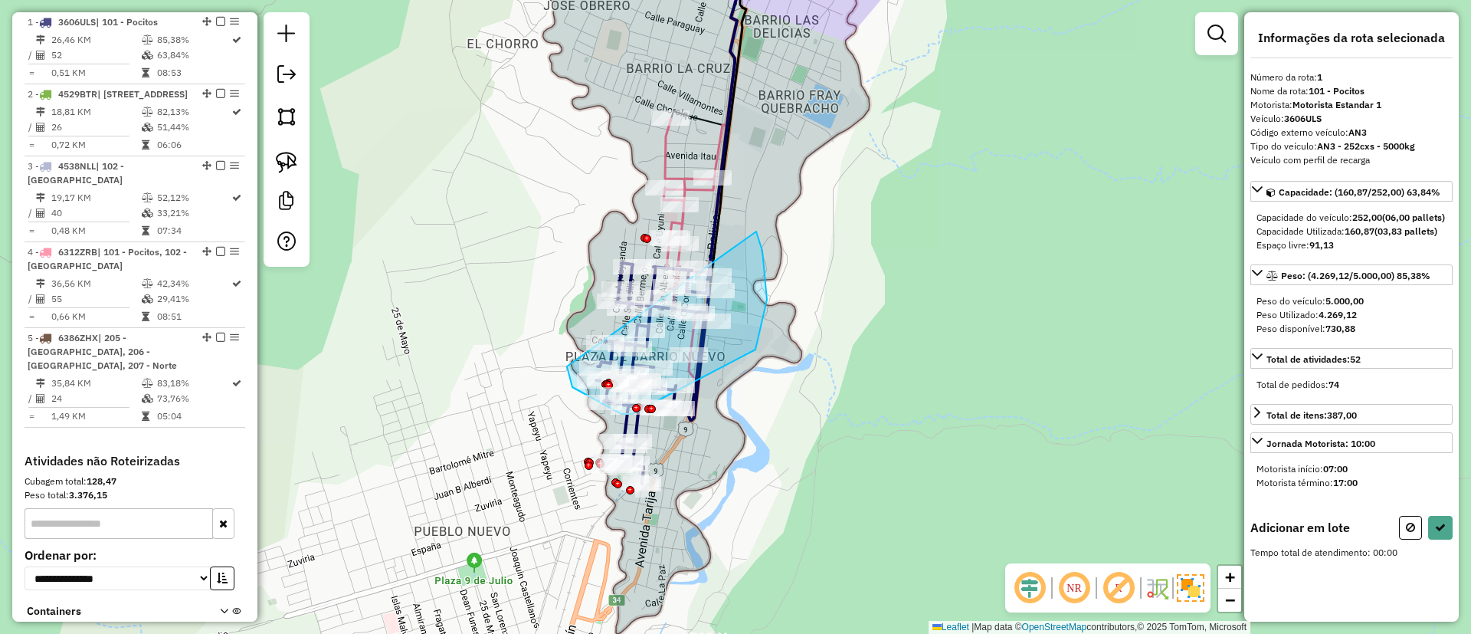
drag, startPoint x: 572, startPoint y: 387, endPoint x: 756, endPoint y: 231, distance: 240.9
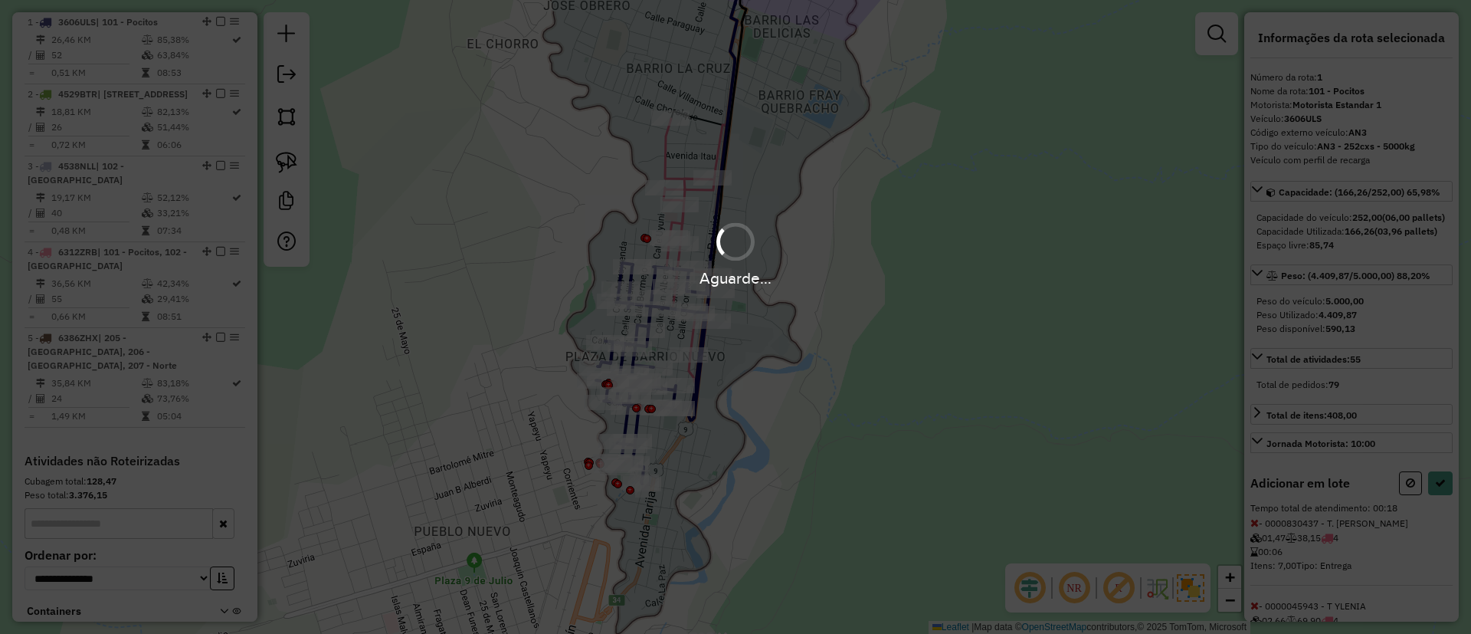
select select "**********"
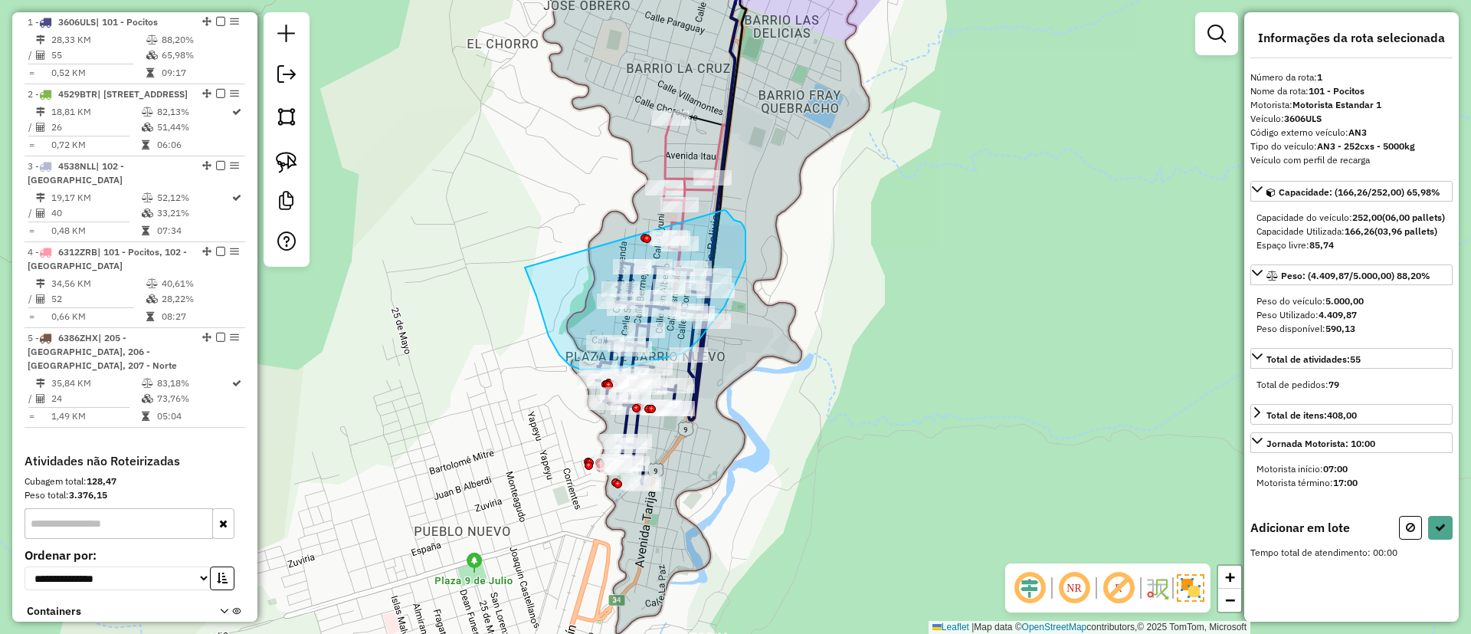
drag, startPoint x: 569, startPoint y: 365, endPoint x: 724, endPoint y: 210, distance: 218.9
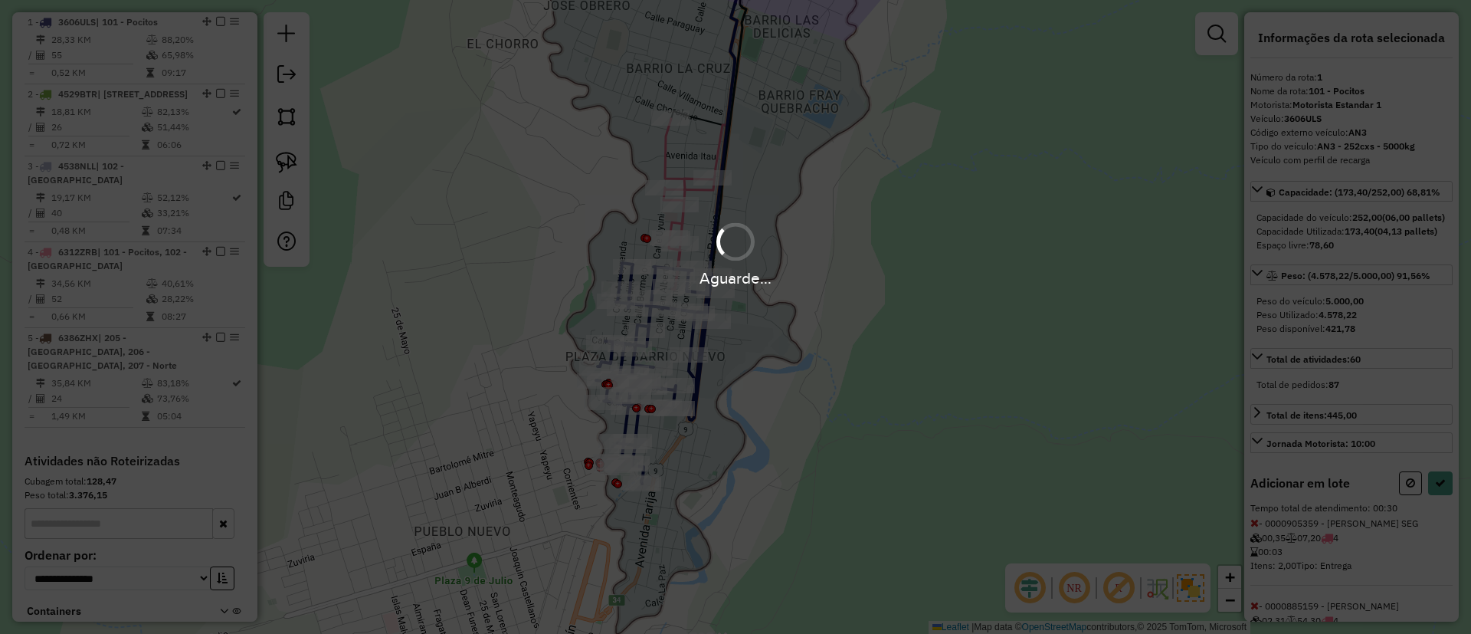
select select "**********"
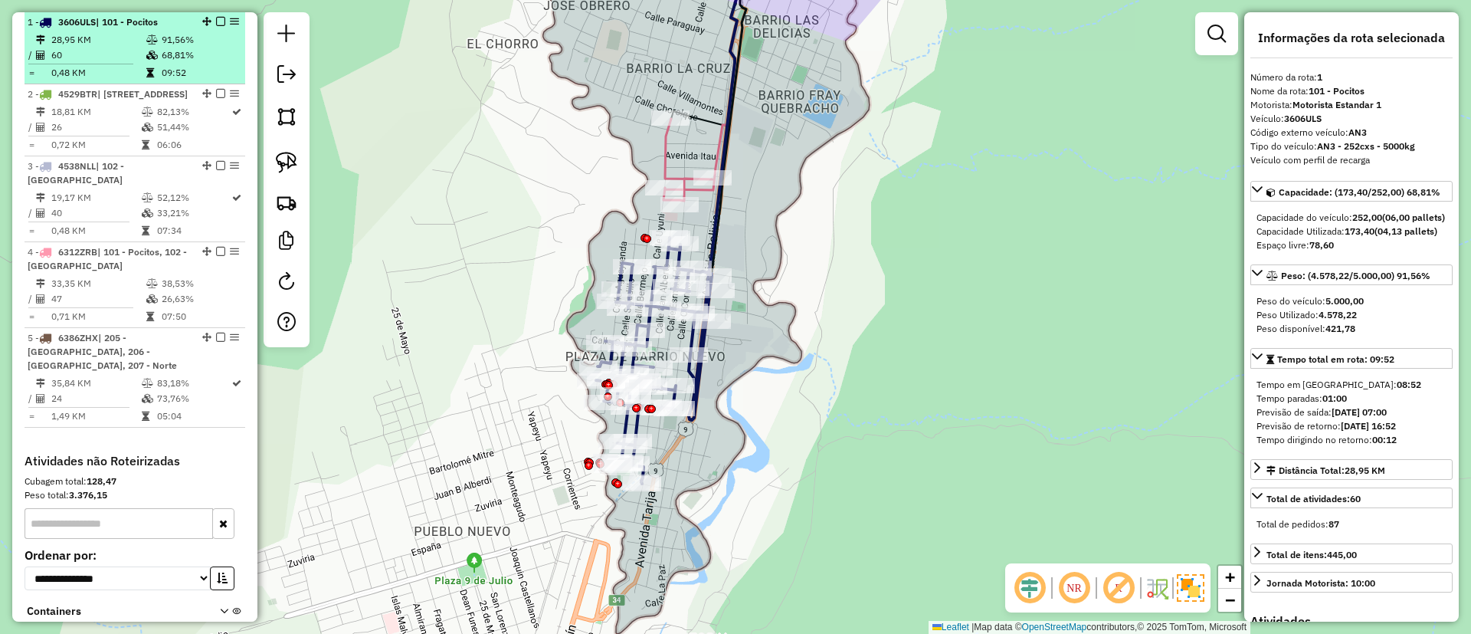
click at [216, 23] on em at bounding box center [220, 21] width 9 height 9
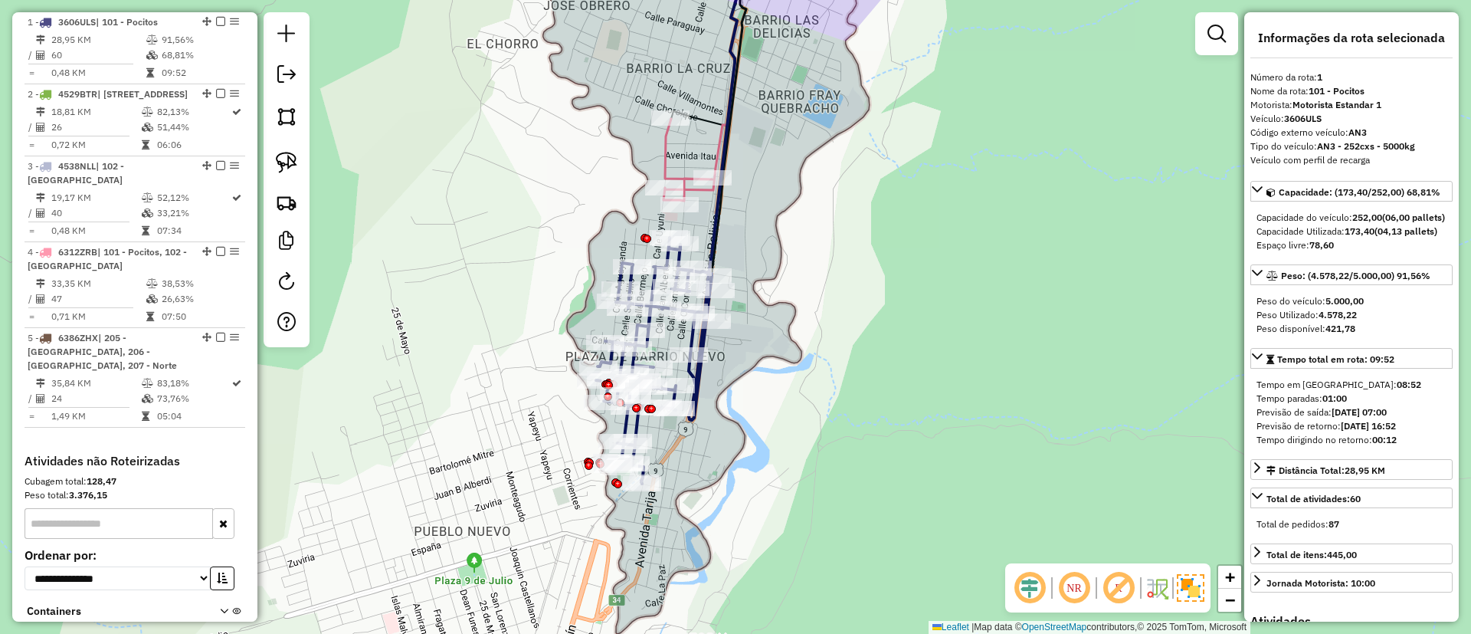
scroll to position [539, 0]
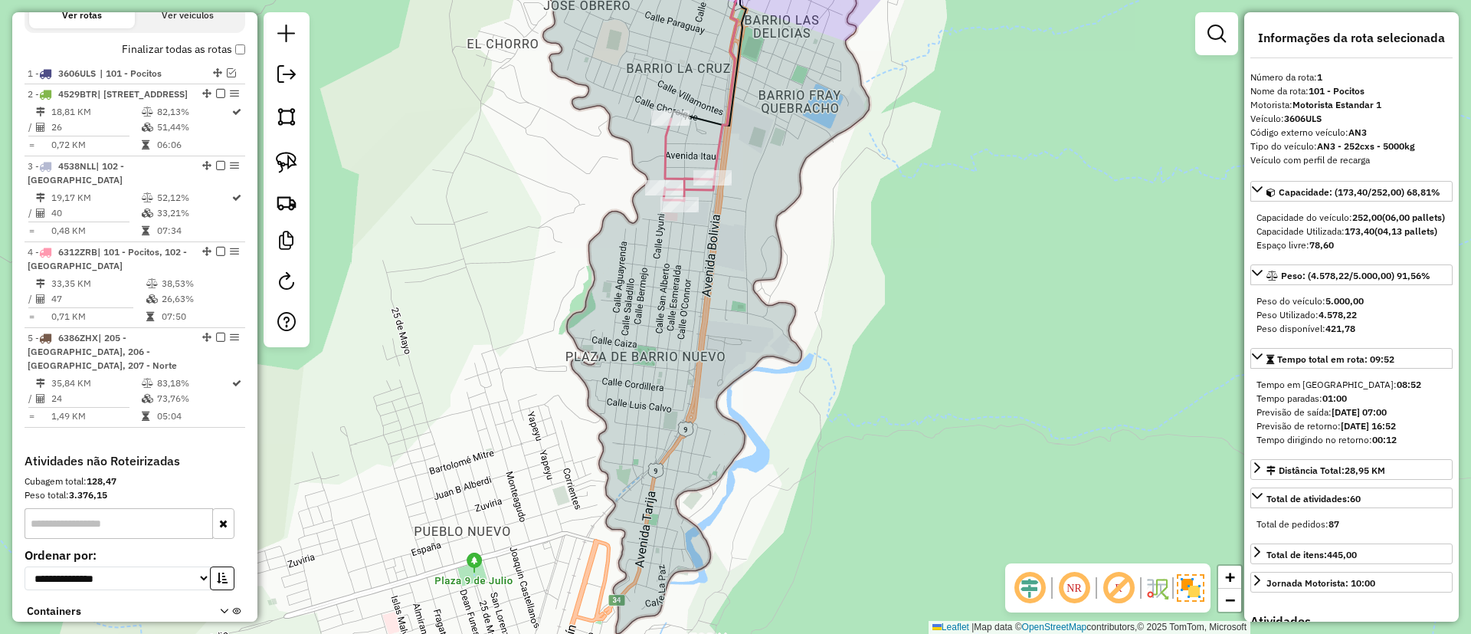
click at [666, 155] on icon at bounding box center [712, 68] width 97 height 264
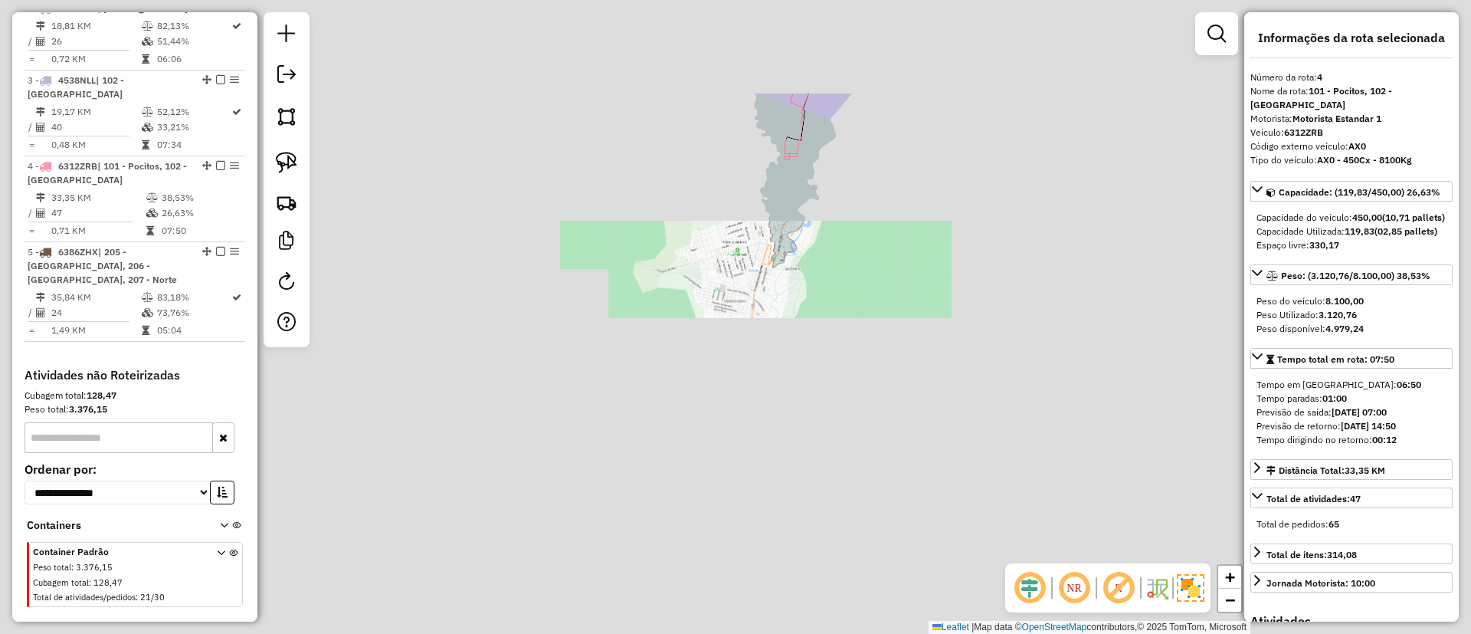
scroll to position [702, 0]
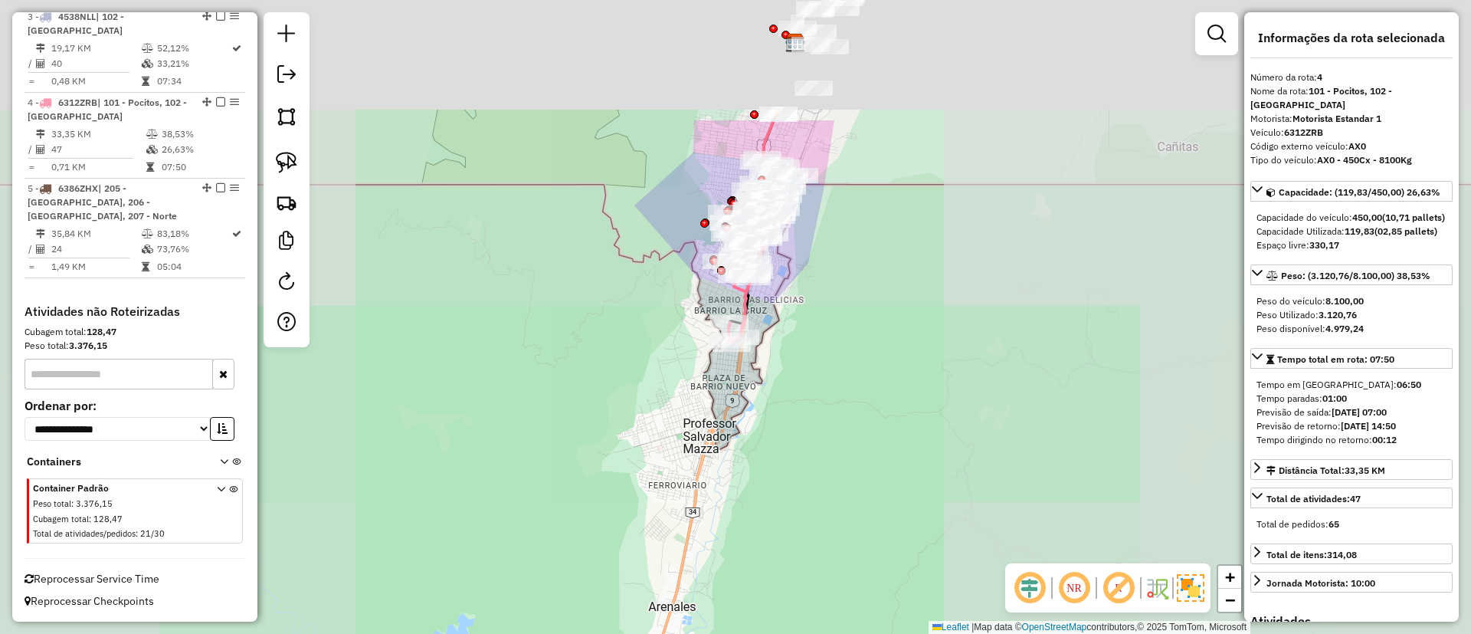
click at [796, 329] on div "Janela de atendimento Grade de atendimento Capacidade Transportadoras Veículos …" at bounding box center [735, 317] width 1471 height 634
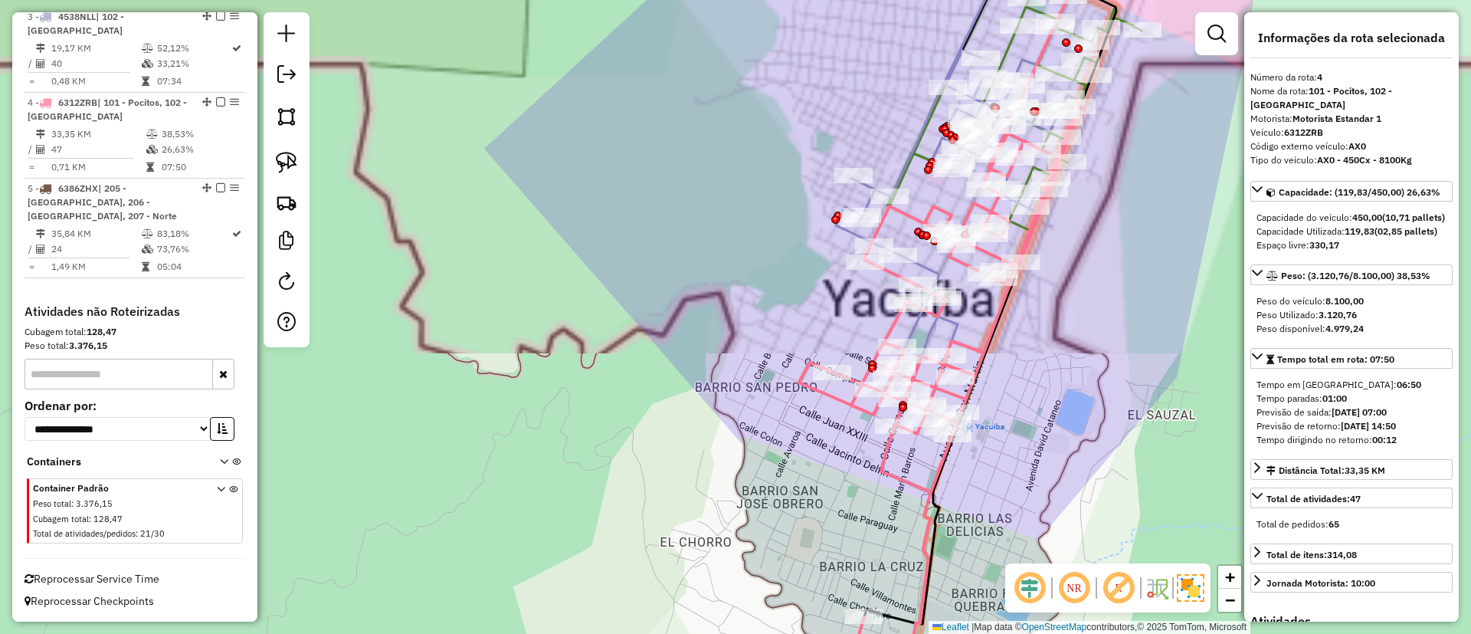
drag, startPoint x: 707, startPoint y: 284, endPoint x: 425, endPoint y: 198, distance: 294.8
click at [425, 198] on div "Janela de atendimento Grade de atendimento Capacidade Transportadoras Veículos …" at bounding box center [735, 317] width 1471 height 634
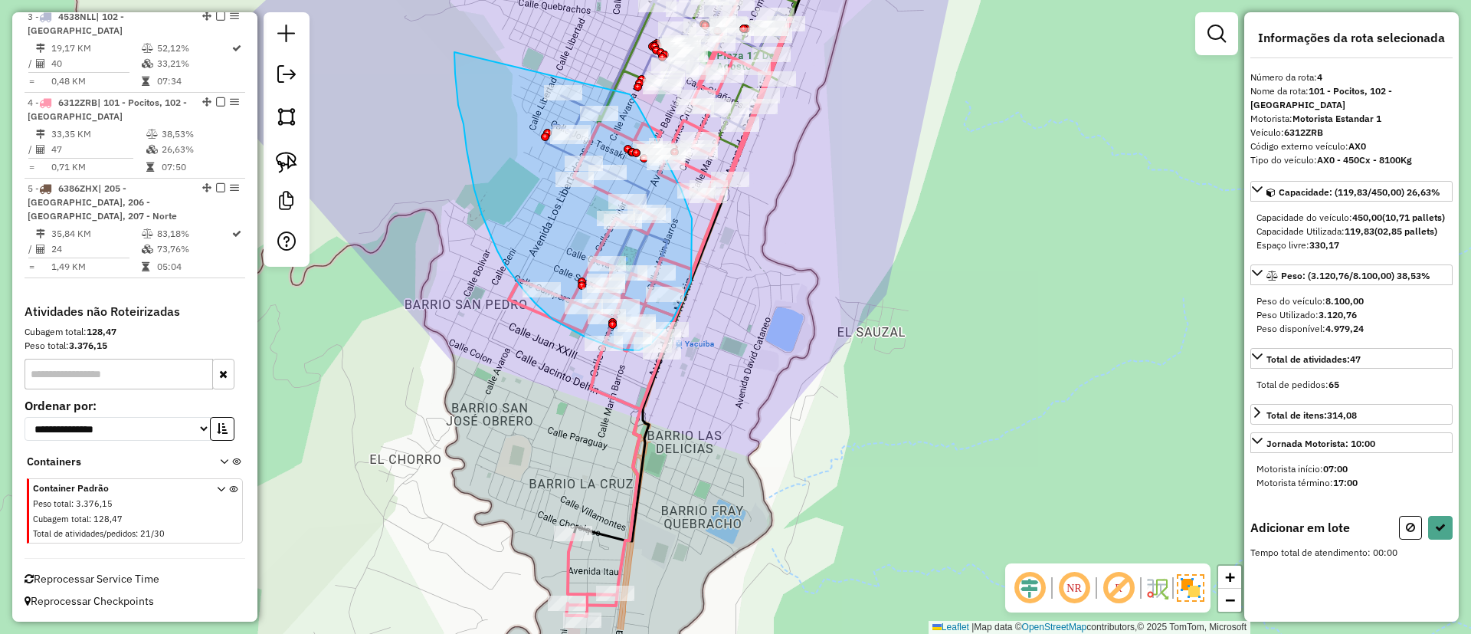
drag, startPoint x: 454, startPoint y: 52, endPoint x: 611, endPoint y: 71, distance: 157.5
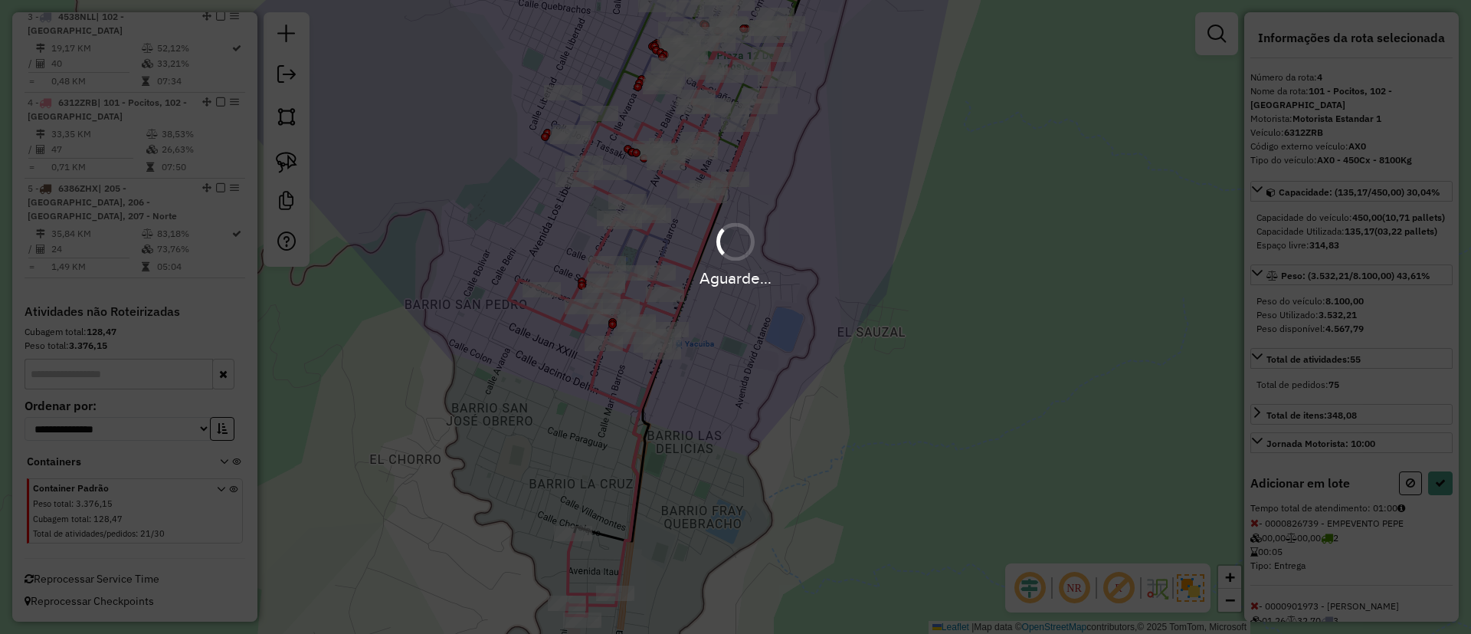
select select "**********"
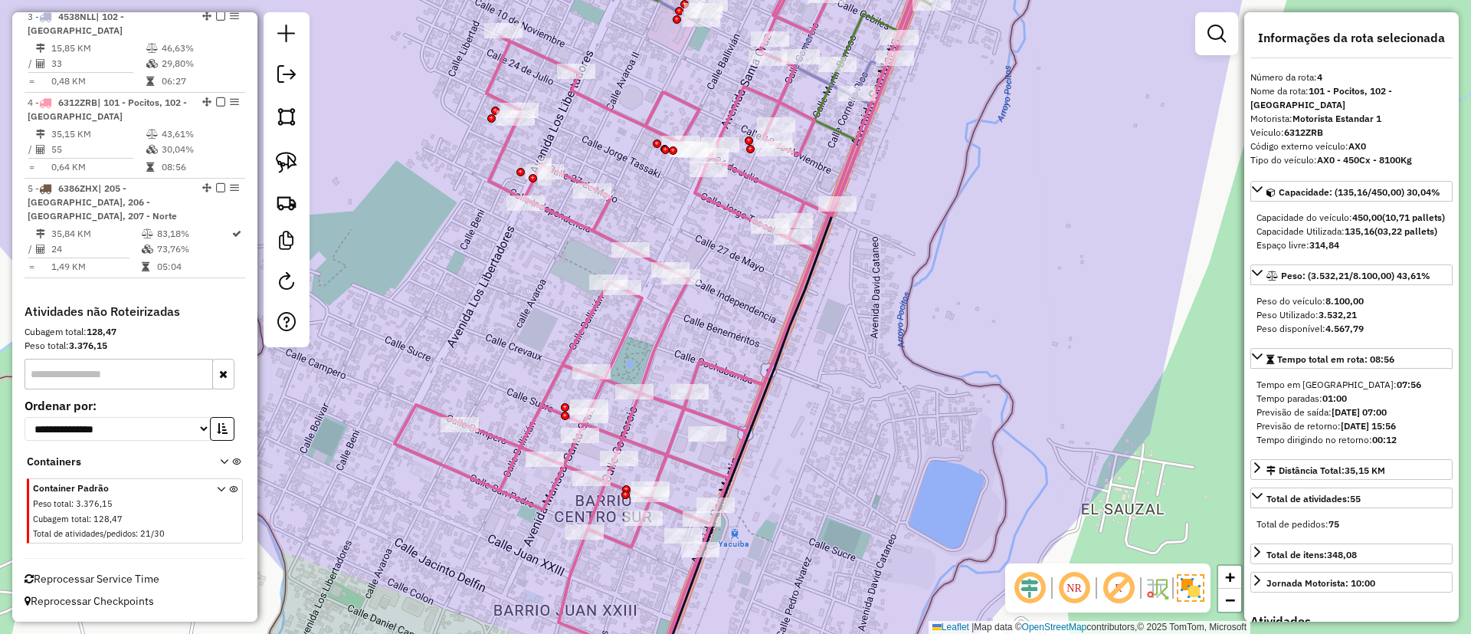
click at [465, 343] on div "Janela de atendimento Grade de atendimento Capacidade Transportadoras Veículos …" at bounding box center [735, 317] width 1471 height 634
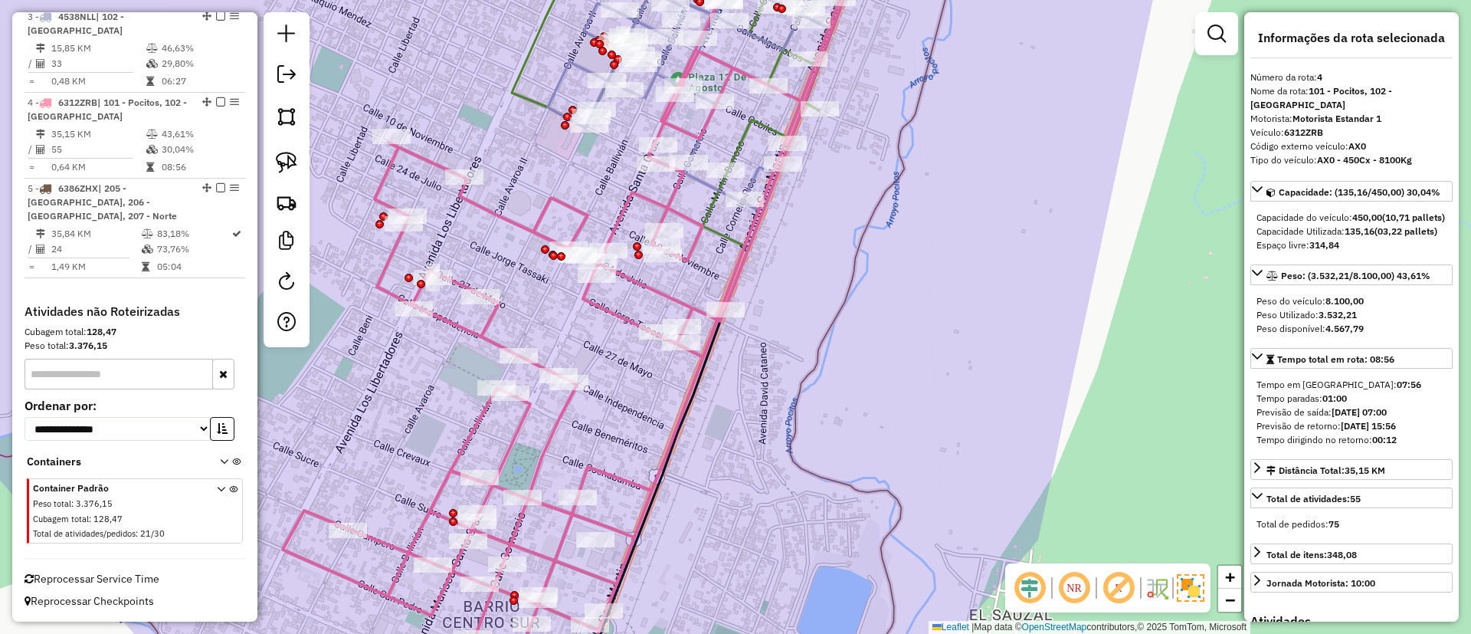
drag, startPoint x: 579, startPoint y: 144, endPoint x: 510, endPoint y: 266, distance: 140.0
click at [510, 266] on div "Janela de atendimento Grade de atendimento Capacidade Transportadoras Veículos …" at bounding box center [735, 317] width 1471 height 634
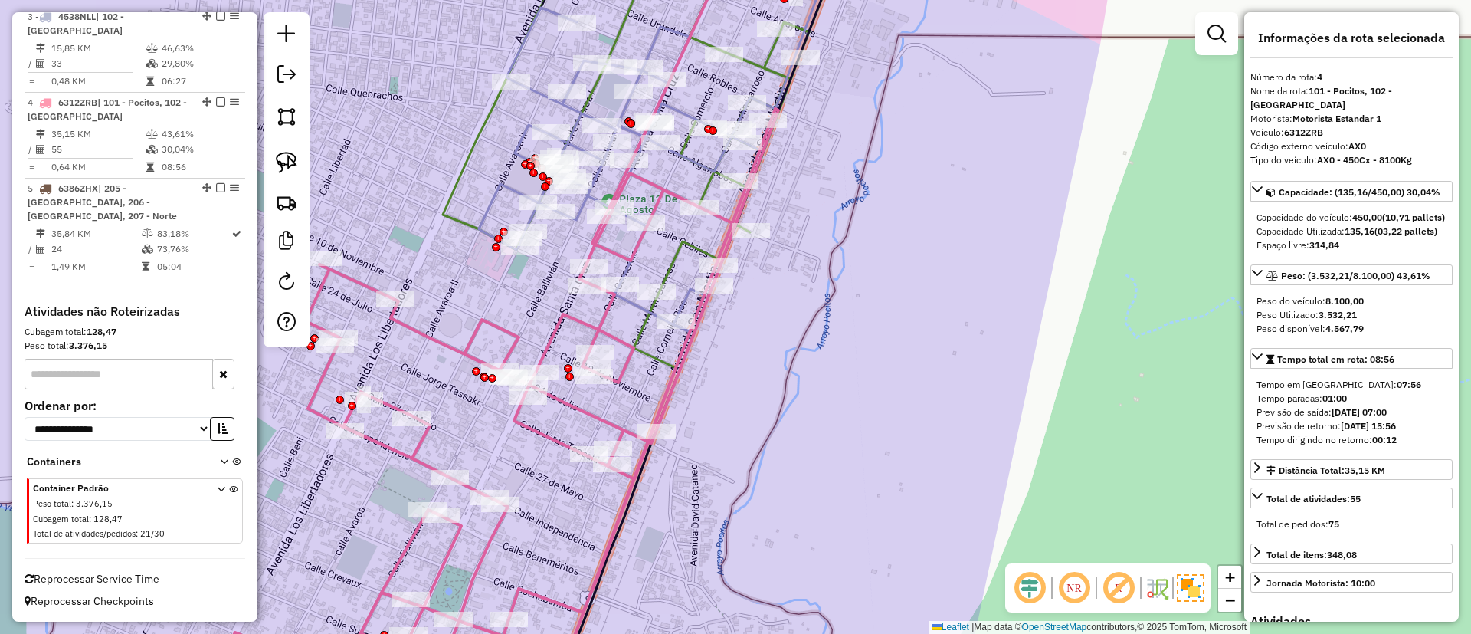
click at [451, 342] on icon at bounding box center [496, 403] width 565 height 588
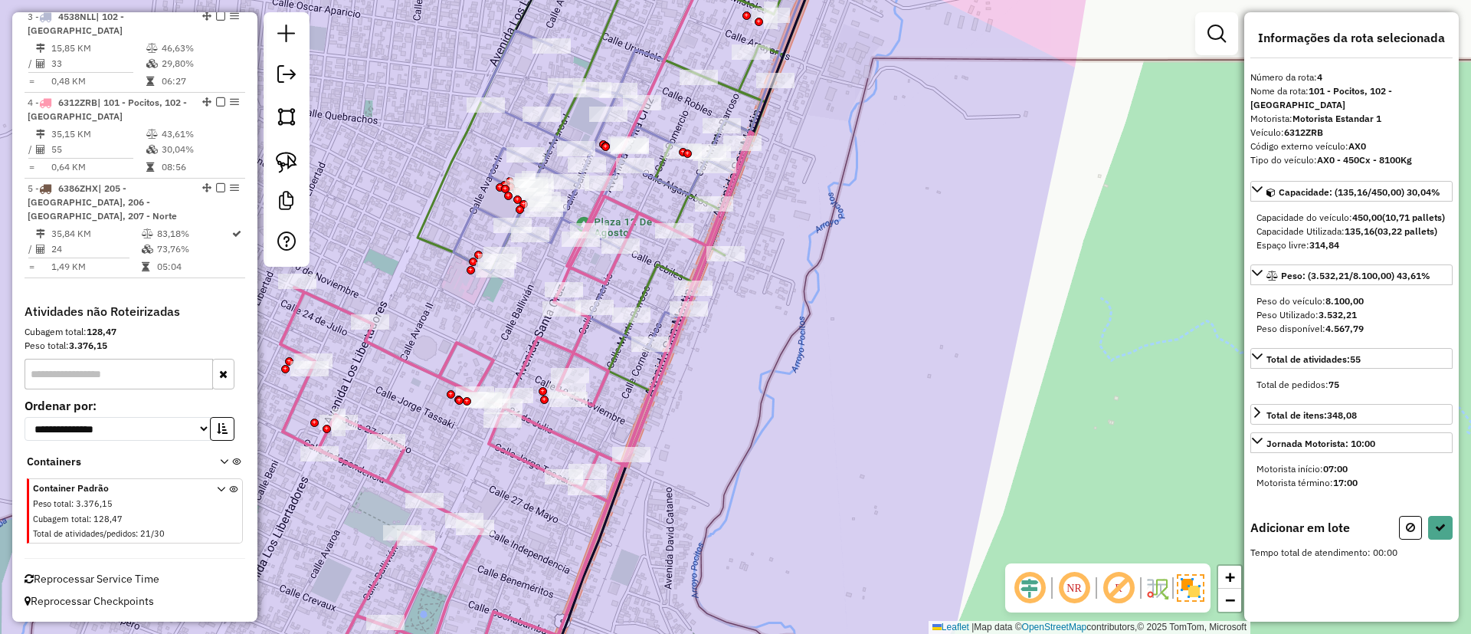
drag, startPoint x: 504, startPoint y: 314, endPoint x: 461, endPoint y: 303, distance: 44.2
click at [461, 303] on div "Janela de atendimento Grade de atendimento Capacidade Transportadoras Veículos …" at bounding box center [735, 317] width 1471 height 634
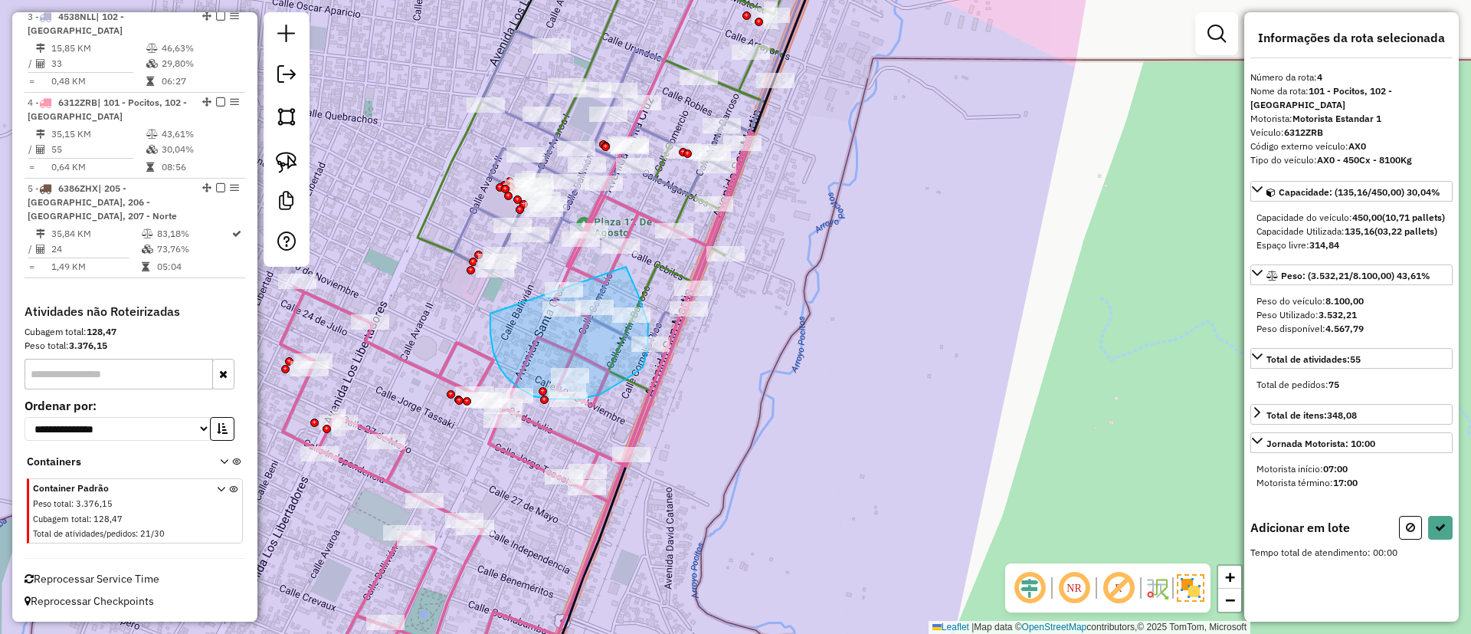
drag, startPoint x: 507, startPoint y: 377, endPoint x: 626, endPoint y: 267, distance: 162.7
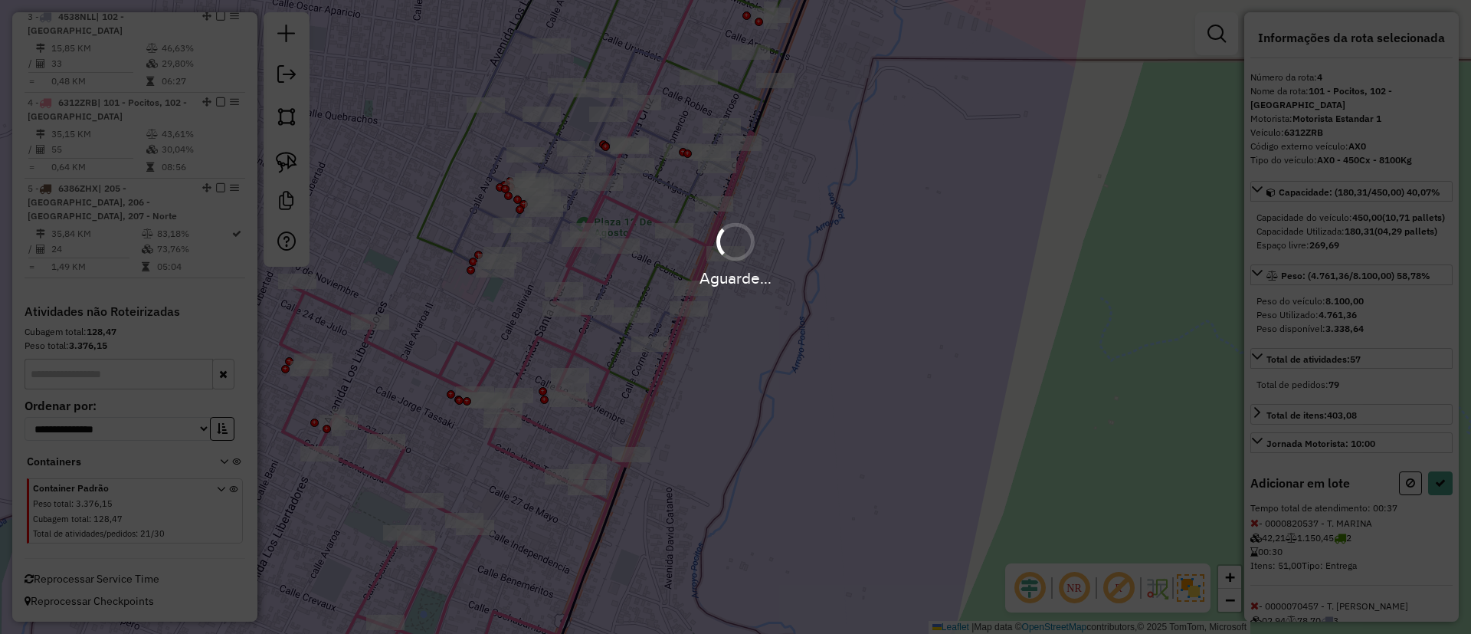
select select "**********"
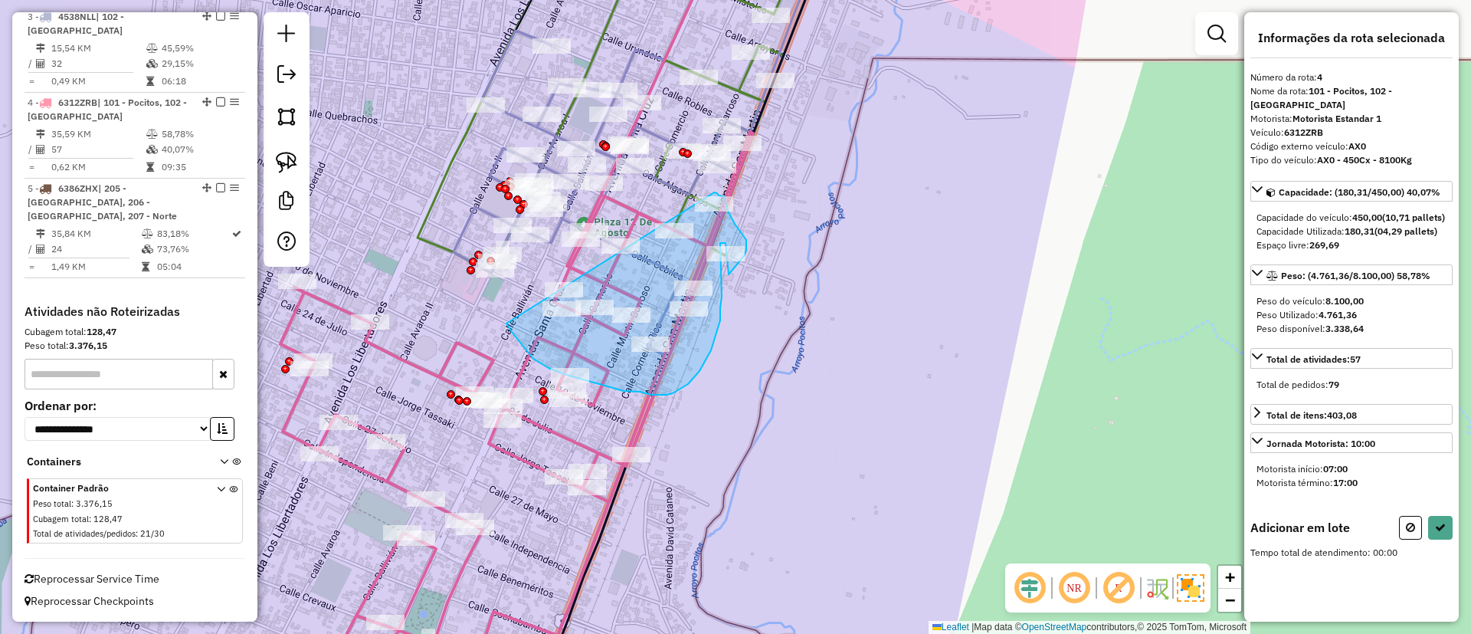
drag, startPoint x: 507, startPoint y: 323, endPoint x: 714, endPoint y: 192, distance: 245.6
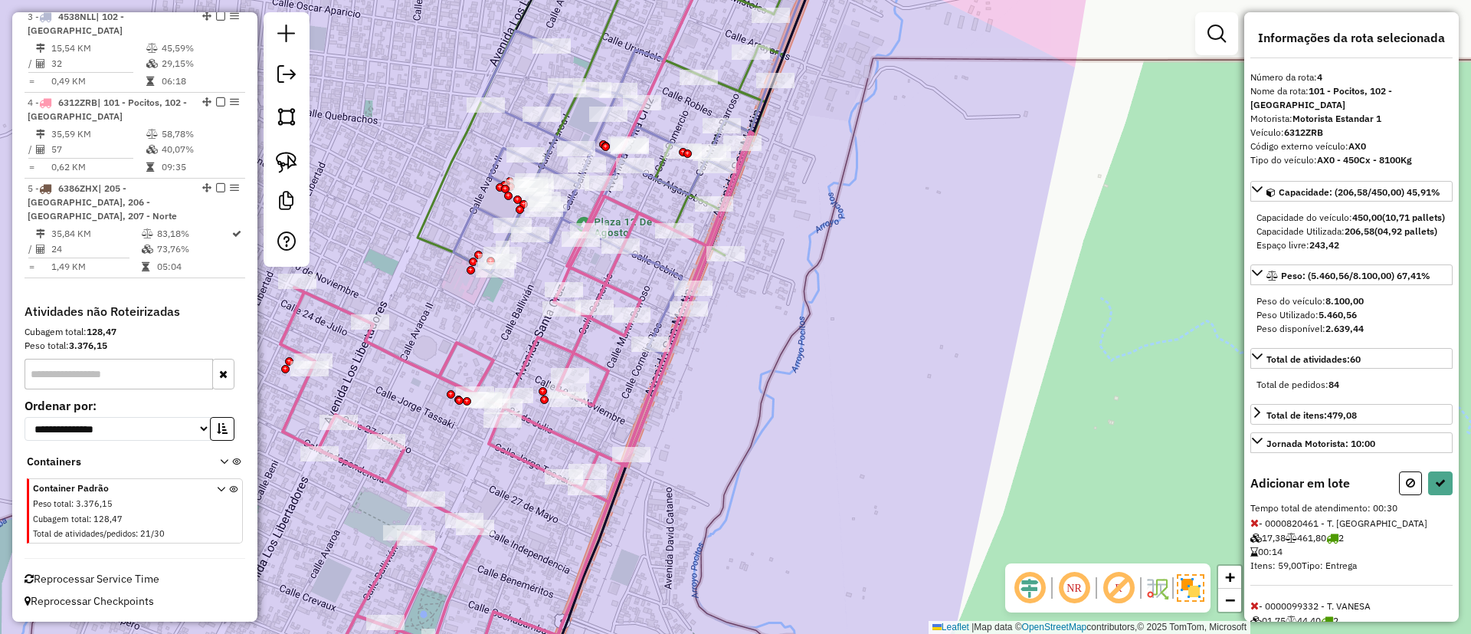
select select "**********"
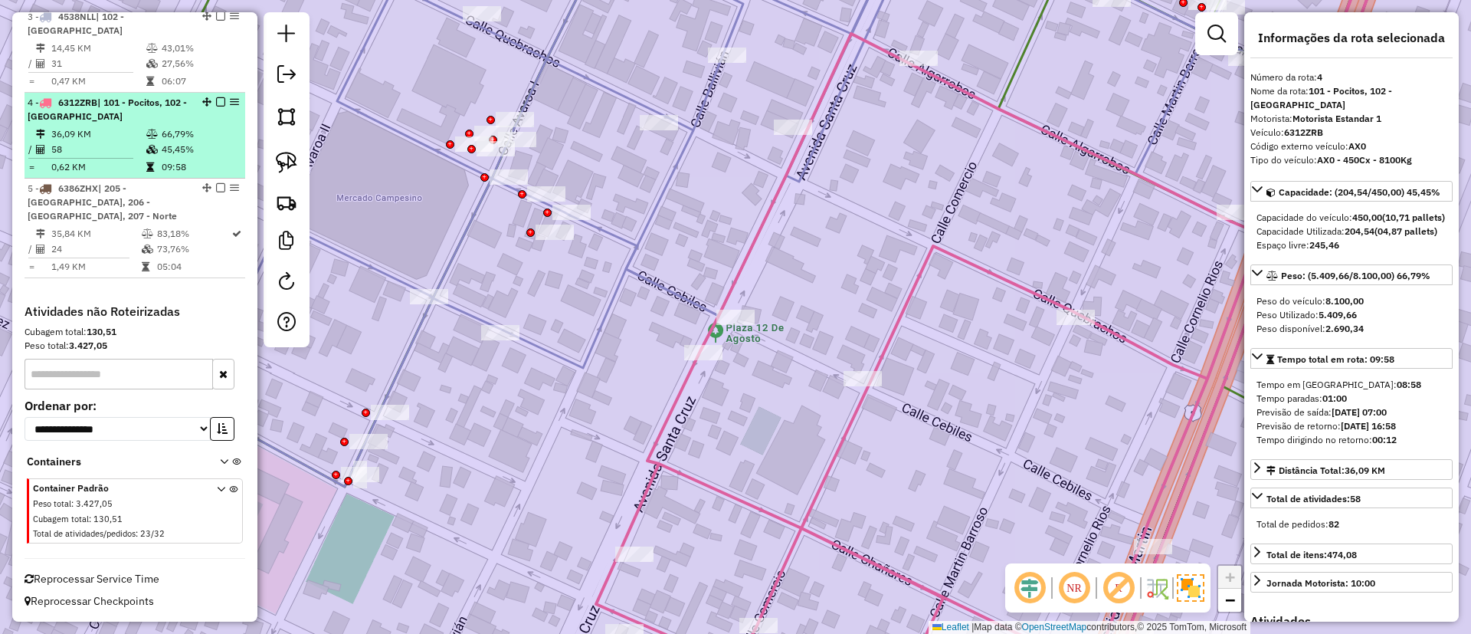
click at [216, 98] on em at bounding box center [220, 101] width 9 height 9
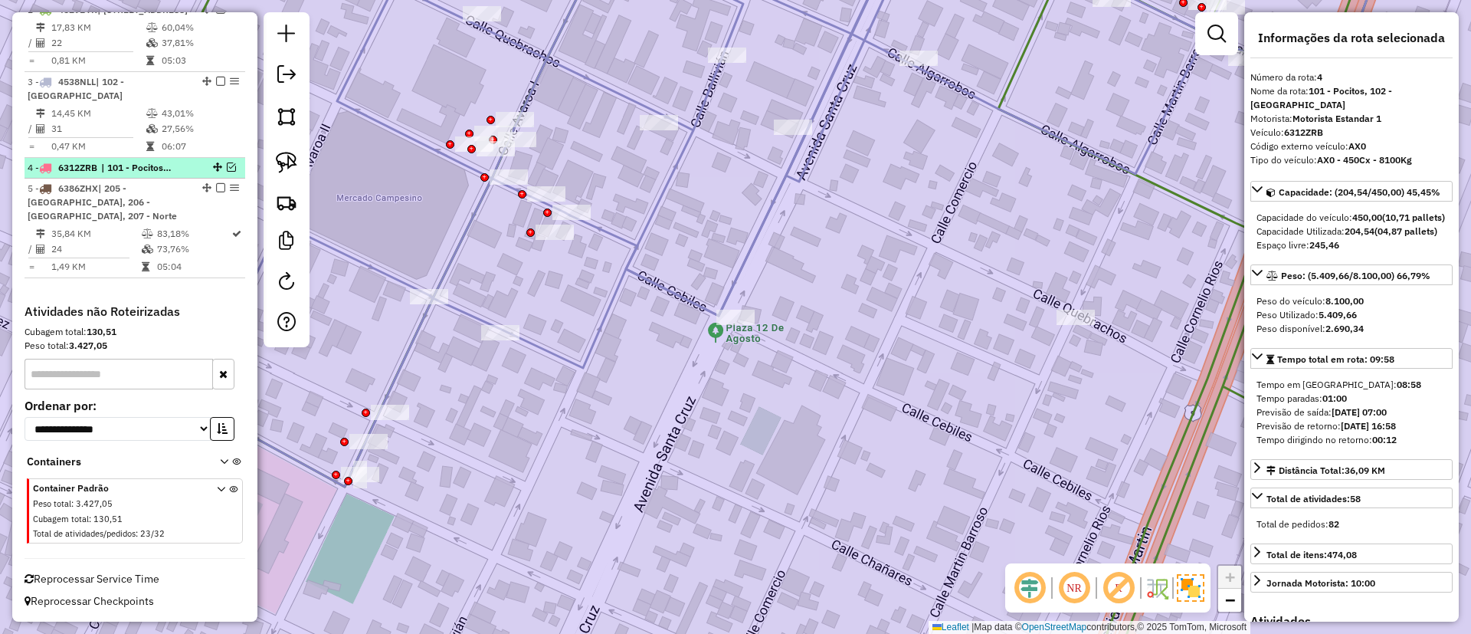
scroll to position [637, 0]
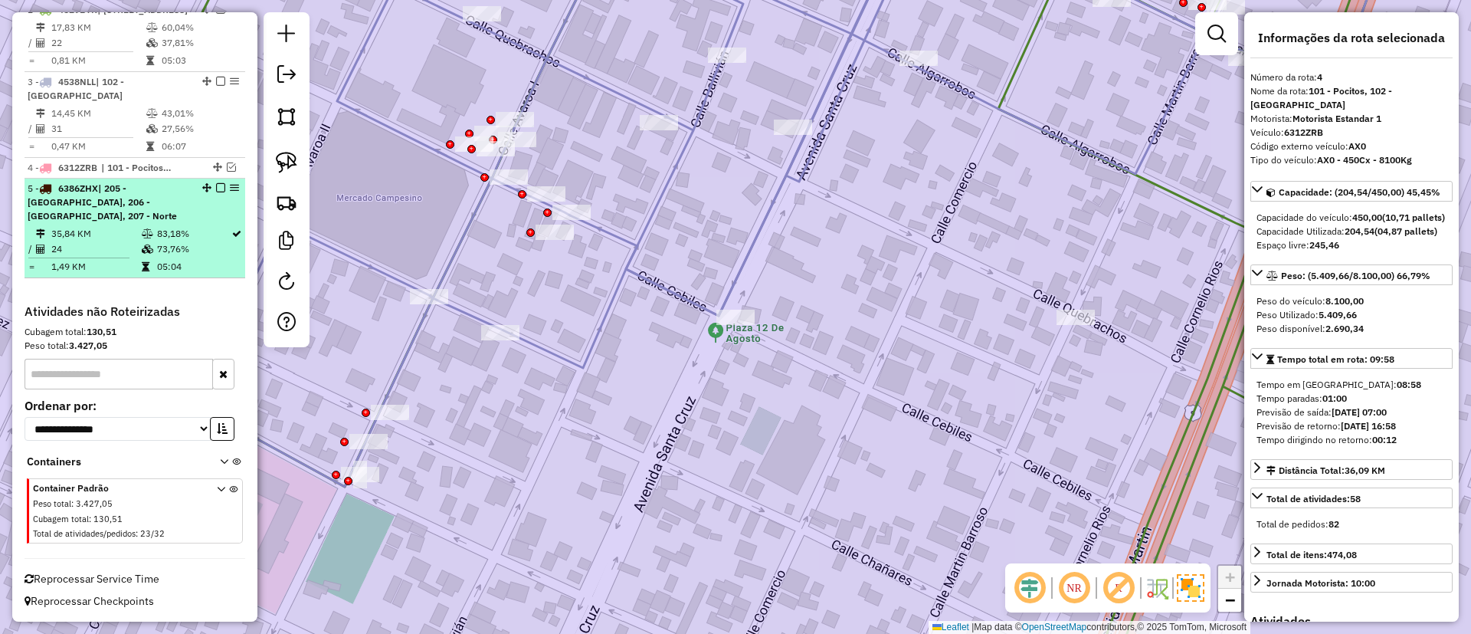
click at [210, 219] on div "5 - 6386ZHX | 205 - [GEOGRAPHIC_DATA], 206 - [GEOGRAPHIC_DATA], 207 - Norte" at bounding box center [135, 202] width 215 height 41
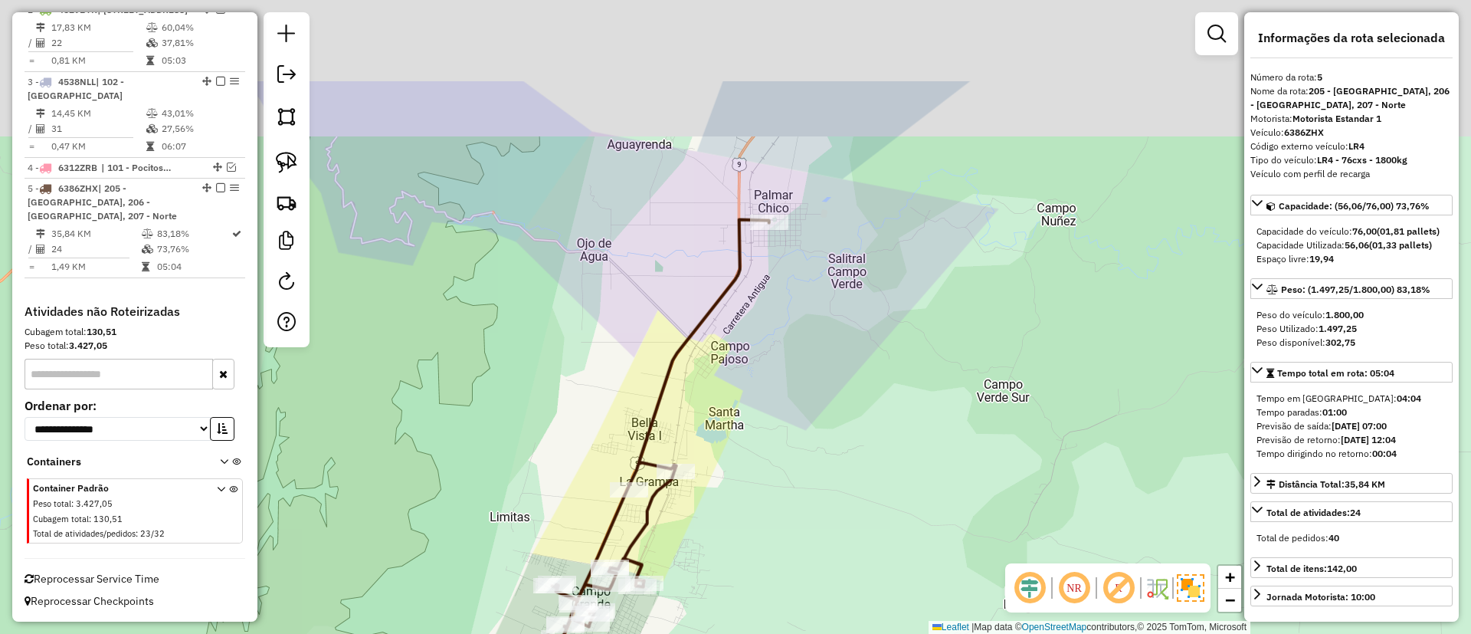
drag, startPoint x: 520, startPoint y: 293, endPoint x: 538, endPoint y: 339, distance: 49.2
click at [460, 448] on div "Janela de atendimento Grade de atendimento Capacidade Transportadoras Veículos …" at bounding box center [735, 317] width 1471 height 634
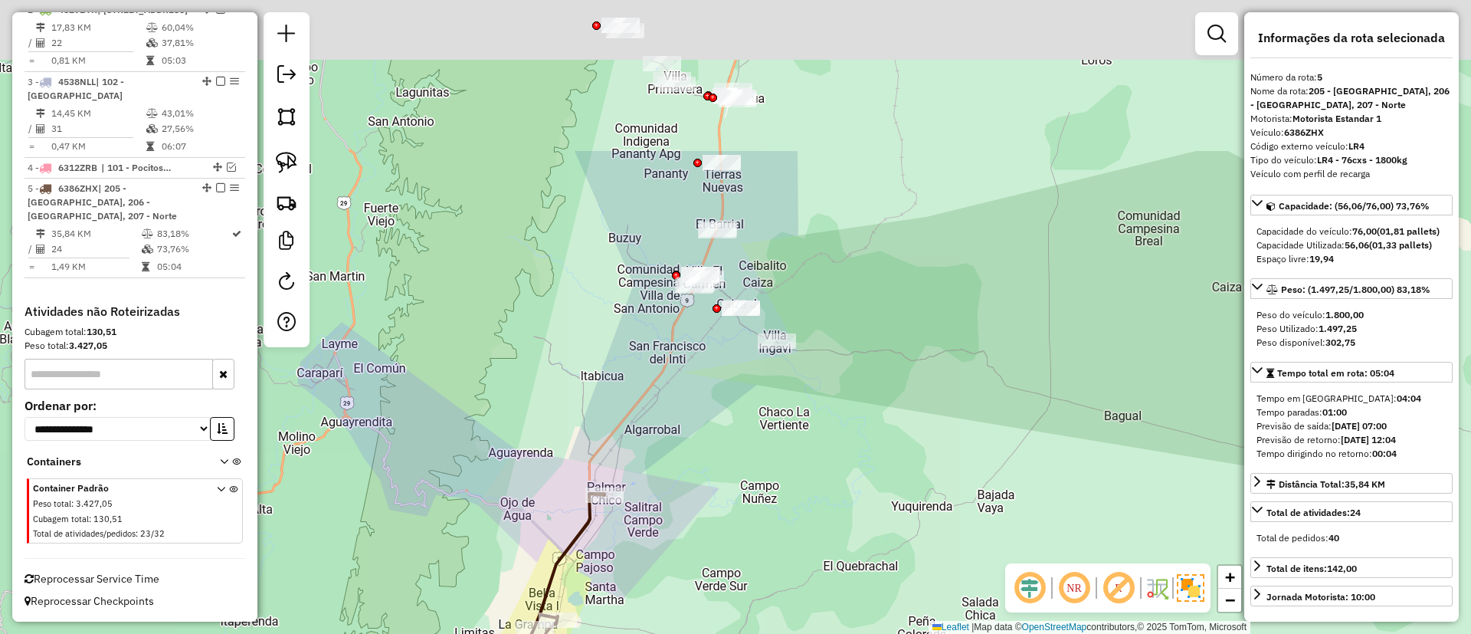
click at [551, 454] on div "Janela de atendimento Grade de atendimento Capacidade Transportadoras Veículos …" at bounding box center [735, 317] width 1471 height 634
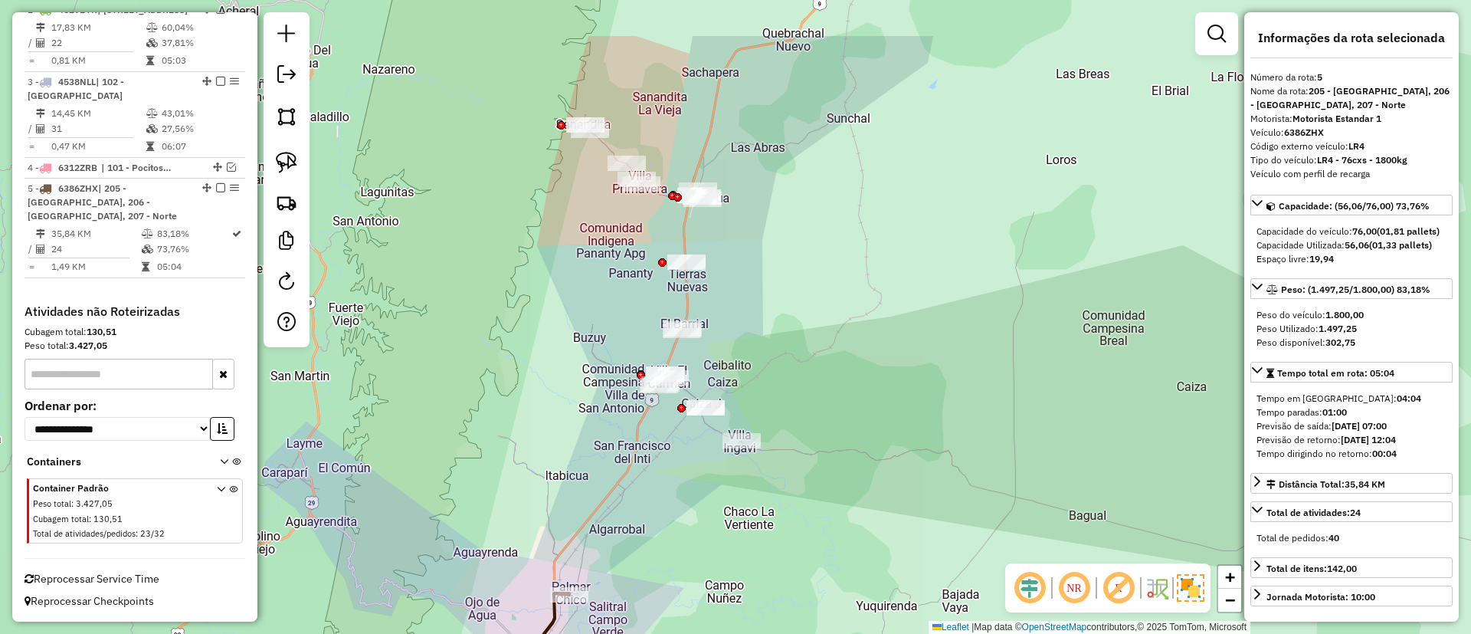
drag, startPoint x: 584, startPoint y: 300, endPoint x: 549, endPoint y: 400, distance: 106.4
click at [549, 400] on div "Janela de atendimento Grade de atendimento Capacidade Transportadoras Veículos …" at bounding box center [735, 317] width 1471 height 634
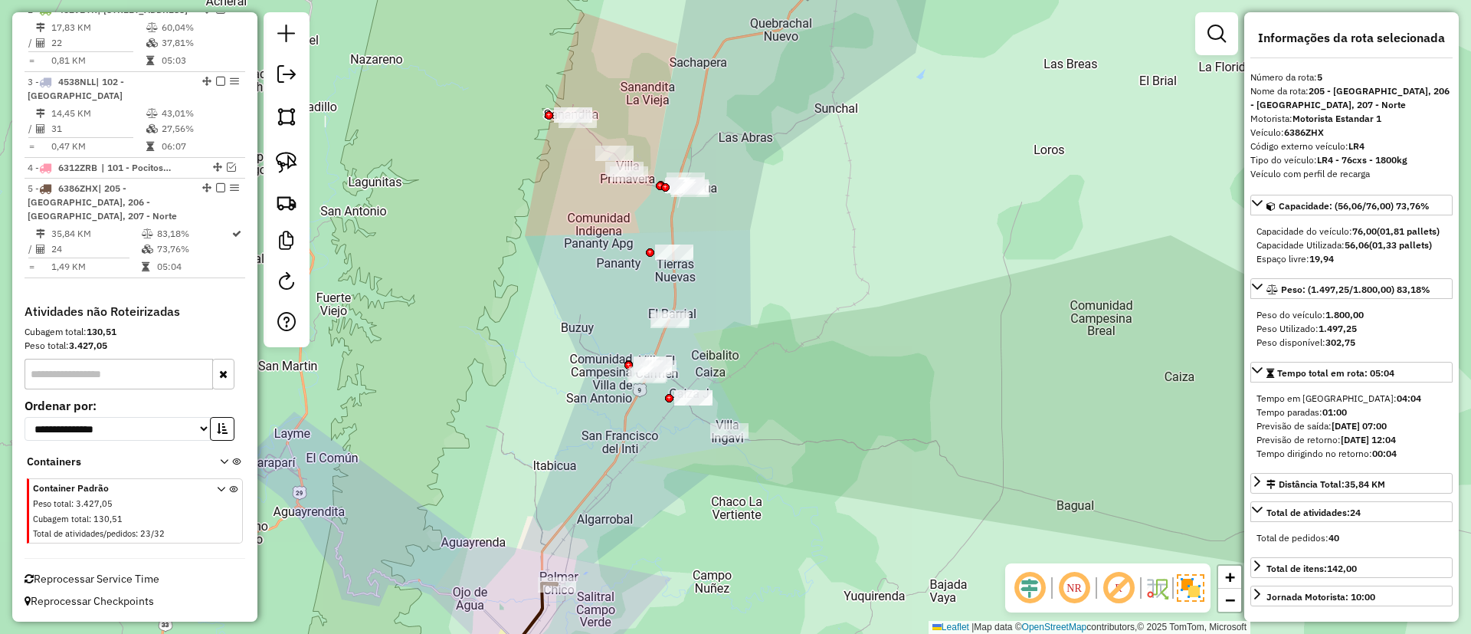
drag, startPoint x: 567, startPoint y: 451, endPoint x: 555, endPoint y: 441, distance: 15.8
click at [555, 441] on div "Janela de atendimento Grade de atendimento Capacidade Transportadoras Veículos …" at bounding box center [735, 317] width 1471 height 634
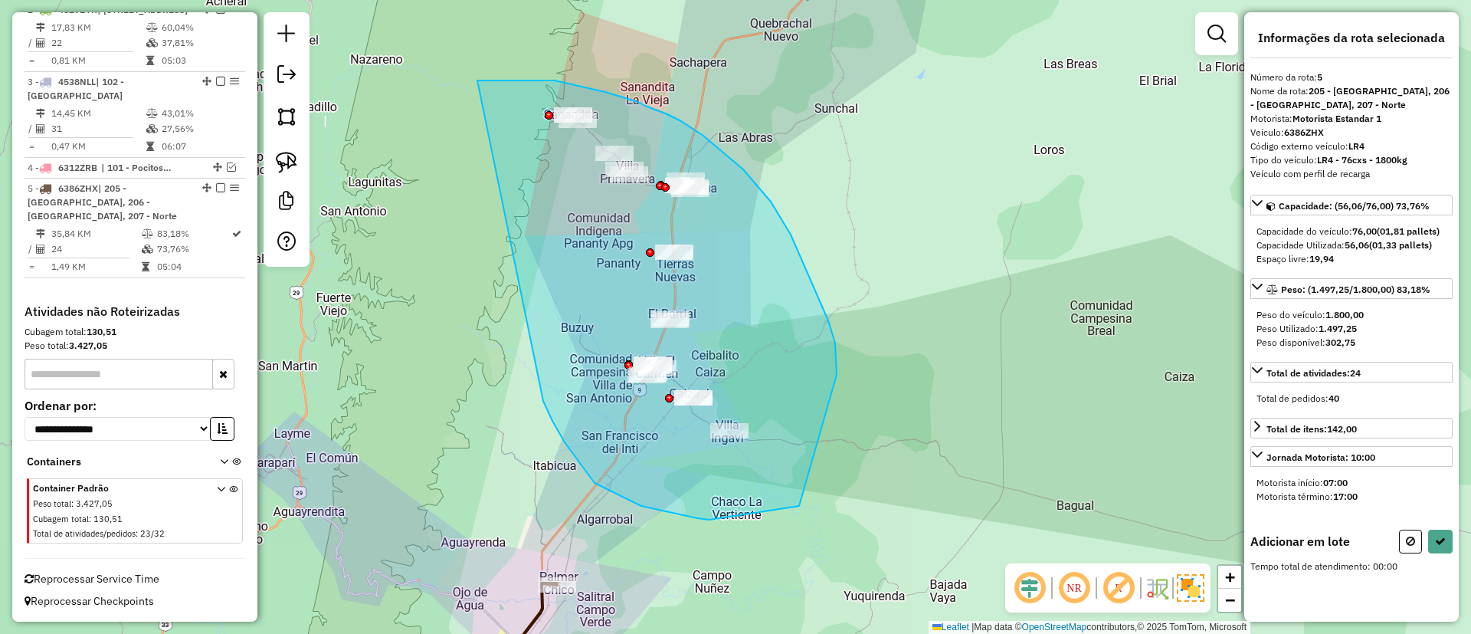
drag, startPoint x: 553, startPoint y: 421, endPoint x: 471, endPoint y: 80, distance: 349.8
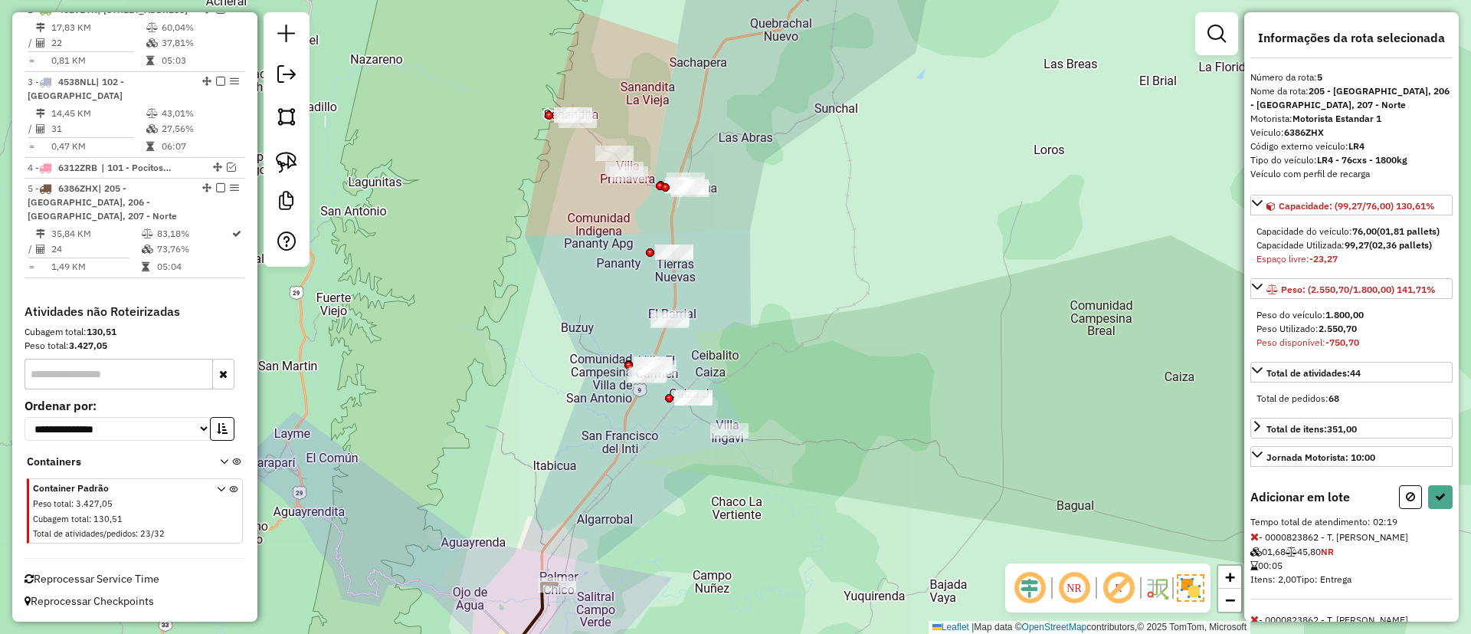
select select "**********"
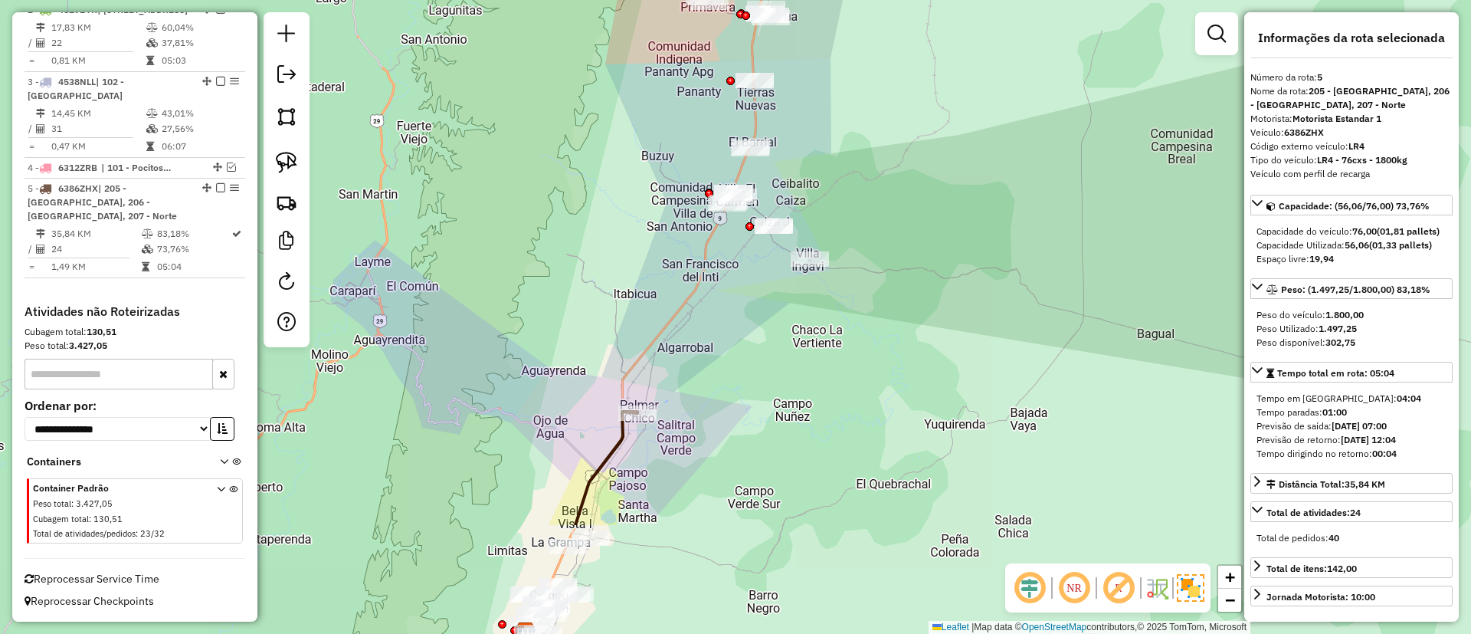
drag, startPoint x: 582, startPoint y: 483, endPoint x: 667, endPoint y: 256, distance: 242.0
click at [667, 257] on div "Janela de atendimento Grade de atendimento Capacidade Transportadoras Veículos …" at bounding box center [735, 317] width 1471 height 634
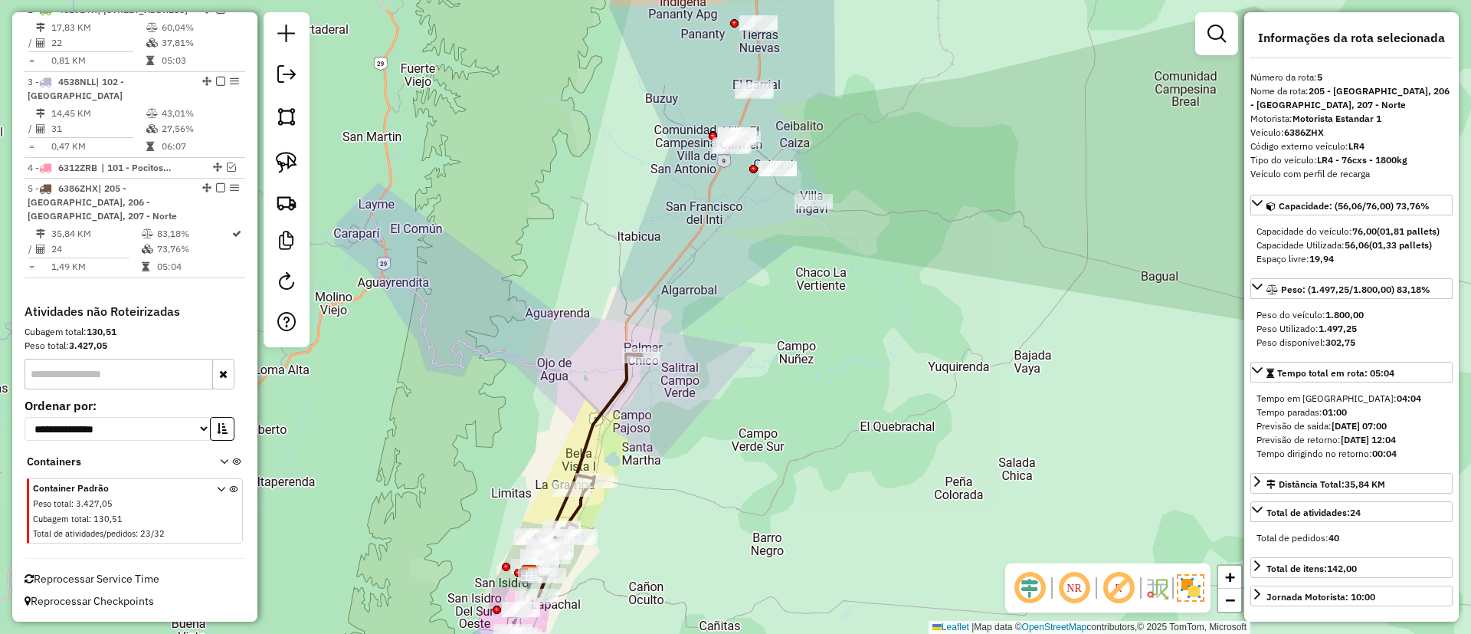
click at [589, 427] on icon at bounding box center [585, 475] width 111 height 242
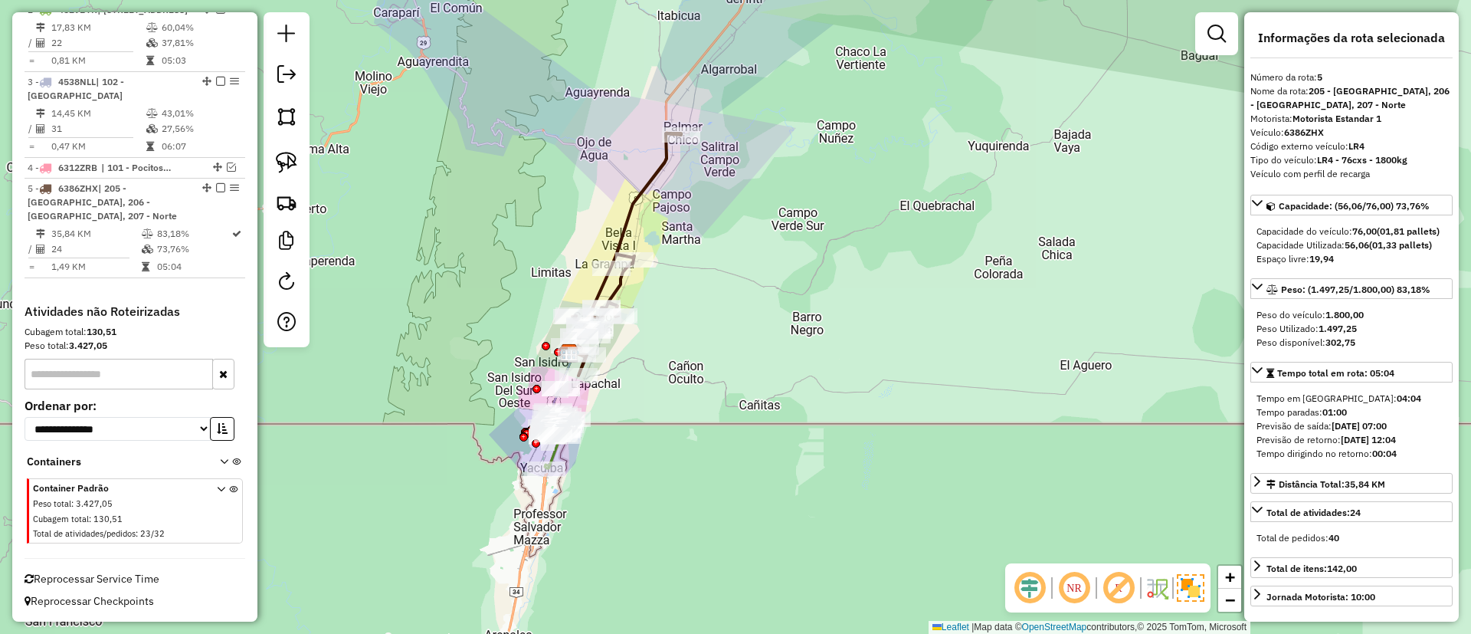
drag, startPoint x: 723, startPoint y: 349, endPoint x: 645, endPoint y: 299, distance: 92.5
click at [734, 253] on div "Janela de atendimento Grade de atendimento Capacidade Transportadoras Veículos …" at bounding box center [735, 317] width 1471 height 634
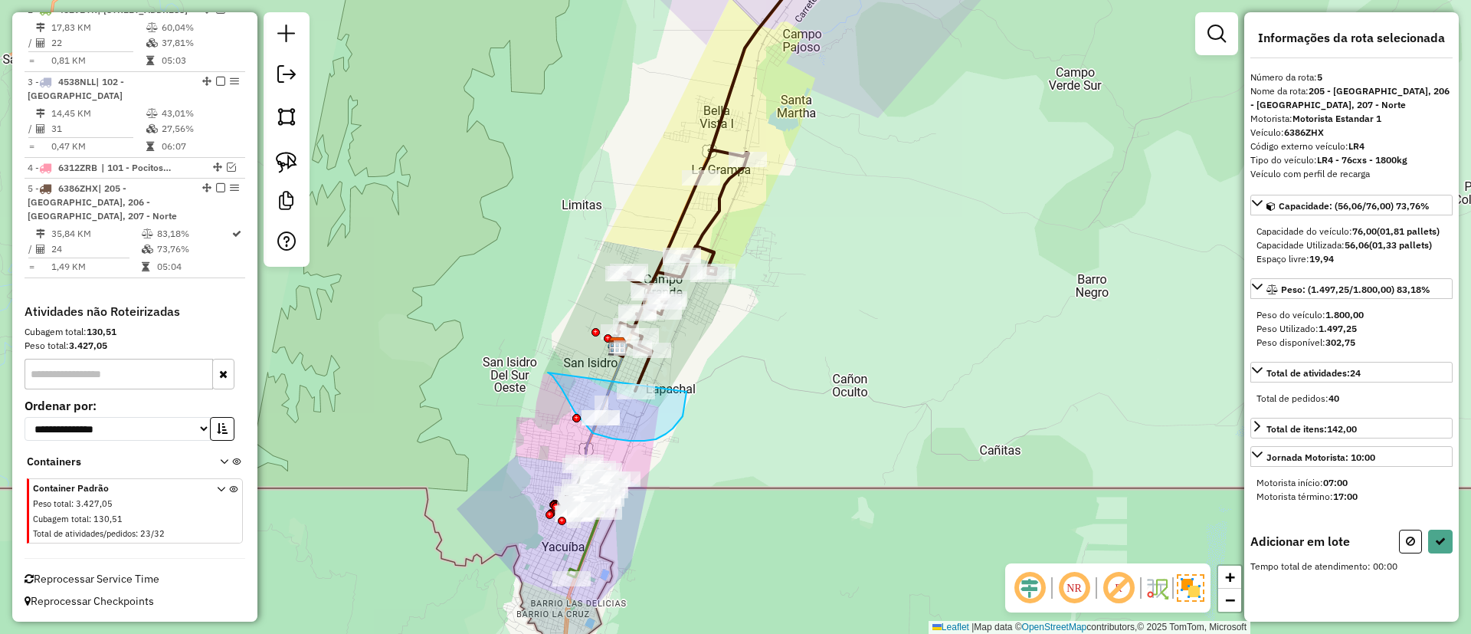
drag, startPoint x: 575, startPoint y: 412, endPoint x: 684, endPoint y: 376, distance: 115.1
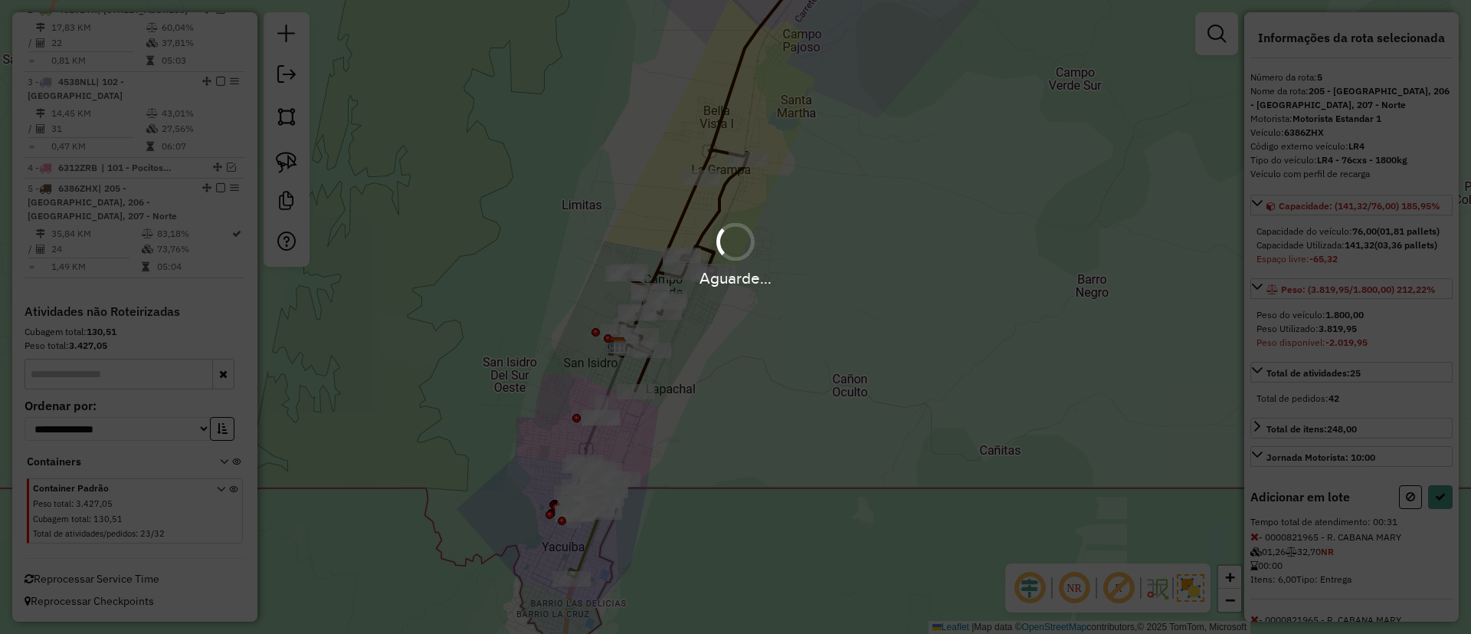
select select "**********"
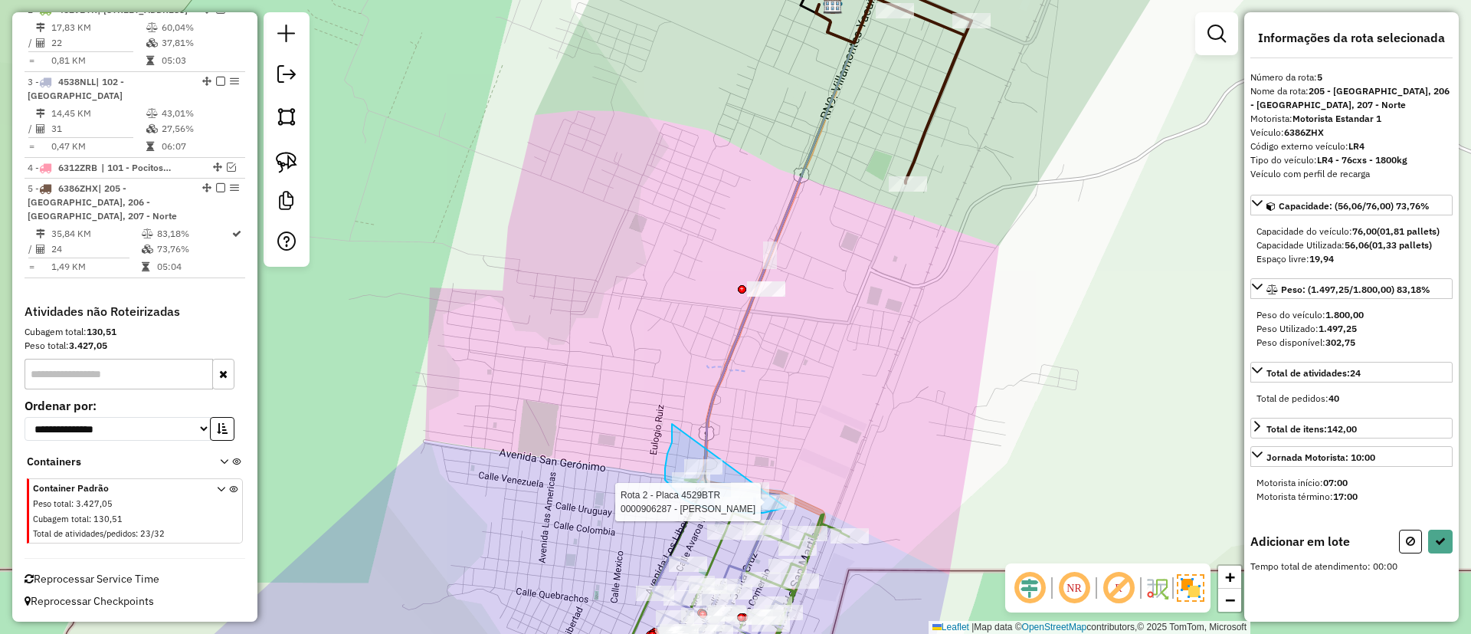
drag, startPoint x: 672, startPoint y: 442, endPoint x: 824, endPoint y: 448, distance: 151.9
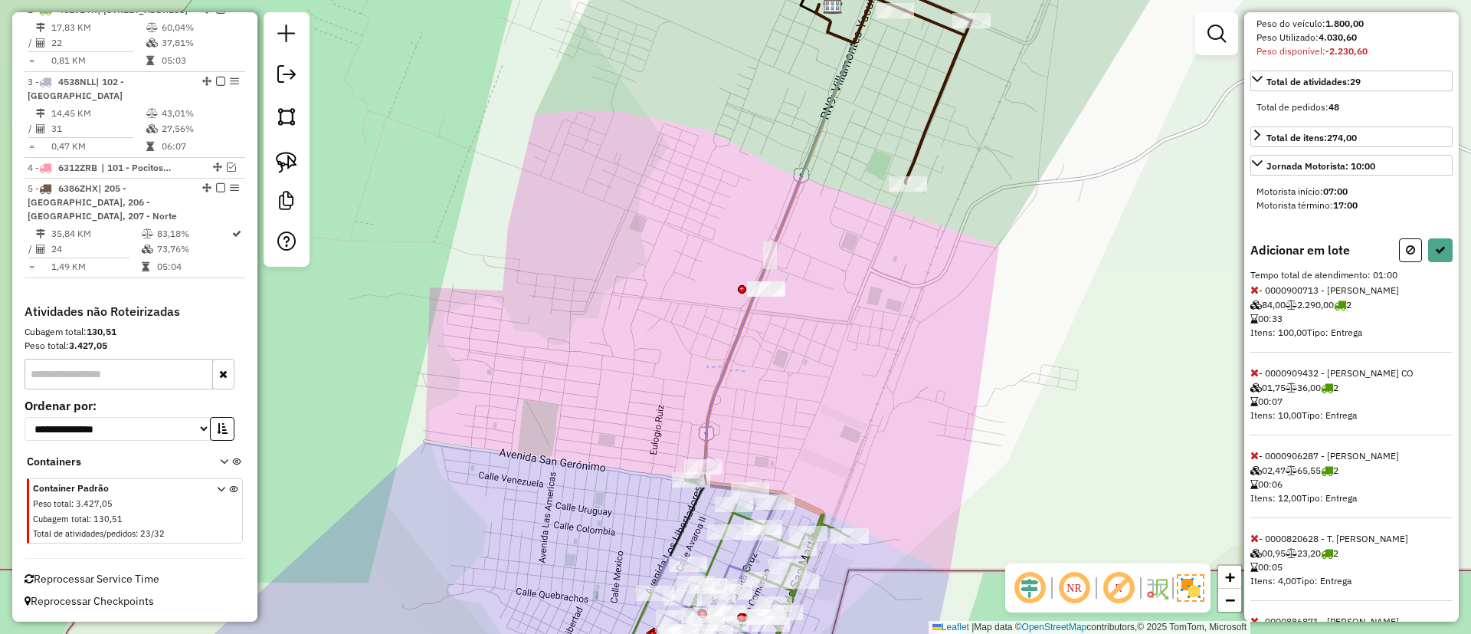
scroll to position [345, 0]
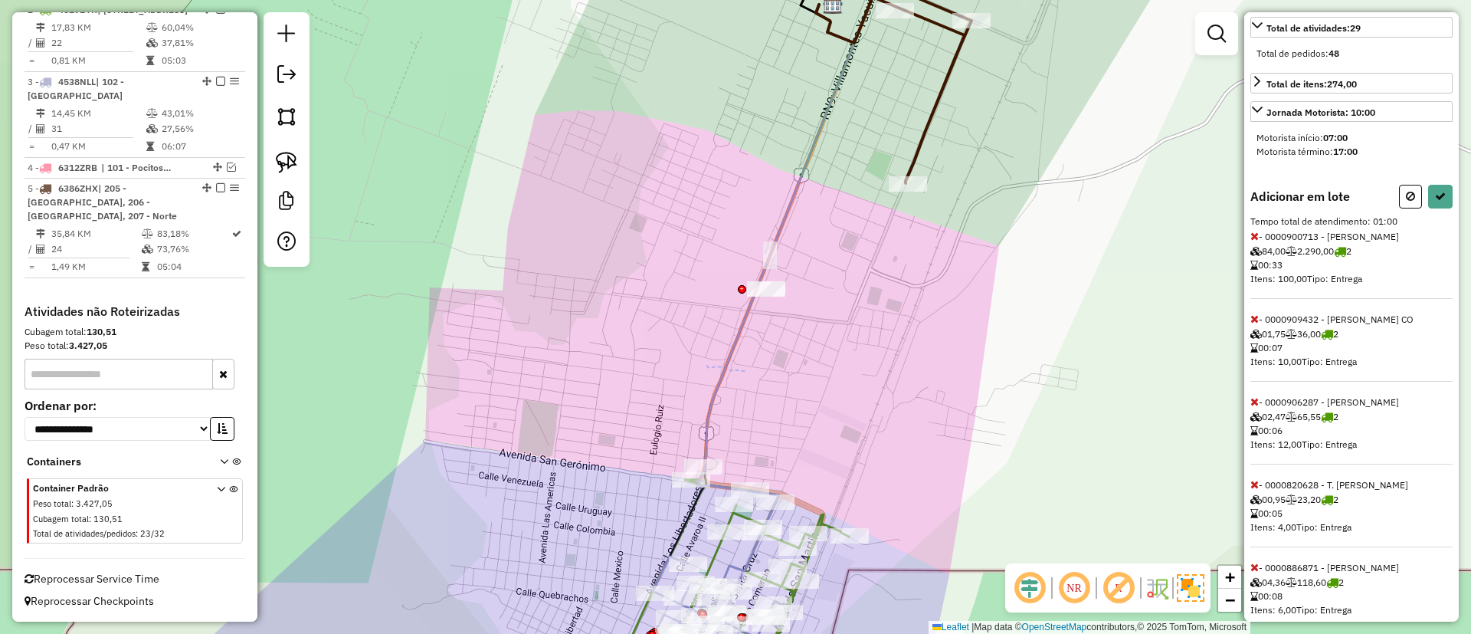
click at [1254, 241] on icon at bounding box center [1255, 236] width 8 height 11
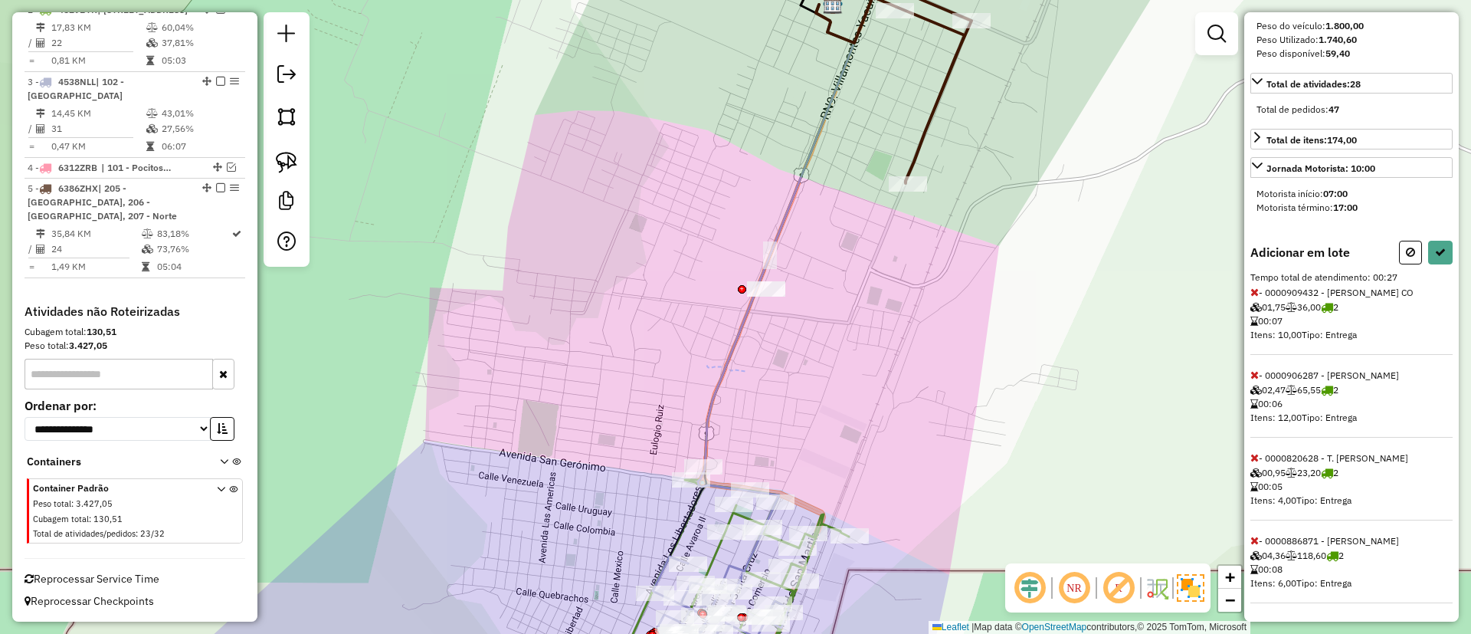
scroll to position [73, 0]
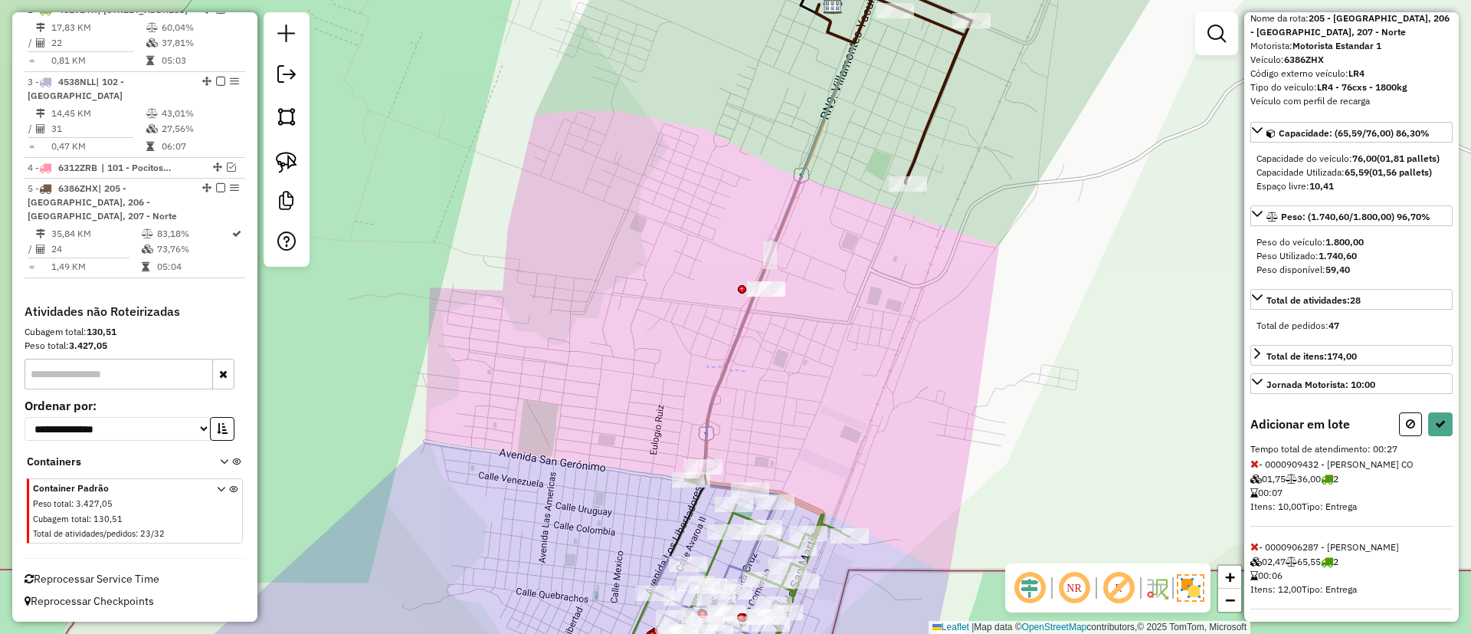
select select "**********"
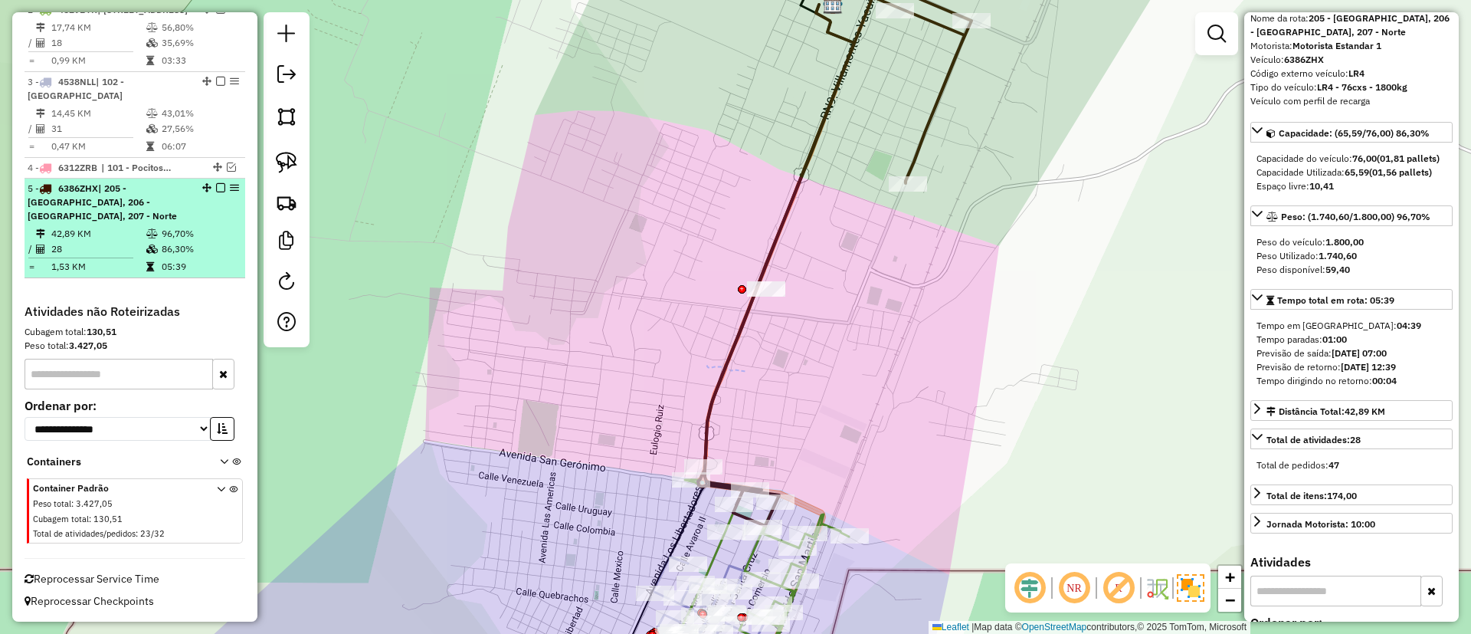
click at [216, 189] on em at bounding box center [220, 187] width 9 height 9
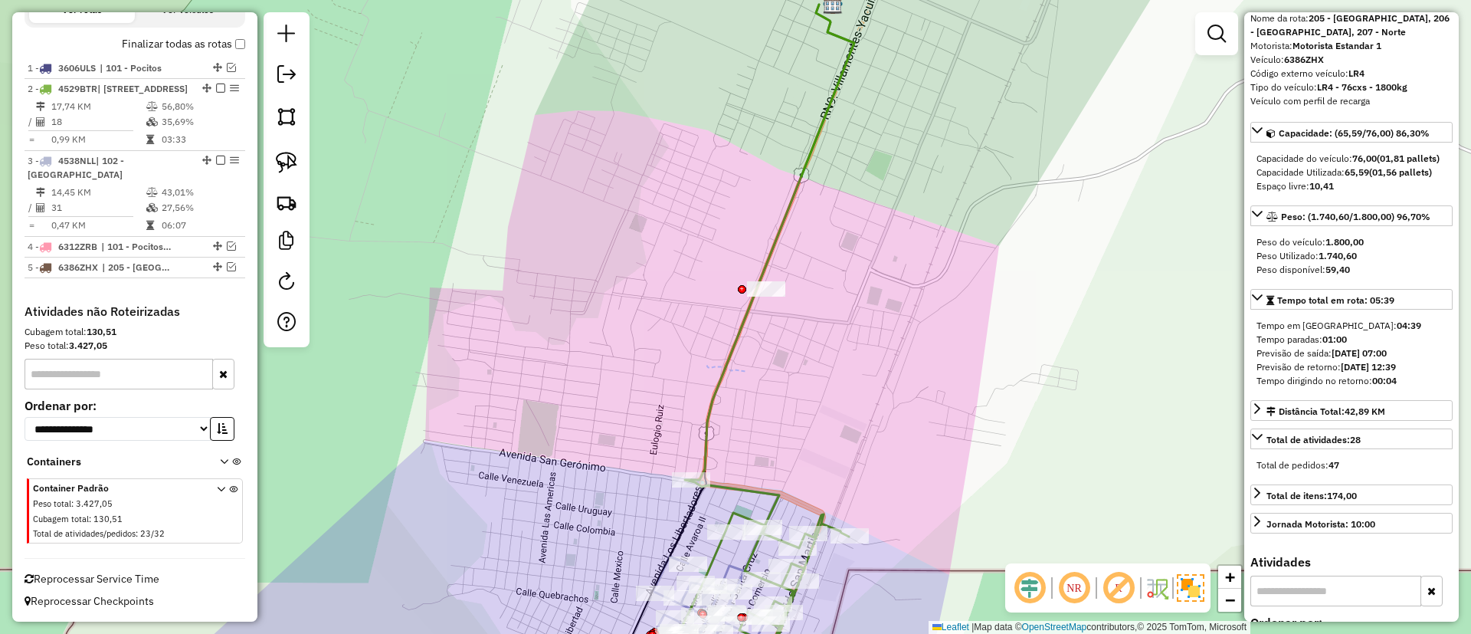
scroll to position [558, 0]
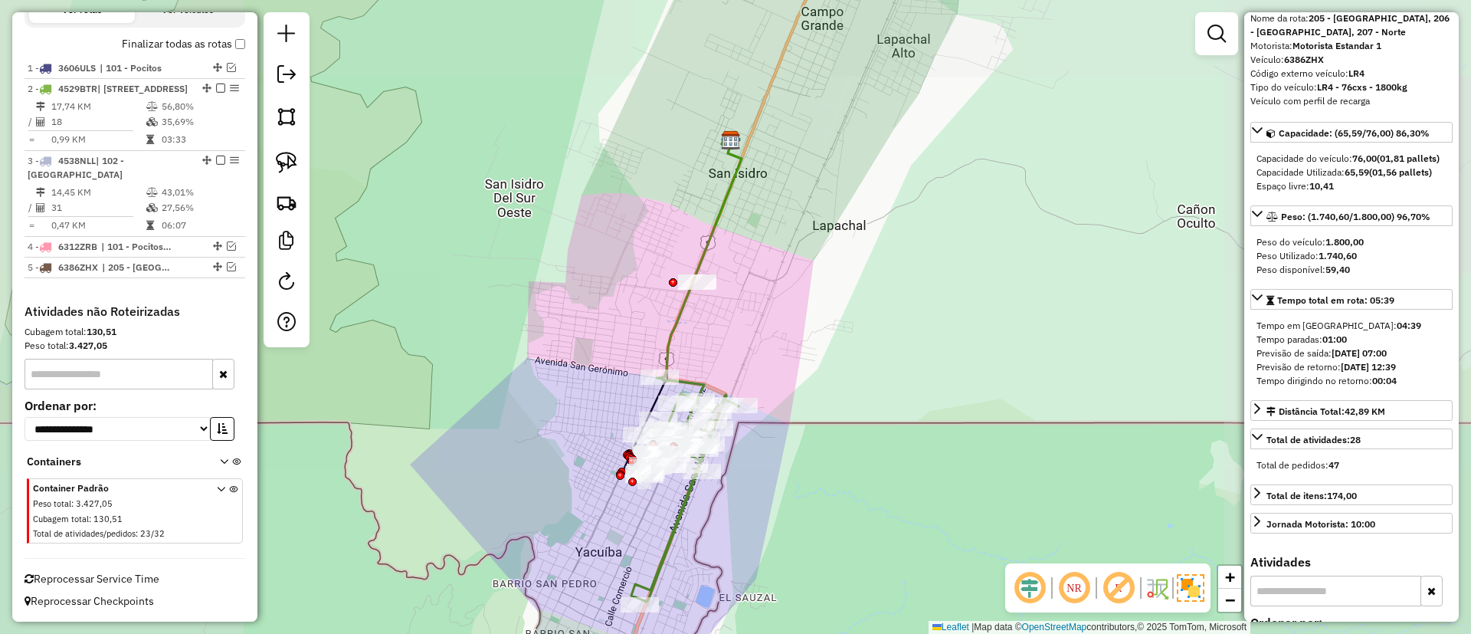
drag, startPoint x: 832, startPoint y: 290, endPoint x: 824, endPoint y: 343, distance: 54.3
click at [824, 343] on div "Janela de atendimento Grade de atendimento Capacidade Transportadoras Veículos …" at bounding box center [735, 317] width 1471 height 634
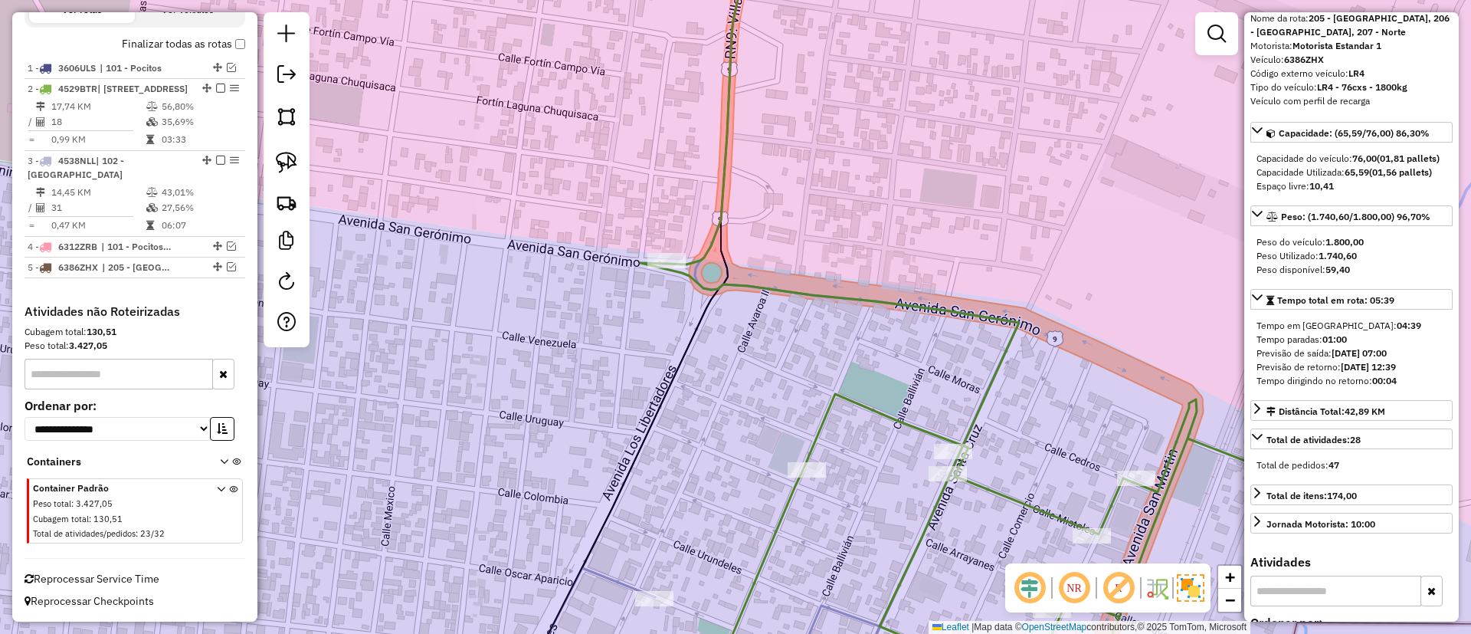
click at [622, 579] on icon at bounding box center [699, 632] width 361 height 129
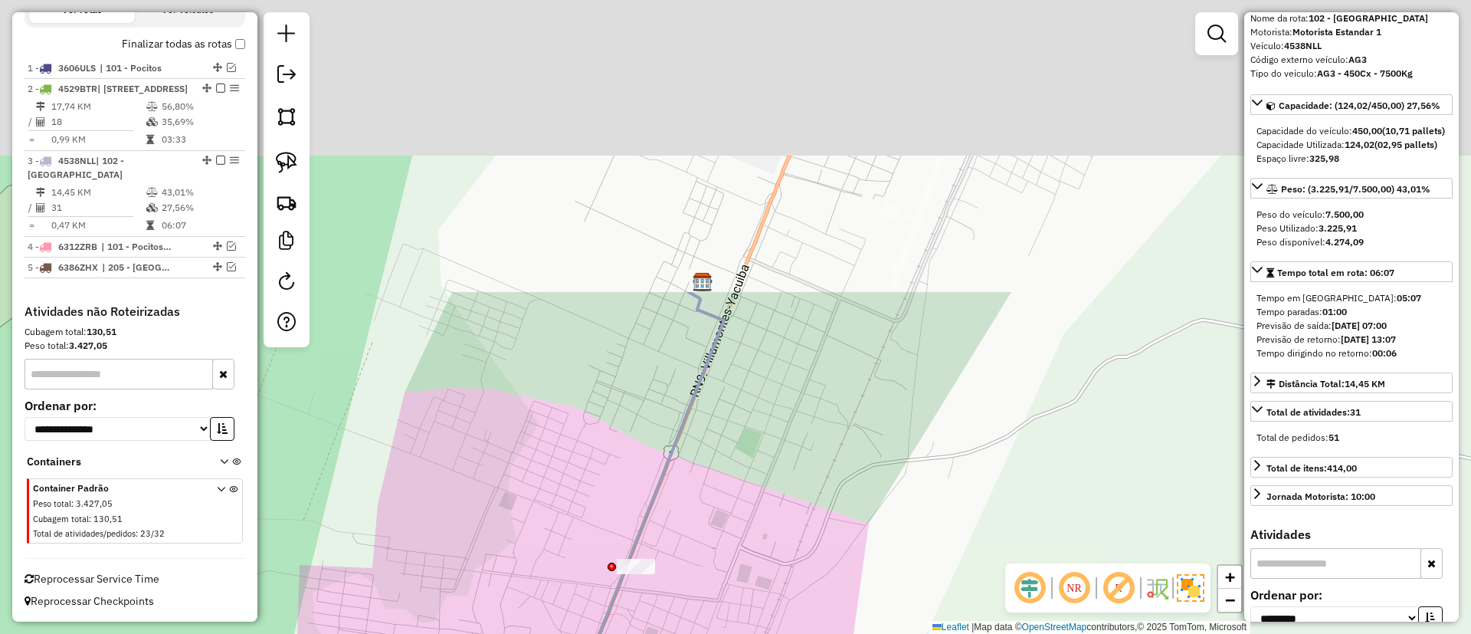
drag, startPoint x: 845, startPoint y: 236, endPoint x: 750, endPoint y: 589, distance: 365.9
click at [750, 589] on div "Janela de atendimento Grade de atendimento Capacidade Transportadoras Veículos …" at bounding box center [735, 317] width 1471 height 634
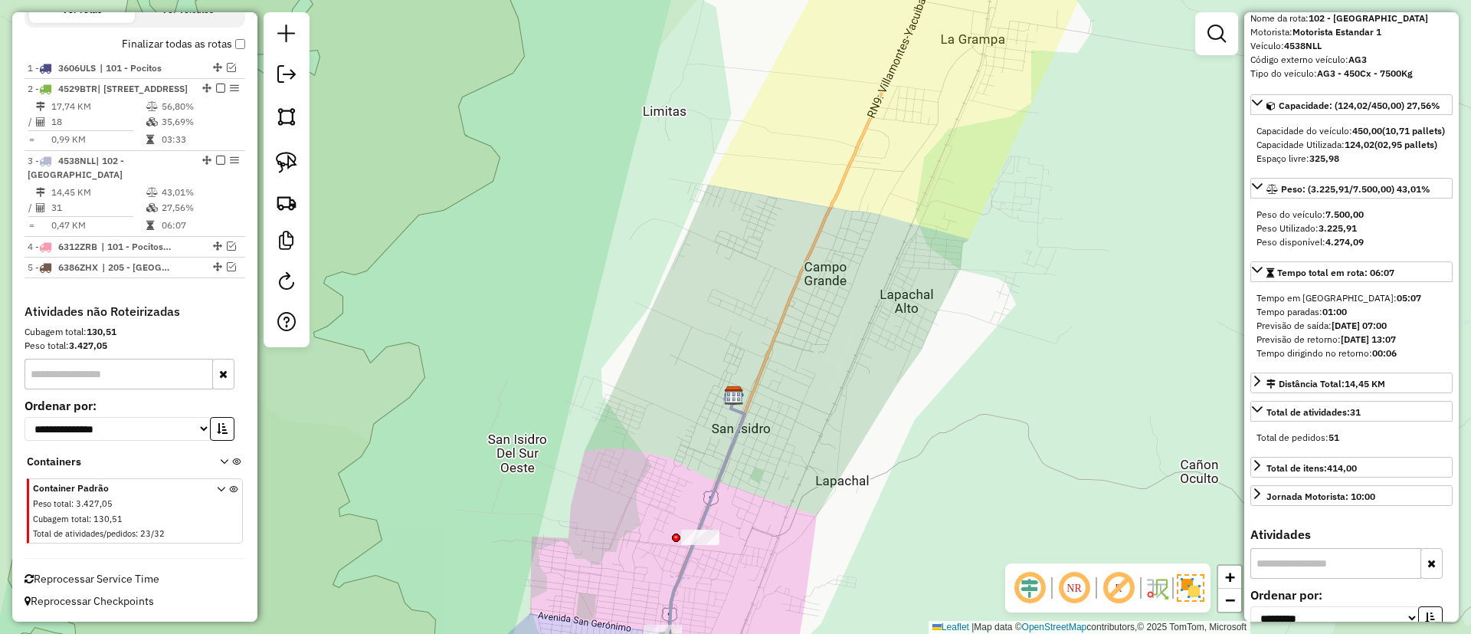
drag, startPoint x: 897, startPoint y: 366, endPoint x: 788, endPoint y: 420, distance: 121.3
click at [794, 428] on div "Janela de atendimento Grade de atendimento Capacidade Transportadoras Veículos …" at bounding box center [735, 317] width 1471 height 634
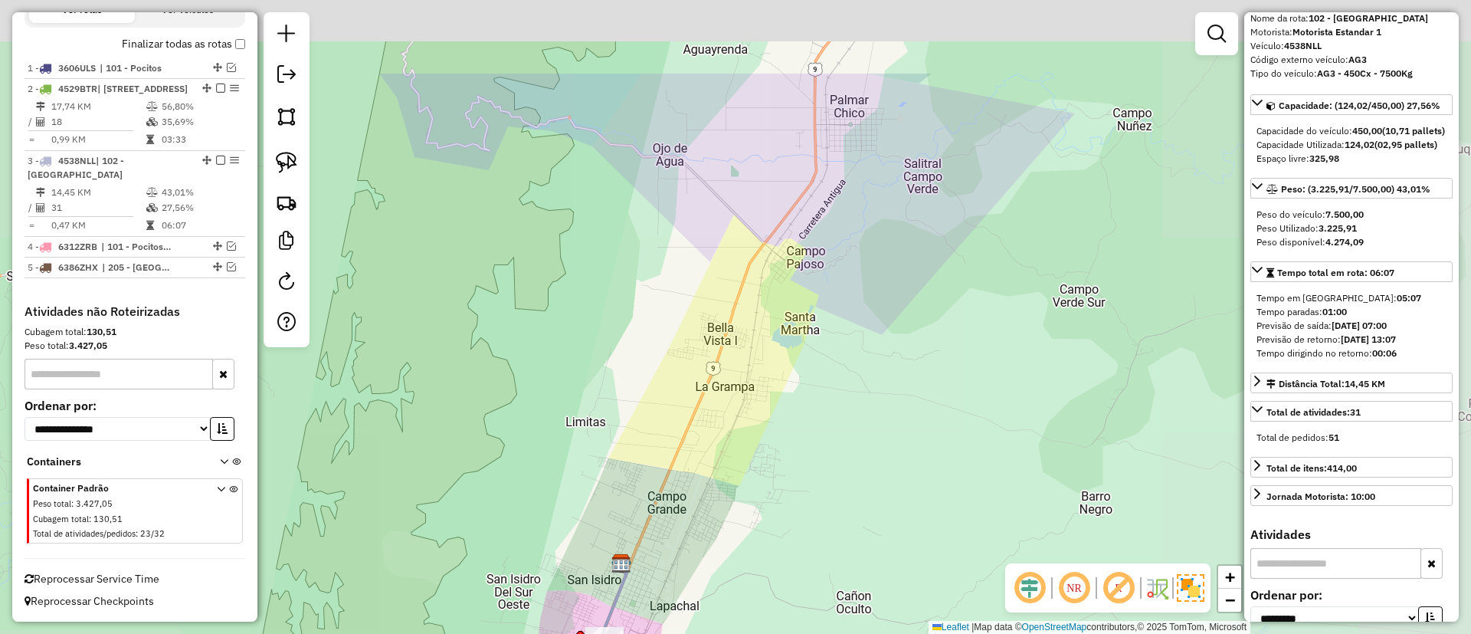
drag, startPoint x: 845, startPoint y: 349, endPoint x: 759, endPoint y: 487, distance: 161.8
click at [759, 487] on div "Janela de atendimento Grade de atendimento Capacidade Transportadoras Veículos …" at bounding box center [735, 317] width 1471 height 634
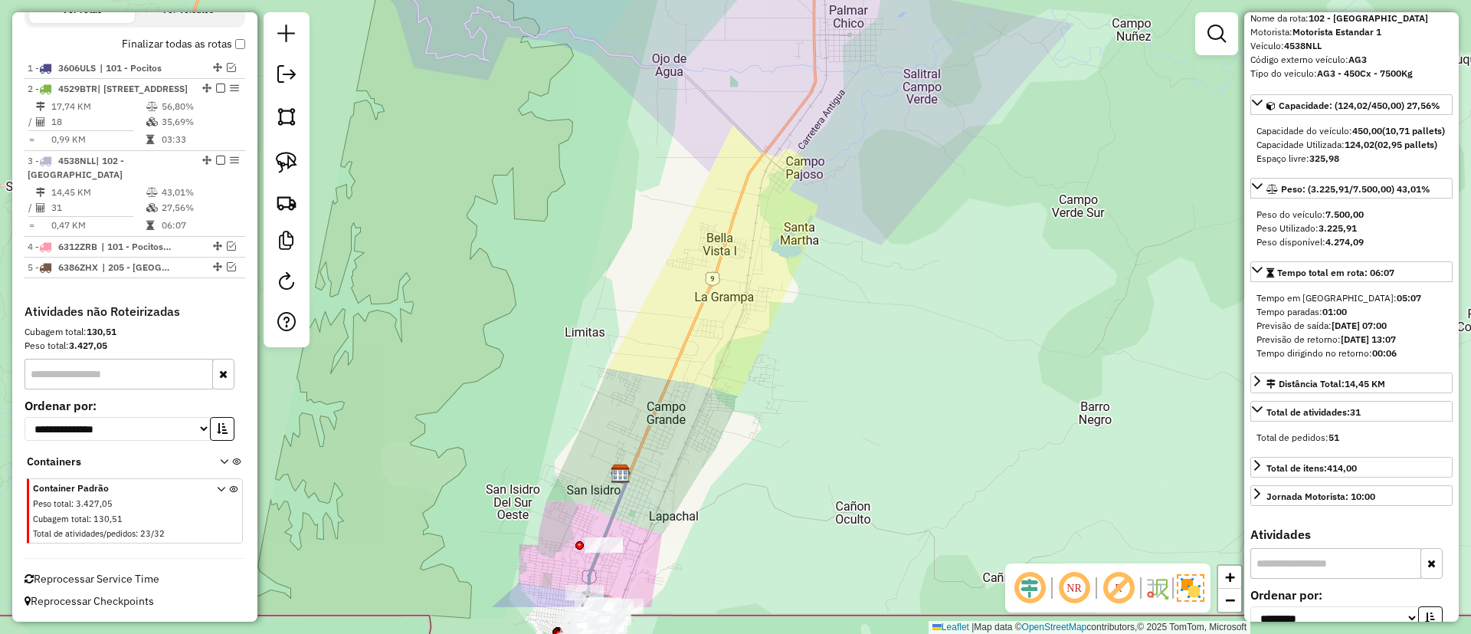
drag, startPoint x: 691, startPoint y: 425, endPoint x: 690, endPoint y: 379, distance: 45.2
click at [690, 379] on div "Janela de atendimento Grade de atendimento Capacidade Transportadoras Veículos …" at bounding box center [735, 317] width 1471 height 634
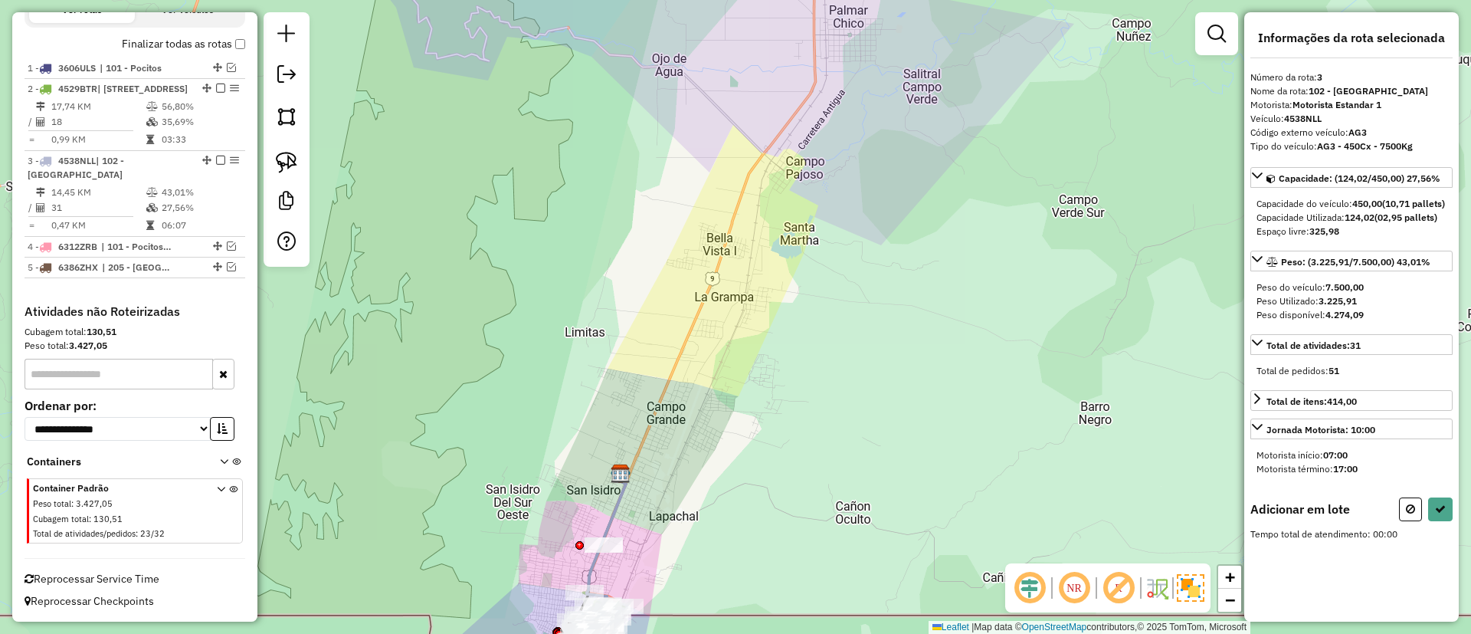
scroll to position [0, 0]
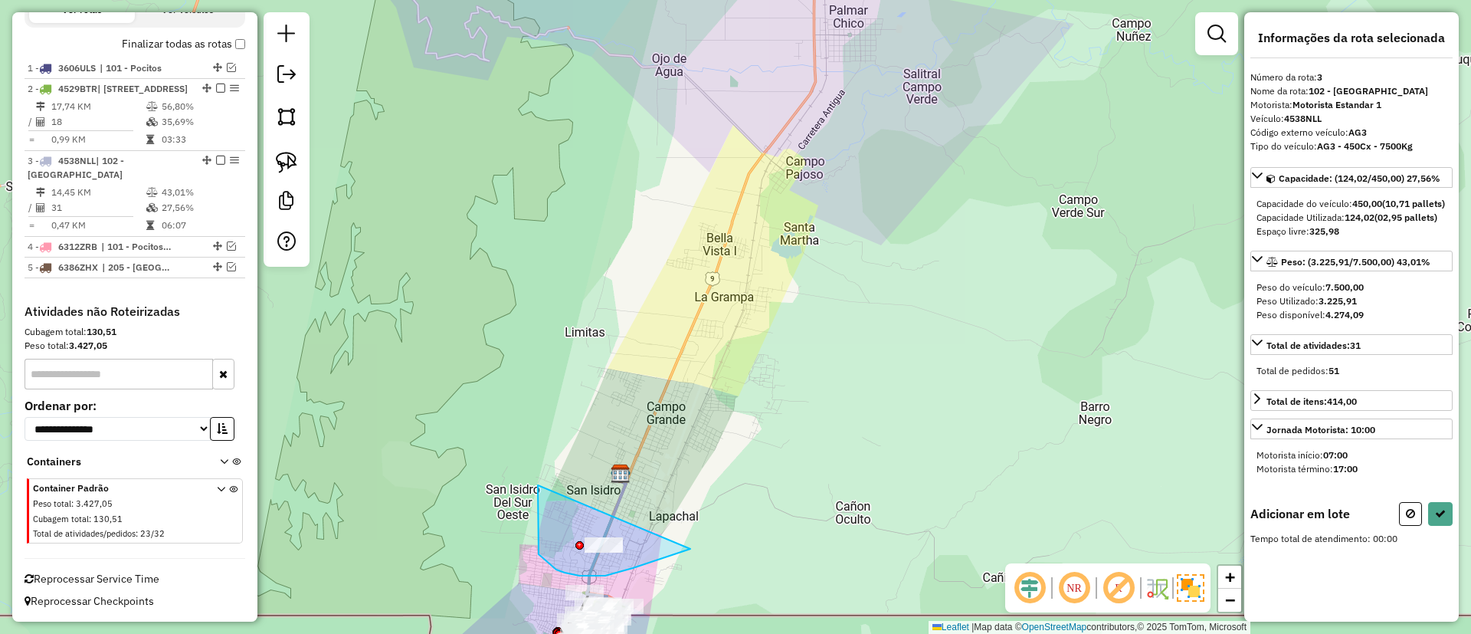
drag, startPoint x: 538, startPoint y: 490, endPoint x: 733, endPoint y: 489, distance: 195.4
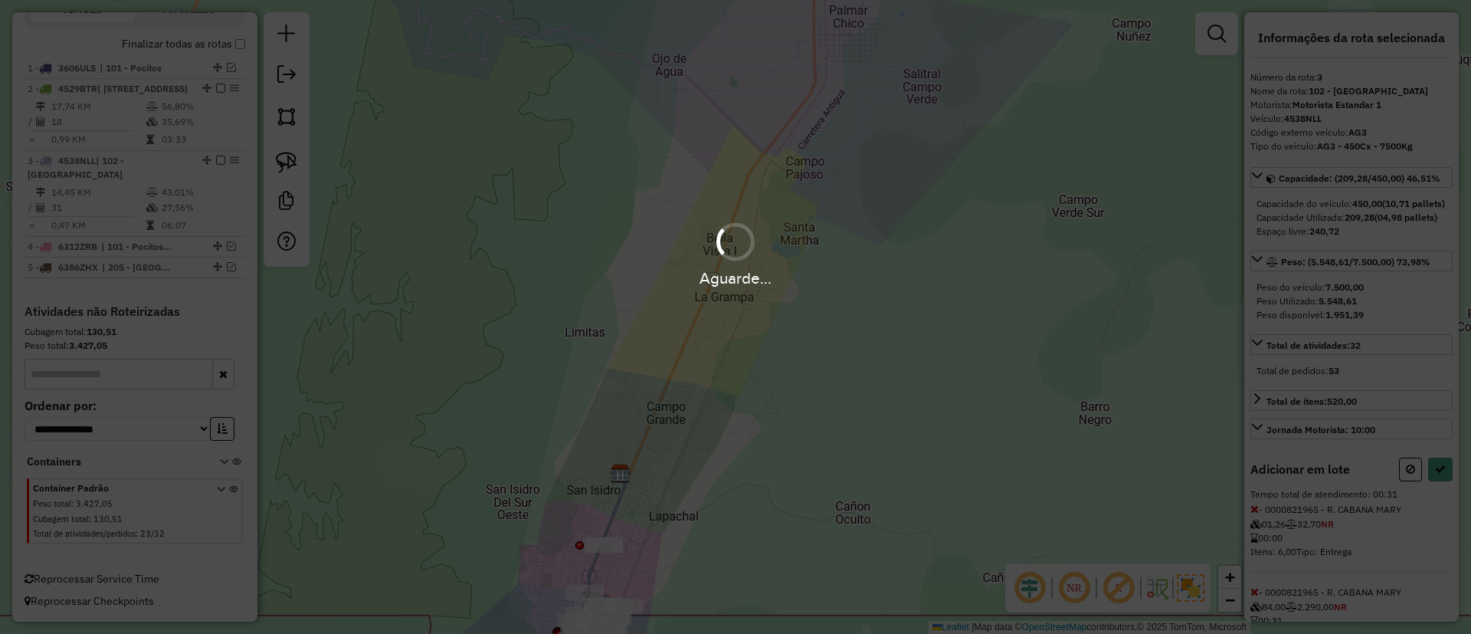
select select "**********"
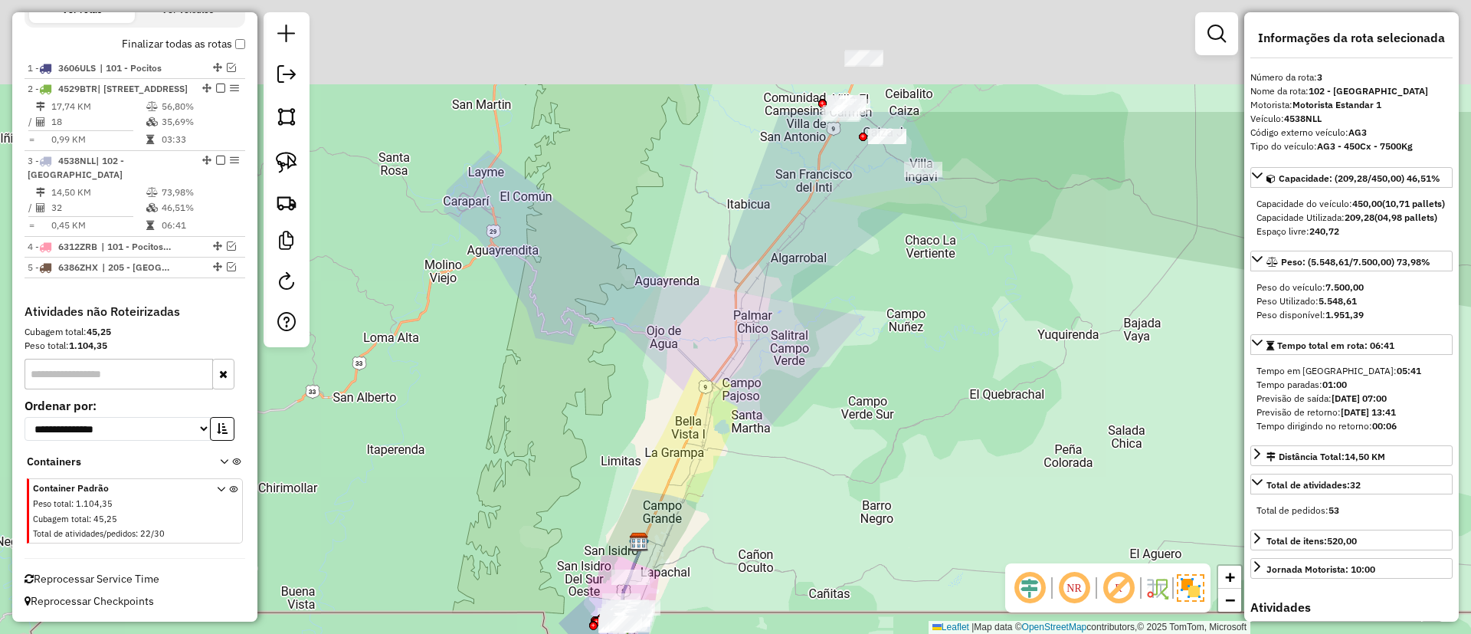
drag, startPoint x: 810, startPoint y: 365, endPoint x: 770, endPoint y: 429, distance: 75.7
click at [770, 429] on div "Janela de atendimento Grade de atendimento Capacidade Transportadoras Veículos …" at bounding box center [735, 317] width 1471 height 634
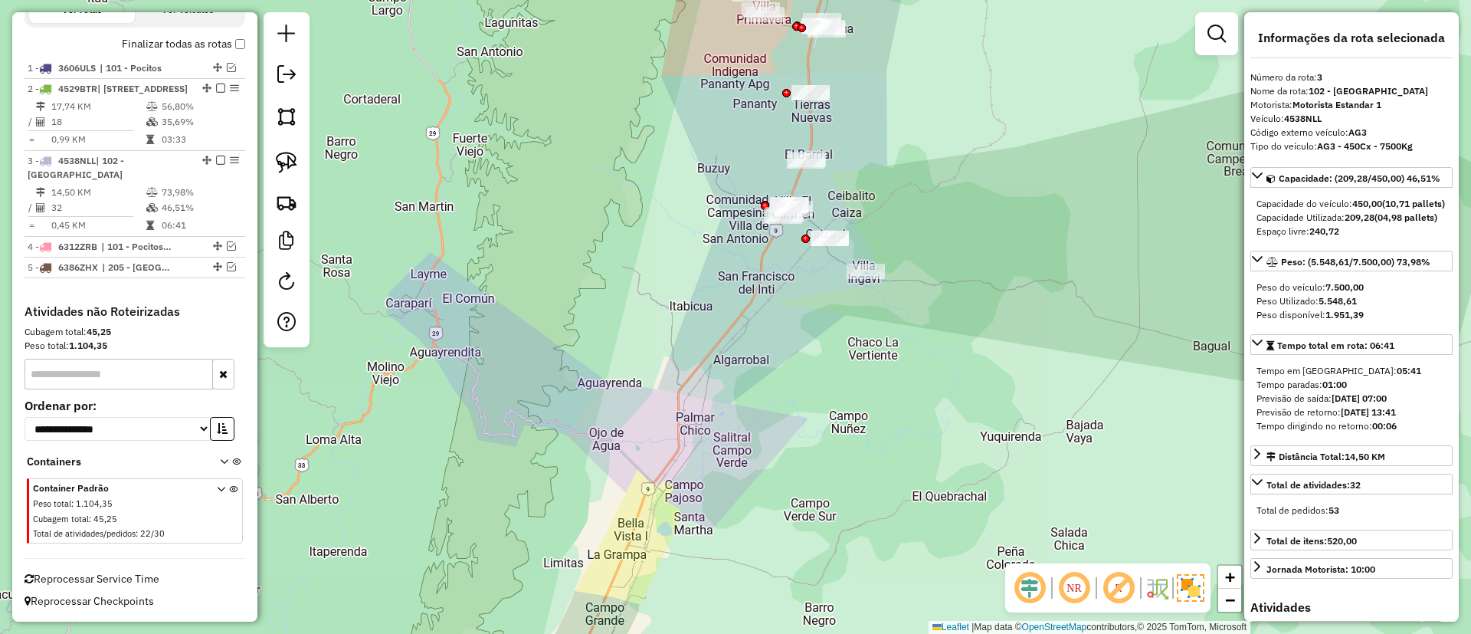
drag, startPoint x: 793, startPoint y: 284, endPoint x: 685, endPoint y: 458, distance: 205.4
click at [691, 459] on div "Janela de atendimento Grade de atendimento Capacidade Transportadoras Veículos …" at bounding box center [735, 317] width 1471 height 634
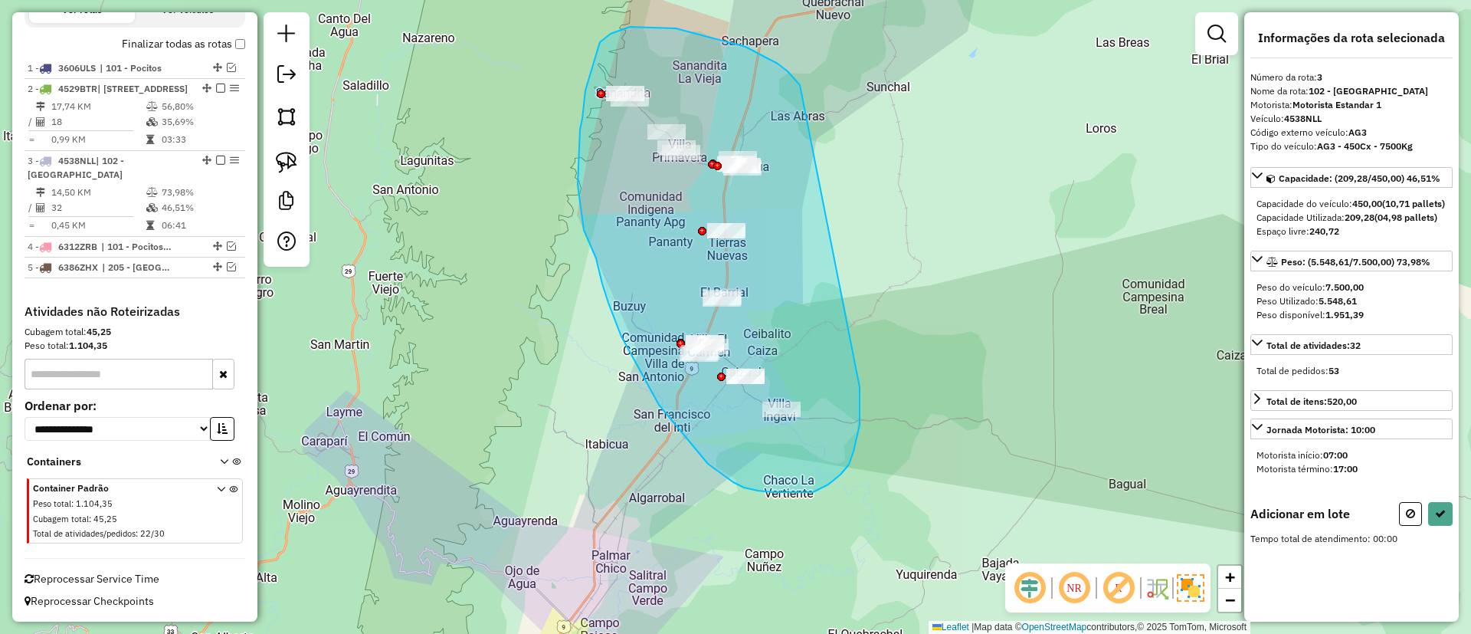
drag, startPoint x: 778, startPoint y: 64, endPoint x: 858, endPoint y: 383, distance: 329.6
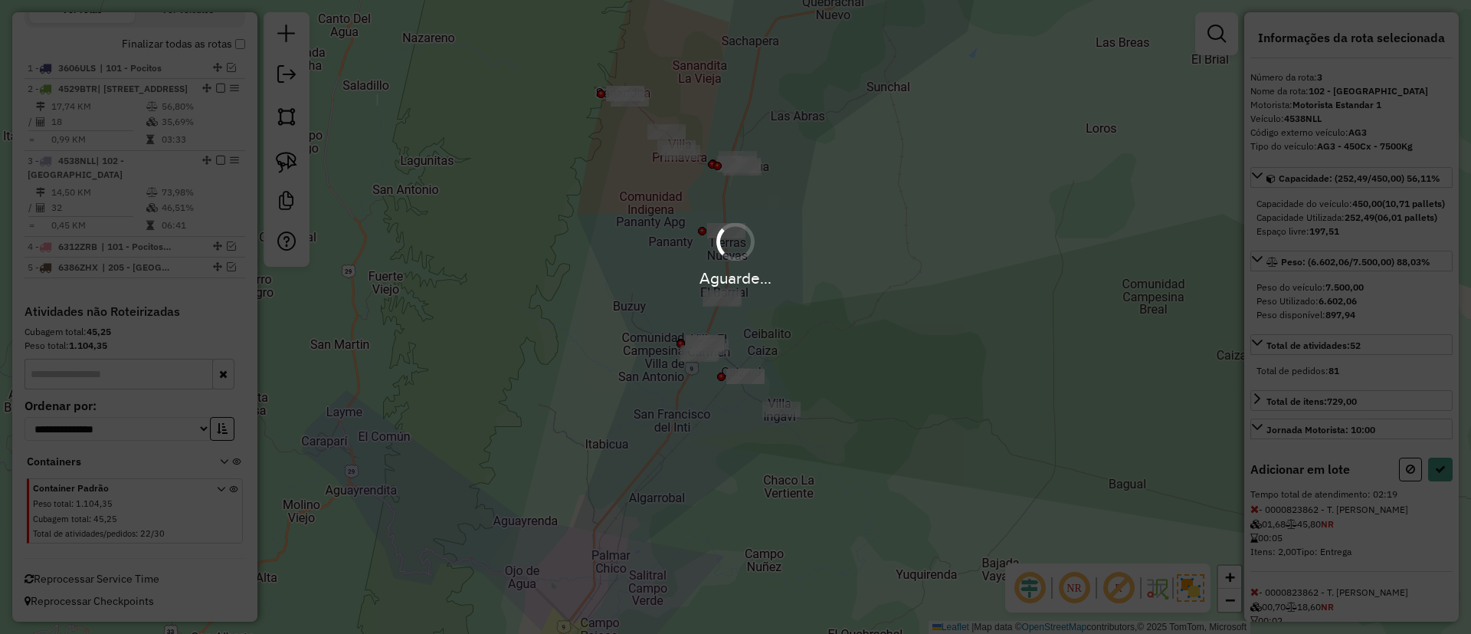
select select "**********"
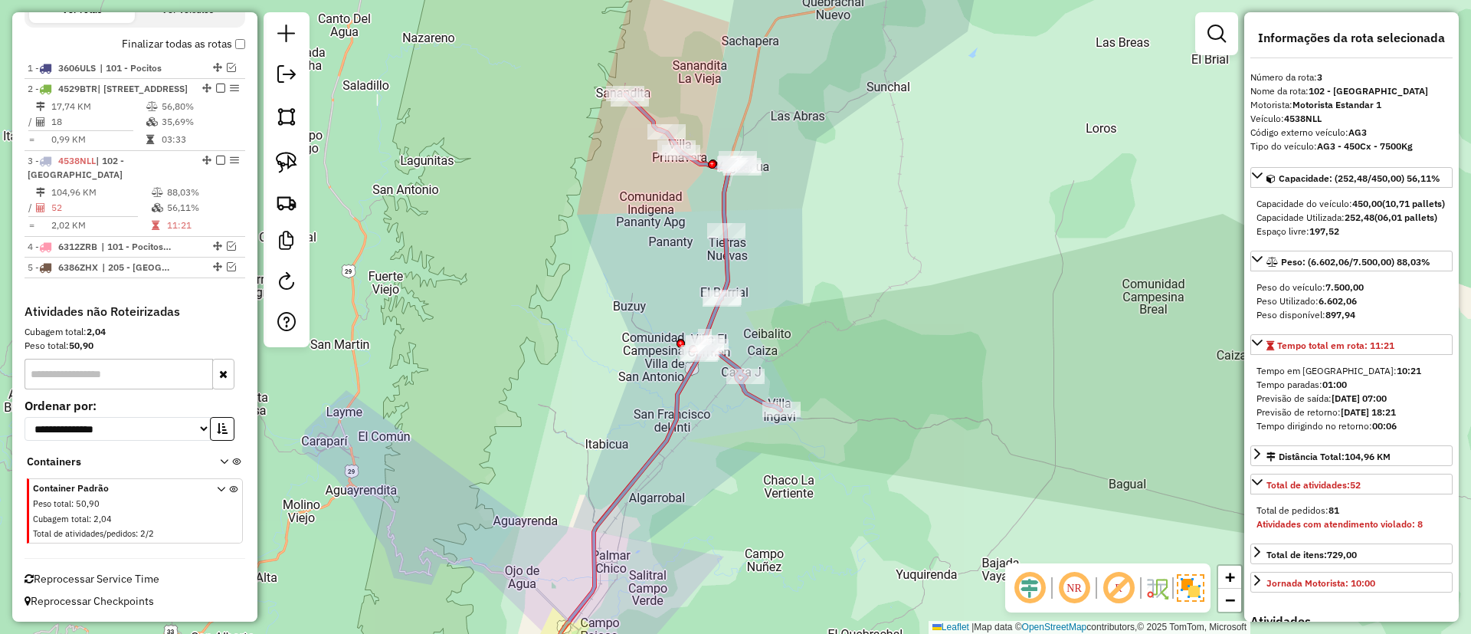
drag, startPoint x: 539, startPoint y: 172, endPoint x: 545, endPoint y: 110, distance: 62.4
click at [540, 141] on div "Janela de atendimento Grade de atendimento Capacidade Transportadoras Veículos …" at bounding box center [735, 317] width 1471 height 634
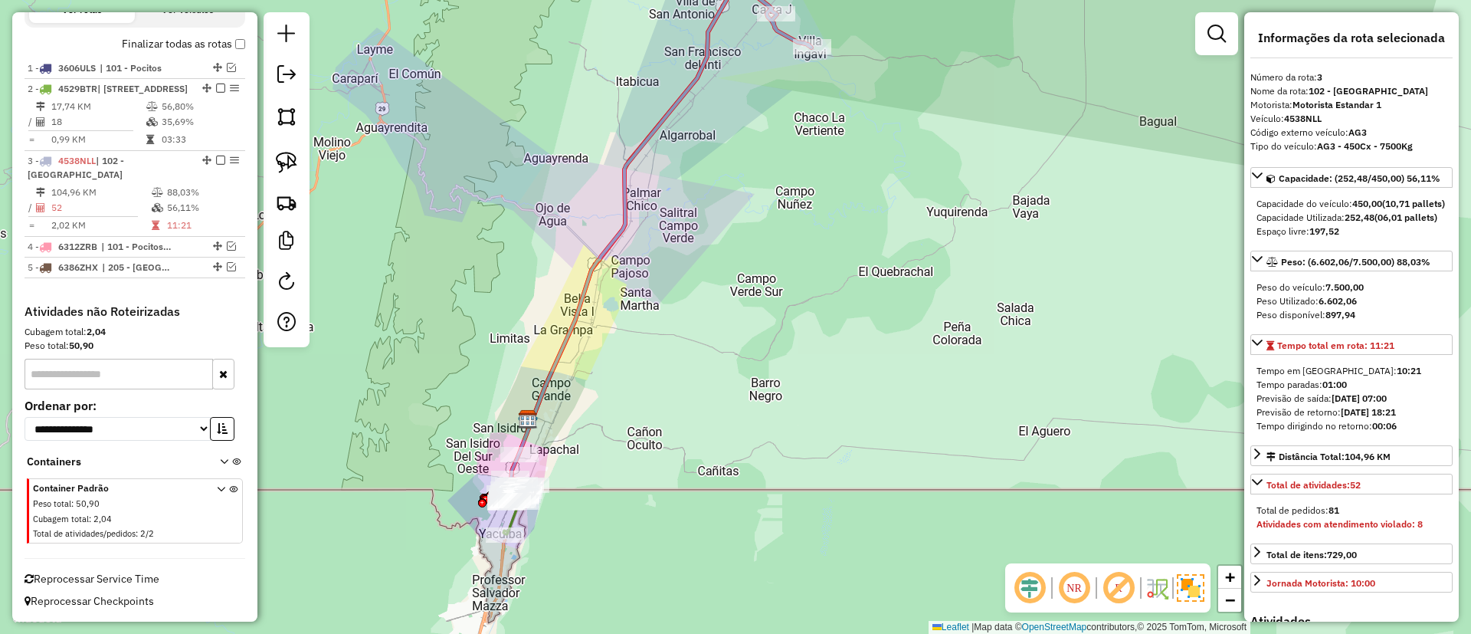
click at [422, 228] on div "Janela de atendimento Grade de atendimento Capacidade Transportadoras Veículos …" at bounding box center [735, 317] width 1471 height 634
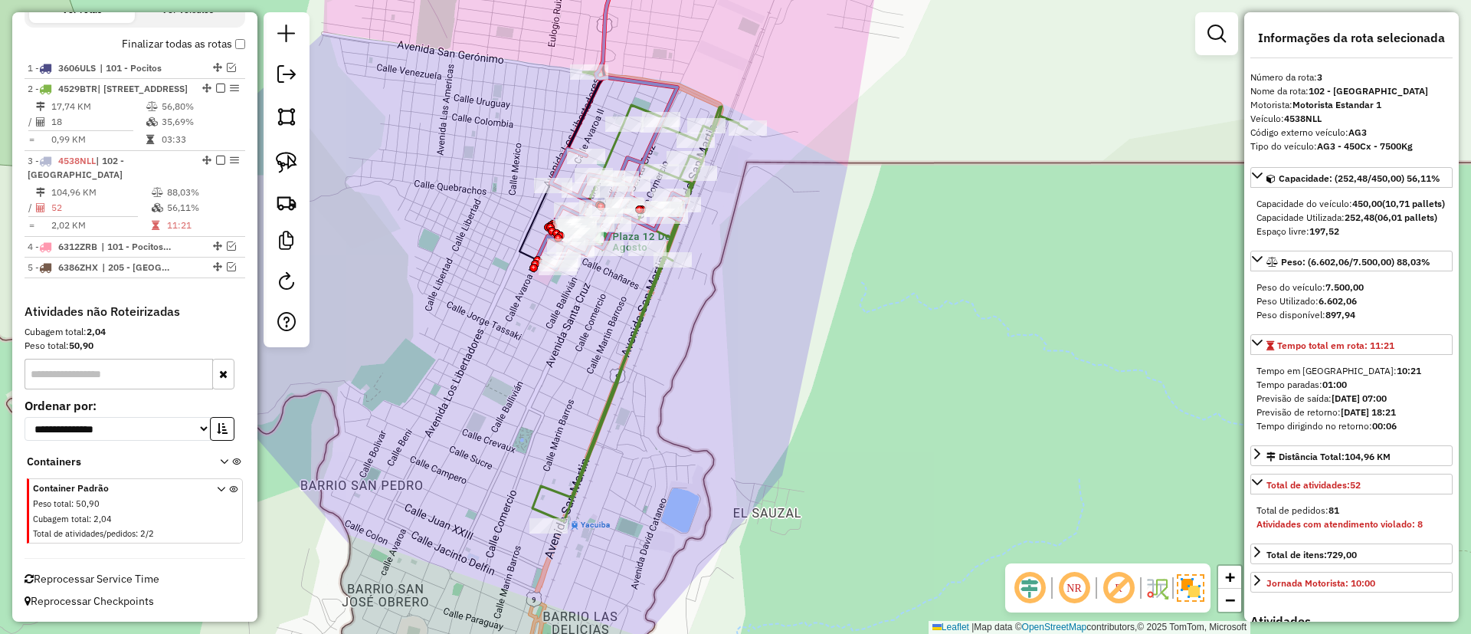
click at [602, 316] on div "Janela de atendimento Grade de atendimento Capacidade Transportadoras Veículos …" at bounding box center [735, 317] width 1471 height 634
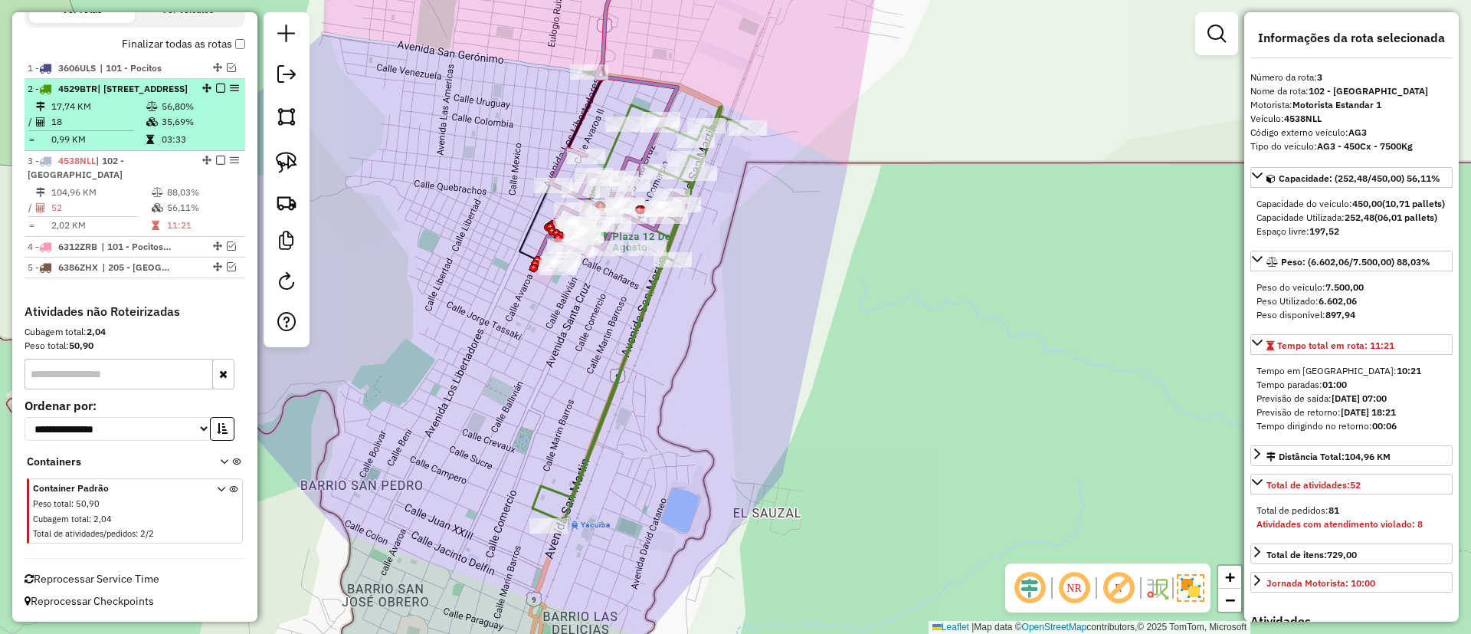
click at [200, 127] on td "35,69%" at bounding box center [199, 121] width 77 height 15
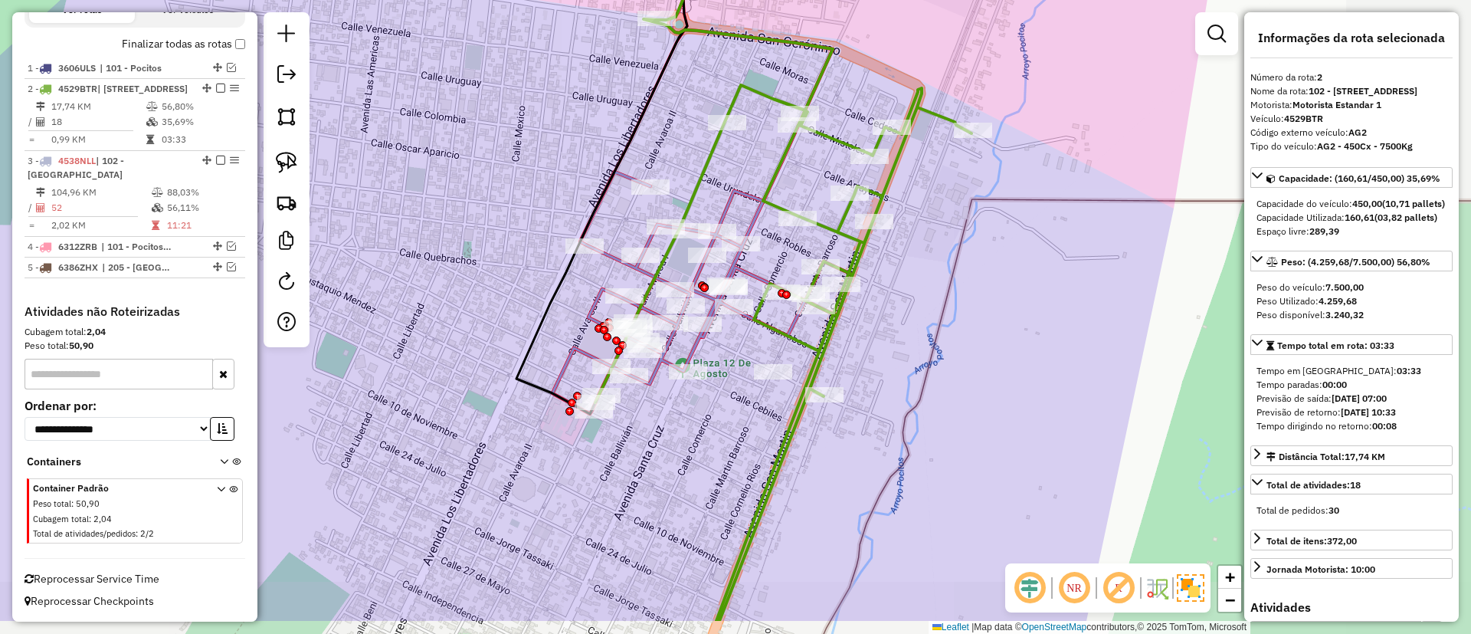
drag, startPoint x: 606, startPoint y: 346, endPoint x: 473, endPoint y: 273, distance: 151.9
click at [473, 273] on div "Janela de atendimento Grade de atendimento Capacidade Transportadoras Veículos …" at bounding box center [735, 317] width 1471 height 634
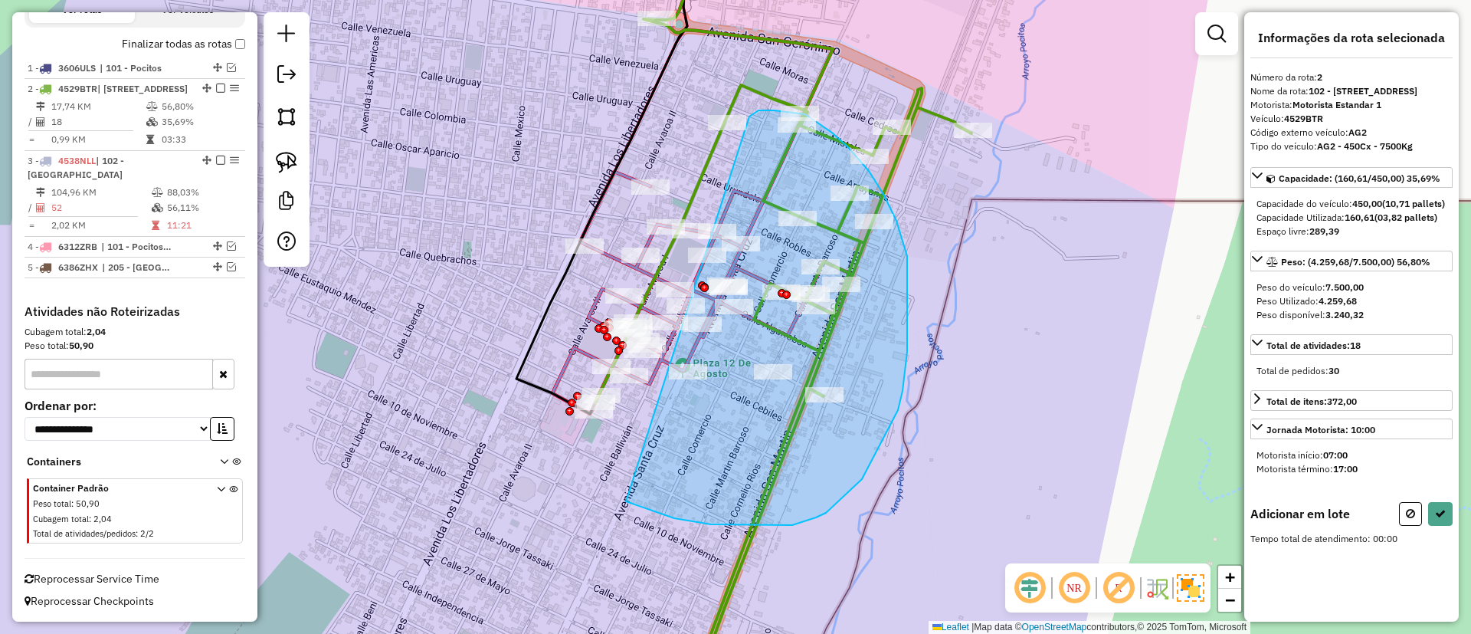
drag, startPoint x: 826, startPoint y: 513, endPoint x: 750, endPoint y: 116, distance: 403.6
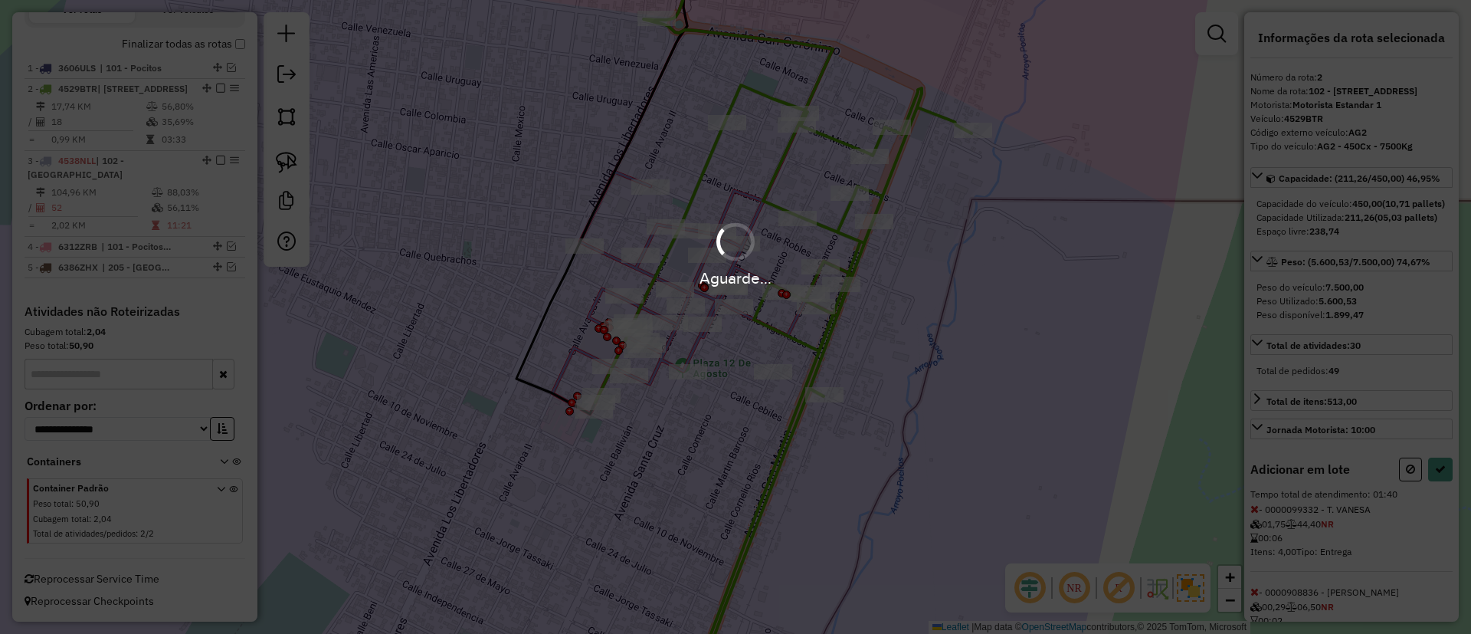
select select "**********"
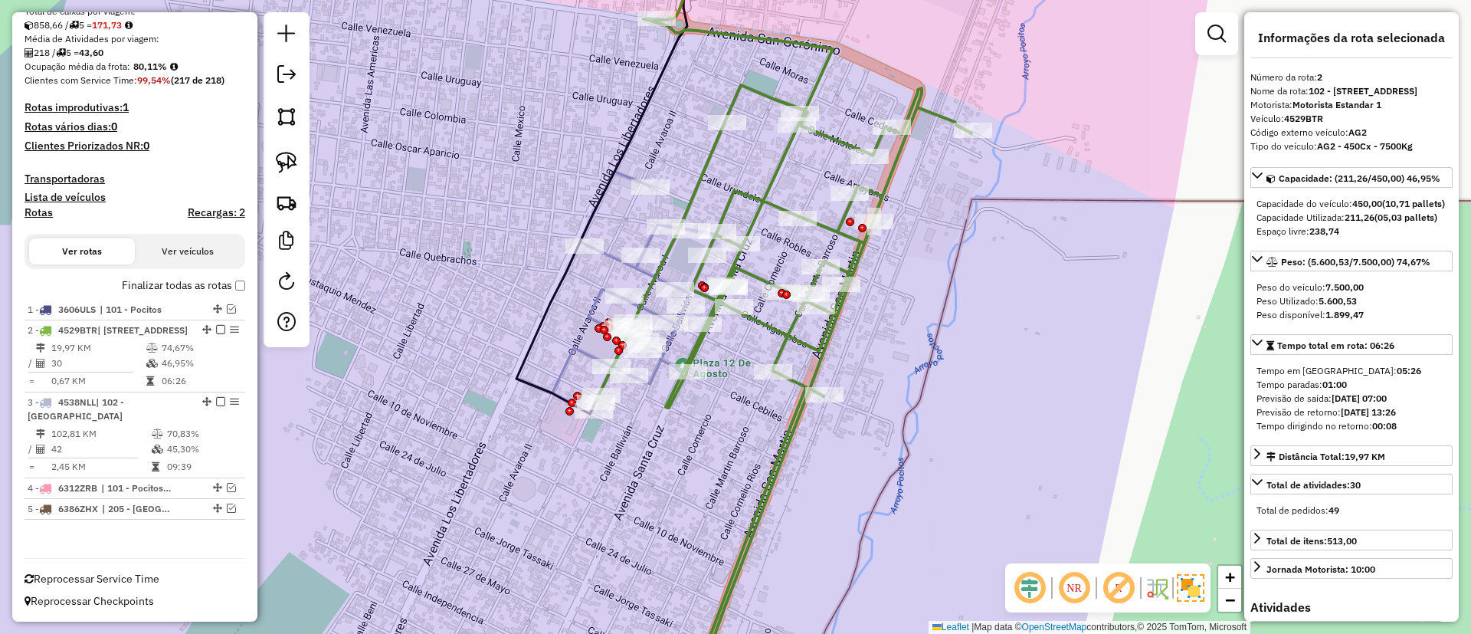
scroll to position [317, 0]
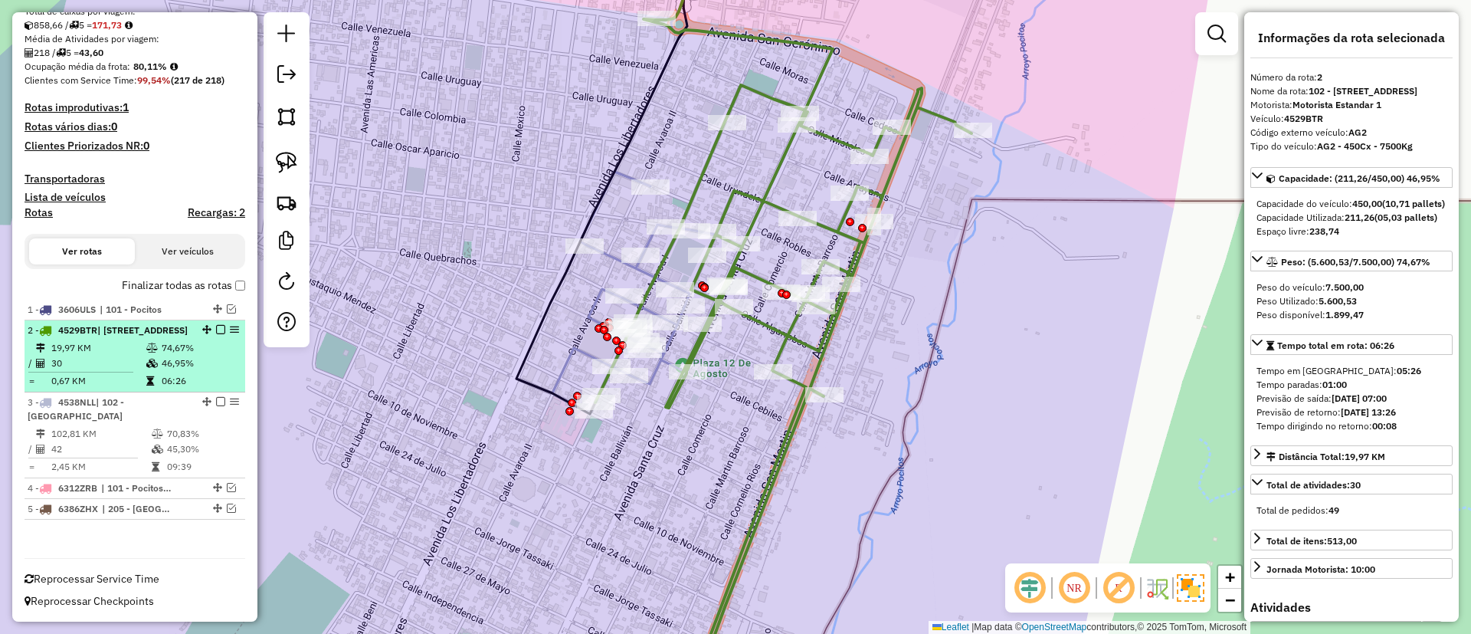
click at [216, 325] on em at bounding box center [220, 329] width 9 height 9
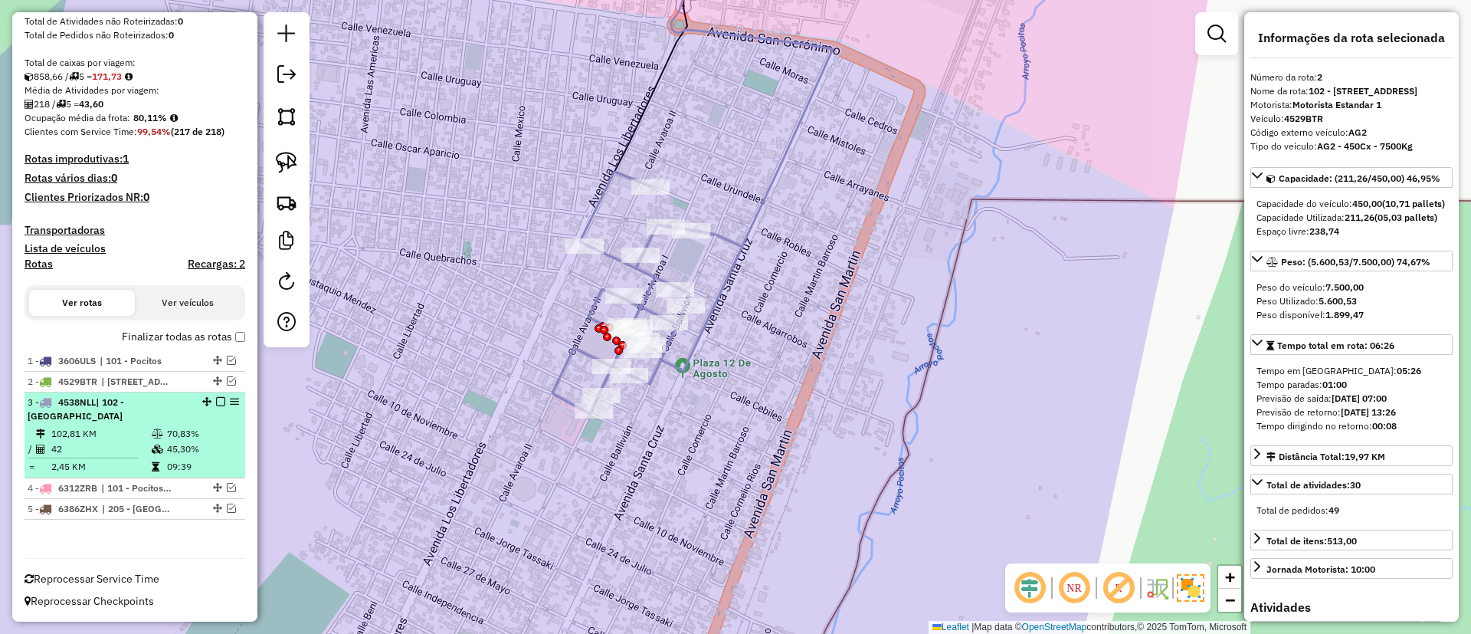
click at [216, 402] on em at bounding box center [220, 401] width 9 height 9
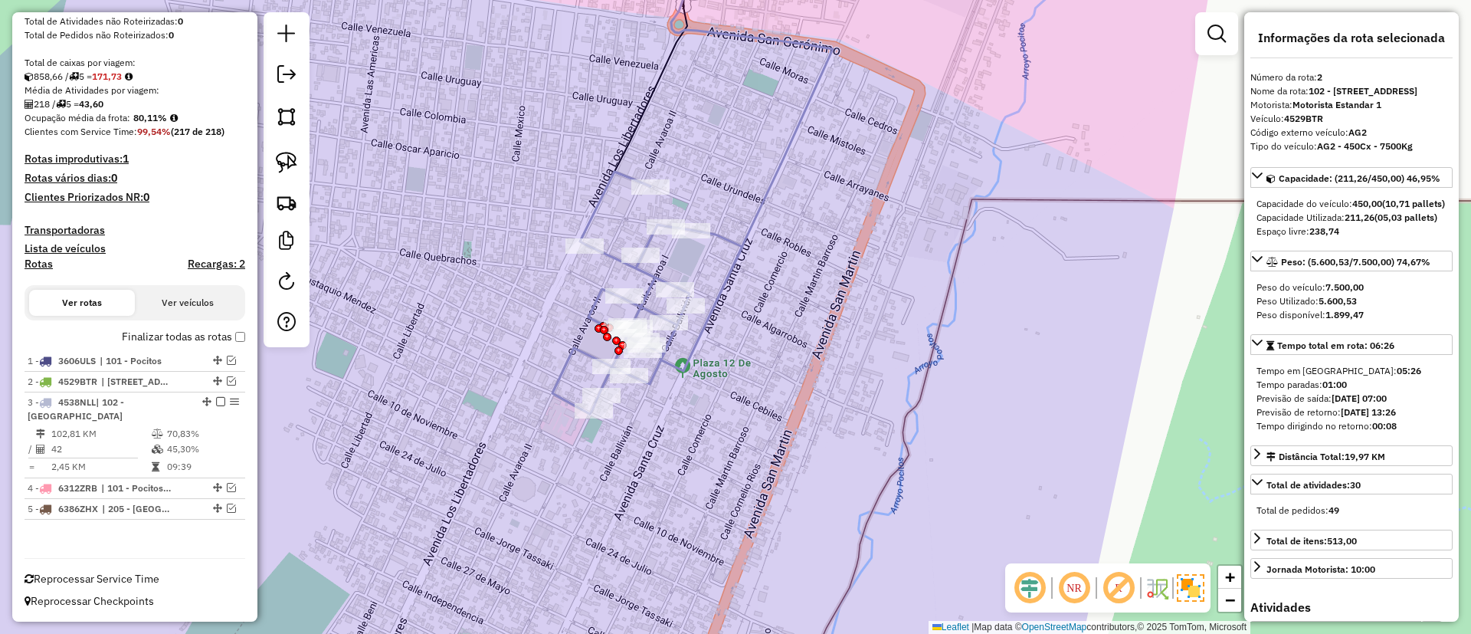
scroll to position [186, 0]
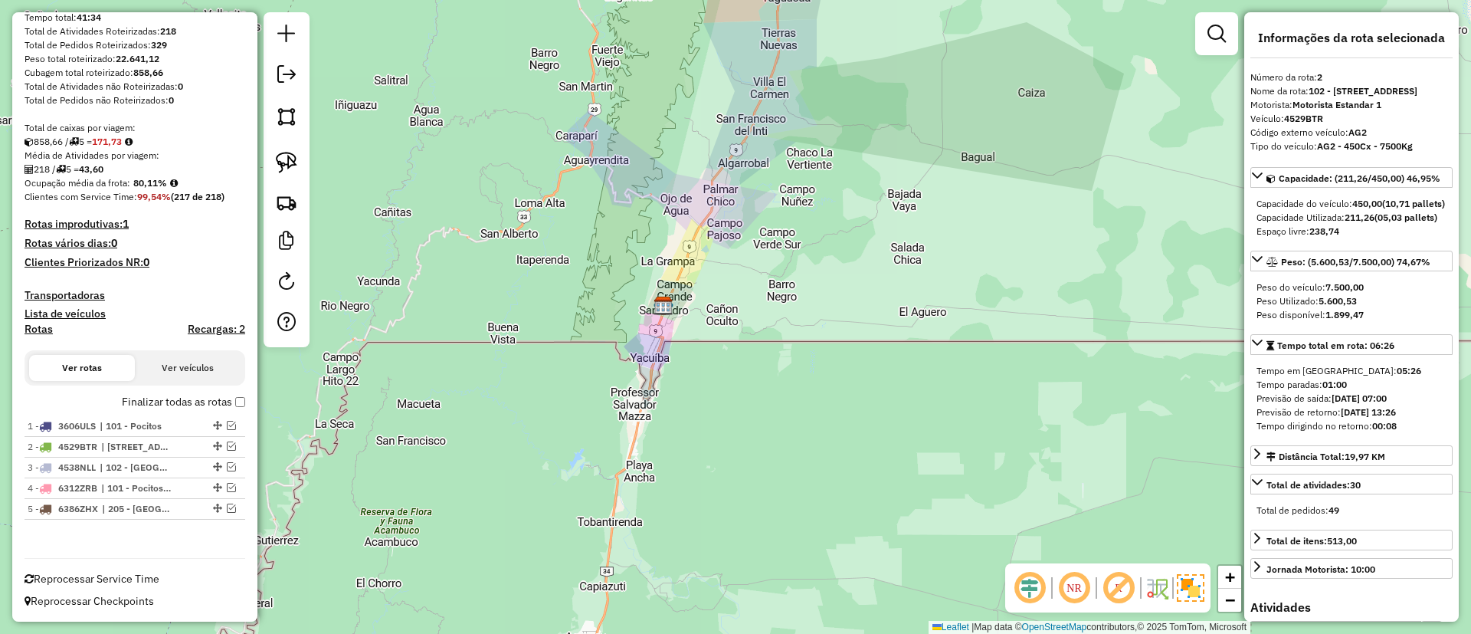
click at [177, 401] on label "Finalizar todas as rotas" at bounding box center [183, 402] width 123 height 16
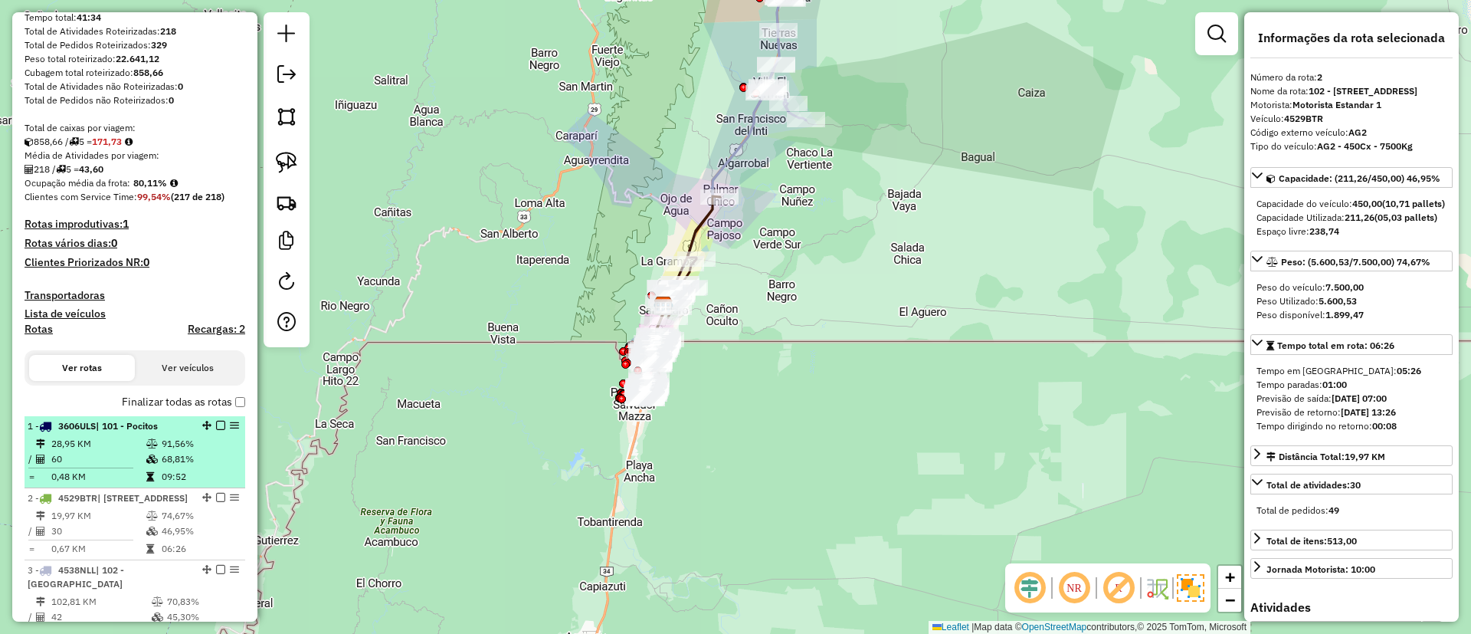
click at [136, 454] on td "60" at bounding box center [98, 458] width 95 height 15
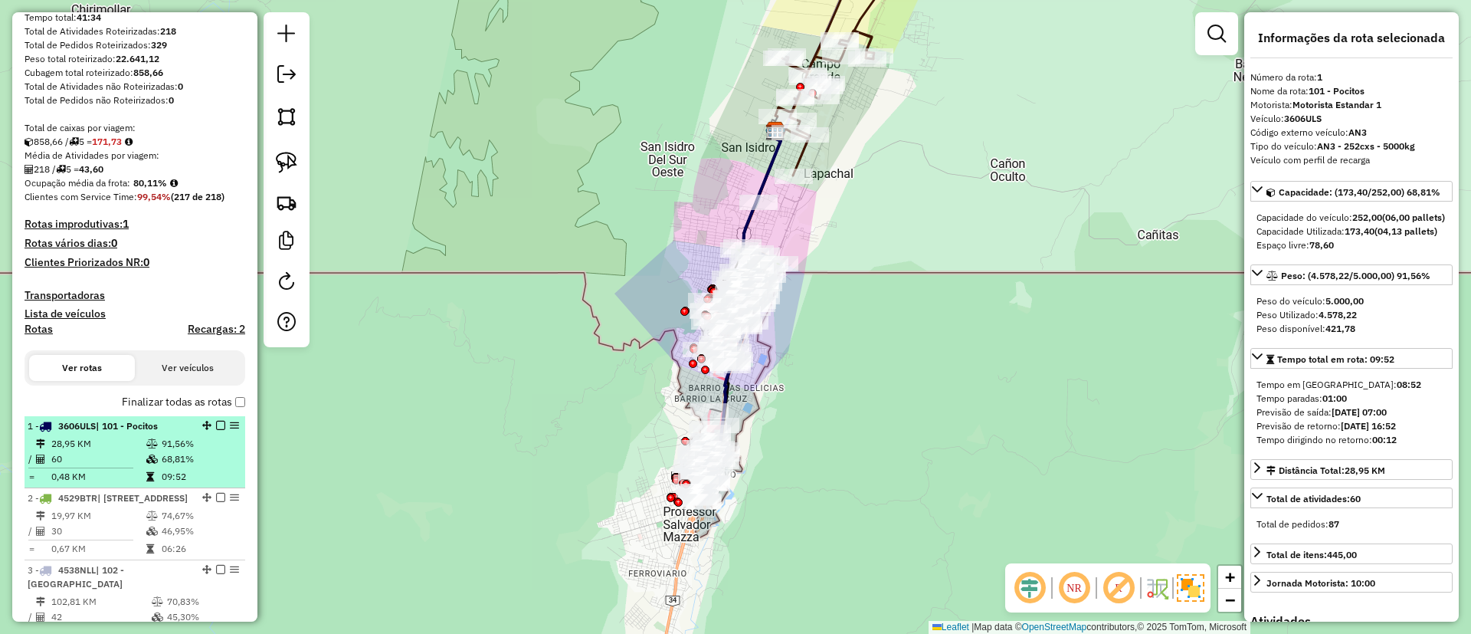
click at [216, 425] on em at bounding box center [220, 425] width 9 height 9
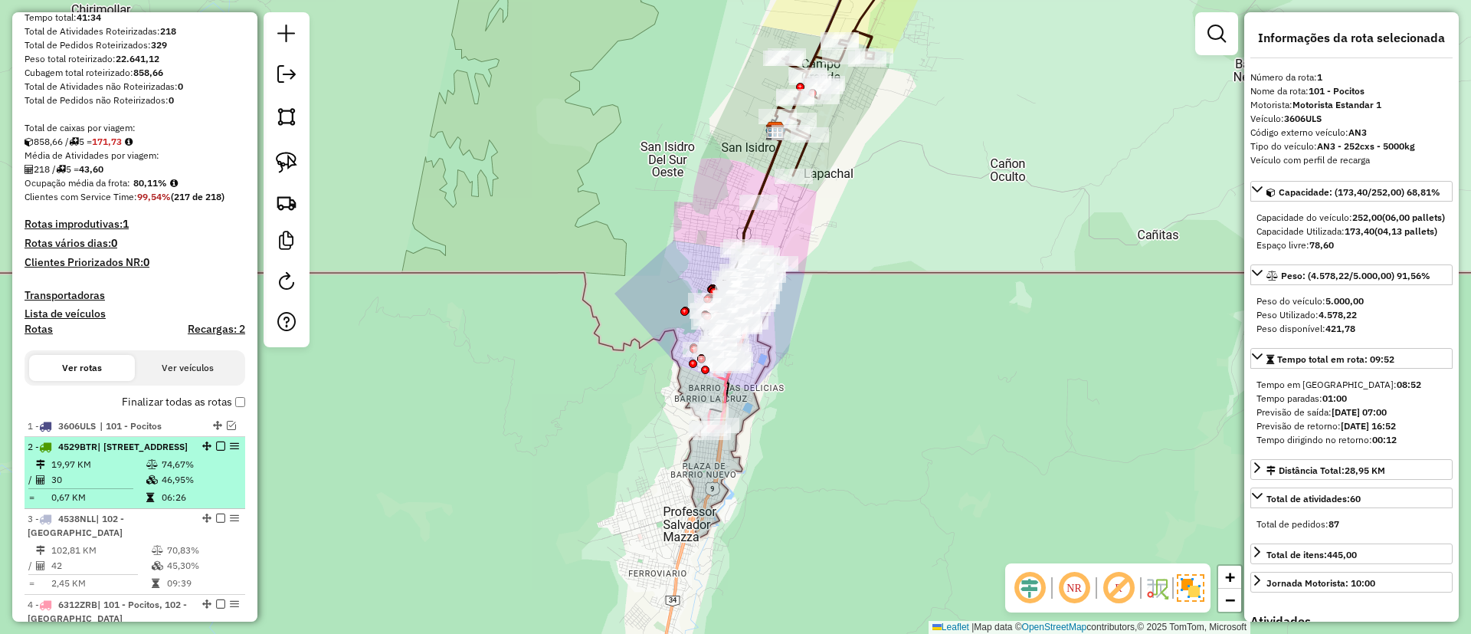
drag, startPoint x: 215, startPoint y: 479, endPoint x: 212, endPoint y: 464, distance: 14.9
click at [215, 472] on td "74,67%" at bounding box center [199, 464] width 77 height 15
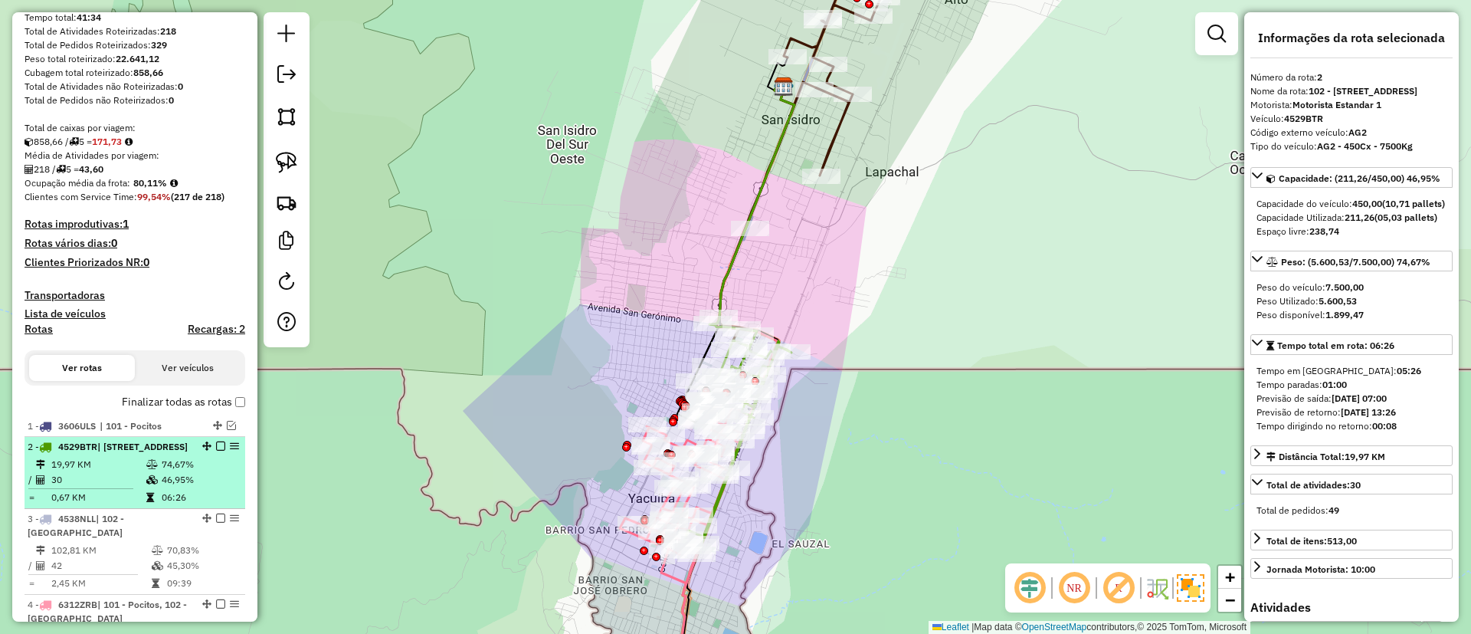
click at [217, 445] on em at bounding box center [220, 445] width 9 height 9
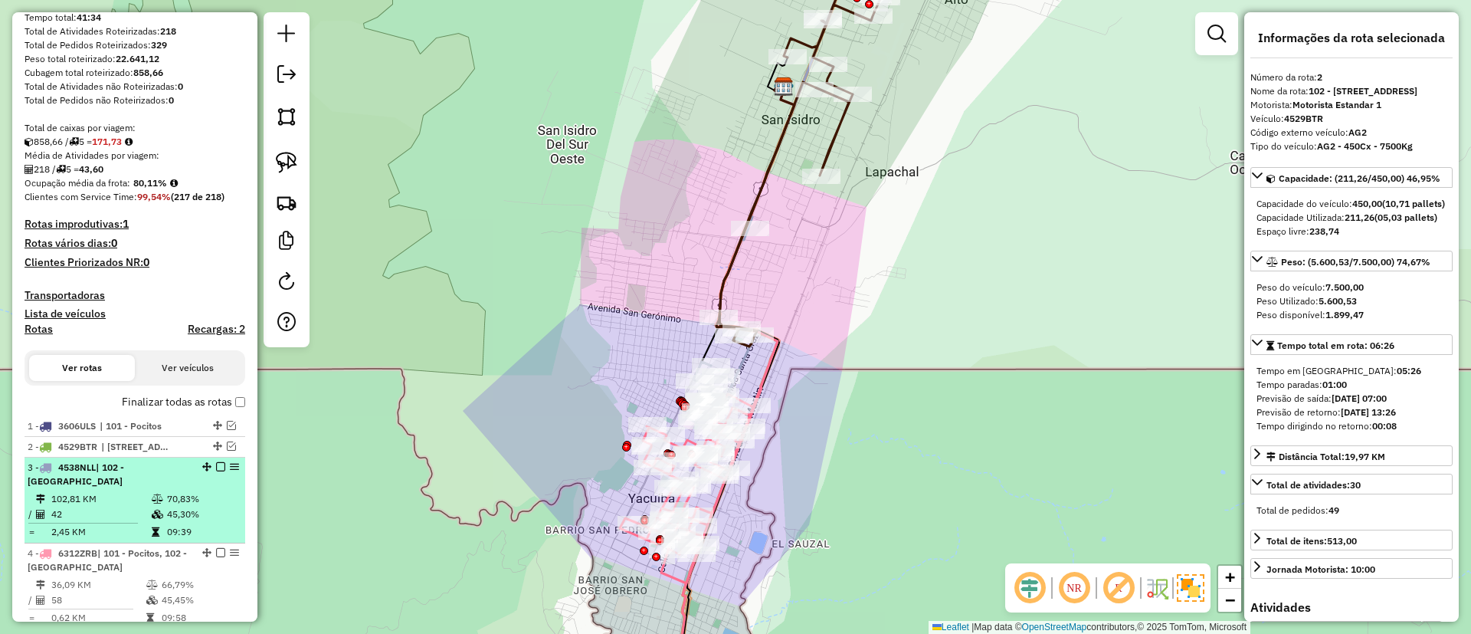
click at [220, 491] on td "70,83%" at bounding box center [202, 498] width 73 height 15
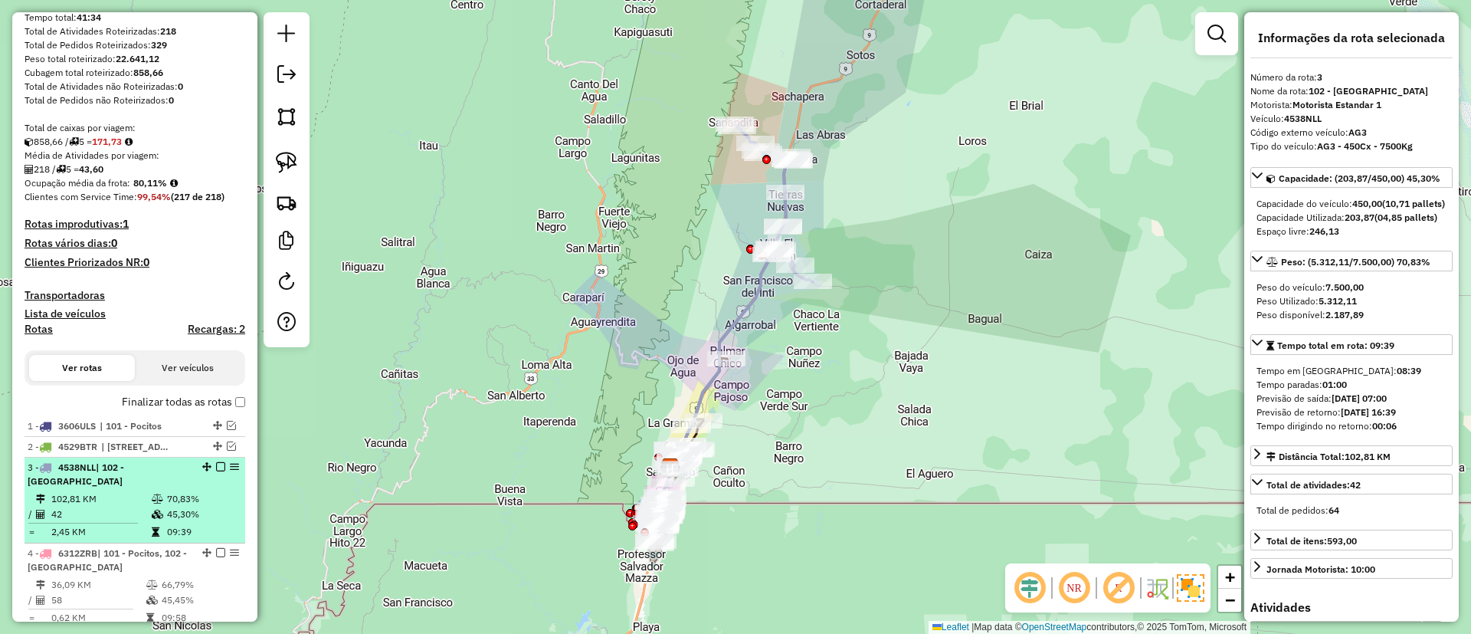
click at [217, 462] on em at bounding box center [220, 466] width 9 height 9
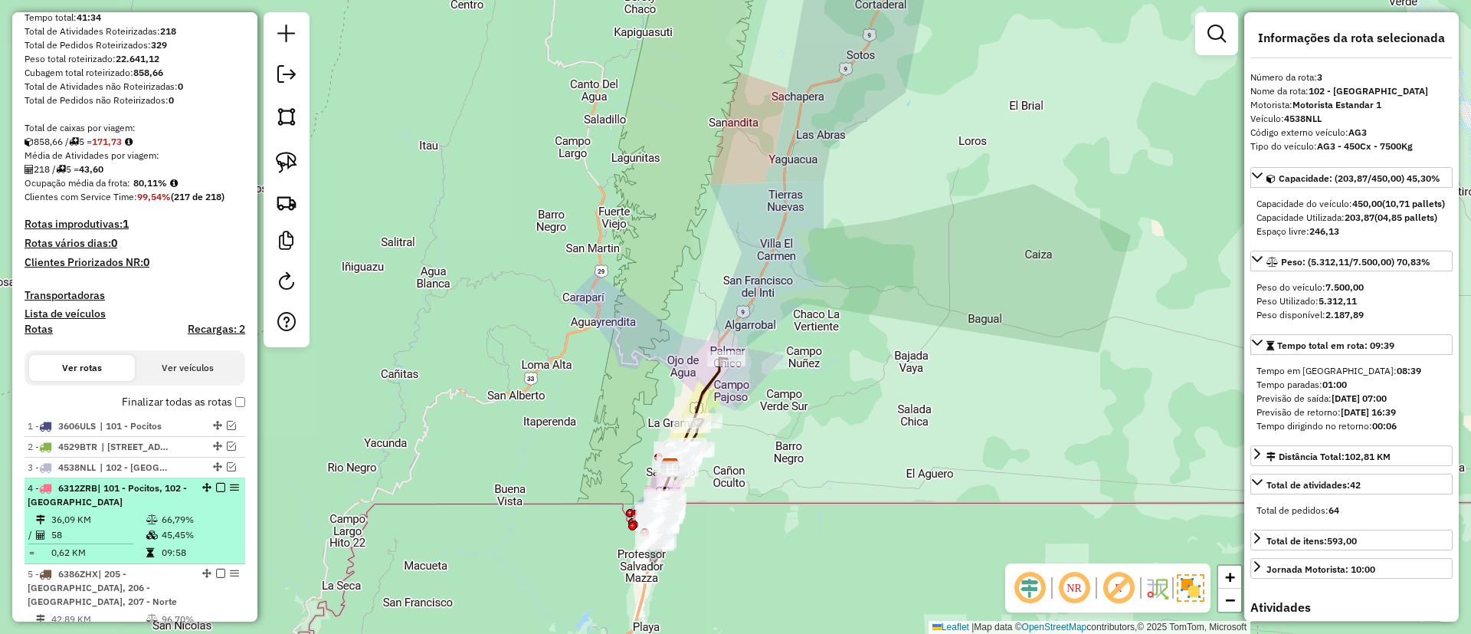
click at [212, 508] on div "4 - 6312ZRB | 101 - [GEOGRAPHIC_DATA], 102 - [GEOGRAPHIC_DATA]" at bounding box center [135, 495] width 215 height 28
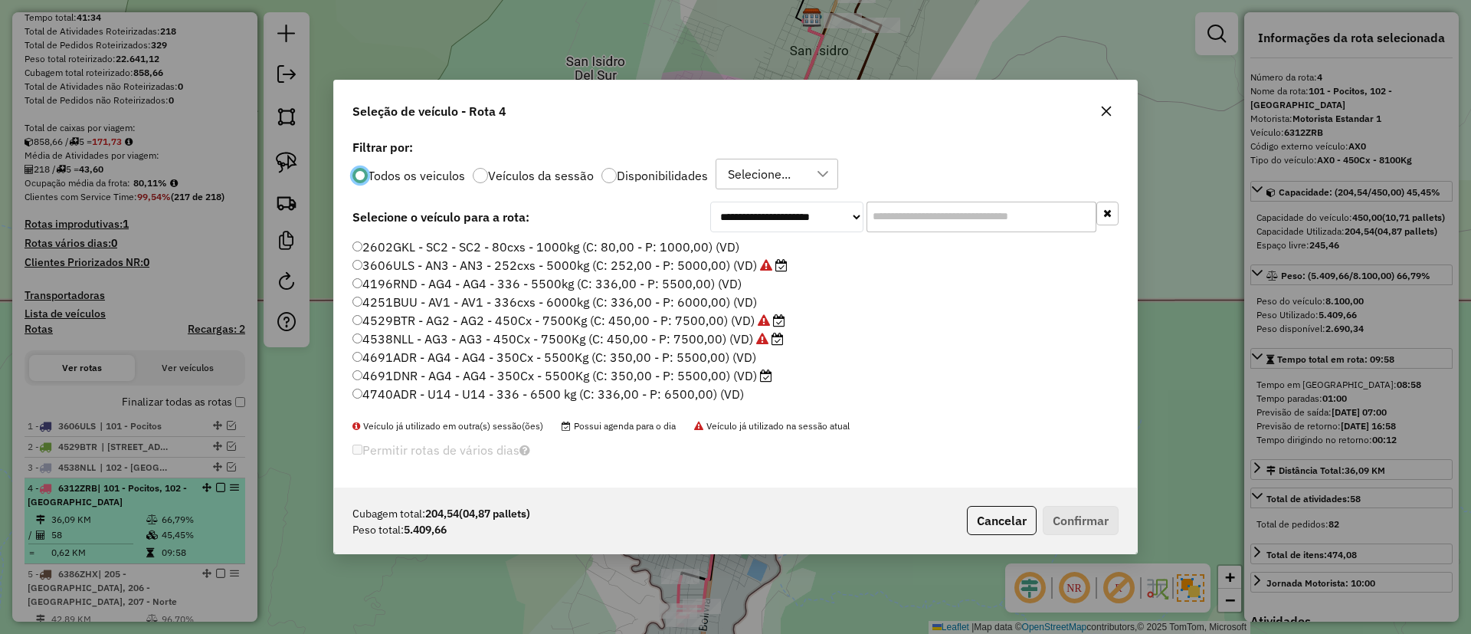
scroll to position [8, 5]
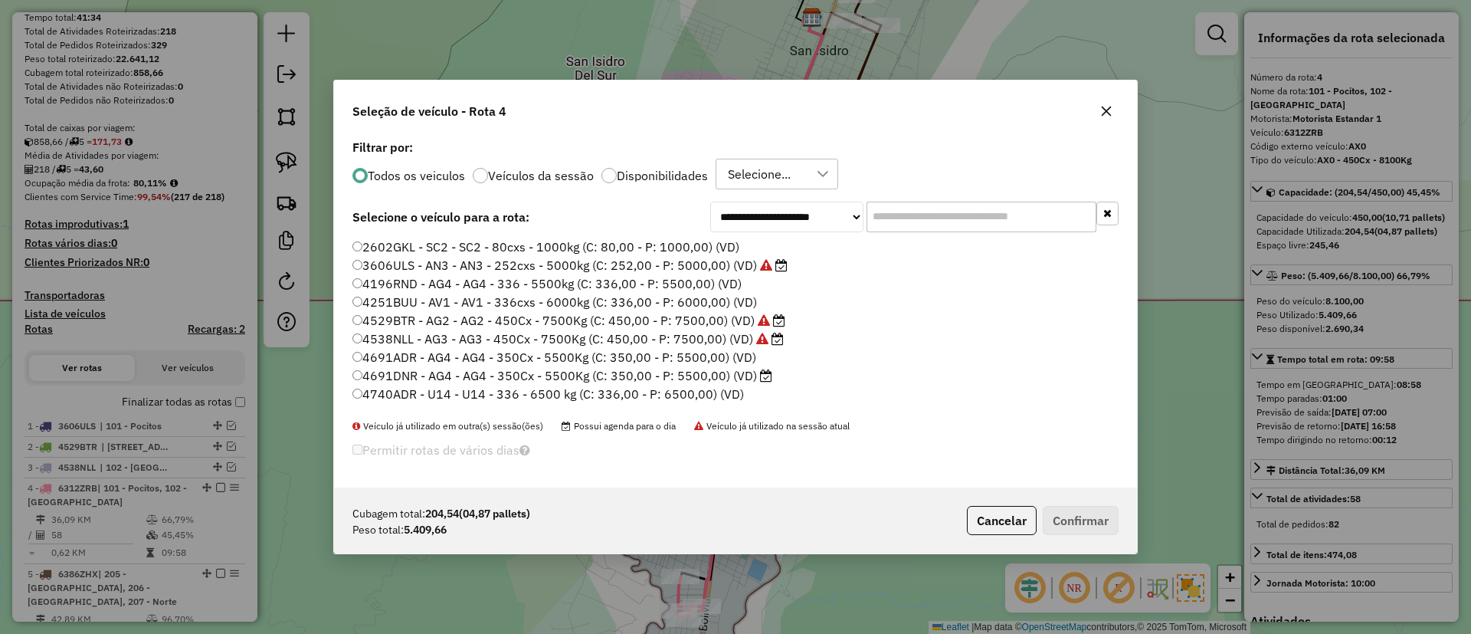
click at [501, 187] on div "Todos os veiculos Veículos da sessão Disponibilidades Selecione..." at bounding box center [736, 174] width 766 height 31
click at [504, 179] on label "Veículos da sessão" at bounding box center [541, 175] width 106 height 12
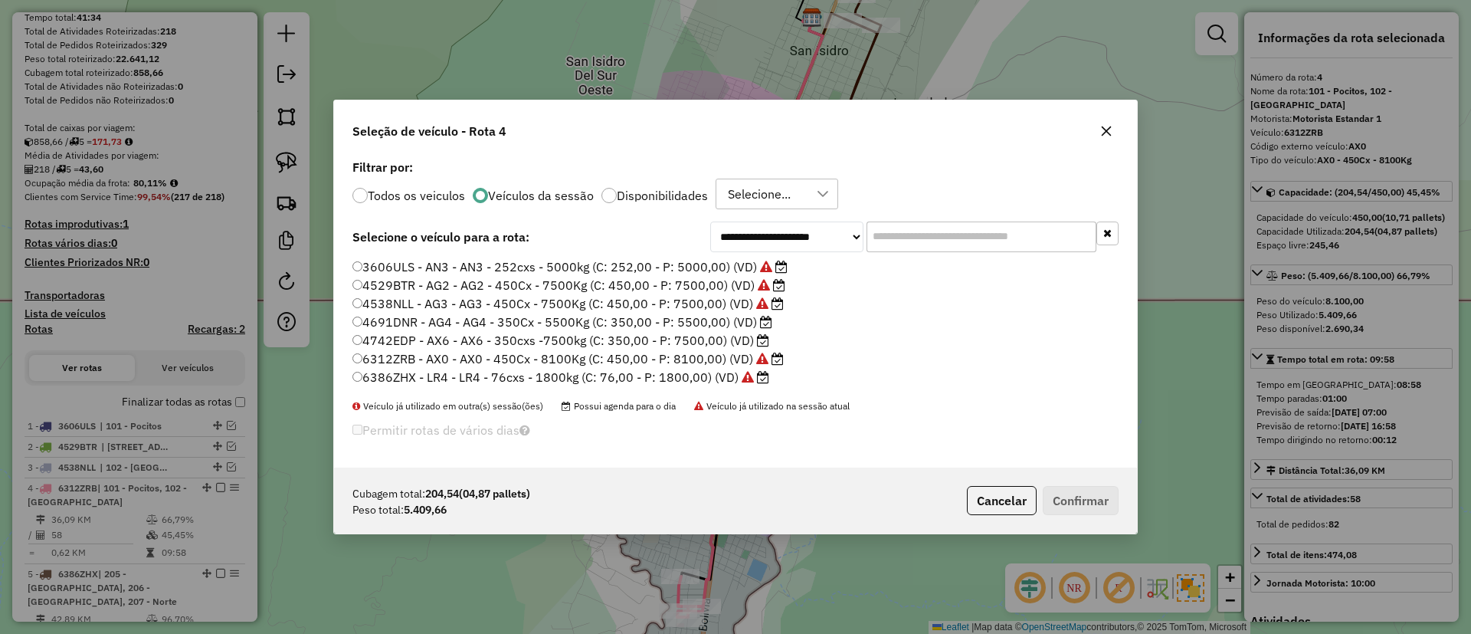
click at [741, 322] on label "4691DNR - AG4 - AG4 - 350Cx - 5500Kg (C: 350,00 - P: 5500,00) (VD)" at bounding box center [563, 322] width 420 height 18
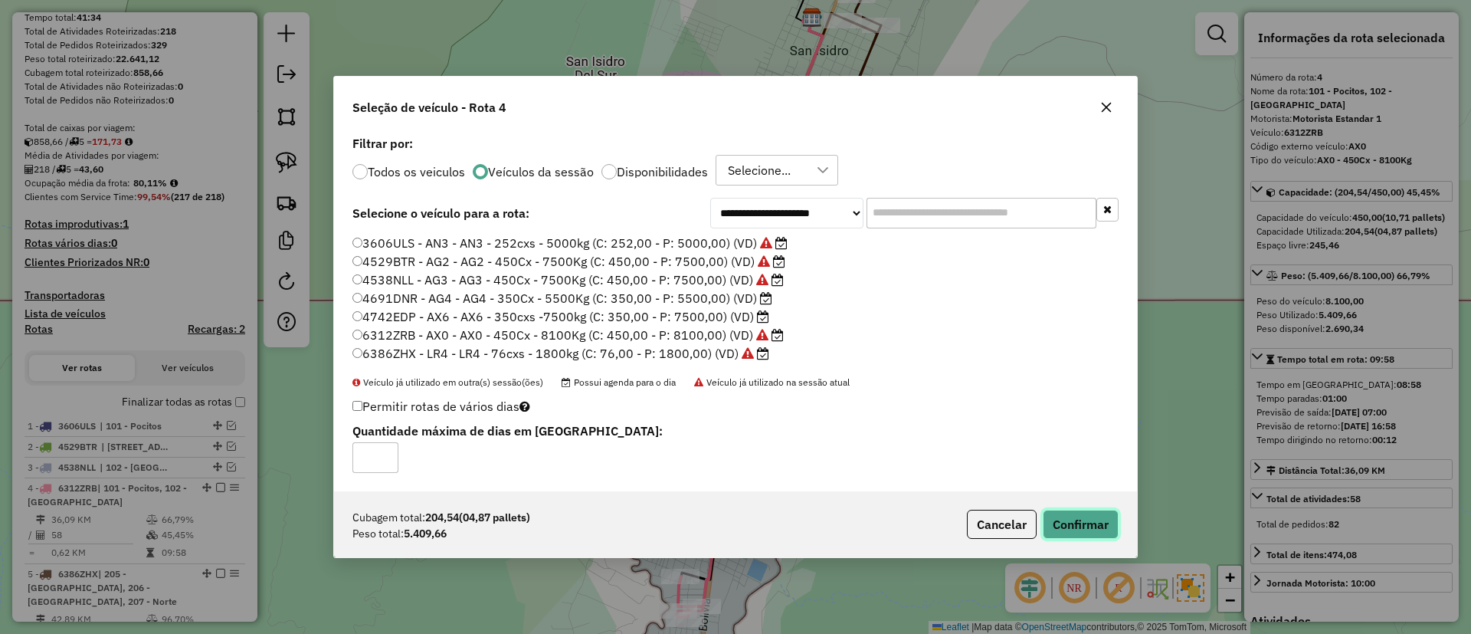
click at [1065, 515] on button "Confirmar" at bounding box center [1081, 524] width 76 height 29
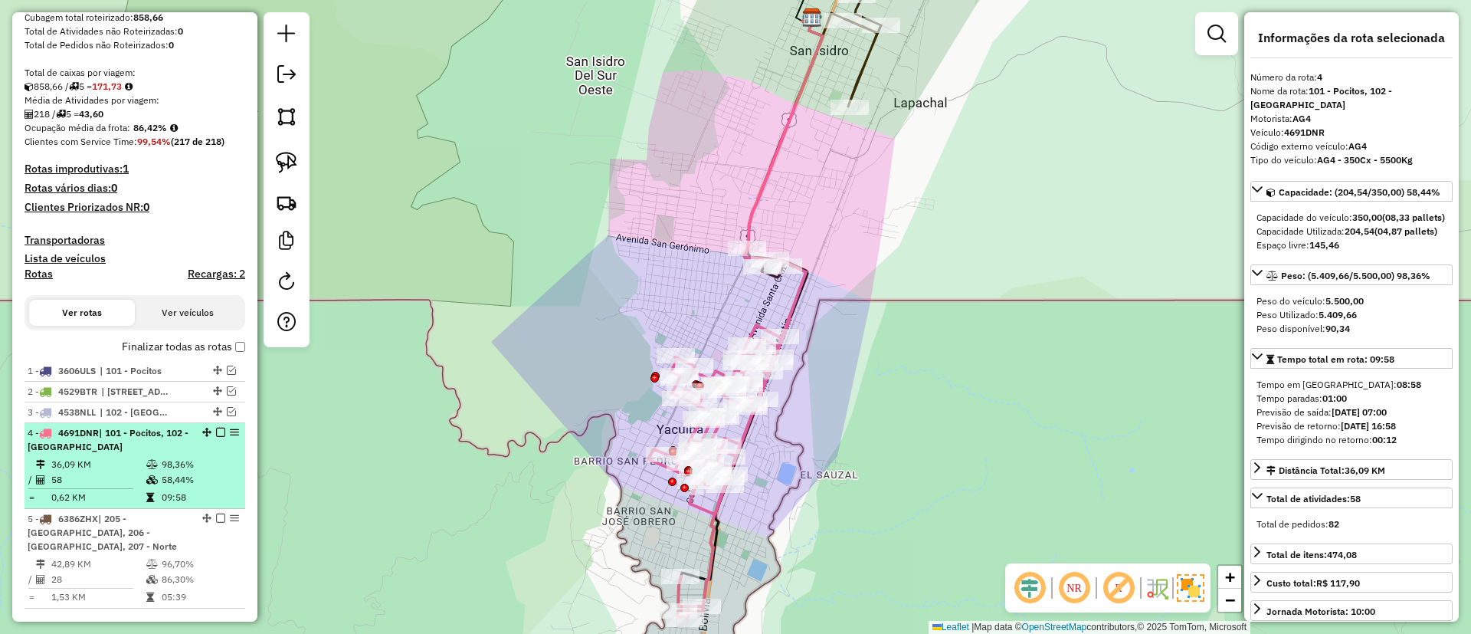
scroll to position [344, 0]
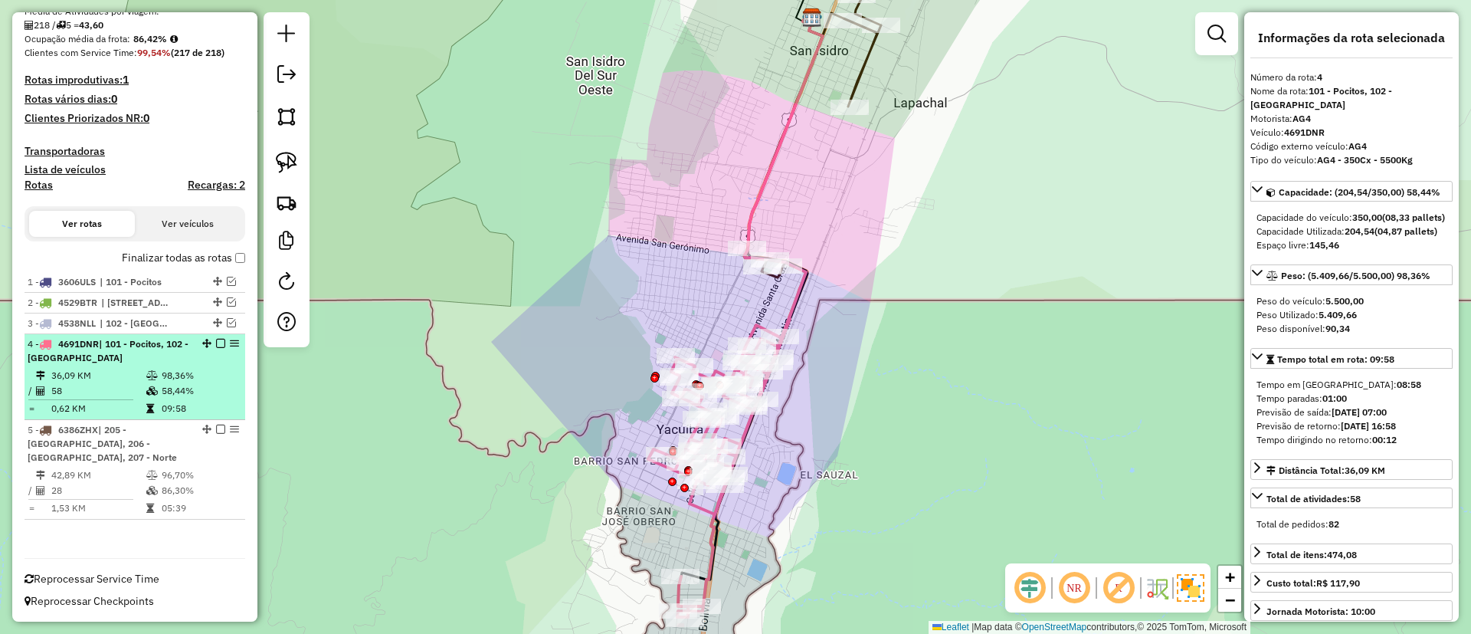
click at [216, 343] on em at bounding box center [220, 343] width 9 height 9
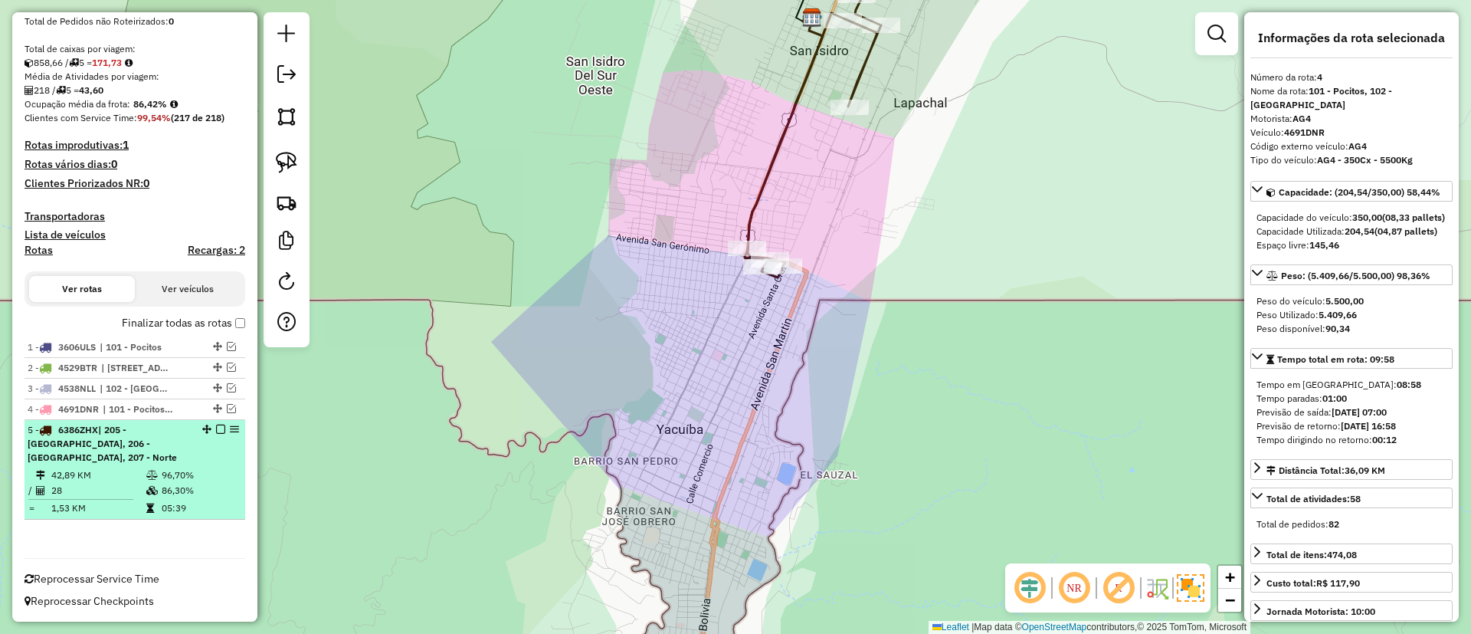
click at [189, 464] on div "5 - 6386ZHX | 205 - [GEOGRAPHIC_DATA], 206 - [GEOGRAPHIC_DATA], 207 - Norte" at bounding box center [135, 443] width 215 height 41
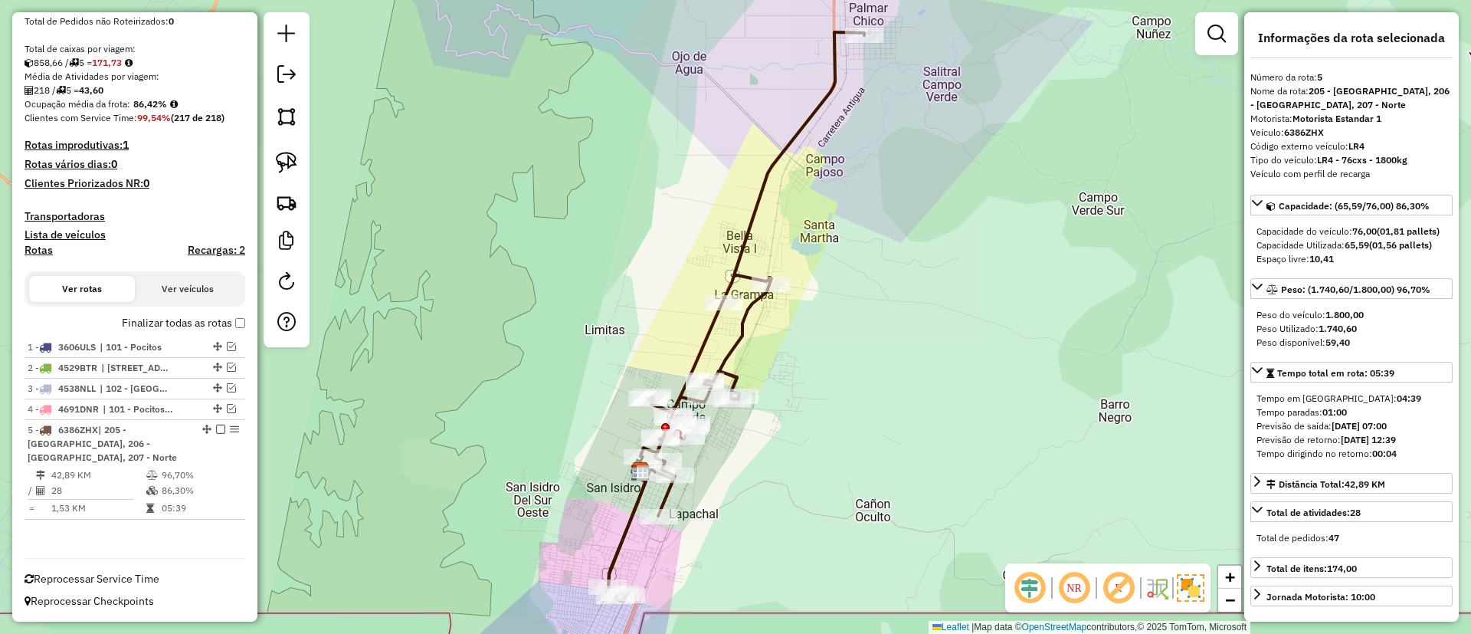
click at [189, 323] on label "Finalizar todas as rotas" at bounding box center [183, 323] width 123 height 16
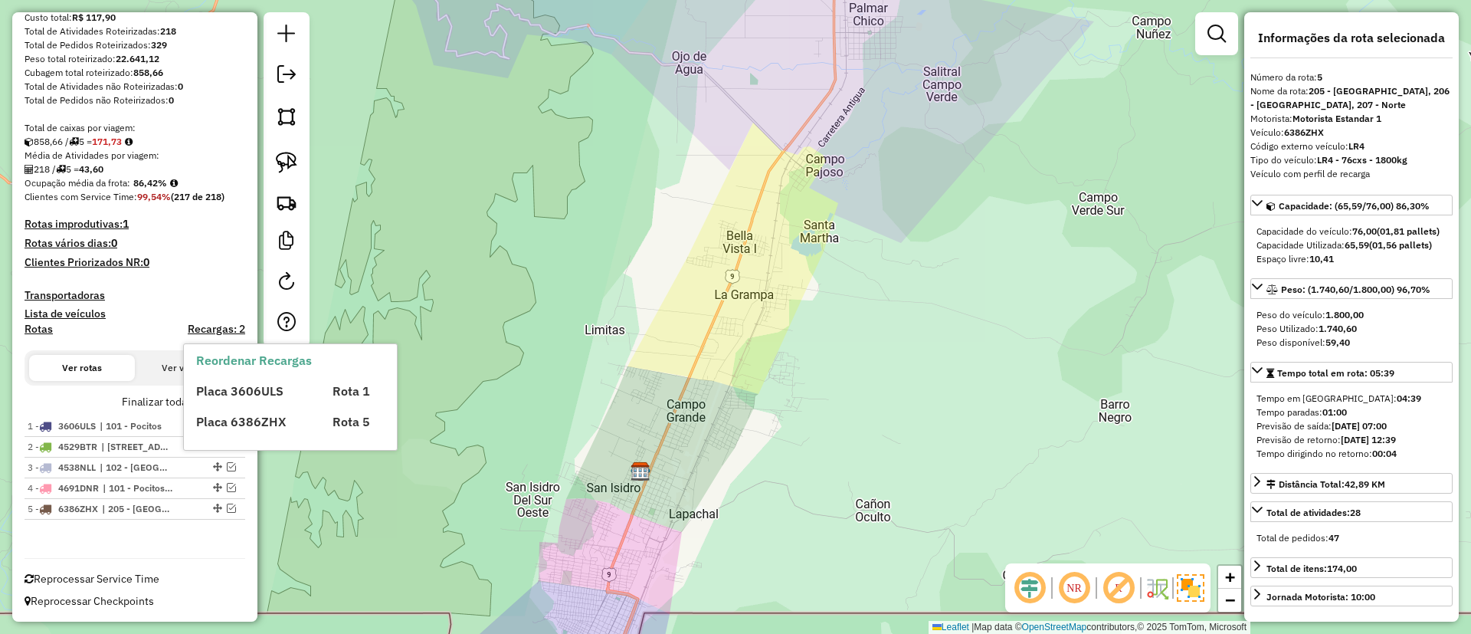
click at [160, 398] on label "Finalizar todas as rotas" at bounding box center [183, 402] width 123 height 16
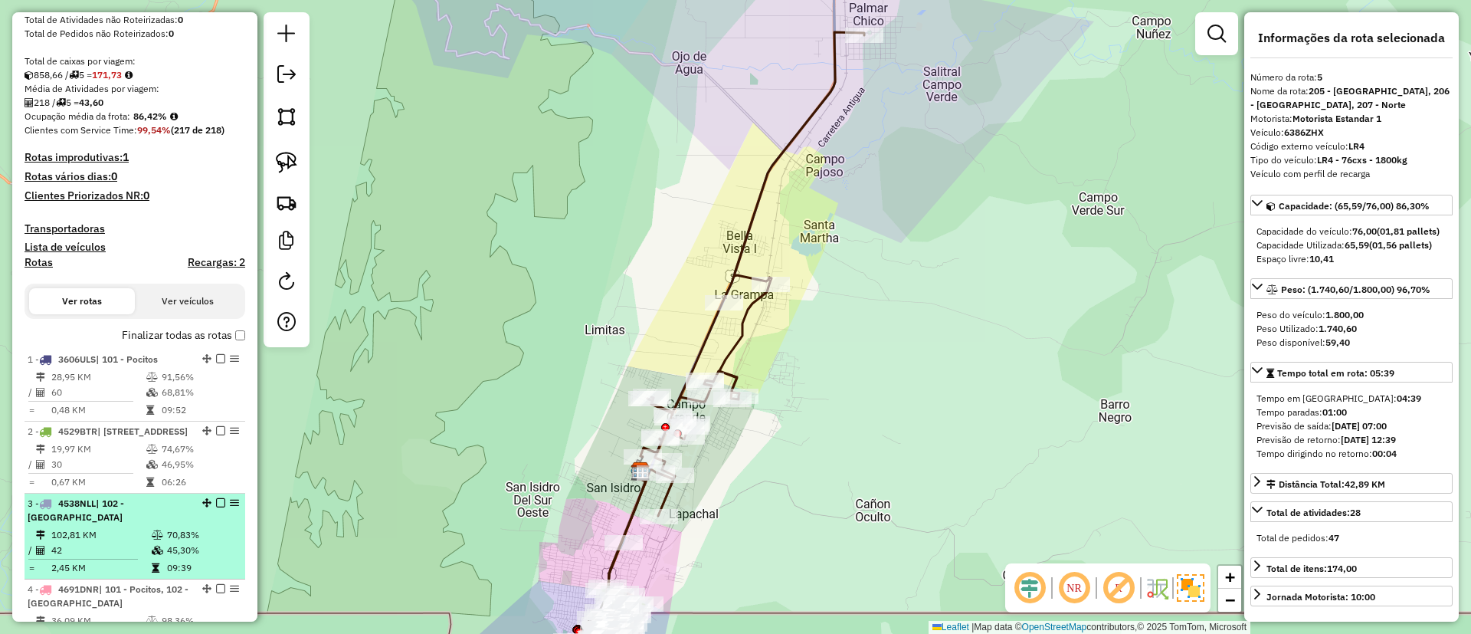
scroll to position [315, 0]
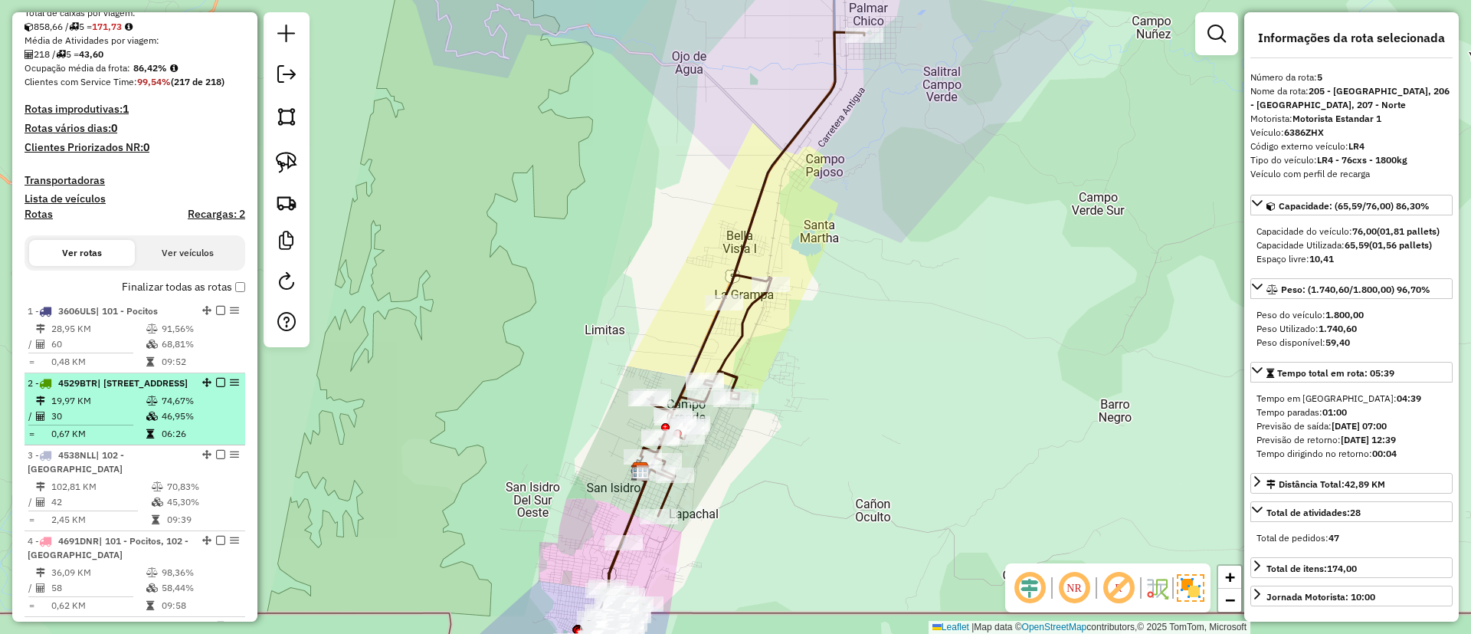
click at [168, 408] on td "74,67%" at bounding box center [199, 400] width 77 height 15
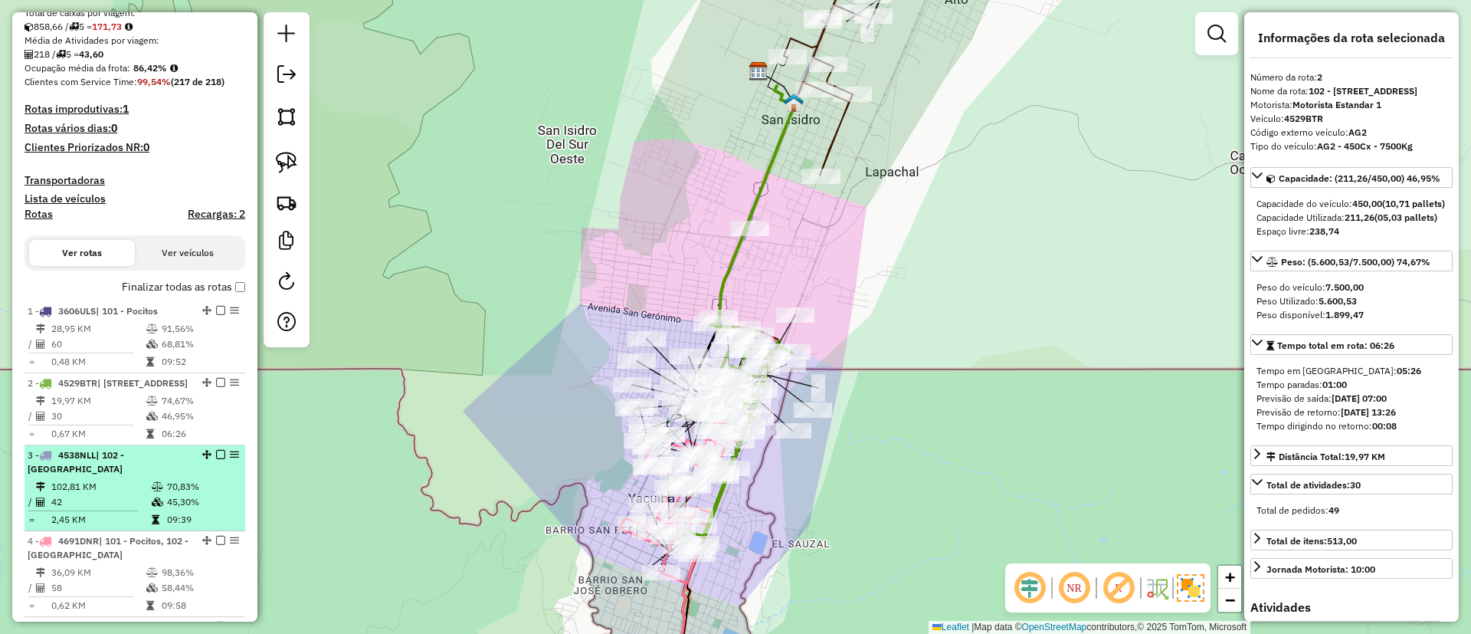
click at [155, 490] on li "3 - 4538NLL | 102 - [GEOGRAPHIC_DATA] 102,81 KM 70,83% / 42 45,30% = 2,45 KM 09…" at bounding box center [135, 488] width 221 height 86
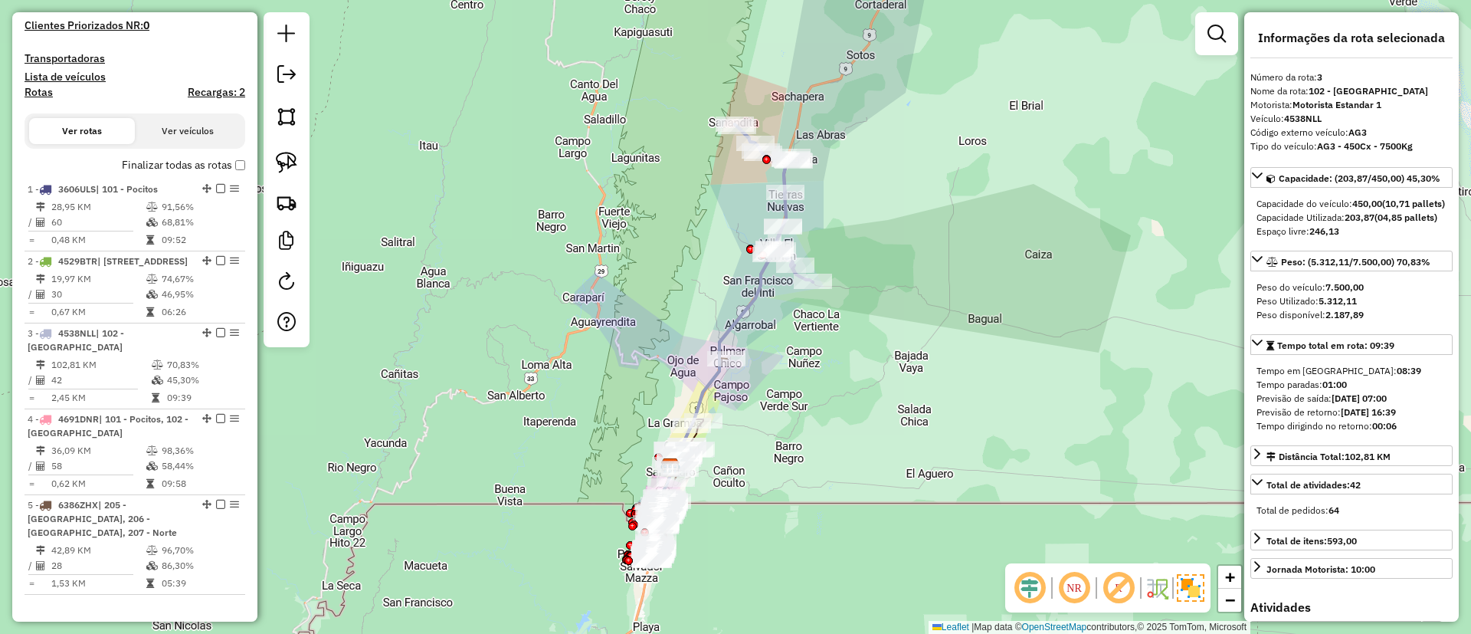
scroll to position [526, 0]
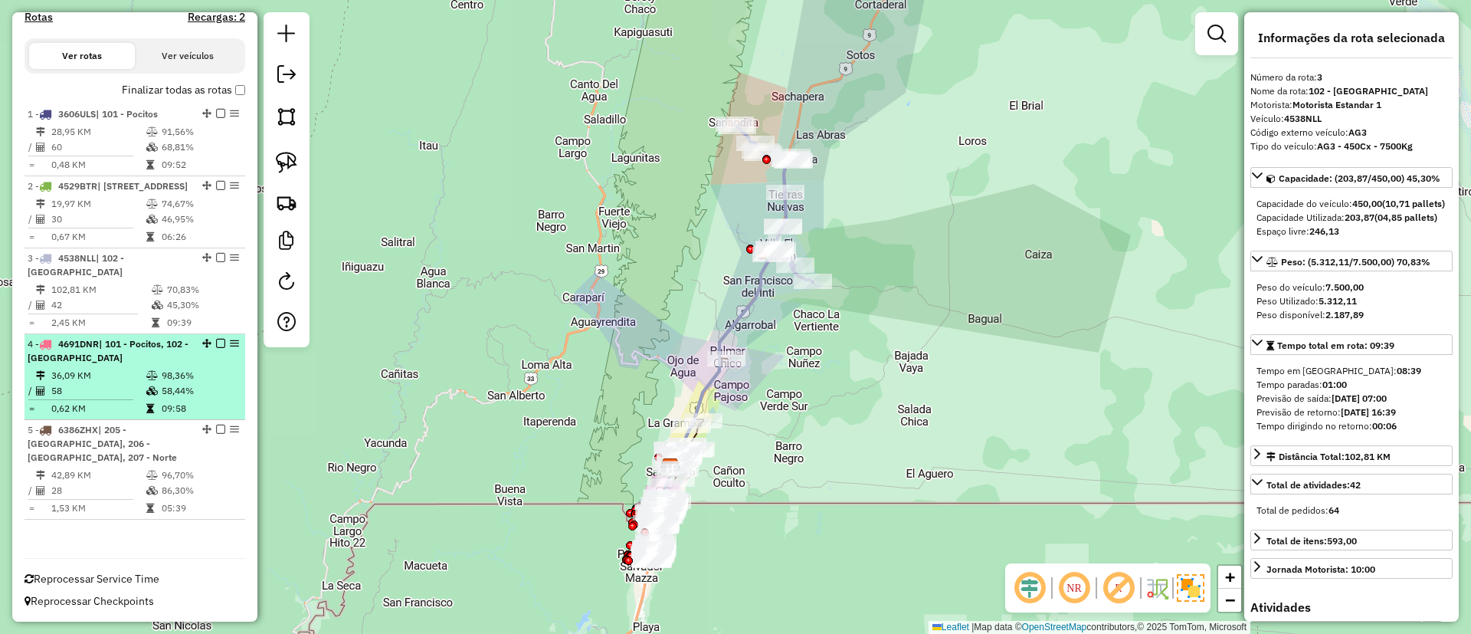
click at [116, 392] on td "58" at bounding box center [98, 390] width 95 height 15
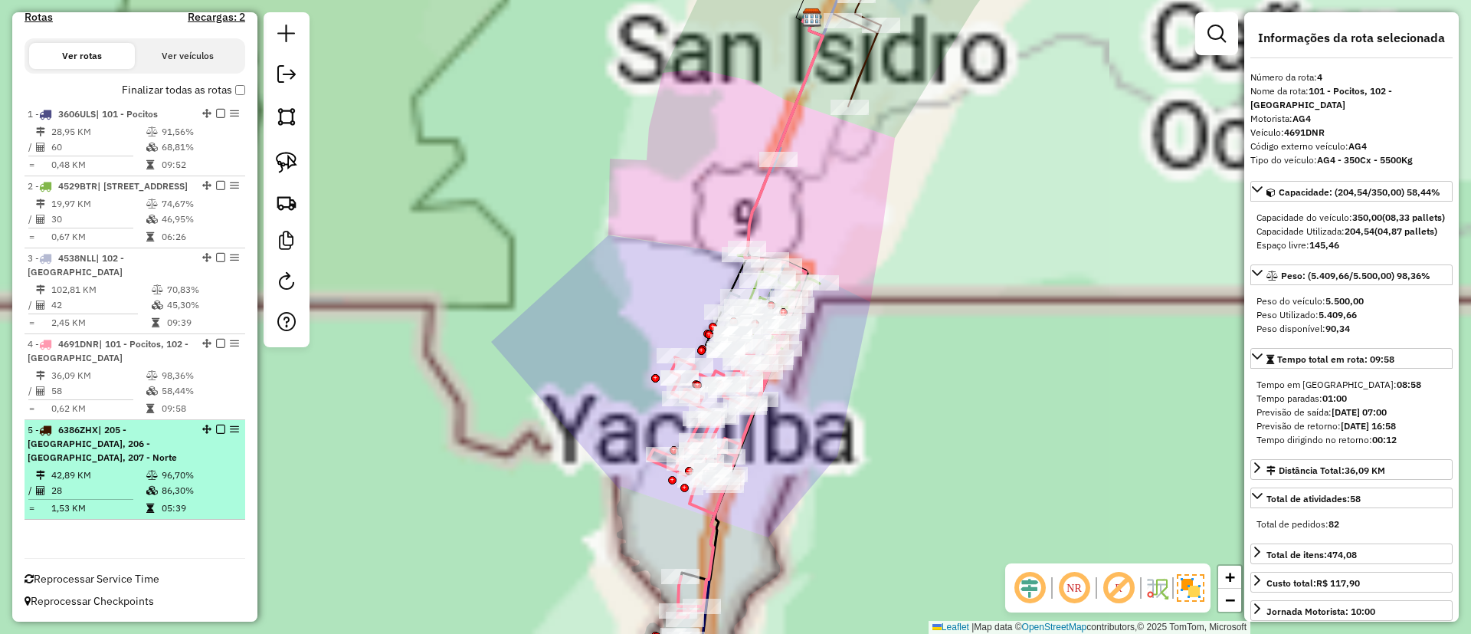
click at [126, 475] on td "42,89 KM" at bounding box center [98, 474] width 95 height 15
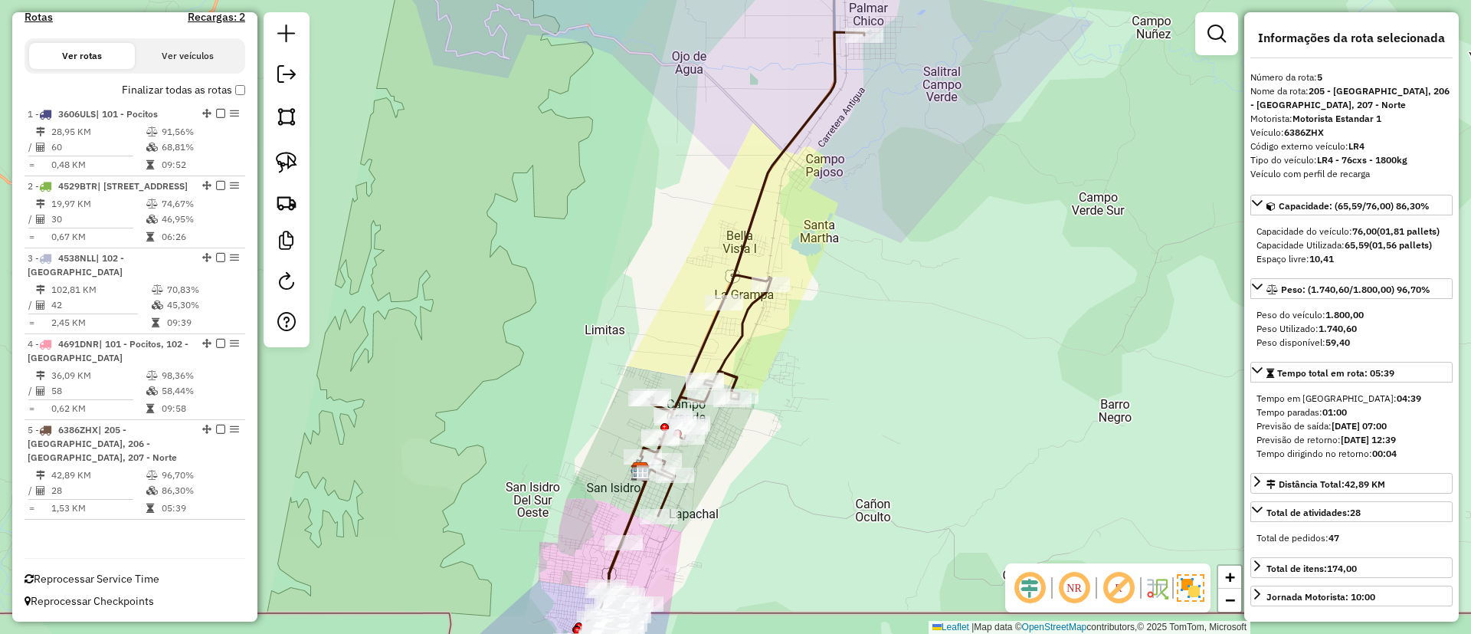
click at [188, 82] on label "Finalizar todas as rotas" at bounding box center [183, 90] width 123 height 16
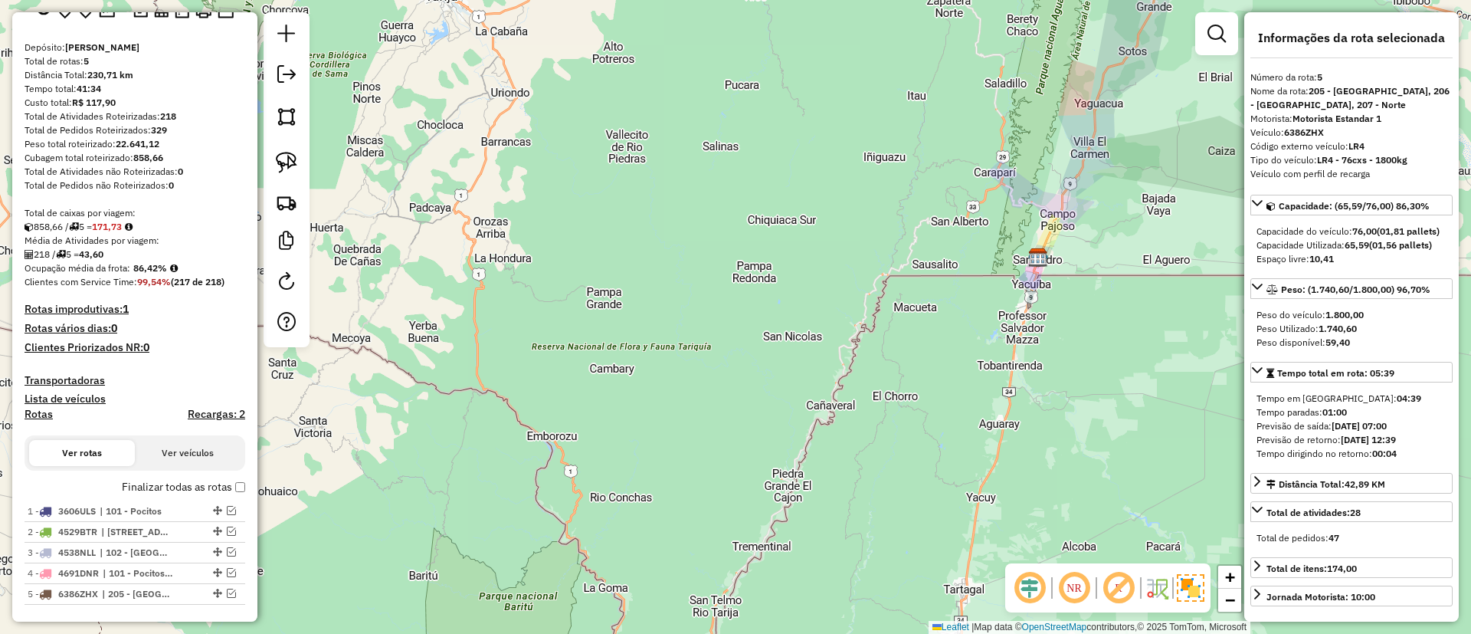
scroll to position [0, 0]
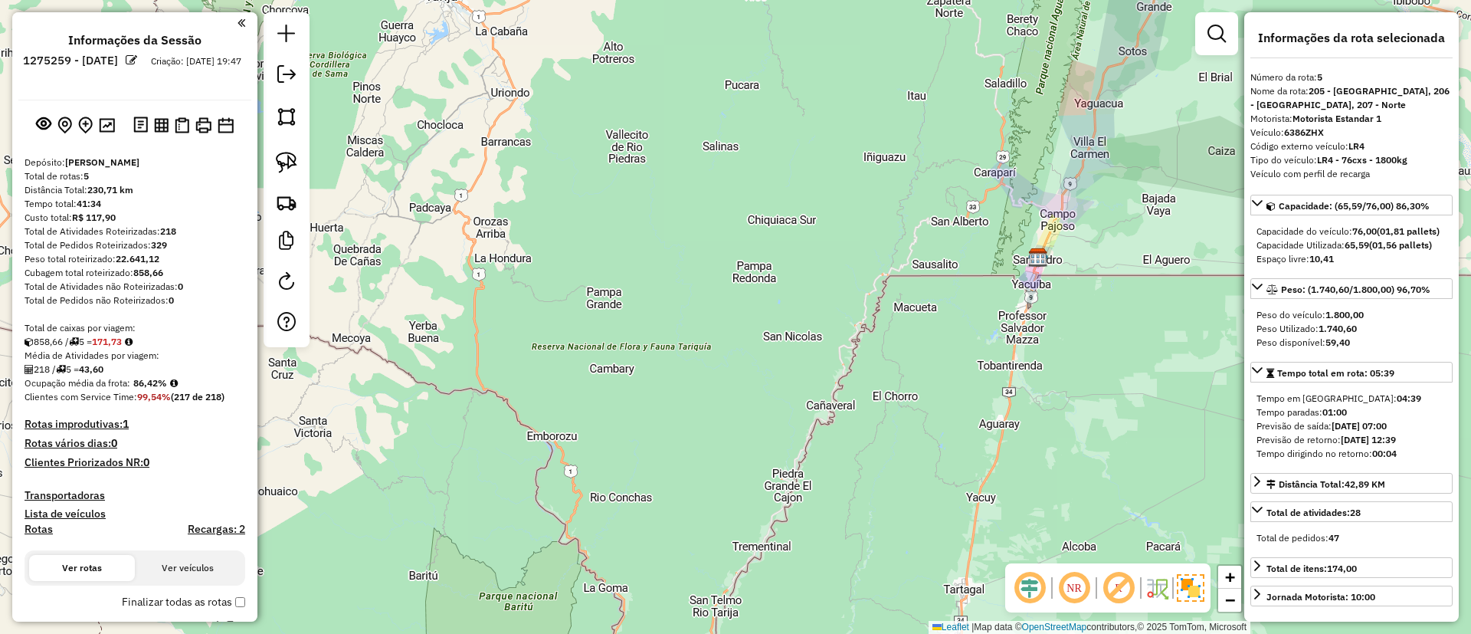
click at [207, 532] on h4 "Recargas: 2" at bounding box center [216, 529] width 57 height 13
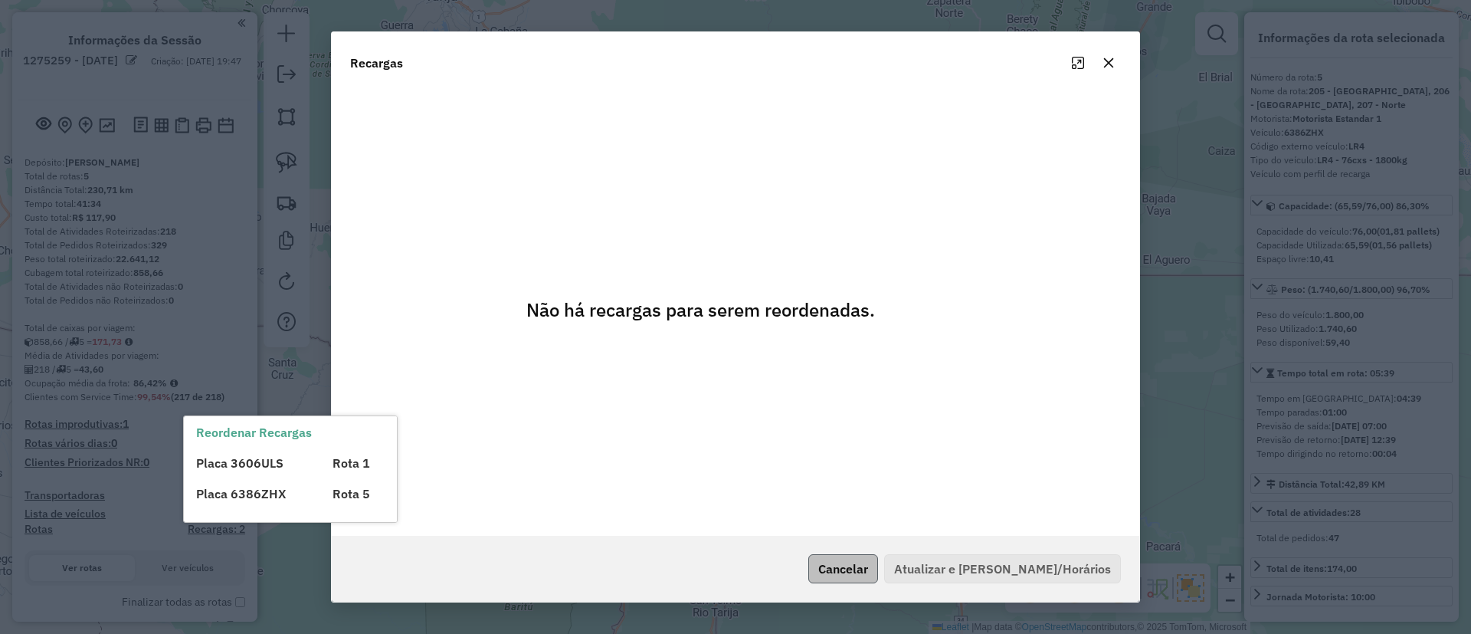
click at [878, 575] on button "Cancelar" at bounding box center [844, 568] width 70 height 29
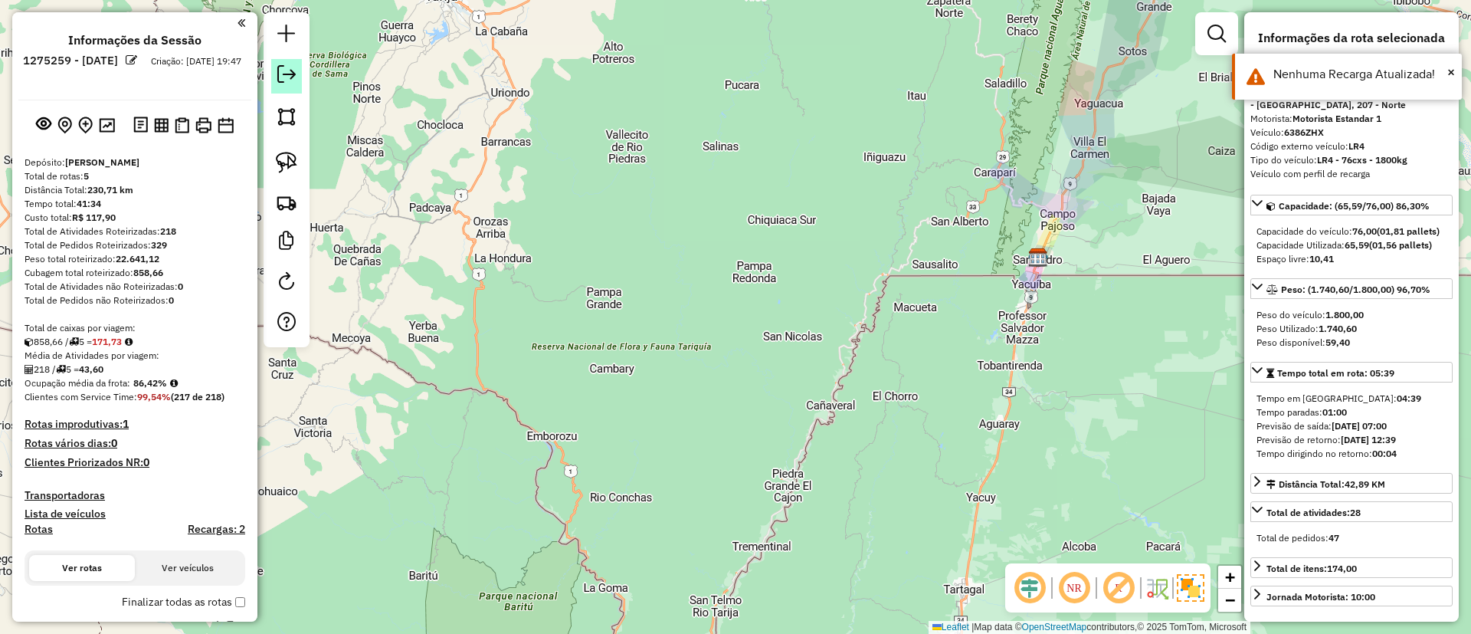
click at [284, 72] on em at bounding box center [286, 74] width 18 height 18
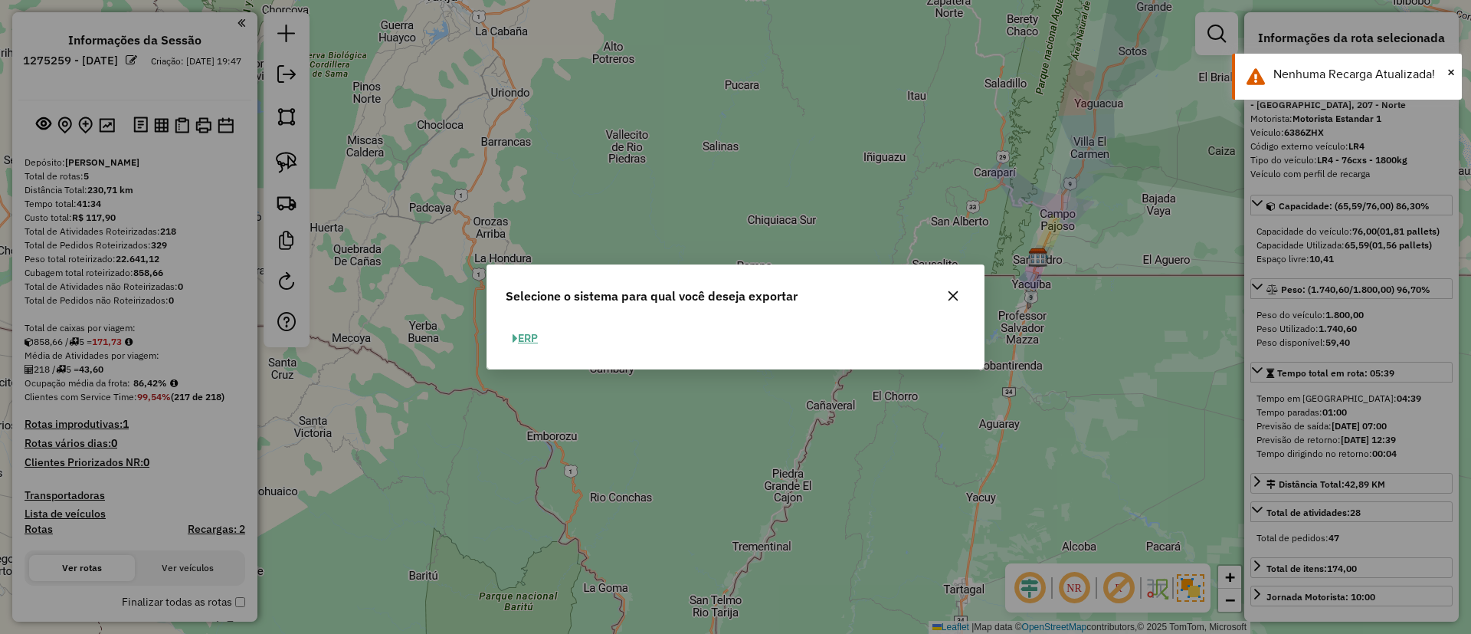
click at [540, 333] on button "ERP" at bounding box center [525, 338] width 39 height 24
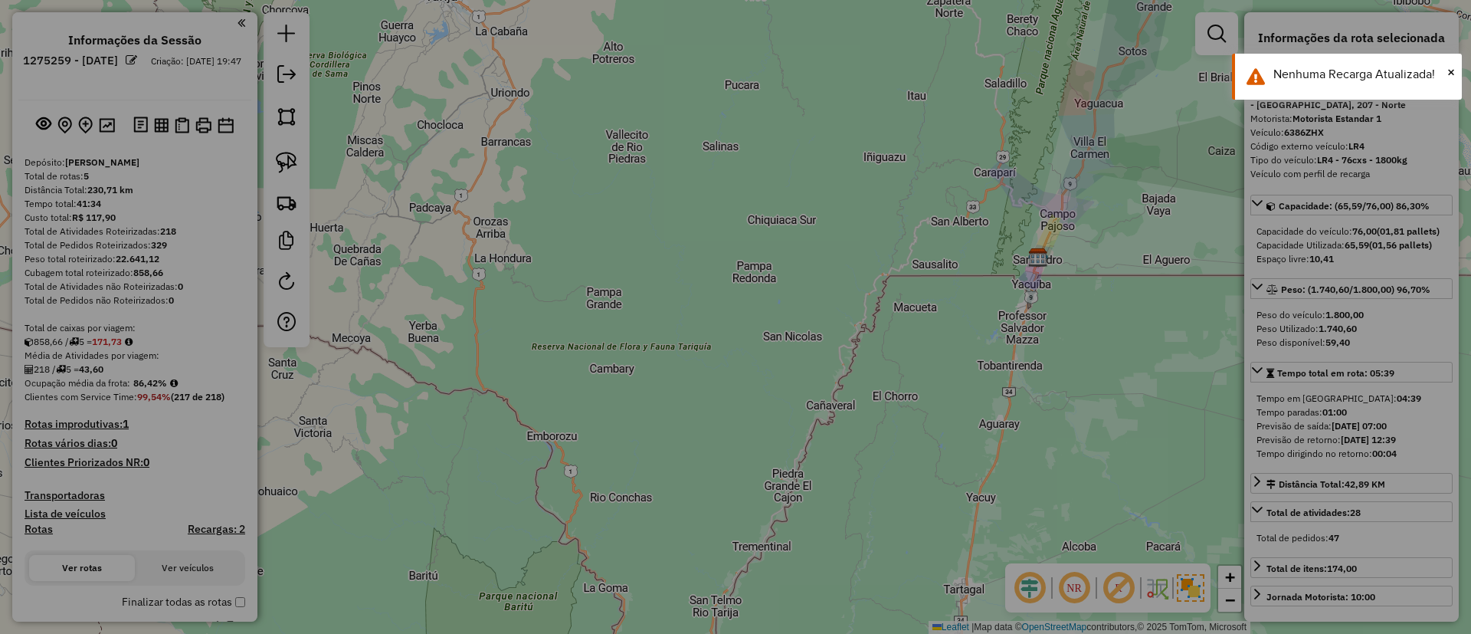
select select "**"
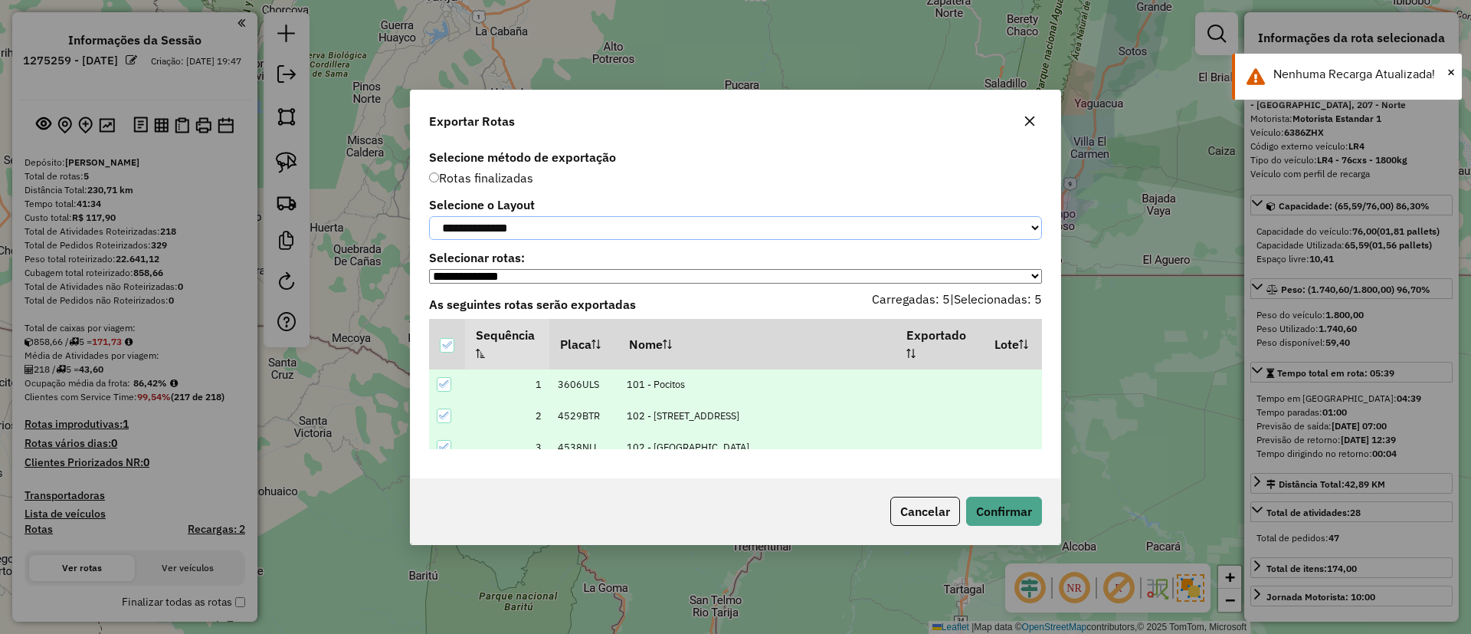
click at [532, 223] on select "**********" at bounding box center [735, 228] width 613 height 24
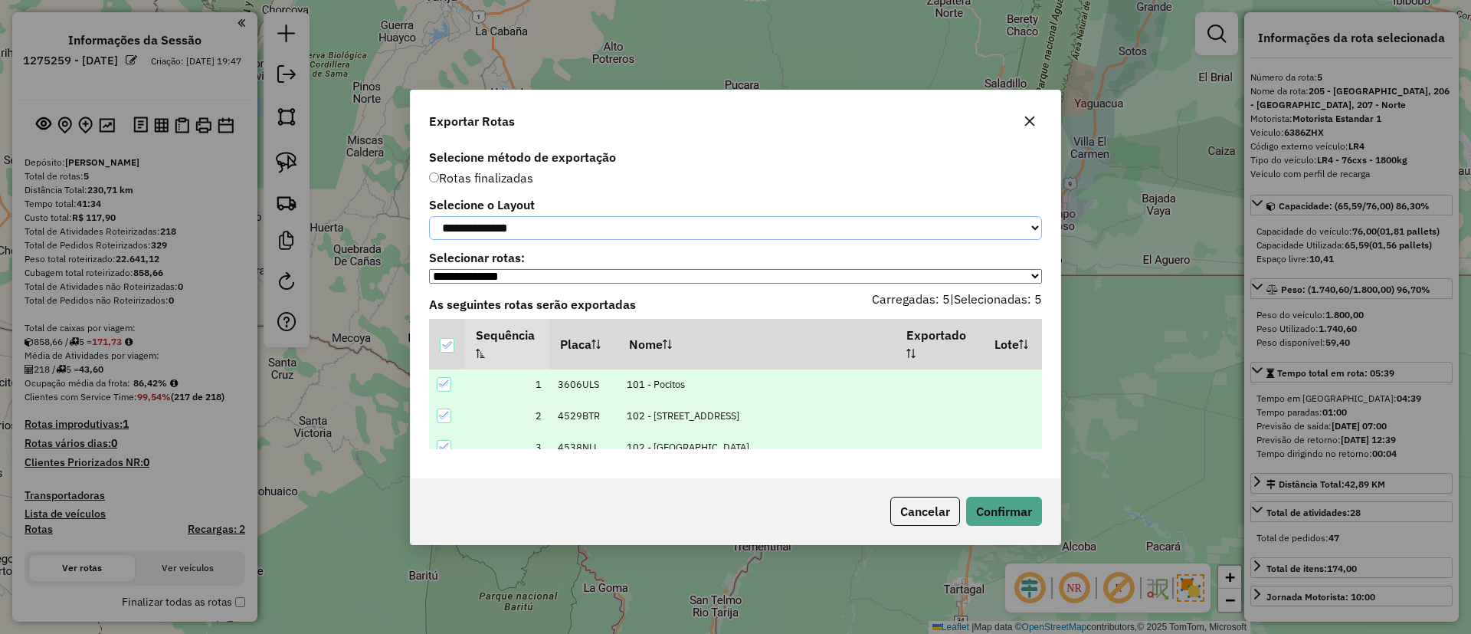
select select "*********"
click at [429, 216] on select "**********" at bounding box center [735, 228] width 613 height 24
click at [992, 523] on button "Confirmar" at bounding box center [1004, 511] width 76 height 29
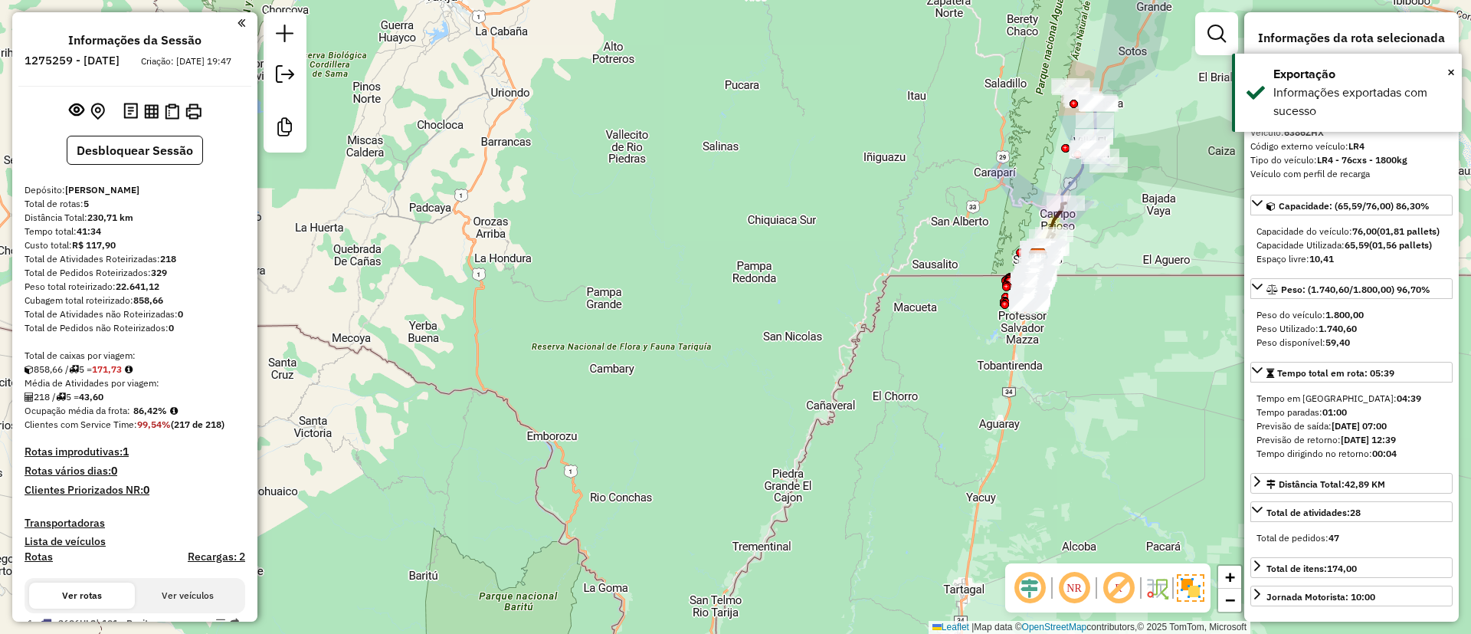
scroll to position [461, 0]
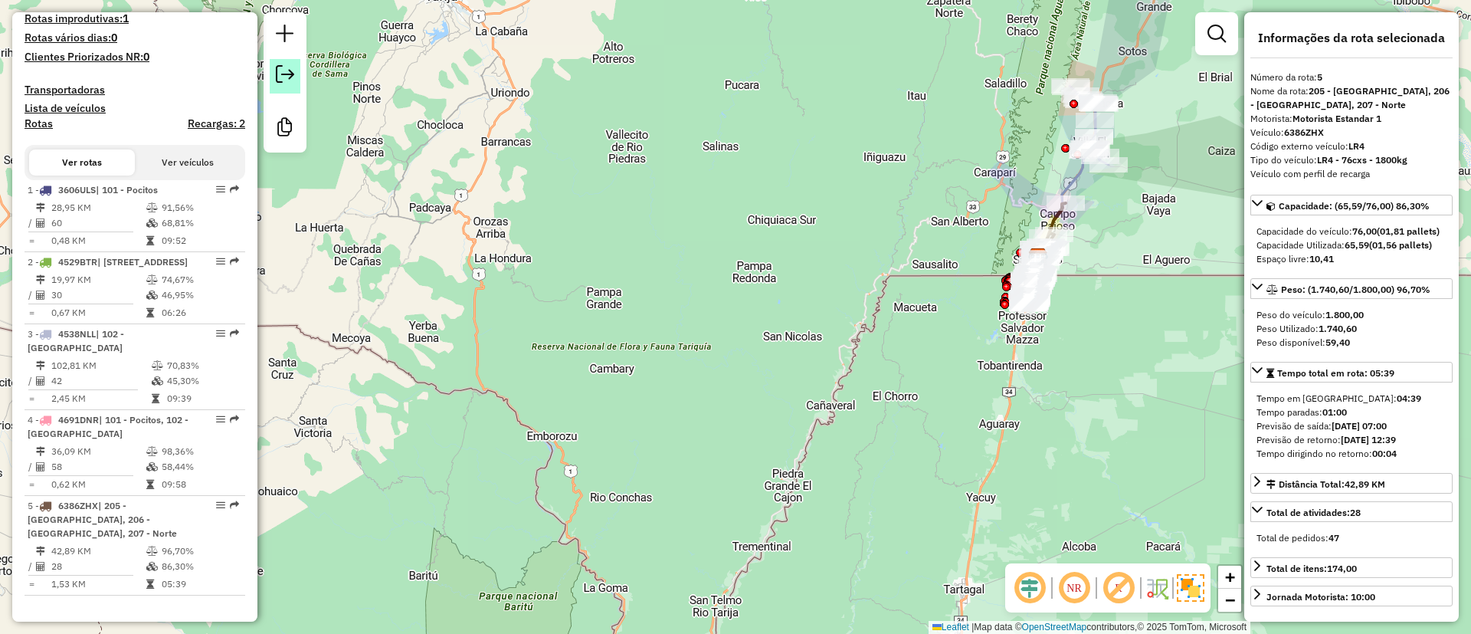
click at [290, 81] on em at bounding box center [285, 74] width 18 height 18
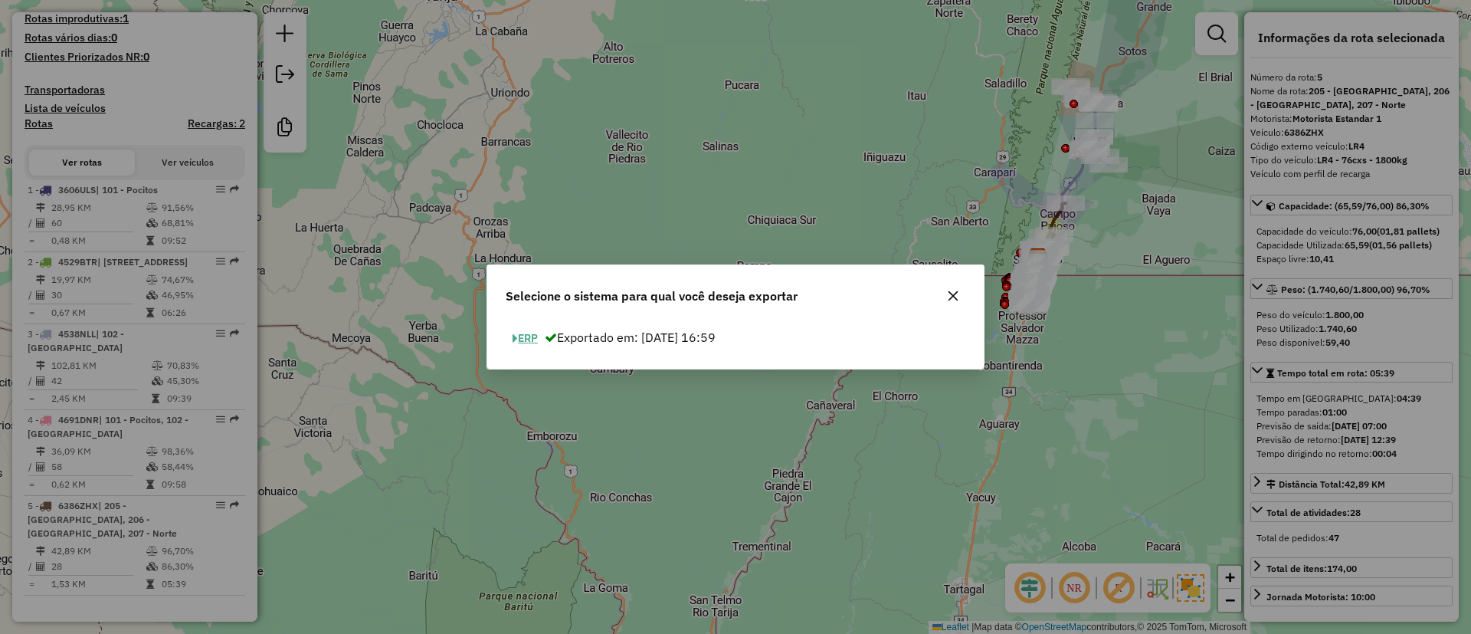
click at [530, 330] on button "ERP" at bounding box center [525, 338] width 39 height 24
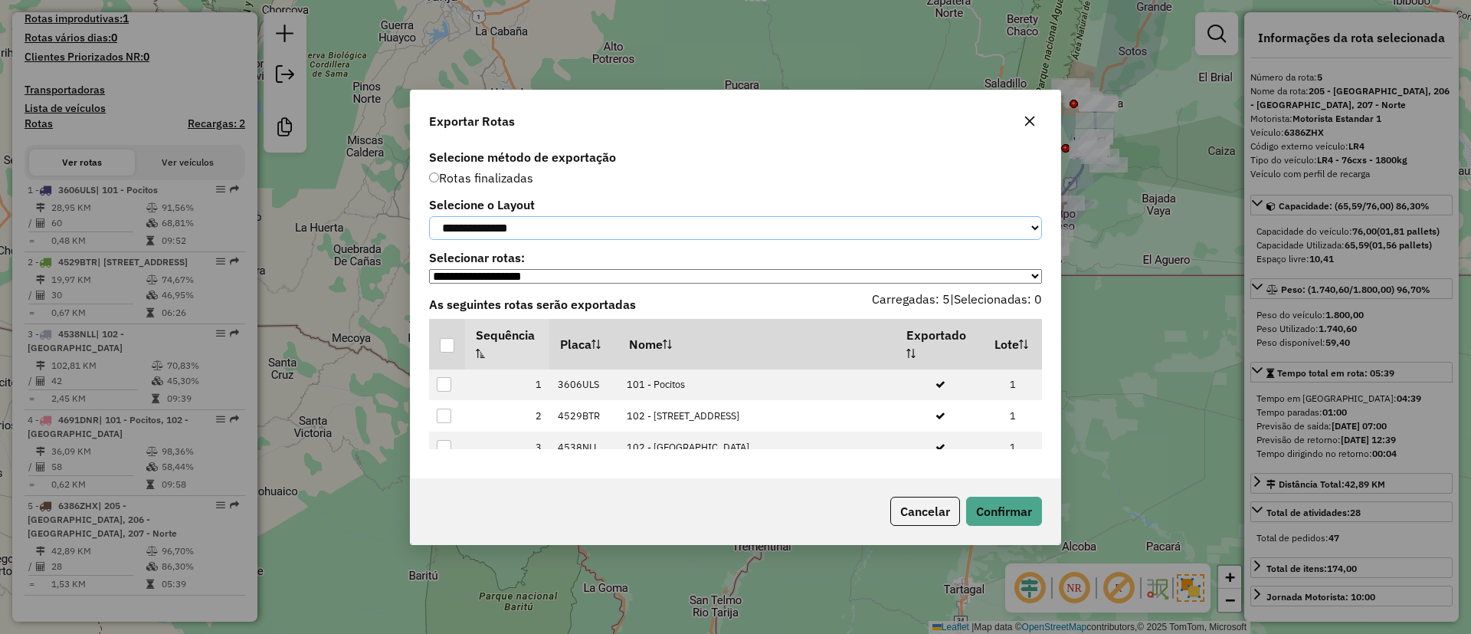
click at [527, 228] on select "**********" at bounding box center [735, 228] width 613 height 24
select select "*********"
click at [429, 216] on select "**********" at bounding box center [735, 228] width 613 height 24
click at [445, 348] on div at bounding box center [447, 345] width 15 height 15
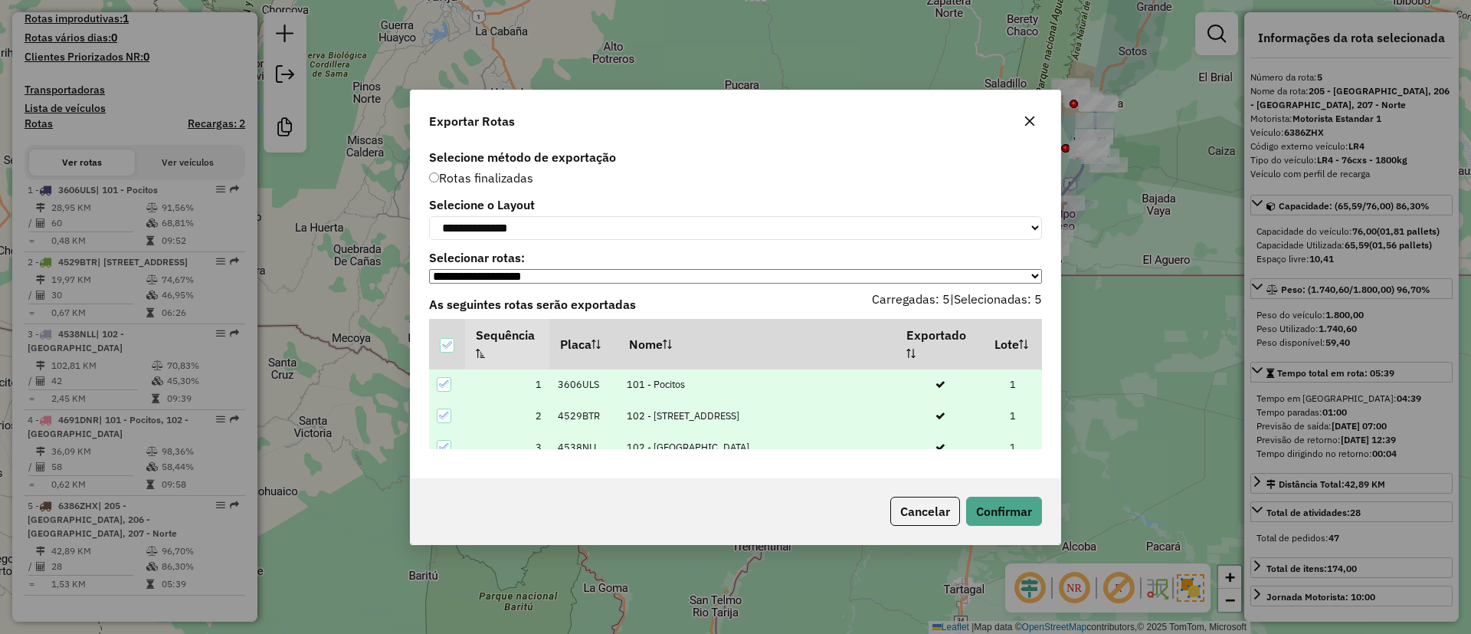
click at [1054, 526] on div "Cancelar Confirmar" at bounding box center [736, 511] width 650 height 66
click at [1040, 520] on button "Confirmar" at bounding box center [1004, 511] width 76 height 29
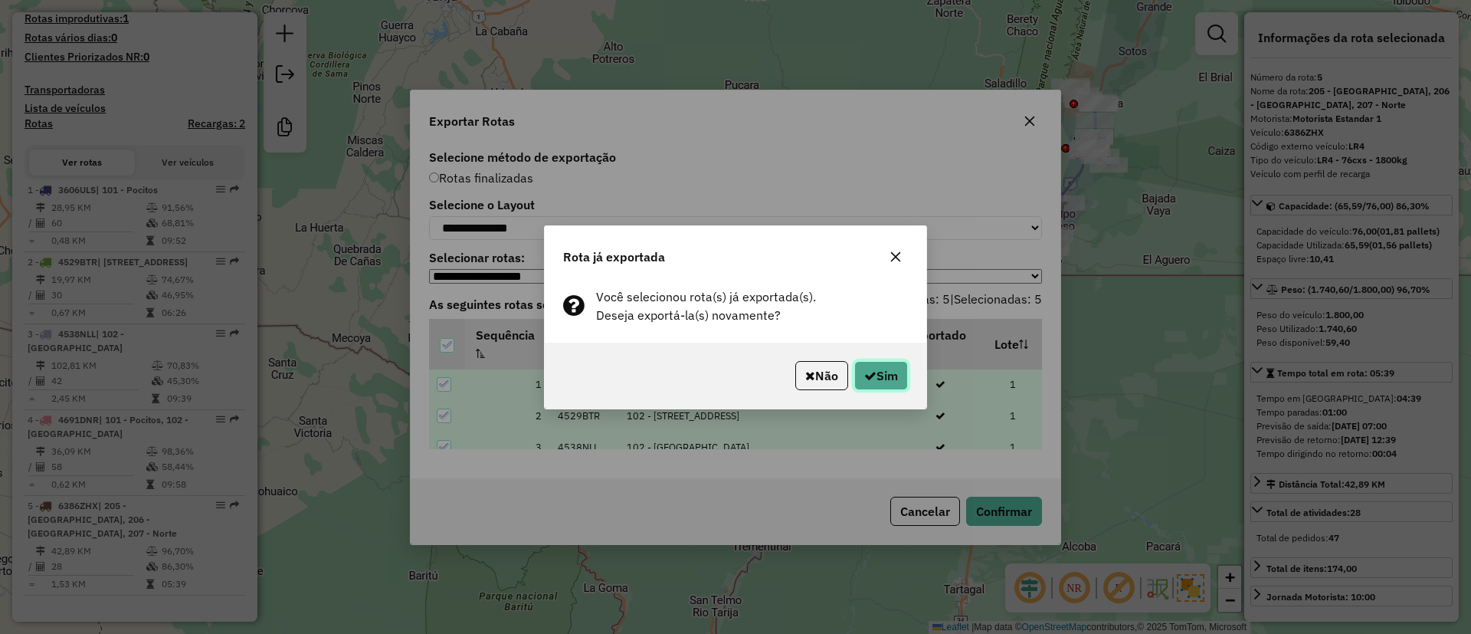
click at [868, 379] on icon "button" at bounding box center [870, 375] width 12 height 12
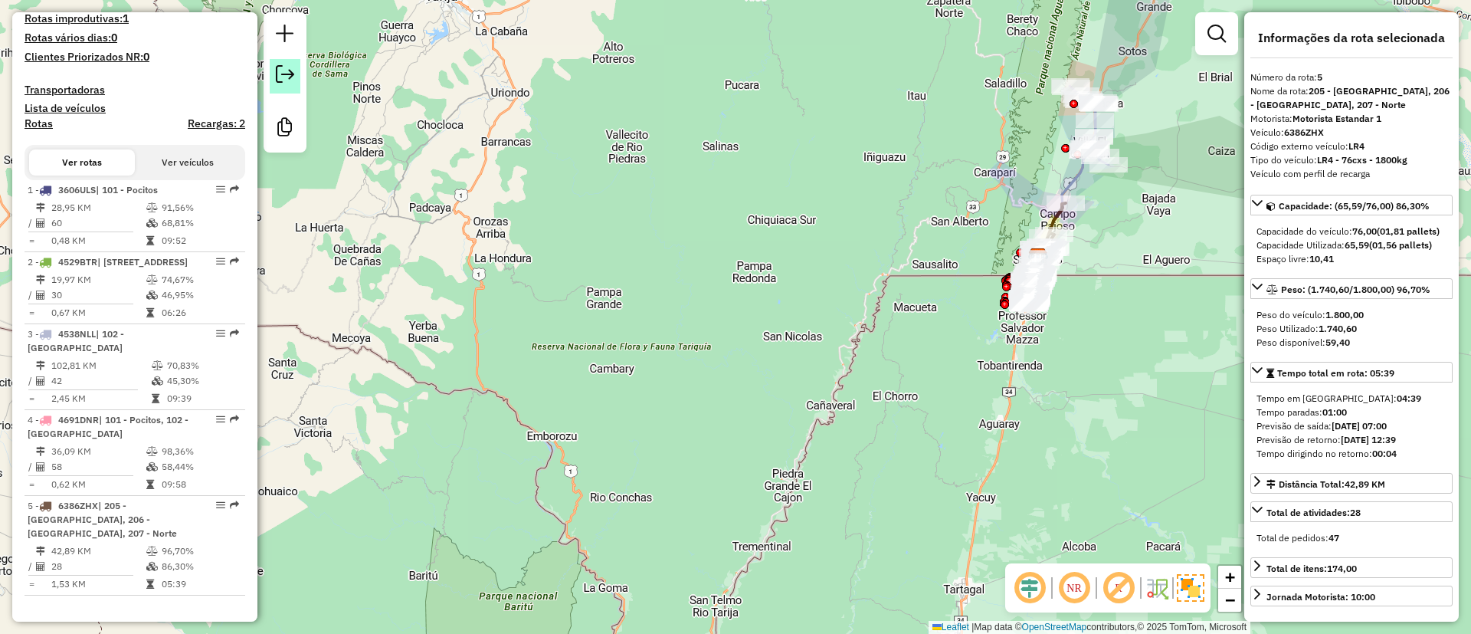
click at [296, 71] on link at bounding box center [285, 76] width 31 height 34
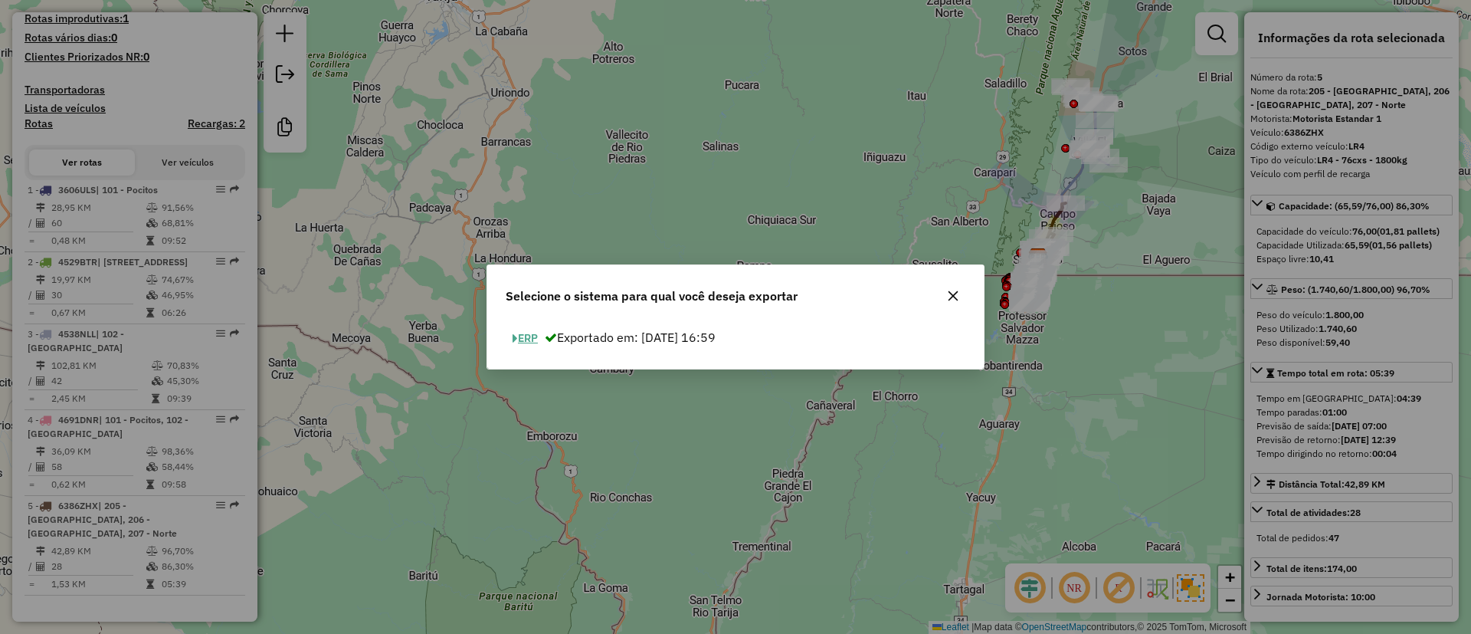
click at [513, 336] on button "ERP" at bounding box center [525, 338] width 39 height 24
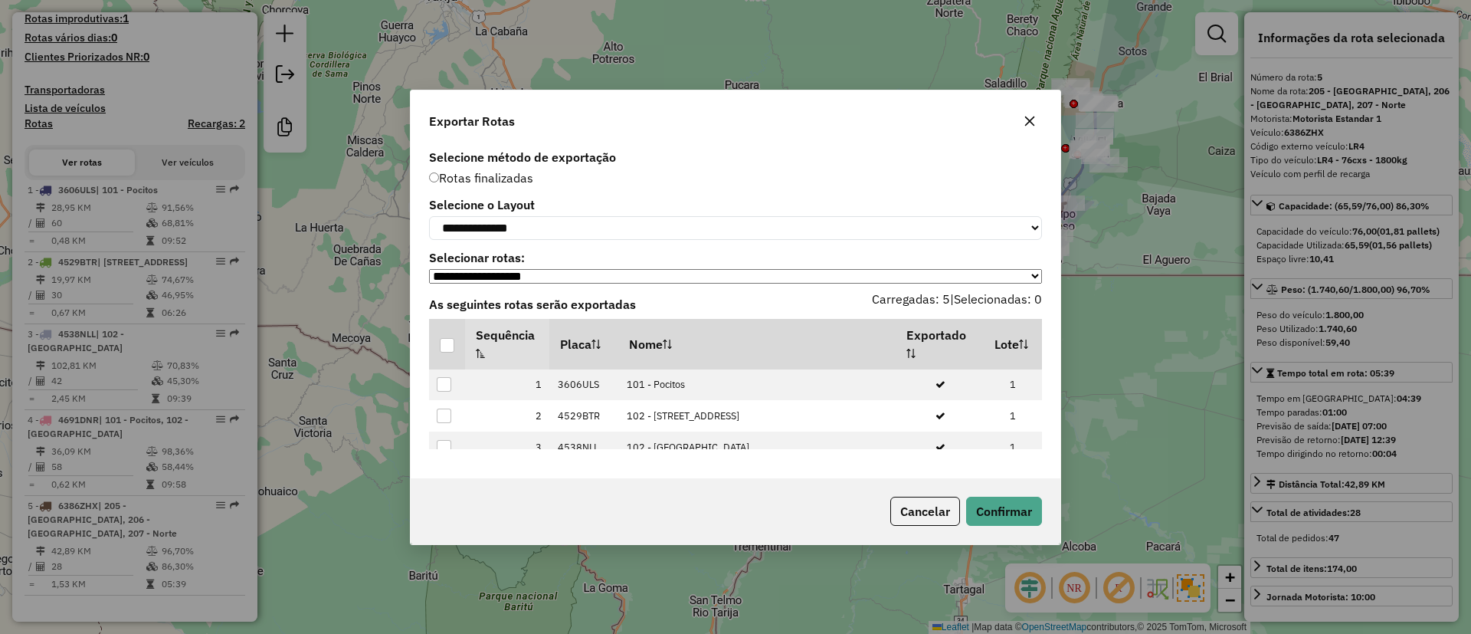
click at [530, 338] on th "Sequência" at bounding box center [507, 344] width 84 height 51
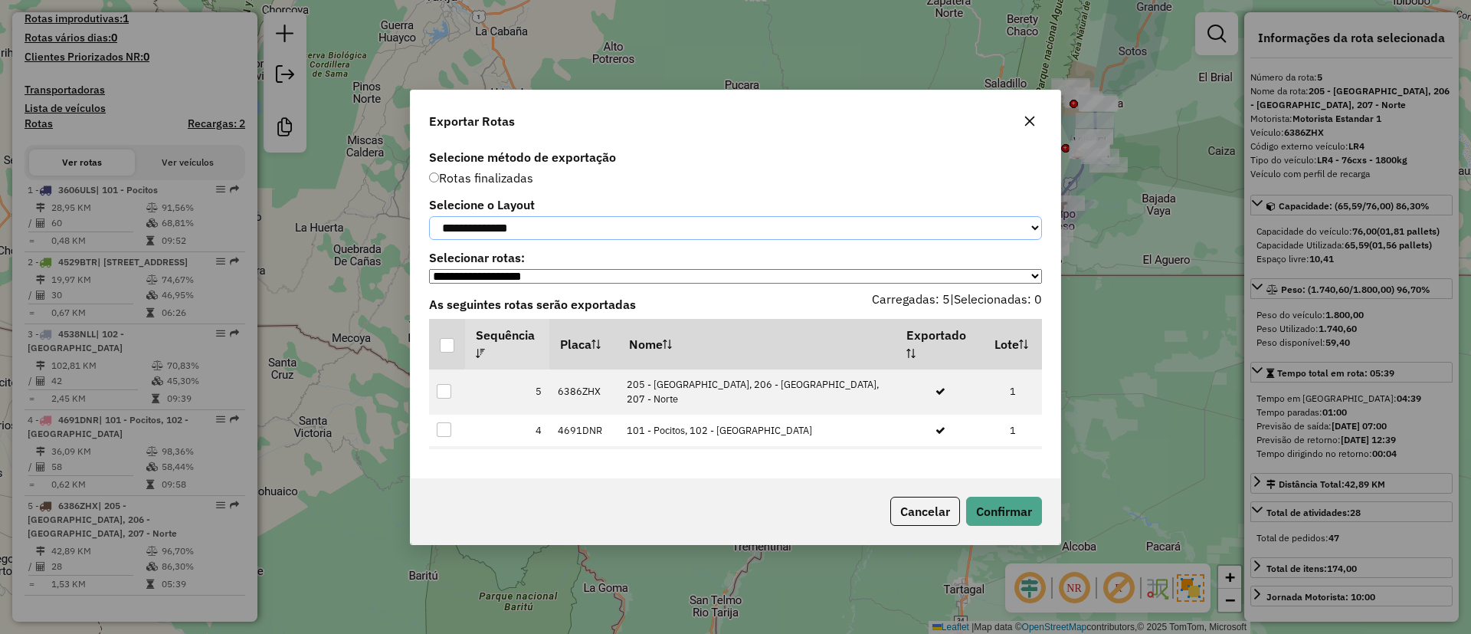
click at [518, 234] on select "**********" at bounding box center [735, 228] width 613 height 24
select select "*********"
click at [429, 216] on select "**********" at bounding box center [735, 228] width 613 height 24
click at [452, 350] on div at bounding box center [447, 345] width 15 height 15
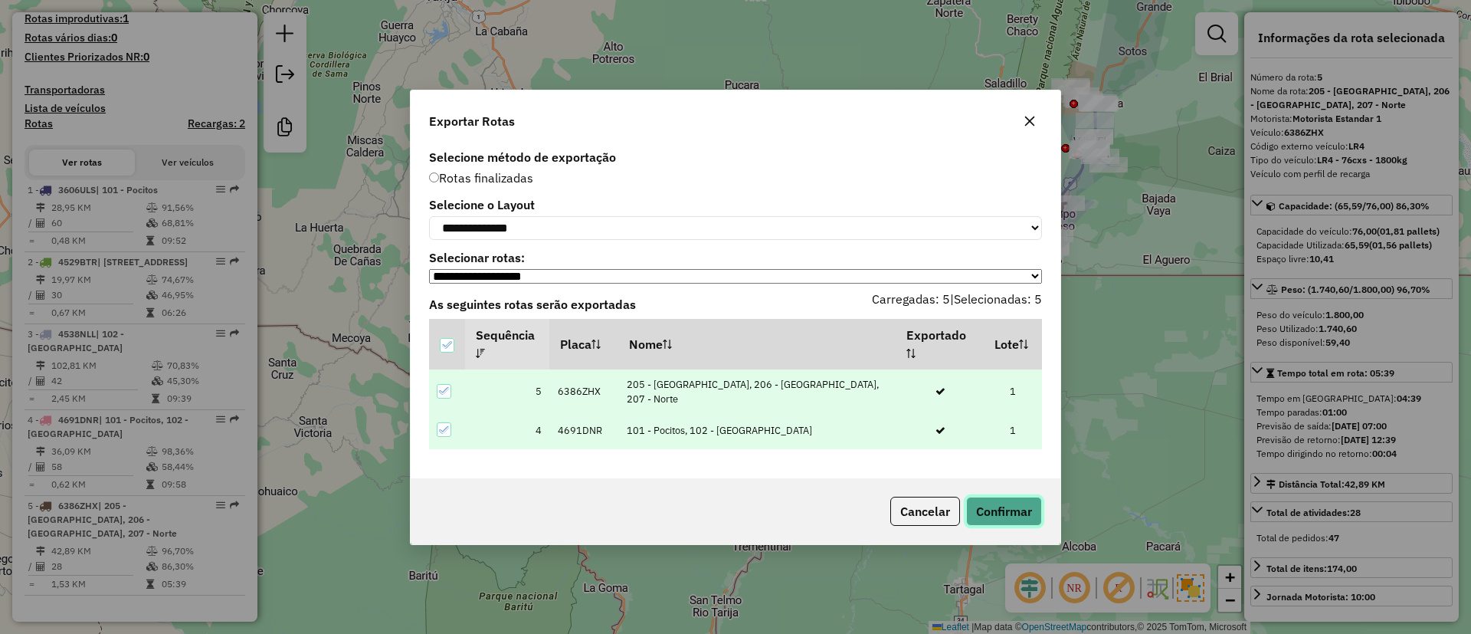
click at [998, 509] on button "Confirmar" at bounding box center [1004, 511] width 76 height 29
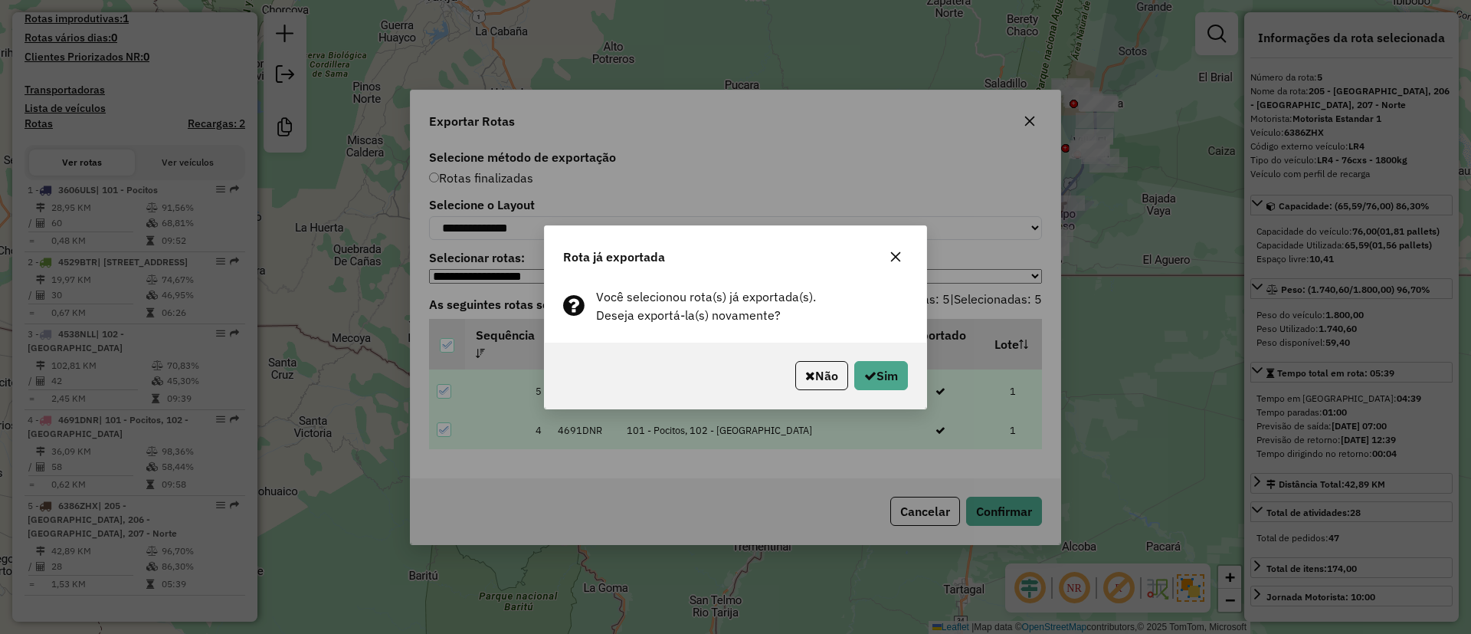
click at [887, 395] on div "Não Sim" at bounding box center [736, 376] width 382 height 66
click at [873, 368] on button "Sim" at bounding box center [882, 375] width 54 height 29
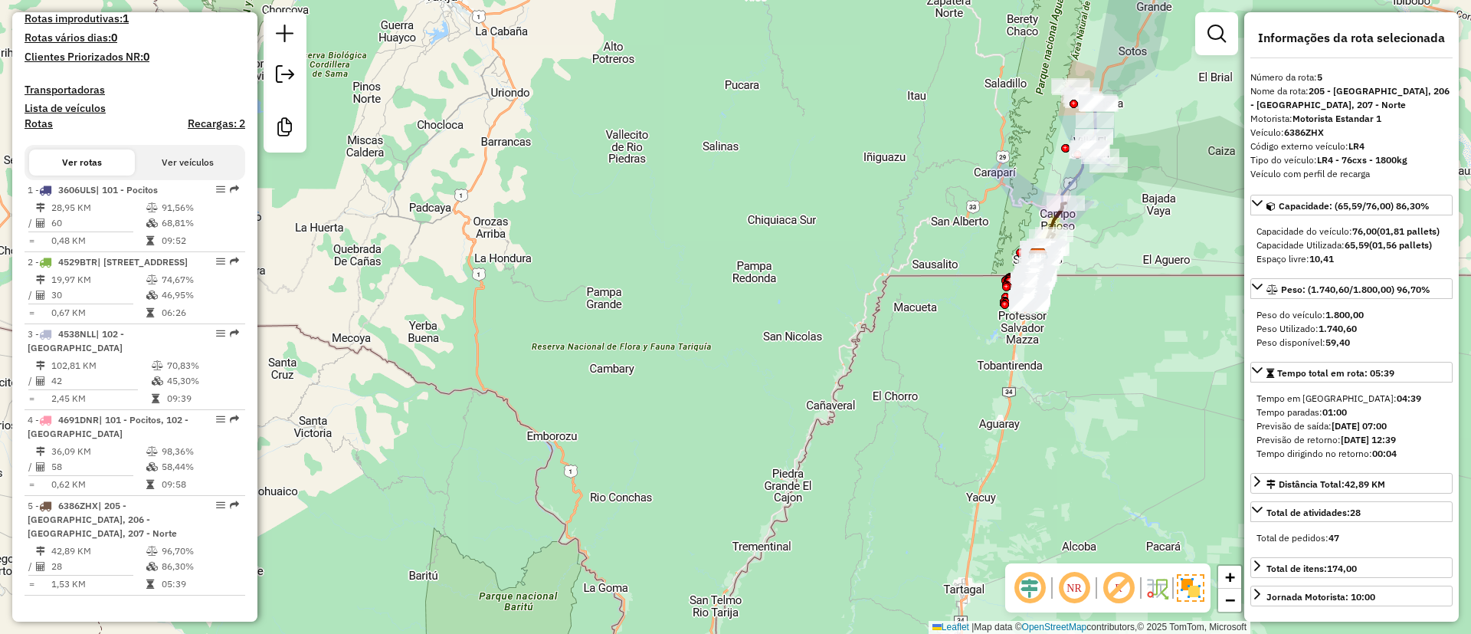
scroll to position [1, 0]
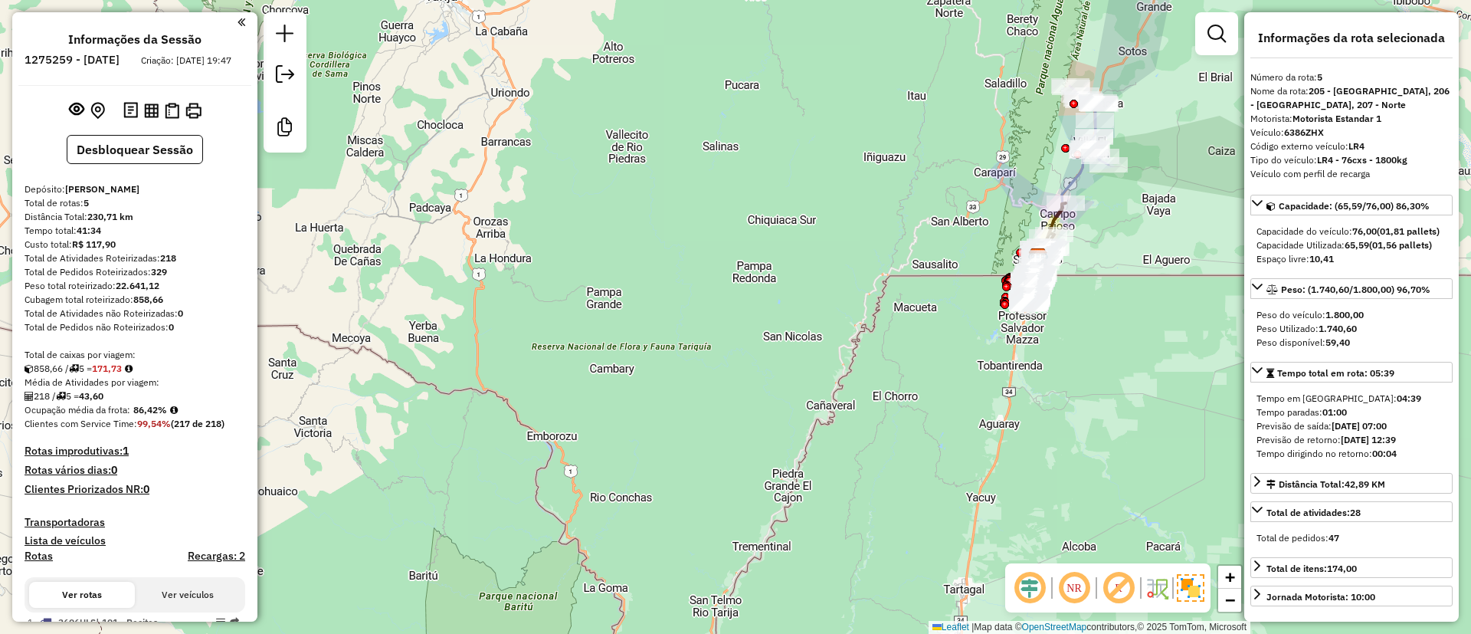
drag, startPoint x: 133, startPoint y: 425, endPoint x: 165, endPoint y: 422, distance: 31.6
click at [165, 415] on strong "86,42%" at bounding box center [150, 409] width 34 height 11
drag, startPoint x: 172, startPoint y: 422, endPoint x: 133, endPoint y: 422, distance: 39.1
click at [133, 417] on div "Ocupação média da frota: 86,42%" at bounding box center [135, 410] width 221 height 14
copy strong "86,42%"
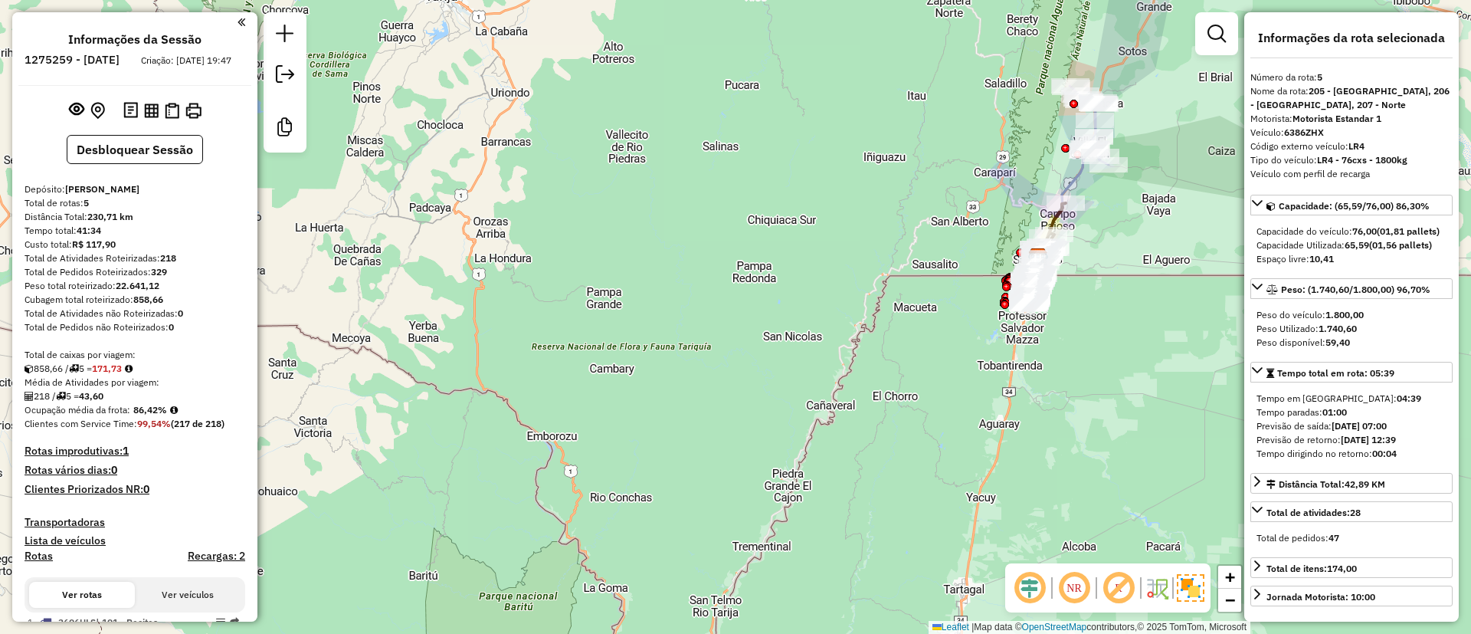
drag, startPoint x: 172, startPoint y: 274, endPoint x: 188, endPoint y: 276, distance: 15.4
click at [188, 265] on div "Total de Atividades Roteirizadas: 218" at bounding box center [135, 258] width 221 height 14
copy div "218"
drag, startPoint x: 90, startPoint y: 405, endPoint x: 124, endPoint y: 408, distance: 33.9
click at [124, 403] on div "218 / 5 = 43,60" at bounding box center [135, 396] width 221 height 14
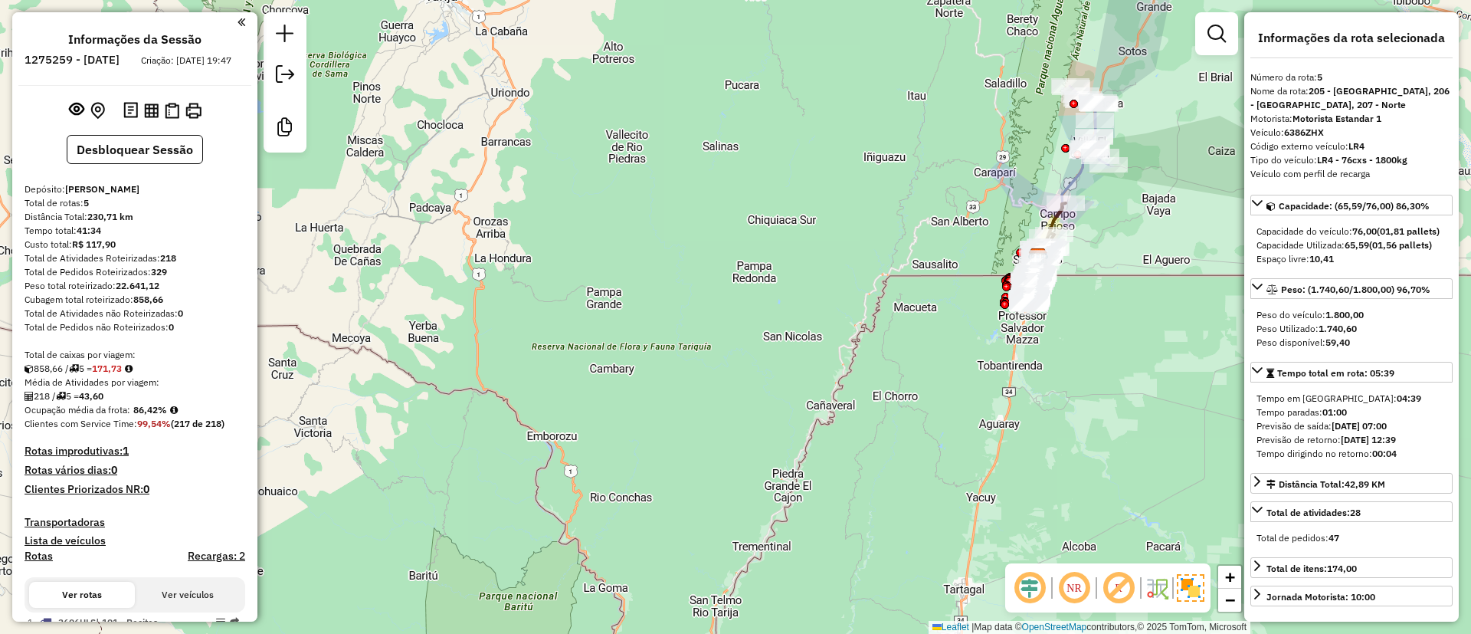
copy strong "43,60"
